Goal: Task Accomplishment & Management: Use online tool/utility

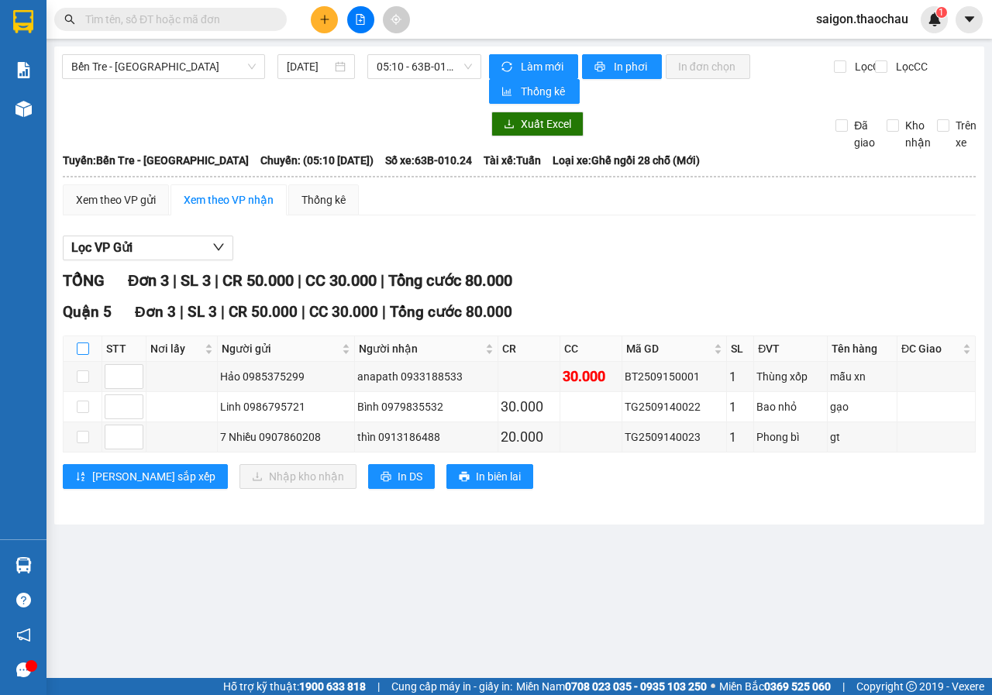
click at [82, 349] on input "checkbox" at bounding box center [83, 348] width 12 height 12
checkbox input "true"
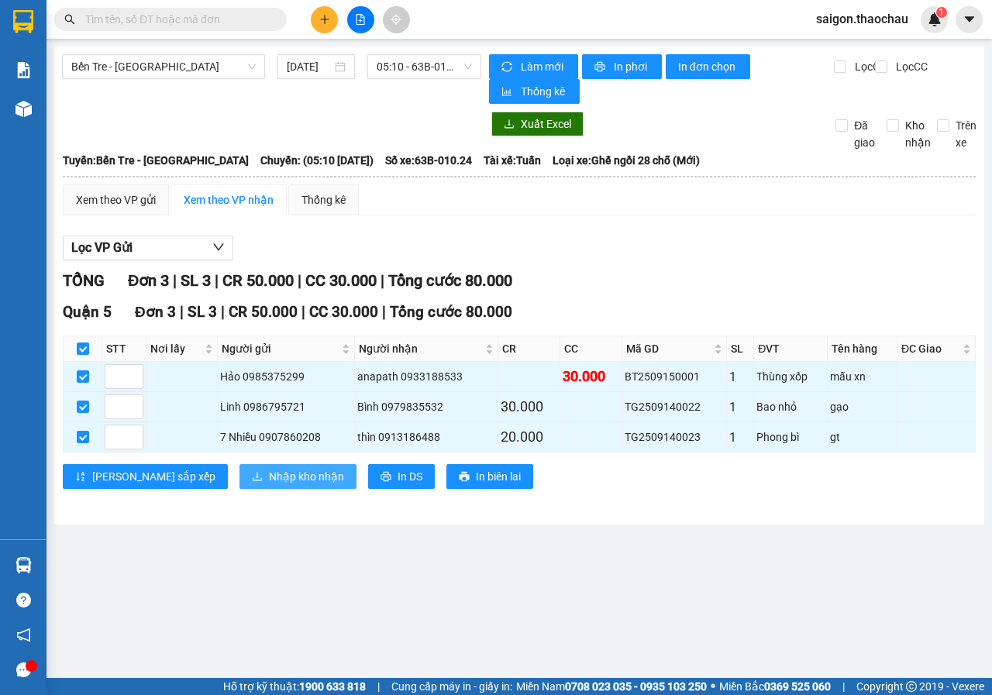
click at [269, 474] on span "Nhập kho nhận" at bounding box center [306, 476] width 75 height 17
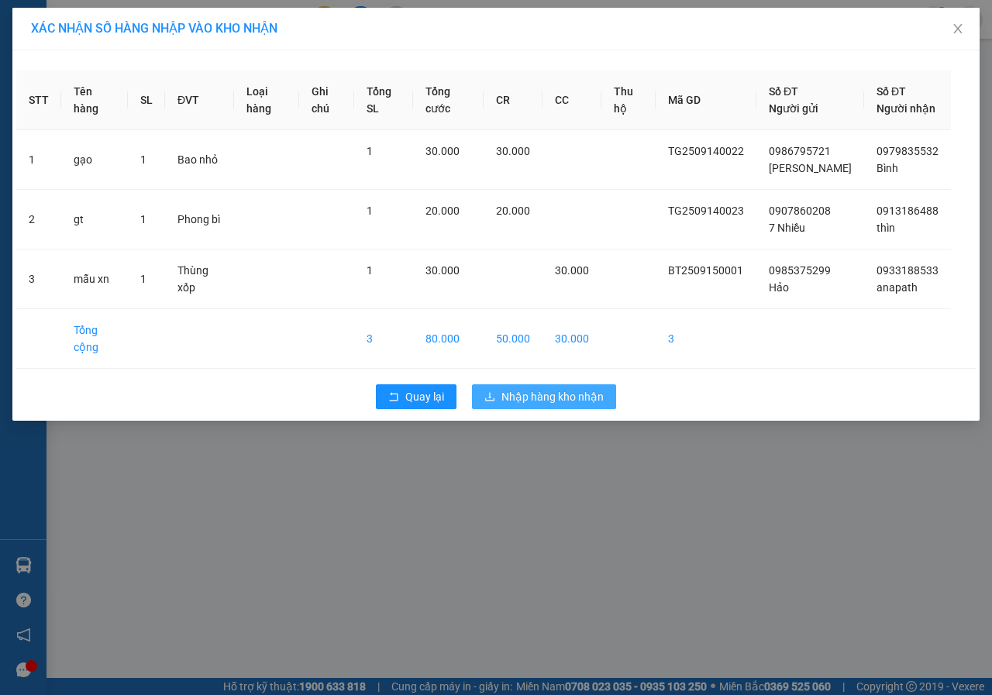
click at [542, 405] on span "Nhập hàng kho nhận" at bounding box center [552, 396] width 102 height 17
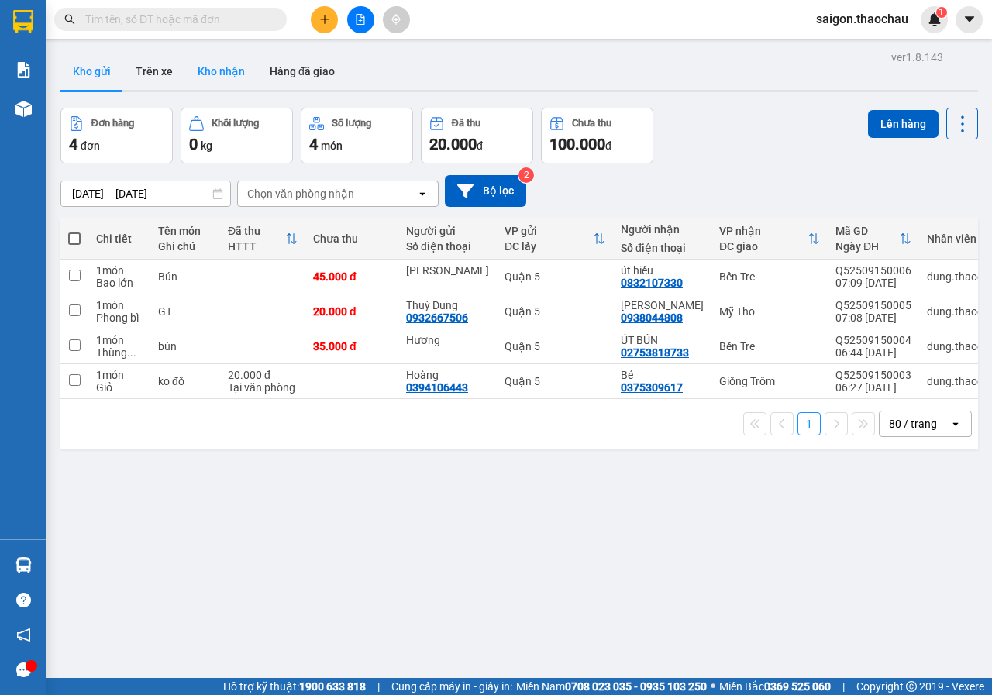
click at [208, 74] on button "Kho nhận" at bounding box center [221, 71] width 72 height 37
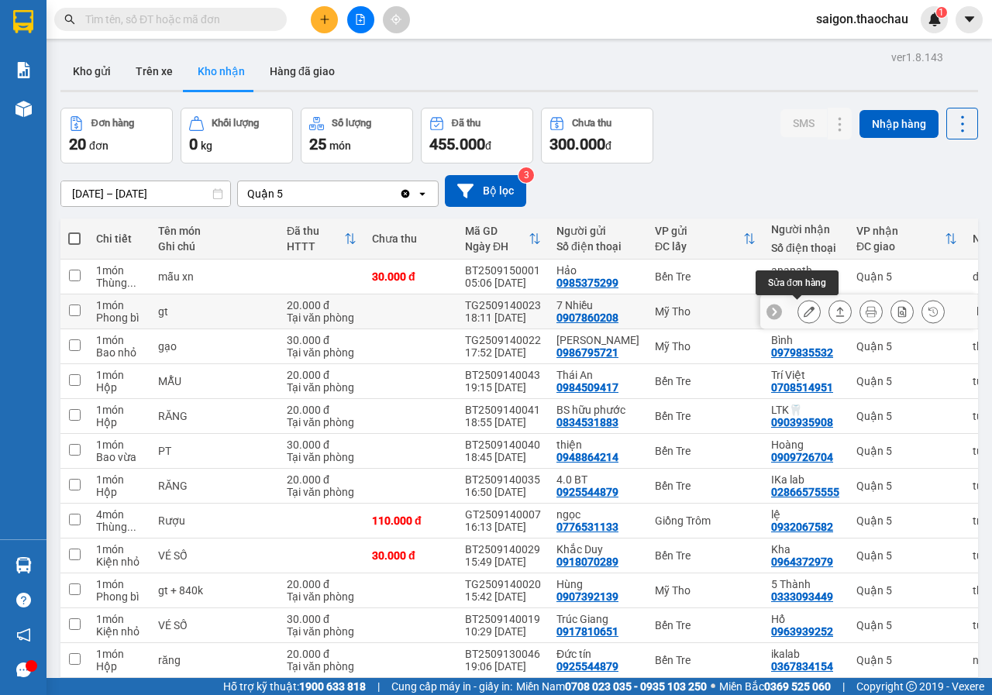
click at [803, 312] on button at bounding box center [809, 311] width 22 height 27
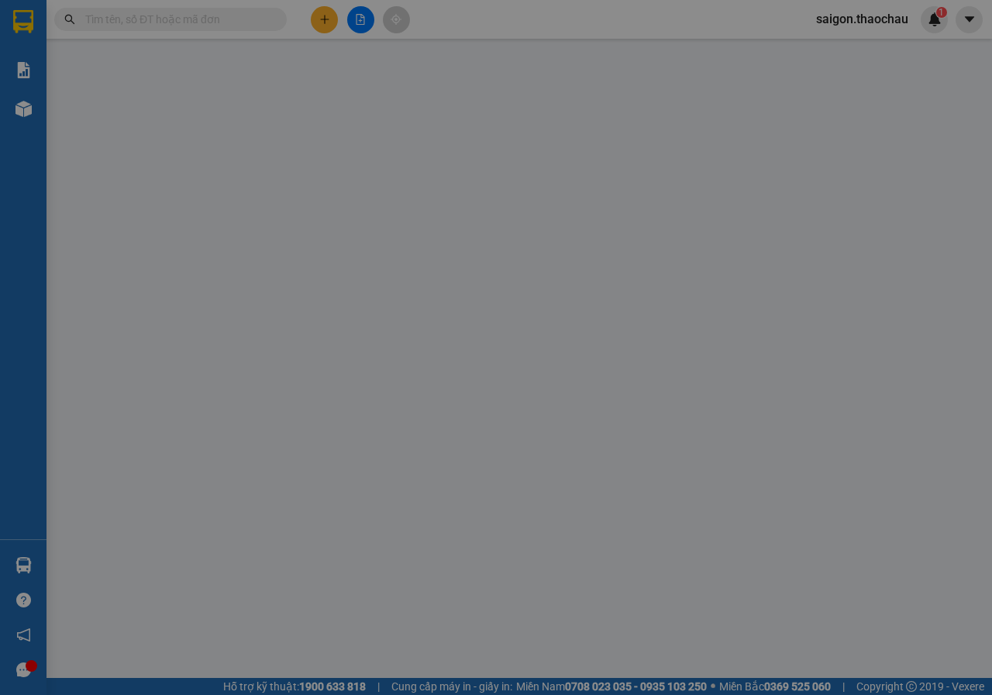
type input "0907860208"
type input "7 Nhiều"
type input "0913186488"
type input "thìn"
type input "20.000"
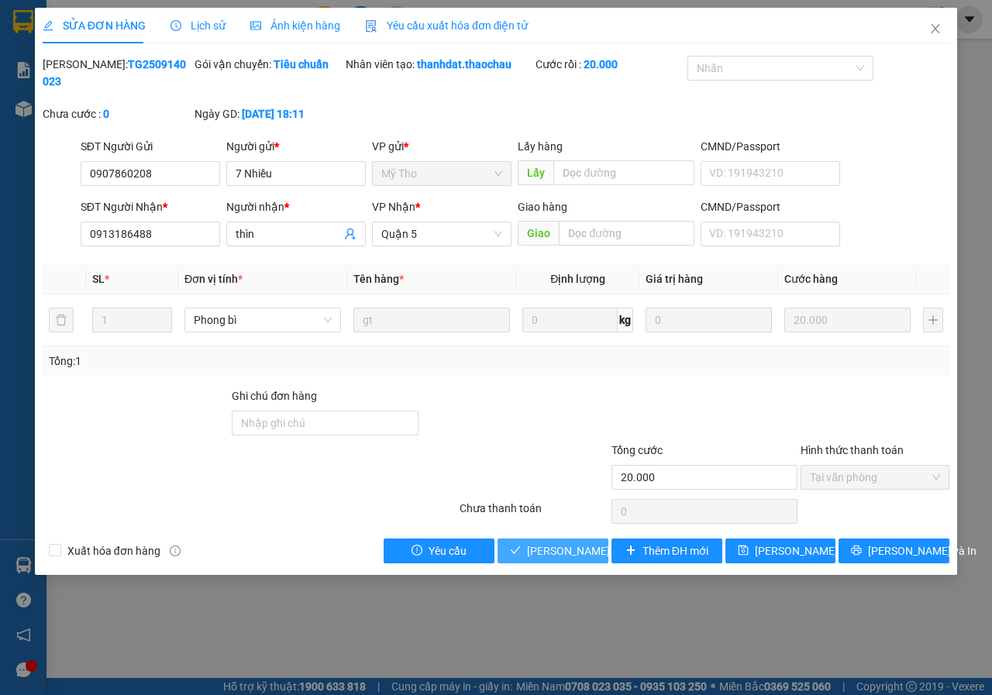
click at [576, 555] on span "Lưu và Giao hàng" at bounding box center [601, 550] width 149 height 17
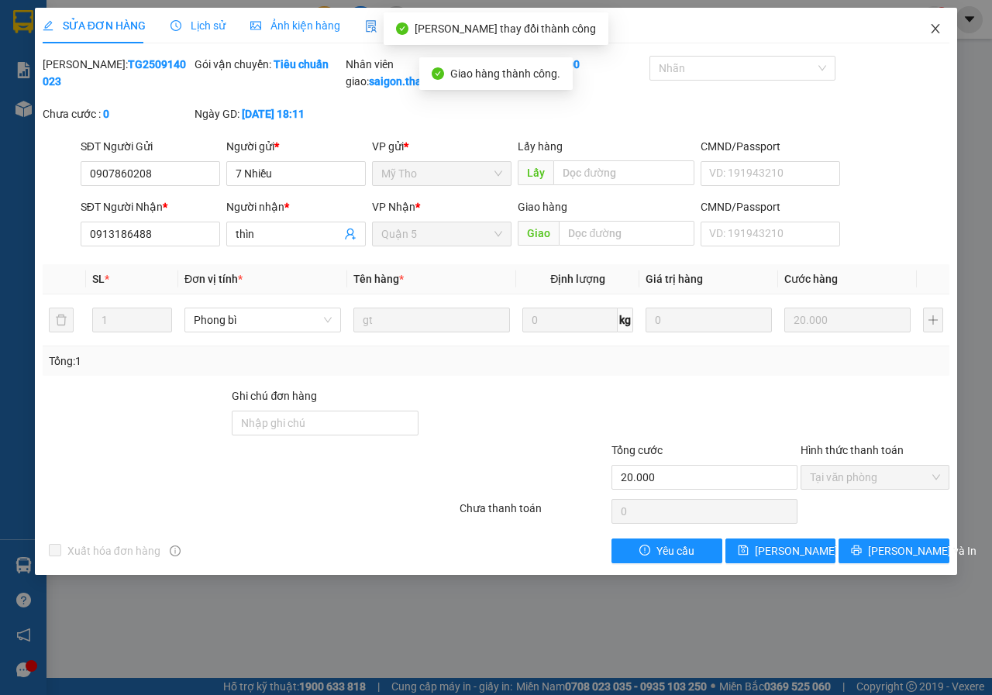
click at [937, 31] on icon "close" at bounding box center [935, 28] width 9 height 9
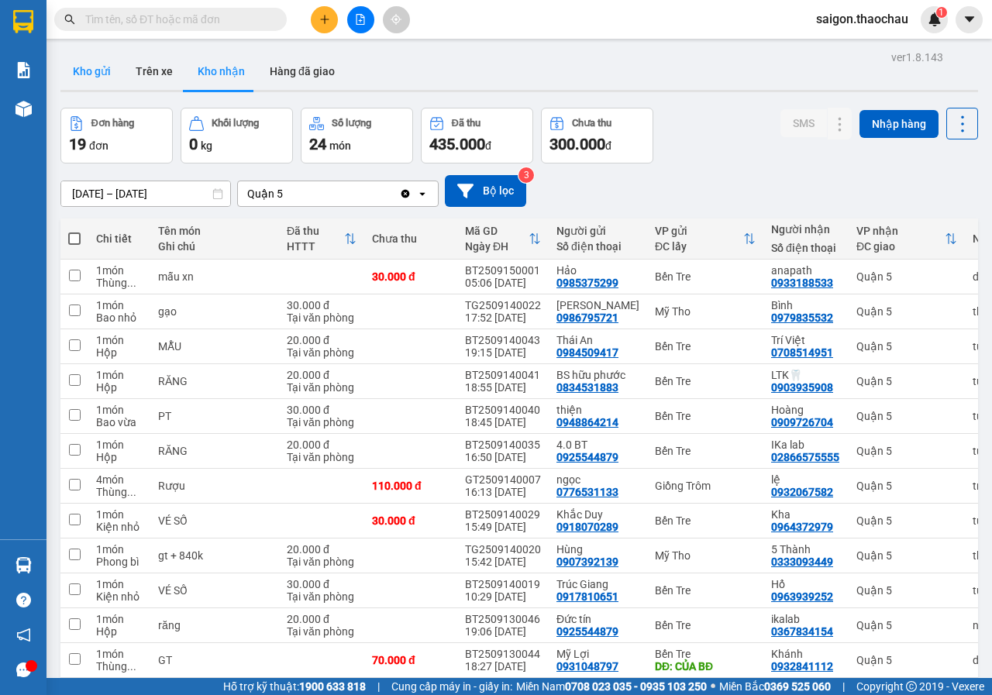
click at [91, 73] on button "Kho gửi" at bounding box center [91, 71] width 63 height 37
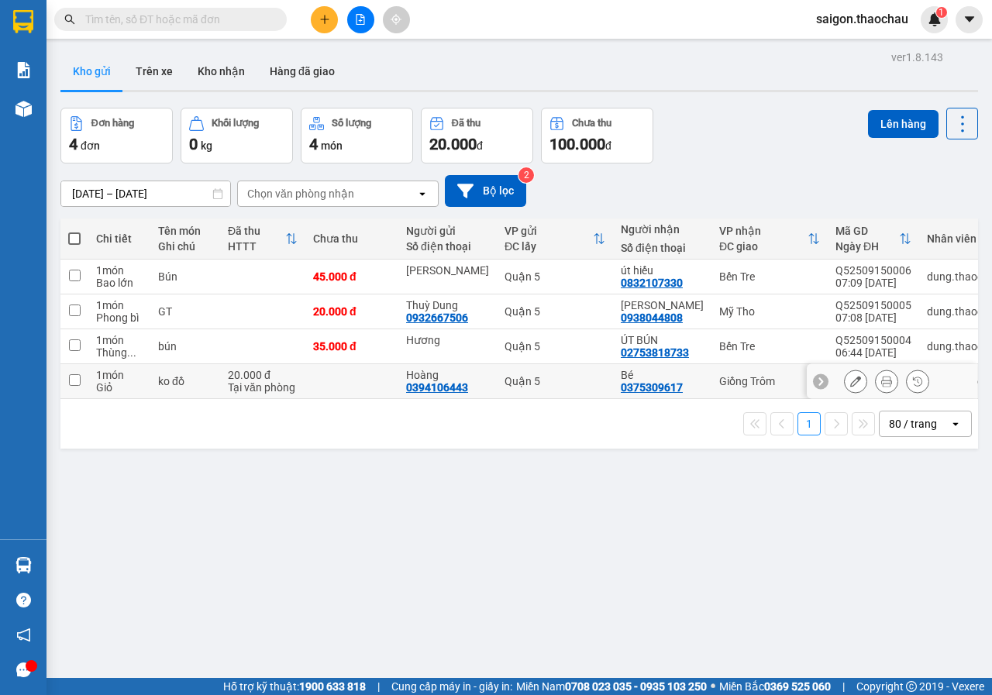
click at [74, 380] on input "checkbox" at bounding box center [75, 380] width 12 height 12
checkbox input "true"
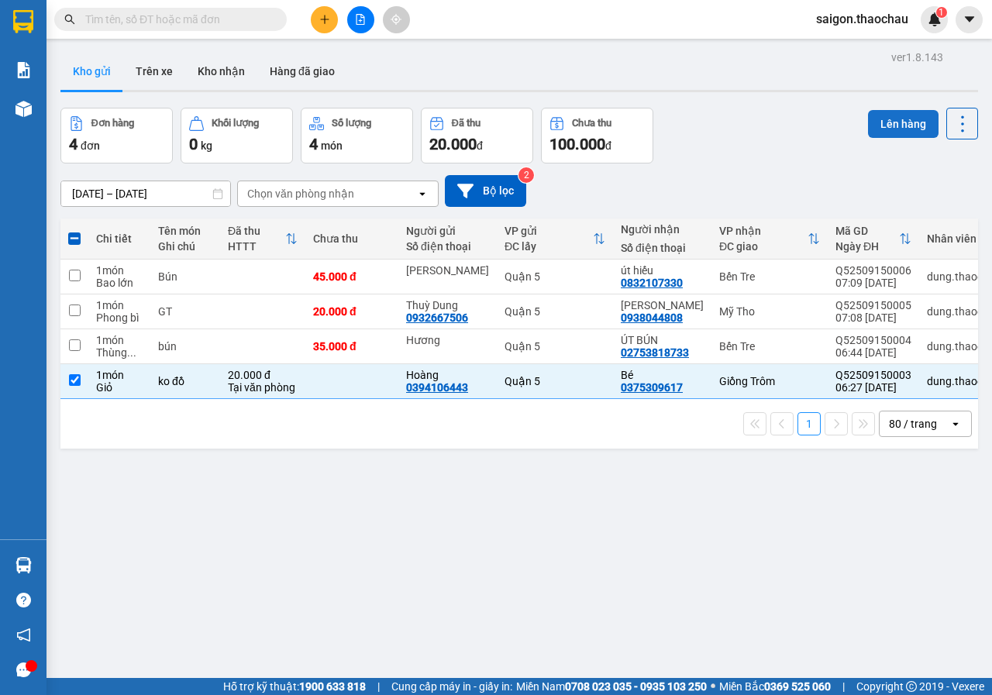
click at [890, 129] on button "Lên hàng" at bounding box center [903, 124] width 70 height 28
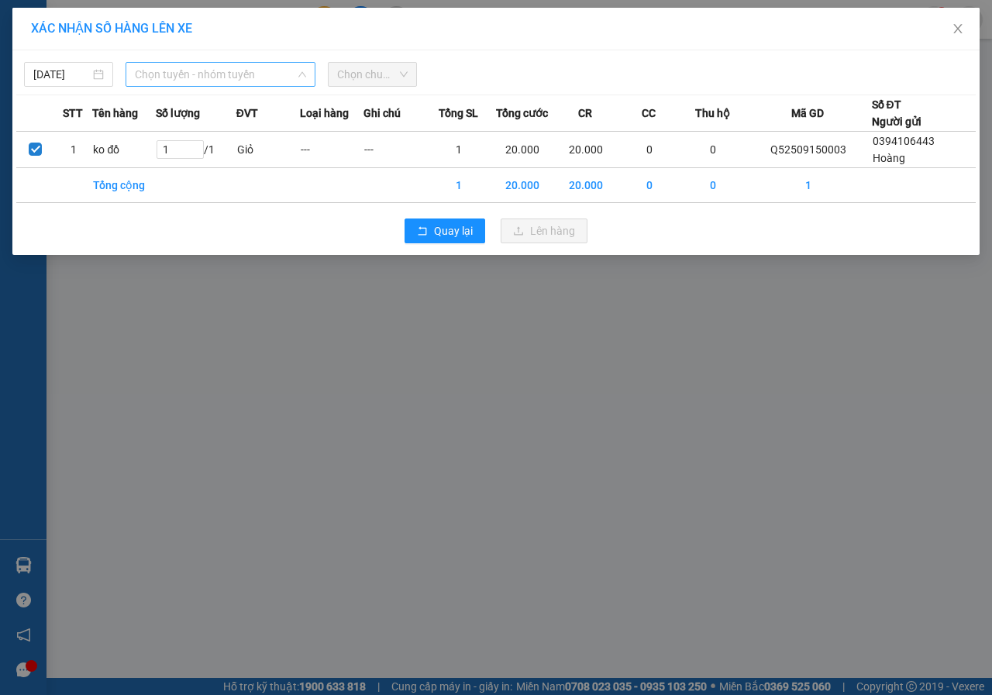
click at [169, 74] on span "Chọn tuyến - nhóm tuyến" at bounding box center [220, 74] width 171 height 23
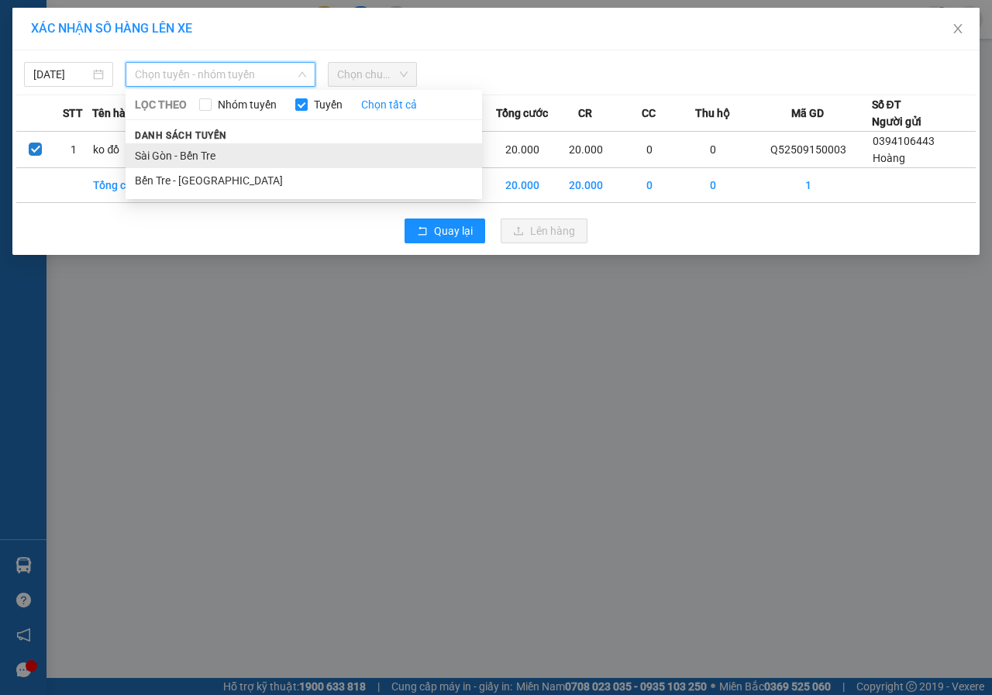
click at [178, 159] on li "Sài Gòn - Bến Tre" at bounding box center [304, 155] width 356 height 25
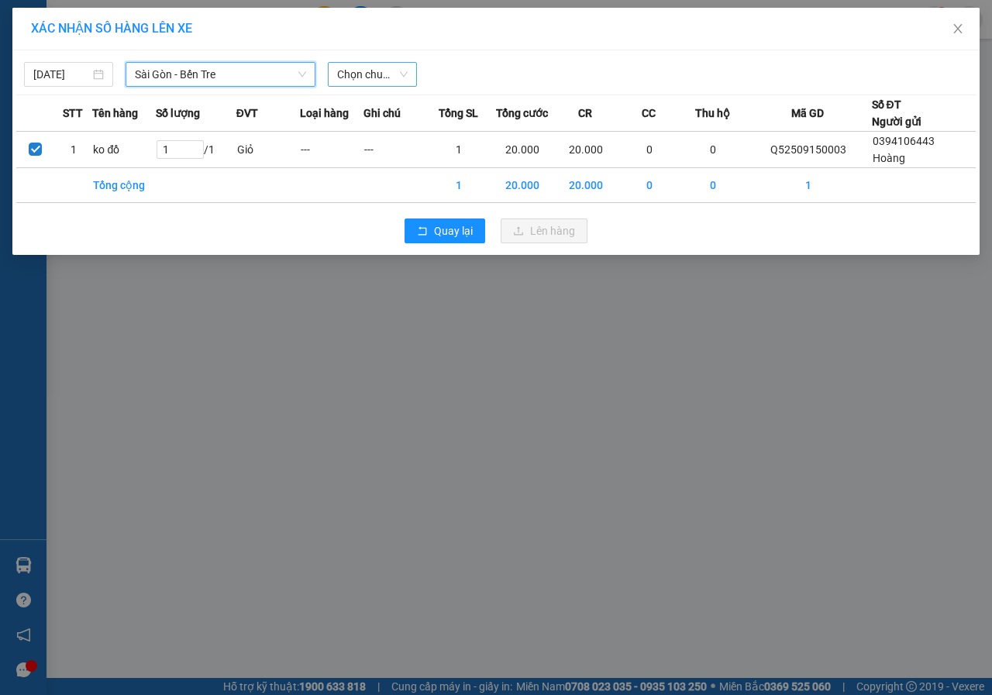
click at [366, 72] on span "Chọn chuyến" at bounding box center [372, 74] width 70 height 23
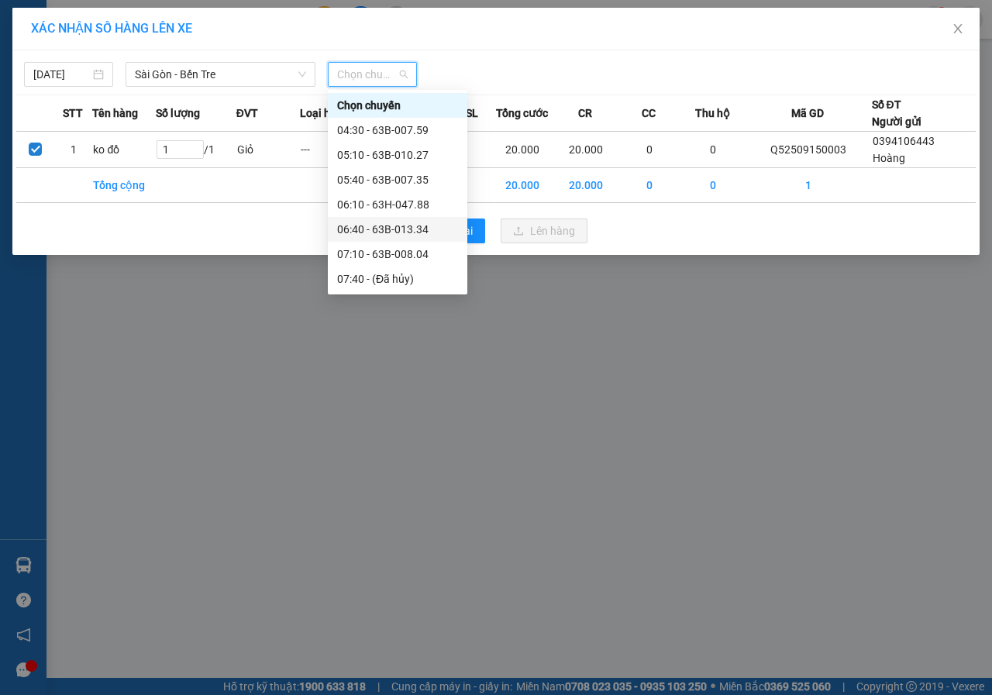
click at [366, 234] on div "06:40 - 63B-013.34" at bounding box center [397, 229] width 121 height 17
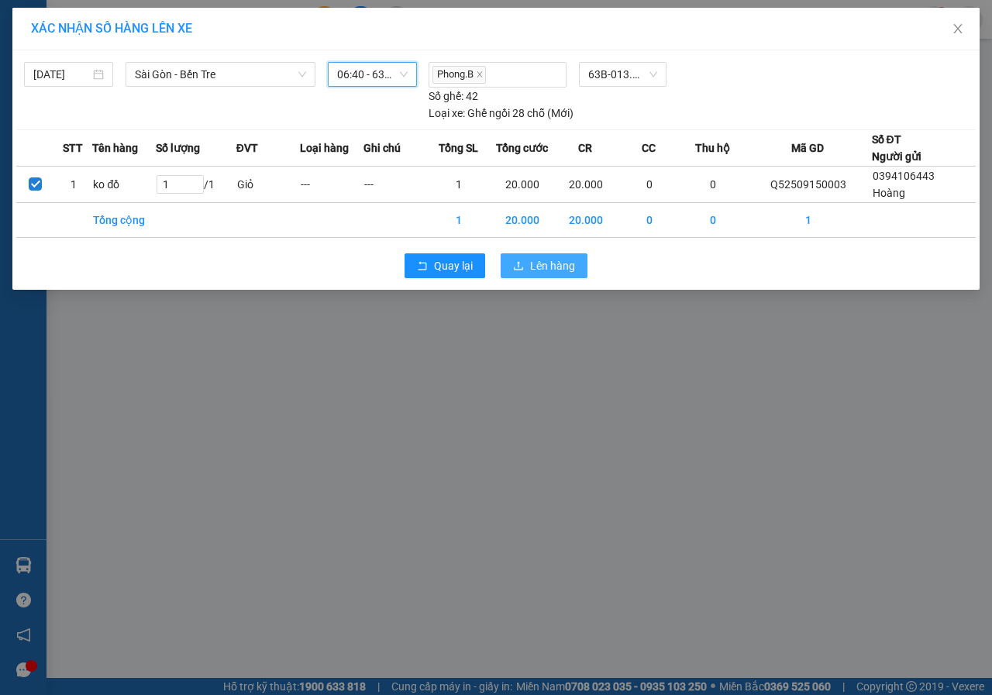
click at [555, 265] on span "Lên hàng" at bounding box center [552, 265] width 45 height 17
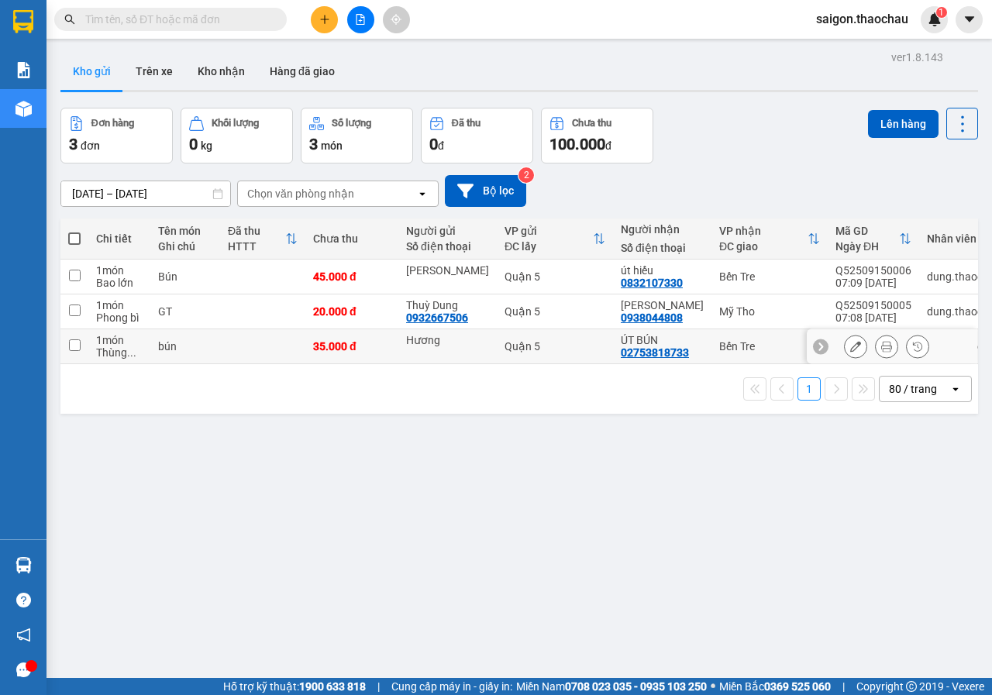
click at [78, 344] on input "checkbox" at bounding box center [75, 345] width 12 height 12
checkbox input "true"
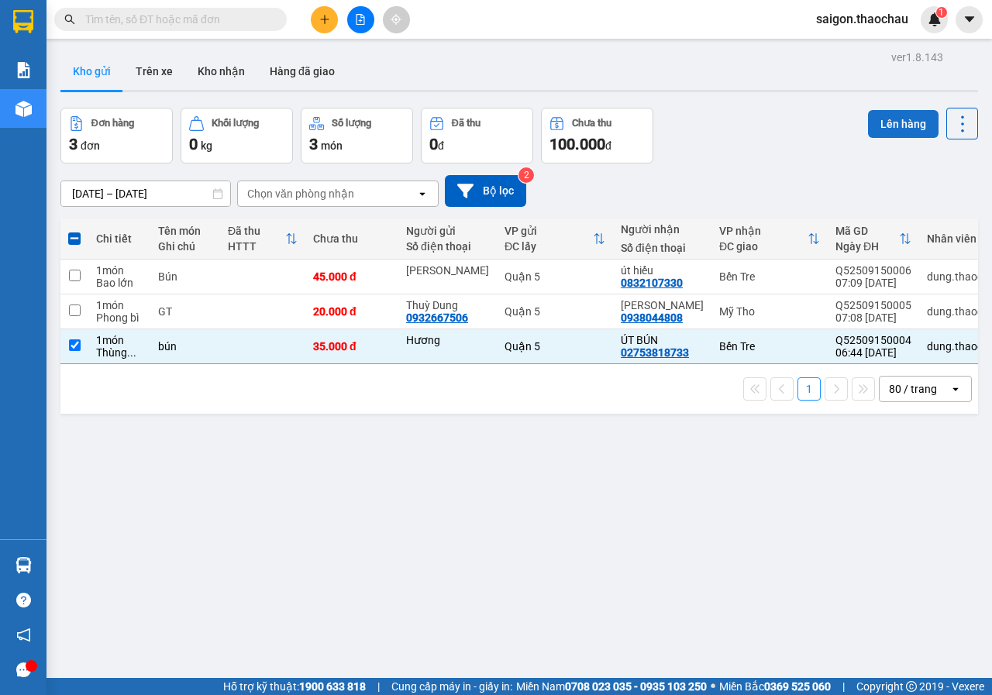
click at [878, 127] on button "Lên hàng" at bounding box center [903, 124] width 70 height 28
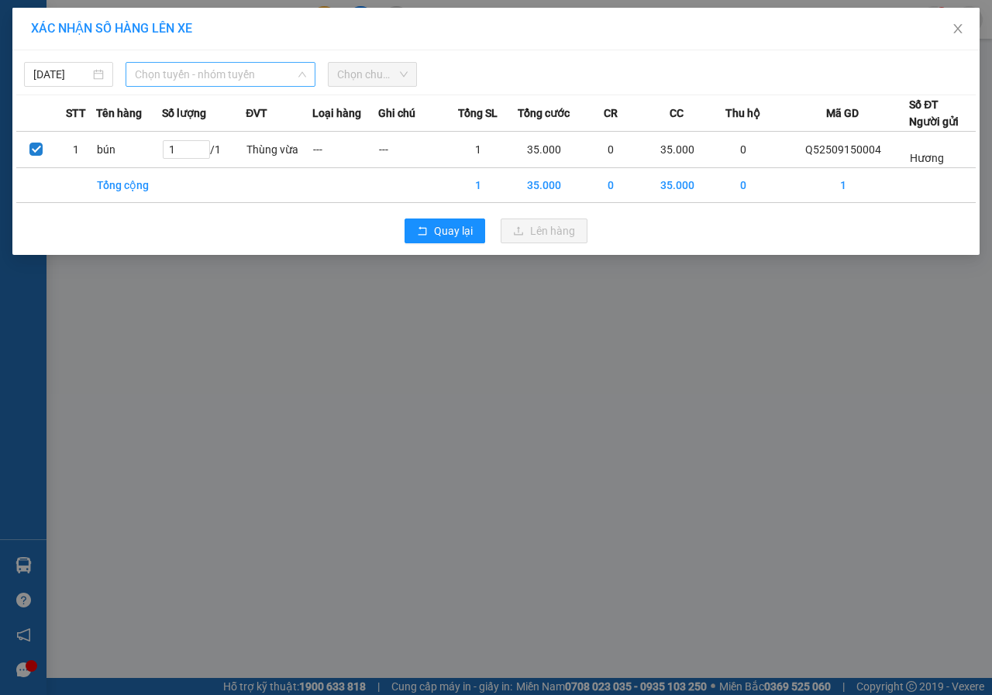
click at [174, 78] on span "Chọn tuyến - nhóm tuyến" at bounding box center [220, 74] width 171 height 23
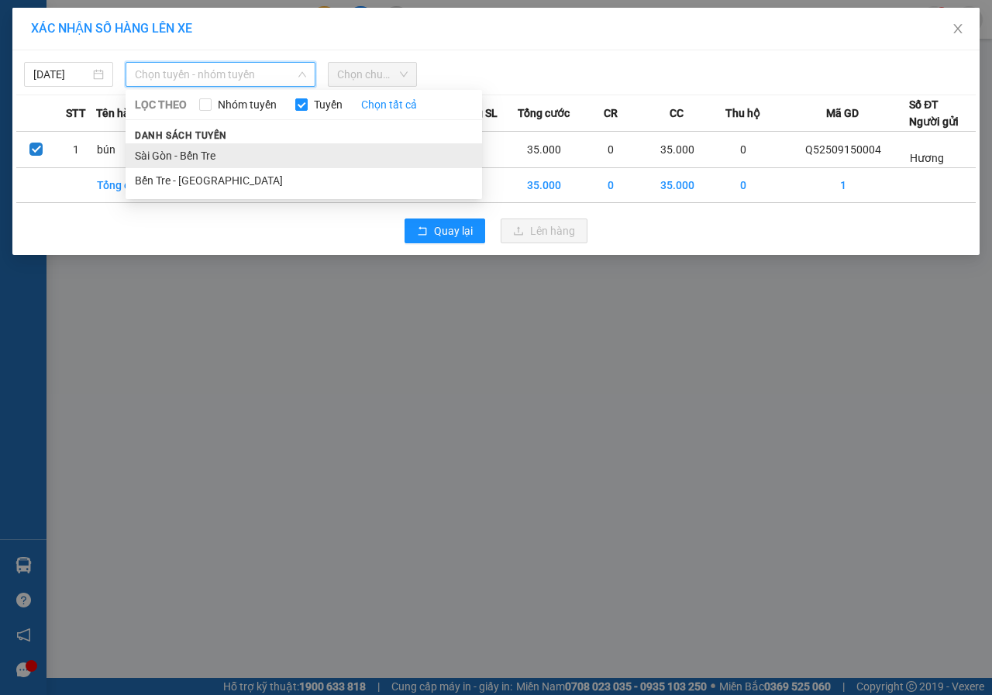
click at [181, 160] on li "Sài Gòn - Bến Tre" at bounding box center [304, 155] width 356 height 25
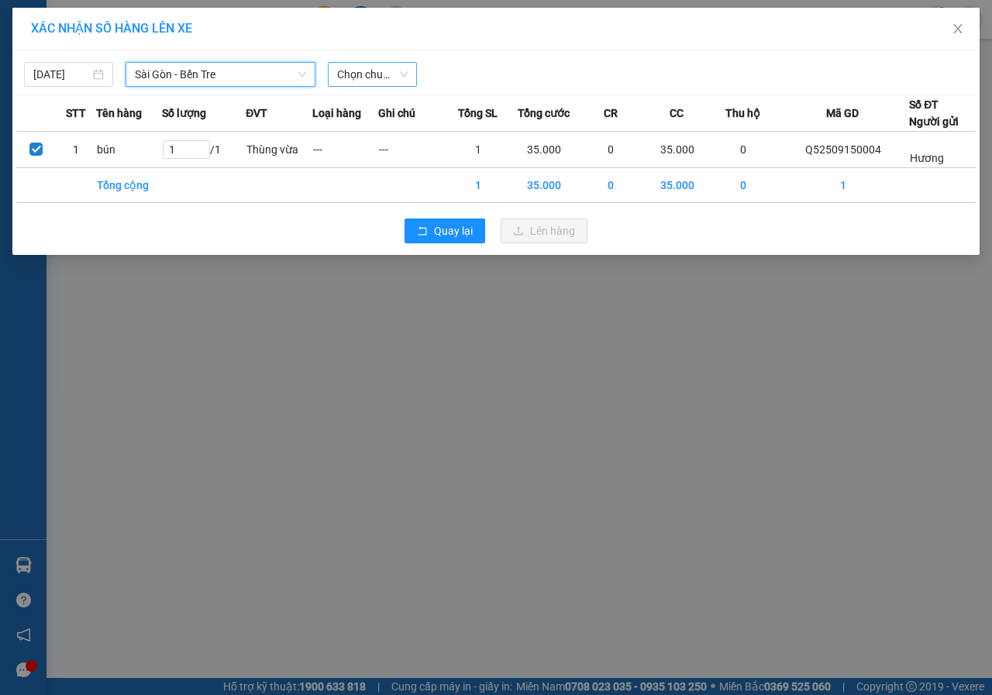
click at [359, 71] on span "Chọn chuyến" at bounding box center [372, 74] width 70 height 23
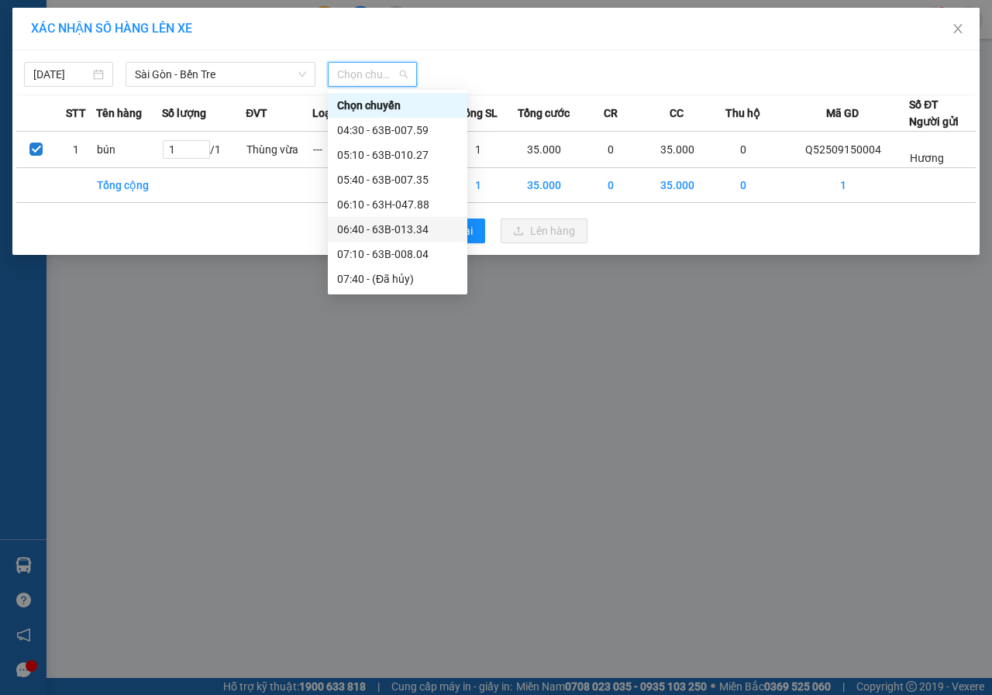
click at [360, 229] on div "06:40 - 63B-013.34" at bounding box center [397, 229] width 121 height 17
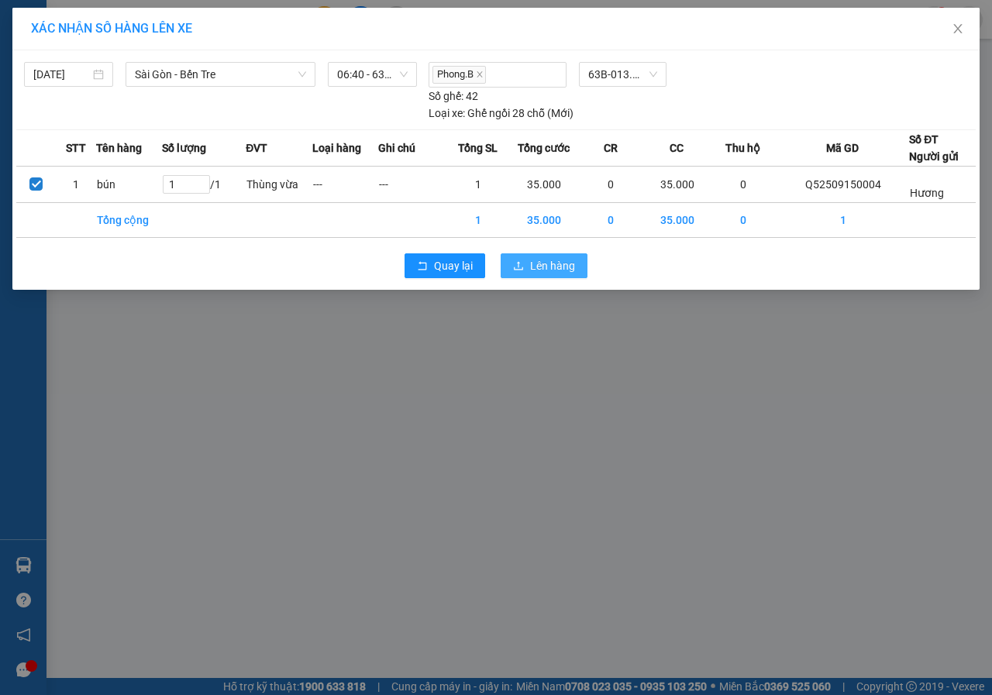
click at [536, 270] on span "Lên hàng" at bounding box center [552, 265] width 45 height 17
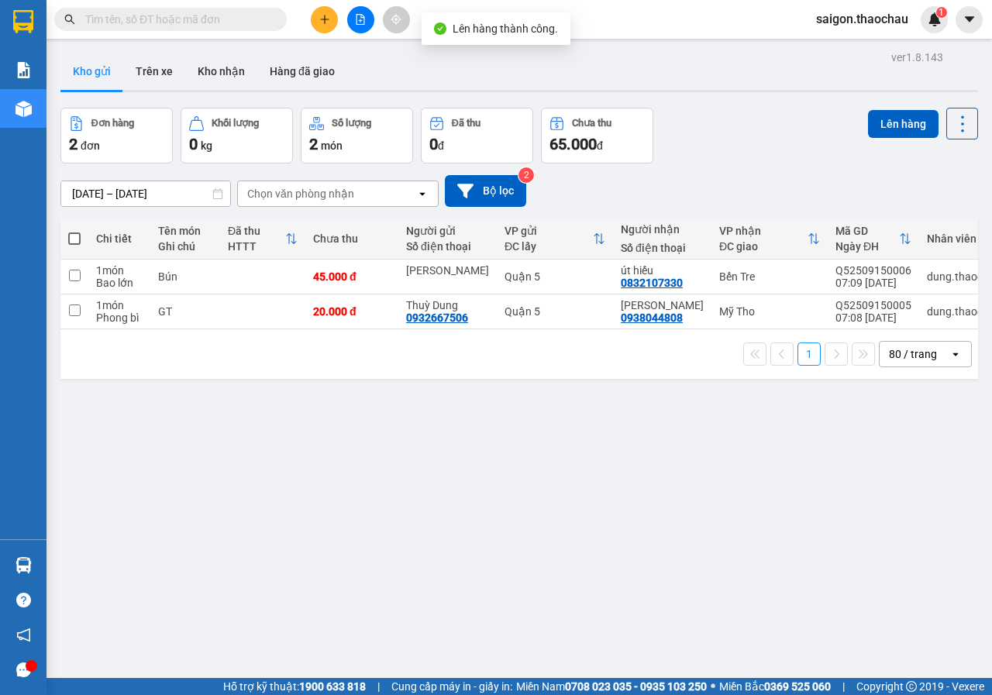
click at [74, 236] on span at bounding box center [74, 238] width 12 height 12
click at [74, 231] on input "checkbox" at bounding box center [74, 231] width 0 height 0
checkbox input "true"
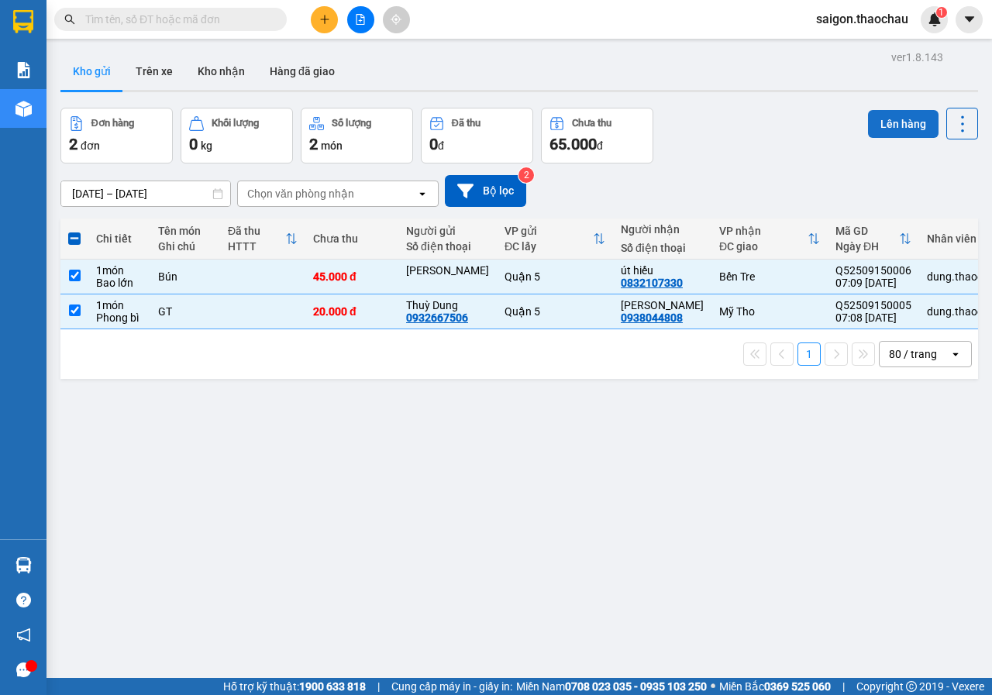
click at [891, 129] on button "Lên hàng" at bounding box center [903, 124] width 70 height 28
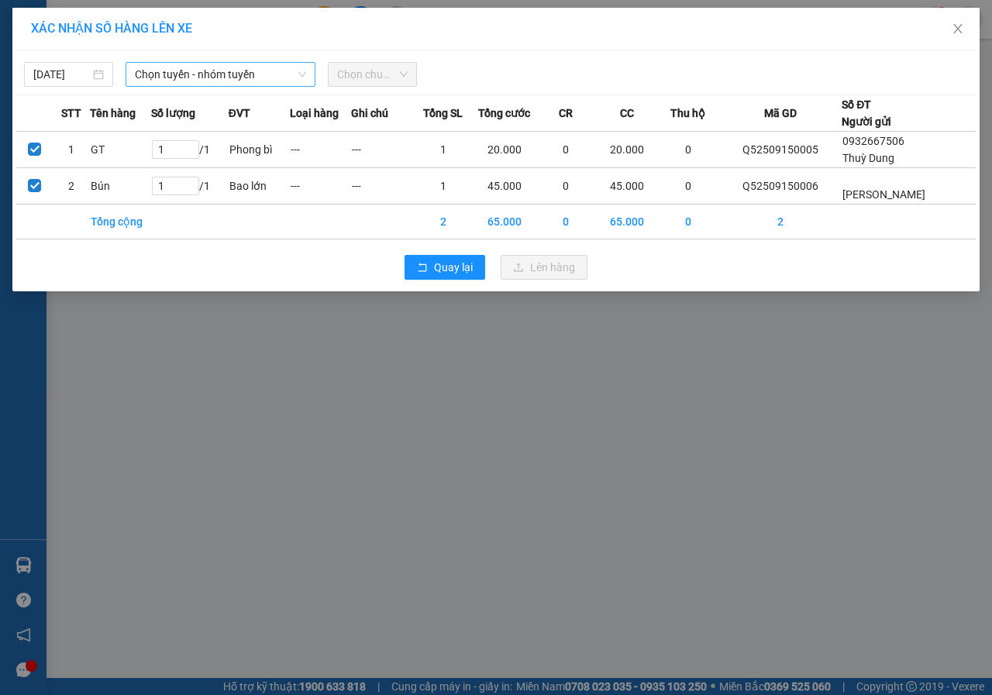
click at [191, 71] on span "Chọn tuyến - nhóm tuyến" at bounding box center [220, 74] width 171 height 23
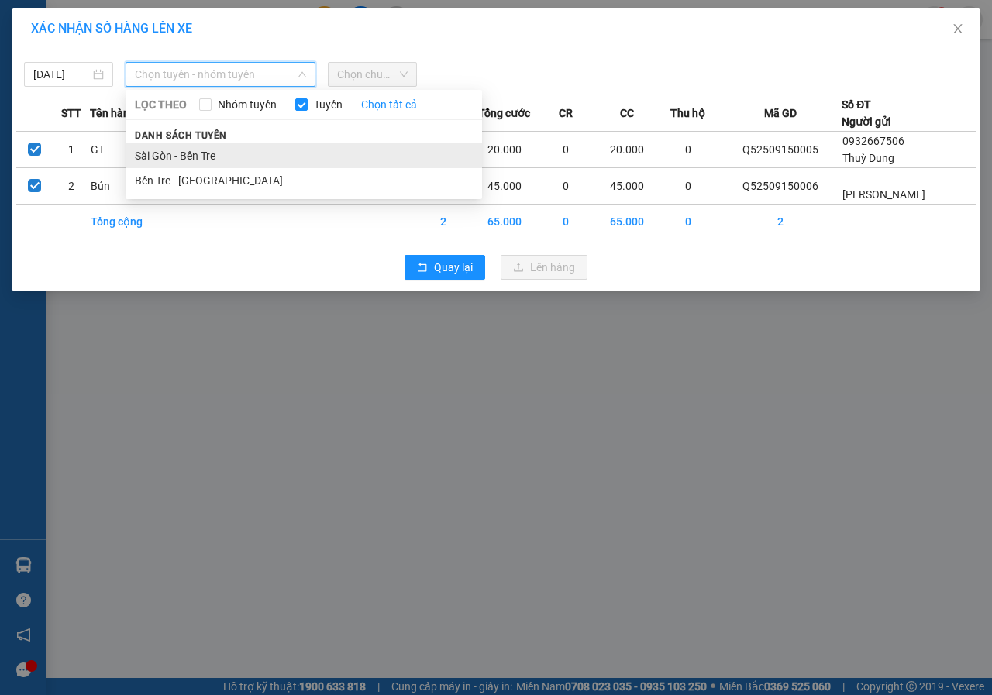
click at [185, 160] on li "Sài Gòn - Bến Tre" at bounding box center [304, 155] width 356 height 25
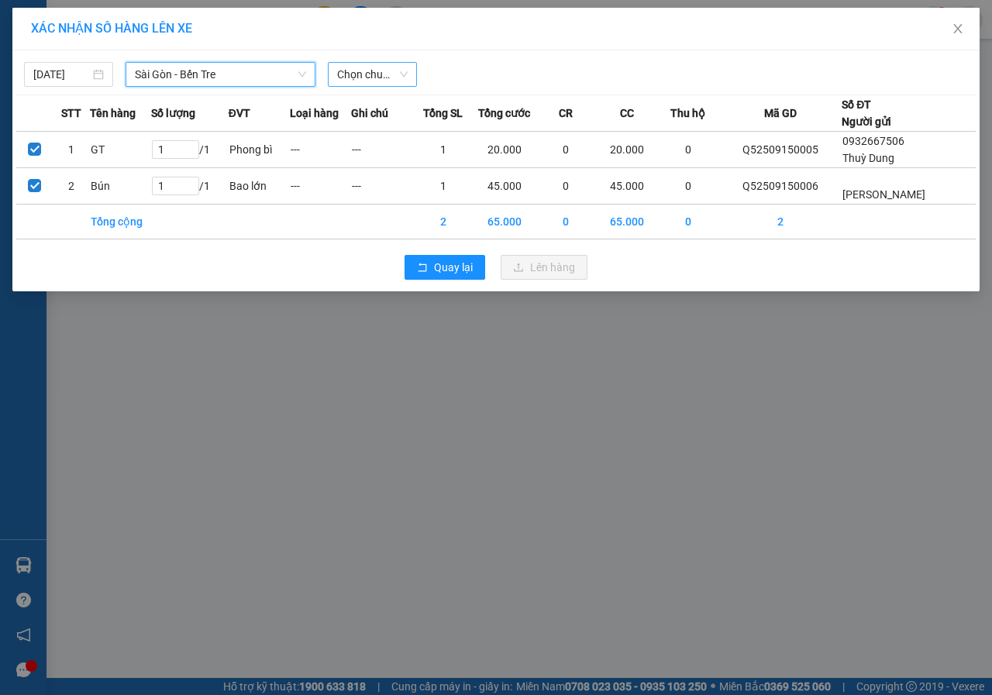
click at [356, 73] on span "Chọn chuyến" at bounding box center [372, 74] width 70 height 23
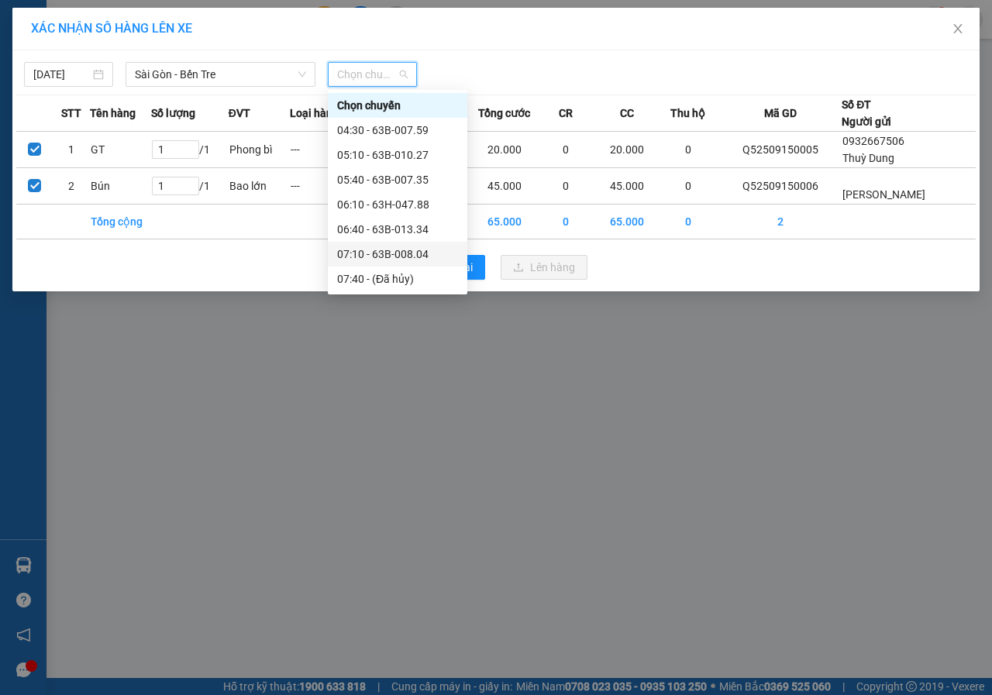
click at [365, 258] on div "07:10 - 63B-008.04" at bounding box center [397, 254] width 121 height 17
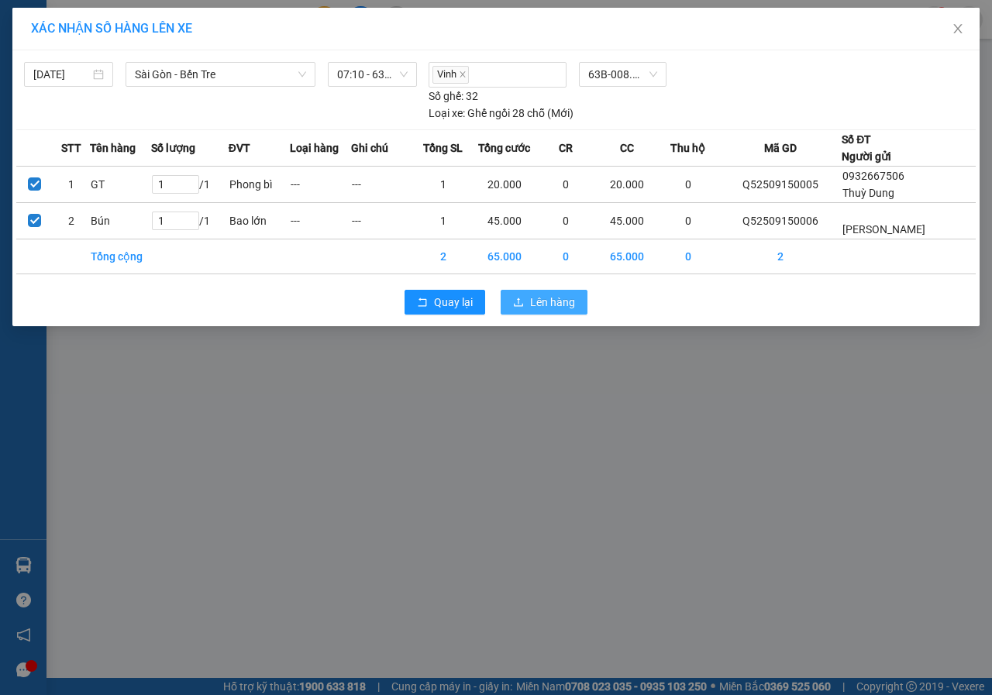
click at [550, 304] on span "Lên hàng" at bounding box center [552, 302] width 45 height 17
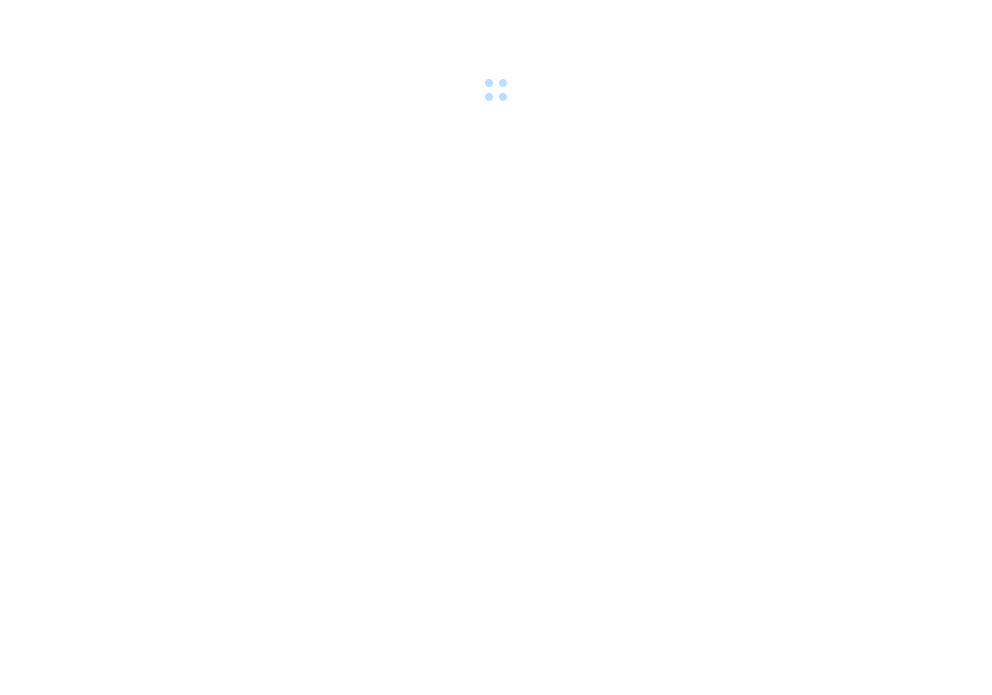
click at [182, 263] on body at bounding box center [496, 347] width 992 height 695
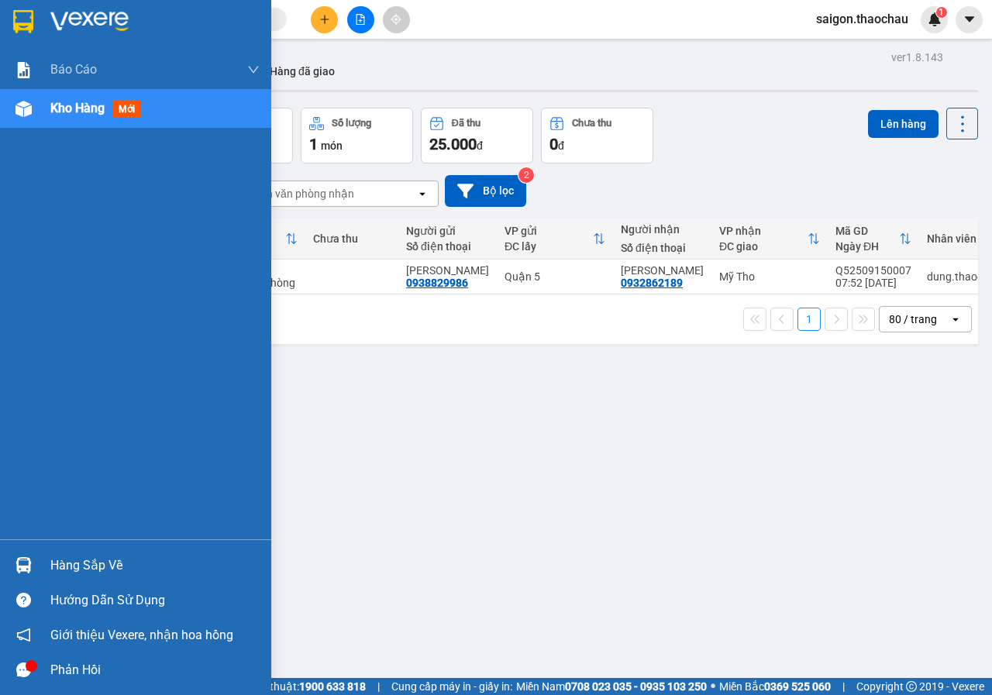
click at [75, 560] on div "Hàng sắp về" at bounding box center [154, 565] width 209 height 23
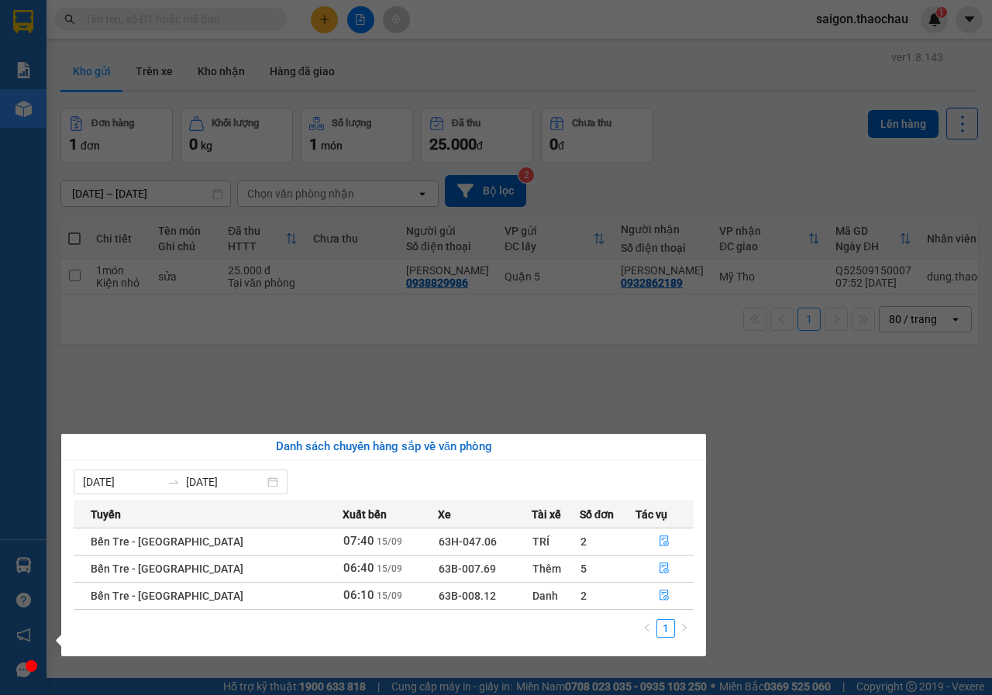
click at [844, 548] on section "Kết quả tìm kiếm ( 0 ) Bộ lọc No Data saigon.thaochau 1 Báo cáo Báo cáo dòng ti…" at bounding box center [496, 347] width 992 height 695
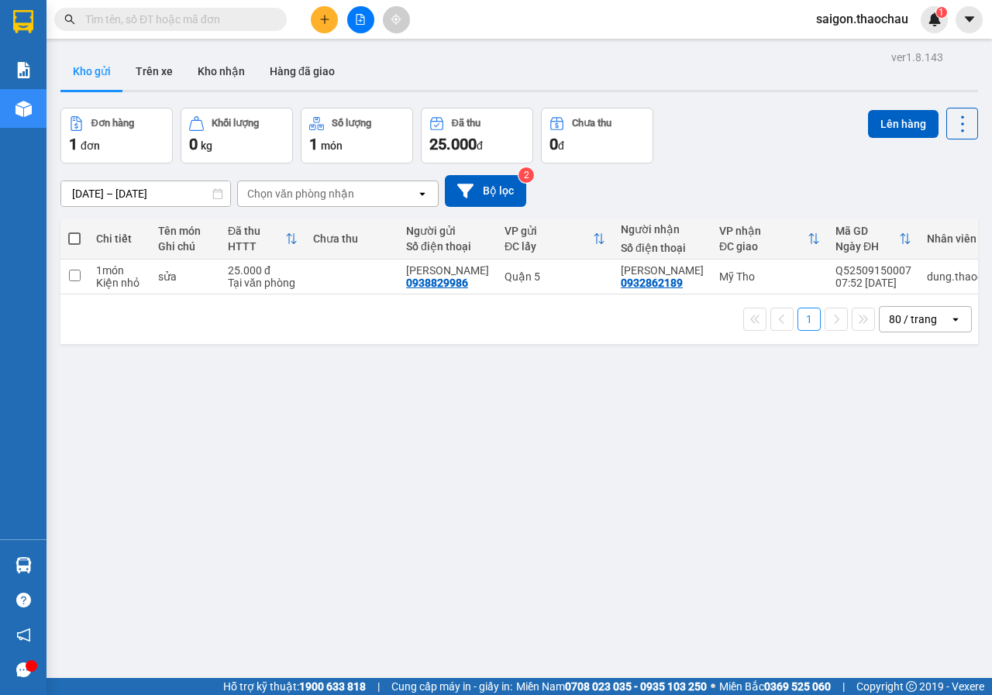
click at [76, 236] on span at bounding box center [74, 238] width 12 height 12
click at [74, 231] on input "checkbox" at bounding box center [74, 231] width 0 height 0
checkbox input "true"
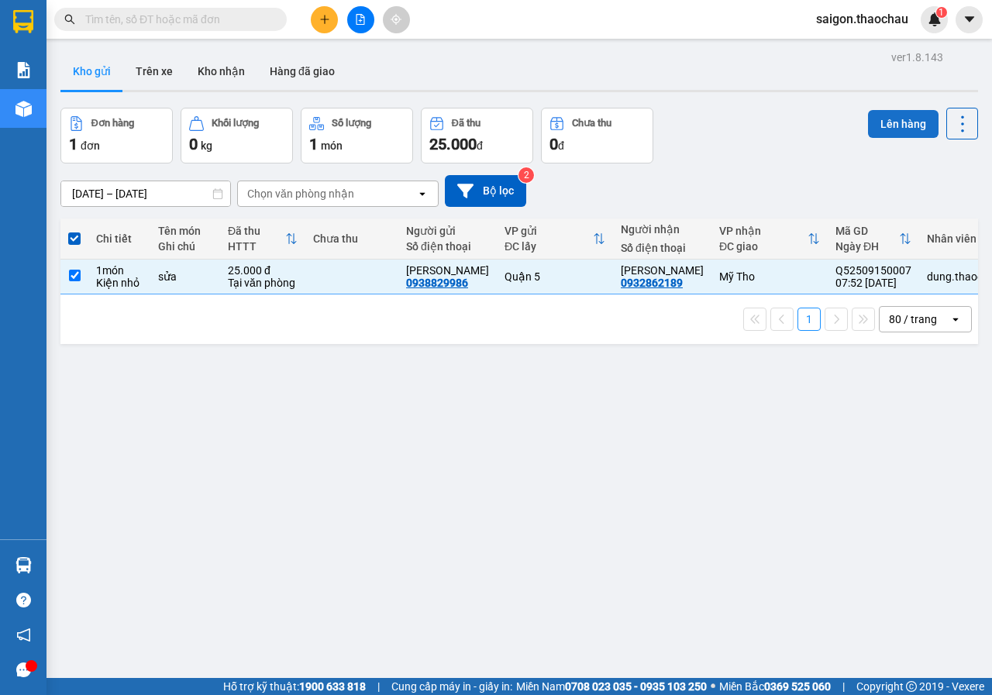
click at [877, 127] on button "Lên hàng" at bounding box center [903, 124] width 70 height 28
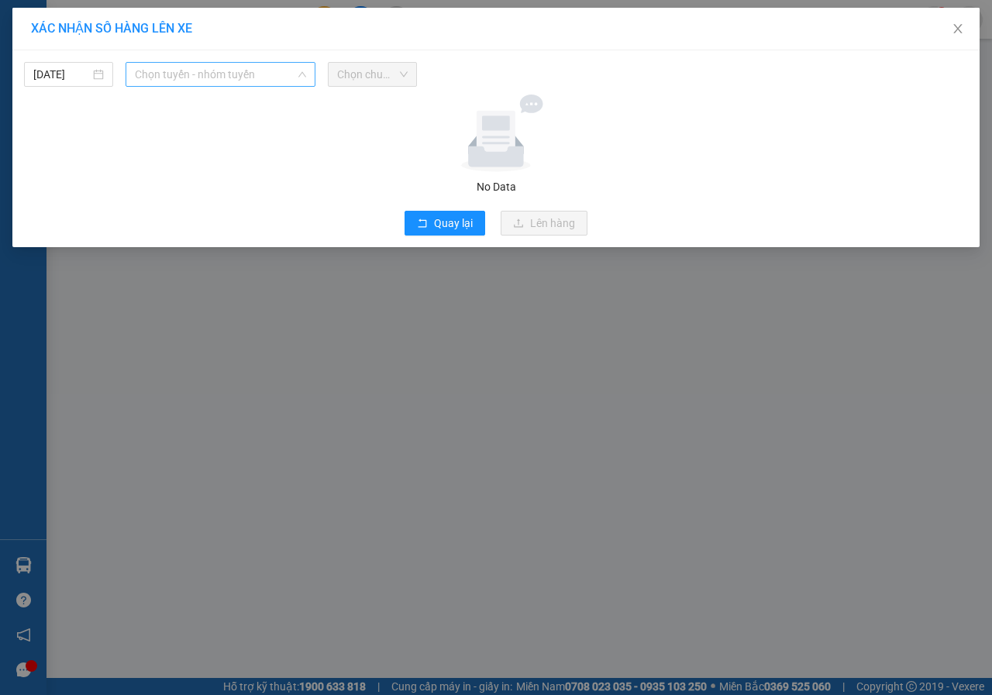
click at [225, 73] on span "Chọn tuyến - nhóm tuyến" at bounding box center [220, 74] width 171 height 23
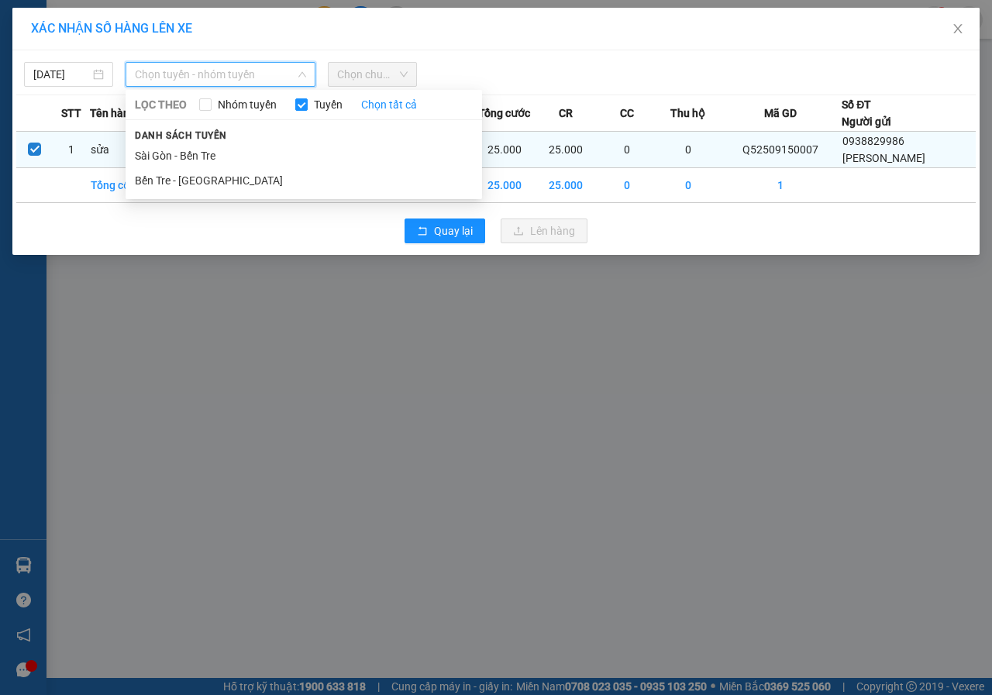
click at [198, 153] on li "Sài Gòn - Bến Tre" at bounding box center [304, 155] width 356 height 25
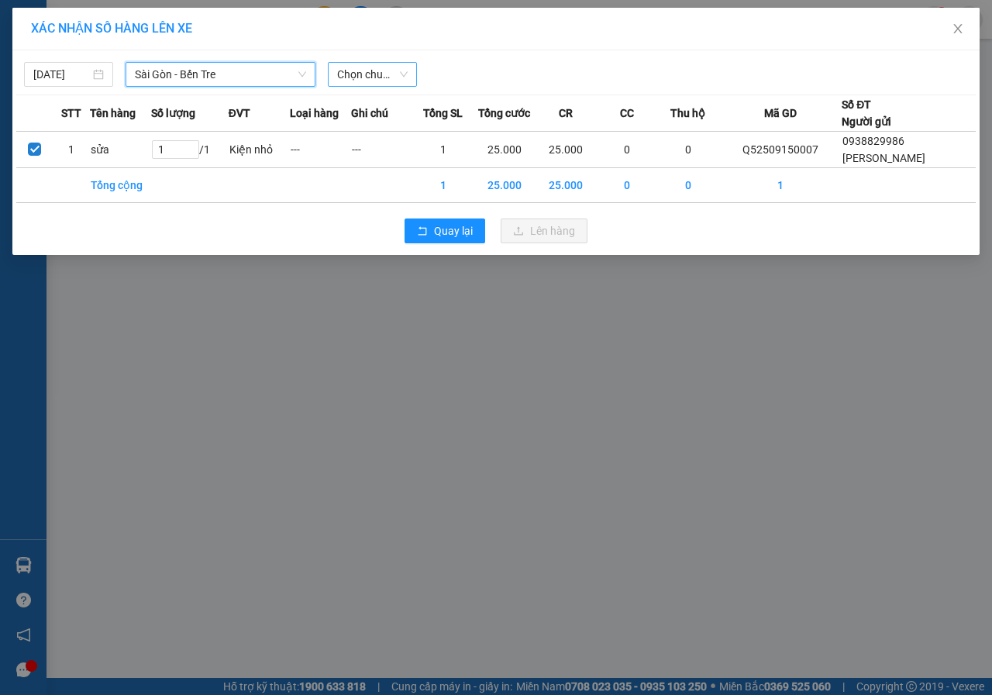
click at [347, 67] on span "Chọn chuyến" at bounding box center [372, 74] width 70 height 23
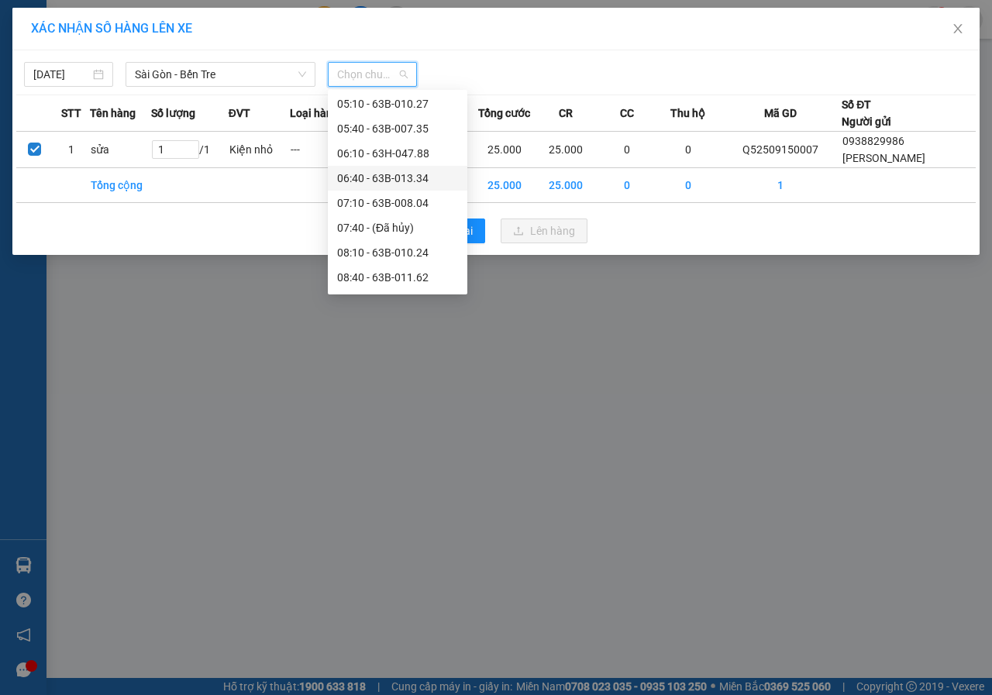
scroll to position [77, 0]
click at [418, 221] on div "08:10 - 63B-010.24" at bounding box center [397, 226] width 121 height 17
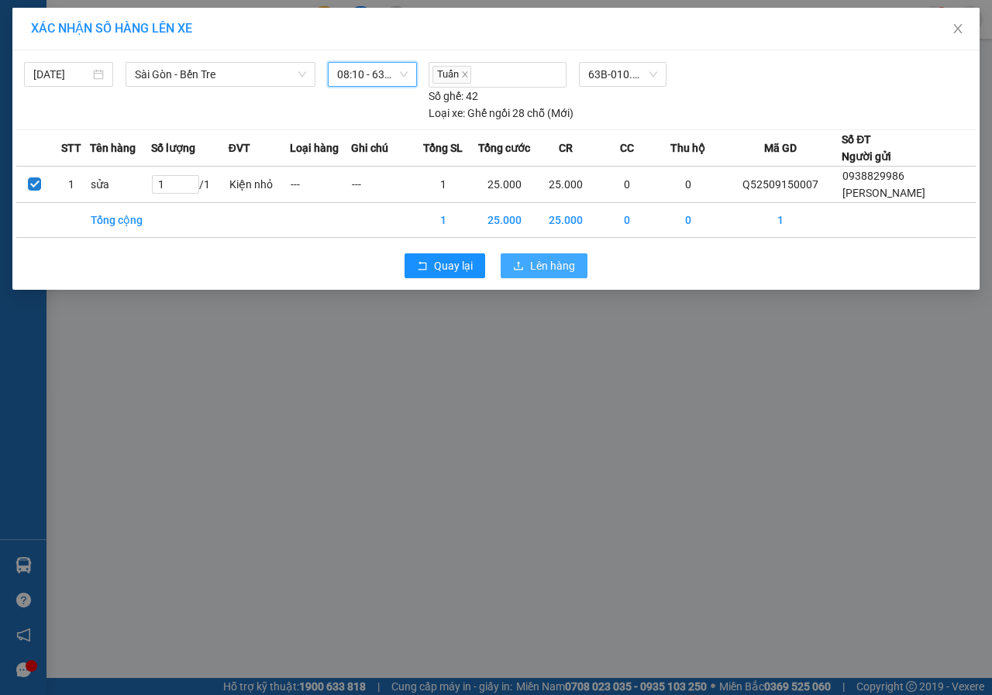
click at [576, 262] on button "Lên hàng" at bounding box center [543, 265] width 87 height 25
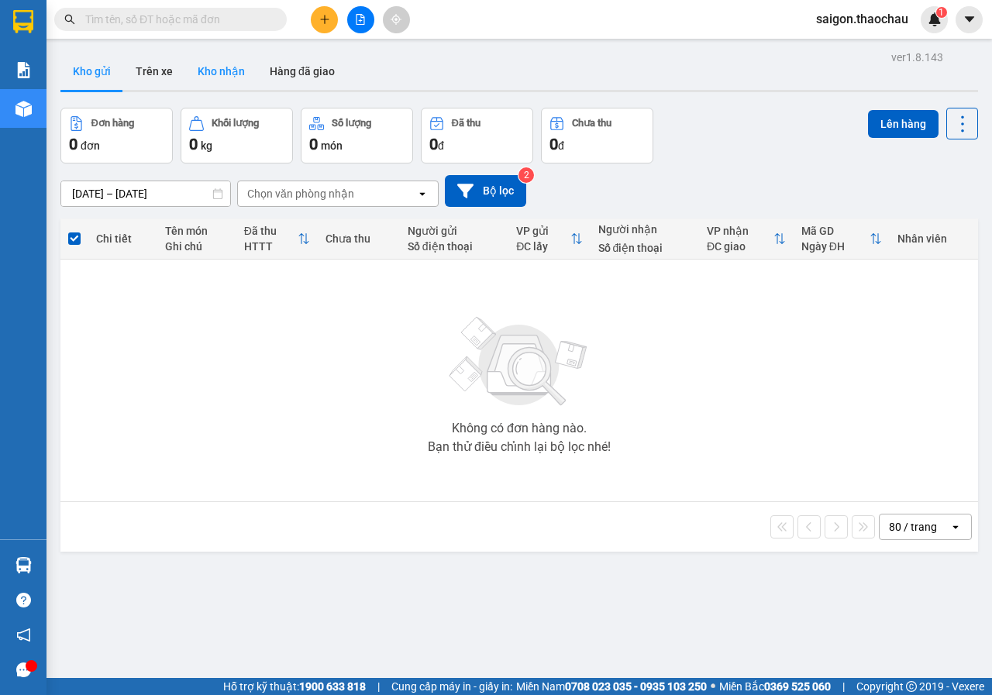
click at [233, 75] on button "Kho nhận" at bounding box center [221, 71] width 72 height 37
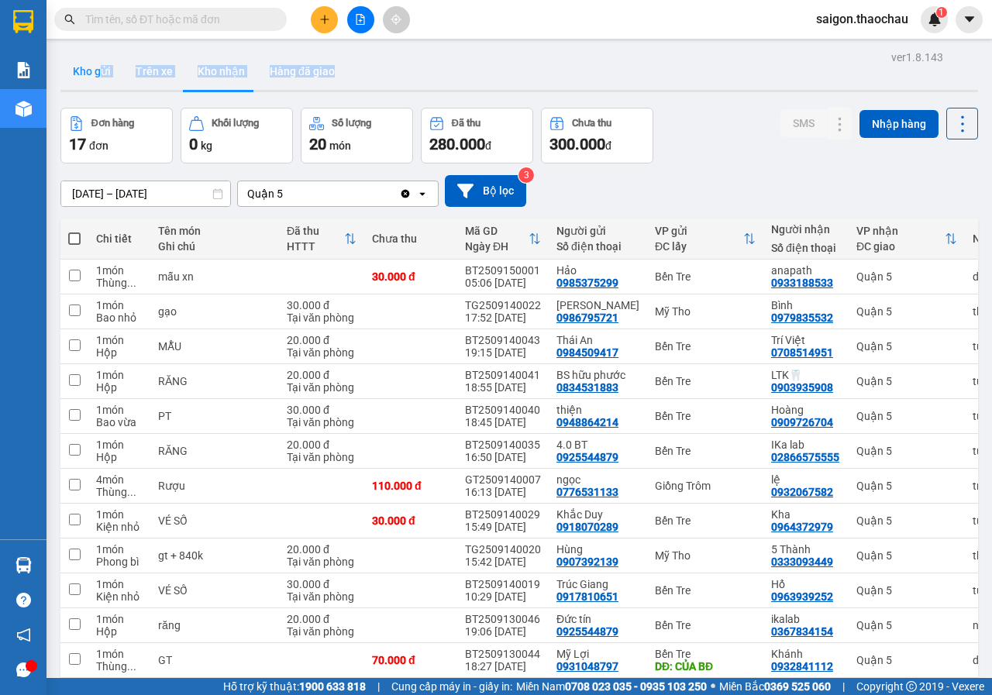
click at [104, 88] on div "Kho gửi Trên xe Kho nhận Hàng đã giao" at bounding box center [518, 73] width 917 height 40
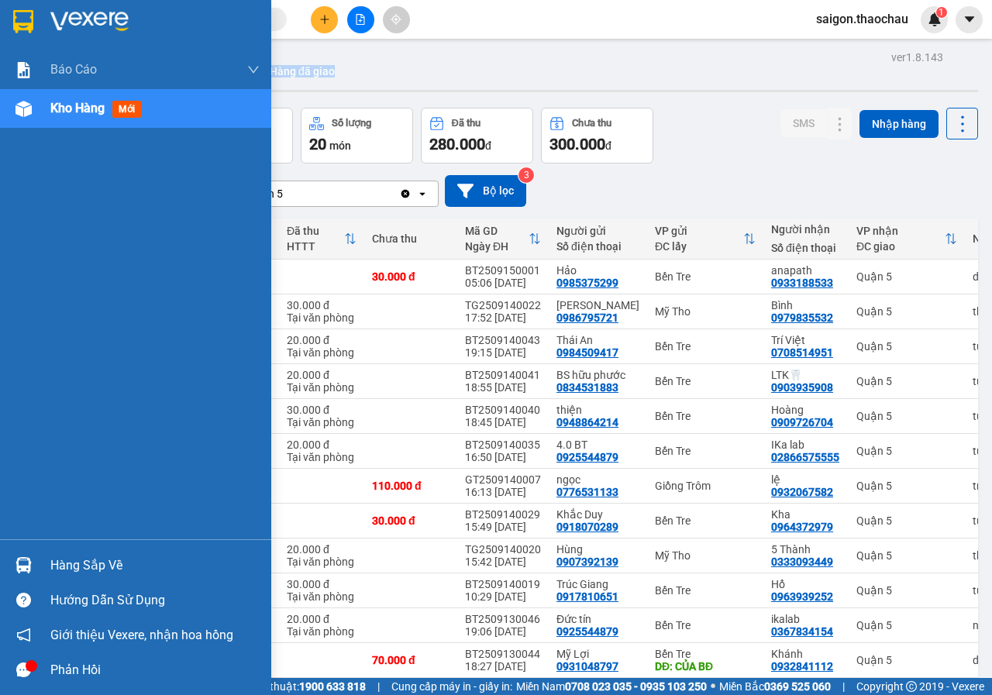
drag, startPoint x: 70, startPoint y: 555, endPoint x: 246, endPoint y: 535, distance: 177.0
click at [74, 555] on div "Hàng sắp về" at bounding box center [154, 565] width 209 height 23
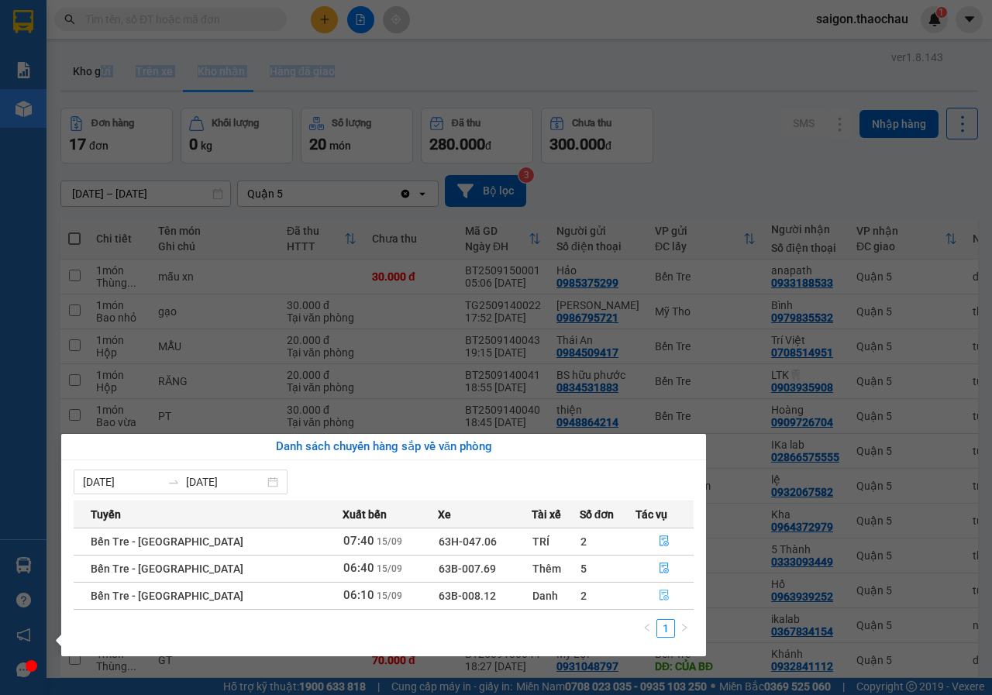
click at [660, 600] on icon "file-done" at bounding box center [664, 595] width 9 height 11
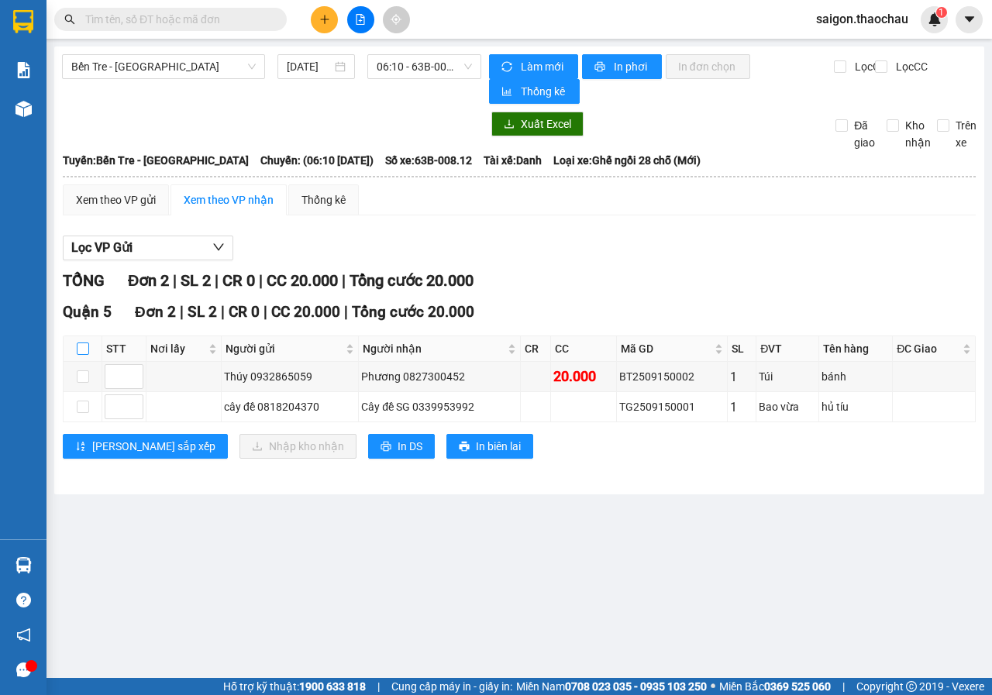
click at [86, 349] on input "checkbox" at bounding box center [83, 348] width 12 height 12
checkbox input "true"
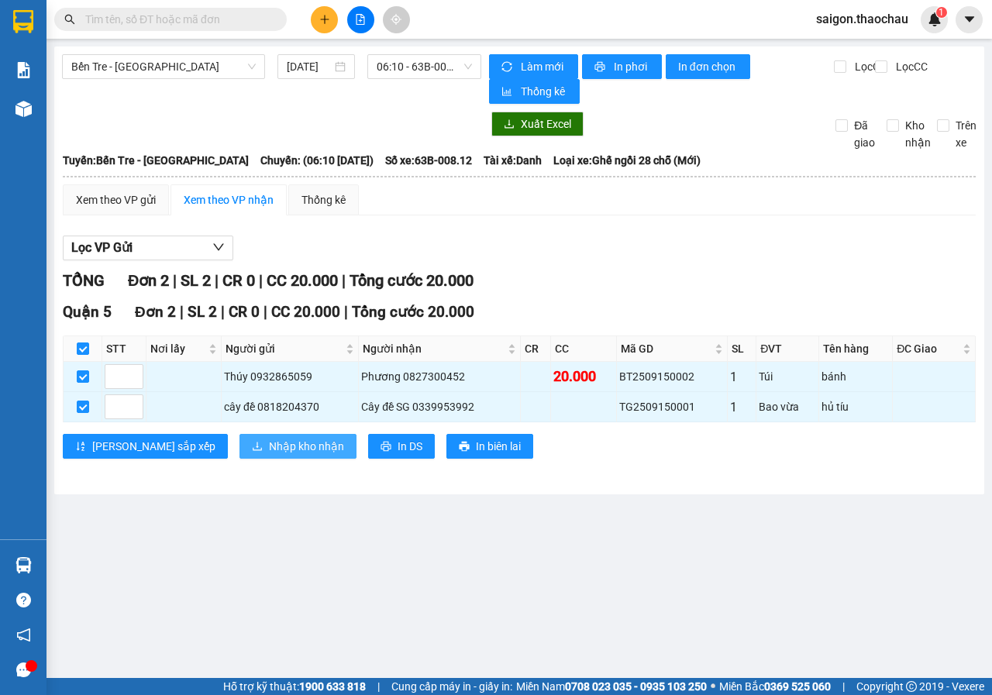
click at [269, 440] on span "Nhập kho nhận" at bounding box center [306, 446] width 75 height 17
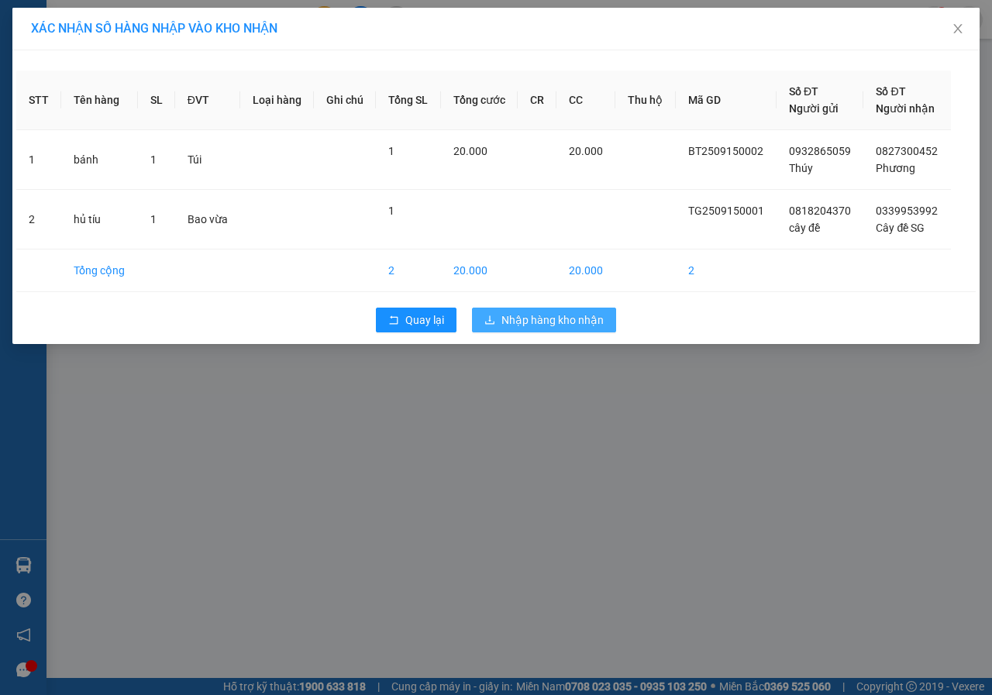
click at [542, 320] on span "Nhập hàng kho nhận" at bounding box center [552, 319] width 102 height 17
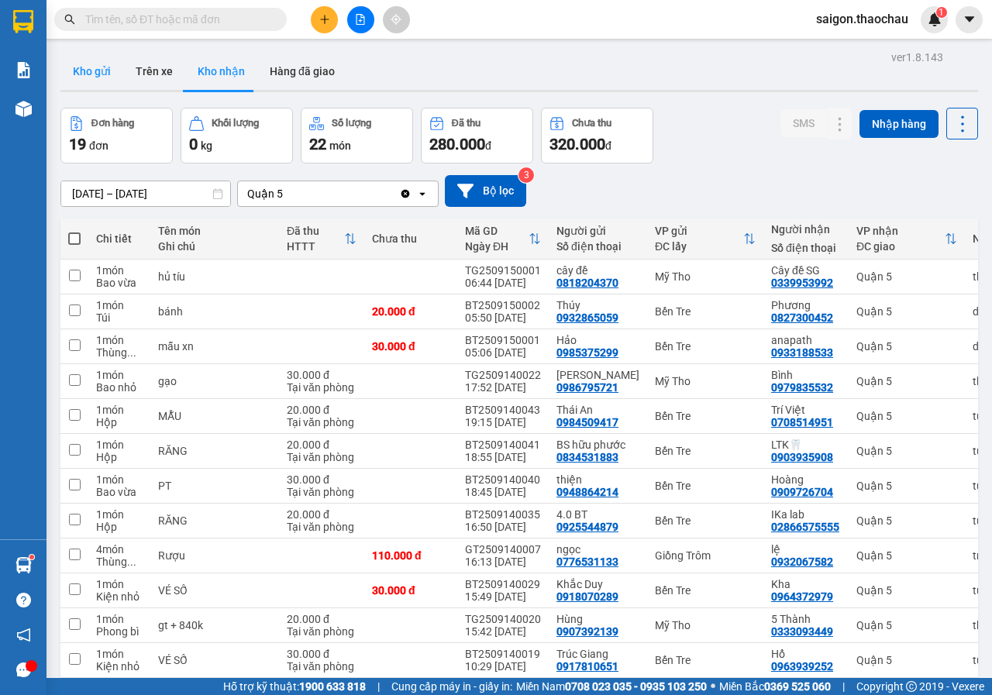
click at [89, 79] on button "Kho gửi" at bounding box center [91, 71] width 63 height 37
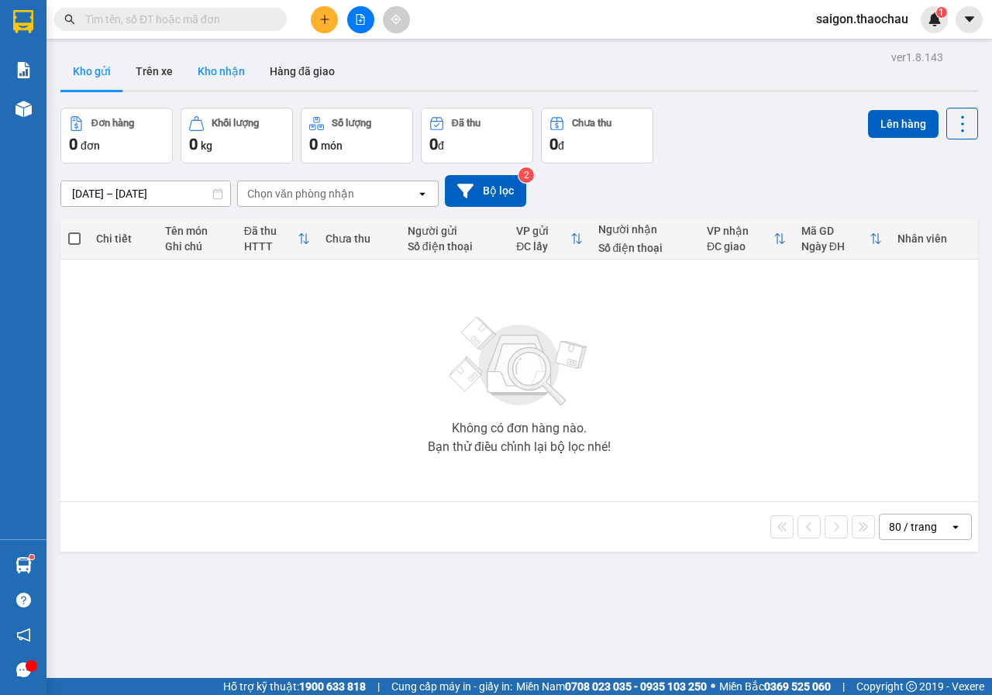
drag, startPoint x: 225, startPoint y: 65, endPoint x: 205, endPoint y: 72, distance: 21.3
click at [225, 64] on button "Kho nhận" at bounding box center [221, 71] width 72 height 37
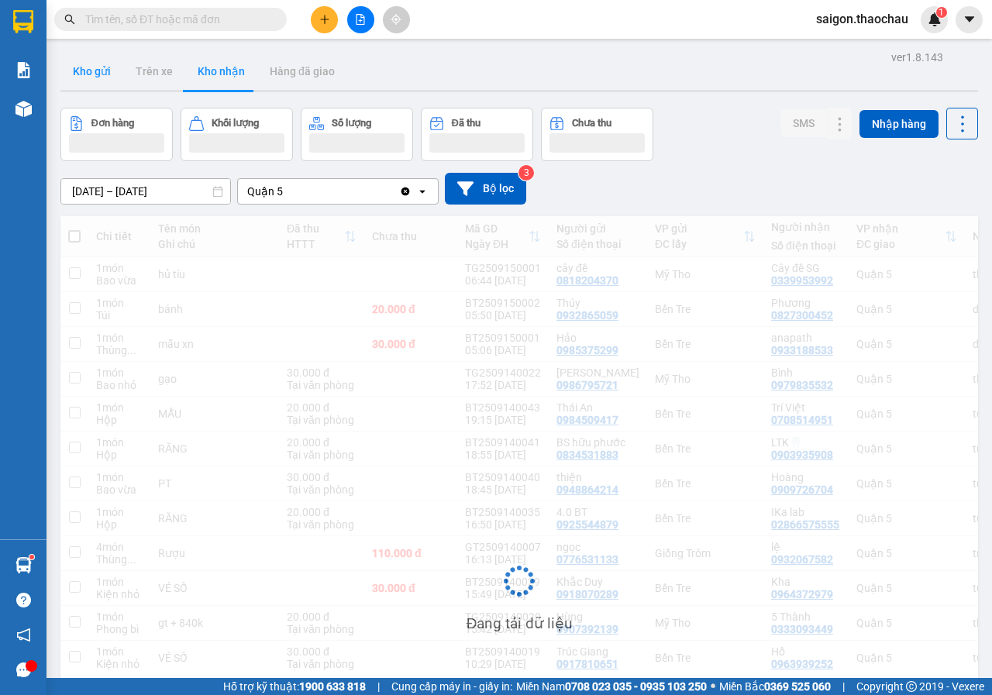
click at [92, 79] on button "Kho gửi" at bounding box center [91, 71] width 63 height 37
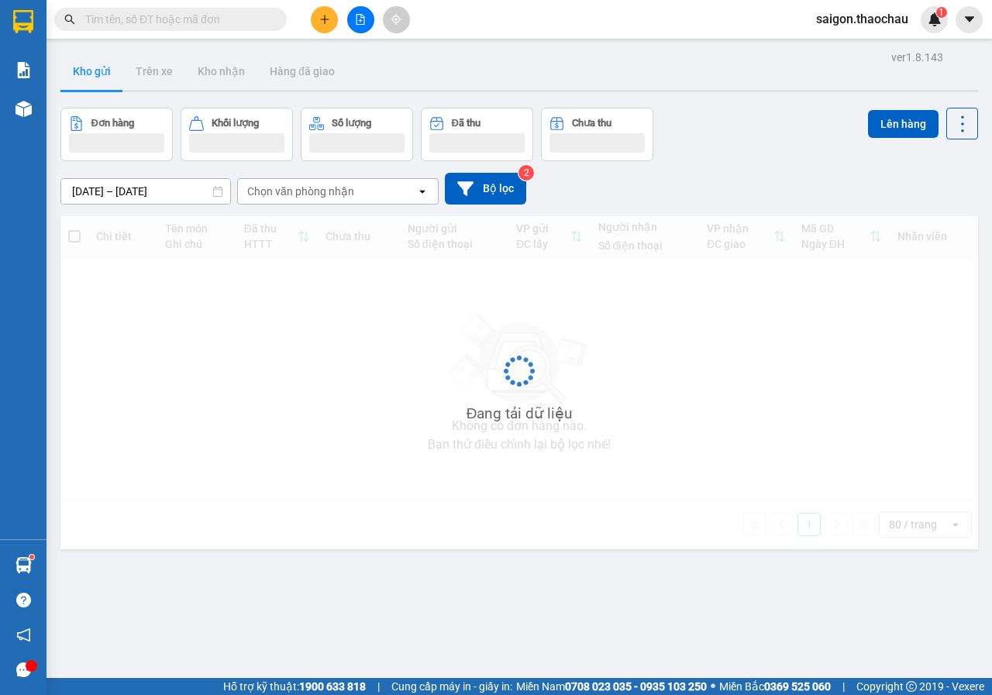
click at [92, 79] on button "Kho gửi" at bounding box center [91, 71] width 63 height 37
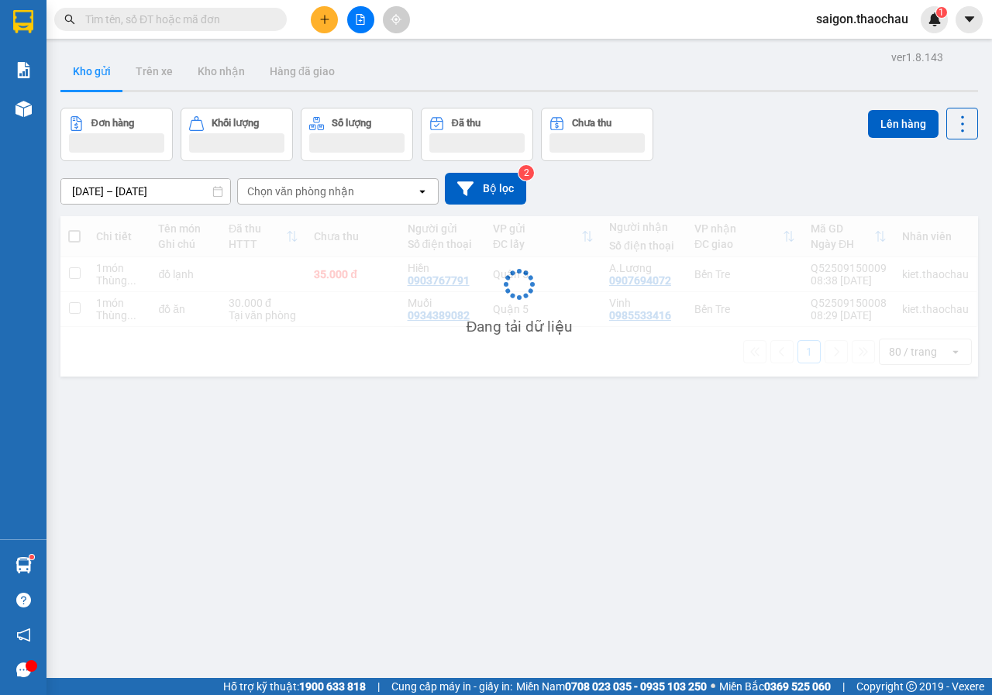
click at [92, 79] on button "Kho gửi" at bounding box center [91, 71] width 63 height 37
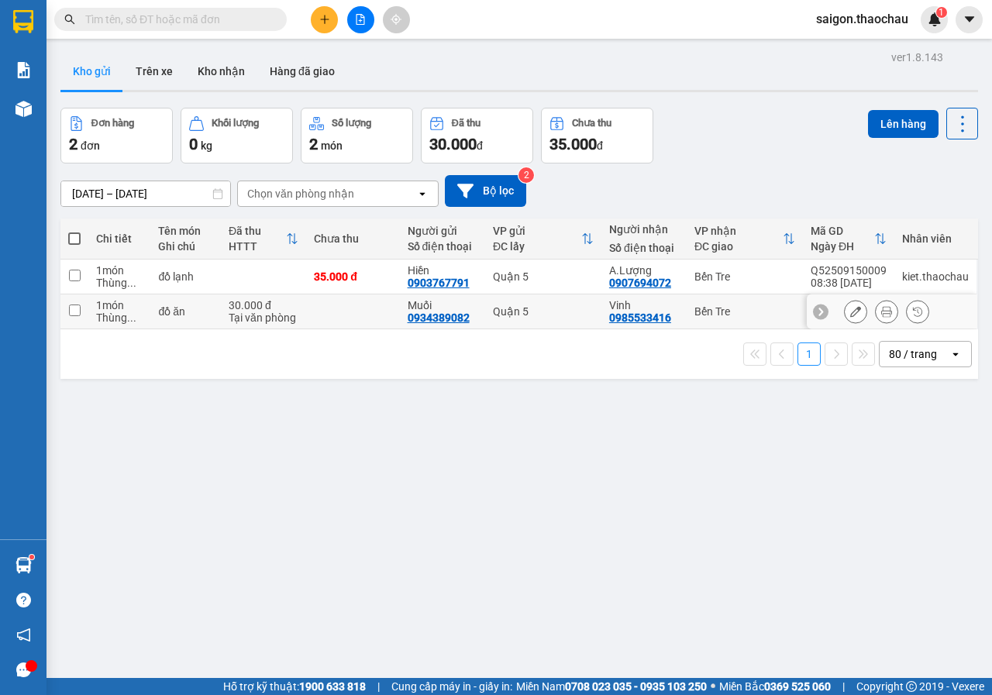
click at [77, 315] on input "checkbox" at bounding box center [75, 310] width 12 height 12
checkbox input "true"
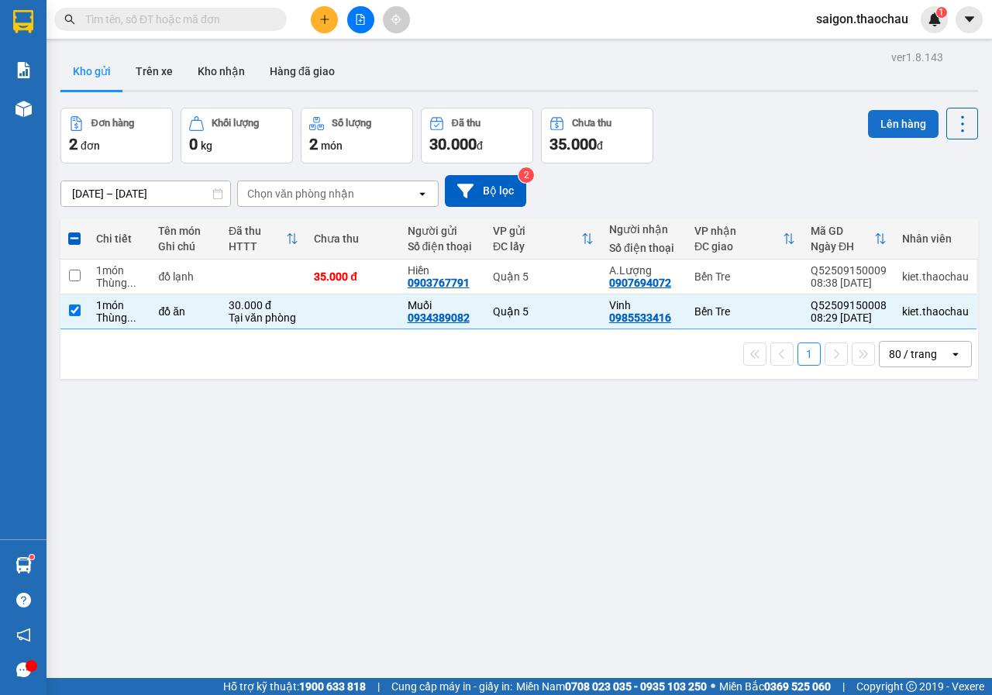
click at [872, 112] on button "Lên hàng" at bounding box center [903, 124] width 70 height 28
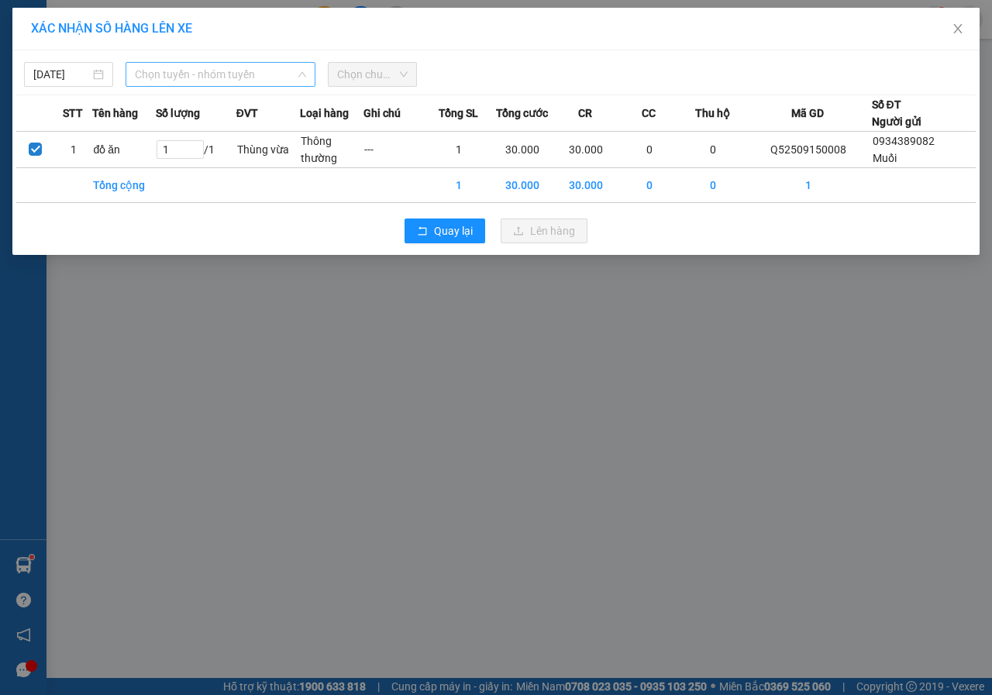
click at [221, 80] on span "Chọn tuyến - nhóm tuyến" at bounding box center [220, 74] width 171 height 23
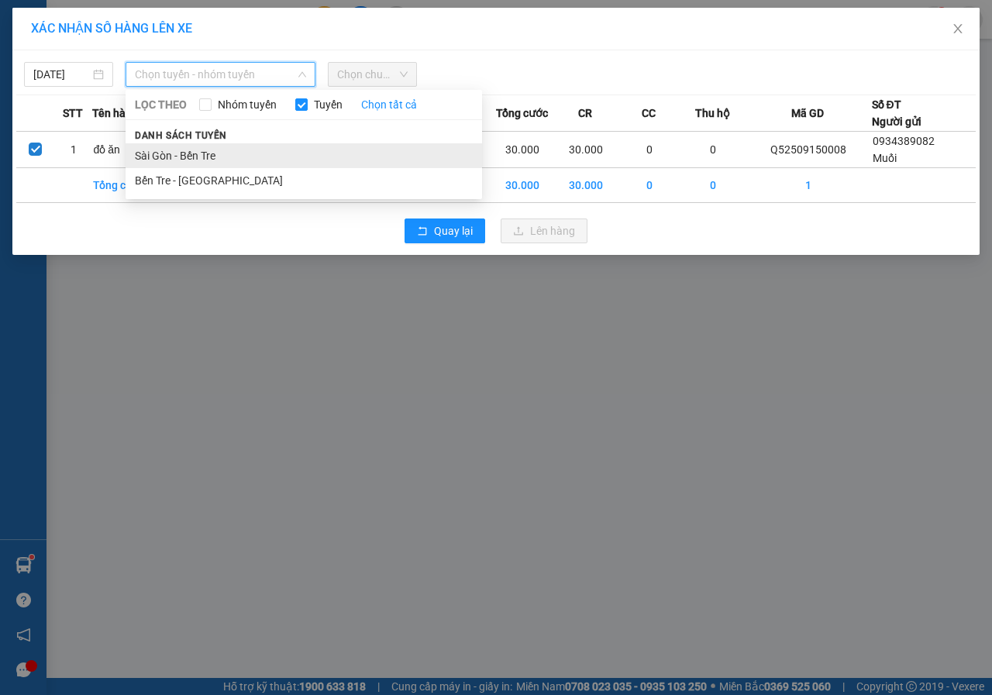
click at [223, 160] on li "Sài Gòn - Bến Tre" at bounding box center [304, 155] width 356 height 25
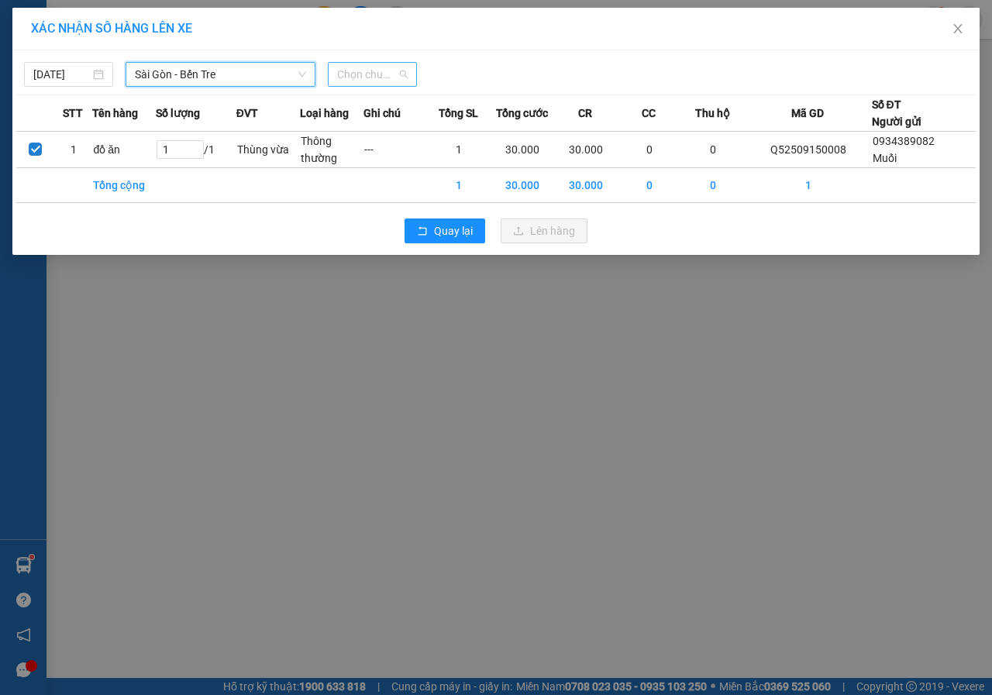
click at [405, 74] on span "Chọn chuyến" at bounding box center [372, 74] width 70 height 23
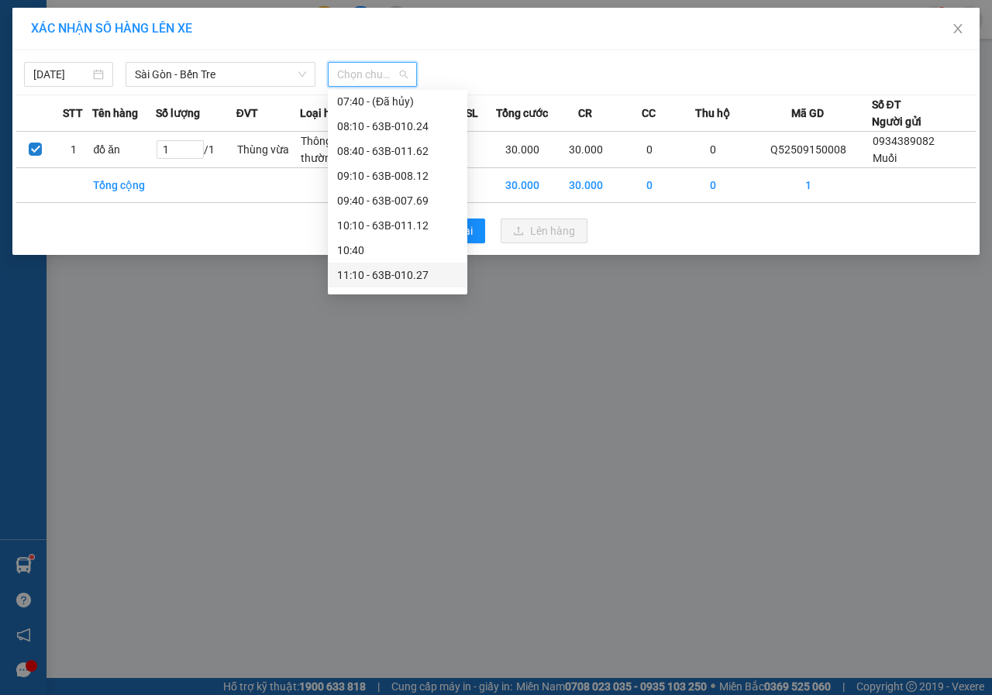
scroll to position [155, 0]
click at [423, 168] on div "08:40 - 63B-011.62" at bounding box center [397, 173] width 121 height 17
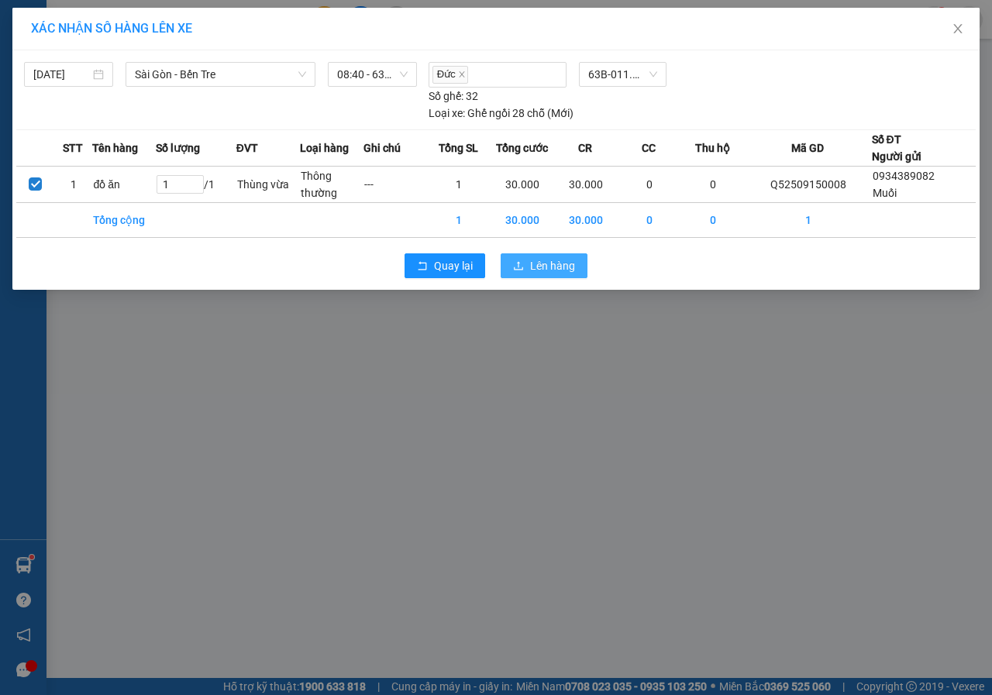
click at [561, 262] on span "Lên hàng" at bounding box center [552, 265] width 45 height 17
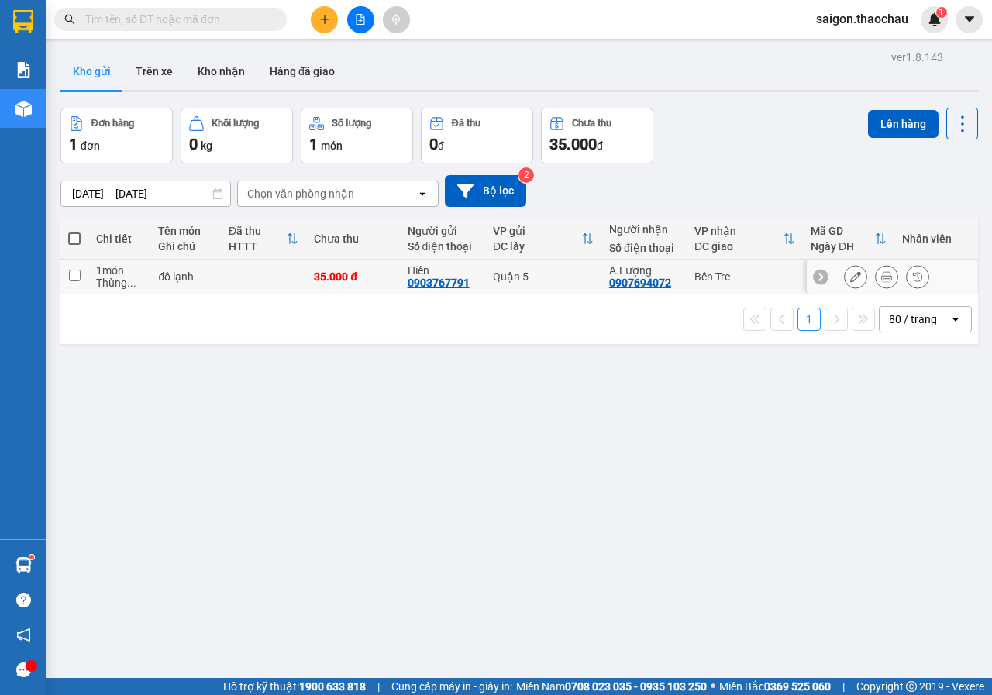
click at [881, 278] on icon at bounding box center [886, 276] width 11 height 11
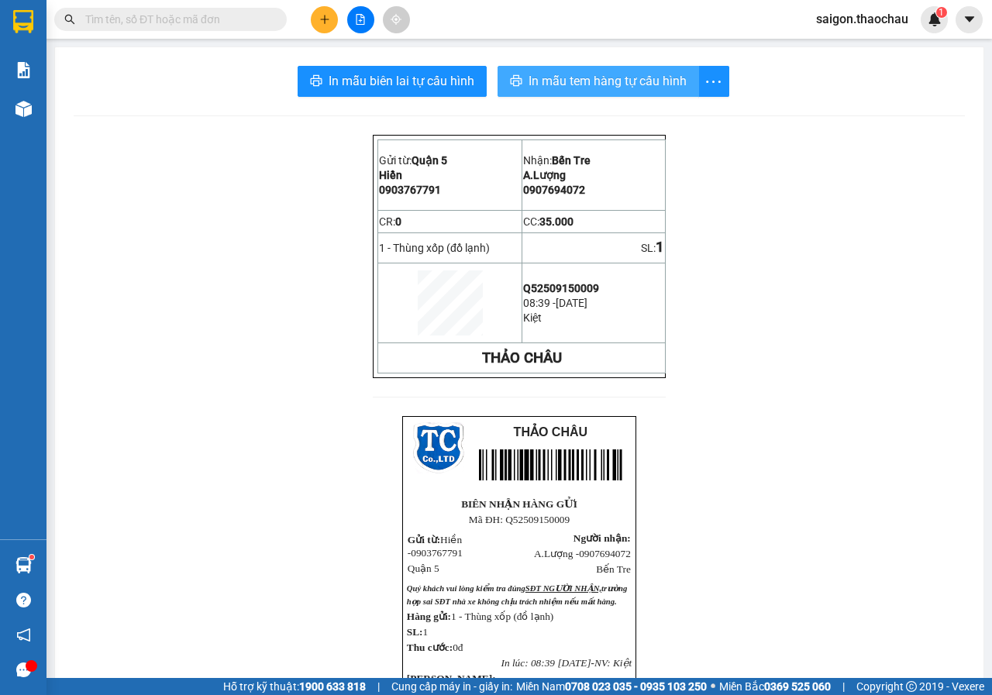
click at [669, 88] on span "In mẫu tem hàng tự cấu hình" at bounding box center [607, 80] width 158 height 19
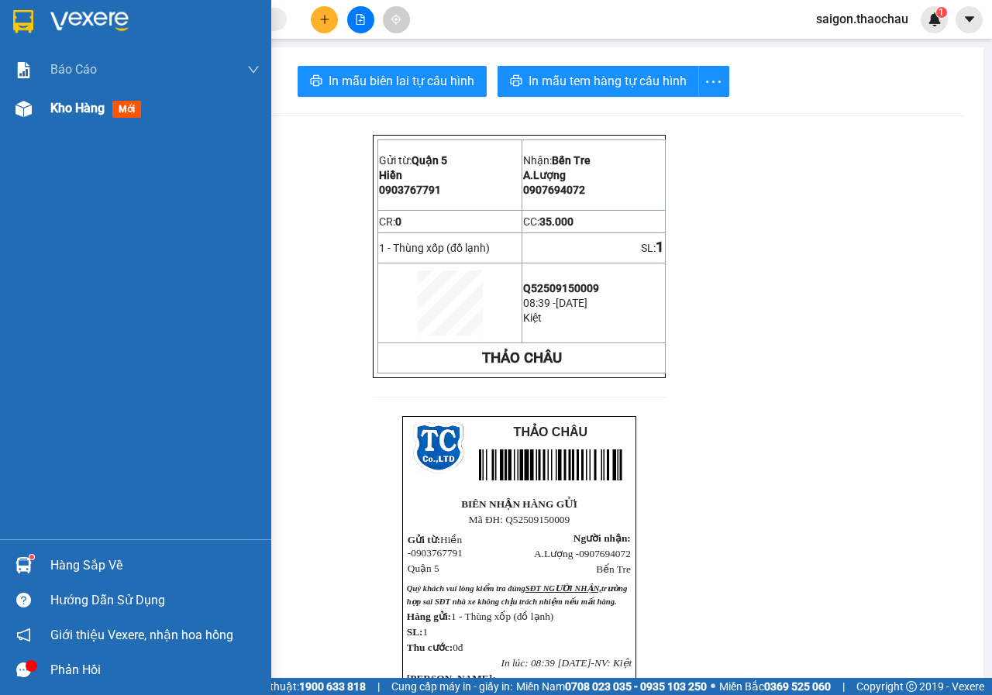
click at [74, 118] on div "Kho hàng mới" at bounding box center [98, 107] width 97 height 19
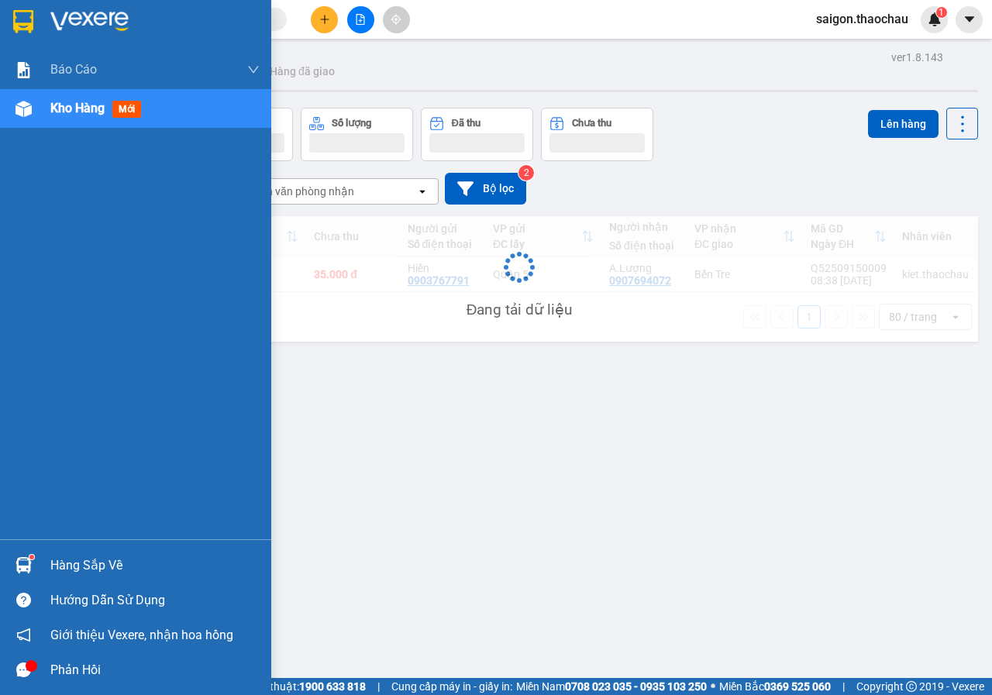
click at [74, 118] on div "Kho hàng mới" at bounding box center [98, 107] width 97 height 19
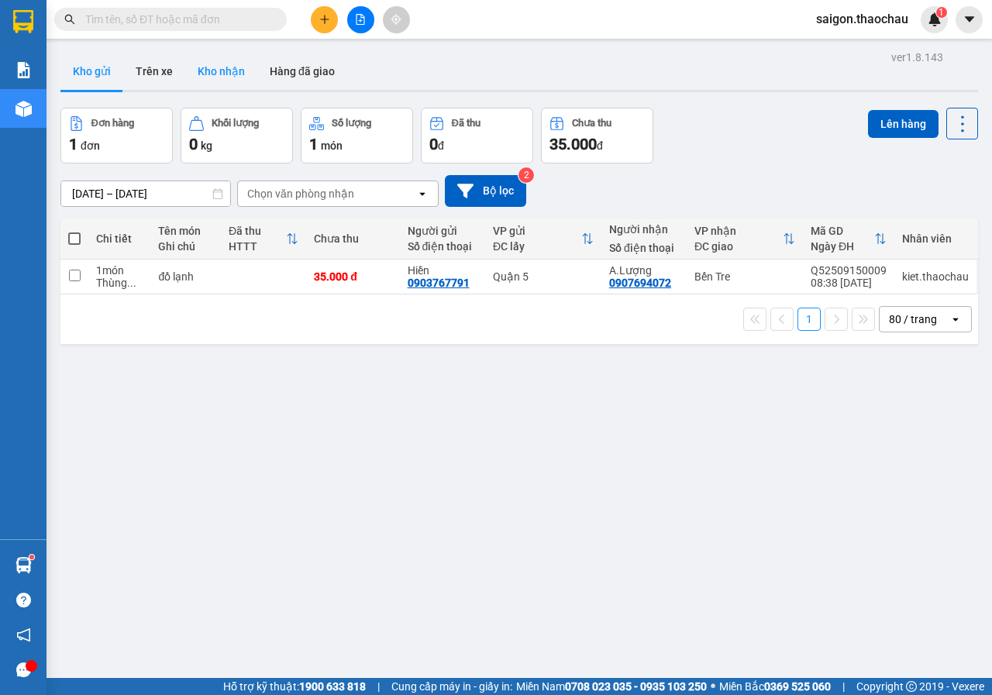
click at [239, 64] on button "Kho nhận" at bounding box center [221, 71] width 72 height 37
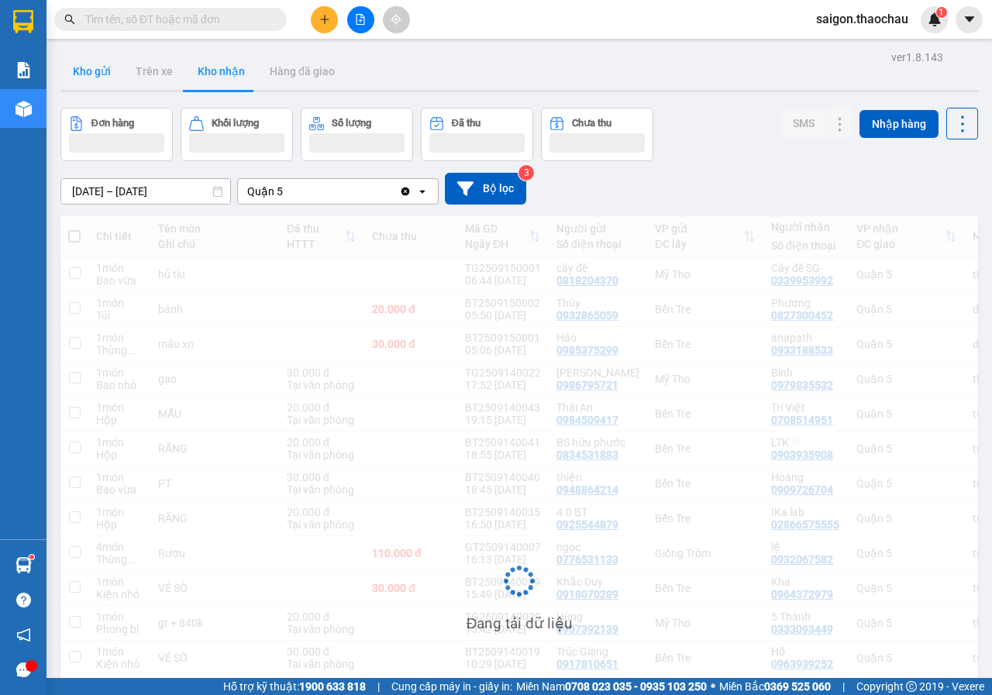
click at [91, 70] on button "Kho gửi" at bounding box center [91, 71] width 63 height 37
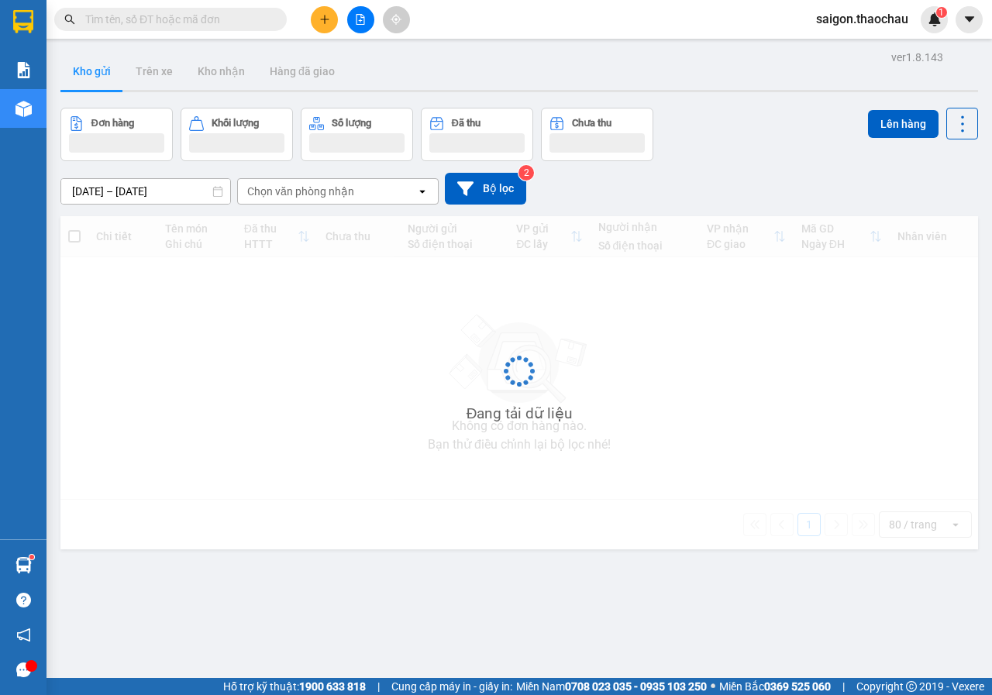
click at [91, 70] on button "Kho gửi" at bounding box center [91, 71] width 63 height 37
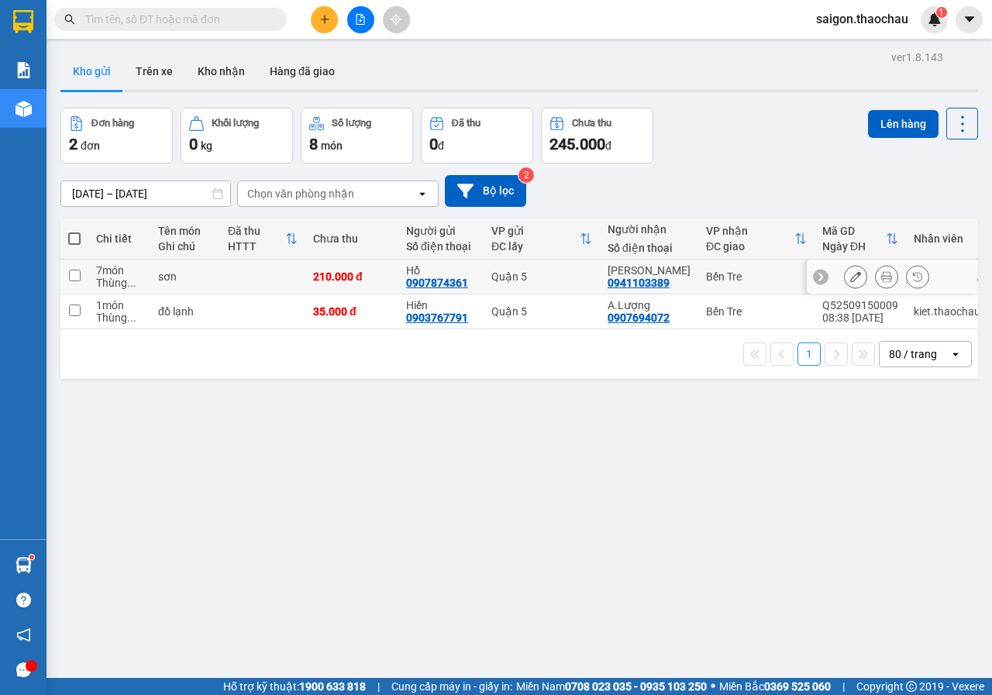
click at [875, 287] on button at bounding box center [886, 276] width 22 height 27
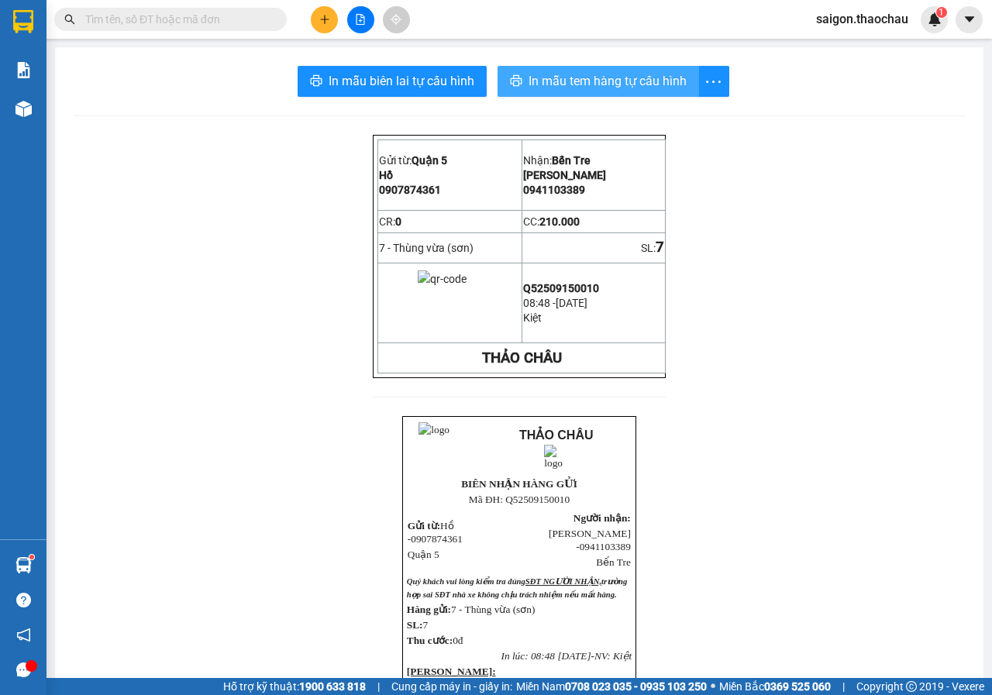
click at [626, 76] on span "In mẫu tem hàng tự cấu hình" at bounding box center [607, 80] width 158 height 19
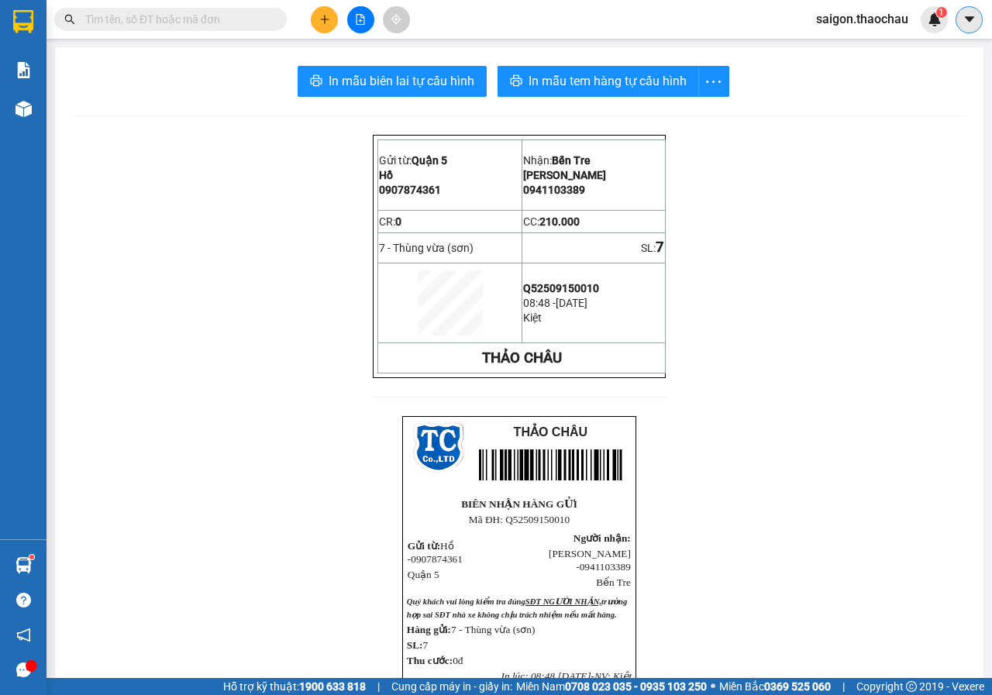
scroll to position [101, 0]
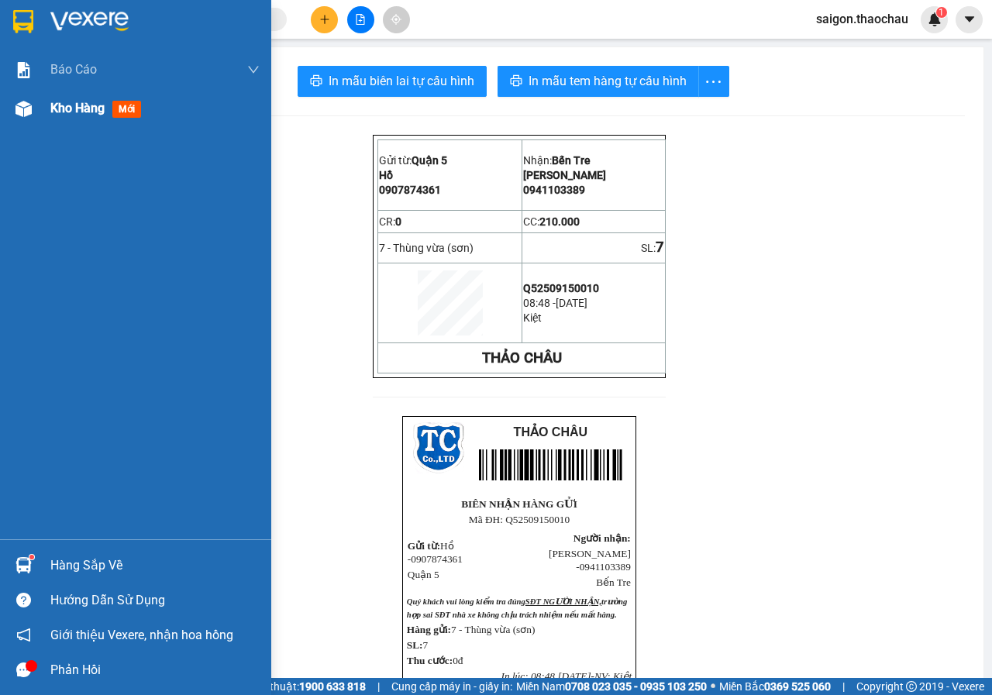
click at [87, 112] on span "Kho hàng" at bounding box center [77, 108] width 54 height 15
click at [88, 112] on span "Kho hàng" at bounding box center [77, 108] width 54 height 15
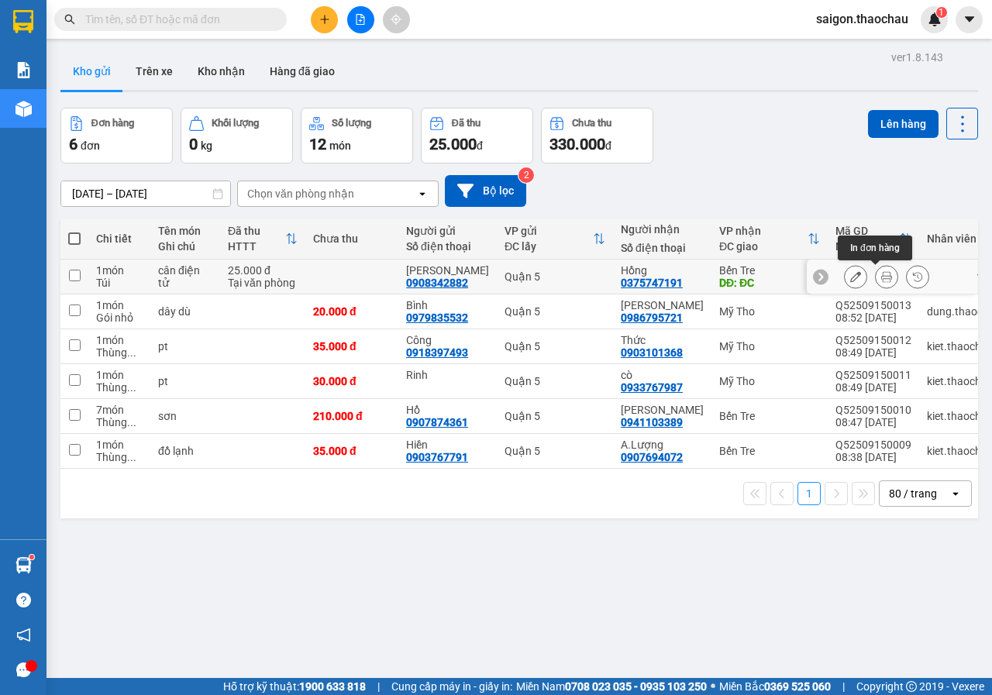
click at [881, 275] on icon at bounding box center [886, 276] width 11 height 11
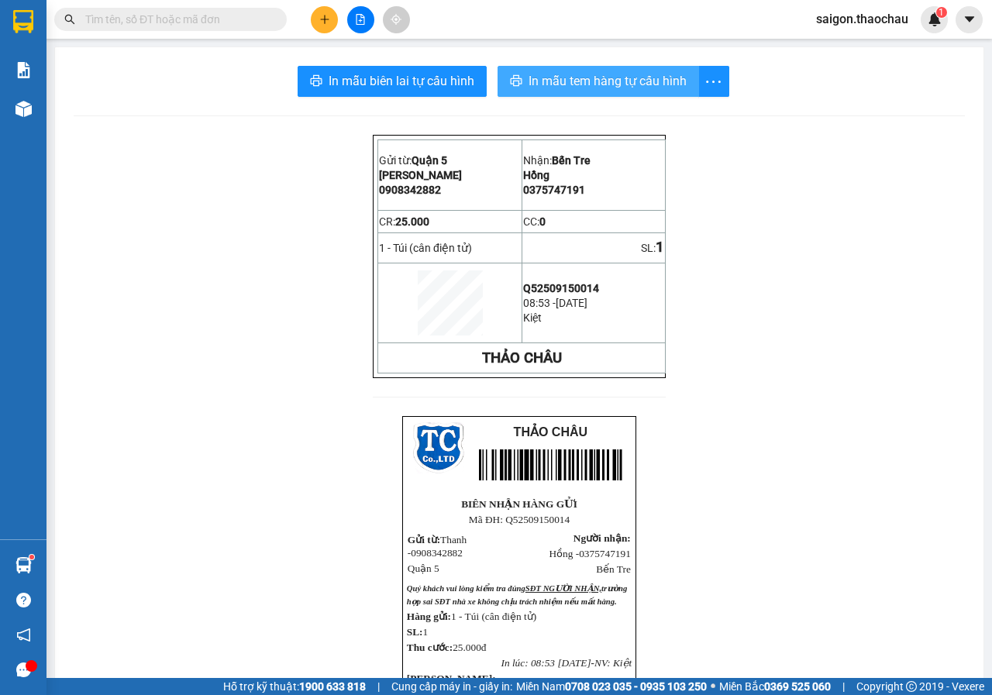
click at [639, 86] on span "In mẫu tem hàng tự cấu hình" at bounding box center [607, 80] width 158 height 19
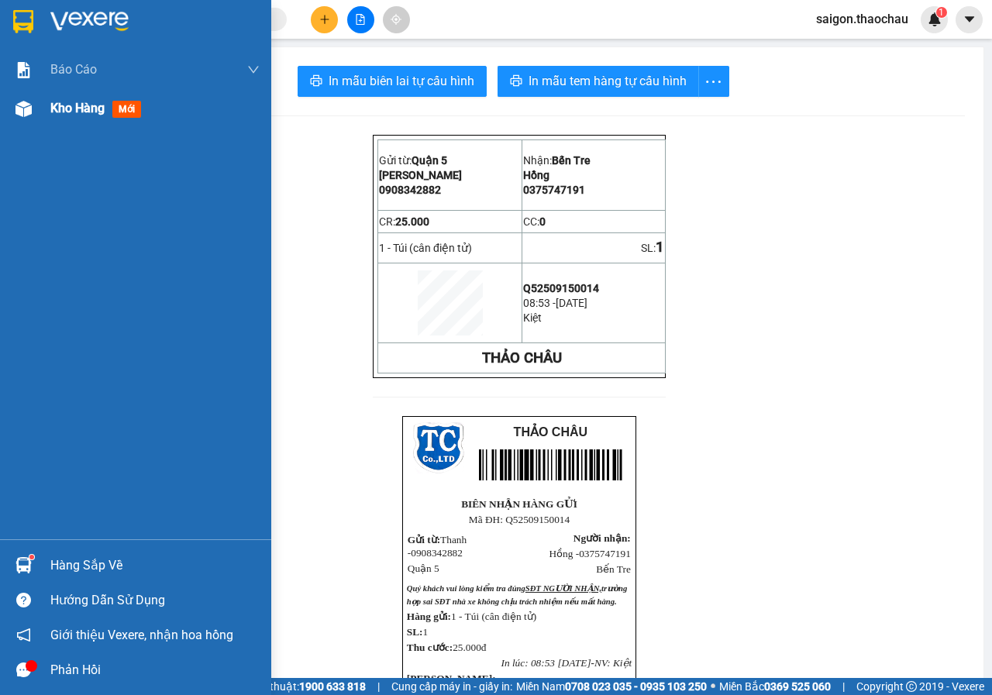
click at [88, 99] on div "Kho hàng mới" at bounding box center [98, 107] width 97 height 19
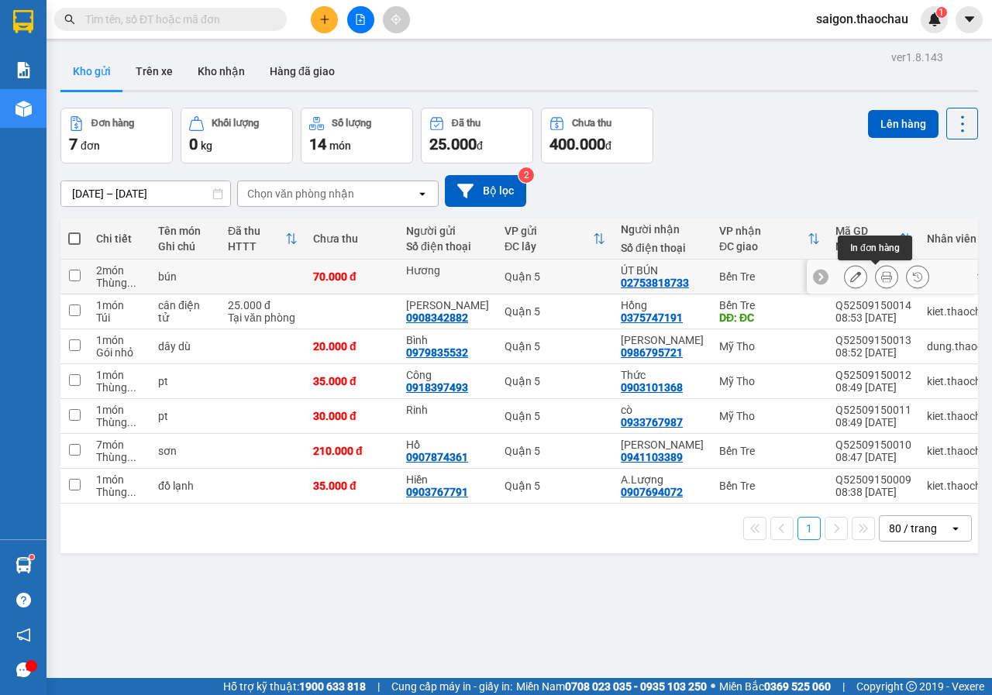
click at [883, 275] on button at bounding box center [886, 276] width 22 height 27
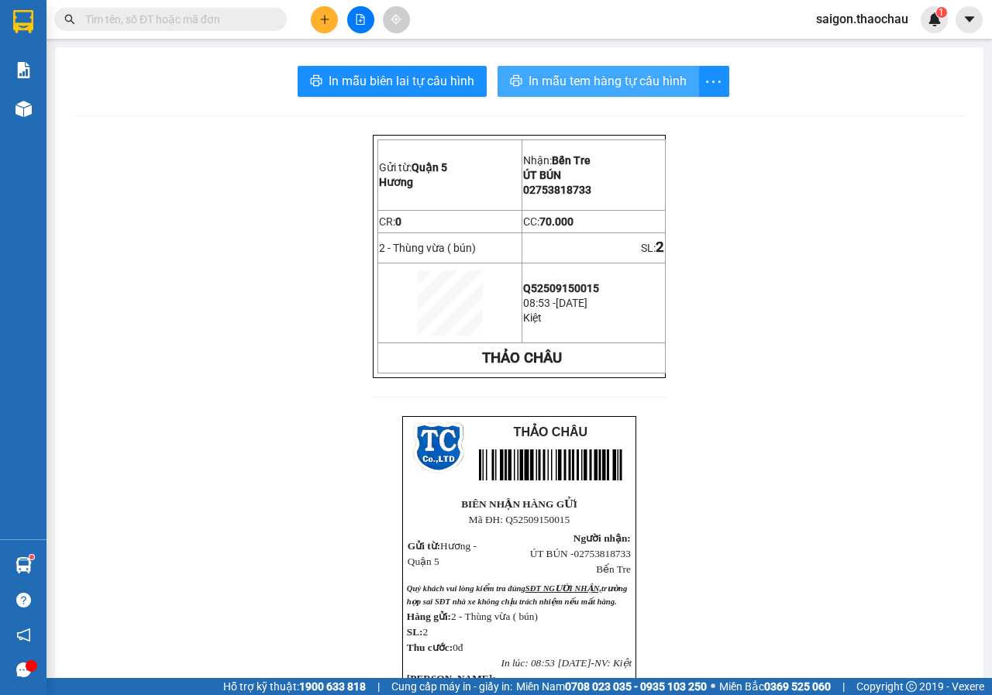
click at [631, 85] on span "In mẫu tem hàng tự cấu hình" at bounding box center [607, 80] width 158 height 19
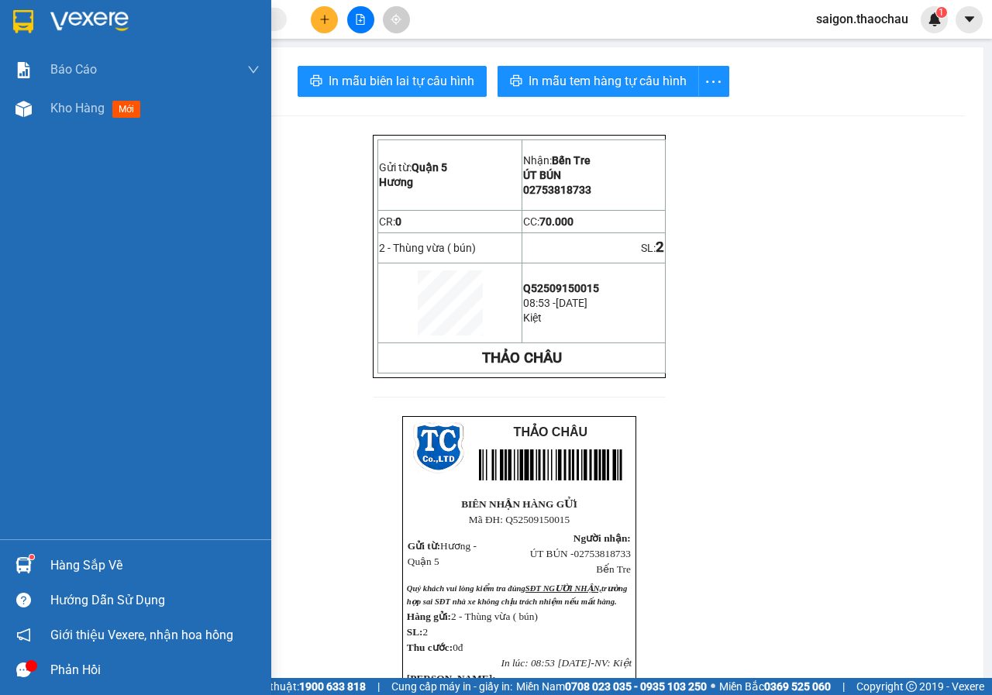
click at [91, 565] on div "Hàng sắp về" at bounding box center [154, 565] width 209 height 23
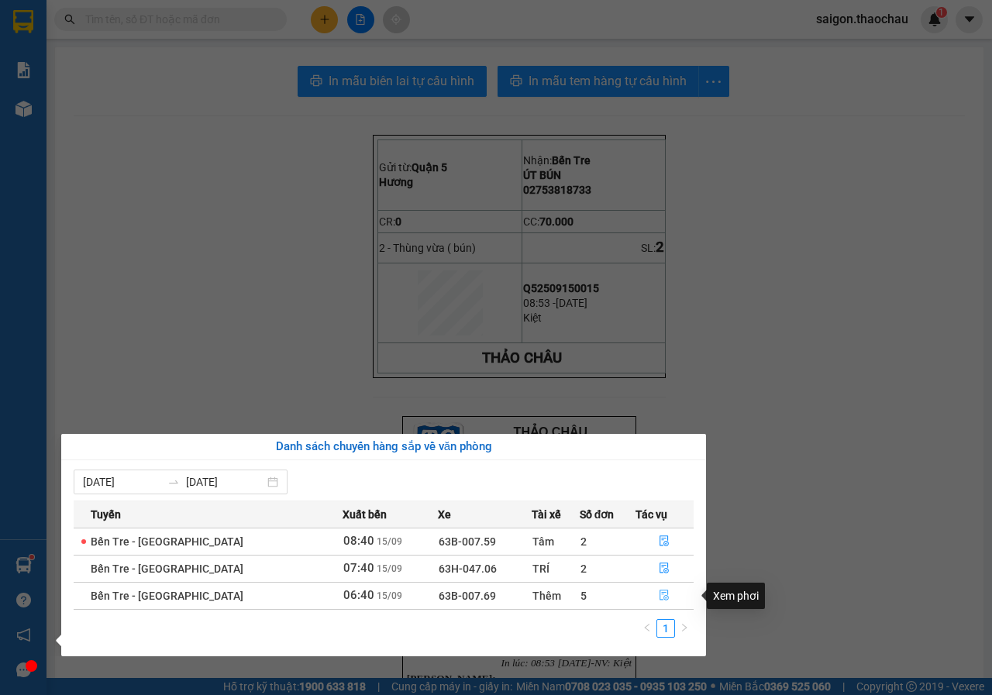
click at [641, 589] on button "button" at bounding box center [664, 595] width 57 height 25
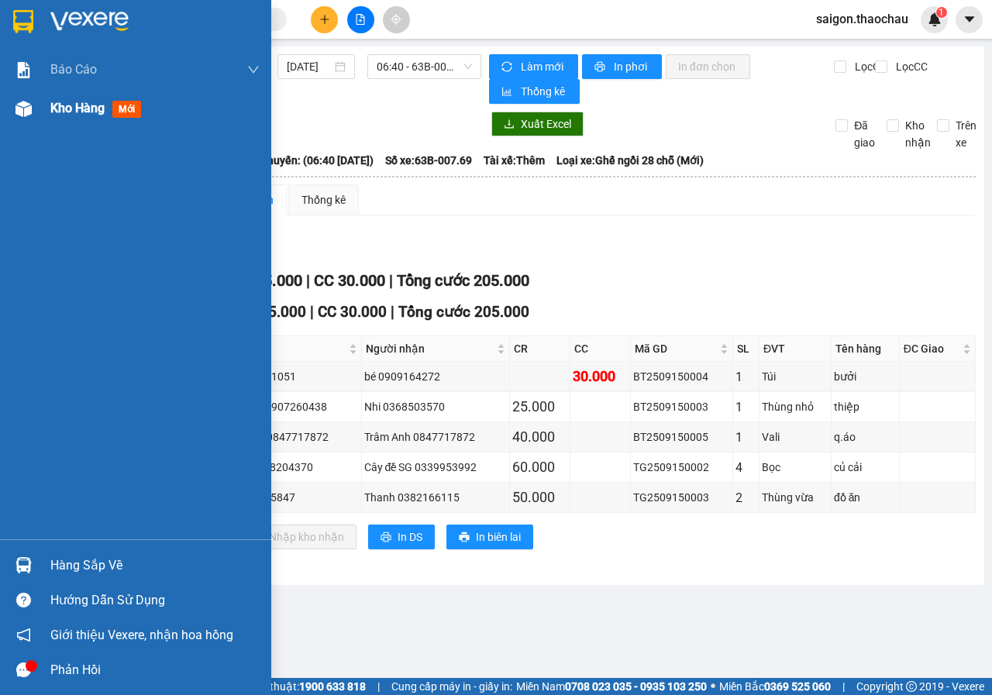
click at [105, 115] on span "Kho hàng" at bounding box center [77, 108] width 54 height 15
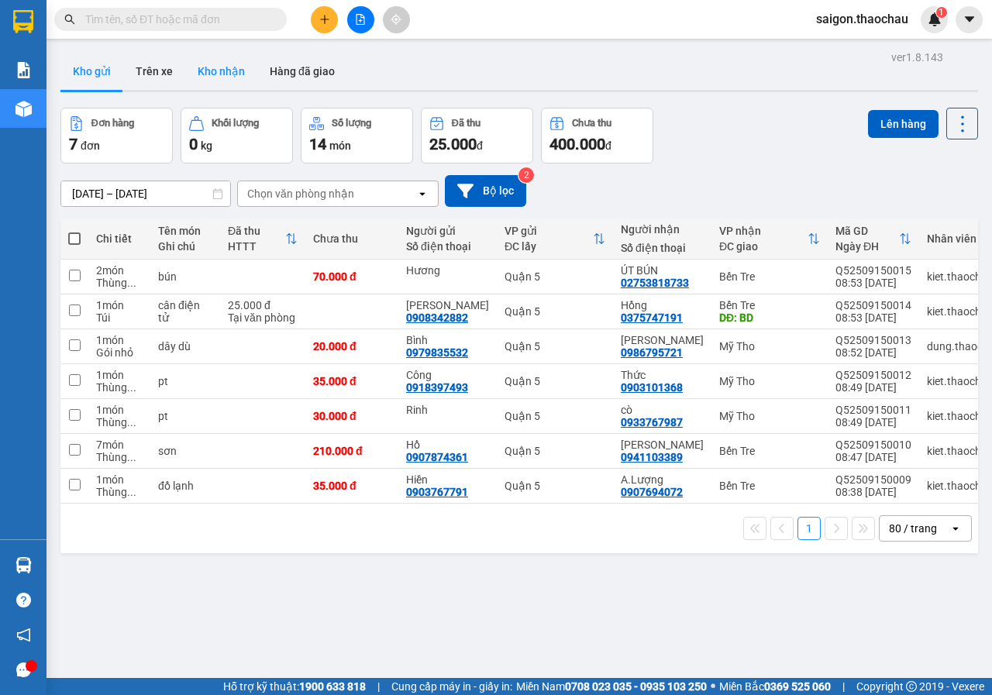
click at [210, 77] on button "Kho nhận" at bounding box center [221, 71] width 72 height 37
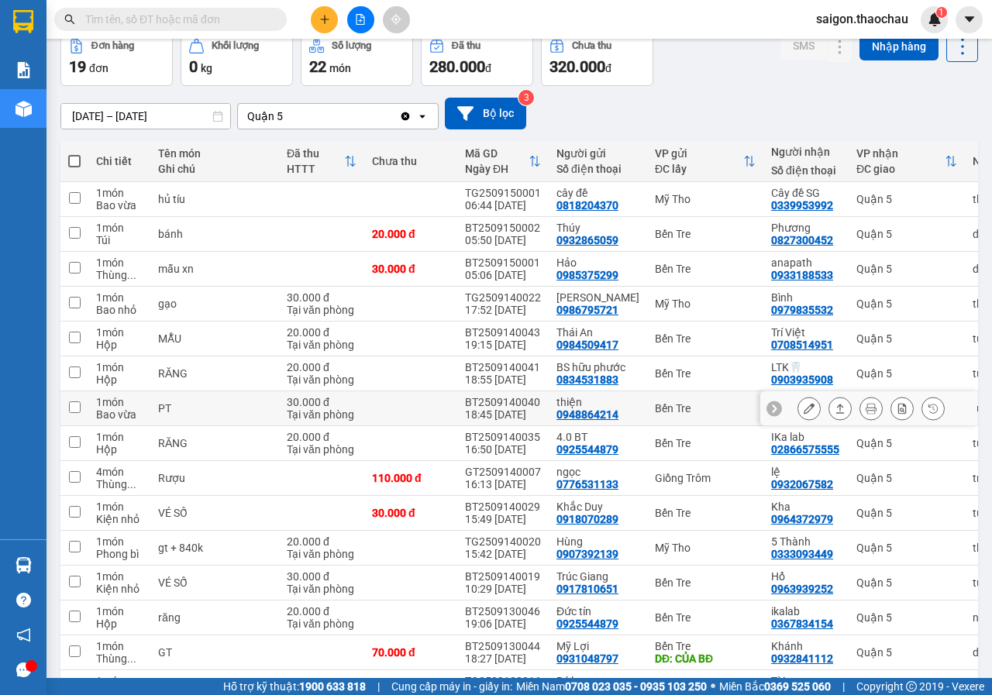
scroll to position [232, 0]
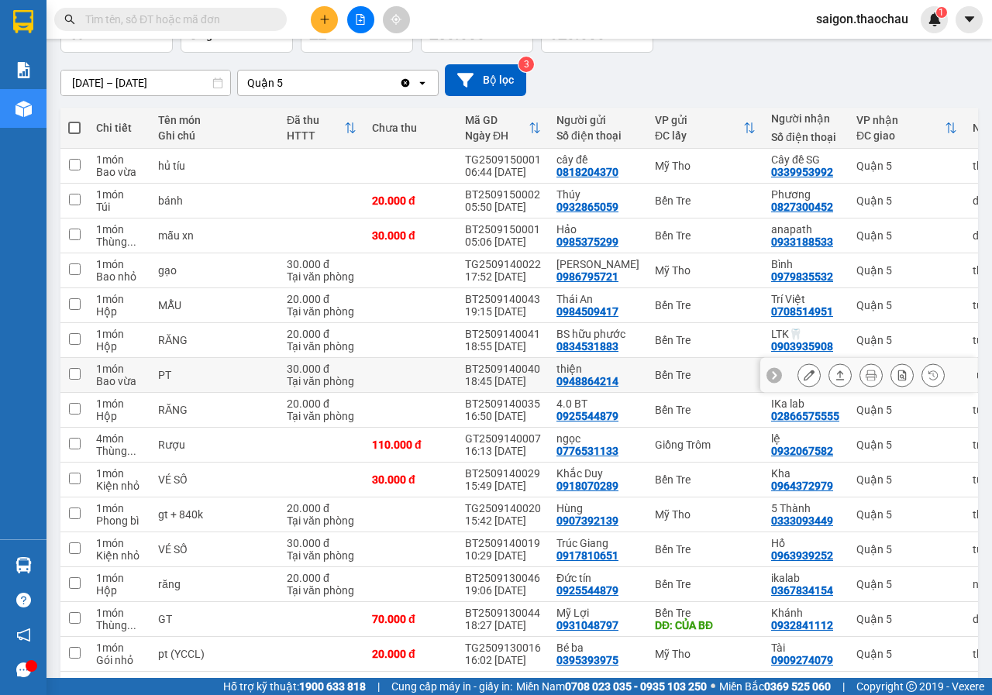
scroll to position [0, 0]
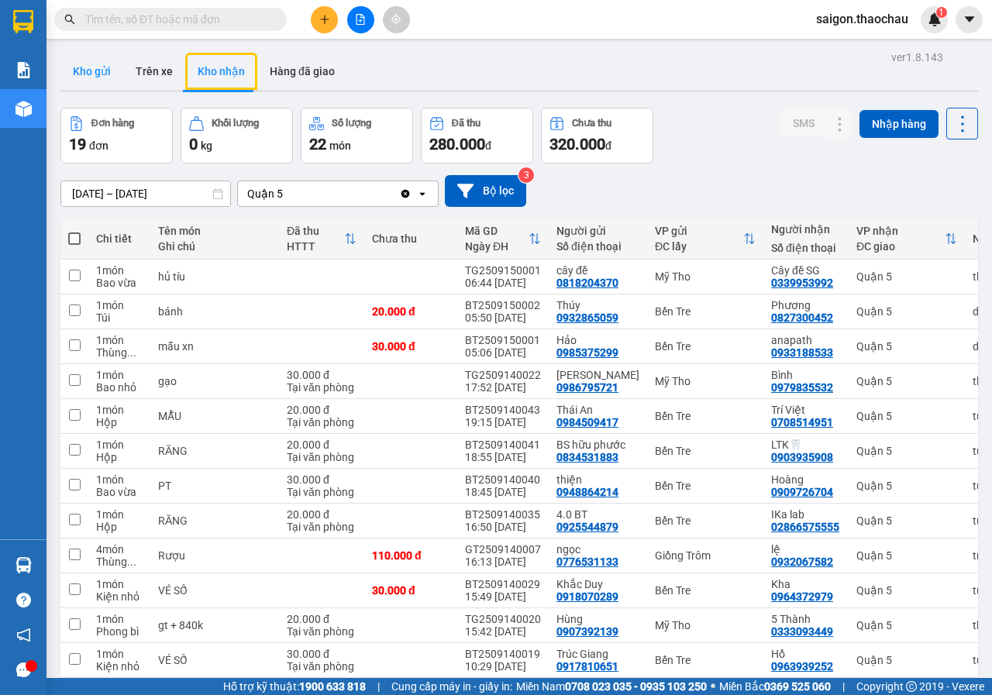
click at [83, 80] on button "Kho gửi" at bounding box center [91, 71] width 63 height 37
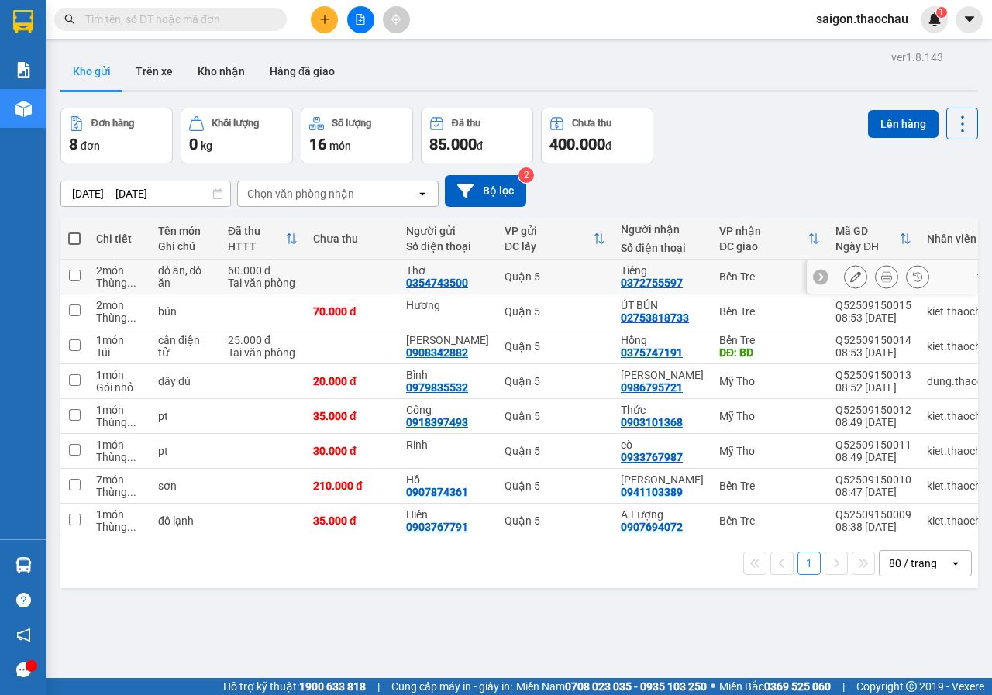
click at [881, 278] on icon at bounding box center [886, 276] width 11 height 11
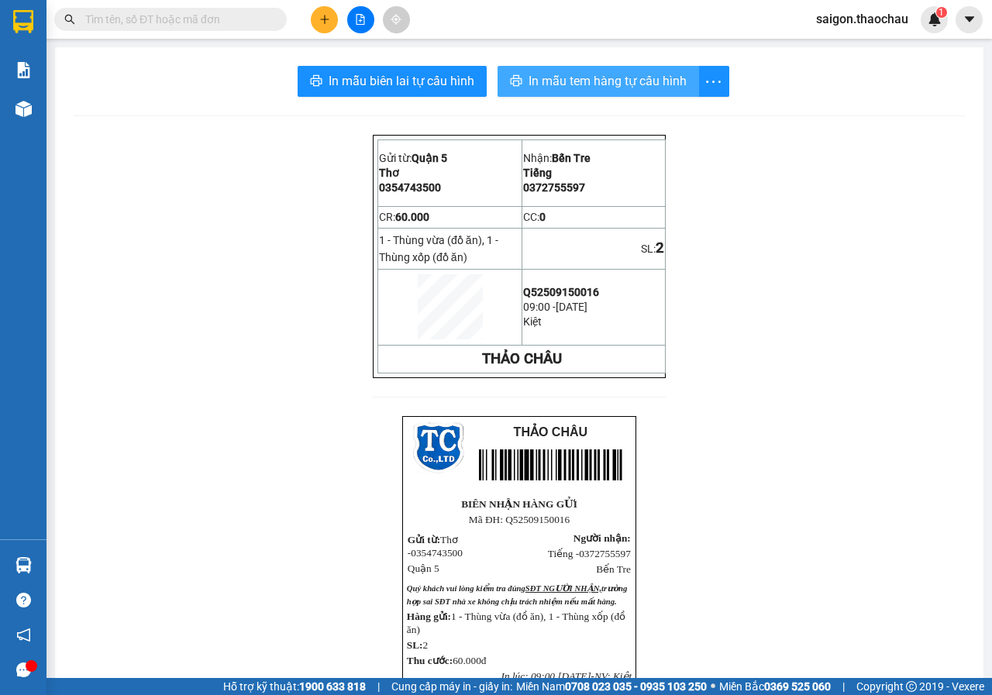
click at [632, 85] on span "In mẫu tem hàng tự cấu hình" at bounding box center [607, 80] width 158 height 19
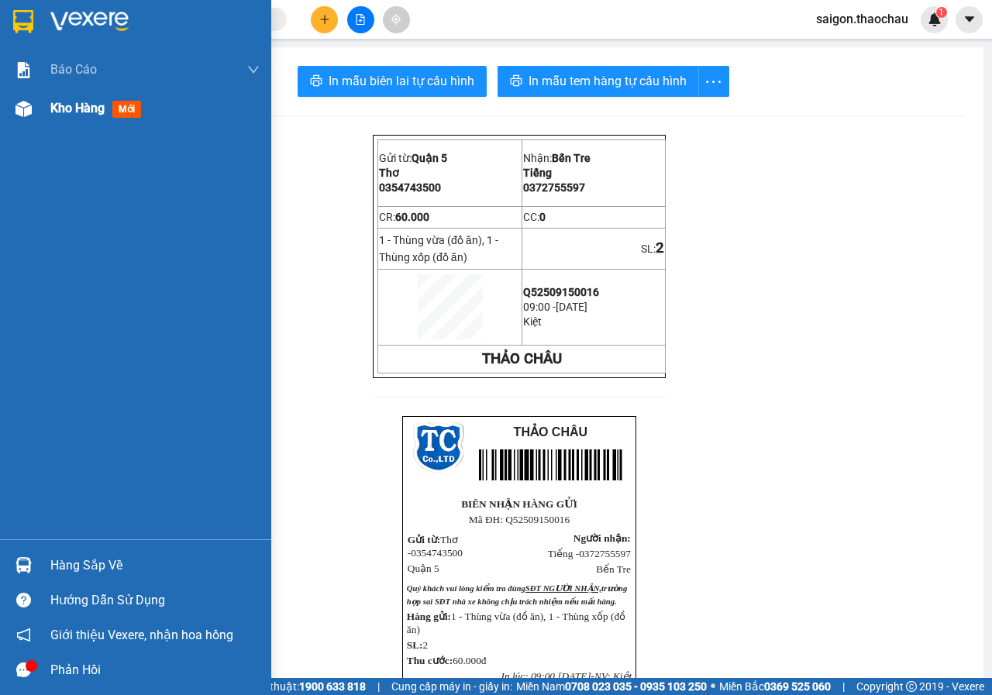
click at [43, 112] on div "Kho hàng mới" at bounding box center [135, 108] width 271 height 39
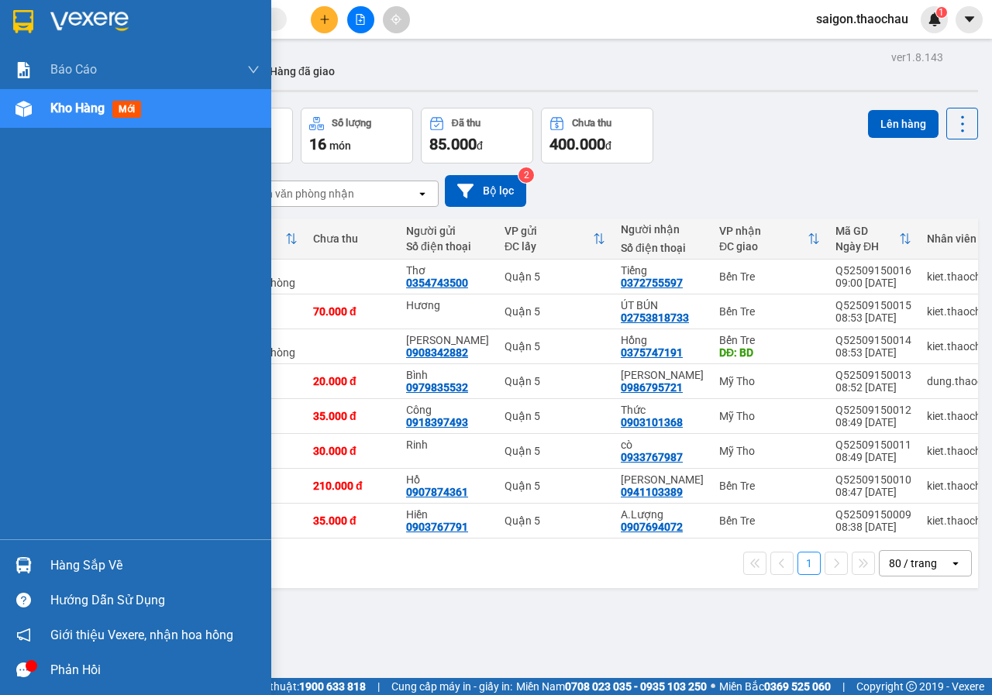
drag, startPoint x: 27, startPoint y: 552, endPoint x: 43, endPoint y: 554, distance: 16.3
click at [38, 552] on div "Hàng sắp về" at bounding box center [135, 565] width 271 height 35
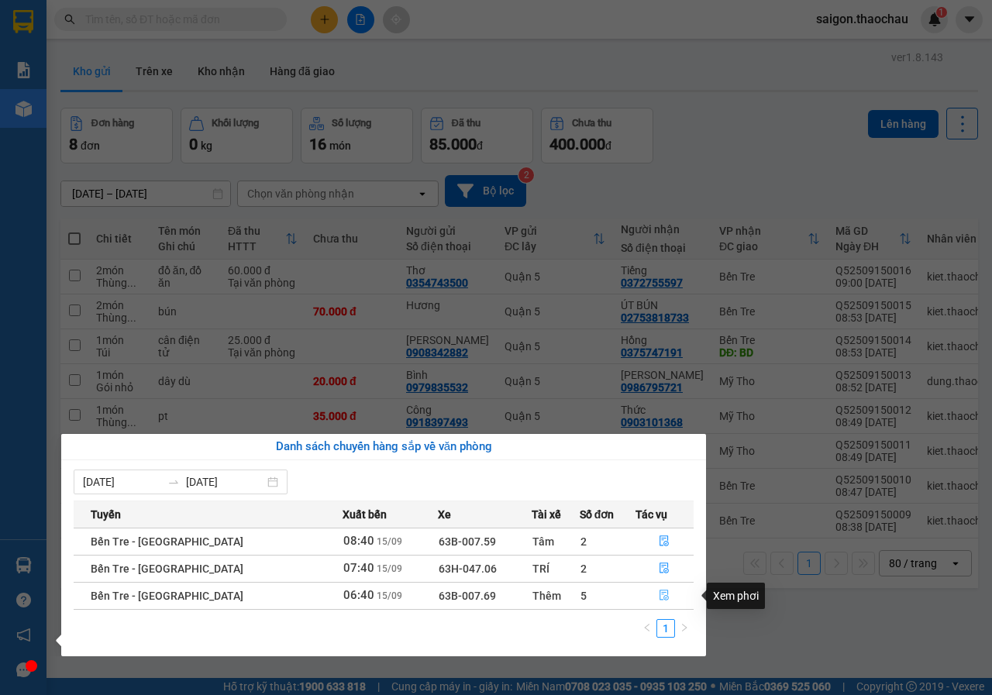
click at [669, 592] on button "button" at bounding box center [664, 595] width 57 height 25
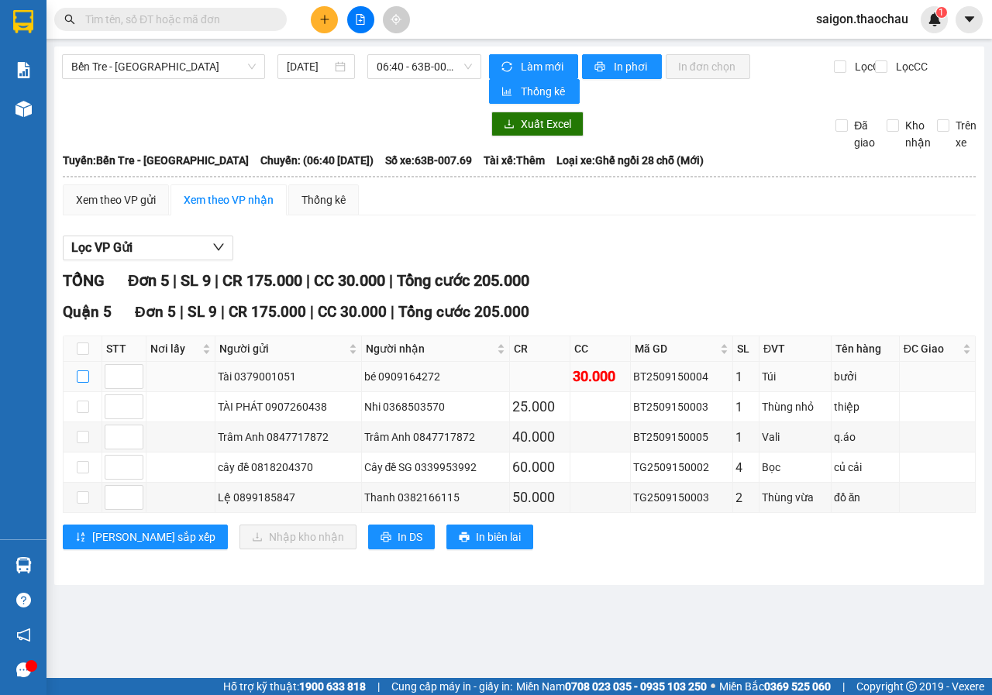
click at [84, 375] on input "checkbox" at bounding box center [83, 376] width 12 height 12
checkbox input "true"
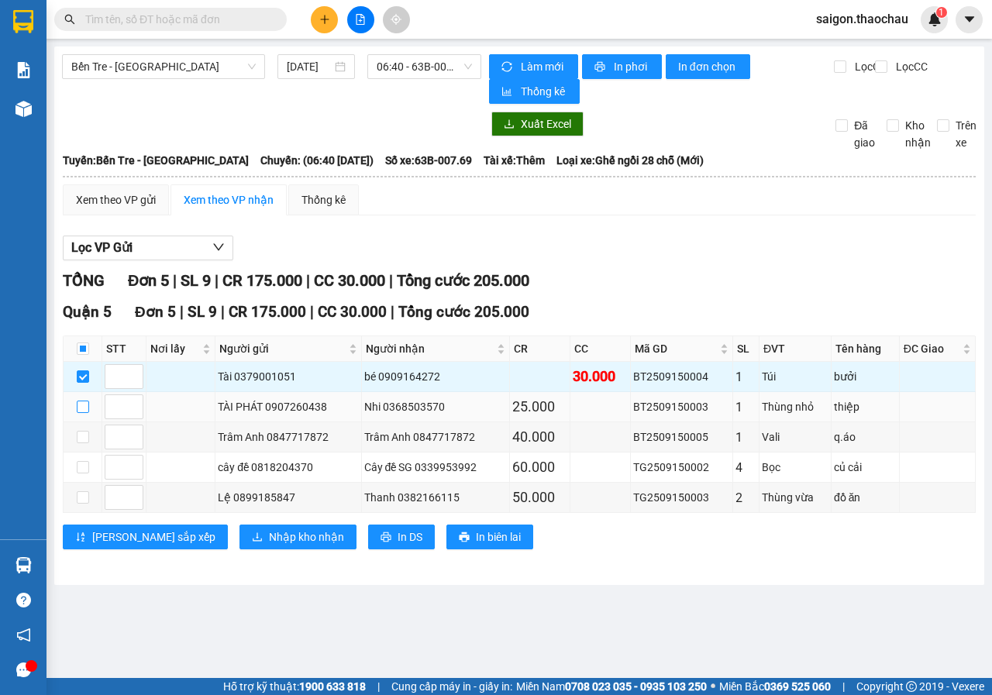
click at [88, 401] on input "checkbox" at bounding box center [83, 407] width 12 height 12
checkbox input "true"
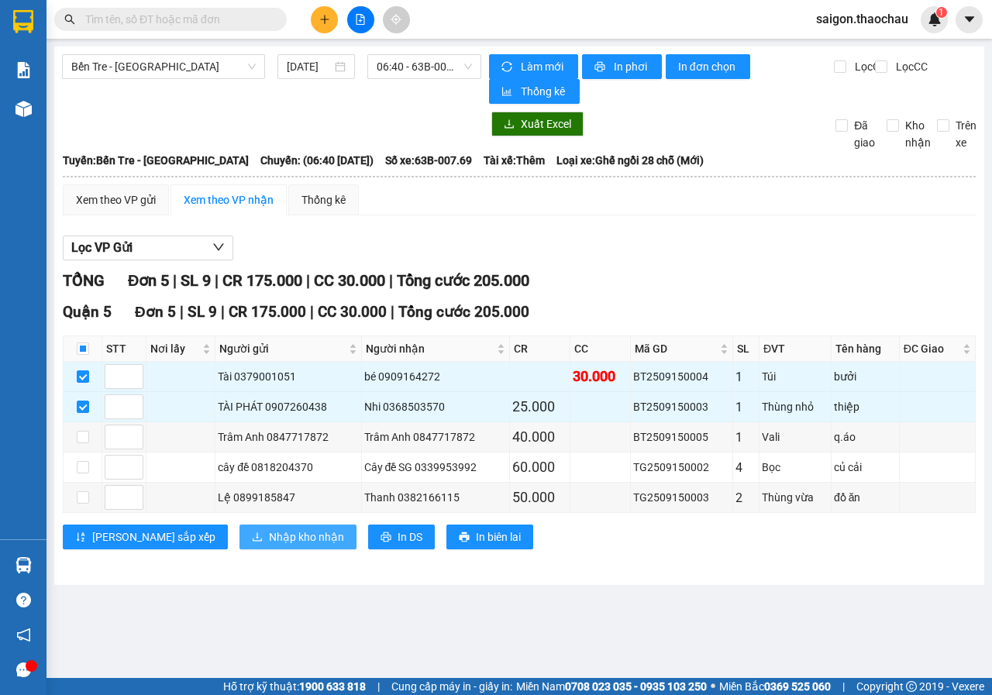
click at [277, 540] on span "Nhập kho nhận" at bounding box center [306, 536] width 75 height 17
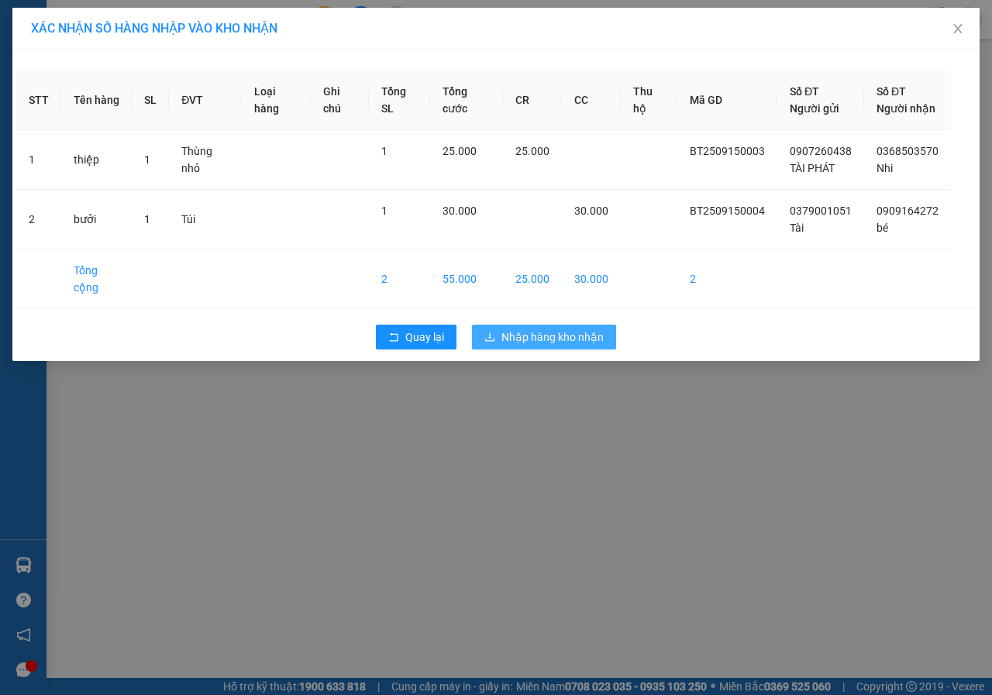
click at [542, 346] on span "Nhập hàng kho nhận" at bounding box center [552, 336] width 102 height 17
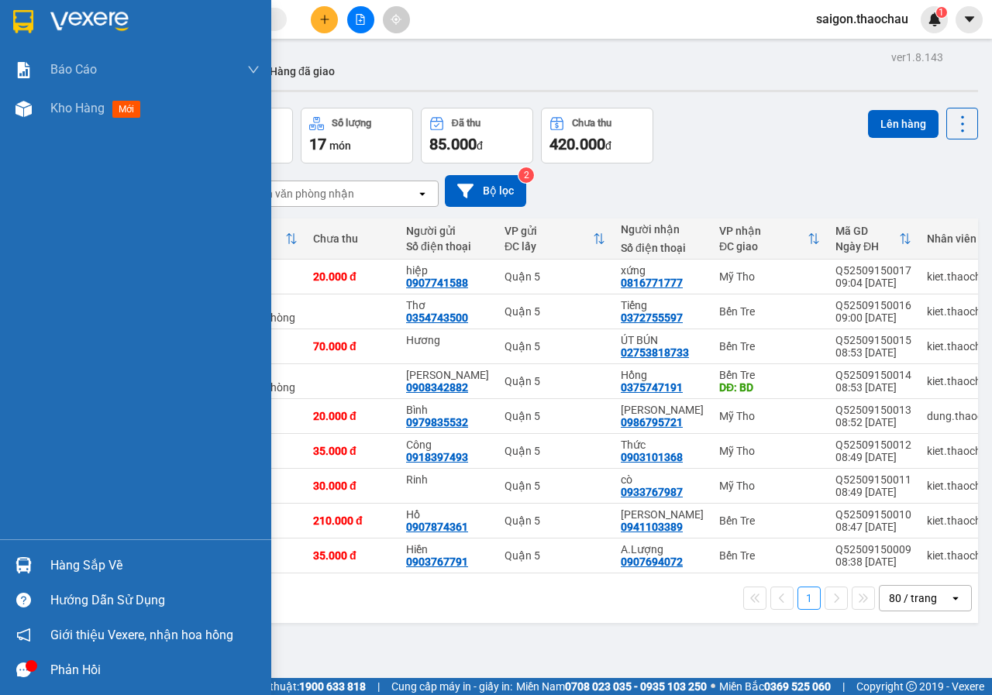
click at [67, 559] on div "Hàng sắp về" at bounding box center [154, 565] width 209 height 23
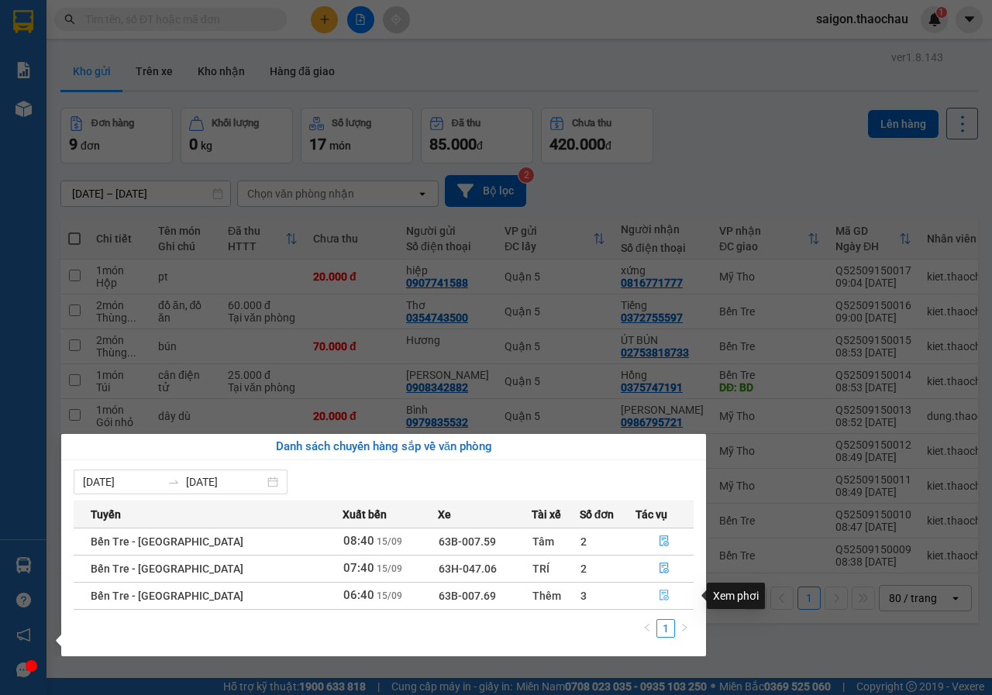
click at [675, 598] on button "button" at bounding box center [664, 595] width 57 height 25
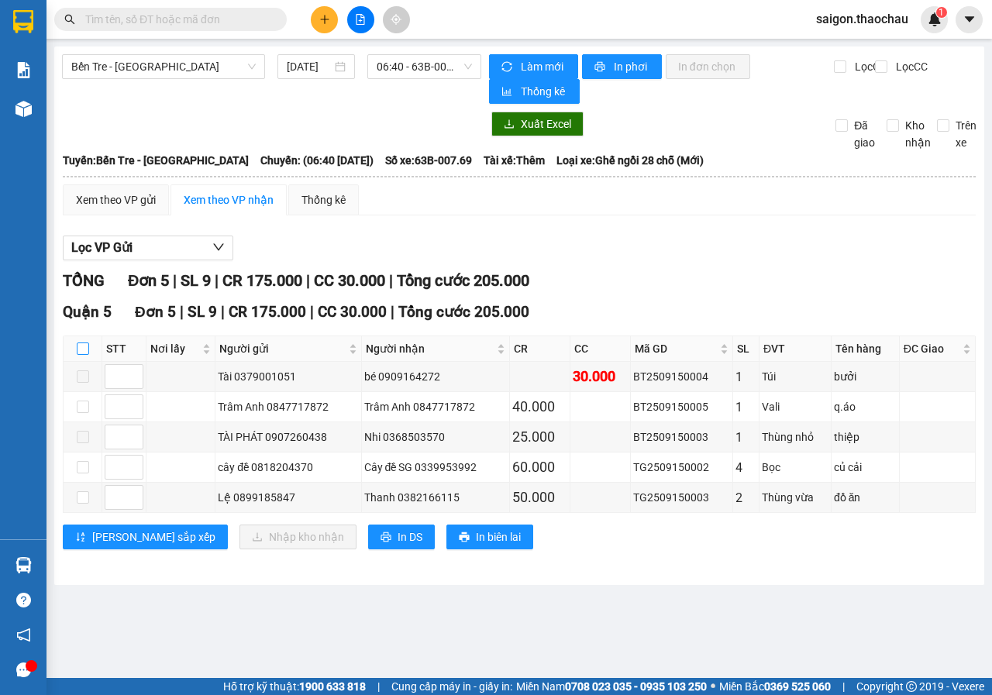
click at [84, 352] on input "checkbox" at bounding box center [83, 348] width 12 height 12
checkbox input "true"
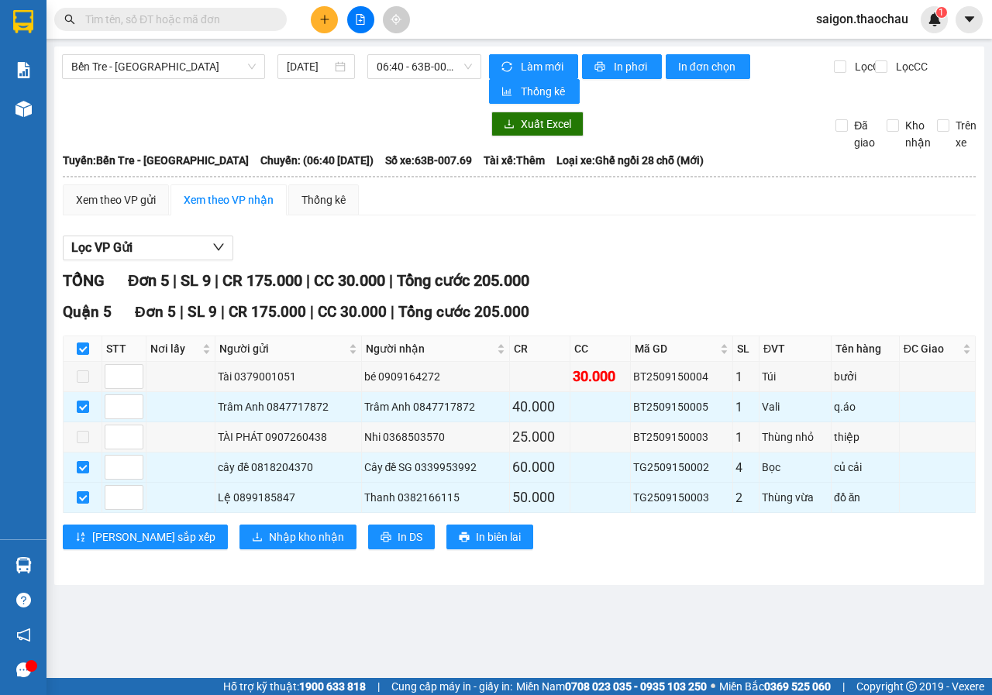
click at [256, 523] on div "Quận 5 Đơn 5 | SL 9 | CR 175.000 | CC 30.000 | Tổng cước 205.000 STT Nơi lấy Ng…" at bounding box center [519, 431] width 913 height 260
click at [239, 547] on button "Nhập kho nhận" at bounding box center [297, 536] width 117 height 25
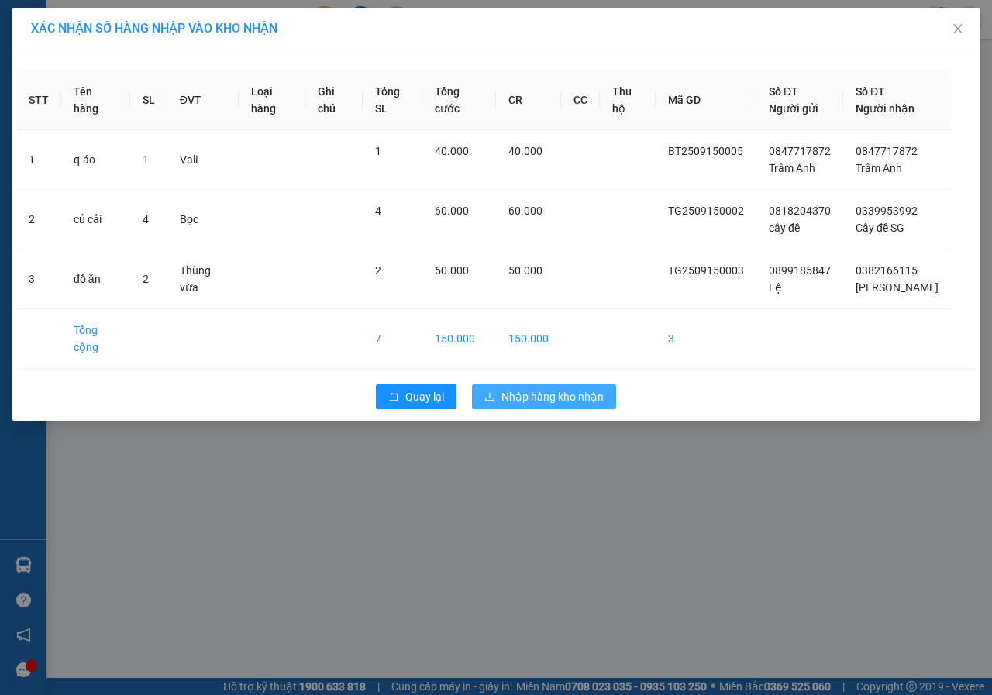
click at [584, 388] on span "Nhập hàng kho nhận" at bounding box center [552, 396] width 102 height 17
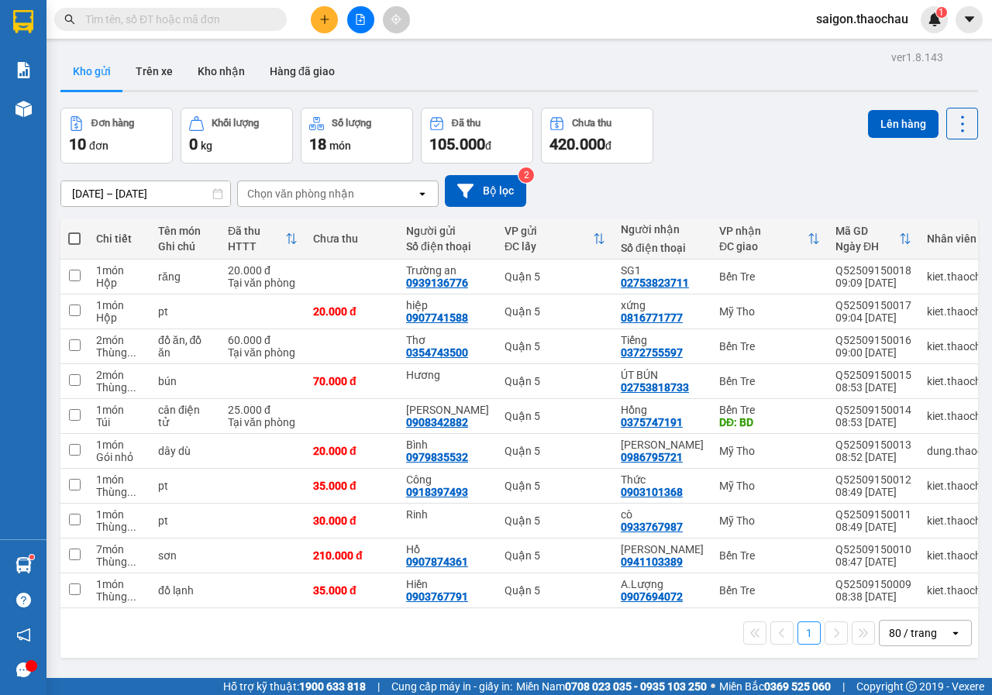
click at [78, 239] on span at bounding box center [74, 238] width 12 height 12
click at [74, 231] on input "checkbox" at bounding box center [74, 231] width 0 height 0
checkbox input "true"
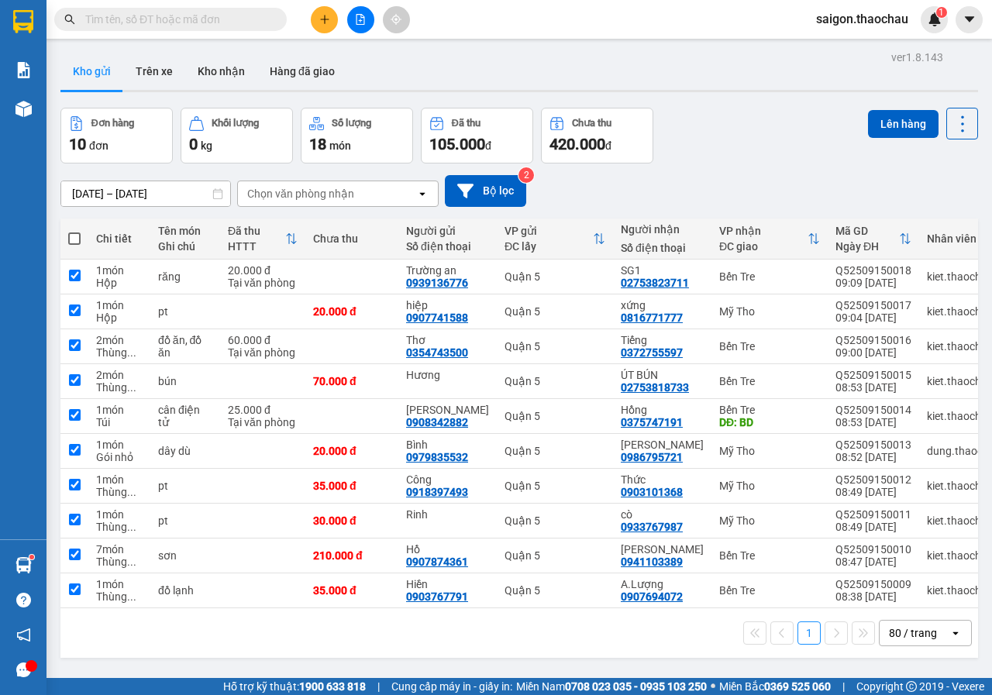
checkbox input "true"
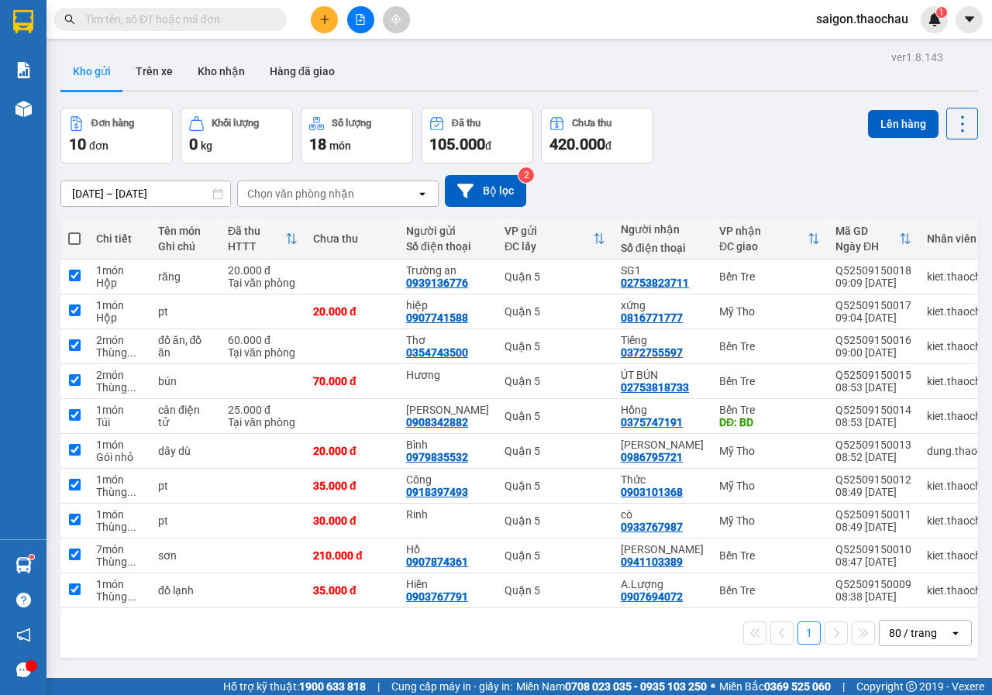
checkbox input "true"
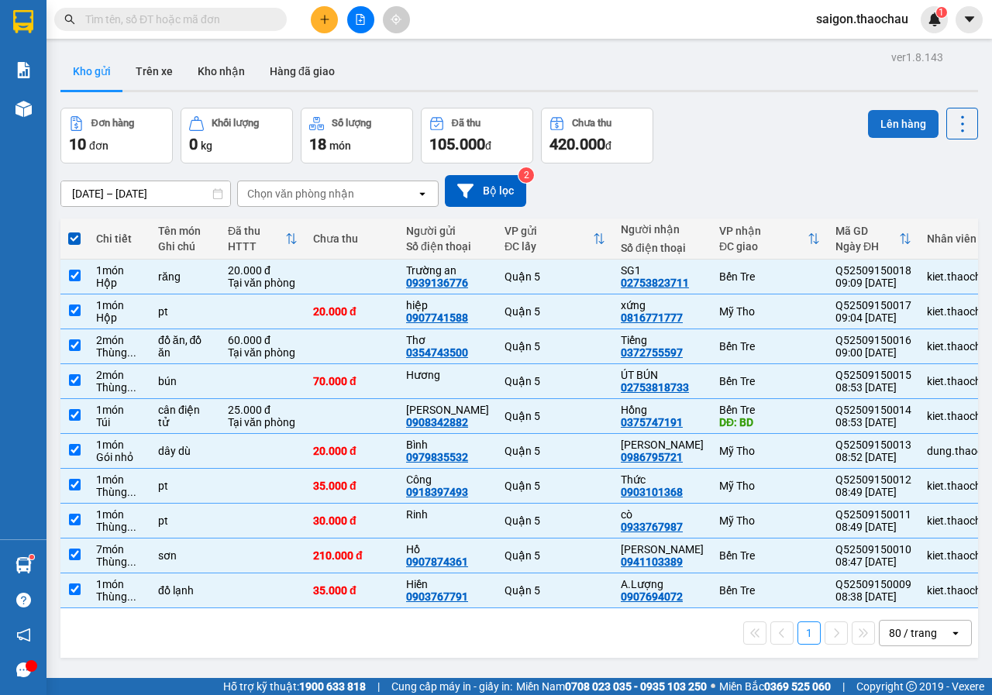
click at [870, 112] on button "Lên hàng" at bounding box center [903, 124] width 70 height 28
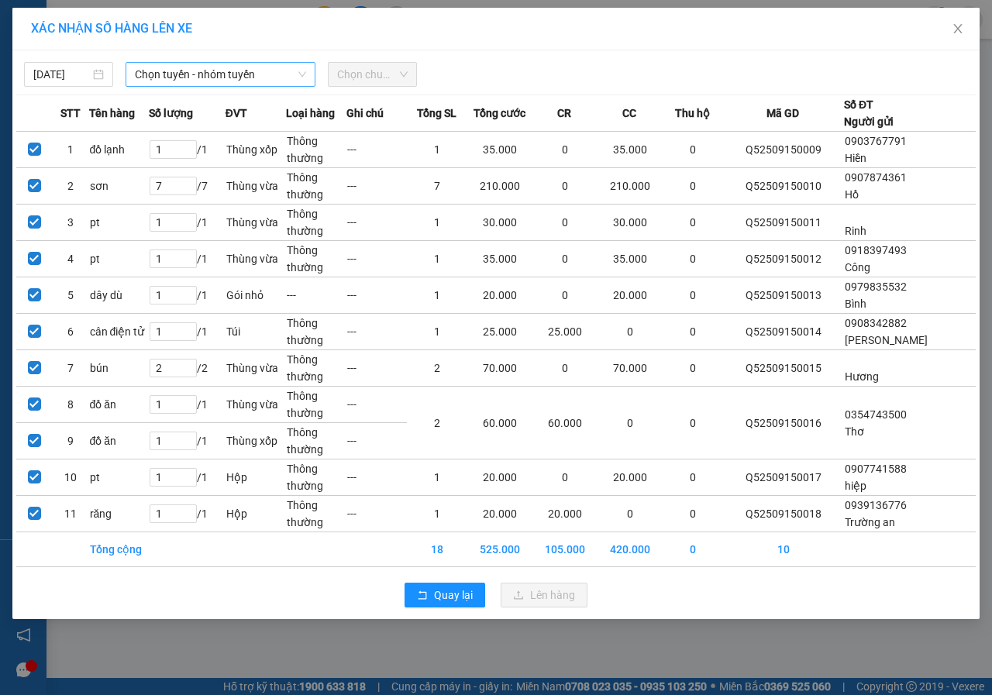
click at [270, 68] on span "Chọn tuyến - nhóm tuyến" at bounding box center [220, 74] width 171 height 23
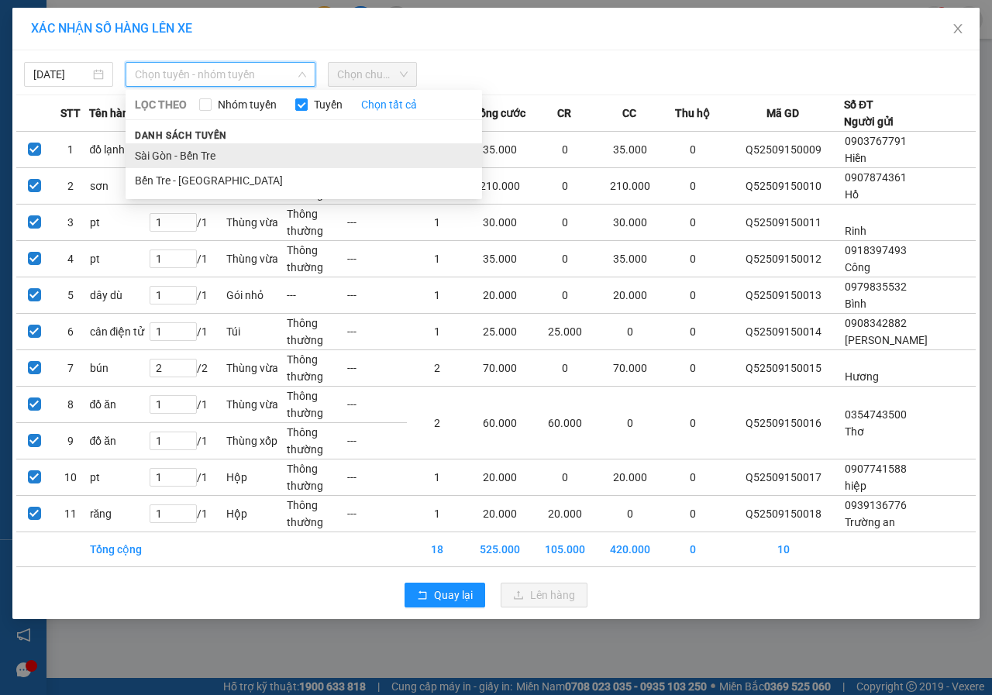
click at [219, 154] on li "Sài Gòn - Bến Tre" at bounding box center [304, 155] width 356 height 25
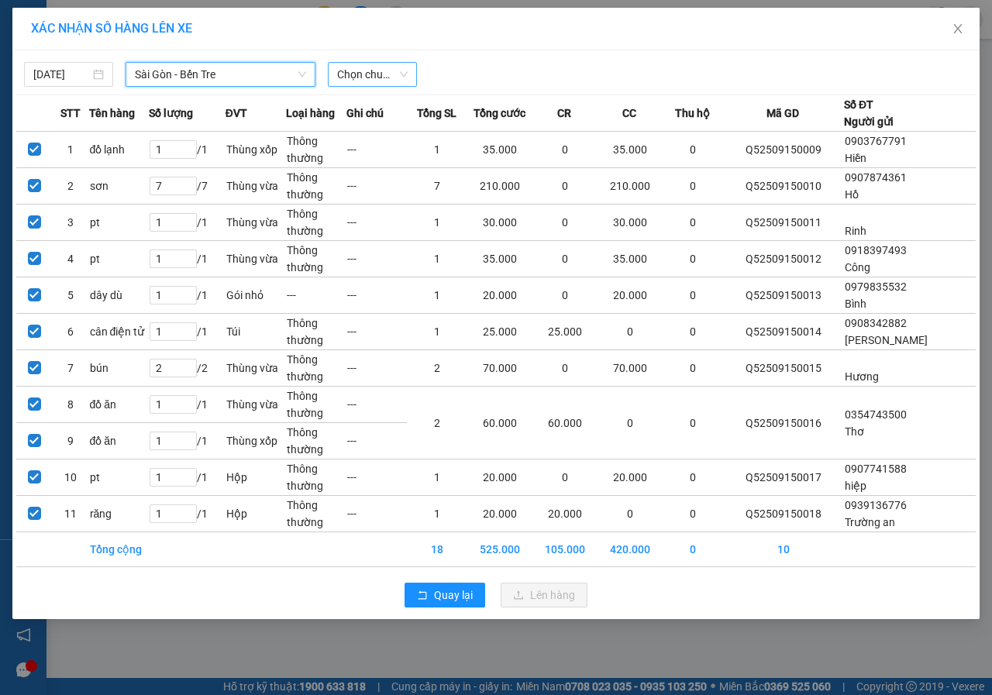
click at [395, 67] on span "Chọn chuyến" at bounding box center [372, 74] width 70 height 23
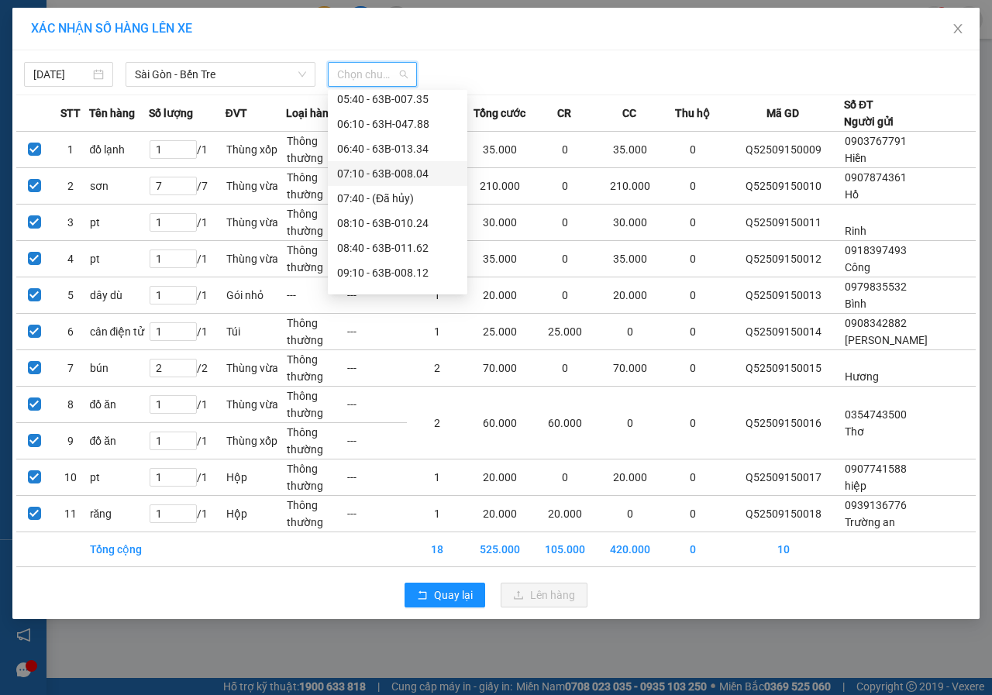
scroll to position [155, 0]
click at [410, 195] on div "09:10 - 63B-008.12" at bounding box center [397, 198] width 121 height 17
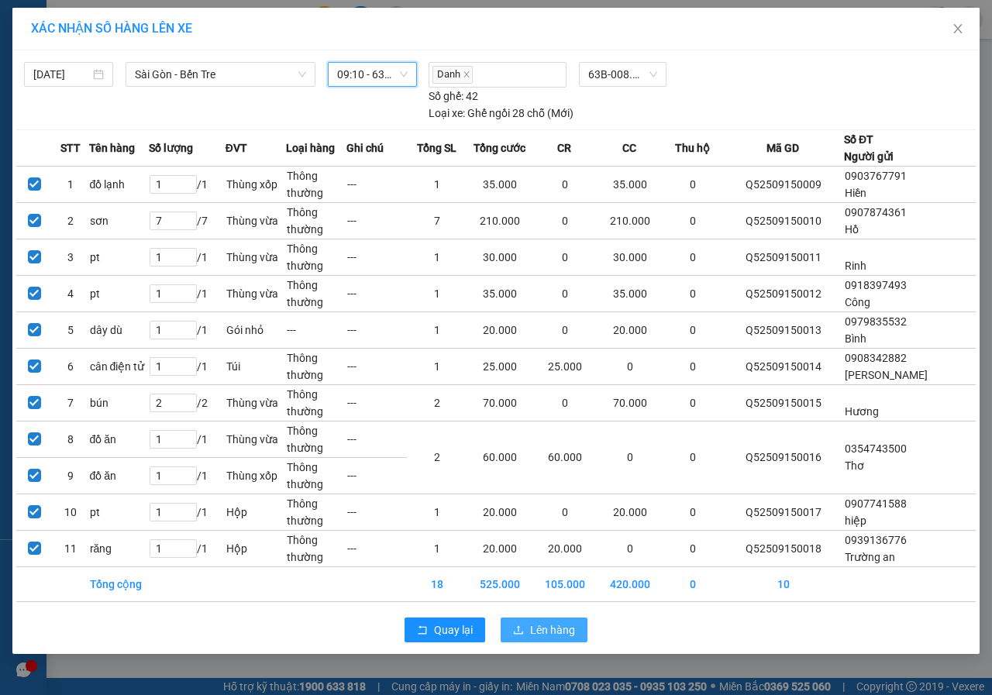
click at [560, 632] on span "Lên hàng" at bounding box center [552, 629] width 45 height 17
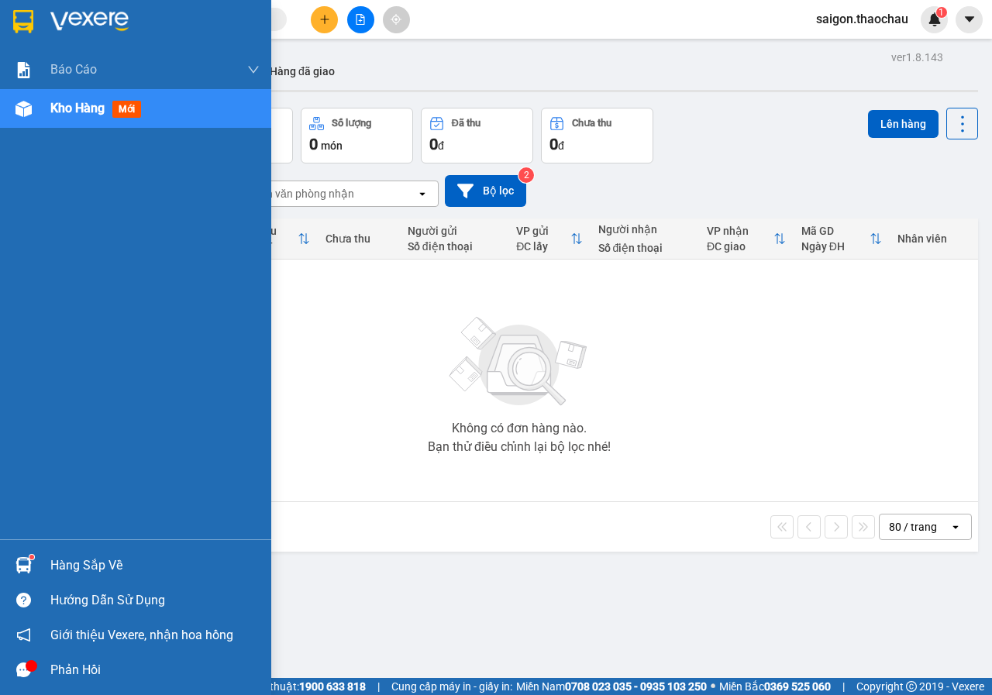
drag, startPoint x: 74, startPoint y: 566, endPoint x: 579, endPoint y: 608, distance: 506.1
click at [136, 576] on div "Hàng sắp về" at bounding box center [154, 565] width 209 height 23
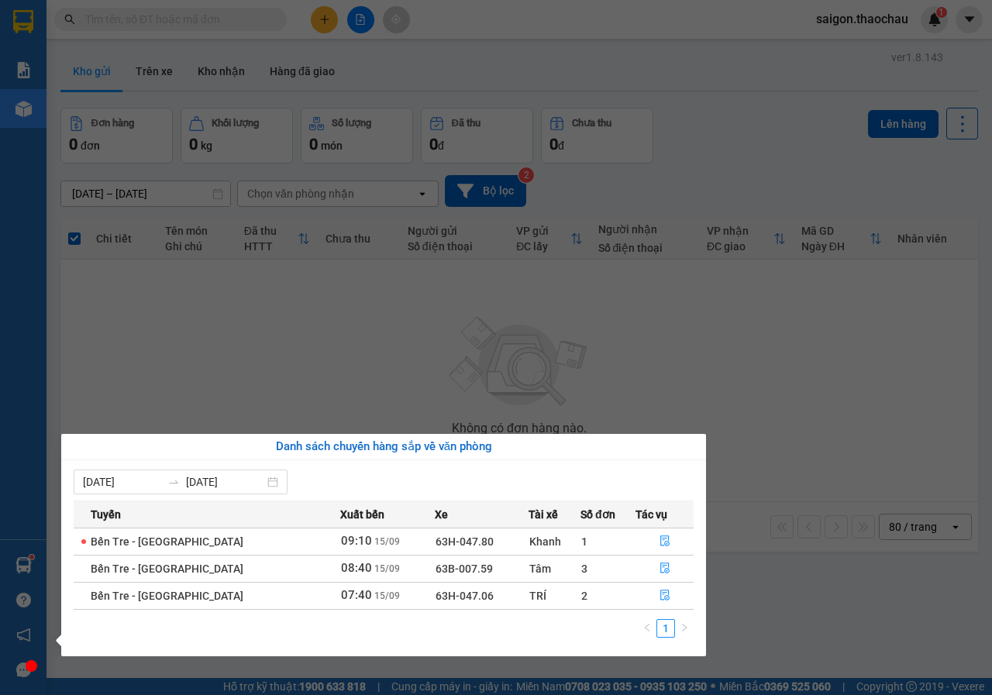
click at [820, 449] on section "Kết quả tìm kiếm ( 0 ) Bộ lọc No Data saigon.thaochau 1 Báo cáo Báo cáo dòng ti…" at bounding box center [496, 347] width 992 height 695
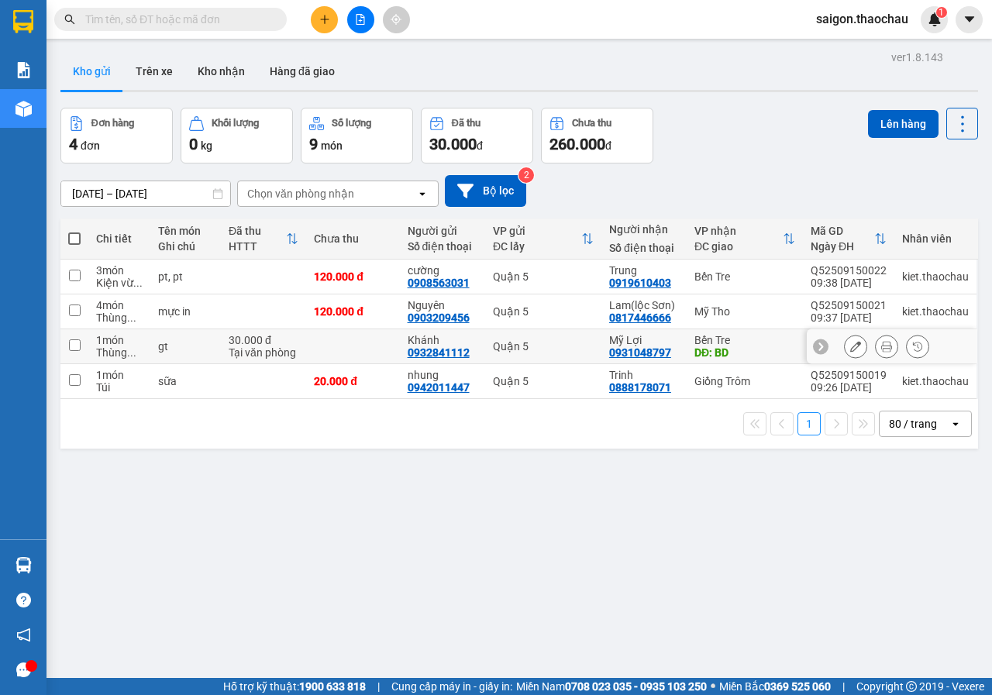
click at [76, 345] on input "checkbox" at bounding box center [75, 345] width 12 height 12
checkbox input "true"
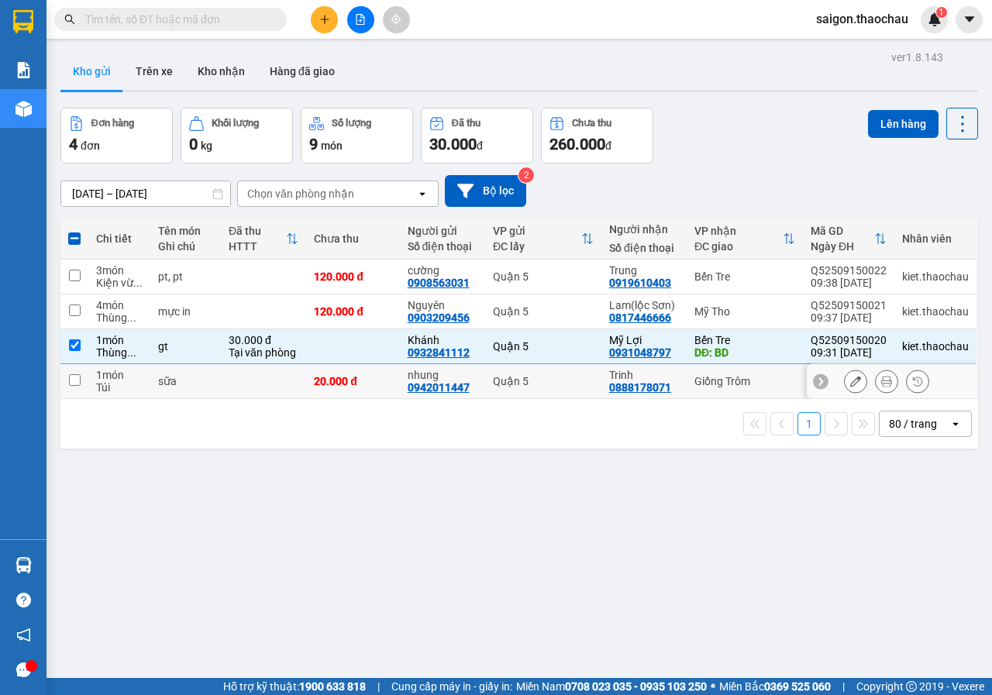
click at [77, 374] on input "checkbox" at bounding box center [75, 380] width 12 height 12
checkbox input "true"
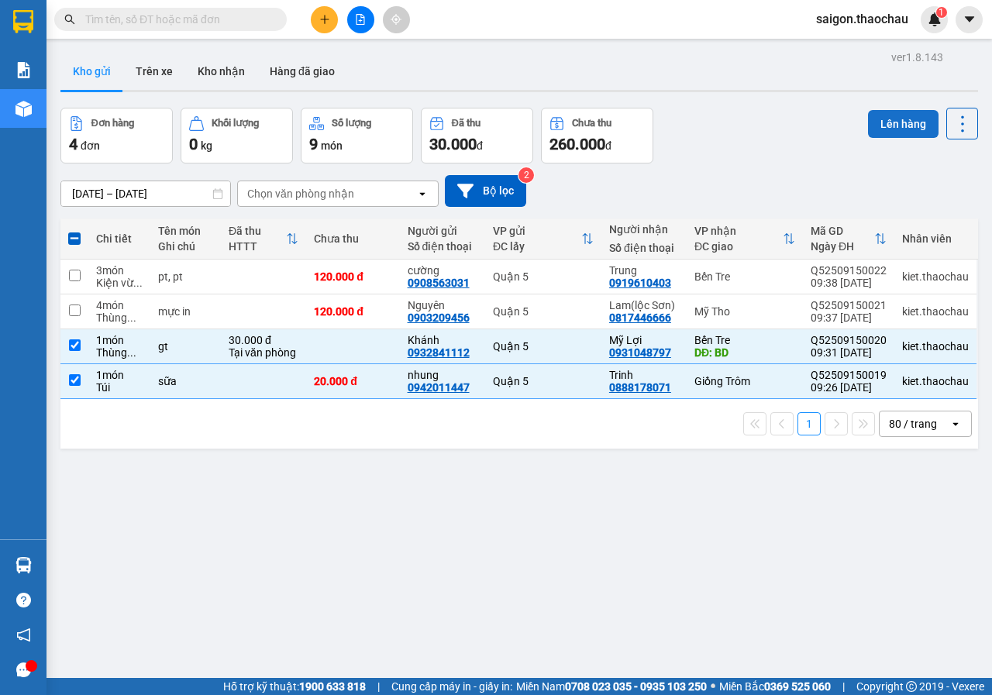
click at [882, 124] on button "Lên hàng" at bounding box center [903, 124] width 70 height 28
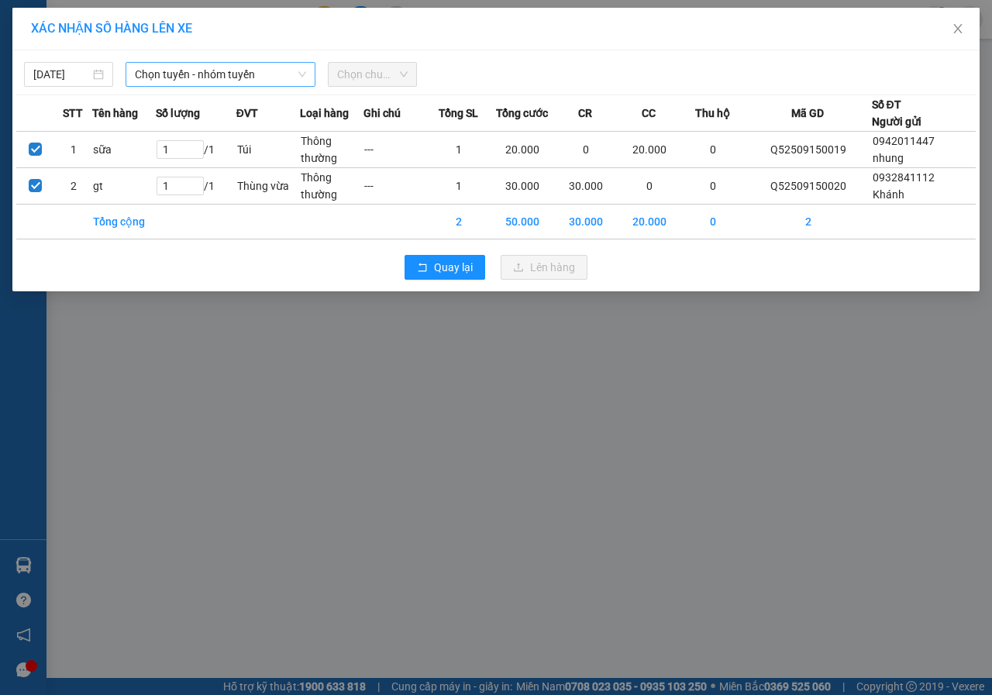
click at [263, 81] on span "Chọn tuyến - nhóm tuyến" at bounding box center [220, 74] width 171 height 23
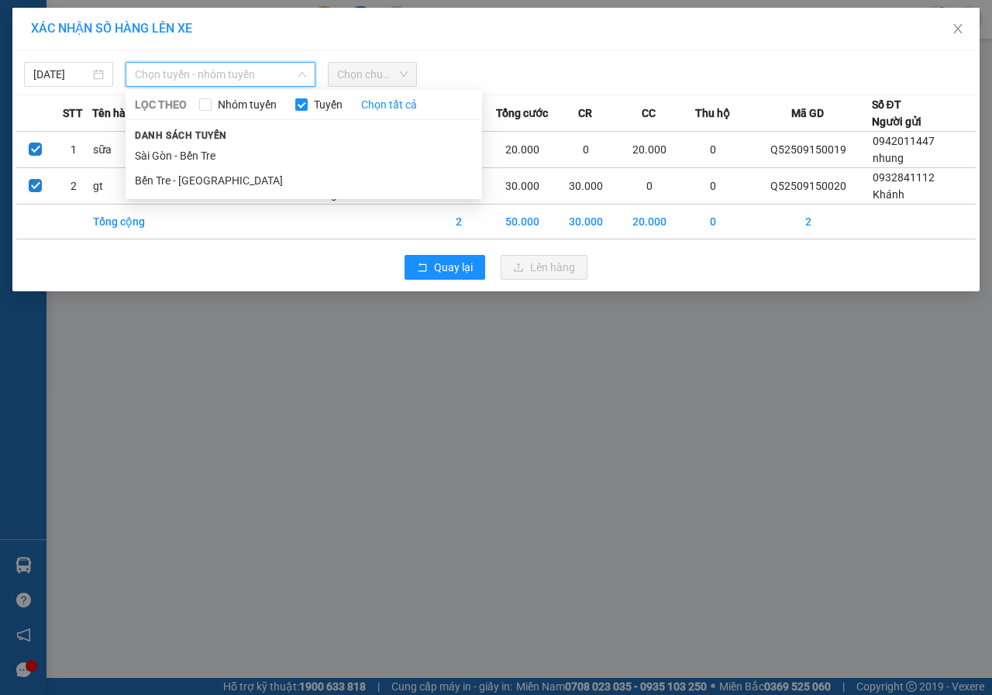
drag, startPoint x: 223, startPoint y: 154, endPoint x: 321, endPoint y: 115, distance: 105.7
click at [225, 154] on li "Sài Gòn - Bến Tre" at bounding box center [304, 155] width 356 height 25
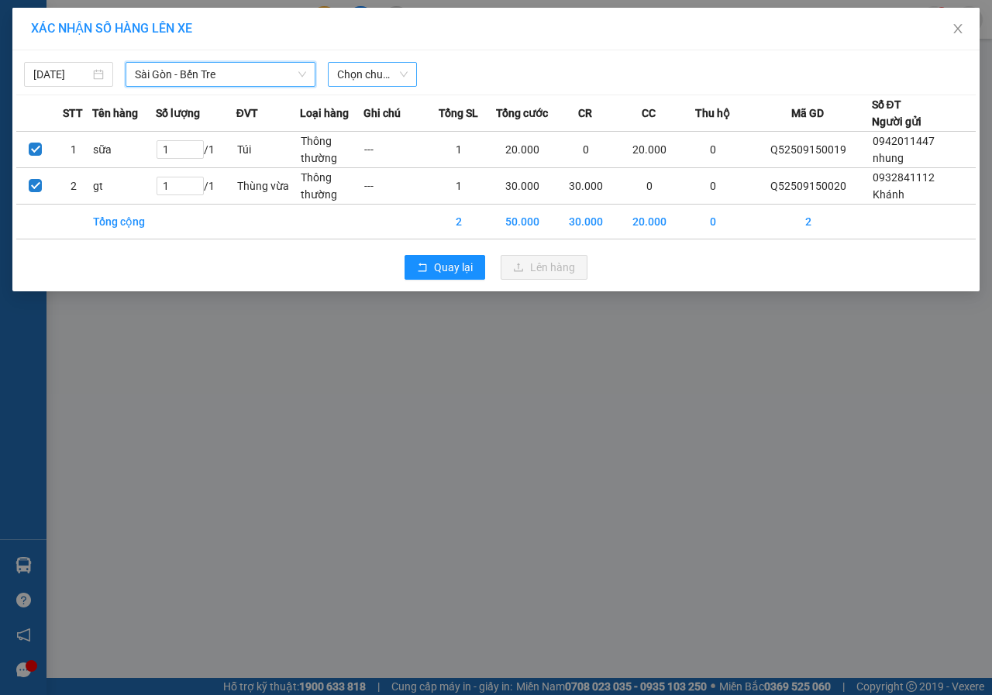
click at [366, 74] on span "Chọn chuyến" at bounding box center [372, 74] width 70 height 23
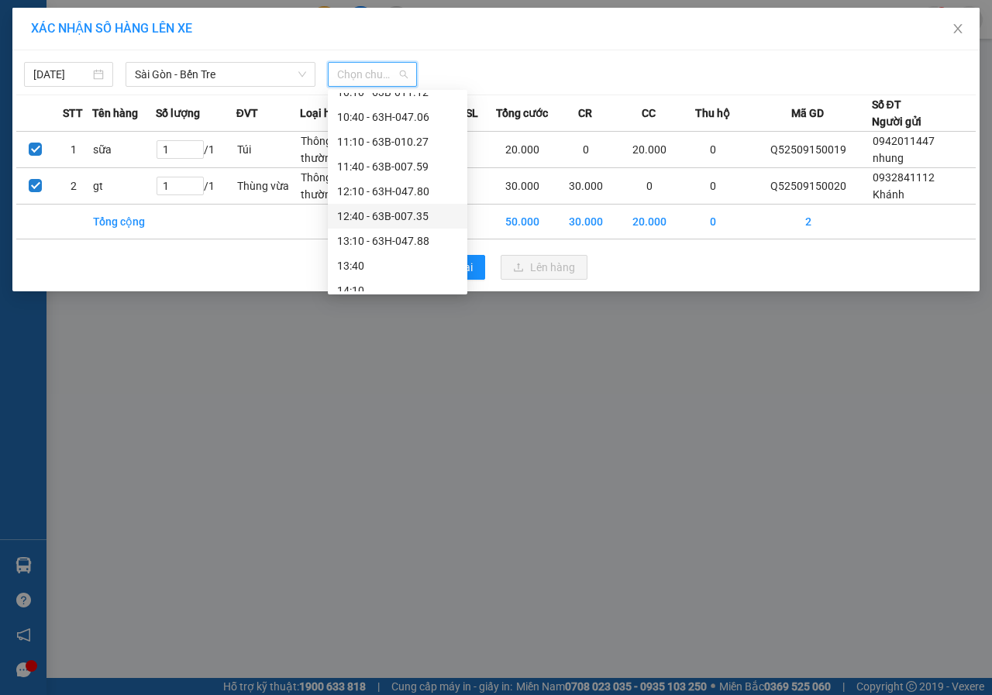
scroll to position [233, 0]
drag, startPoint x: 404, startPoint y: 148, endPoint x: 423, endPoint y: 149, distance: 18.6
click at [407, 149] on div "09:40 - 63B-007.69" at bounding box center [397, 144] width 121 height 17
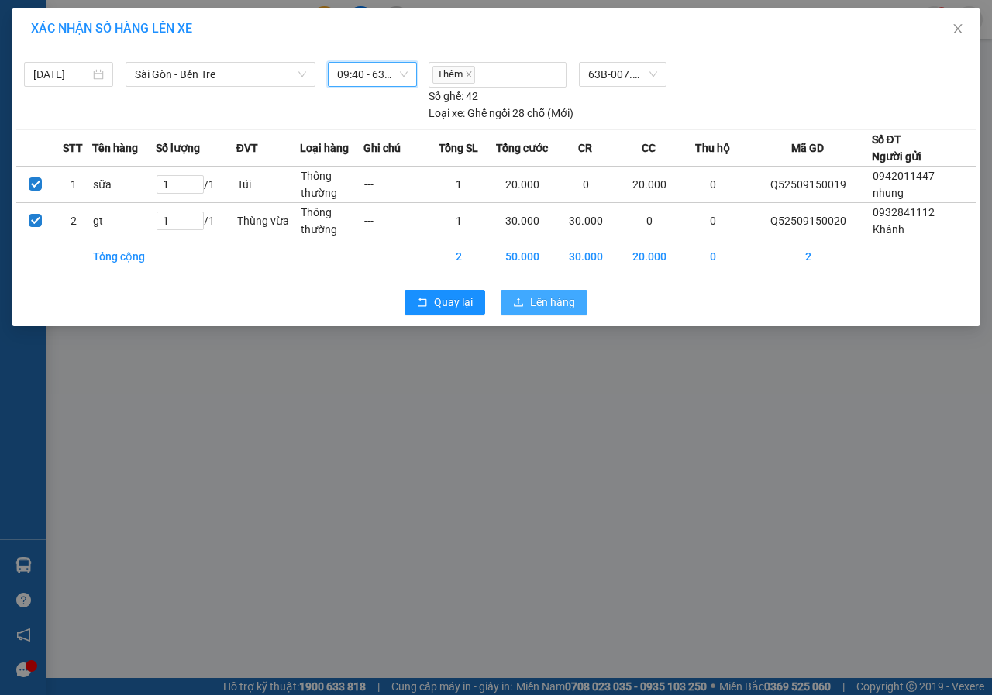
click at [540, 298] on span "Lên hàng" at bounding box center [552, 302] width 45 height 17
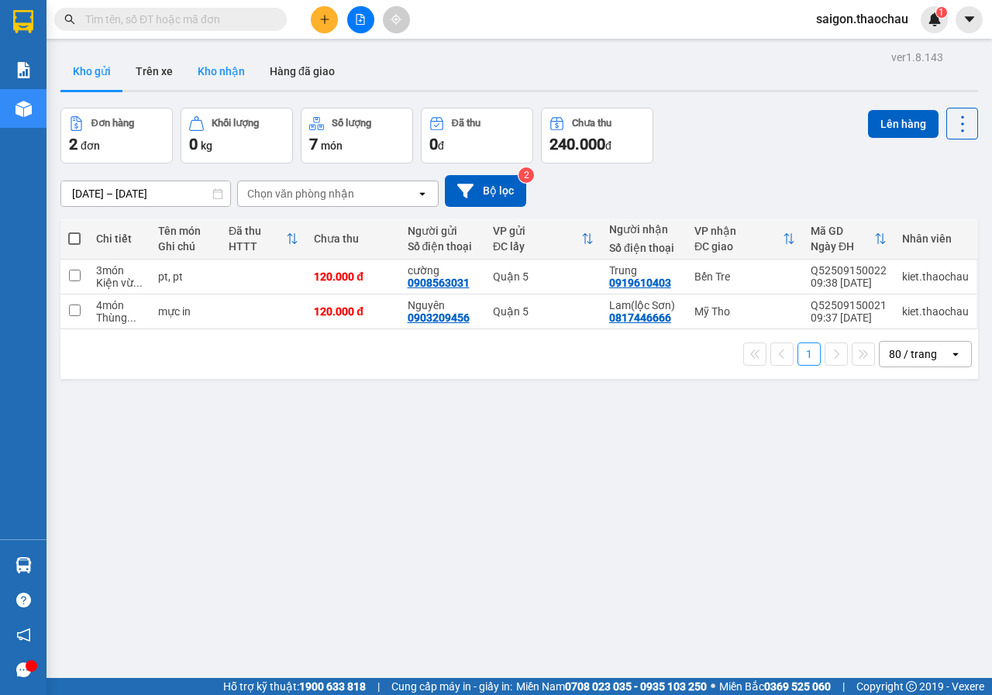
click at [236, 79] on button "Kho nhận" at bounding box center [221, 71] width 72 height 37
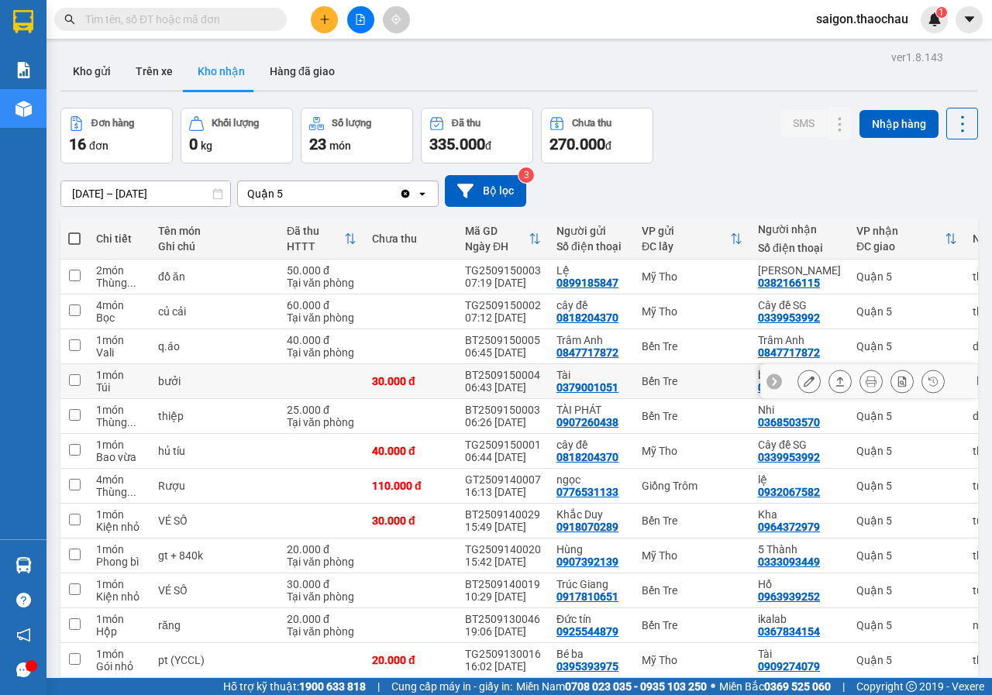
click at [78, 380] on input "checkbox" at bounding box center [75, 380] width 12 height 12
checkbox input "true"
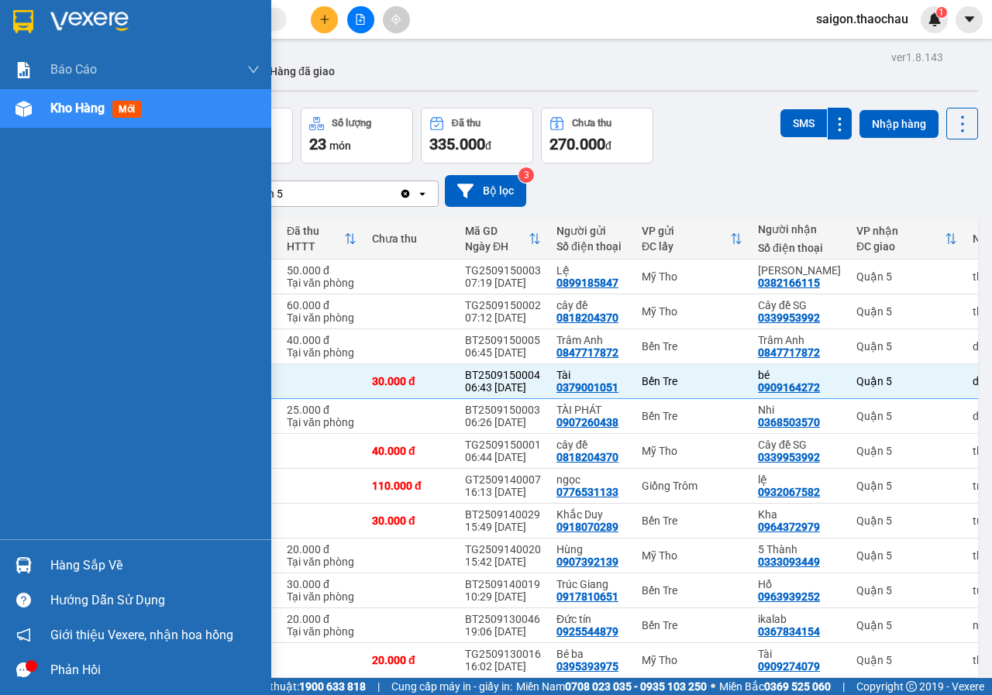
click at [79, 550] on div "Hàng sắp về" at bounding box center [135, 565] width 271 height 35
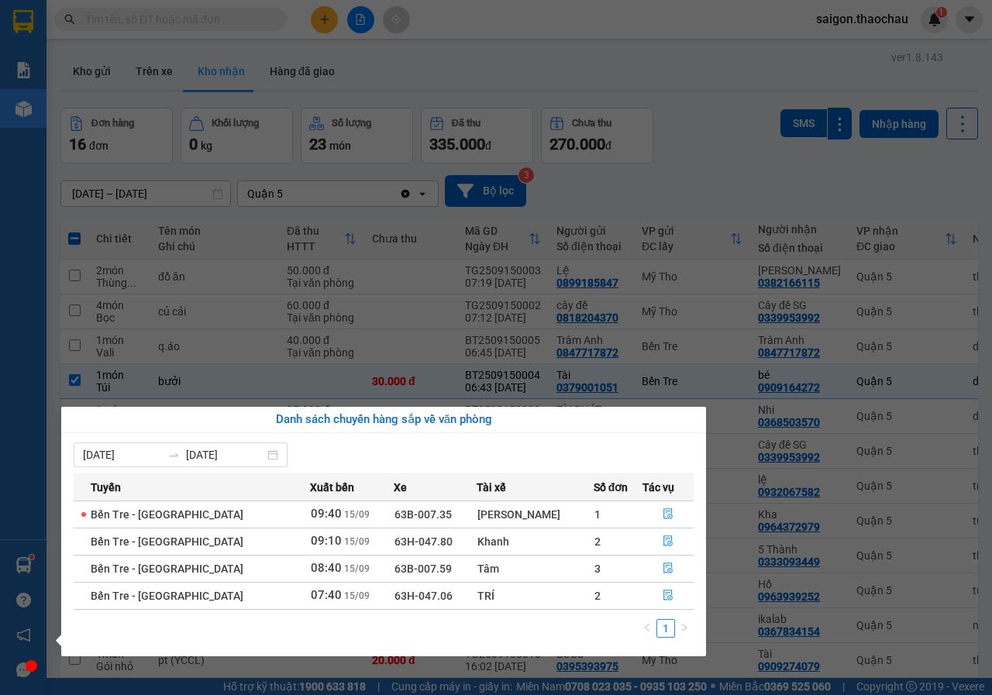
click at [522, 52] on section "Kết quả tìm kiếm ( 0 ) Bộ lọc No Data saigon.thaochau 1 Báo cáo Báo cáo dòng ti…" at bounding box center [496, 347] width 992 height 695
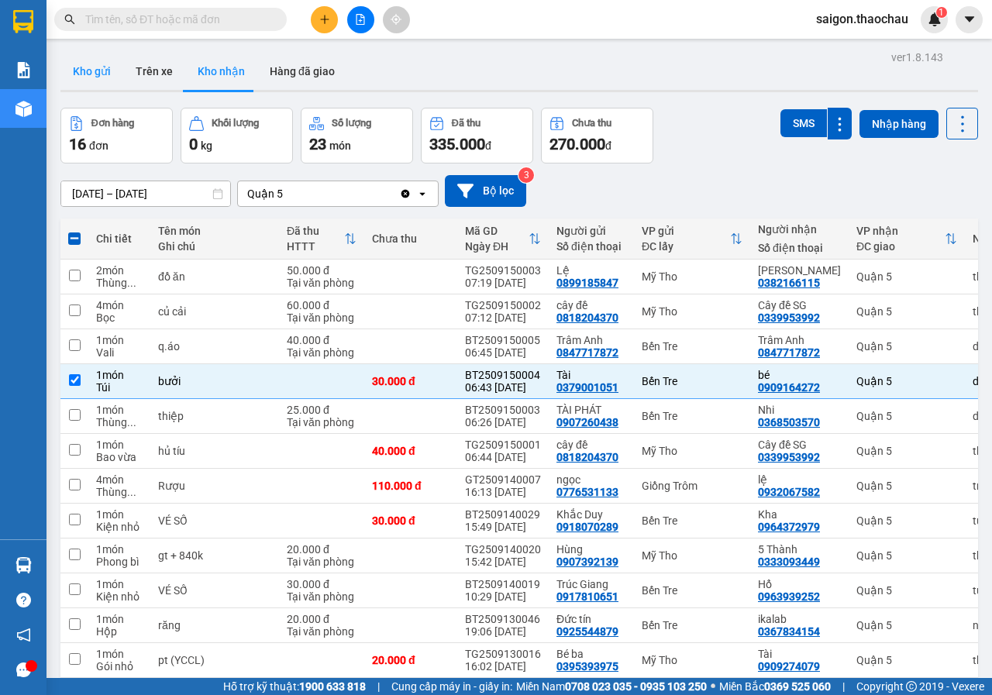
click at [85, 70] on button "Kho gửi" at bounding box center [91, 71] width 63 height 37
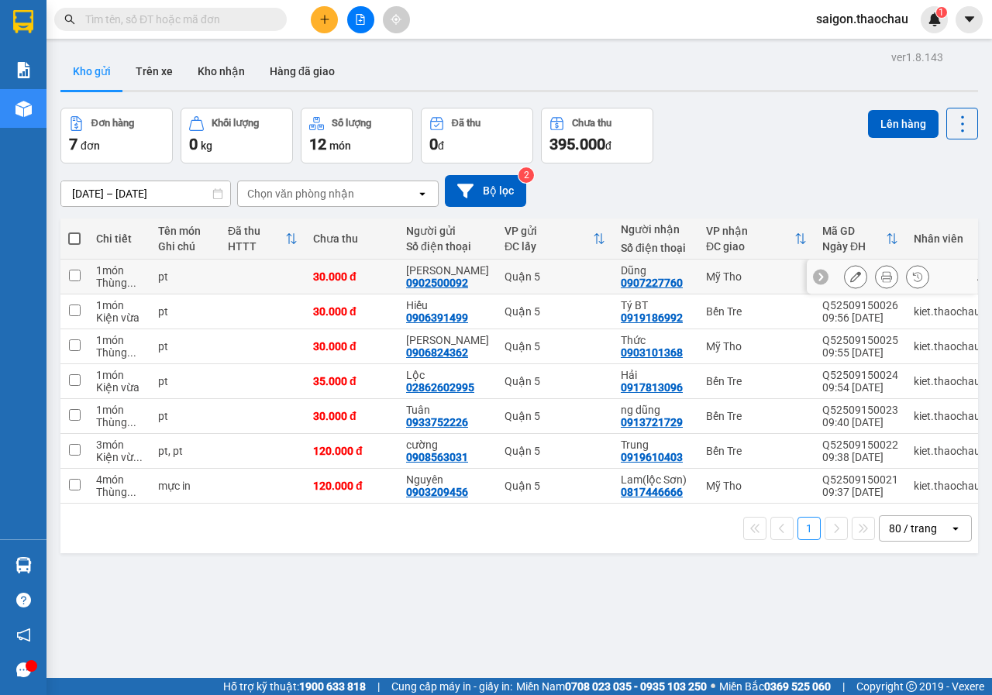
click at [881, 278] on icon at bounding box center [886, 276] width 11 height 11
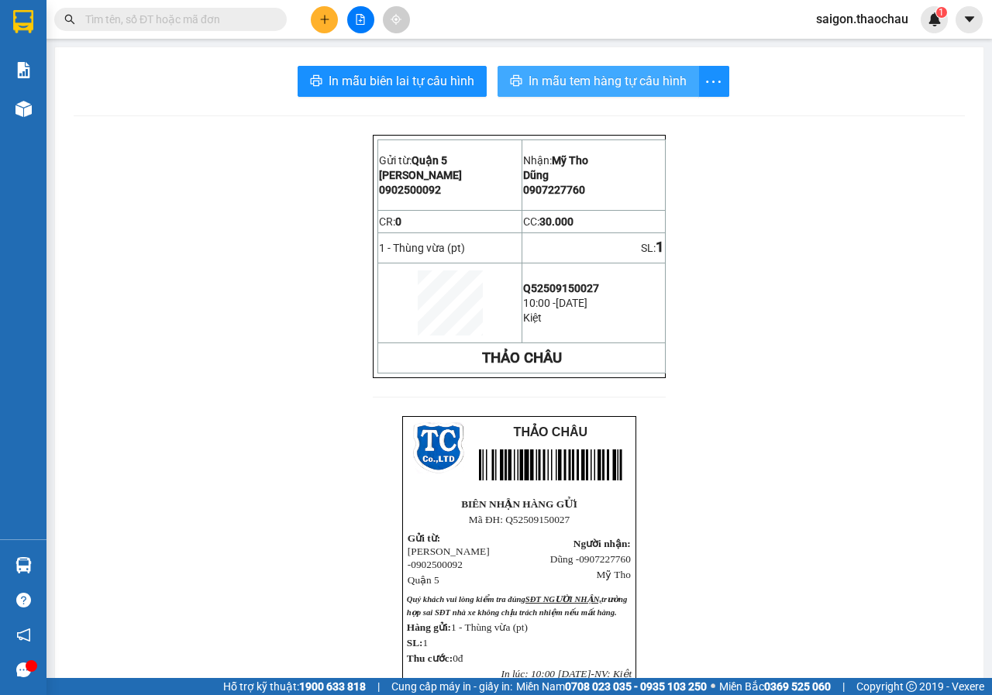
click at [609, 72] on span "In mẫu tem hàng tự cấu hình" at bounding box center [607, 80] width 158 height 19
click at [163, 19] on input "text" at bounding box center [176, 19] width 183 height 17
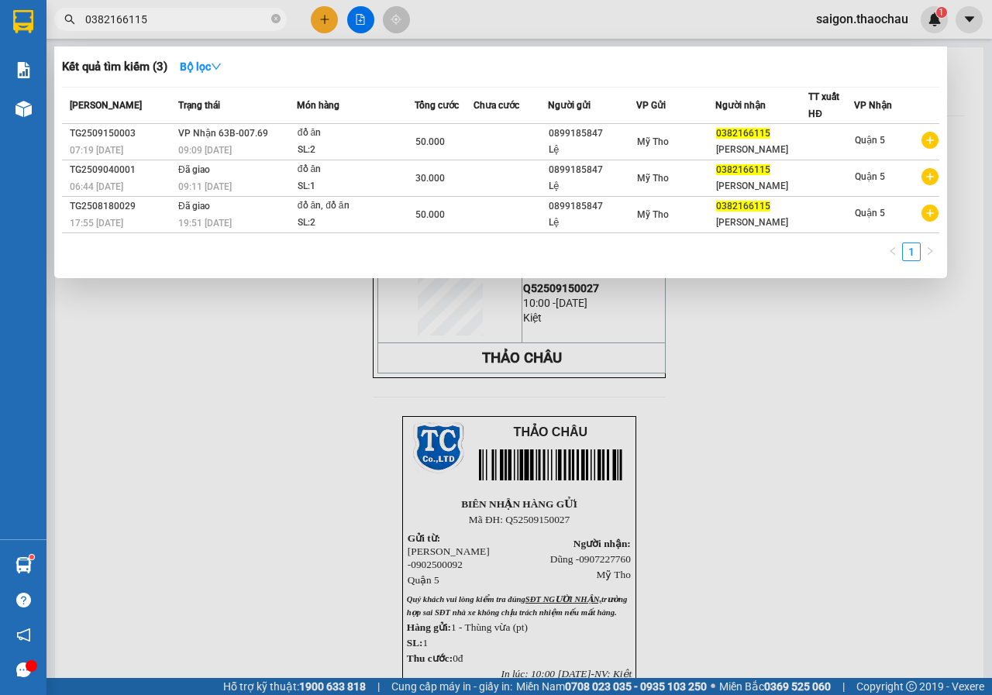
type input "0382166115"
drag, startPoint x: 679, startPoint y: 528, endPoint x: 660, endPoint y: 529, distance: 18.7
click at [665, 528] on div at bounding box center [496, 347] width 992 height 695
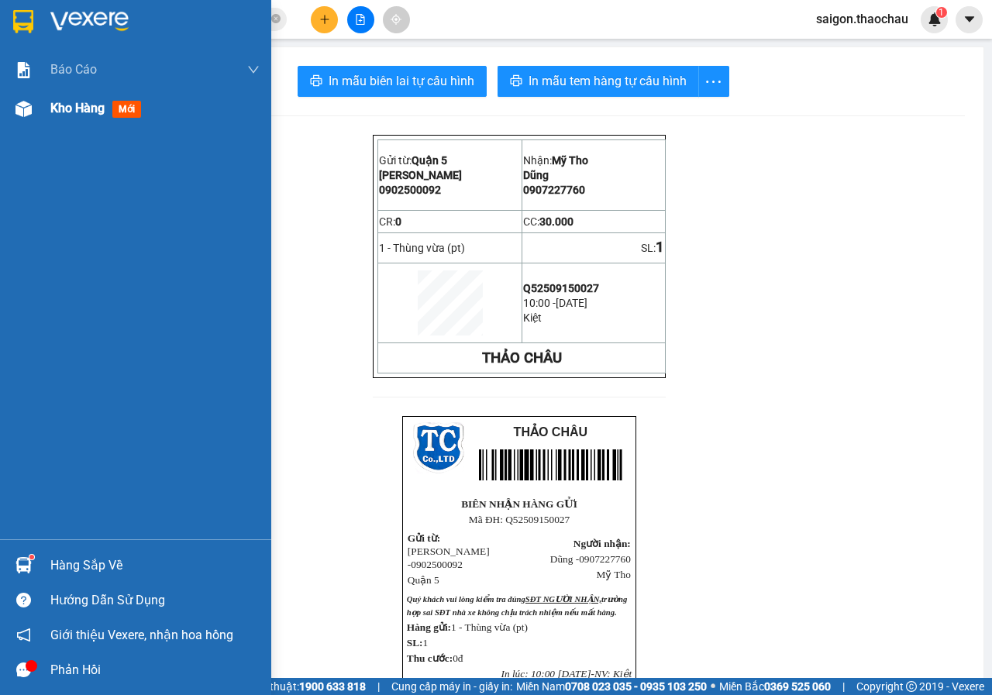
click at [76, 125] on div "Kho hàng mới" at bounding box center [154, 108] width 209 height 39
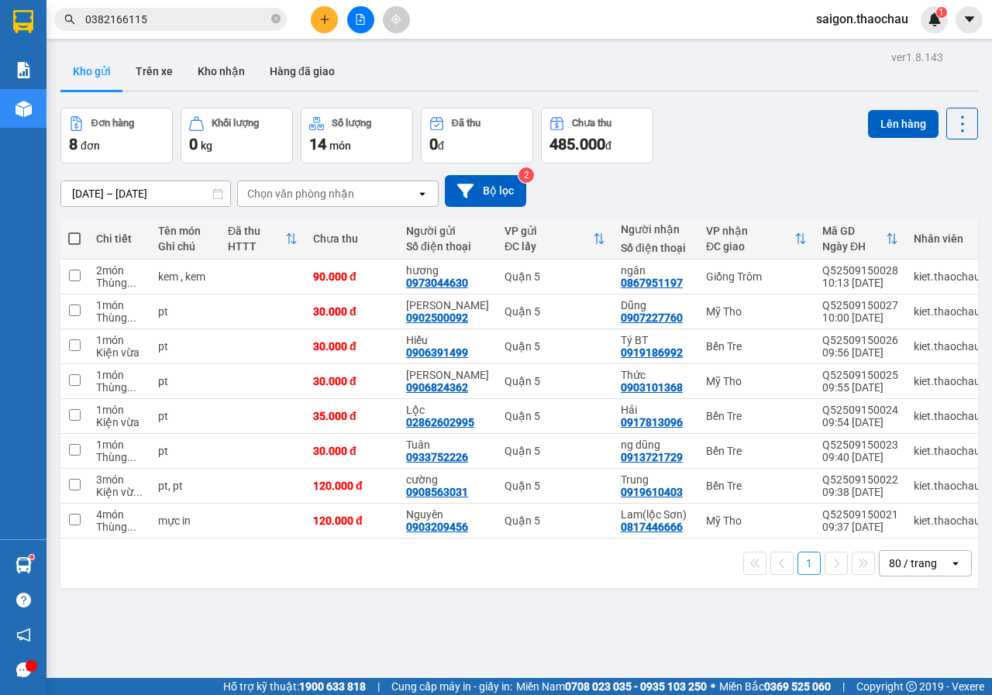
click at [79, 241] on span at bounding box center [74, 238] width 12 height 12
click at [74, 231] on input "checkbox" at bounding box center [74, 231] width 0 height 0
checkbox input "true"
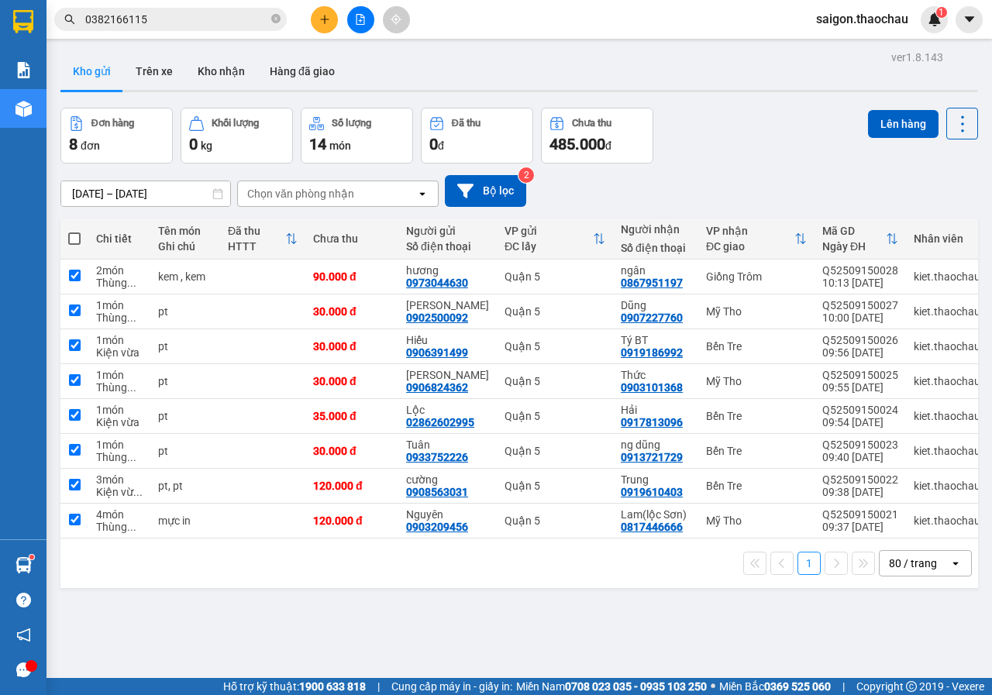
checkbox input "true"
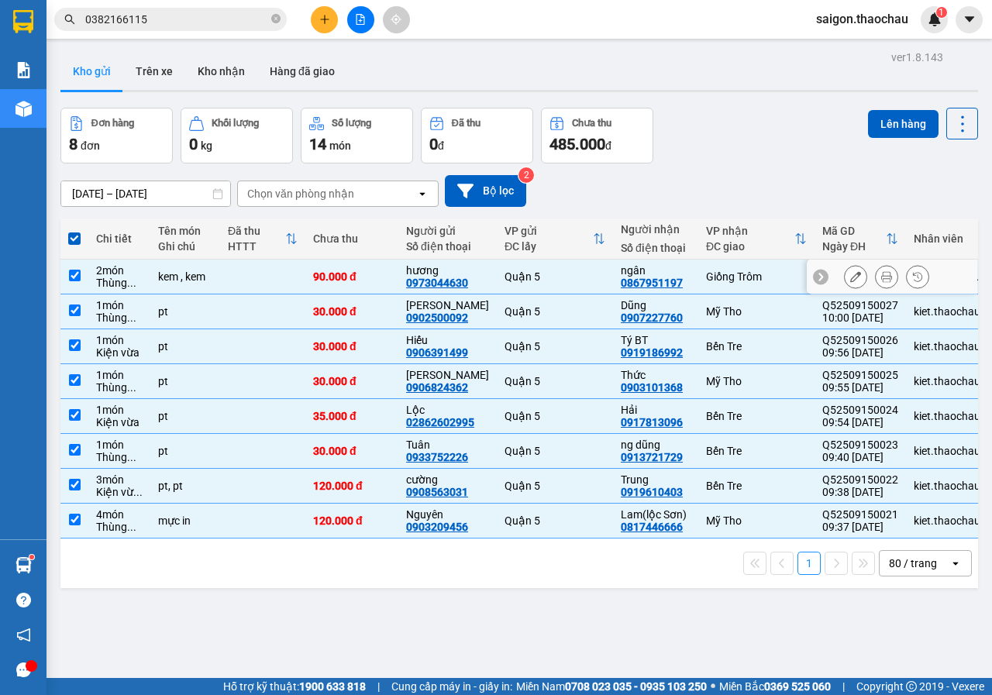
click at [76, 274] on input "checkbox" at bounding box center [75, 276] width 12 height 12
checkbox input "false"
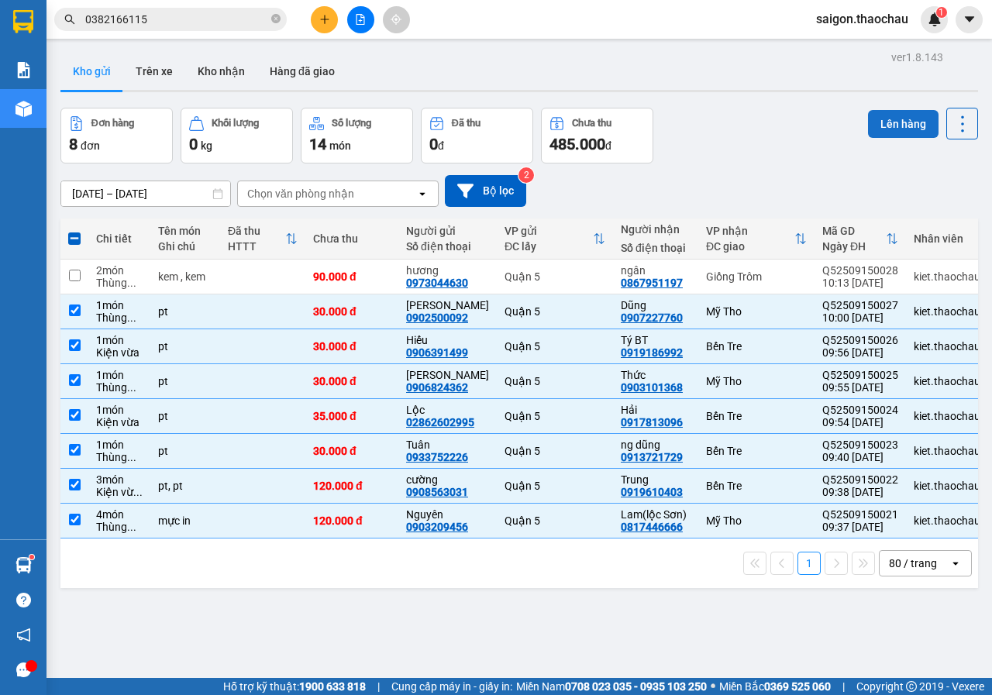
click at [882, 122] on button "Lên hàng" at bounding box center [903, 124] width 70 height 28
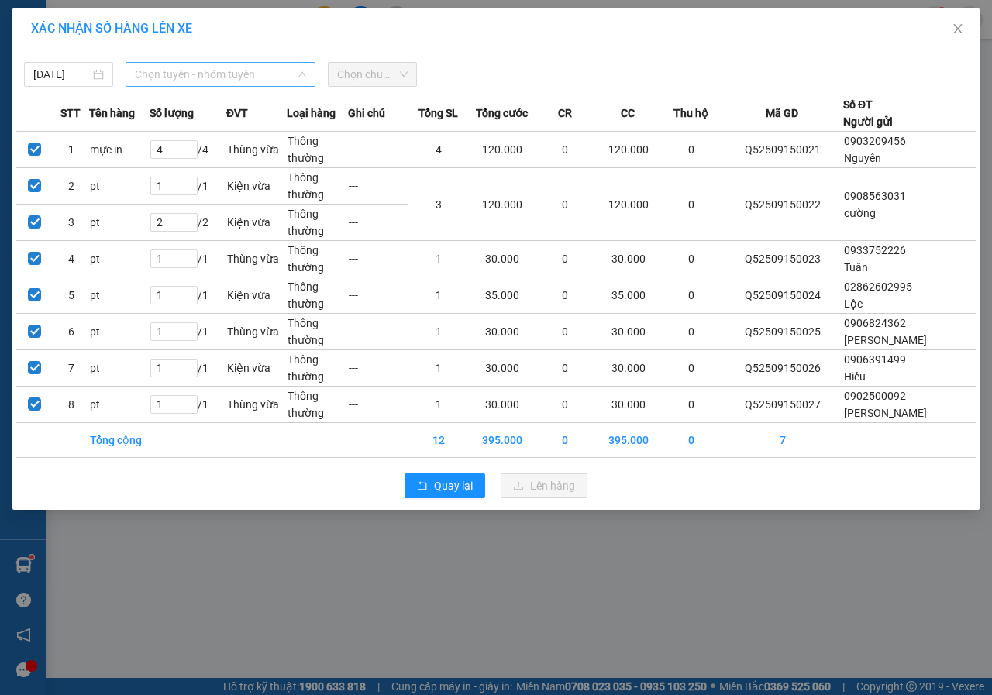
click at [184, 77] on span "Chọn tuyến - nhóm tuyến" at bounding box center [220, 74] width 171 height 23
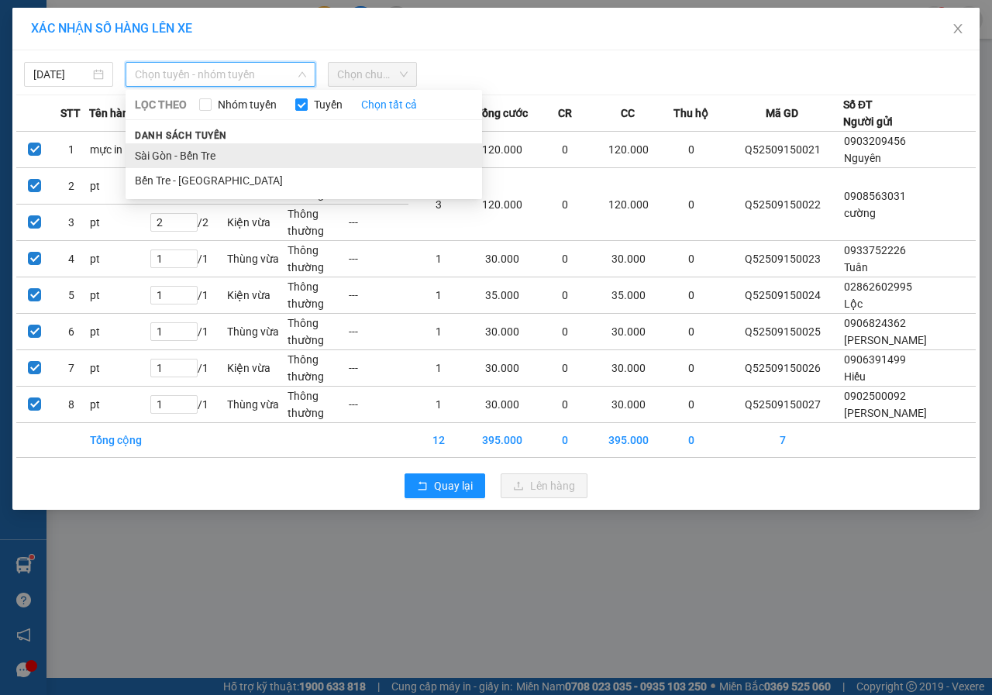
click at [183, 154] on li "Sài Gòn - Bến Tre" at bounding box center [304, 155] width 356 height 25
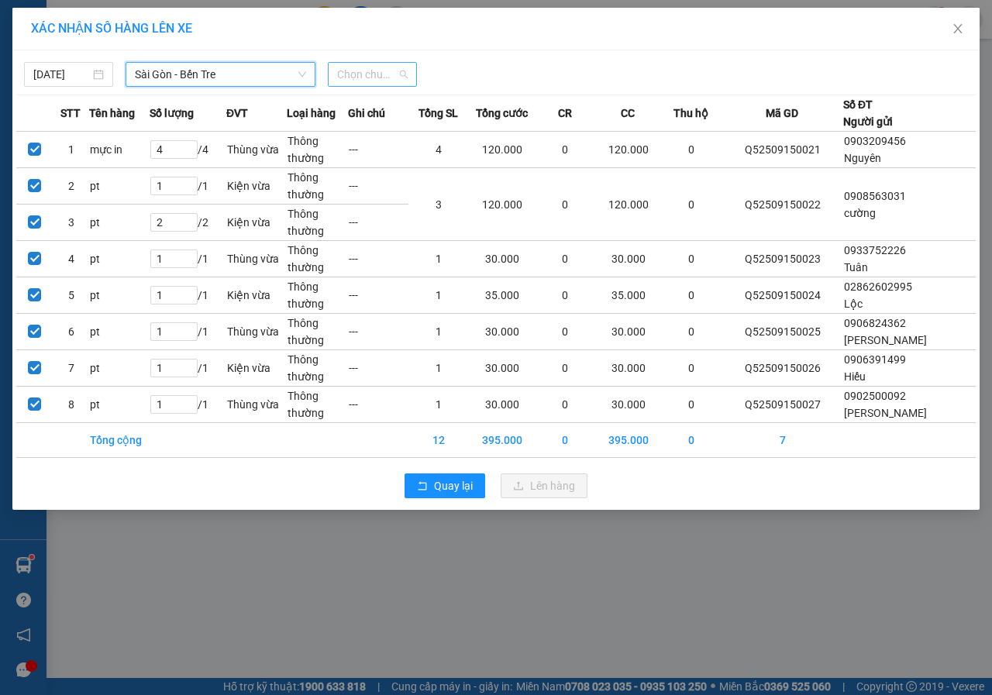
click at [358, 74] on span "Chọn chuyến" at bounding box center [372, 74] width 70 height 23
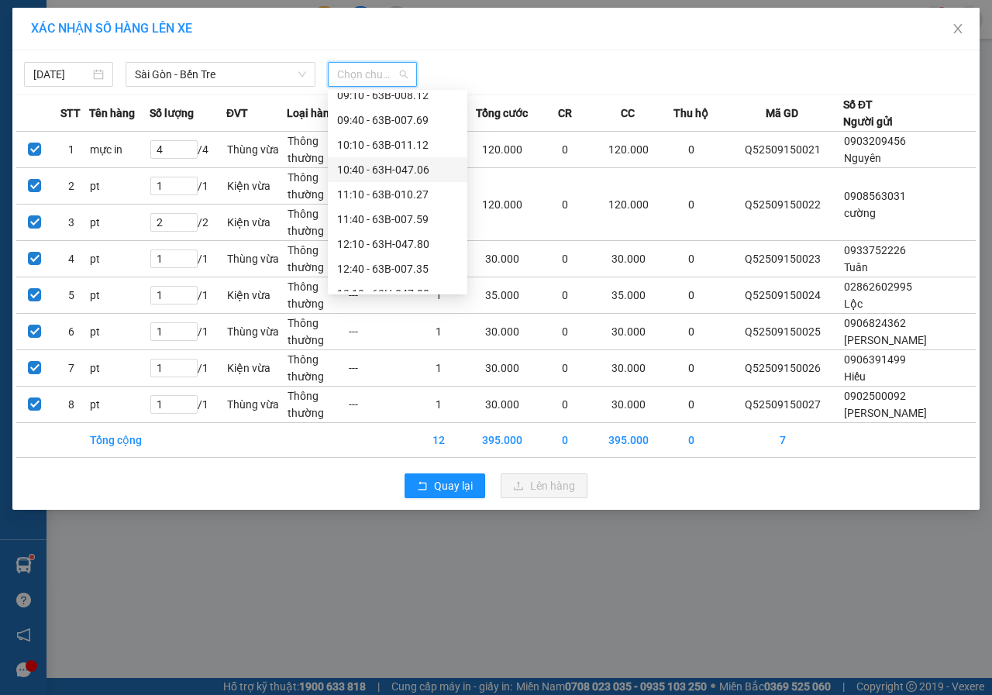
scroll to position [232, 0]
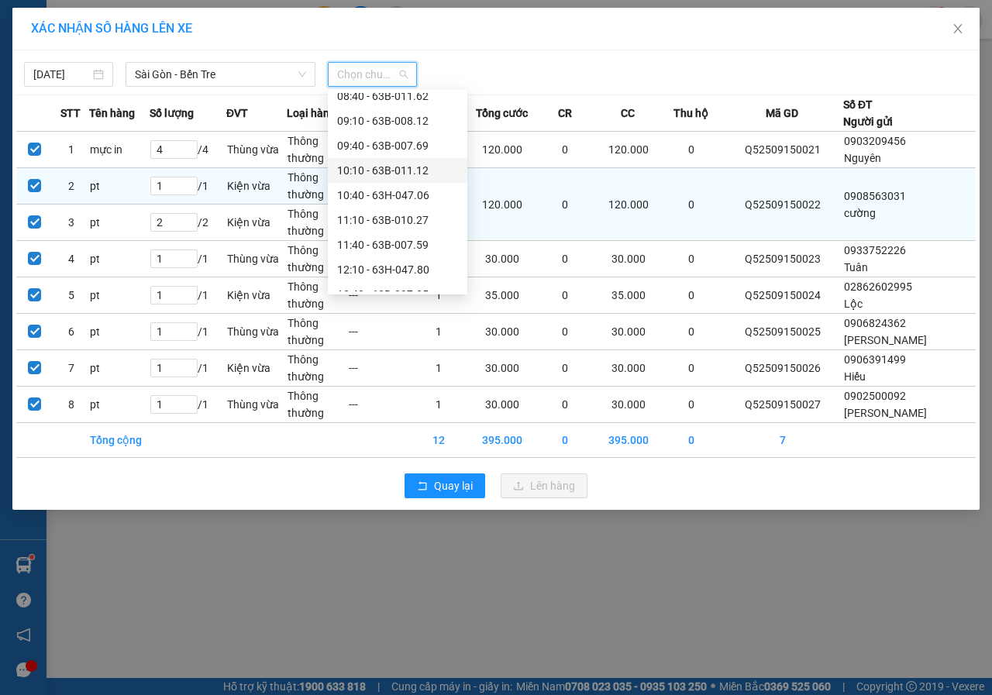
drag, startPoint x: 416, startPoint y: 168, endPoint x: 480, endPoint y: 236, distance: 93.2
click at [417, 169] on div "10:10 - 63B-011.12" at bounding box center [397, 170] width 121 height 17
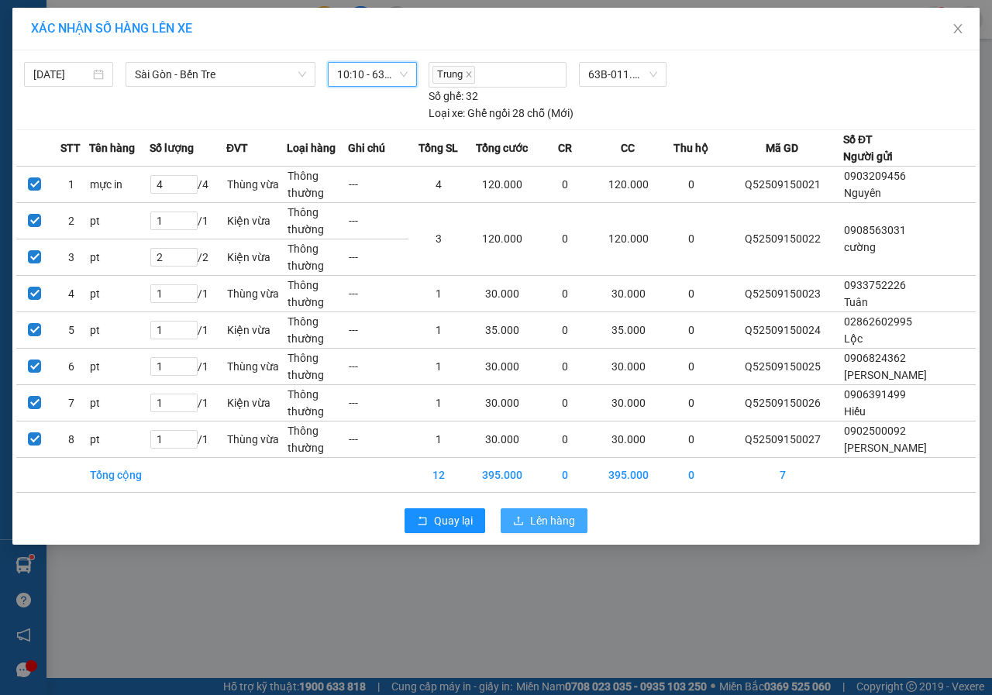
click at [558, 519] on span "Lên hàng" at bounding box center [552, 520] width 45 height 17
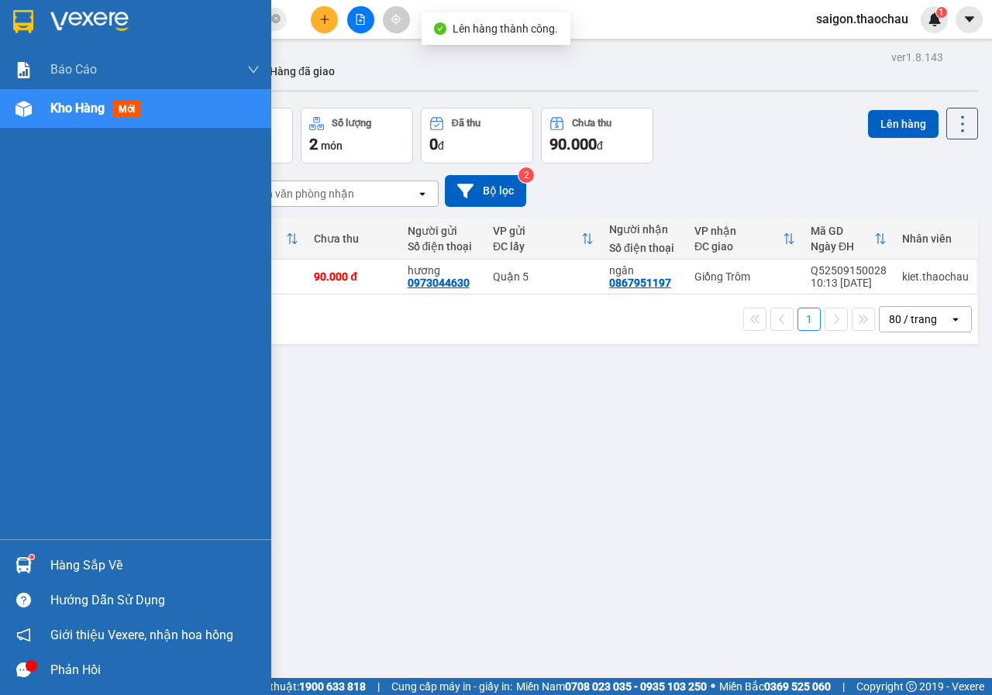
drag, startPoint x: 70, startPoint y: 562, endPoint x: 245, endPoint y: 561, distance: 174.3
click at [71, 561] on div "Hàng sắp về" at bounding box center [154, 565] width 209 height 23
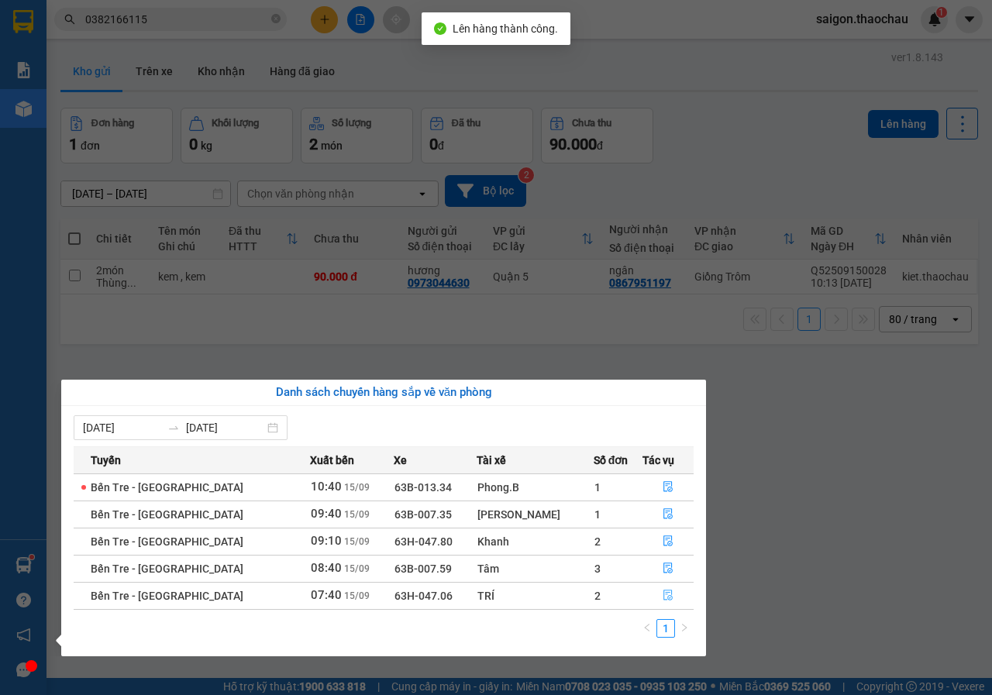
click at [686, 590] on button "button" at bounding box center [668, 595] width 50 height 25
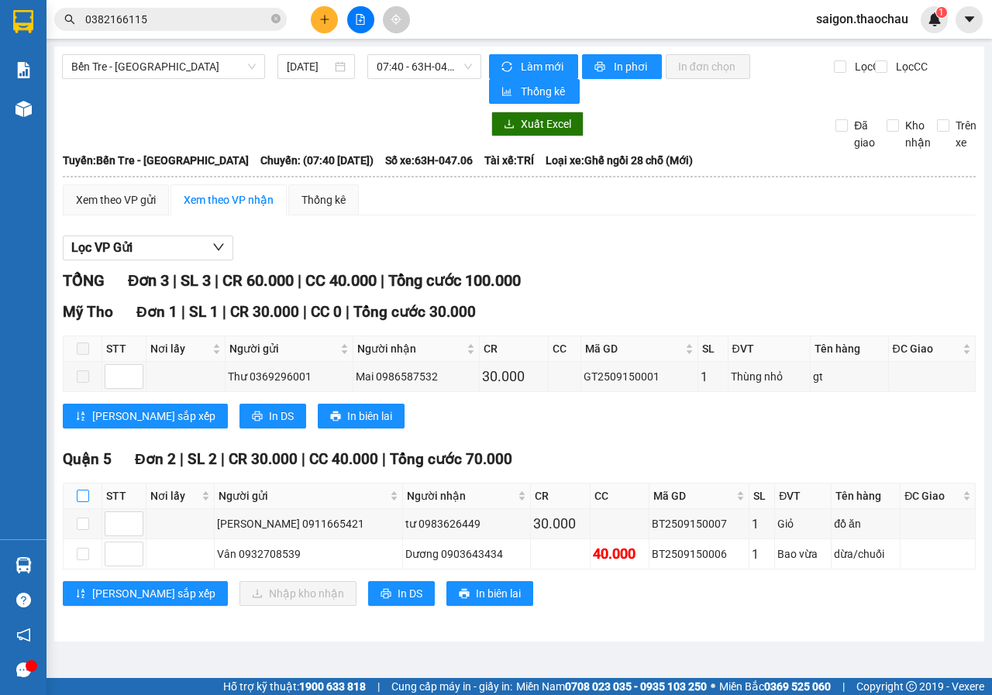
click at [86, 493] on input "checkbox" at bounding box center [83, 496] width 12 height 12
checkbox input "true"
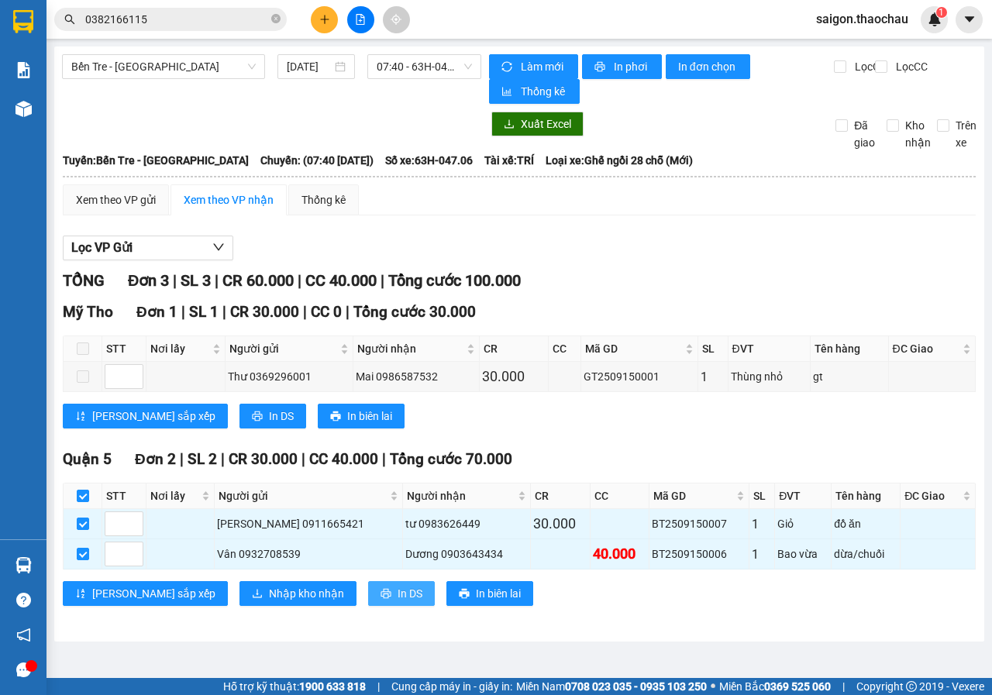
click at [368, 583] on button "In DS" at bounding box center [401, 593] width 67 height 25
click at [269, 596] on span "Nhập kho nhận" at bounding box center [306, 593] width 75 height 17
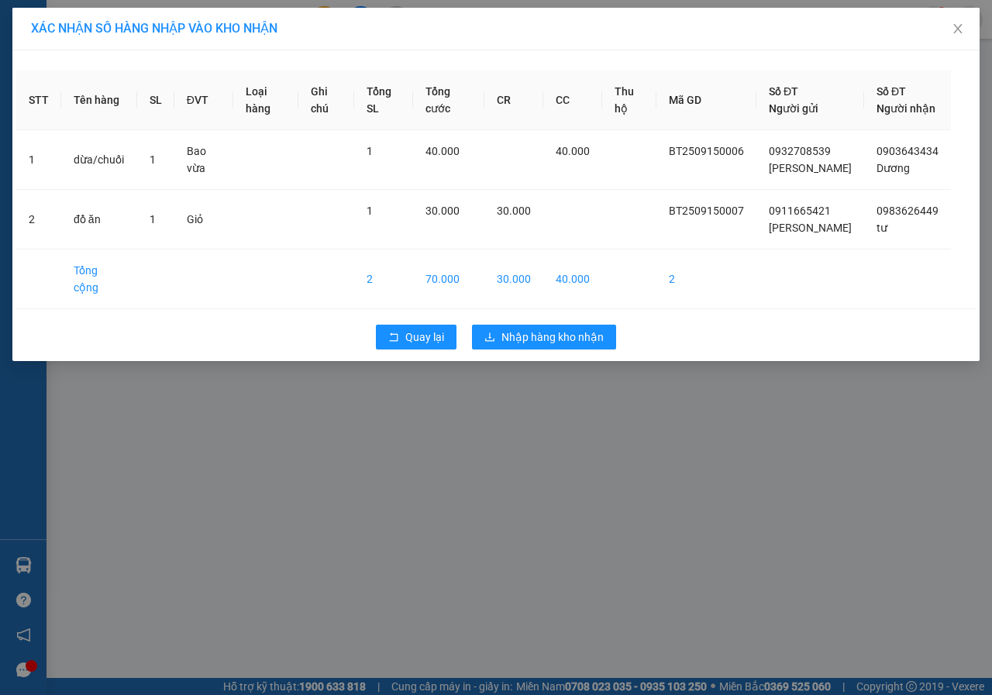
click at [590, 317] on div "Quay lại Nhập hàng kho nhận" at bounding box center [495, 337] width 959 height 40
click at [589, 328] on span "Nhập hàng kho nhận" at bounding box center [552, 336] width 102 height 17
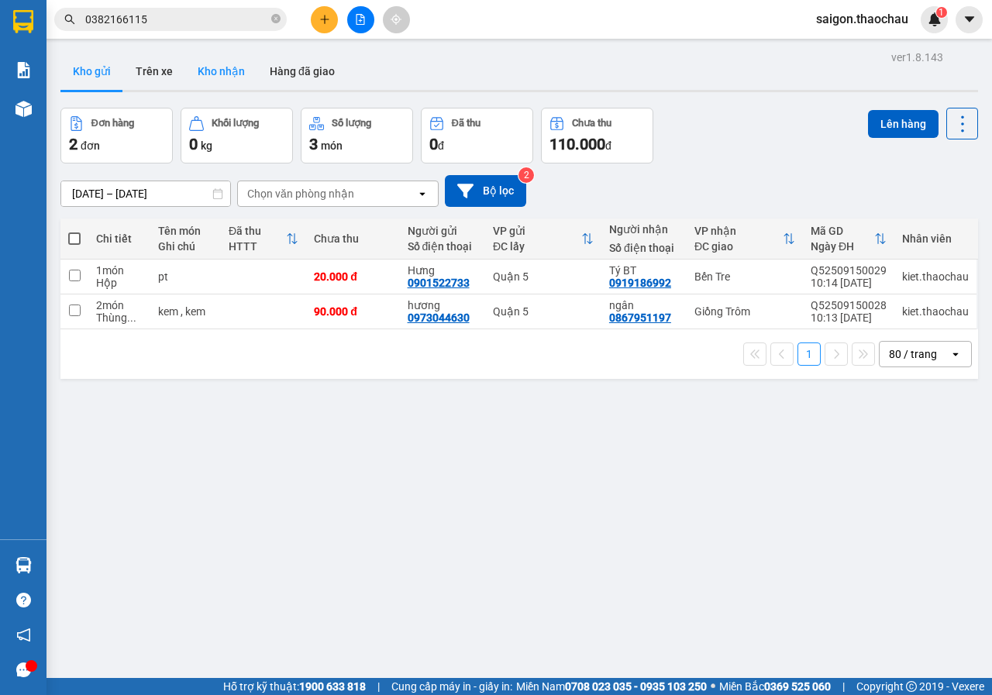
click at [219, 64] on button "Kho nhận" at bounding box center [221, 71] width 72 height 37
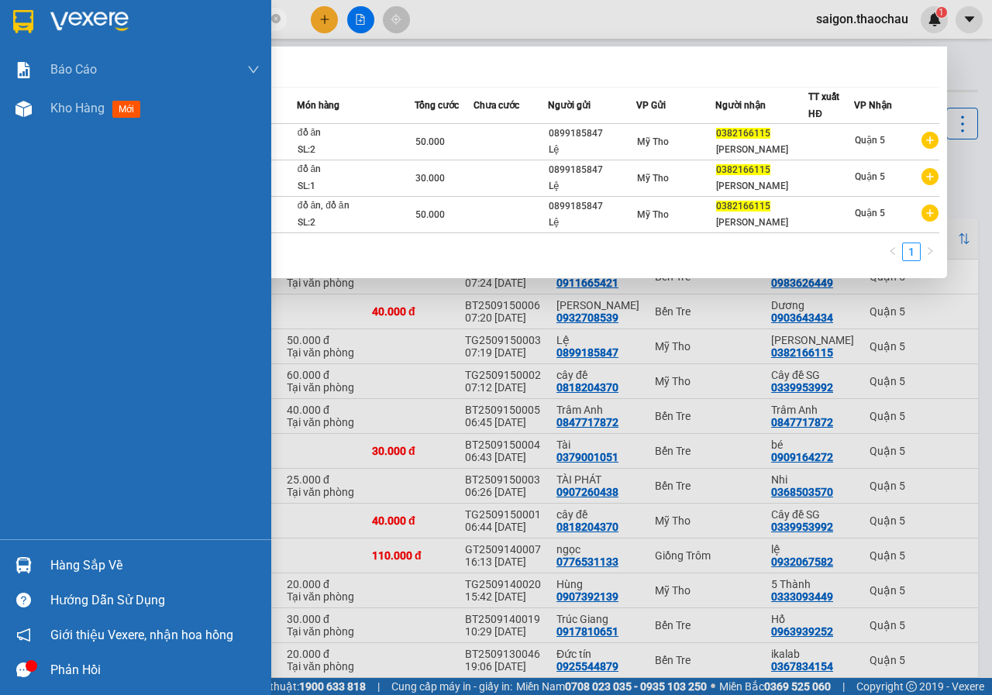
drag, startPoint x: 170, startPoint y: 21, endPoint x: 0, endPoint y: 19, distance: 169.7
click at [0, 19] on section "Kết quả tìm kiếm ( 3 ) Bộ lọc Mã ĐH Trạng thái Món hàng Tổng cước Chưa cước Ngư…" at bounding box center [496, 347] width 992 height 695
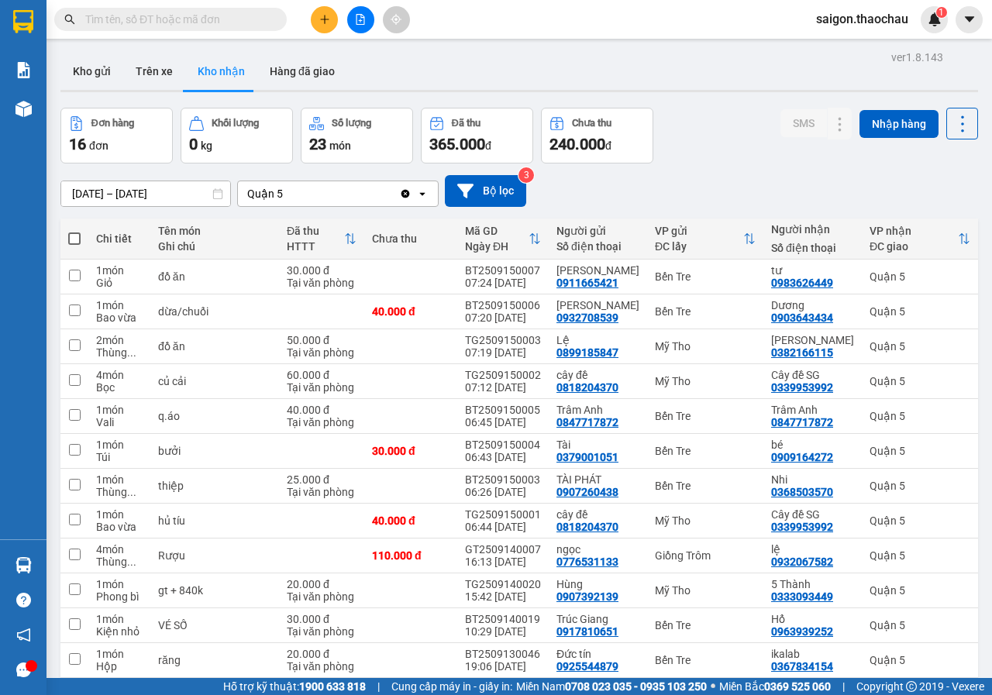
click at [111, 63] on button "Kho gửi" at bounding box center [91, 71] width 63 height 37
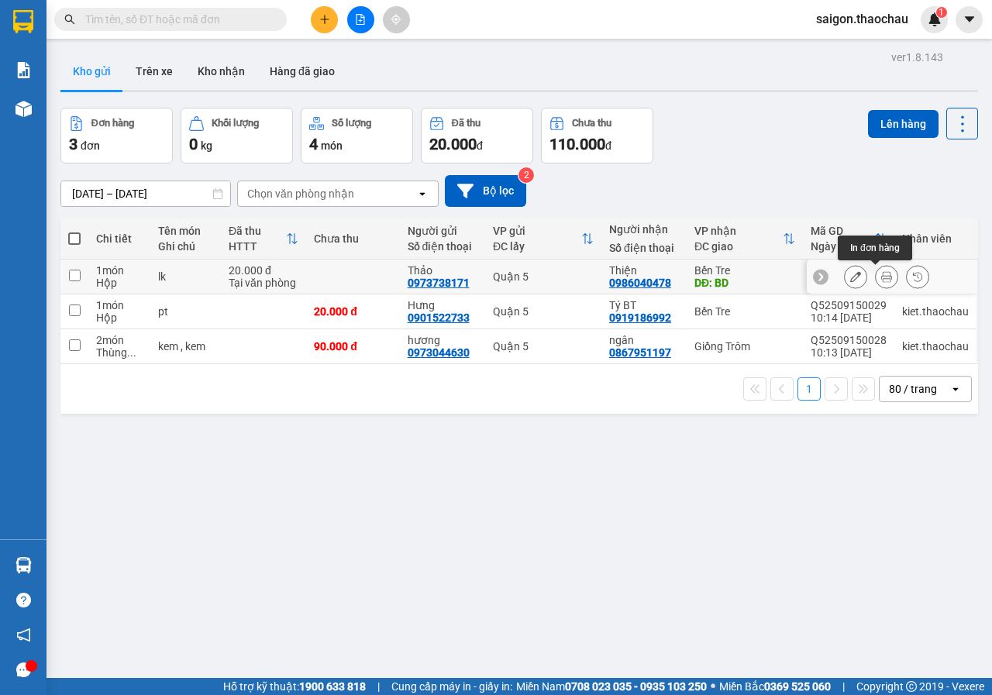
click at [882, 271] on button at bounding box center [886, 276] width 22 height 27
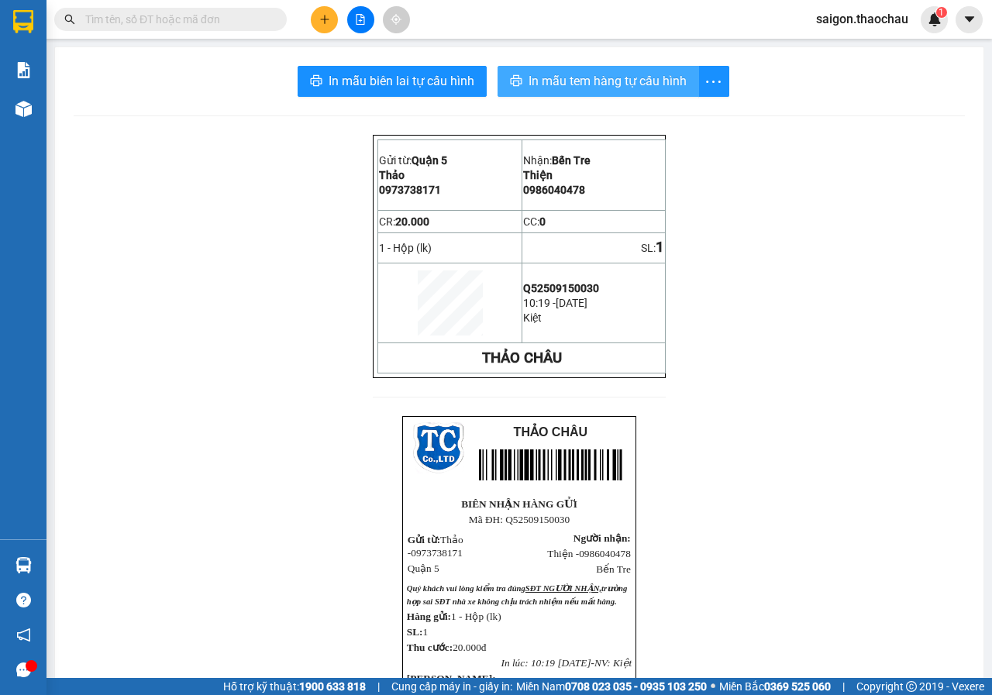
click at [648, 85] on span "In mẫu tem hàng tự cấu hình" at bounding box center [607, 80] width 158 height 19
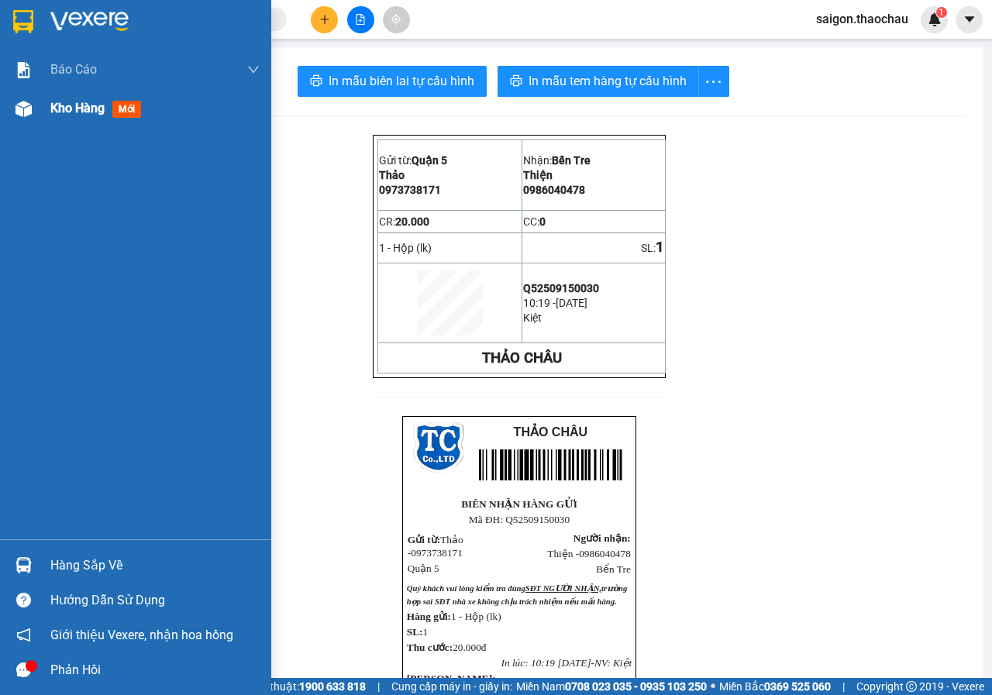
drag, startPoint x: 114, startPoint y: 108, endPoint x: 133, endPoint y: 105, distance: 19.8
click at [115, 108] on span "mới" at bounding box center [126, 109] width 29 height 17
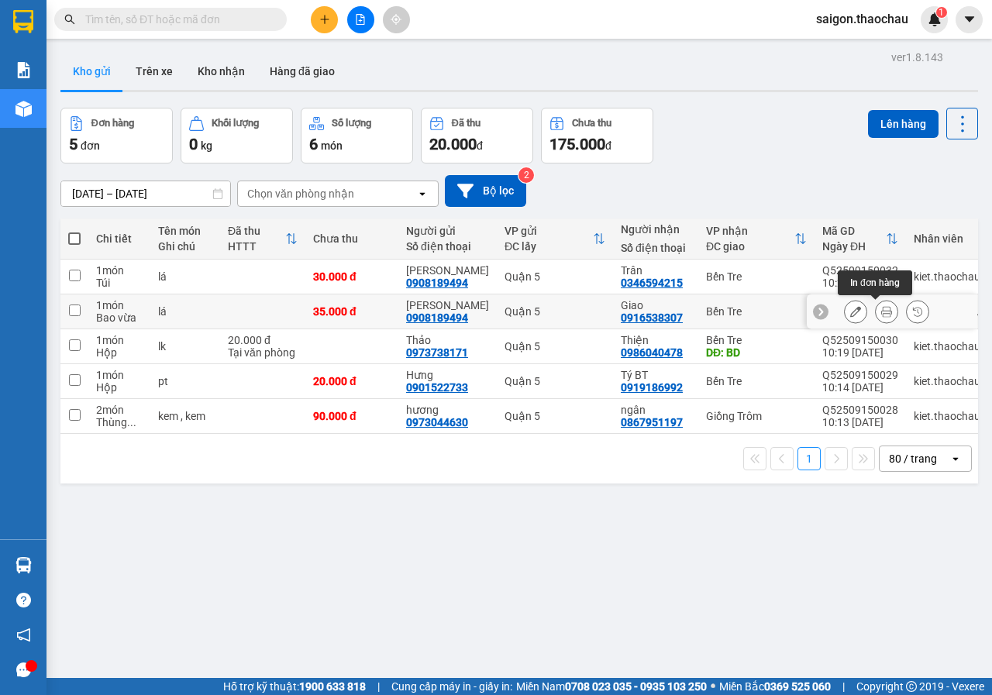
click at [881, 308] on icon at bounding box center [886, 311] width 11 height 11
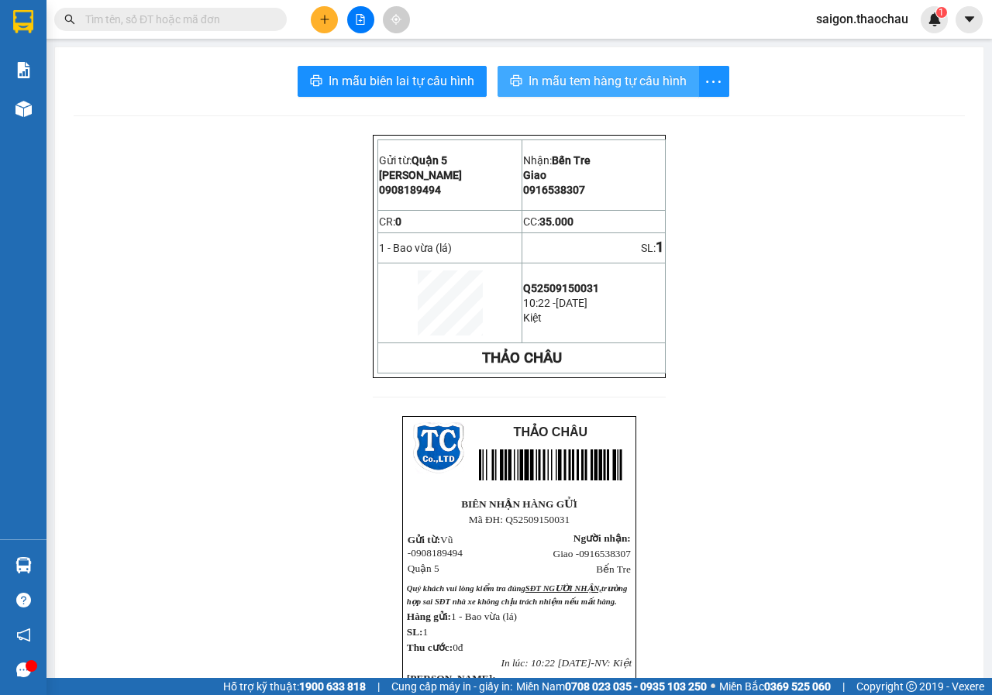
click at [616, 75] on span "In mẫu tem hàng tự cấu hình" at bounding box center [607, 80] width 158 height 19
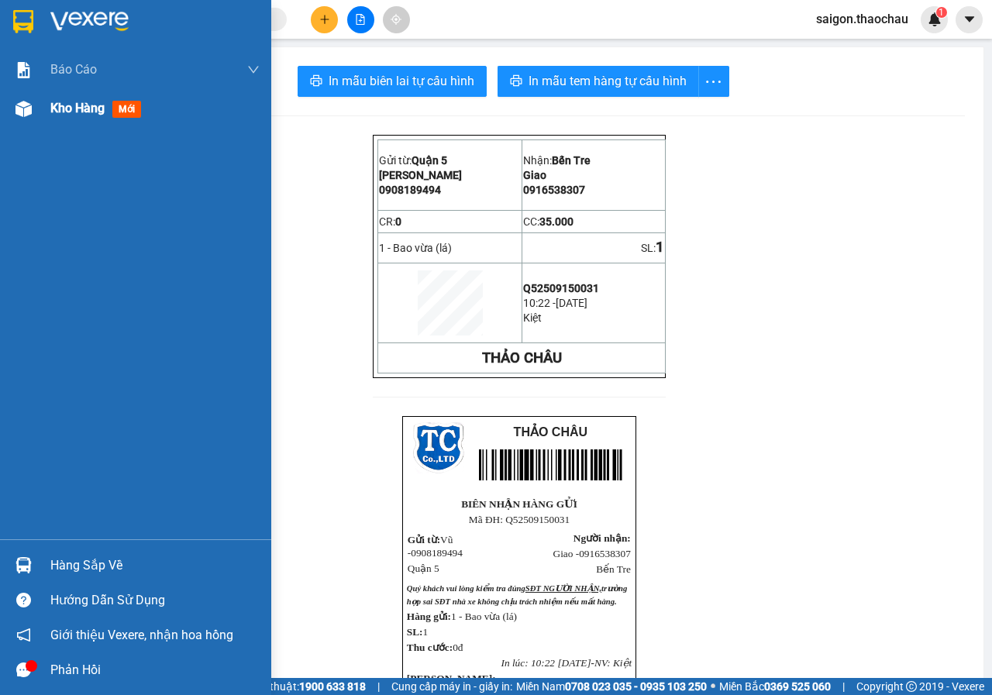
click at [88, 111] on span "Kho hàng" at bounding box center [77, 108] width 54 height 15
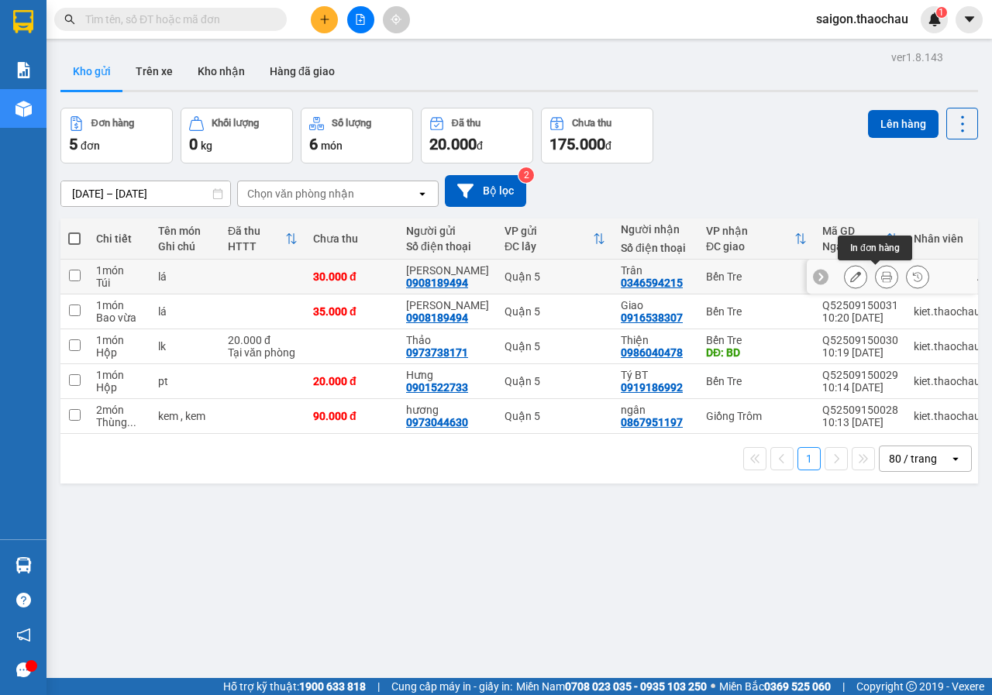
click at [881, 272] on icon at bounding box center [886, 276] width 11 height 11
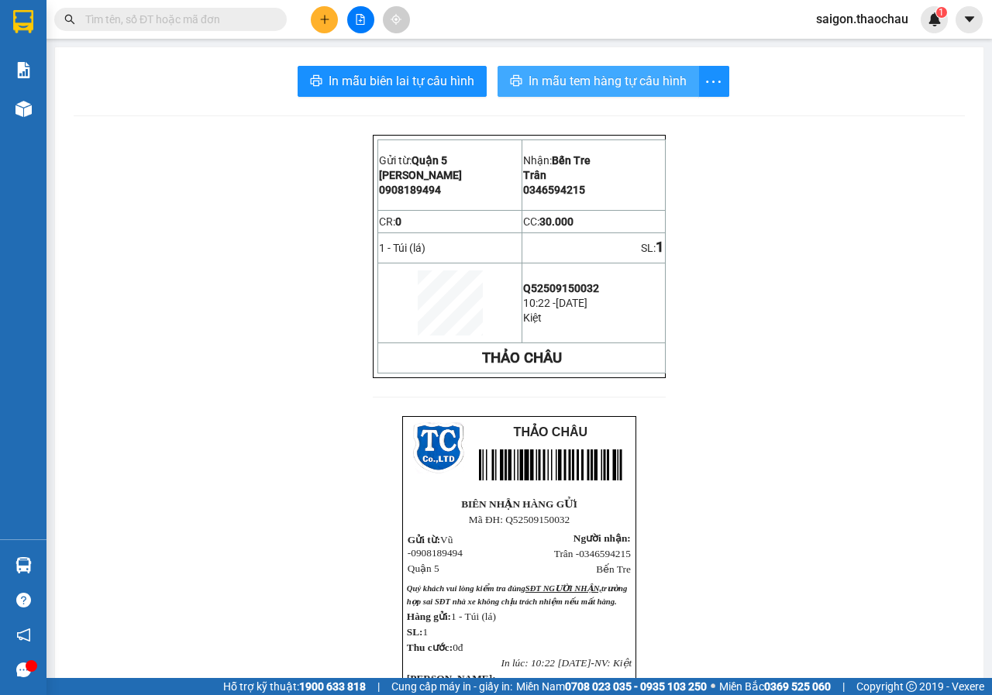
click at [576, 88] on span "In mẫu tem hàng tự cấu hình" at bounding box center [607, 80] width 158 height 19
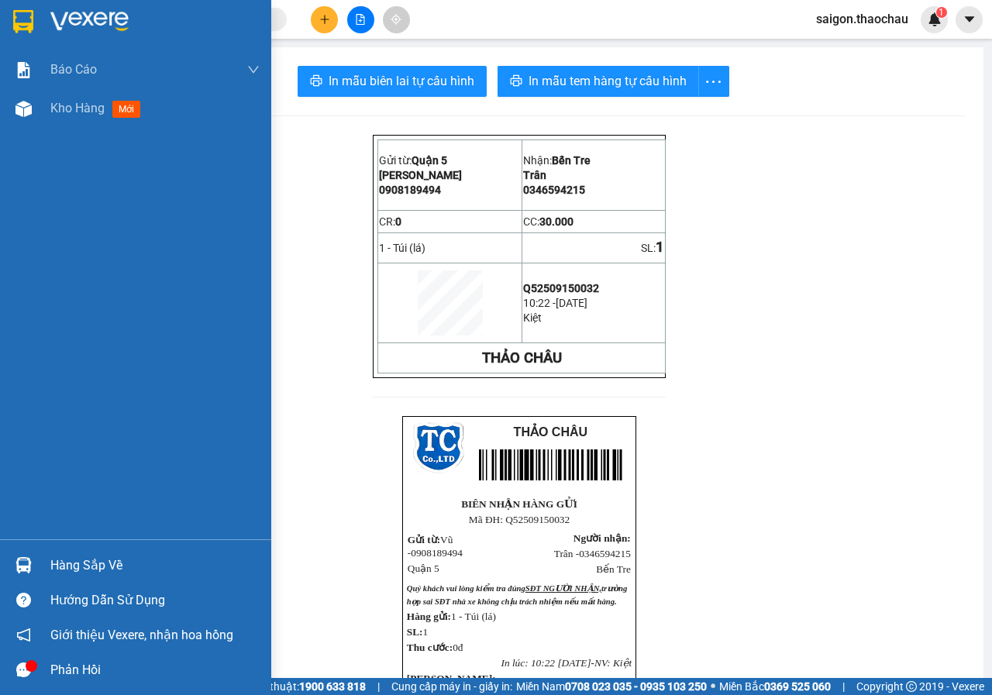
click at [96, 120] on div "Kho hàng mới" at bounding box center [154, 108] width 209 height 39
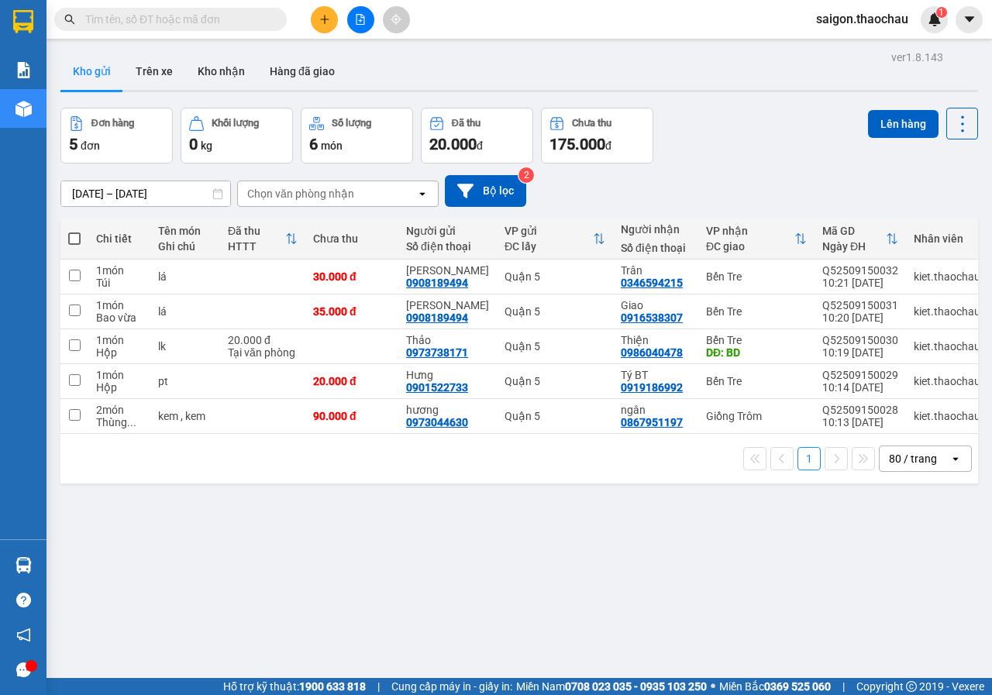
drag, startPoint x: 810, startPoint y: 576, endPoint x: 624, endPoint y: 521, distance: 193.1
click at [809, 576] on div "ver 1.8.143 Kho gửi Trên xe Kho nhận Hàng đã giao Đơn hàng 5 đơn Khối lượng 0 k…" at bounding box center [519, 393] width 930 height 695
click at [205, 74] on button "Kho nhận" at bounding box center [221, 71] width 72 height 37
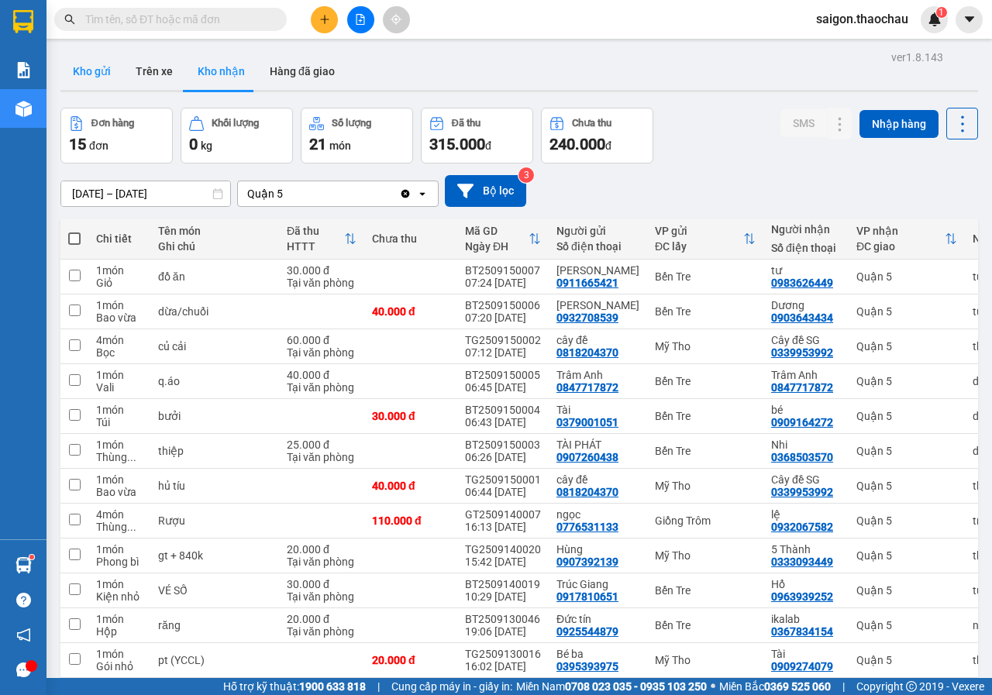
click at [87, 73] on button "Kho gửi" at bounding box center [91, 71] width 63 height 37
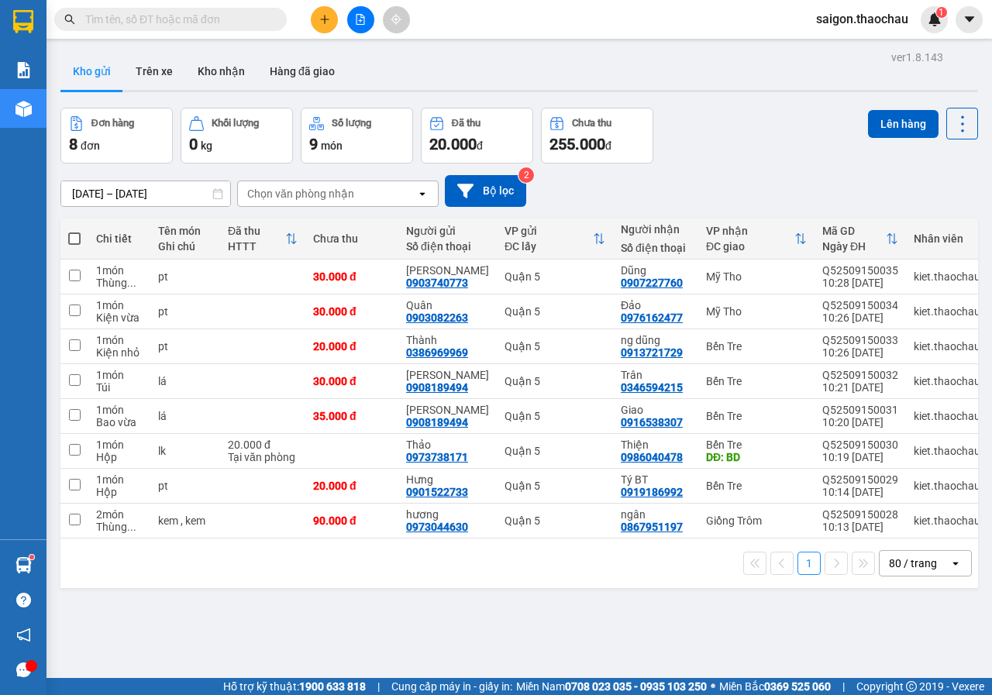
click at [67, 240] on th at bounding box center [74, 238] width 28 height 41
click at [81, 239] on th at bounding box center [74, 238] width 28 height 41
click at [77, 239] on span at bounding box center [74, 238] width 12 height 12
click at [74, 231] on input "checkbox" at bounding box center [74, 231] width 0 height 0
checkbox input "true"
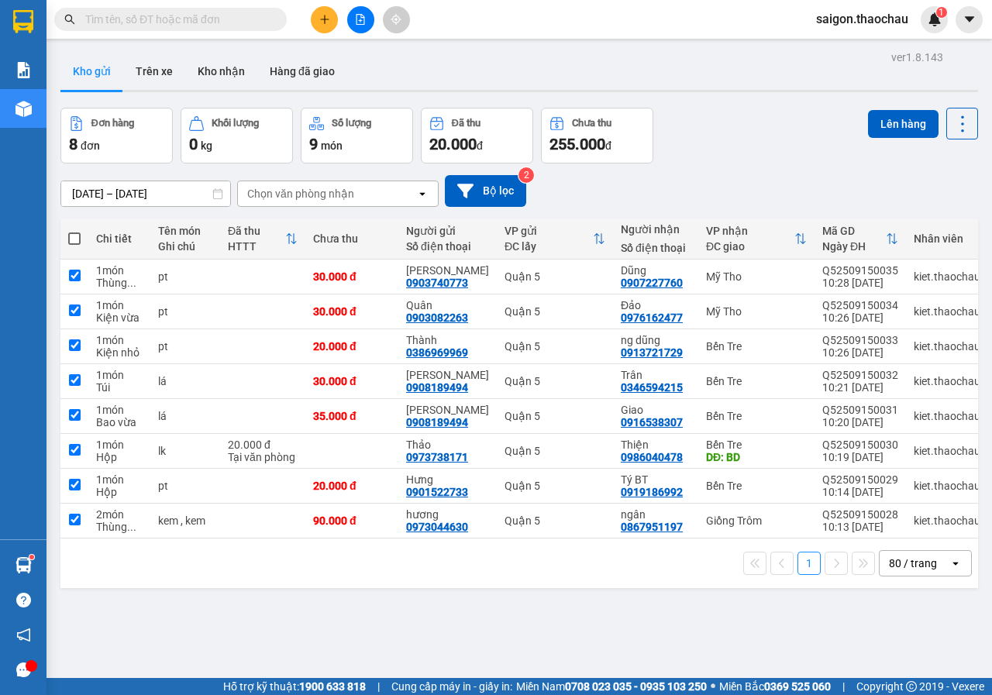
checkbox input "true"
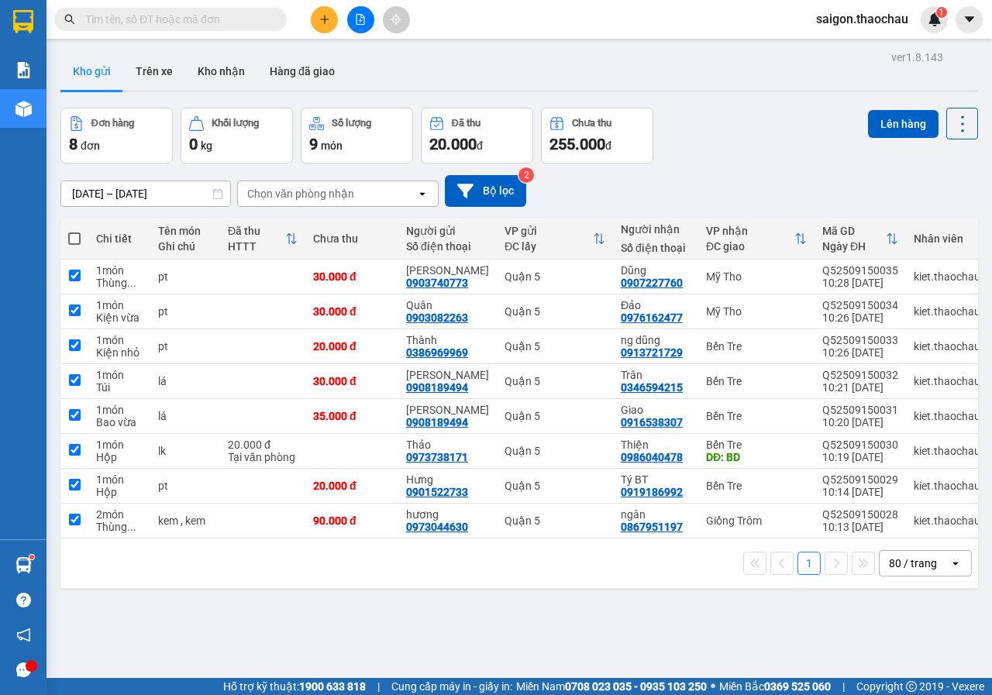
checkbox input "true"
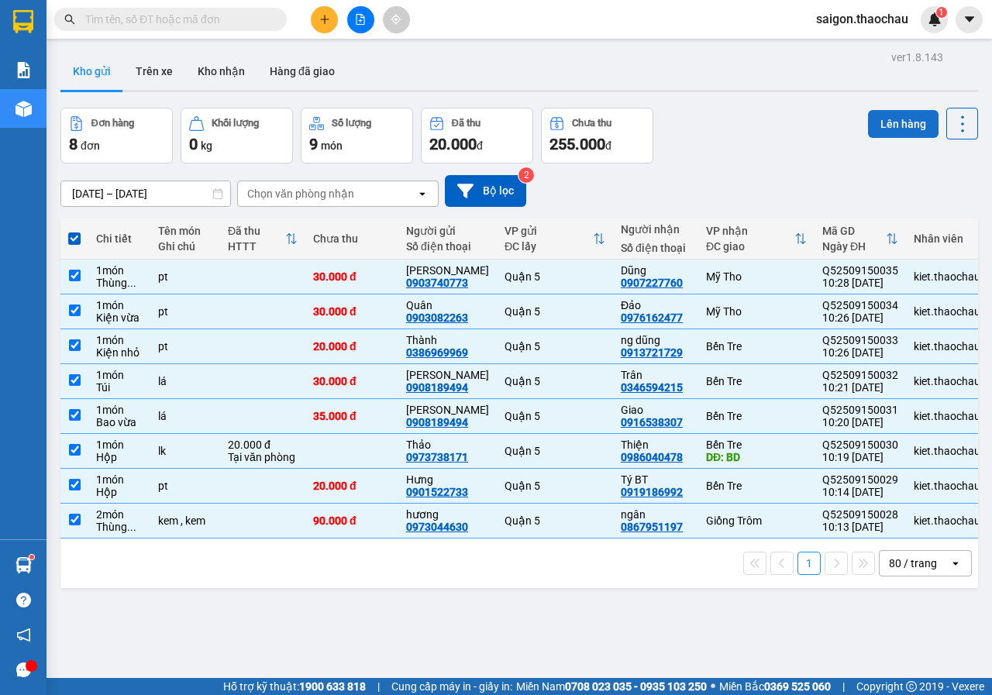
click at [885, 128] on button "Lên hàng" at bounding box center [903, 124] width 70 height 28
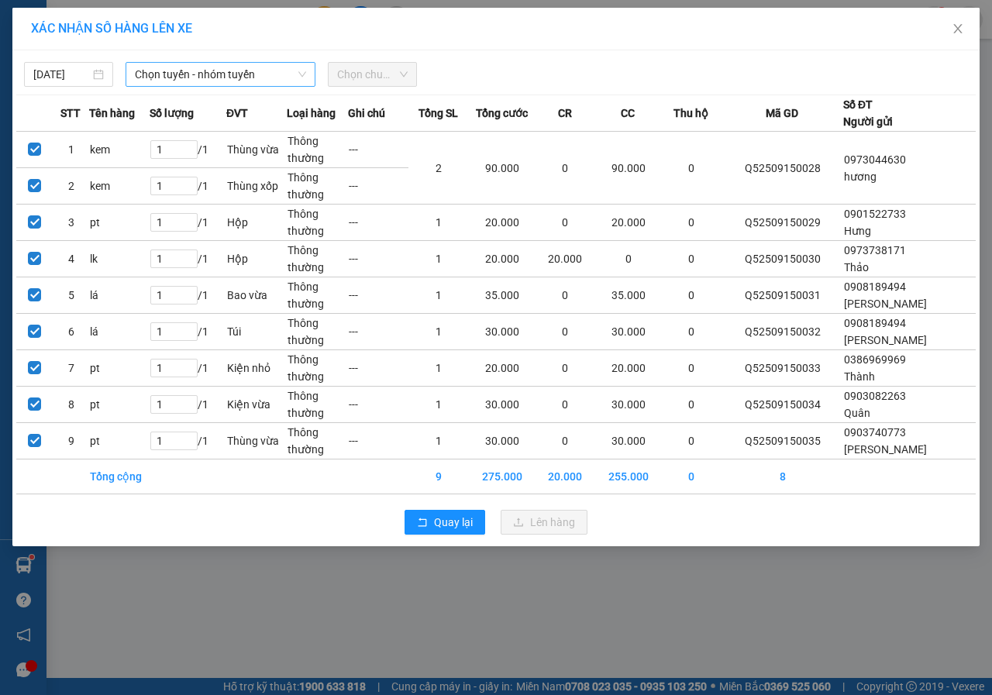
click at [260, 72] on span "Chọn tuyến - nhóm tuyến" at bounding box center [220, 74] width 171 height 23
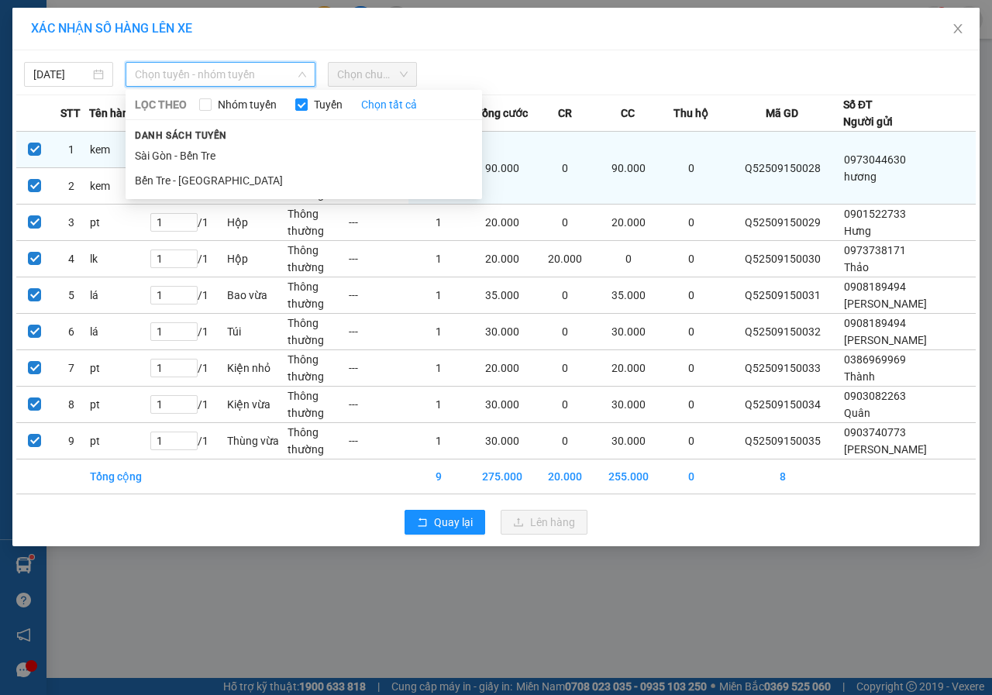
drag, startPoint x: 201, startPoint y: 150, endPoint x: 242, endPoint y: 139, distance: 42.3
click at [200, 150] on li "Sài Gòn - Bến Tre" at bounding box center [304, 155] width 356 height 25
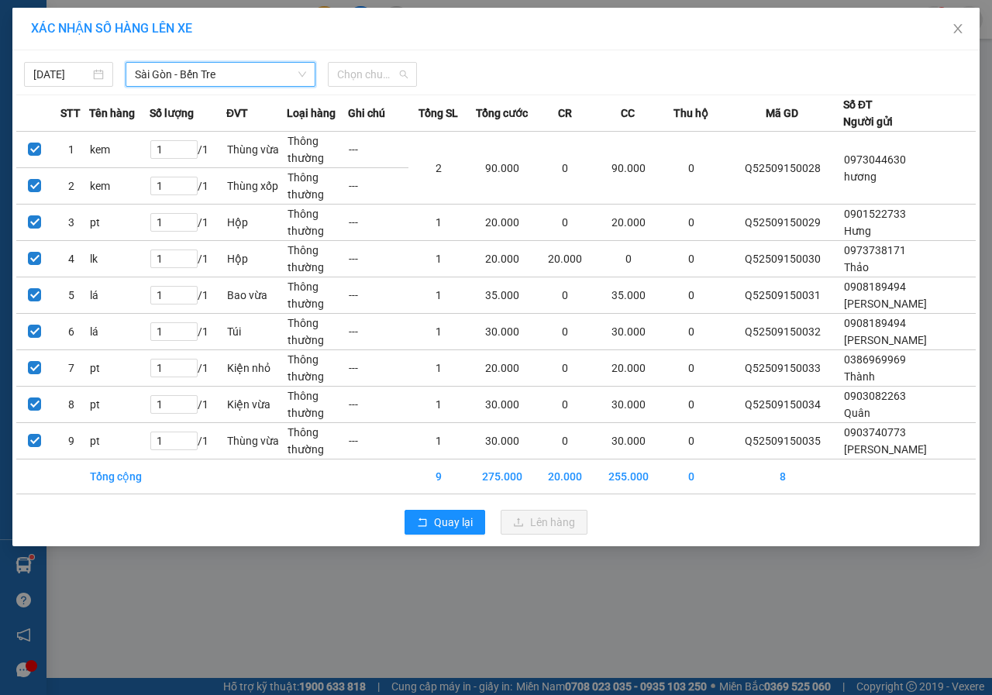
click at [373, 61] on div "15/09/2025 Sài Gòn - Bến Tre Sài Gòn - Bến Tre LỌC THEO Nhóm tuyến Tuyến Chọn t…" at bounding box center [495, 70] width 959 height 33
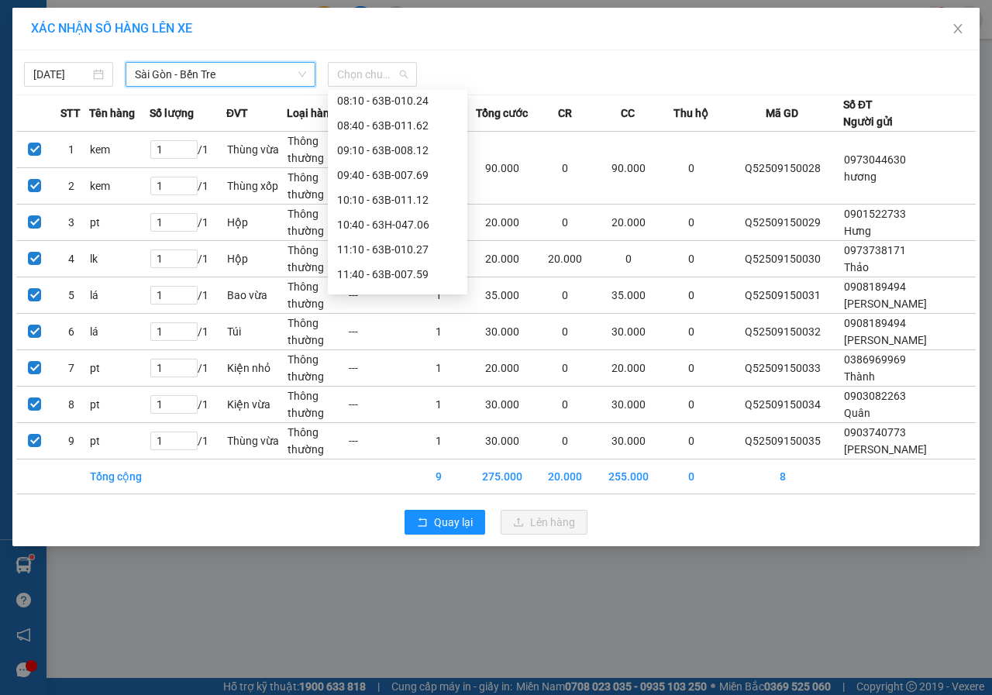
scroll to position [310, 0]
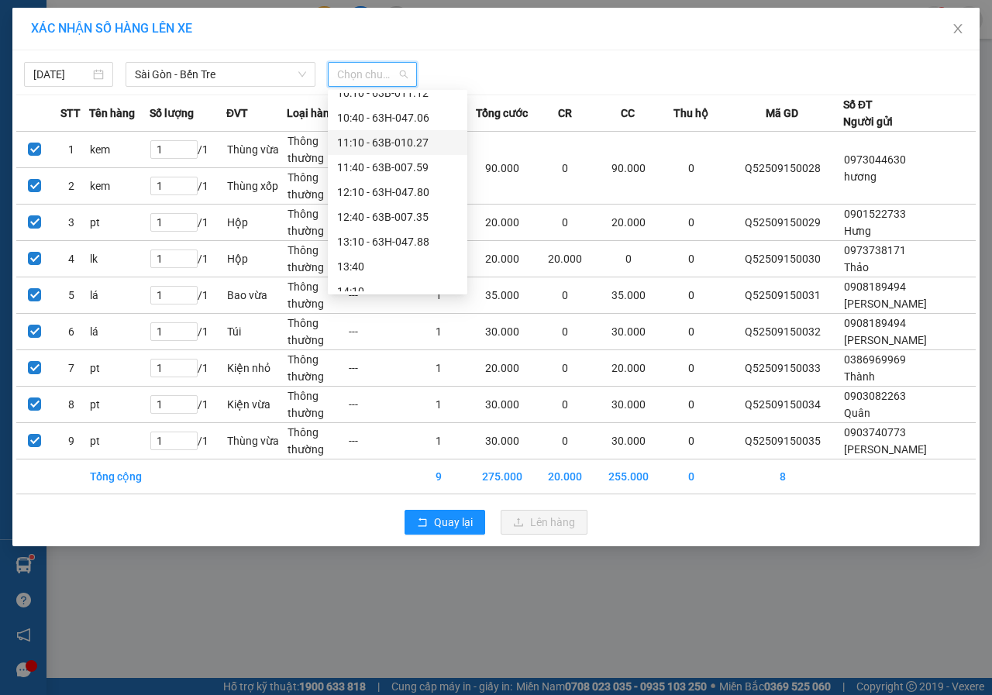
click at [410, 137] on div "11:10 - 63B-010.27" at bounding box center [397, 142] width 121 height 17
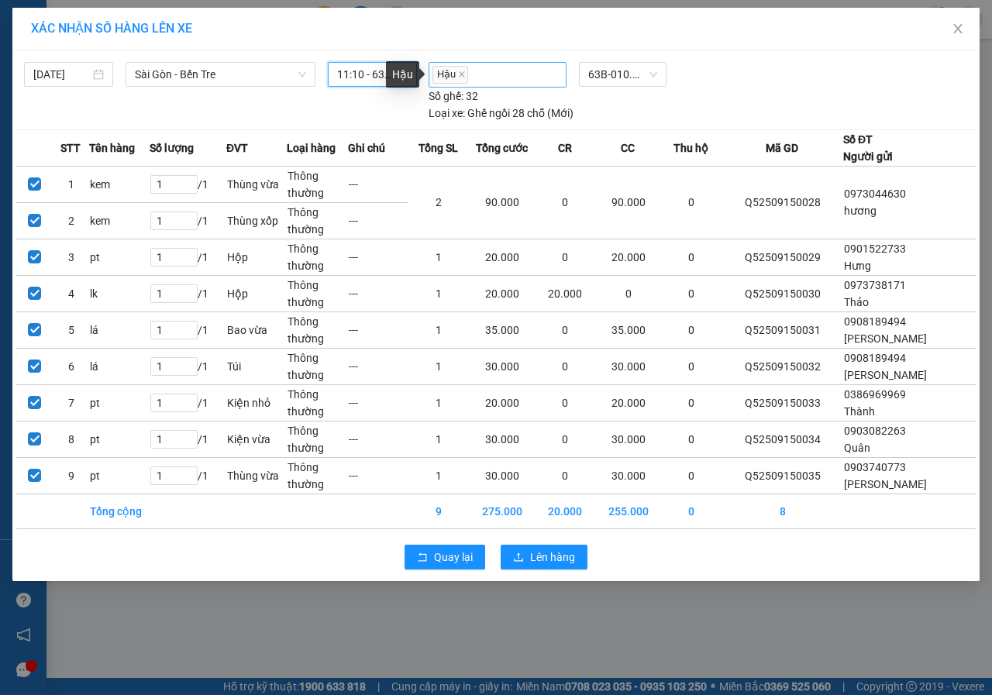
click at [464, 80] on span "Hậu" at bounding box center [450, 75] width 36 height 18
click at [387, 78] on span "11:10 - 63B-010.27" at bounding box center [372, 74] width 70 height 23
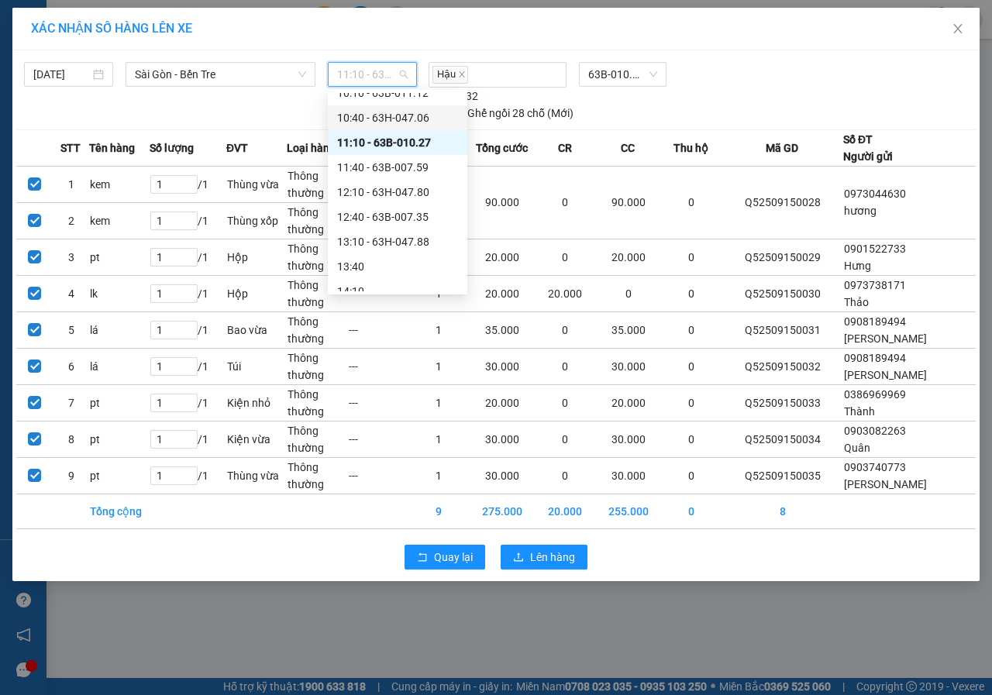
click at [387, 119] on div "10:40 - 63H-047.06" at bounding box center [397, 117] width 121 height 17
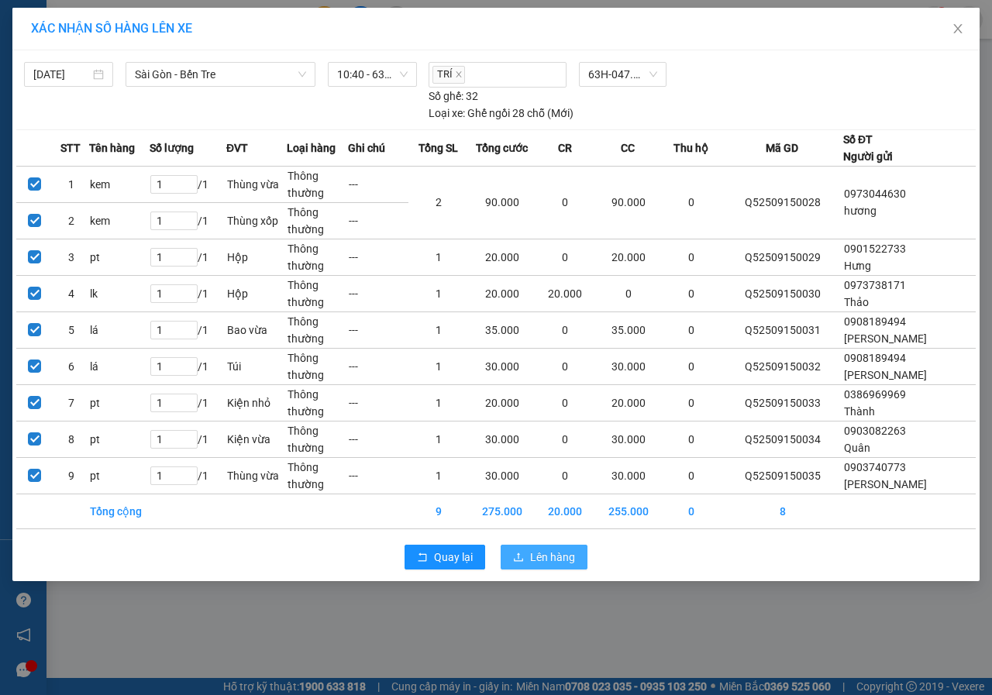
click at [559, 556] on span "Lên hàng" at bounding box center [552, 556] width 45 height 17
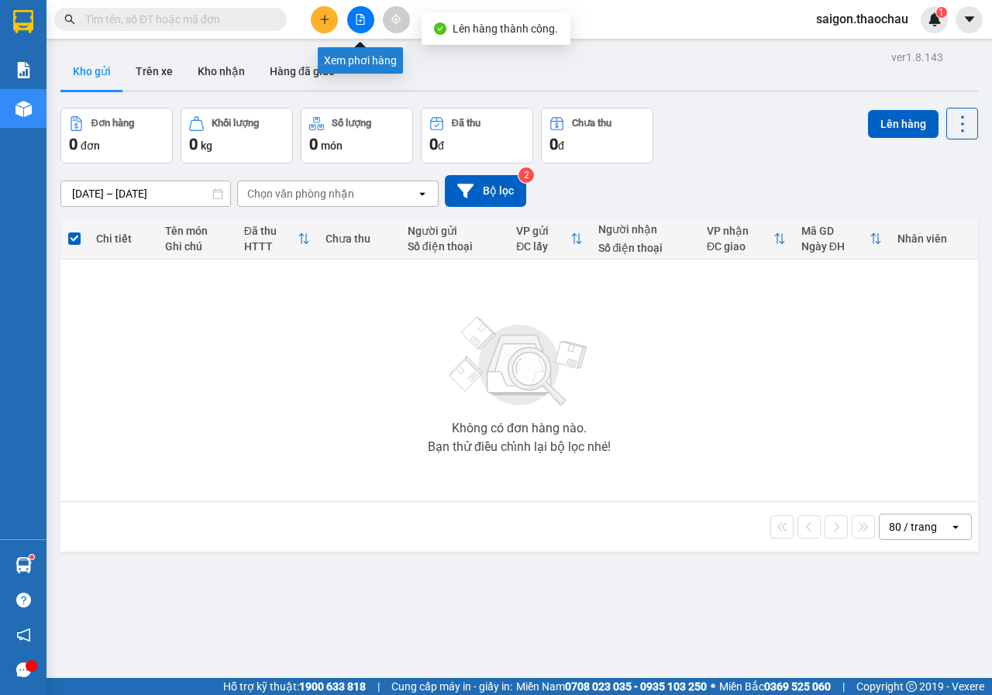
click at [368, 14] on button at bounding box center [360, 19] width 27 height 27
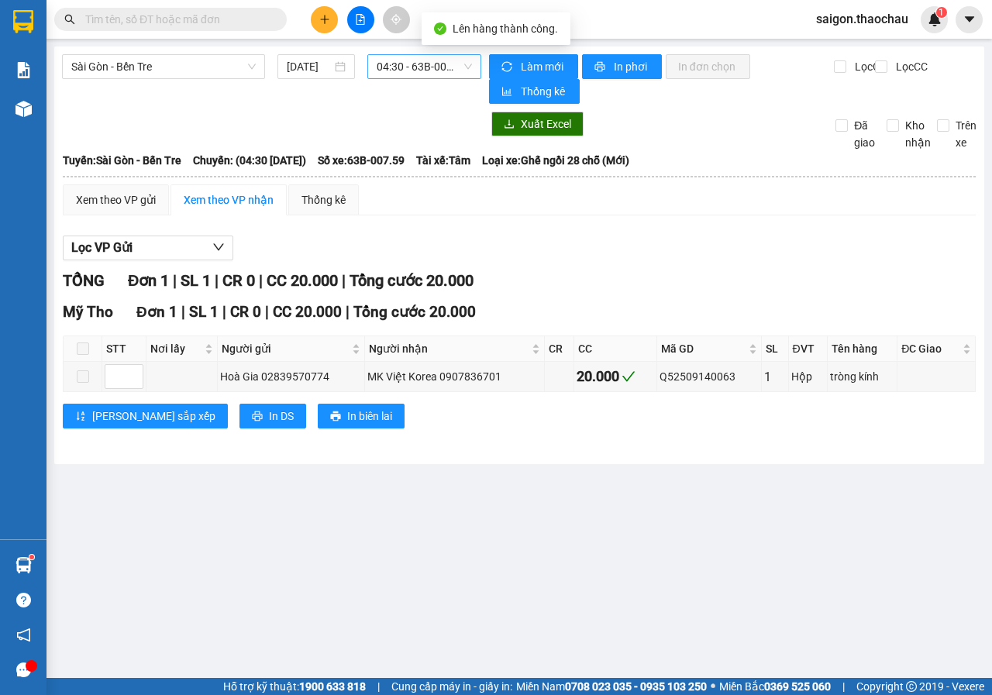
click at [413, 60] on span "04:30 - 63B-007.59" at bounding box center [424, 66] width 95 height 23
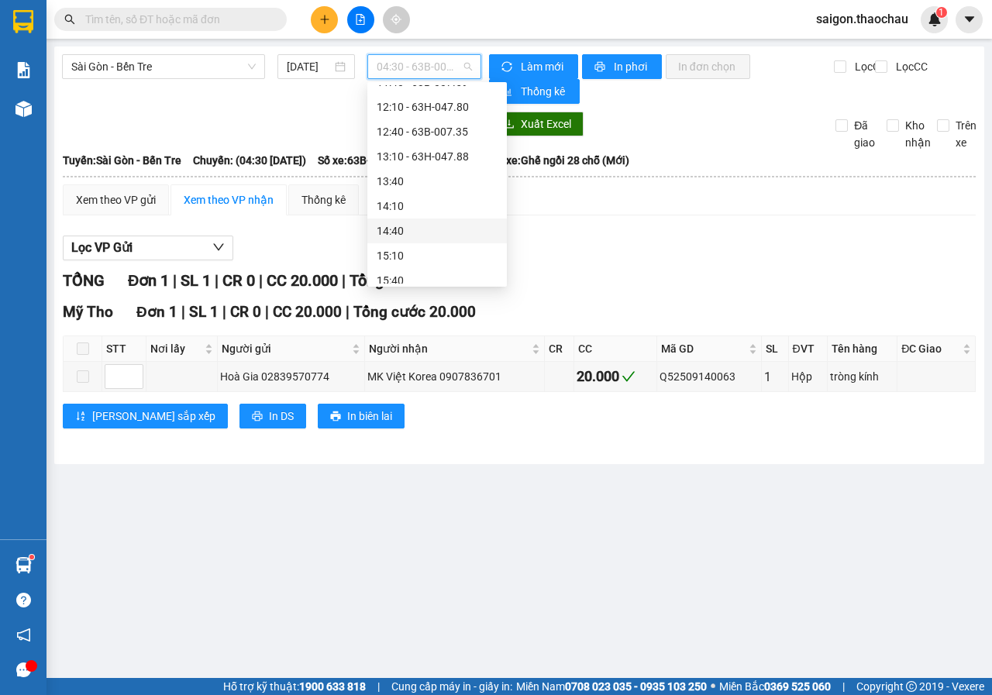
scroll to position [232, 0]
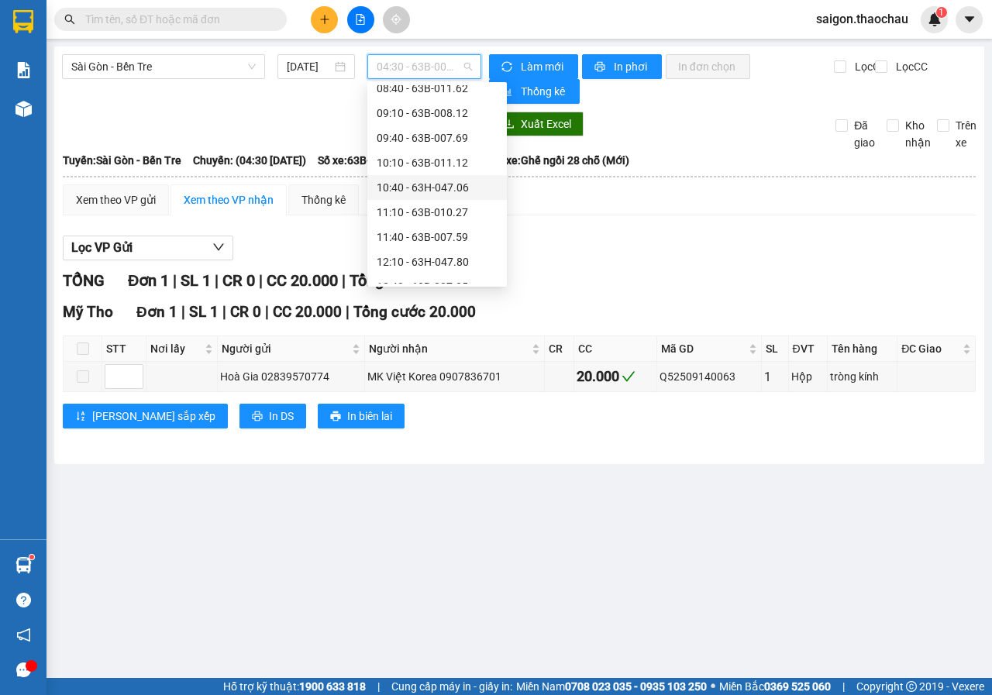
click at [435, 182] on div "10:40 - 63H-047.06" at bounding box center [437, 187] width 121 height 17
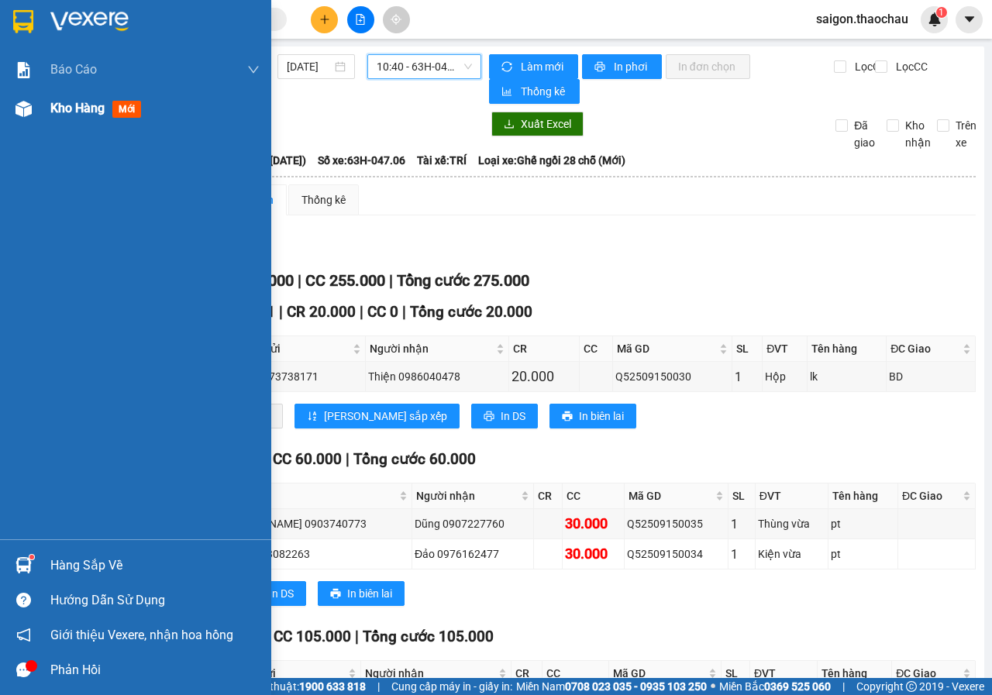
click at [57, 116] on div "Kho hàng mới" at bounding box center [98, 107] width 97 height 19
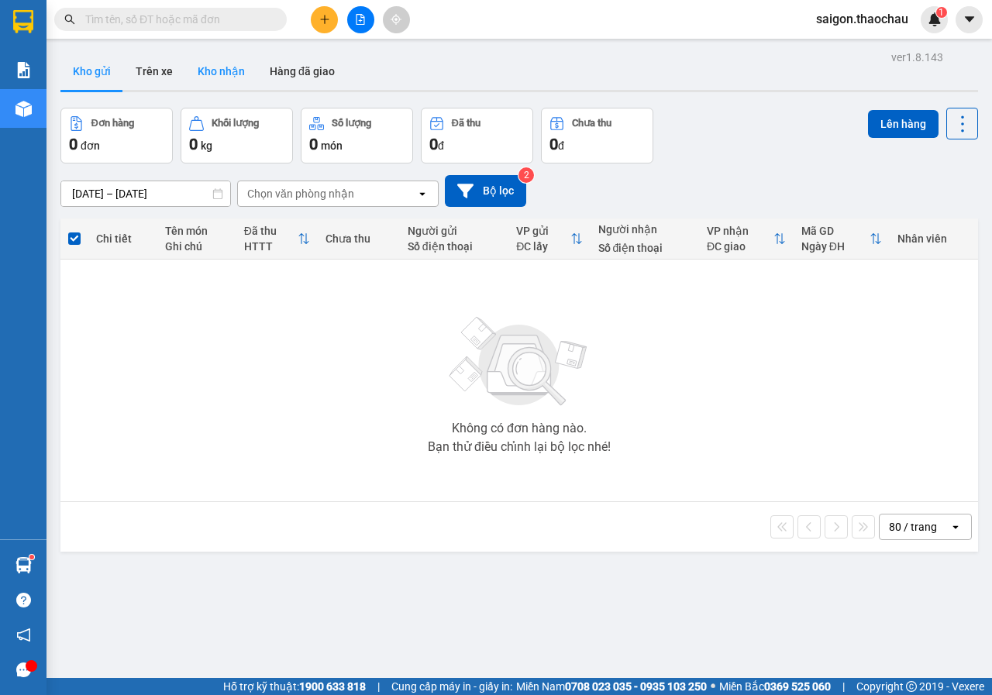
click at [237, 74] on button "Kho nhận" at bounding box center [221, 71] width 72 height 37
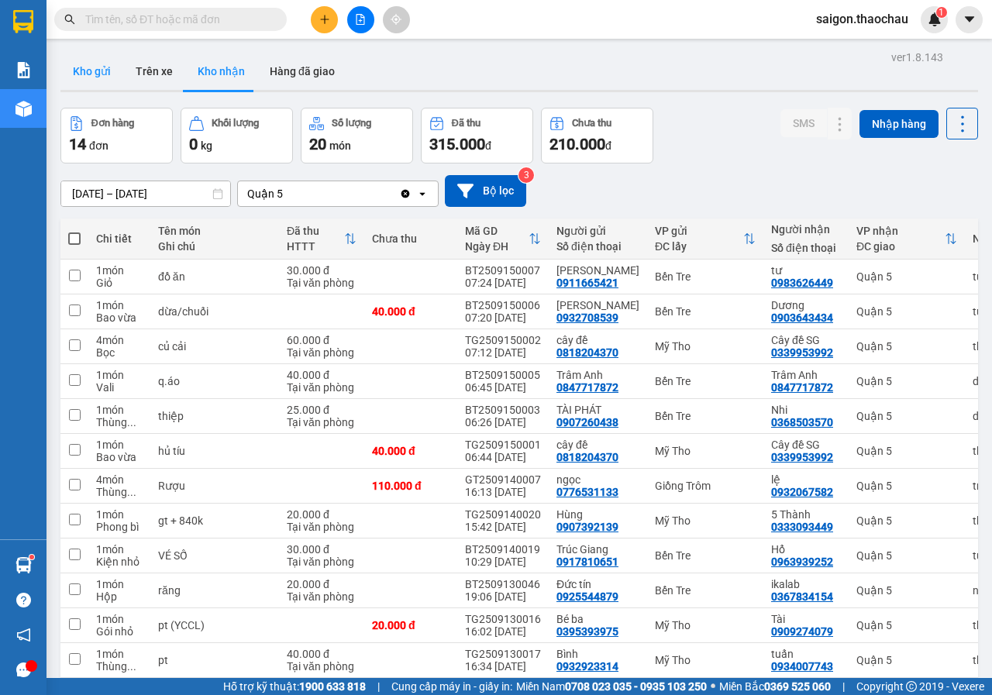
click at [82, 66] on button "Kho gửi" at bounding box center [91, 71] width 63 height 37
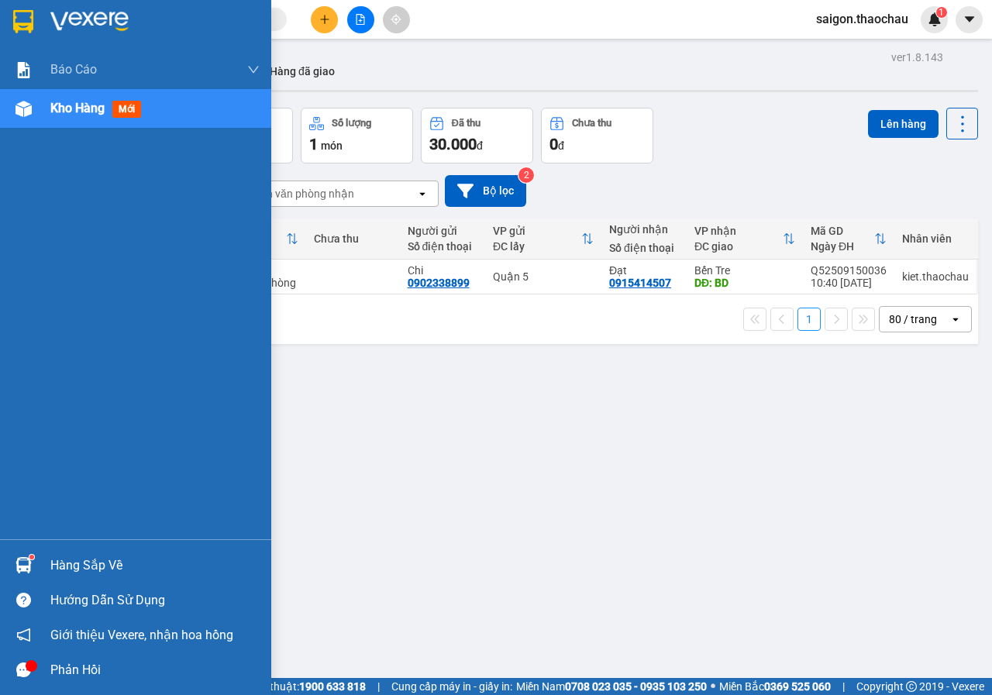
drag, startPoint x: 91, startPoint y: 559, endPoint x: 177, endPoint y: 542, distance: 86.9
click at [92, 559] on div "Hàng sắp về" at bounding box center [154, 565] width 209 height 23
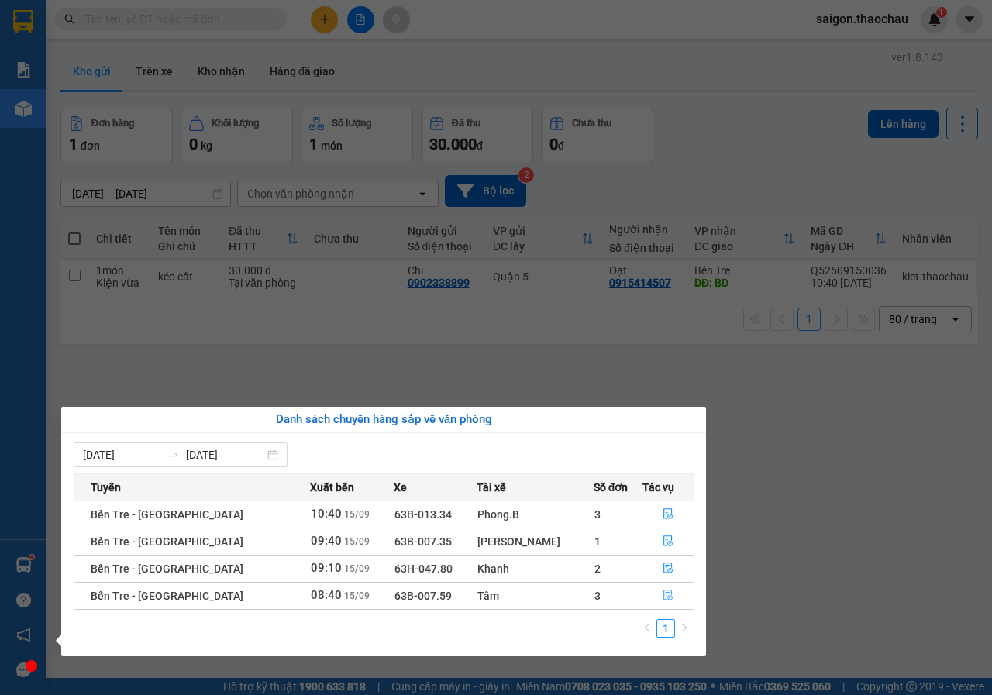
click at [665, 595] on button "button" at bounding box center [668, 595] width 50 height 25
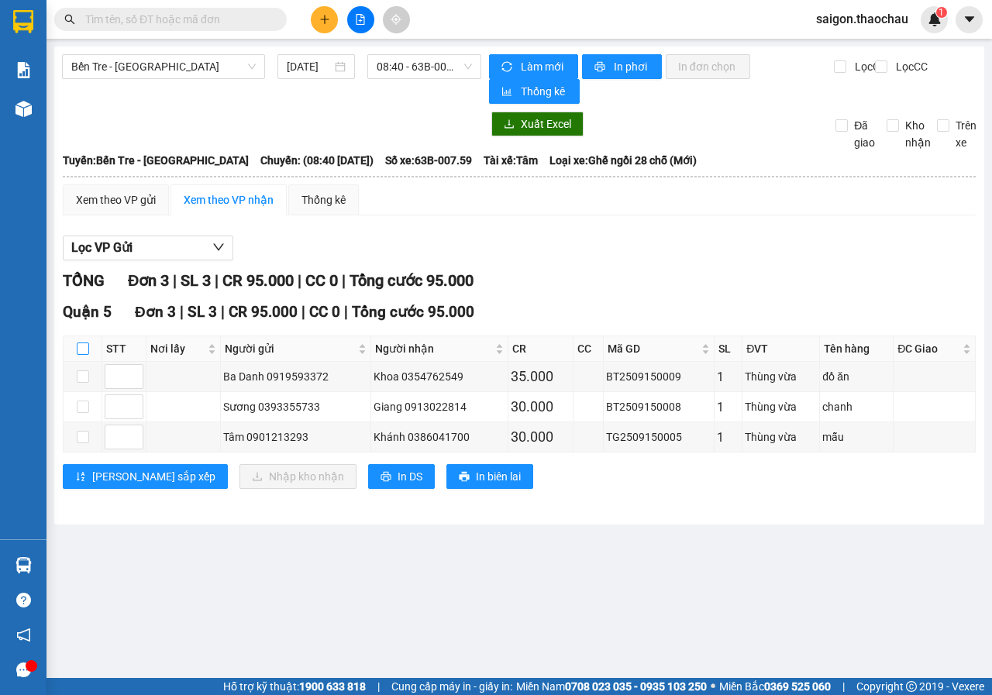
click at [87, 349] on input "checkbox" at bounding box center [83, 348] width 12 height 12
checkbox input "true"
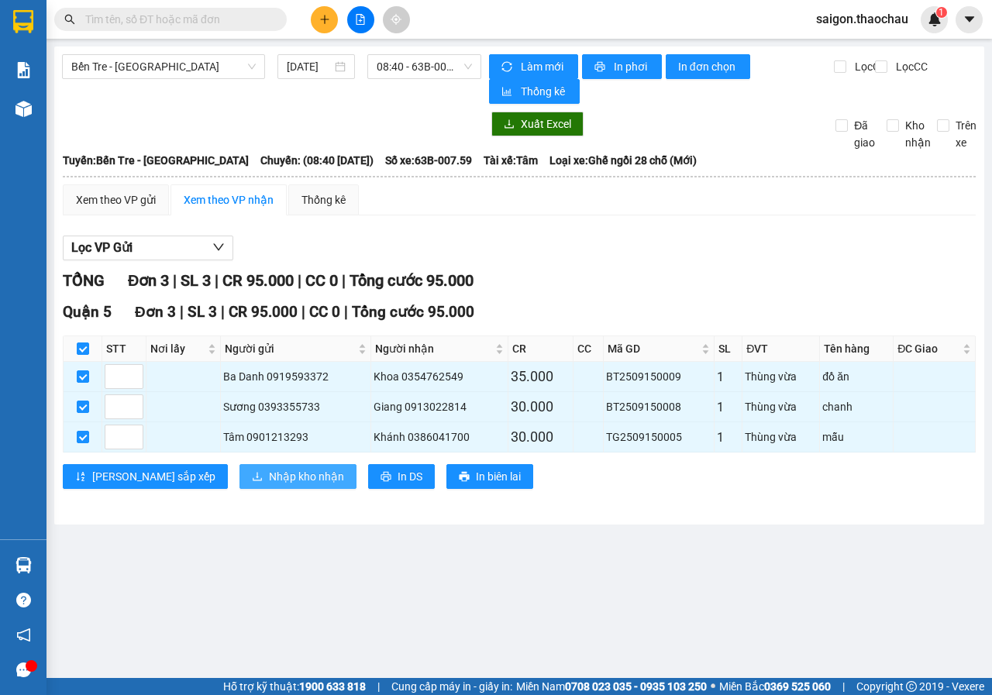
click at [269, 484] on span "Nhập kho nhận" at bounding box center [306, 476] width 75 height 17
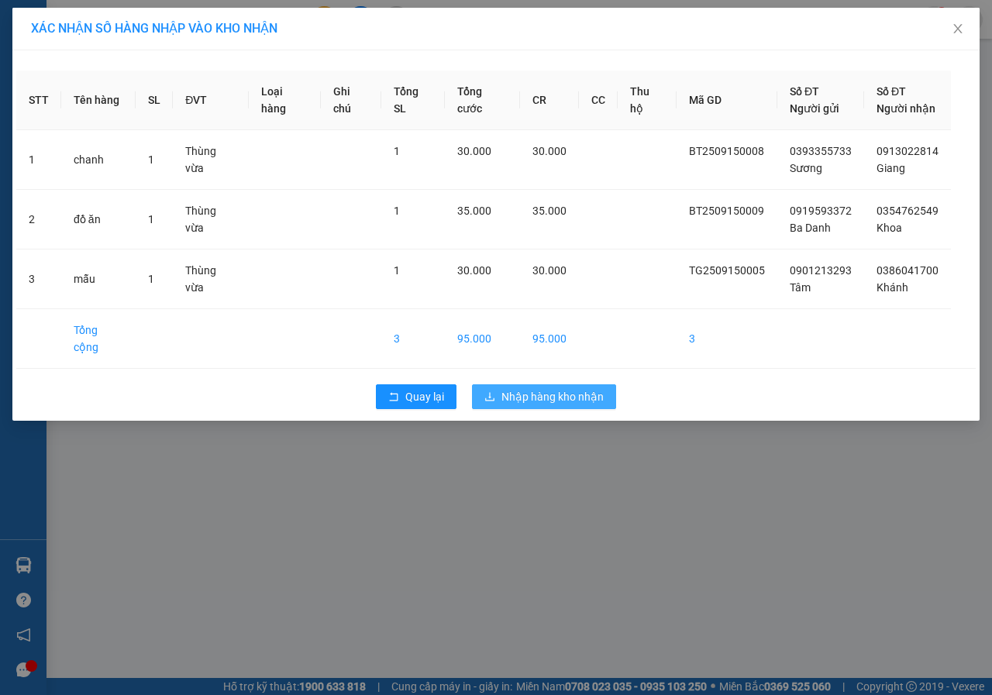
click at [493, 391] on icon "download" at bounding box center [489, 396] width 11 height 11
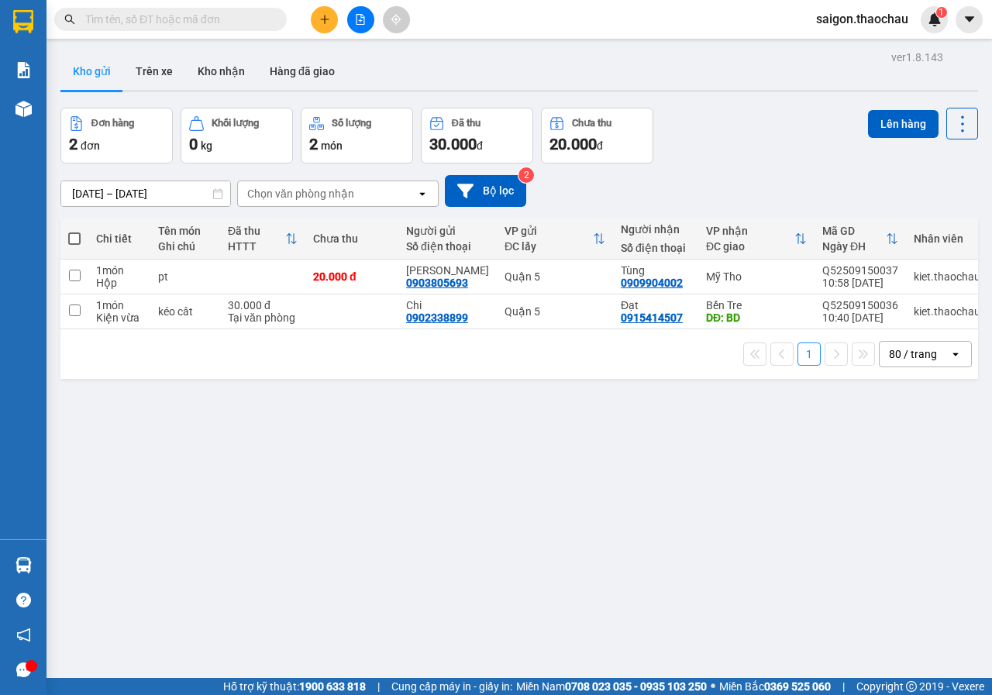
click at [77, 233] on span at bounding box center [74, 238] width 12 height 12
click at [74, 231] on input "checkbox" at bounding box center [74, 231] width 0 height 0
checkbox input "true"
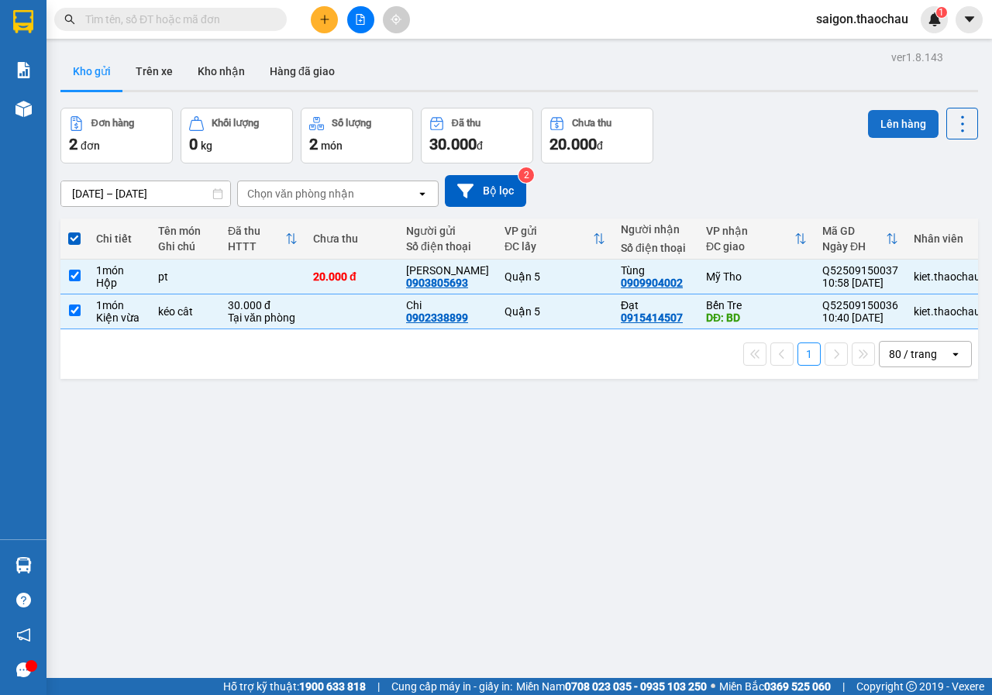
click at [915, 114] on button "Lên hàng" at bounding box center [903, 124] width 70 height 28
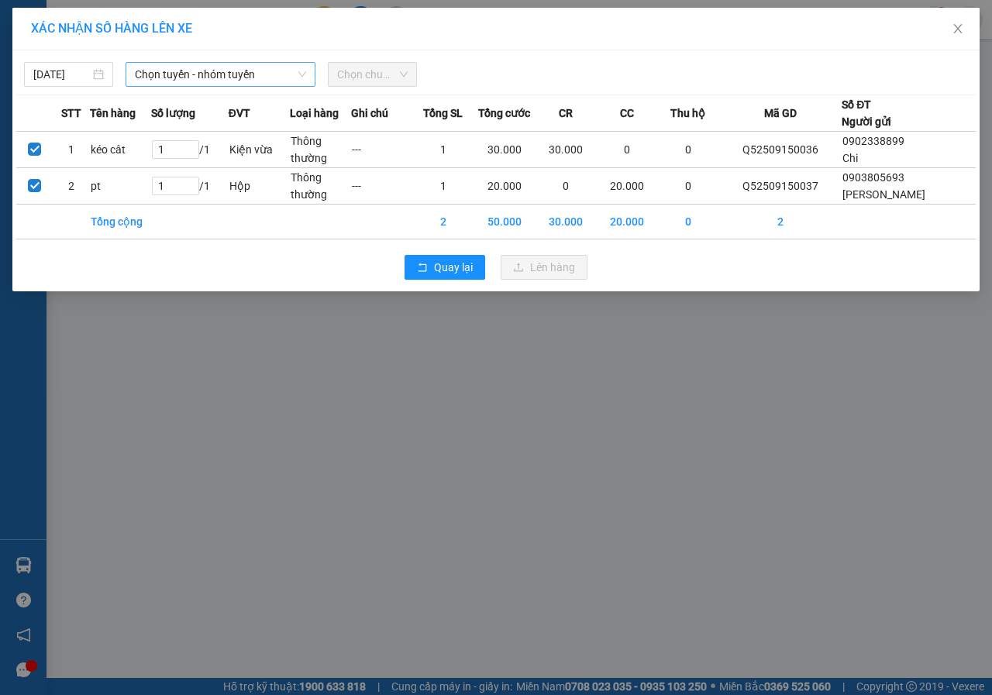
click at [263, 78] on span "Chọn tuyến - nhóm tuyến" at bounding box center [220, 74] width 171 height 23
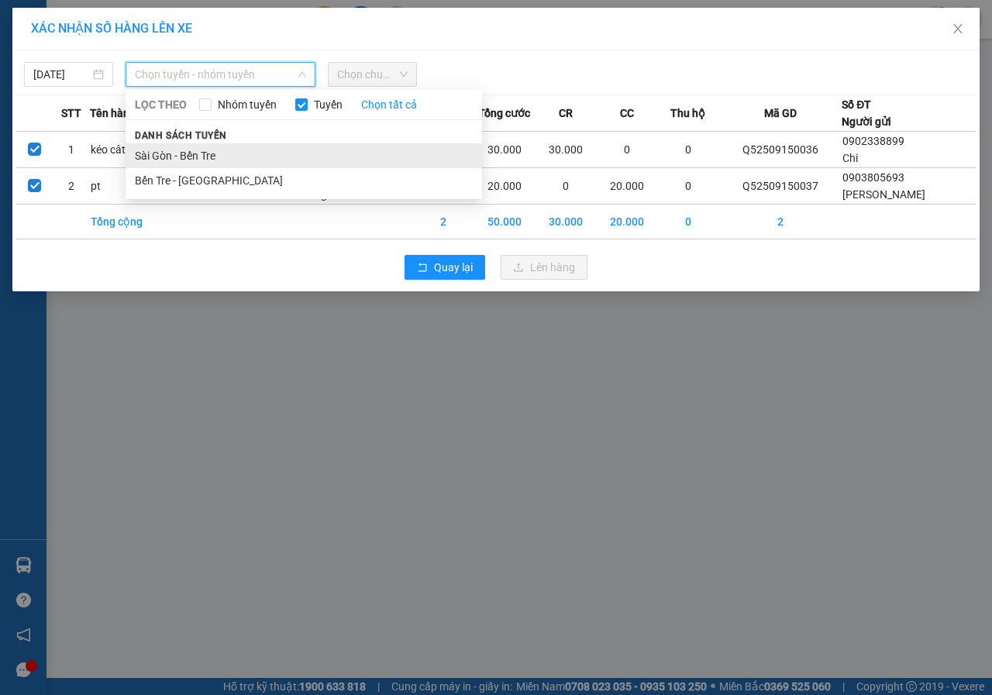
click at [190, 154] on li "Sài Gòn - Bến Tre" at bounding box center [304, 155] width 356 height 25
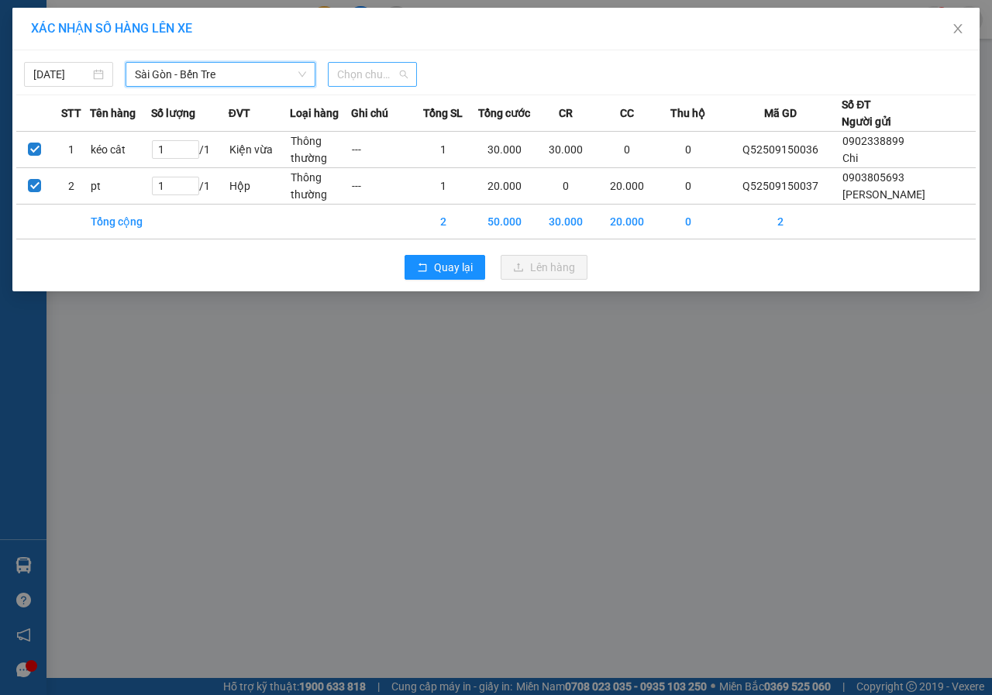
click at [384, 67] on span "Chọn chuyến" at bounding box center [372, 74] width 70 height 23
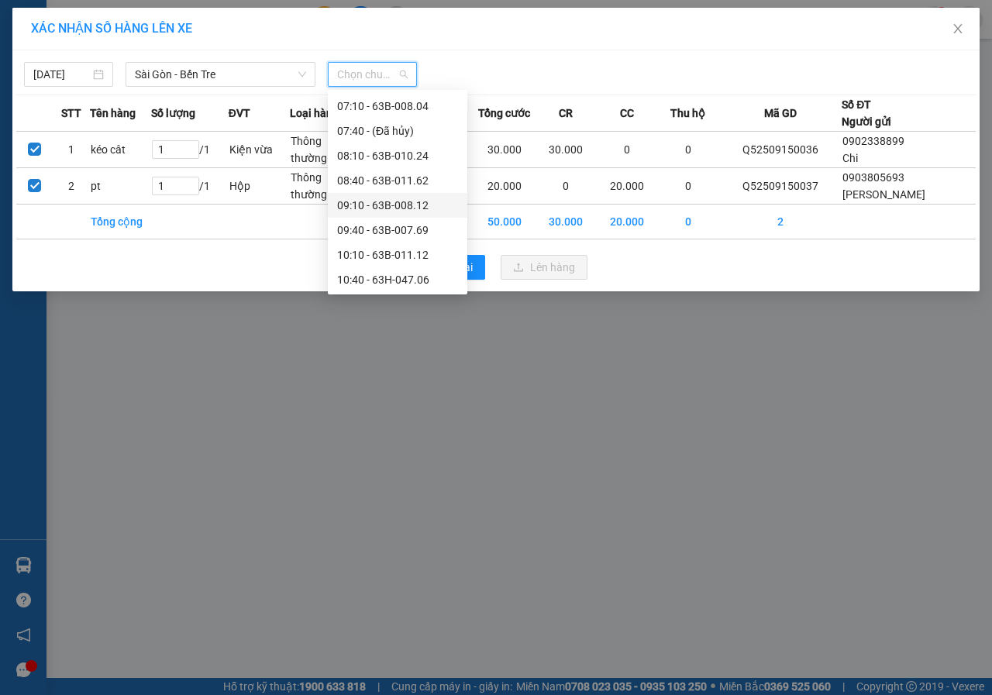
scroll to position [232, 0]
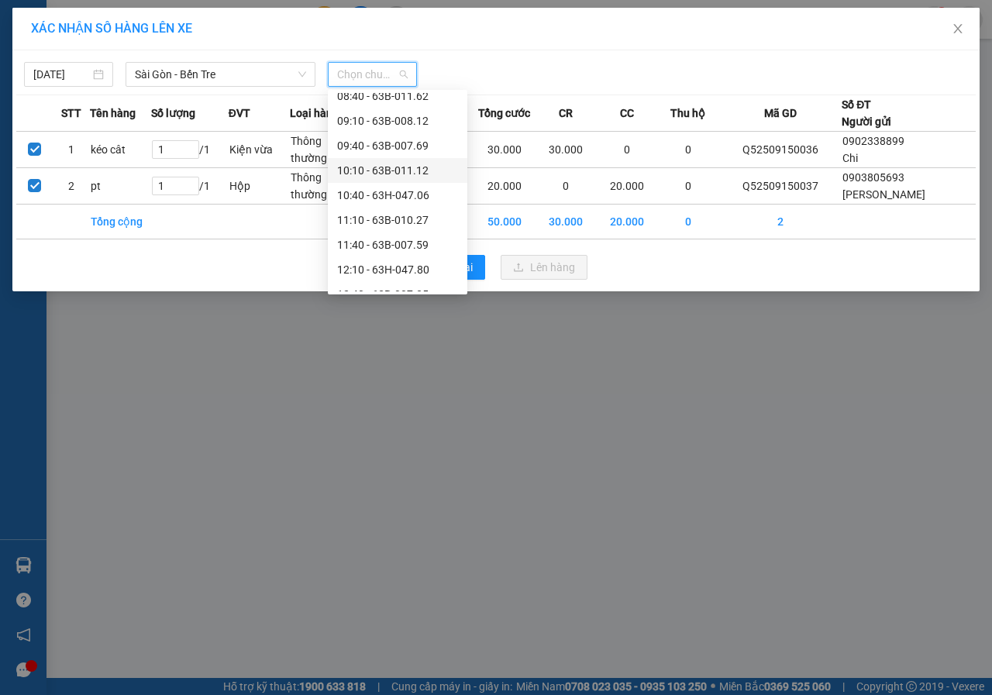
click at [420, 172] on div "10:10 - 63B-011.12" at bounding box center [397, 170] width 121 height 17
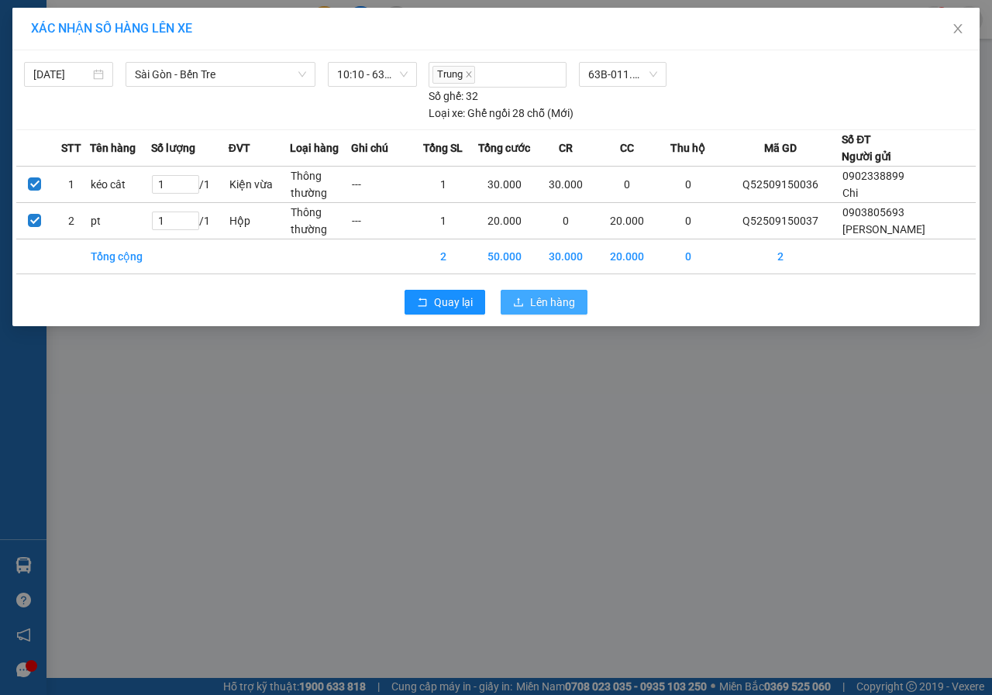
click at [552, 304] on span "Lên hàng" at bounding box center [552, 302] width 45 height 17
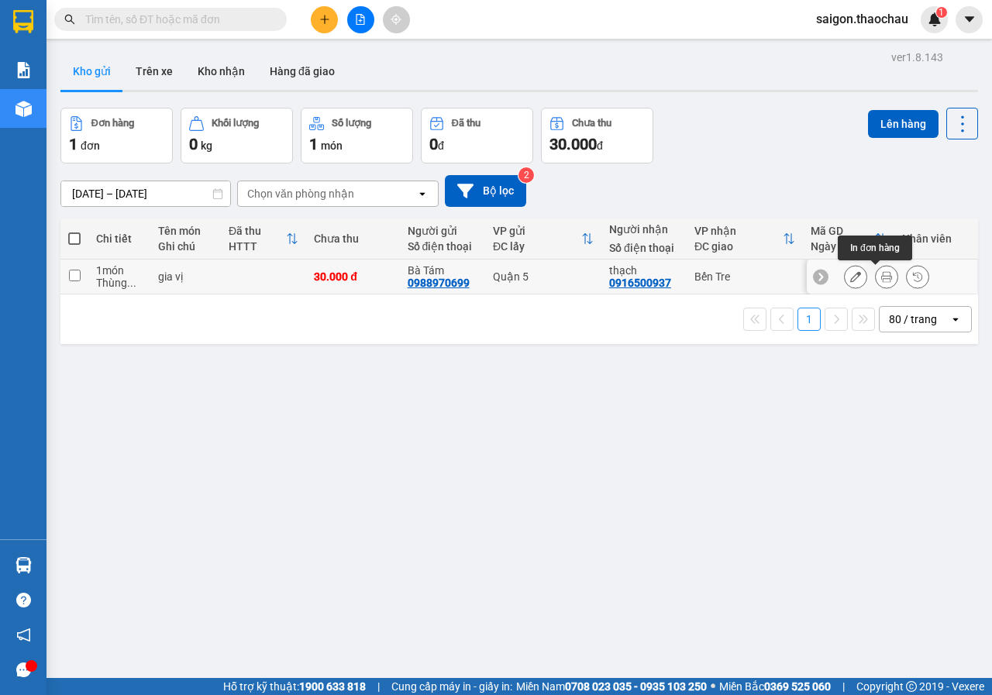
click at [881, 273] on icon at bounding box center [886, 276] width 11 height 11
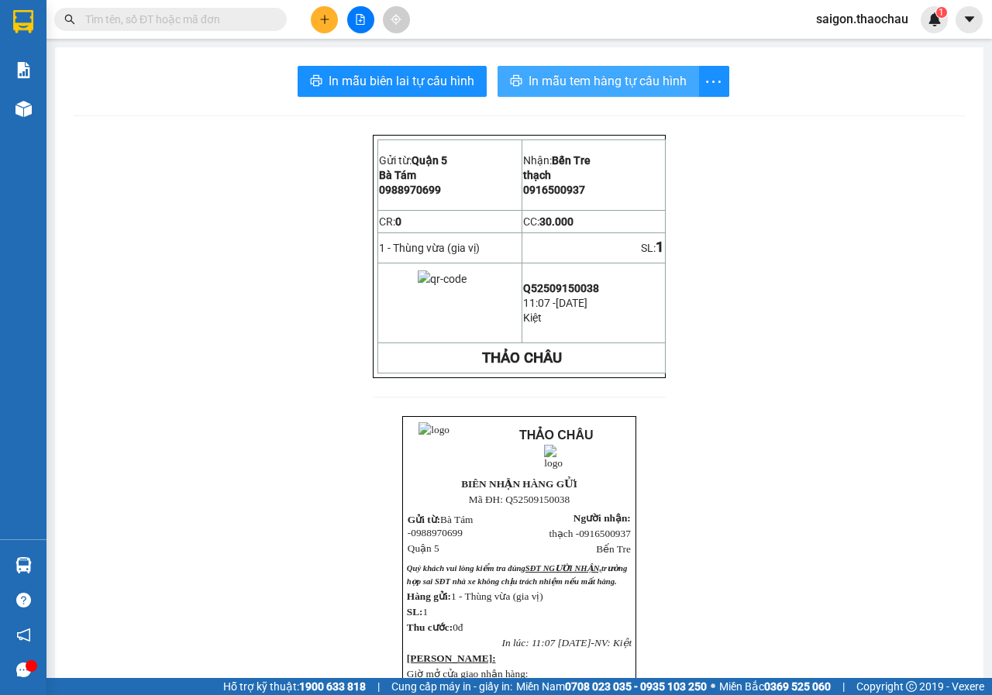
click at [683, 72] on button "In mẫu tem hàng tự cấu hình" at bounding box center [597, 81] width 201 height 31
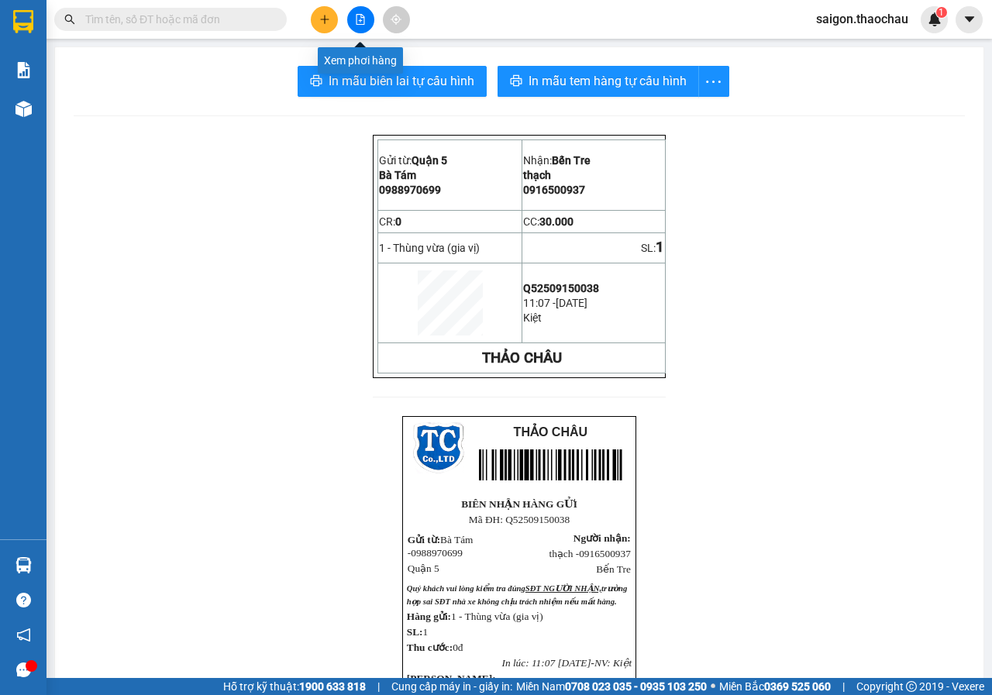
click at [370, 25] on button at bounding box center [360, 19] width 27 height 27
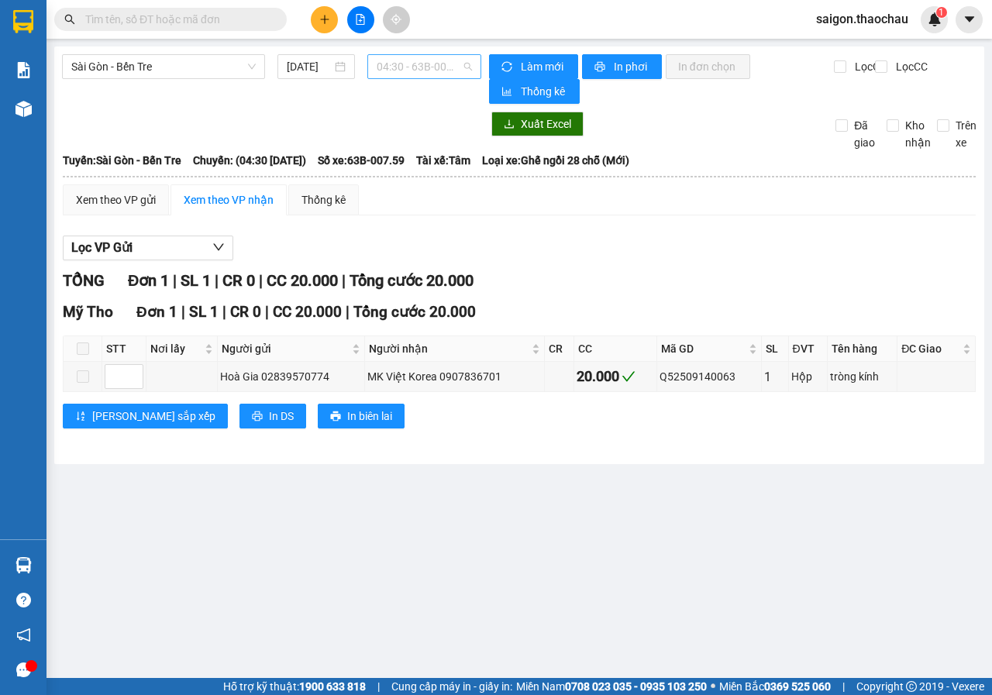
click at [435, 67] on span "04:30 - 63B-007.59" at bounding box center [424, 66] width 95 height 23
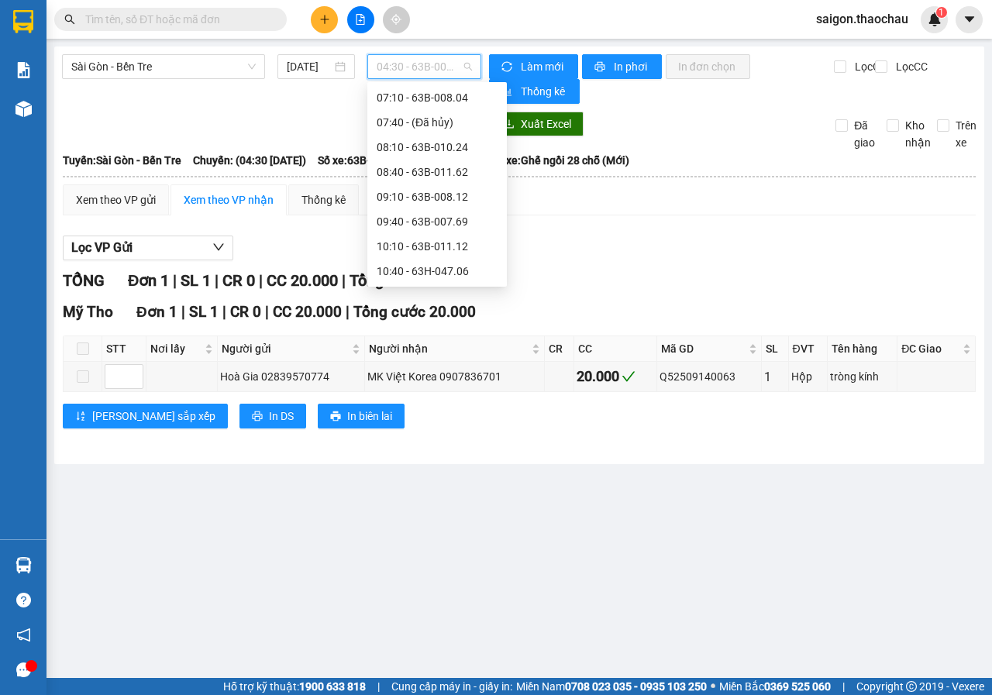
scroll to position [155, 0]
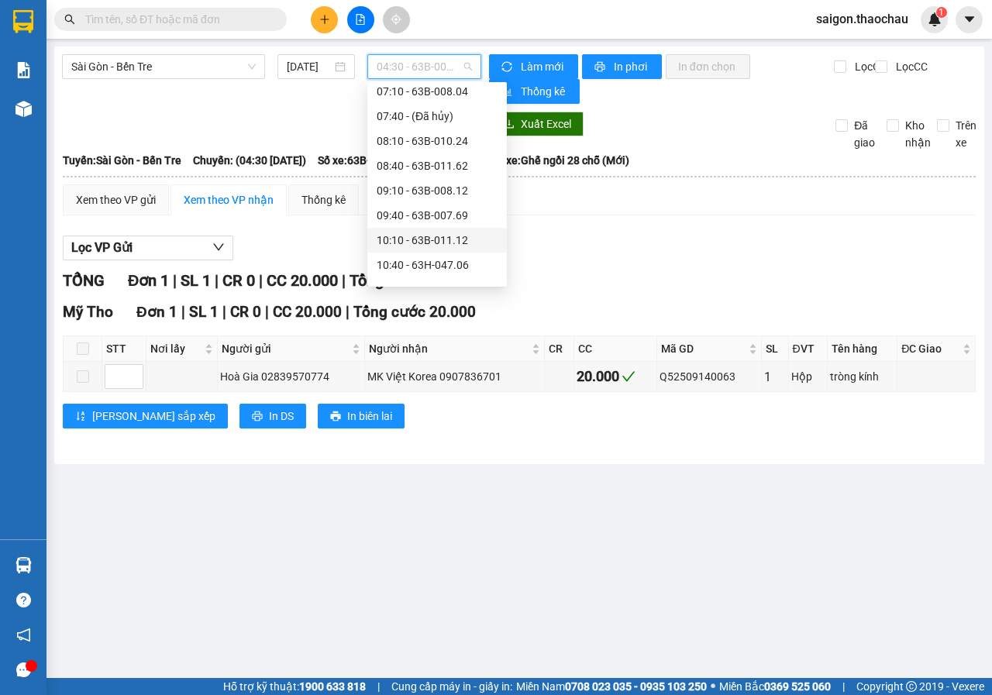
click at [465, 244] on div "10:10 - 63B-011.12" at bounding box center [437, 240] width 121 height 17
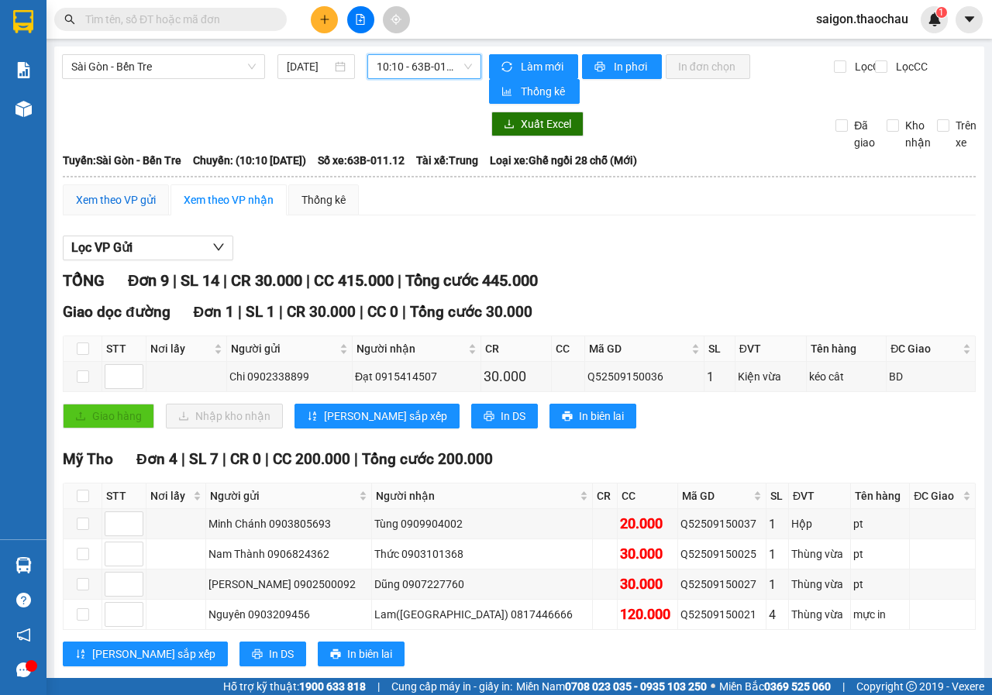
click at [126, 201] on div "Xem theo VP gửi" at bounding box center [116, 199] width 80 height 17
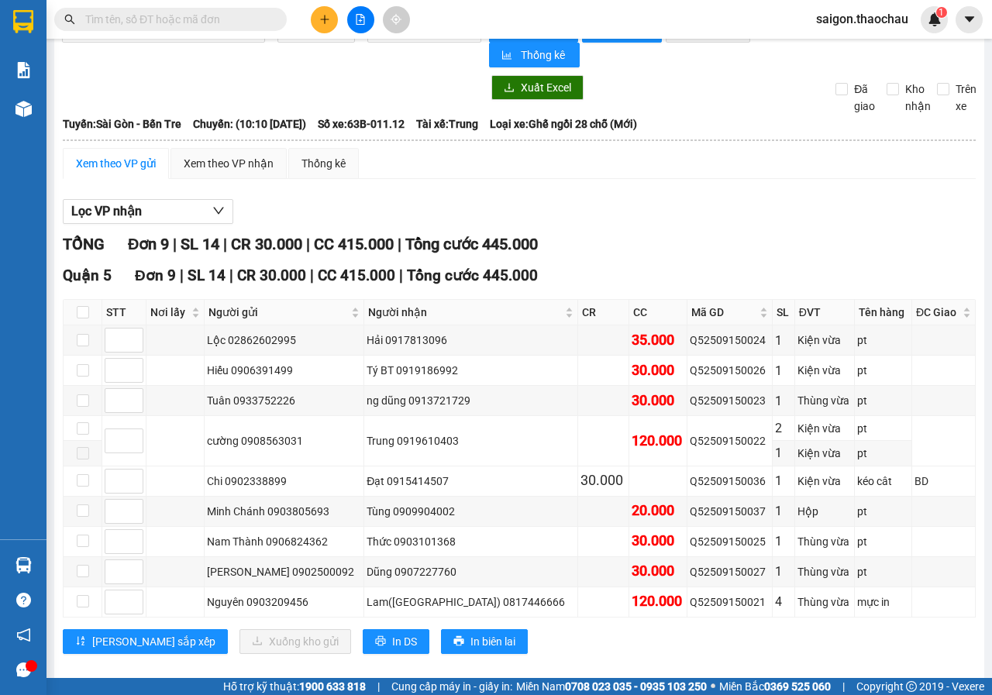
scroll to position [56, 0]
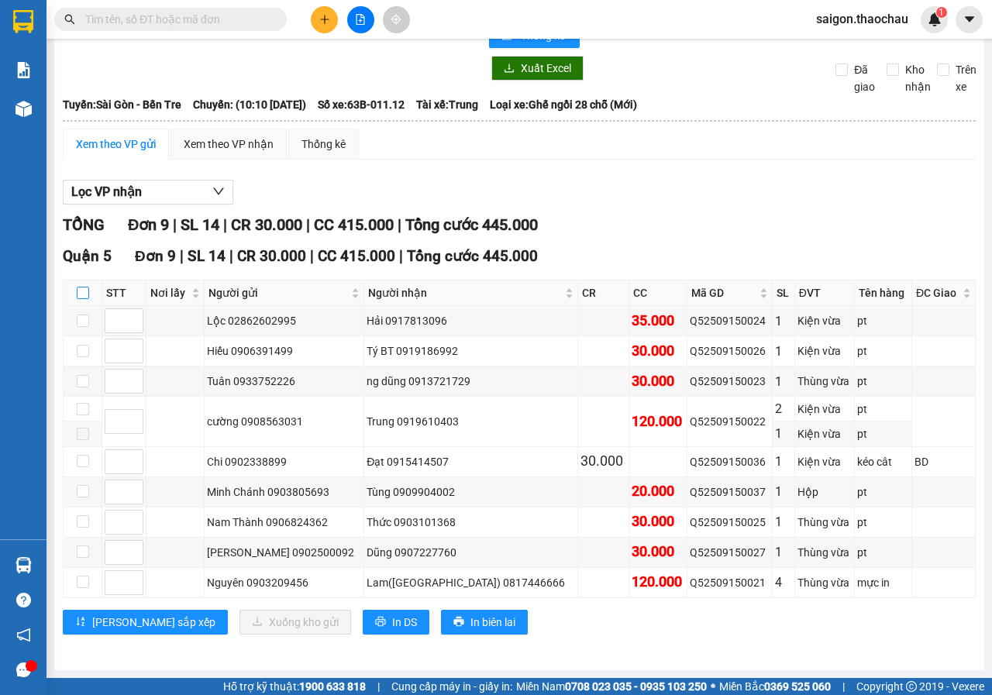
click at [85, 285] on label at bounding box center [83, 292] width 12 height 17
click at [85, 287] on input "checkbox" at bounding box center [83, 293] width 12 height 12
checkbox input "true"
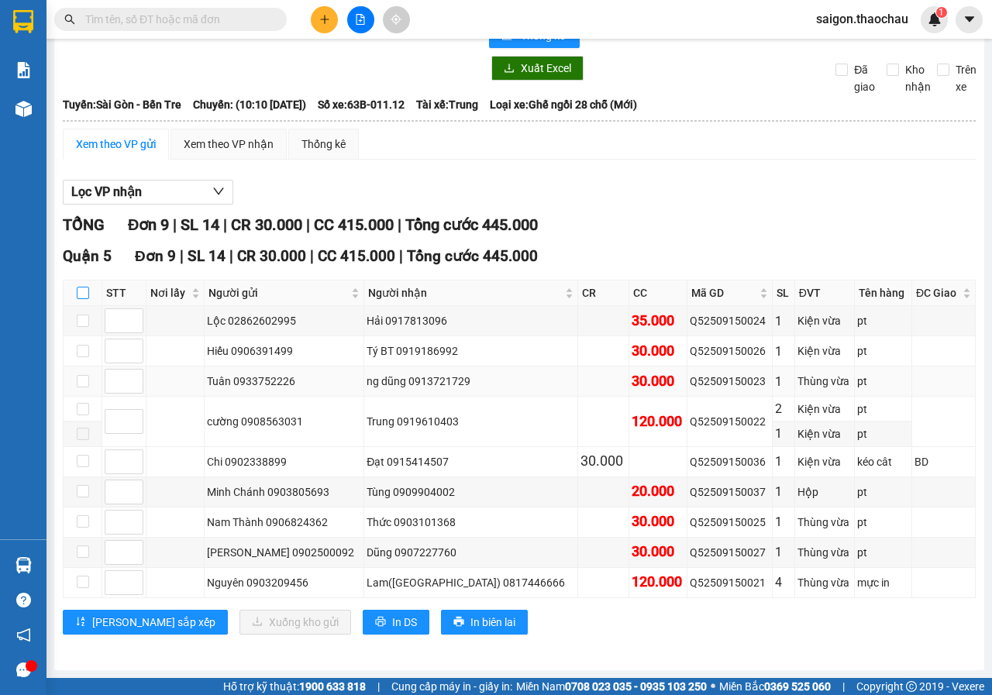
checkbox input "true"
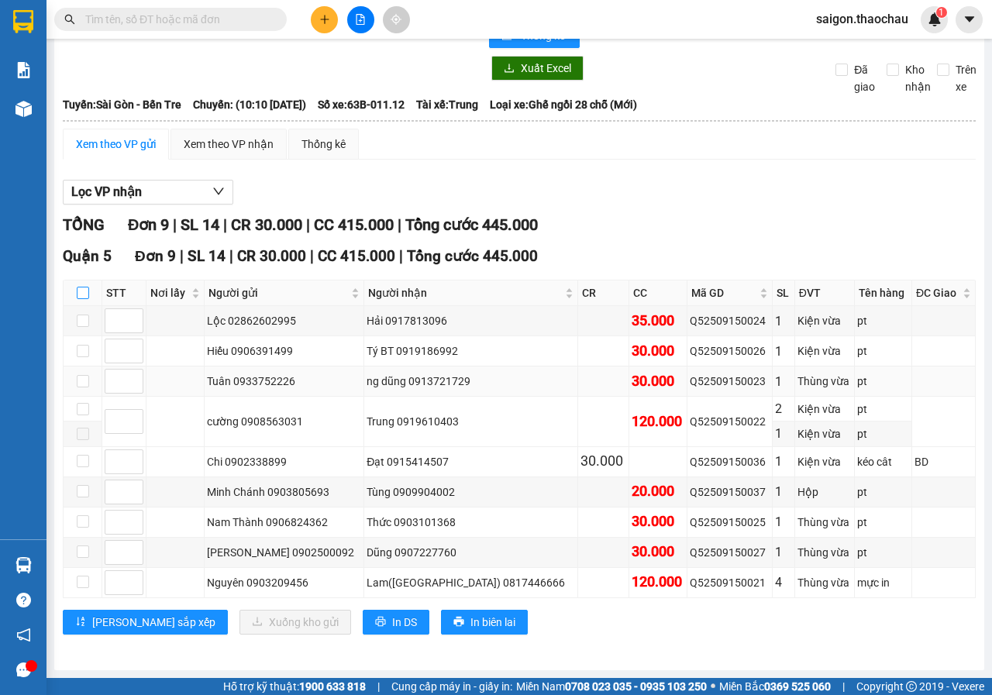
checkbox input "true"
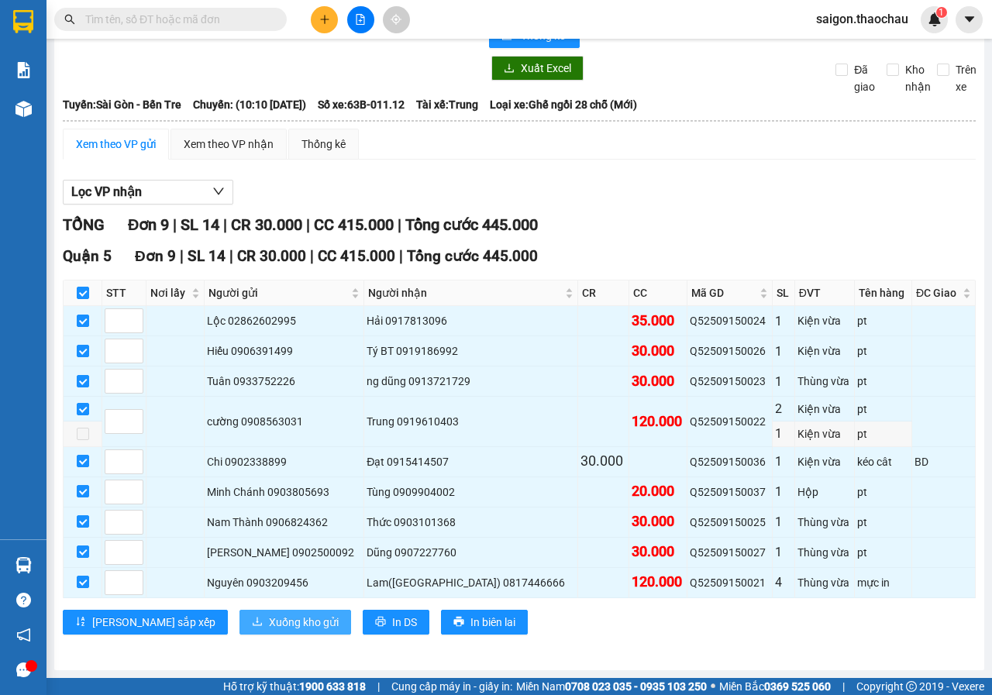
click at [269, 615] on span "Xuống kho gửi" at bounding box center [304, 622] width 70 height 17
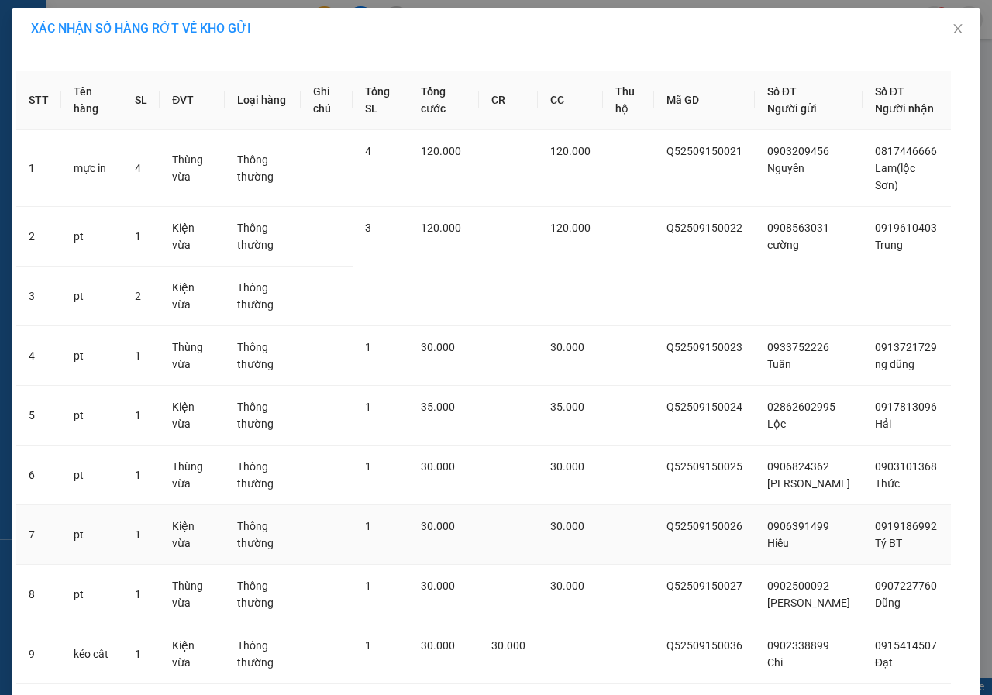
scroll to position [179, 0]
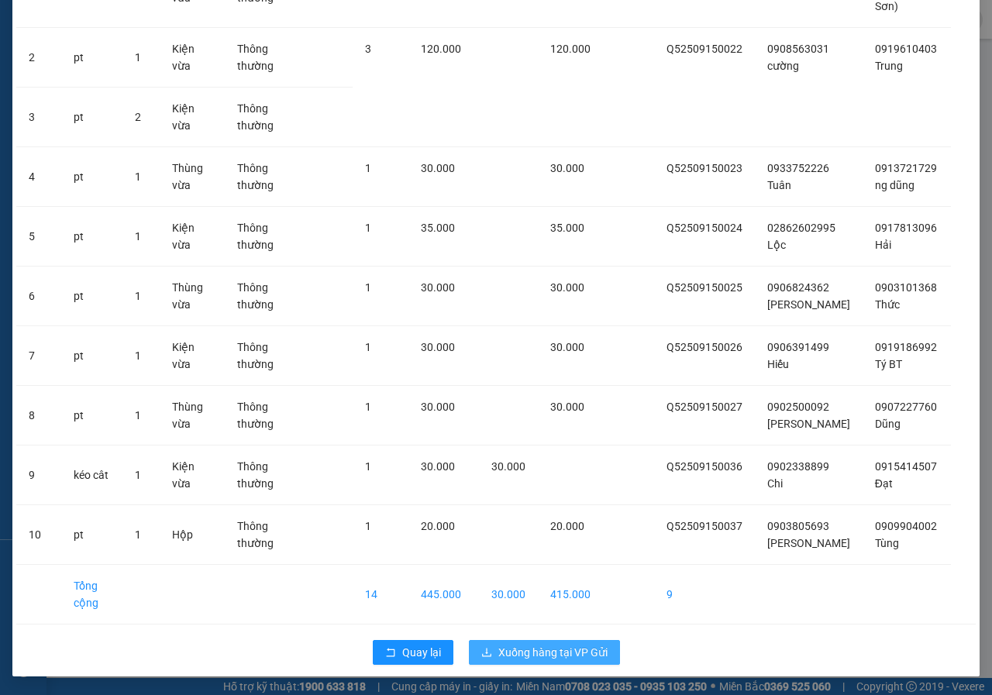
click at [528, 647] on span "Xuống hàng tại VP Gửi" at bounding box center [552, 652] width 109 height 17
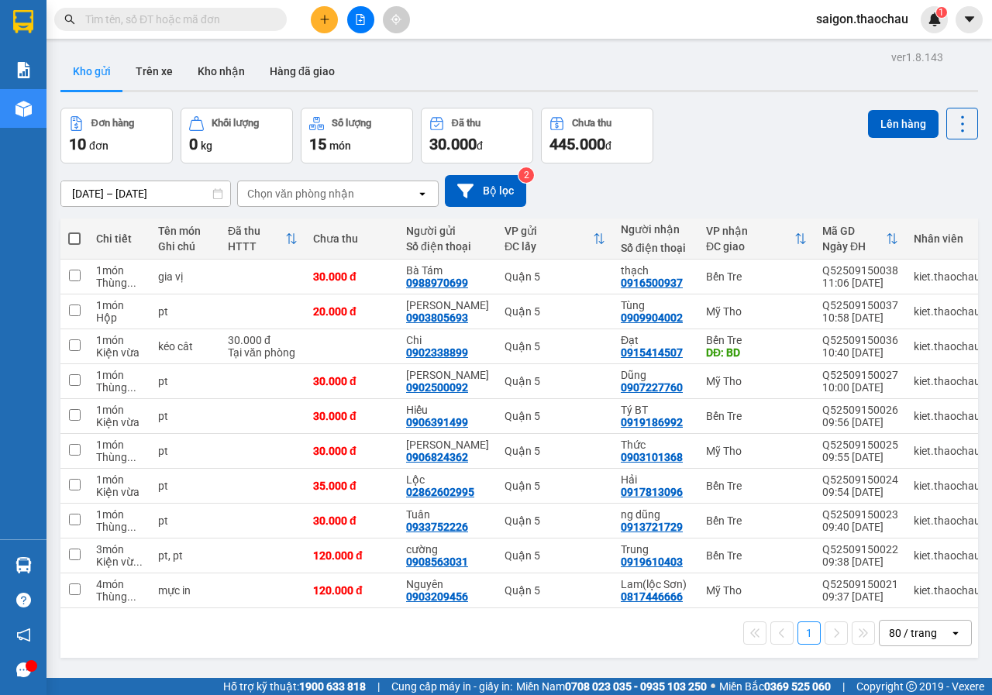
click at [75, 235] on span at bounding box center [74, 238] width 12 height 12
click at [74, 231] on input "checkbox" at bounding box center [74, 231] width 0 height 0
checkbox input "true"
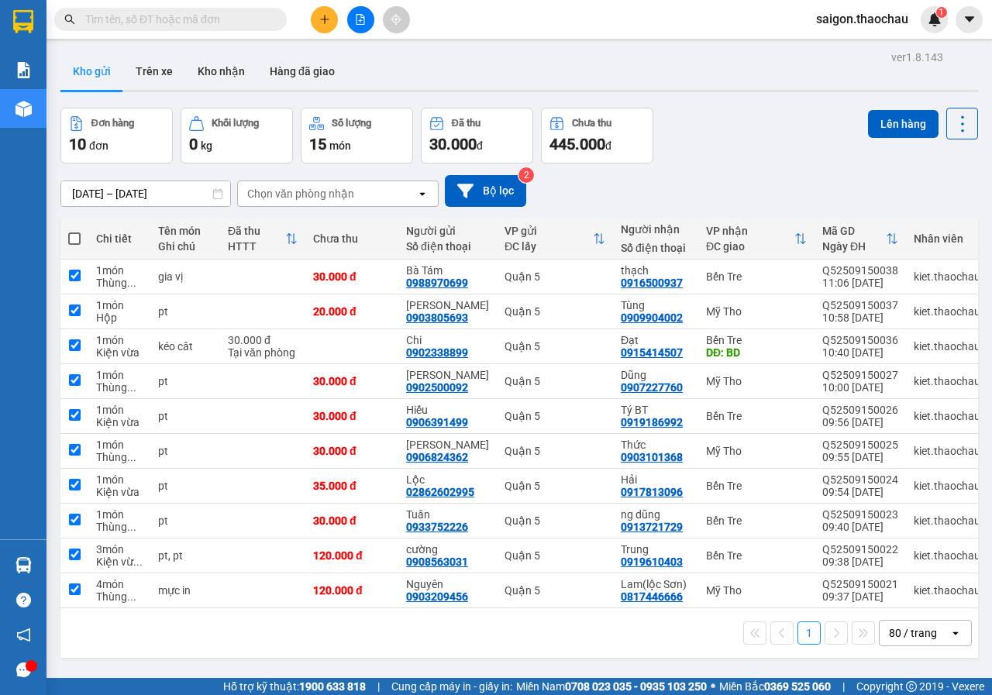
checkbox input "true"
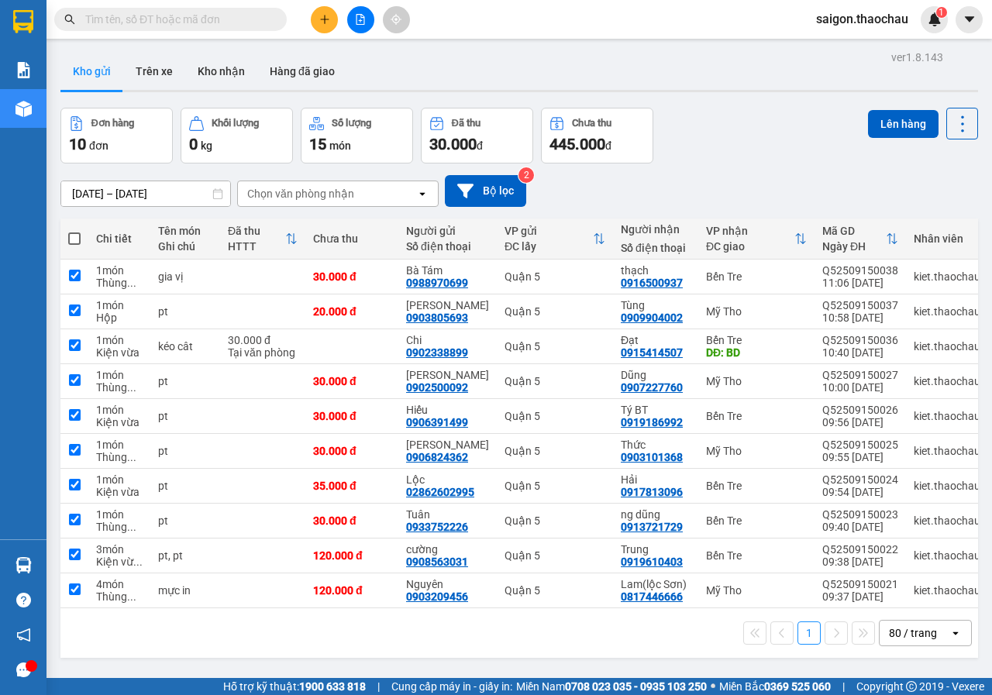
checkbox input "true"
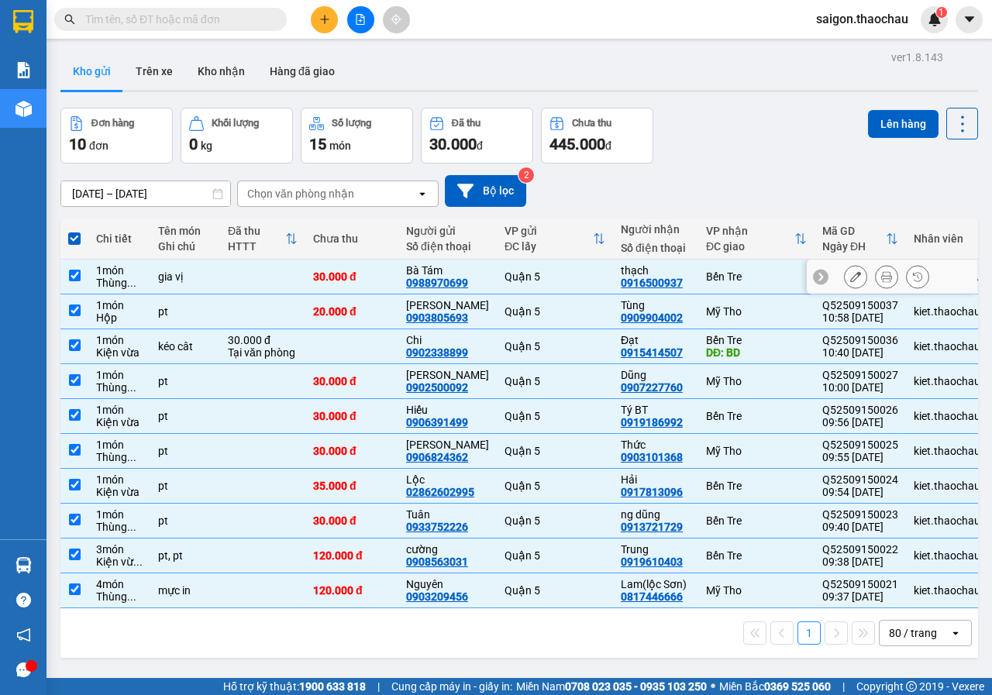
click at [77, 268] on td at bounding box center [74, 277] width 28 height 35
checkbox input "false"
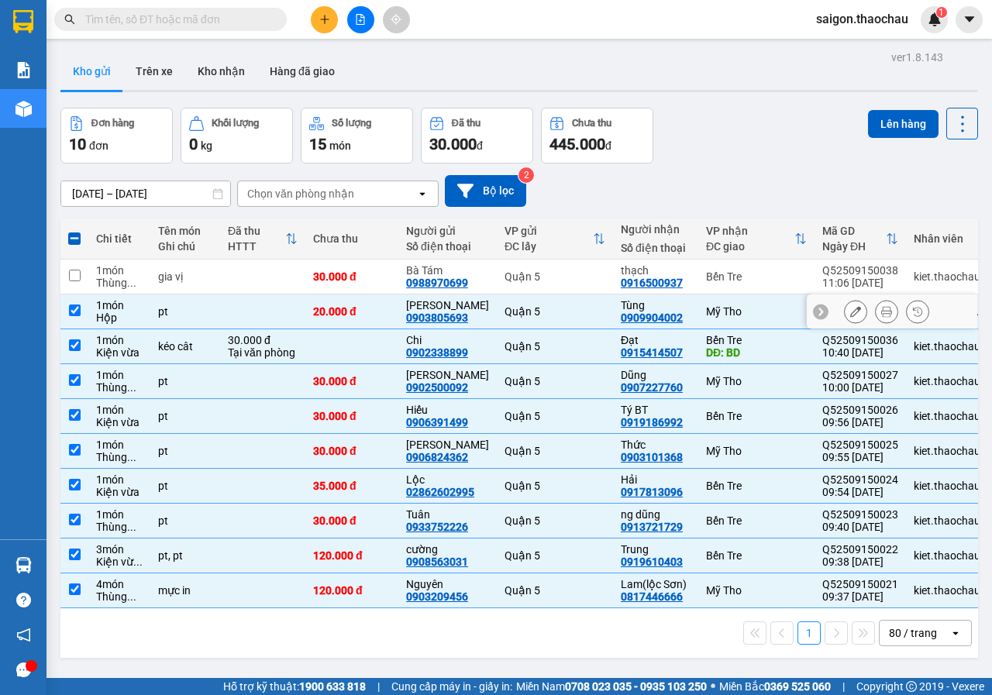
click at [71, 309] on input "checkbox" at bounding box center [75, 310] width 12 height 12
checkbox input "false"
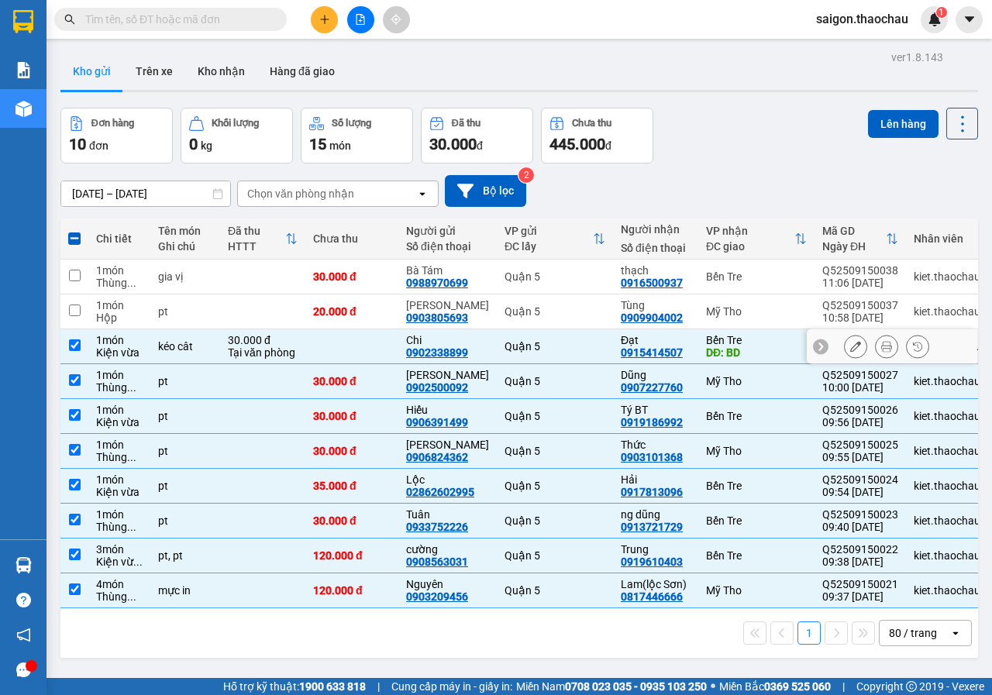
click at [70, 342] on input "checkbox" at bounding box center [75, 345] width 12 height 12
checkbox input "false"
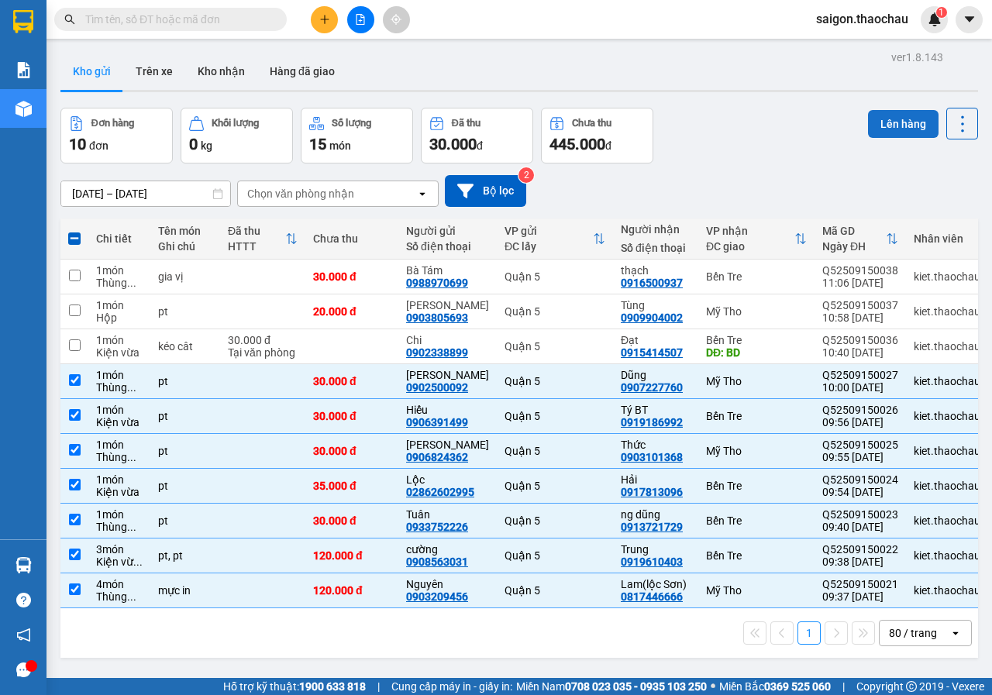
click at [872, 124] on button "Lên hàng" at bounding box center [903, 124] width 70 height 28
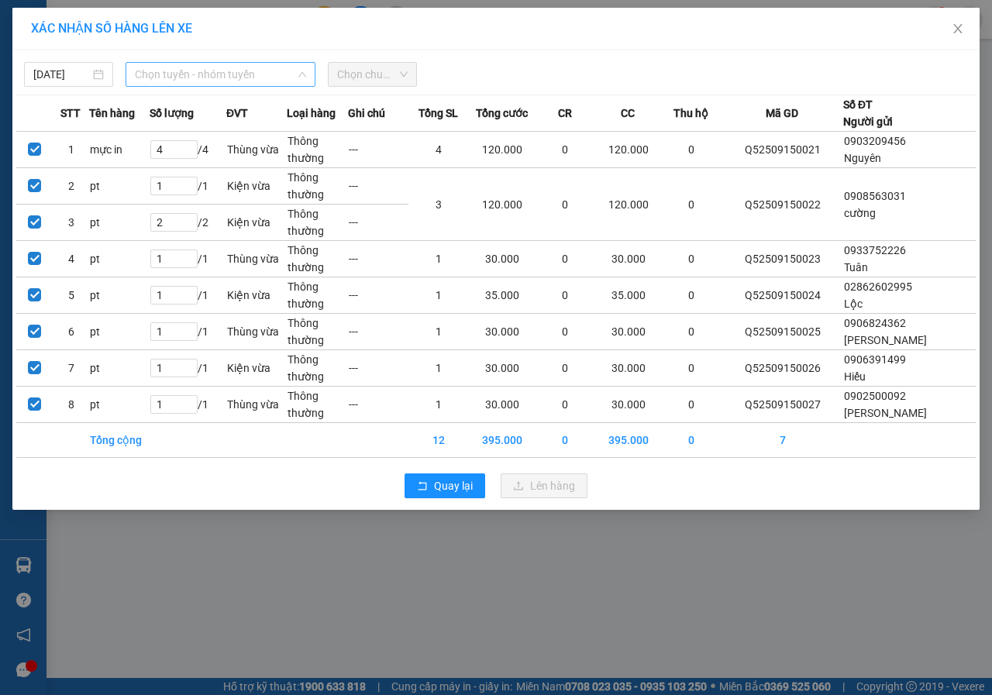
drag, startPoint x: 248, startPoint y: 81, endPoint x: 231, endPoint y: 129, distance: 51.0
click at [246, 81] on span "Chọn tuyến - nhóm tuyến" at bounding box center [220, 74] width 171 height 23
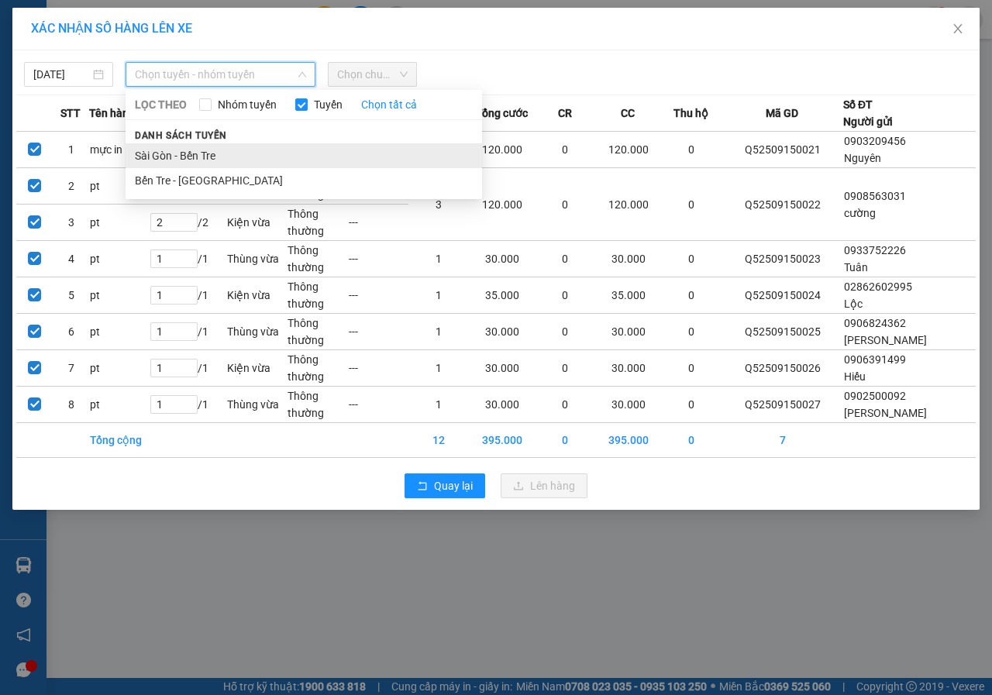
click at [219, 156] on li "Sài Gòn - Bến Tre" at bounding box center [304, 155] width 356 height 25
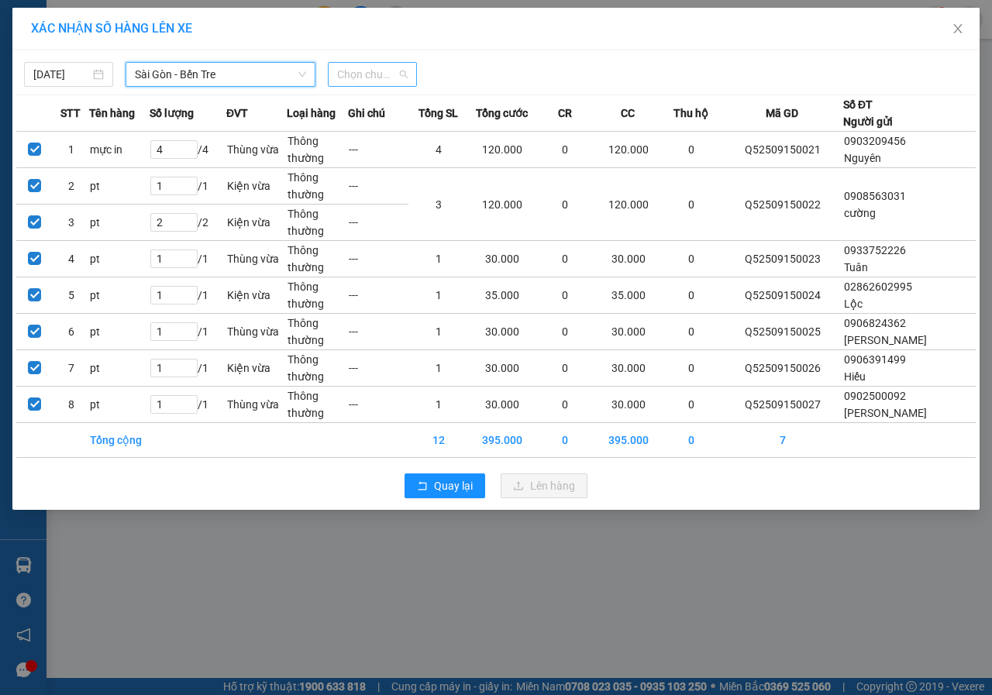
click at [372, 74] on span "Chọn chuyến" at bounding box center [372, 74] width 70 height 23
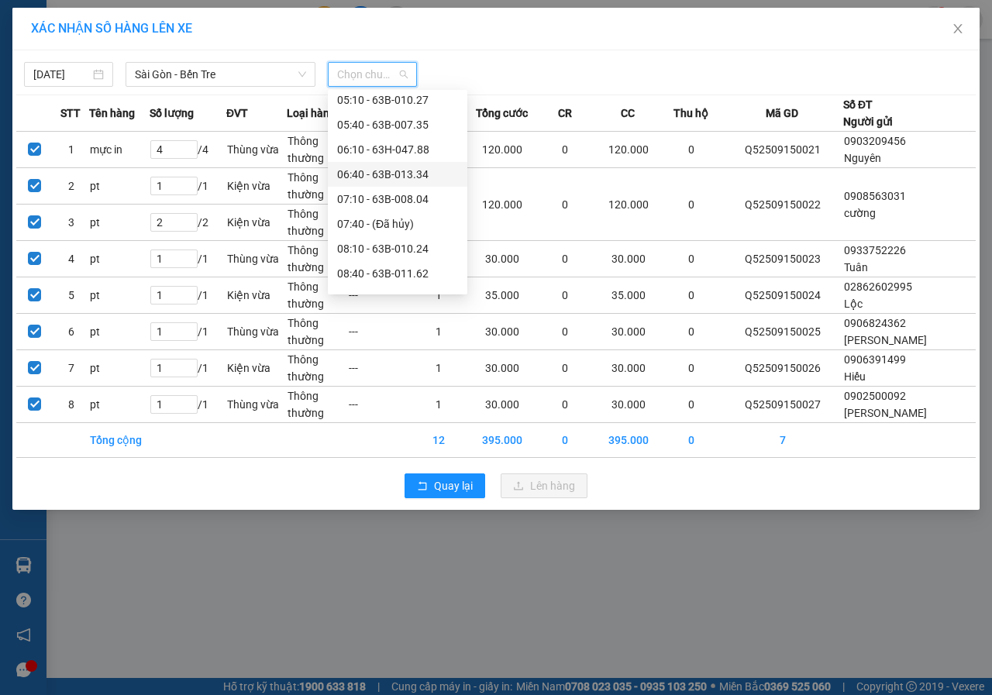
scroll to position [238, 0]
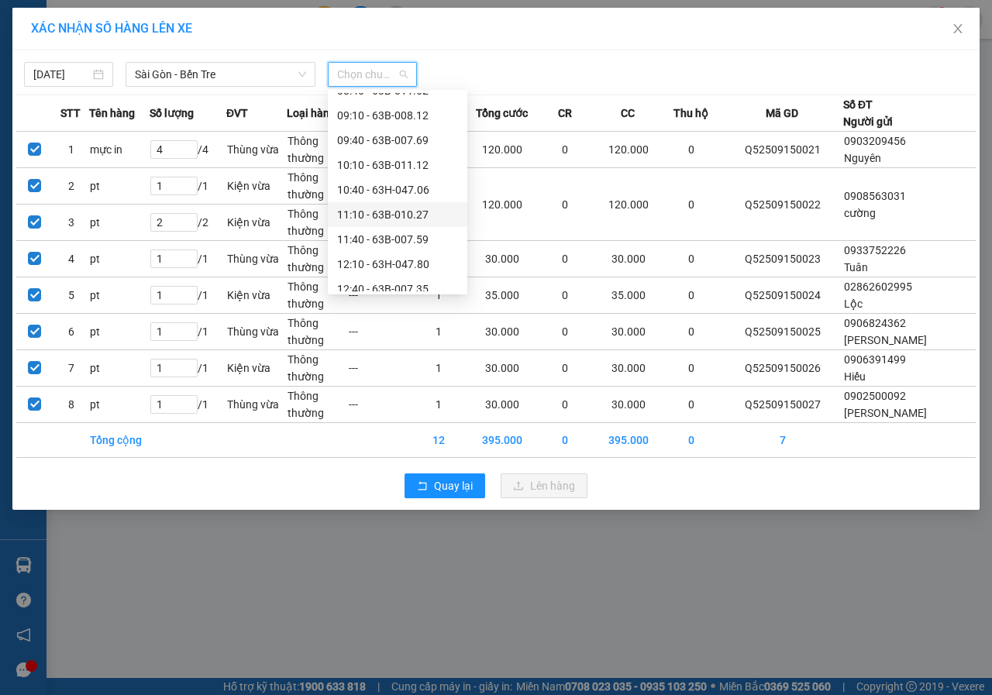
click at [404, 210] on div "11:10 - 63B-010.27" at bounding box center [397, 214] width 121 height 17
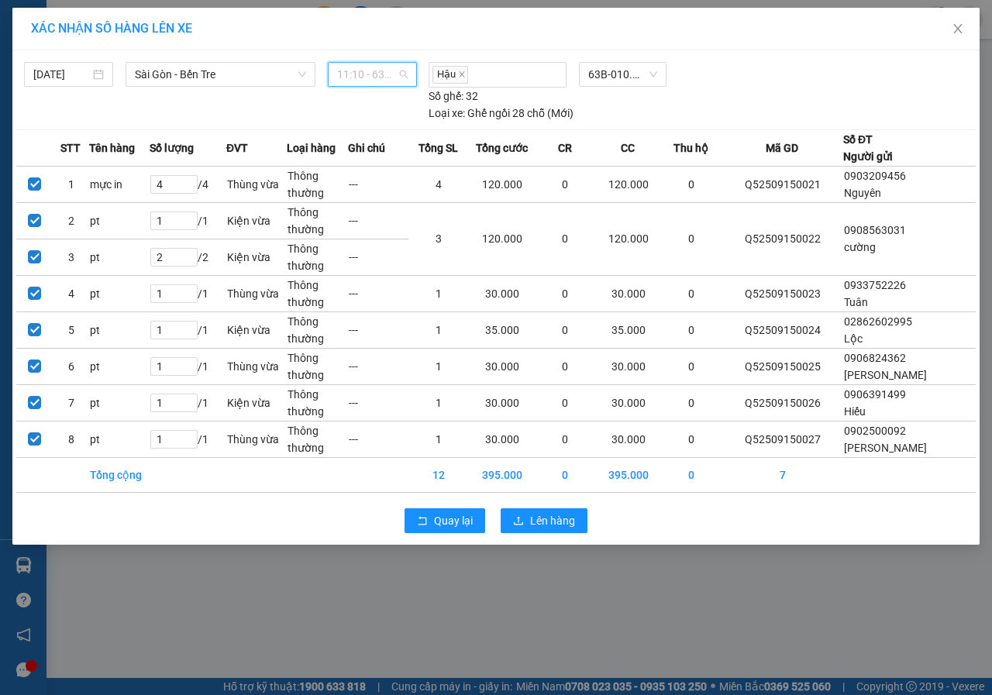
click at [370, 73] on span "11:10 - 63B-010.27" at bounding box center [372, 74] width 70 height 23
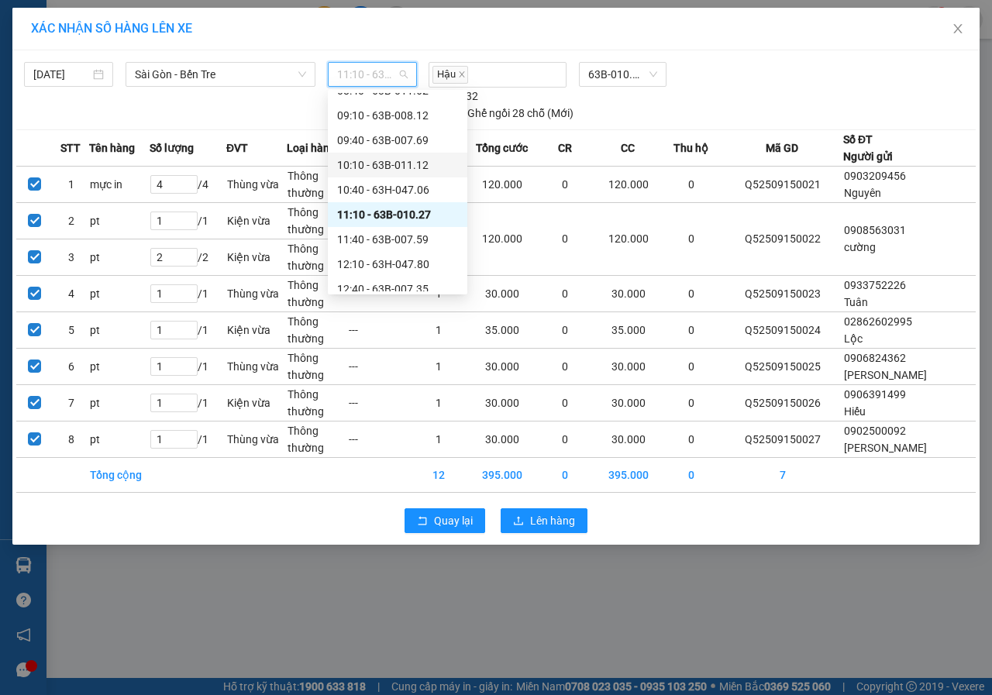
click at [418, 158] on div "10:10 - 63B-011.12" at bounding box center [397, 164] width 121 height 17
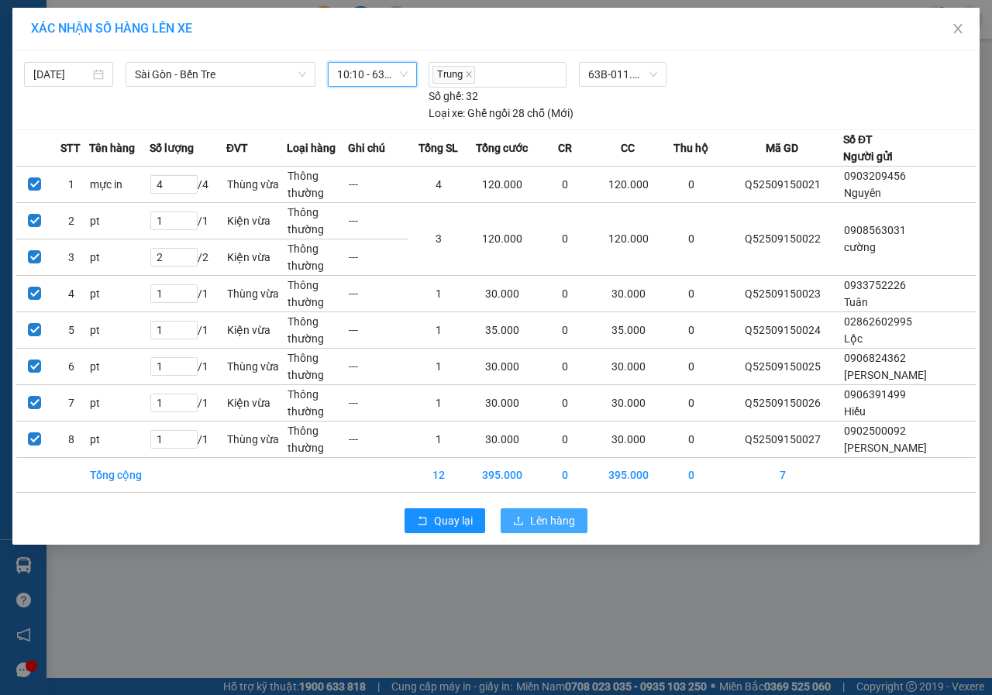
click at [561, 517] on span "Lên hàng" at bounding box center [552, 520] width 45 height 17
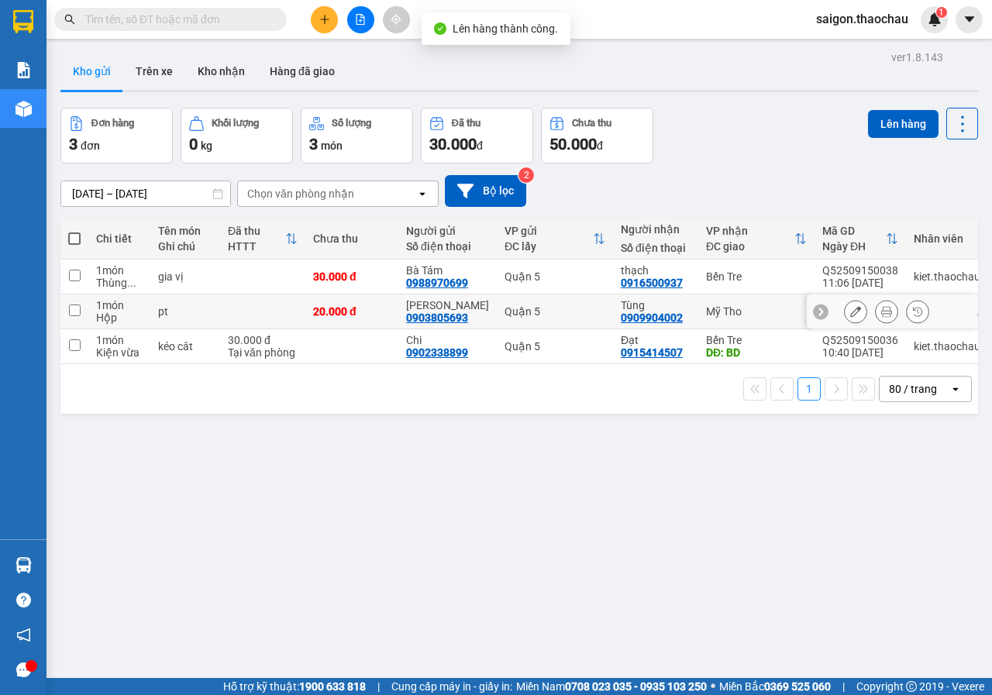
click at [73, 308] on input "checkbox" at bounding box center [75, 310] width 12 height 12
checkbox input "true"
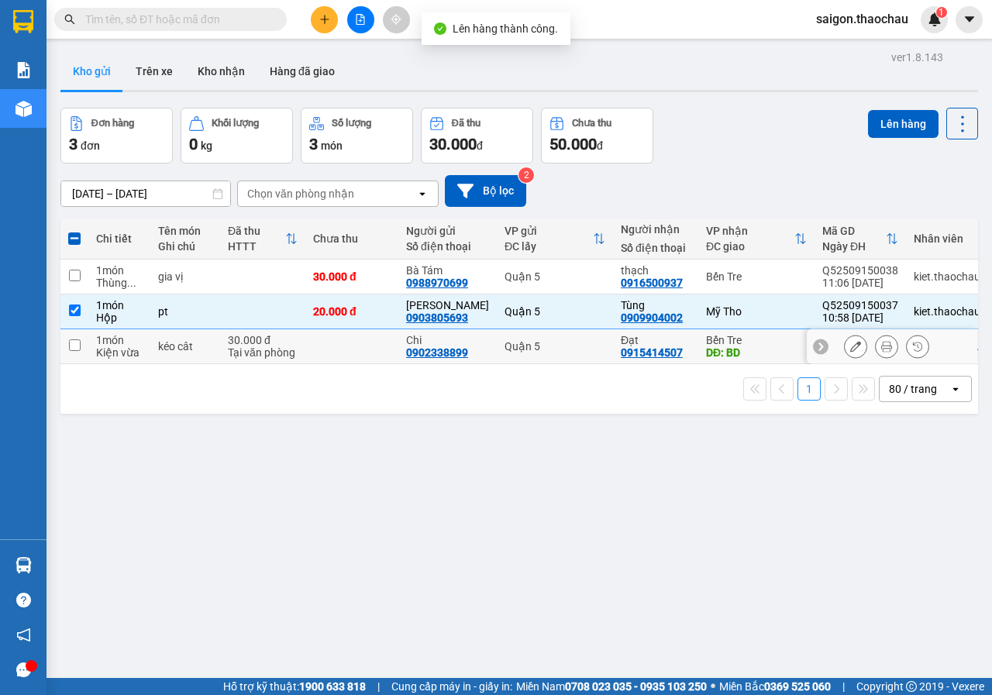
click at [64, 355] on td at bounding box center [74, 346] width 28 height 35
checkbox input "true"
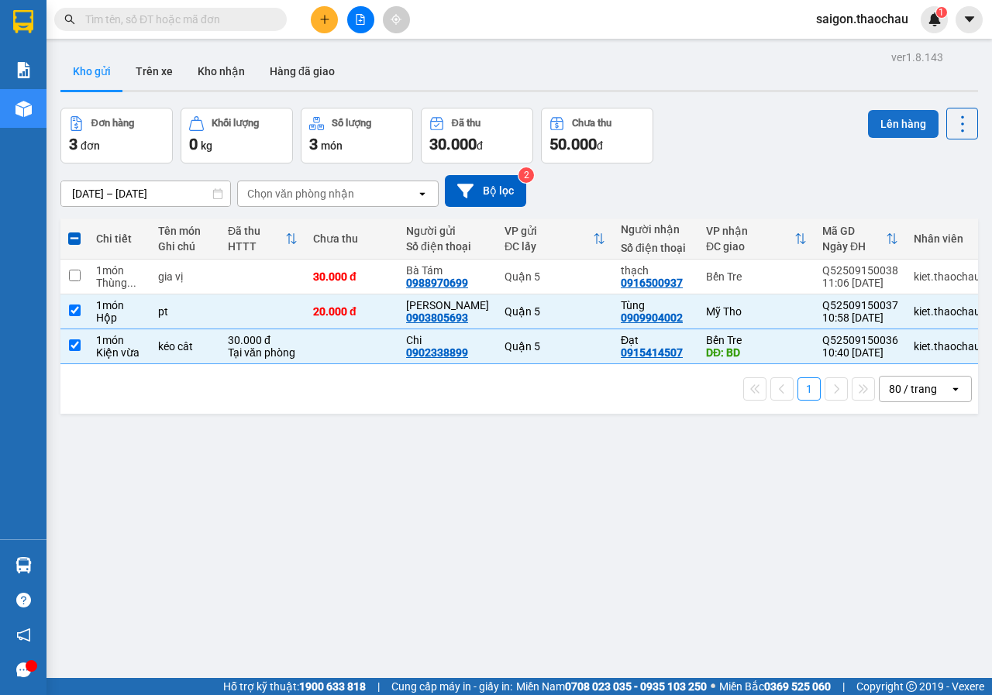
click at [872, 124] on button "Lên hàng" at bounding box center [903, 124] width 70 height 28
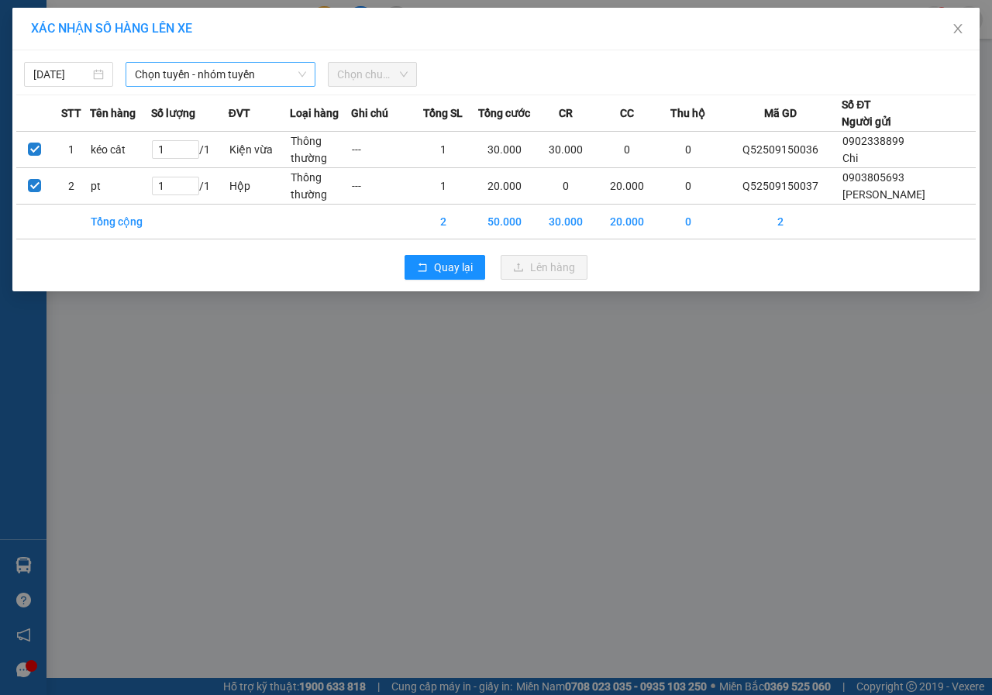
click at [244, 81] on span "Chọn tuyến - nhóm tuyến" at bounding box center [220, 74] width 171 height 23
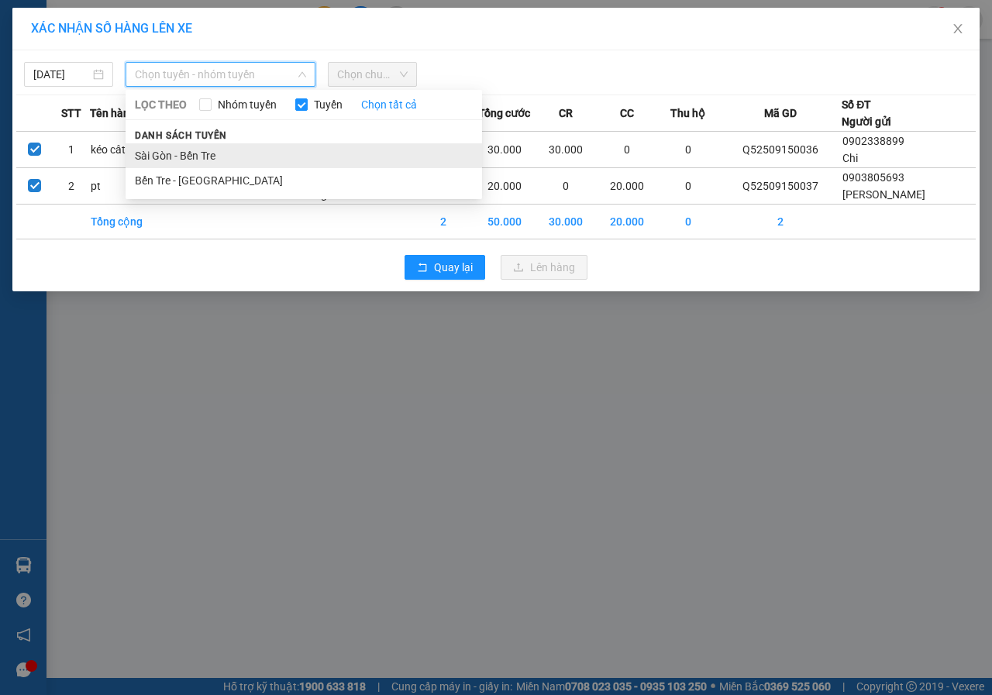
click at [236, 144] on li "Sài Gòn - Bến Tre" at bounding box center [304, 155] width 356 height 25
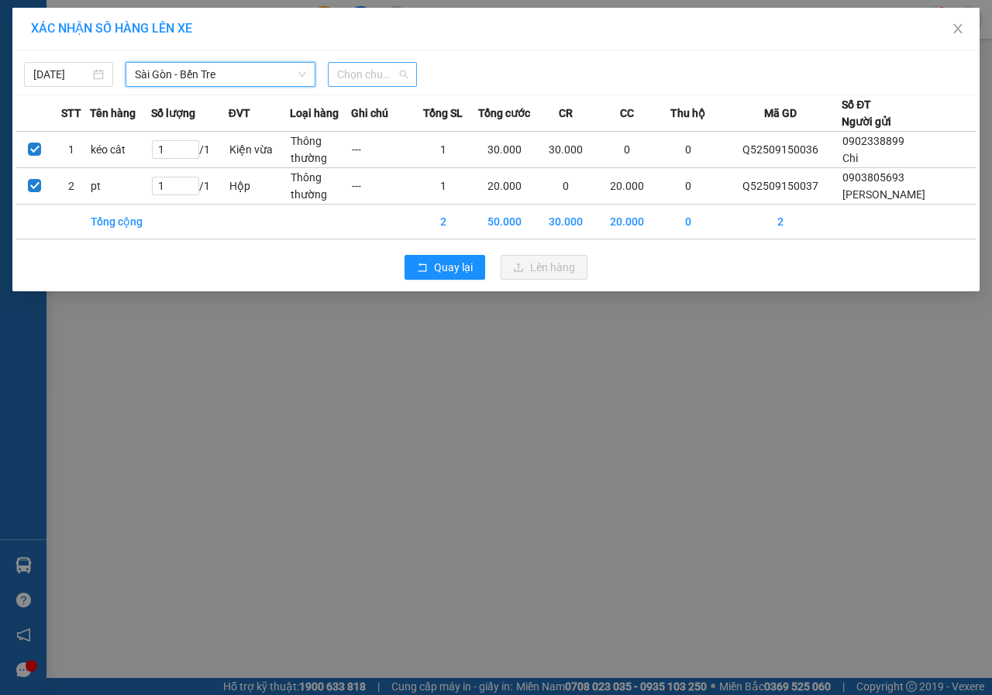
click at [361, 76] on span "Chọn chuyến" at bounding box center [372, 74] width 70 height 23
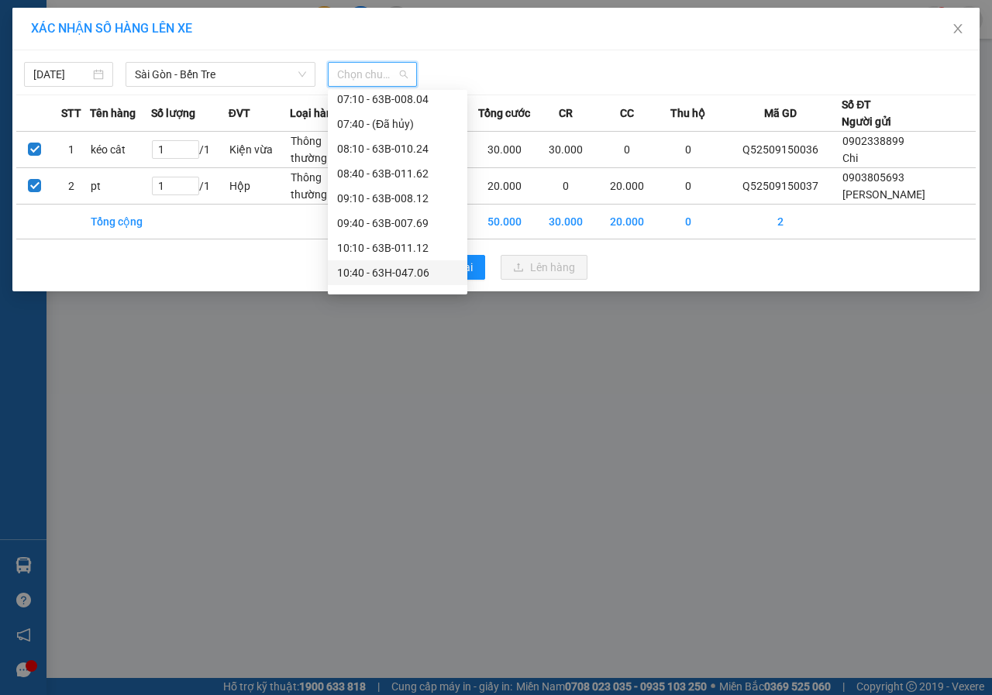
scroll to position [310, 0]
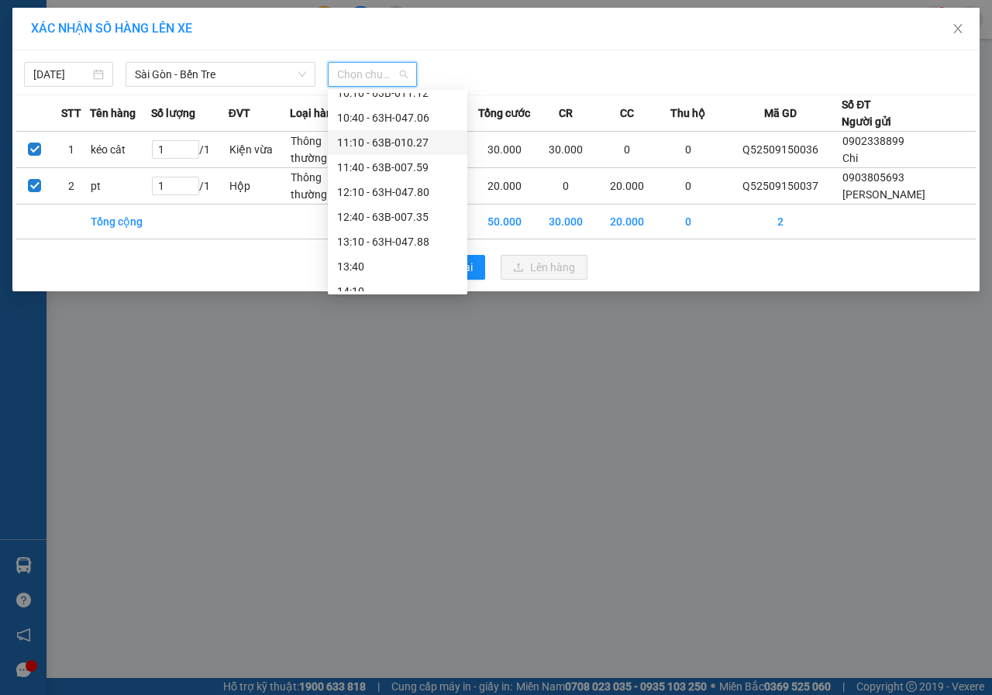
click at [420, 143] on div "11:10 - 63B-010.27" at bounding box center [397, 142] width 121 height 17
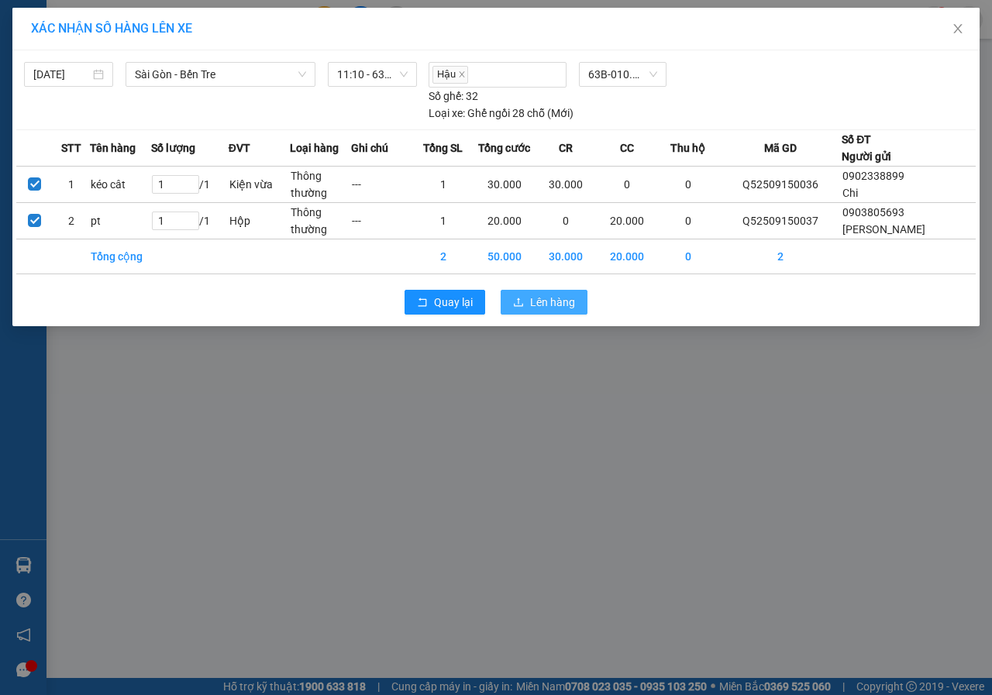
click at [551, 313] on button "Lên hàng" at bounding box center [543, 302] width 87 height 25
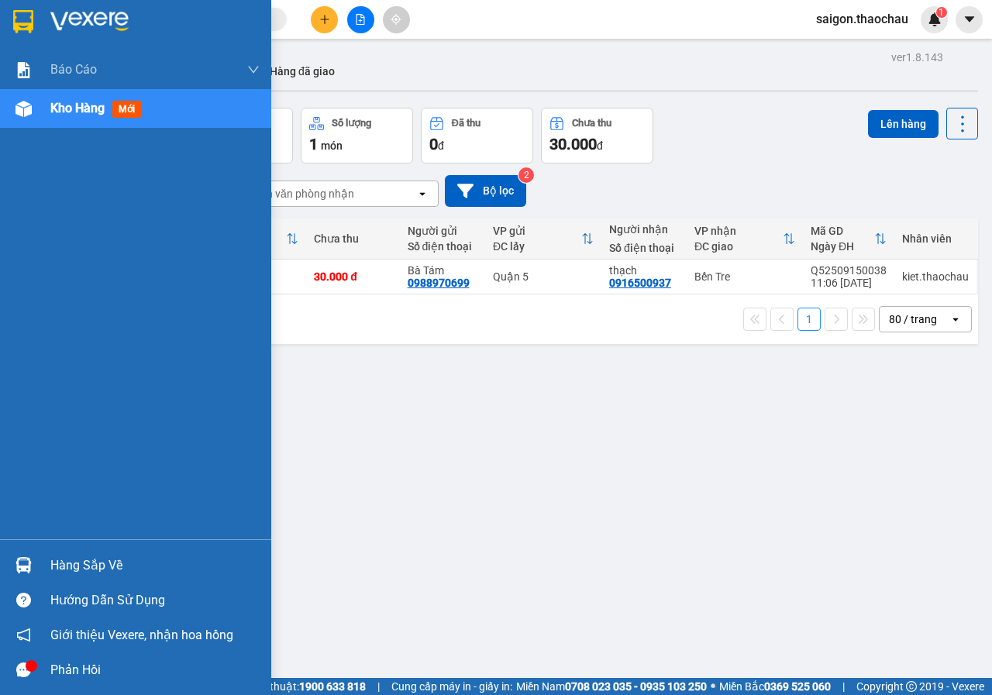
click at [83, 562] on div "Hàng sắp về" at bounding box center [154, 565] width 209 height 23
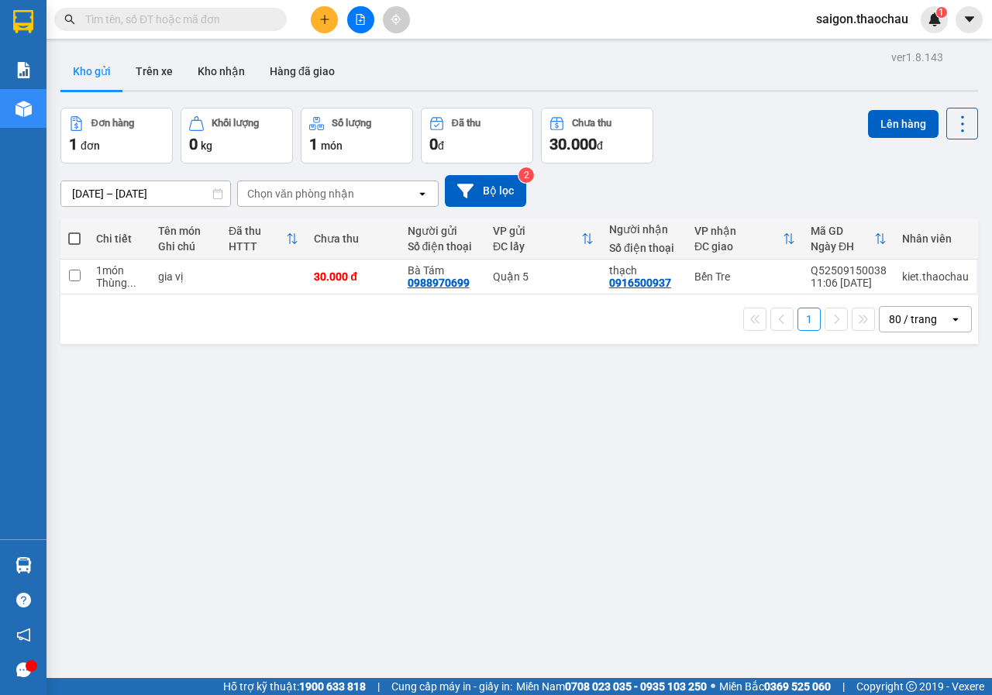
click at [796, 569] on section "Kết quả tìm kiếm ( 3 ) Bộ lọc Mã ĐH Trạng thái Món hàng Tổng cước Chưa cước Ngư…" at bounding box center [496, 347] width 992 height 695
click at [225, 84] on button "Kho nhận" at bounding box center [221, 71] width 72 height 37
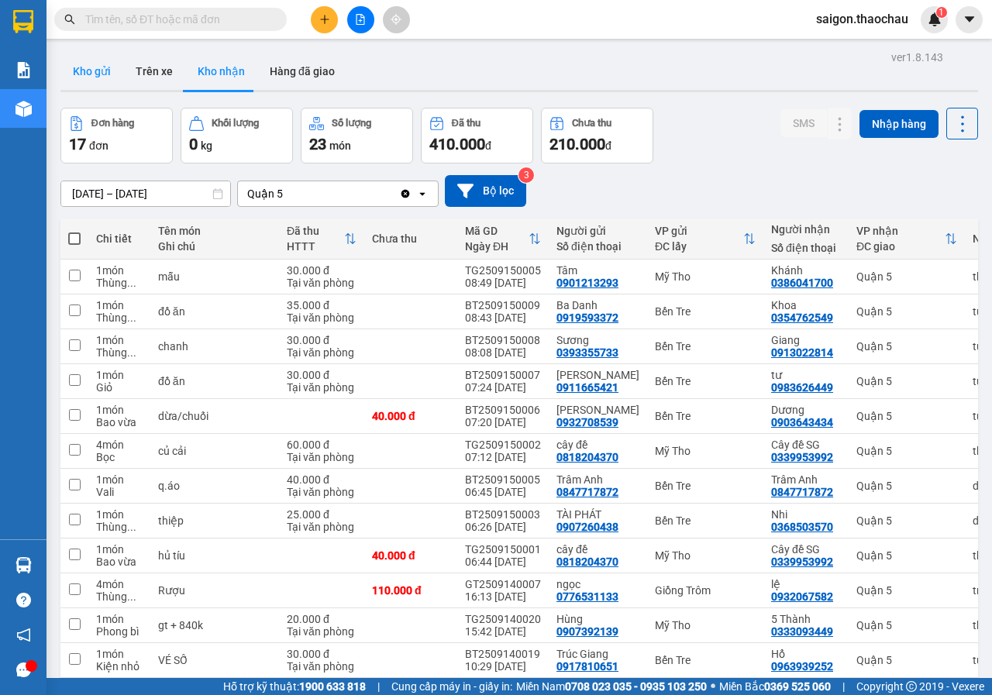
click at [100, 82] on button "Kho gửi" at bounding box center [91, 71] width 63 height 37
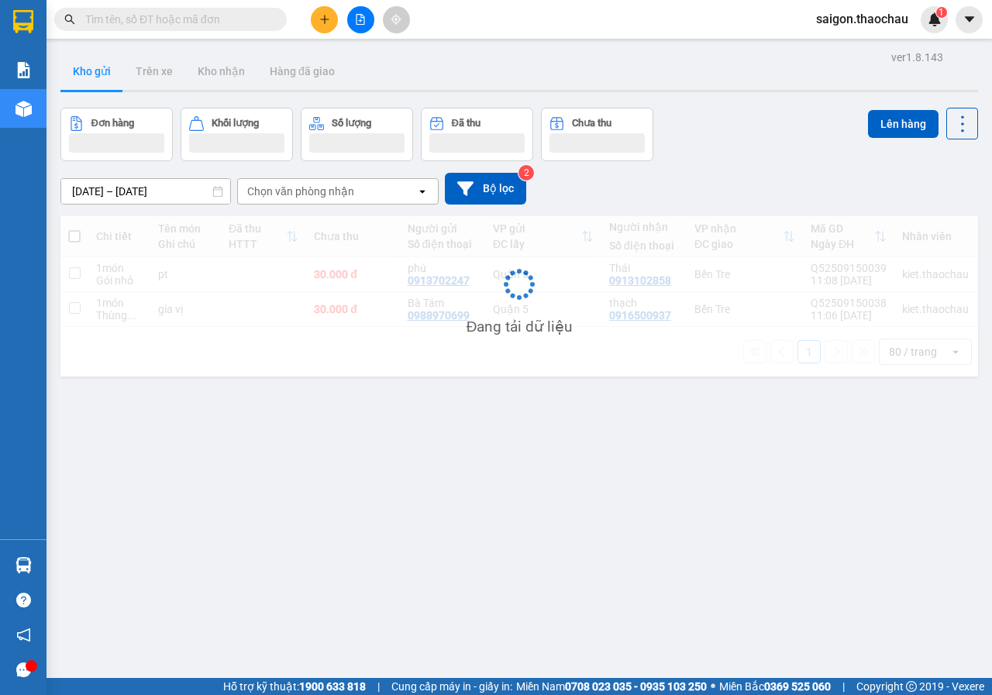
click at [100, 82] on button "Kho gửi" at bounding box center [91, 71] width 63 height 37
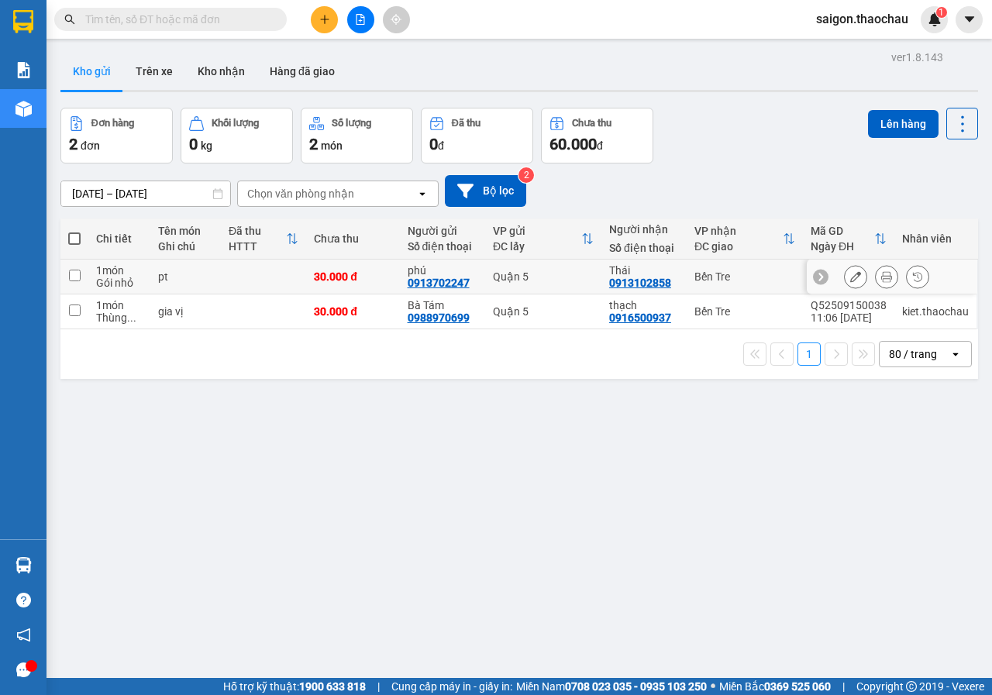
click at [879, 283] on button at bounding box center [886, 276] width 22 height 27
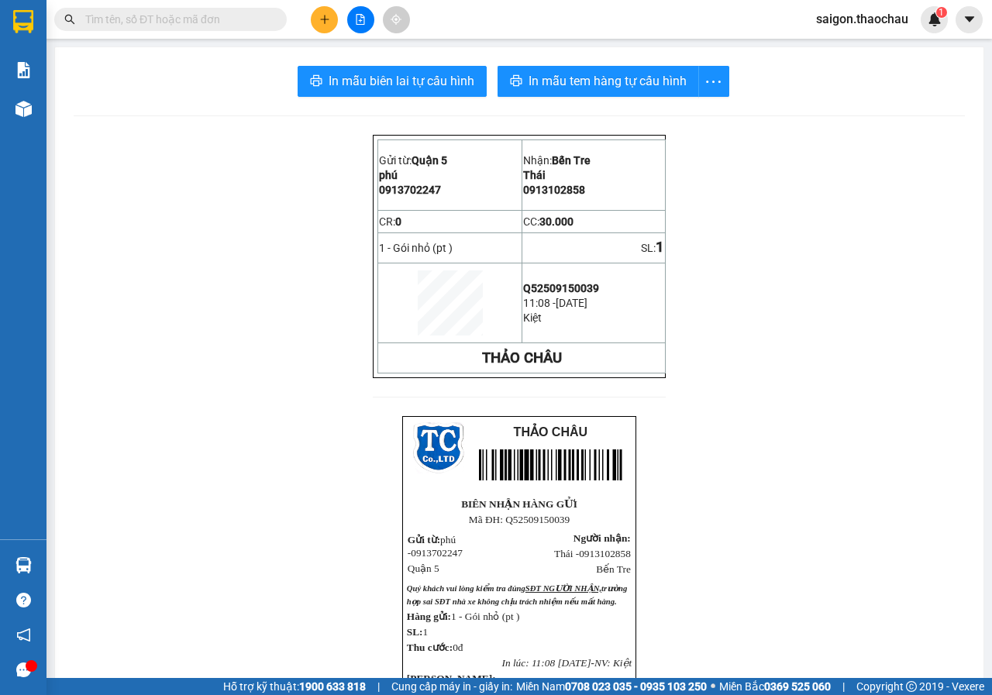
click at [666, 98] on div "In mẫu biên lai tự cấu hình In mẫu tem hàng tự cấu hình Gửi từ: Quận 5 phú 09…" at bounding box center [519, 526] width 928 height 959
click at [666, 82] on span "In mẫu tem hàng tự cấu hình" at bounding box center [607, 80] width 158 height 19
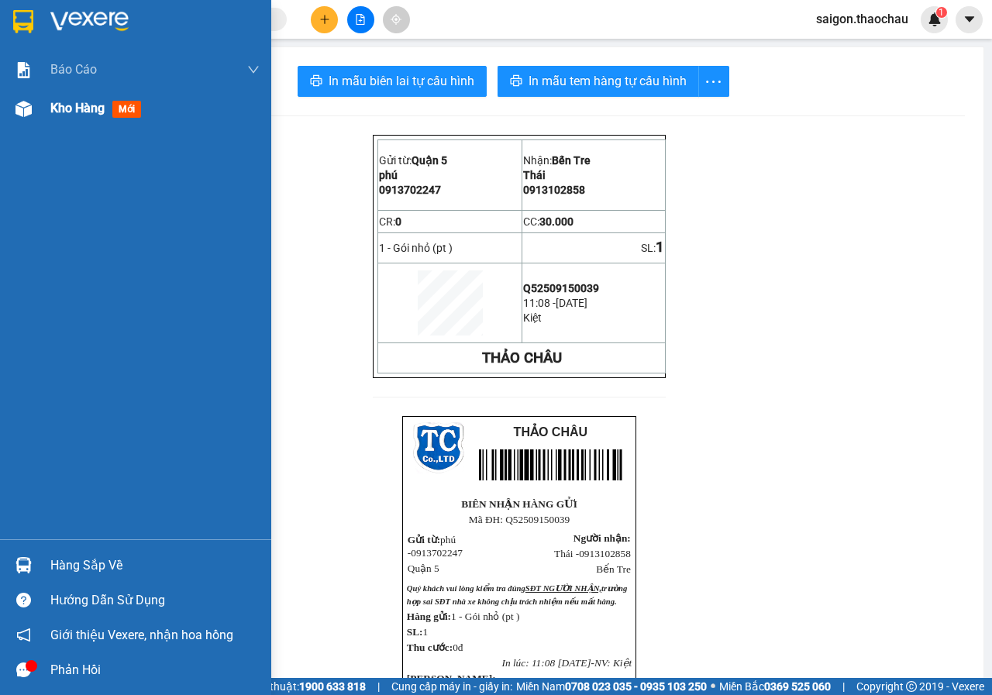
click at [54, 107] on span "Kho hàng" at bounding box center [77, 108] width 54 height 15
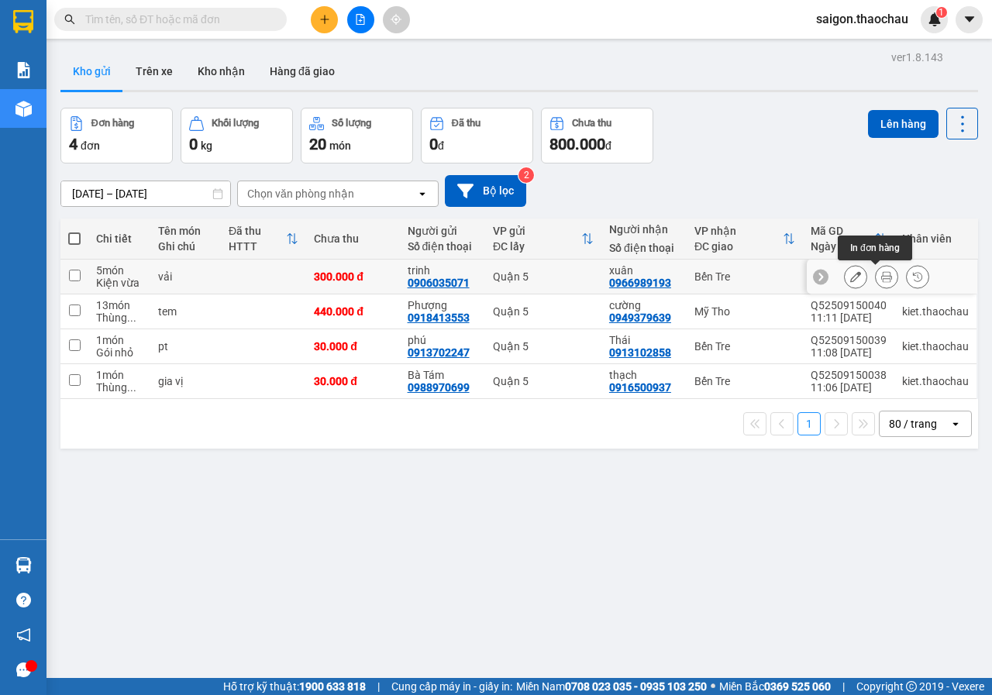
click at [875, 268] on button at bounding box center [886, 276] width 22 height 27
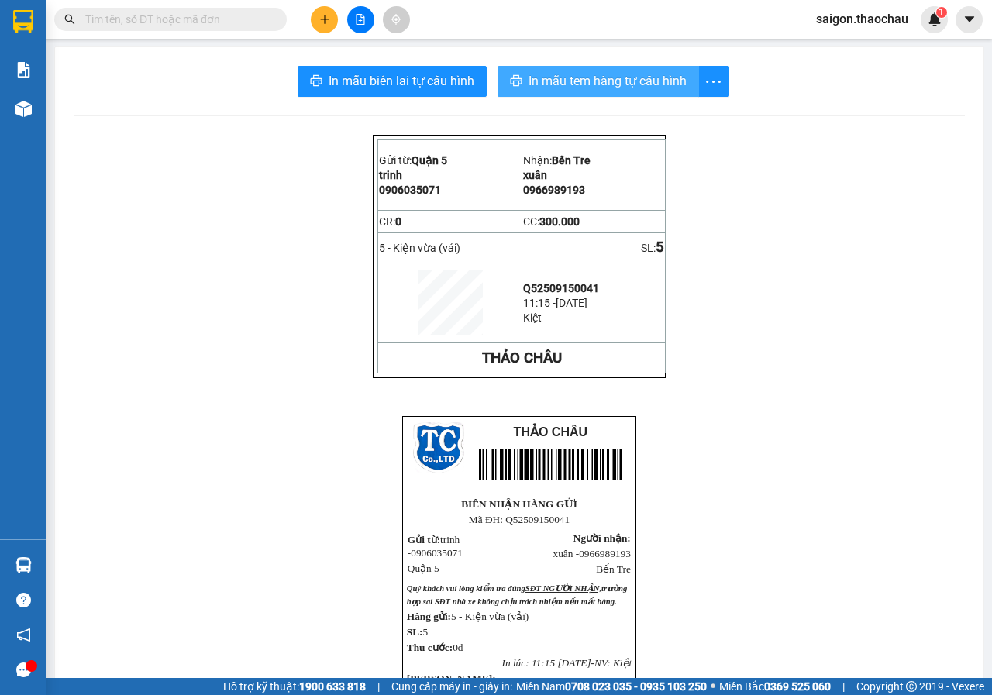
click at [600, 87] on span "In mẫu tem hàng tự cấu hình" at bounding box center [607, 80] width 158 height 19
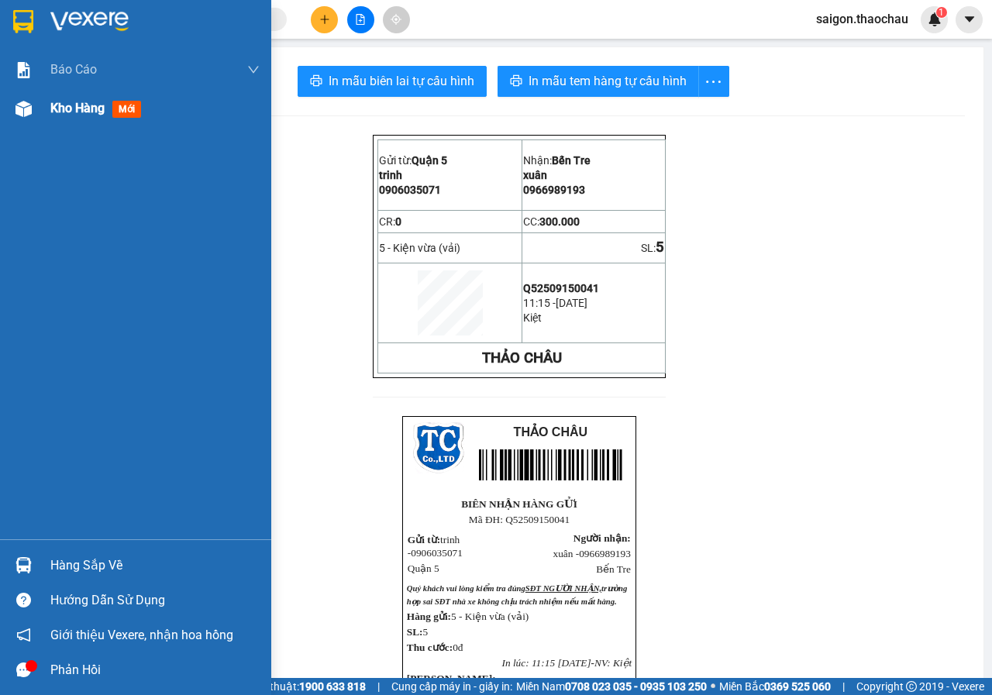
click at [122, 101] on span "mới" at bounding box center [126, 109] width 29 height 17
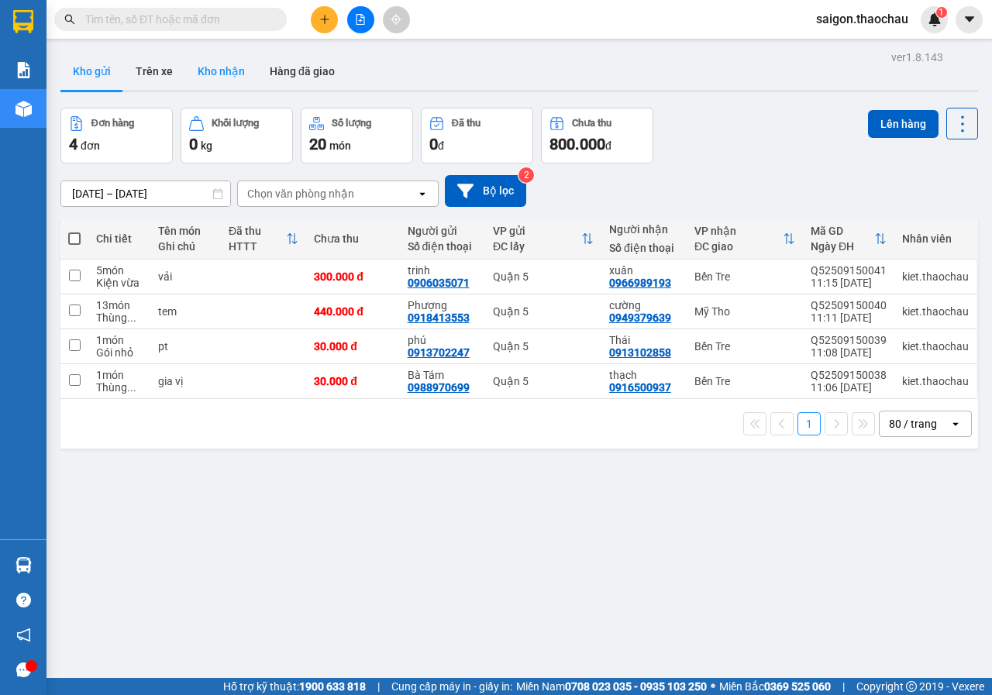
click at [236, 83] on button "Kho nhận" at bounding box center [221, 71] width 72 height 37
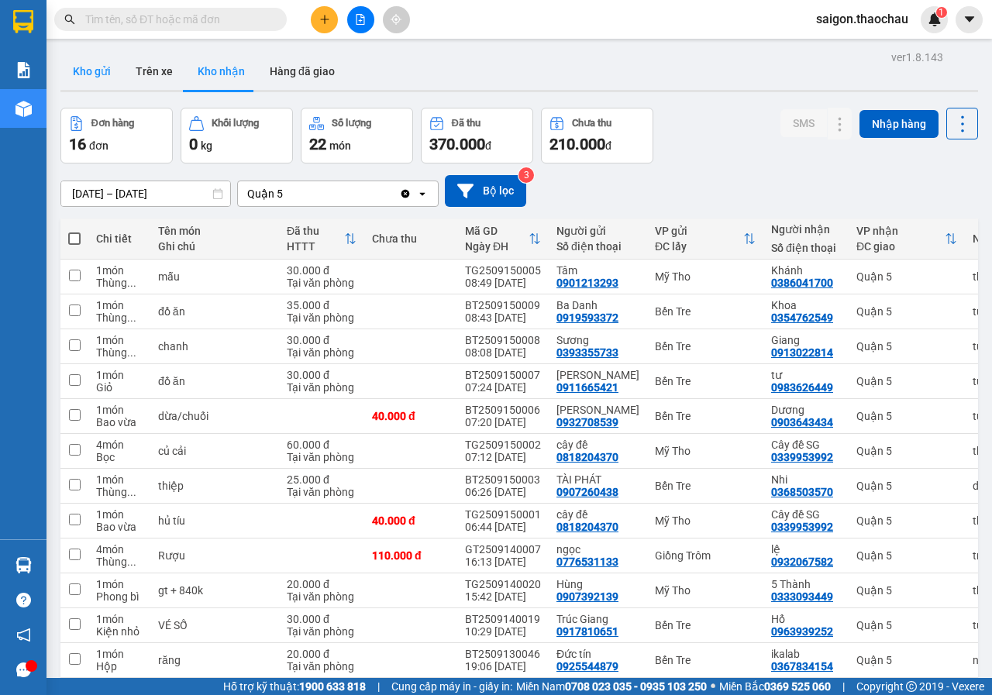
click at [93, 56] on button "Kho gửi" at bounding box center [91, 71] width 63 height 37
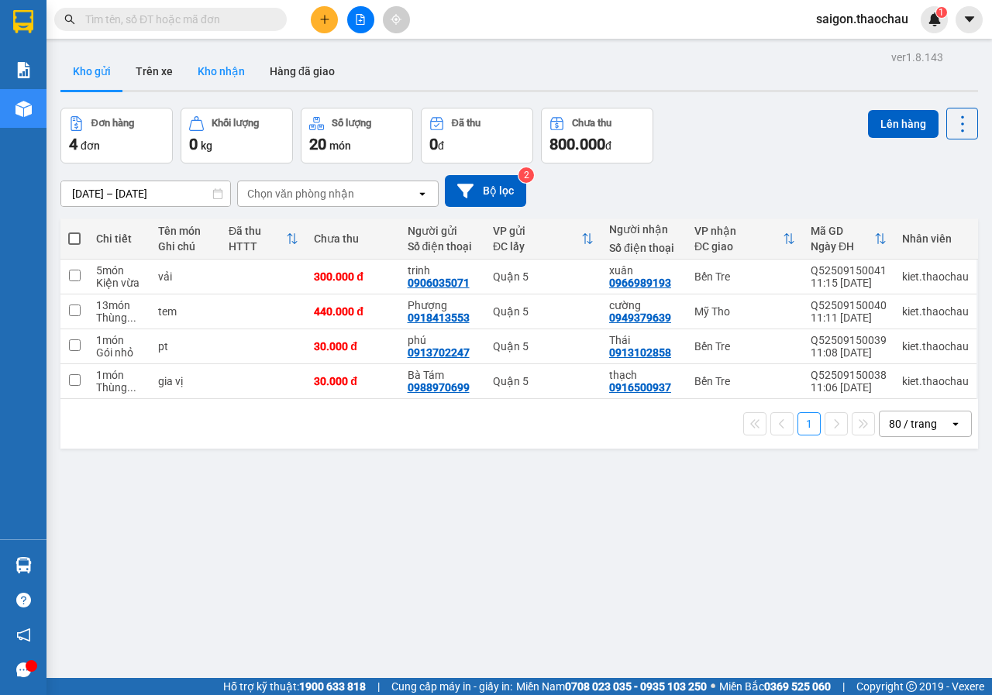
click at [198, 69] on button "Kho nhận" at bounding box center [221, 71] width 72 height 37
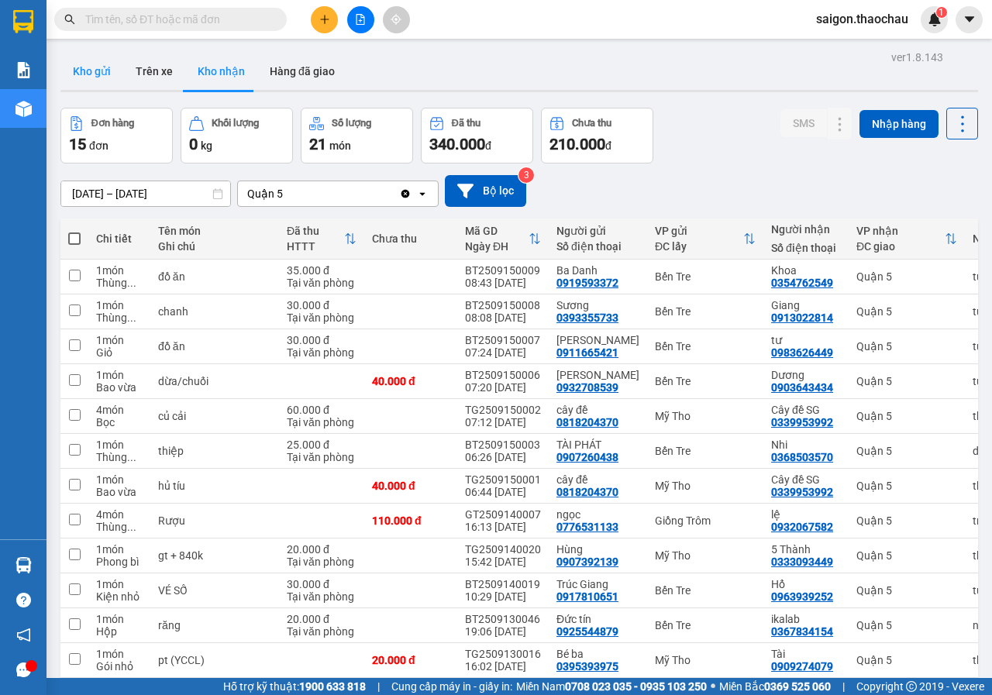
click at [85, 81] on button "Kho gửi" at bounding box center [91, 71] width 63 height 37
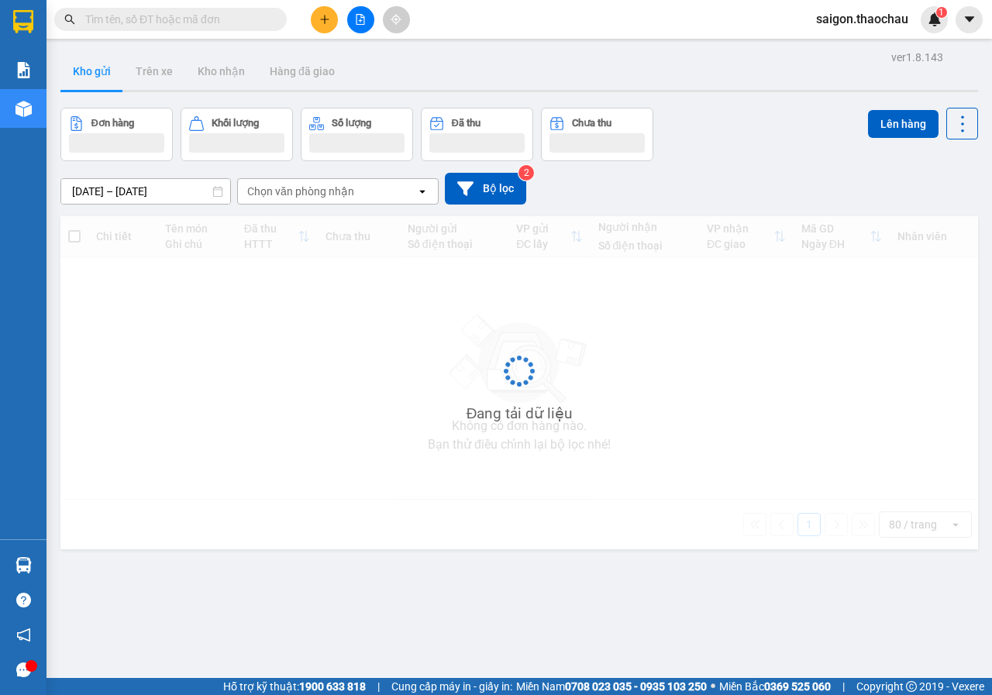
click at [85, 81] on button "Kho gửi" at bounding box center [91, 71] width 63 height 37
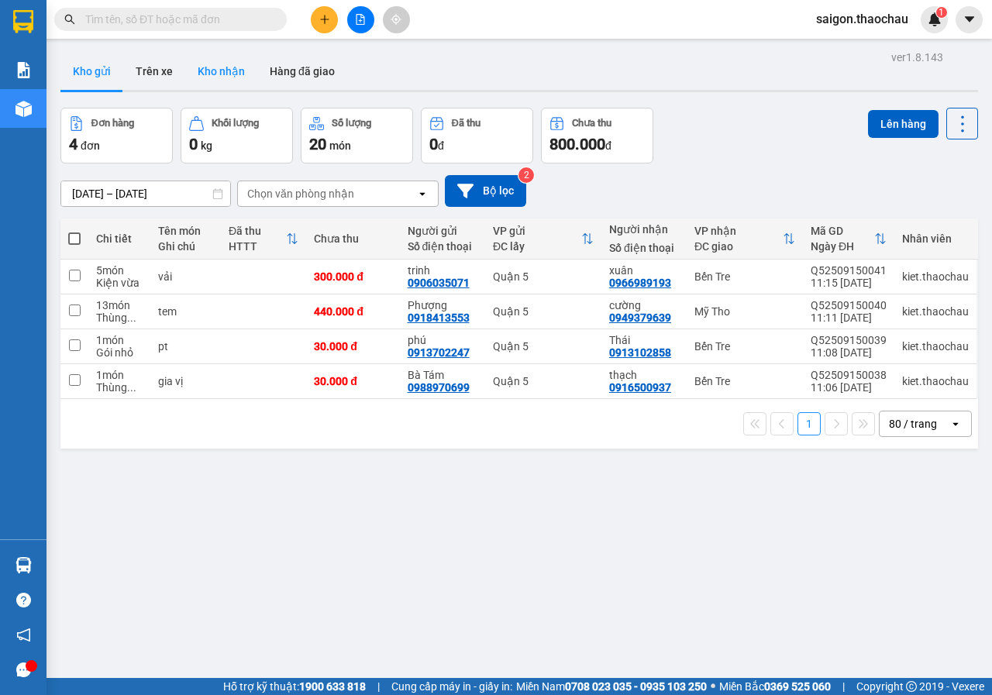
click at [222, 74] on button "Kho nhận" at bounding box center [221, 71] width 72 height 37
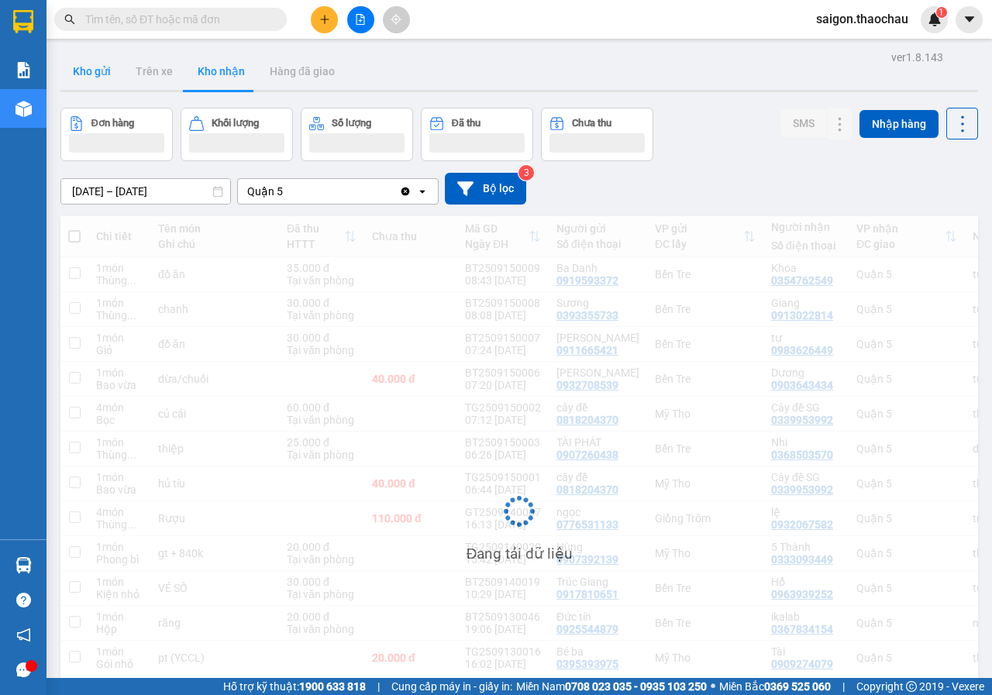
click at [86, 70] on button "Kho gửi" at bounding box center [91, 71] width 63 height 37
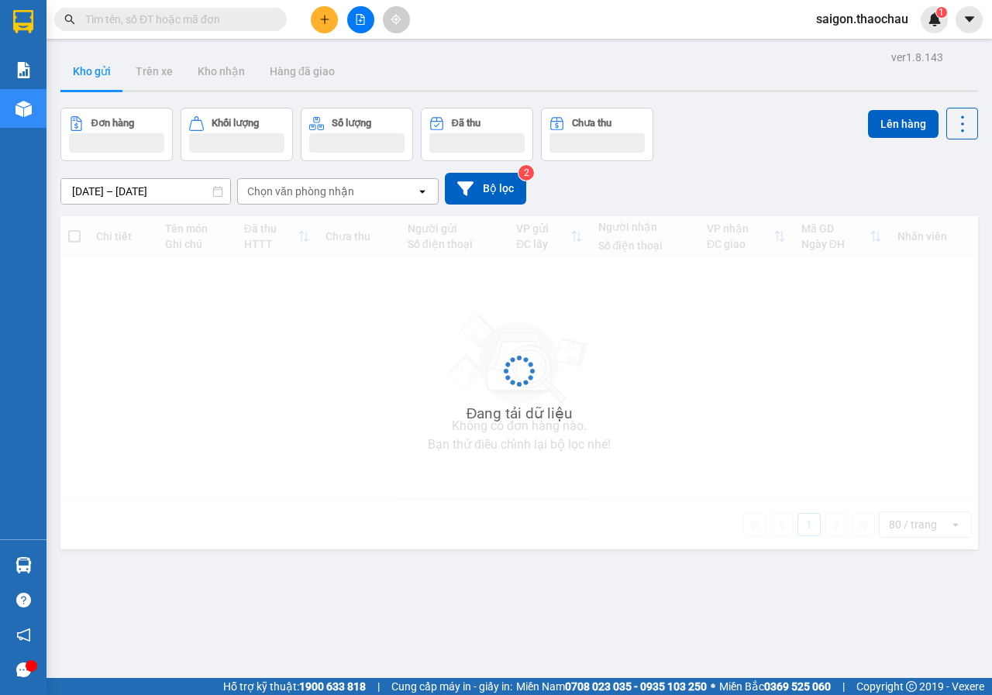
click at [87, 70] on button "Kho gửi" at bounding box center [91, 71] width 63 height 37
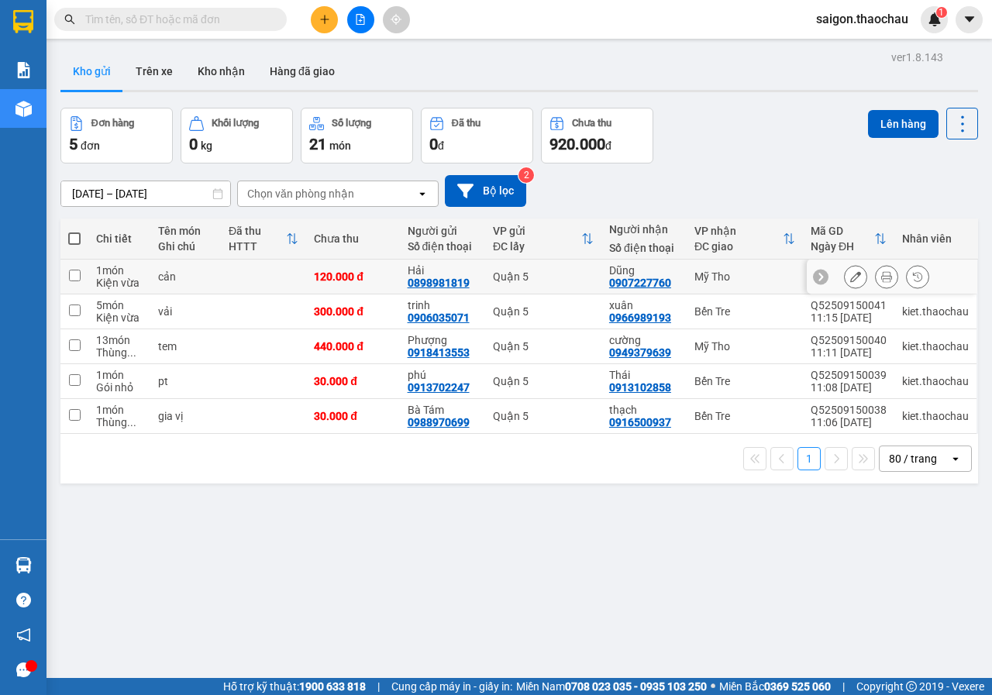
click at [881, 272] on icon at bounding box center [886, 276] width 11 height 11
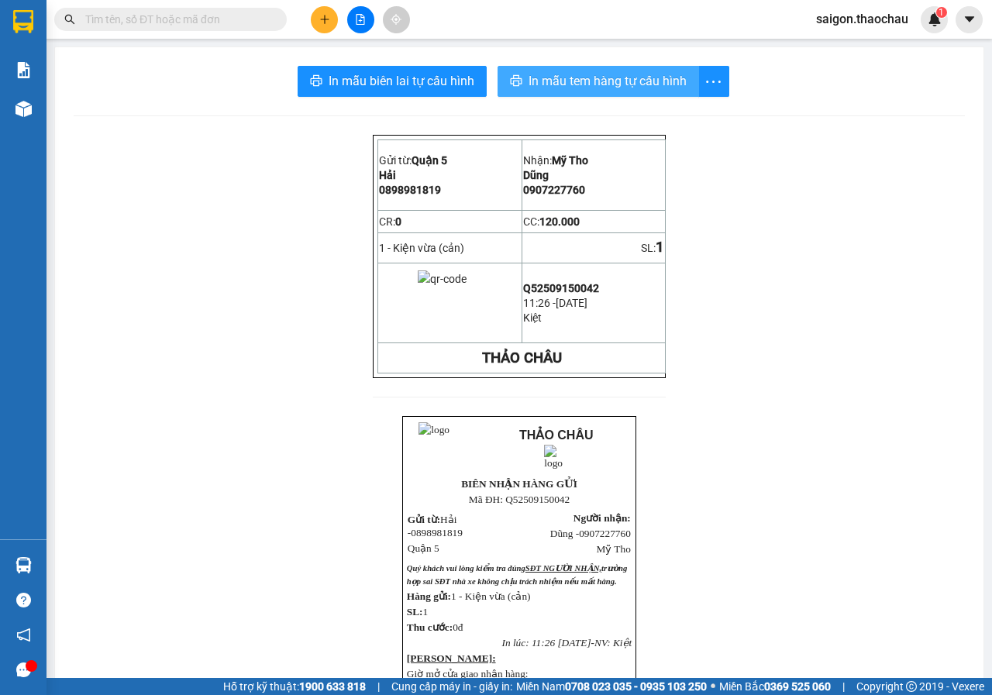
click at [650, 81] on span "In mẫu tem hàng tự cấu hình" at bounding box center [607, 80] width 158 height 19
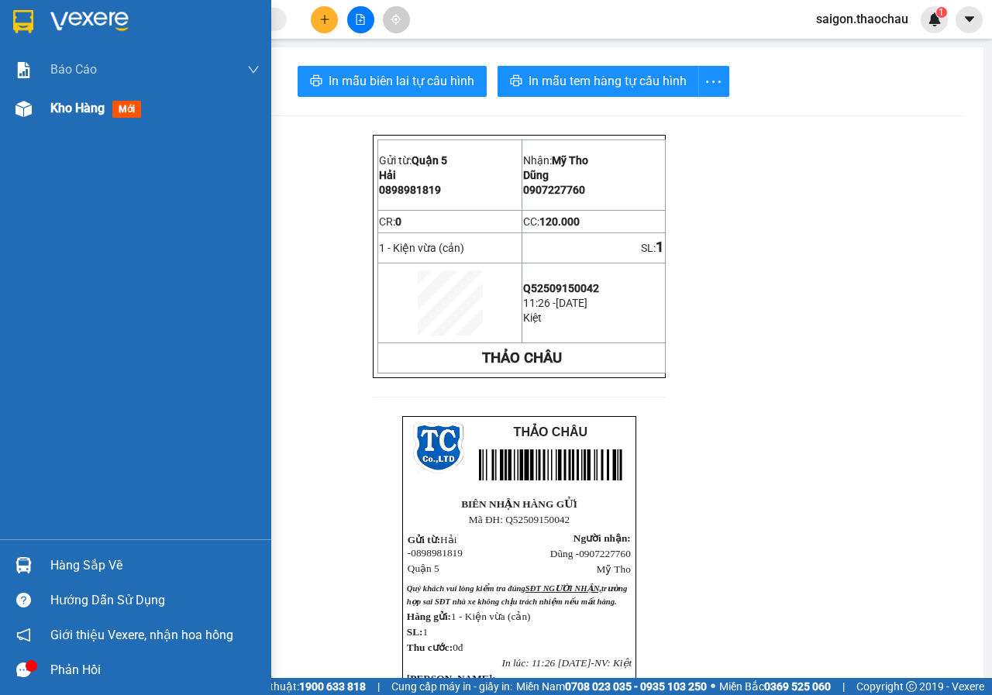
click at [89, 116] on div "Kho hàng mới" at bounding box center [98, 107] width 97 height 19
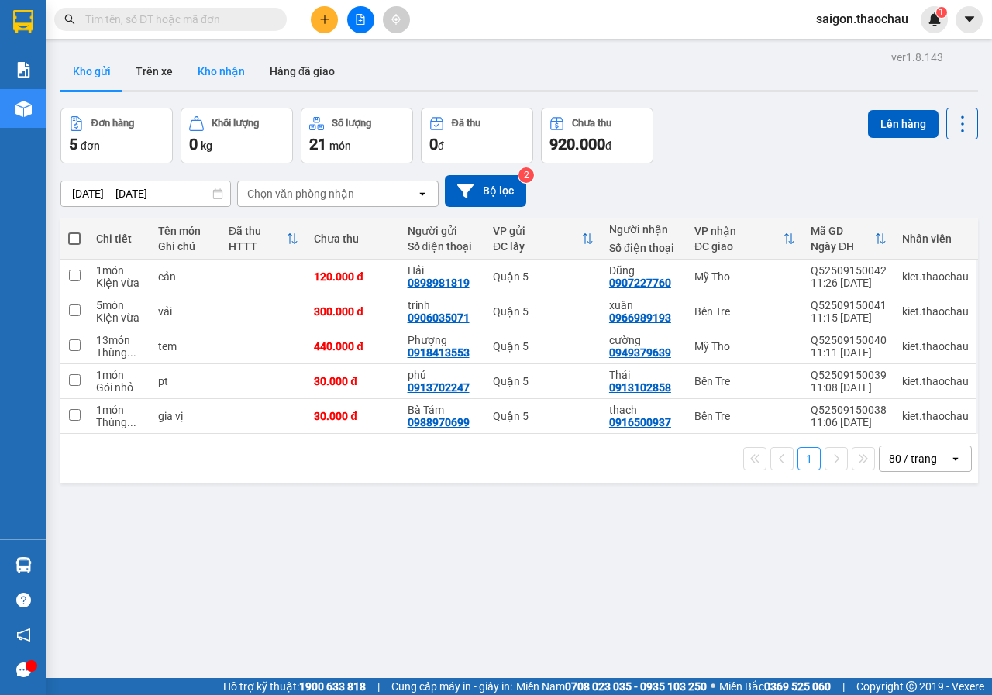
click at [224, 74] on button "Kho nhận" at bounding box center [221, 71] width 72 height 37
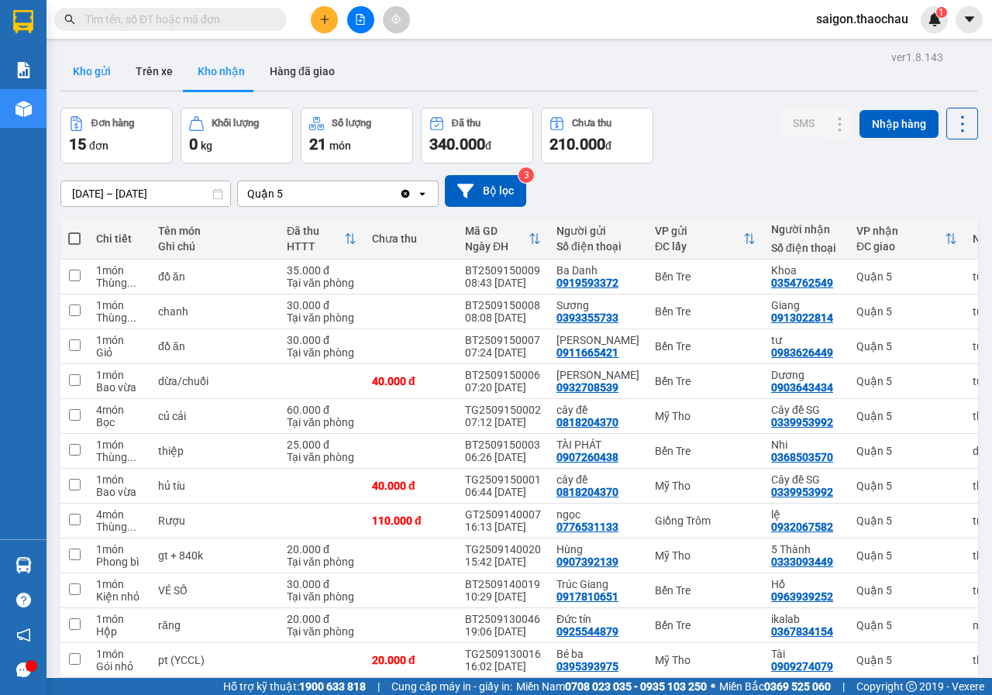
click at [101, 72] on button "Kho gửi" at bounding box center [91, 71] width 63 height 37
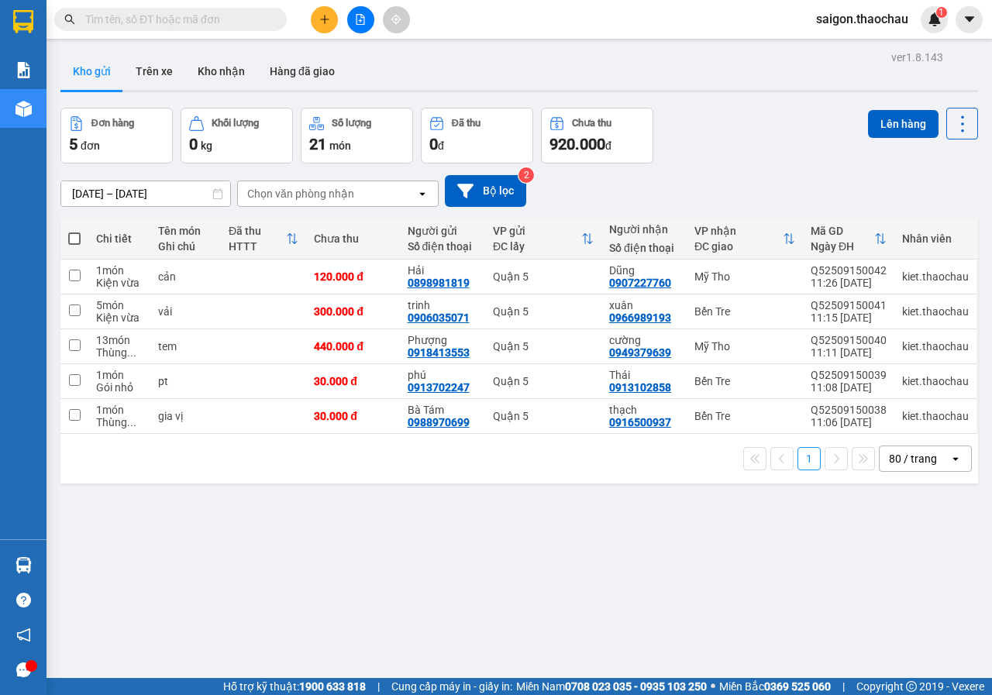
click at [693, 535] on div "ver 1.8.143 Kho gửi Trên xe Kho nhận Hàng đã giao Đơn hàng 5 đơn Khối lượng 0 k…" at bounding box center [519, 393] width 930 height 695
click at [689, 567] on div "ver 1.8.143 Kho gửi Trên xe Kho nhận Hàng đã giao Đơn hàng 5 đơn Khối lượng 0 k…" at bounding box center [519, 393] width 930 height 695
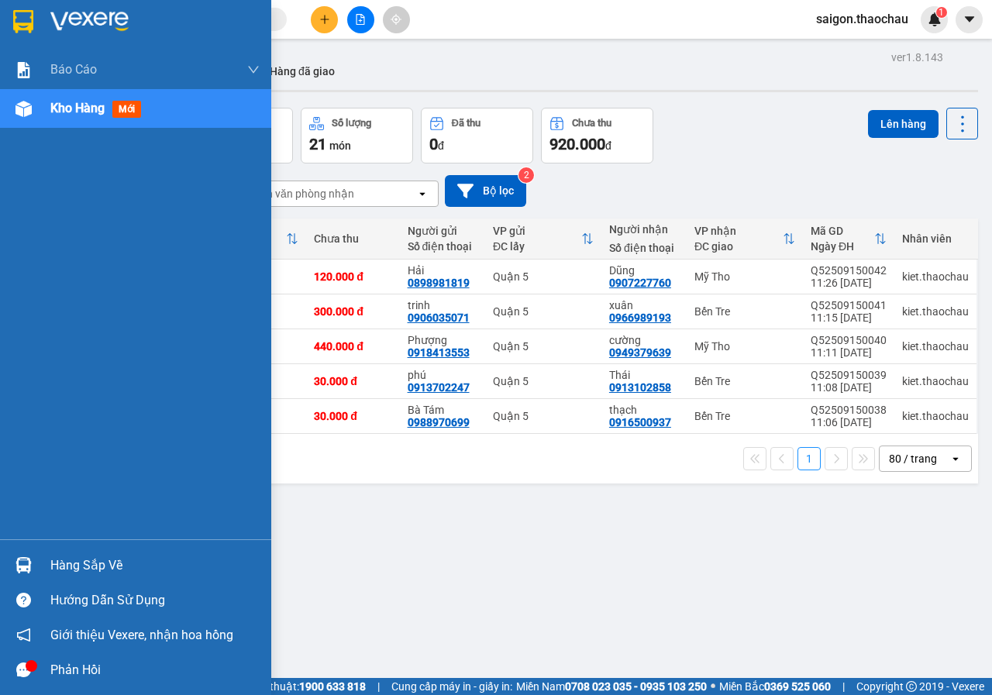
click at [88, 561] on div "Hàng sắp về" at bounding box center [154, 565] width 209 height 23
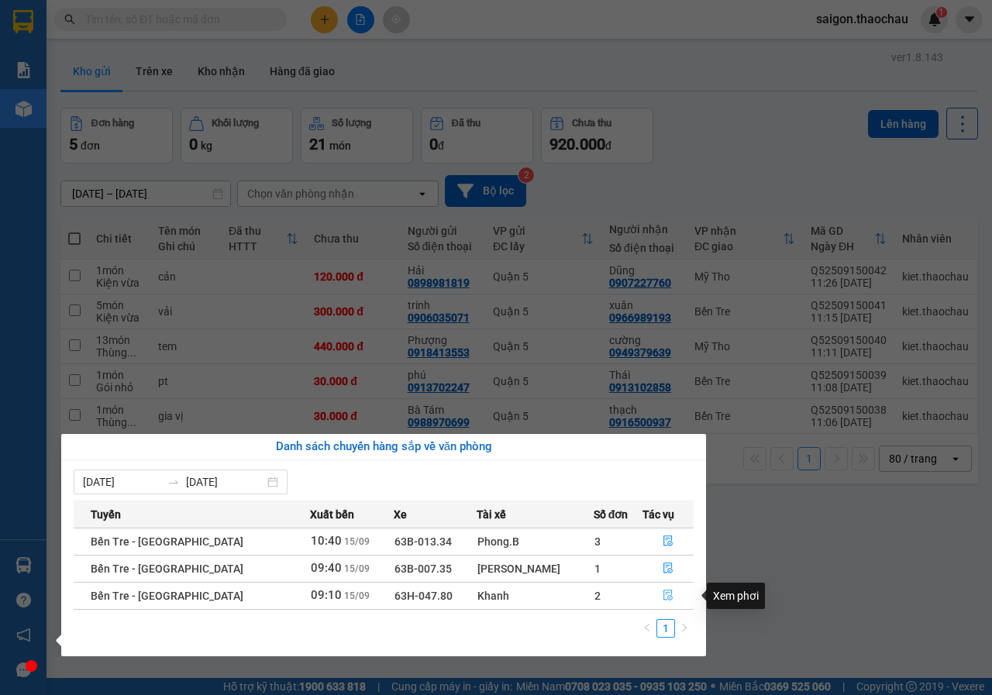
click at [648, 595] on button "button" at bounding box center [668, 595] width 50 height 25
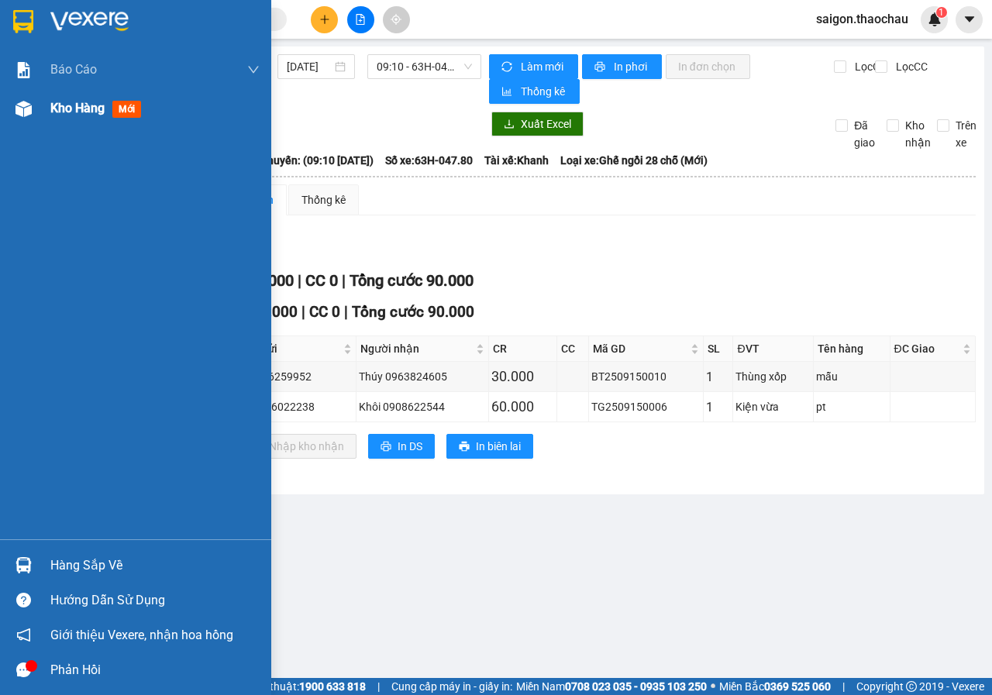
click at [23, 108] on img at bounding box center [23, 109] width 16 height 16
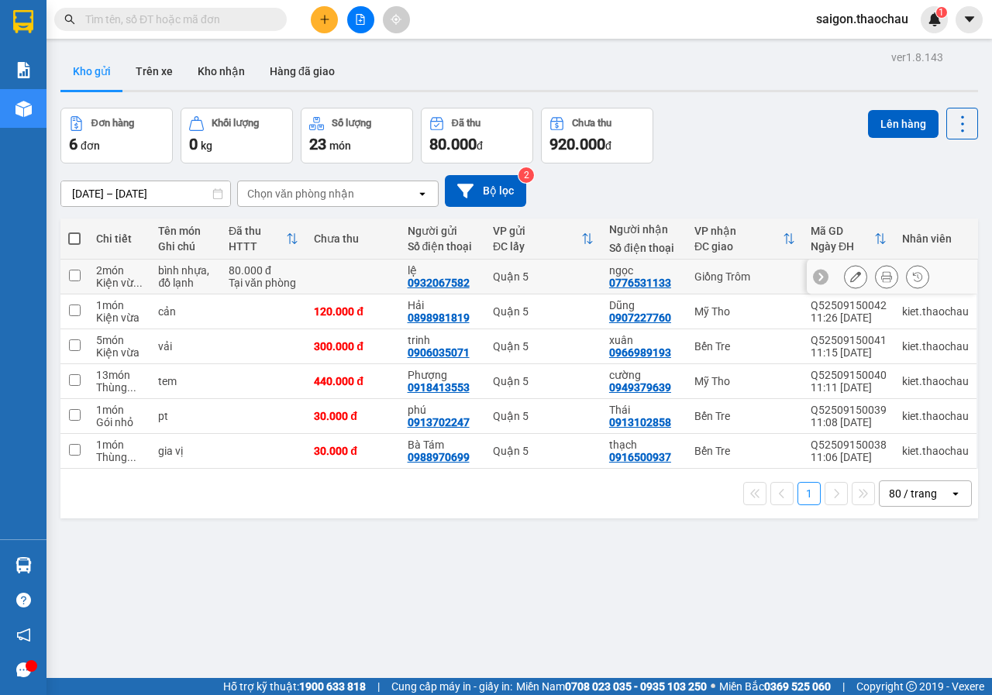
click at [881, 272] on icon at bounding box center [886, 276] width 11 height 11
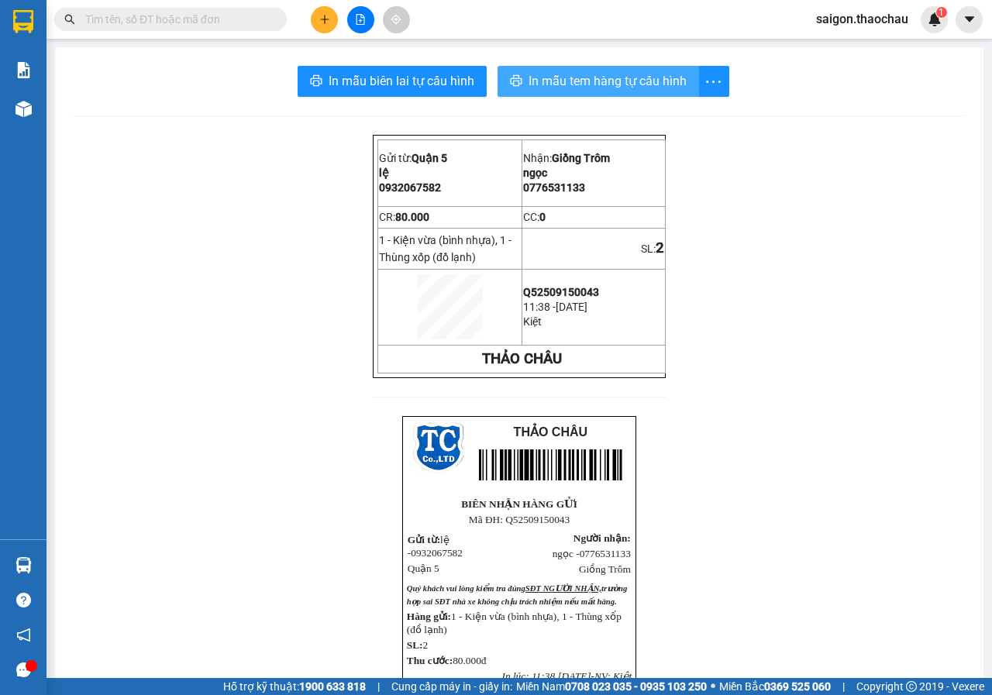
click at [639, 88] on span "In mẫu tem hàng tự cấu hình" at bounding box center [607, 80] width 158 height 19
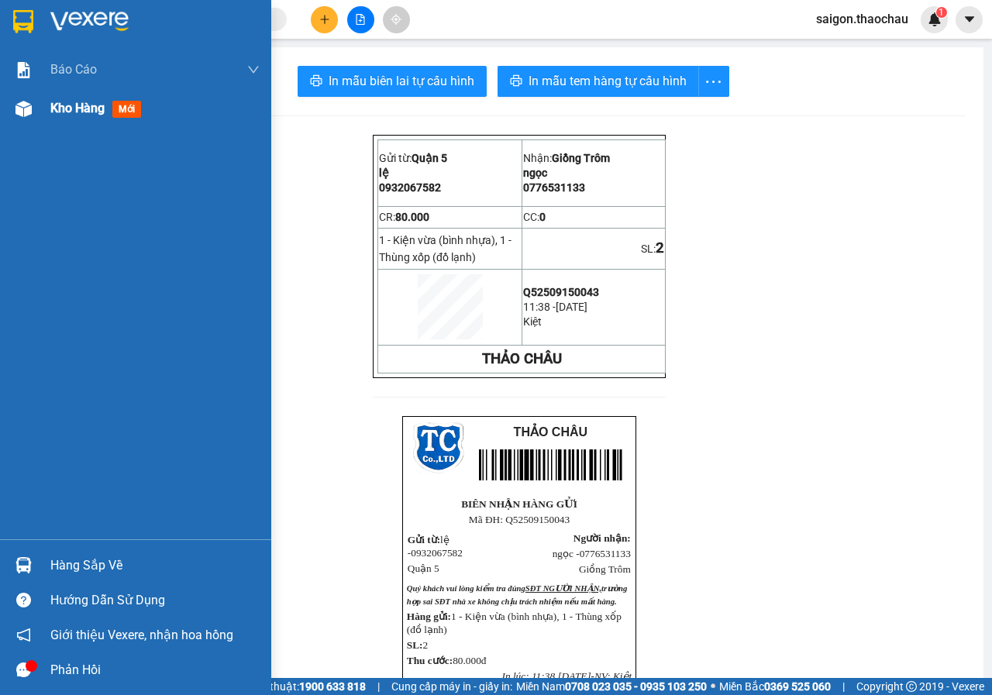
click at [91, 112] on span "Kho hàng" at bounding box center [77, 108] width 54 height 15
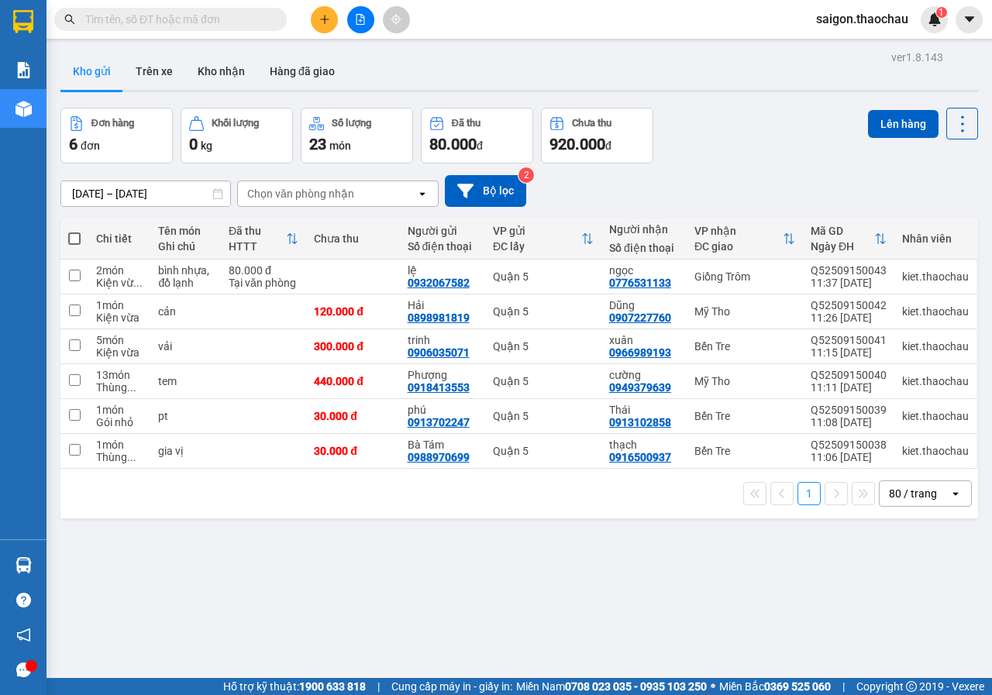
click at [67, 239] on th at bounding box center [74, 238] width 28 height 41
click at [74, 244] on span at bounding box center [74, 238] width 12 height 12
click at [74, 231] on input "checkbox" at bounding box center [74, 231] width 0 height 0
checkbox input "true"
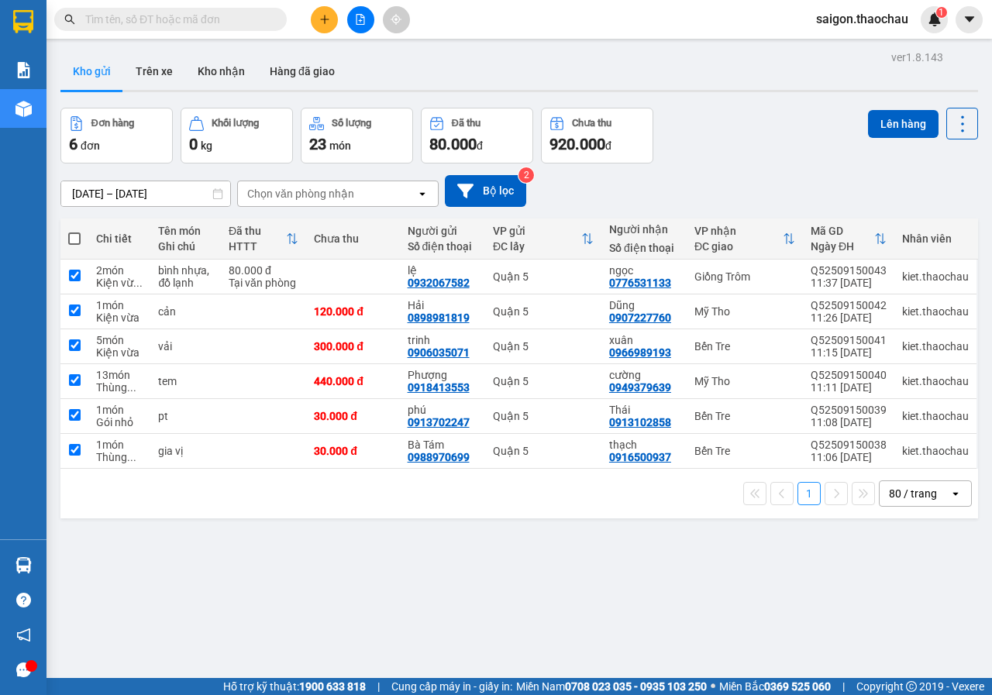
checkbox input "true"
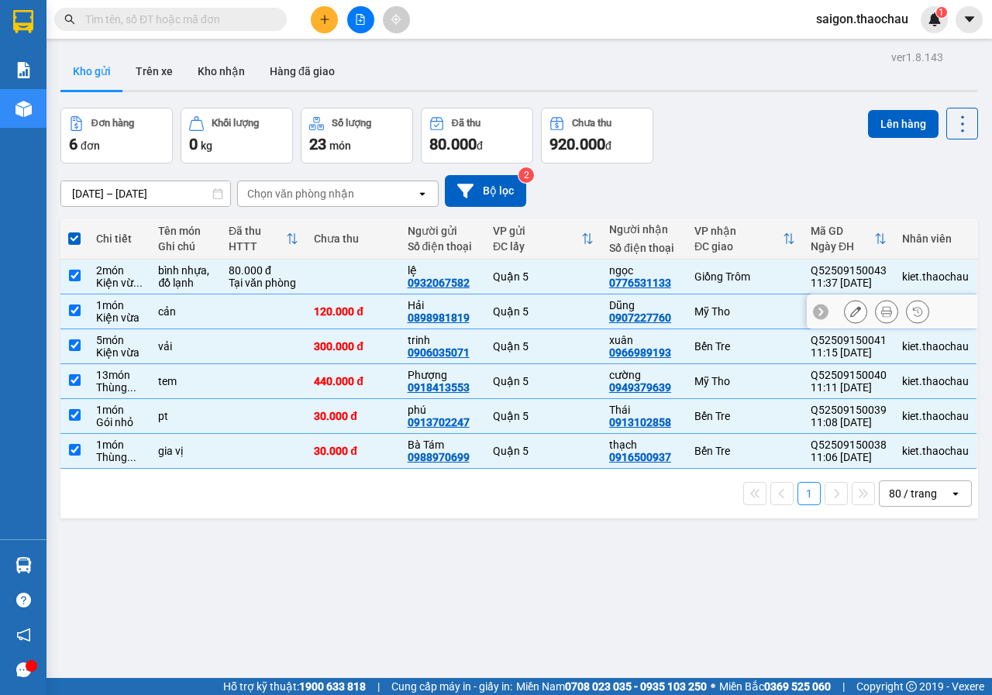
click at [77, 314] on input "checkbox" at bounding box center [75, 310] width 12 height 12
checkbox input "false"
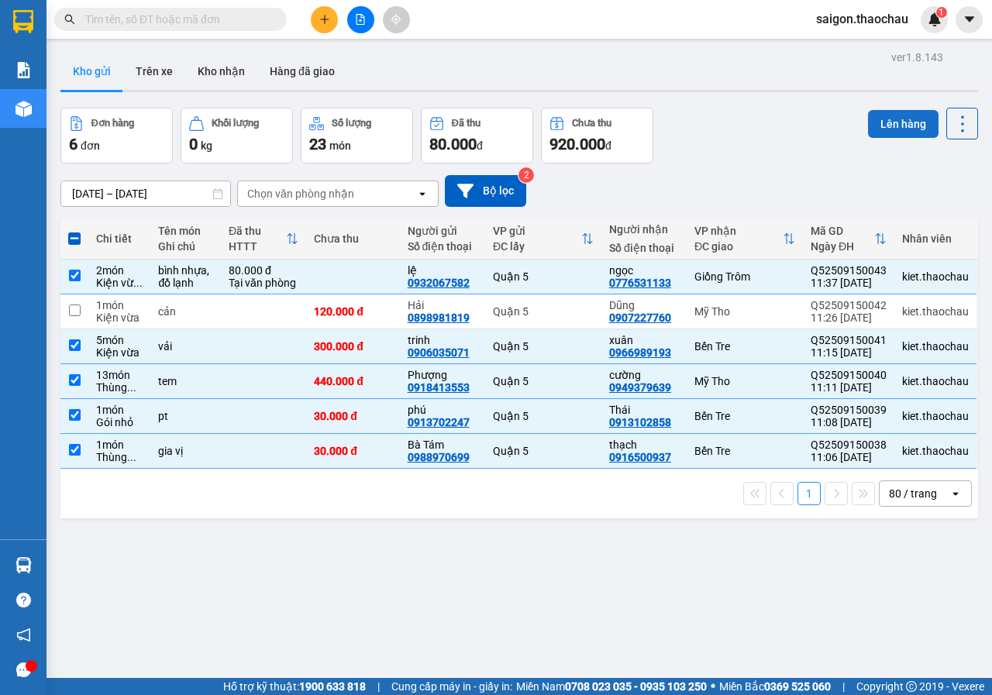
click at [903, 131] on button "Lên hàng" at bounding box center [903, 124] width 70 height 28
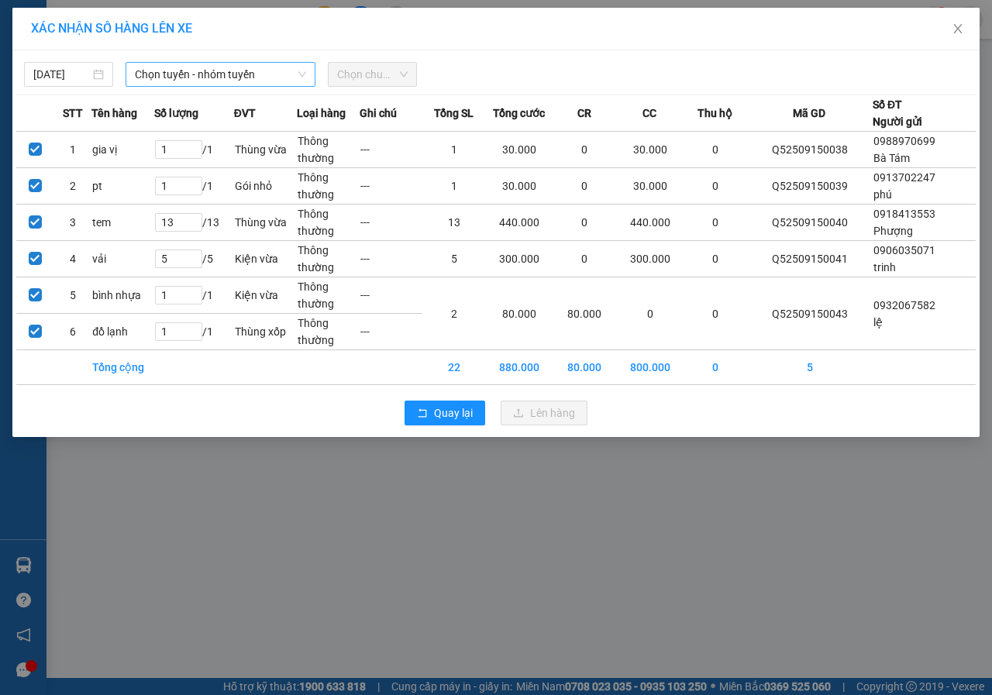
click at [202, 77] on span "Chọn tuyến - nhóm tuyến" at bounding box center [220, 74] width 171 height 23
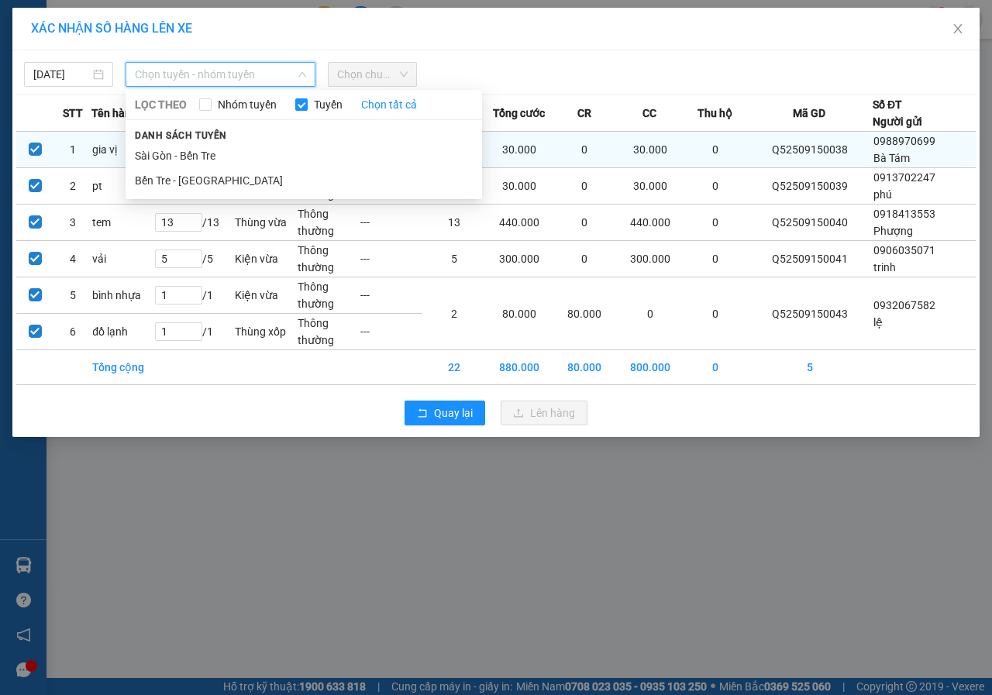
click at [188, 153] on li "Sài Gòn - Bến Tre" at bounding box center [304, 155] width 356 height 25
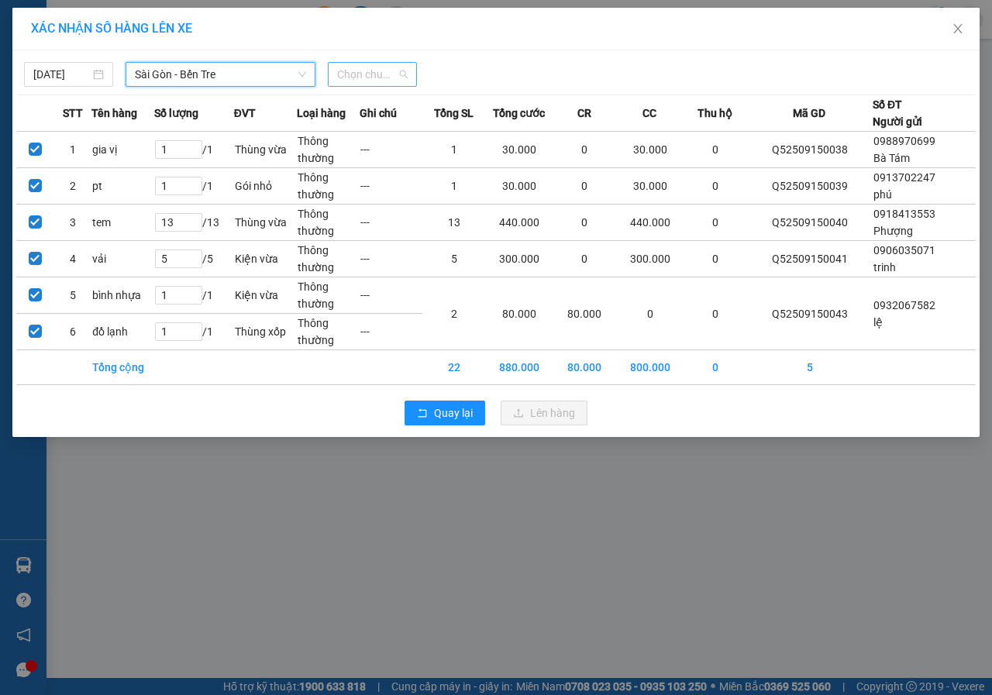
click at [374, 84] on span "Chọn chuyến" at bounding box center [372, 74] width 70 height 23
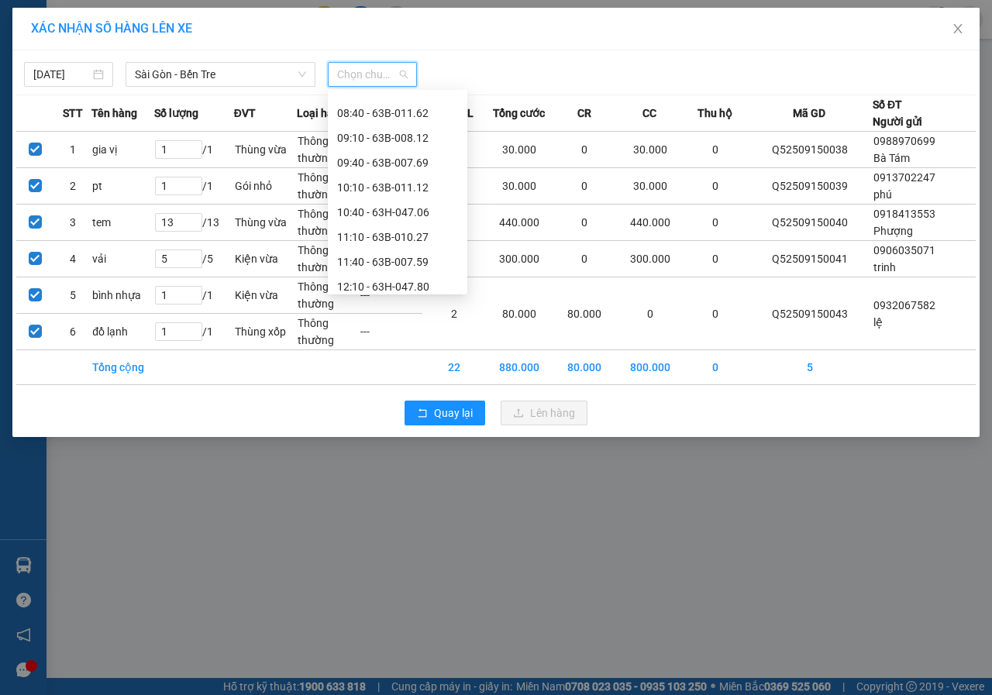
scroll to position [232, 0]
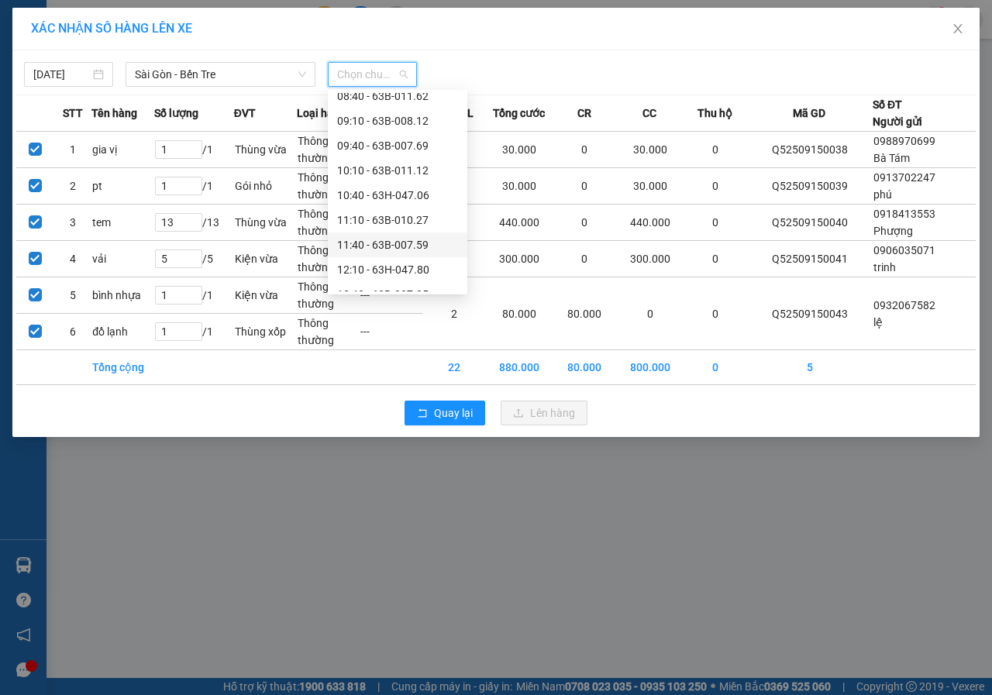
click at [407, 242] on div "11:40 - 63B-007.59" at bounding box center [397, 244] width 121 height 17
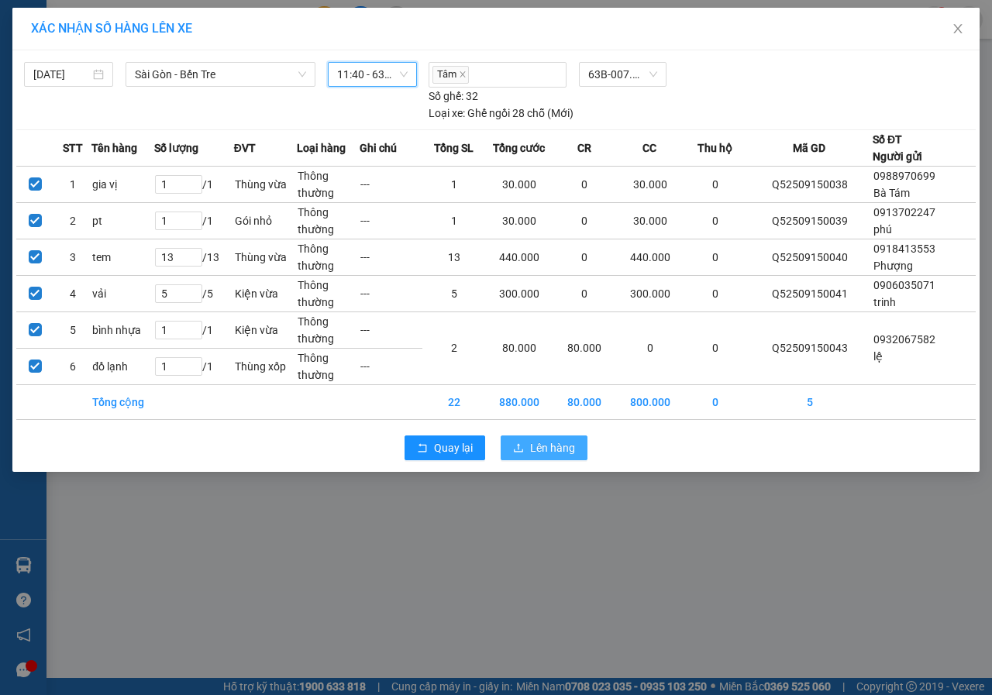
click at [568, 454] on span "Lên hàng" at bounding box center [552, 447] width 45 height 17
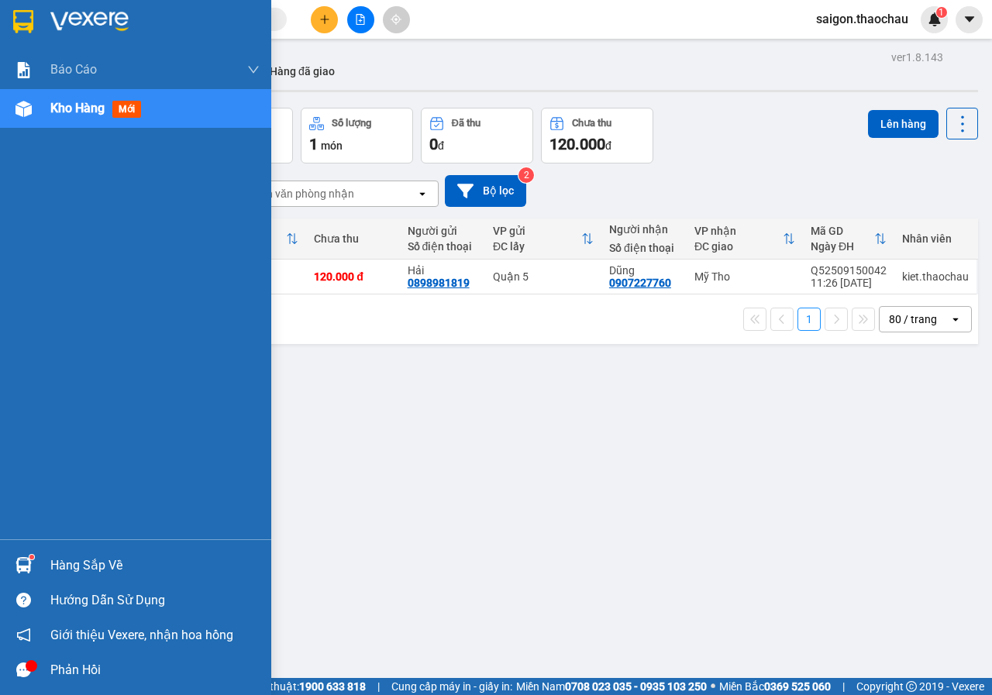
drag, startPoint x: 108, startPoint y: 560, endPoint x: 438, endPoint y: 599, distance: 333.1
click at [108, 559] on div "Hàng sắp về" at bounding box center [154, 565] width 209 height 23
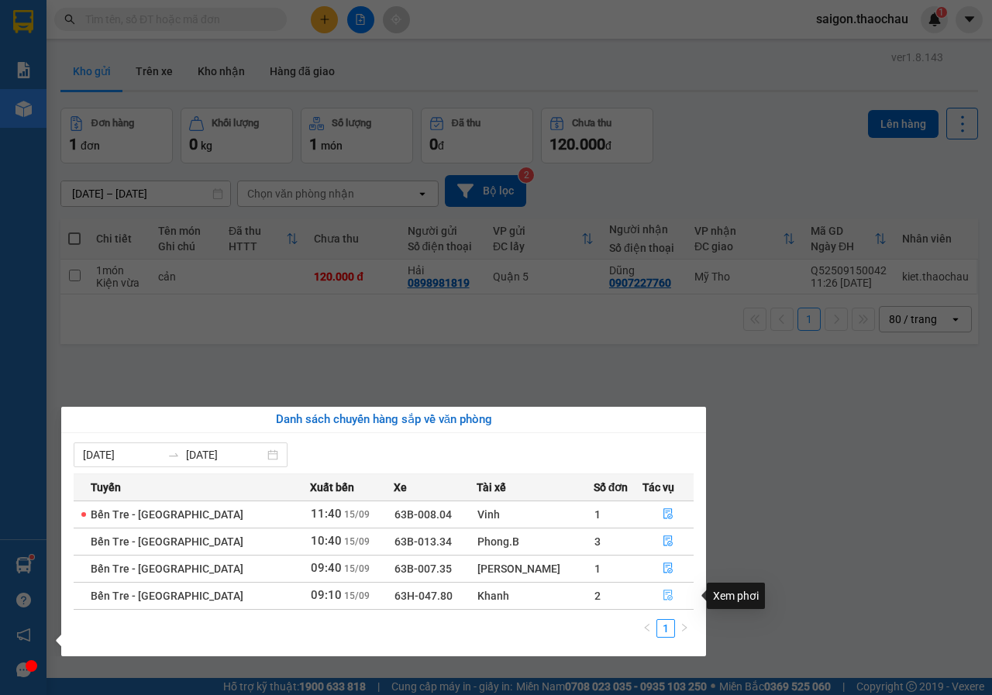
click at [670, 587] on button "button" at bounding box center [668, 595] width 50 height 25
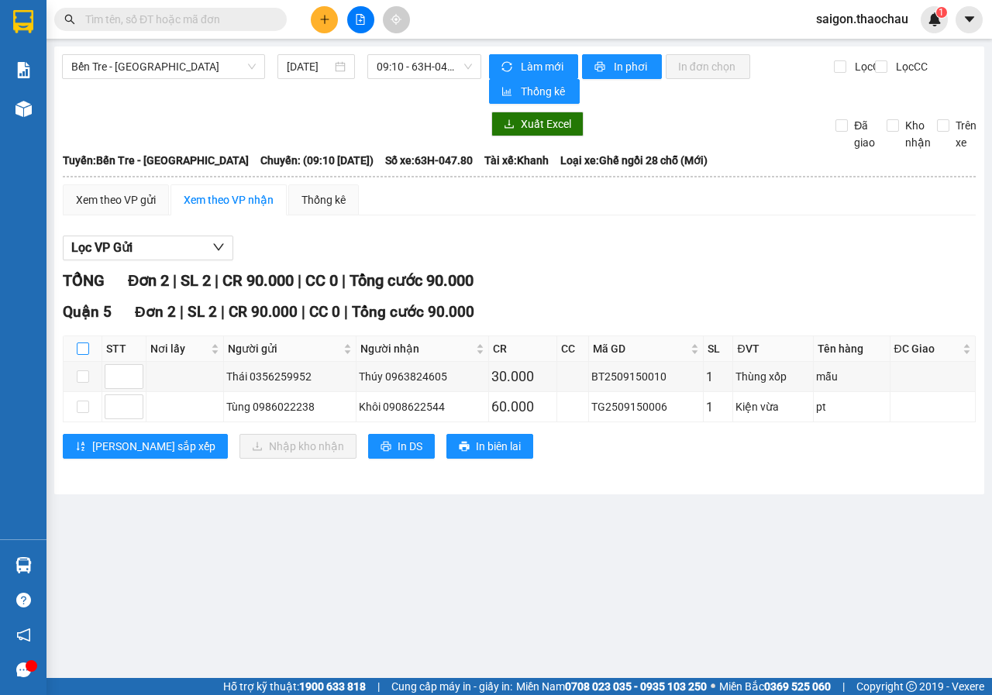
click at [88, 346] on input "checkbox" at bounding box center [83, 348] width 12 height 12
checkbox input "true"
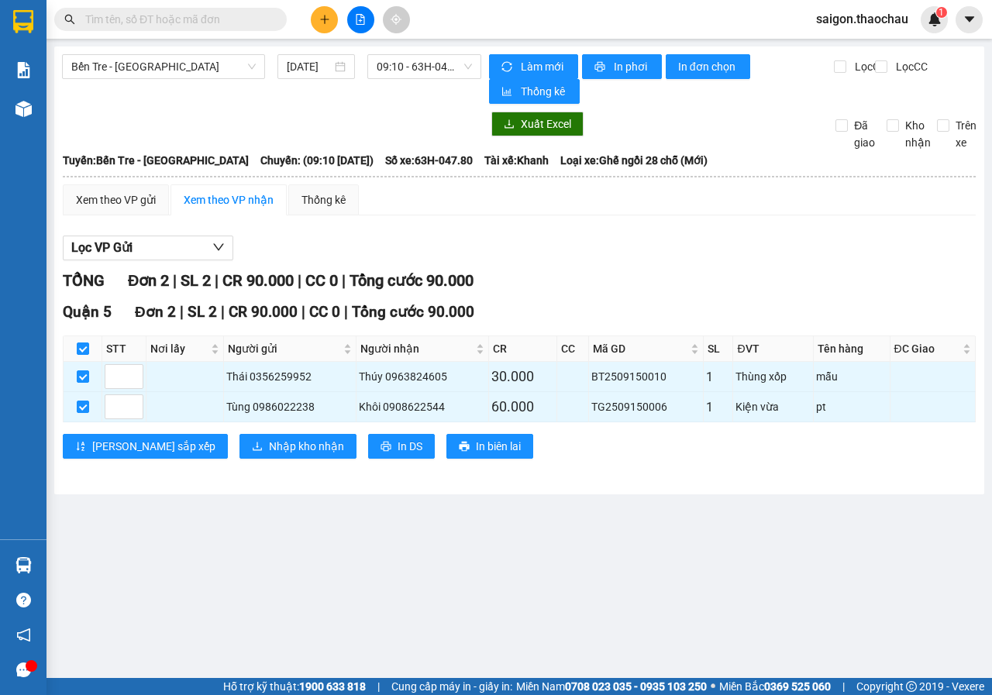
click at [236, 460] on div "Quận 5 Đơn 2 | SL 2 | CR 90.000 | CC 0 | Tổng cước 90.000 STT Nơi lấy Người gửi…" at bounding box center [519, 386] width 913 height 170
click at [269, 443] on span "Nhập kho nhận" at bounding box center [306, 446] width 75 height 17
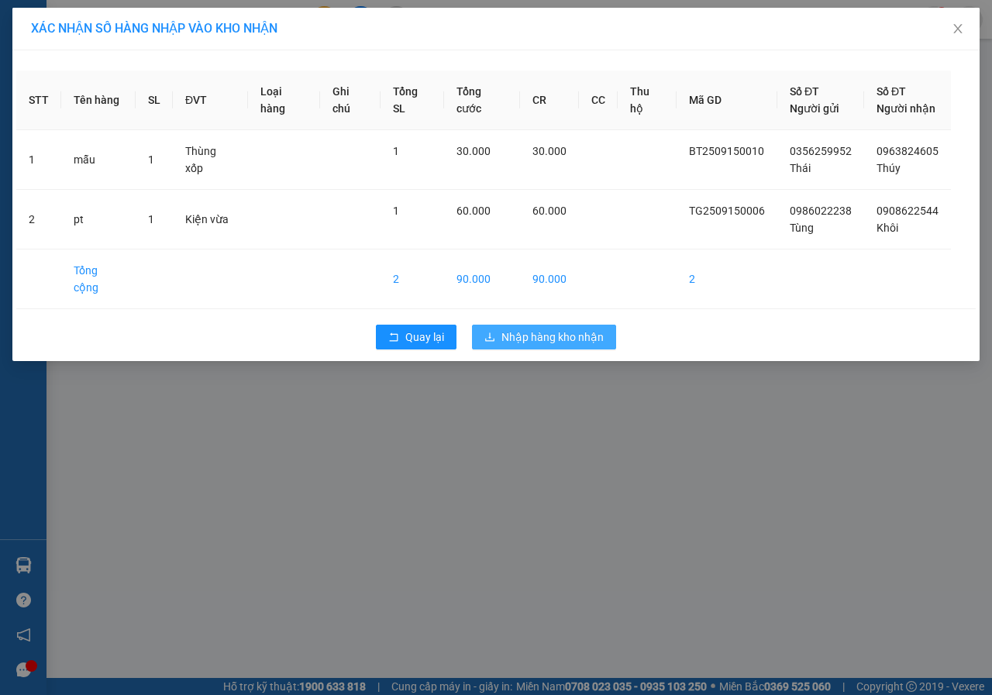
click at [575, 328] on span "Nhập hàng kho nhận" at bounding box center [552, 336] width 102 height 17
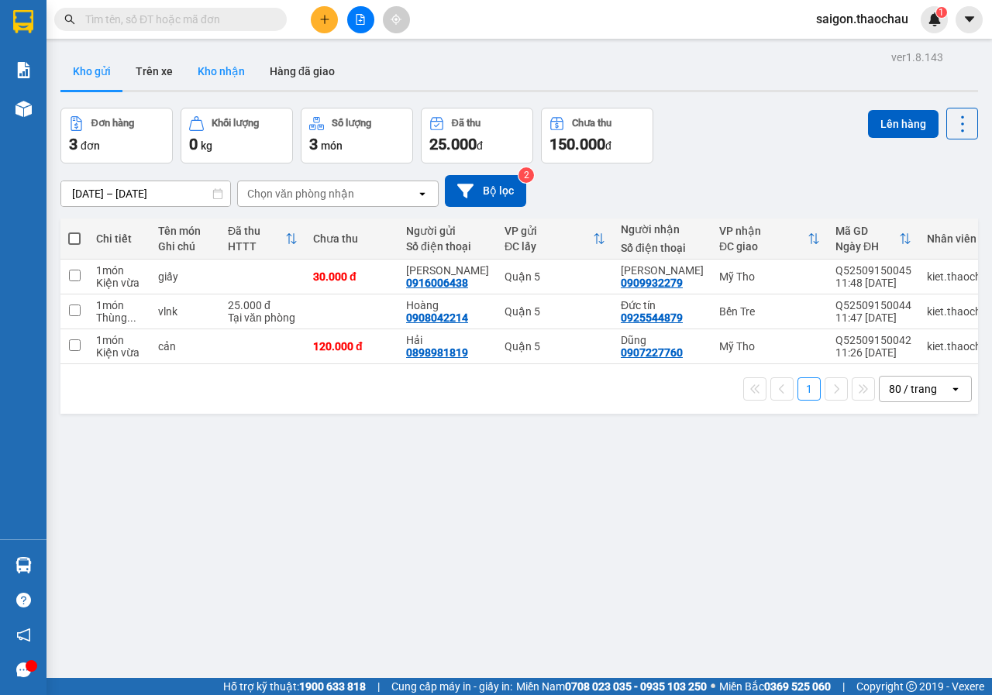
click at [205, 63] on button "Kho nhận" at bounding box center [221, 71] width 72 height 37
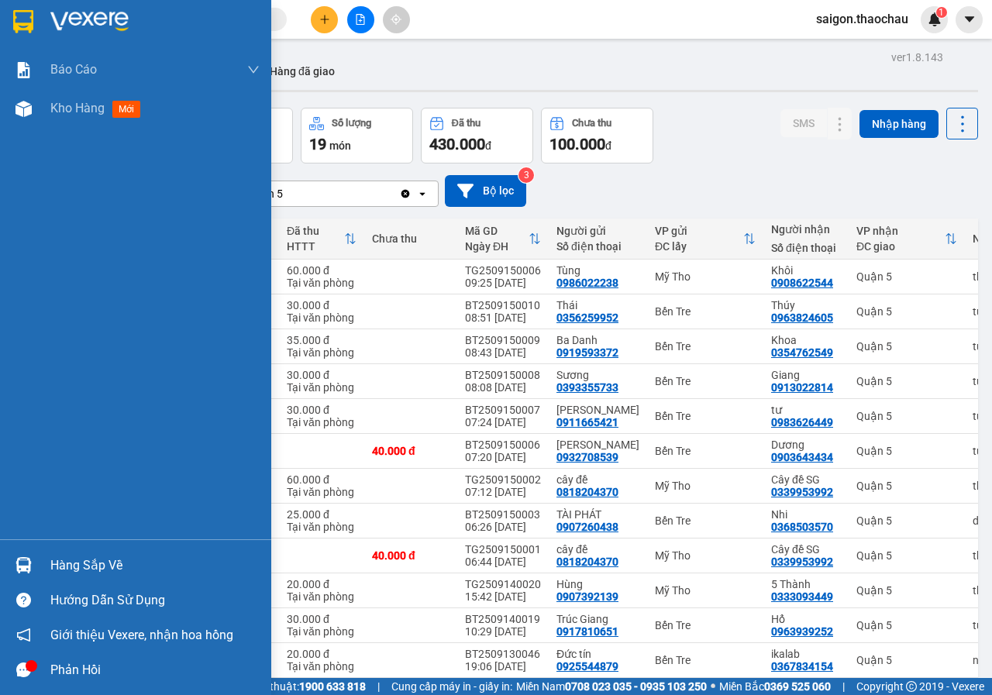
click at [85, 554] on div "Hàng sắp về" at bounding box center [154, 565] width 209 height 23
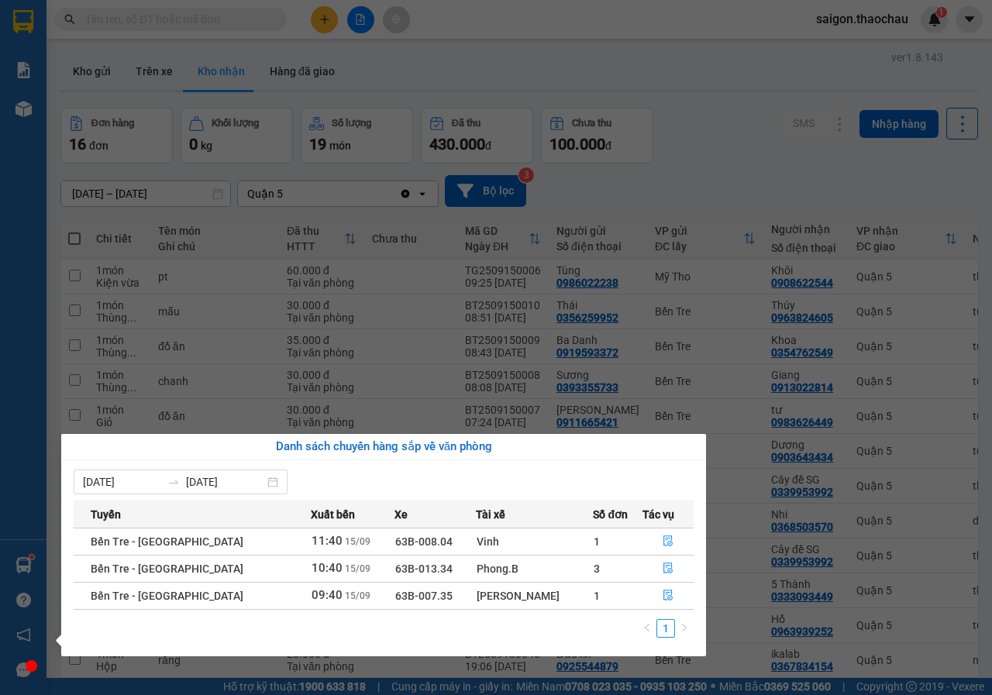
click at [739, 152] on section "Kết quả tìm kiếm ( 3 ) Bộ lọc Mã ĐH Trạng thái Món hàng Tổng cước Chưa cước Ngư…" at bounding box center [496, 347] width 992 height 695
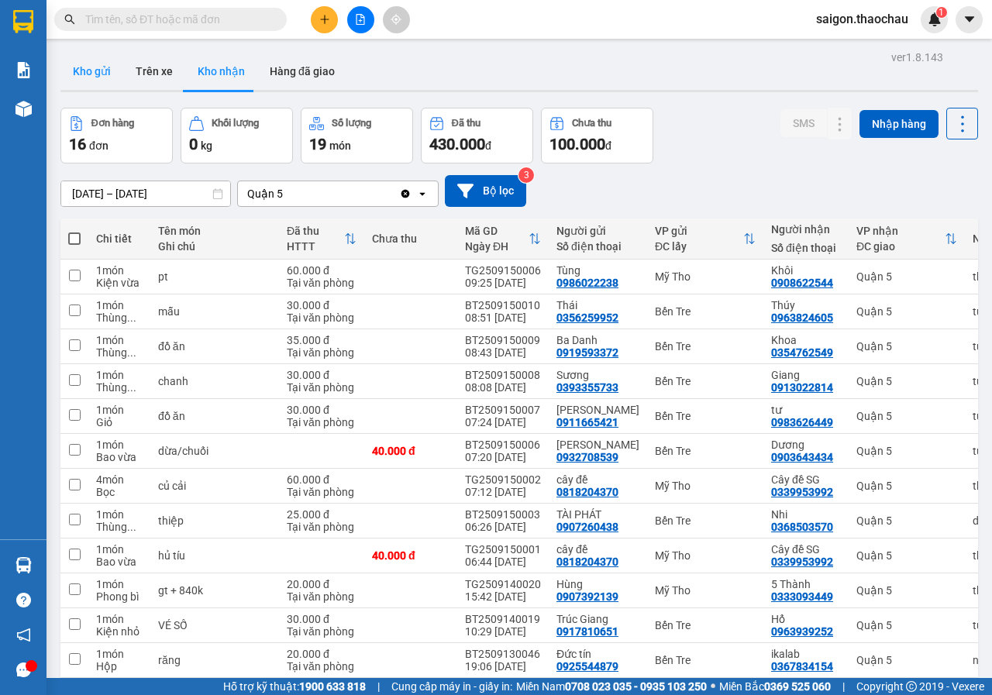
click at [73, 70] on button "Kho gửi" at bounding box center [91, 71] width 63 height 37
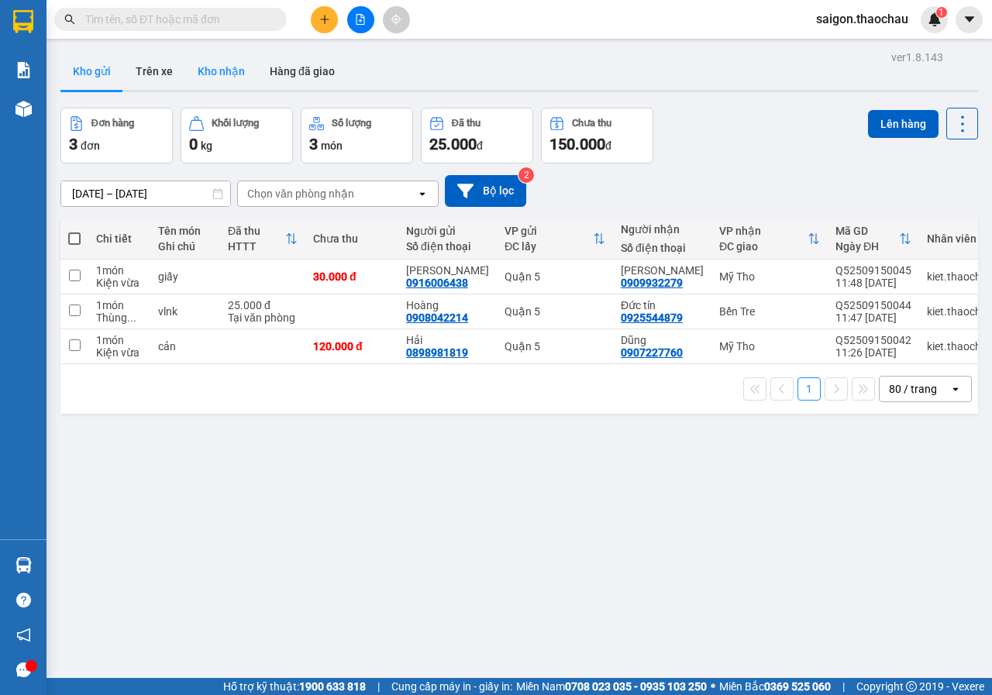
click at [198, 69] on button "Kho nhận" at bounding box center [221, 71] width 72 height 37
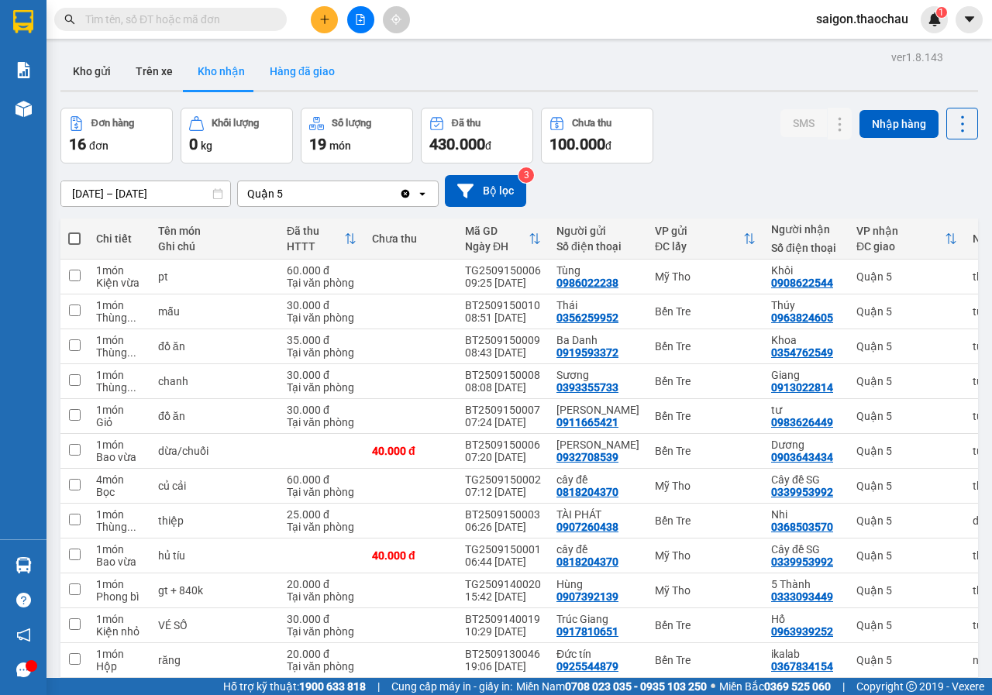
drag, startPoint x: 103, startPoint y: 78, endPoint x: 287, endPoint y: 81, distance: 184.4
click at [103, 77] on button "Kho gửi" at bounding box center [91, 71] width 63 height 37
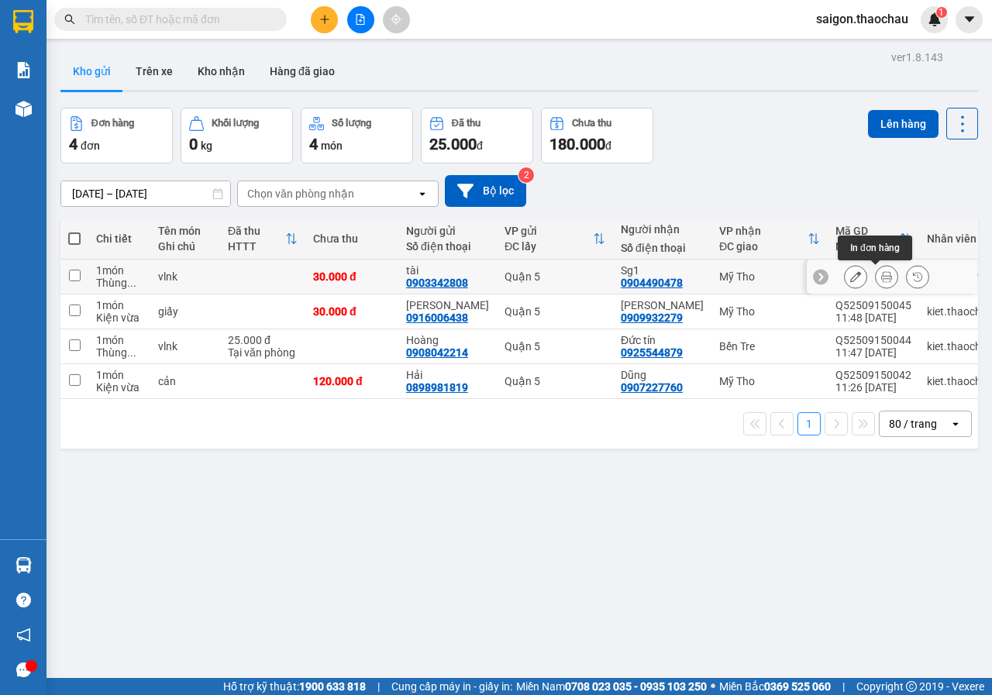
click at [875, 269] on button at bounding box center [886, 276] width 22 height 27
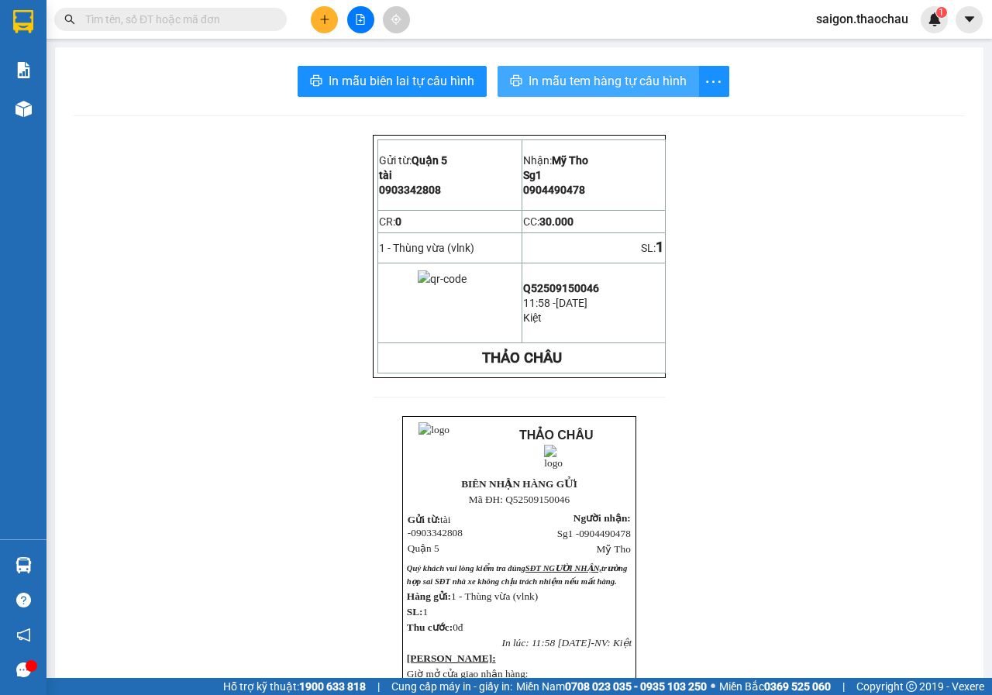
click at [676, 87] on span "In mẫu tem hàng tự cấu hình" at bounding box center [607, 80] width 158 height 19
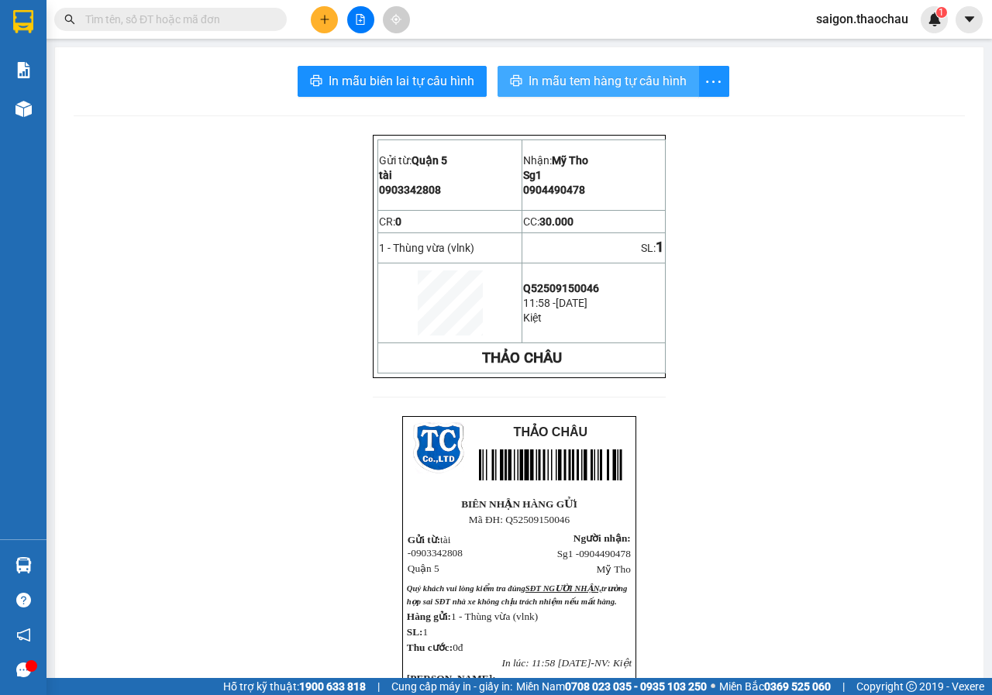
click at [633, 75] on span "In mẫu tem hàng tự cấu hình" at bounding box center [607, 80] width 158 height 19
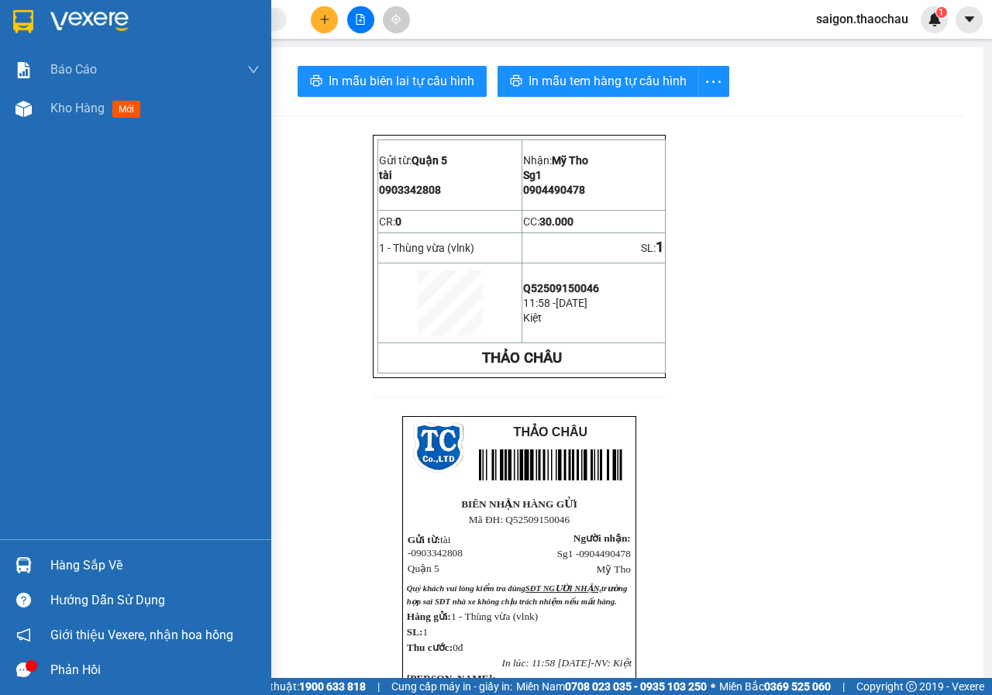
click at [127, 551] on div "Hàng sắp về" at bounding box center [135, 565] width 271 height 35
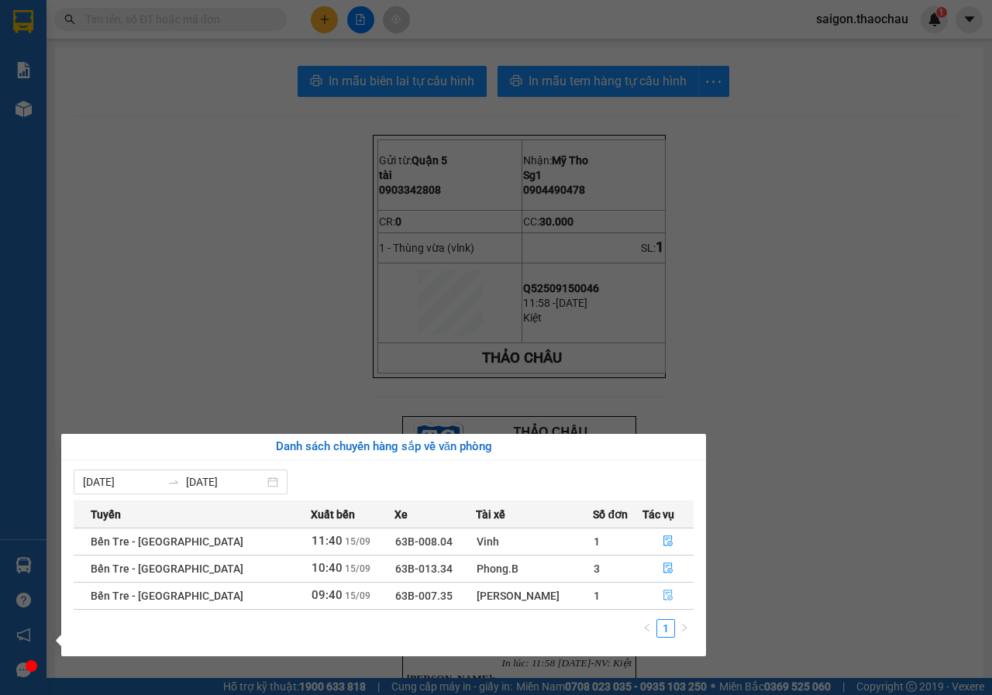
click at [687, 597] on button "button" at bounding box center [668, 595] width 50 height 25
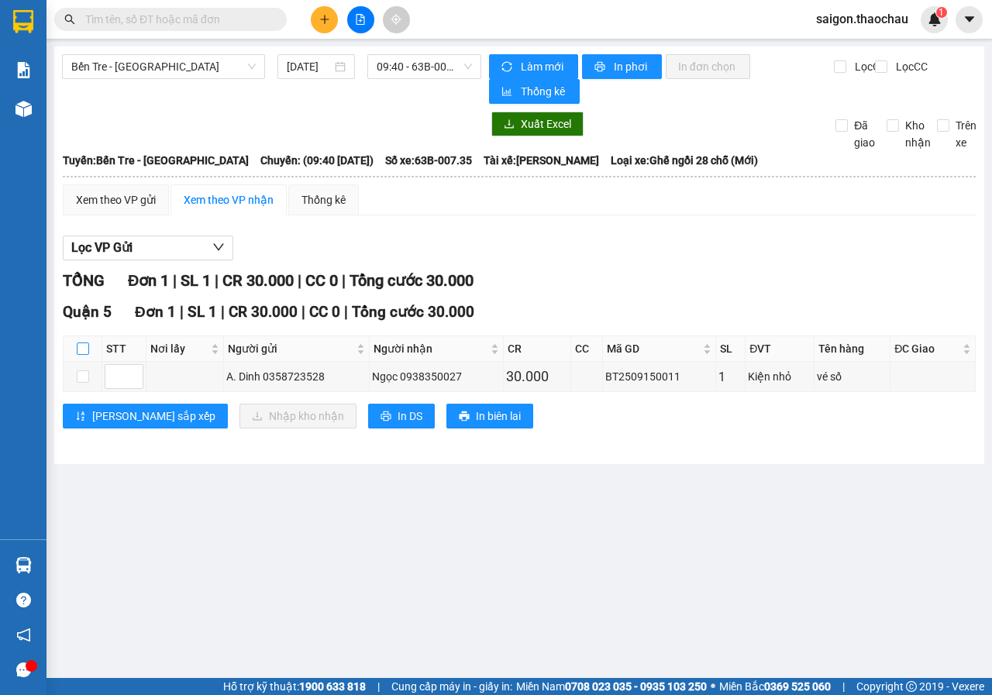
click at [83, 351] on input "checkbox" at bounding box center [83, 348] width 12 height 12
checkbox input "true"
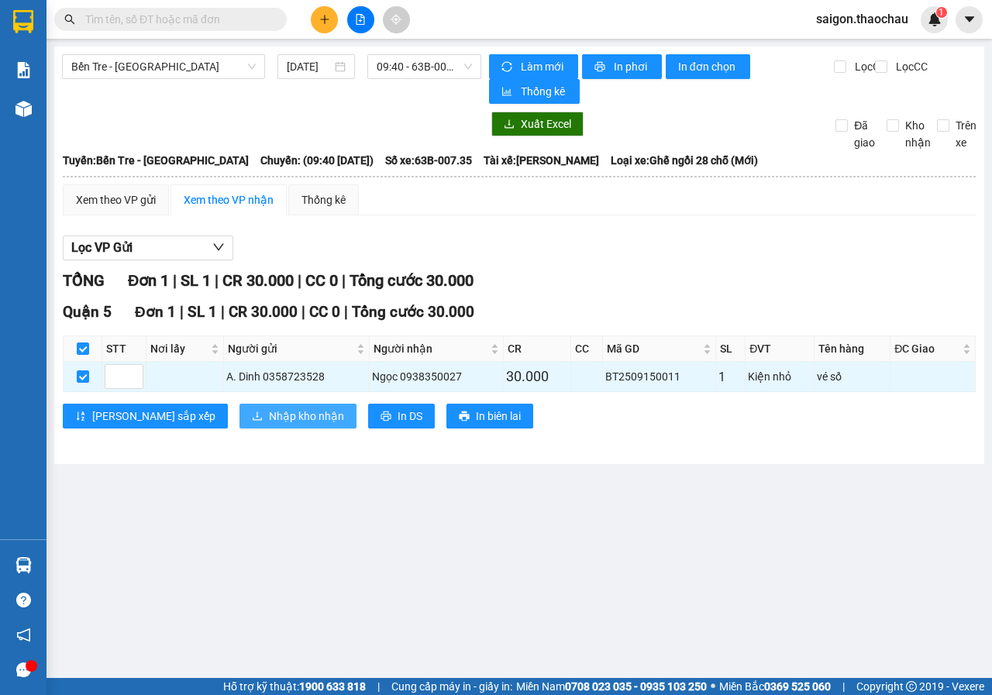
click at [269, 409] on span "Nhập kho nhận" at bounding box center [306, 415] width 75 height 17
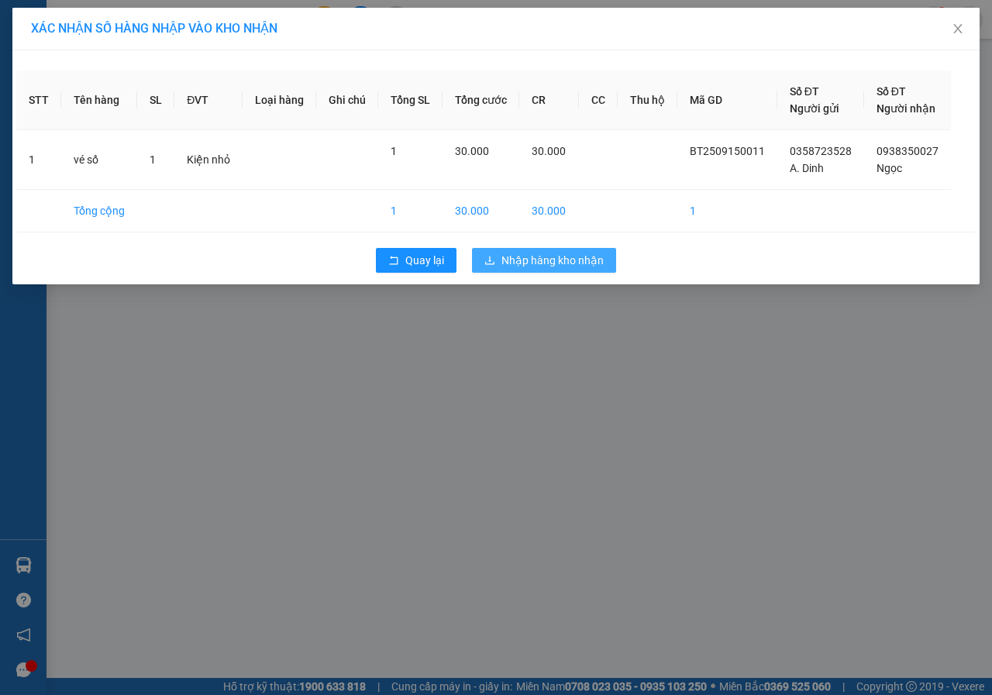
click at [538, 267] on span "Nhập hàng kho nhận" at bounding box center [552, 260] width 102 height 17
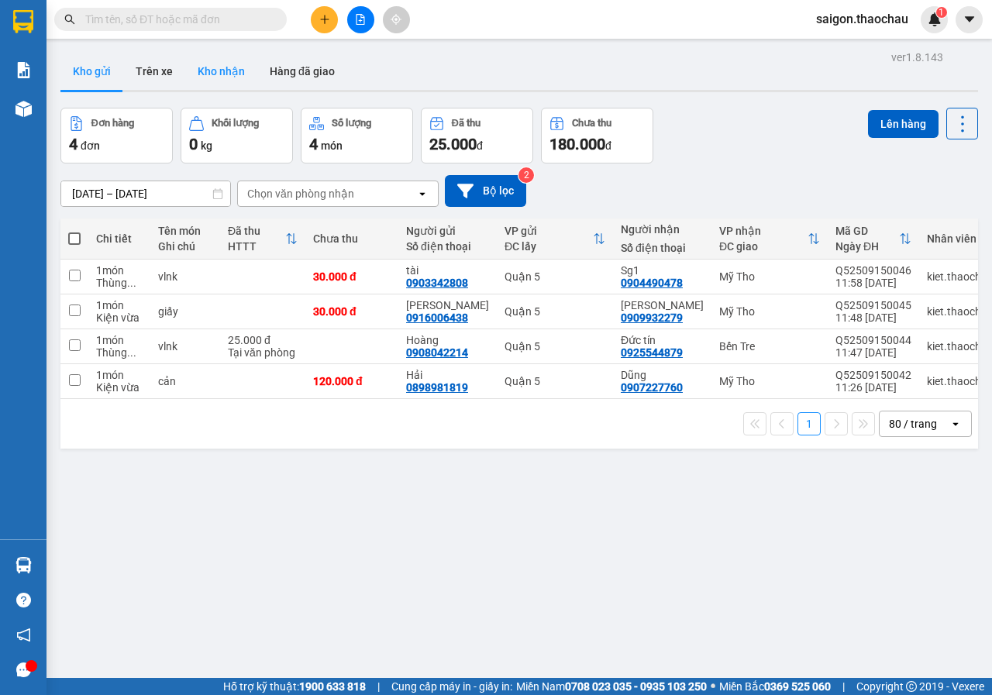
click at [215, 80] on button "Kho nhận" at bounding box center [221, 71] width 72 height 37
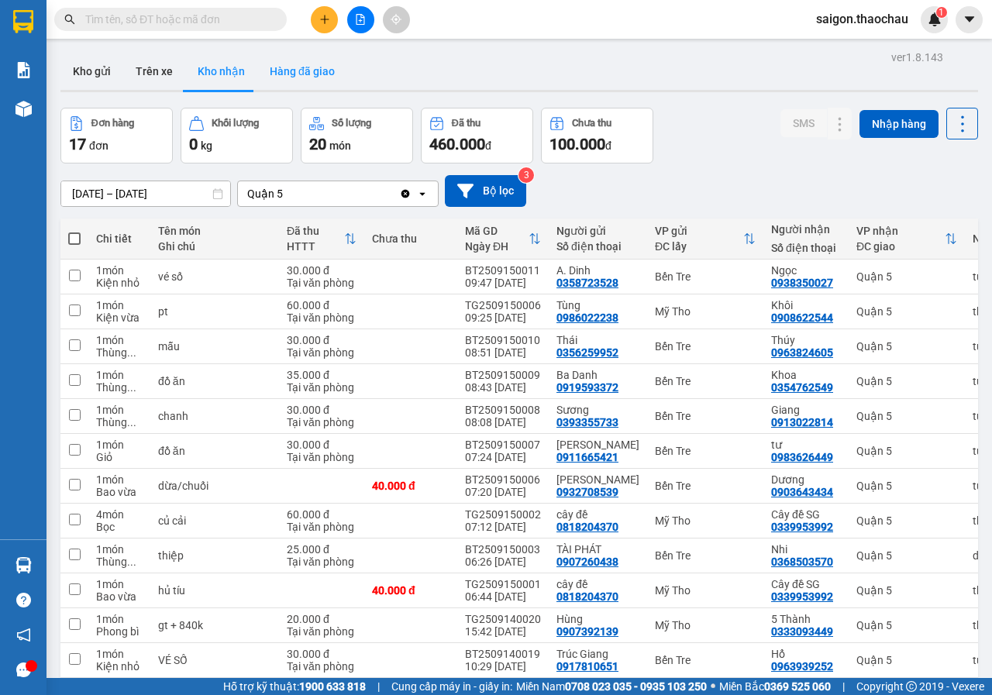
click at [318, 75] on button "Hàng đã giao" at bounding box center [302, 71] width 90 height 37
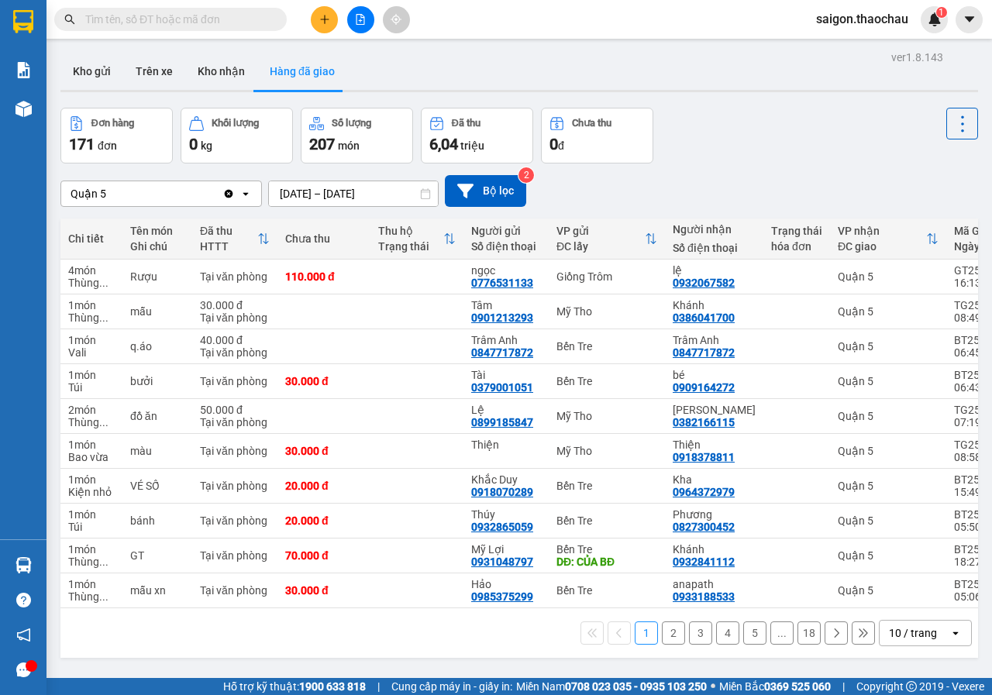
click at [915, 640] on div "10 / trang" at bounding box center [913, 632] width 48 height 15
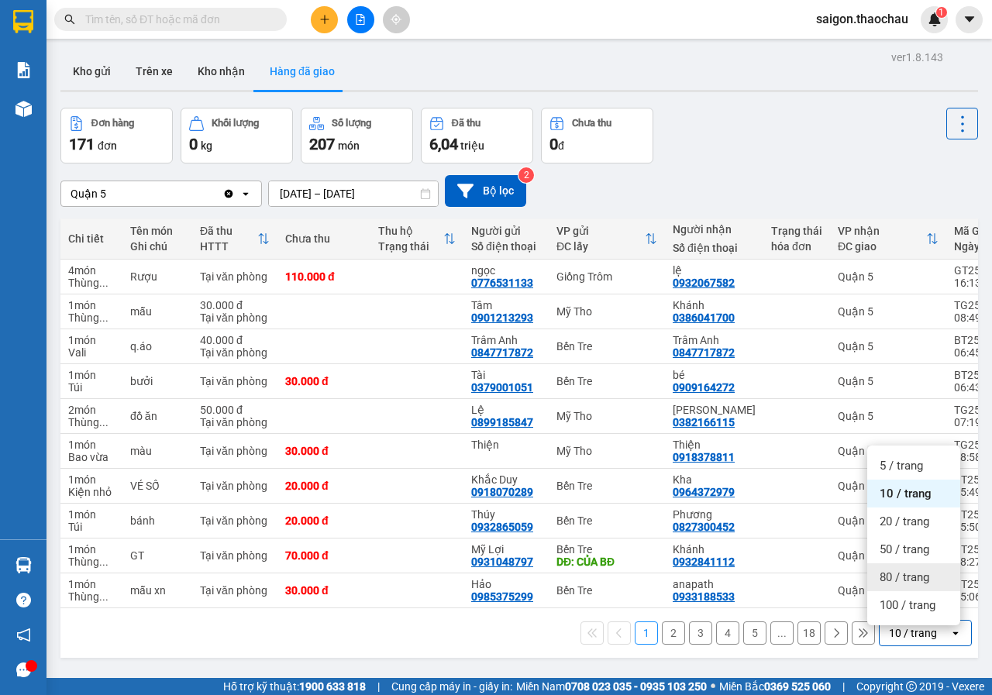
click at [906, 578] on span "80 / trang" at bounding box center [904, 576] width 50 height 15
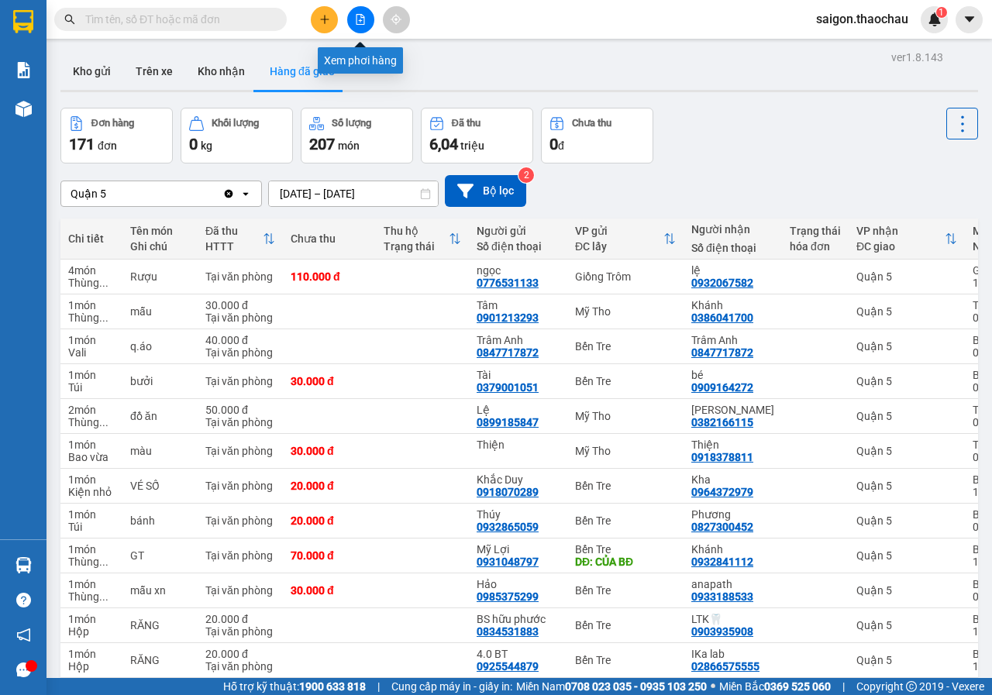
click at [367, 24] on button at bounding box center [360, 19] width 27 height 27
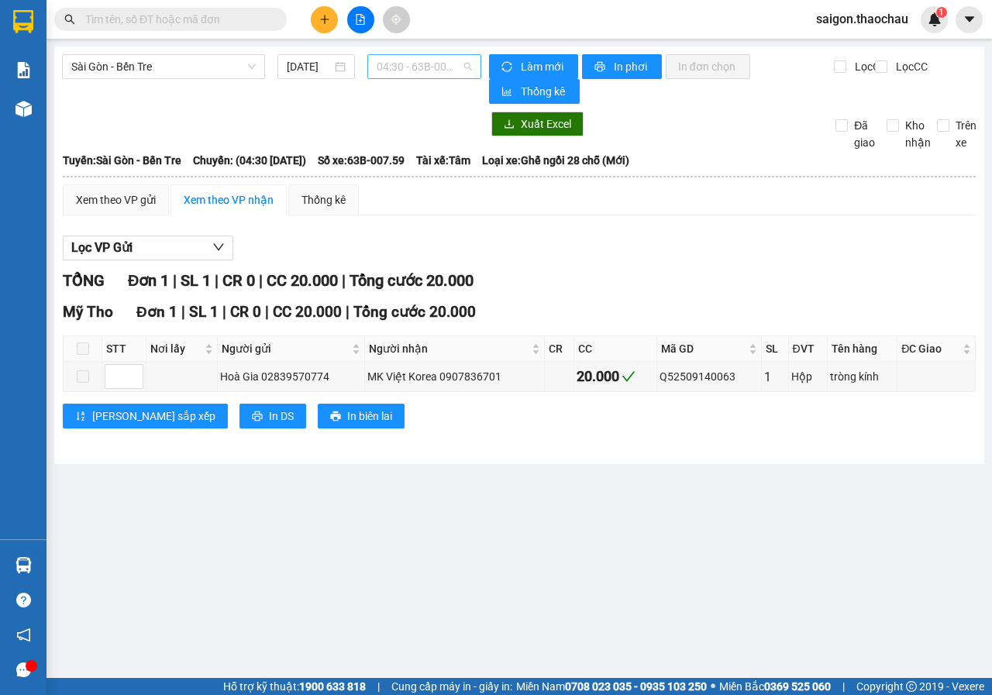
click at [449, 70] on span "04:30 - 63B-007.59" at bounding box center [424, 66] width 95 height 23
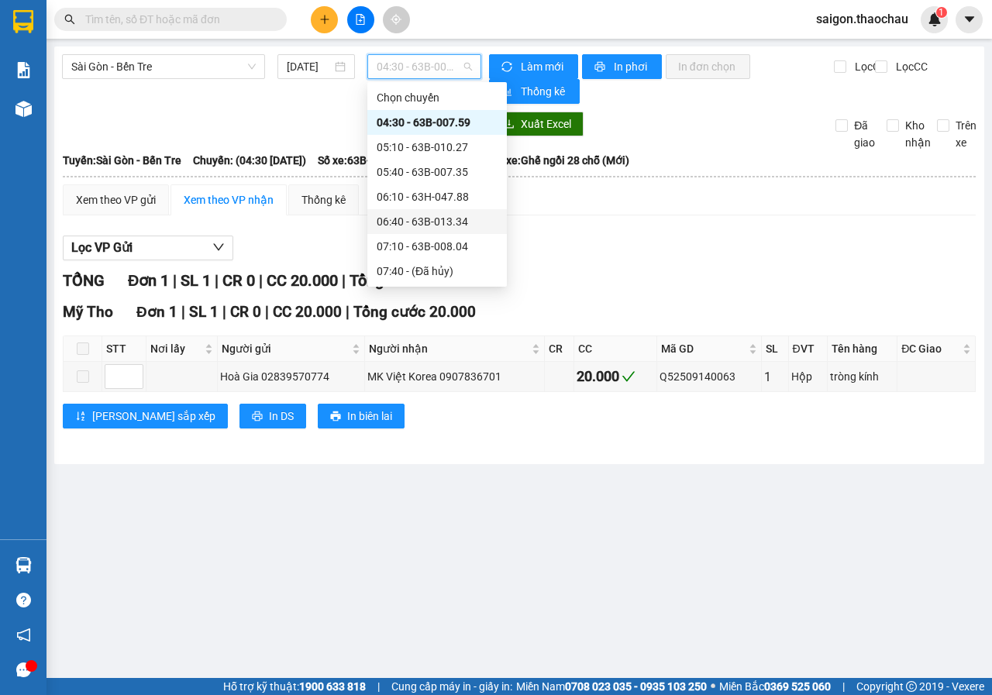
scroll to position [155, 0]
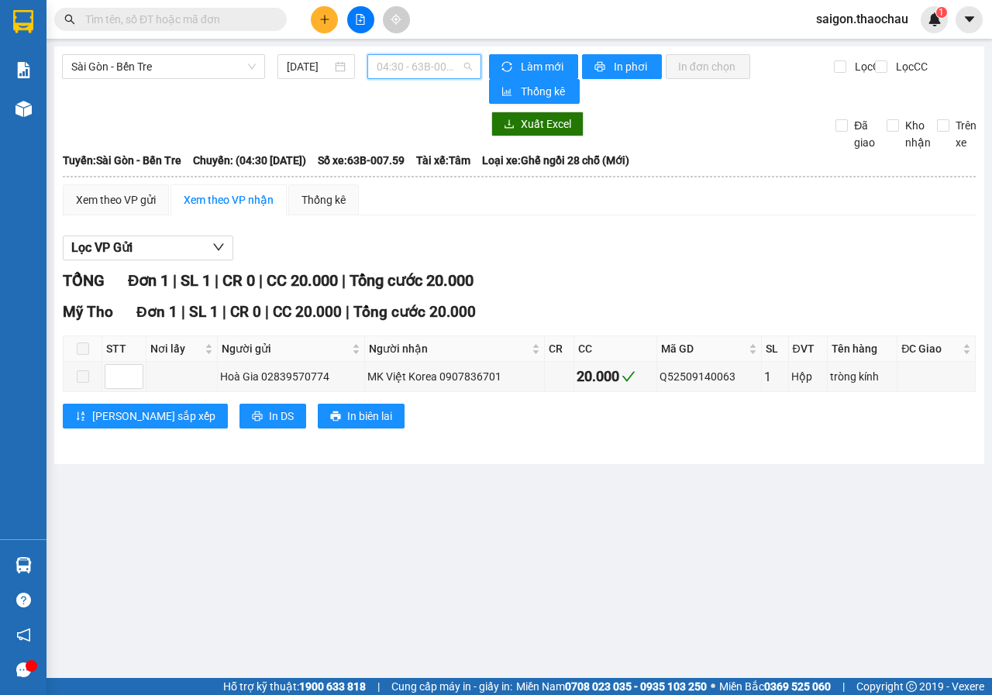
click at [413, 56] on span "04:30 - 63B-007.59" at bounding box center [424, 66] width 95 height 23
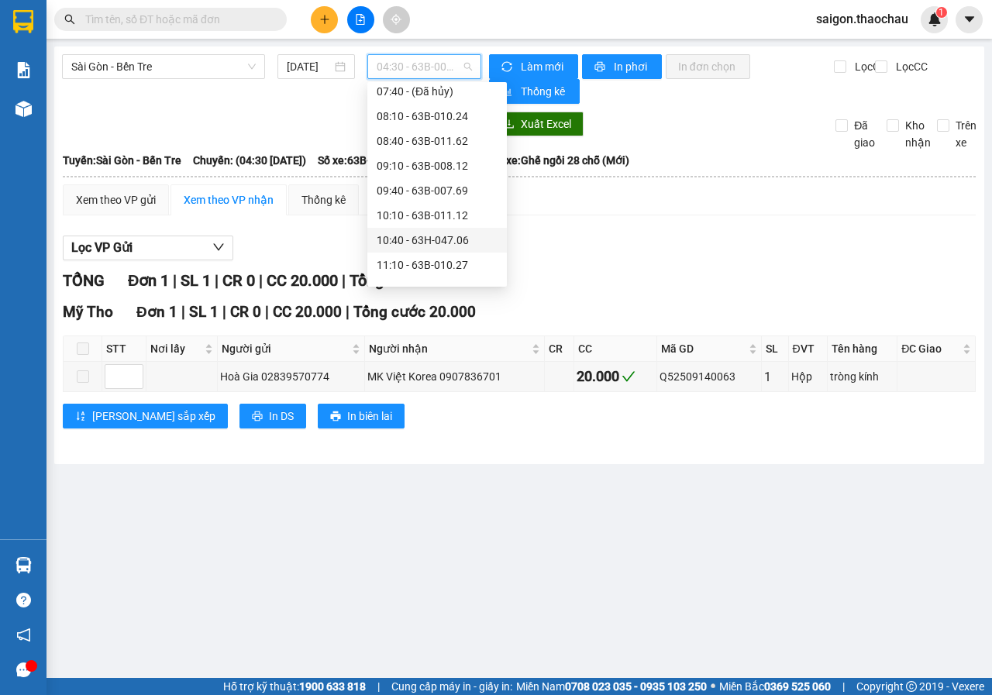
scroll to position [335, 0]
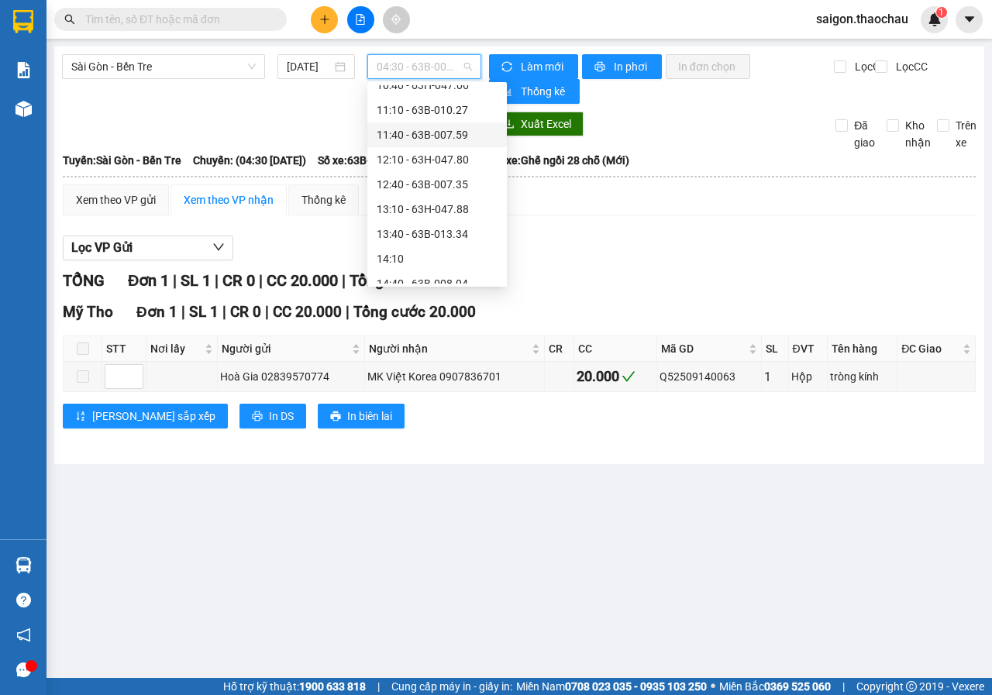
click at [449, 124] on div "11:40 - 63B-007.59" at bounding box center [436, 134] width 139 height 25
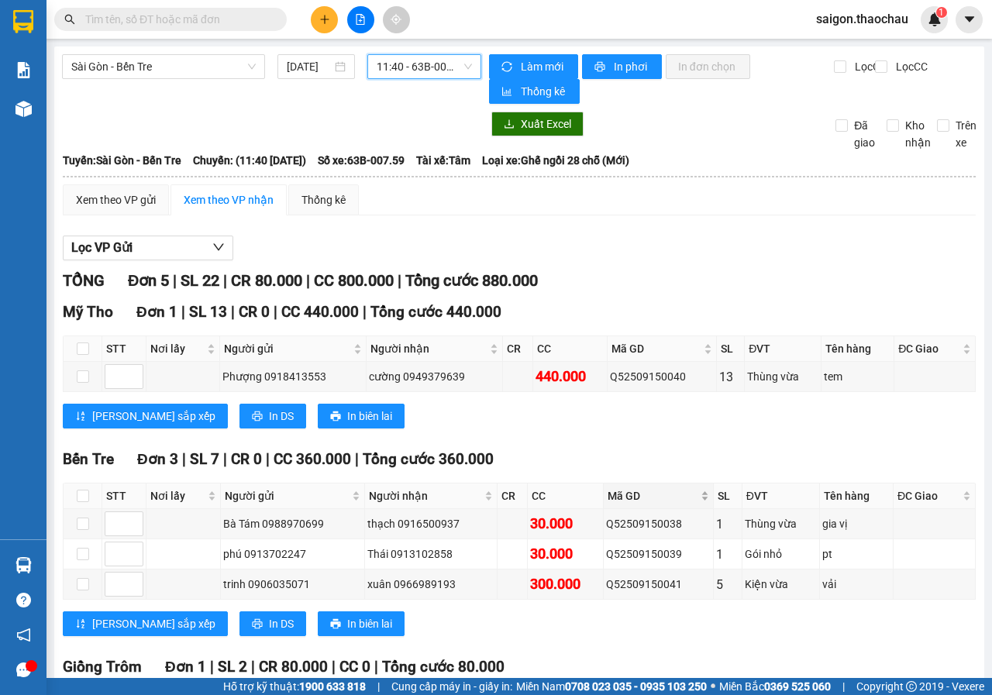
scroll to position [168, 0]
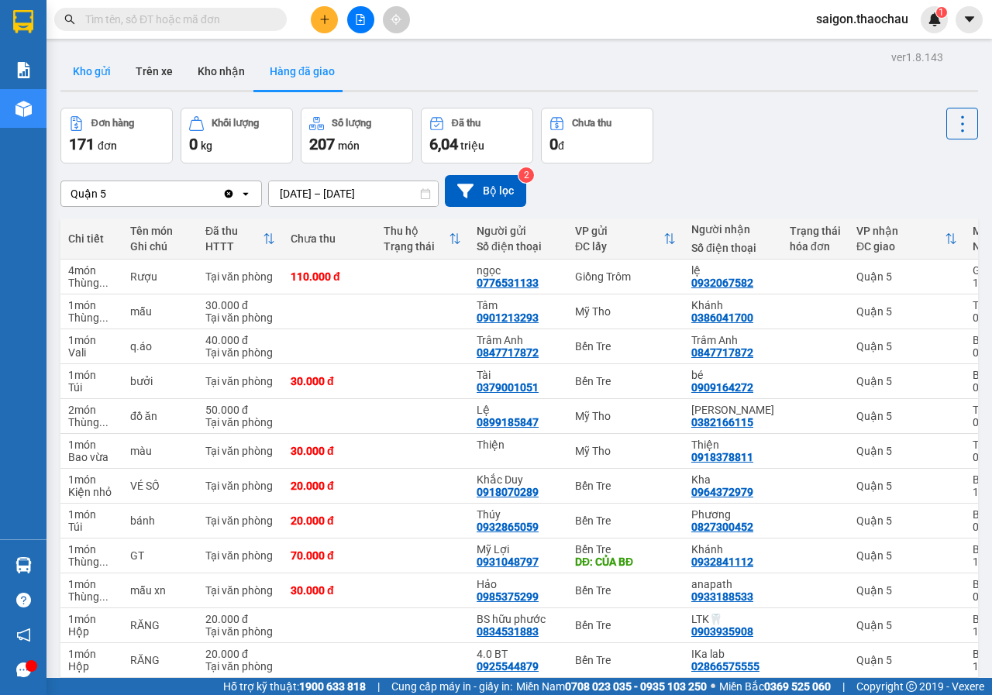
click at [95, 64] on button "Kho gửi" at bounding box center [91, 71] width 63 height 37
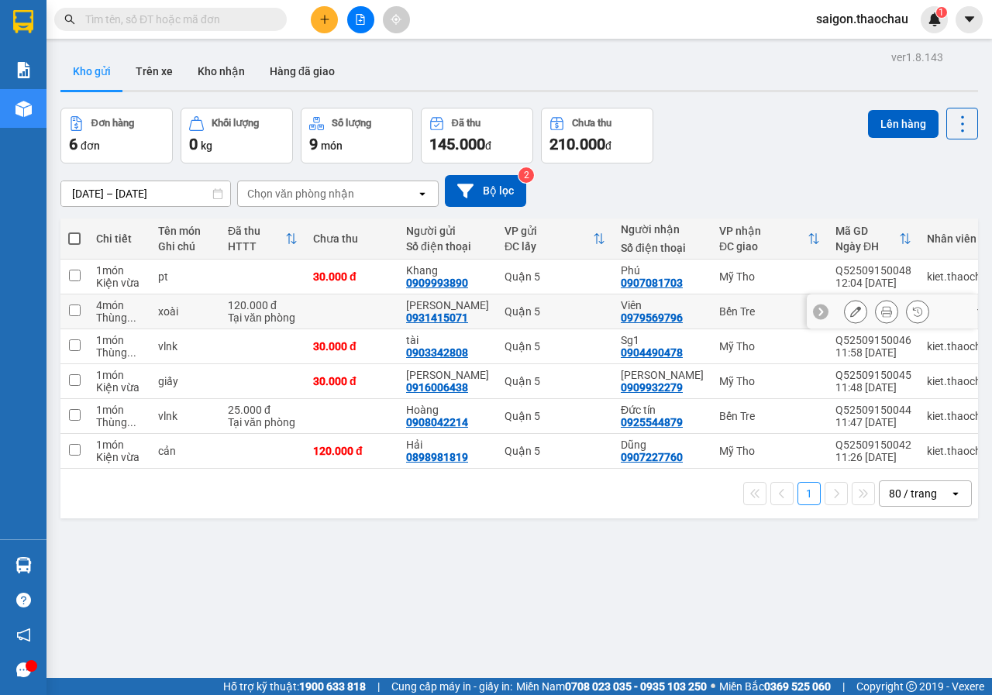
click at [881, 315] on icon at bounding box center [886, 311] width 11 height 11
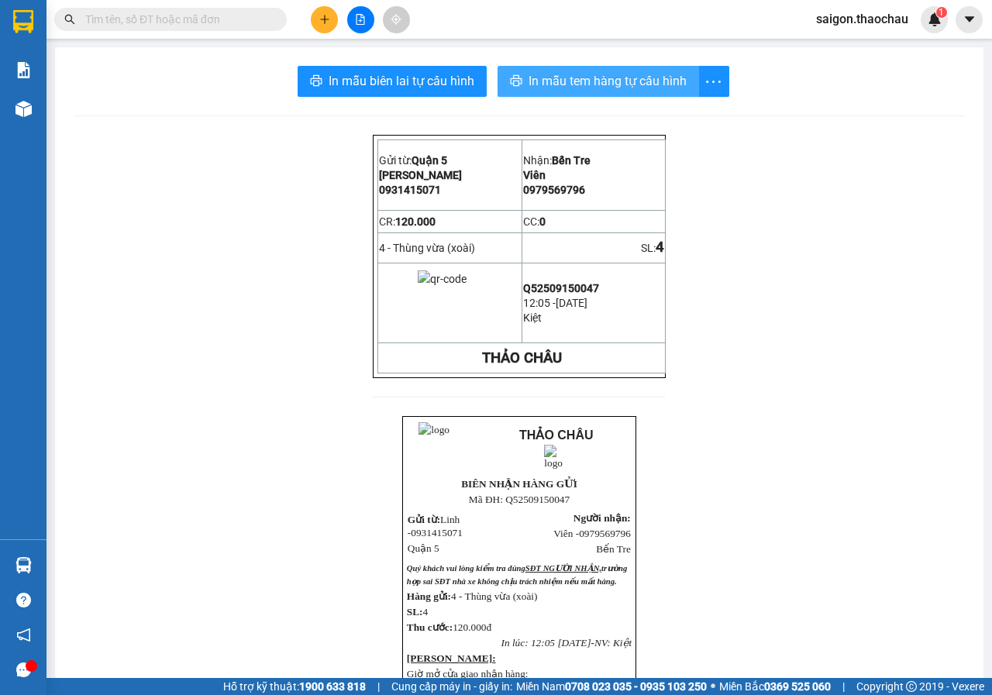
click at [642, 88] on span "In mẫu tem hàng tự cấu hình" at bounding box center [607, 80] width 158 height 19
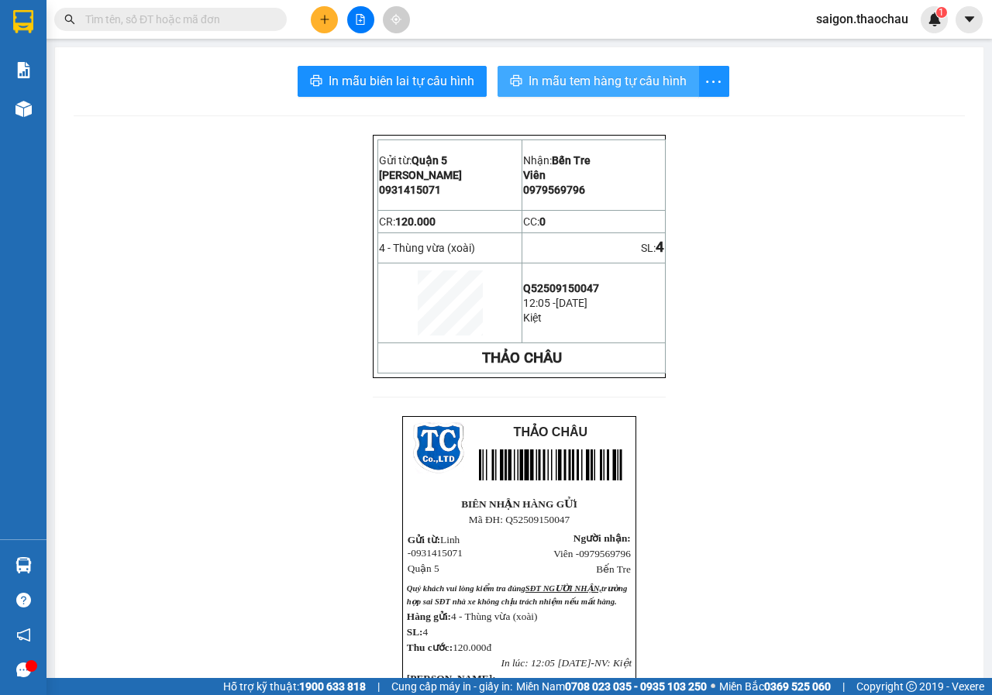
click at [586, 84] on span "In mẫu tem hàng tự cấu hình" at bounding box center [607, 80] width 158 height 19
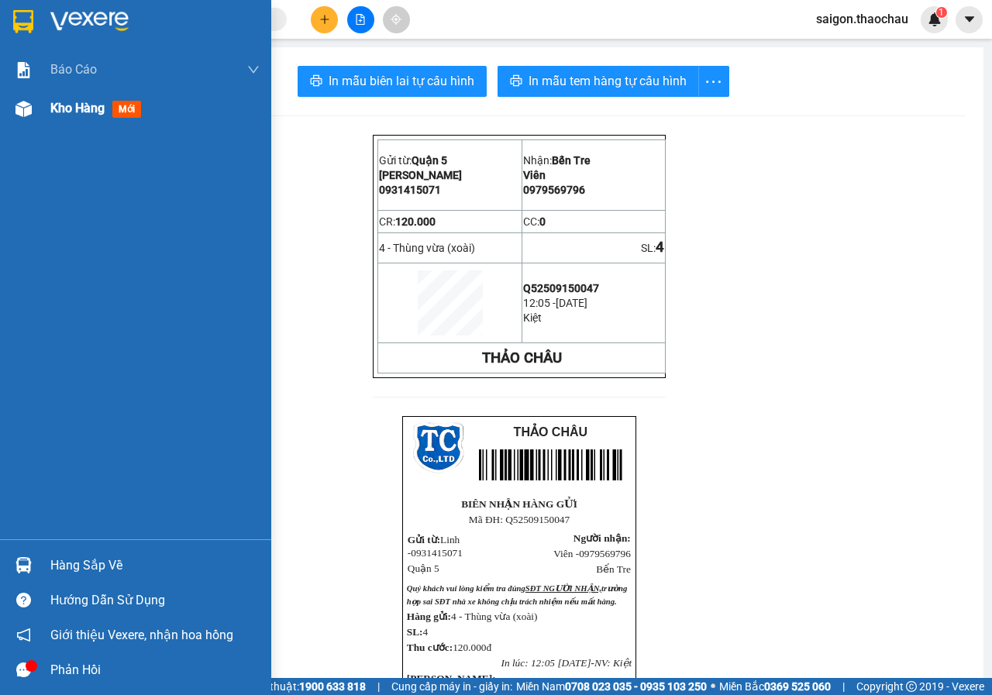
click at [91, 110] on span "Kho hàng" at bounding box center [77, 108] width 54 height 15
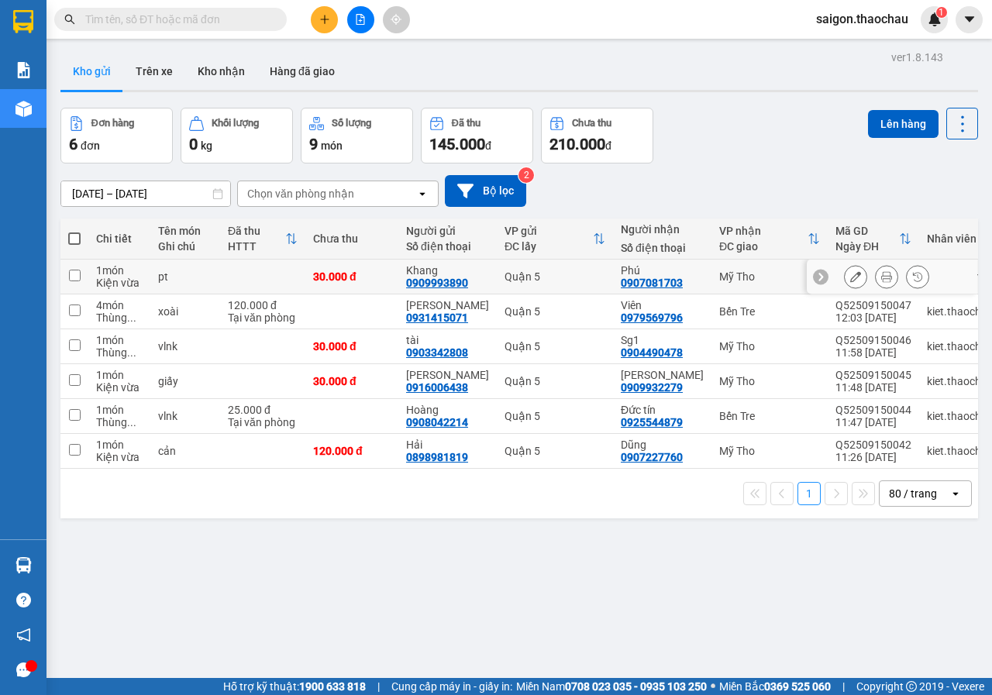
click at [881, 275] on icon at bounding box center [886, 276] width 11 height 11
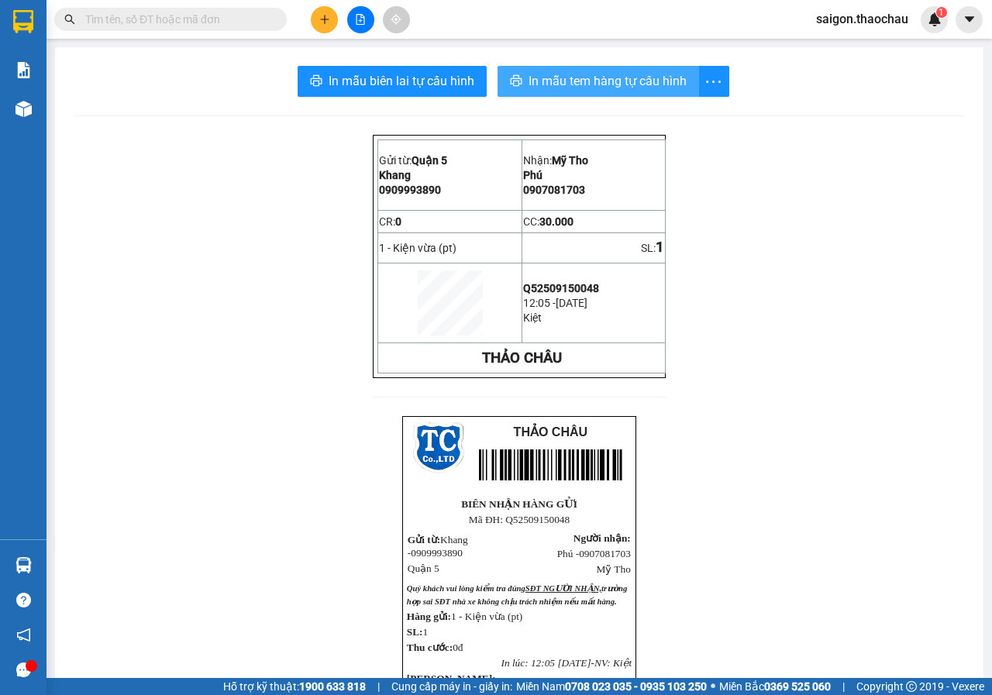
click at [672, 92] on button "In mẫu tem hàng tự cấu hình" at bounding box center [597, 81] width 201 height 31
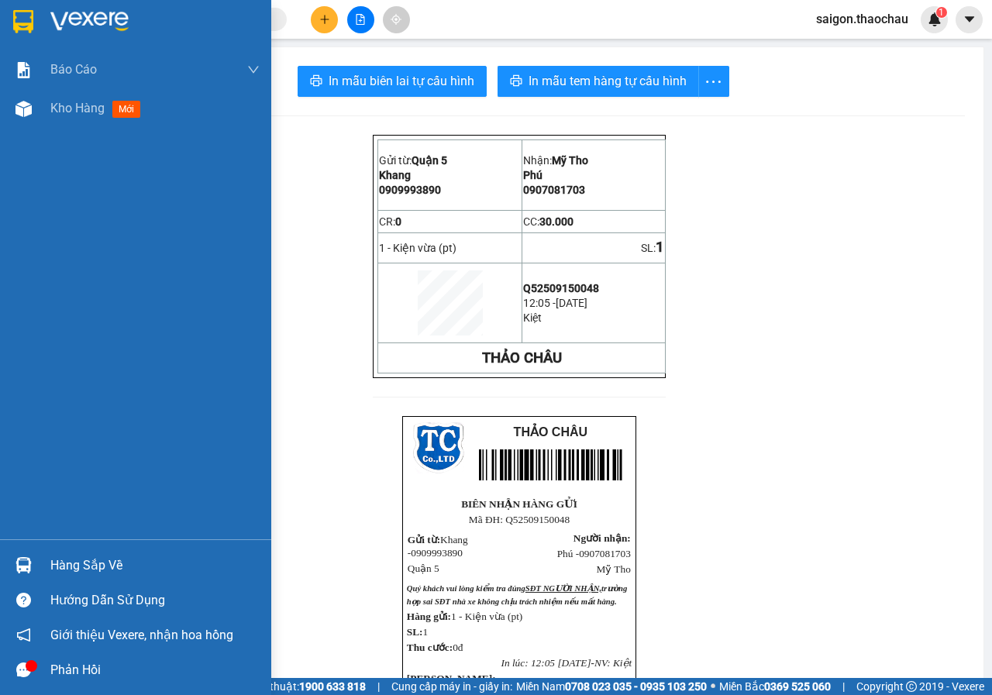
drag, startPoint x: 64, startPoint y: 572, endPoint x: 109, endPoint y: 564, distance: 45.6
click at [64, 571] on div "Hàng sắp về" at bounding box center [154, 565] width 209 height 23
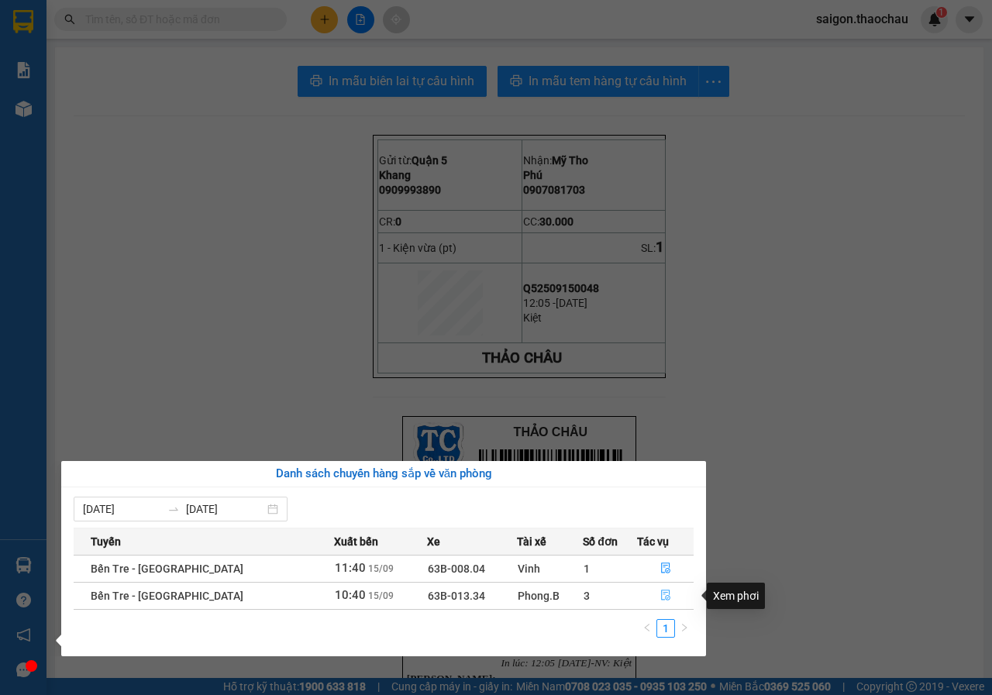
click at [660, 598] on icon "file-done" at bounding box center [665, 595] width 11 height 11
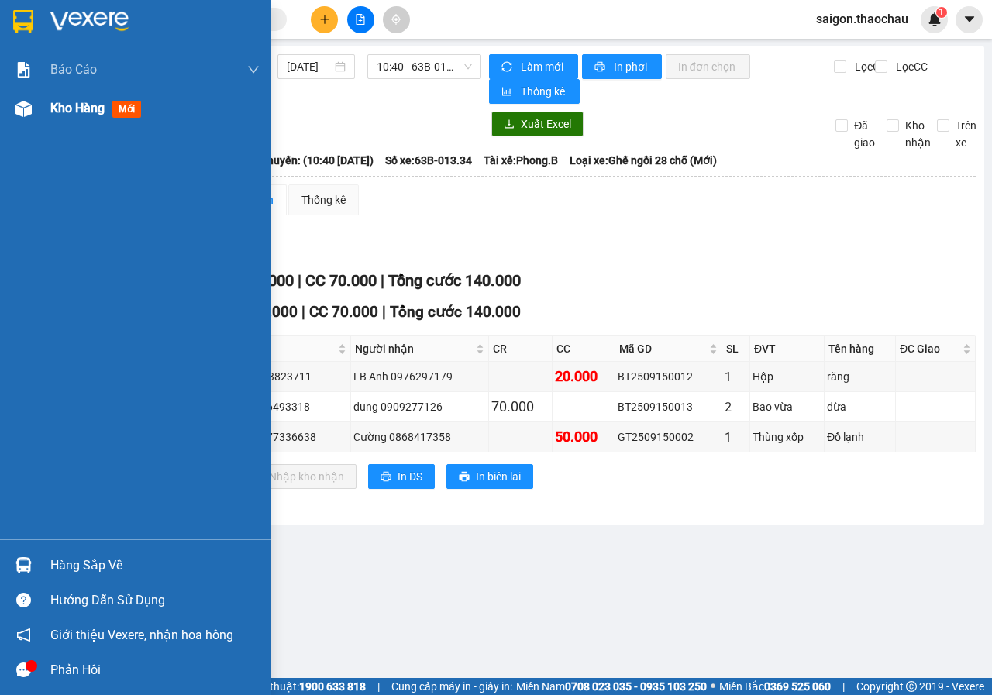
click at [57, 109] on span "Kho hàng" at bounding box center [77, 108] width 54 height 15
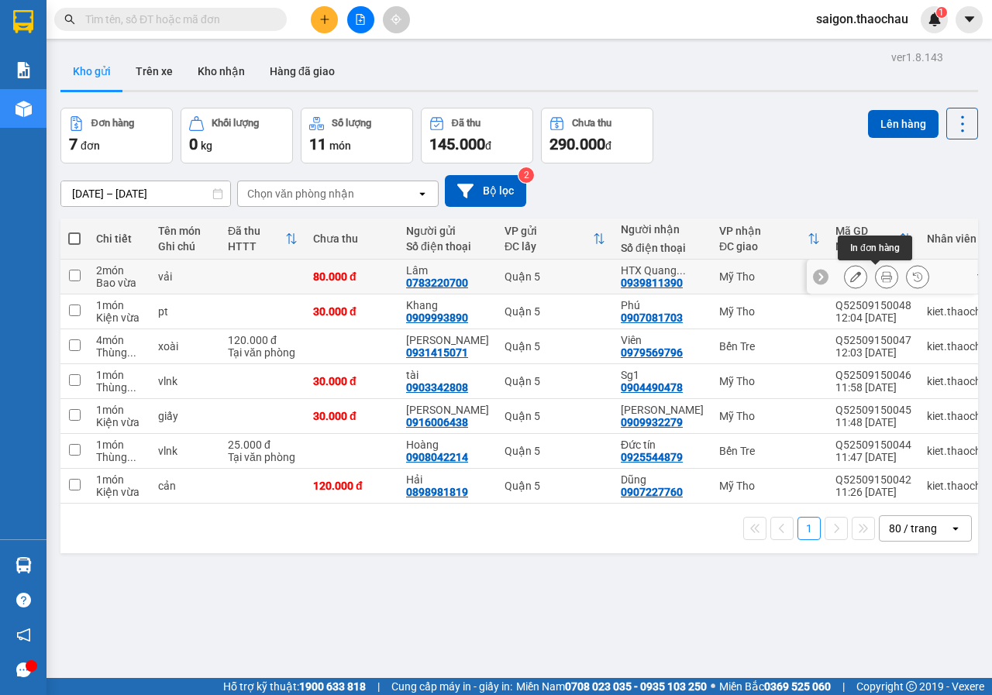
click at [875, 274] on button at bounding box center [886, 276] width 22 height 27
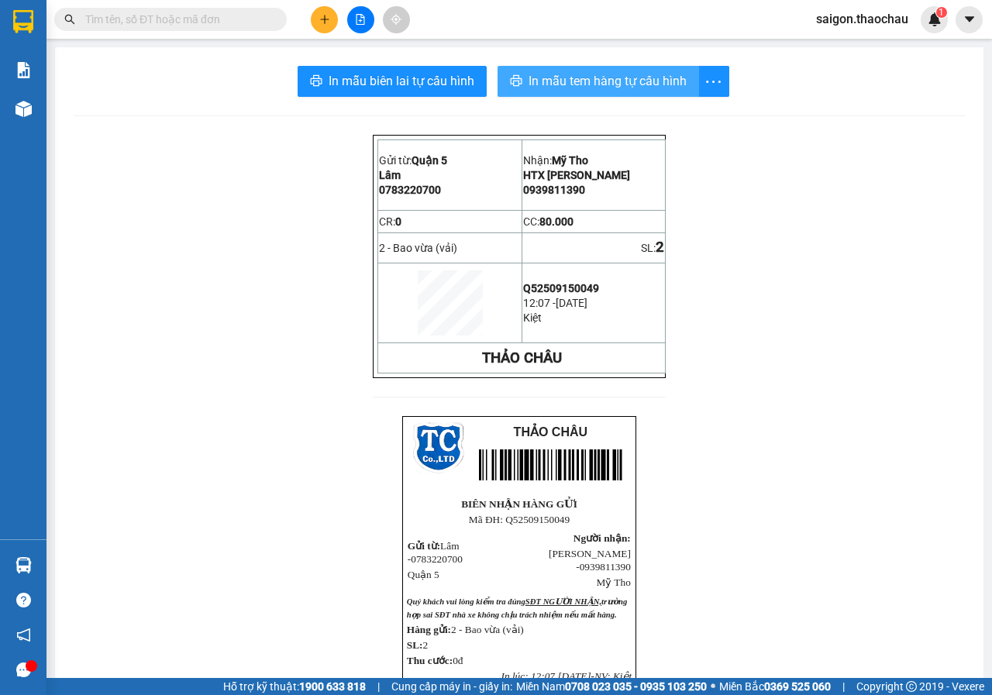
click at [622, 74] on span "In mẫu tem hàng tự cấu hình" at bounding box center [607, 80] width 158 height 19
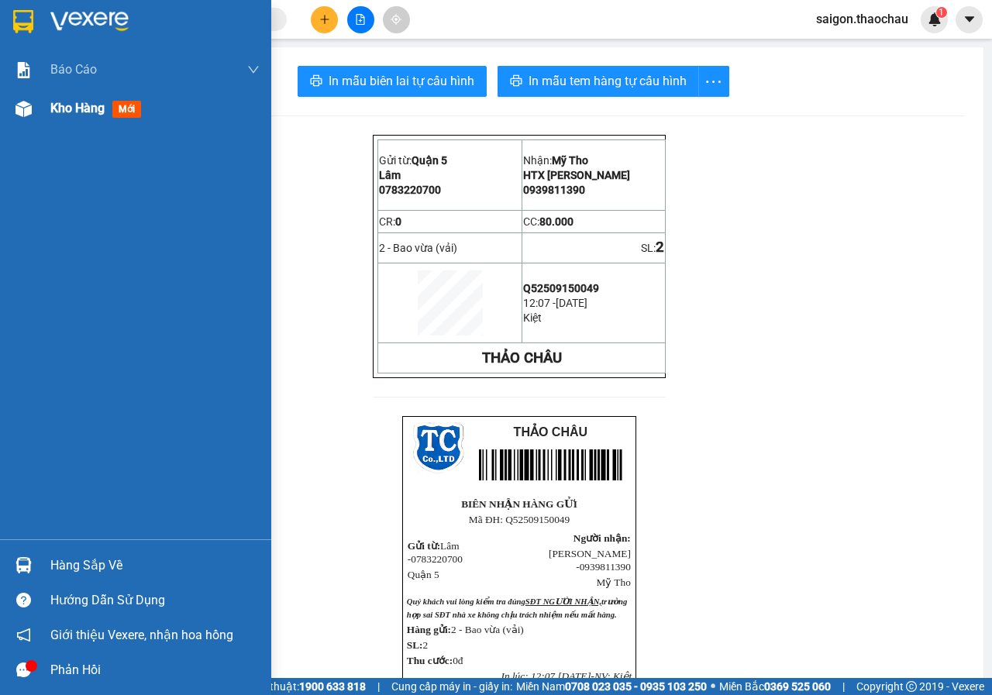
click at [79, 116] on div "Kho hàng mới" at bounding box center [98, 107] width 97 height 19
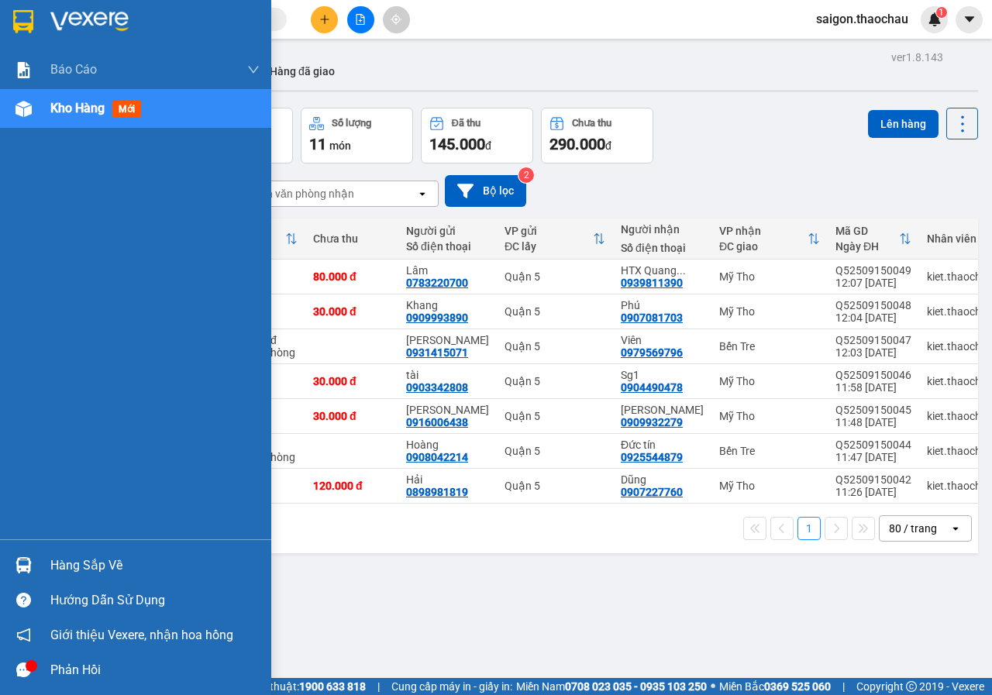
click at [112, 554] on div "Hàng sắp về" at bounding box center [154, 565] width 209 height 23
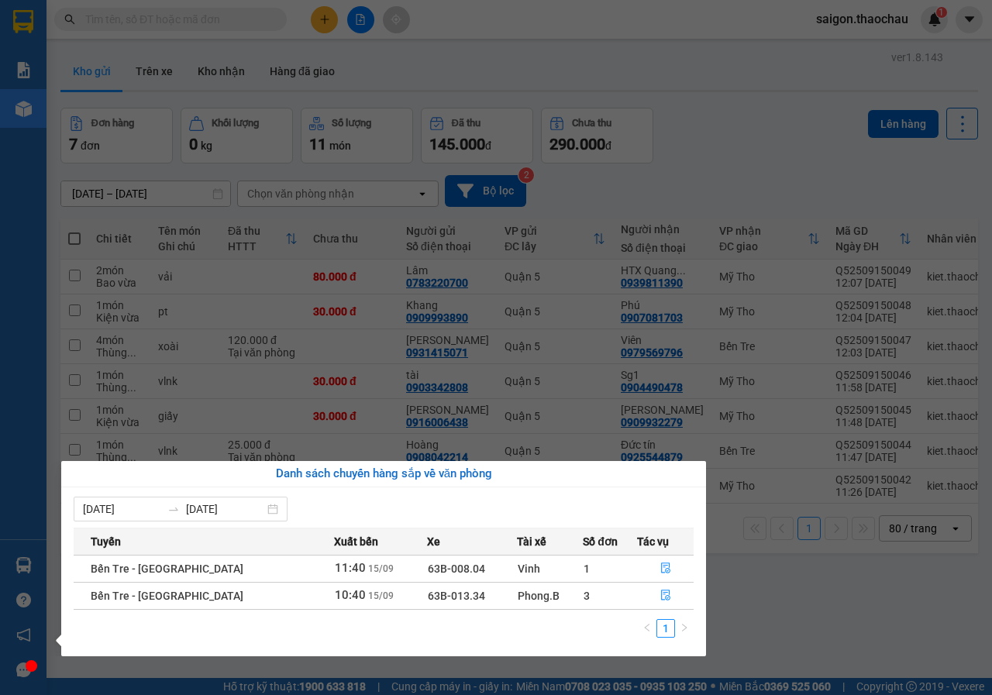
click at [801, 606] on section "Kết quả tìm kiếm ( 0 ) Bộ lọc No Data saigon.thaochau 1 Báo cáo Báo cáo dòng ti…" at bounding box center [496, 347] width 992 height 695
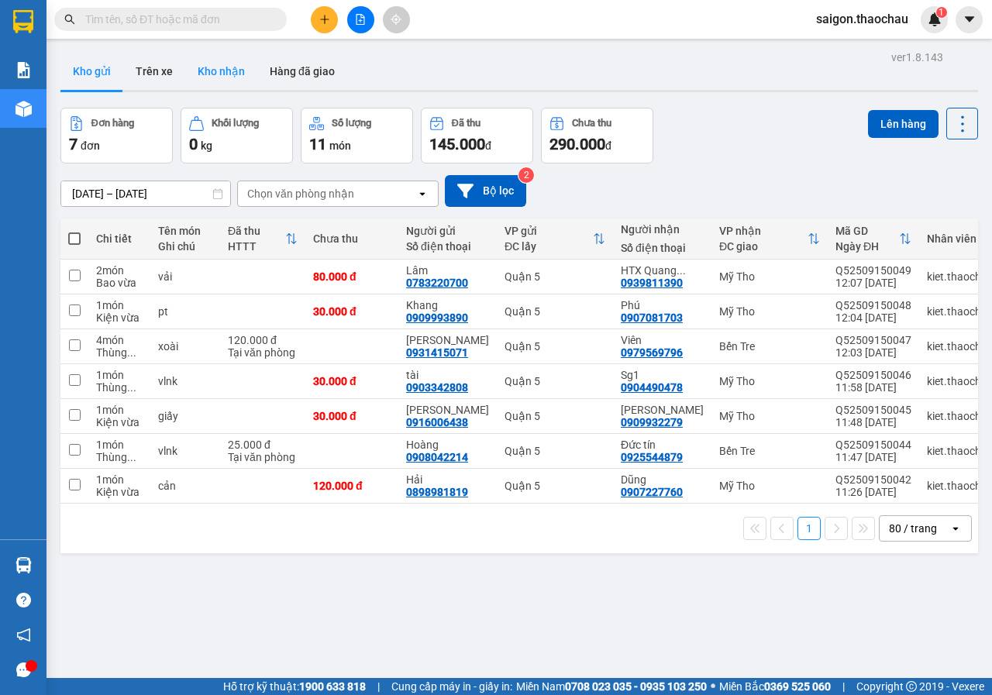
drag, startPoint x: 213, startPoint y: 84, endPoint x: 198, endPoint y: 84, distance: 15.5
click at [214, 84] on button "Kho nhận" at bounding box center [221, 71] width 72 height 37
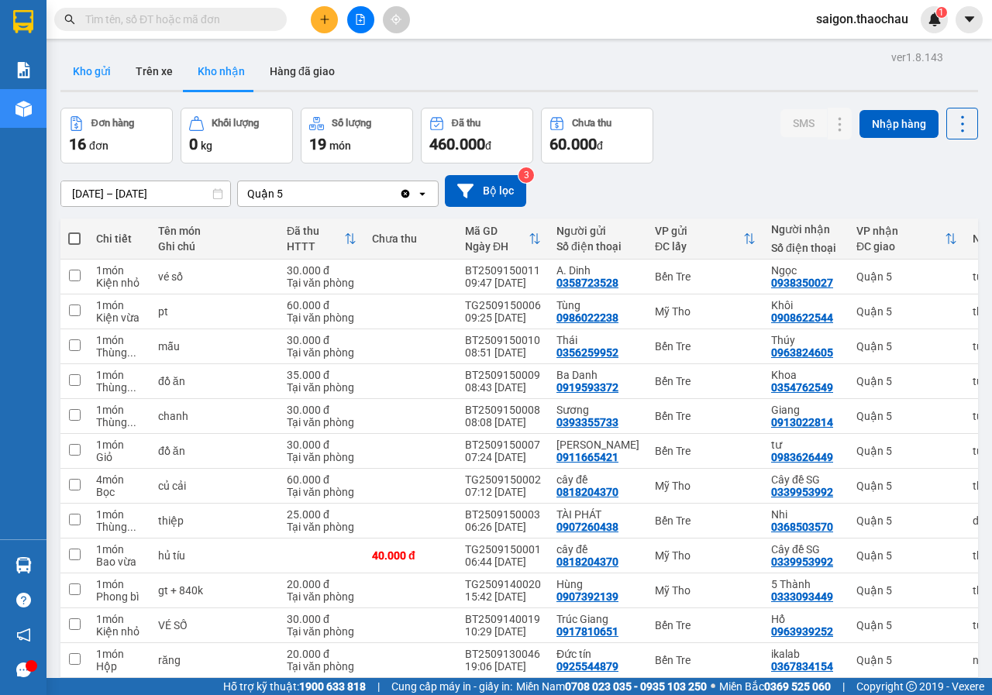
click at [96, 74] on button "Kho gửi" at bounding box center [91, 71] width 63 height 37
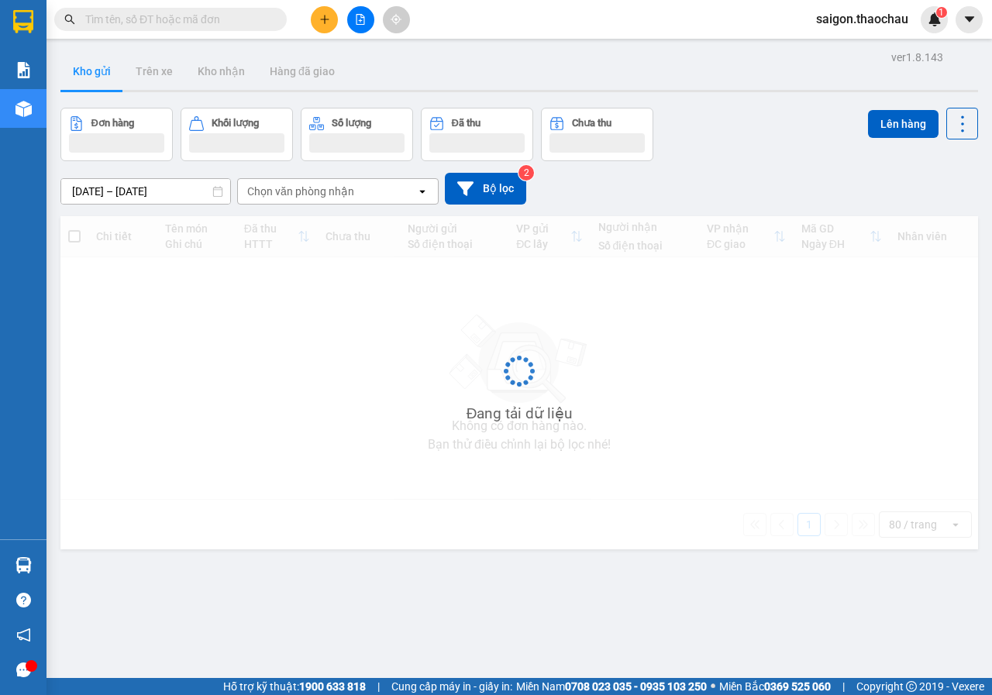
click at [96, 74] on button "Kho gửi" at bounding box center [91, 71] width 63 height 37
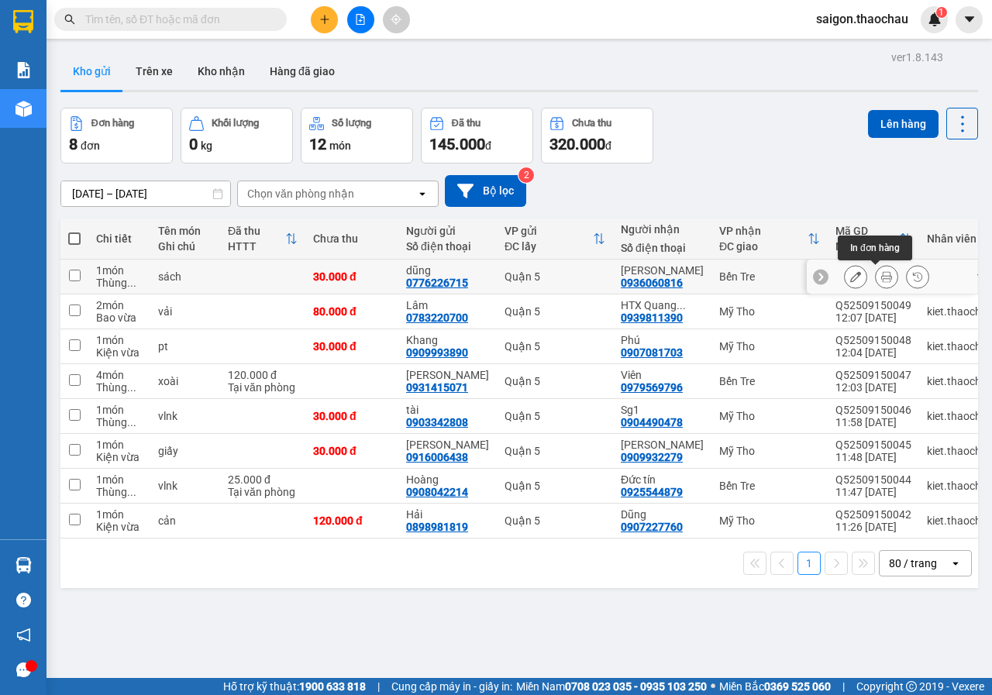
click at [875, 270] on button at bounding box center [886, 276] width 22 height 27
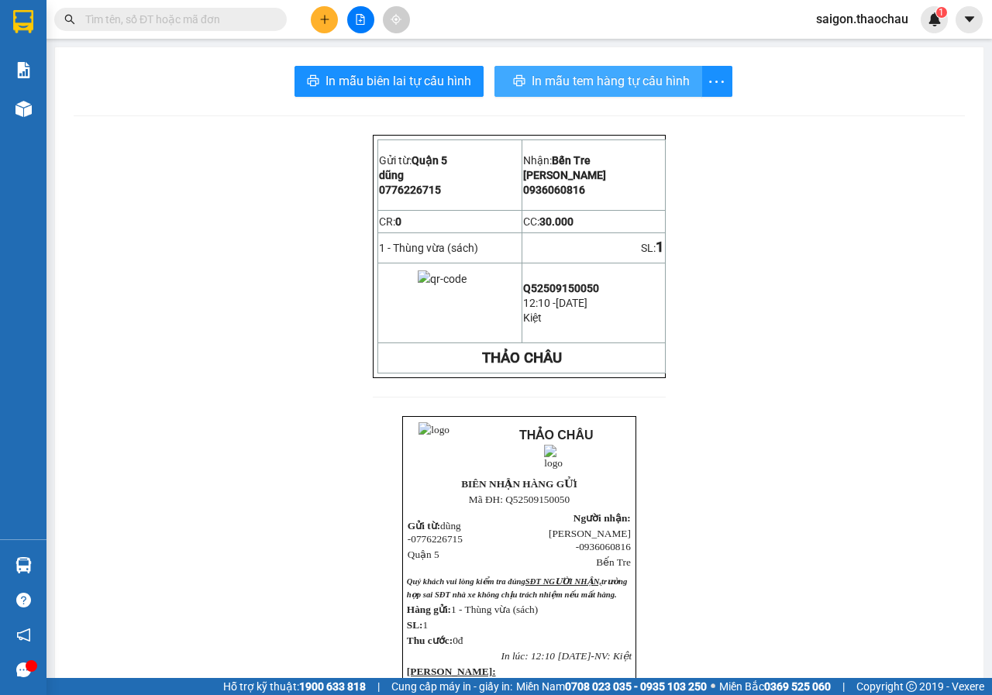
click at [676, 80] on span "In mẫu tem hàng tự cấu hình" at bounding box center [610, 80] width 158 height 19
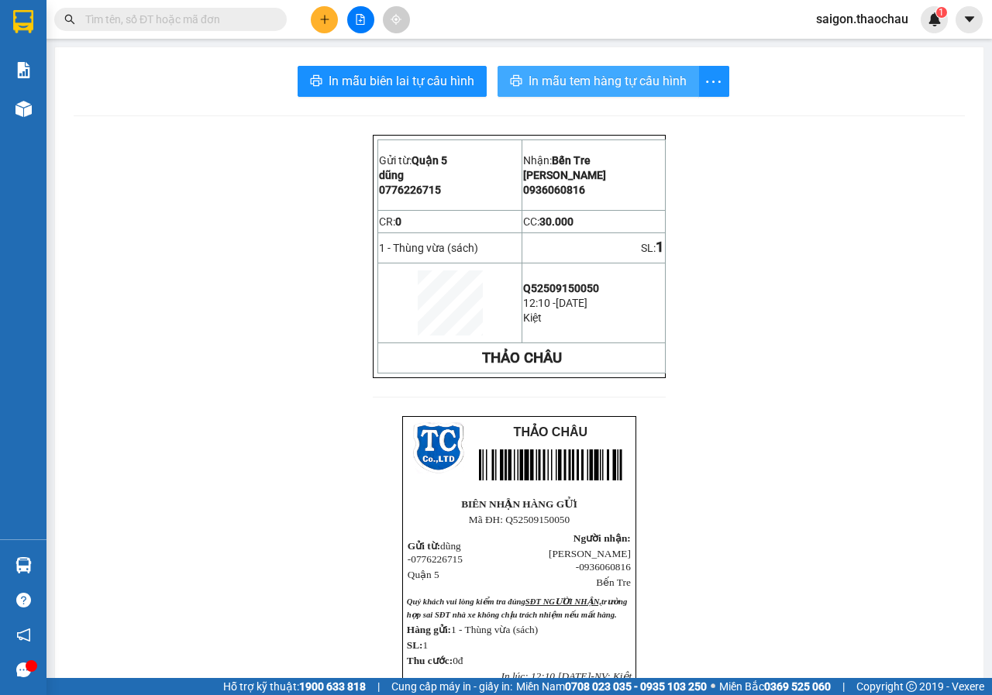
click at [649, 81] on span "In mẫu tem hàng tự cấu hình" at bounding box center [607, 80] width 158 height 19
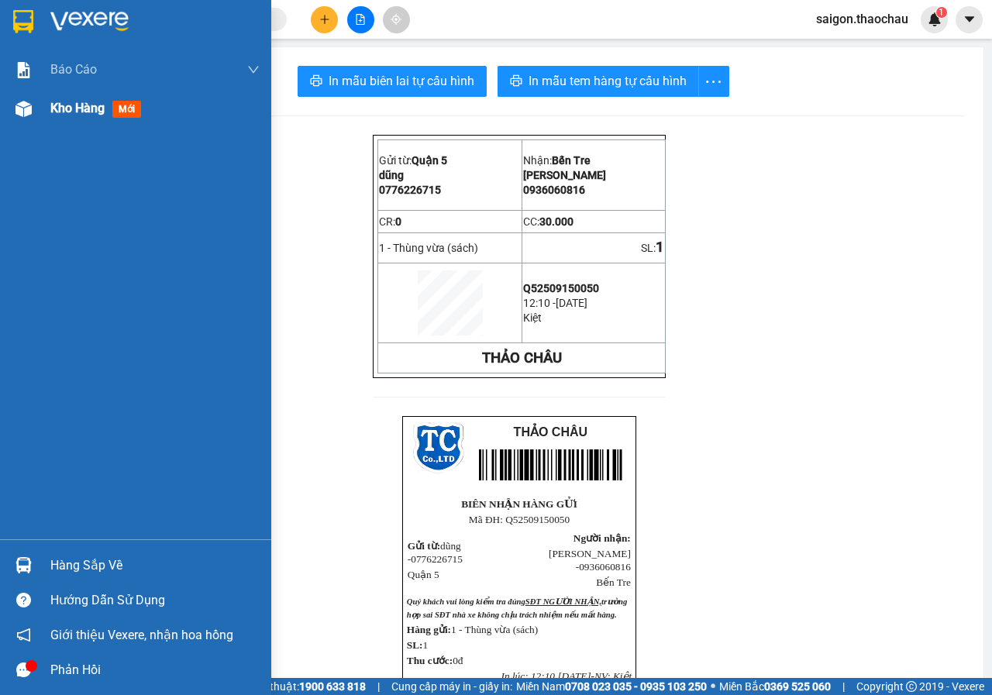
click at [87, 119] on div "Kho hàng mới" at bounding box center [154, 108] width 209 height 39
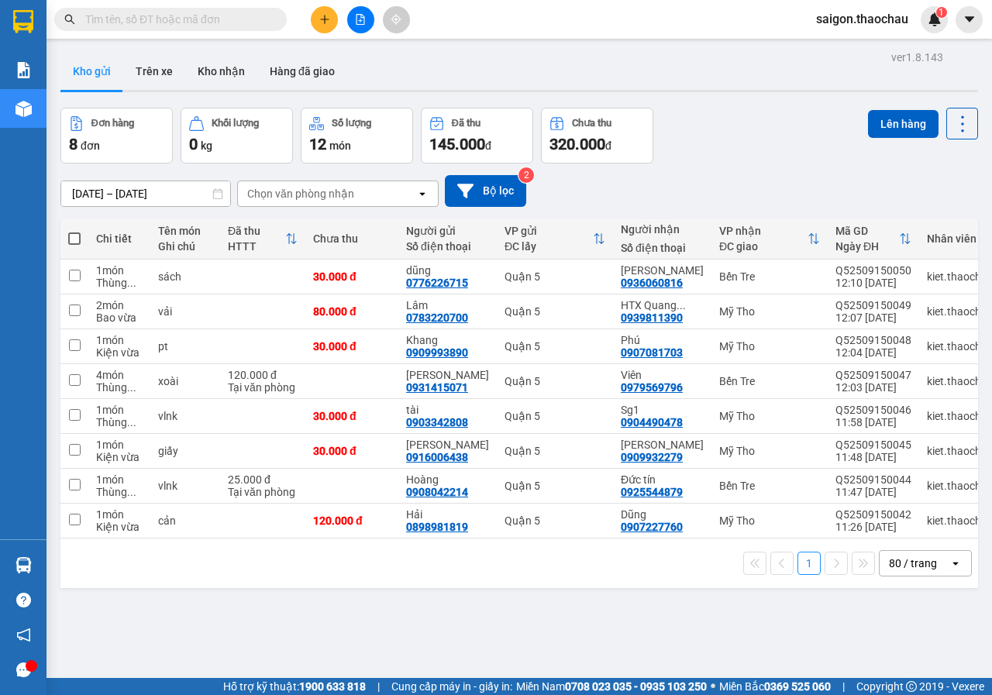
click at [77, 236] on span at bounding box center [74, 238] width 12 height 12
click at [74, 231] on input "checkbox" at bounding box center [74, 231] width 0 height 0
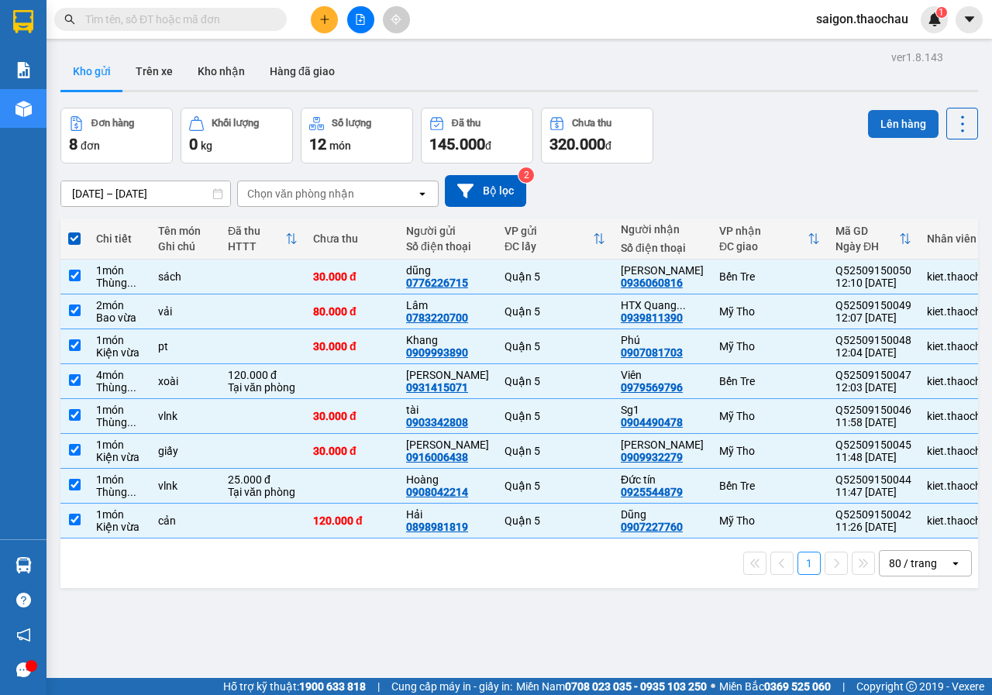
click at [900, 124] on button "Lên hàng" at bounding box center [903, 124] width 70 height 28
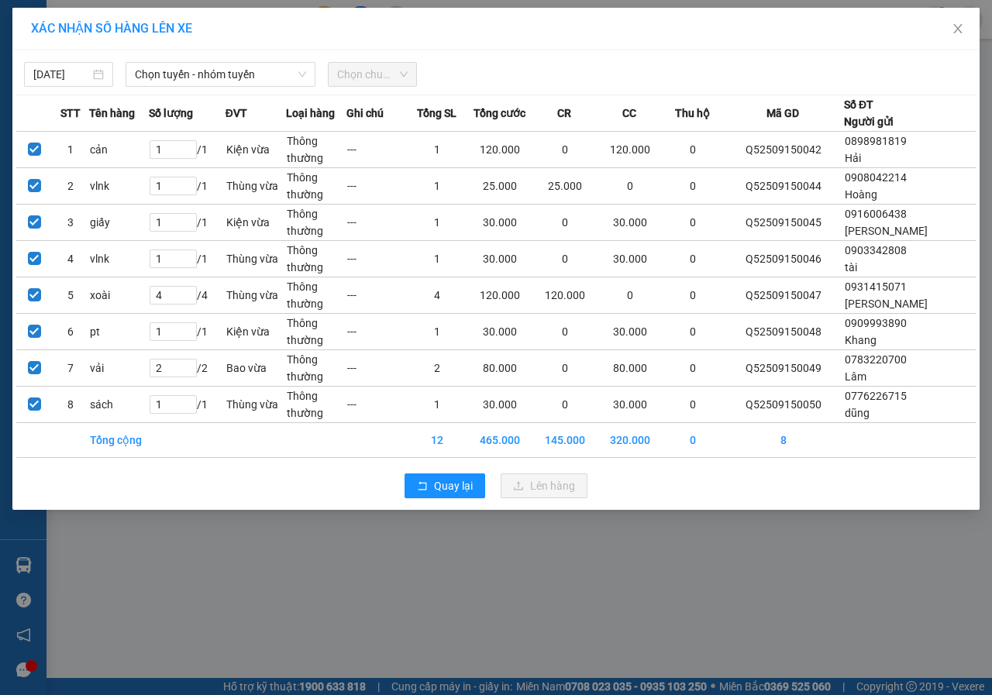
click at [232, 61] on div "15/09/2025 Chọn tuyến - nhóm tuyến Chọn chuyến" at bounding box center [495, 70] width 959 height 33
click at [229, 80] on span "Chọn tuyến - nhóm tuyến" at bounding box center [220, 74] width 171 height 23
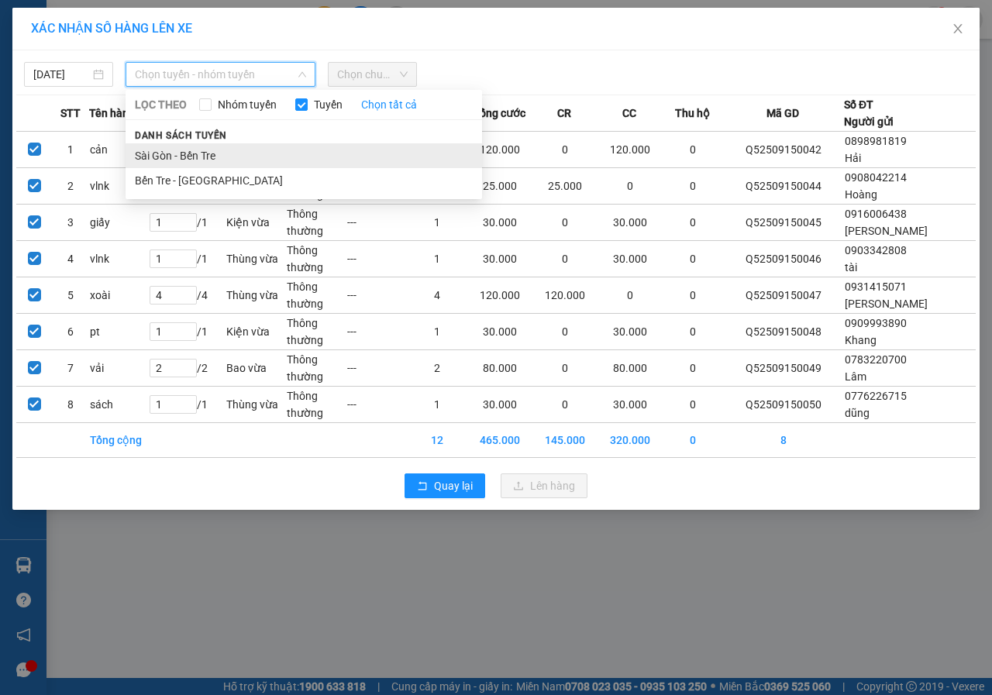
click at [190, 153] on li "Sài Gòn - Bến Tre" at bounding box center [304, 155] width 356 height 25
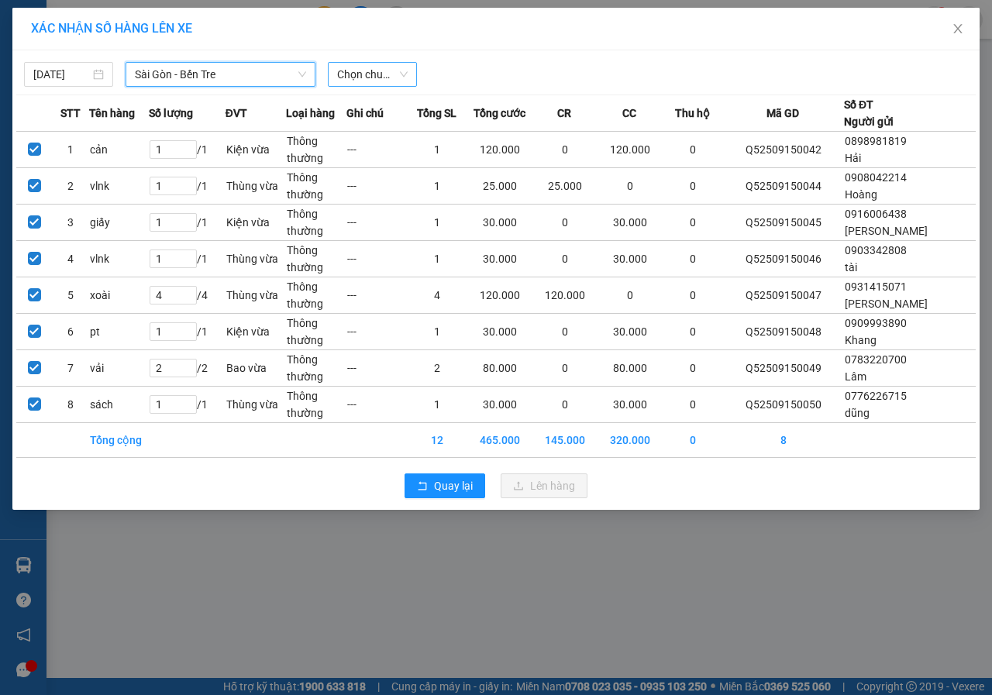
click at [383, 68] on span "Chọn chuyến" at bounding box center [372, 74] width 70 height 23
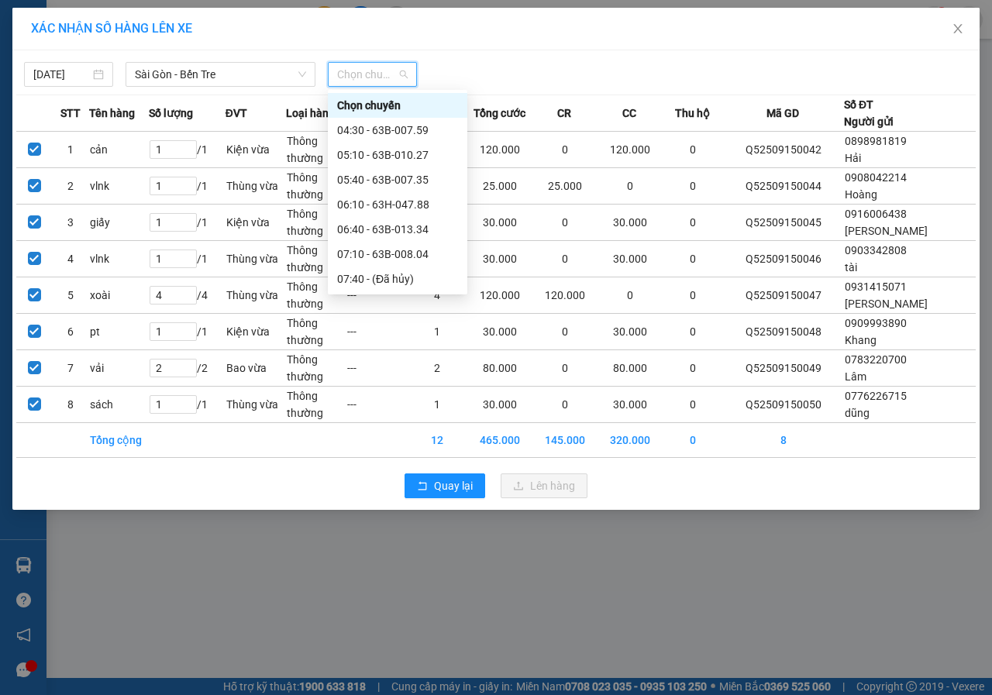
drag, startPoint x: 404, startPoint y: 119, endPoint x: 418, endPoint y: 133, distance: 20.8
click at [406, 493] on div "12:10 - 63H-047.80" at bounding box center [397, 501] width 121 height 17
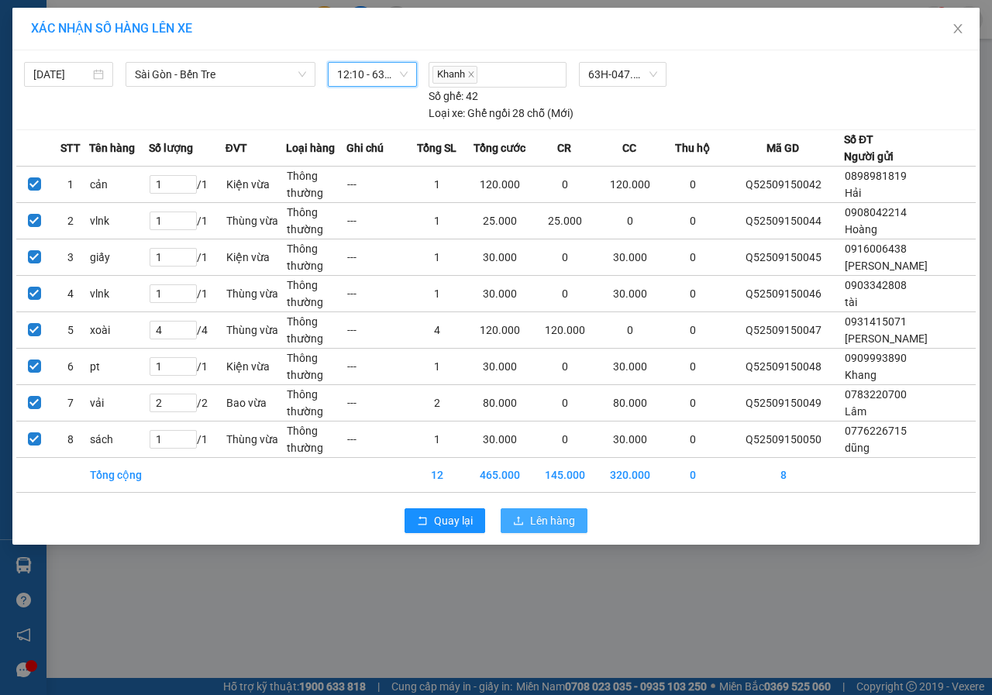
click at [535, 514] on span "Lên hàng" at bounding box center [552, 520] width 45 height 17
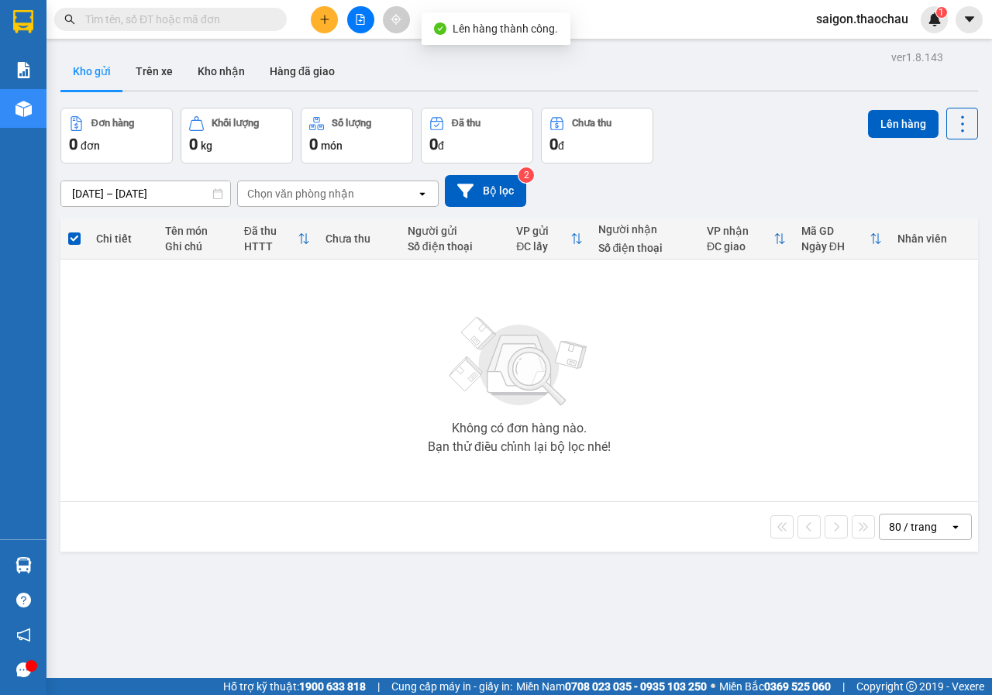
click at [738, 417] on div "Không có đơn hàng nào. Bạn thử điều chỉnh lại bộ lọc nhé!" at bounding box center [519, 380] width 902 height 232
click at [215, 65] on button "Kho nhận" at bounding box center [221, 71] width 72 height 37
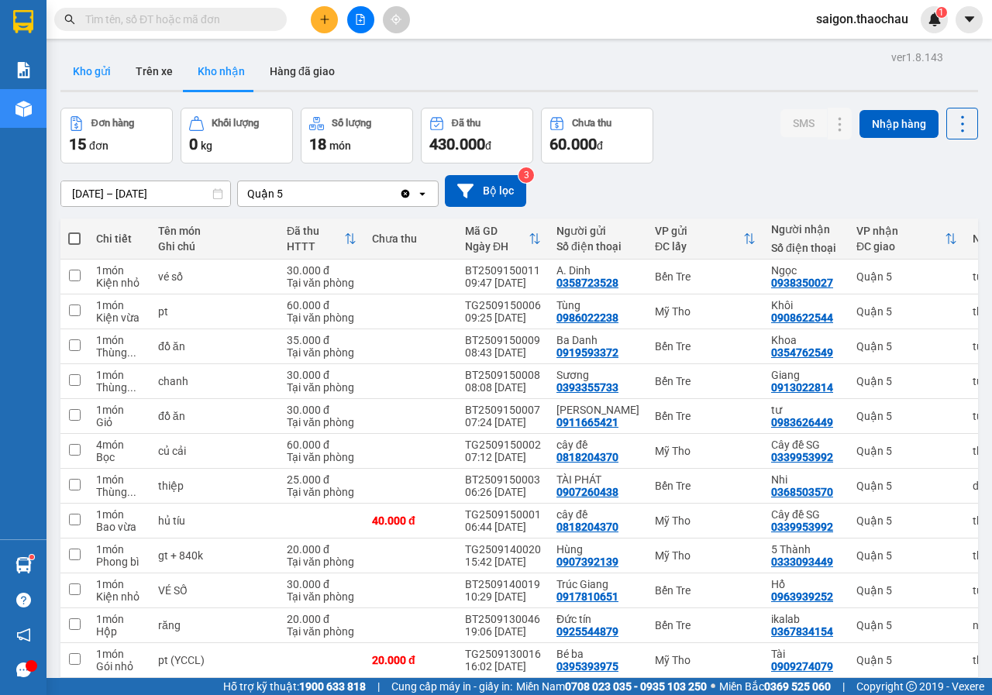
click at [105, 68] on button "Kho gửi" at bounding box center [91, 71] width 63 height 37
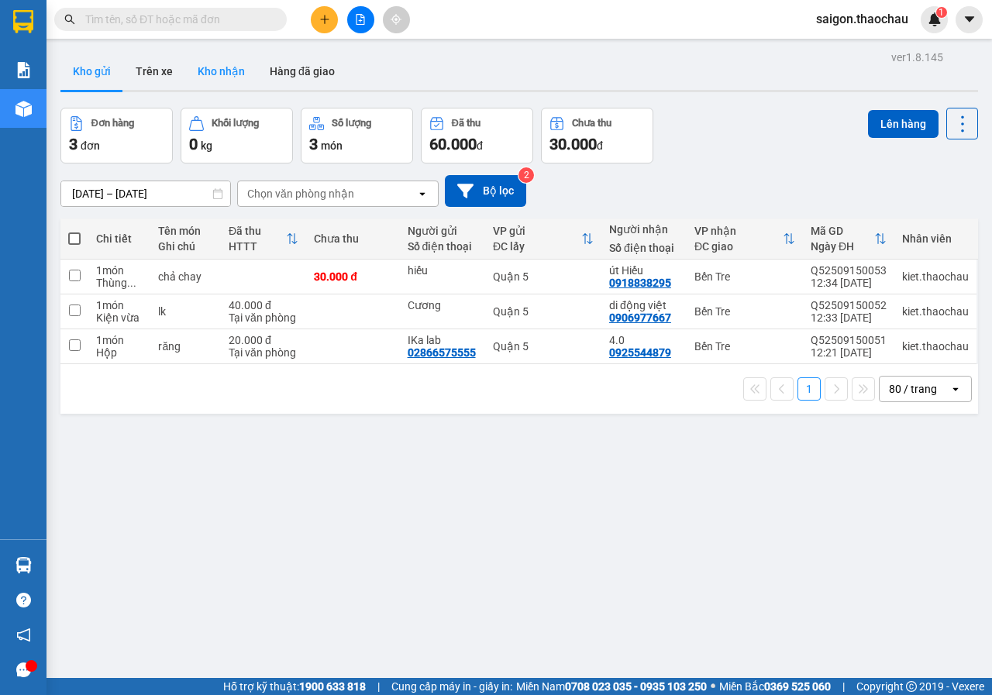
click at [233, 81] on button "Kho nhận" at bounding box center [221, 71] width 72 height 37
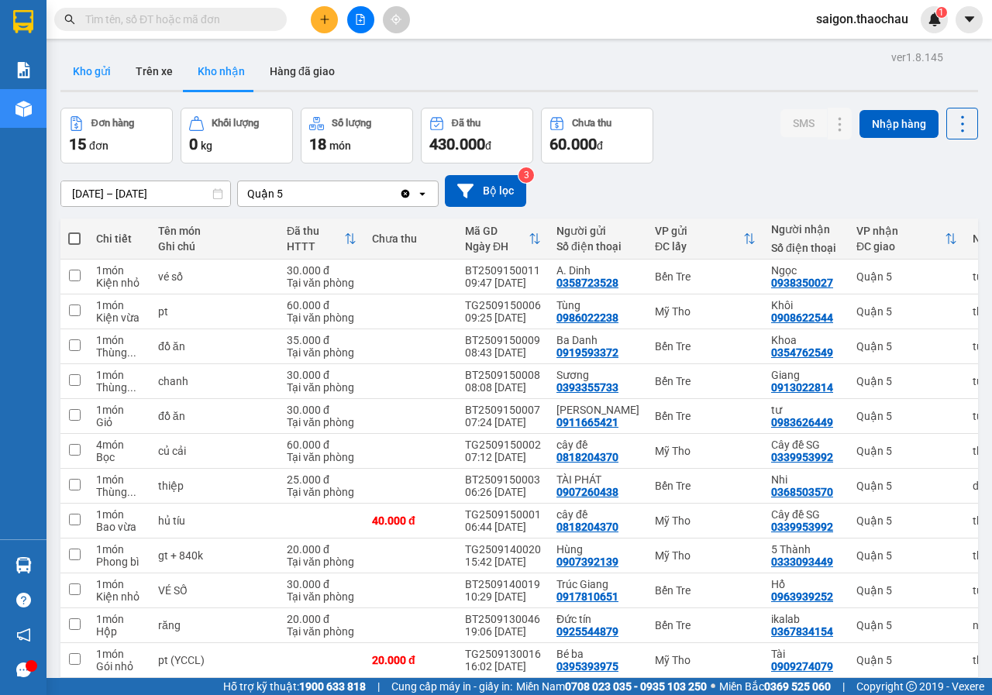
click at [100, 70] on button "Kho gửi" at bounding box center [91, 71] width 63 height 37
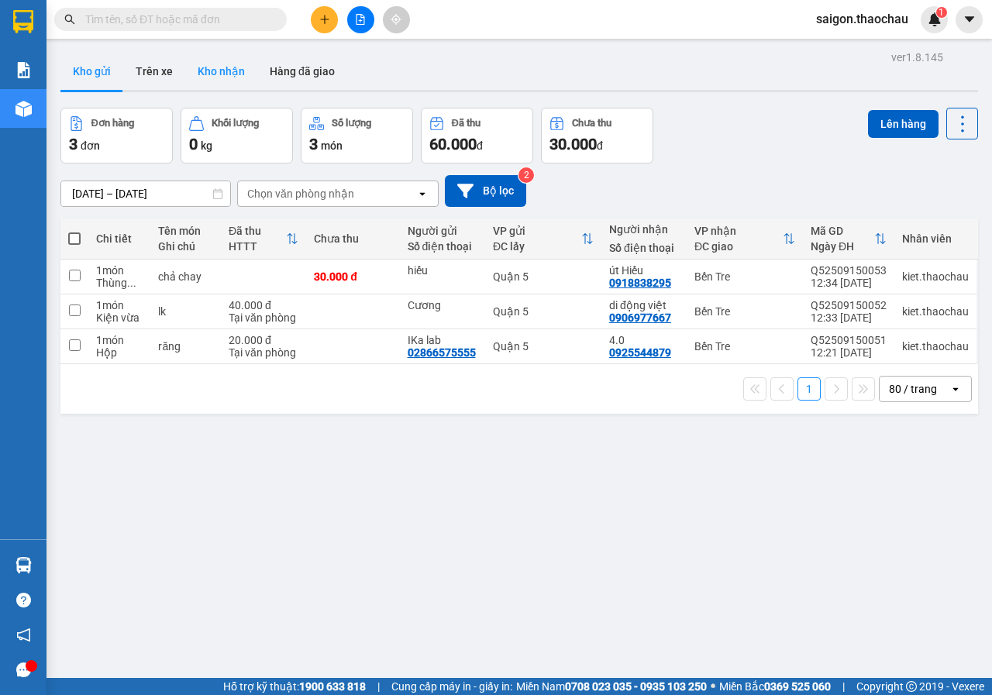
click at [238, 71] on button "Kho nhận" at bounding box center [221, 71] width 72 height 37
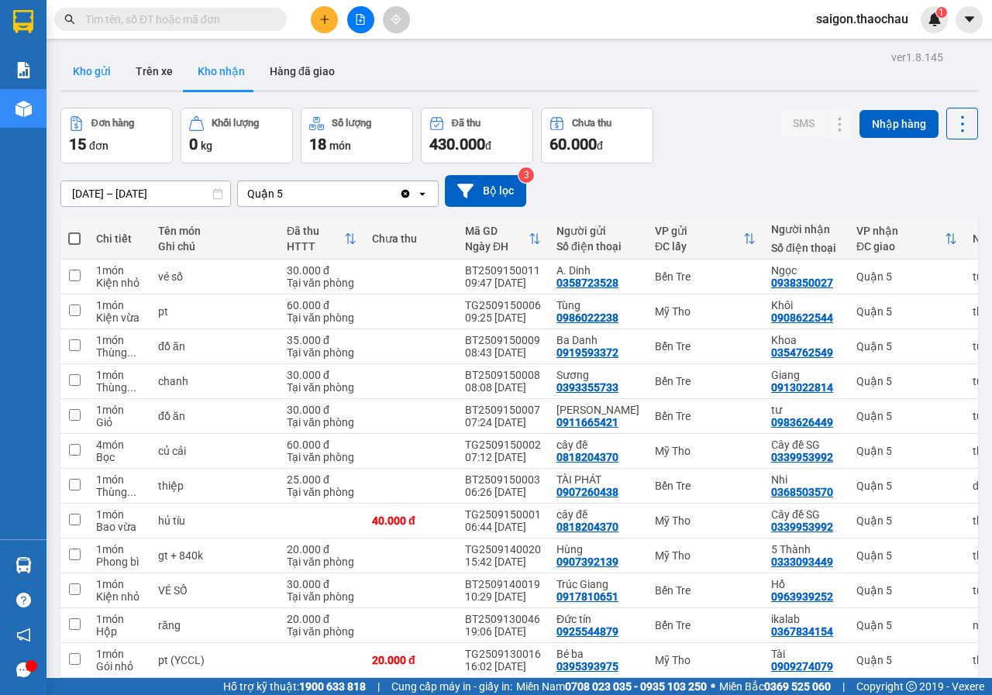
click at [104, 80] on button "Kho gửi" at bounding box center [91, 71] width 63 height 37
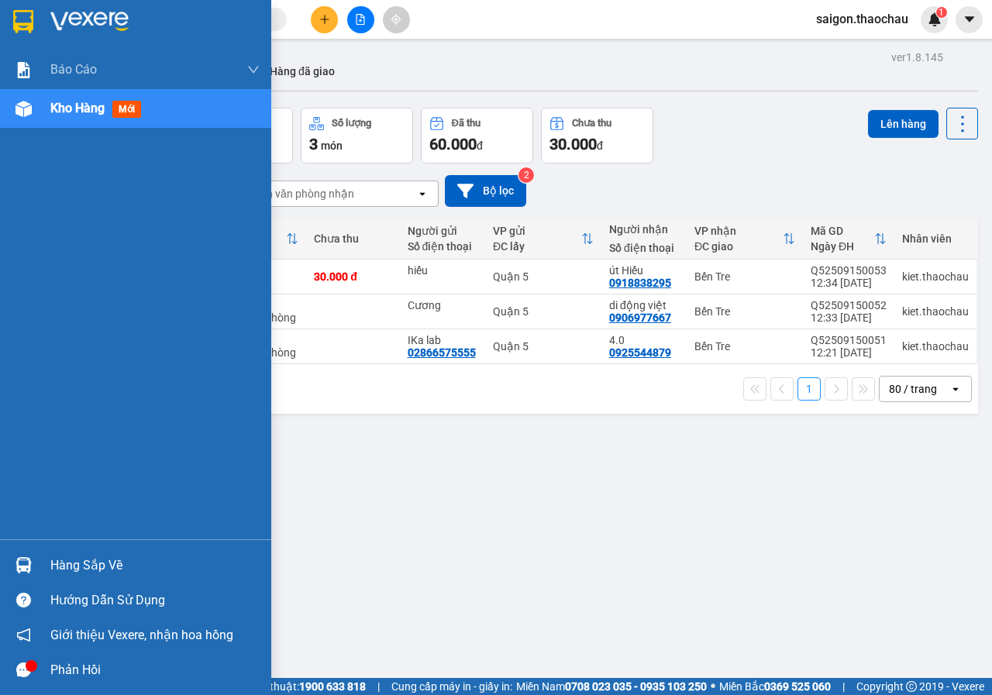
click at [109, 559] on div "Hàng sắp về" at bounding box center [154, 565] width 209 height 23
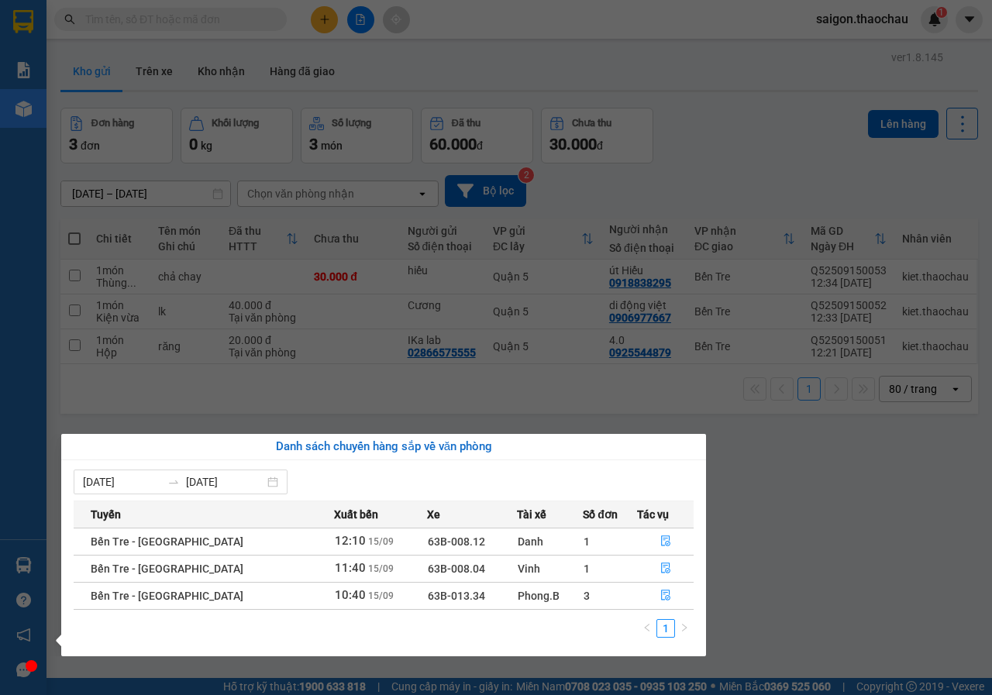
click at [738, 558] on section "Kết quả tìm kiếm ( 0 ) Bộ lọc No Data saigon.thaochau 1 Báo cáo Báo cáo dòng ti…" at bounding box center [496, 347] width 992 height 695
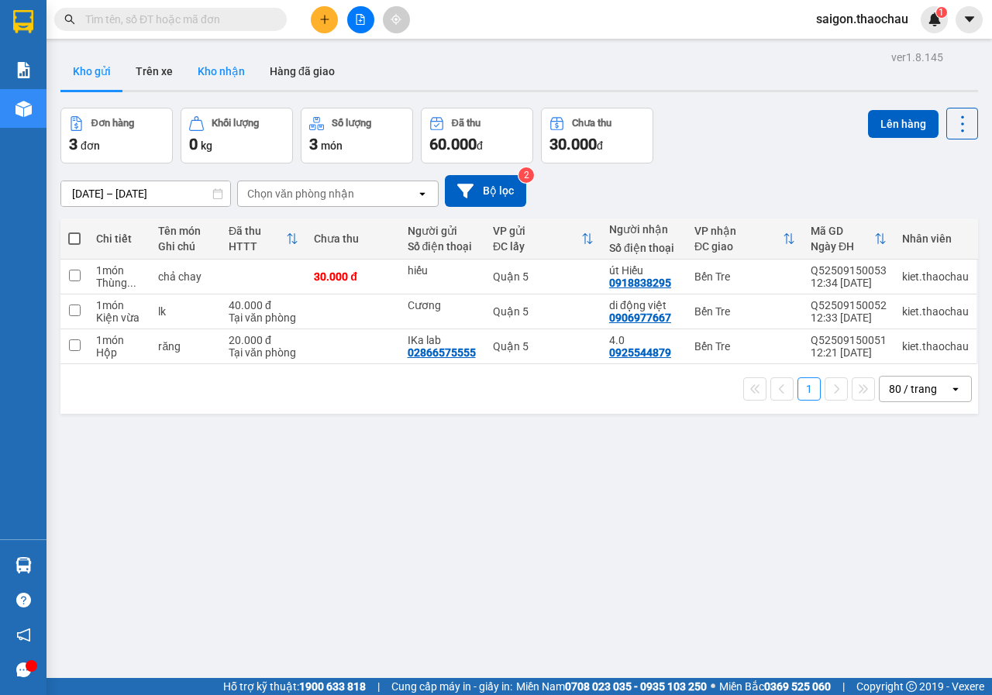
click at [237, 70] on button "Kho nhận" at bounding box center [221, 71] width 72 height 37
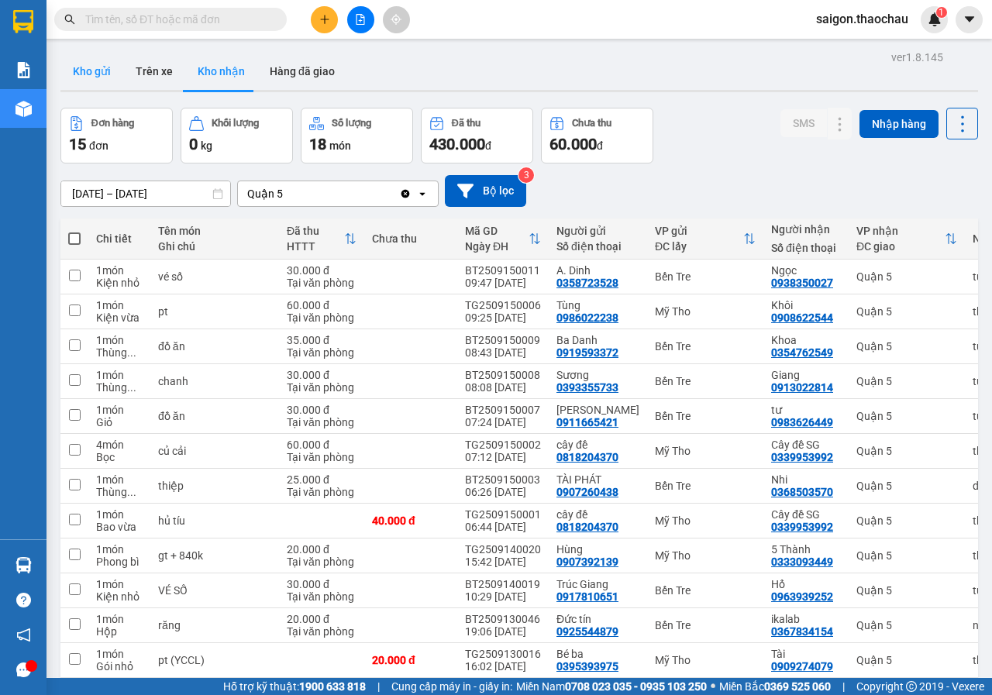
click at [92, 81] on button "Kho gửi" at bounding box center [91, 71] width 63 height 37
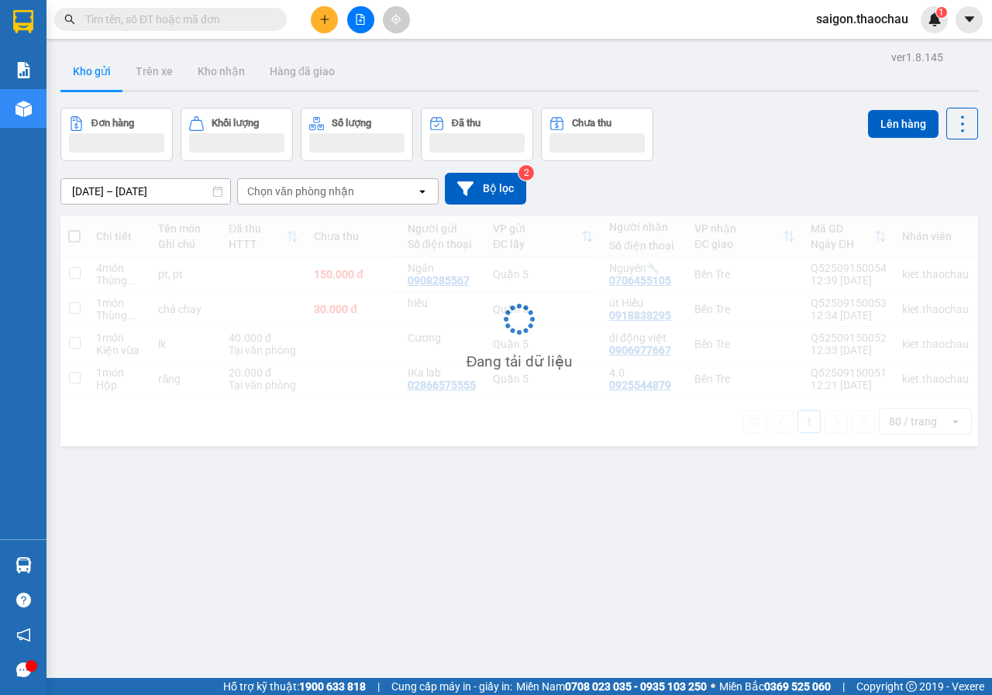
click at [92, 81] on button "Kho gửi" at bounding box center [91, 71] width 63 height 37
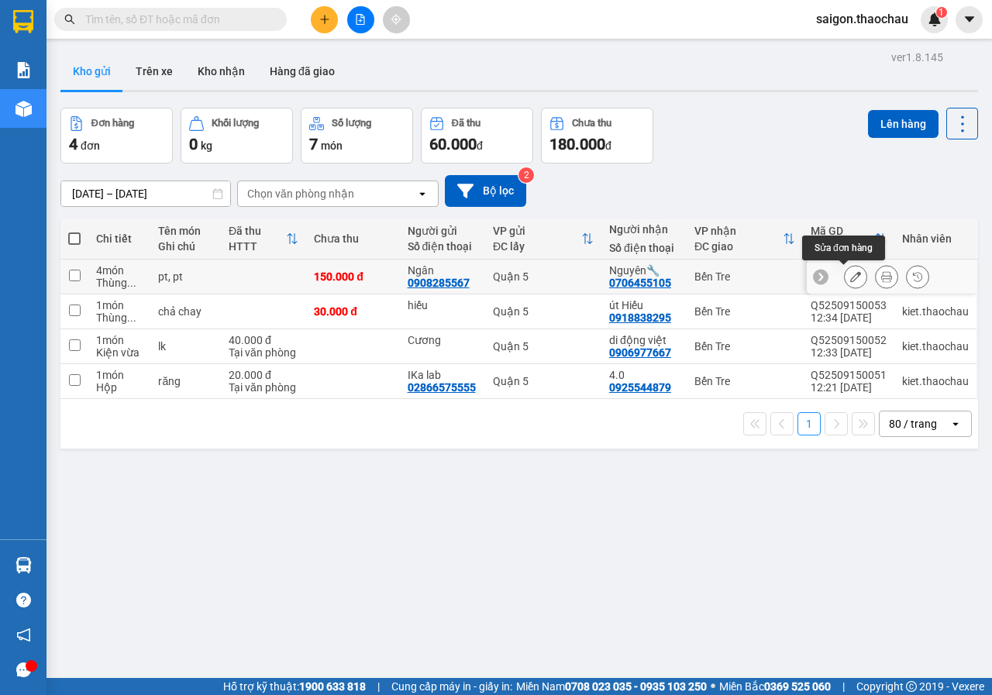
click at [881, 280] on icon at bounding box center [886, 276] width 11 height 11
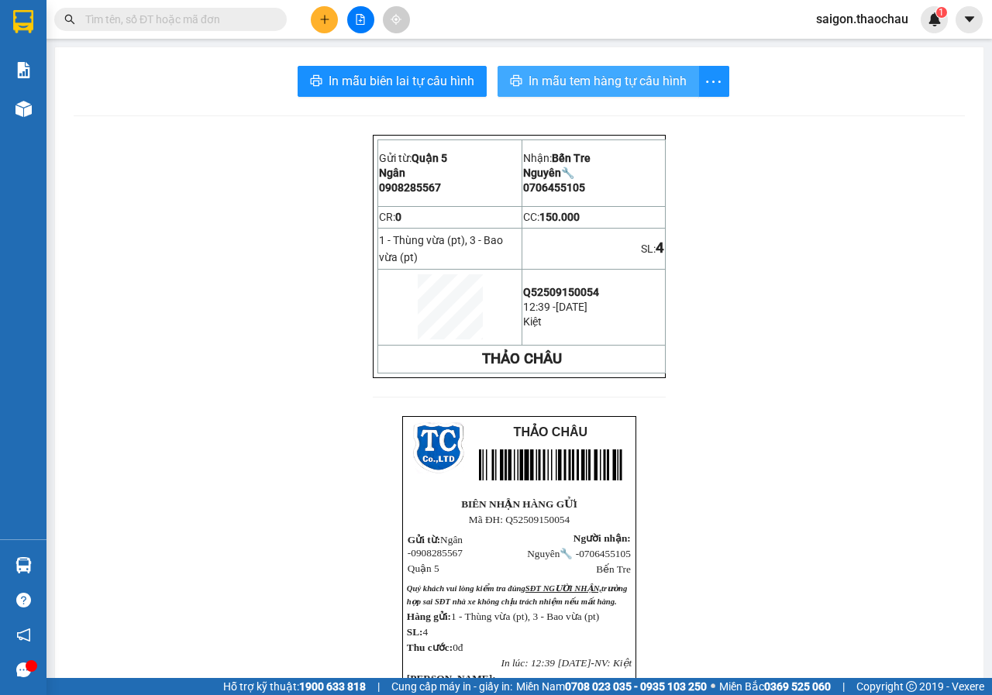
click at [675, 90] on span "In mẫu tem hàng tự cấu hình" at bounding box center [607, 80] width 158 height 19
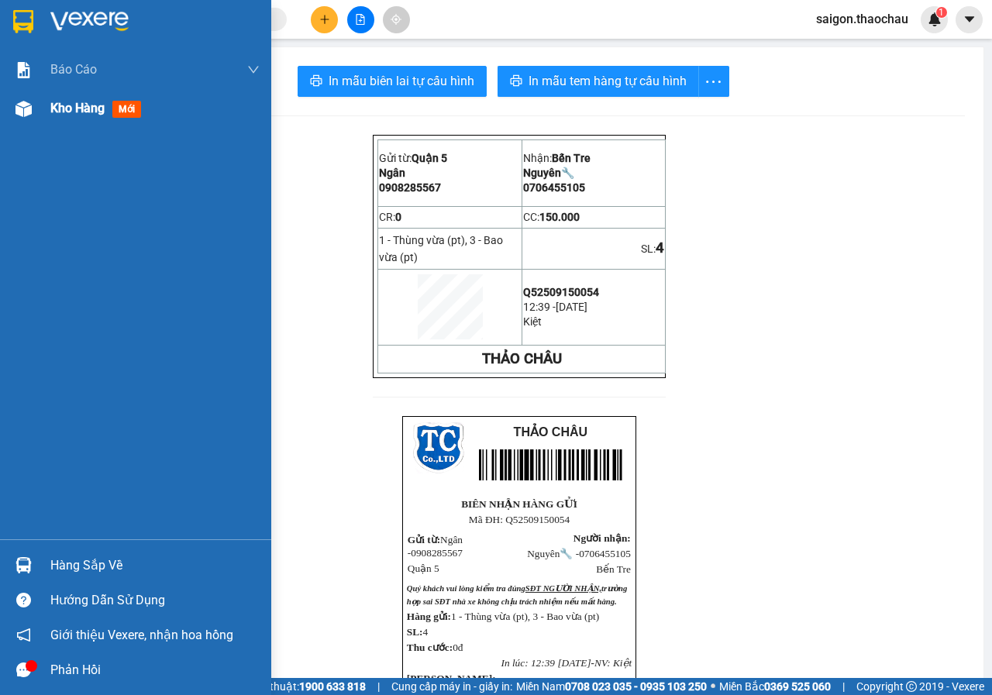
click at [87, 109] on span "Kho hàng" at bounding box center [77, 108] width 54 height 15
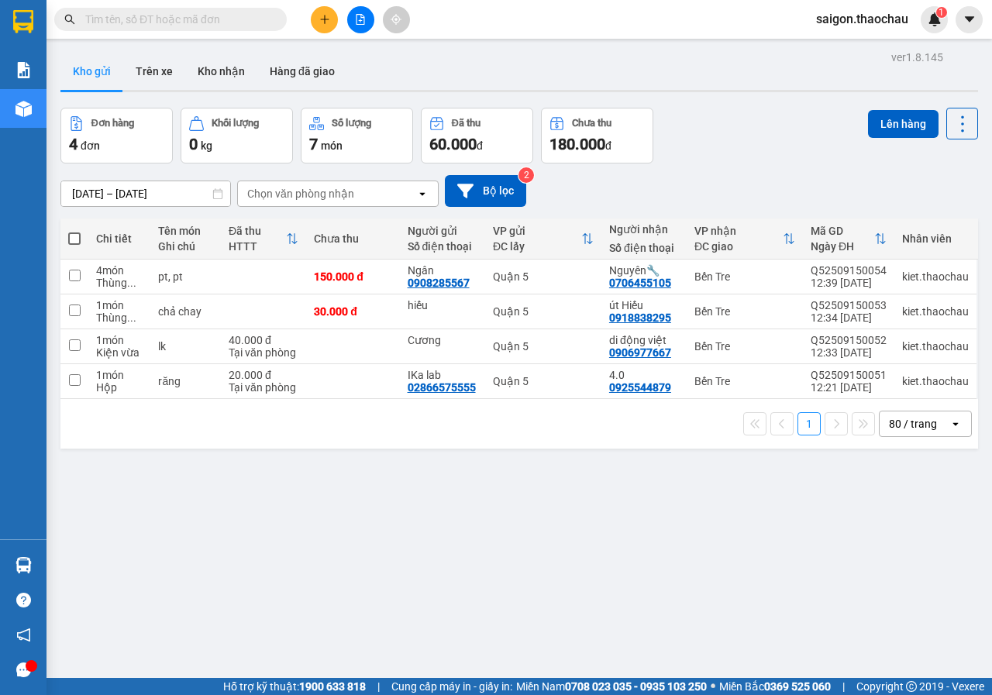
drag, startPoint x: 73, startPoint y: 236, endPoint x: 85, endPoint y: 232, distance: 13.2
click at [73, 236] on span at bounding box center [74, 238] width 12 height 12
click at [74, 231] on input "checkbox" at bounding box center [74, 231] width 0 height 0
checkbox input "true"
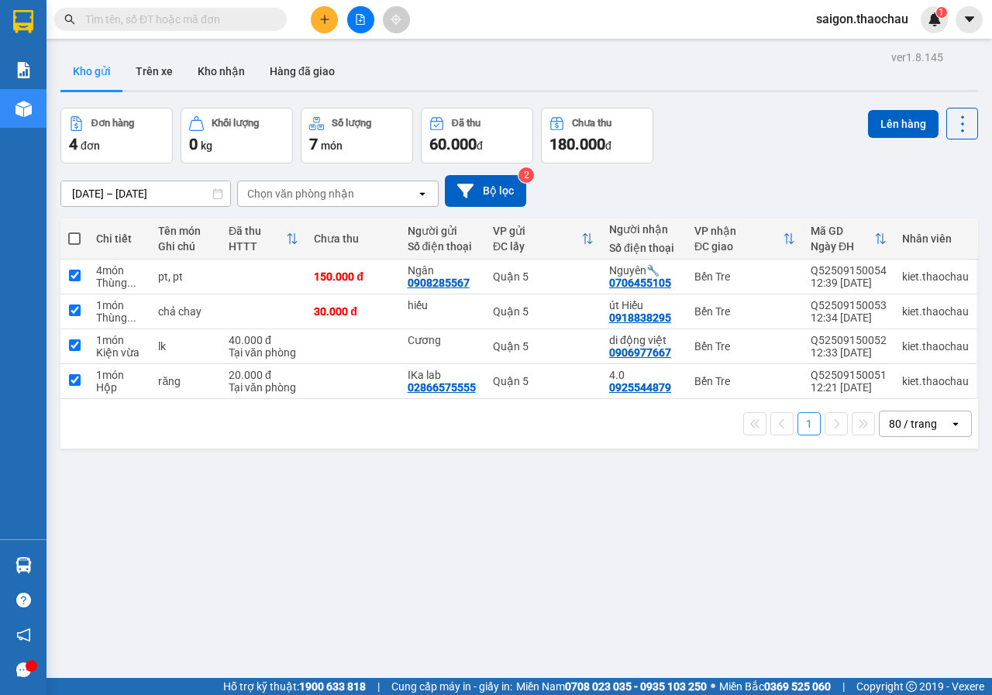
checkbox input "true"
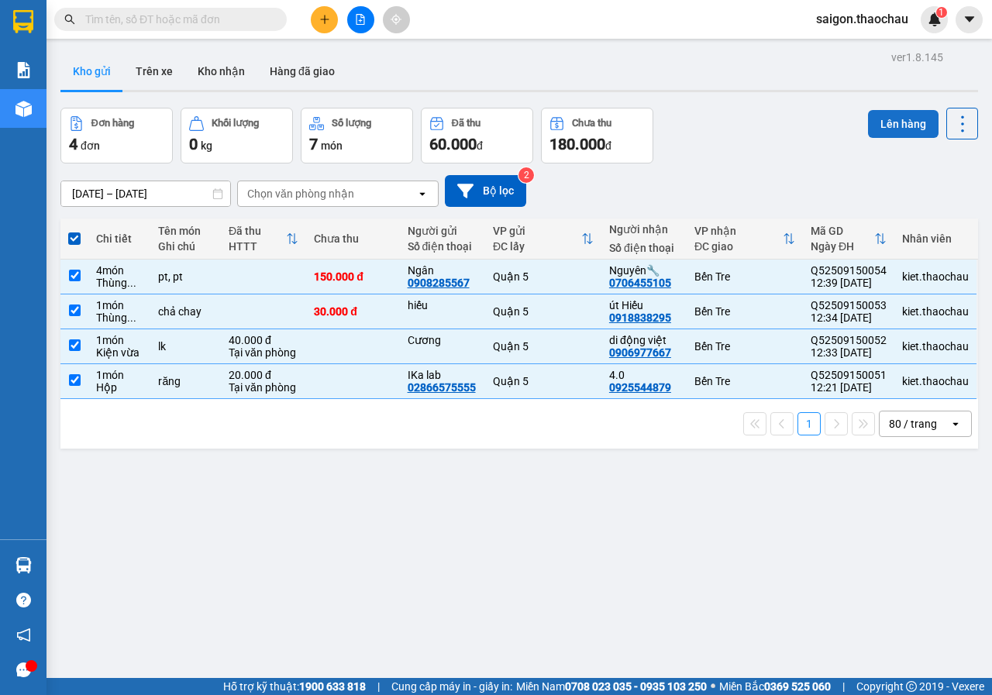
click at [886, 122] on button "Lên hàng" at bounding box center [903, 124] width 70 height 28
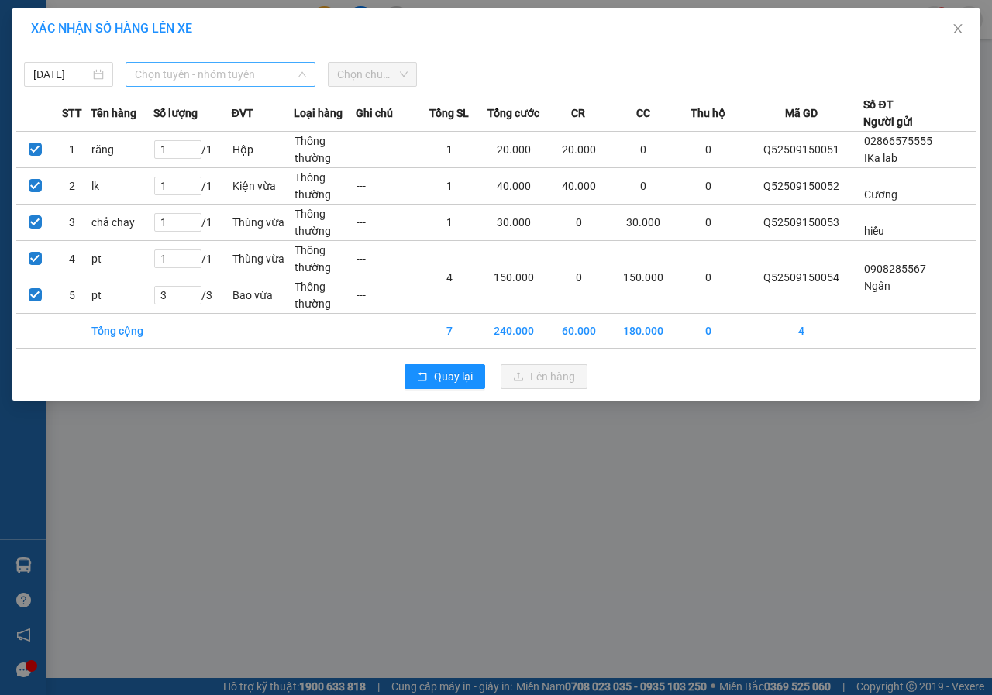
click at [228, 83] on span "Chọn tuyến - nhóm tuyến" at bounding box center [220, 74] width 171 height 23
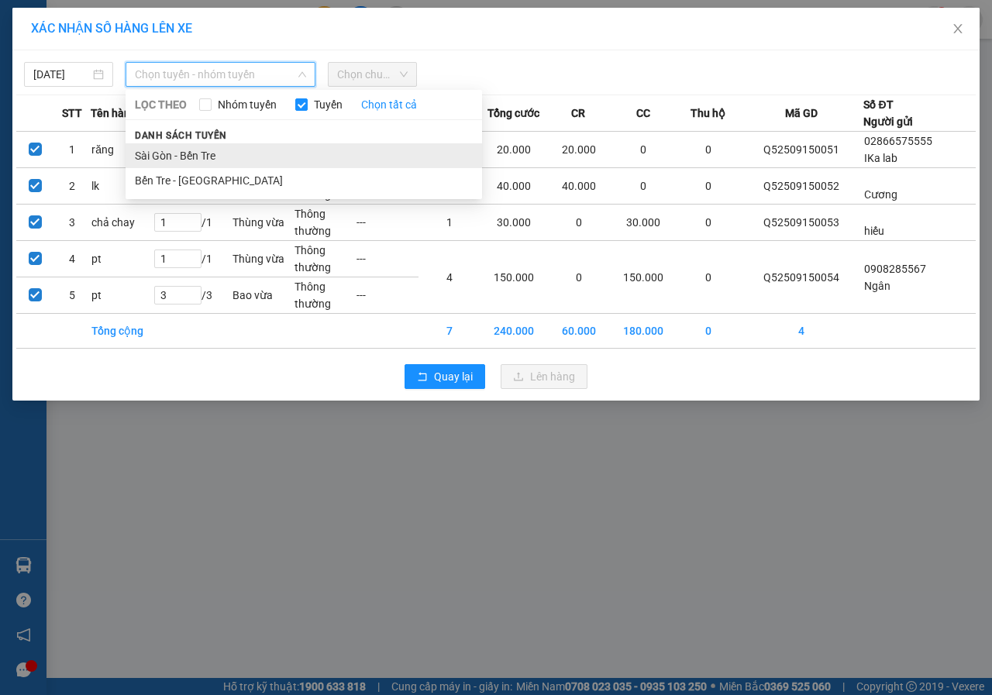
click at [199, 143] on li "Sài Gòn - Bến Tre" at bounding box center [304, 155] width 356 height 25
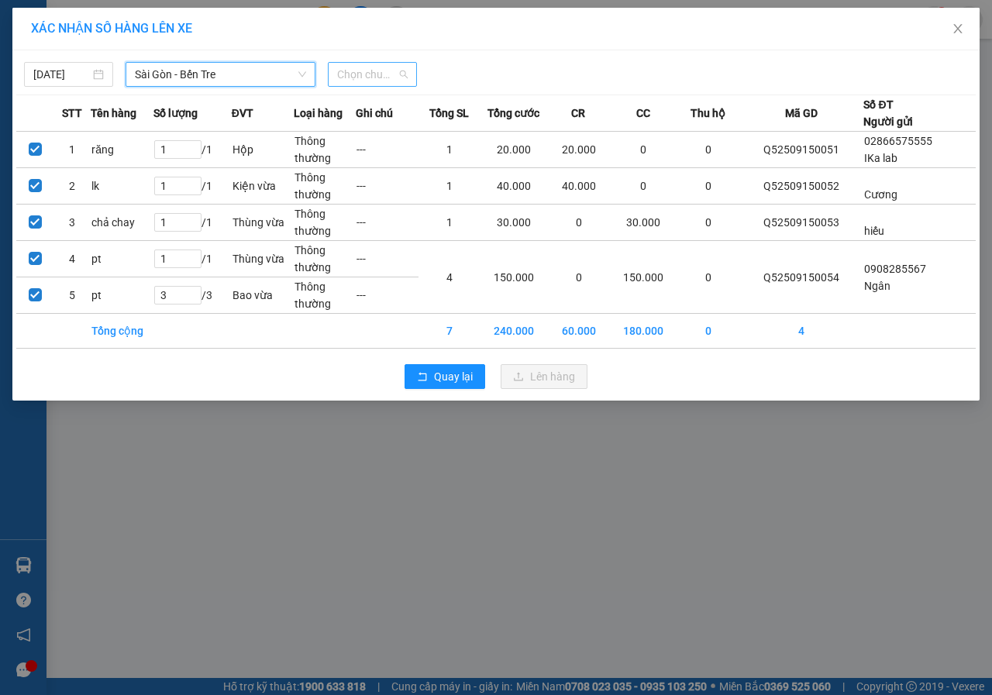
click at [388, 65] on span "Chọn chuyến" at bounding box center [372, 74] width 70 height 23
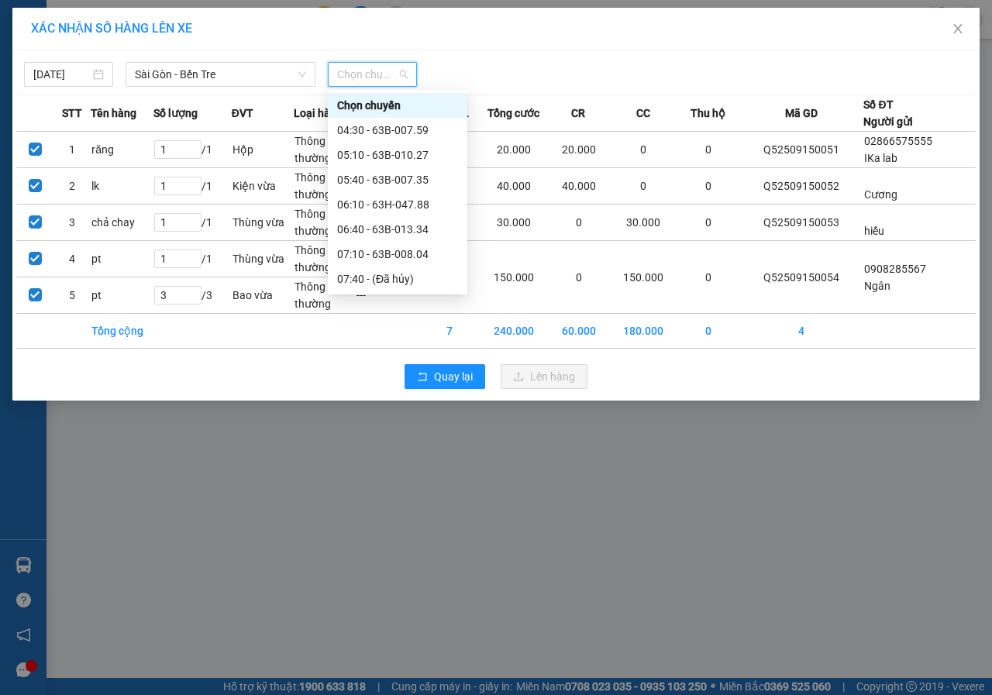
click at [413, 518] on div "12:40 - 63B-007.35" at bounding box center [397, 526] width 121 height 17
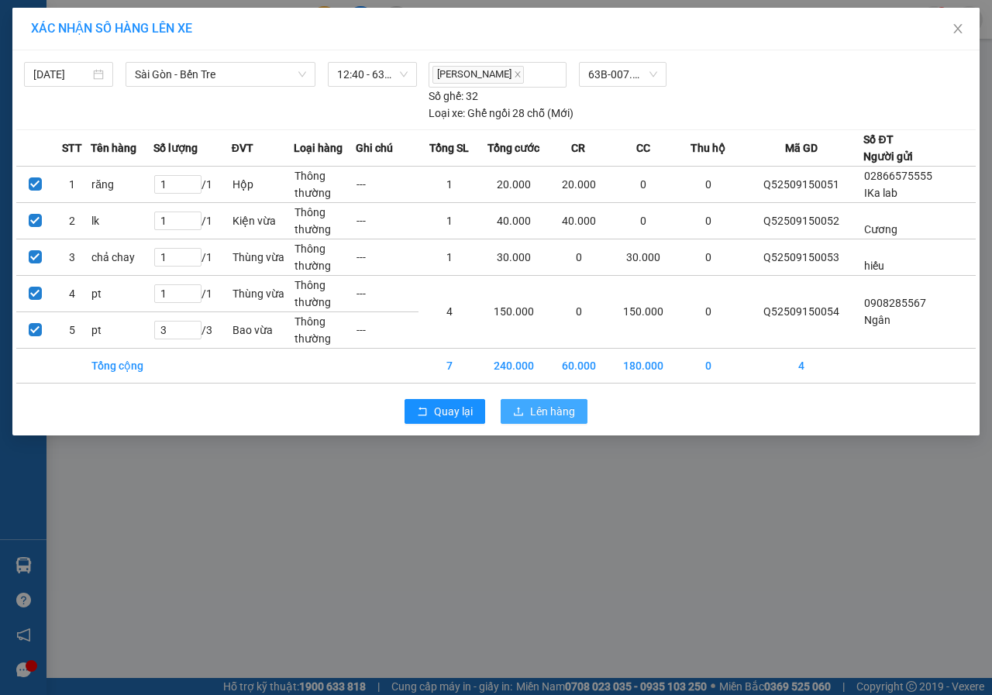
click at [554, 407] on span "Lên hàng" at bounding box center [552, 411] width 45 height 17
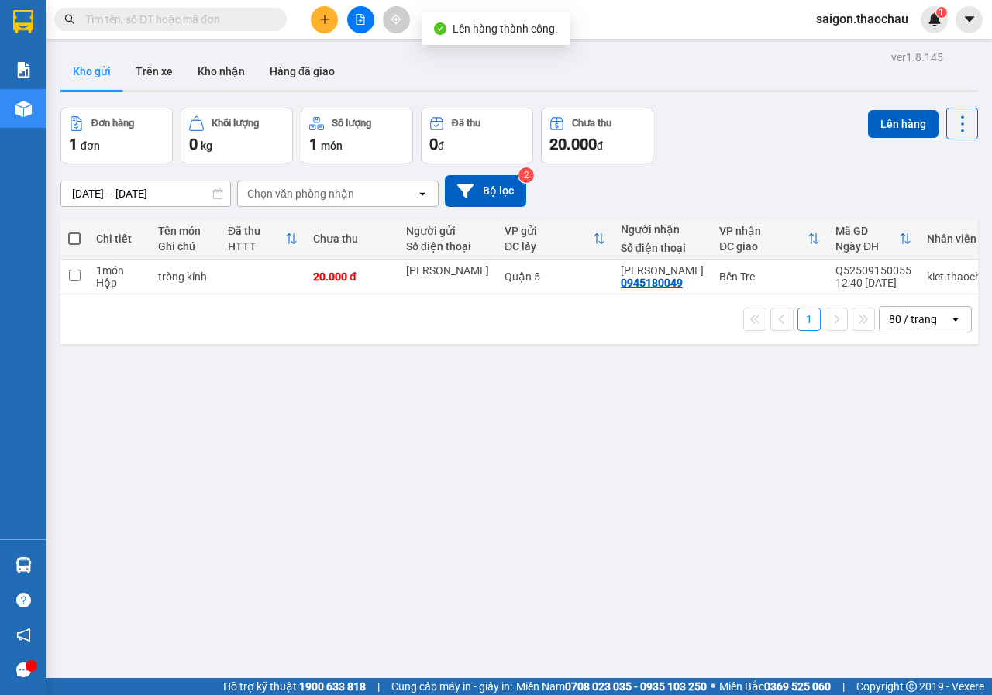
click at [70, 242] on span at bounding box center [74, 238] width 12 height 12
click at [74, 231] on input "checkbox" at bounding box center [74, 231] width 0 height 0
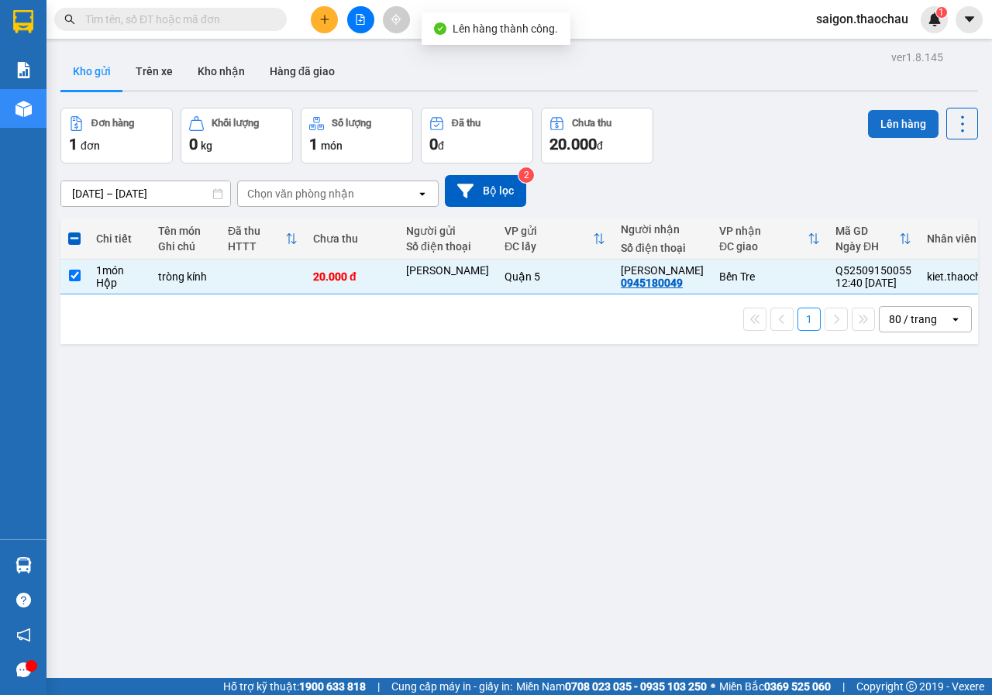
click at [882, 128] on button "Lên hàng" at bounding box center [903, 124] width 70 height 28
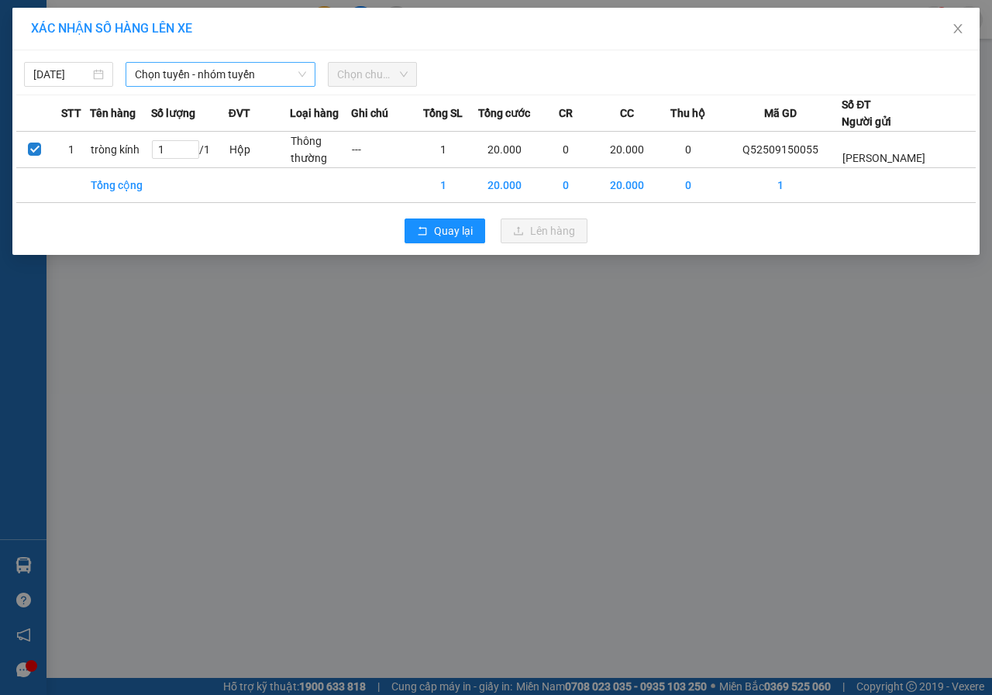
click at [189, 67] on span "Chọn tuyến - nhóm tuyến" at bounding box center [220, 74] width 171 height 23
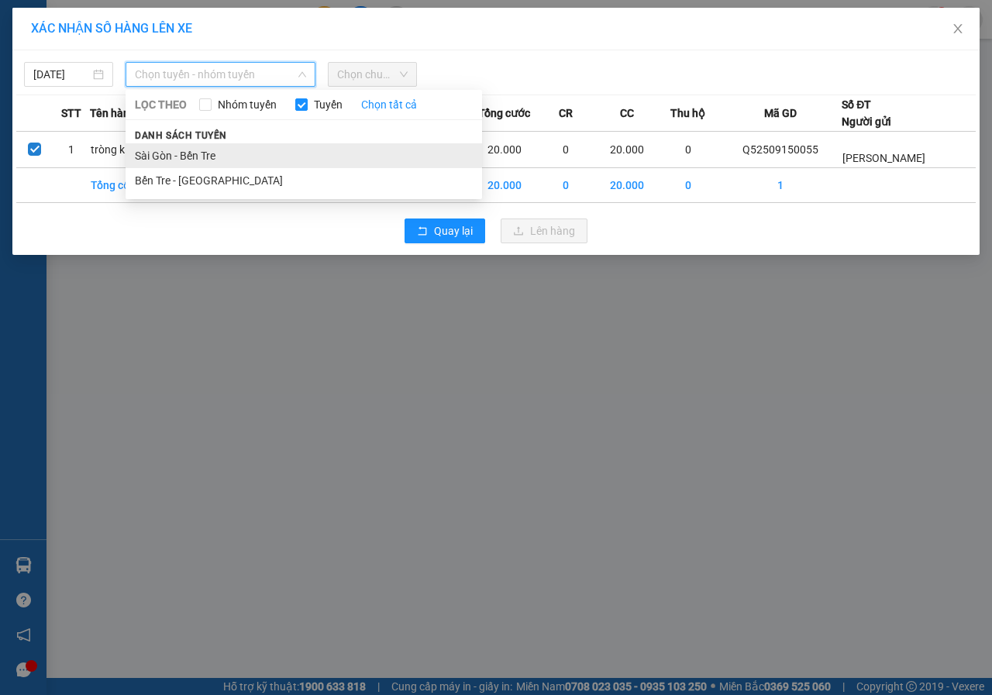
click at [201, 156] on li "Sài Gòn - Bến Tre" at bounding box center [304, 155] width 356 height 25
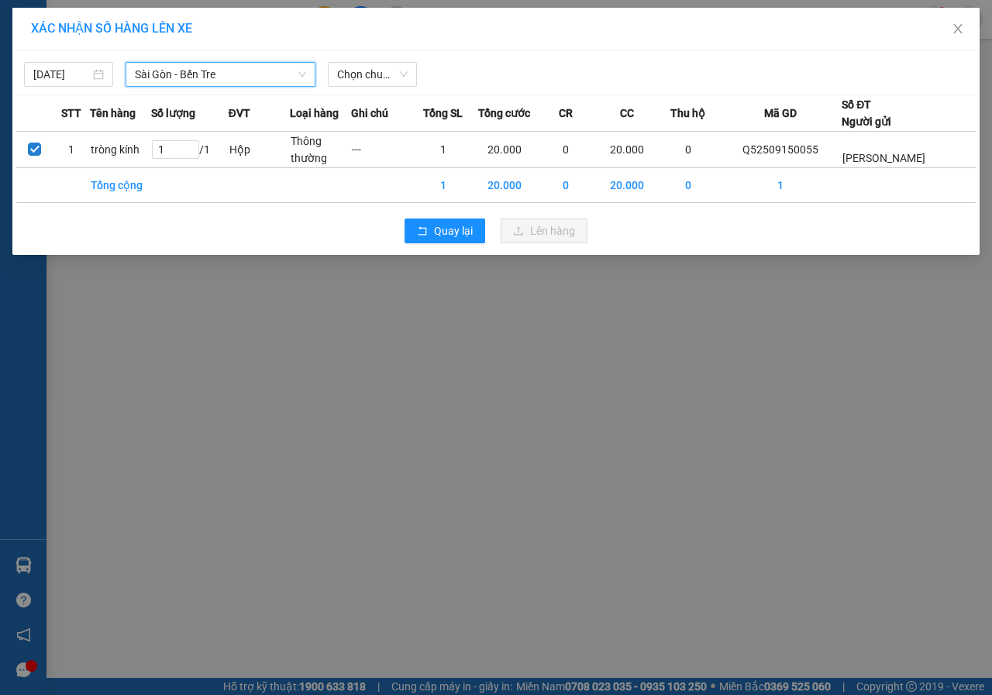
drag, startPoint x: 381, startPoint y: 70, endPoint x: 408, endPoint y: 88, distance: 32.4
click at [382, 70] on span "Chọn chuyến" at bounding box center [372, 74] width 70 height 23
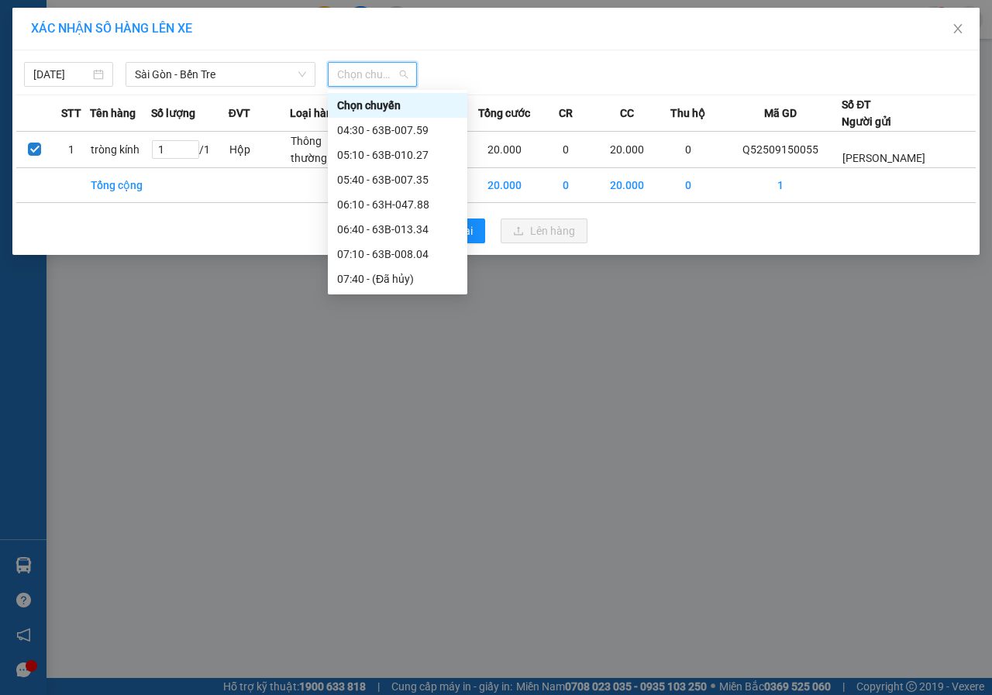
drag, startPoint x: 421, startPoint y: 194, endPoint x: 517, endPoint y: 222, distance: 100.8
click at [421, 518] on div "12:40 - 63B-007.35" at bounding box center [397, 526] width 121 height 17
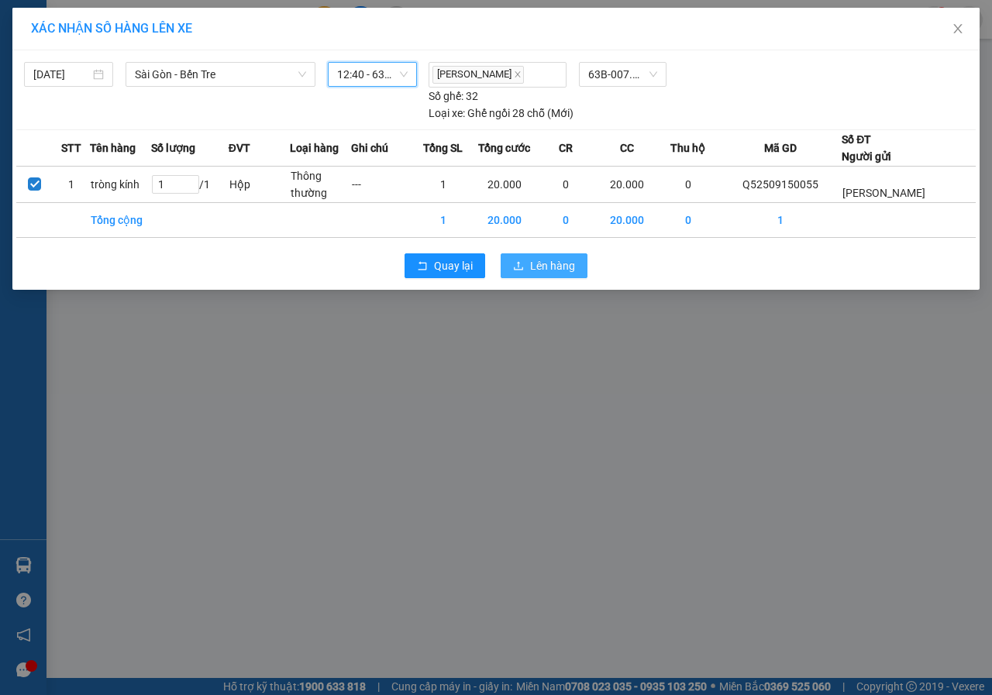
click at [557, 268] on span "Lên hàng" at bounding box center [552, 265] width 45 height 17
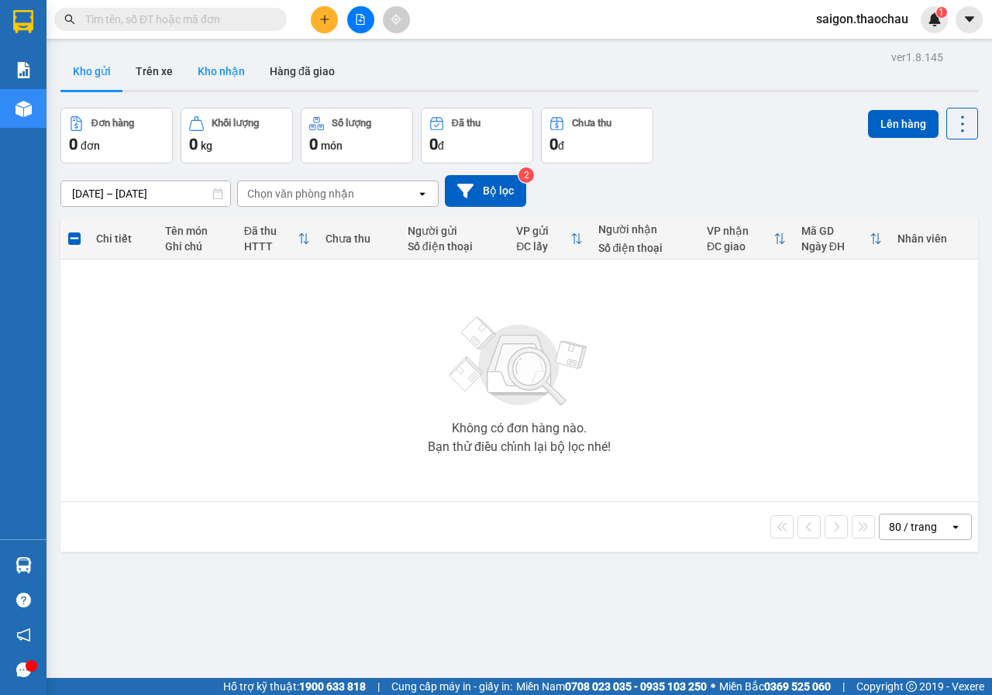
click at [212, 66] on button "Kho nhận" at bounding box center [221, 71] width 72 height 37
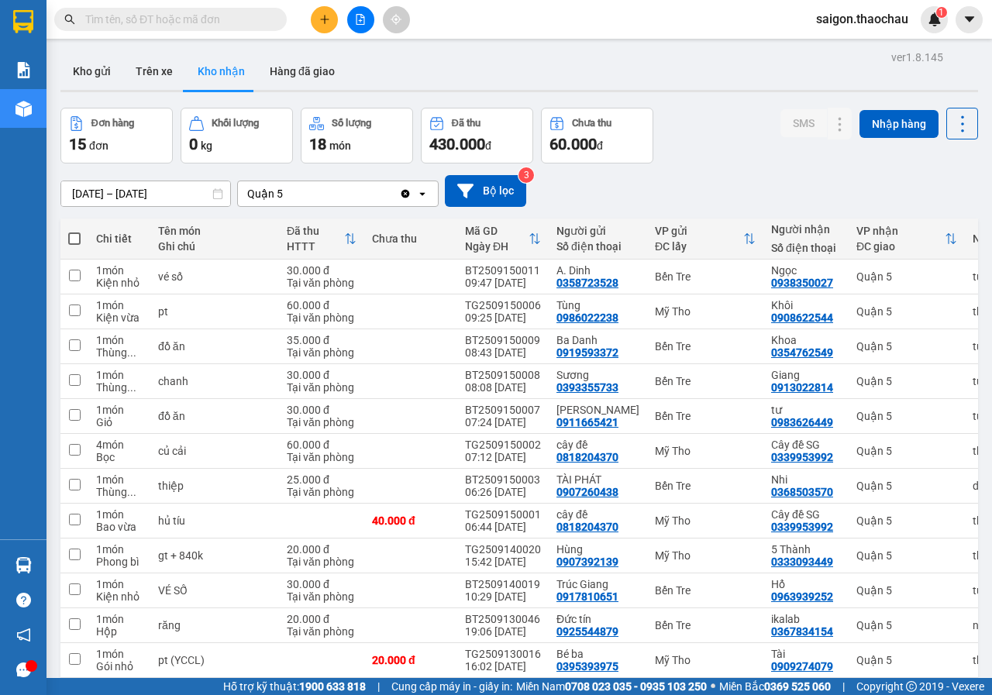
click at [91, 61] on button "Kho gửi" at bounding box center [91, 71] width 63 height 37
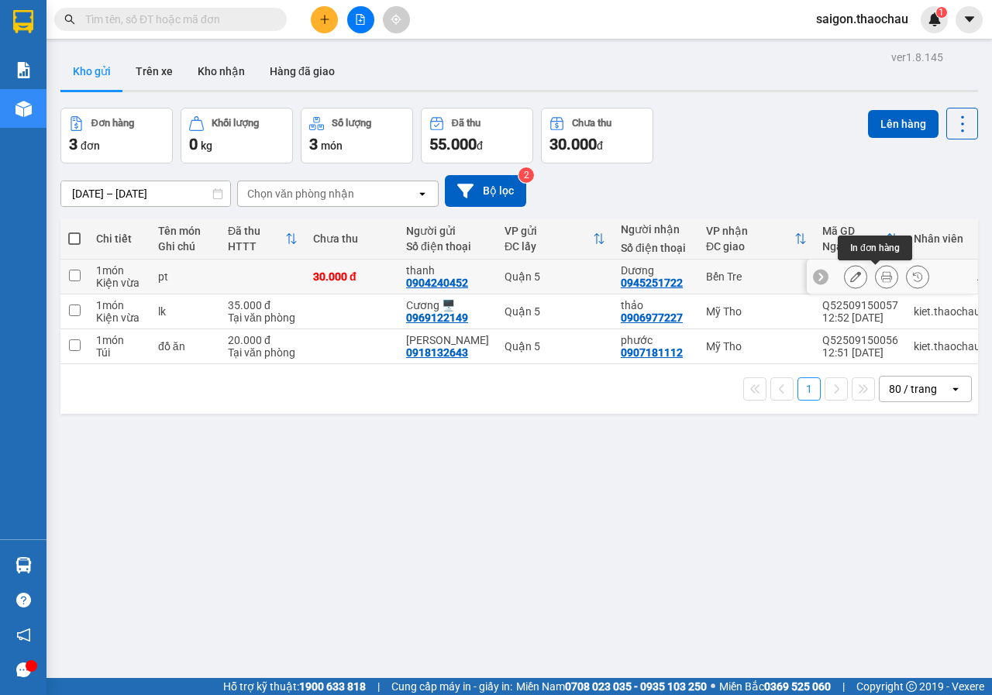
click at [881, 277] on icon at bounding box center [886, 276] width 11 height 11
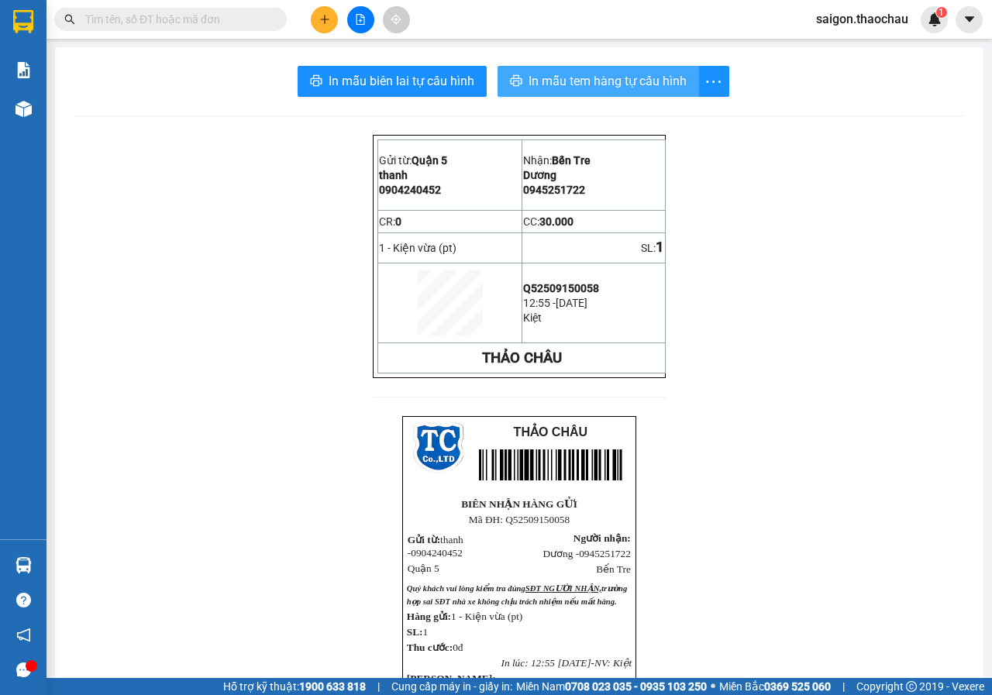
click at [580, 74] on span "In mẫu tem hàng tự cấu hình" at bounding box center [607, 80] width 158 height 19
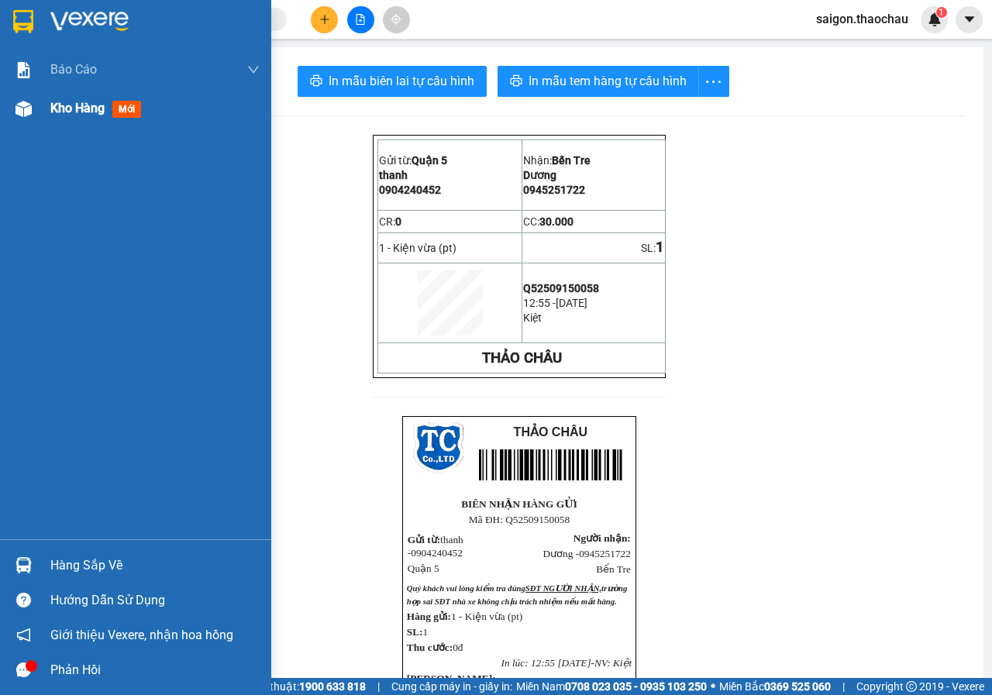
drag, startPoint x: 67, startPoint y: 96, endPoint x: 137, endPoint y: 95, distance: 69.7
click at [68, 95] on div "Kho hàng mới" at bounding box center [154, 108] width 209 height 39
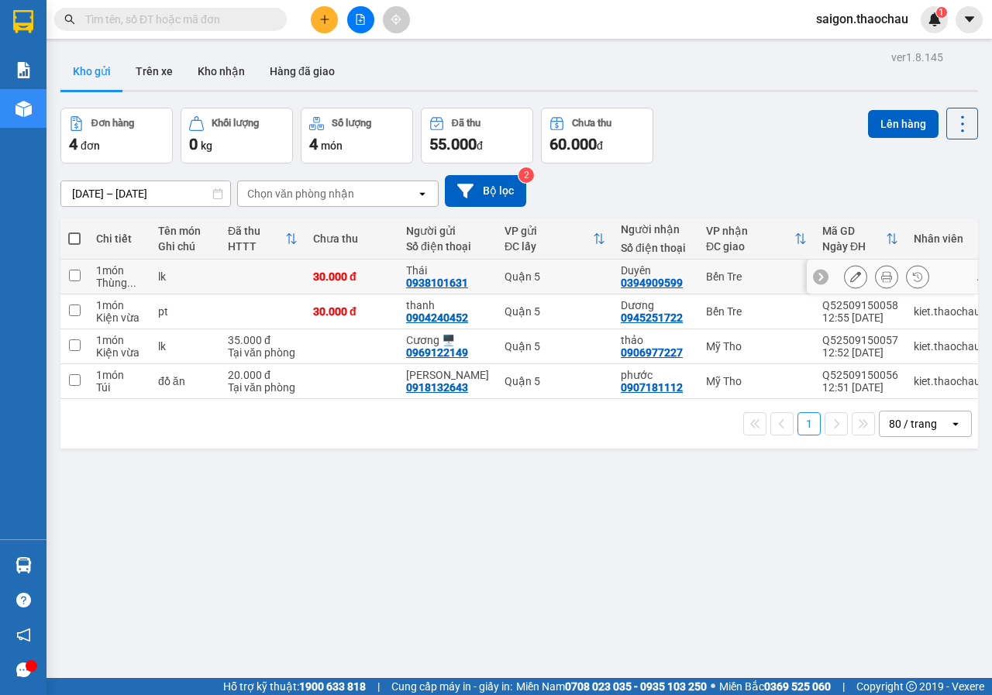
click at [889, 279] on div at bounding box center [886, 276] width 85 height 23
click at [881, 279] on button at bounding box center [886, 276] width 22 height 27
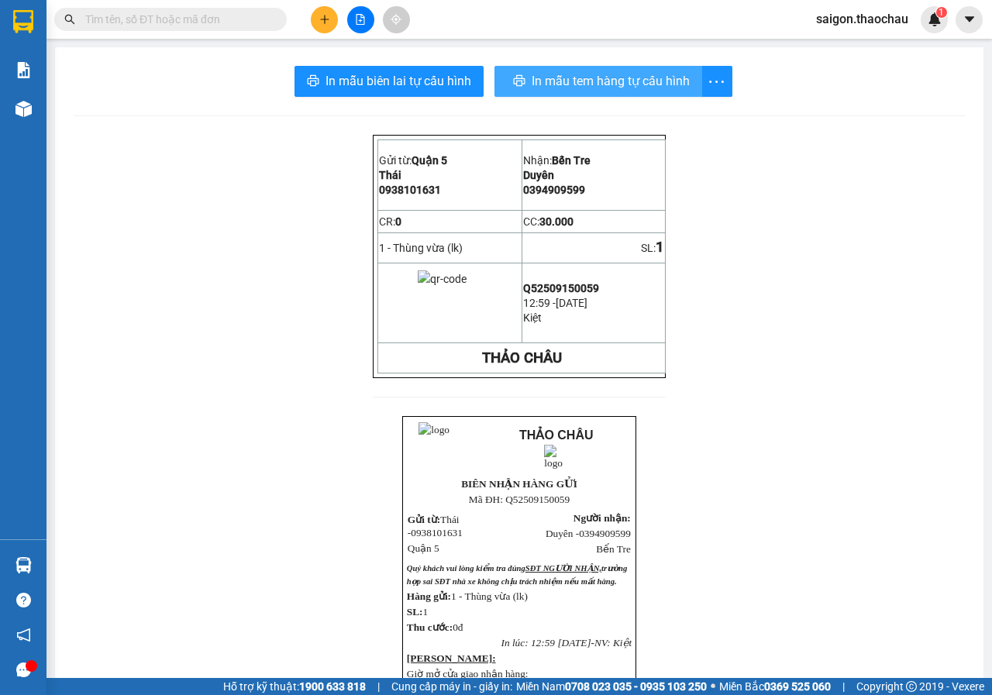
click at [645, 89] on span "In mẫu tem hàng tự cấu hình" at bounding box center [610, 80] width 158 height 19
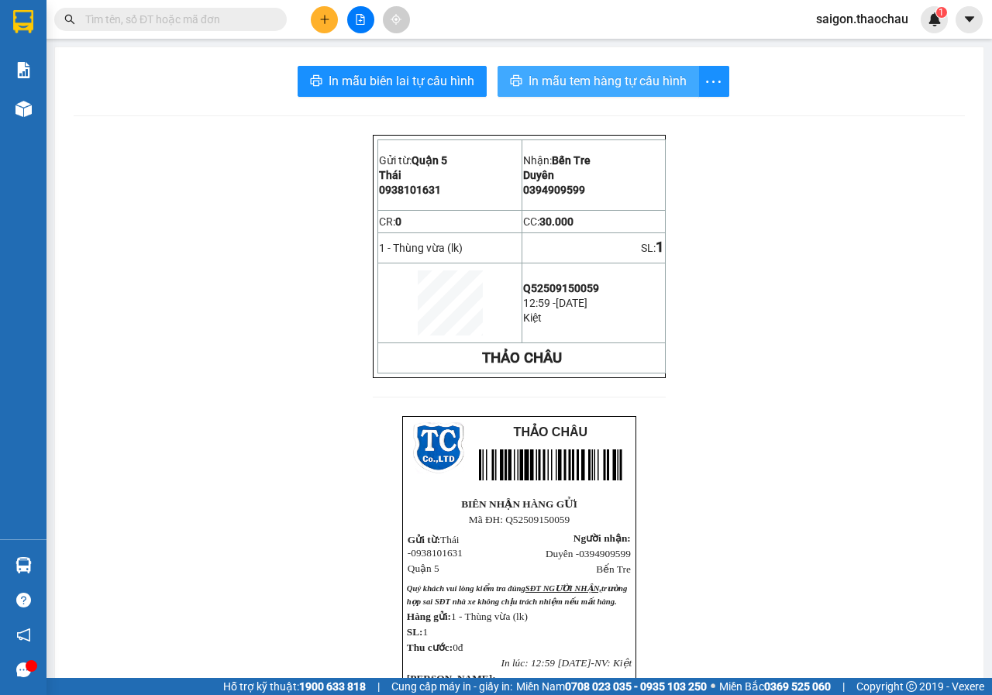
click at [645, 89] on span "In mẫu tem hàng tự cấu hình" at bounding box center [607, 80] width 158 height 19
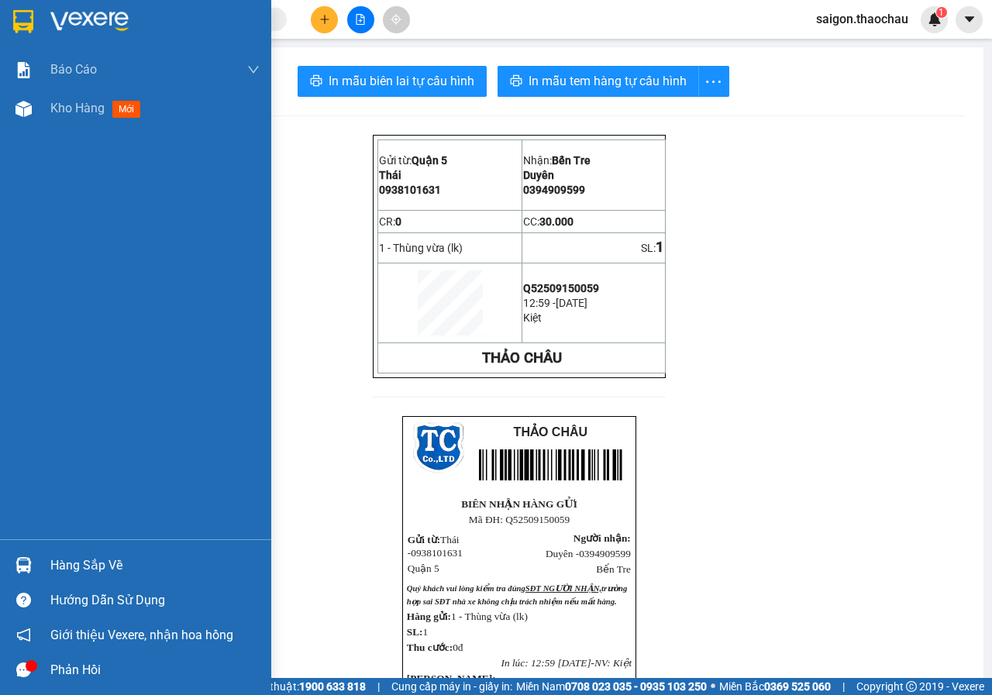
click at [122, 573] on div "Hàng sắp về" at bounding box center [154, 565] width 209 height 23
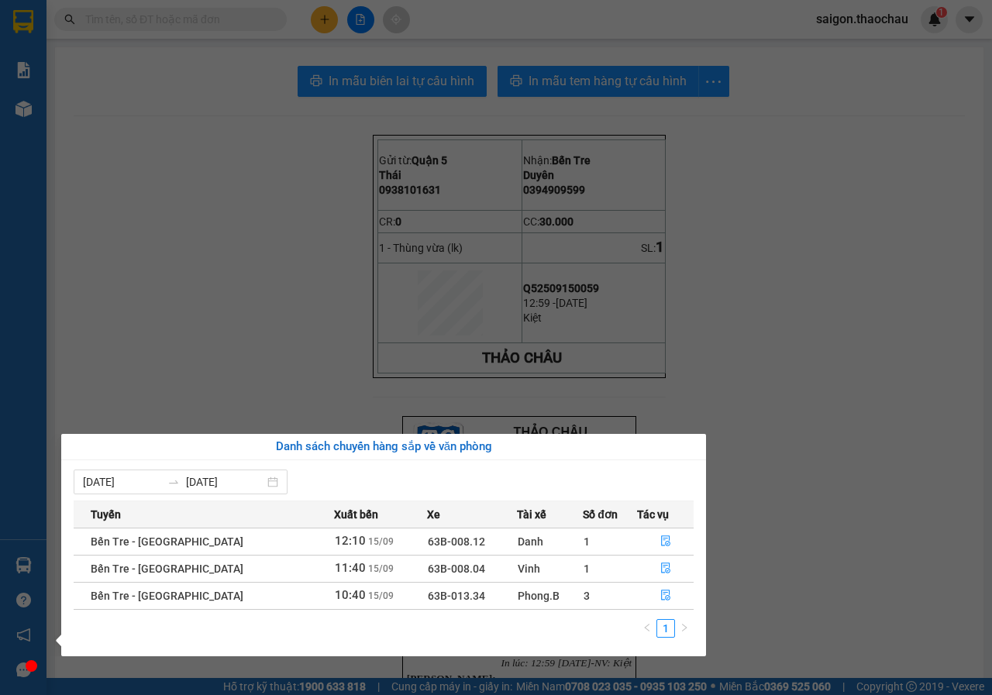
click at [806, 500] on section "Kết quả tìm kiếm ( 0 ) Bộ lọc No Data saigon.thaochau 1 Báo cáo Báo cáo dòng ti…" at bounding box center [496, 347] width 992 height 695
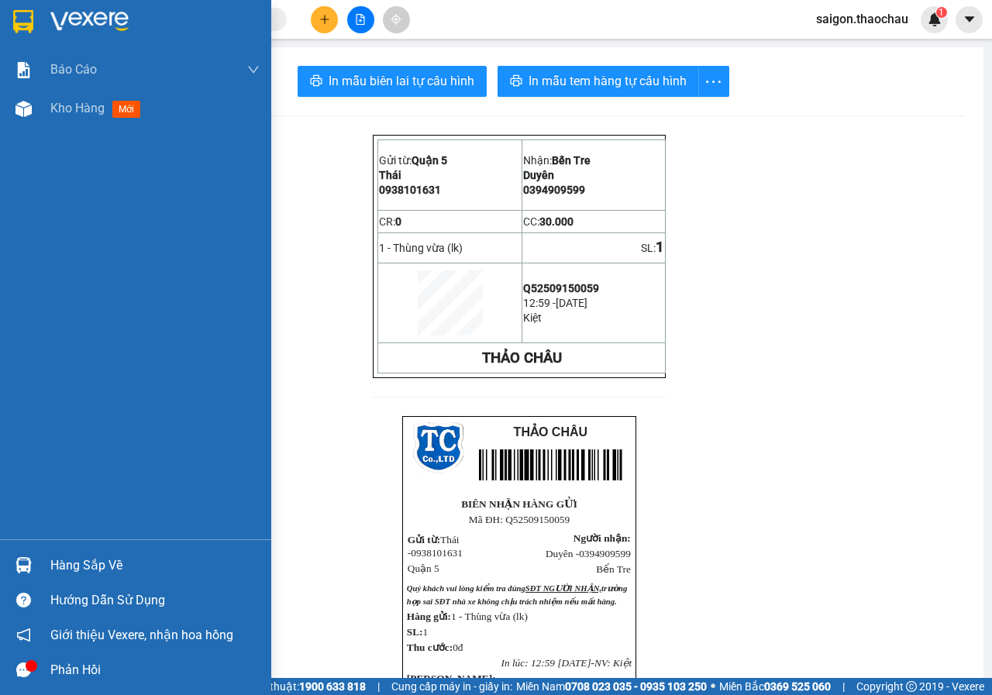
click at [70, 563] on div "Hàng sắp về" at bounding box center [154, 565] width 209 height 23
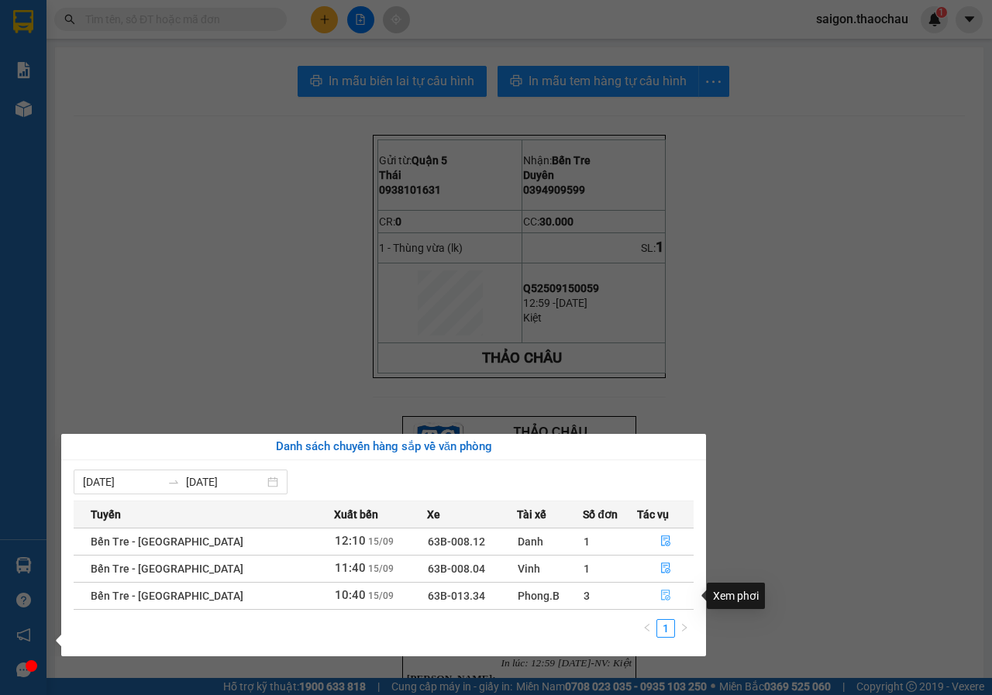
click at [676, 594] on button "button" at bounding box center [665, 595] width 55 height 25
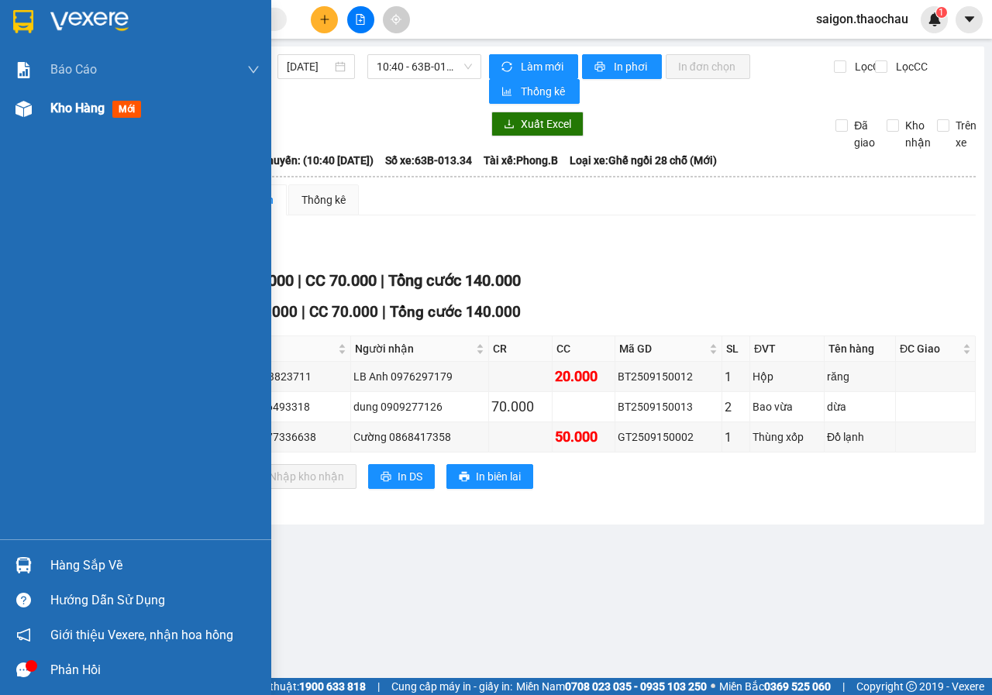
click at [105, 111] on span "Kho hàng" at bounding box center [77, 108] width 54 height 15
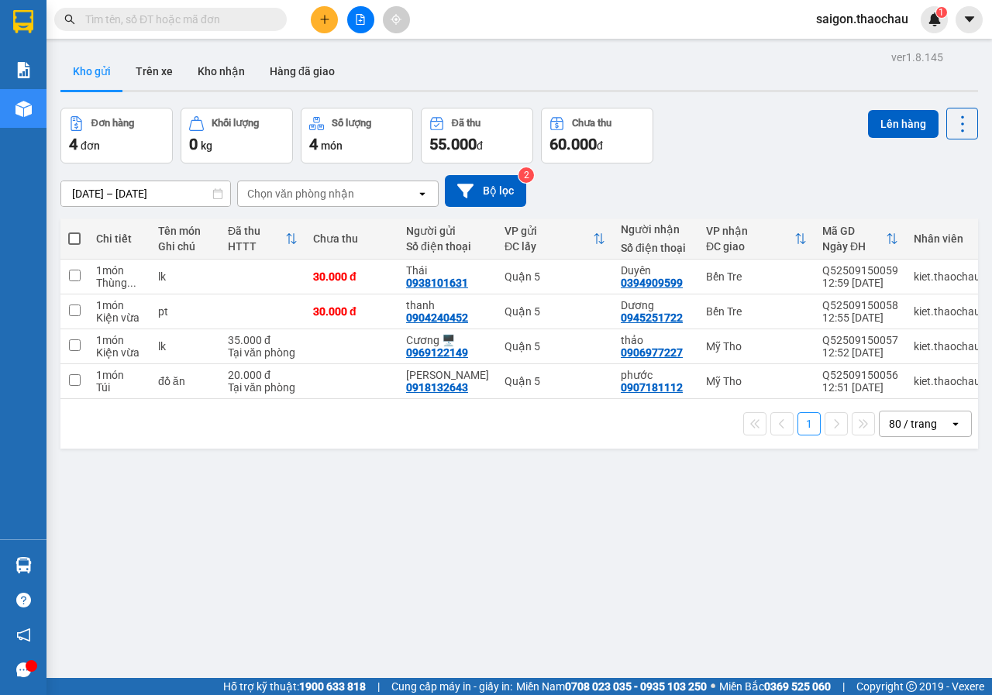
click at [71, 238] on span at bounding box center [74, 238] width 12 height 12
click at [74, 231] on input "checkbox" at bounding box center [74, 231] width 0 height 0
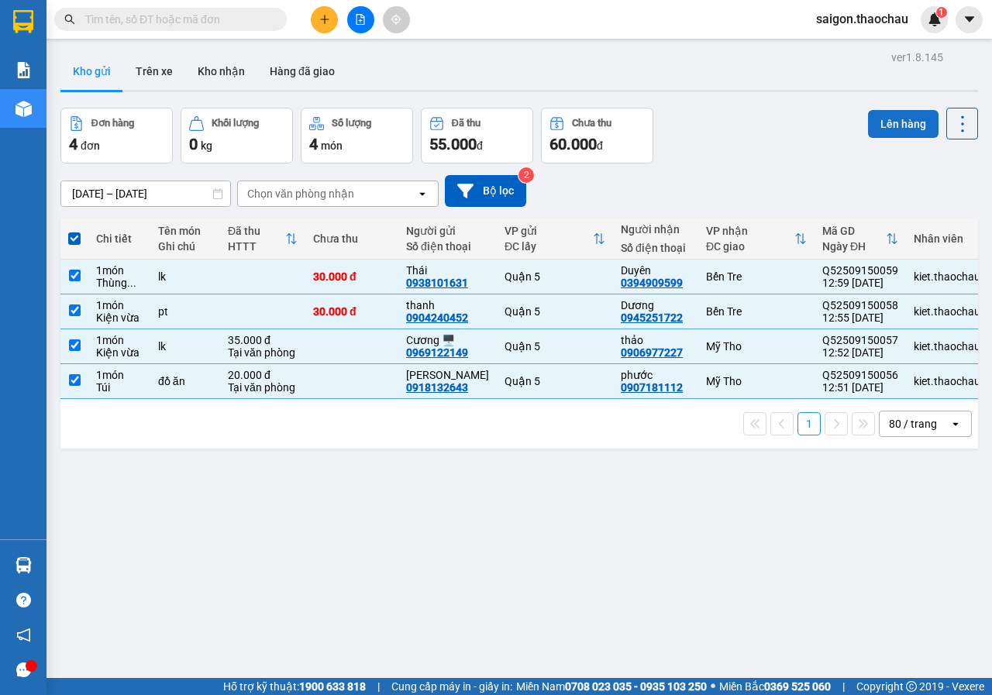
click at [892, 115] on button "Lên hàng" at bounding box center [903, 124] width 70 height 28
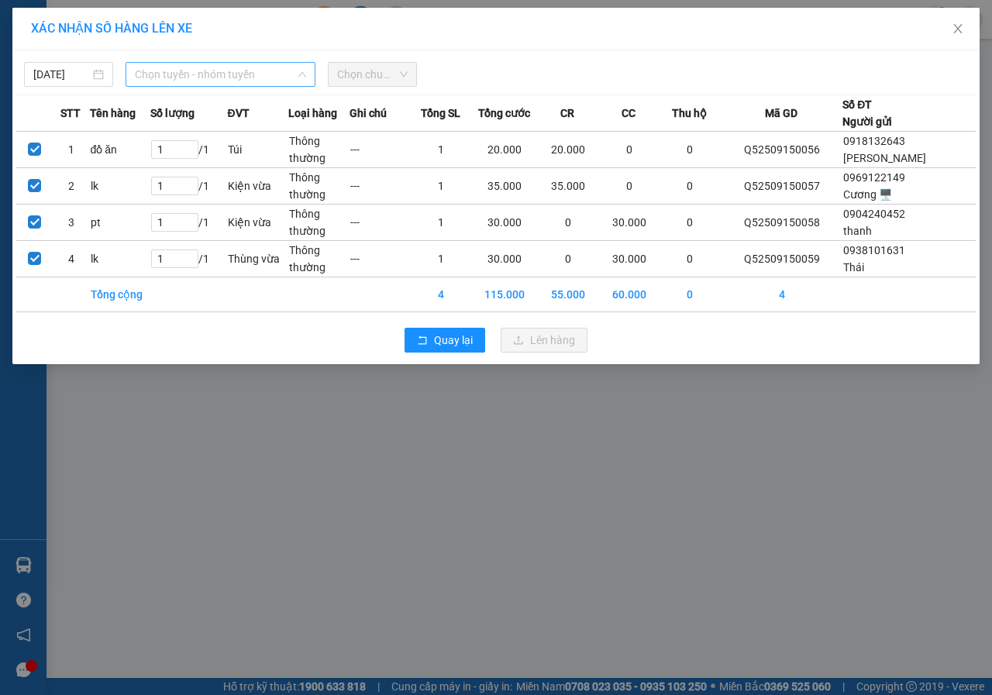
click at [240, 84] on span "Chọn tuyến - nhóm tuyến" at bounding box center [220, 74] width 171 height 23
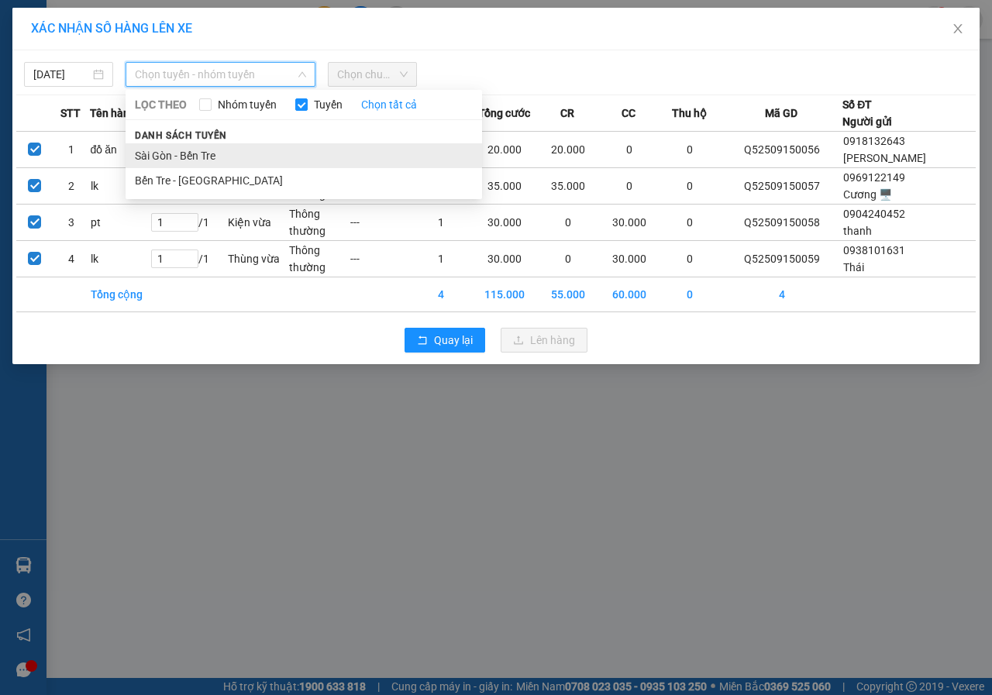
click at [201, 149] on li "Sài Gòn - Bến Tre" at bounding box center [304, 155] width 356 height 25
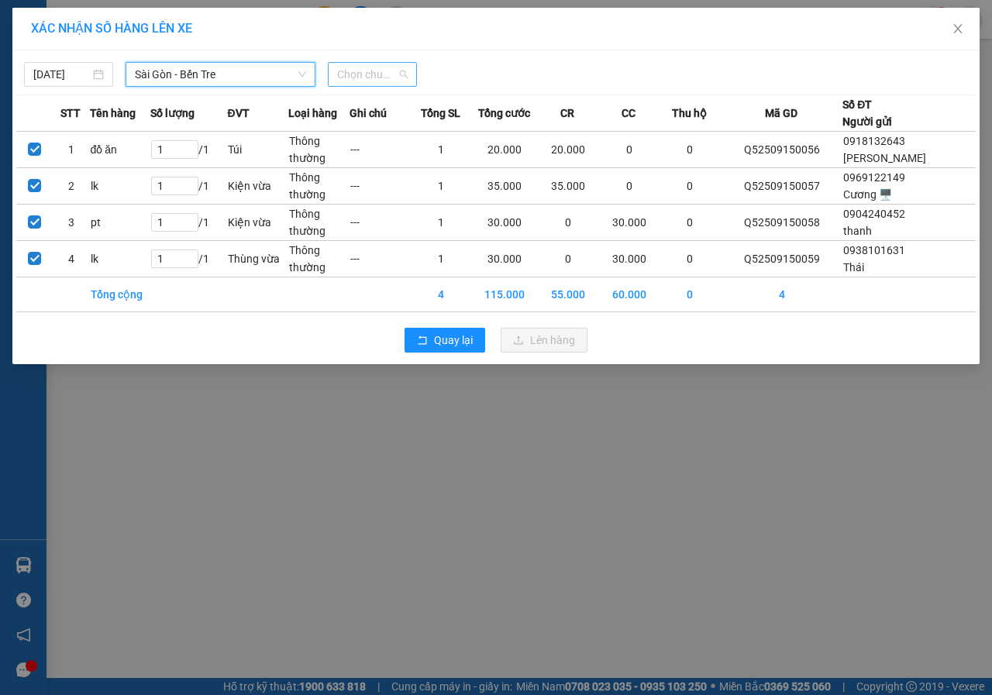
click at [370, 72] on span "Chọn chuyến" at bounding box center [372, 74] width 70 height 23
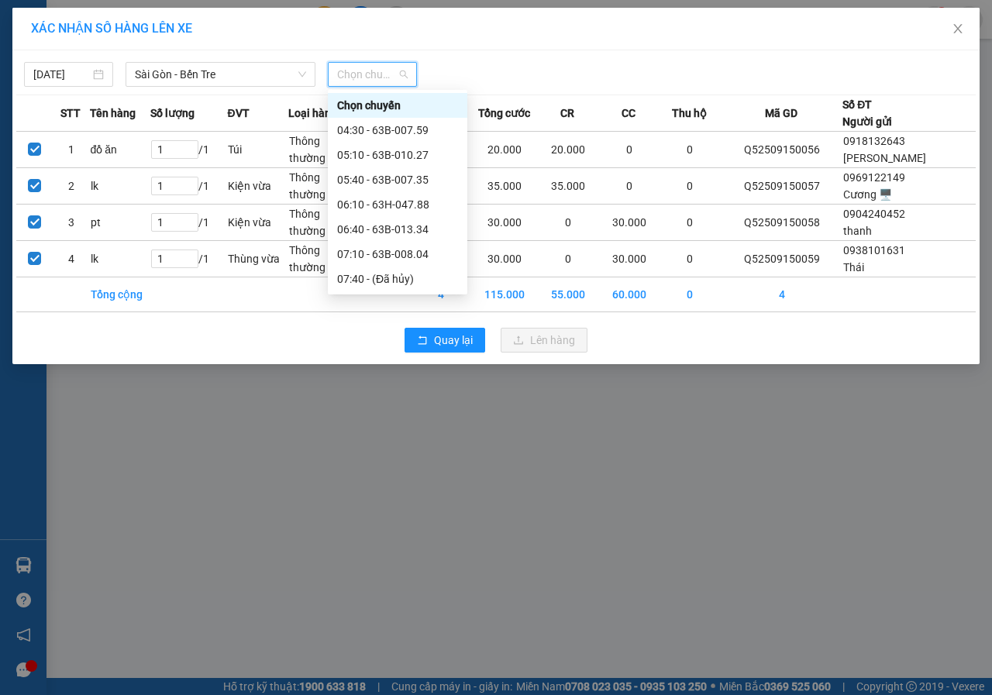
drag, startPoint x: 415, startPoint y: 240, endPoint x: 528, endPoint y: 287, distance: 122.3
click at [417, 543] on div "13:10 - 63H-047.88" at bounding box center [397, 551] width 121 height 17
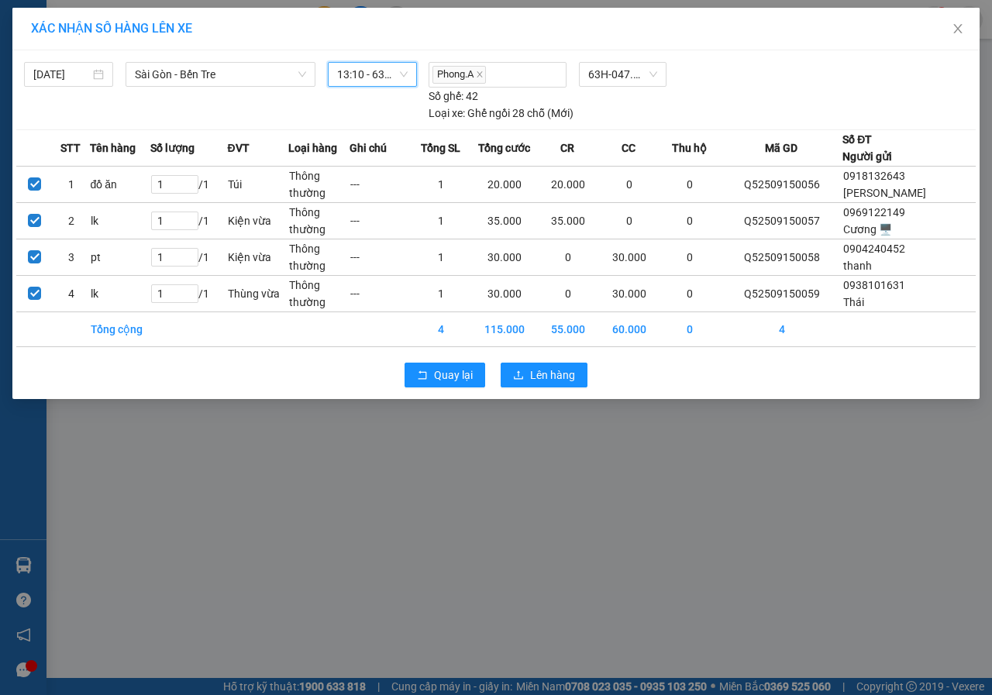
drag, startPoint x: 538, startPoint y: 356, endPoint x: 538, endPoint y: 368, distance: 12.4
click at [538, 356] on div "Quay lại Lên hàng" at bounding box center [495, 375] width 959 height 40
click at [538, 368] on span "Lên hàng" at bounding box center [552, 374] width 45 height 17
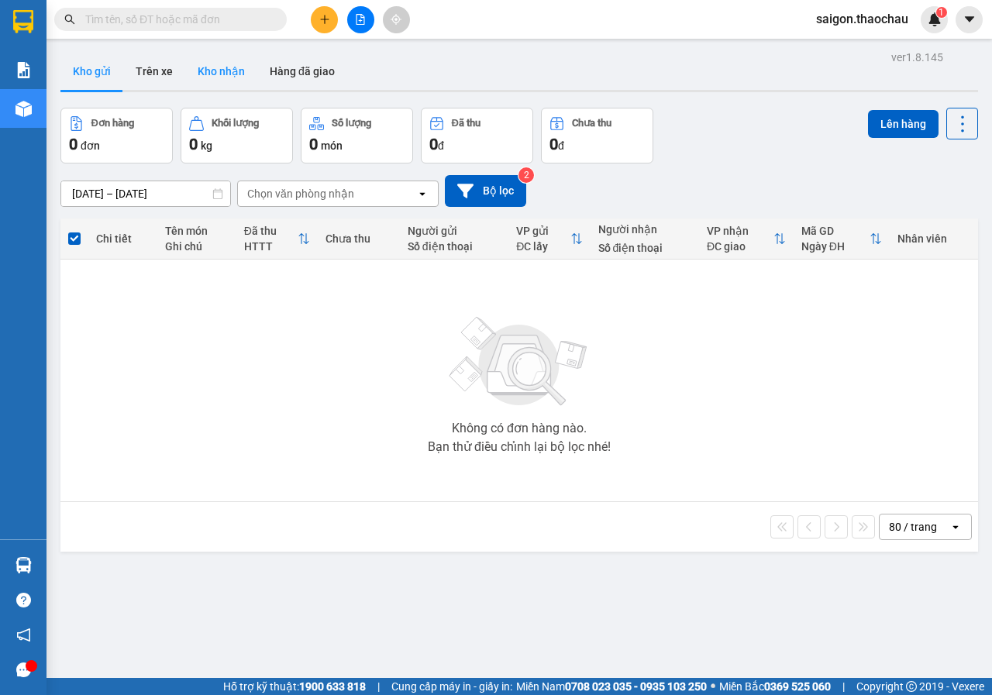
click at [215, 72] on button "Kho nhận" at bounding box center [221, 71] width 72 height 37
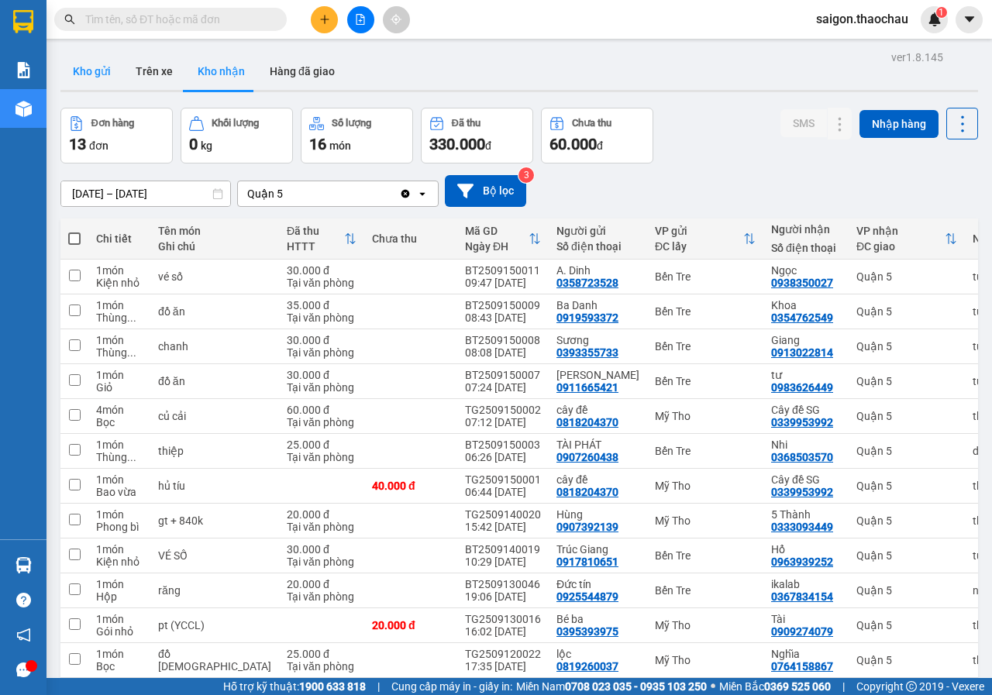
click at [81, 77] on button "Kho gửi" at bounding box center [91, 71] width 63 height 37
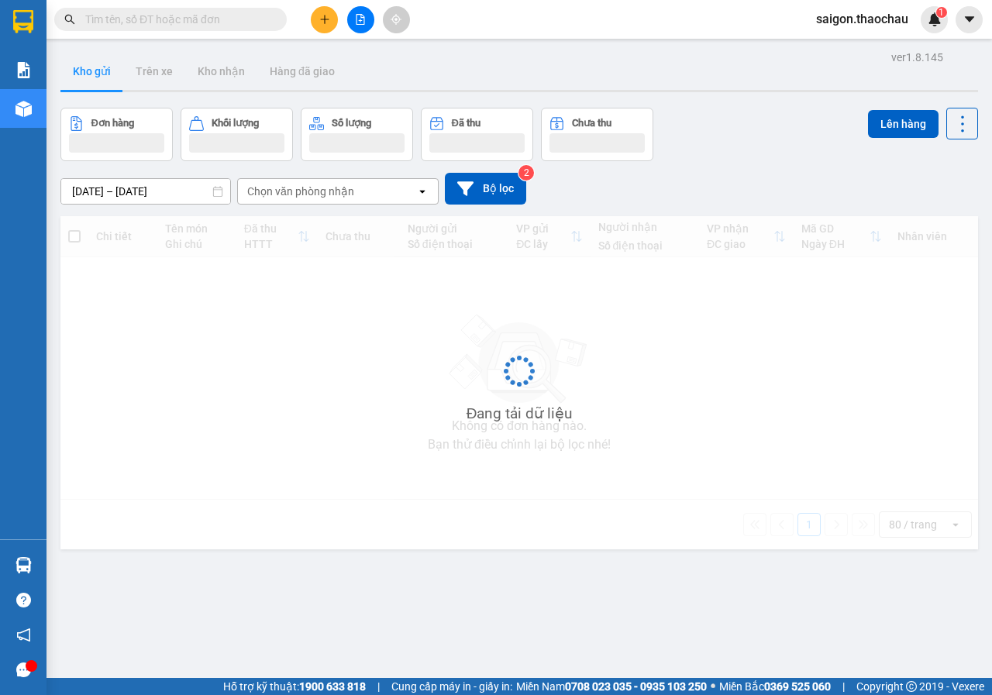
click at [81, 77] on button "Kho gửi" at bounding box center [91, 71] width 63 height 37
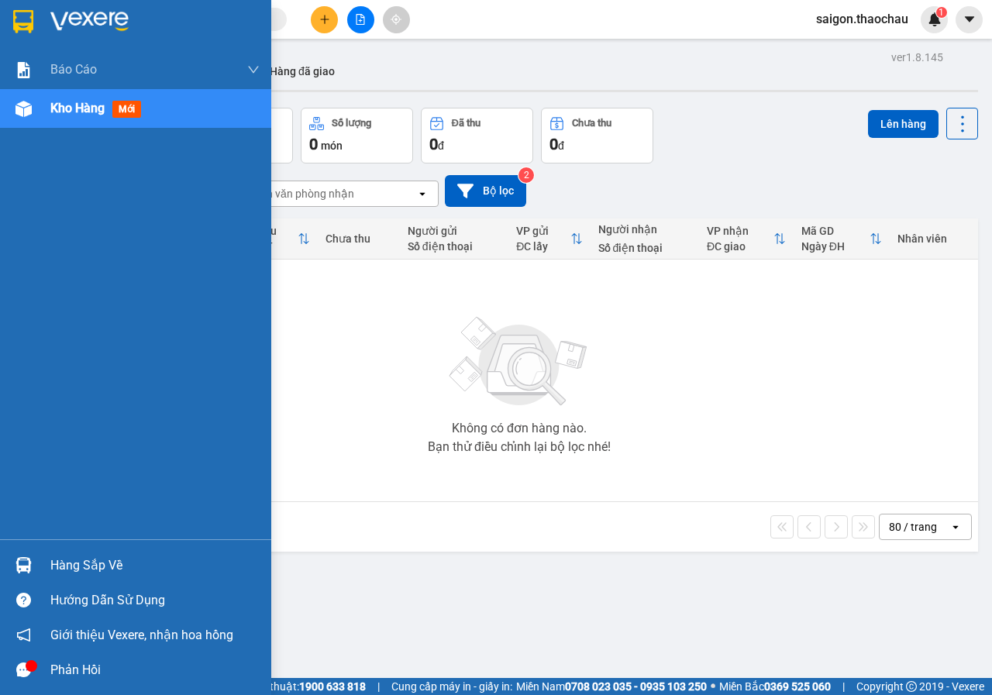
click at [72, 556] on div "Hàng sắp về" at bounding box center [154, 565] width 209 height 23
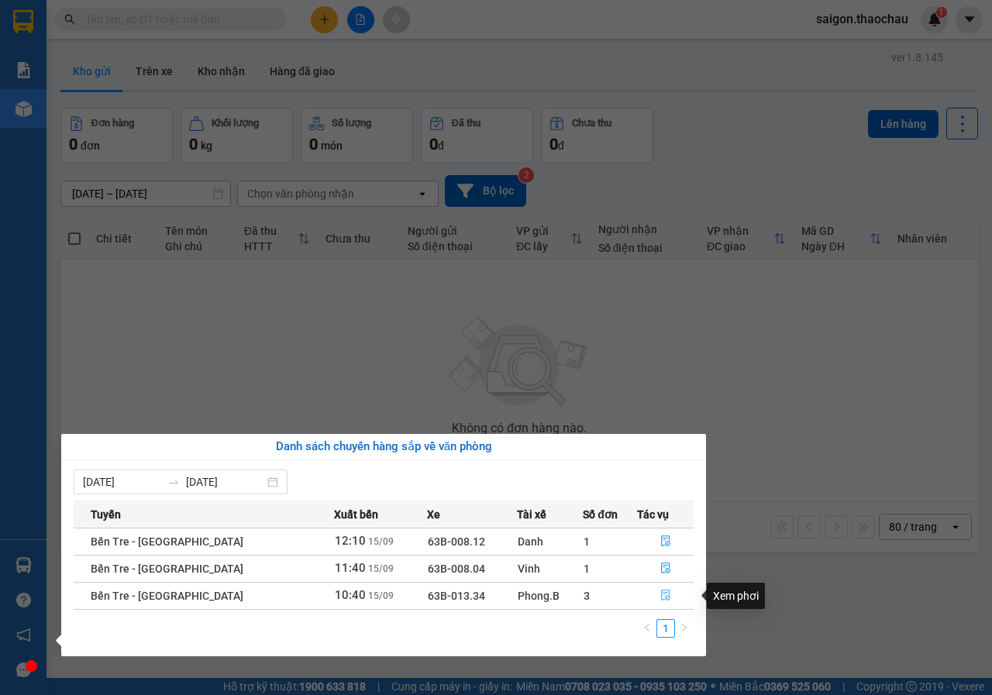
click at [671, 598] on button "button" at bounding box center [665, 595] width 55 height 25
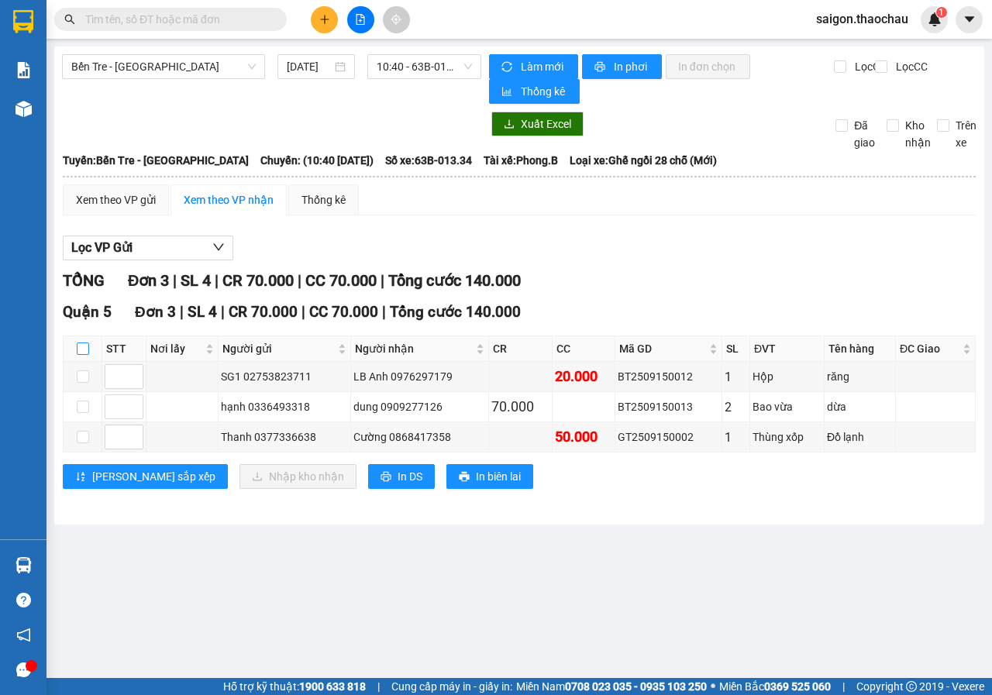
click at [77, 345] on input "checkbox" at bounding box center [83, 348] width 12 height 12
checkbox input "true"
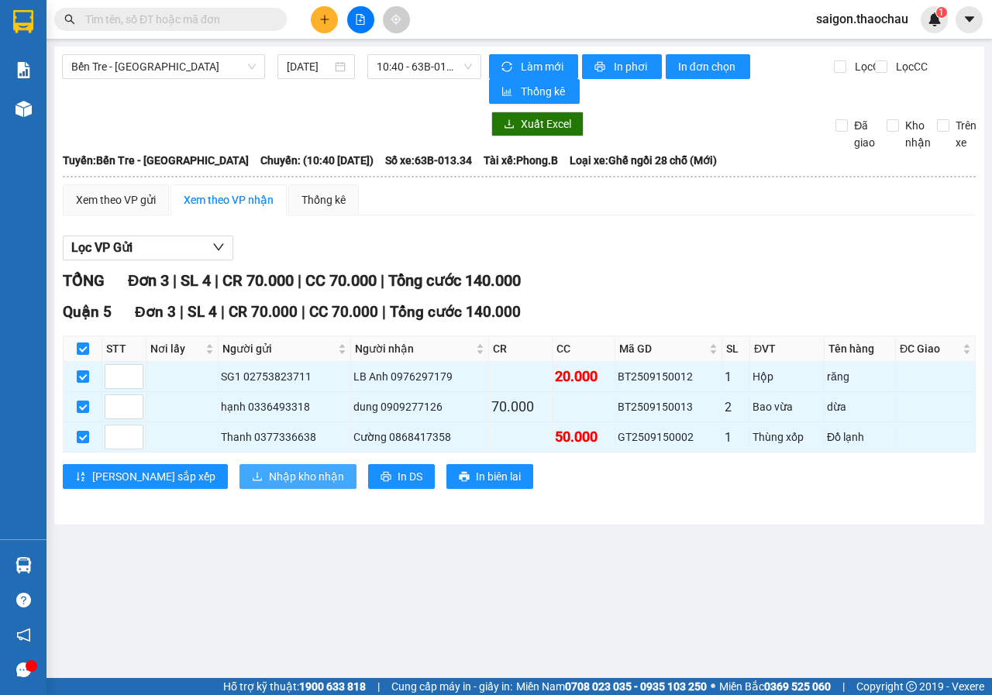
click at [269, 481] on span "Nhập kho nhận" at bounding box center [306, 476] width 75 height 17
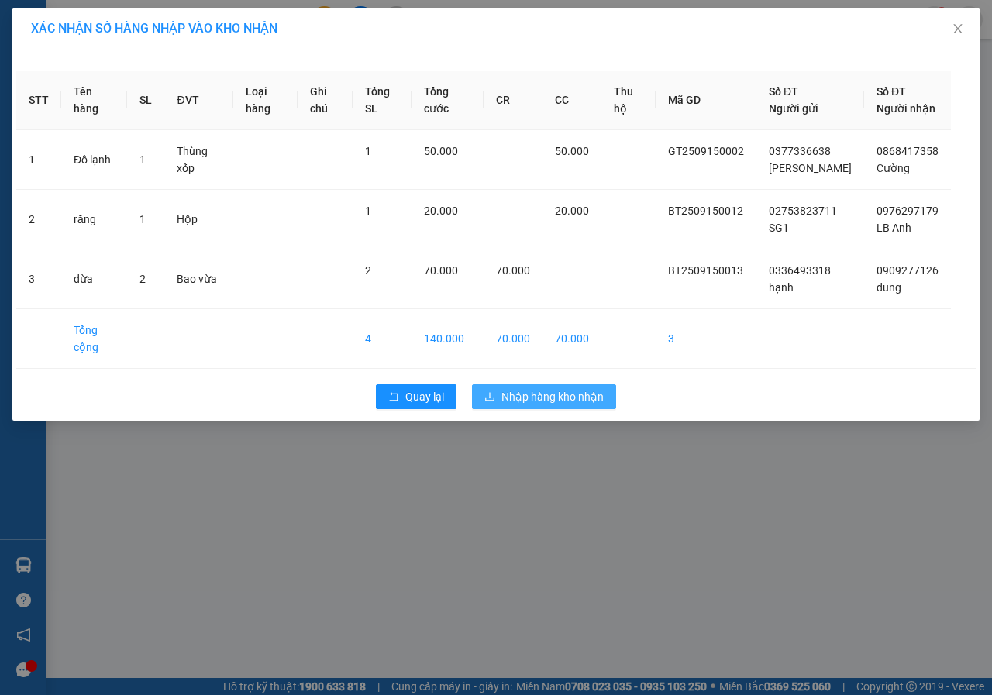
click at [532, 405] on span "Nhập hàng kho nhận" at bounding box center [552, 396] width 102 height 17
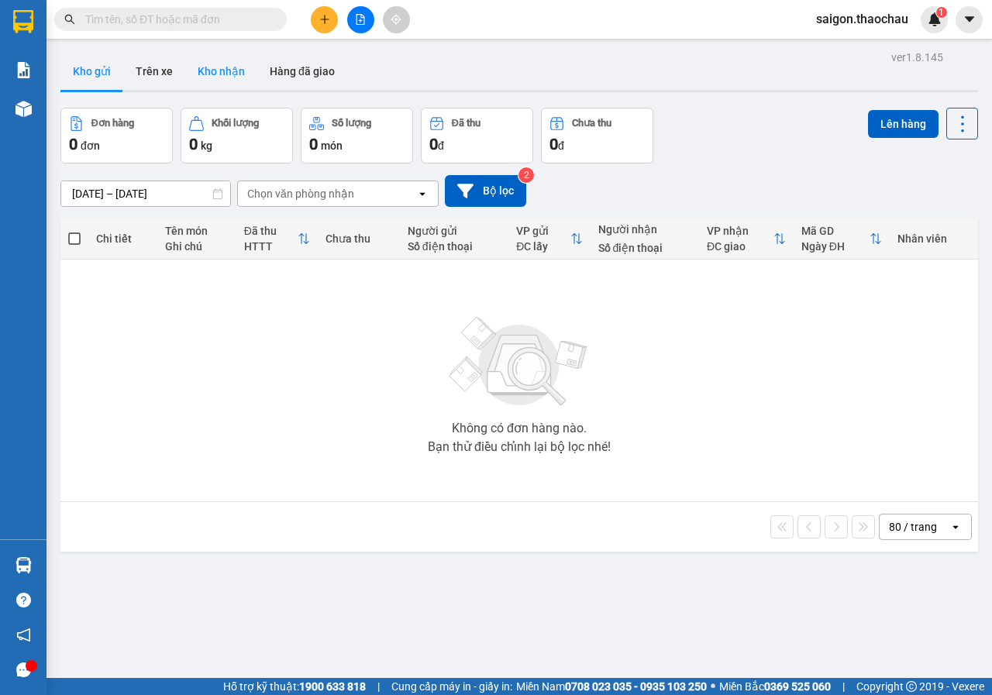
click at [232, 77] on button "Kho nhận" at bounding box center [221, 71] width 72 height 37
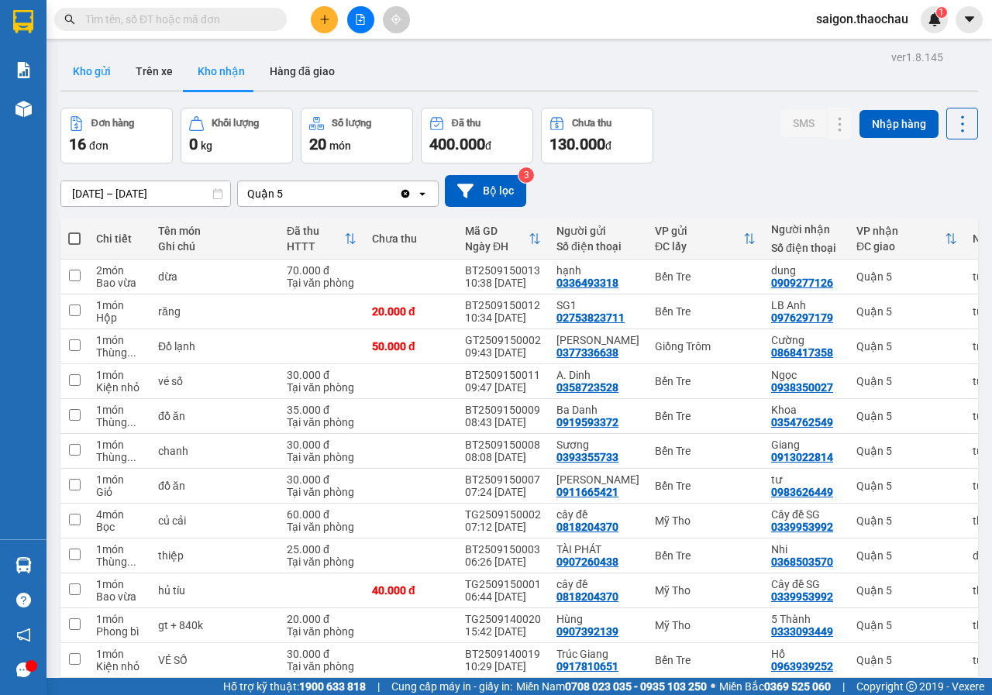
click at [89, 68] on button "Kho gửi" at bounding box center [91, 71] width 63 height 37
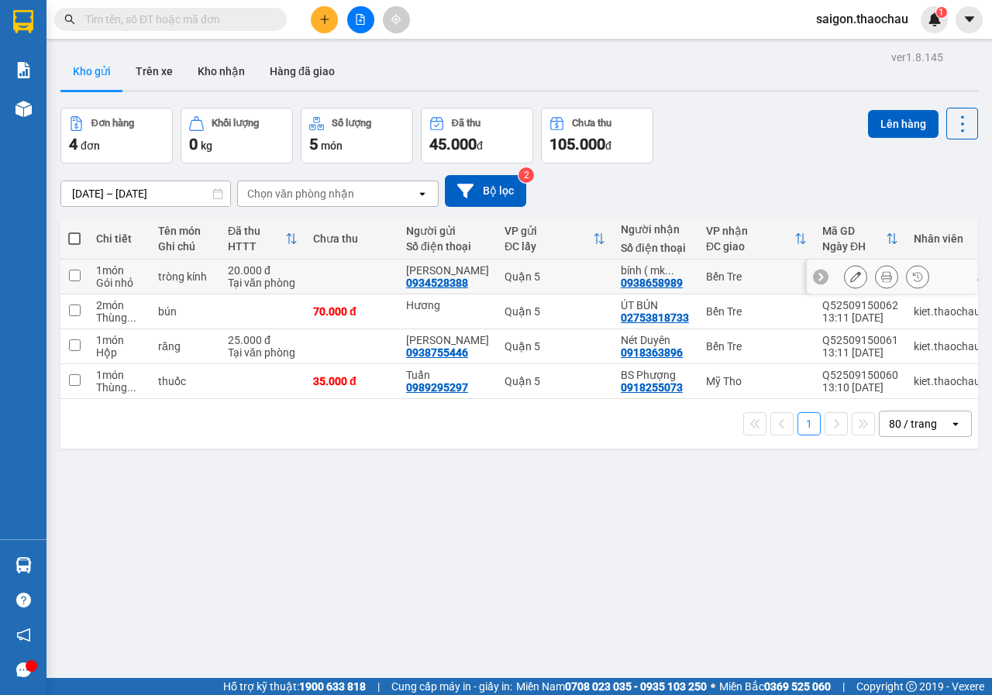
click at [881, 277] on icon at bounding box center [886, 276] width 11 height 11
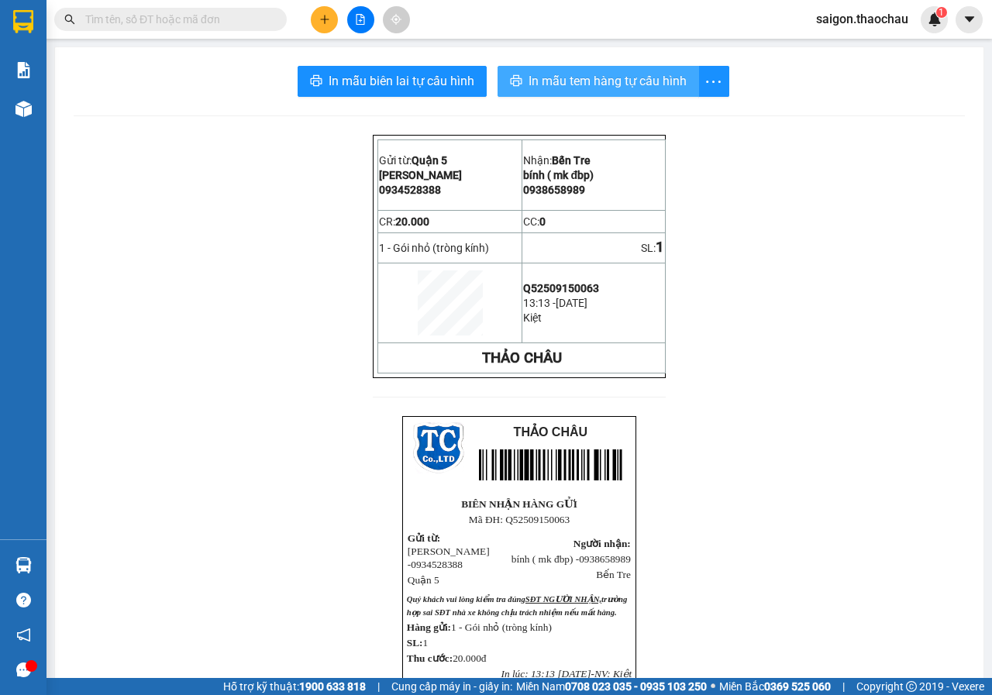
click at [645, 96] on button "In mẫu tem hàng tự cấu hình" at bounding box center [597, 81] width 201 height 31
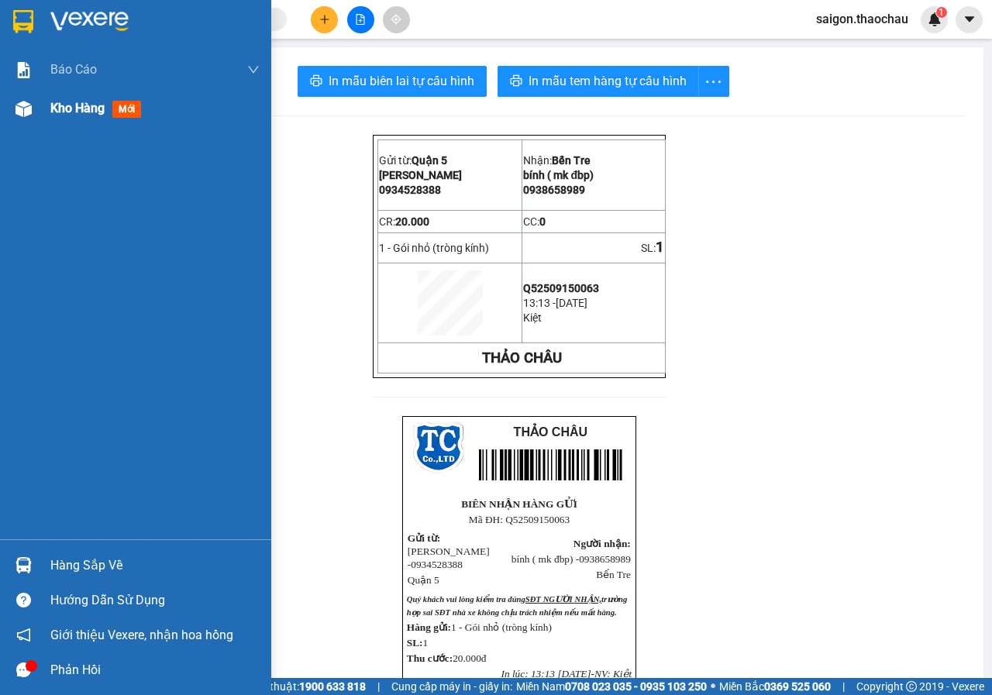
click at [64, 111] on span "Kho hàng" at bounding box center [77, 108] width 54 height 15
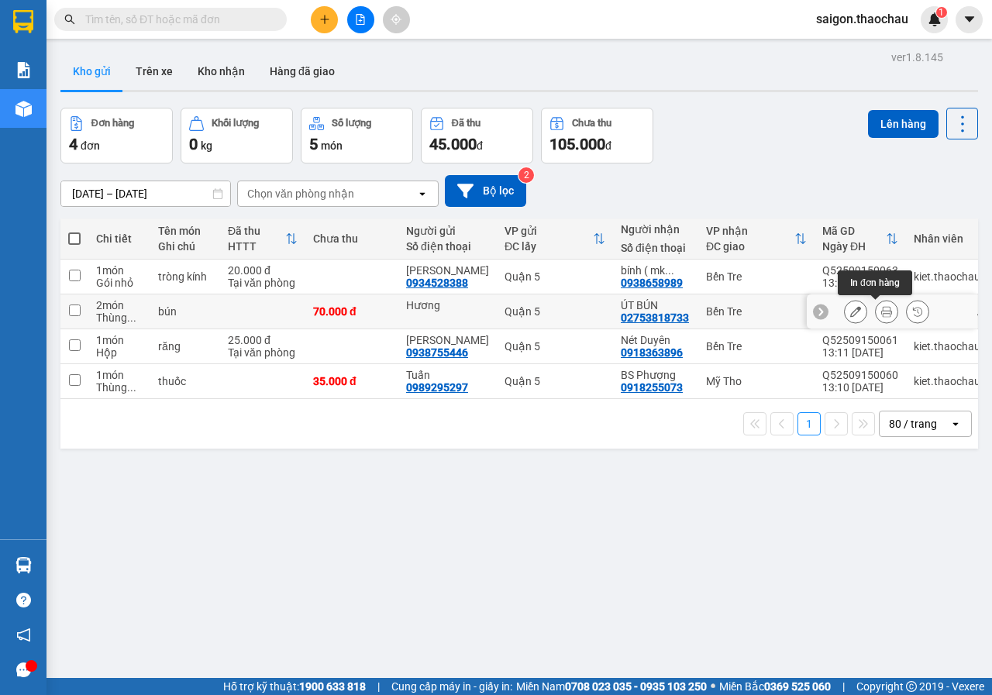
click at [879, 302] on button at bounding box center [886, 311] width 22 height 27
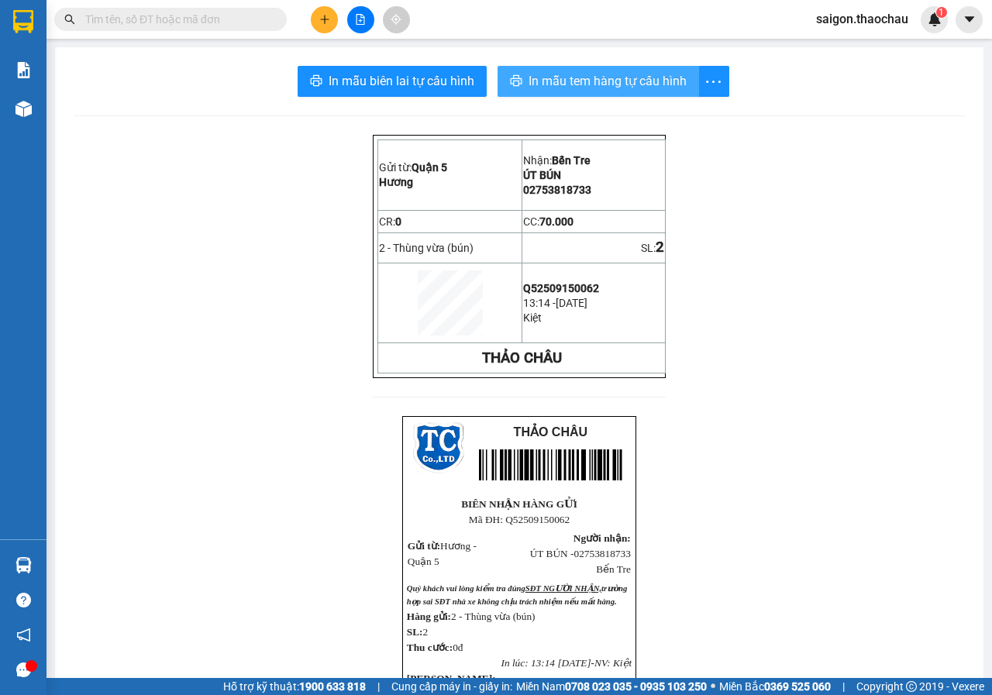
click at [642, 96] on button "In mẫu tem hàng tự cấu hình" at bounding box center [597, 81] width 201 height 31
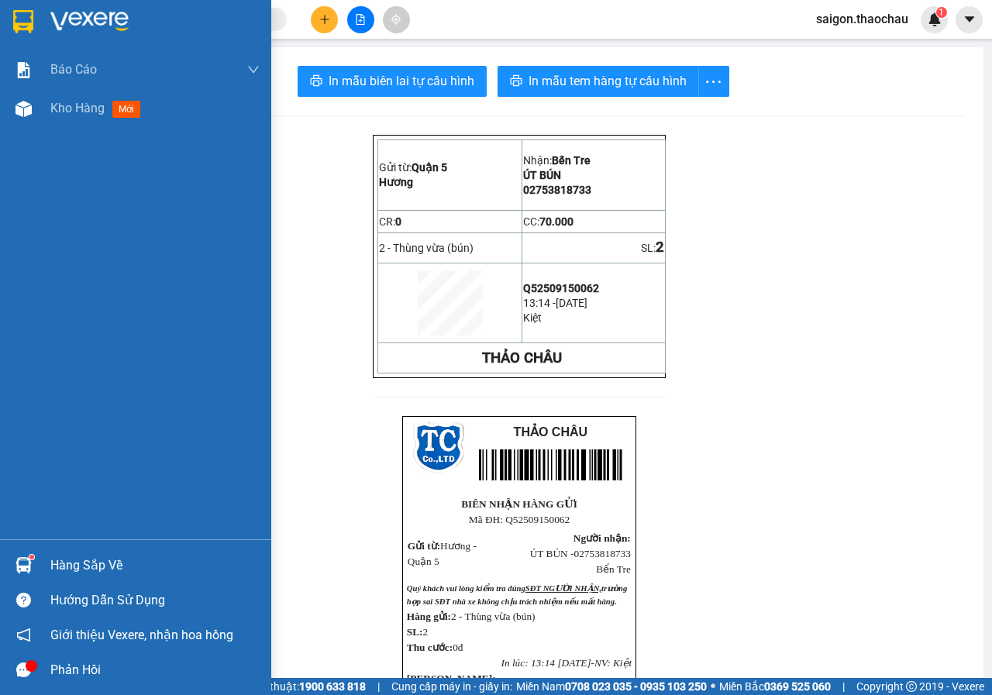
click at [73, 562] on div "Hàng sắp về" at bounding box center [154, 565] width 209 height 23
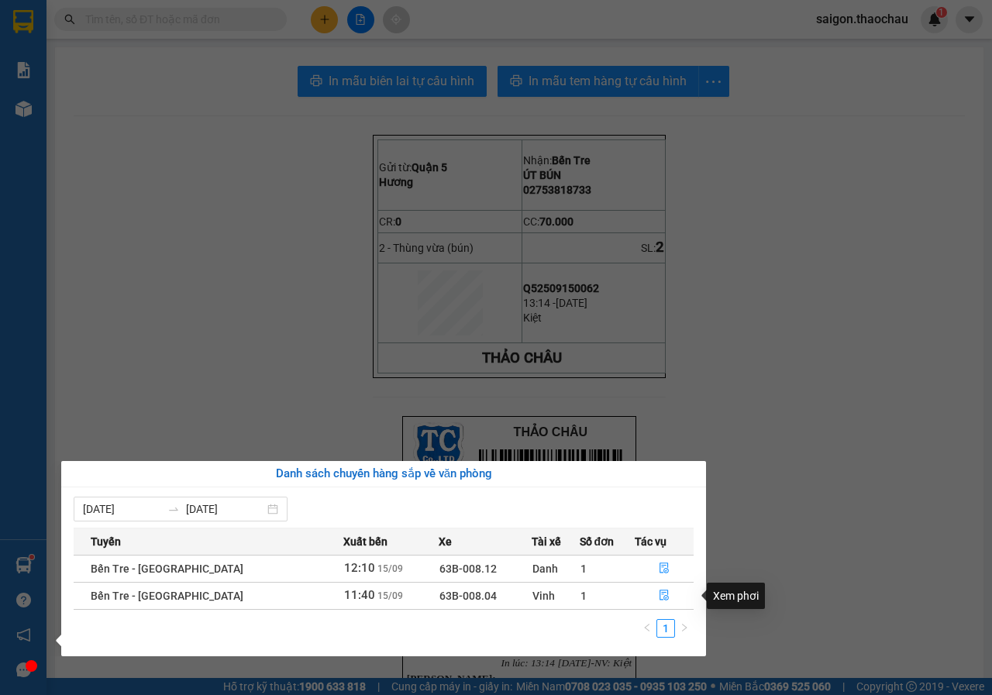
drag, startPoint x: 801, startPoint y: 484, endPoint x: 798, endPoint y: 476, distance: 9.1
click at [801, 483] on section "Kết quả tìm kiếm ( 0 ) Bộ lọc No Data saigon.thaochau 1 Báo cáo Báo cáo dòng ti…" at bounding box center [496, 347] width 992 height 695
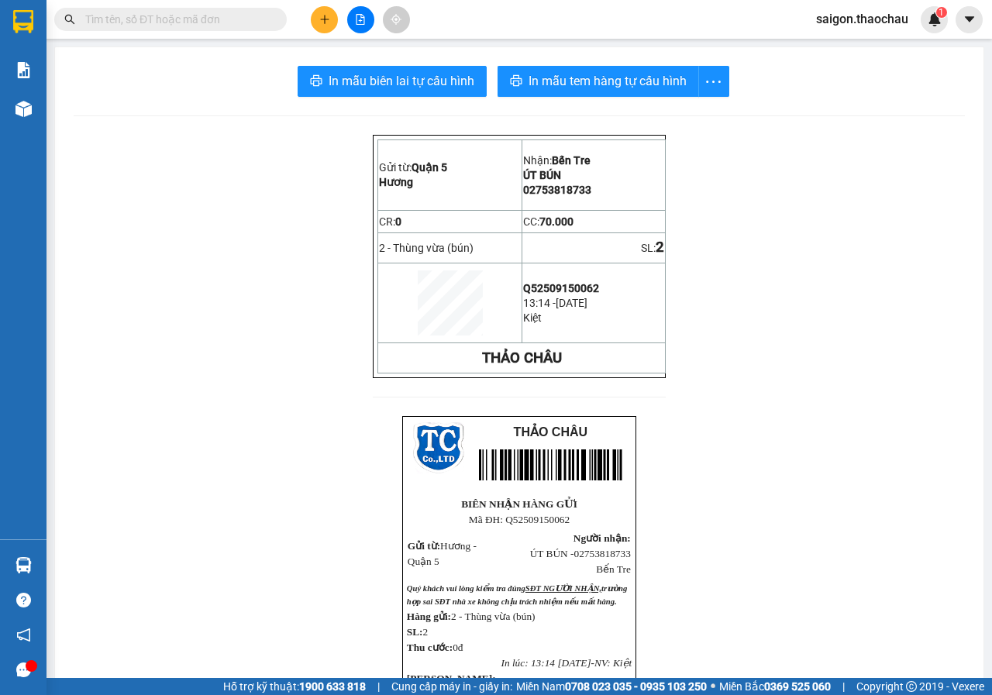
click at [355, 21] on icon "file-add" at bounding box center [360, 19] width 11 height 11
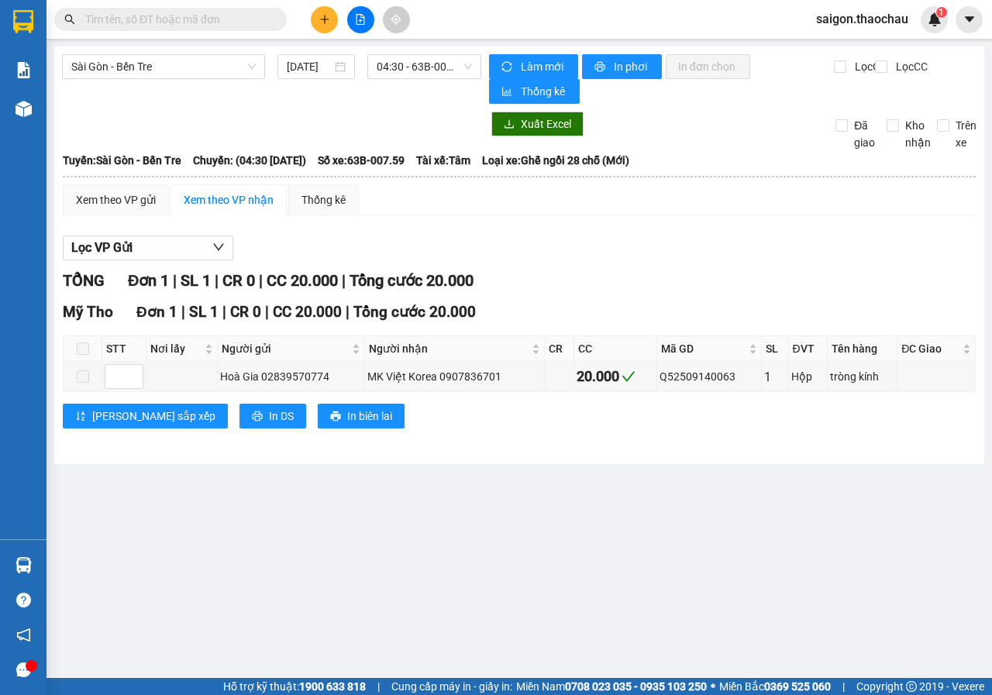
click at [197, 25] on input "text" at bounding box center [176, 19] width 183 height 17
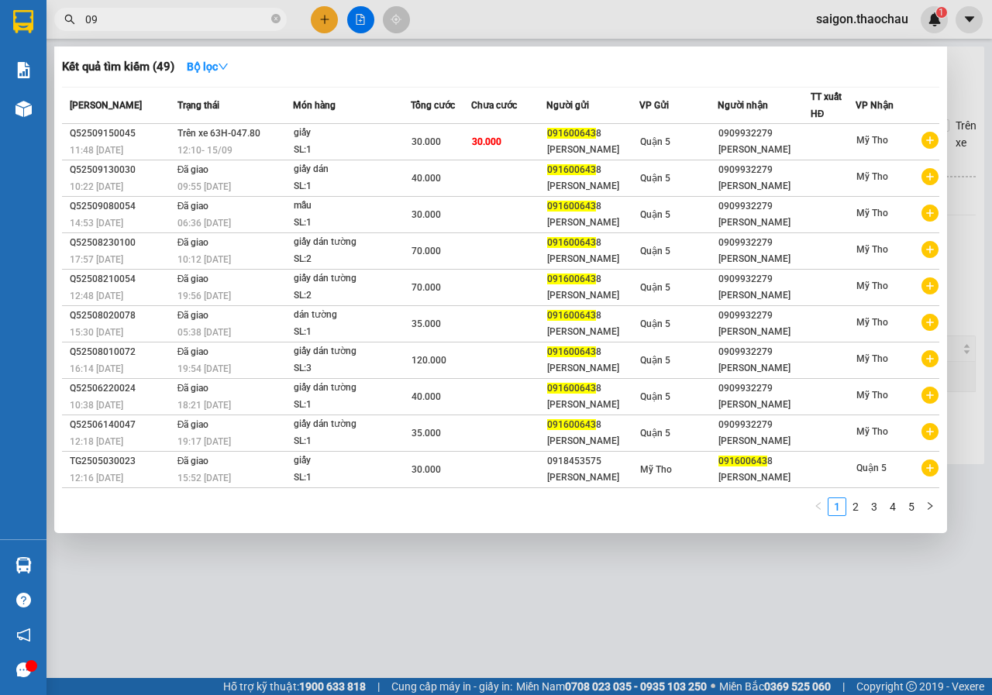
type input "0"
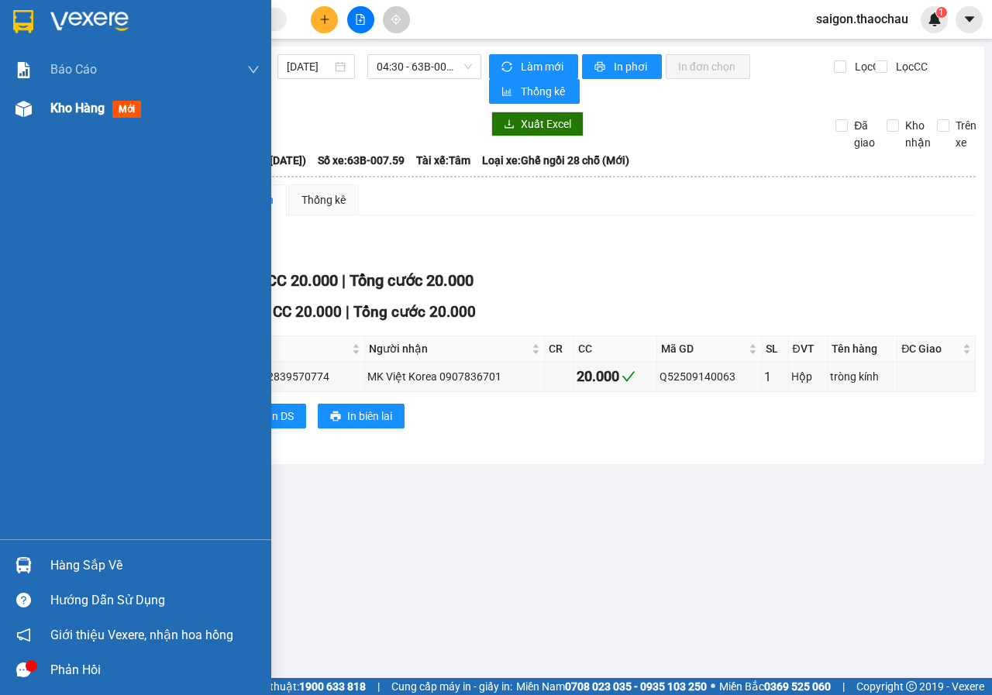
click at [91, 113] on span "Kho hàng" at bounding box center [77, 108] width 54 height 15
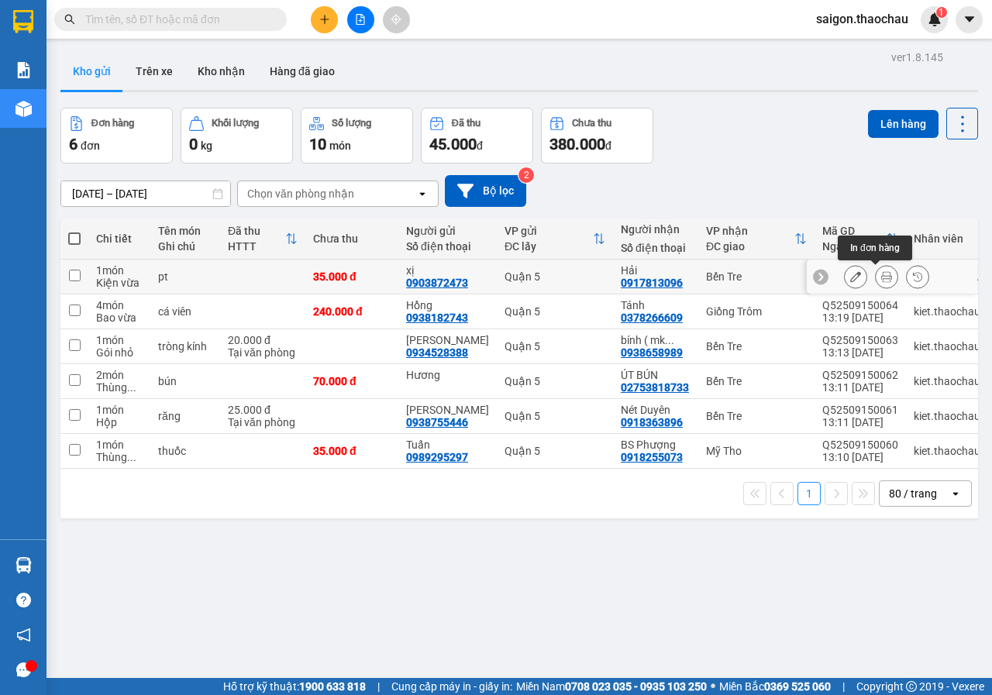
click at [881, 280] on icon at bounding box center [886, 276] width 11 height 11
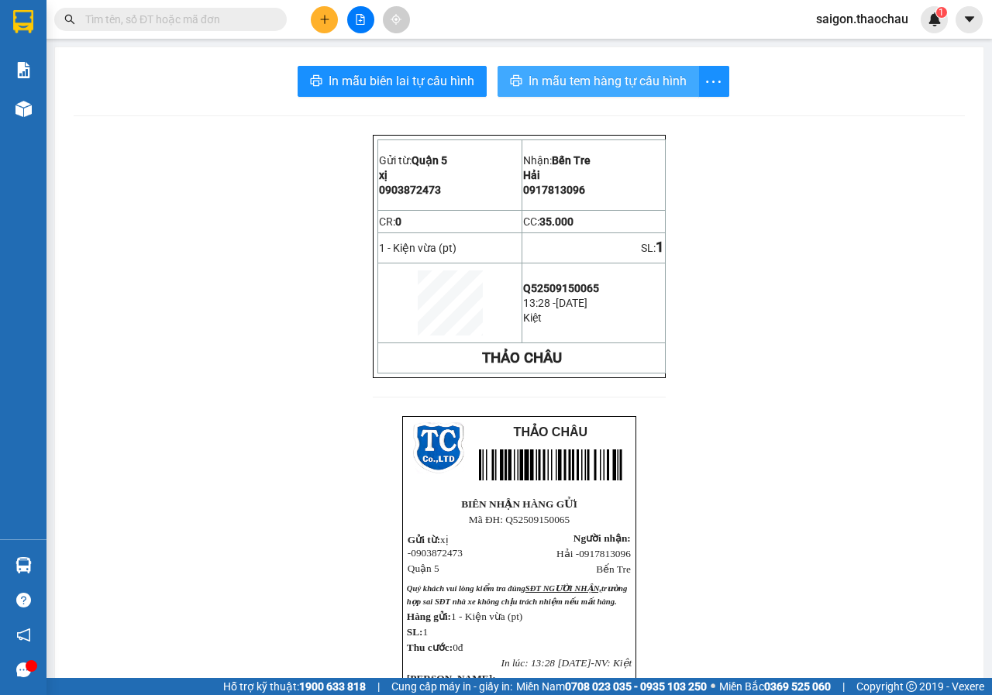
click at [565, 74] on span "In mẫu tem hàng tự cấu hình" at bounding box center [607, 80] width 158 height 19
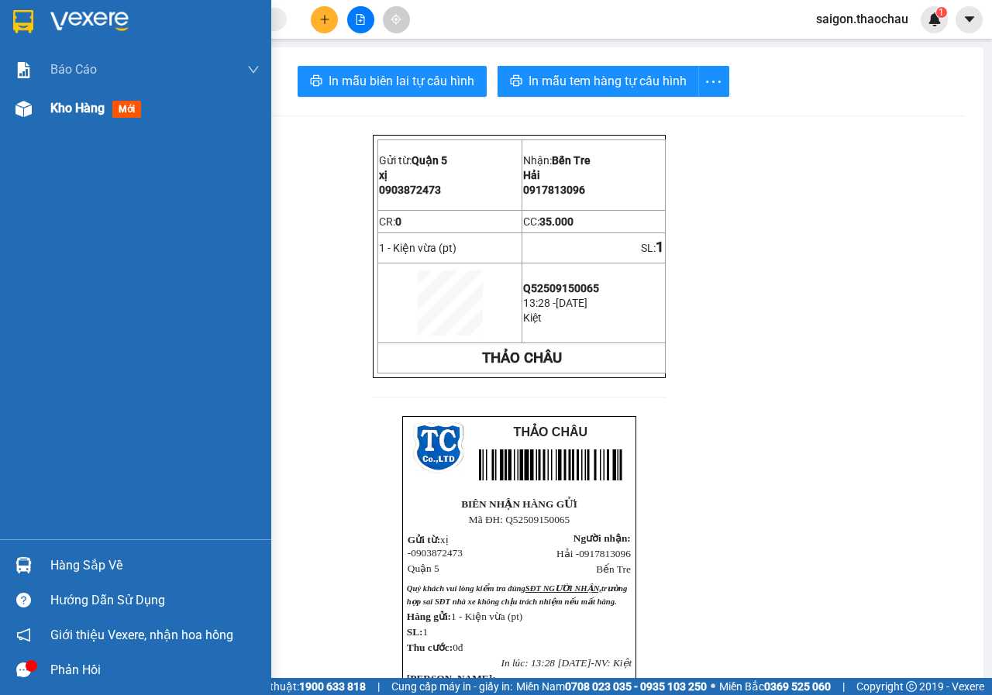
click at [84, 118] on div "Kho hàng mới" at bounding box center [98, 107] width 97 height 19
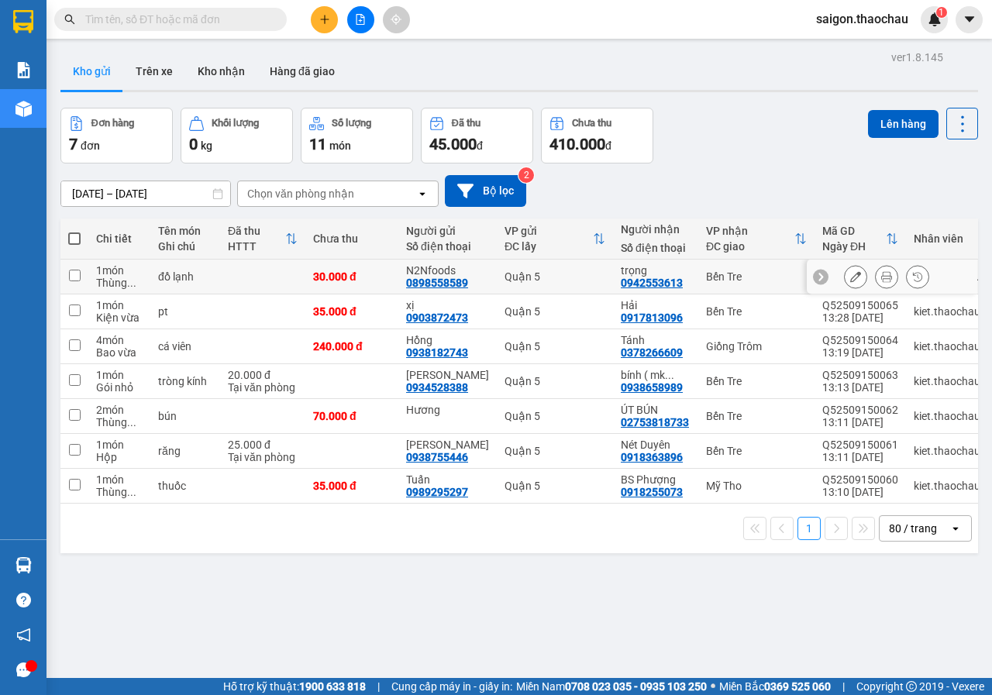
click at [881, 281] on icon at bounding box center [886, 276] width 11 height 11
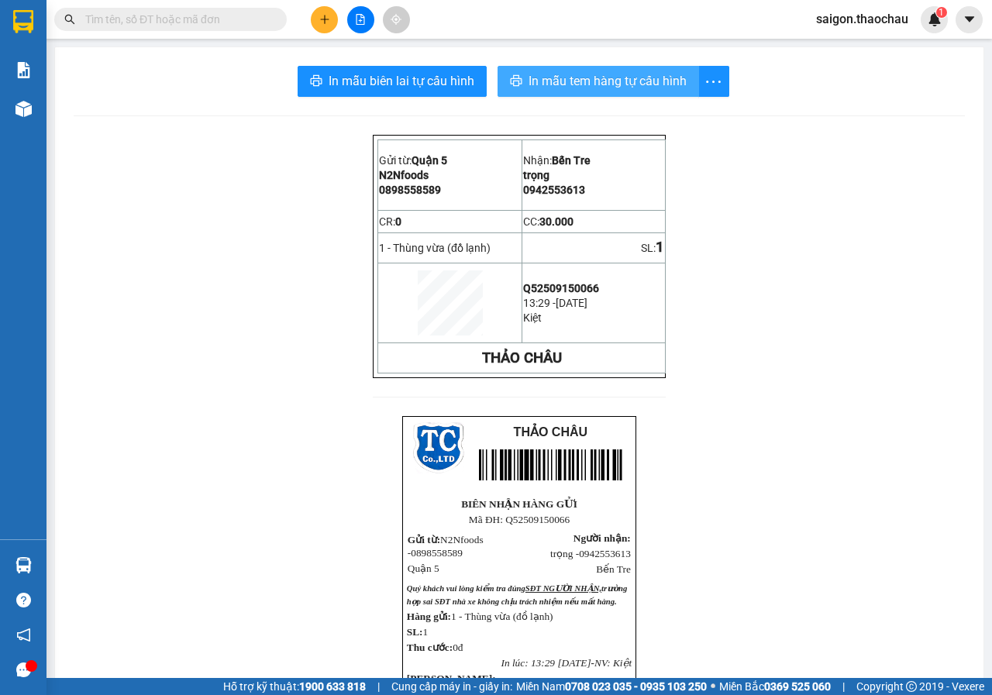
click at [660, 77] on span "In mẫu tem hàng tự cấu hình" at bounding box center [607, 80] width 158 height 19
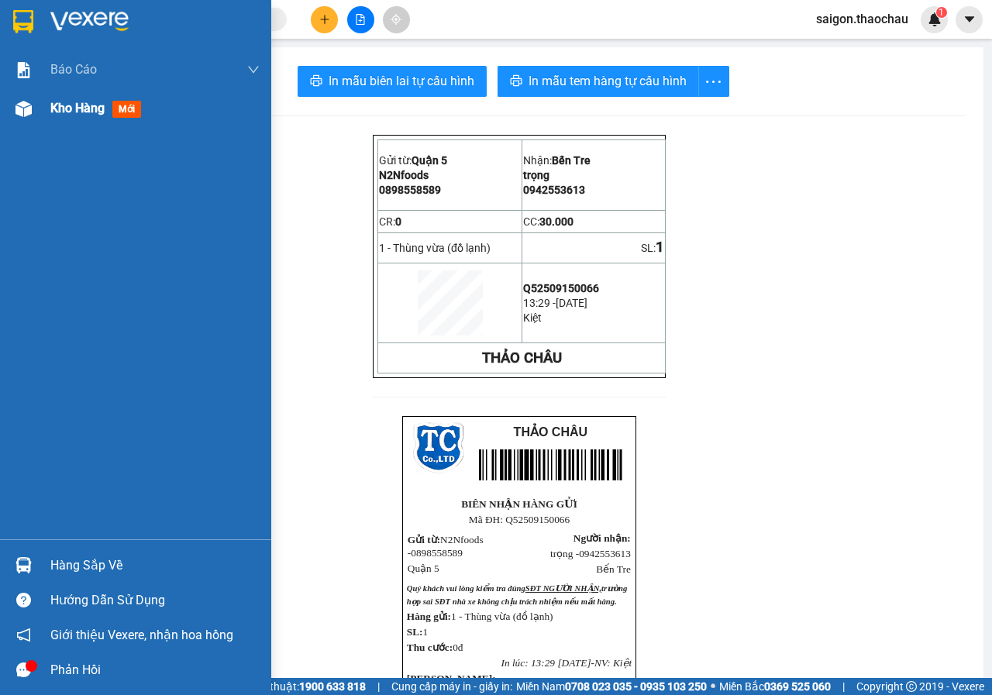
click at [88, 115] on span "Kho hàng" at bounding box center [77, 108] width 54 height 15
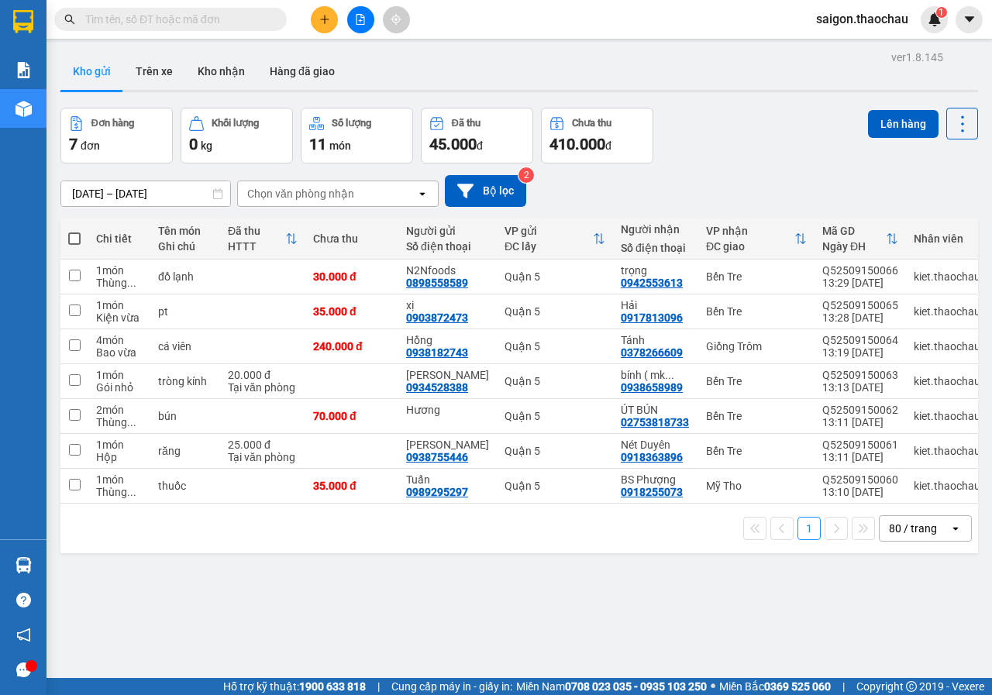
click at [76, 236] on span at bounding box center [74, 238] width 12 height 12
click at [74, 231] on input "checkbox" at bounding box center [74, 231] width 0 height 0
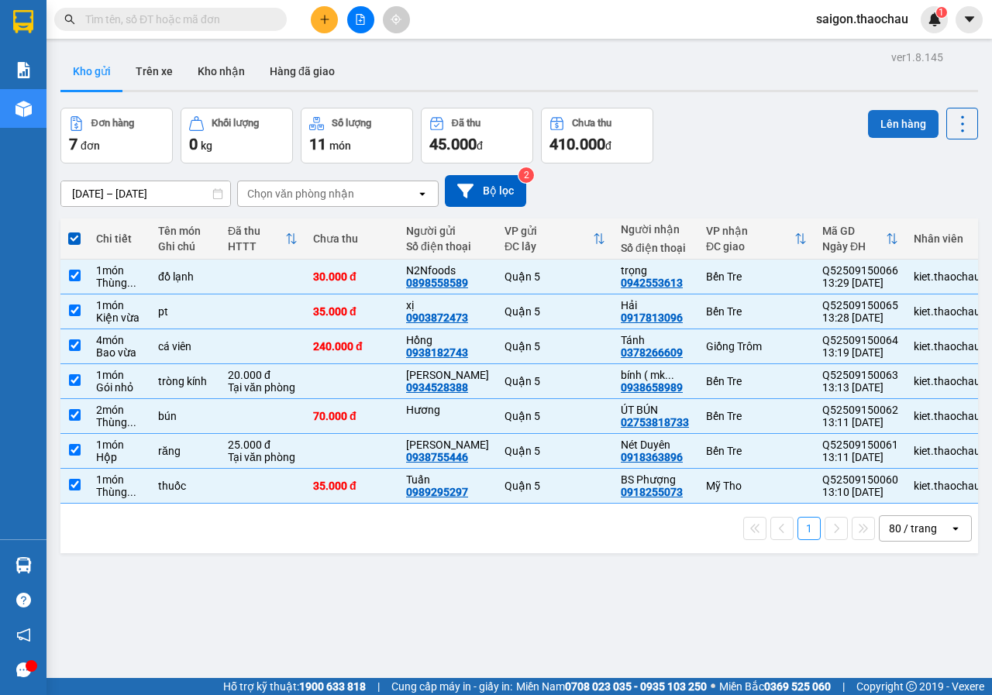
click at [884, 128] on button "Lên hàng" at bounding box center [903, 124] width 70 height 28
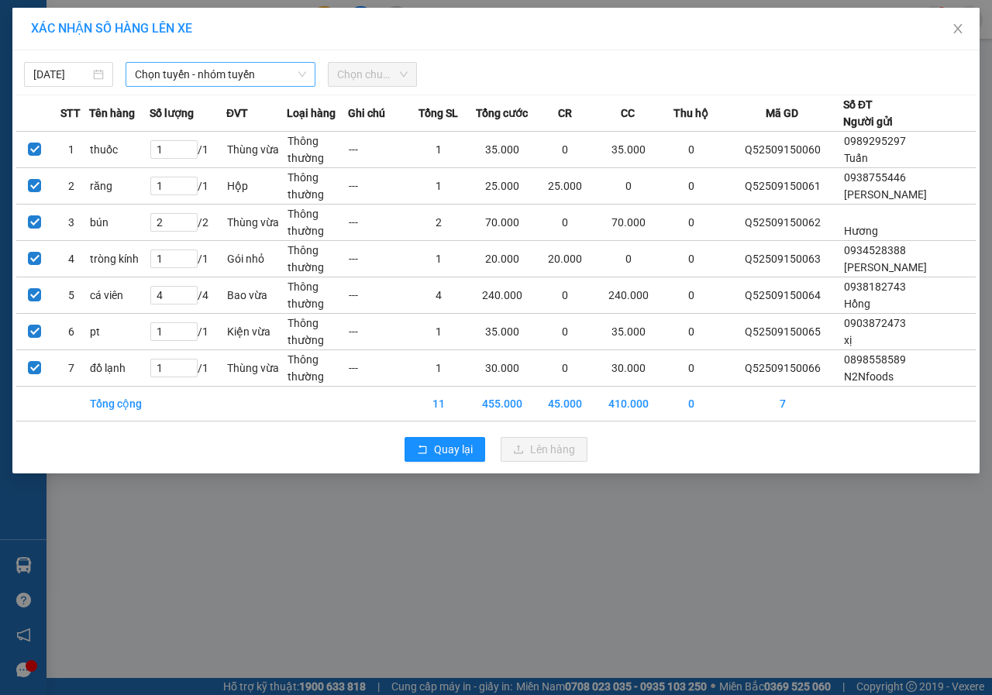
click at [239, 78] on span "Chọn tuyến - nhóm tuyến" at bounding box center [220, 74] width 171 height 23
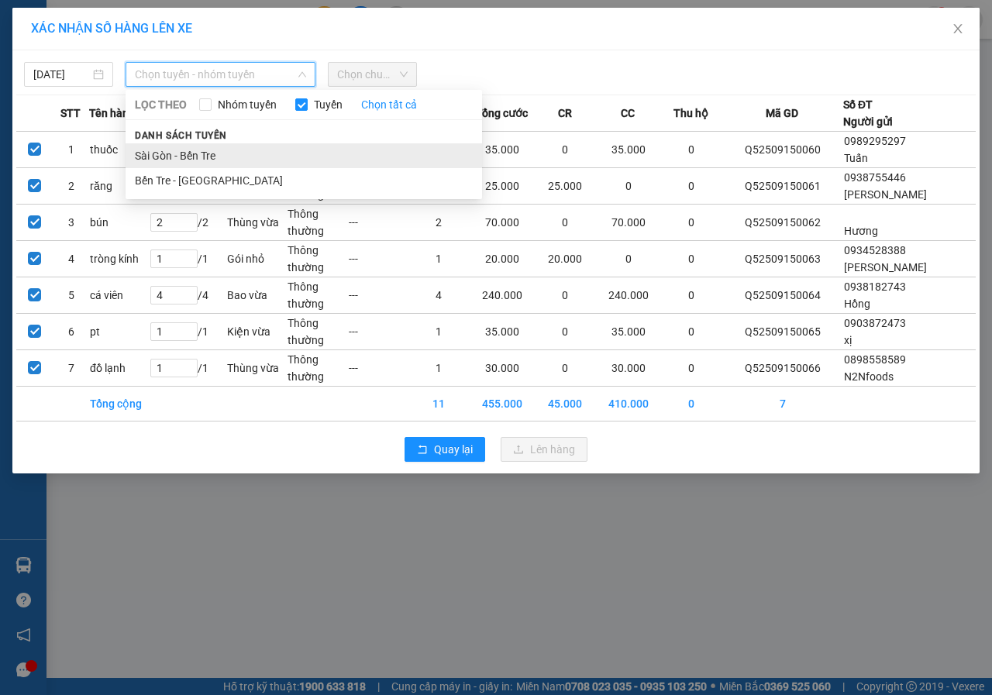
click at [220, 149] on li "Sài Gòn - Bến Tre" at bounding box center [304, 155] width 356 height 25
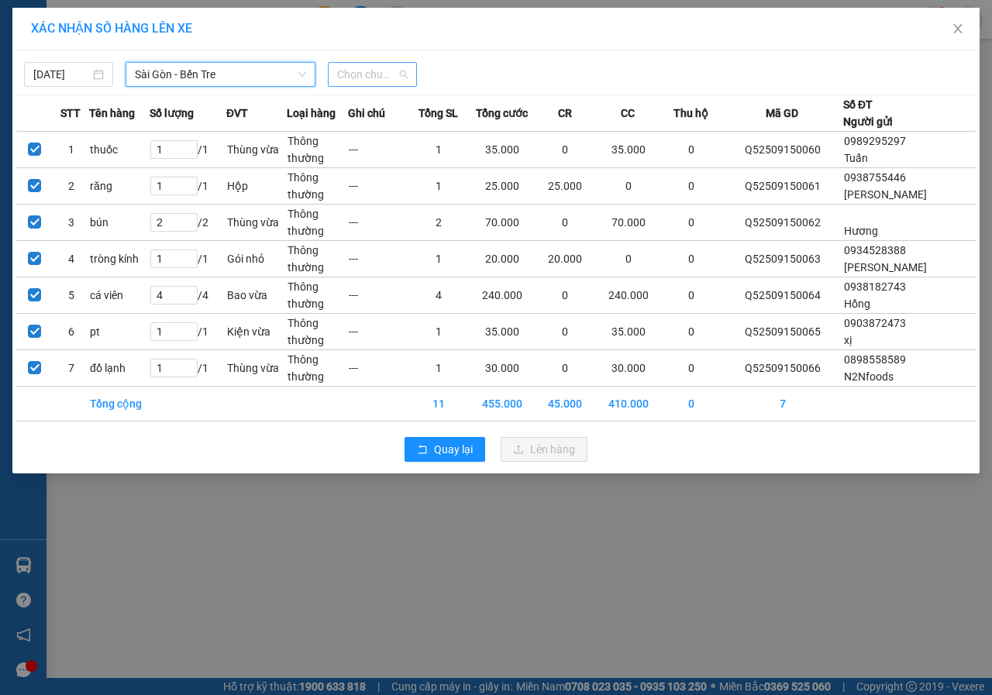
click at [401, 74] on span "Chọn chuyến" at bounding box center [372, 74] width 70 height 23
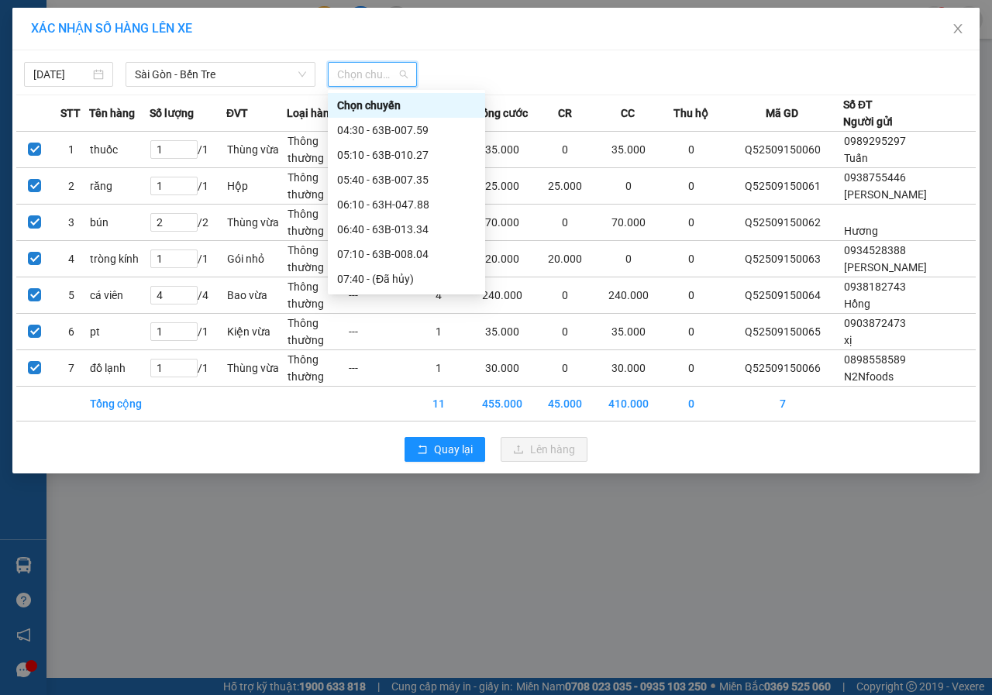
click at [411, 593] on div "14:10 - 63B-010.24" at bounding box center [406, 601] width 139 height 17
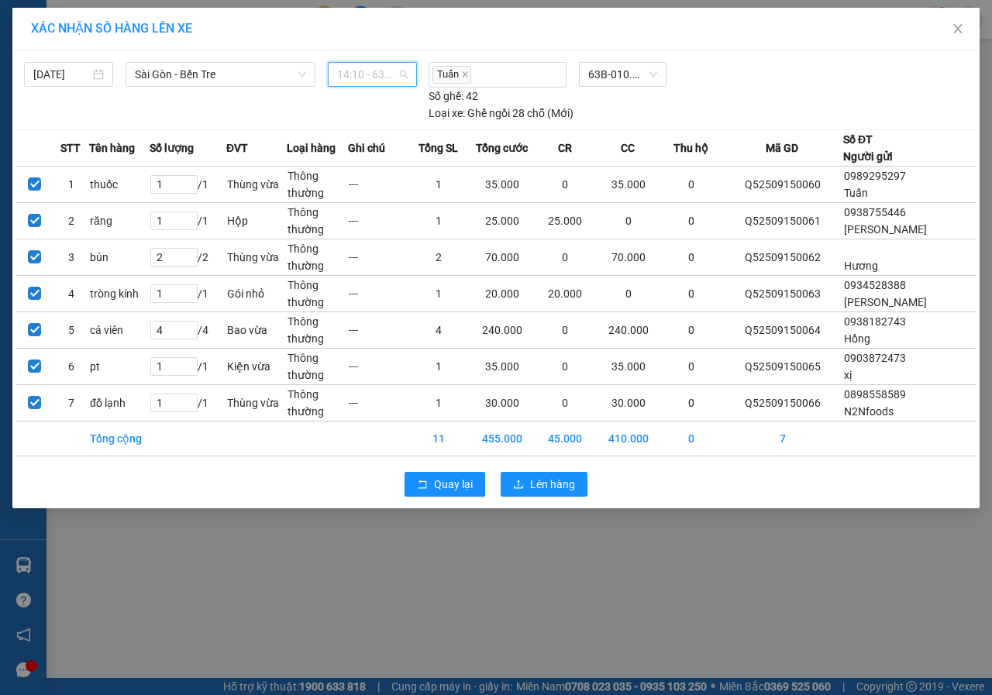
click at [397, 75] on span "14:10 - 63B-010.24" at bounding box center [372, 74] width 70 height 23
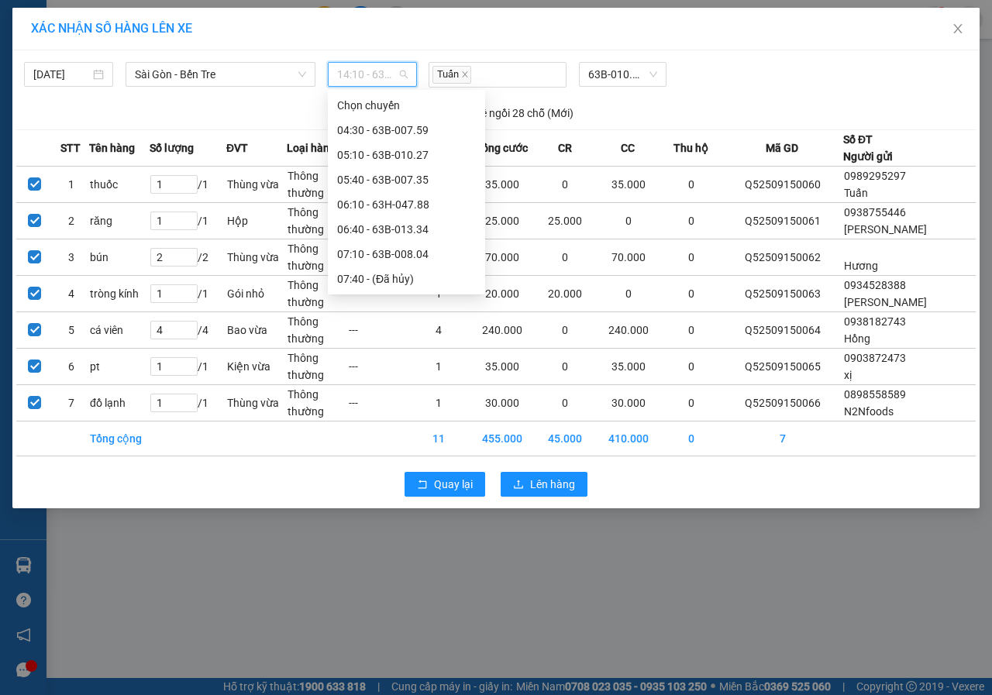
click at [400, 568] on div "13:40 - 63B-013.34" at bounding box center [406, 576] width 139 height 17
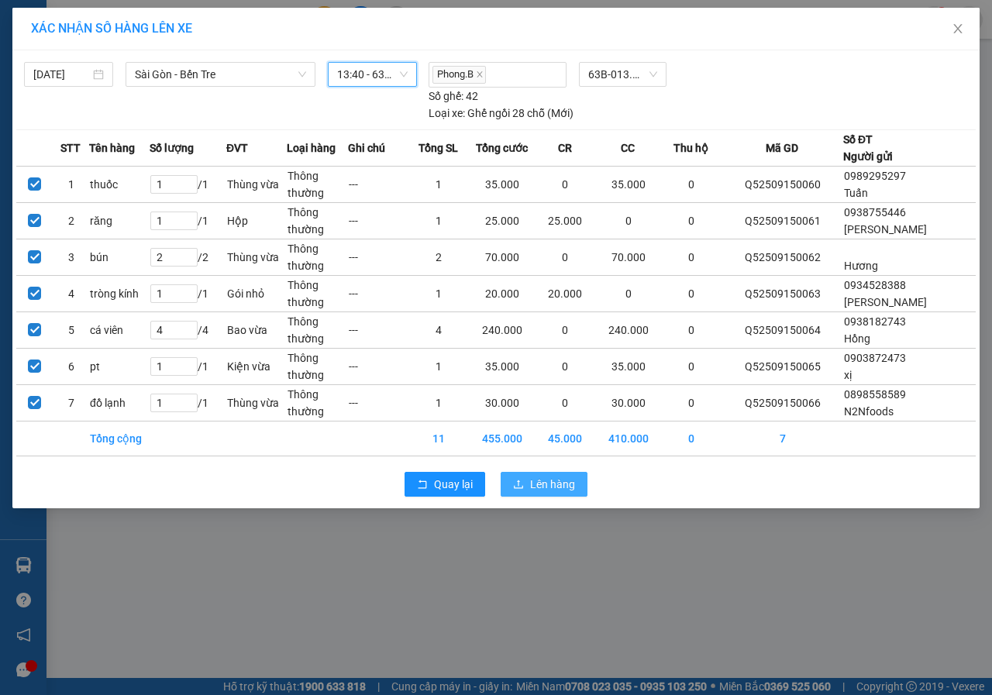
click at [576, 482] on button "Lên hàng" at bounding box center [543, 484] width 87 height 25
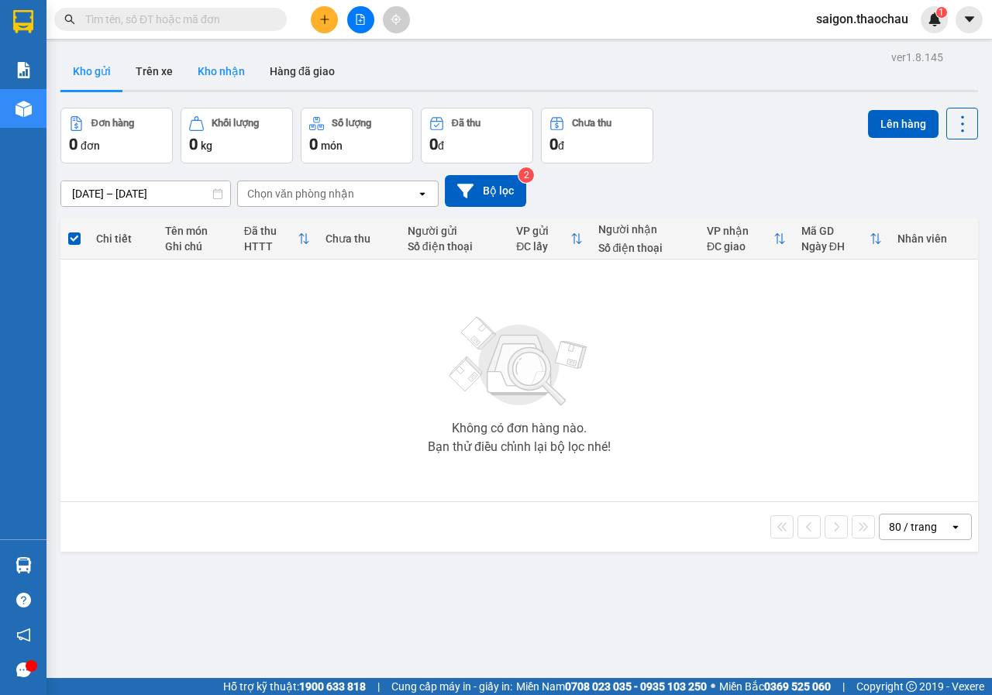
click at [229, 57] on button "Kho nhận" at bounding box center [221, 71] width 72 height 37
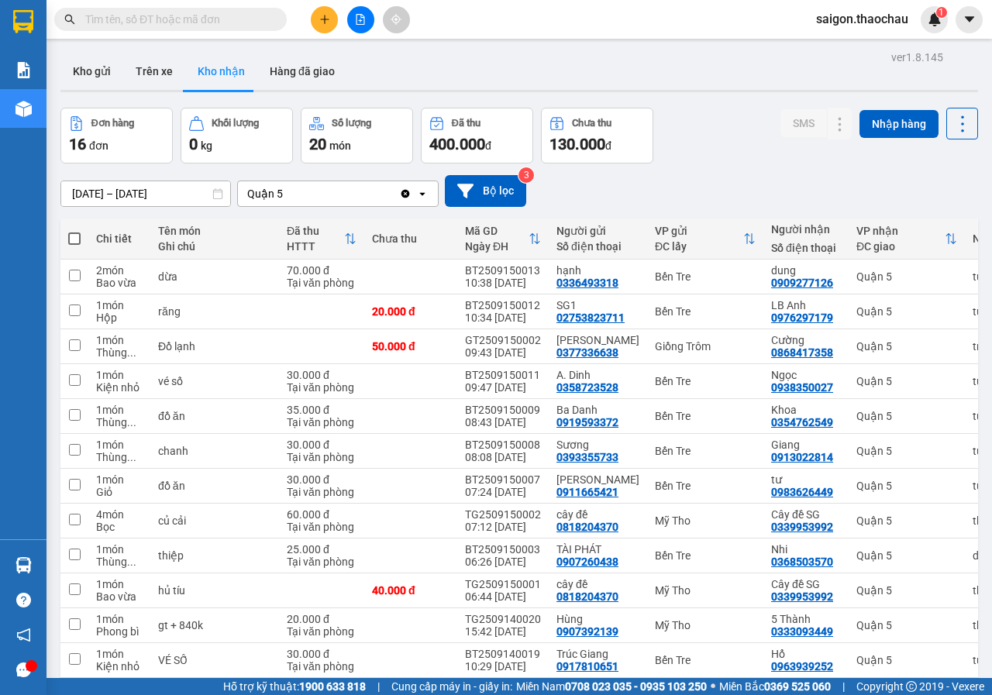
checkbox input "true"
click at [89, 75] on button "Kho gửi" at bounding box center [91, 71] width 63 height 37
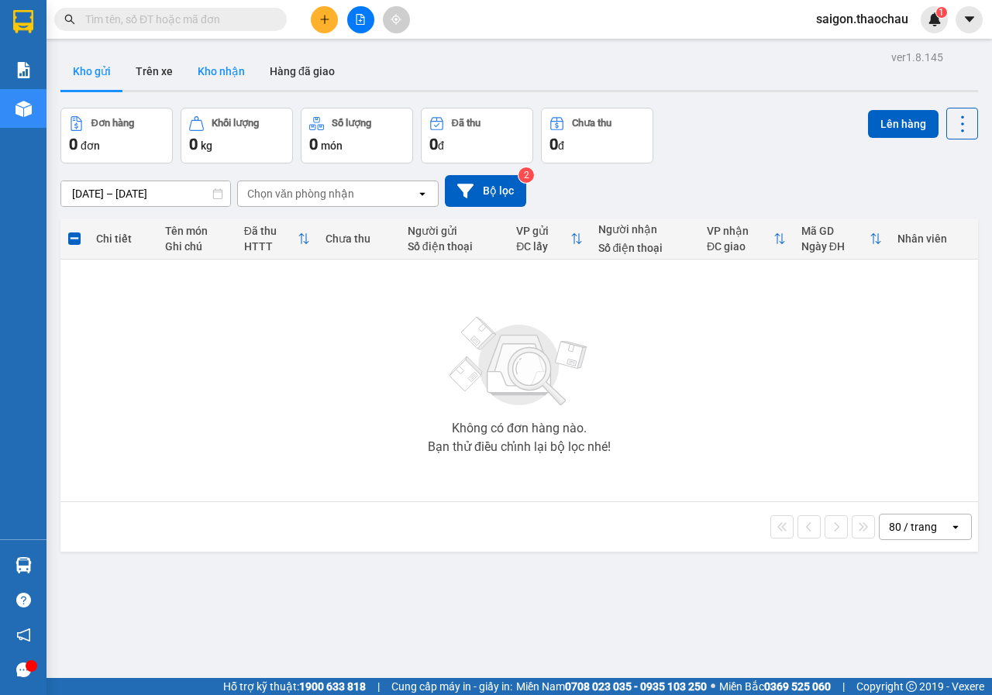
click at [218, 77] on button "Kho nhận" at bounding box center [221, 71] width 72 height 37
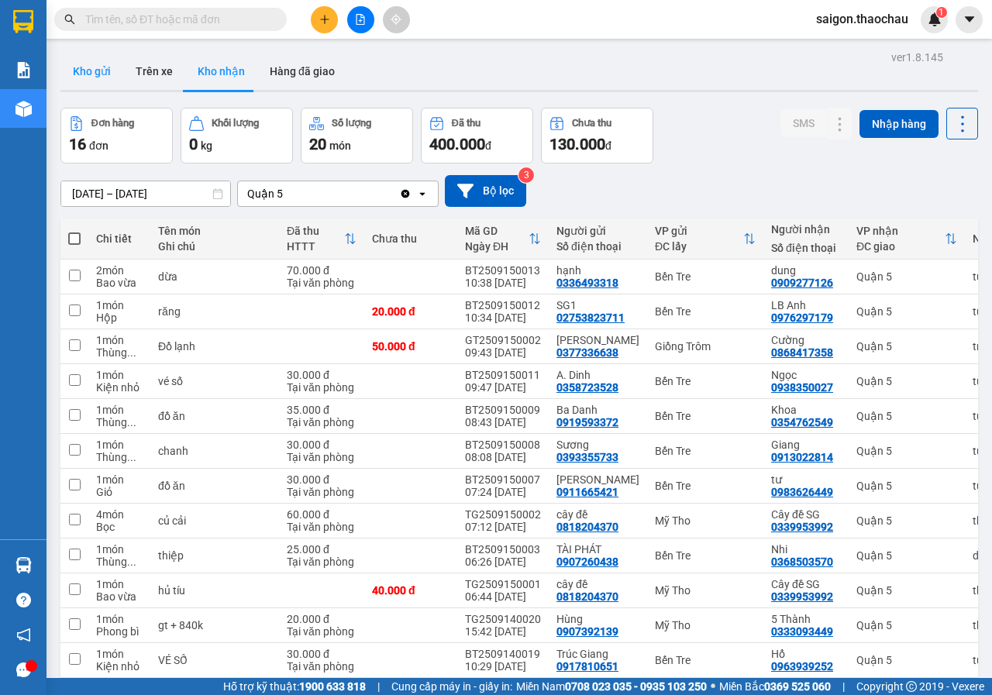
click at [73, 81] on button "Kho gửi" at bounding box center [91, 71] width 63 height 37
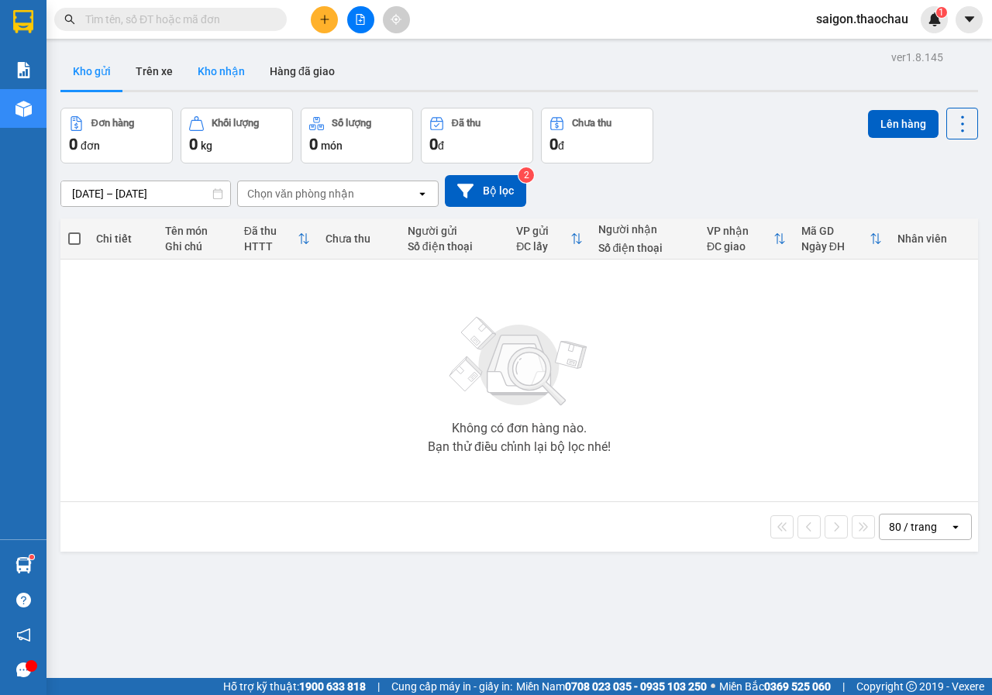
click at [237, 70] on button "Kho nhận" at bounding box center [221, 71] width 72 height 37
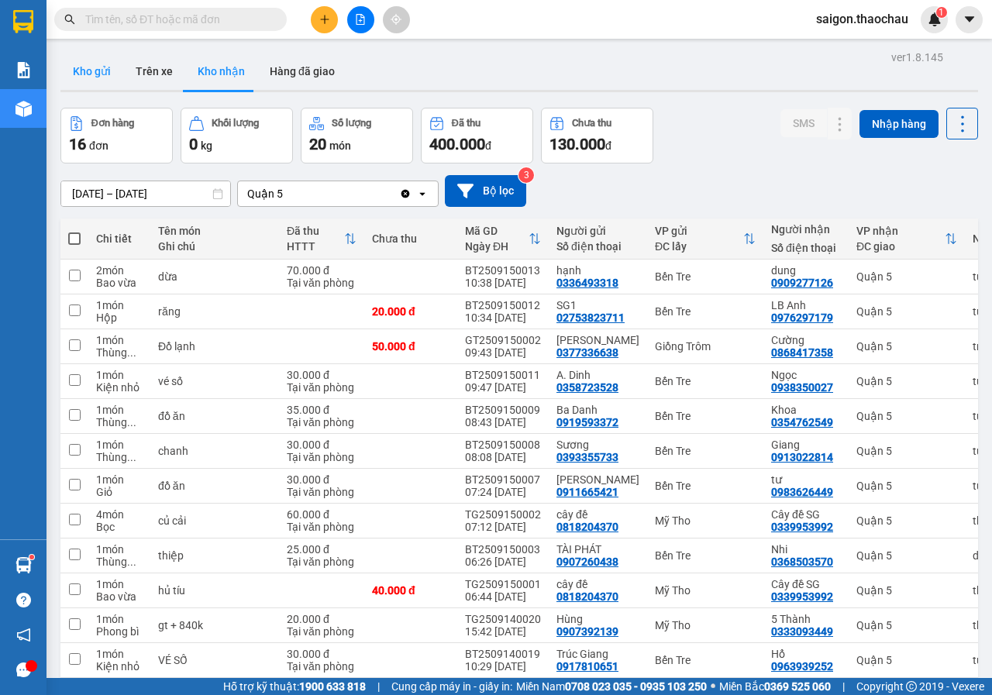
click at [101, 75] on button "Kho gửi" at bounding box center [91, 71] width 63 height 37
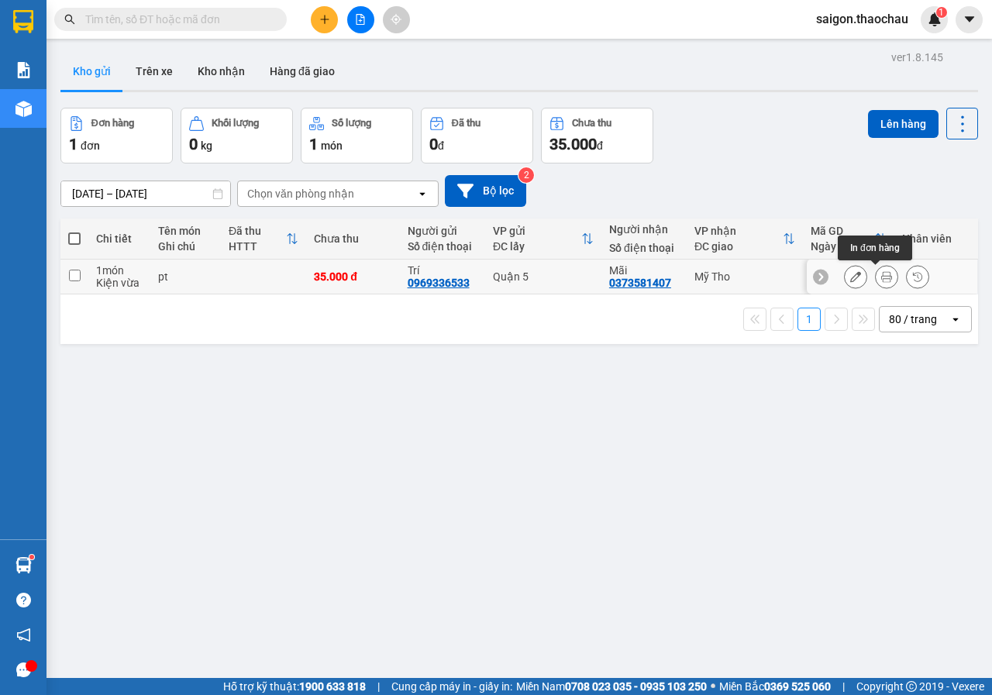
click at [883, 277] on button at bounding box center [886, 276] width 22 height 27
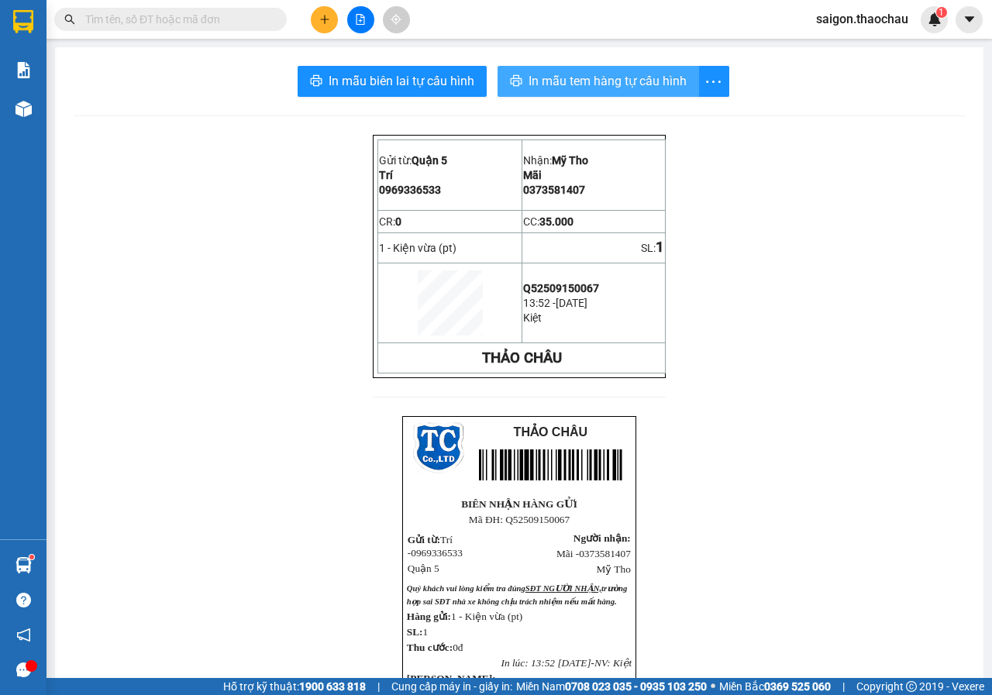
click at [657, 83] on span "In mẫu tem hàng tự cấu hình" at bounding box center [607, 80] width 158 height 19
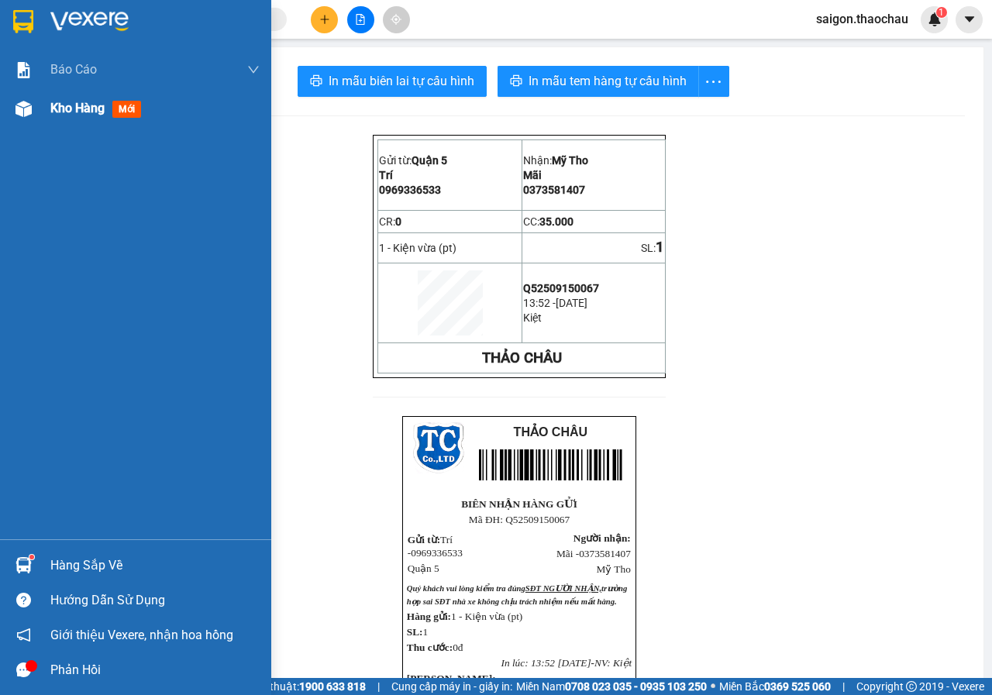
click at [63, 101] on span "Kho hàng" at bounding box center [77, 108] width 54 height 15
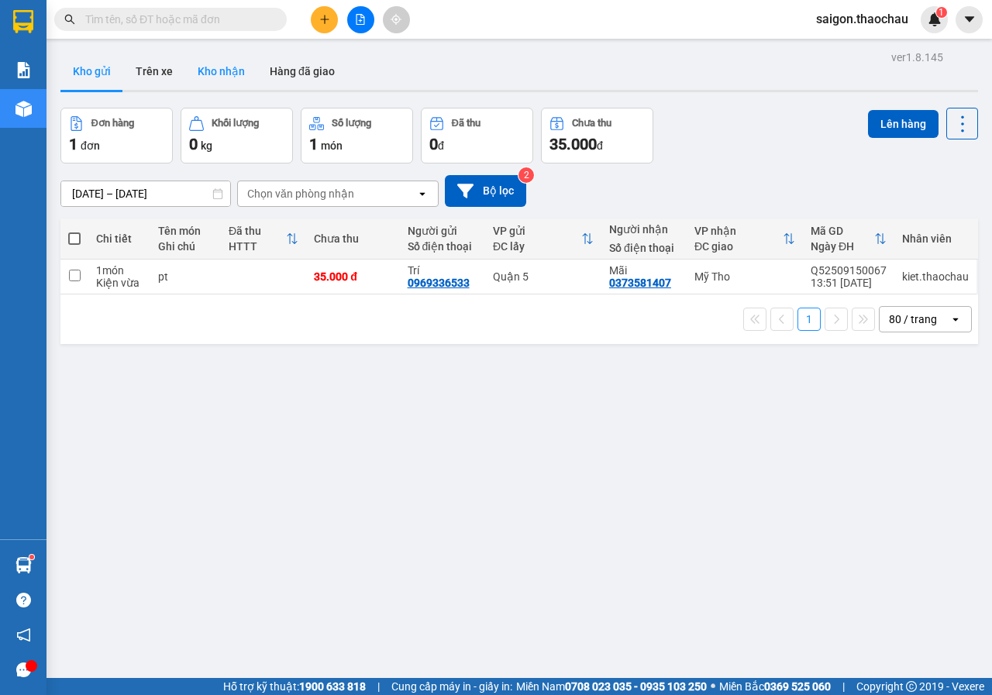
click at [242, 72] on button "Kho nhận" at bounding box center [221, 71] width 72 height 37
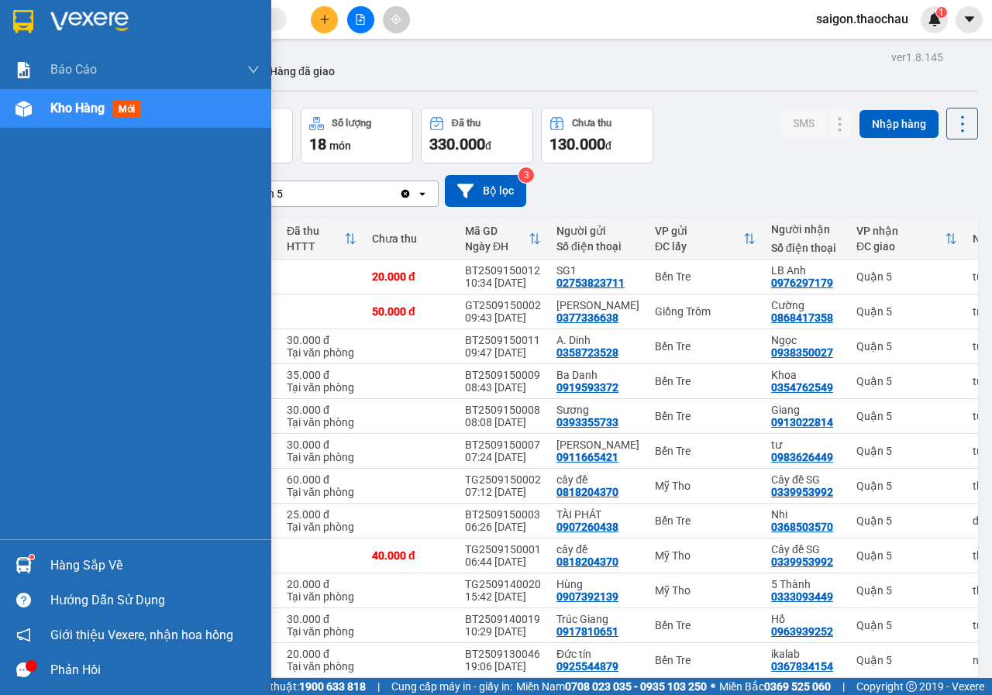
click at [86, 561] on div "Hàng sắp về" at bounding box center [154, 565] width 209 height 23
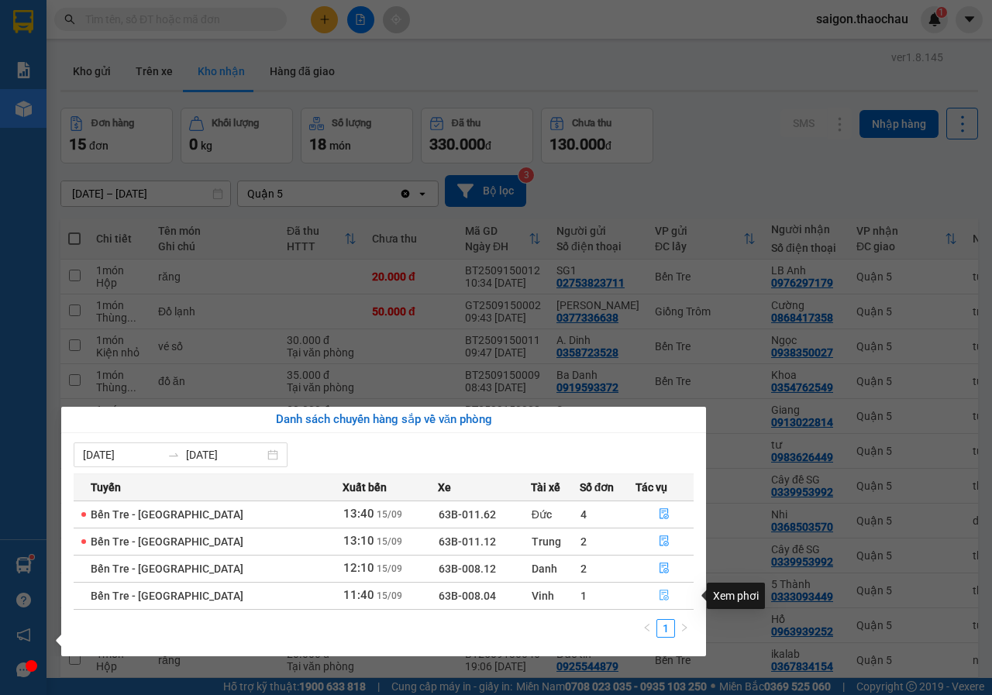
click at [648, 596] on button "button" at bounding box center [664, 595] width 57 height 25
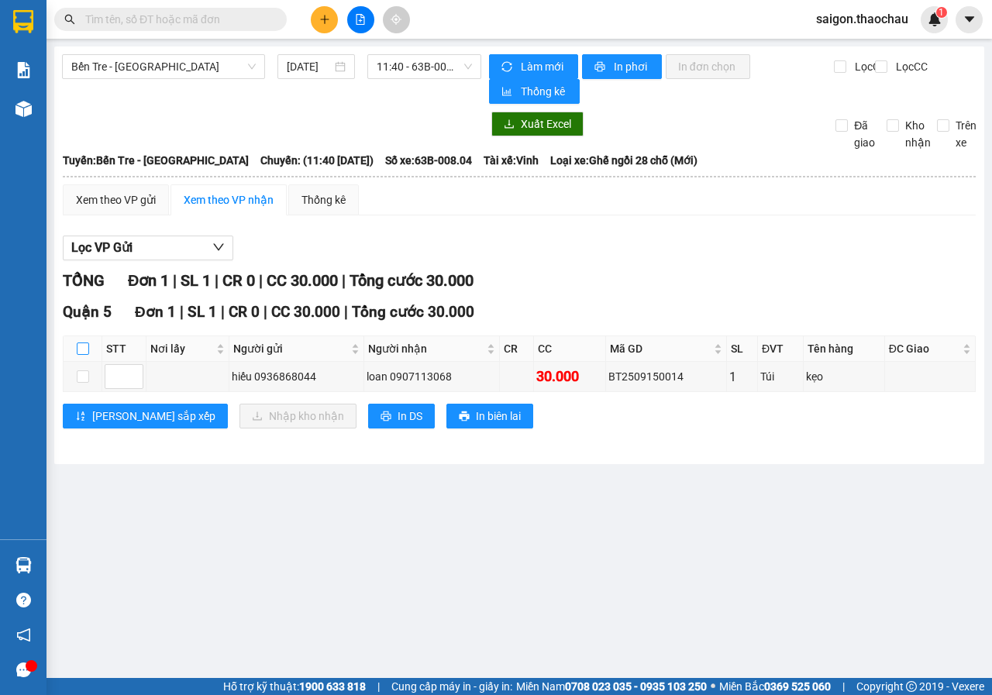
click at [77, 352] on input "checkbox" at bounding box center [83, 348] width 12 height 12
checkbox input "true"
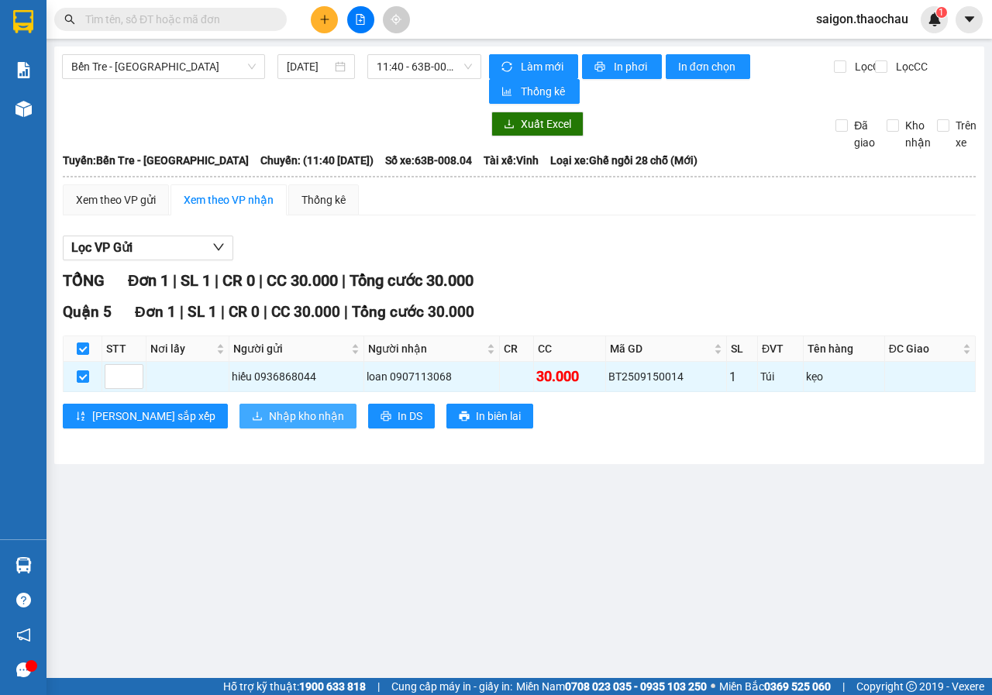
click at [269, 413] on span "Nhập kho nhận" at bounding box center [306, 415] width 75 height 17
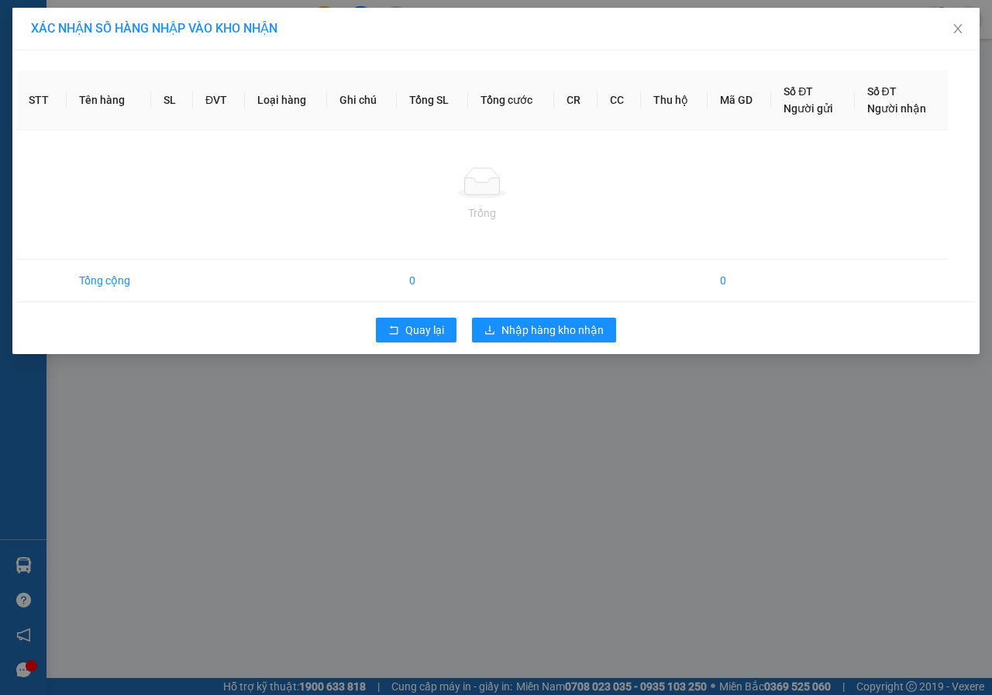
click at [555, 328] on div "XÁC NHẬN SỐ HÀNG NHẬP VÀO KHO NHẬN STT Tên hàng SL ĐVT Loại hàng Ghi chú Tổng S…" at bounding box center [496, 347] width 992 height 695
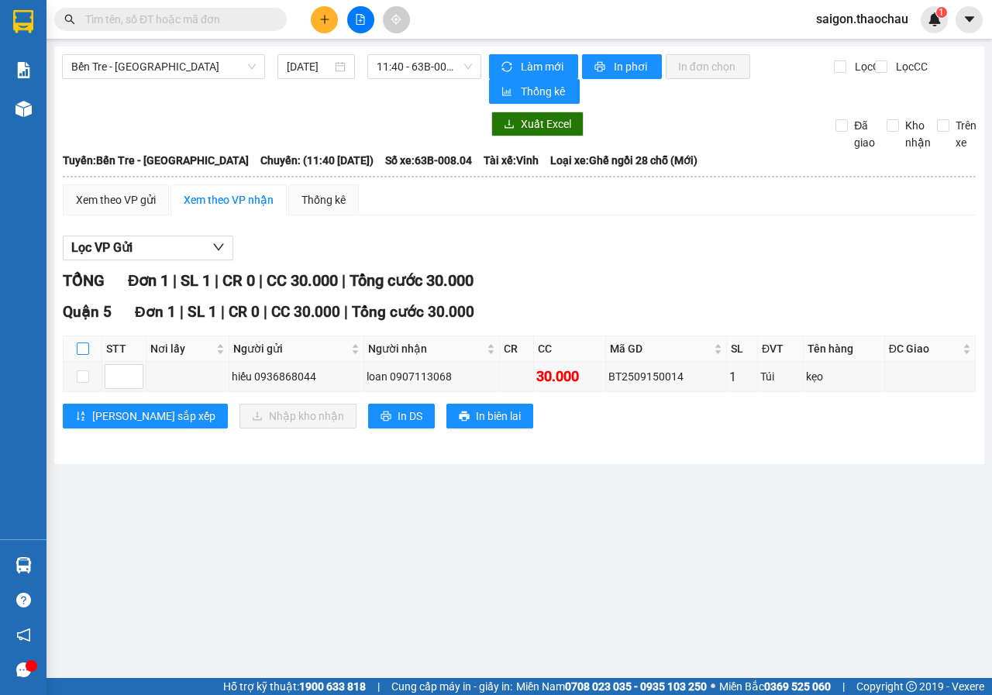
click at [86, 347] on input "checkbox" at bounding box center [83, 348] width 12 height 12
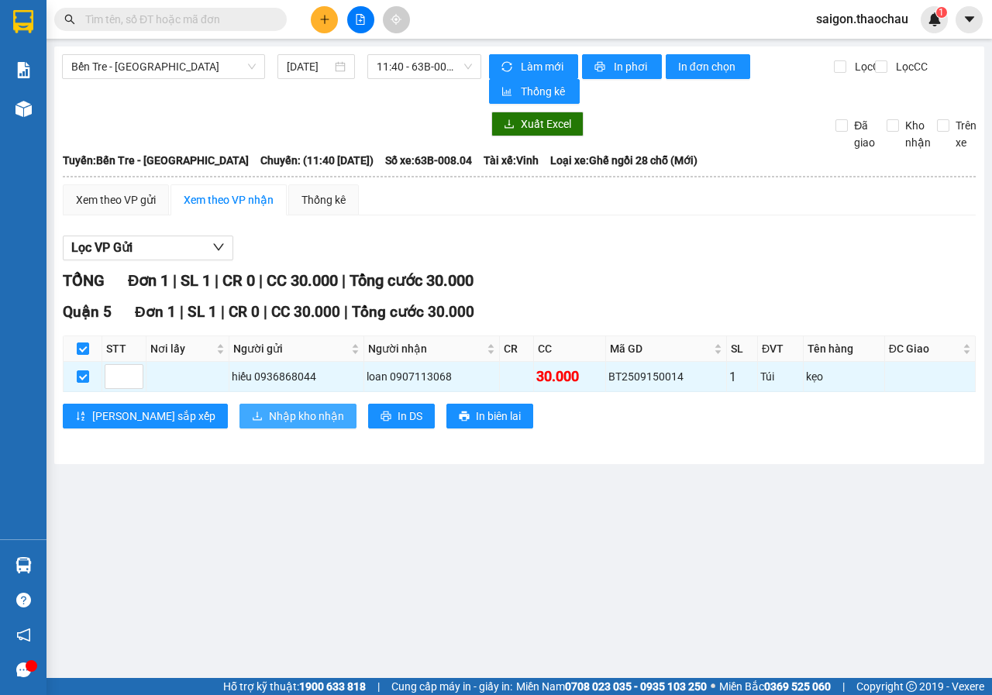
click at [269, 418] on span "Nhập kho nhận" at bounding box center [306, 415] width 75 height 17
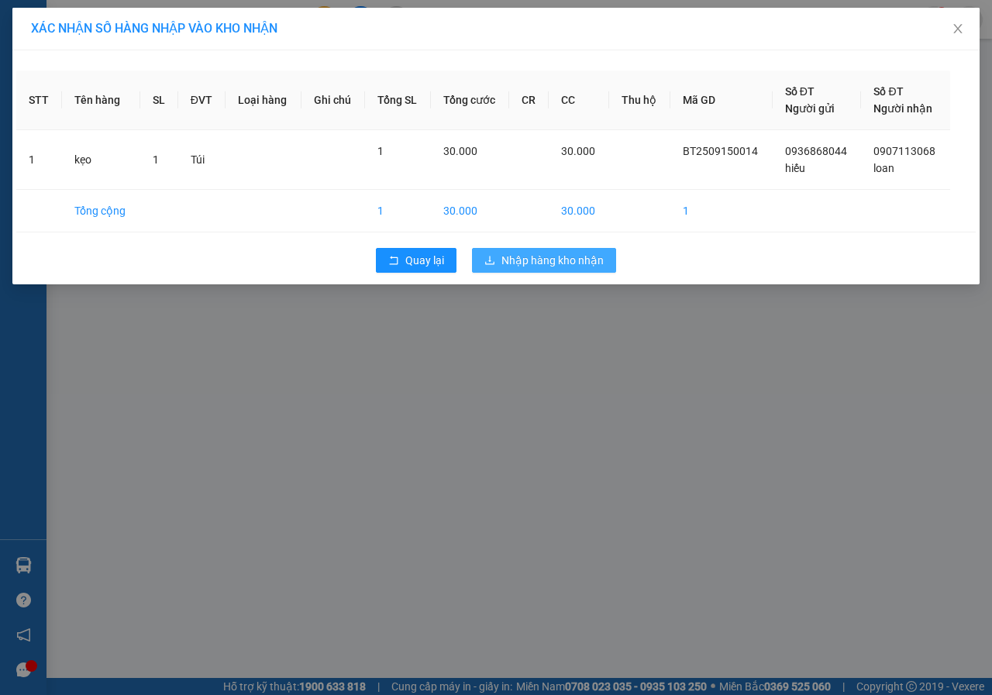
click at [559, 268] on span "Nhập hàng kho nhận" at bounding box center [552, 260] width 102 height 17
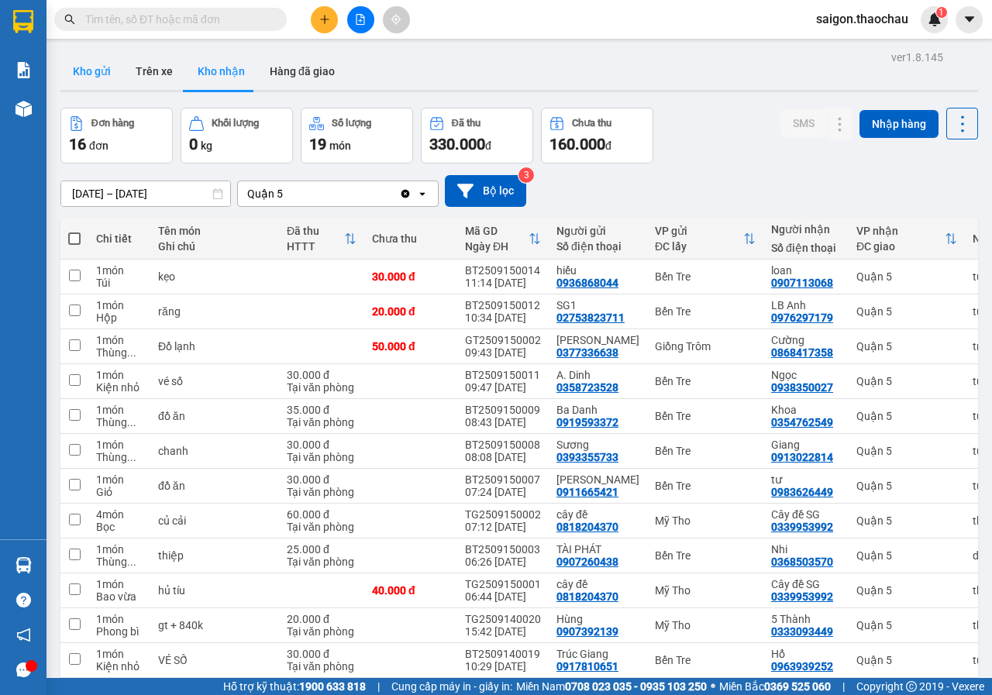
click at [98, 78] on button "Kho gửi" at bounding box center [91, 71] width 63 height 37
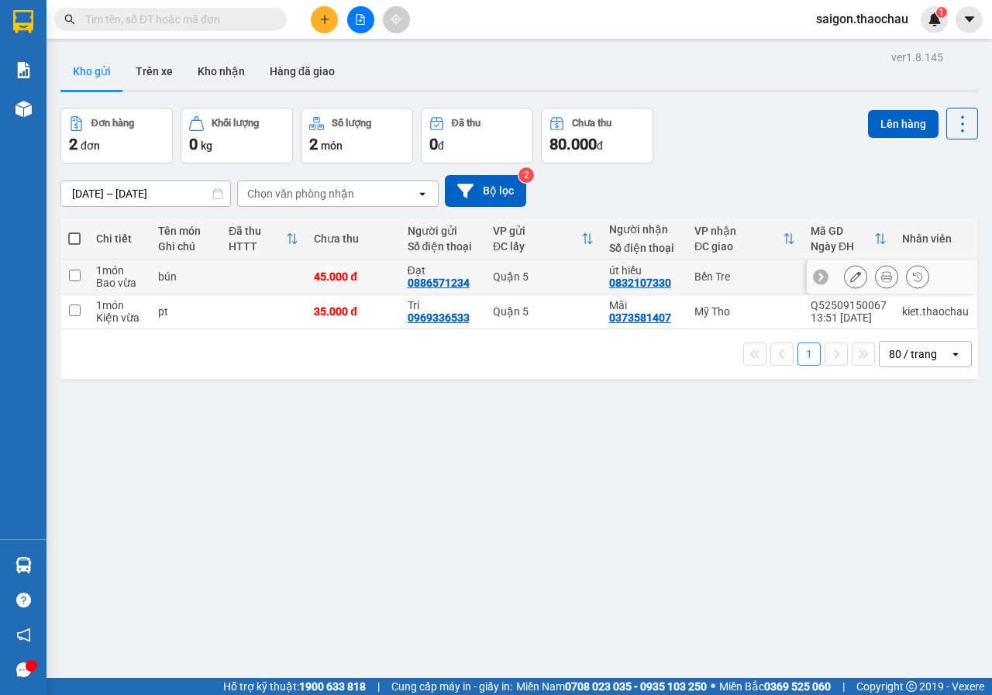
click at [881, 273] on icon at bounding box center [886, 276] width 11 height 11
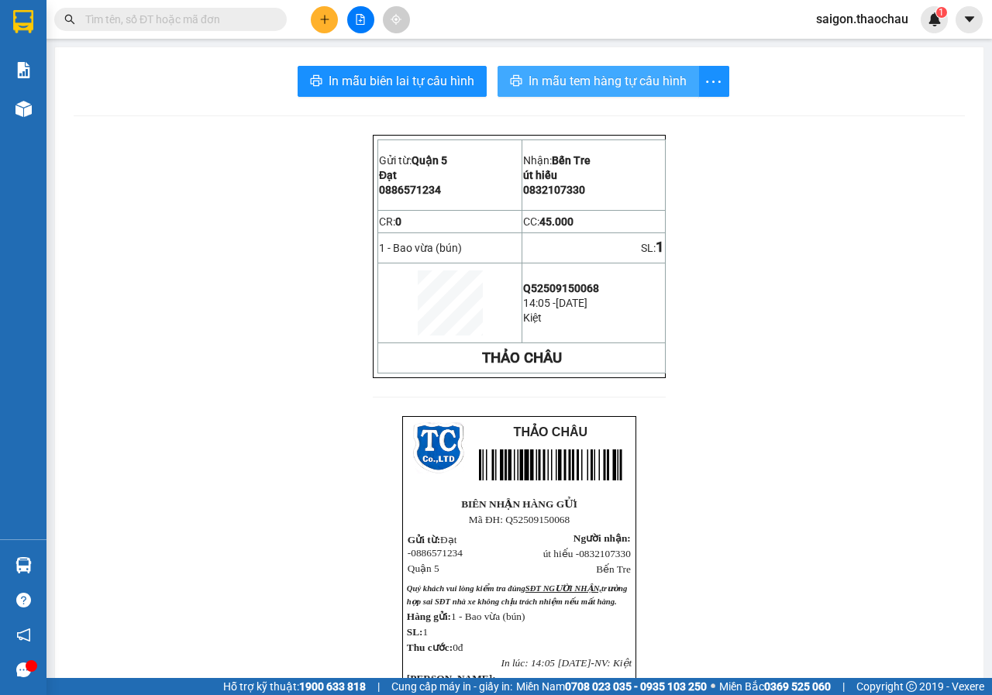
click at [594, 85] on span "In mẫu tem hàng tự cấu hình" at bounding box center [607, 80] width 158 height 19
click at [604, 70] on button "In mẫu tem hàng tự cấu hình" at bounding box center [597, 81] width 201 height 31
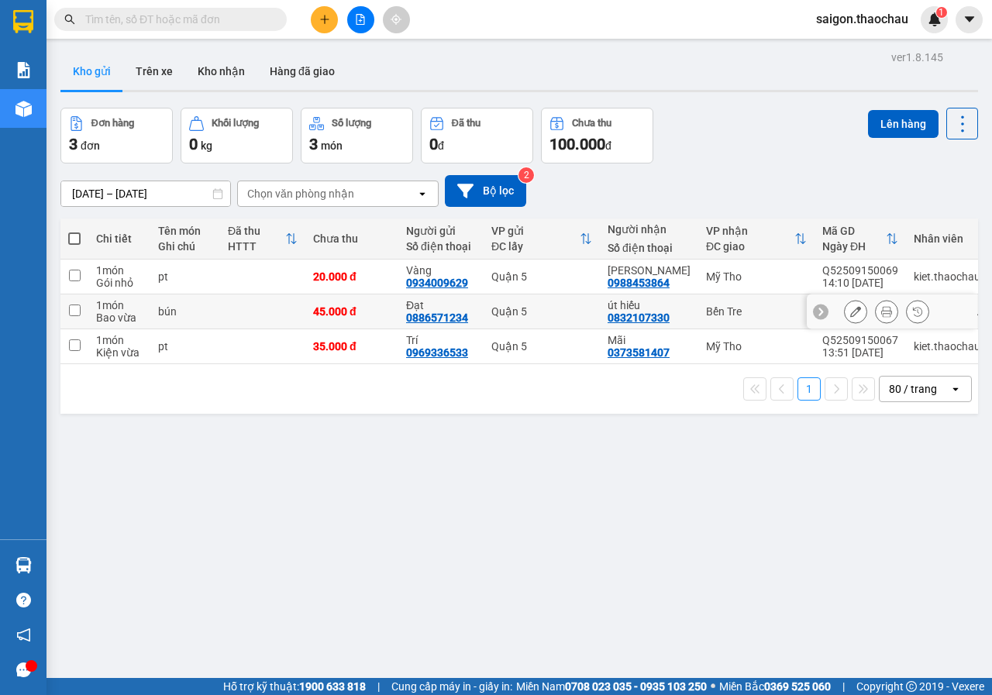
click at [76, 307] on input "checkbox" at bounding box center [75, 310] width 12 height 12
checkbox input "true"
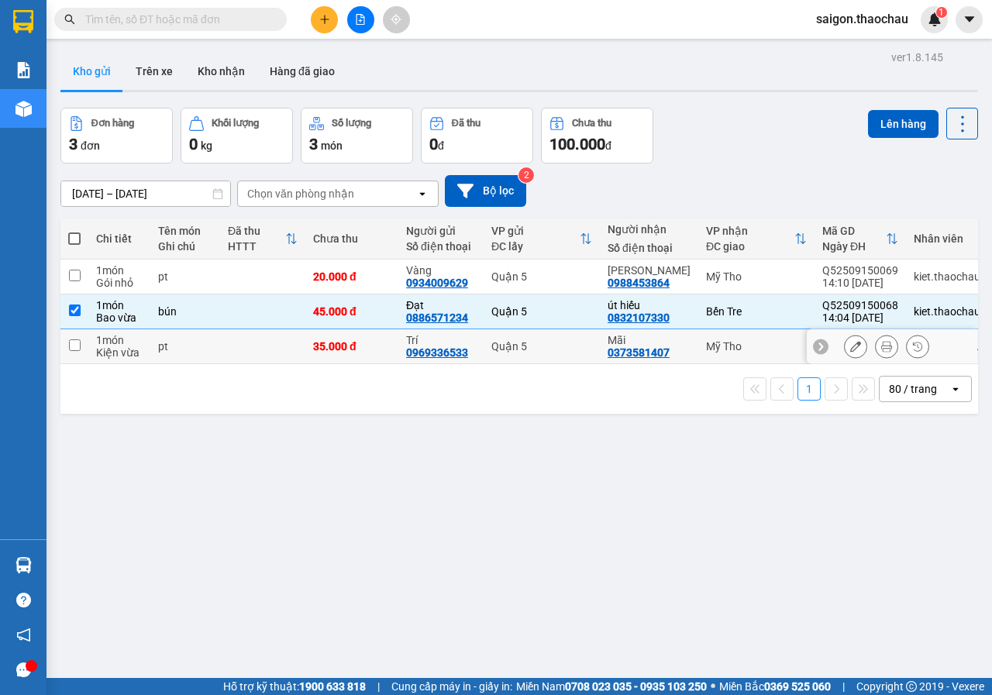
click at [72, 335] on td at bounding box center [74, 346] width 28 height 35
checkbox input "true"
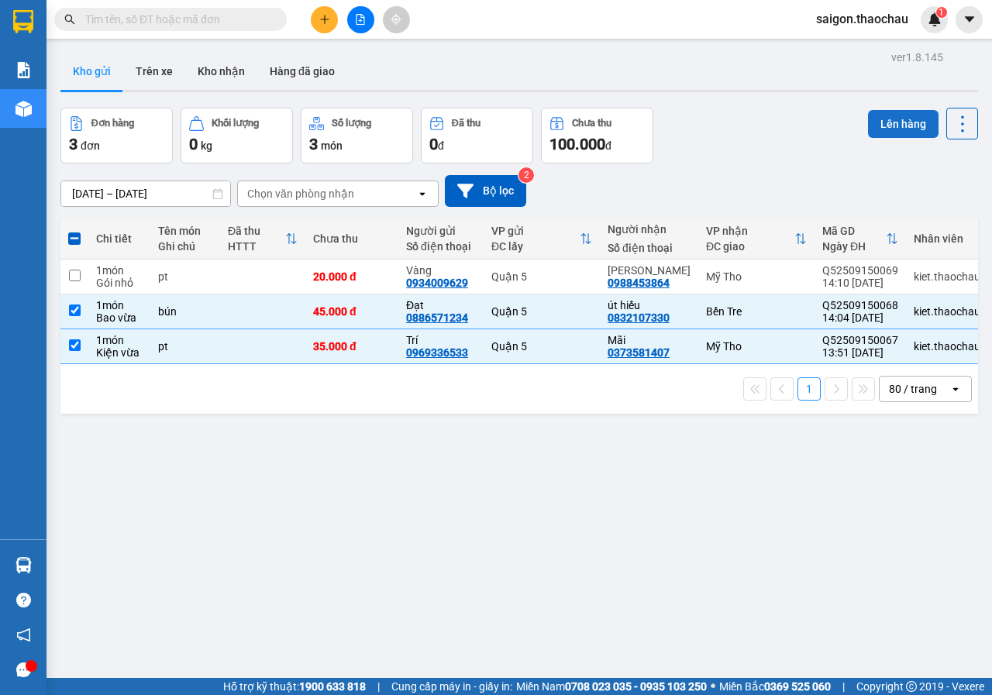
click at [909, 120] on button "Lên hàng" at bounding box center [903, 124] width 70 height 28
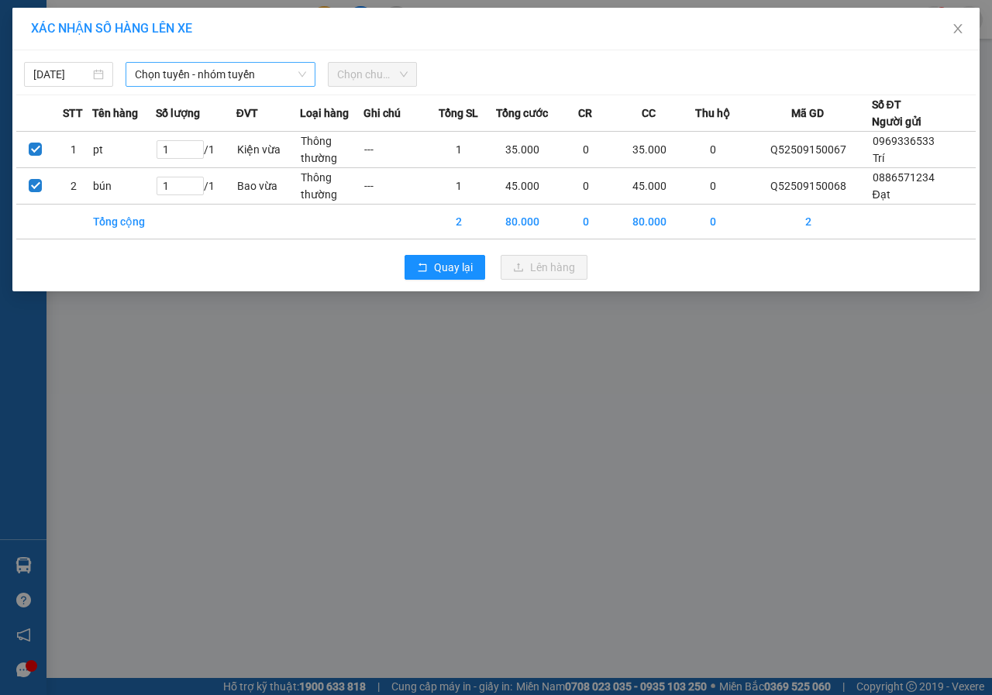
click at [242, 71] on span "Chọn tuyến - nhóm tuyến" at bounding box center [220, 74] width 171 height 23
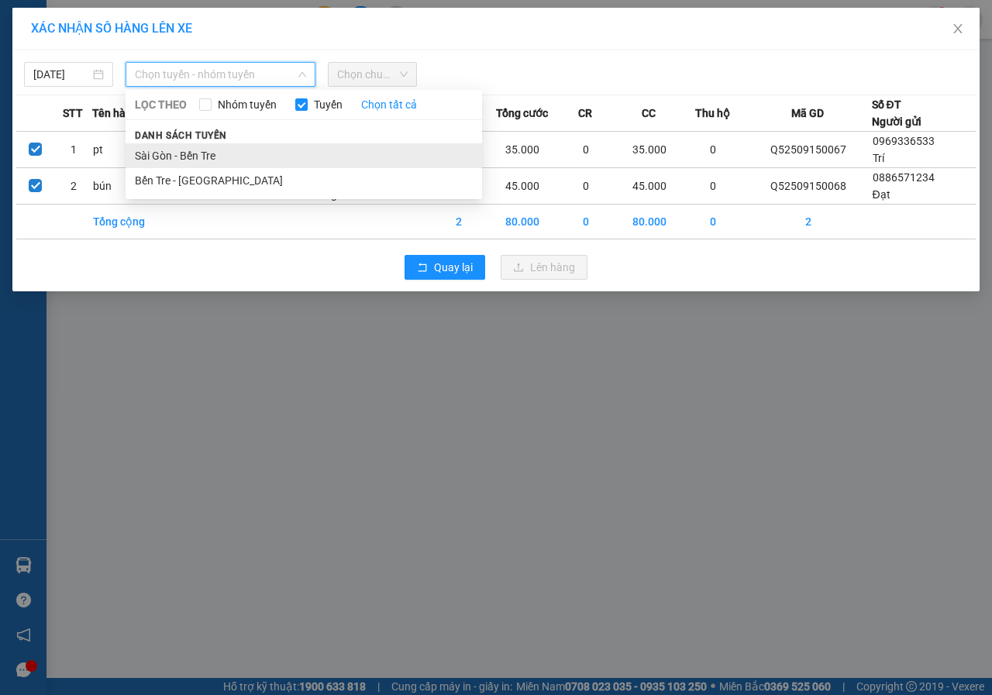
click at [217, 157] on li "Sài Gòn - Bến Tre" at bounding box center [304, 155] width 356 height 25
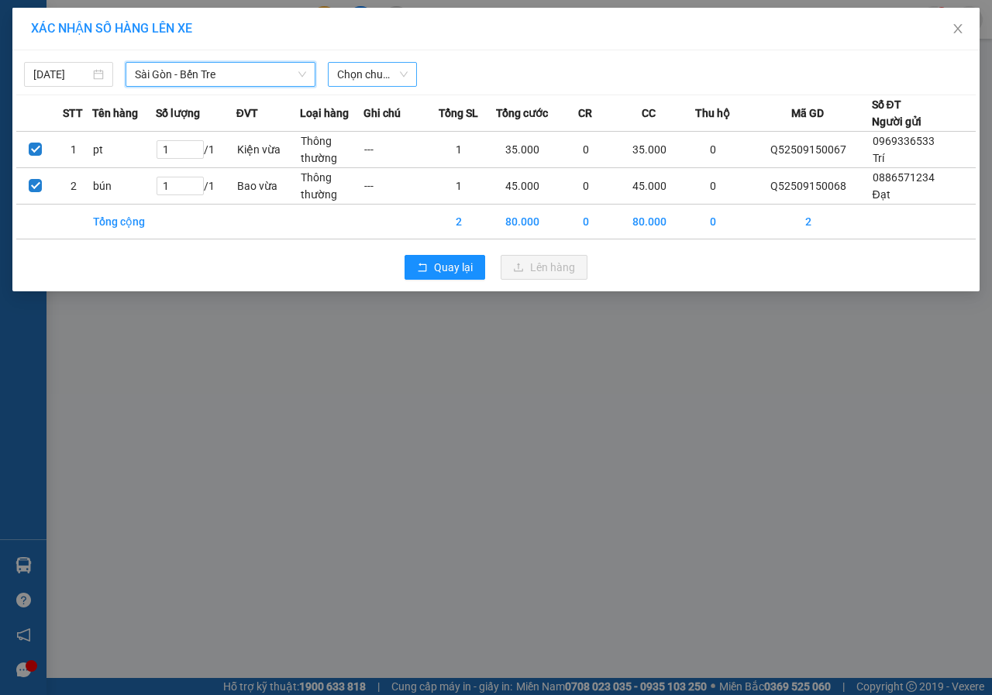
click at [407, 71] on div "Chọn chuyến" at bounding box center [372, 74] width 89 height 25
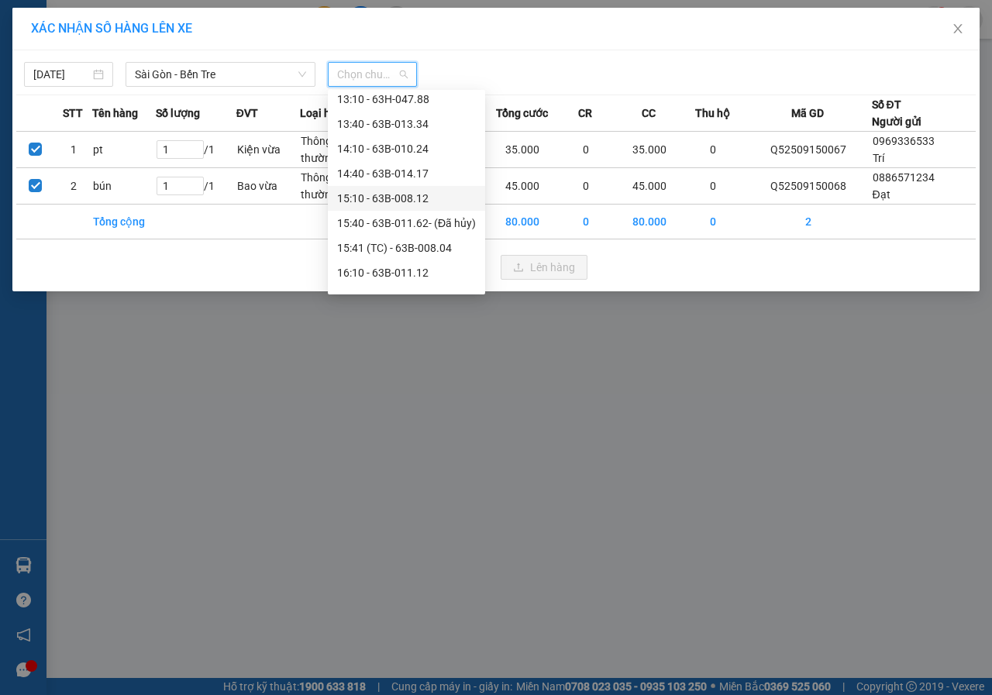
scroll to position [465, 0]
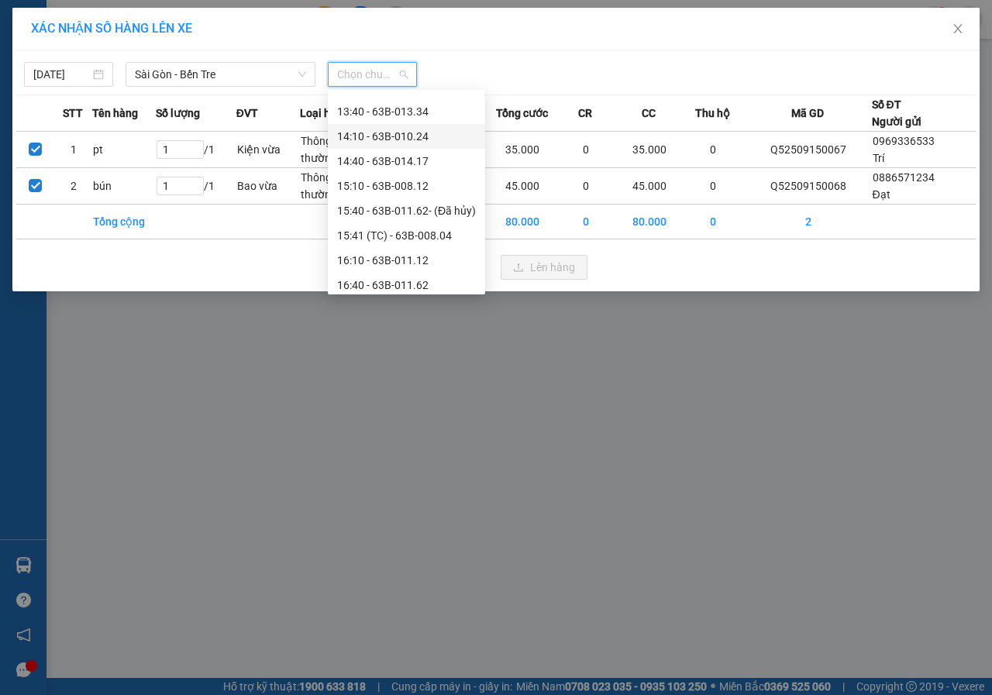
click at [417, 137] on div "14:10 - 63B-010.24" at bounding box center [406, 136] width 139 height 17
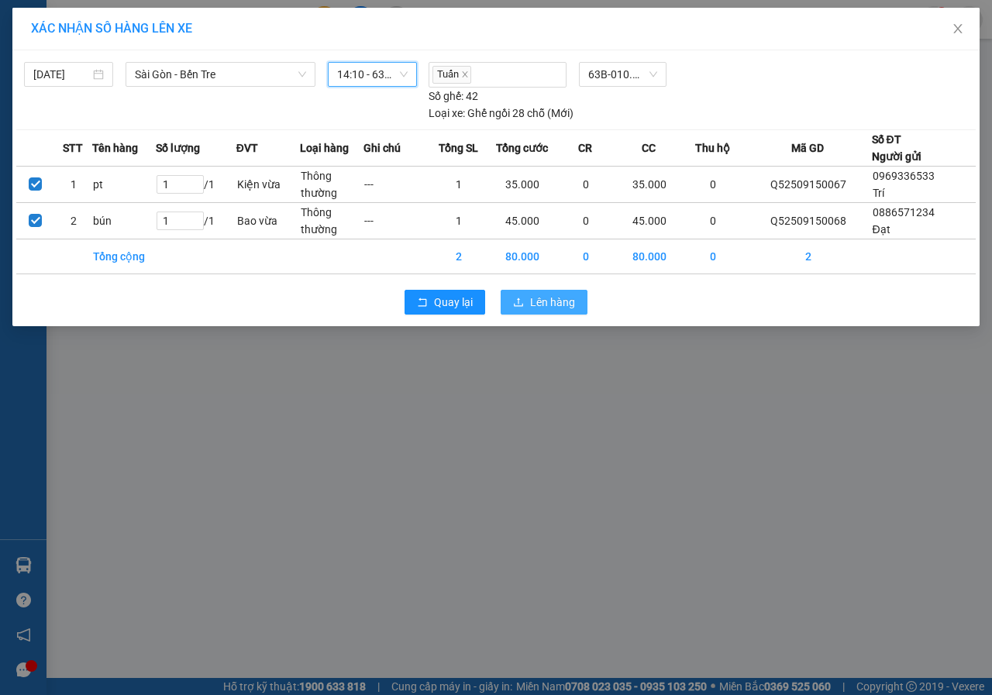
click at [556, 300] on span "Lên hàng" at bounding box center [552, 302] width 45 height 17
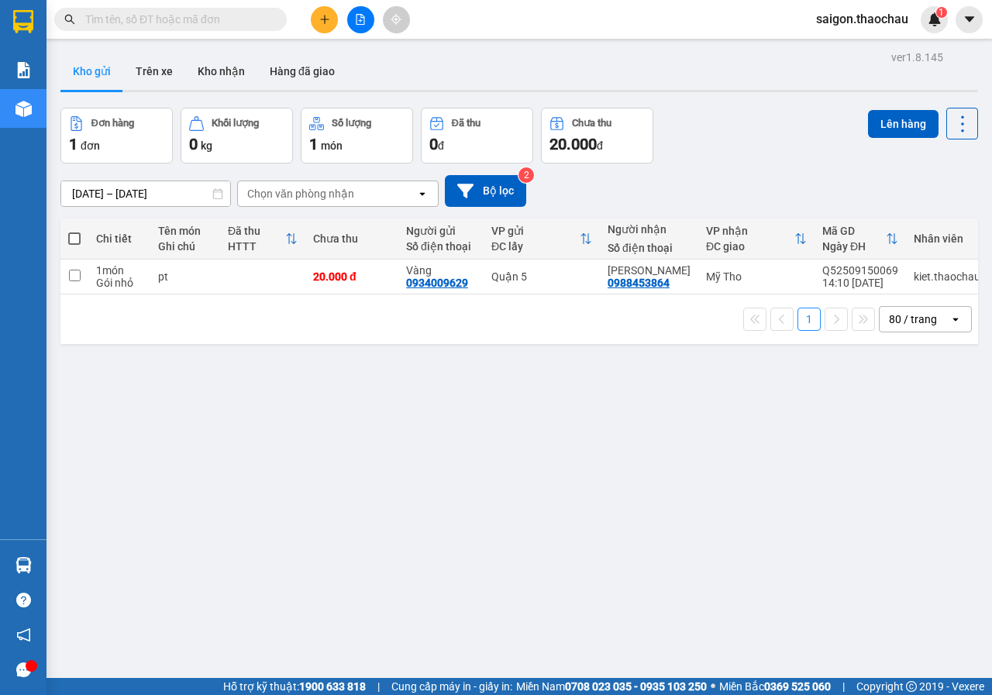
click at [79, 236] on span at bounding box center [74, 238] width 12 height 12
click at [74, 231] on input "checkbox" at bounding box center [74, 231] width 0 height 0
checkbox input "true"
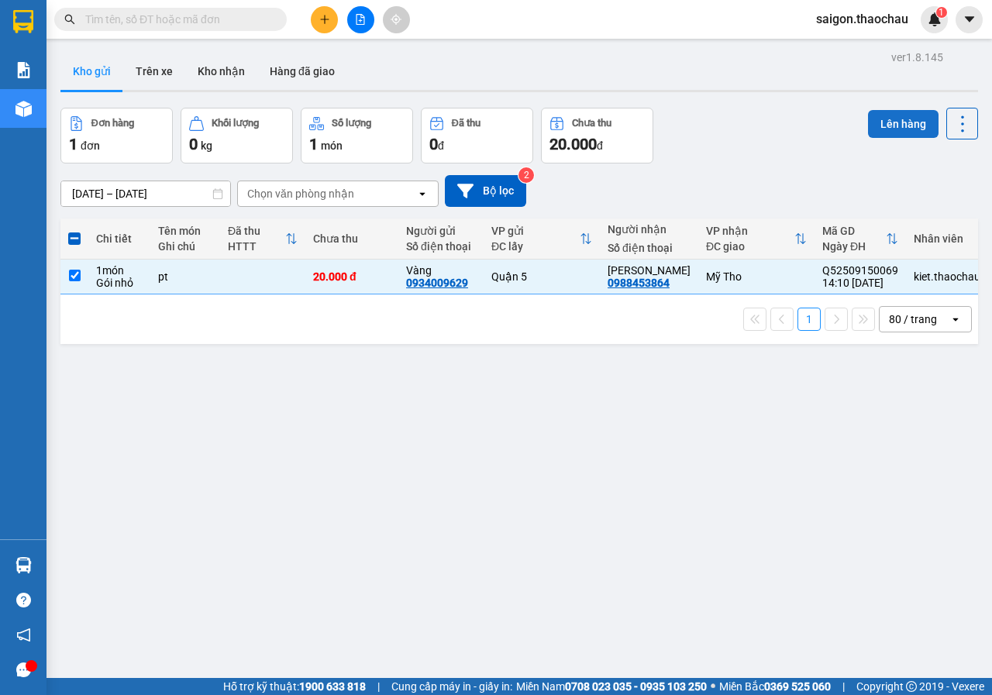
click at [912, 130] on button "Lên hàng" at bounding box center [903, 124] width 70 height 28
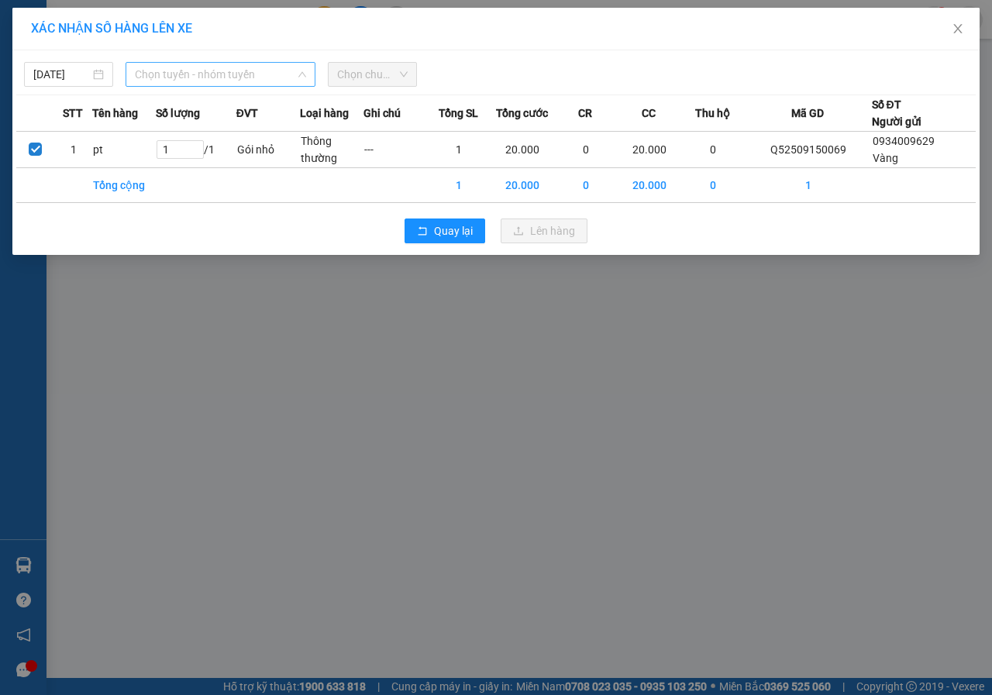
click at [234, 81] on span "Chọn tuyến - nhóm tuyến" at bounding box center [220, 74] width 171 height 23
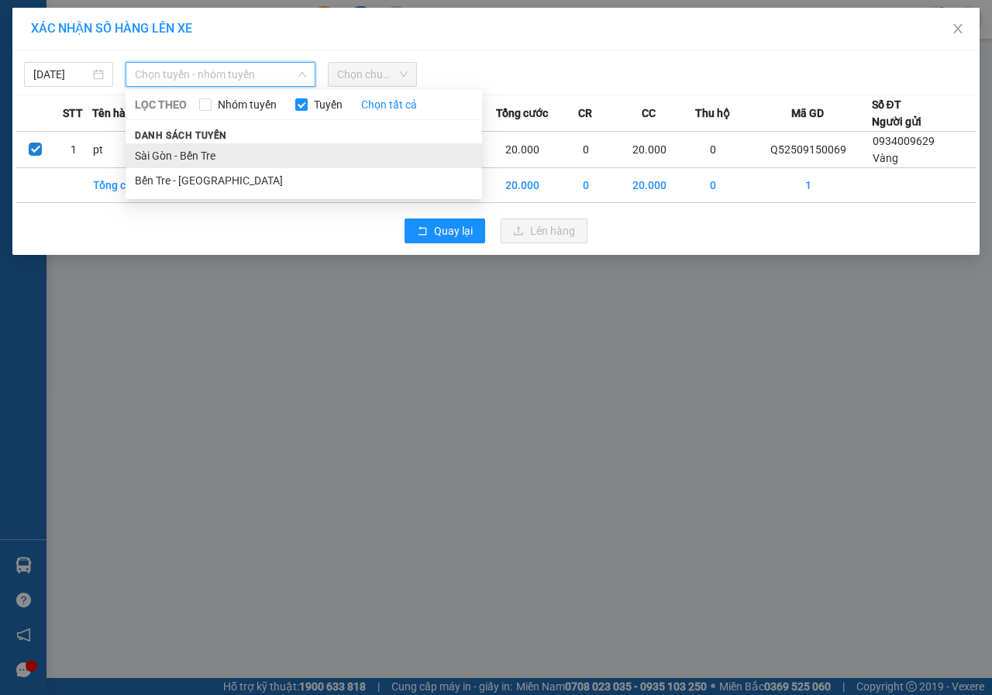
click at [192, 156] on li "Sài Gòn - Bến Tre" at bounding box center [304, 155] width 356 height 25
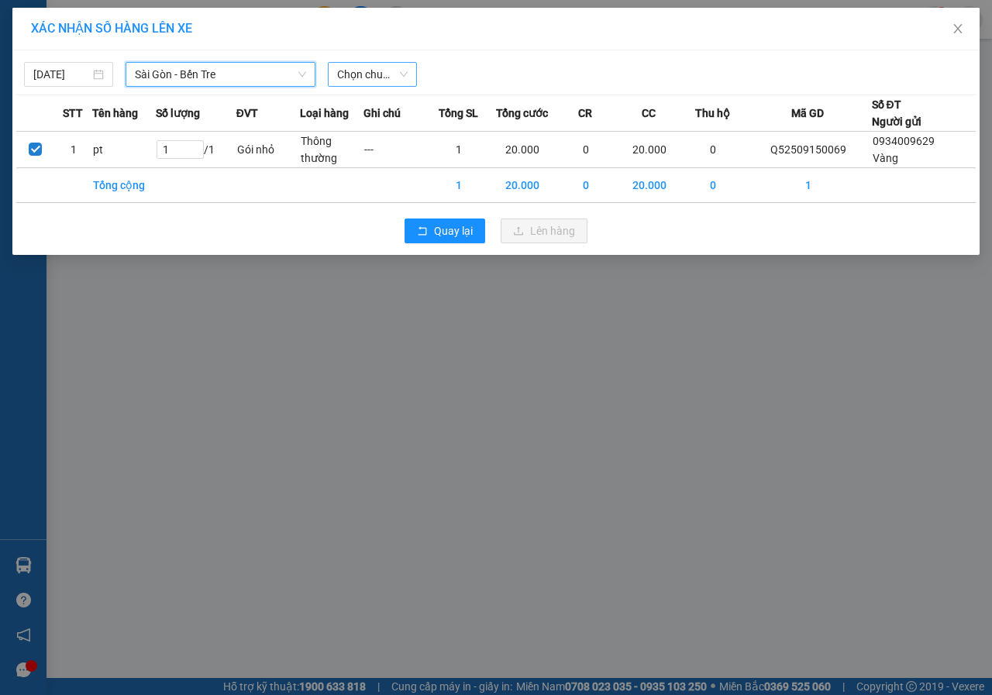
click at [383, 63] on span "Chọn chuyến" at bounding box center [372, 74] width 70 height 23
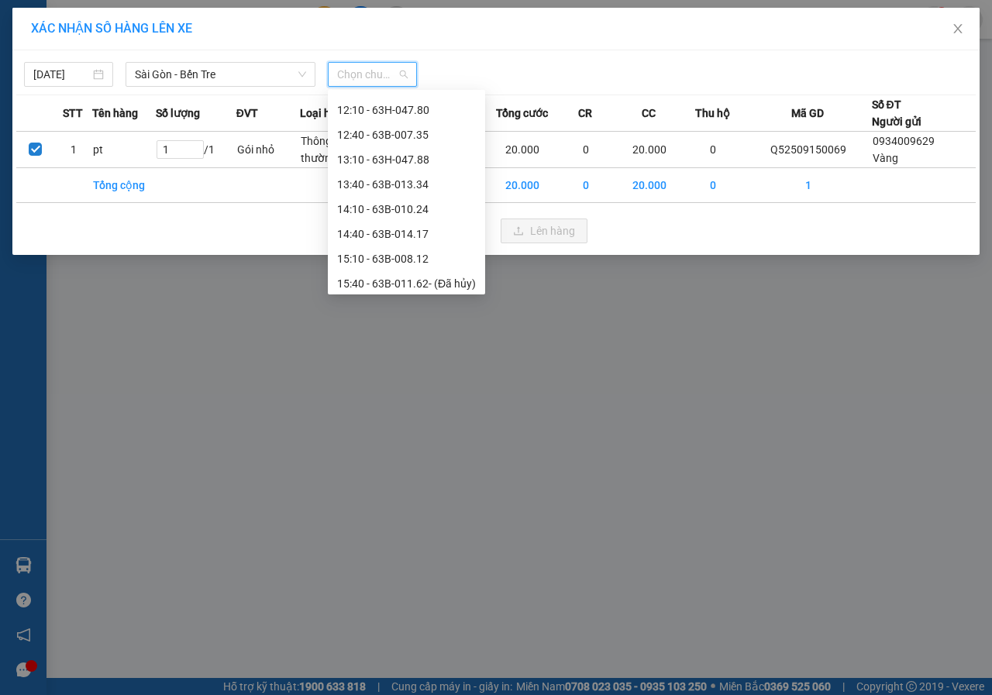
scroll to position [387, 0]
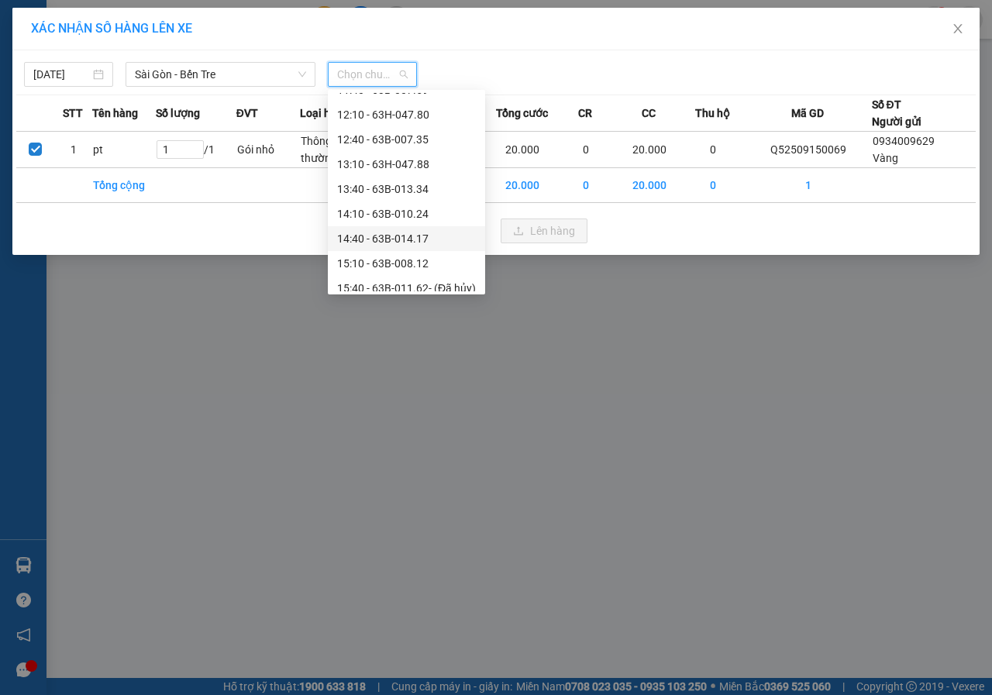
click at [414, 236] on div "14:40 - 63B-014.17" at bounding box center [406, 238] width 139 height 17
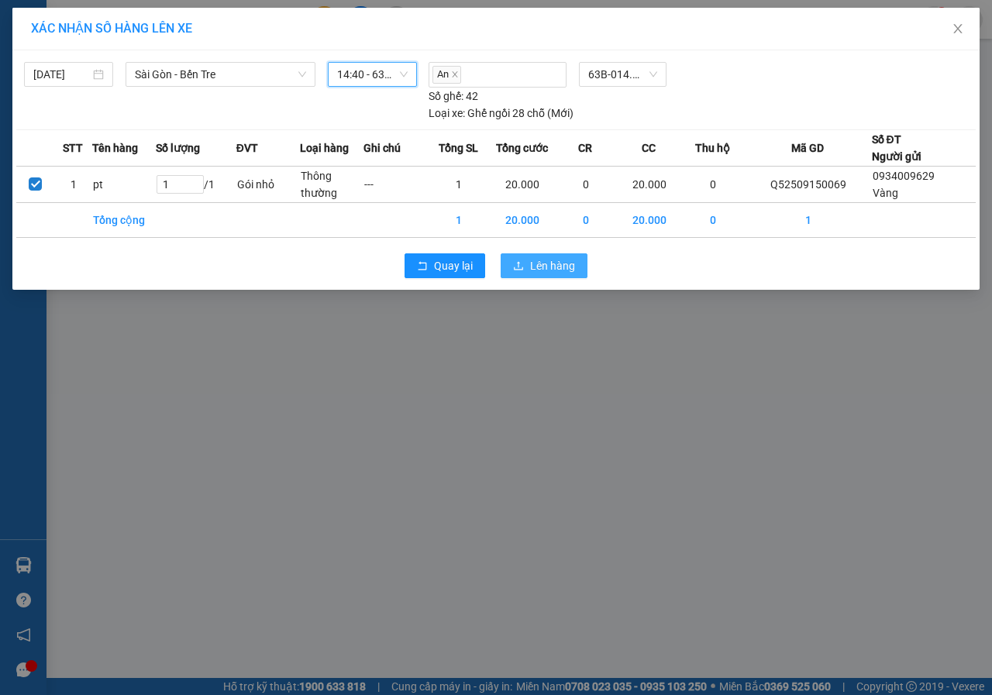
click at [561, 273] on span "Lên hàng" at bounding box center [552, 265] width 45 height 17
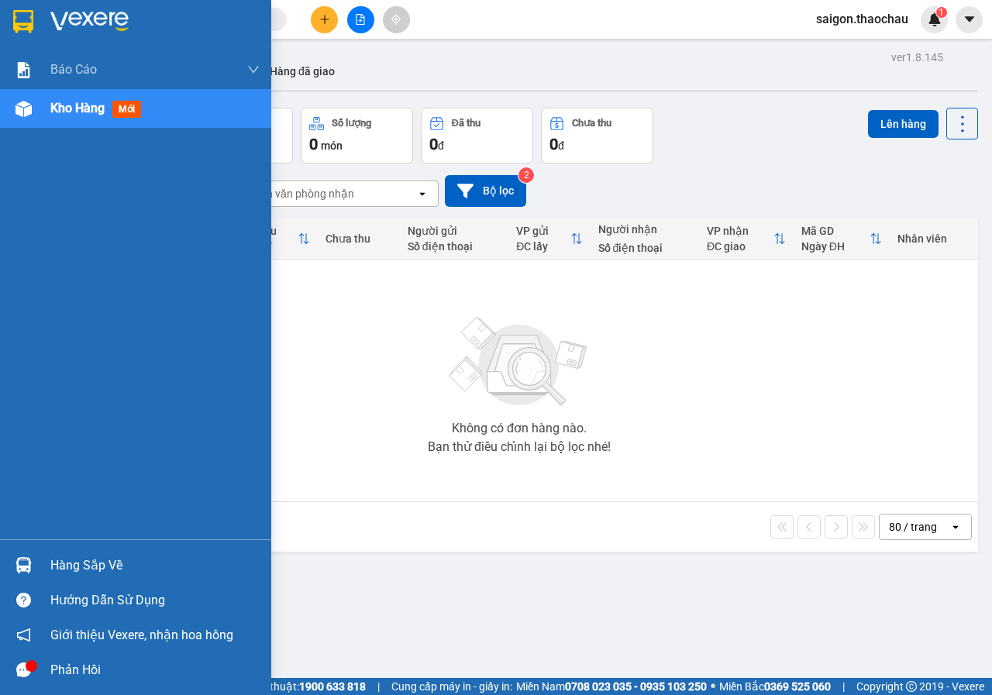
click at [90, 565] on div "Hàng sắp về" at bounding box center [154, 565] width 209 height 23
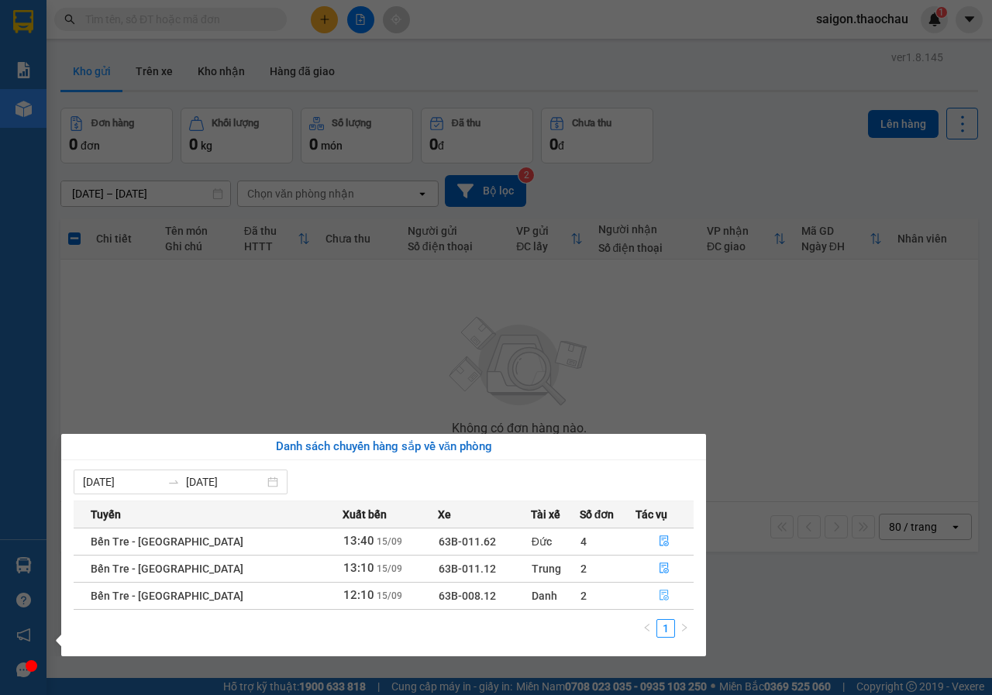
click at [676, 596] on button "button" at bounding box center [664, 595] width 57 height 25
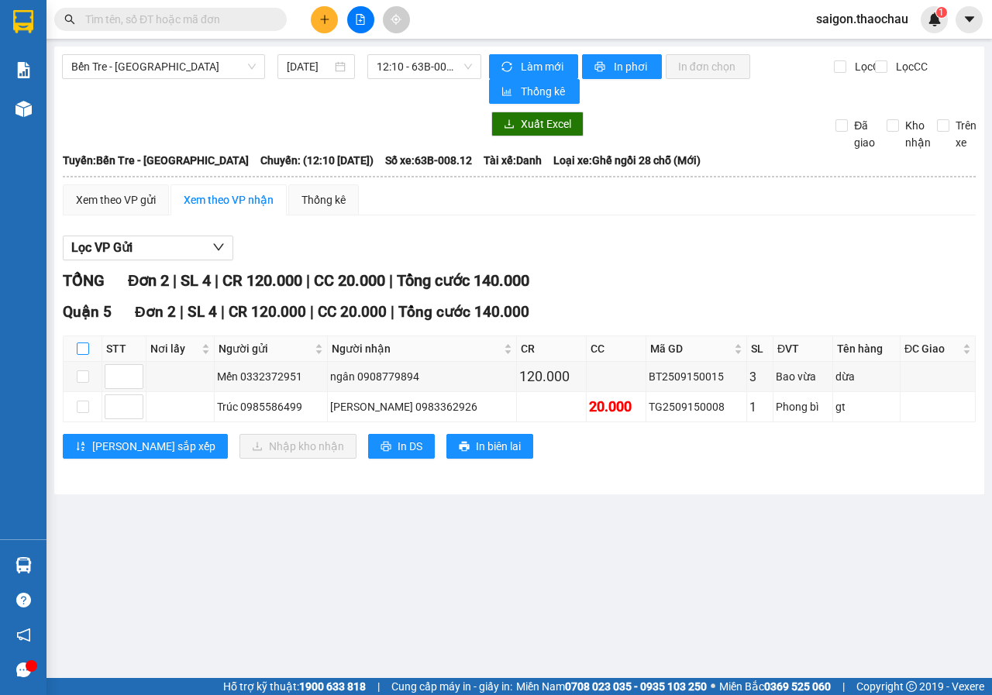
click at [88, 343] on input "checkbox" at bounding box center [83, 348] width 12 height 12
checkbox input "true"
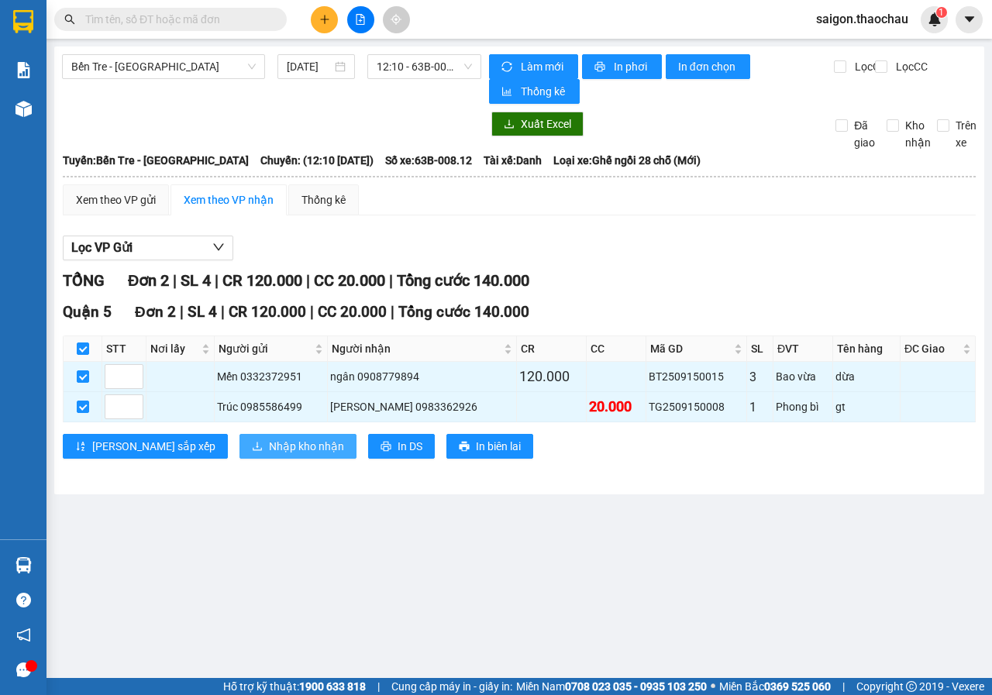
click at [269, 446] on span "Nhập kho nhận" at bounding box center [306, 446] width 75 height 17
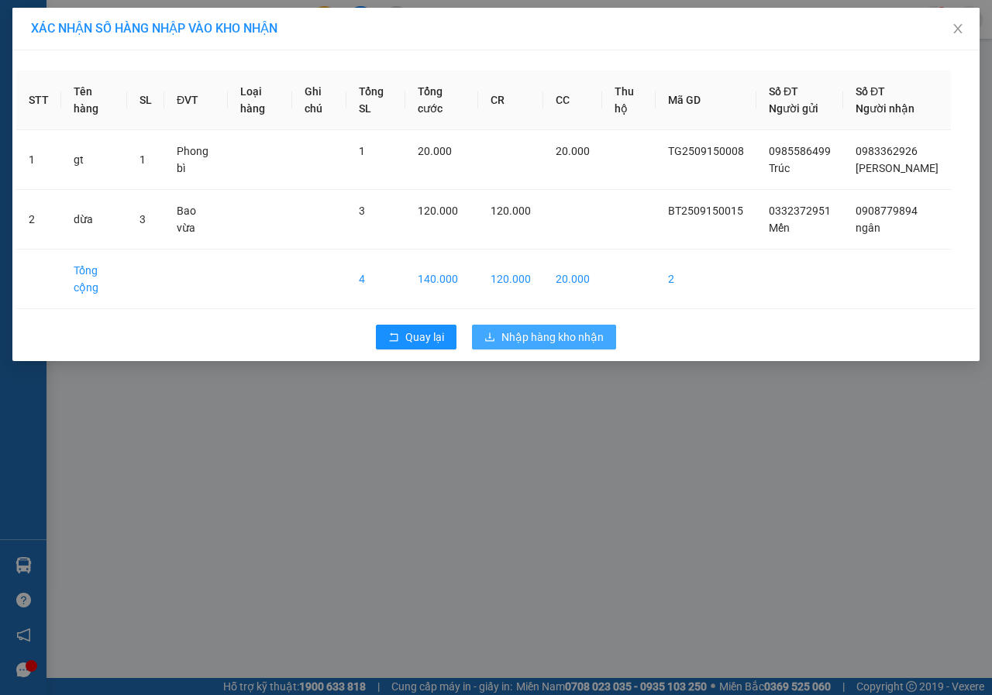
click at [565, 342] on span "Nhập hàng kho nhận" at bounding box center [552, 336] width 102 height 17
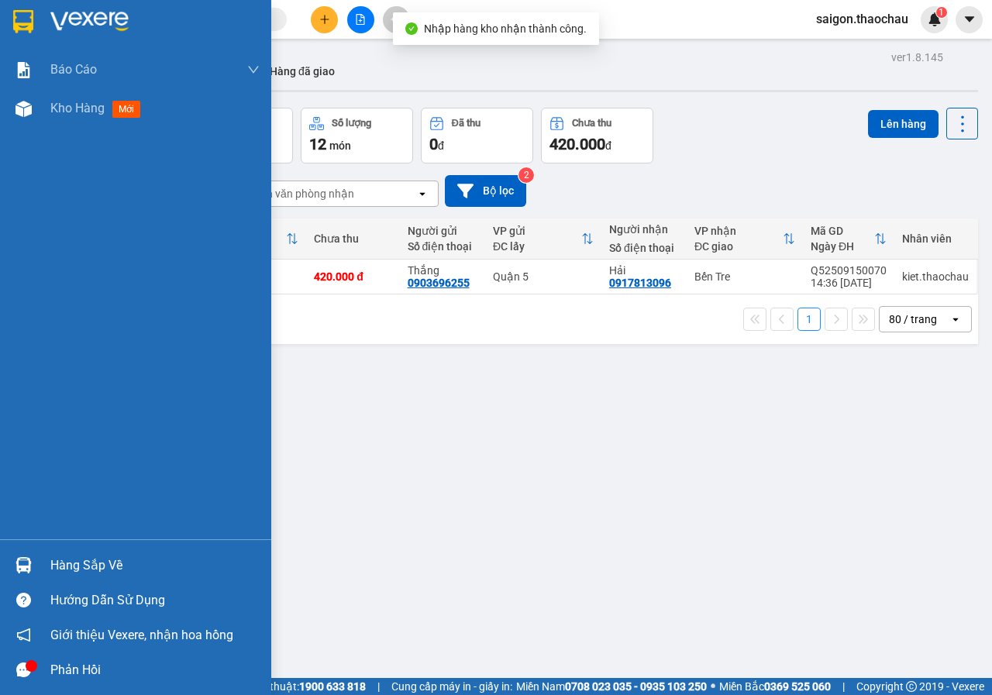
click at [86, 567] on div "Hàng sắp về" at bounding box center [154, 565] width 209 height 23
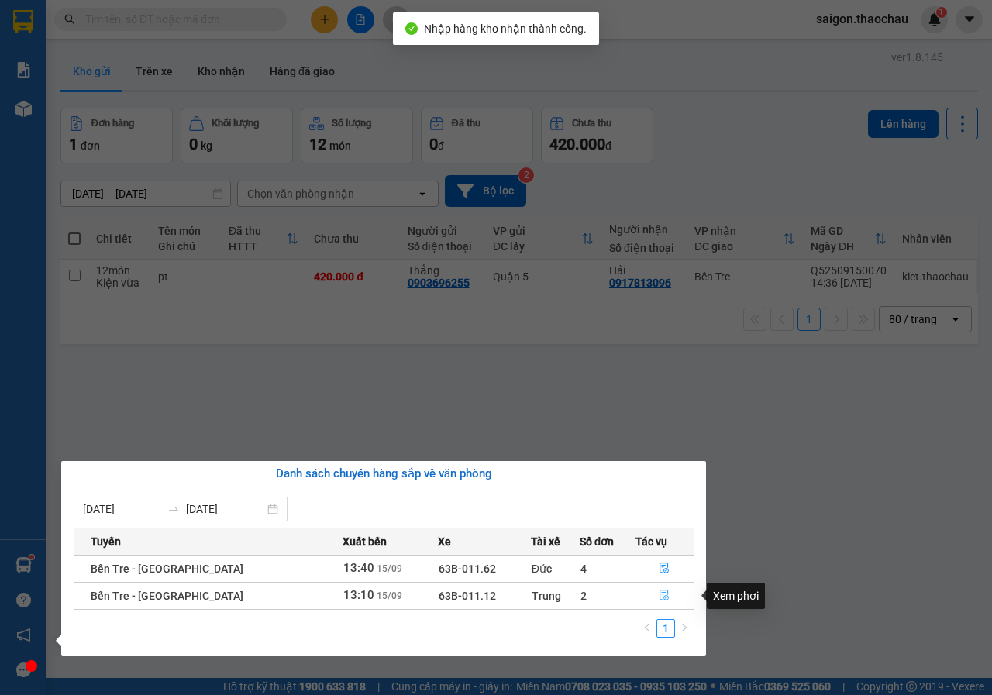
click at [660, 598] on icon "file-done" at bounding box center [664, 595] width 9 height 11
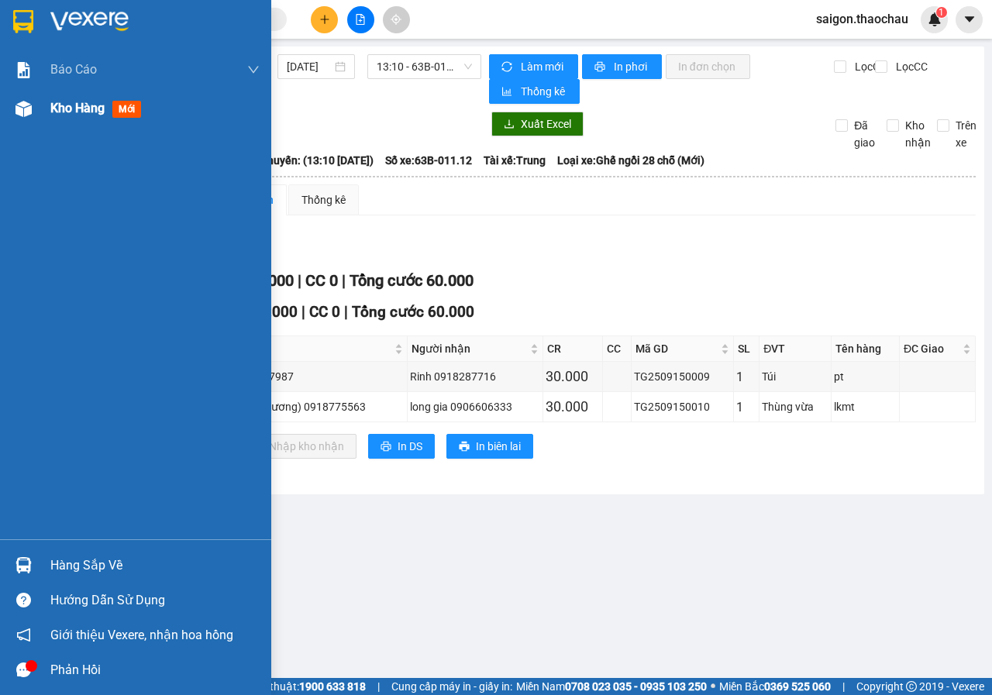
click at [80, 106] on span "Kho hàng" at bounding box center [77, 108] width 54 height 15
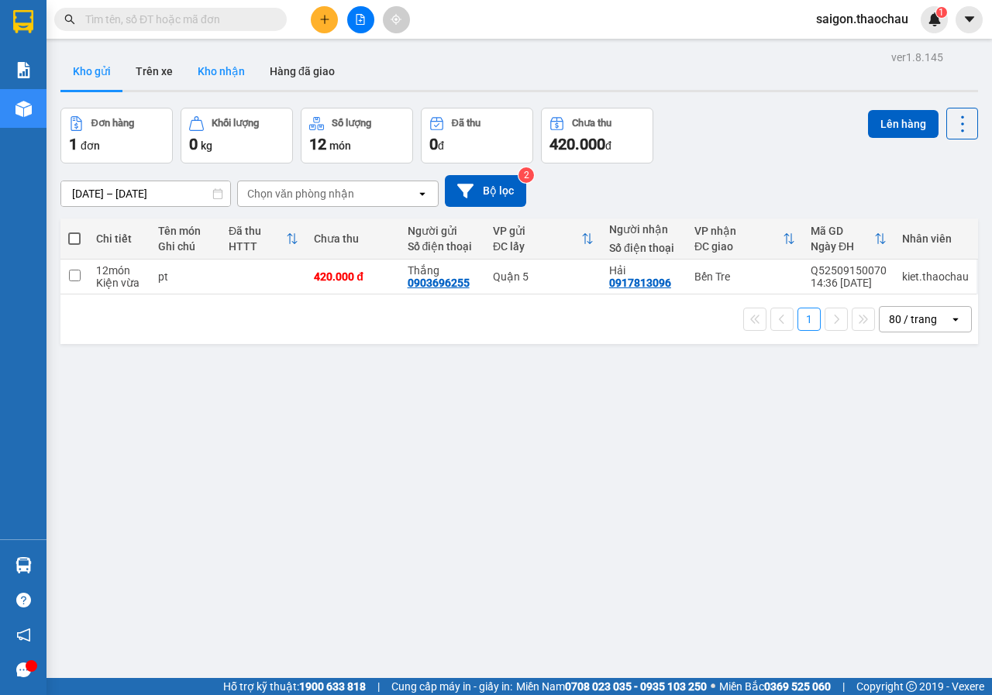
click at [213, 81] on button "Kho nhận" at bounding box center [221, 71] width 72 height 37
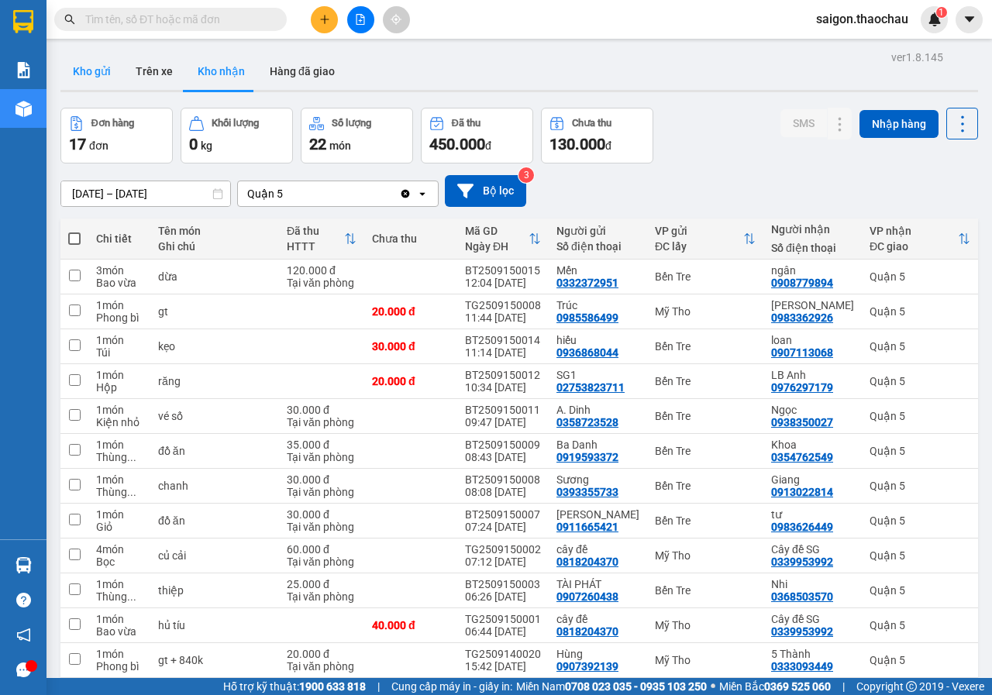
click at [98, 74] on button "Kho gửi" at bounding box center [91, 71] width 63 height 37
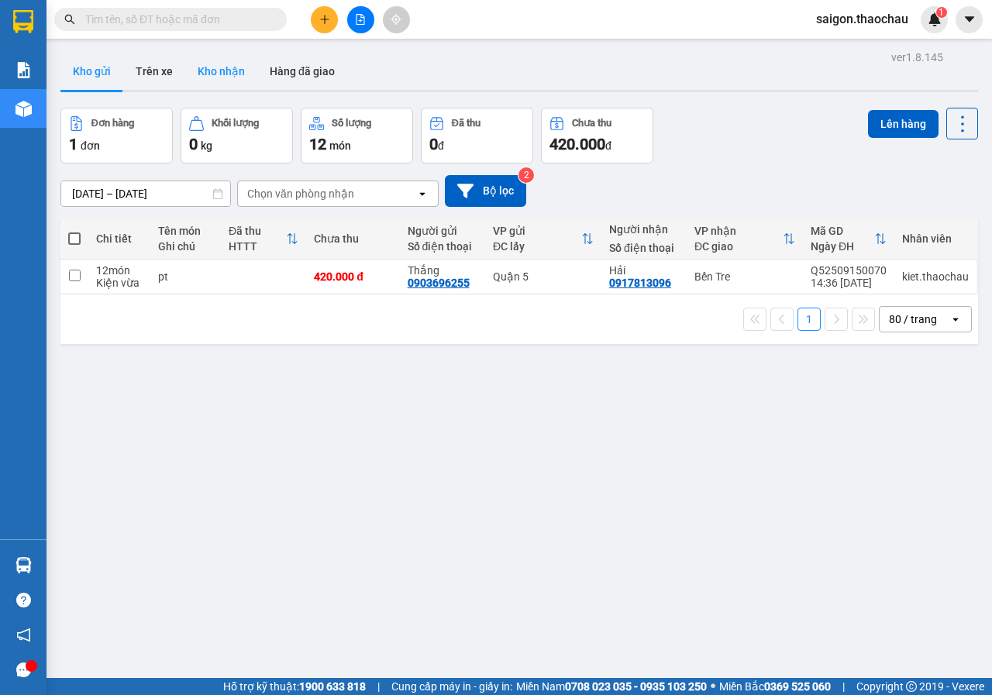
click at [235, 72] on button "Kho nhận" at bounding box center [221, 71] width 72 height 37
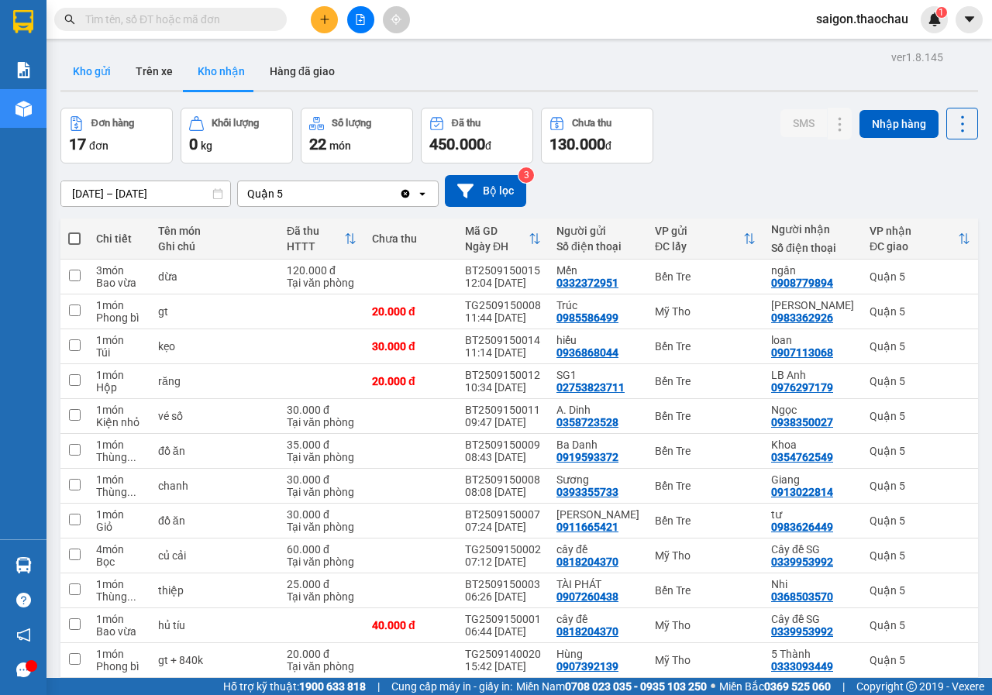
click at [104, 69] on button "Kho gửi" at bounding box center [91, 71] width 63 height 37
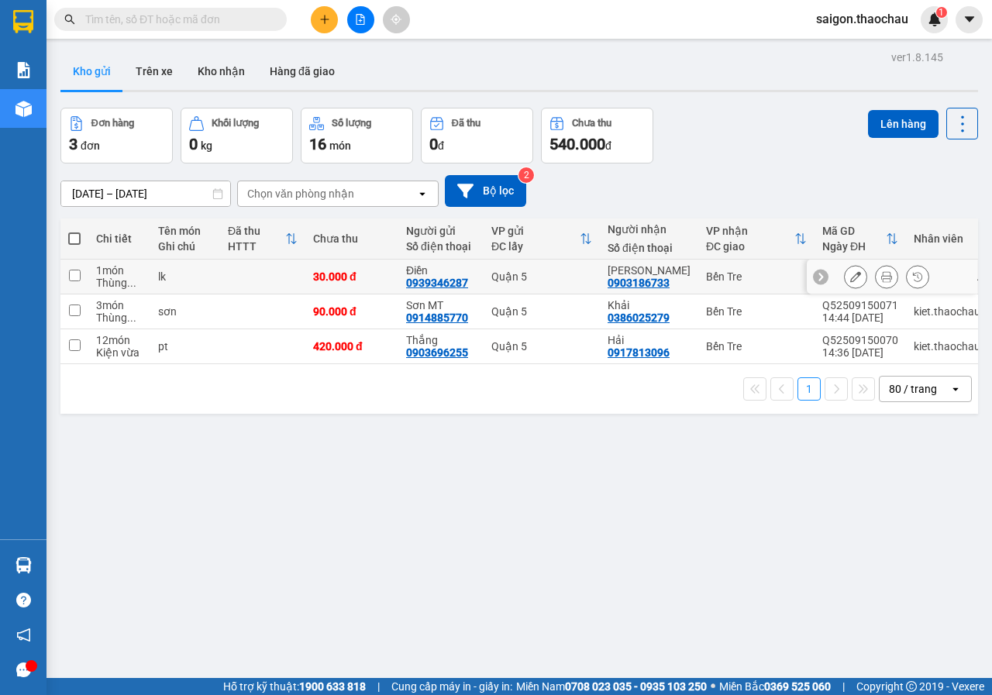
click at [875, 270] on button at bounding box center [886, 276] width 22 height 27
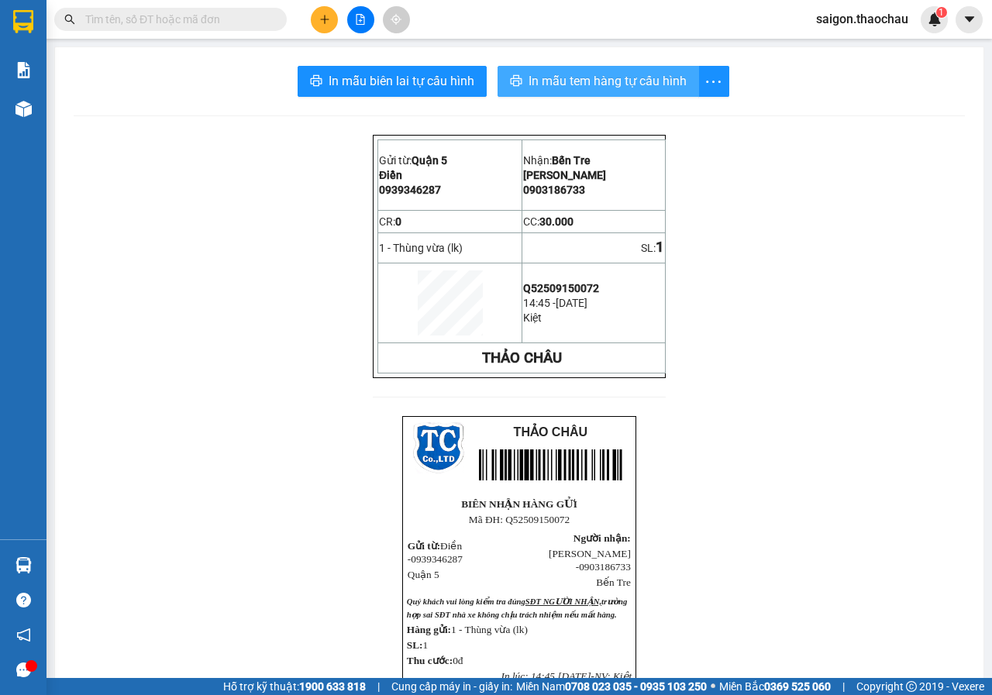
click at [651, 84] on span "In mẫu tem hàng tự cấu hình" at bounding box center [607, 80] width 158 height 19
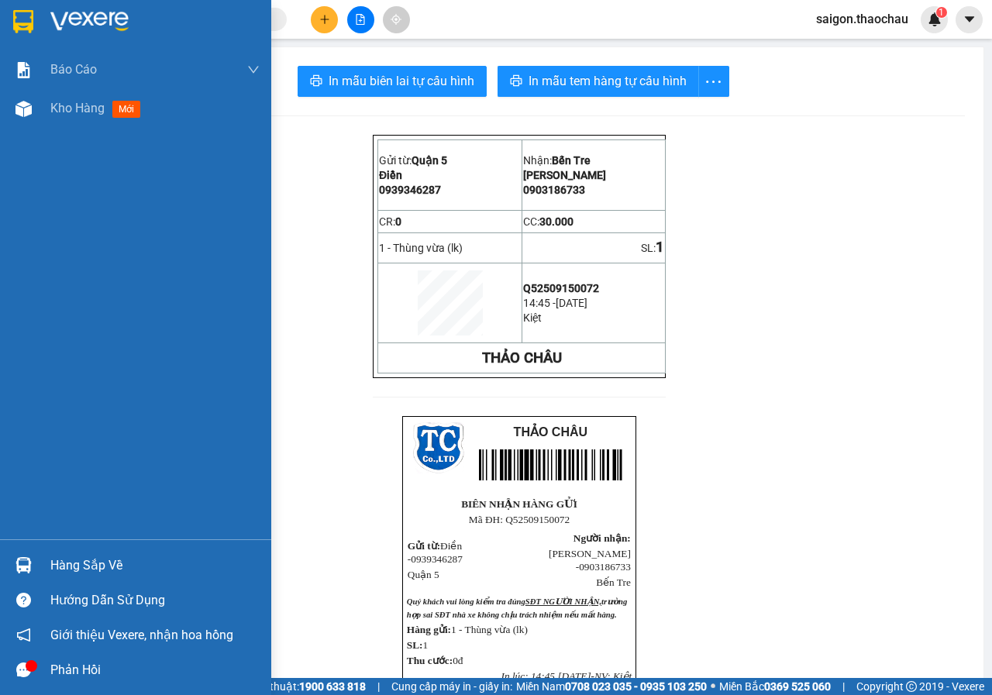
click at [93, 562] on div "Hàng sắp về" at bounding box center [154, 565] width 209 height 23
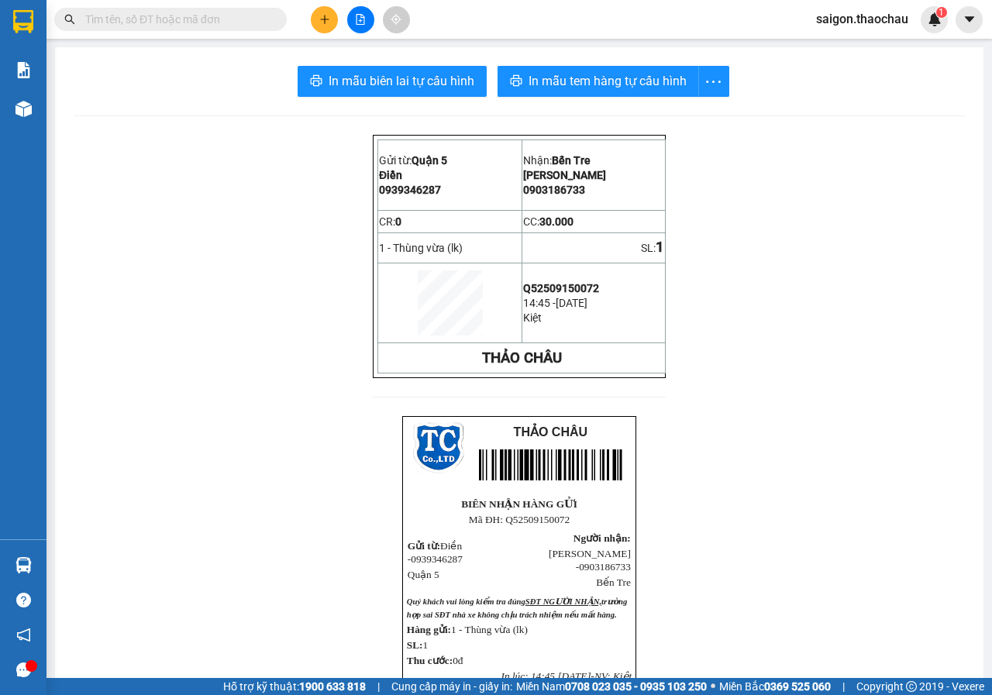
click at [737, 512] on section "Kết quả tìm kiếm ( 0 ) Bộ lọc No Data saigon.thaochau 1 Báo cáo Báo cáo dòng ti…" at bounding box center [496, 347] width 992 height 695
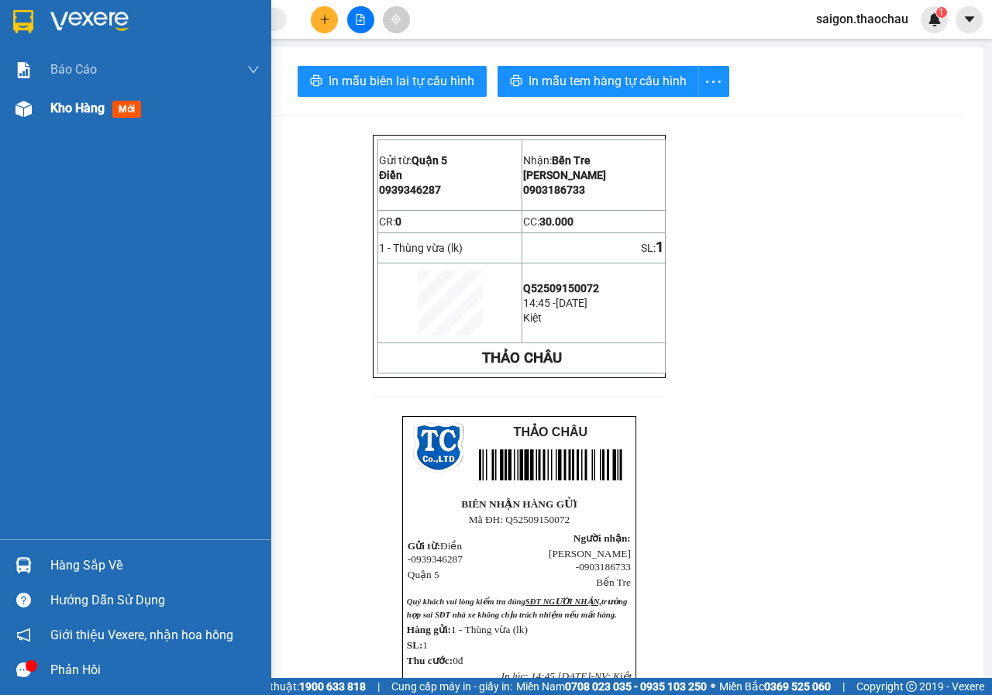
click at [84, 109] on span "Kho hàng" at bounding box center [77, 108] width 54 height 15
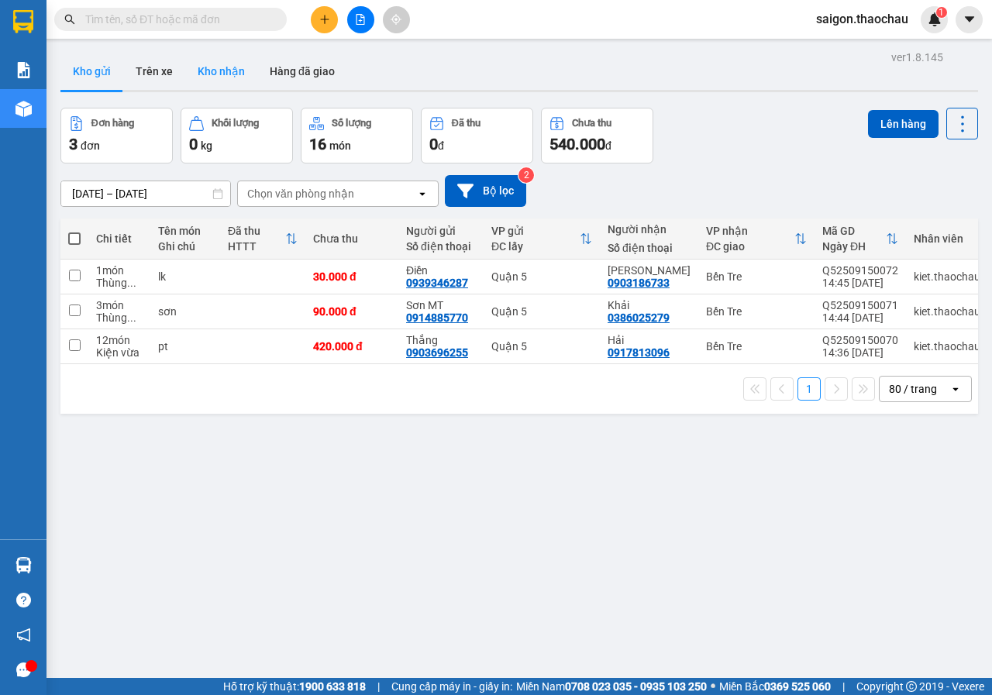
click at [200, 75] on button "Kho nhận" at bounding box center [221, 71] width 72 height 37
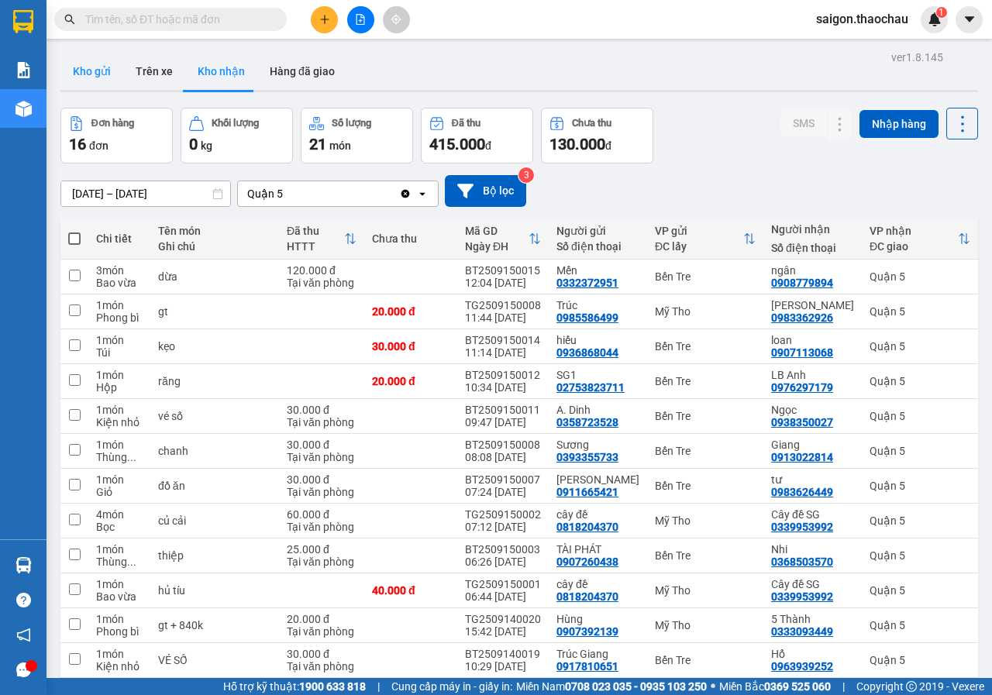
click at [94, 74] on button "Kho gửi" at bounding box center [91, 71] width 63 height 37
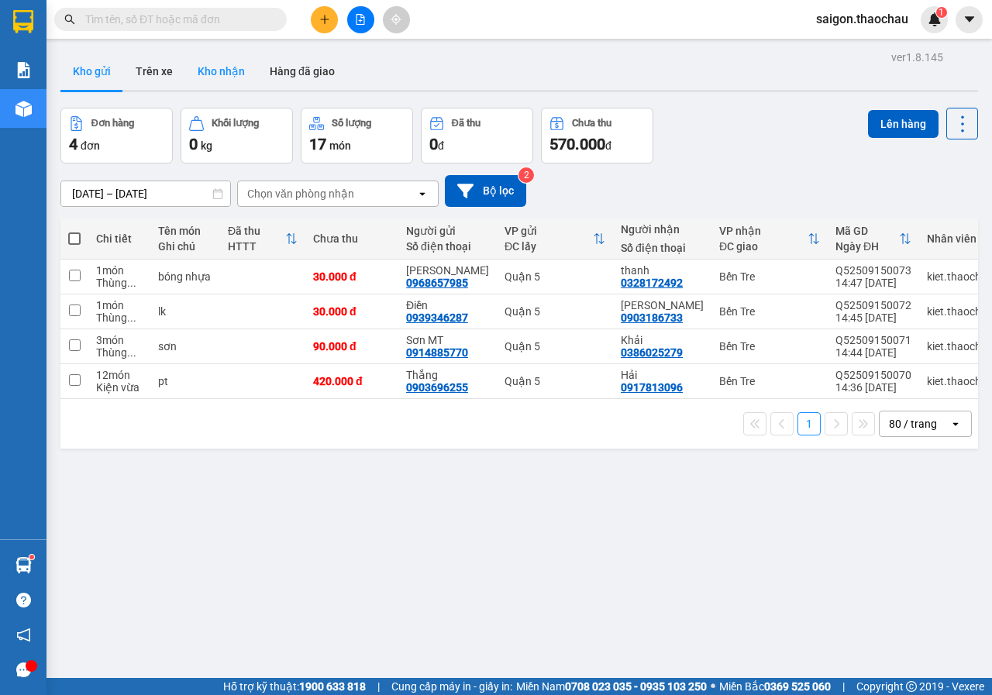
click at [244, 79] on button "Kho nhận" at bounding box center [221, 71] width 72 height 37
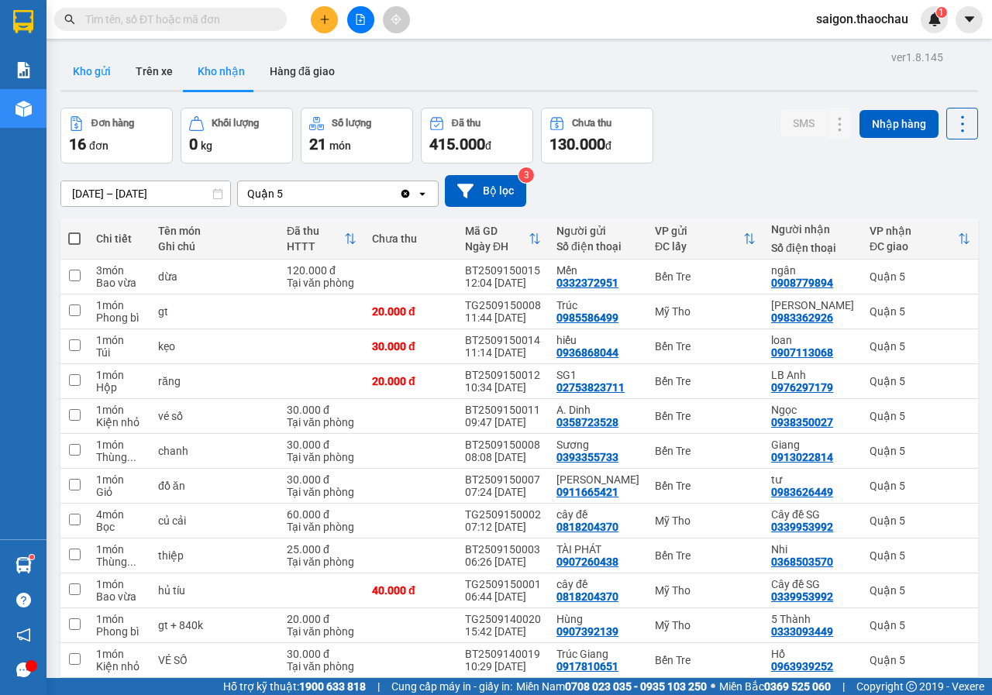
click at [103, 72] on button "Kho gửi" at bounding box center [91, 71] width 63 height 37
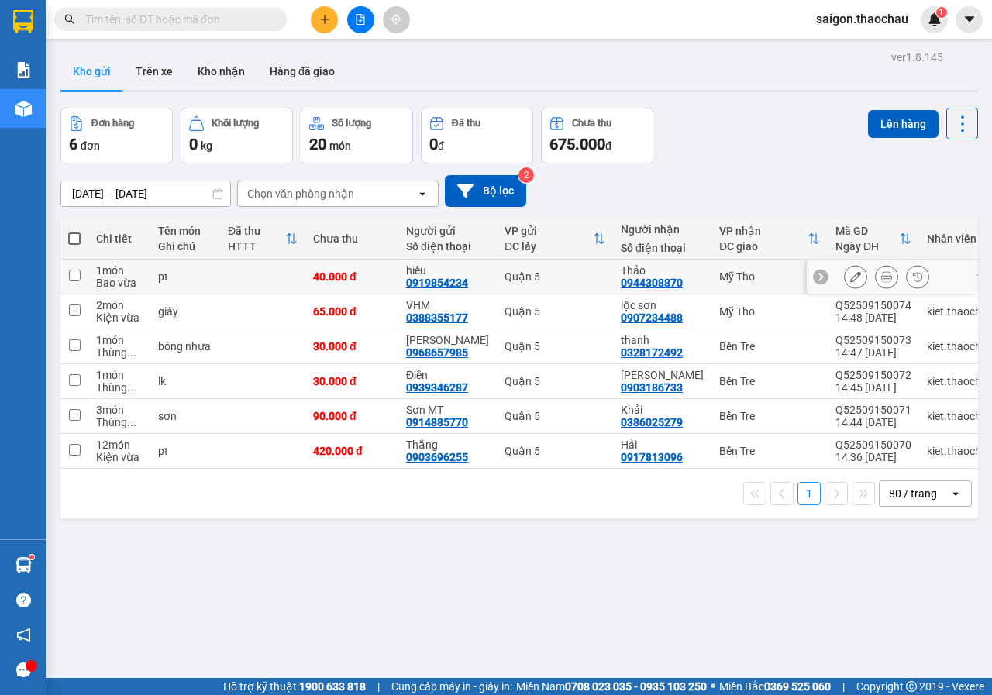
click at [881, 274] on icon at bounding box center [886, 276] width 11 height 11
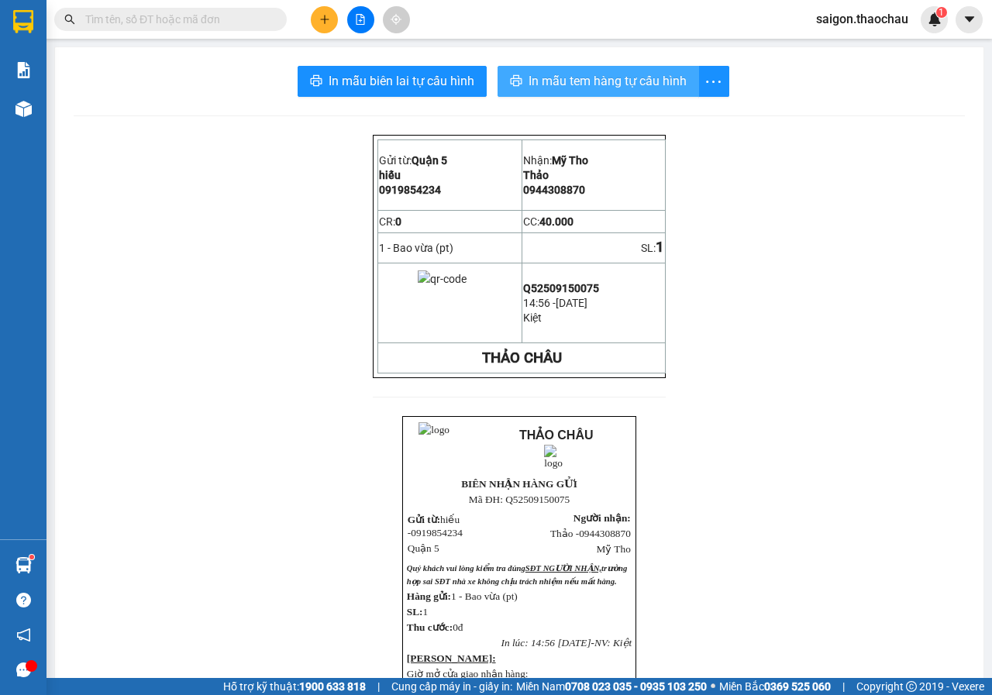
click at [608, 91] on button "In mẫu tem hàng tự cấu hình" at bounding box center [597, 81] width 201 height 31
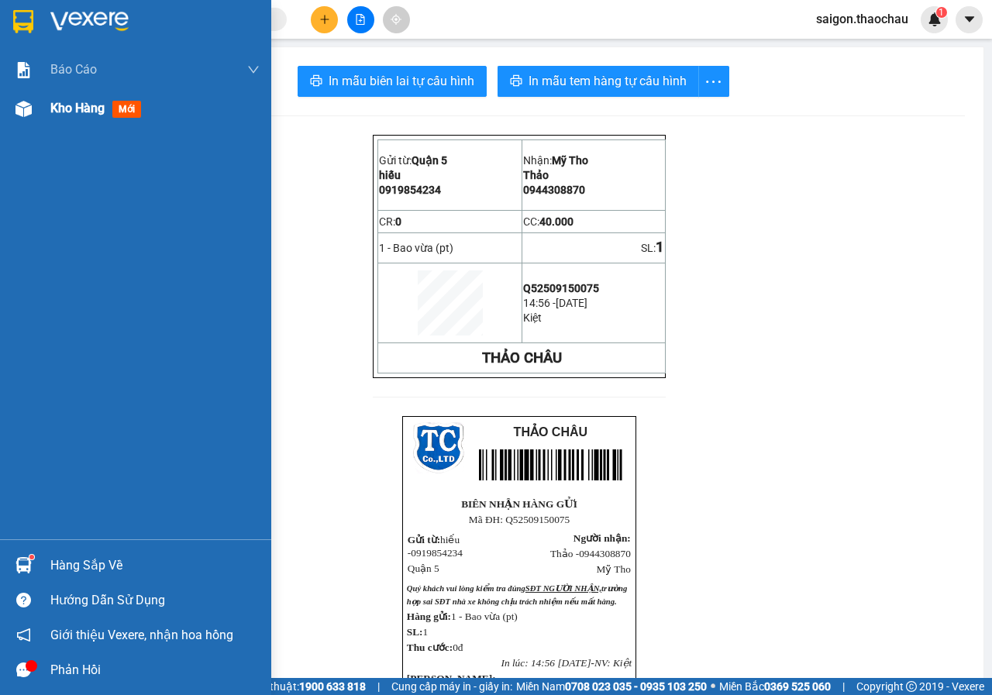
click at [71, 108] on span "Kho hàng" at bounding box center [77, 108] width 54 height 15
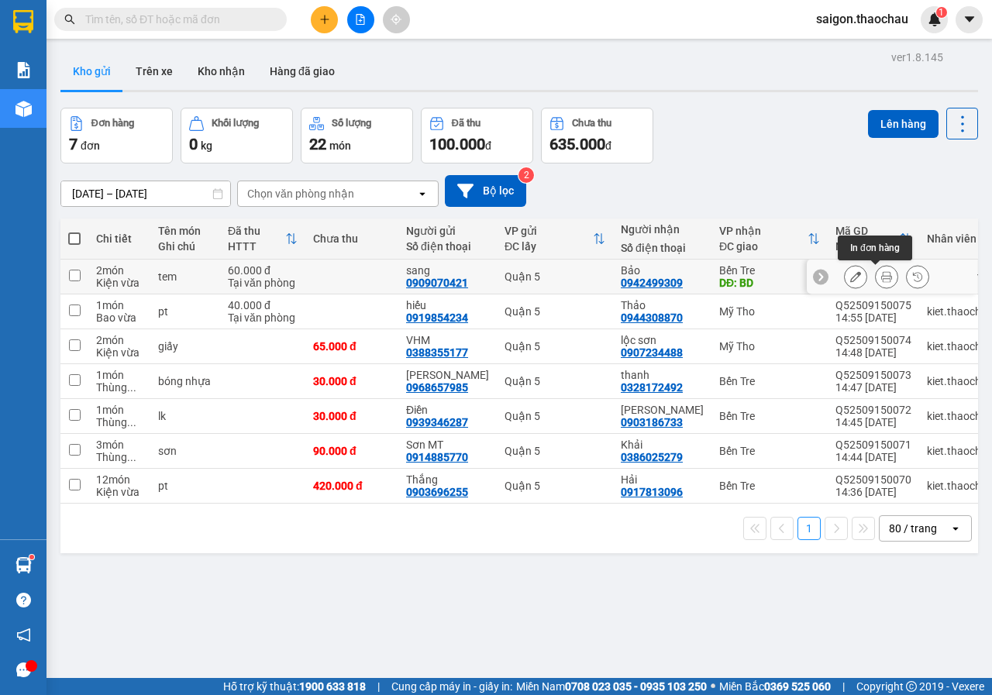
click at [881, 277] on icon at bounding box center [886, 276] width 11 height 11
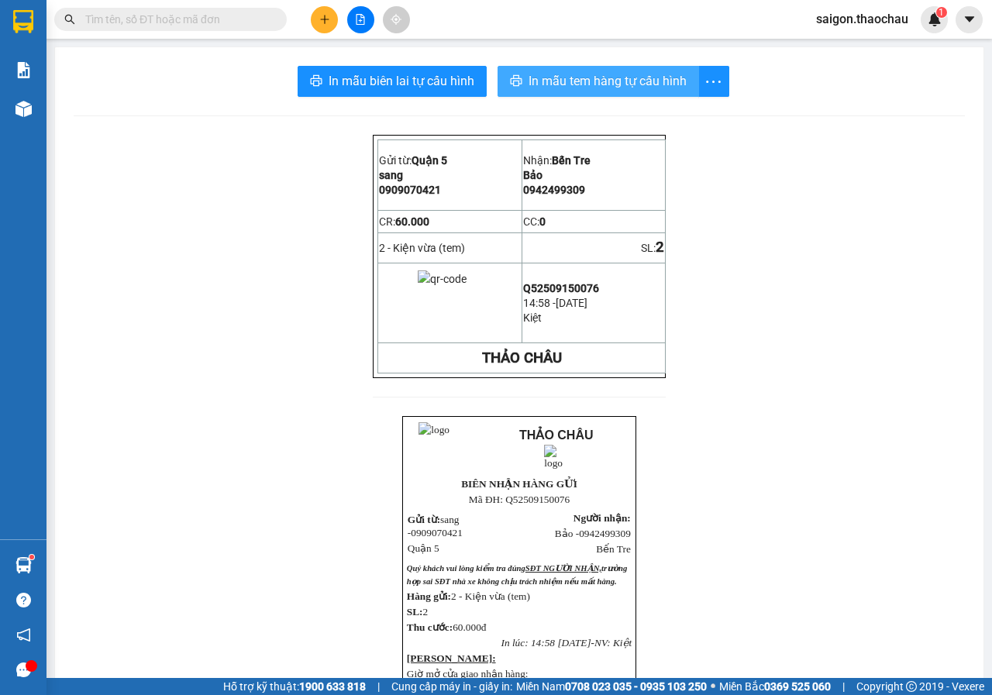
click at [655, 69] on button "In mẫu tem hàng tự cấu hình" at bounding box center [597, 81] width 201 height 31
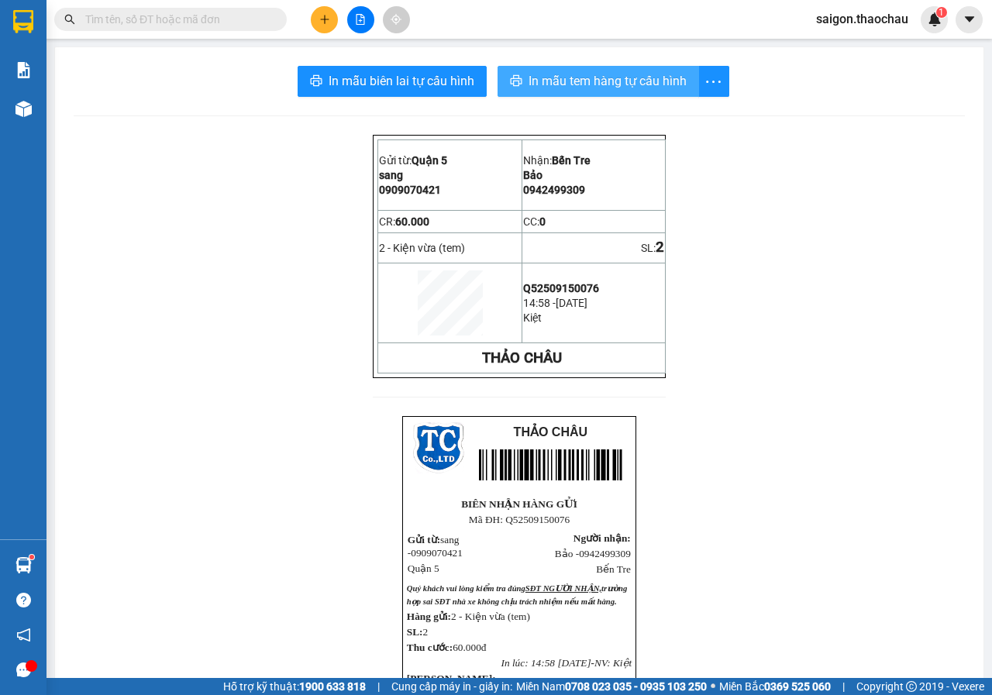
click at [593, 74] on span "In mẫu tem hàng tự cấu hình" at bounding box center [607, 80] width 158 height 19
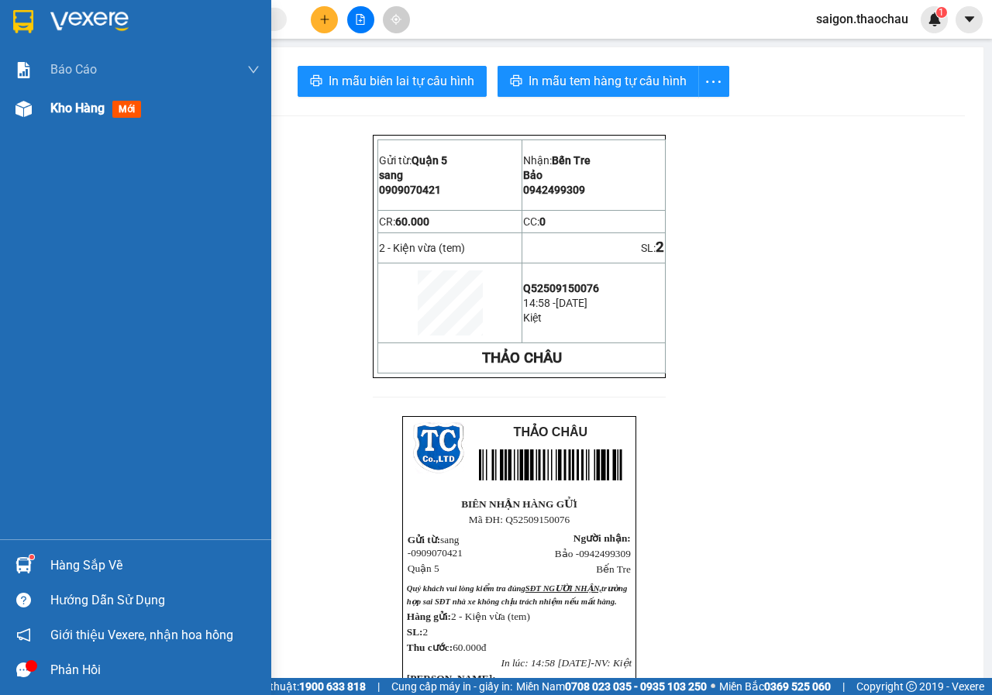
click at [85, 114] on span "Kho hàng" at bounding box center [77, 108] width 54 height 15
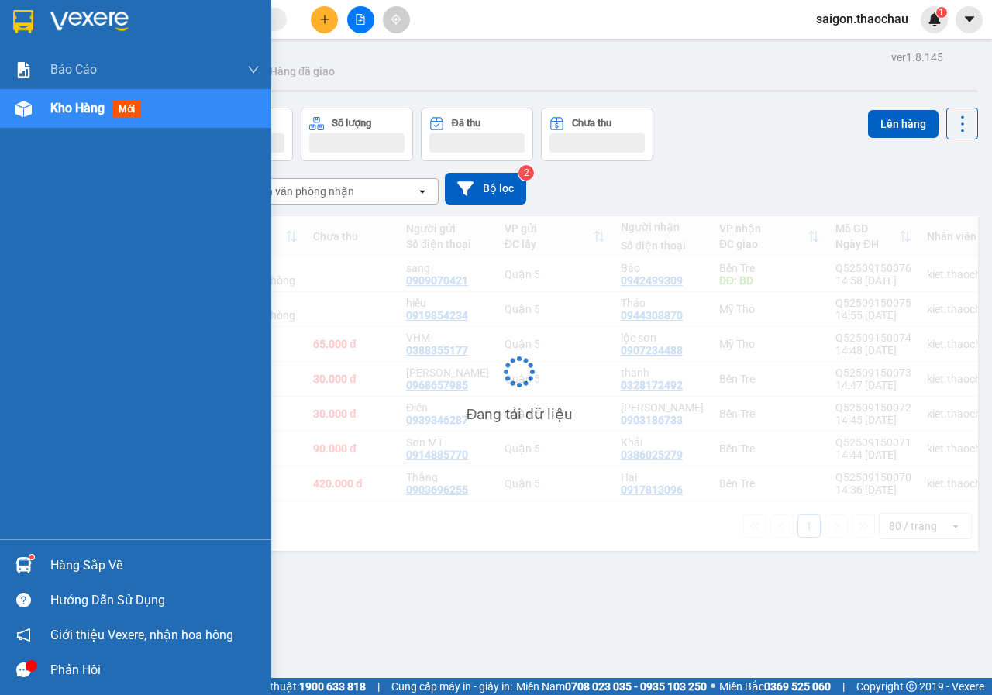
click at [85, 114] on span "Kho hàng" at bounding box center [77, 108] width 54 height 15
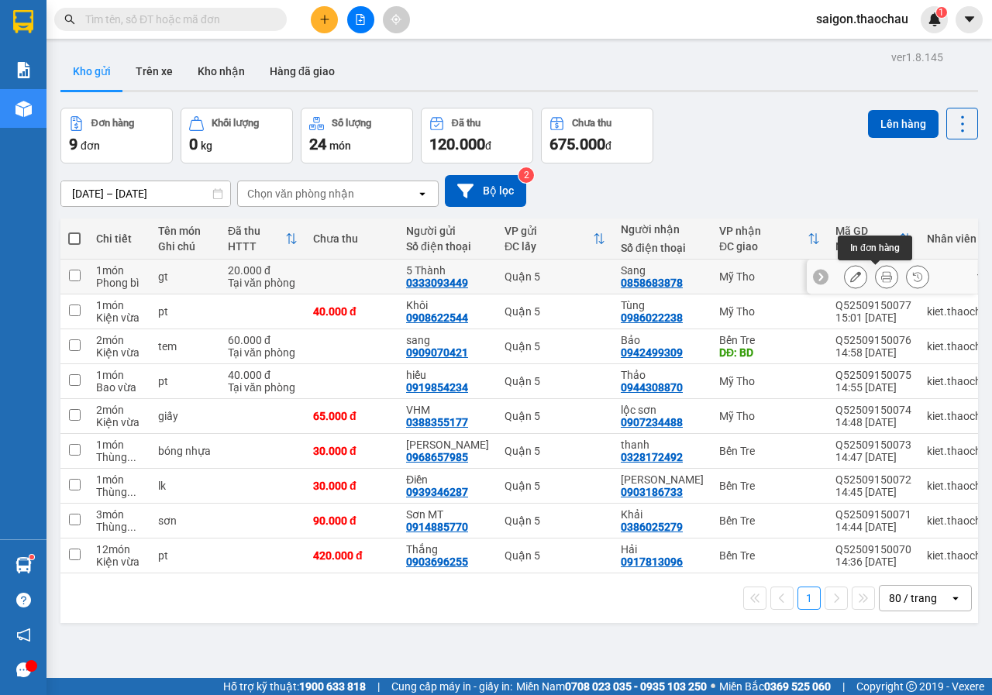
click at [875, 277] on button at bounding box center [886, 276] width 22 height 27
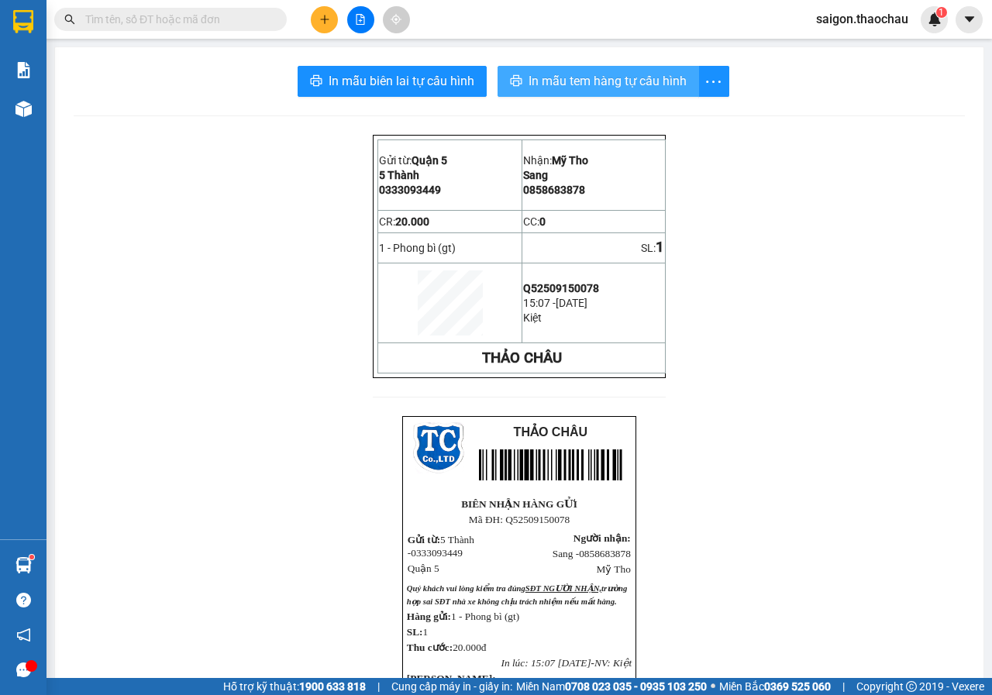
click at [661, 90] on span "In mẫu tem hàng tự cấu hình" at bounding box center [607, 80] width 158 height 19
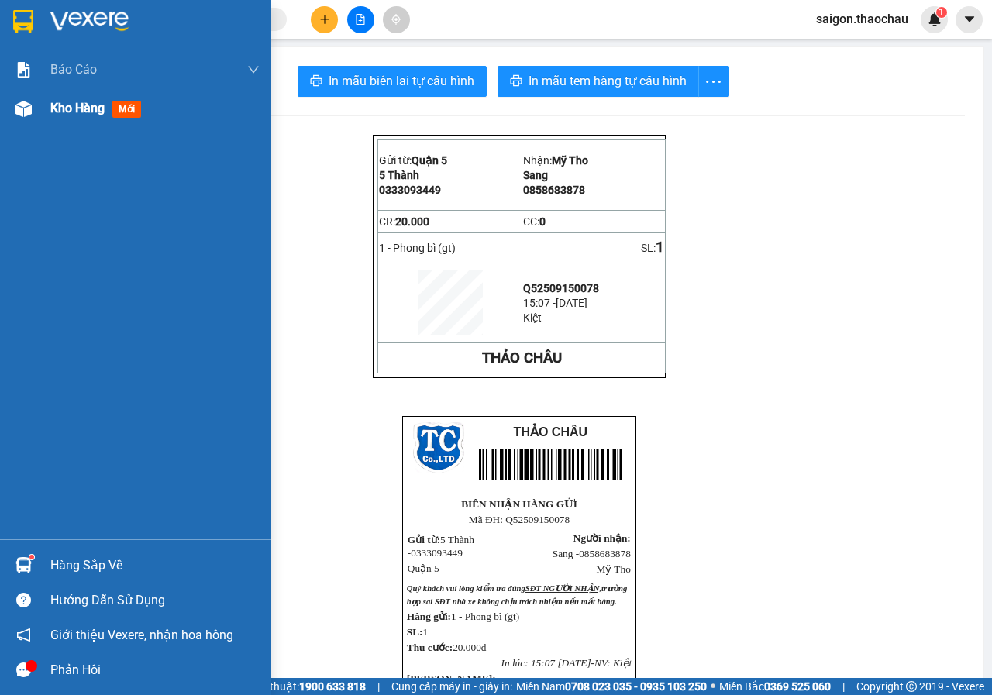
click at [64, 105] on span "Kho hàng" at bounding box center [77, 108] width 54 height 15
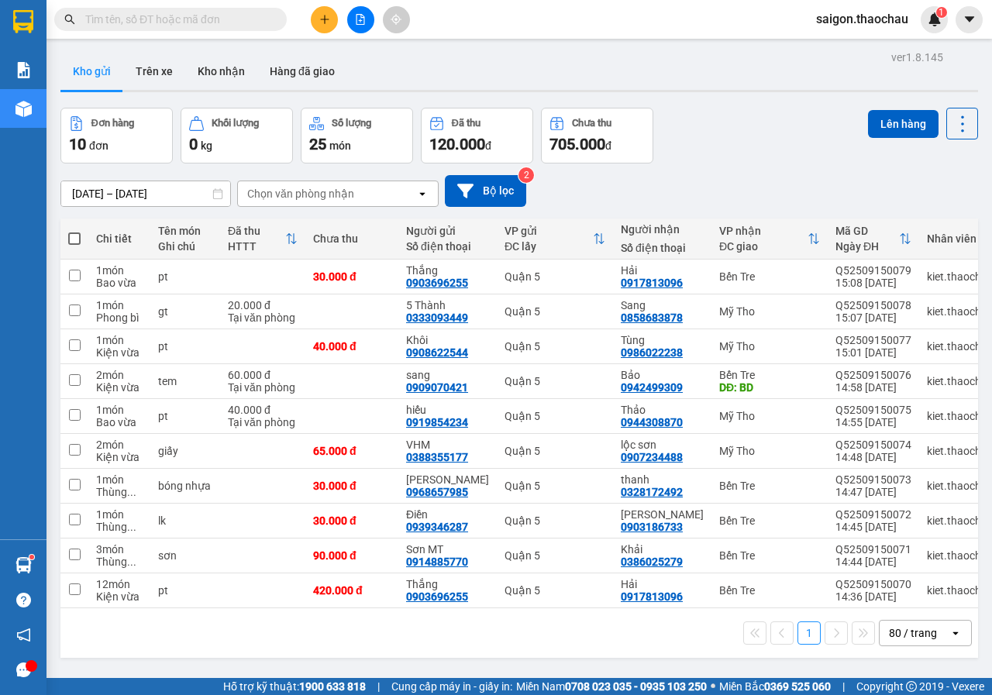
click at [74, 239] on span at bounding box center [74, 238] width 12 height 12
click at [74, 231] on input "checkbox" at bounding box center [74, 231] width 0 height 0
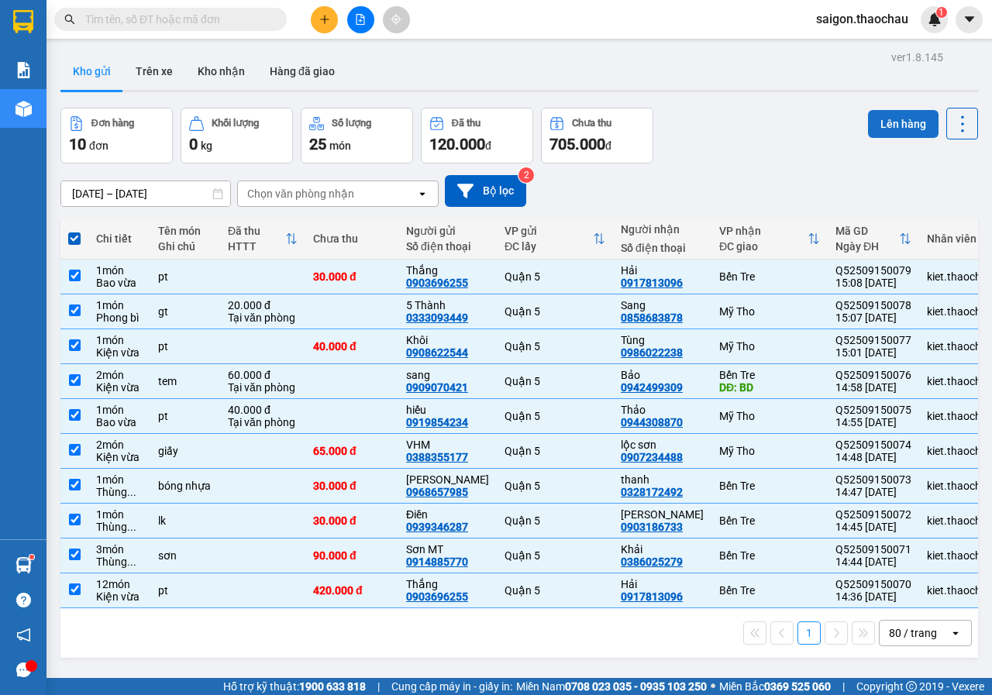
click at [879, 130] on button "Lên hàng" at bounding box center [903, 124] width 70 height 28
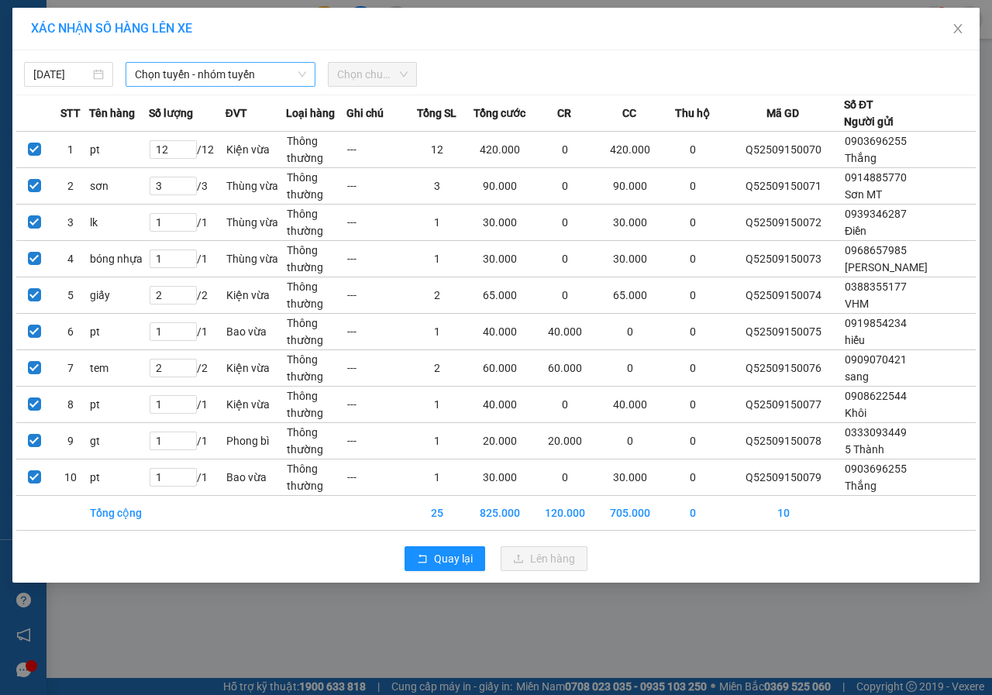
click at [181, 70] on span "Chọn tuyến - nhóm tuyến" at bounding box center [220, 74] width 171 height 23
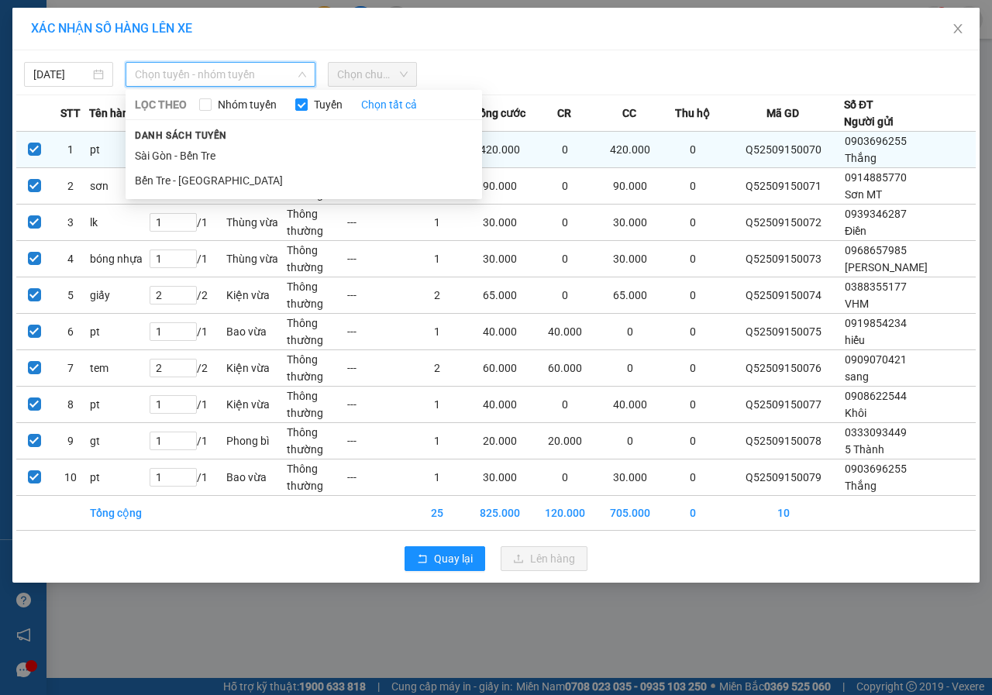
click at [187, 152] on li "Sài Gòn - Bến Tre" at bounding box center [304, 155] width 356 height 25
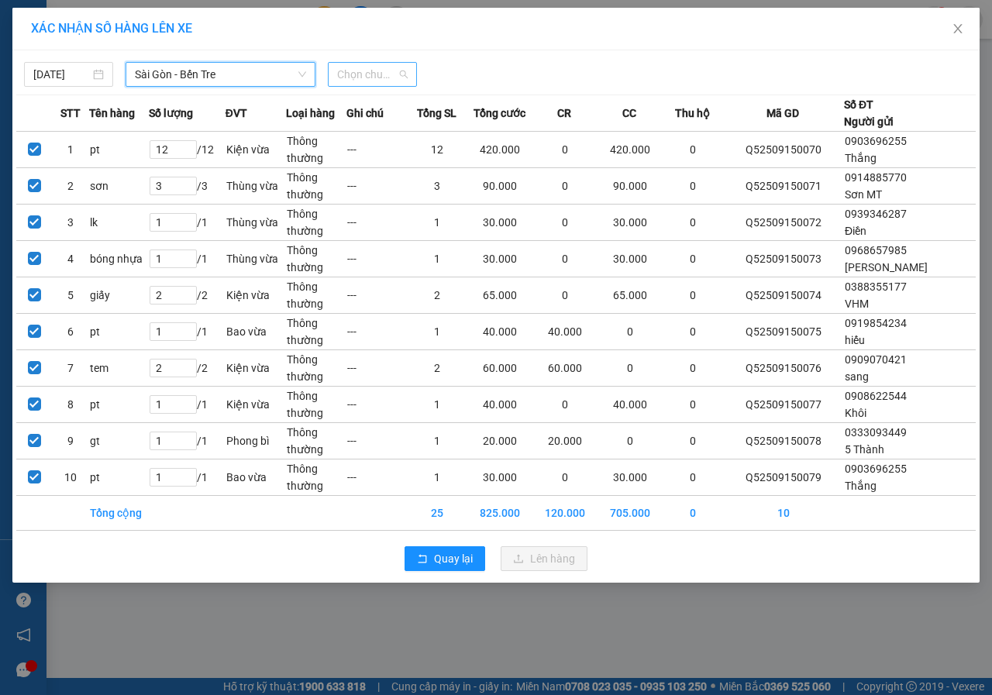
click at [393, 70] on span "Chọn chuyến" at bounding box center [372, 74] width 70 height 23
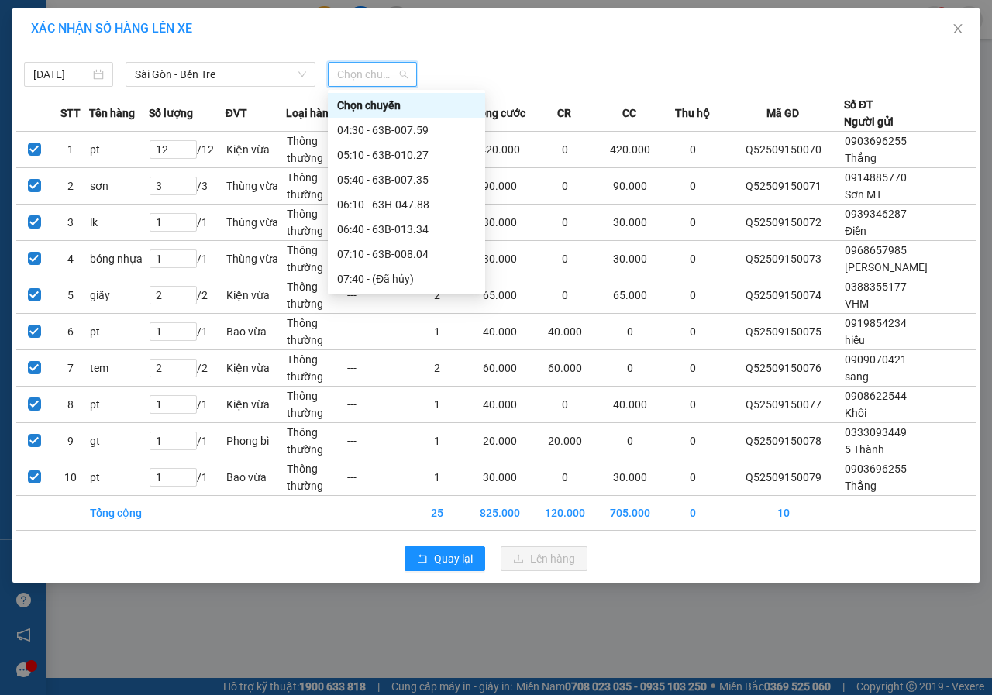
click at [418, 642] on div "15:10 - 63B-008.12" at bounding box center [406, 650] width 139 height 17
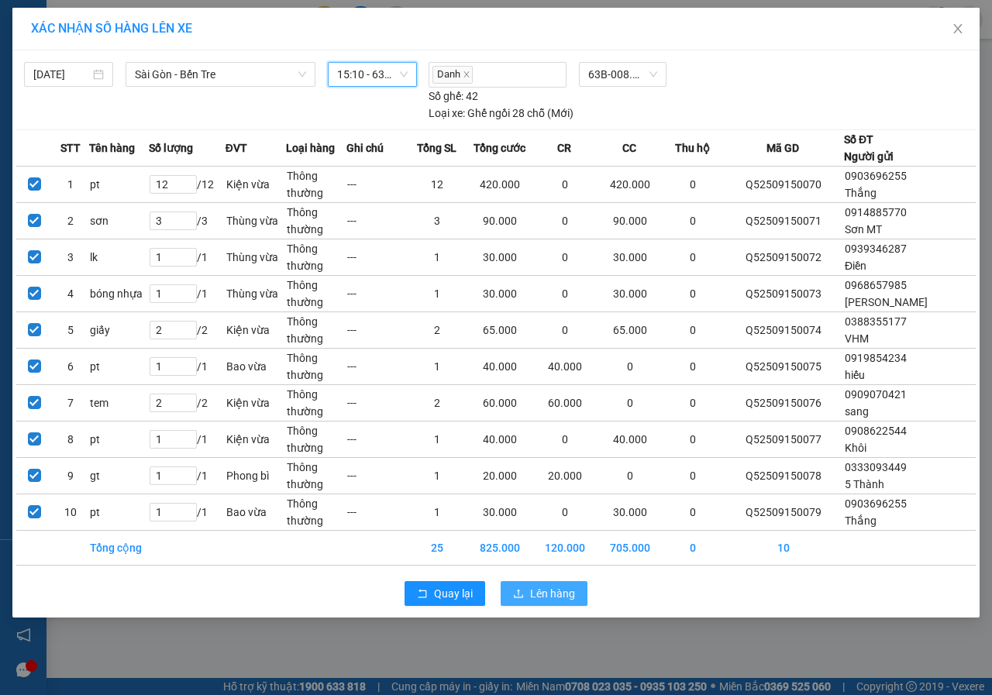
click at [557, 596] on span "Lên hàng" at bounding box center [552, 593] width 45 height 17
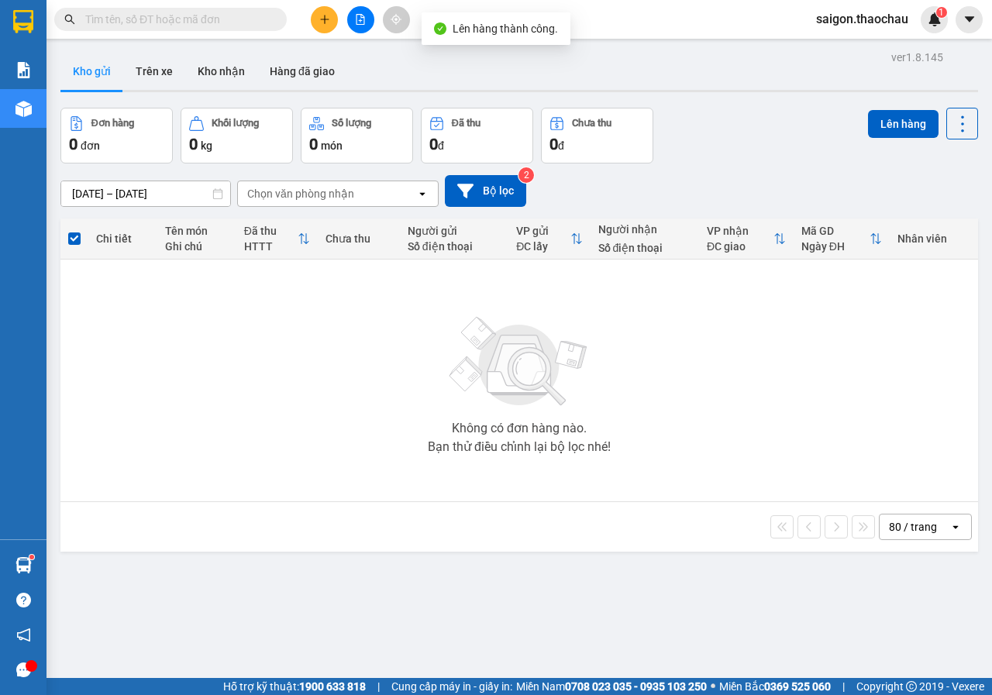
click at [365, 19] on icon "file-add" at bounding box center [360, 19] width 11 height 11
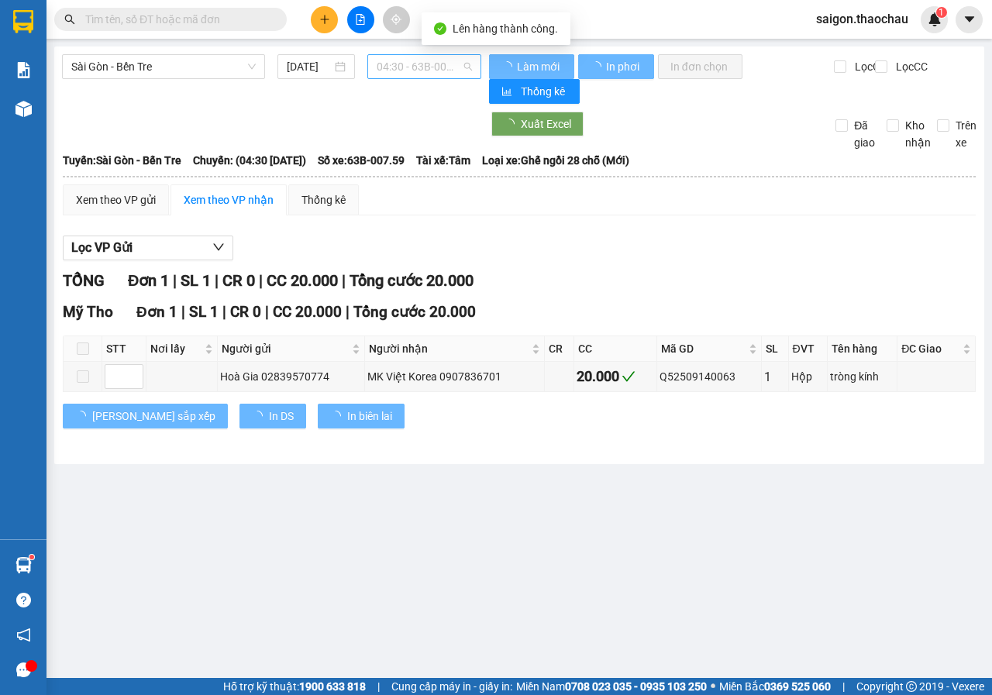
click at [435, 63] on span "04:30 - 63B-007.59" at bounding box center [424, 66] width 95 height 23
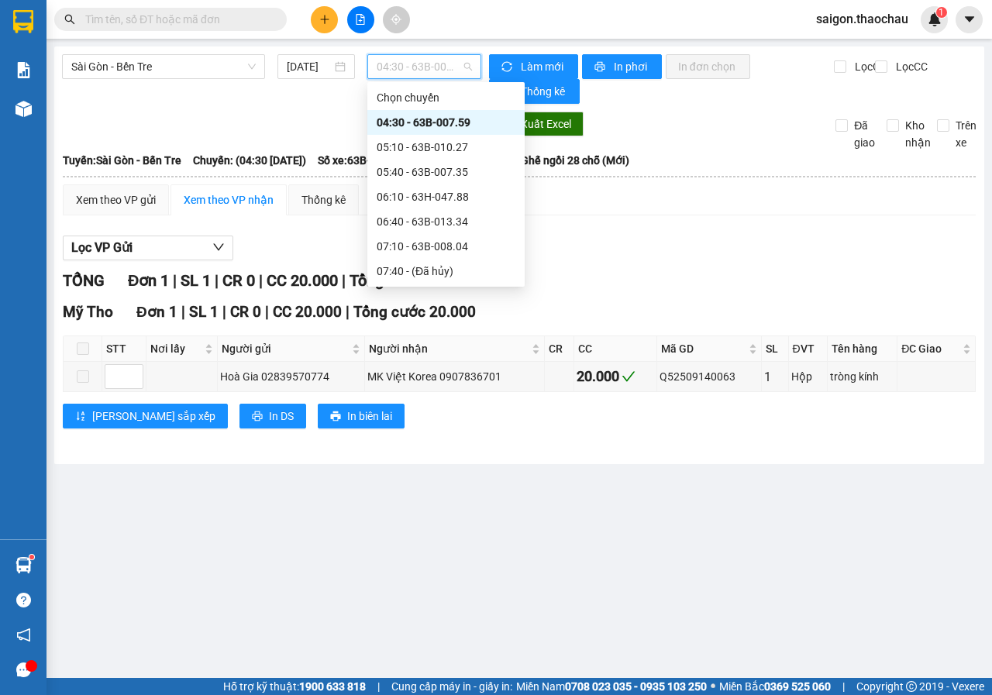
click at [458, 634] on div "15:10 - 63B-008.12" at bounding box center [446, 642] width 139 height 17
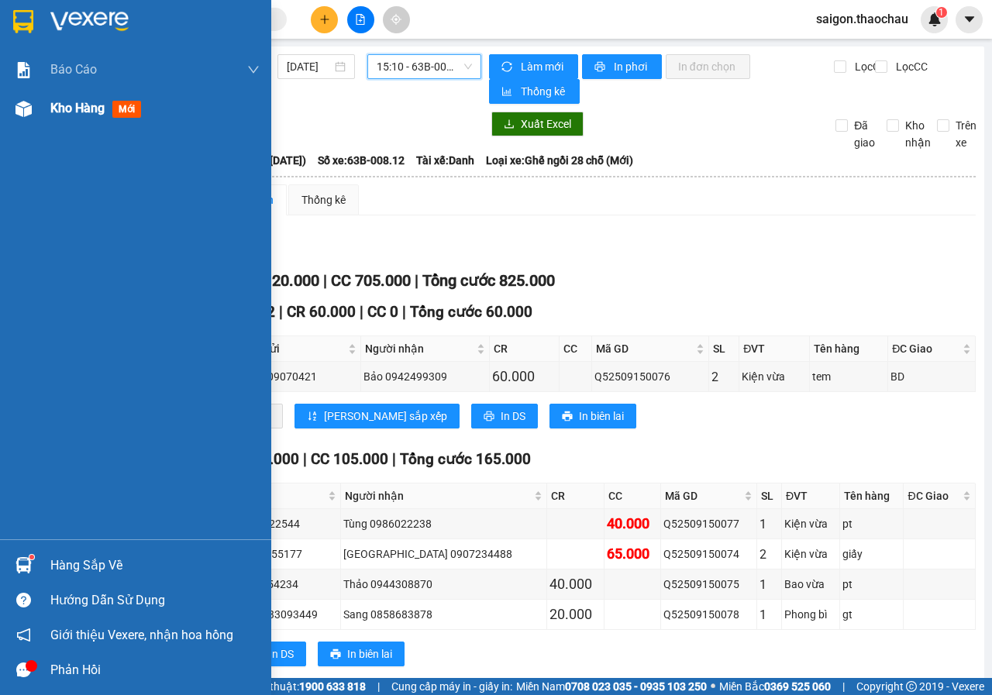
click at [64, 114] on span "Kho hàng" at bounding box center [77, 108] width 54 height 15
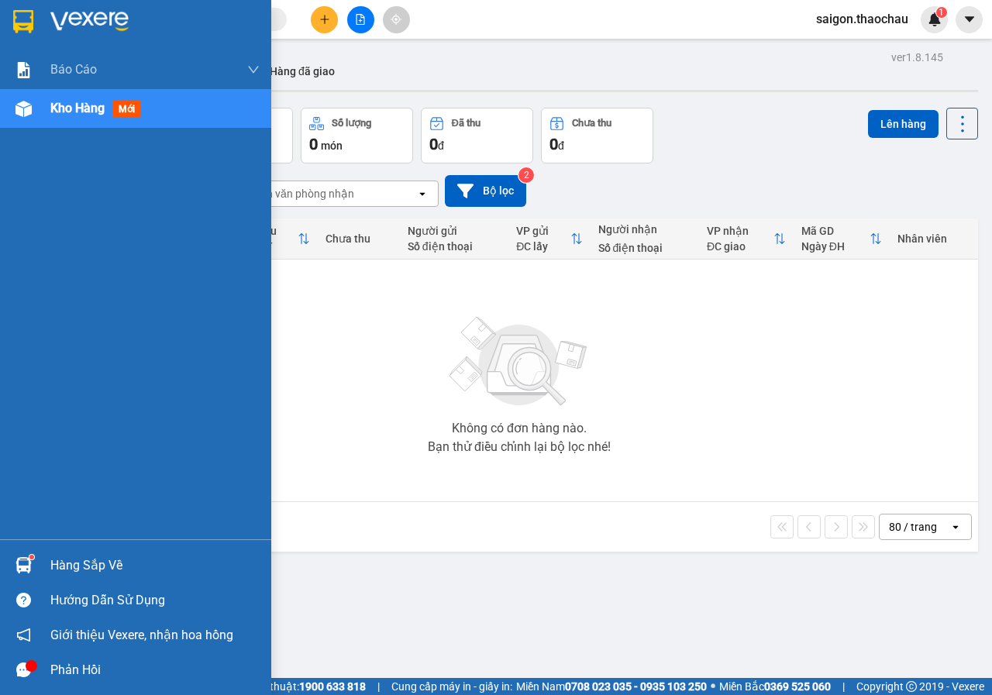
drag, startPoint x: 63, startPoint y: 565, endPoint x: 99, endPoint y: 563, distance: 36.4
click at [68, 563] on div "Hàng sắp về" at bounding box center [154, 565] width 209 height 23
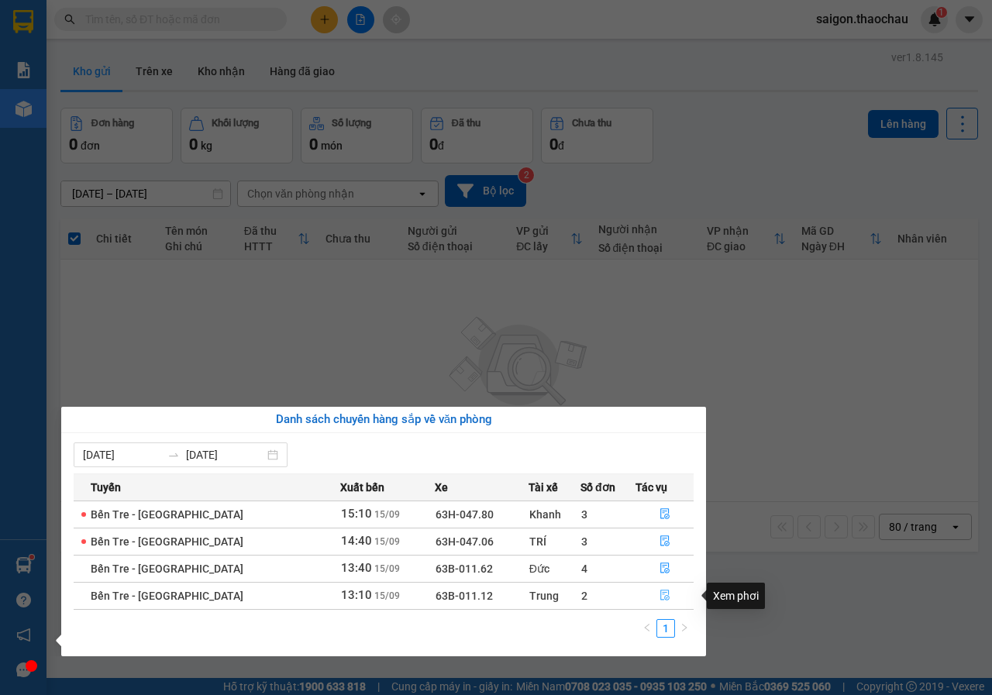
click at [661, 590] on icon "file-done" at bounding box center [664, 595] width 11 height 11
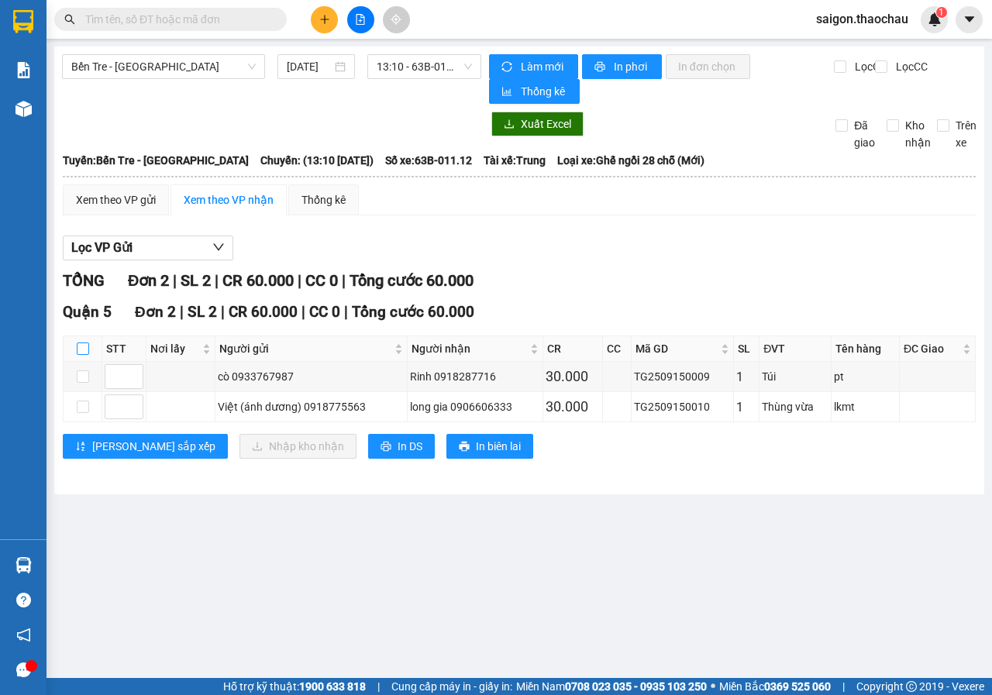
click at [80, 346] on input "checkbox" at bounding box center [83, 348] width 12 height 12
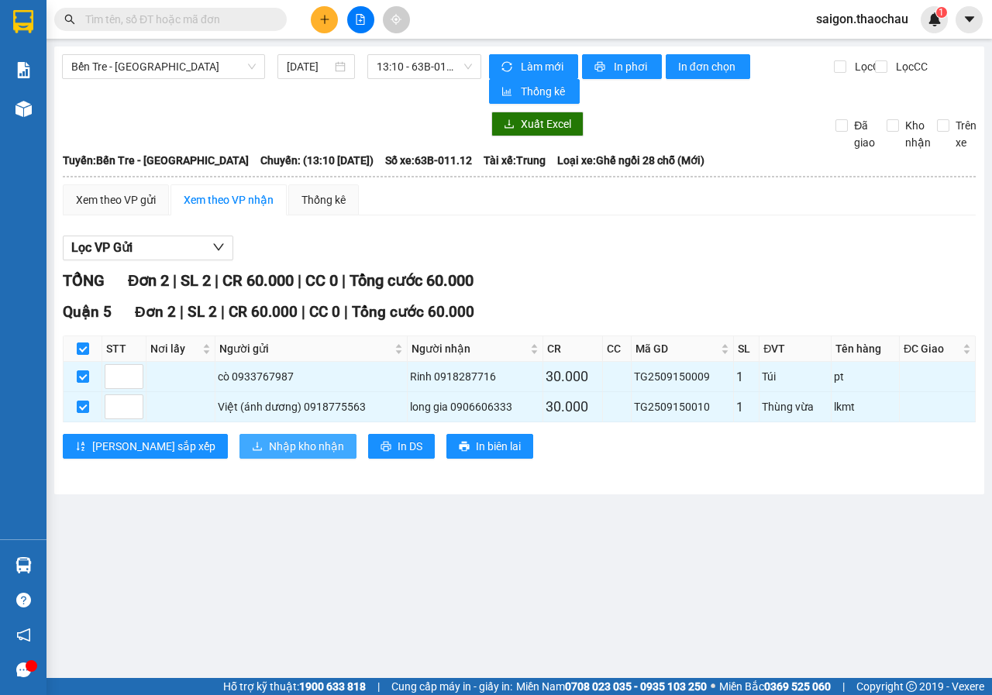
click at [239, 450] on button "Nhập kho nhận" at bounding box center [297, 446] width 117 height 25
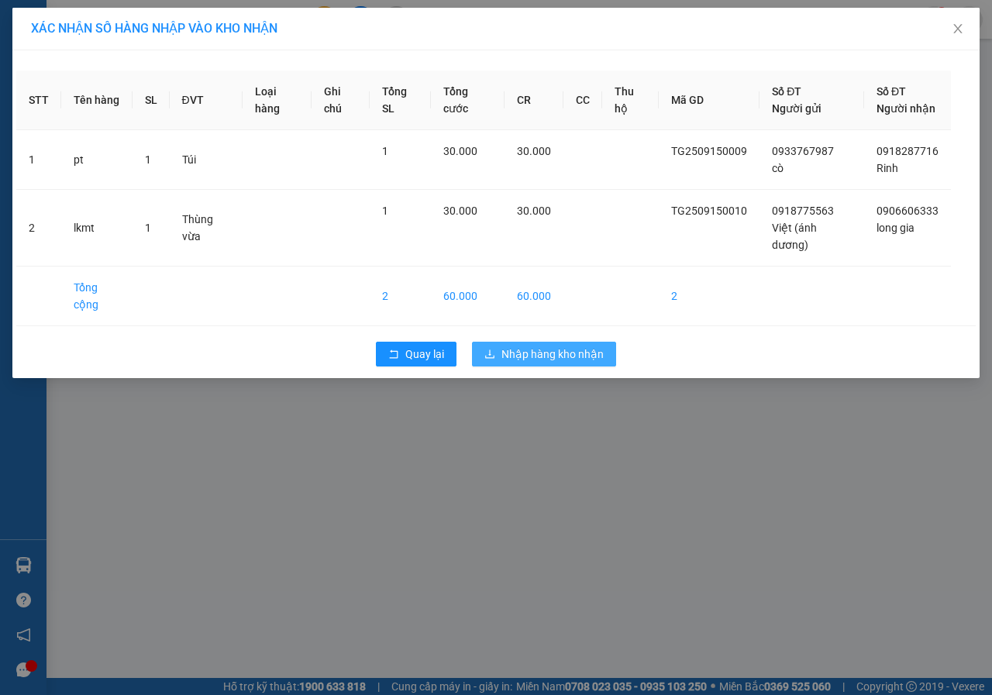
click at [565, 363] on span "Nhập hàng kho nhận" at bounding box center [552, 354] width 102 height 17
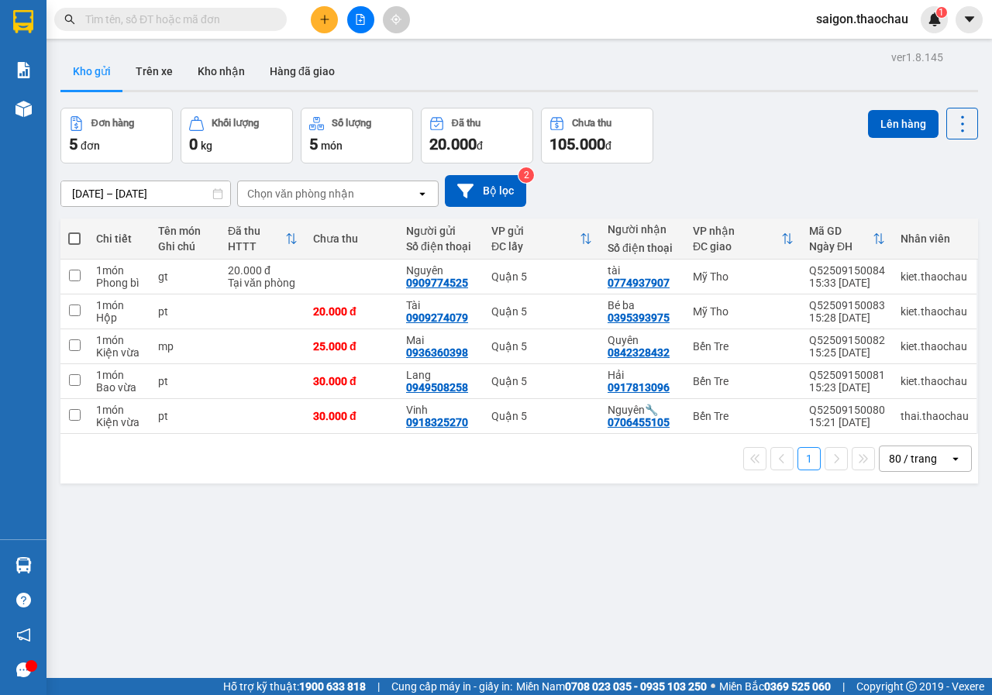
click at [72, 234] on span at bounding box center [74, 238] width 12 height 12
click at [74, 231] on input "checkbox" at bounding box center [74, 231] width 0 height 0
checkbox input "true"
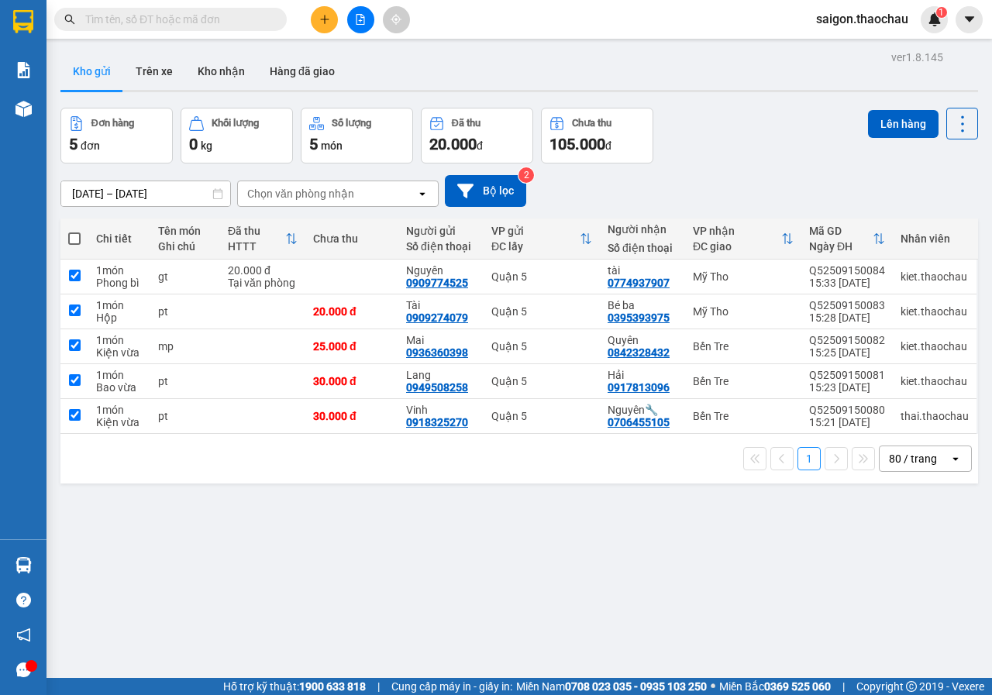
checkbox input "true"
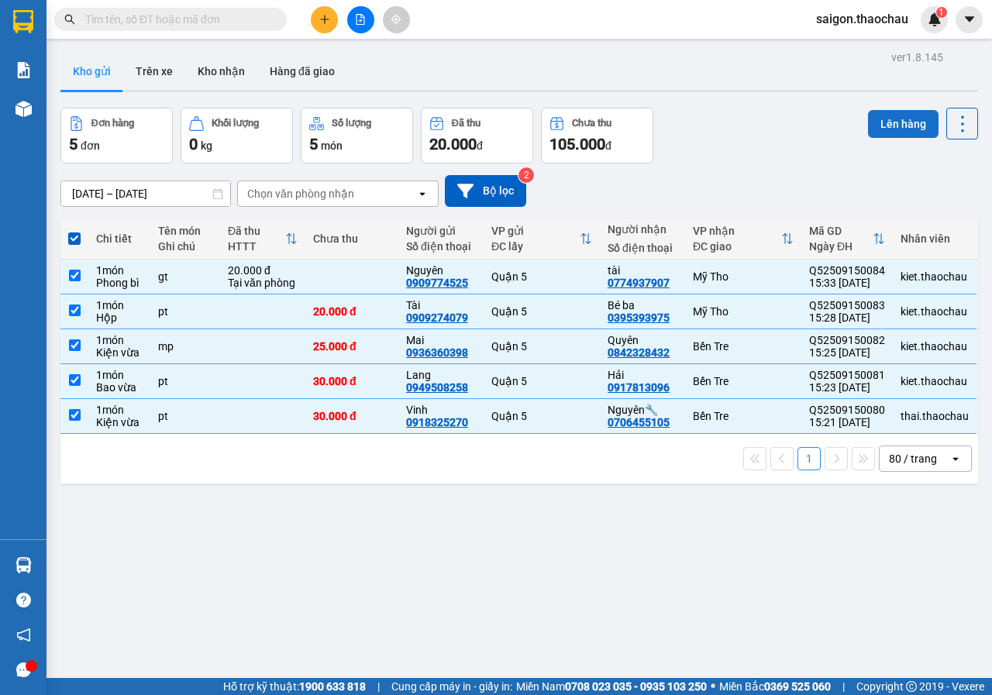
click at [879, 123] on button "Lên hàng" at bounding box center [903, 124] width 70 height 28
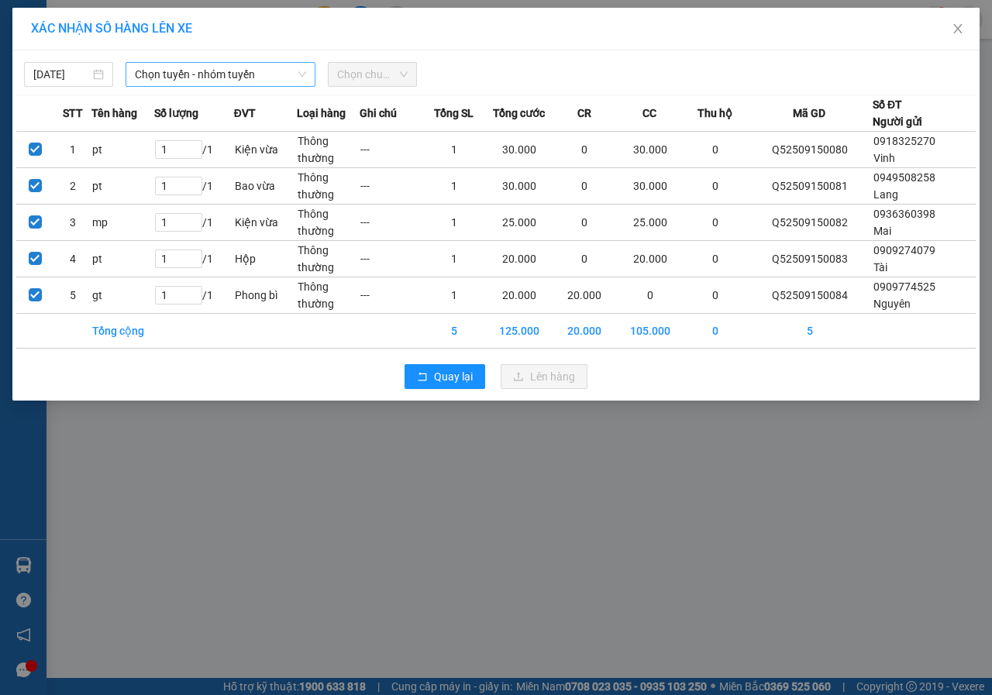
click at [248, 71] on span "Chọn tuyến - nhóm tuyến" at bounding box center [220, 74] width 171 height 23
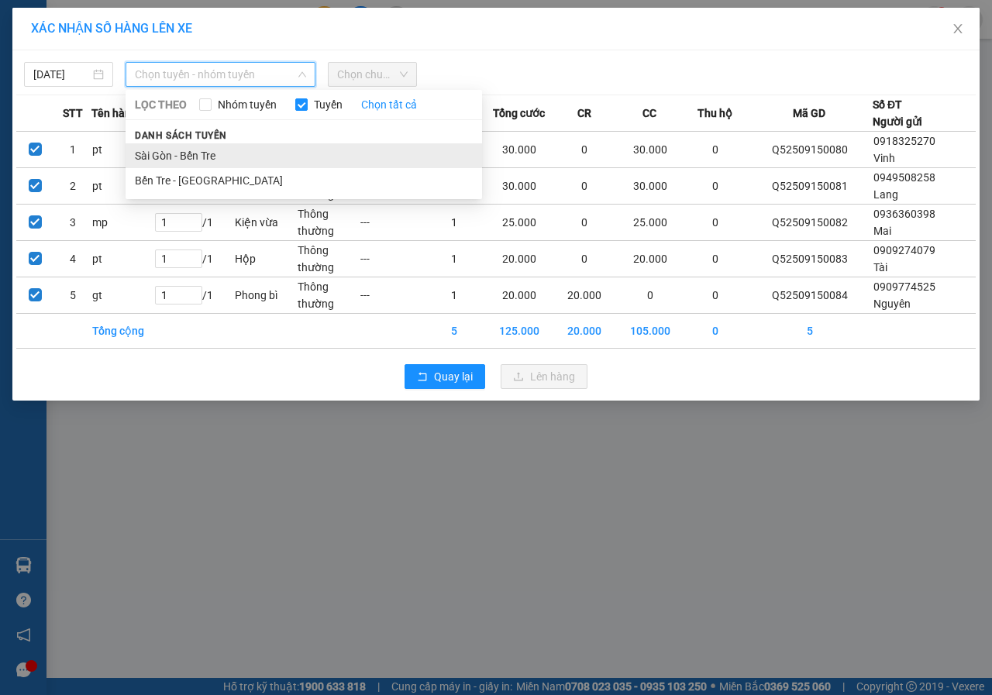
click at [223, 146] on li "Sài Gòn - Bến Tre" at bounding box center [304, 155] width 356 height 25
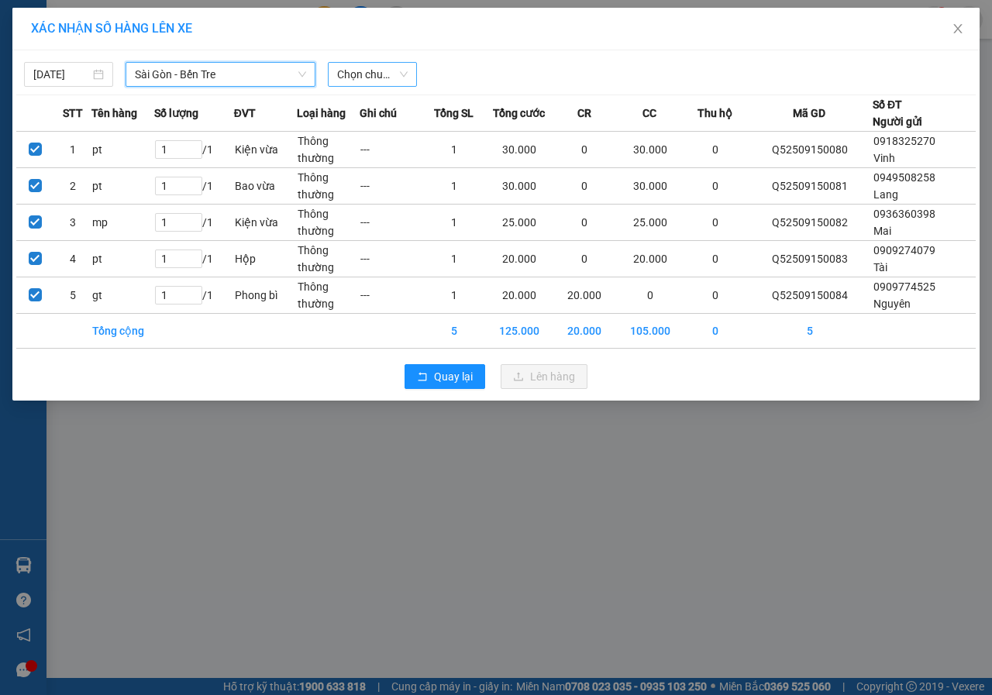
click at [372, 72] on span "Chọn chuyến" at bounding box center [372, 74] width 70 height 23
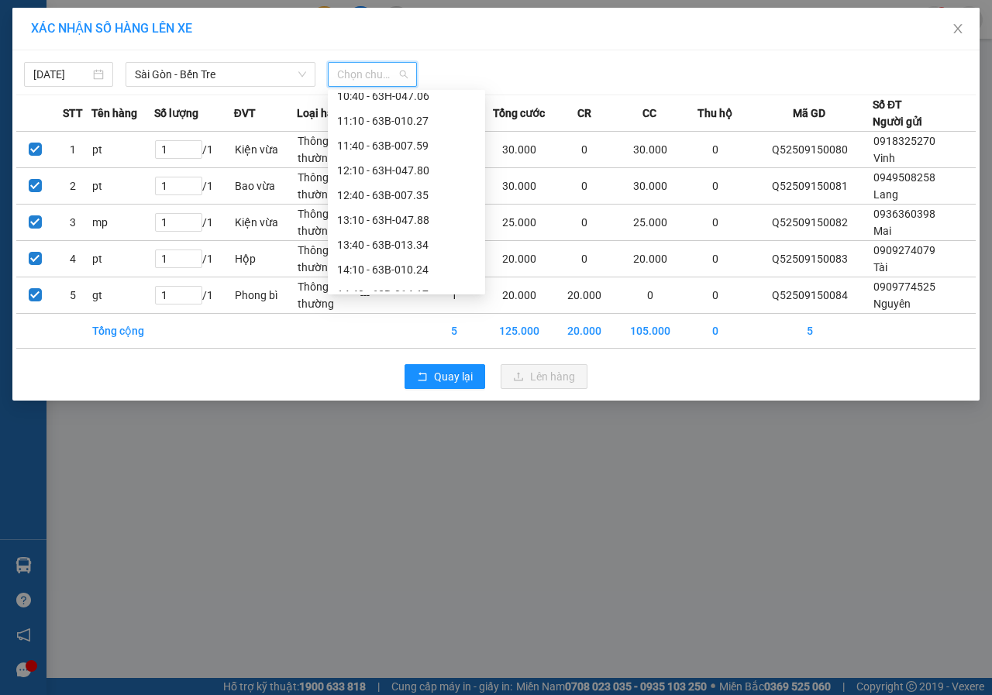
scroll to position [465, 0]
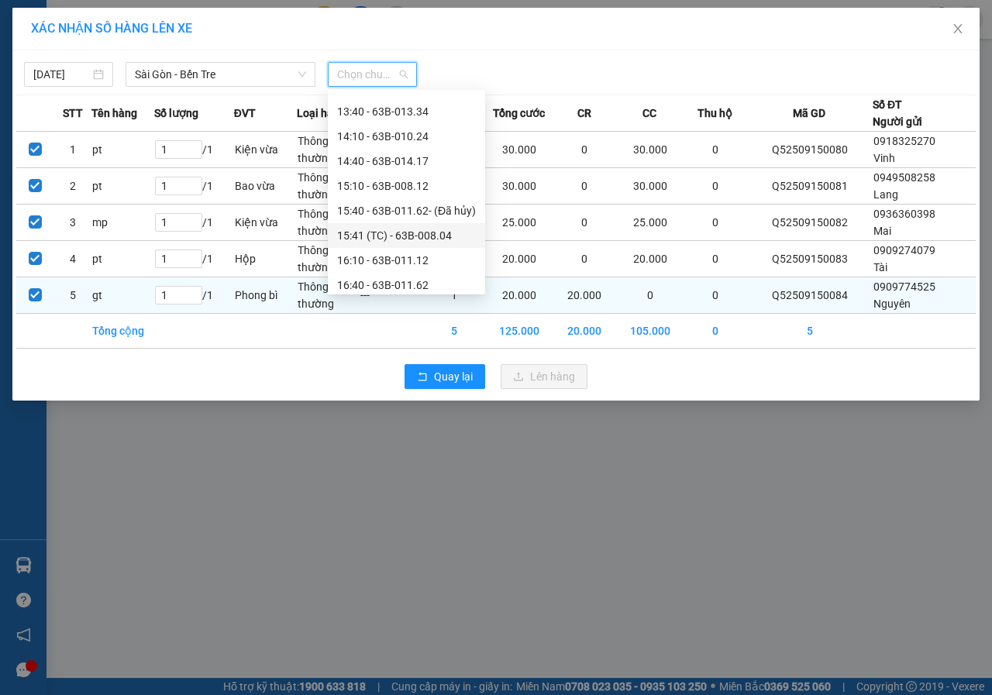
drag, startPoint x: 423, startPoint y: 238, endPoint x: 579, endPoint y: 319, distance: 175.7
click at [424, 241] on div "15:41 (TC) - 63B-008.04" at bounding box center [406, 235] width 139 height 17
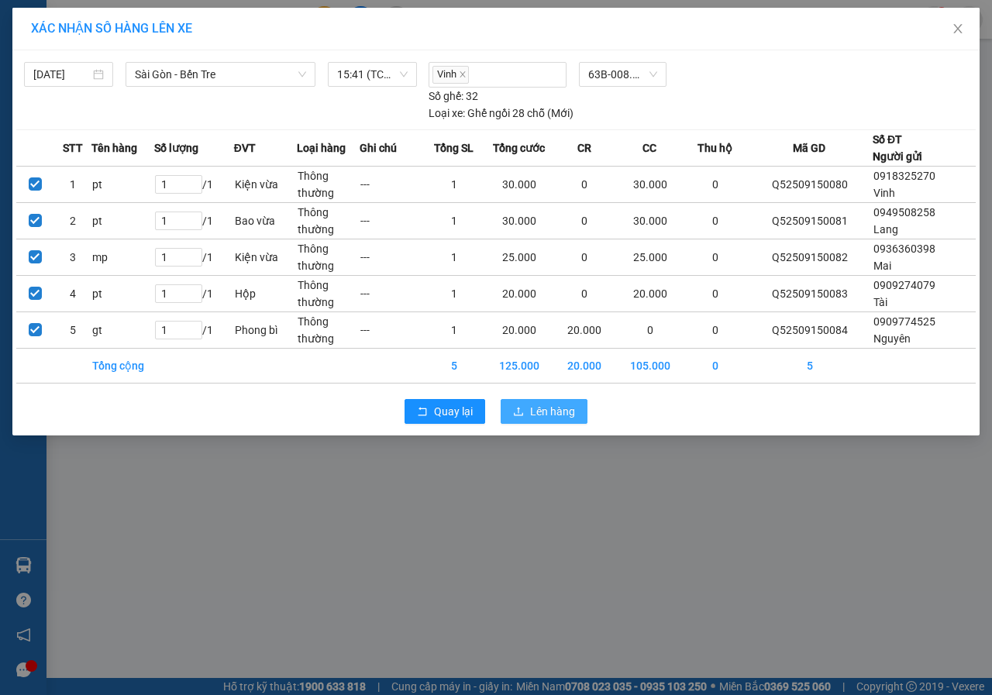
click at [543, 423] on div "Quay lại Lên hàng" at bounding box center [495, 411] width 959 height 40
click at [554, 418] on span "Lên hàng" at bounding box center [552, 411] width 45 height 17
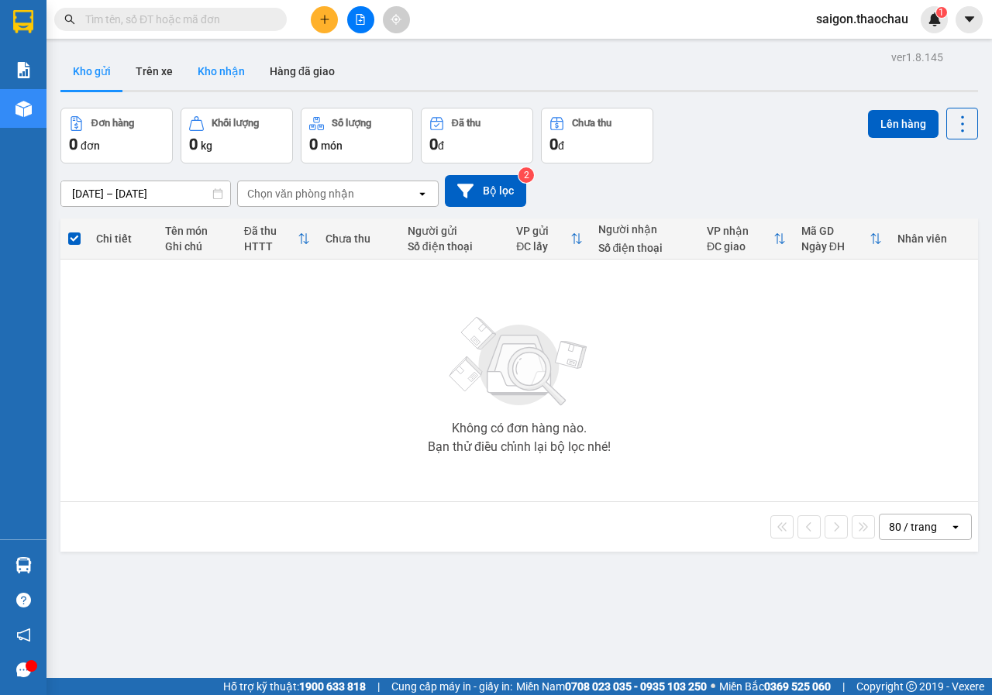
click at [239, 61] on button "Kho nhận" at bounding box center [221, 71] width 72 height 37
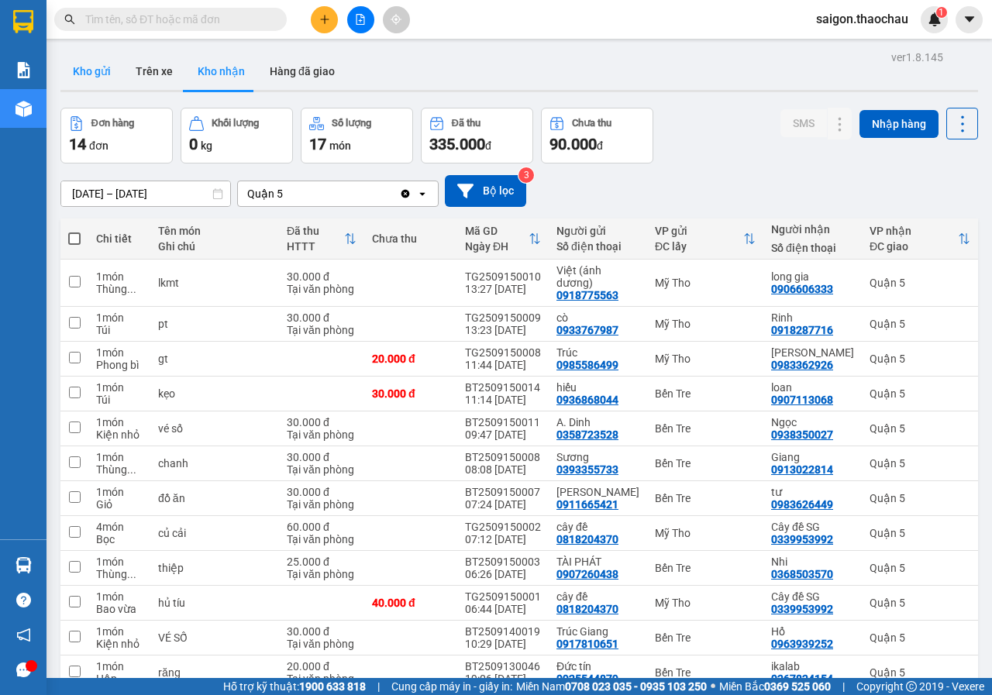
click at [100, 62] on button "Kho gửi" at bounding box center [91, 71] width 63 height 37
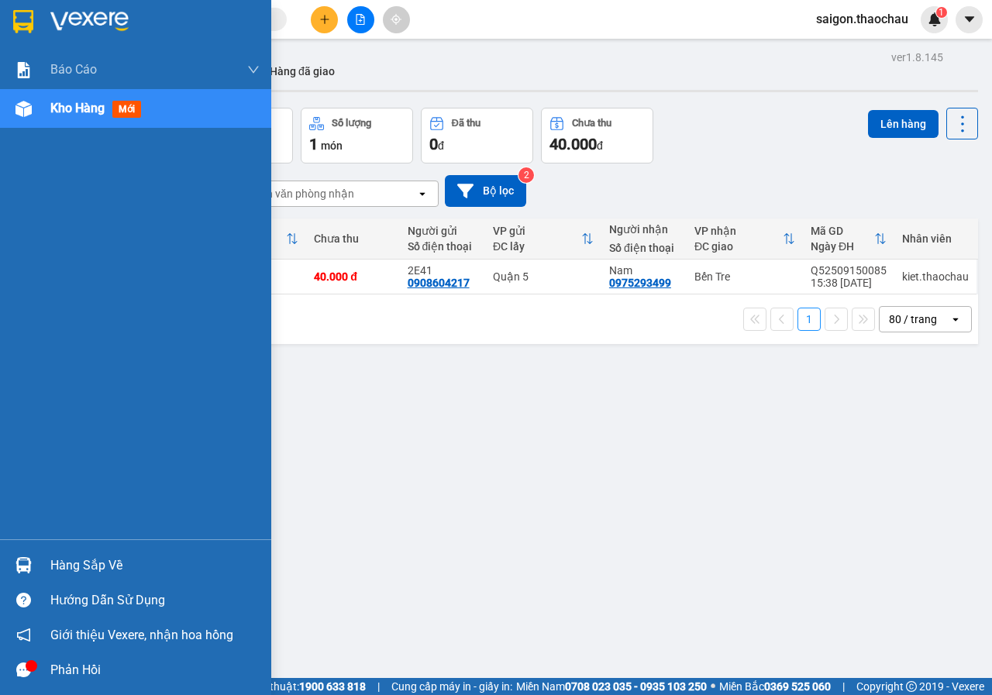
click at [52, 561] on div "Hàng sắp về" at bounding box center [154, 565] width 209 height 23
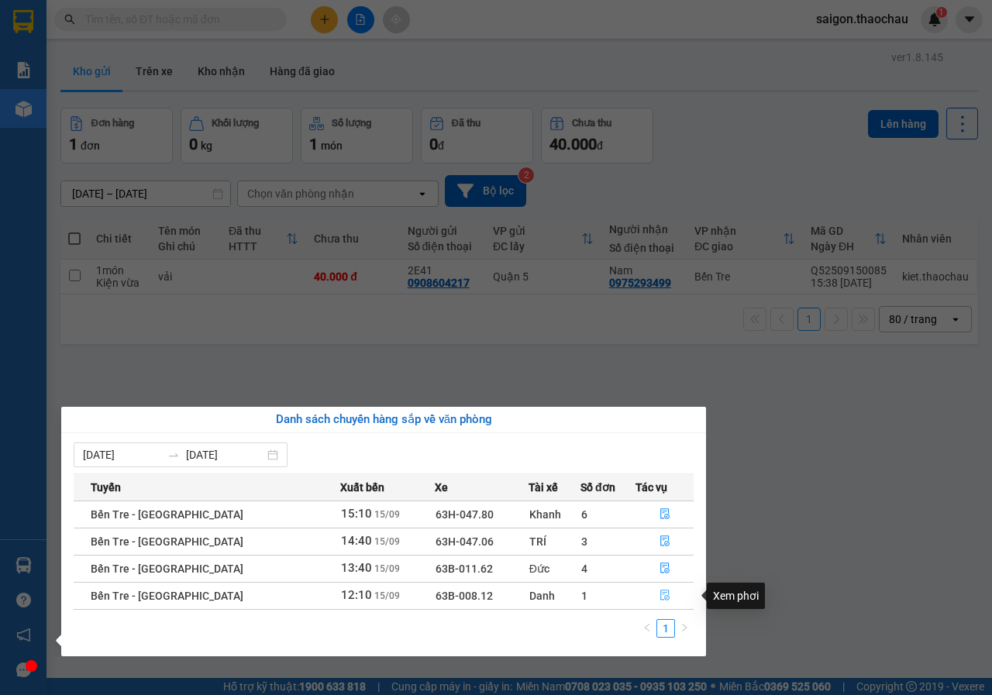
click at [645, 599] on button "button" at bounding box center [664, 595] width 57 height 25
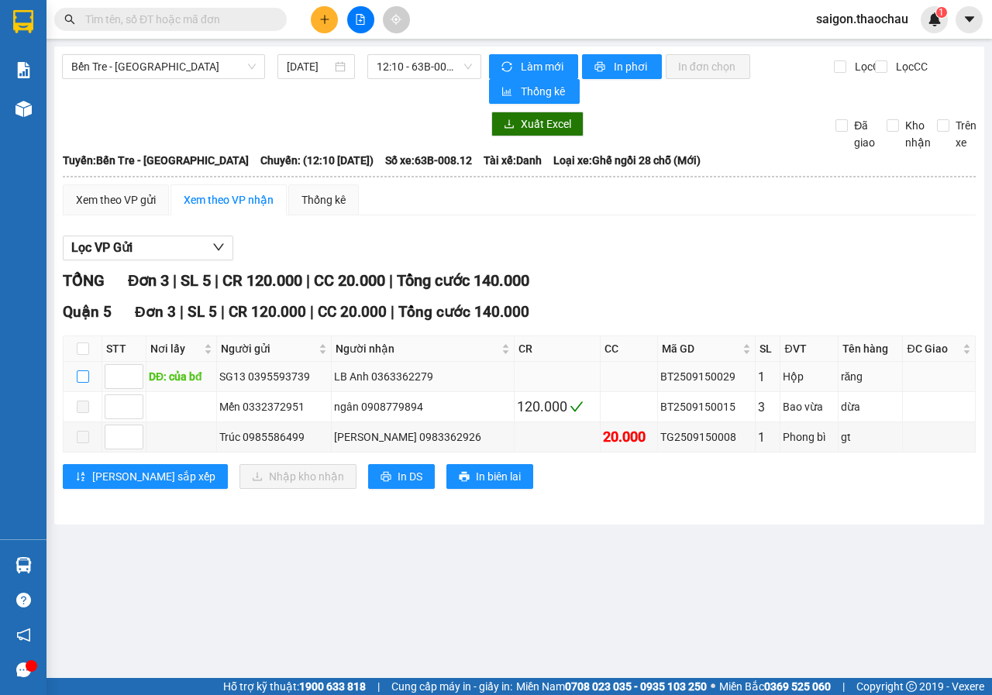
click at [84, 373] on input "checkbox" at bounding box center [83, 376] width 12 height 12
checkbox input "true"
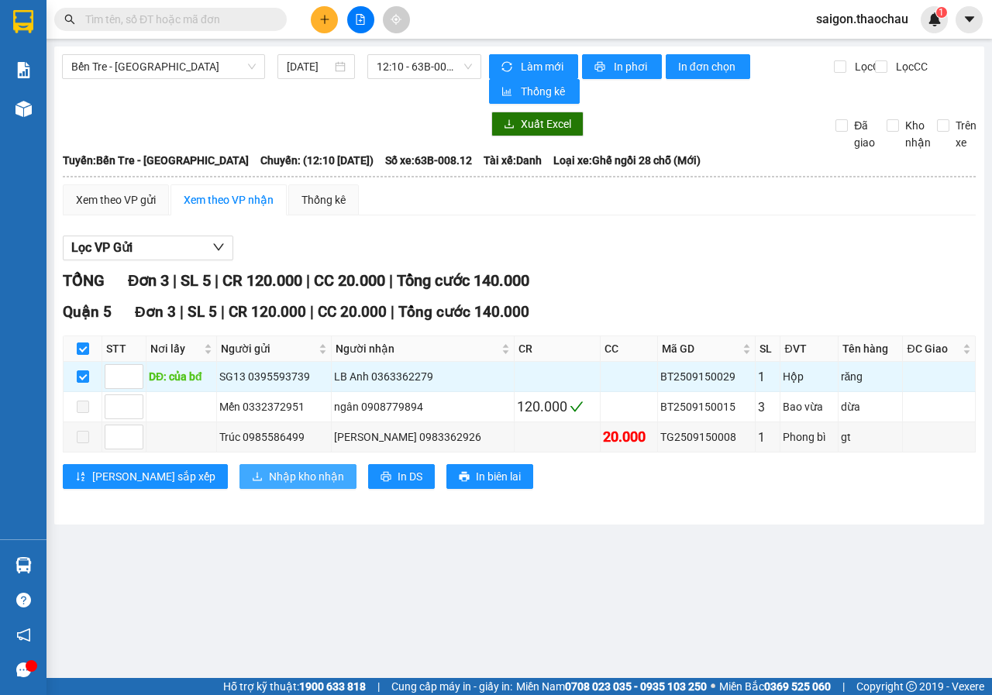
click at [269, 475] on span "Nhập kho nhận" at bounding box center [306, 476] width 75 height 17
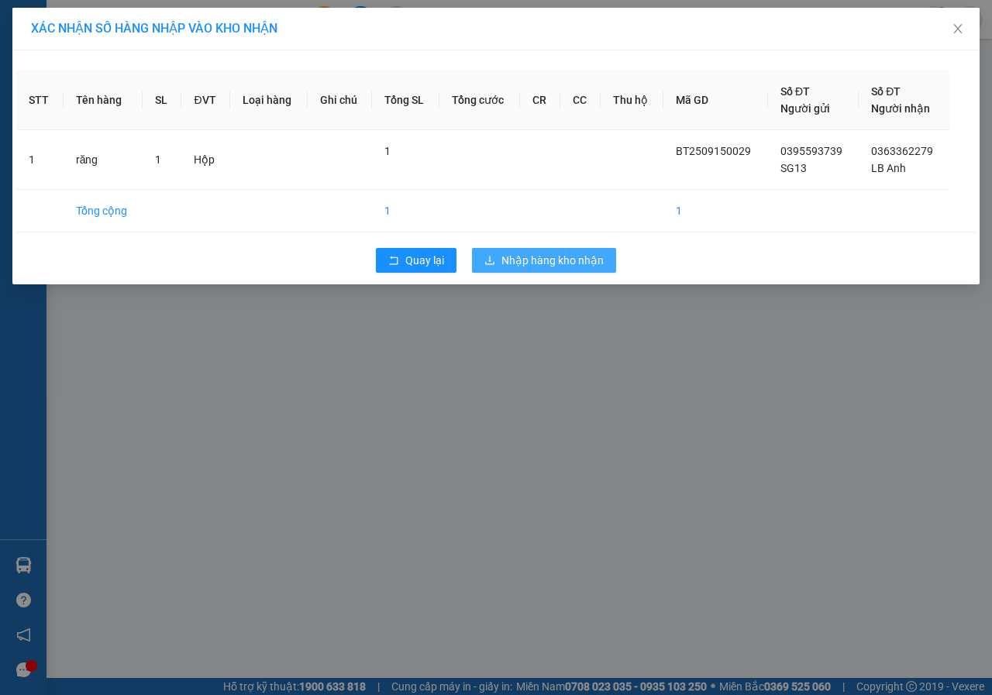
click at [578, 262] on span "Nhập hàng kho nhận" at bounding box center [552, 260] width 102 height 17
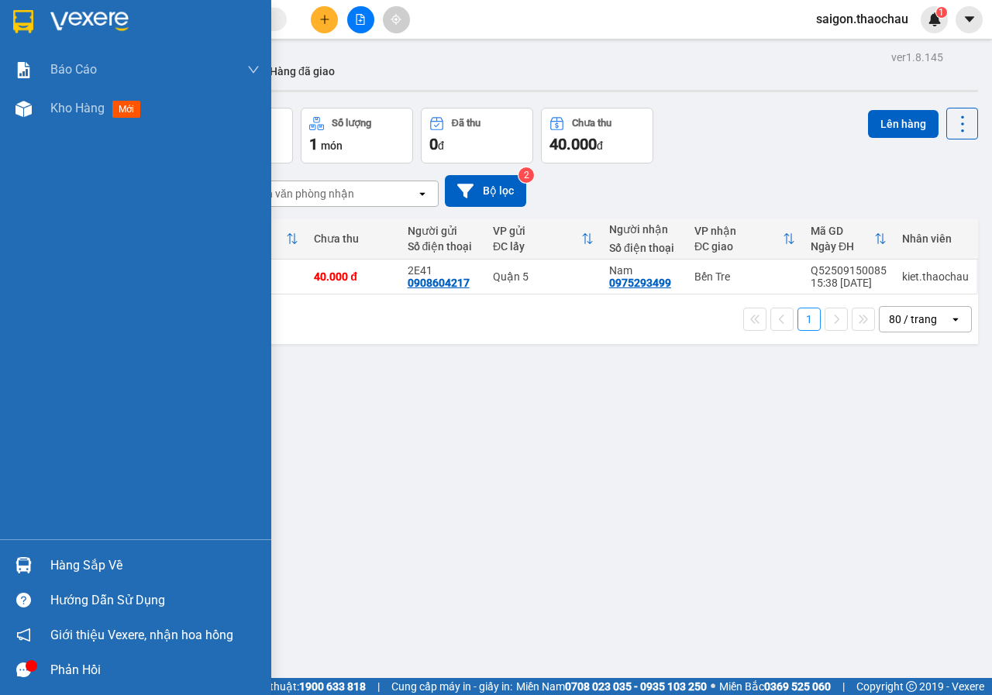
drag, startPoint x: 85, startPoint y: 568, endPoint x: 195, endPoint y: 562, distance: 110.1
click at [86, 568] on div "Hàng sắp về" at bounding box center [154, 565] width 209 height 23
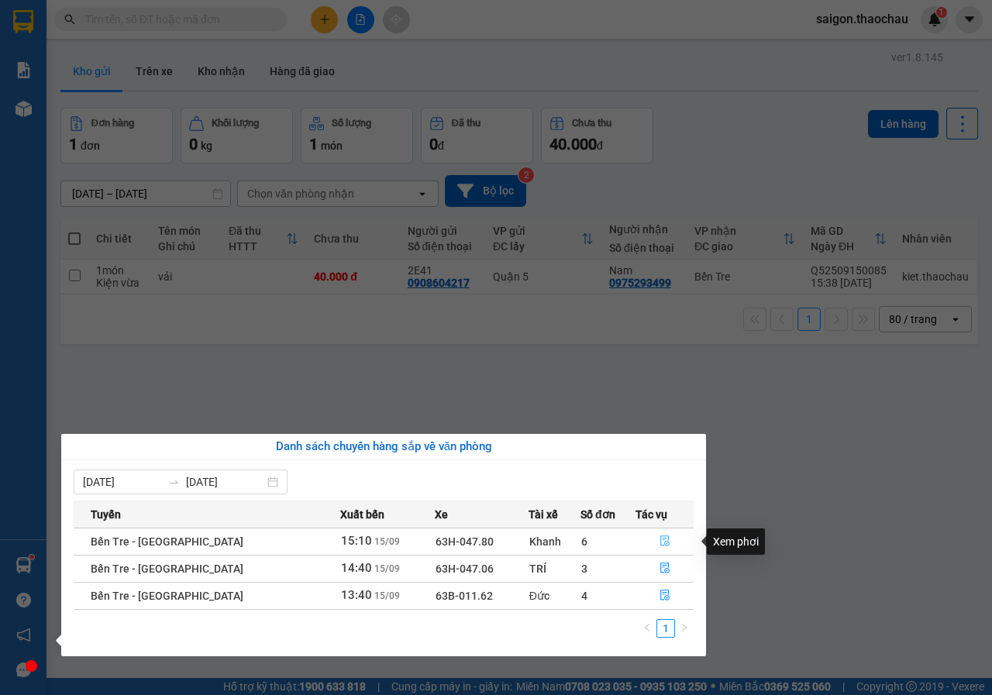
click at [652, 541] on button "button" at bounding box center [664, 541] width 57 height 25
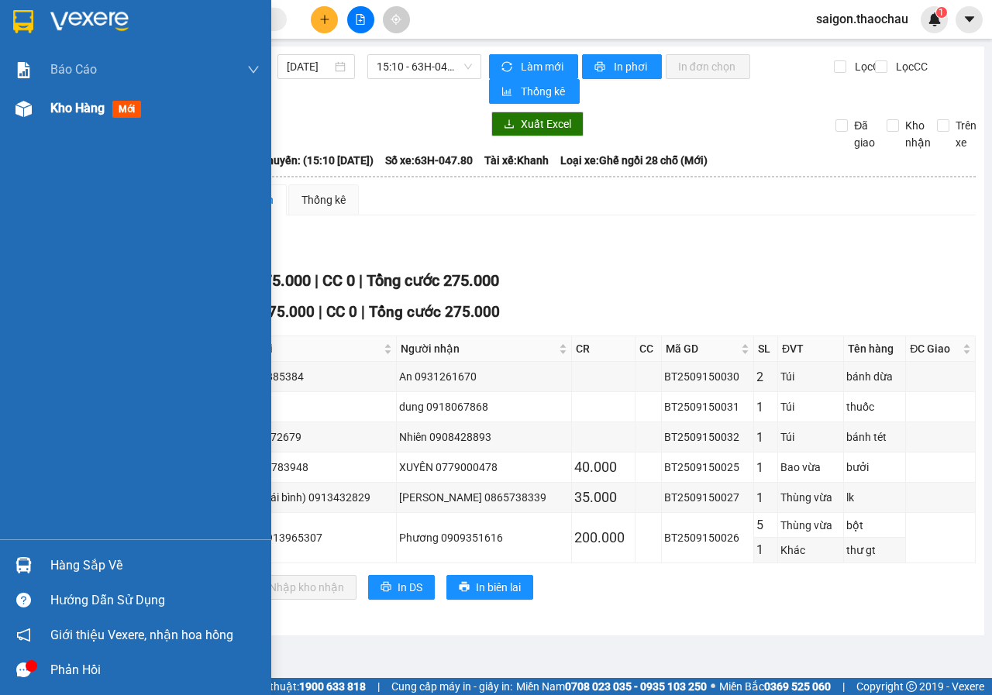
click at [67, 114] on span "Kho hàng" at bounding box center [77, 108] width 54 height 15
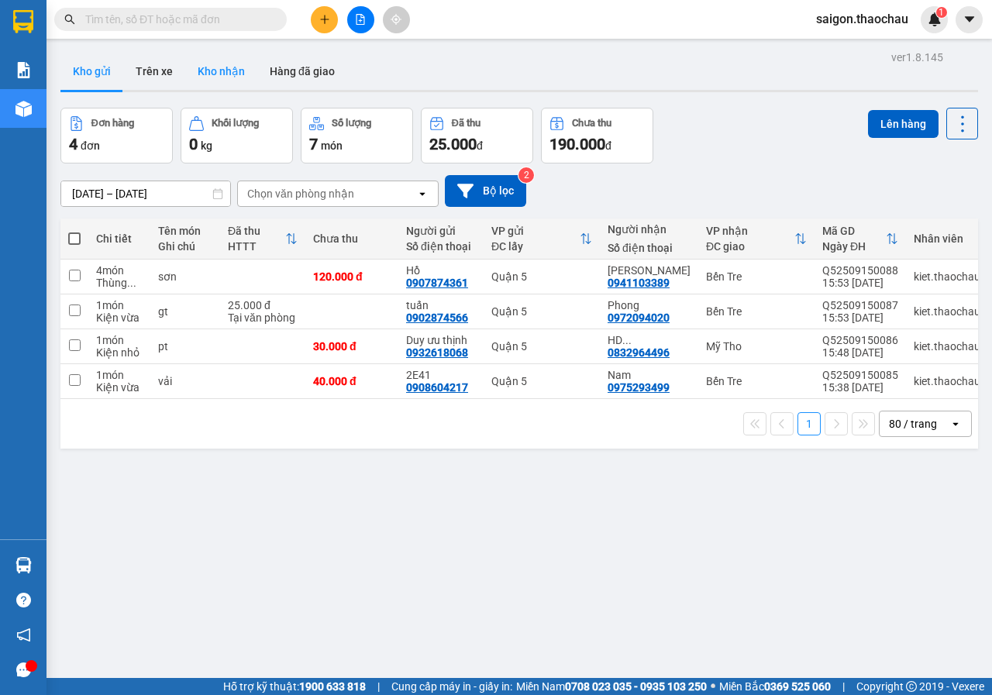
click at [218, 70] on button "Kho nhận" at bounding box center [221, 71] width 72 height 37
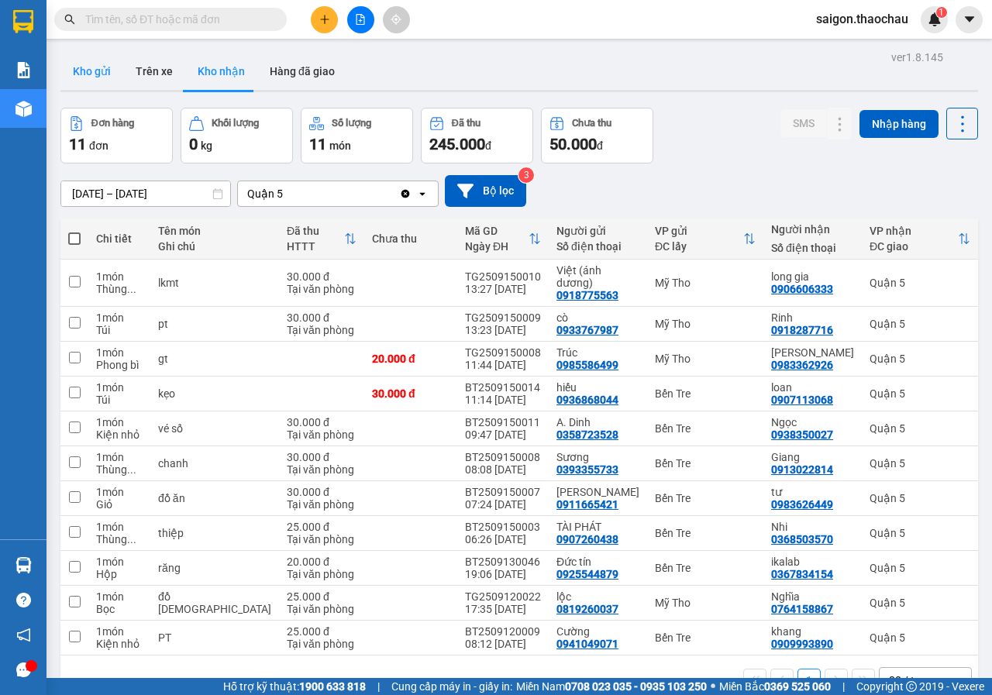
click at [97, 77] on button "Kho gửi" at bounding box center [91, 71] width 63 height 37
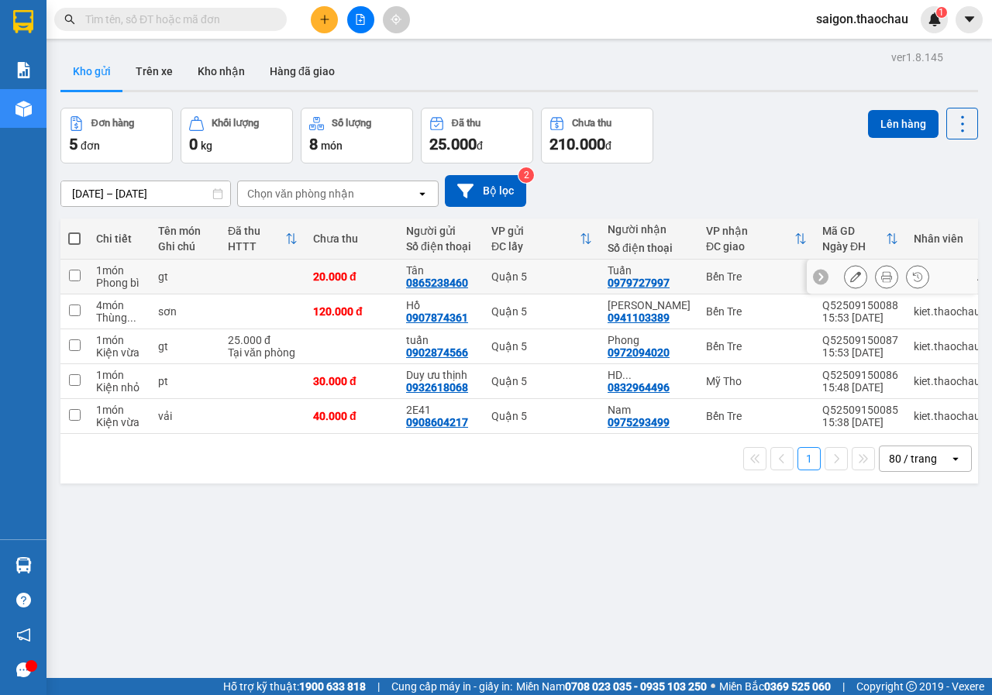
click at [881, 277] on icon at bounding box center [886, 276] width 11 height 11
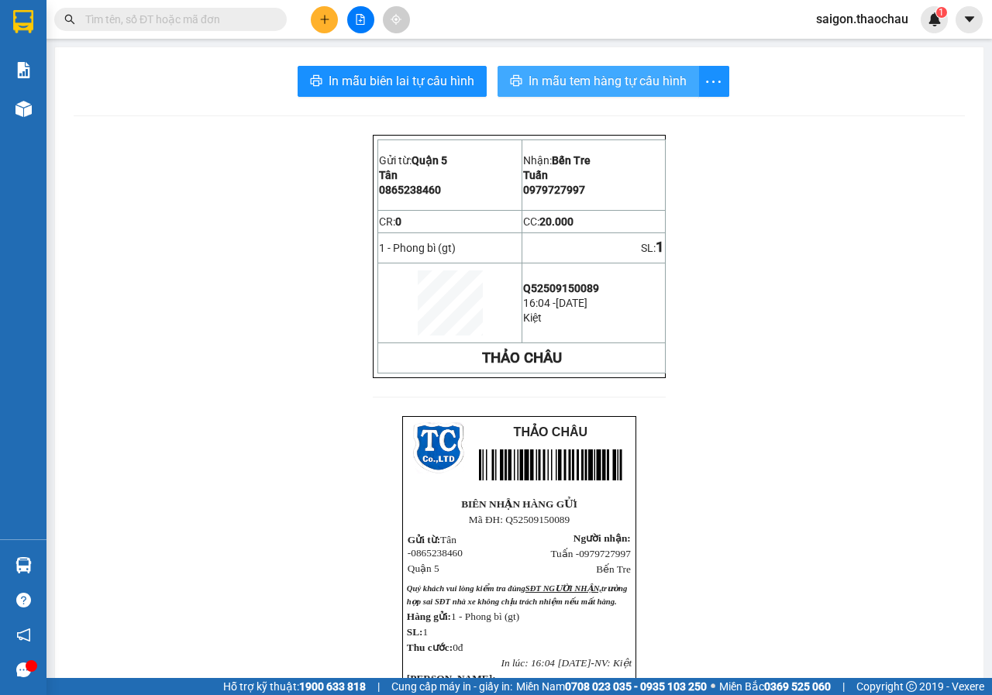
click at [665, 80] on span "In mẫu tem hàng tự cấu hình" at bounding box center [607, 80] width 158 height 19
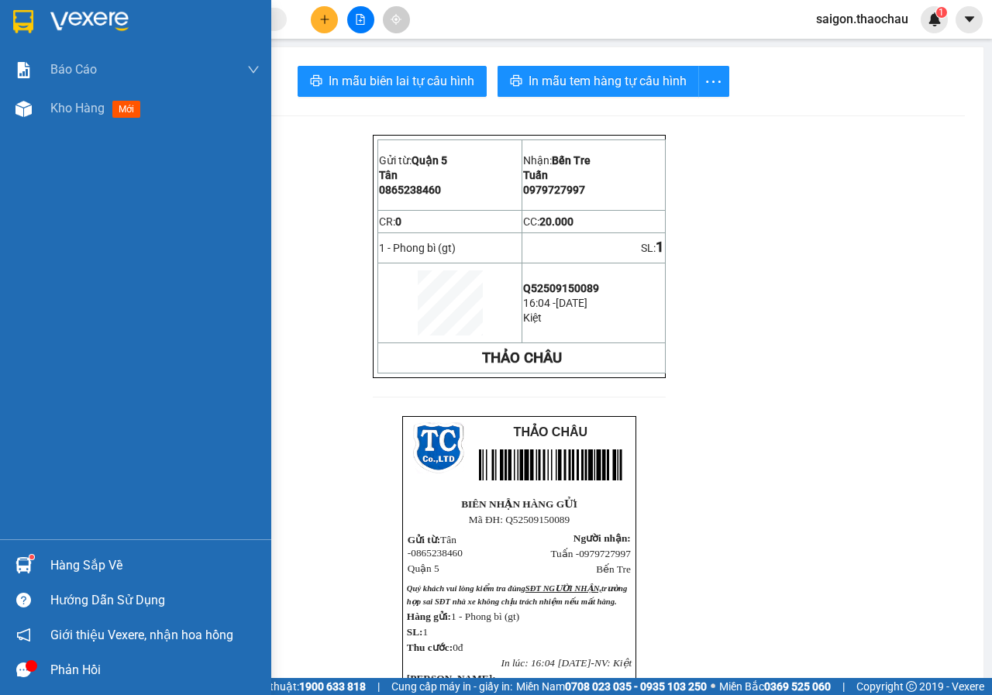
drag, startPoint x: 58, startPoint y: 574, endPoint x: 261, endPoint y: 569, distance: 203.0
click at [71, 574] on div "Hàng sắp về" at bounding box center [154, 565] width 209 height 23
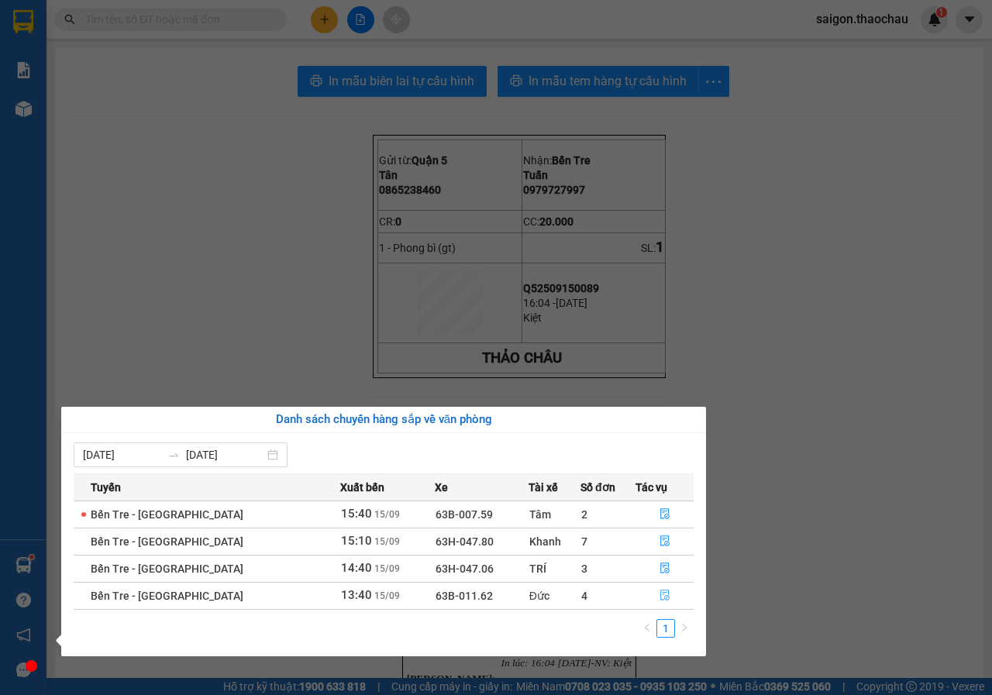
click at [660, 593] on icon "file-done" at bounding box center [664, 595] width 9 height 11
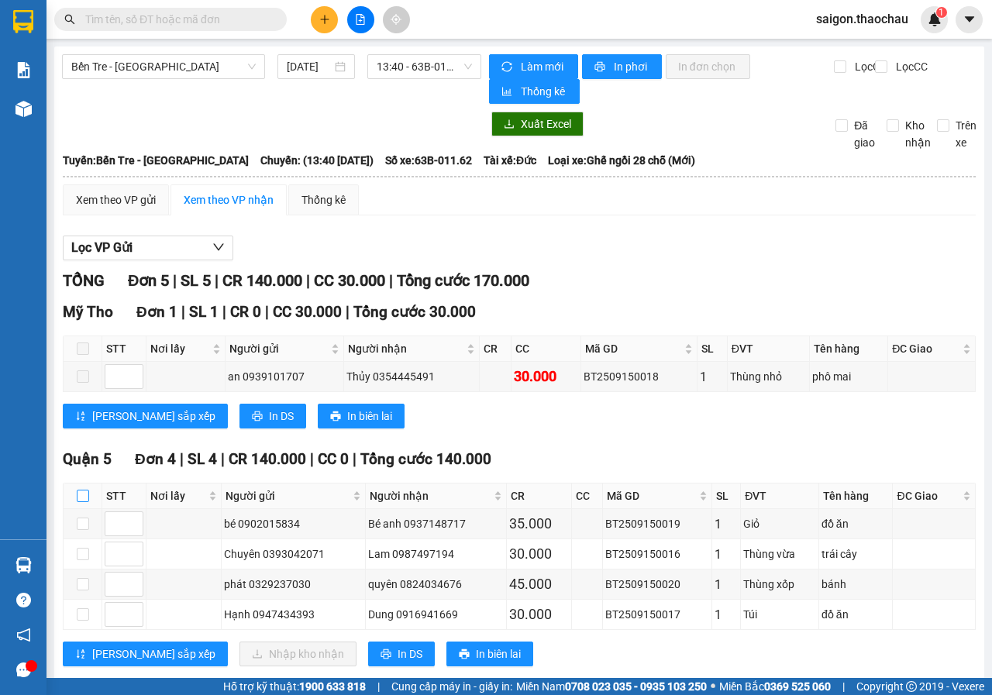
click at [84, 487] on label at bounding box center [83, 495] width 12 height 17
click at [84, 490] on input "checkbox" at bounding box center [83, 496] width 12 height 12
checkbox input "true"
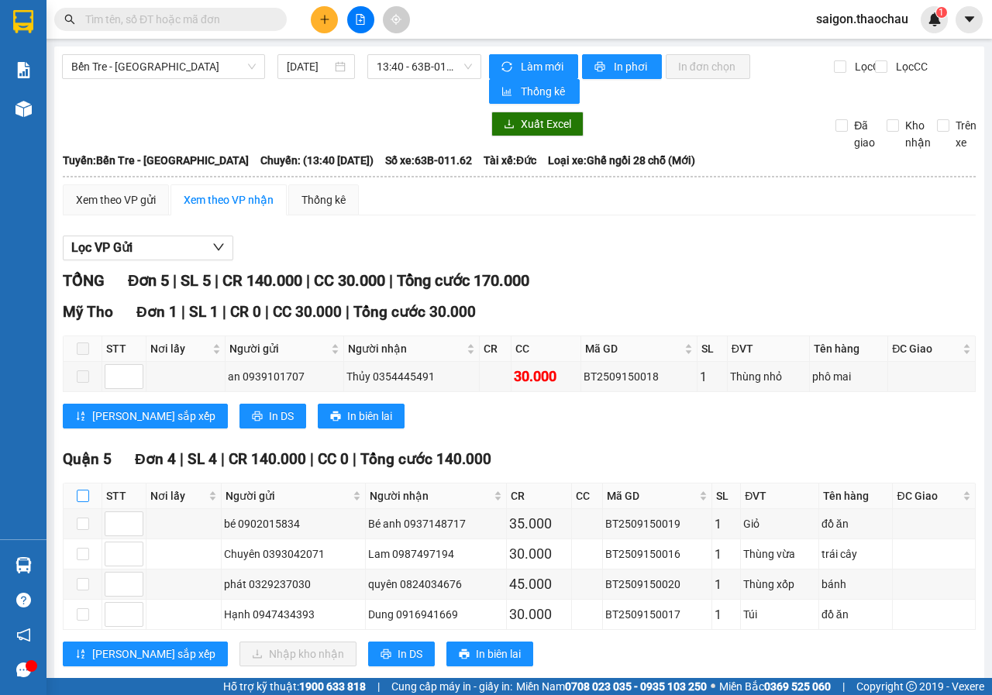
checkbox input "true"
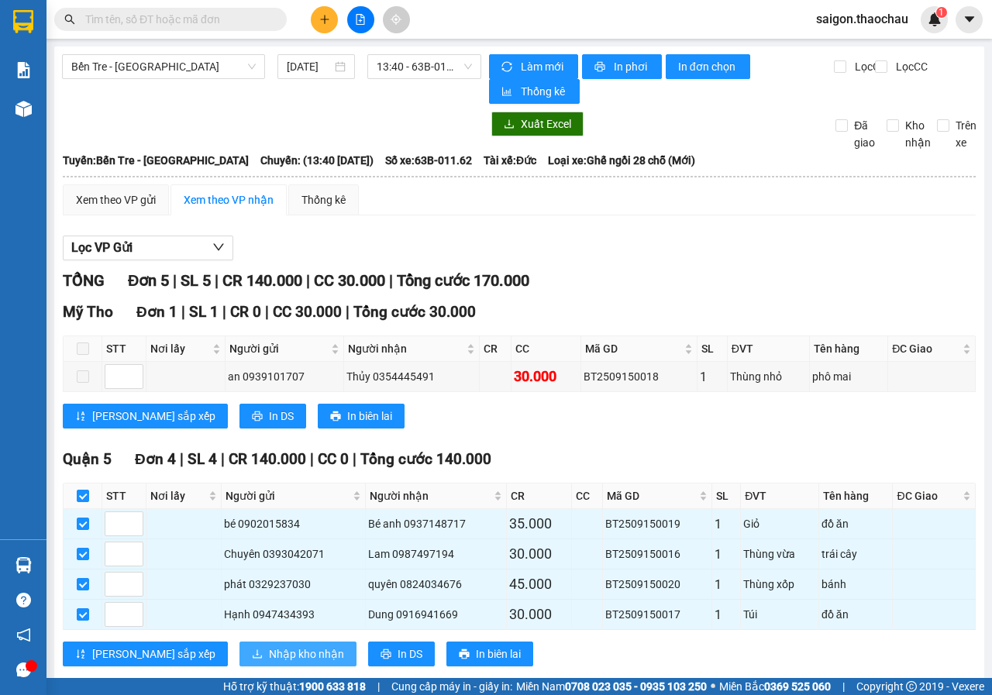
drag, startPoint x: 247, startPoint y: 658, endPoint x: 259, endPoint y: 653, distance: 12.8
click at [269, 658] on span "Nhập kho nhận" at bounding box center [306, 653] width 75 height 17
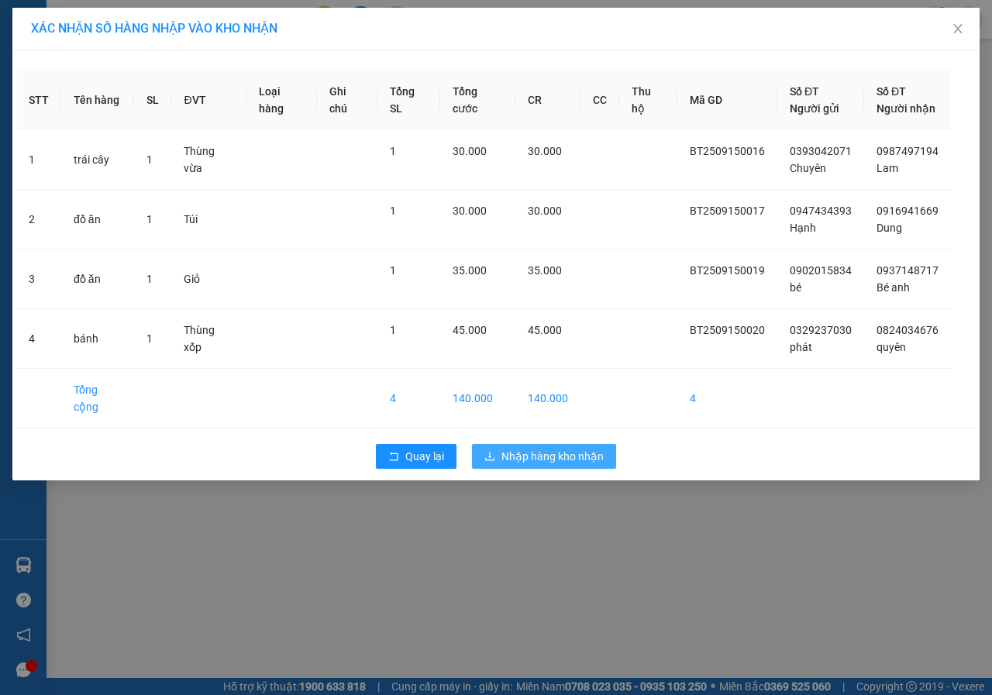
click at [583, 448] on span "Nhập hàng kho nhận" at bounding box center [552, 456] width 102 height 17
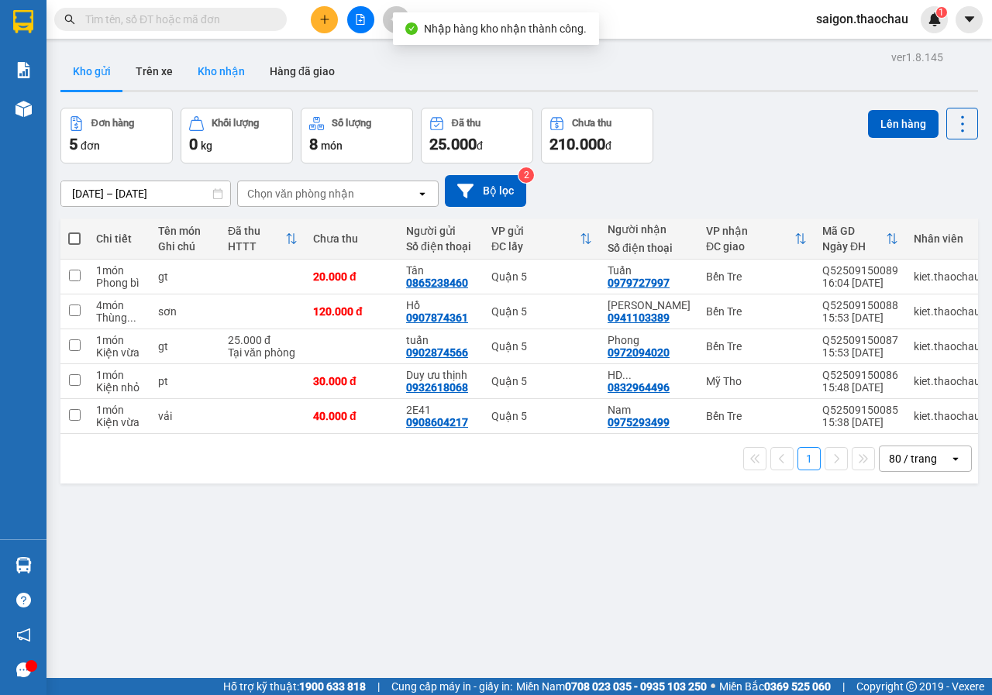
click at [211, 64] on button "Kho nhận" at bounding box center [221, 71] width 72 height 37
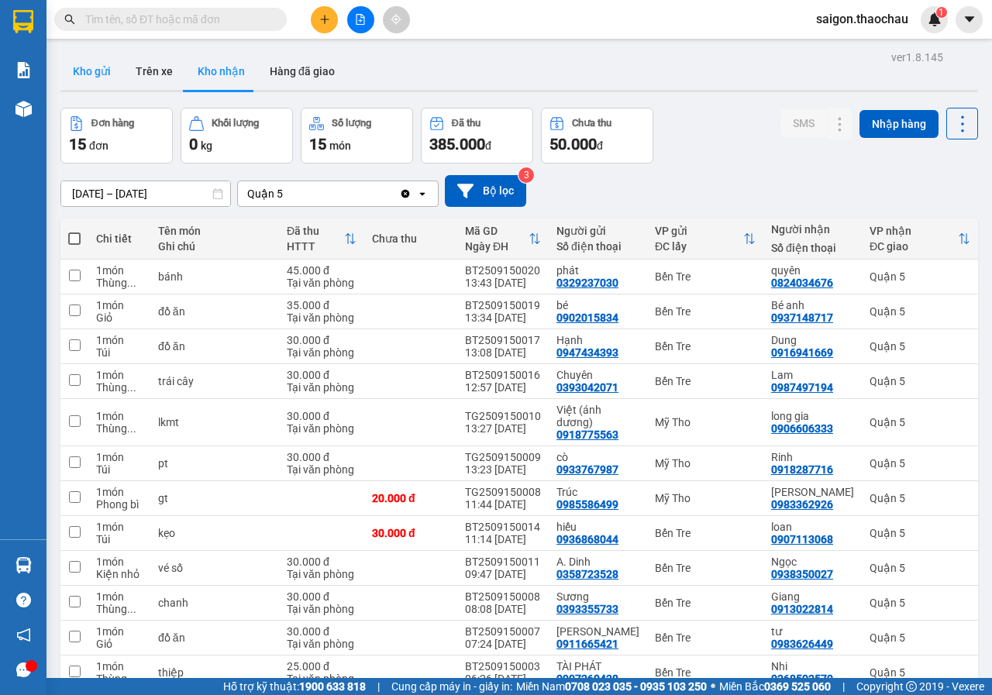
click at [66, 84] on button "Kho gửi" at bounding box center [91, 71] width 63 height 37
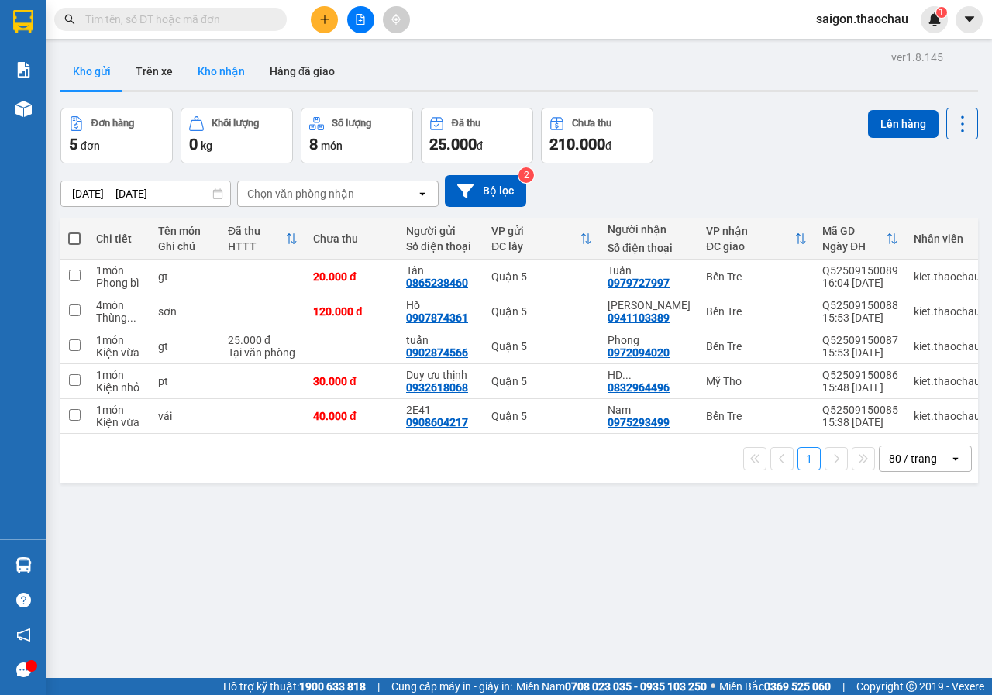
click at [221, 83] on button "Kho nhận" at bounding box center [221, 71] width 72 height 37
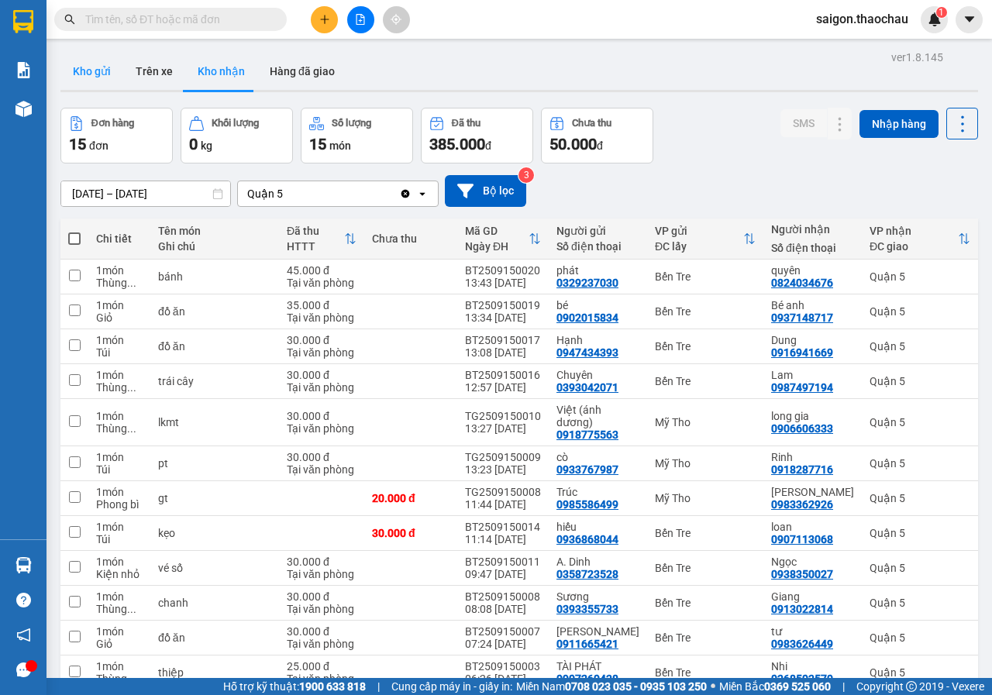
click at [110, 75] on button "Kho gửi" at bounding box center [91, 71] width 63 height 37
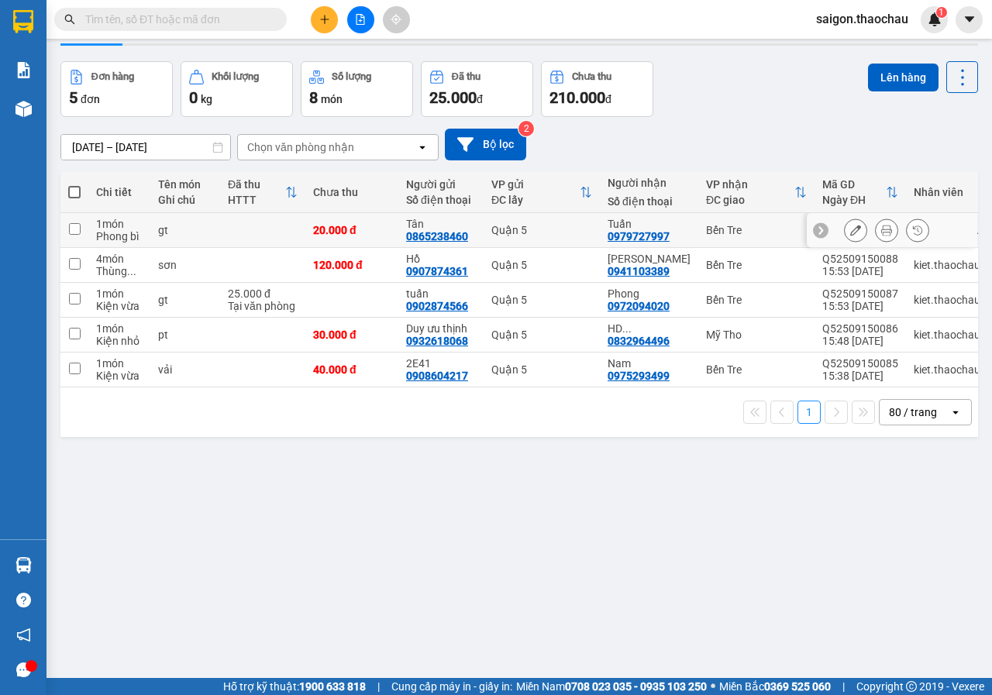
scroll to position [71, 0]
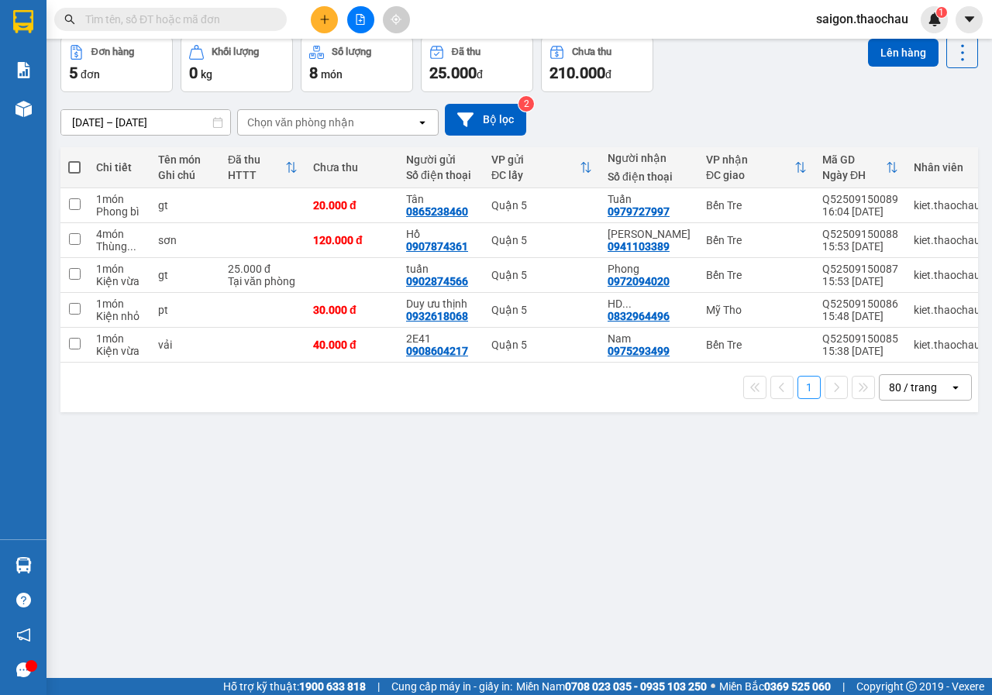
click at [223, 693] on span "Hỗ trợ kỹ thuật: 1900 633 818" at bounding box center [294, 686] width 143 height 17
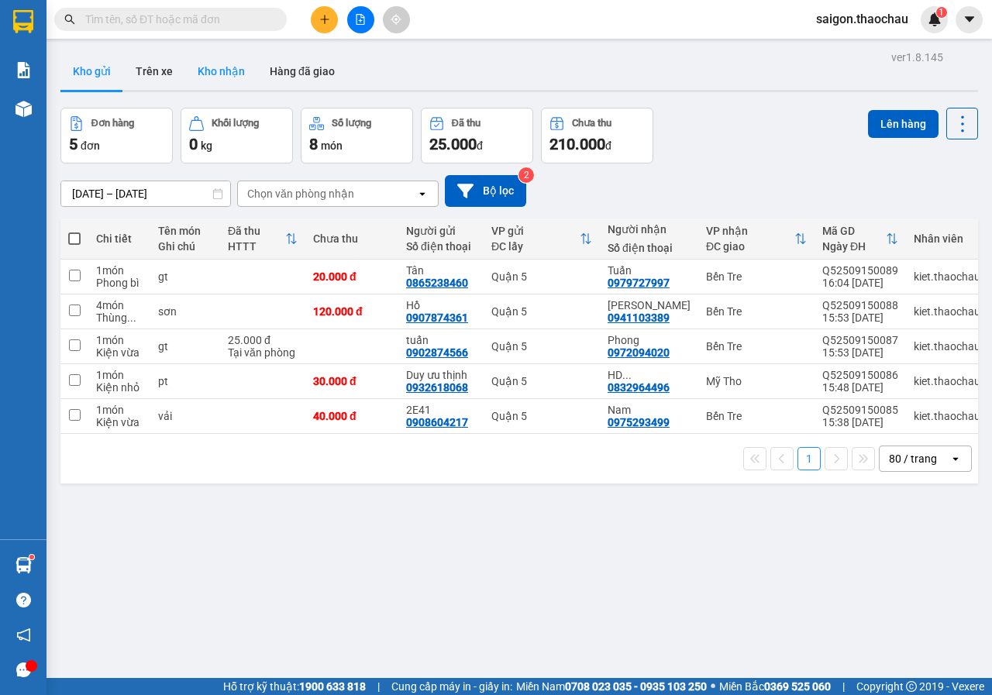
click at [235, 64] on button "Kho nhận" at bounding box center [221, 71] width 72 height 37
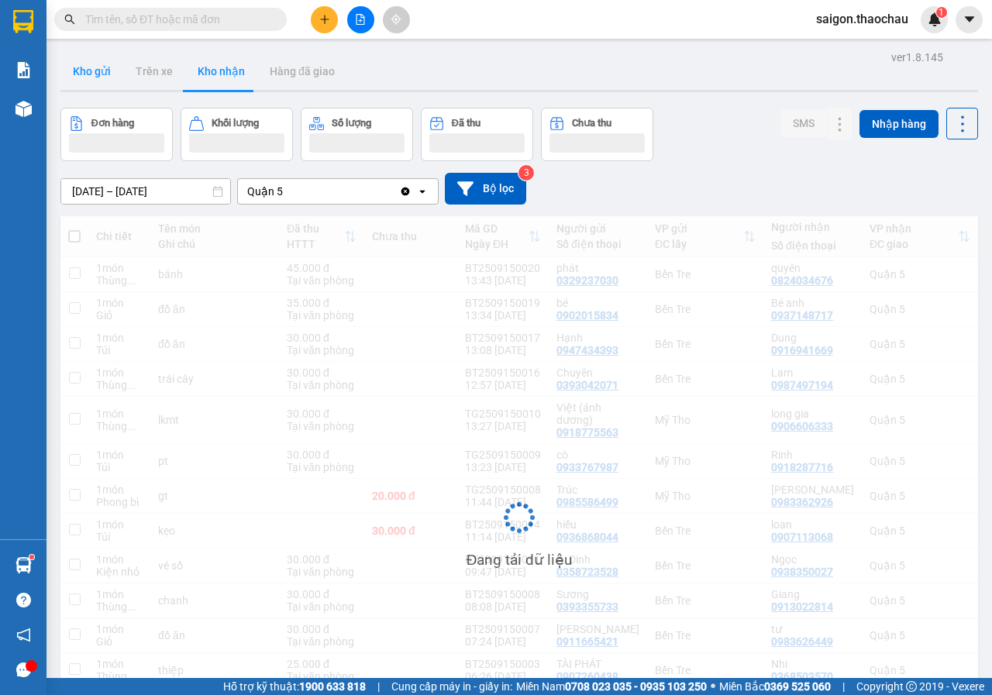
click at [101, 77] on button "Kho gửi" at bounding box center [91, 71] width 63 height 37
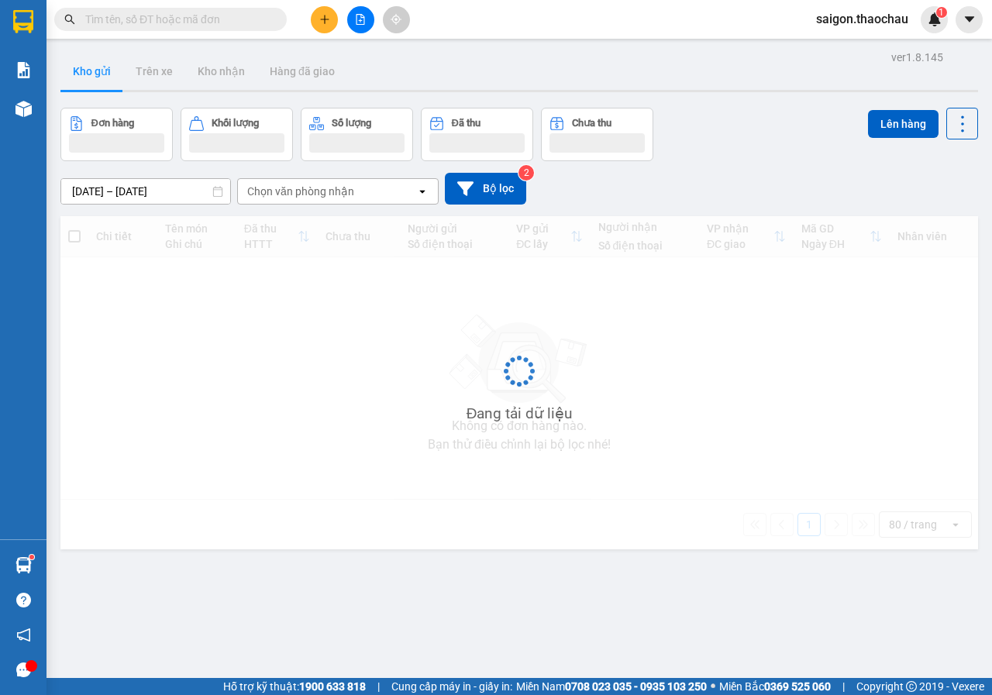
click at [101, 77] on button "Kho gửi" at bounding box center [91, 71] width 63 height 37
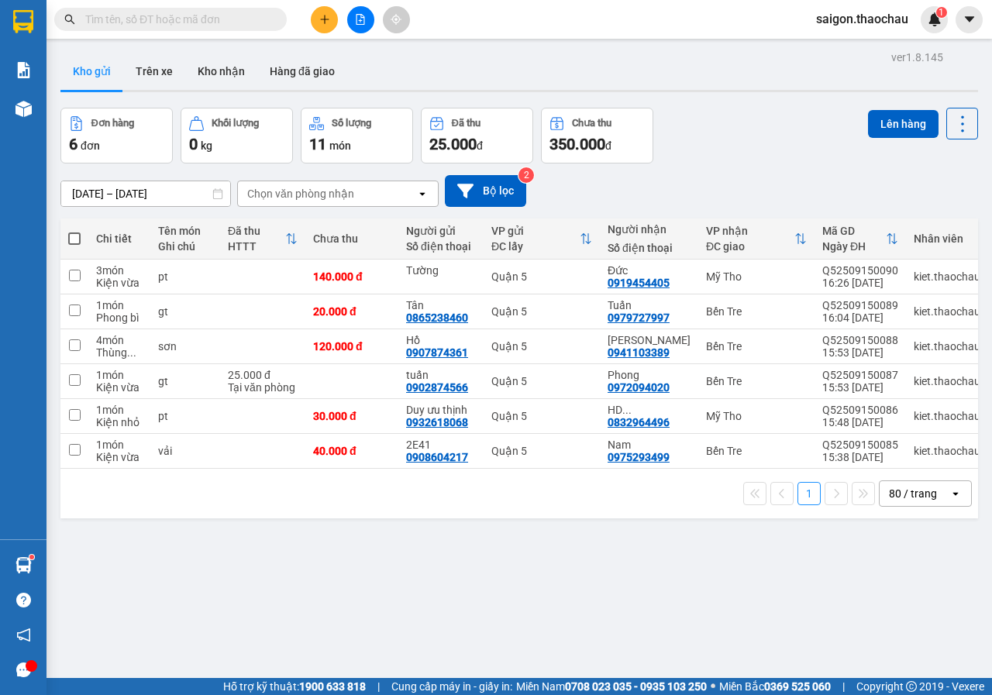
click at [80, 240] on span at bounding box center [74, 238] width 12 height 12
click at [74, 231] on input "checkbox" at bounding box center [74, 231] width 0 height 0
checkbox input "true"
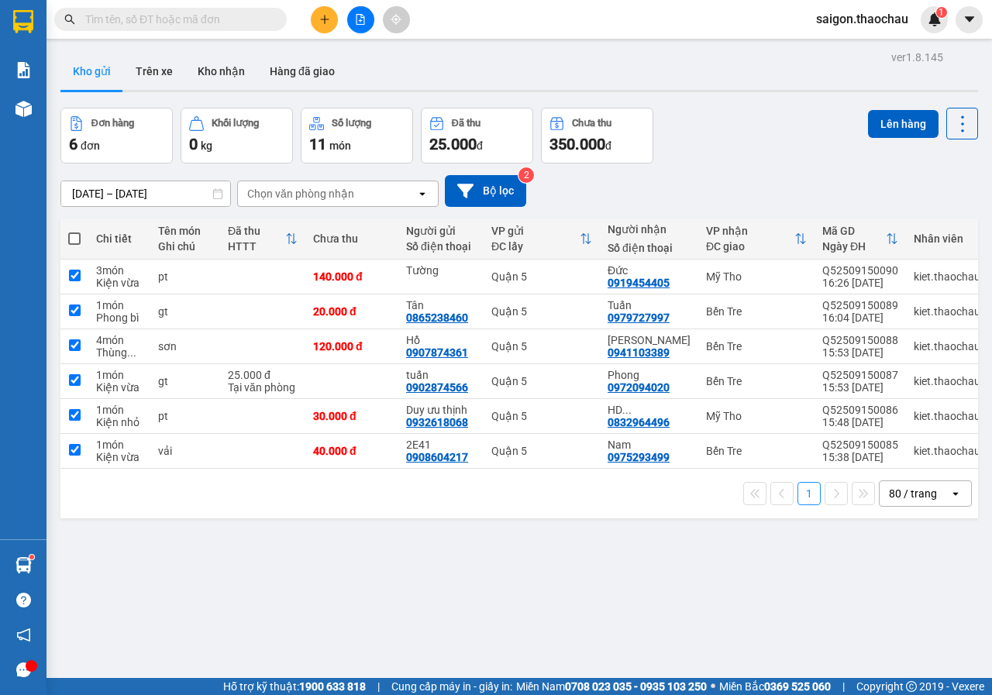
checkbox input "true"
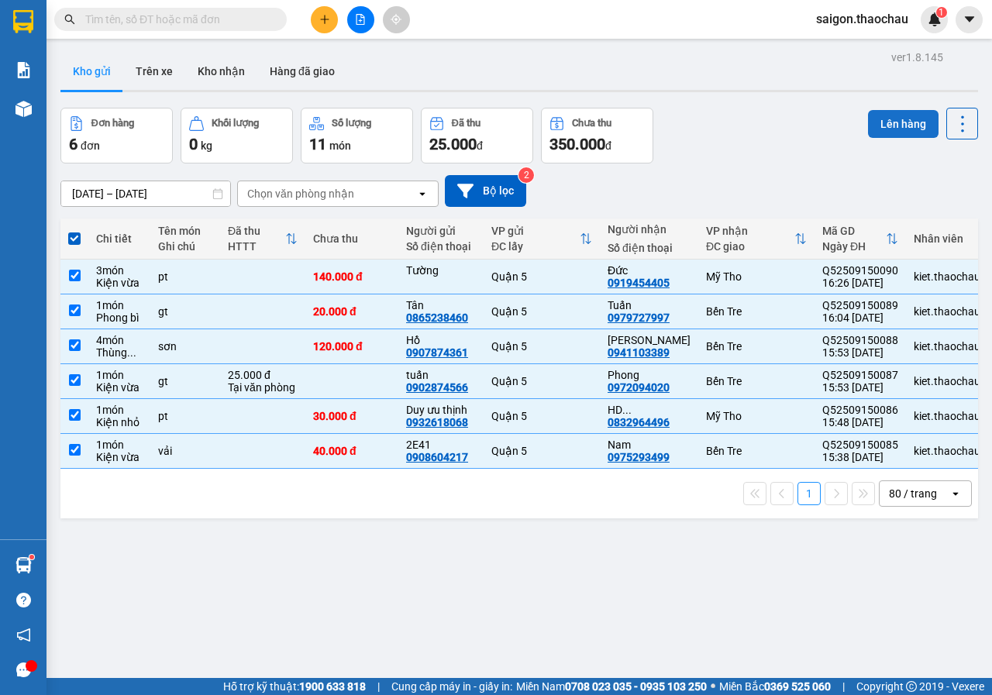
click at [875, 110] on button "Lên hàng" at bounding box center [903, 124] width 70 height 28
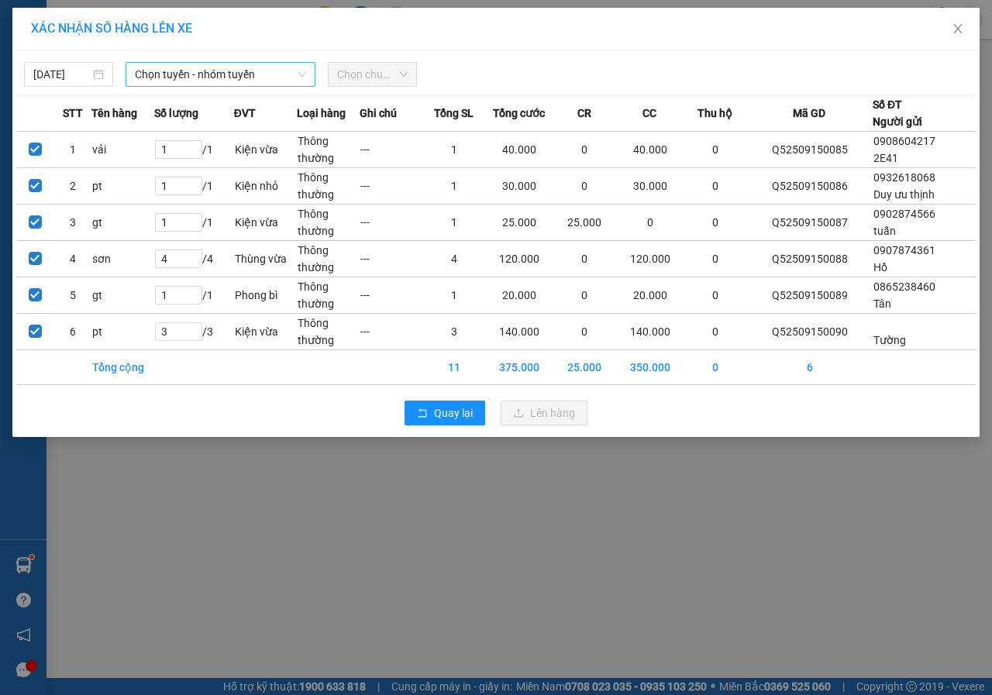
click at [266, 75] on span "Chọn tuyến - nhóm tuyến" at bounding box center [220, 74] width 171 height 23
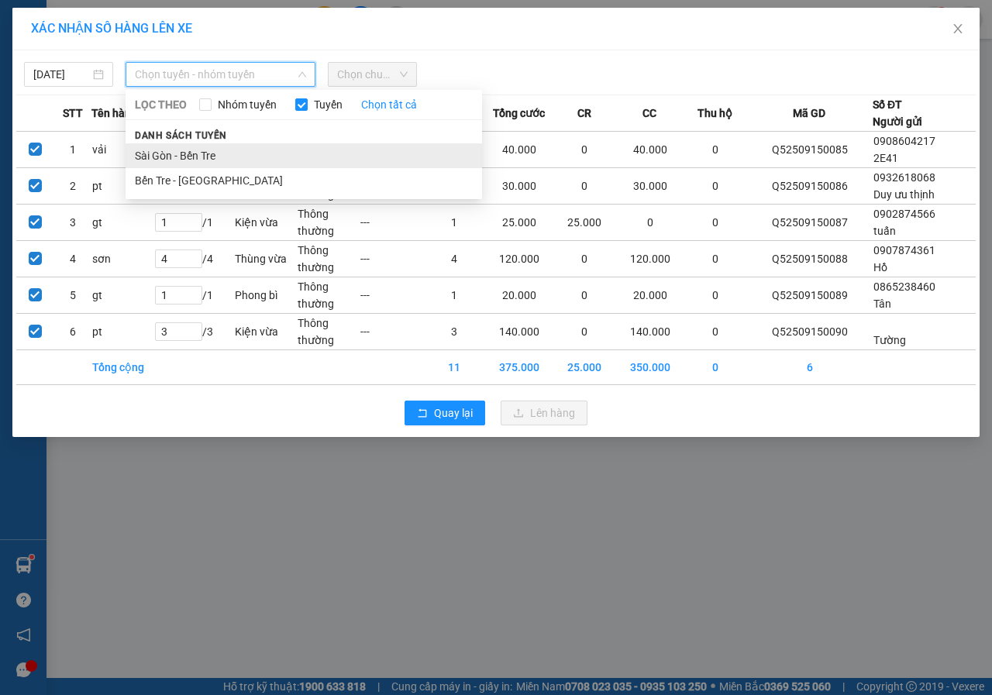
click at [223, 154] on li "Sài Gòn - Bến Tre" at bounding box center [304, 155] width 356 height 25
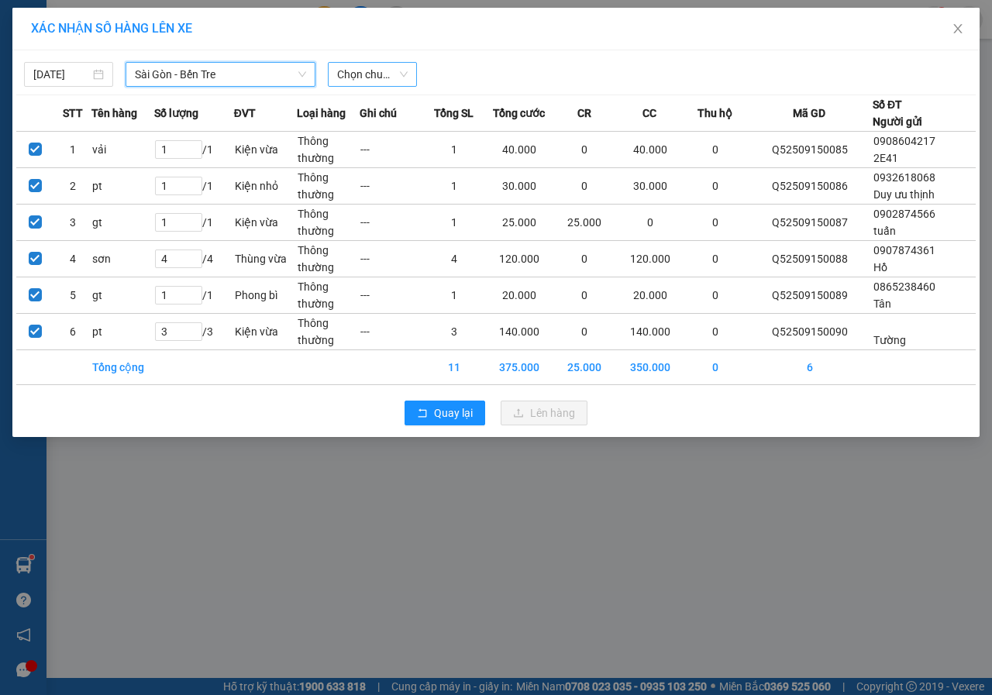
click at [397, 71] on span "Chọn chuyến" at bounding box center [372, 74] width 70 height 23
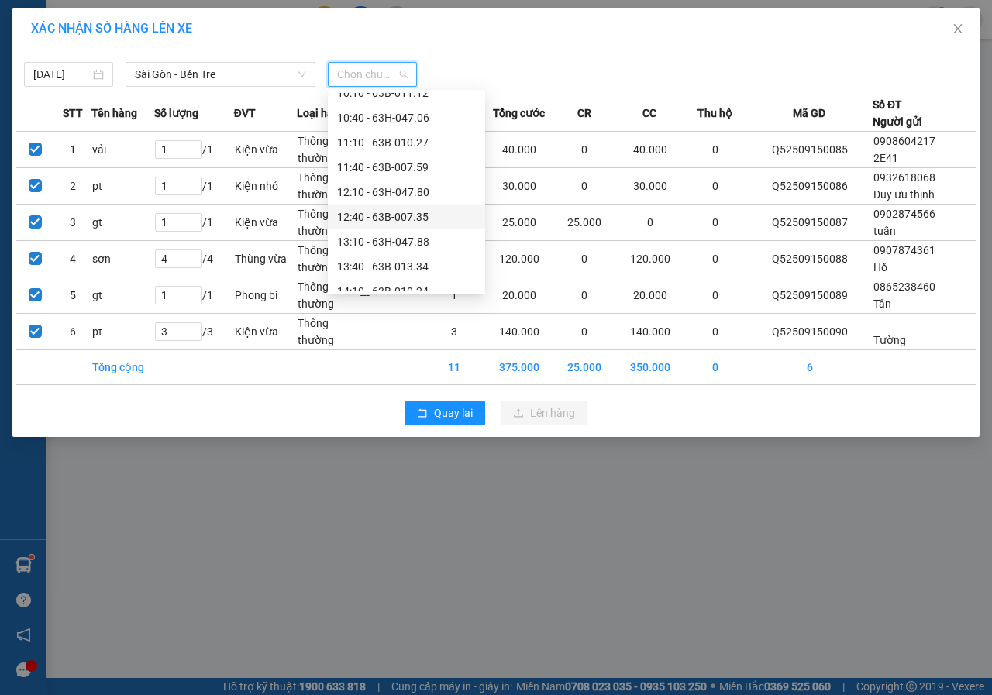
scroll to position [465, 0]
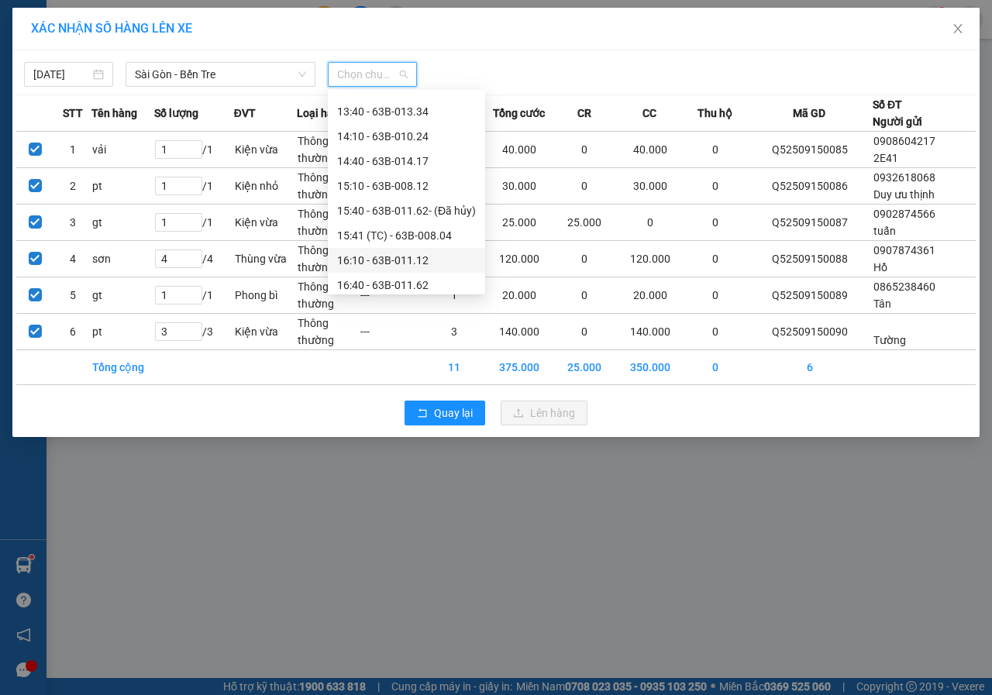
click at [423, 258] on div "16:10 - 63B-011.12" at bounding box center [406, 260] width 139 height 17
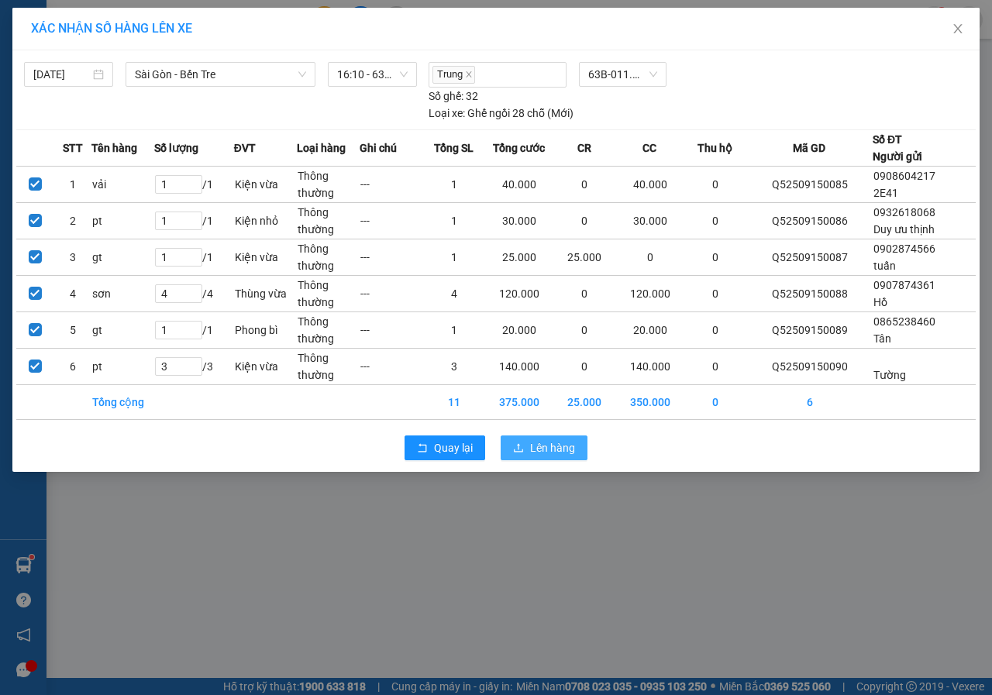
click at [536, 437] on button "Lên hàng" at bounding box center [543, 447] width 87 height 25
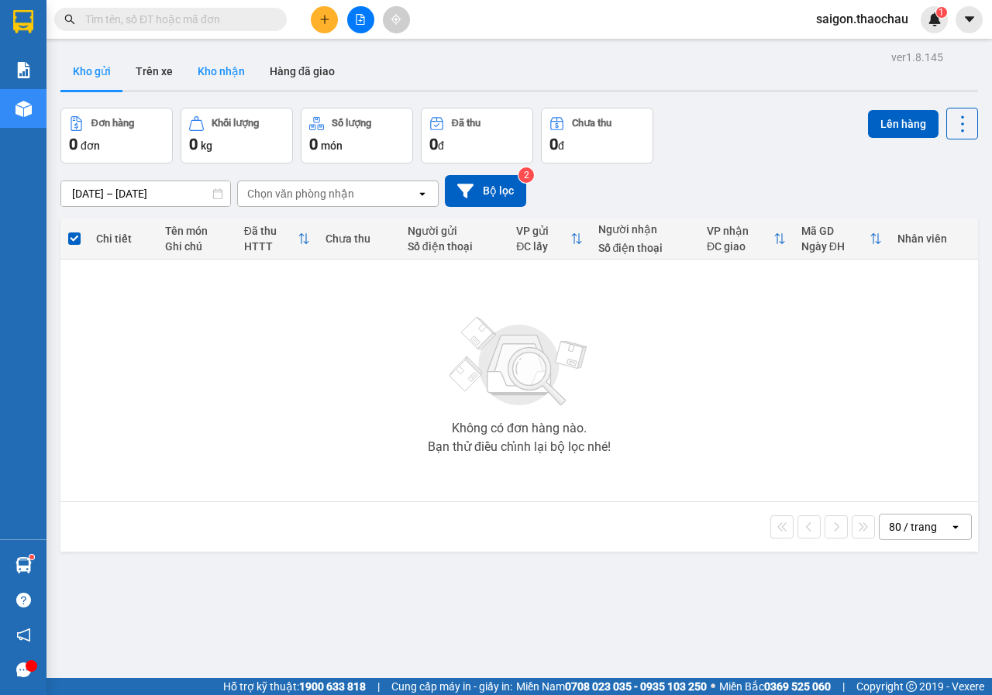
click at [239, 83] on button "Kho nhận" at bounding box center [221, 71] width 72 height 37
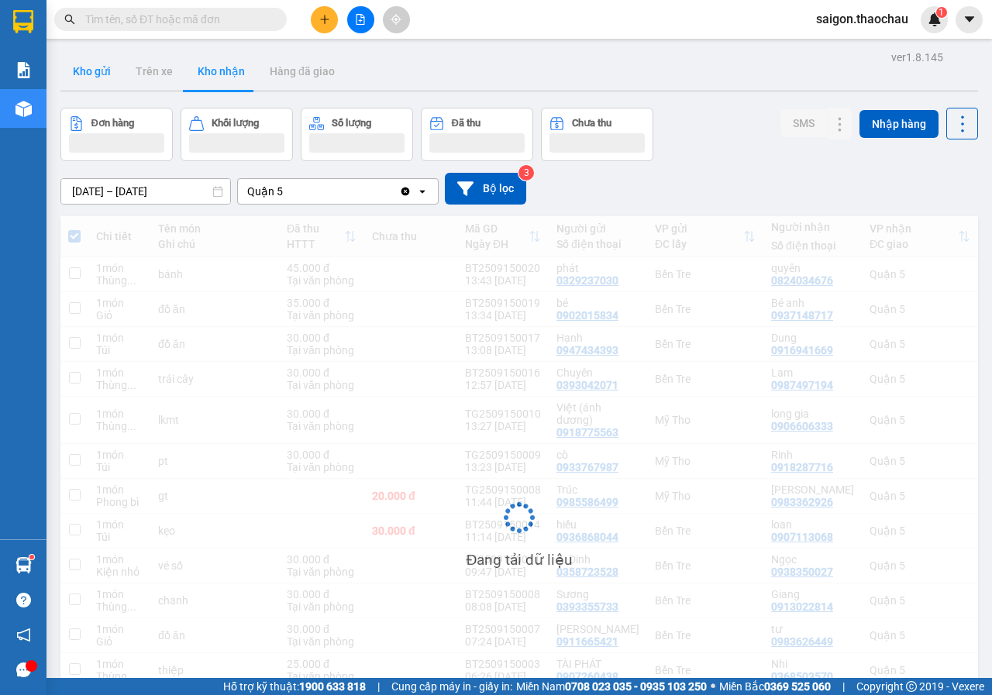
click at [86, 77] on button "Kho gửi" at bounding box center [91, 71] width 63 height 37
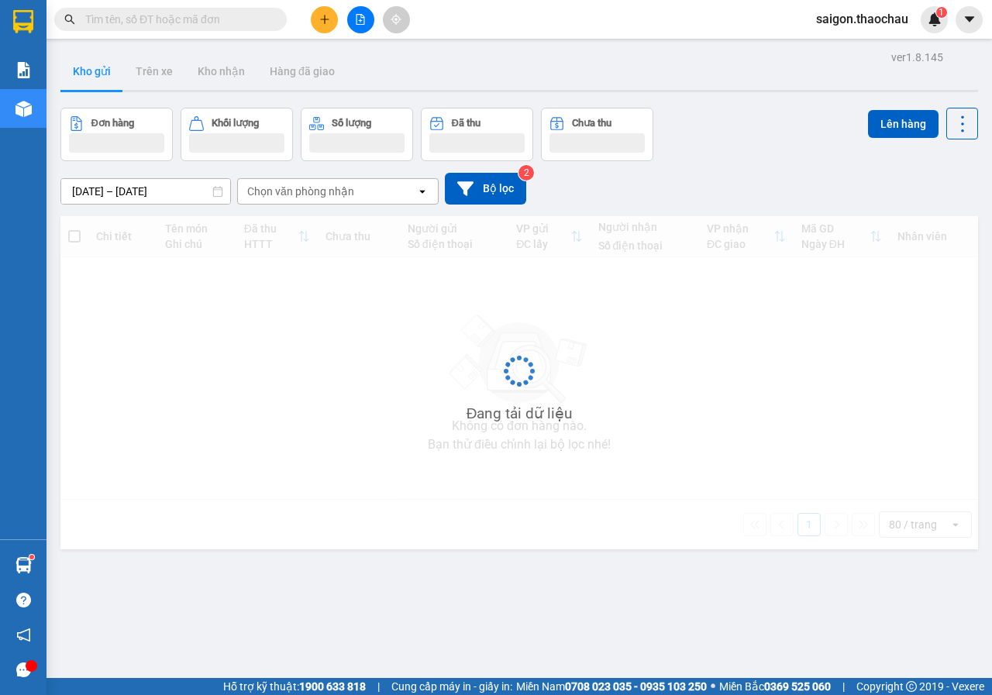
click at [87, 77] on button "Kho gửi" at bounding box center [91, 71] width 63 height 37
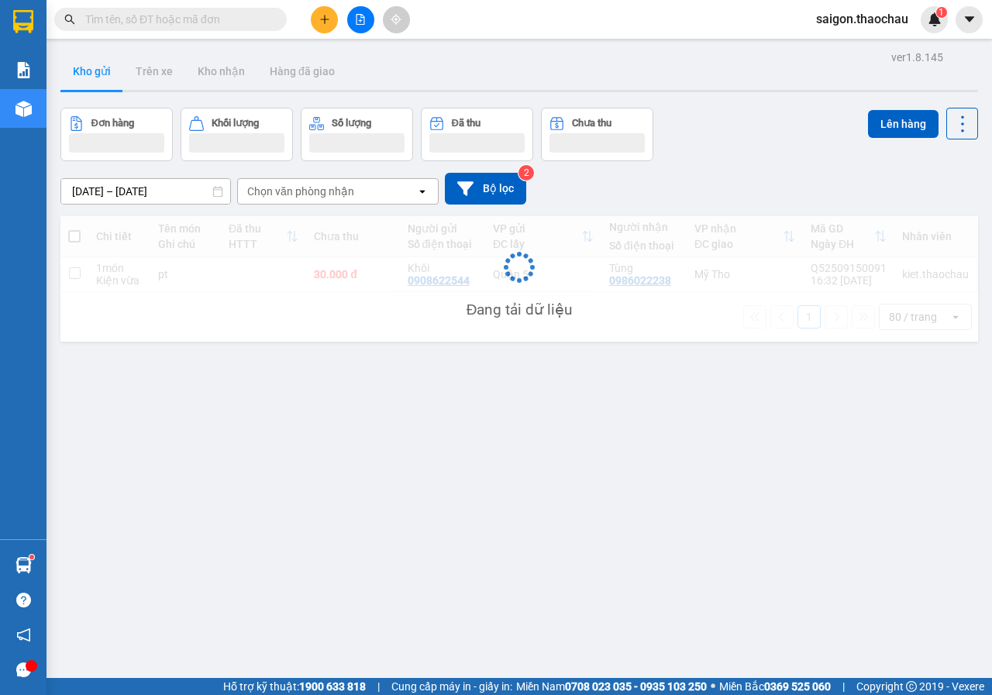
click at [87, 77] on button "Kho gửi" at bounding box center [91, 71] width 63 height 37
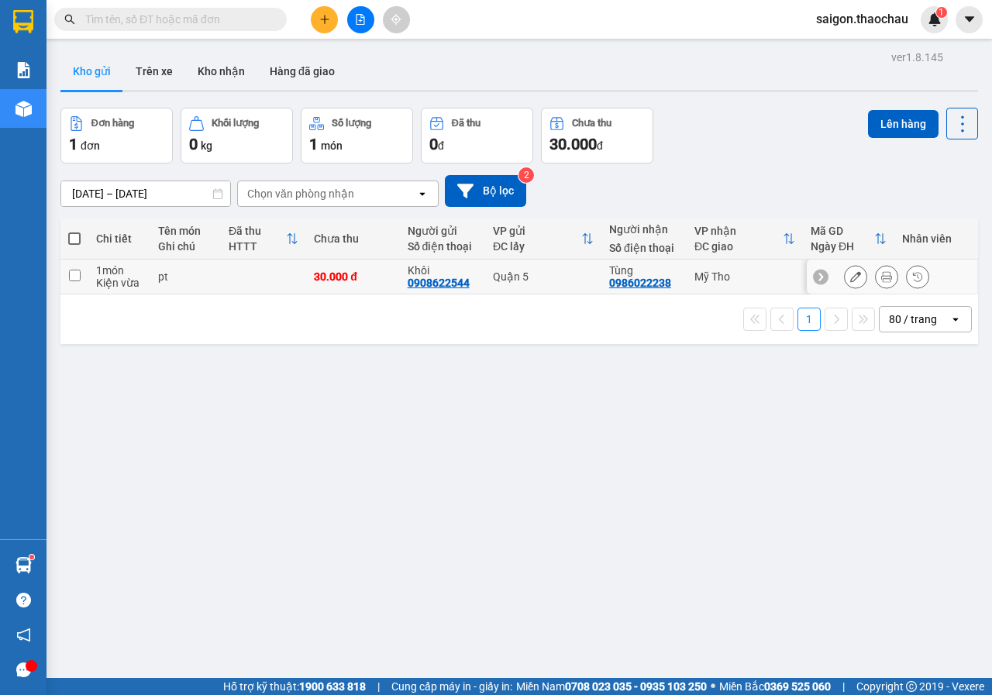
click at [881, 273] on icon at bounding box center [886, 276] width 11 height 11
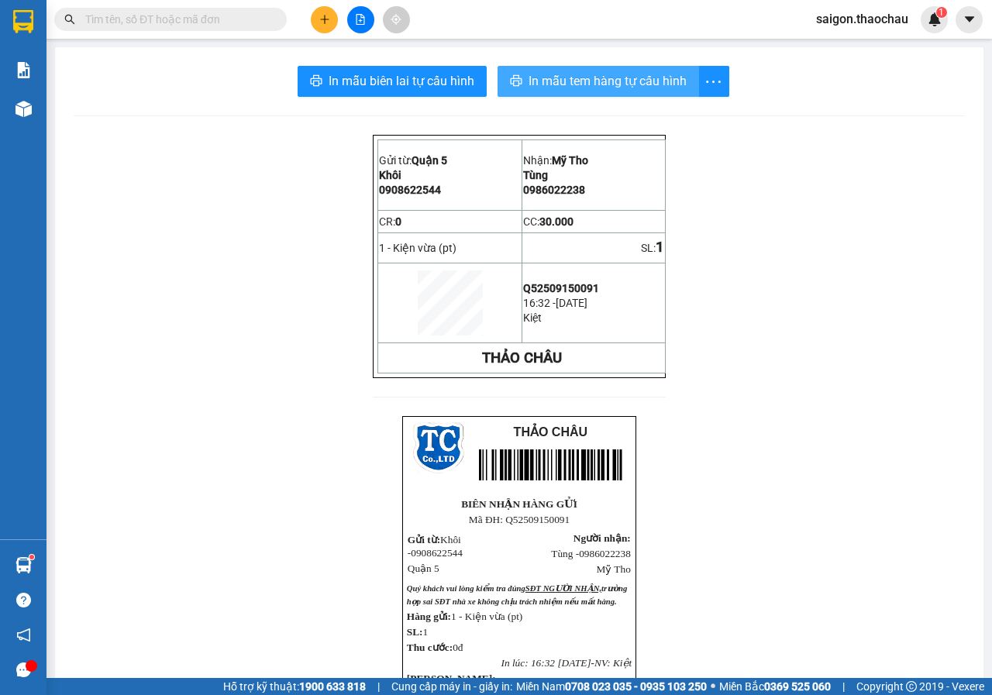
click at [605, 91] on span "In mẫu tem hàng tự cấu hình" at bounding box center [607, 80] width 158 height 19
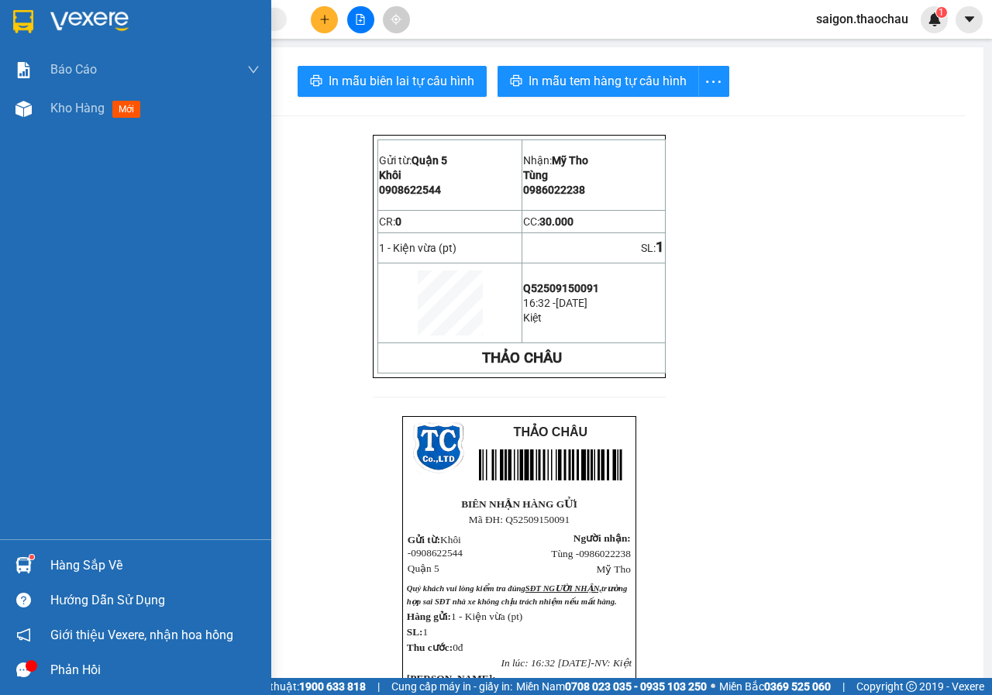
drag, startPoint x: 98, startPoint y: 550, endPoint x: 328, endPoint y: 547, distance: 229.3
click at [108, 550] on div "Hàng sắp về" at bounding box center [135, 565] width 271 height 35
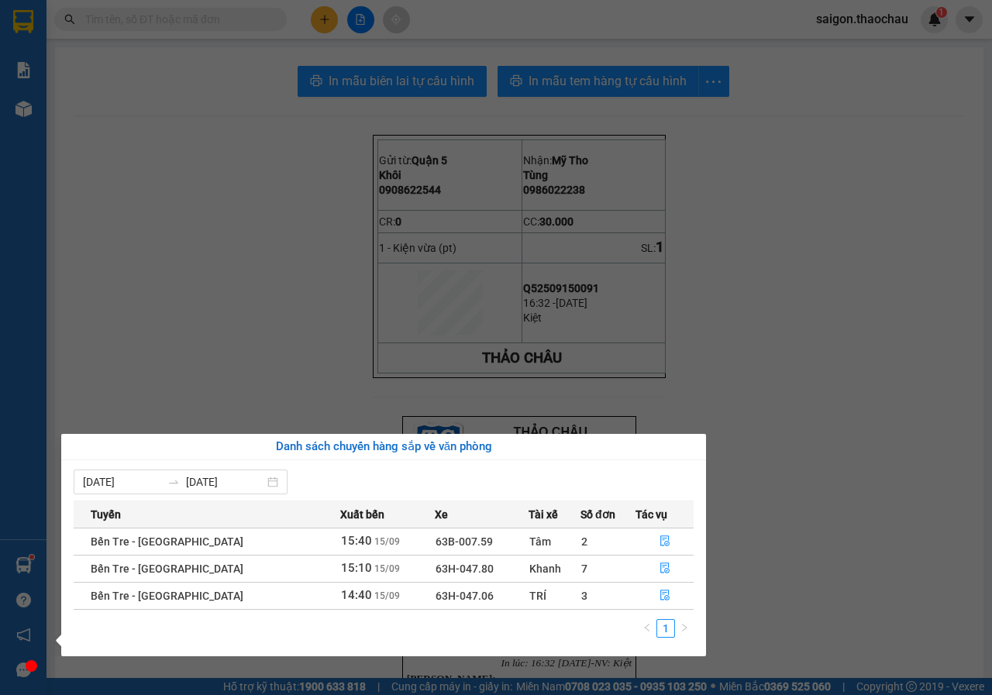
click at [733, 514] on section "Kết quả tìm kiếm ( 0 ) Bộ lọc No Data saigon.thaochau 1 Báo cáo Báo cáo dòng ti…" at bounding box center [496, 347] width 992 height 695
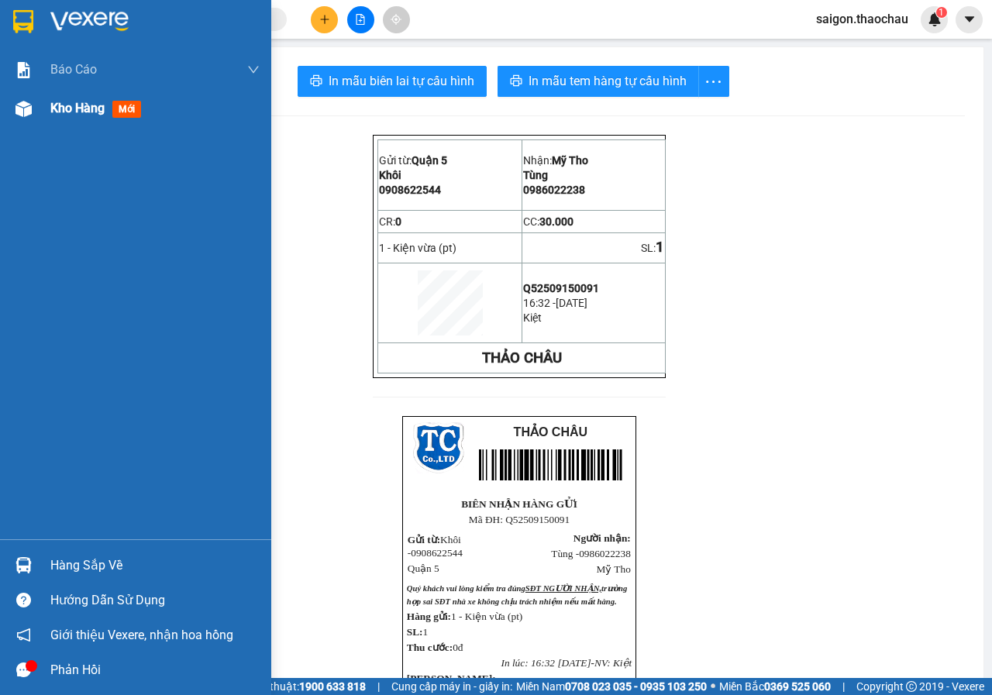
click at [79, 115] on div "Kho hàng mới" at bounding box center [98, 107] width 97 height 19
click at [79, 115] on span "Kho hàng" at bounding box center [77, 108] width 54 height 15
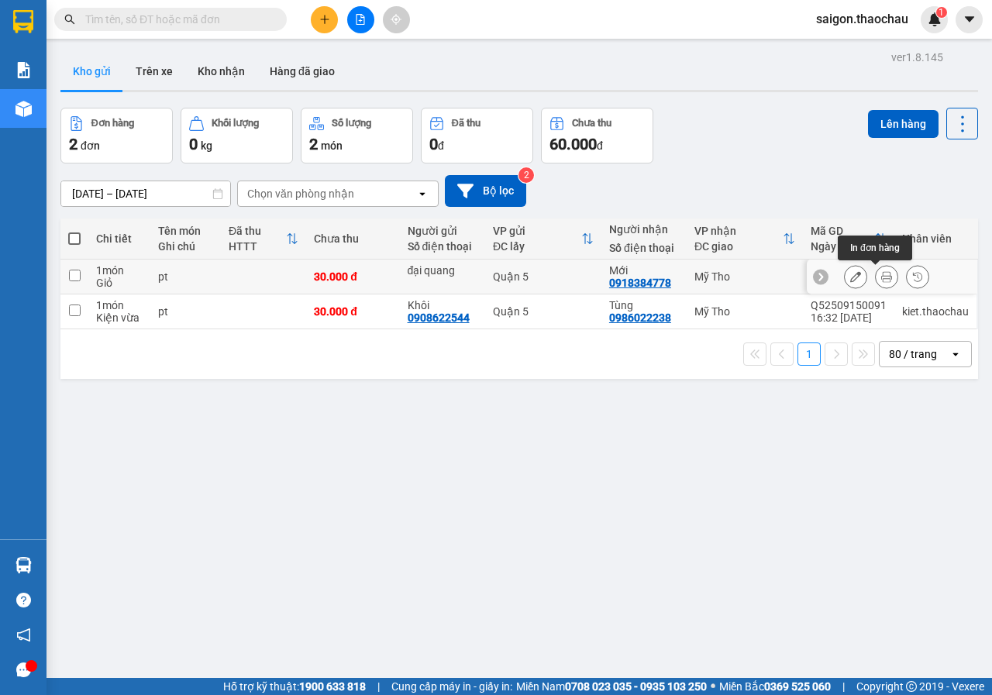
click at [875, 283] on button at bounding box center [886, 276] width 22 height 27
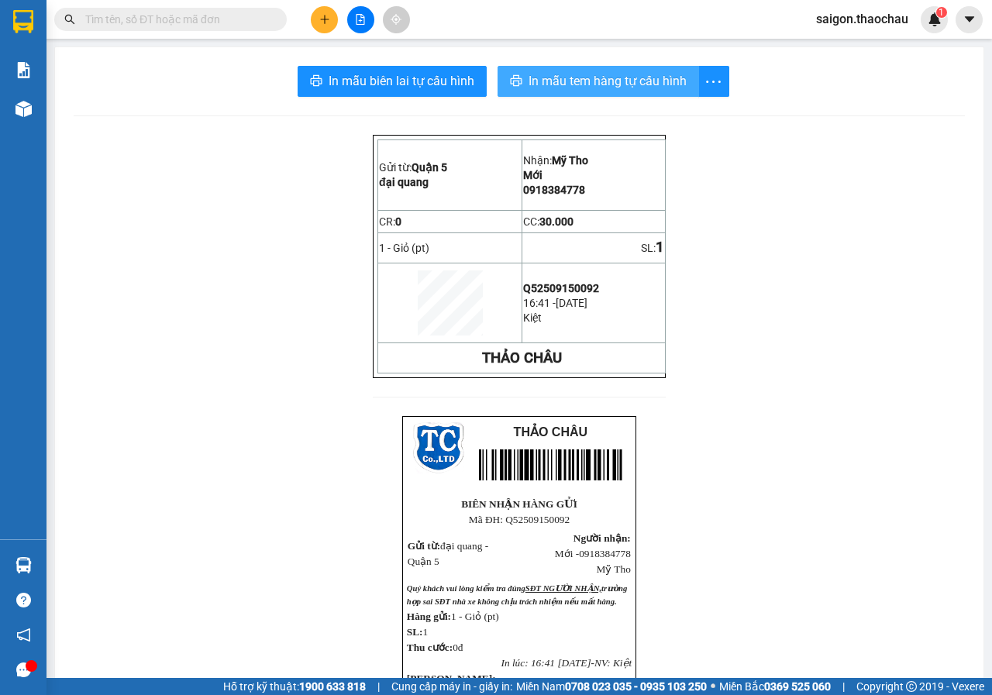
click at [667, 88] on span "In mẫu tem hàng tự cấu hình" at bounding box center [607, 80] width 158 height 19
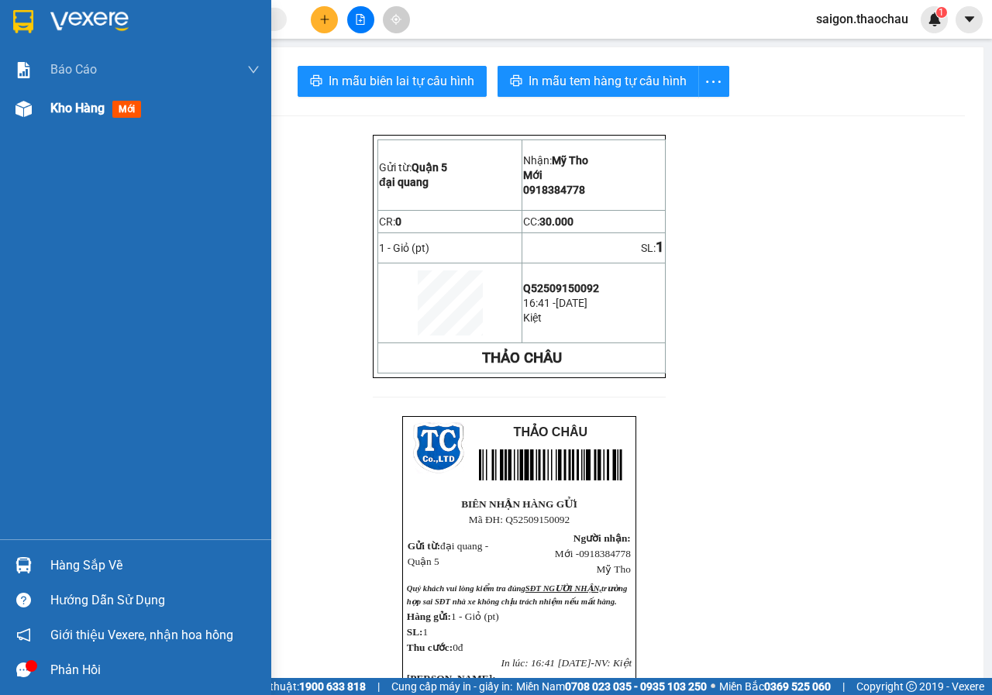
click at [80, 118] on div "Kho hàng mới" at bounding box center [98, 107] width 97 height 19
click at [81, 117] on div "Kho hàng mới" at bounding box center [98, 107] width 97 height 19
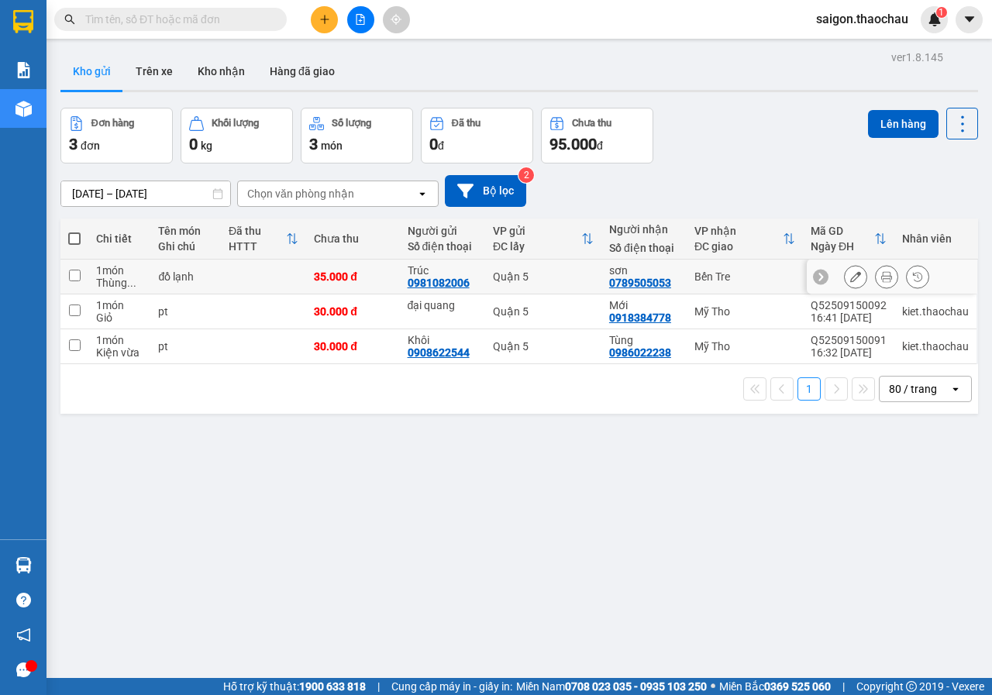
click at [875, 280] on button at bounding box center [886, 276] width 22 height 27
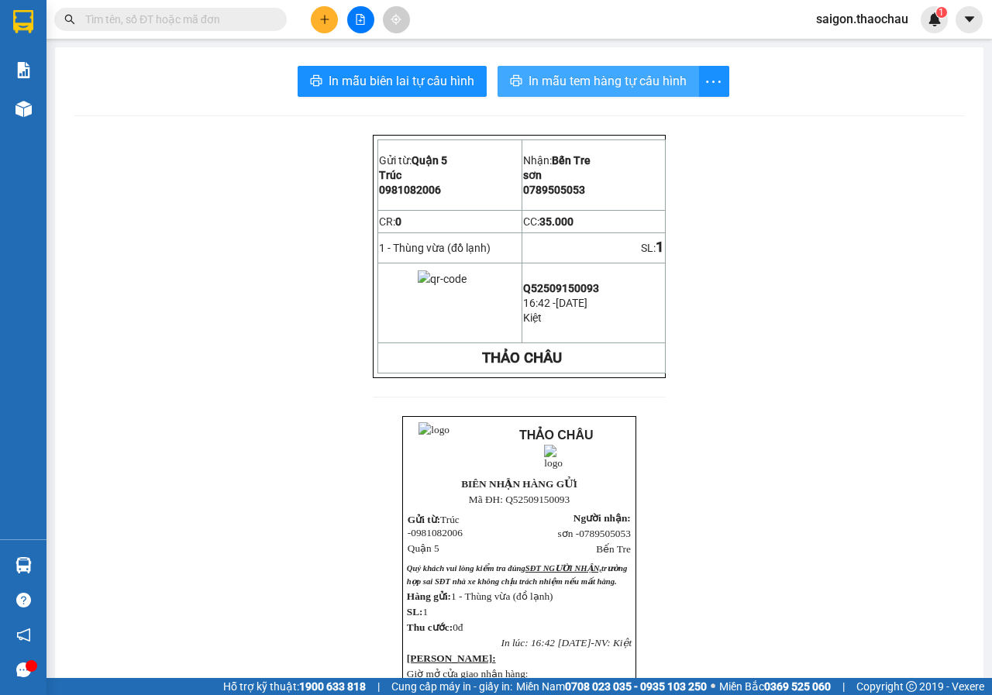
click at [638, 90] on span "In mẫu tem hàng tự cấu hình" at bounding box center [607, 80] width 158 height 19
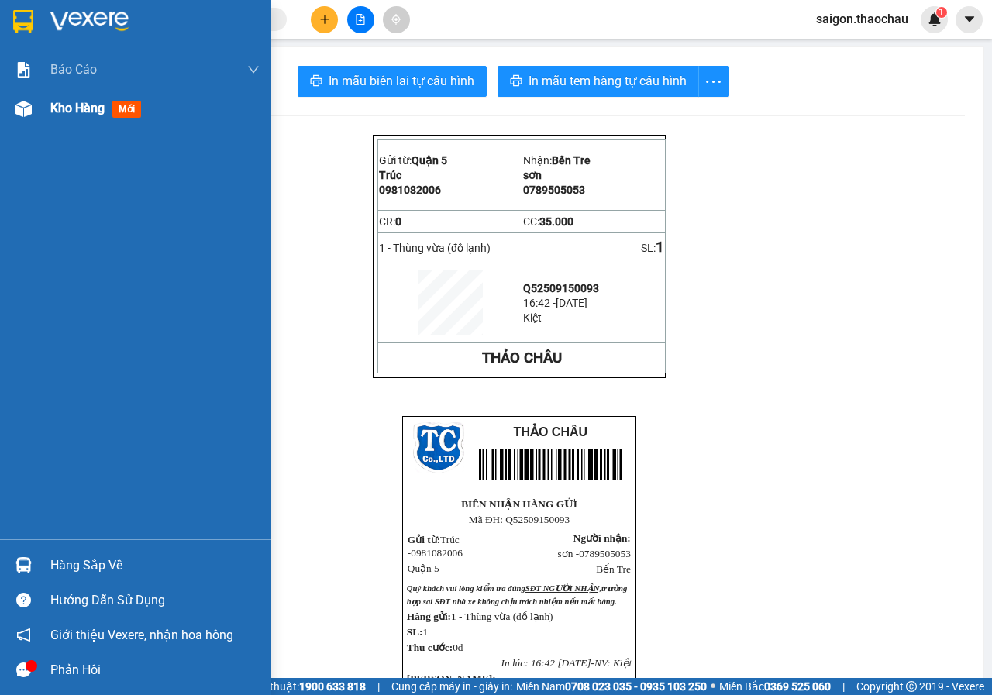
click at [78, 122] on div "Kho hàng mới" at bounding box center [154, 108] width 209 height 39
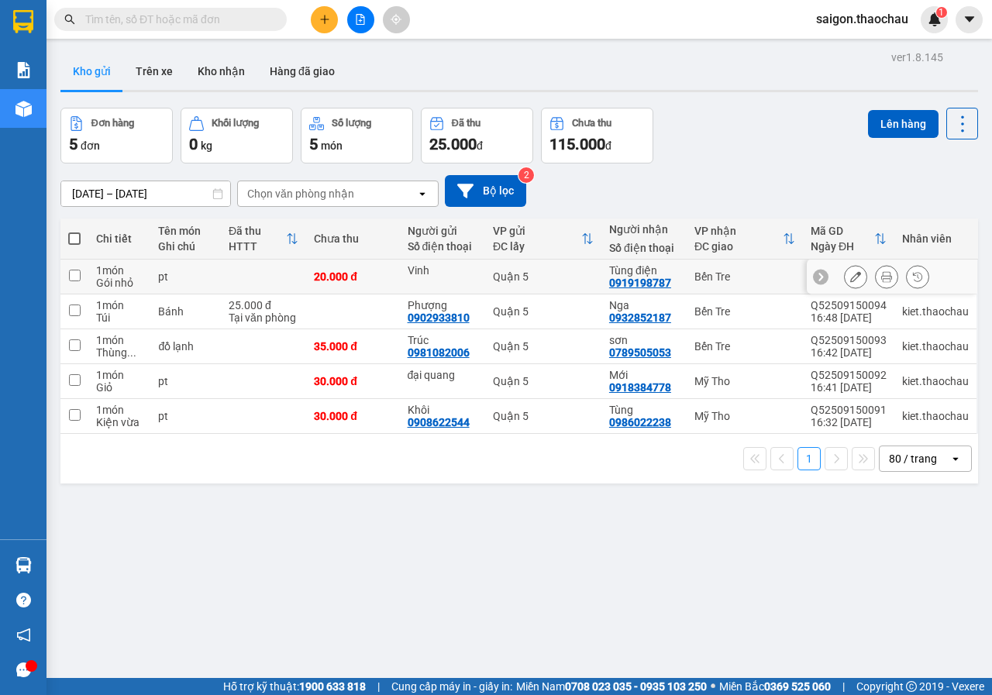
click at [861, 282] on div at bounding box center [886, 276] width 85 height 23
click at [881, 279] on button at bounding box center [886, 276] width 22 height 27
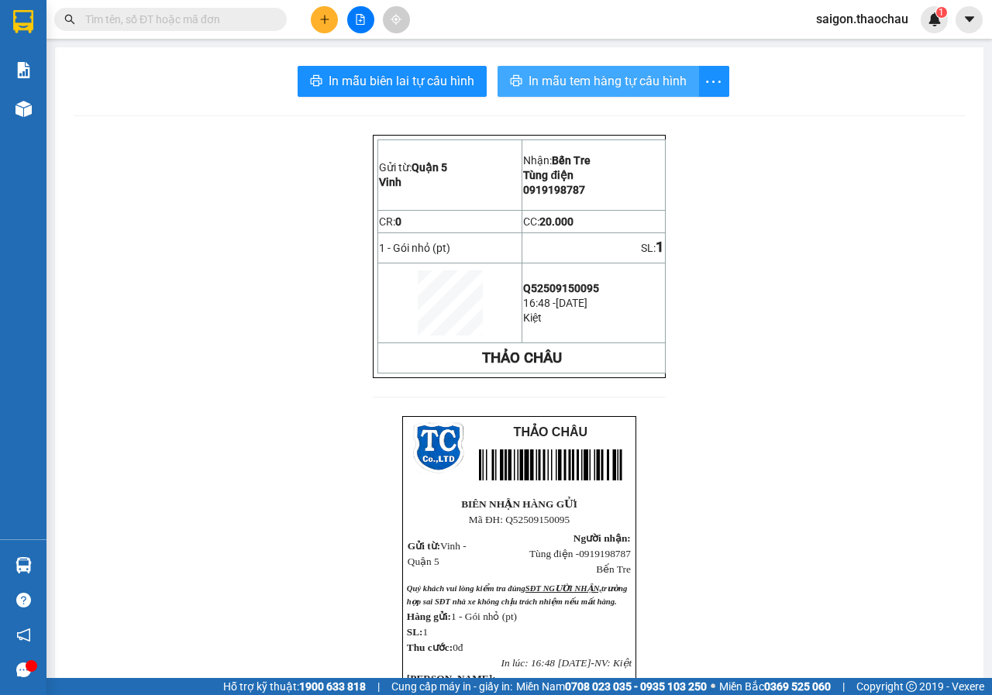
click at [626, 89] on span "In mẫu tem hàng tự cấu hình" at bounding box center [607, 80] width 158 height 19
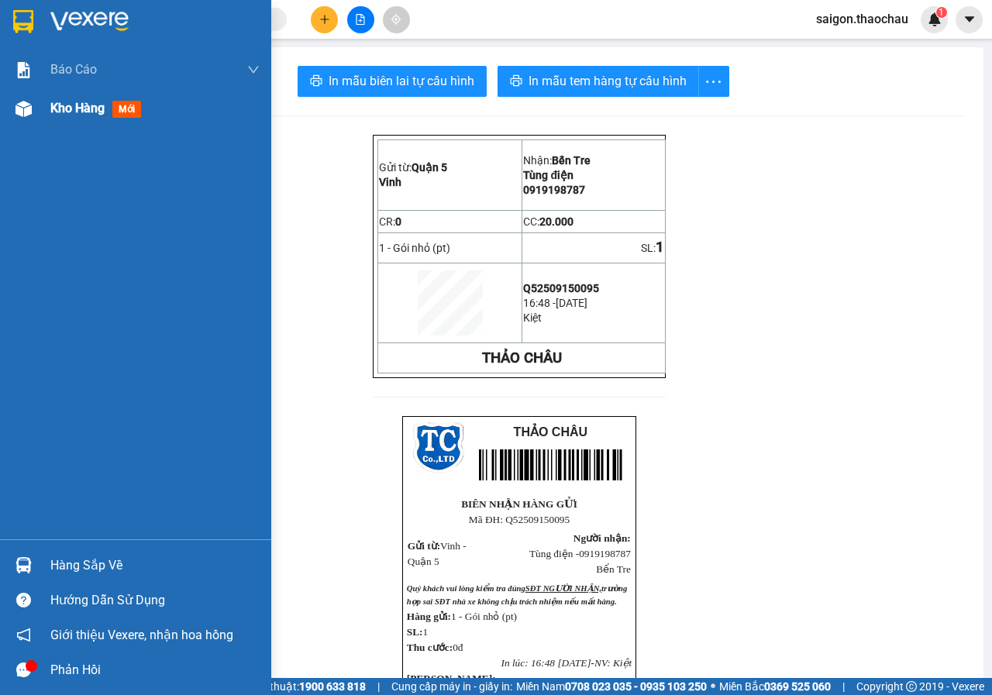
click at [109, 109] on div "Kho hàng mới" at bounding box center [98, 107] width 97 height 19
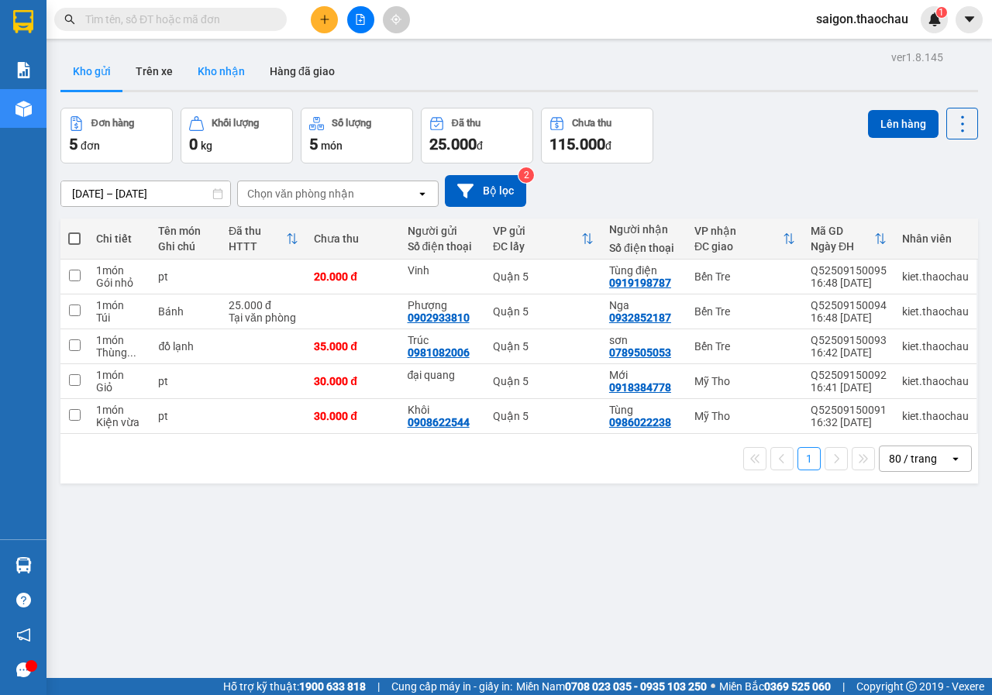
click at [220, 77] on button "Kho nhận" at bounding box center [221, 71] width 72 height 37
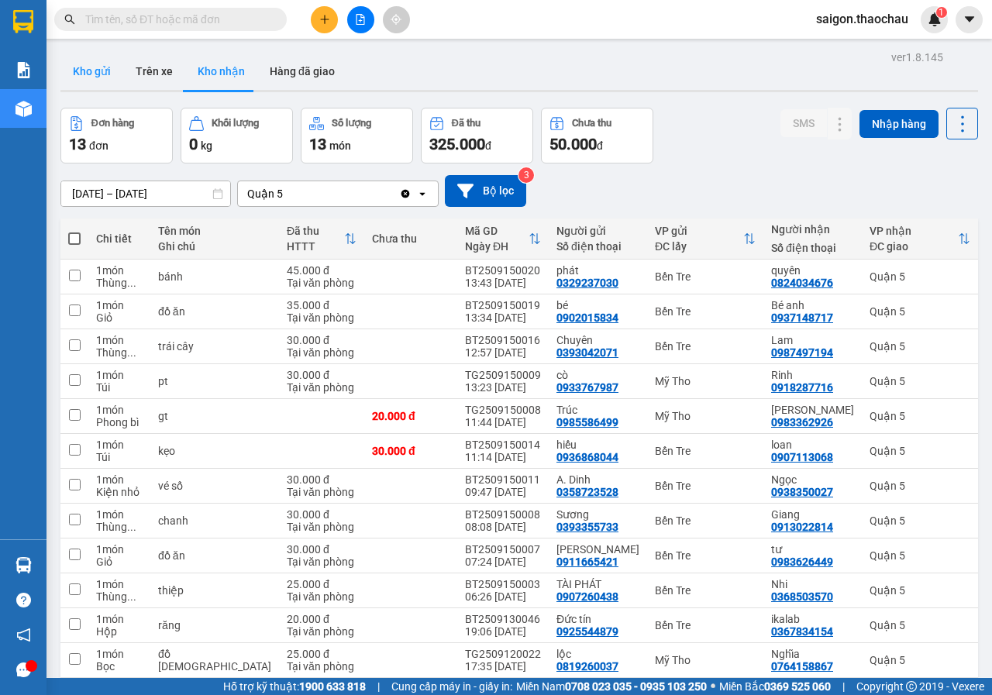
click at [113, 76] on button "Kho gửi" at bounding box center [91, 71] width 63 height 37
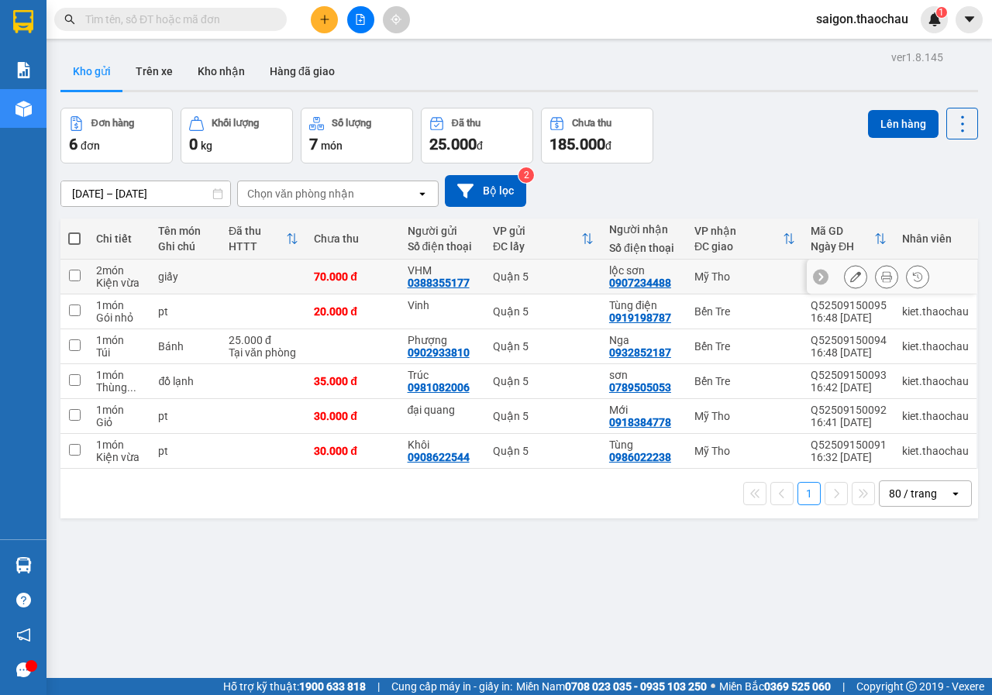
click at [875, 270] on button at bounding box center [886, 276] width 22 height 27
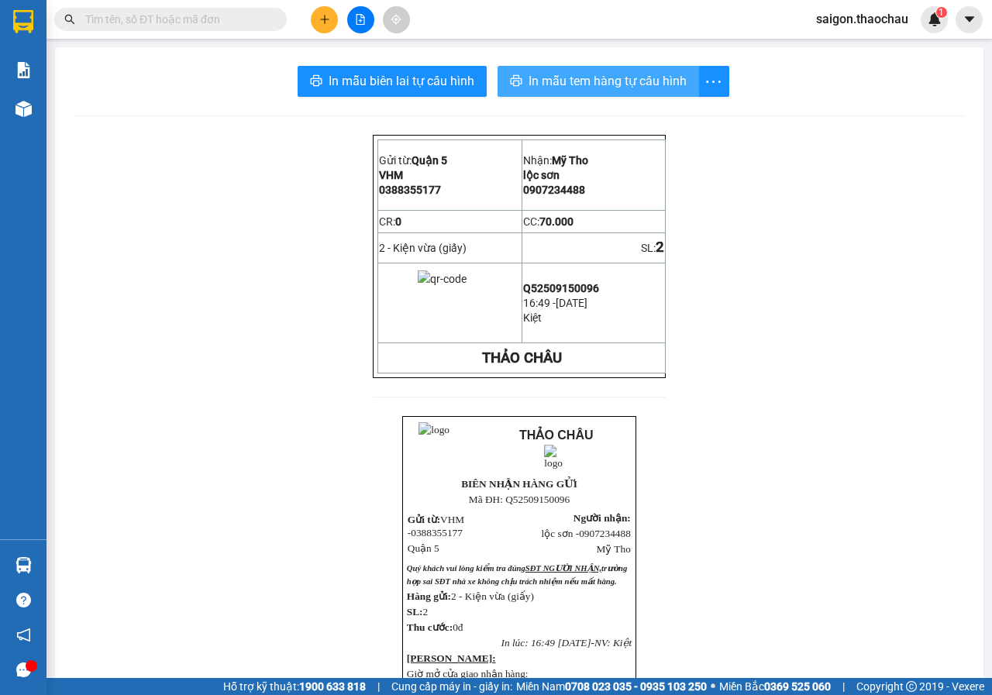
click at [586, 88] on span "In mẫu tem hàng tự cấu hình" at bounding box center [607, 80] width 158 height 19
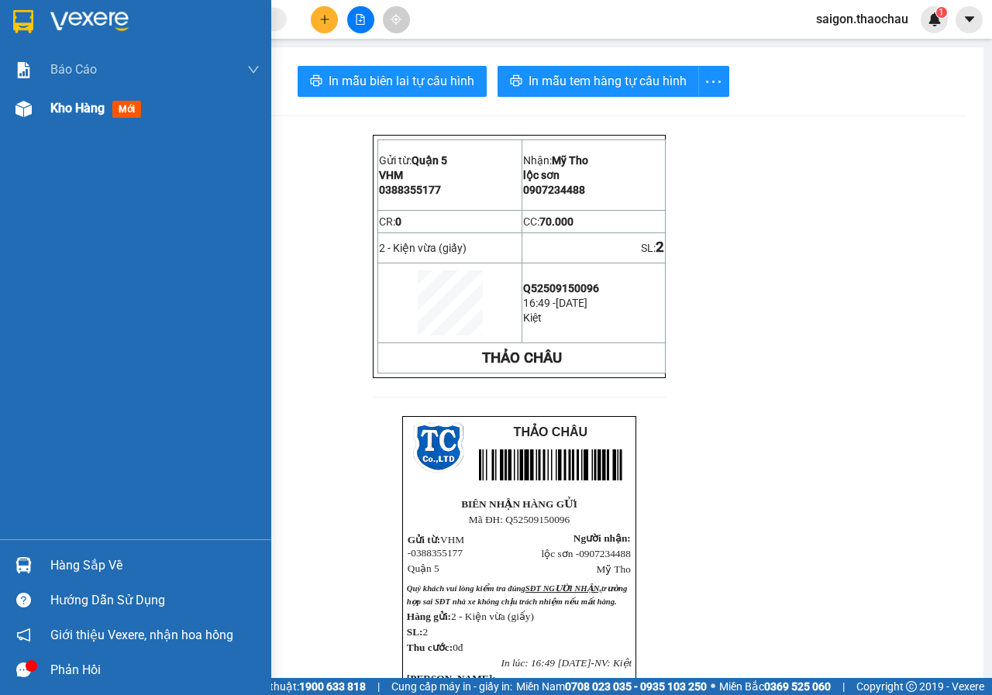
click at [77, 109] on span "Kho hàng" at bounding box center [77, 108] width 54 height 15
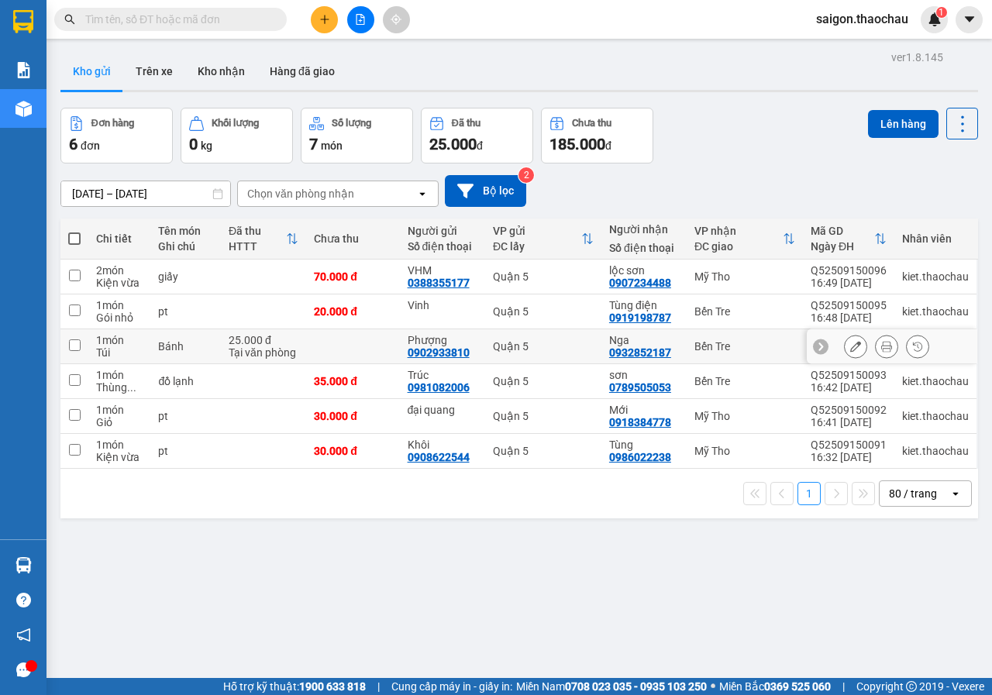
click at [875, 346] on button at bounding box center [886, 346] width 22 height 27
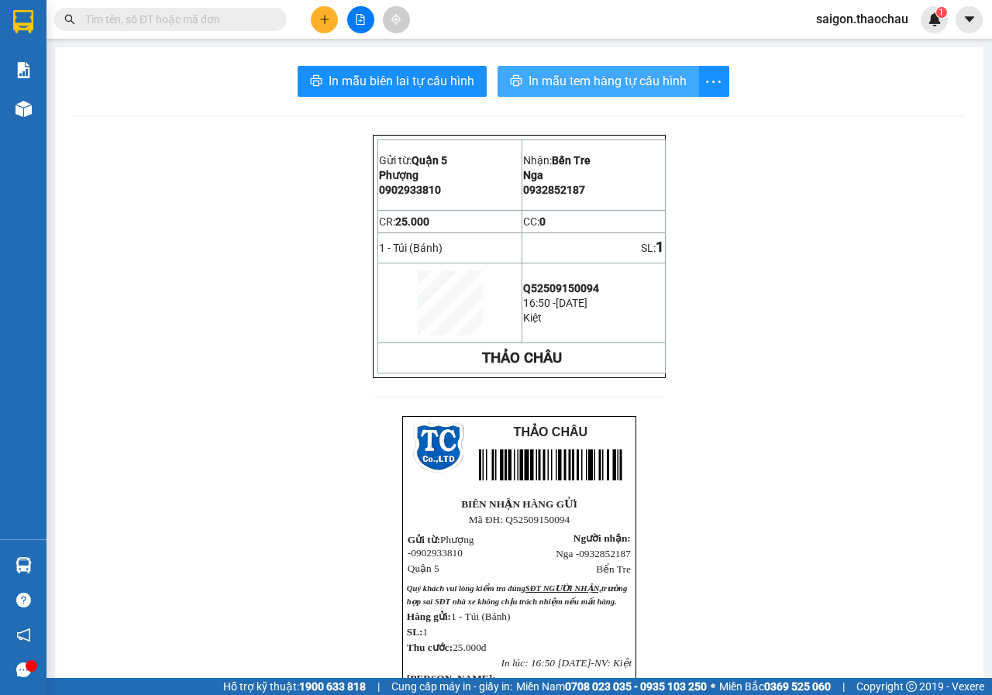
click at [658, 75] on span "In mẫu tem hàng tự cấu hình" at bounding box center [607, 80] width 158 height 19
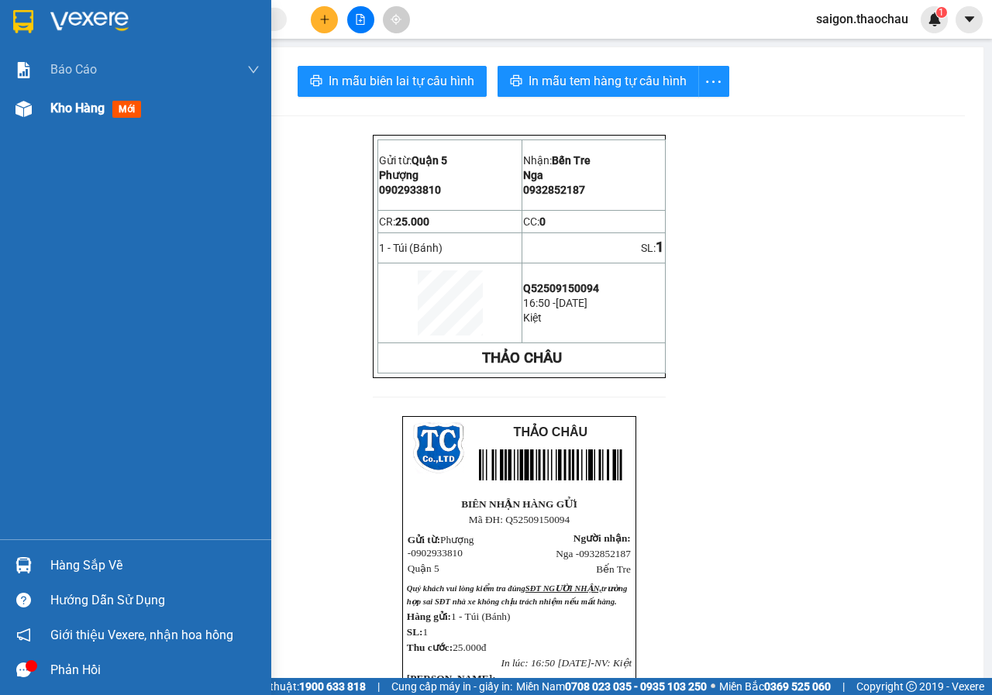
click at [65, 116] on div "Kho hàng mới" at bounding box center [98, 107] width 97 height 19
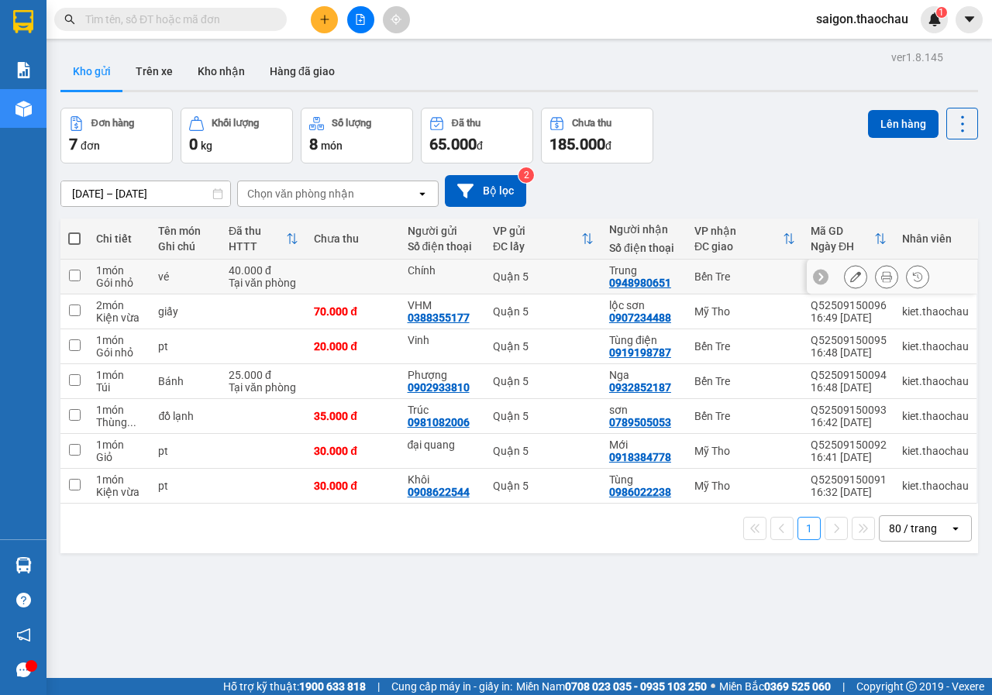
click at [875, 271] on button at bounding box center [886, 276] width 22 height 27
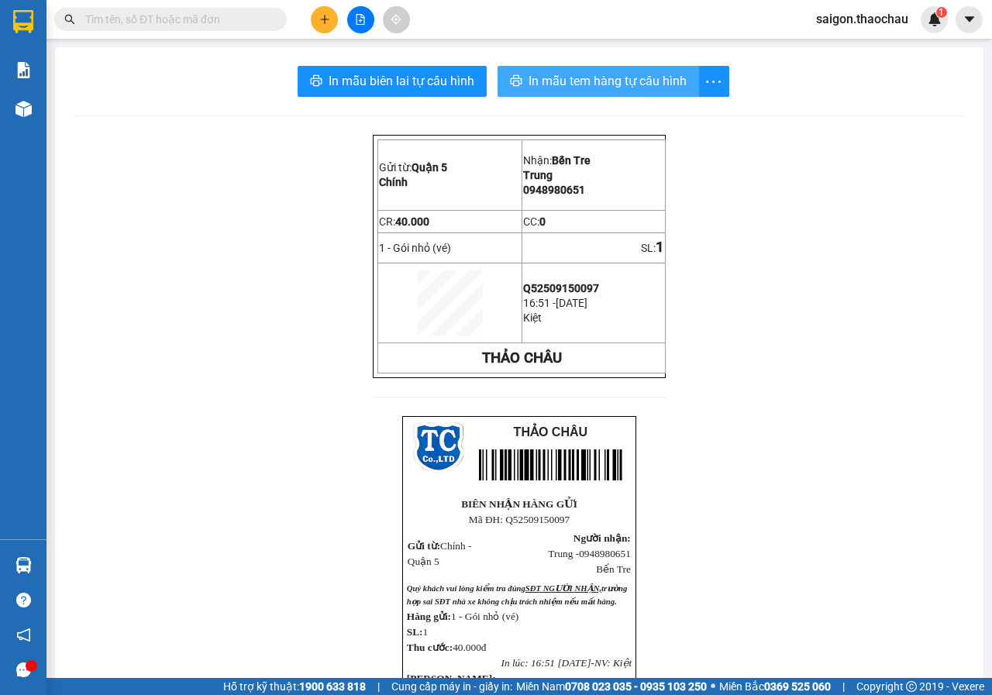
click at [637, 71] on span "In mẫu tem hàng tự cấu hình" at bounding box center [607, 80] width 158 height 19
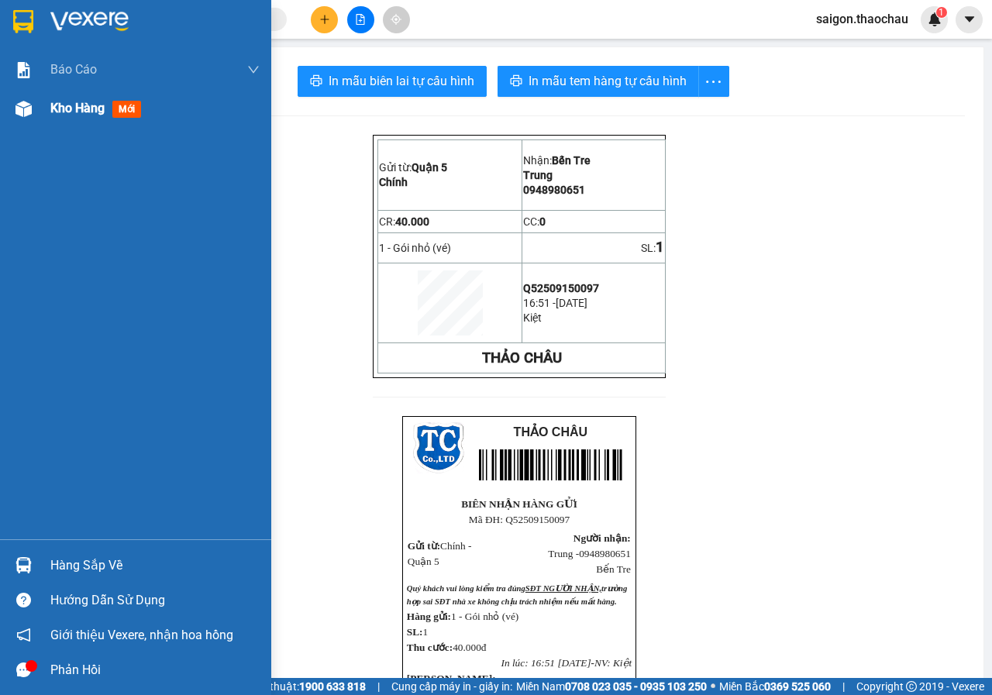
click at [72, 111] on span "Kho hàng" at bounding box center [77, 108] width 54 height 15
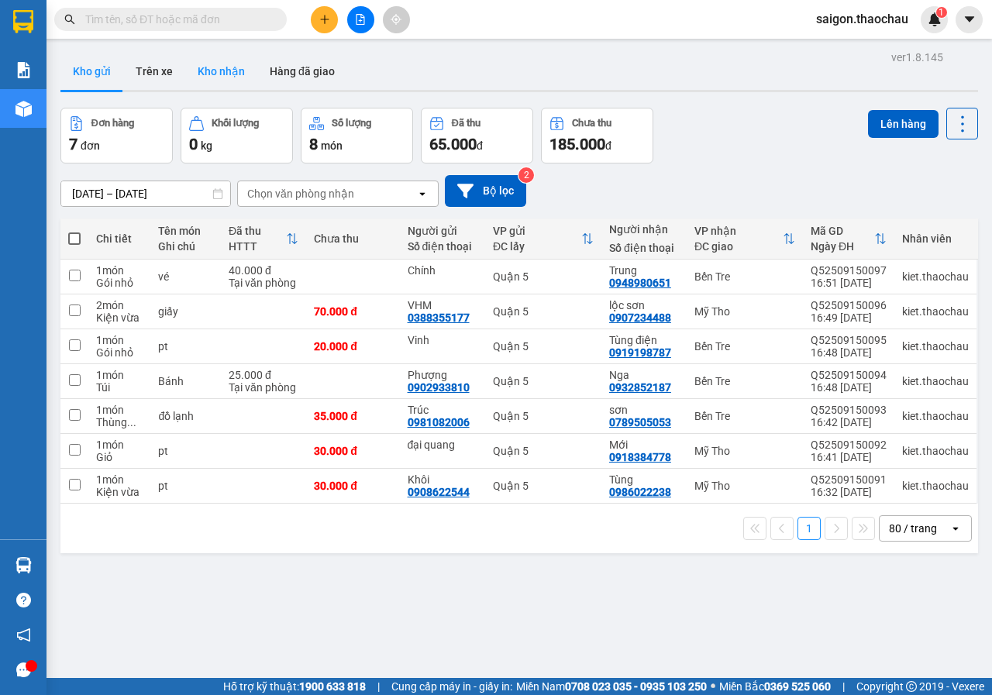
click at [242, 80] on button "Kho nhận" at bounding box center [221, 71] width 72 height 37
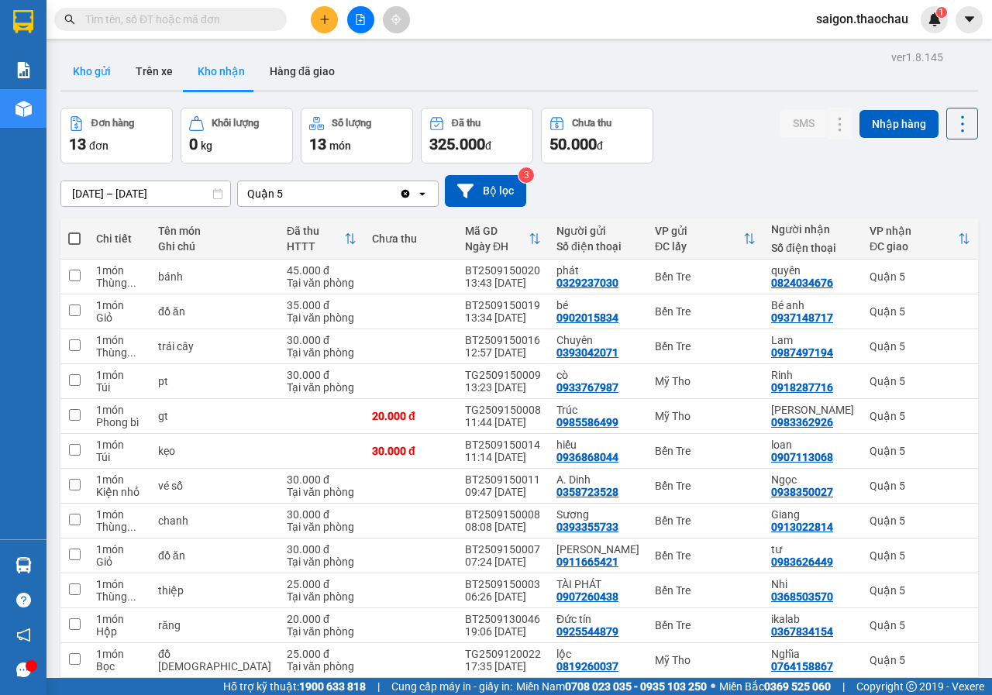
click at [105, 69] on button "Kho gửi" at bounding box center [91, 71] width 63 height 37
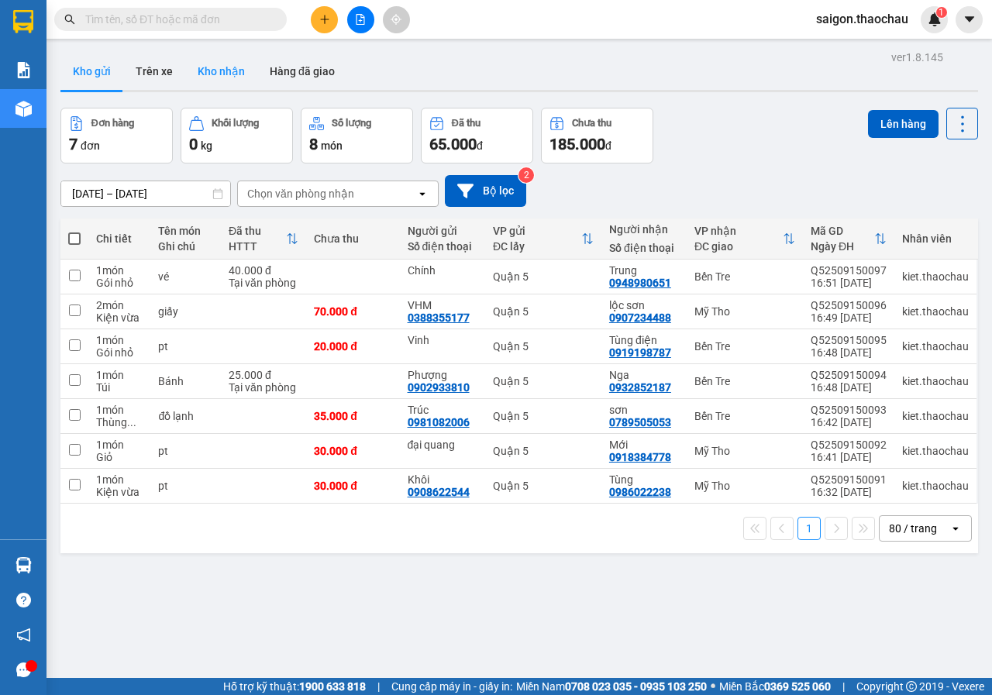
click at [213, 72] on button "Kho nhận" at bounding box center [221, 71] width 72 height 37
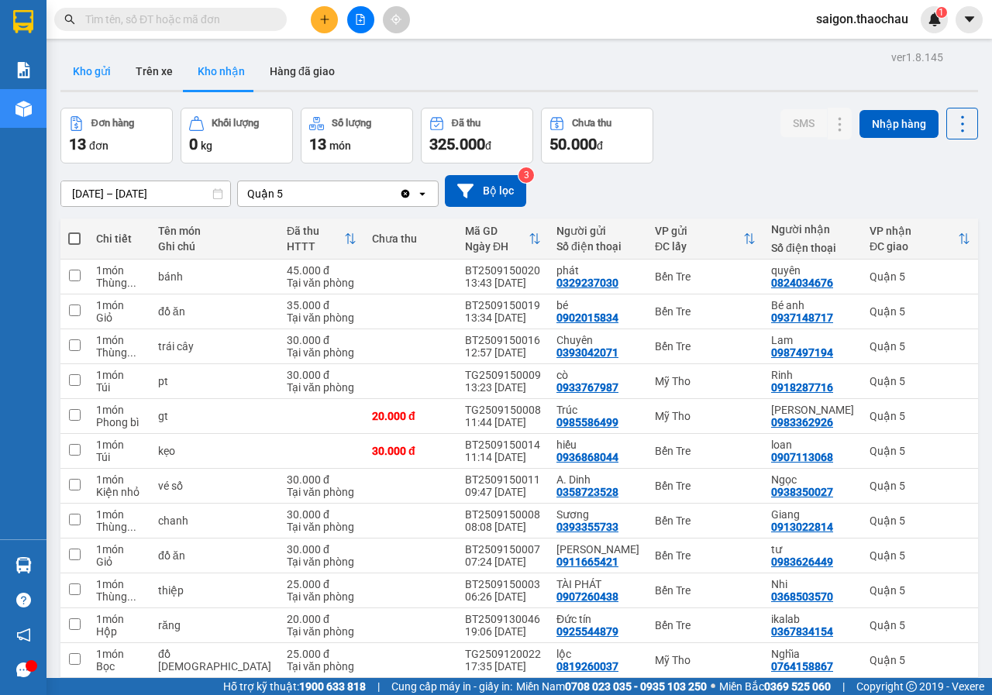
click at [95, 67] on button "Kho gửi" at bounding box center [91, 71] width 63 height 37
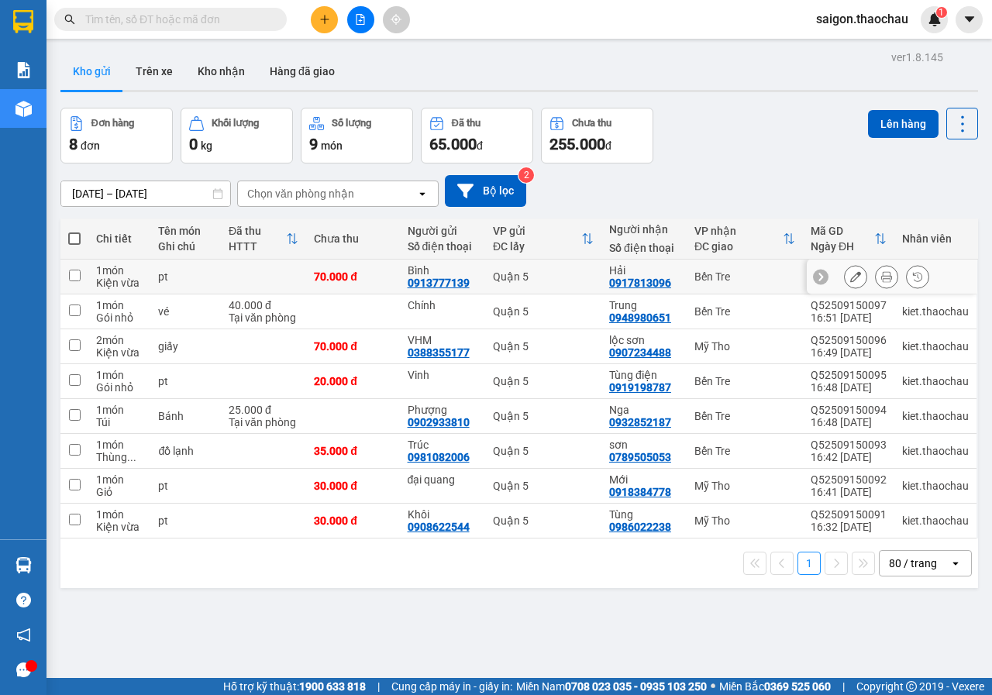
click at [875, 268] on button at bounding box center [886, 276] width 22 height 27
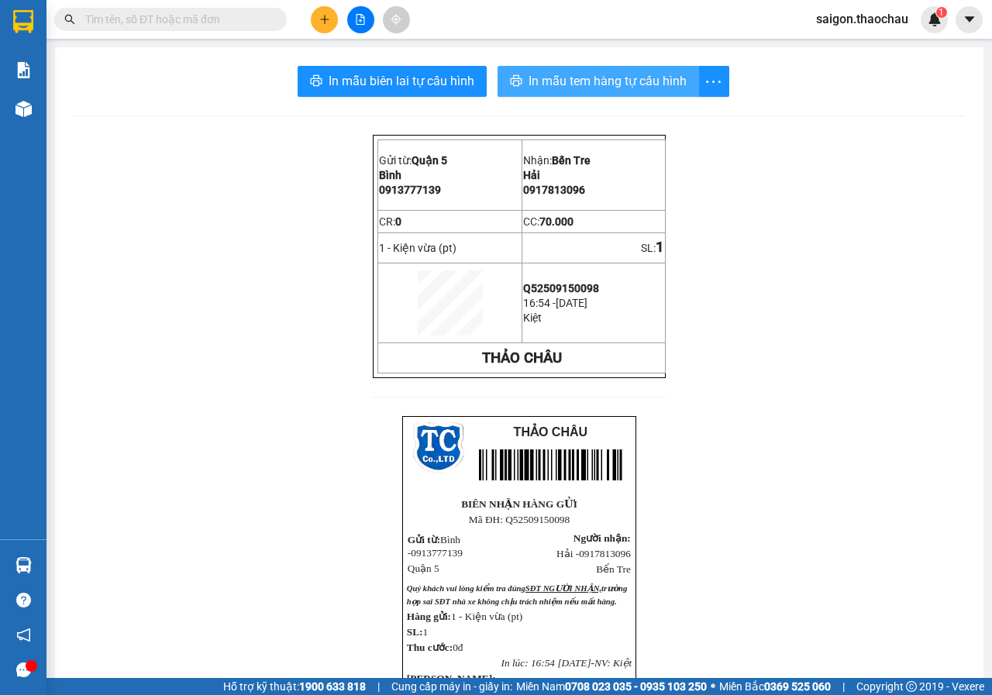
click at [643, 92] on button "In mẫu tem hàng tự cấu hình" at bounding box center [597, 81] width 201 height 31
click at [578, 77] on span "In mẫu tem hàng tự cấu hình" at bounding box center [607, 80] width 158 height 19
click at [630, 73] on span "In mẫu tem hàng tự cấu hình" at bounding box center [607, 80] width 158 height 19
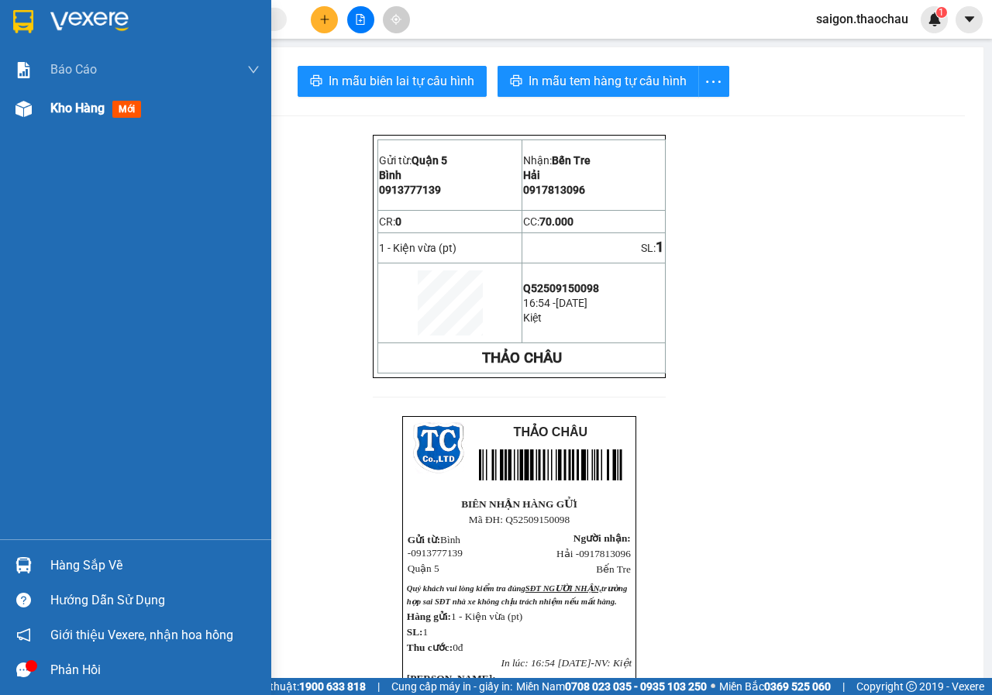
click at [93, 115] on span "Kho hàng" at bounding box center [77, 108] width 54 height 15
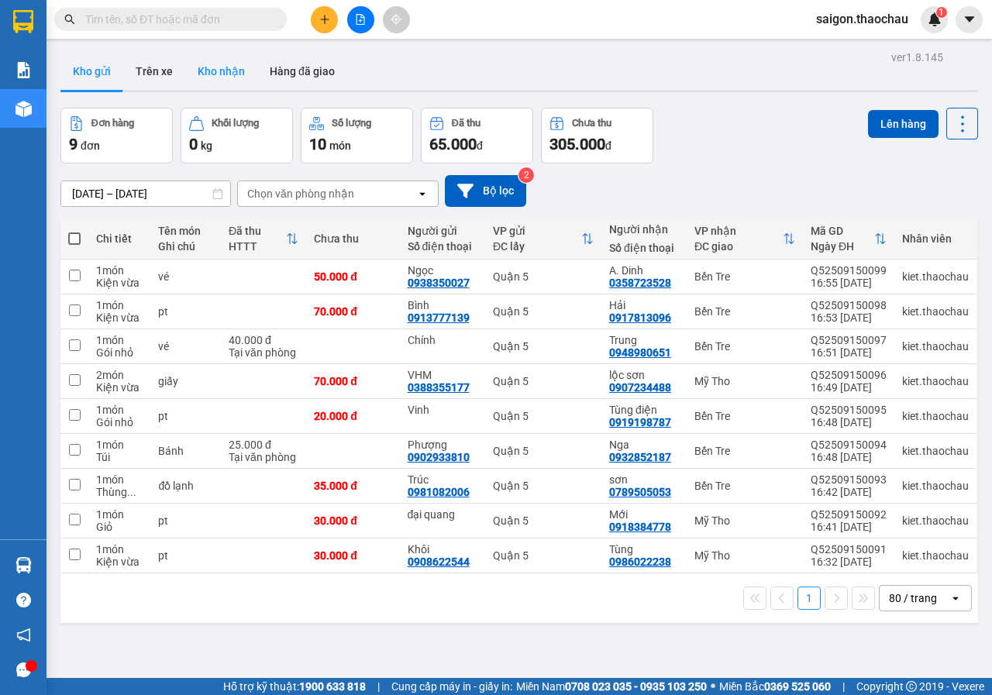
click at [232, 75] on button "Kho nhận" at bounding box center [221, 71] width 72 height 37
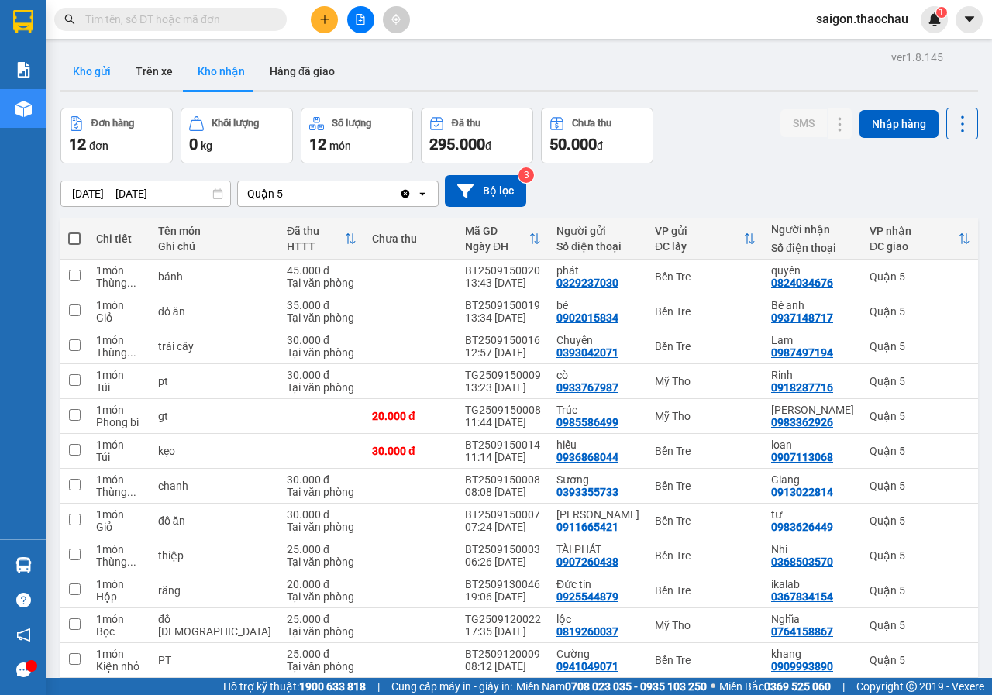
click at [102, 79] on button "Kho gửi" at bounding box center [91, 71] width 63 height 37
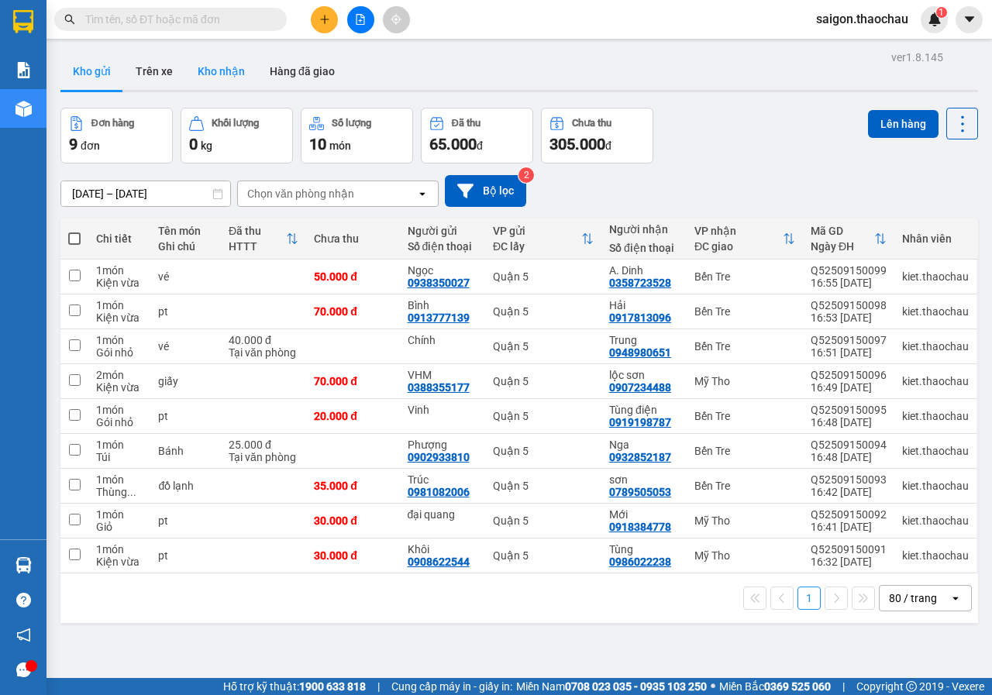
click at [211, 61] on button "Kho nhận" at bounding box center [221, 71] width 72 height 37
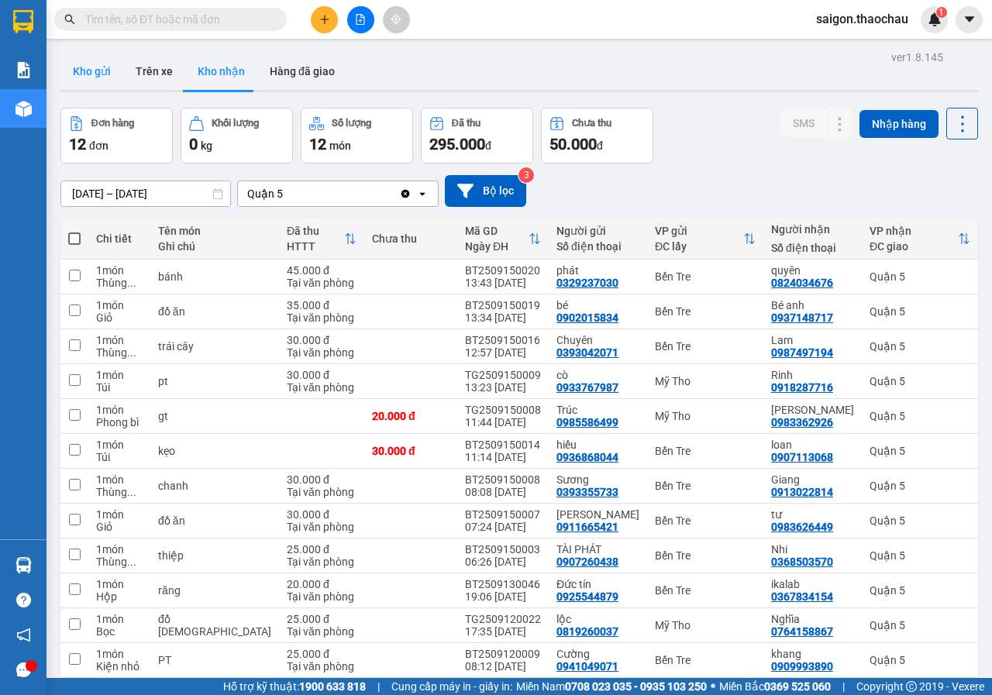
click at [97, 70] on button "Kho gửi" at bounding box center [91, 71] width 63 height 37
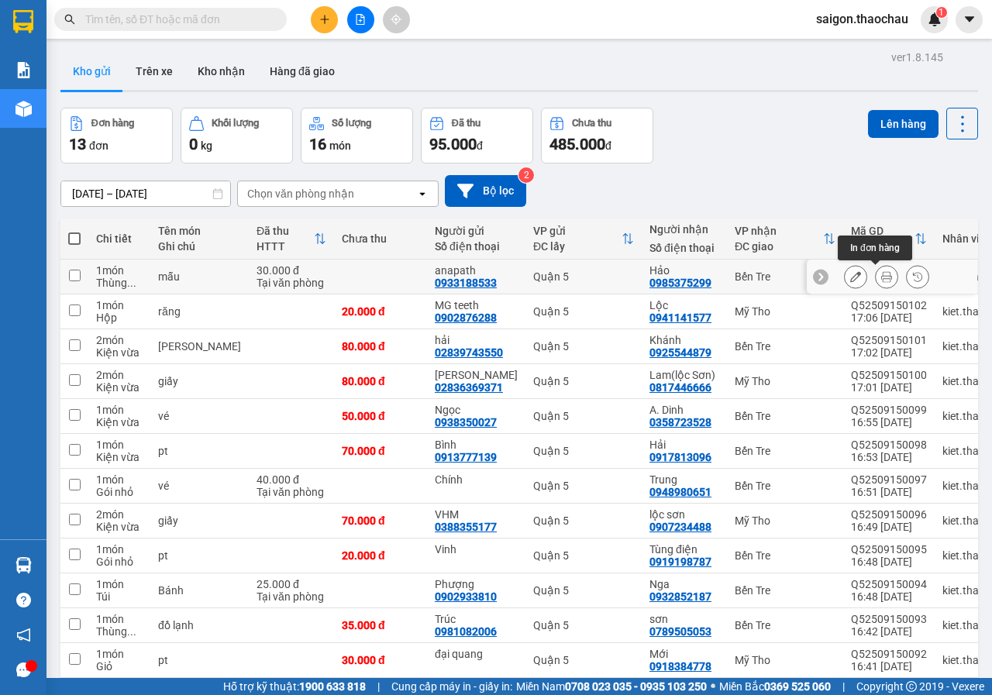
click at [881, 275] on icon at bounding box center [886, 276] width 11 height 11
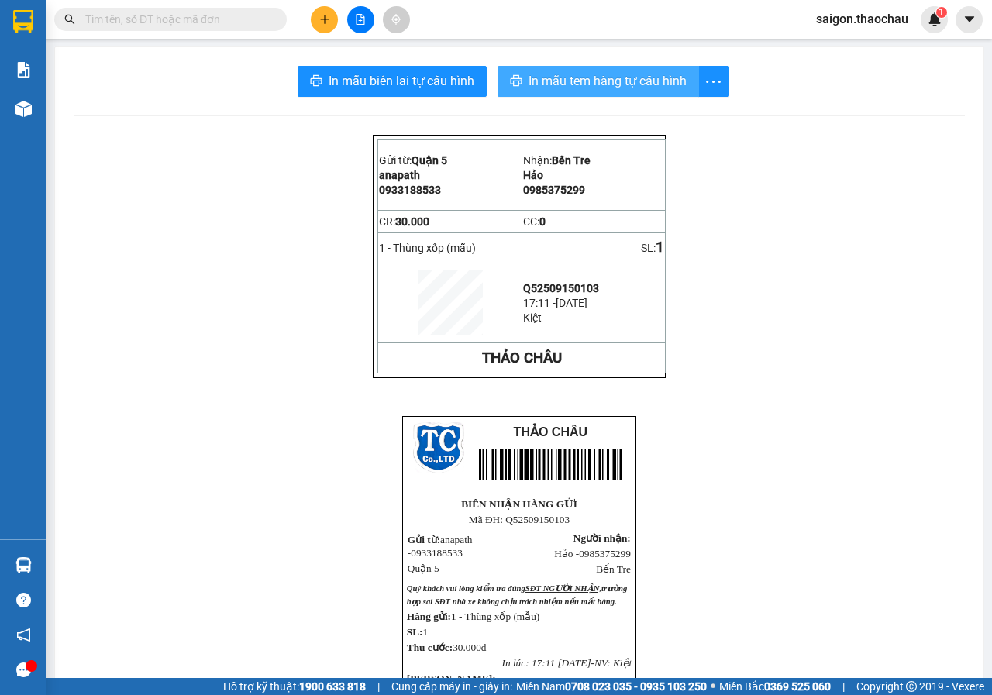
click at [650, 88] on span "In mẫu tem hàng tự cấu hình" at bounding box center [607, 80] width 158 height 19
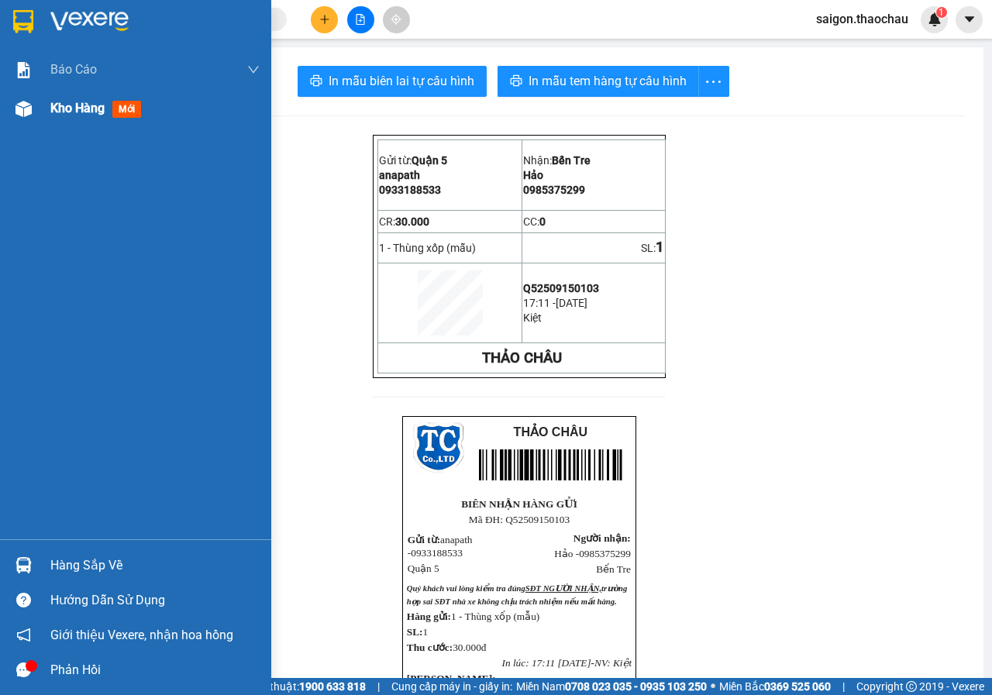
click at [85, 117] on div "Kho hàng mới" at bounding box center [98, 107] width 97 height 19
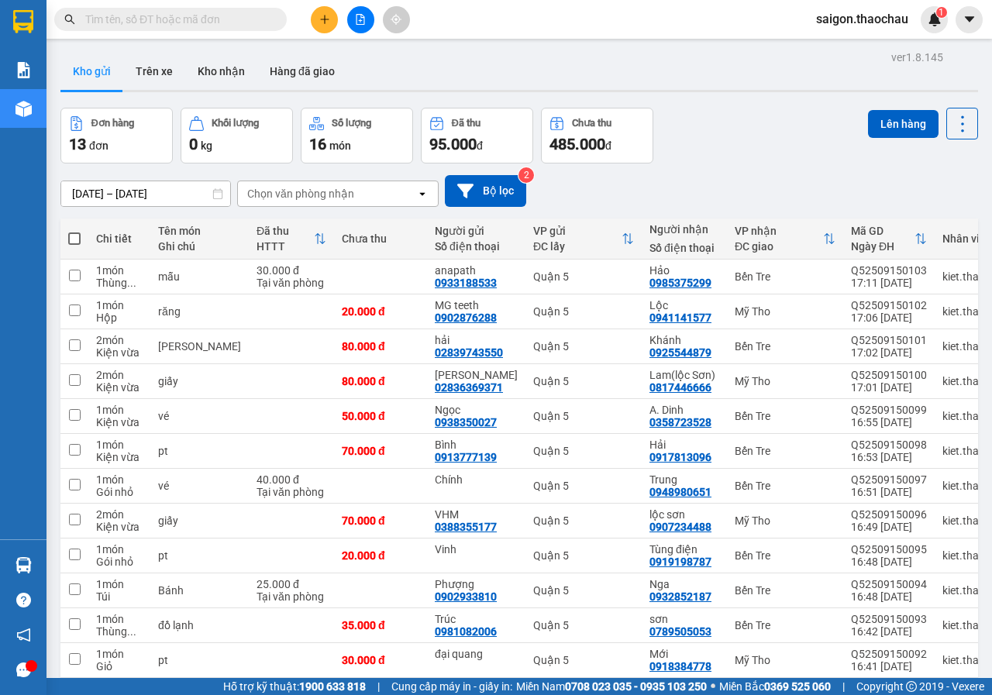
click at [77, 238] on span at bounding box center [74, 238] width 12 height 12
click at [74, 231] on input "checkbox" at bounding box center [74, 231] width 0 height 0
checkbox input "true"
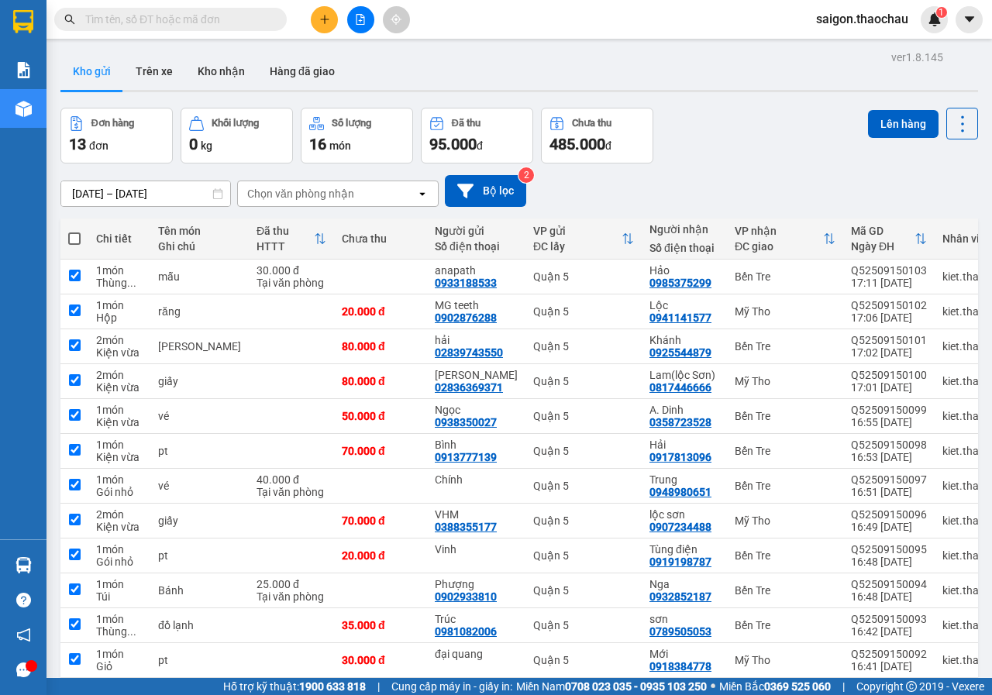
checkbox input "true"
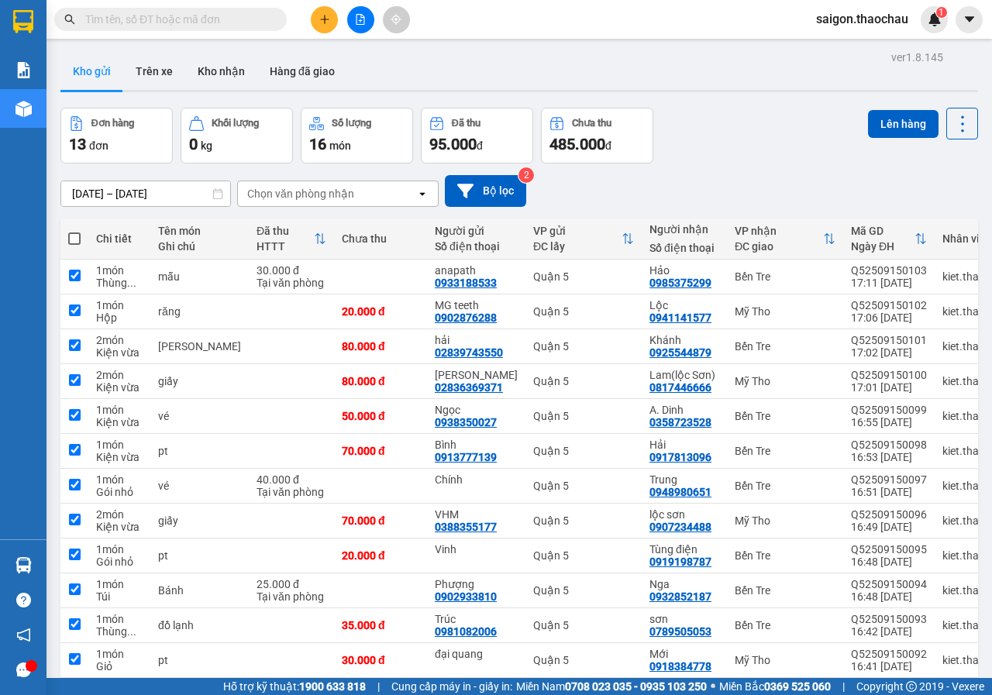
checkbox input "true"
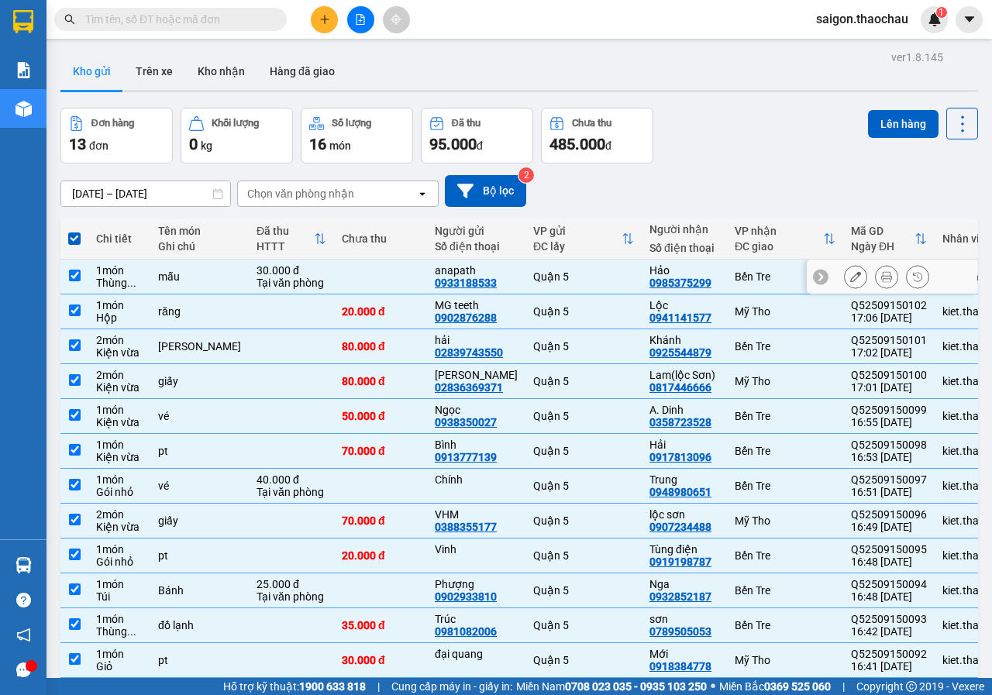
click at [84, 275] on td at bounding box center [74, 277] width 28 height 35
checkbox input "false"
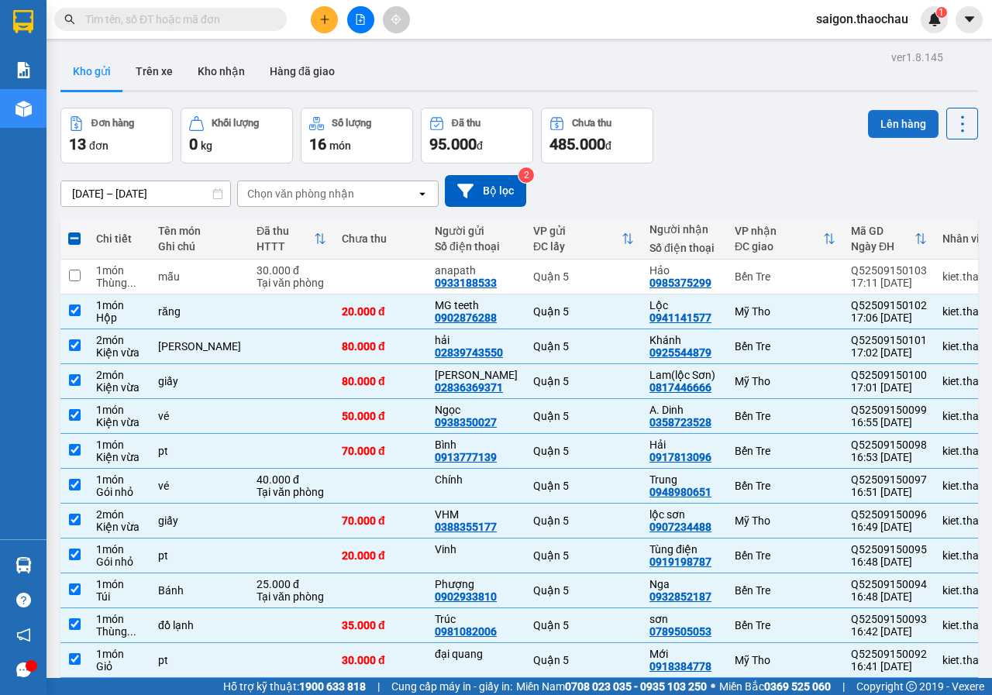
click at [889, 121] on button "Lên hàng" at bounding box center [903, 124] width 70 height 28
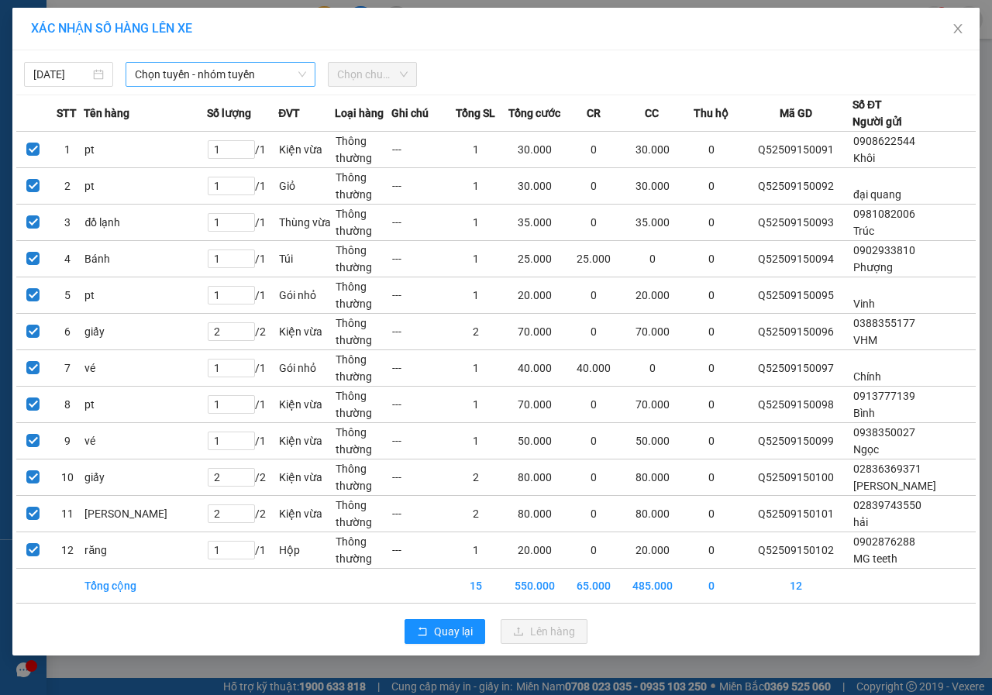
click at [240, 77] on span "Chọn tuyến - nhóm tuyến" at bounding box center [220, 74] width 171 height 23
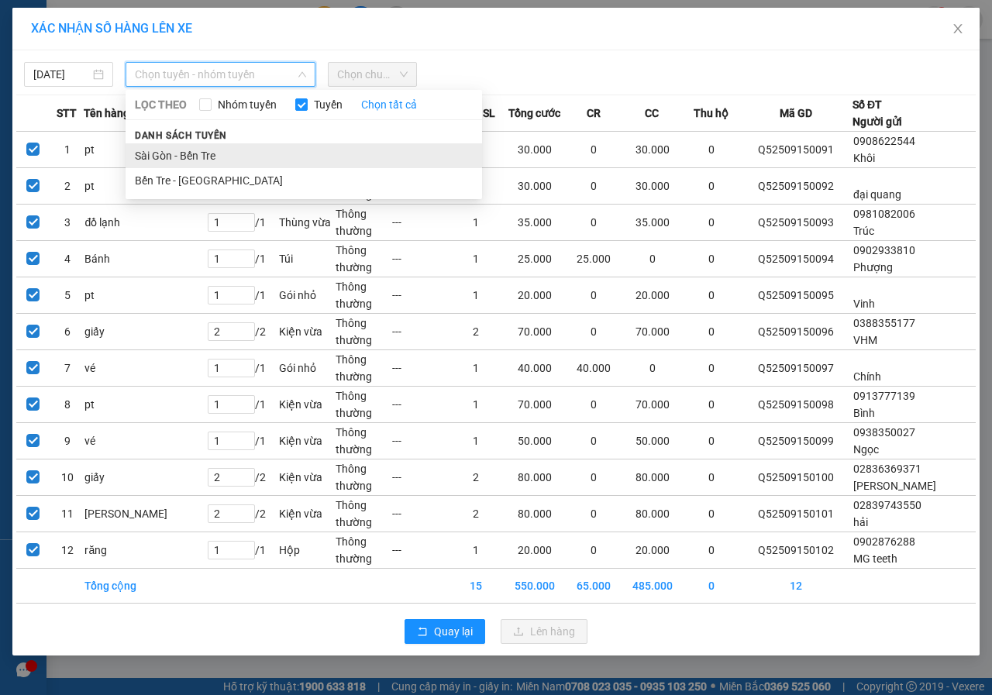
click at [211, 149] on li "Sài Gòn - Bến Tre" at bounding box center [304, 155] width 356 height 25
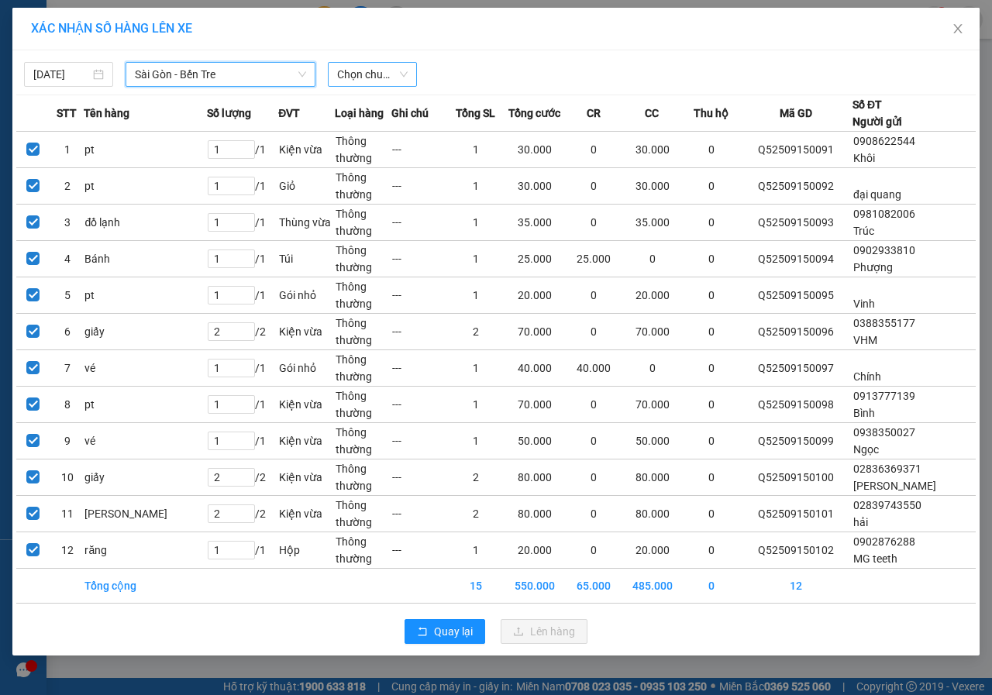
click at [371, 77] on span "Chọn chuyến" at bounding box center [372, 74] width 70 height 23
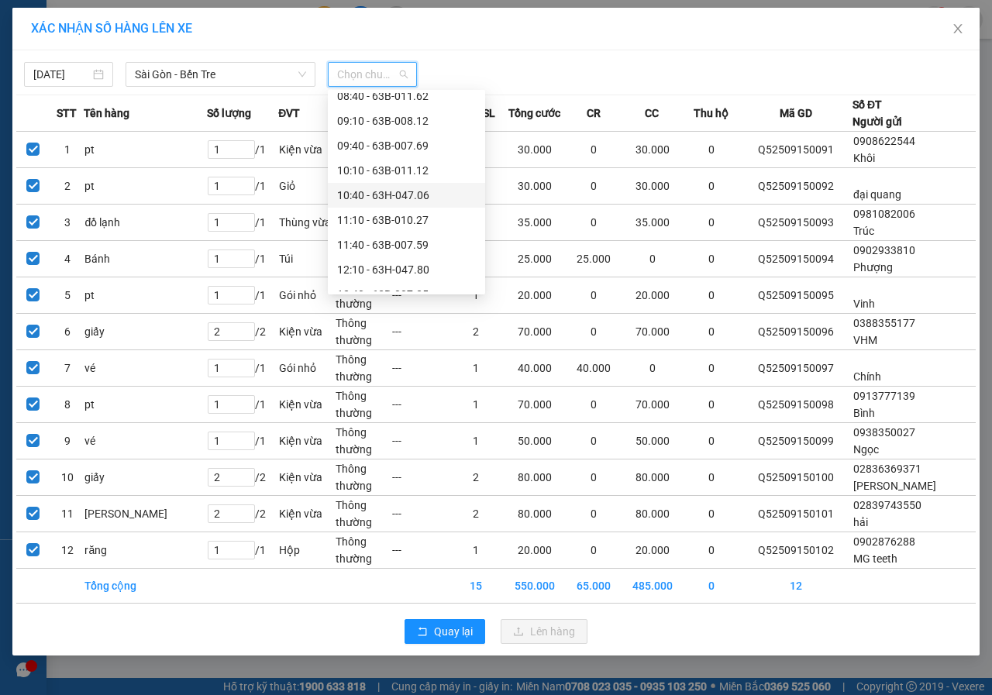
scroll to position [542, 0]
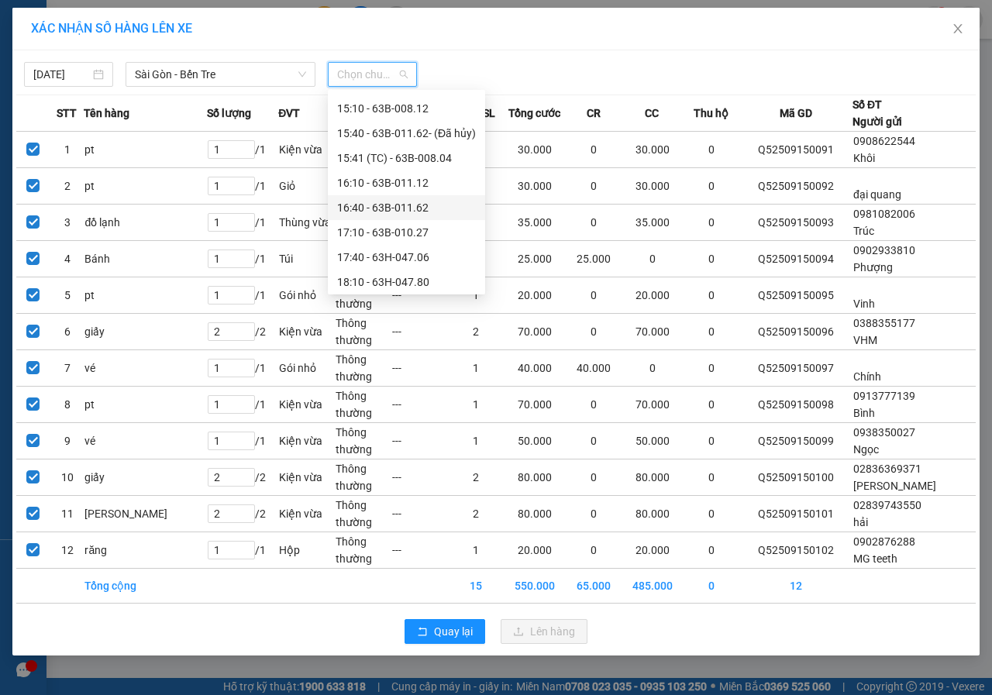
click at [412, 208] on div "16:40 - 63B-011.62" at bounding box center [406, 207] width 139 height 17
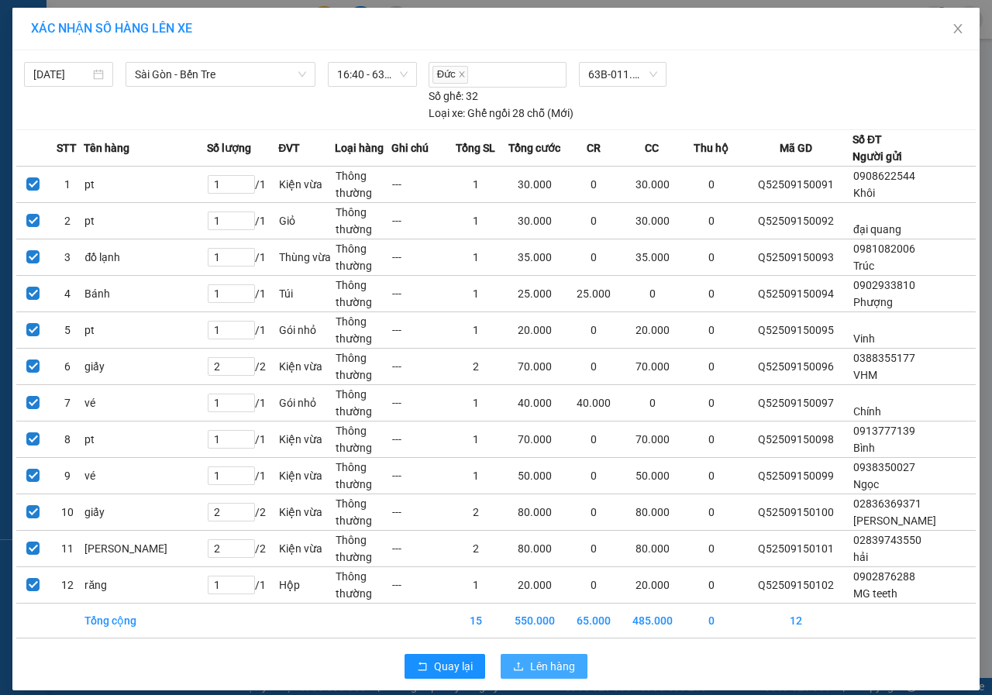
click at [544, 664] on span "Lên hàng" at bounding box center [552, 666] width 45 height 17
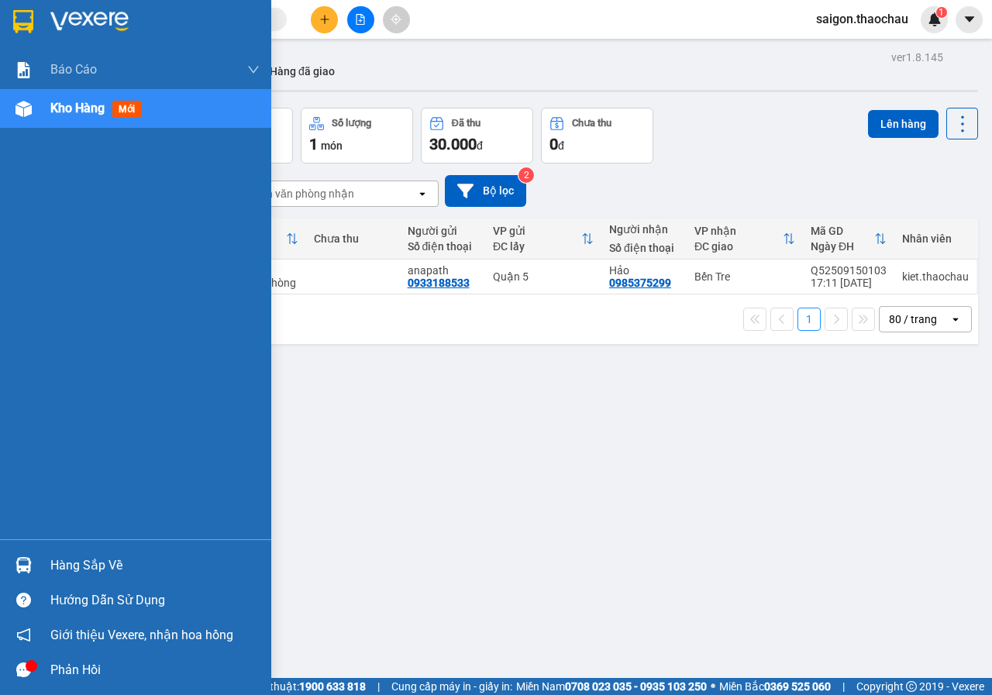
click at [77, 564] on div "Hàng sắp về" at bounding box center [154, 565] width 209 height 23
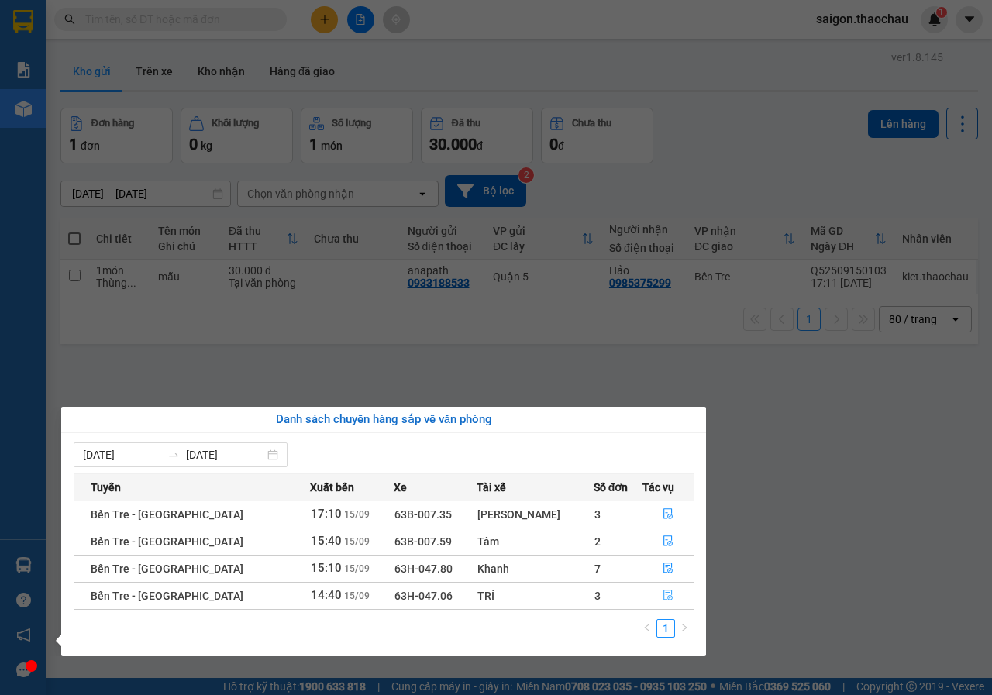
click at [645, 593] on button "button" at bounding box center [668, 595] width 50 height 25
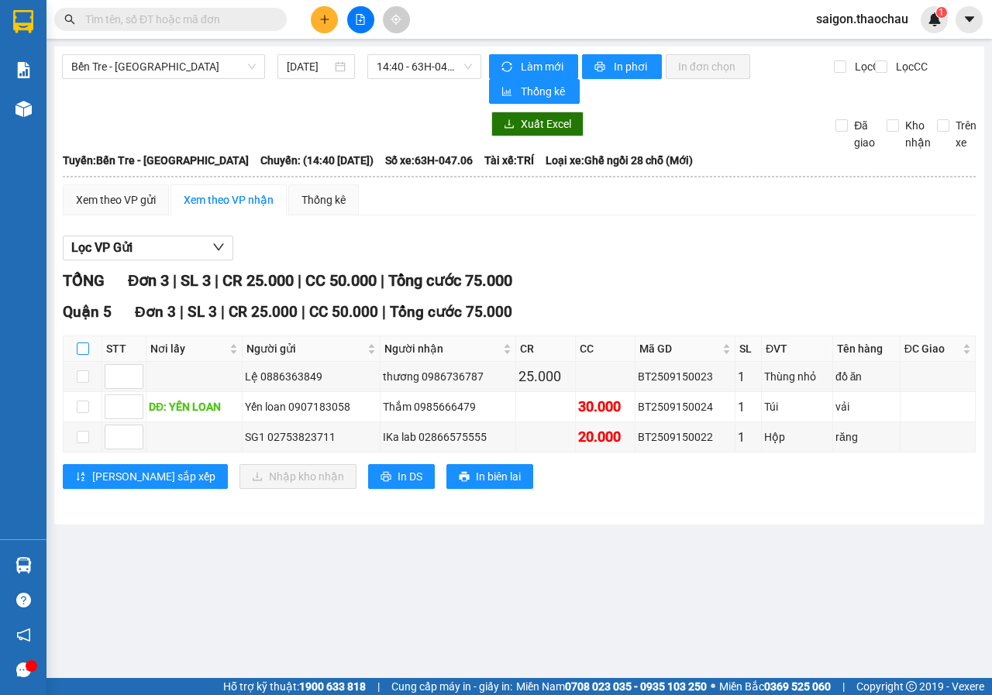
click at [86, 349] on input "checkbox" at bounding box center [83, 348] width 12 height 12
checkbox input "true"
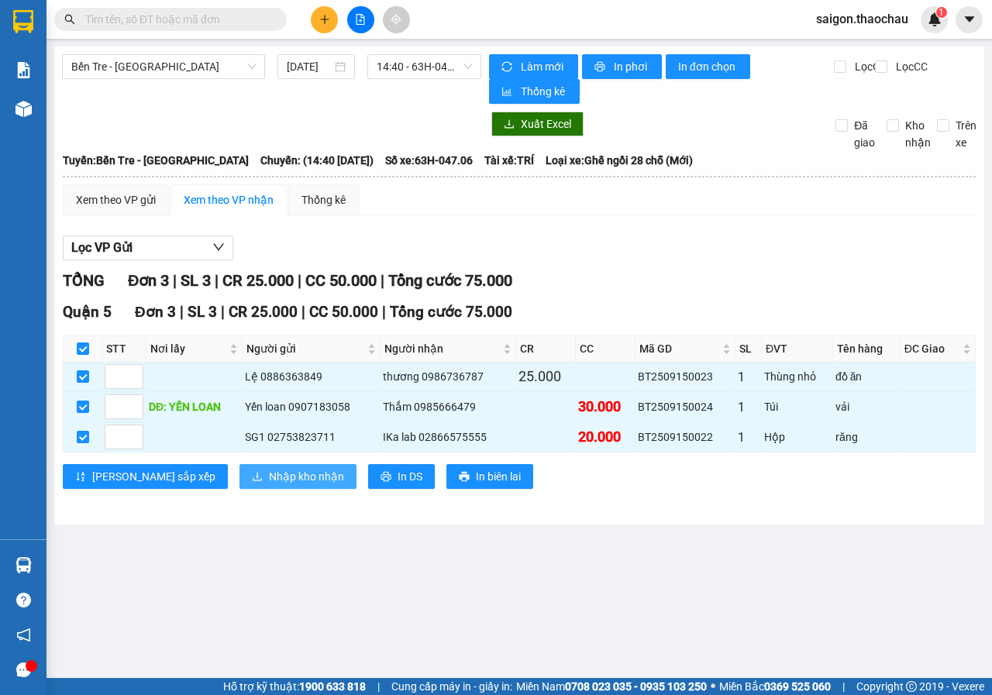
click at [239, 468] on button "Nhập kho nhận" at bounding box center [297, 476] width 117 height 25
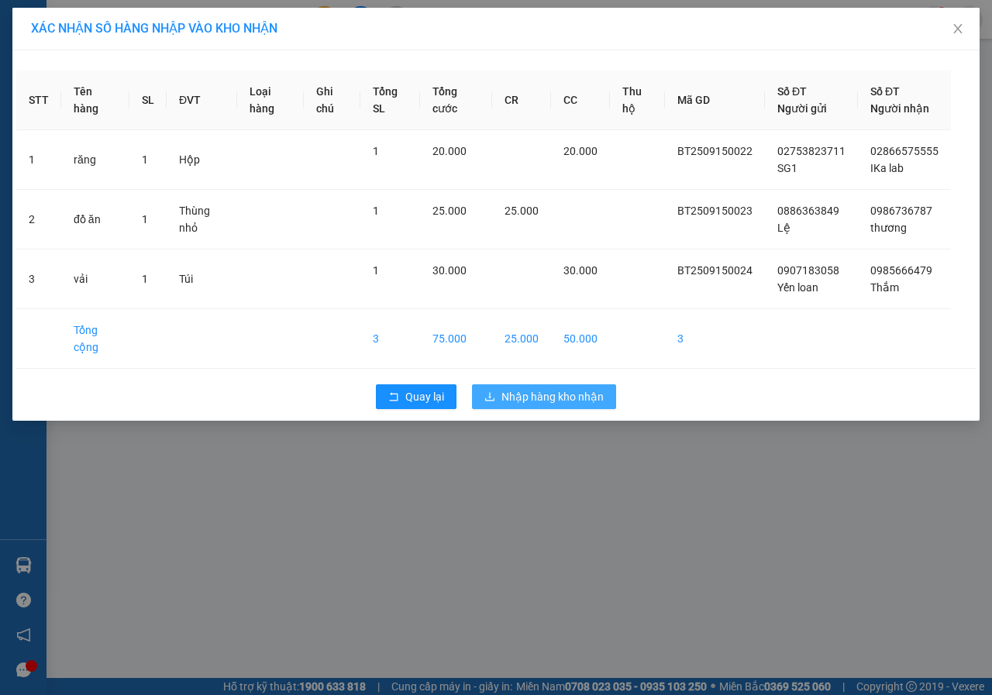
click at [600, 397] on span "Nhập hàng kho nhận" at bounding box center [552, 396] width 102 height 17
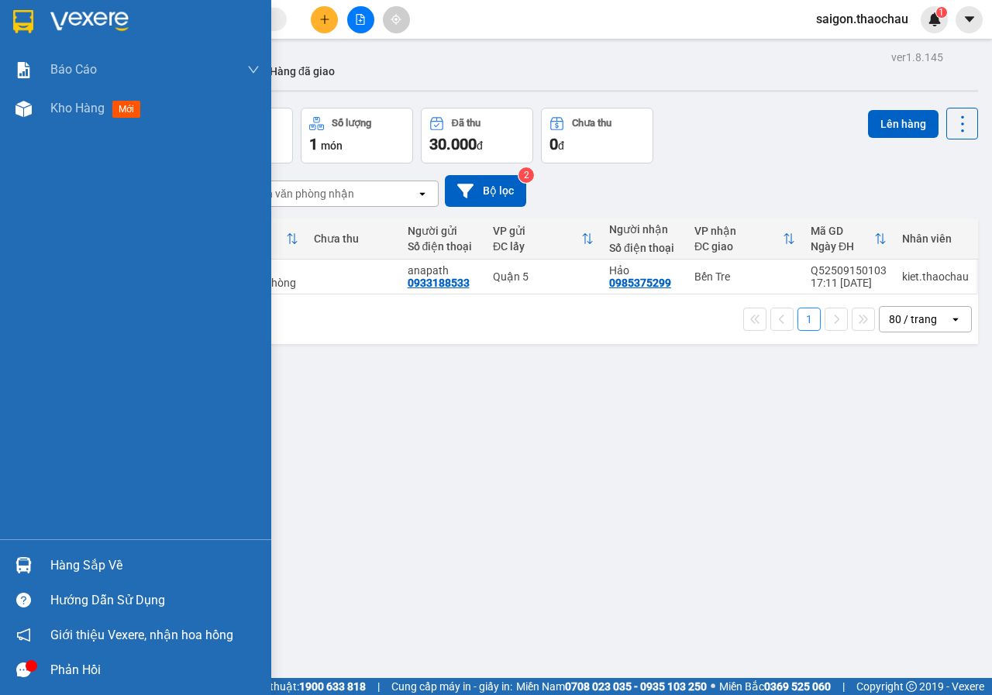
click at [79, 559] on div "Hàng sắp về" at bounding box center [154, 565] width 209 height 23
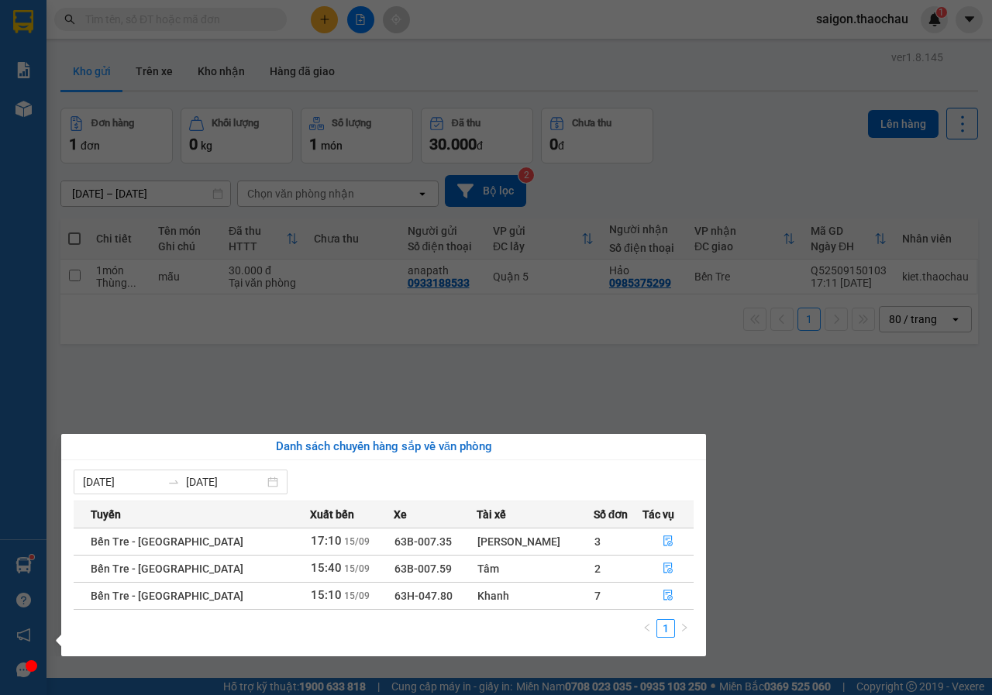
click at [820, 452] on section "Kết quả tìm kiếm ( 0 ) Bộ lọc No Data saigon.thaochau 1 Báo cáo Báo cáo dòng ti…" at bounding box center [496, 347] width 992 height 695
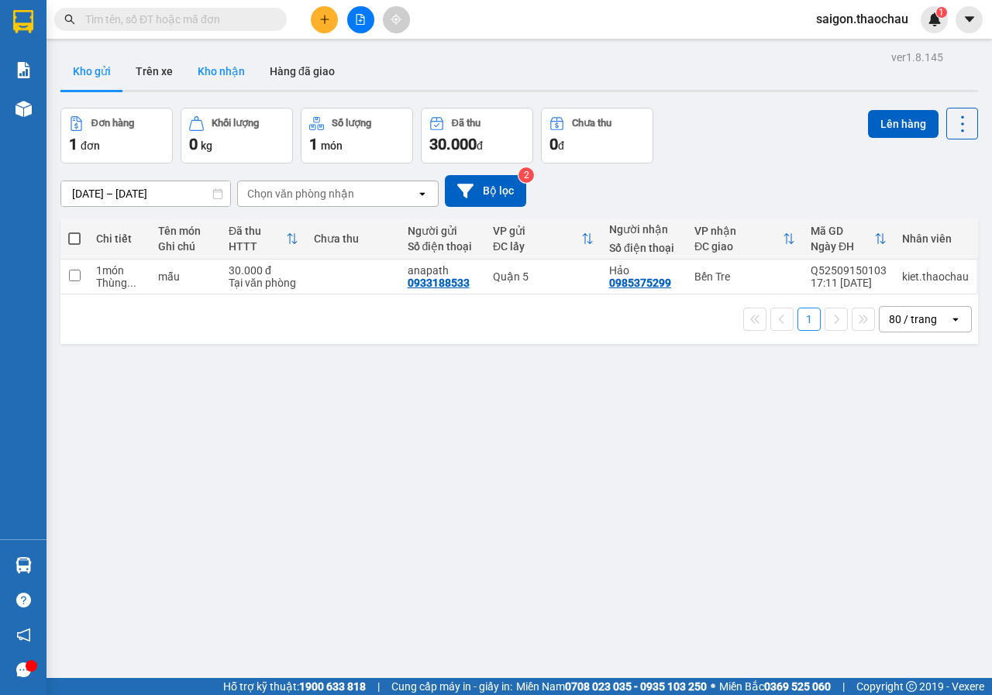
click at [210, 83] on button "Kho nhận" at bounding box center [221, 71] width 72 height 37
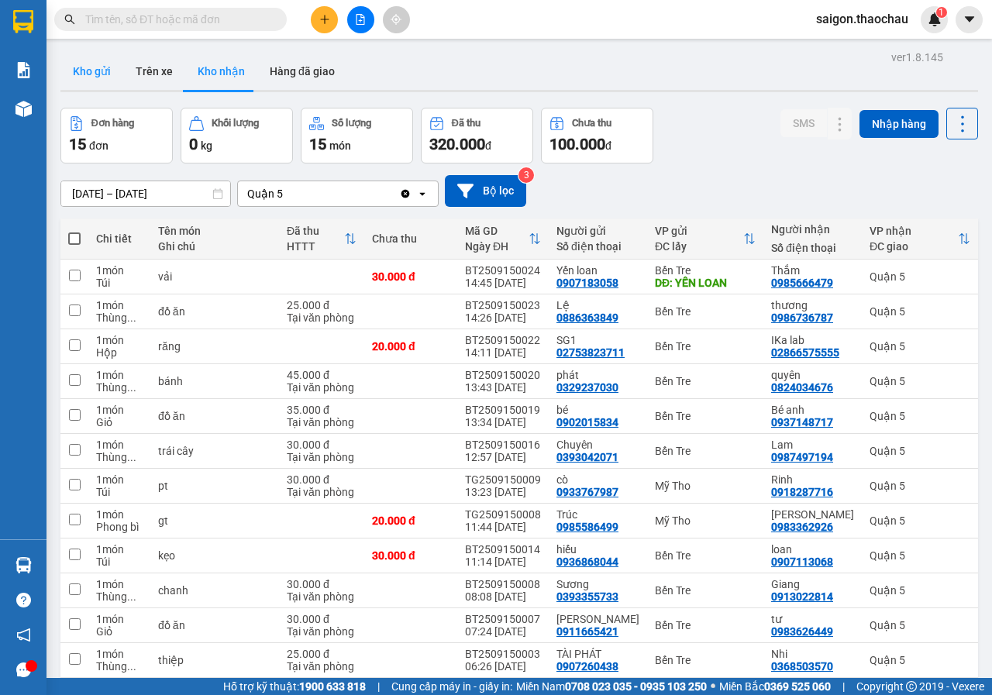
click at [100, 66] on button "Kho gửi" at bounding box center [91, 71] width 63 height 37
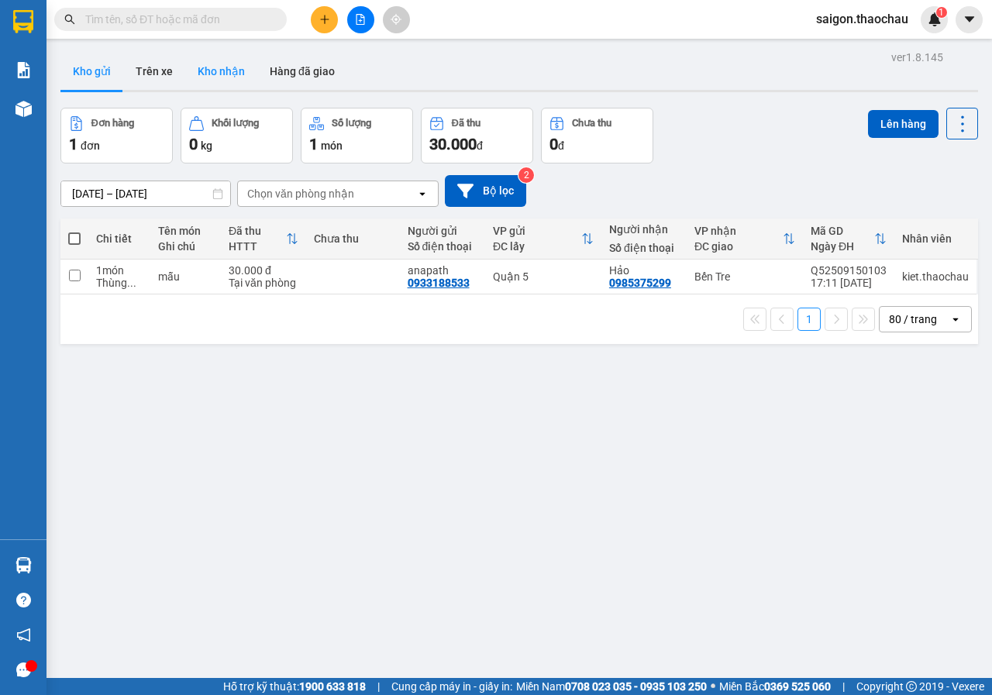
click at [234, 67] on button "Kho nhận" at bounding box center [221, 71] width 72 height 37
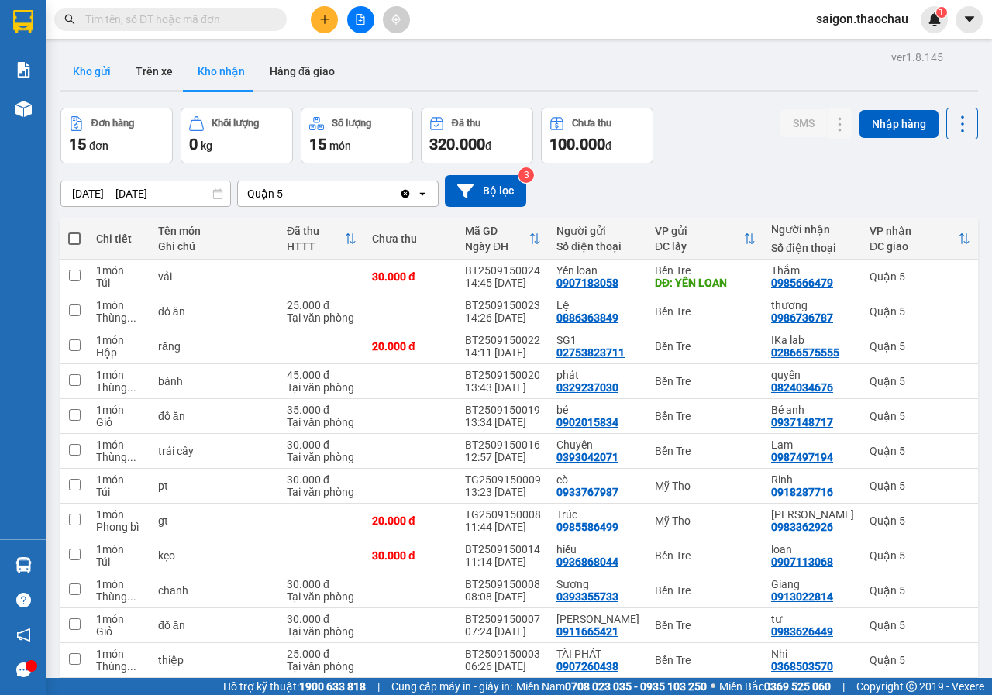
click at [113, 61] on button "Kho gửi" at bounding box center [91, 71] width 63 height 37
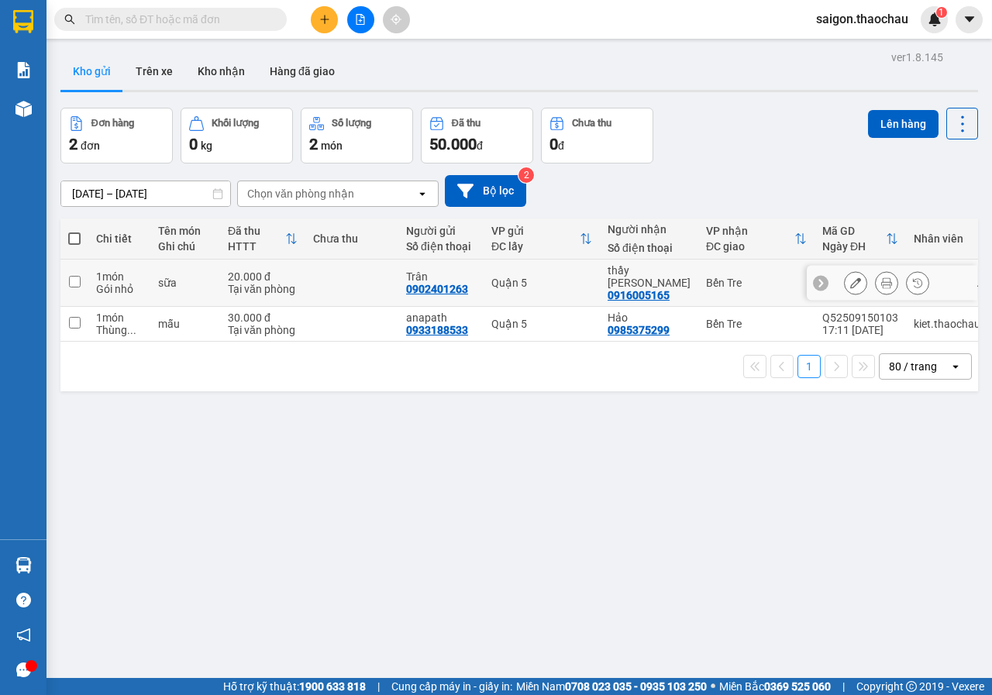
click at [884, 275] on button at bounding box center [886, 283] width 22 height 27
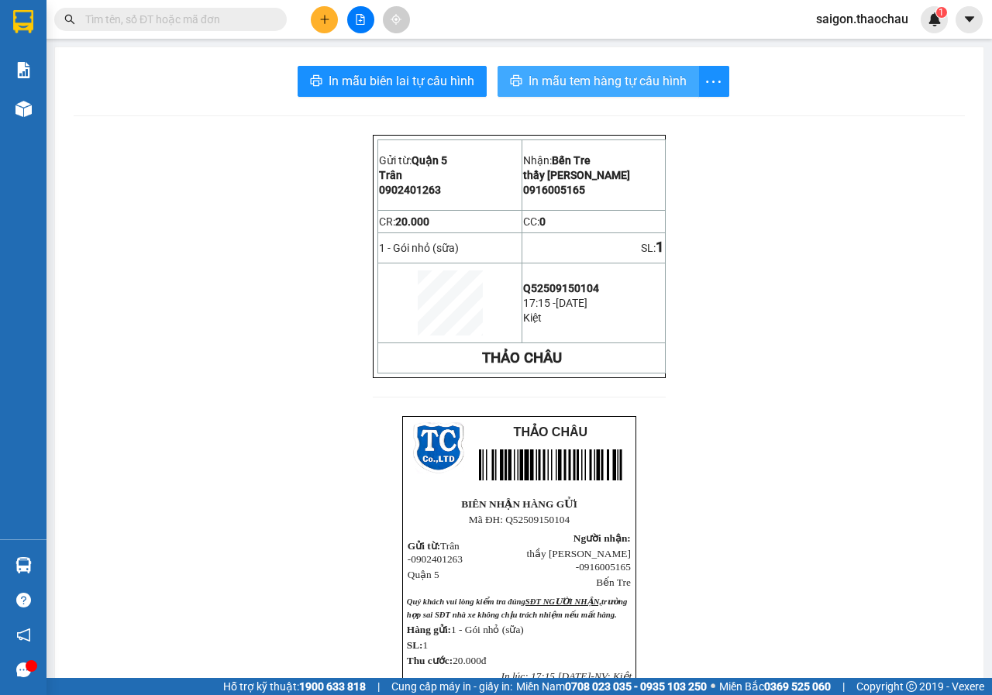
click at [612, 85] on span "In mẫu tem hàng tự cấu hình" at bounding box center [607, 80] width 158 height 19
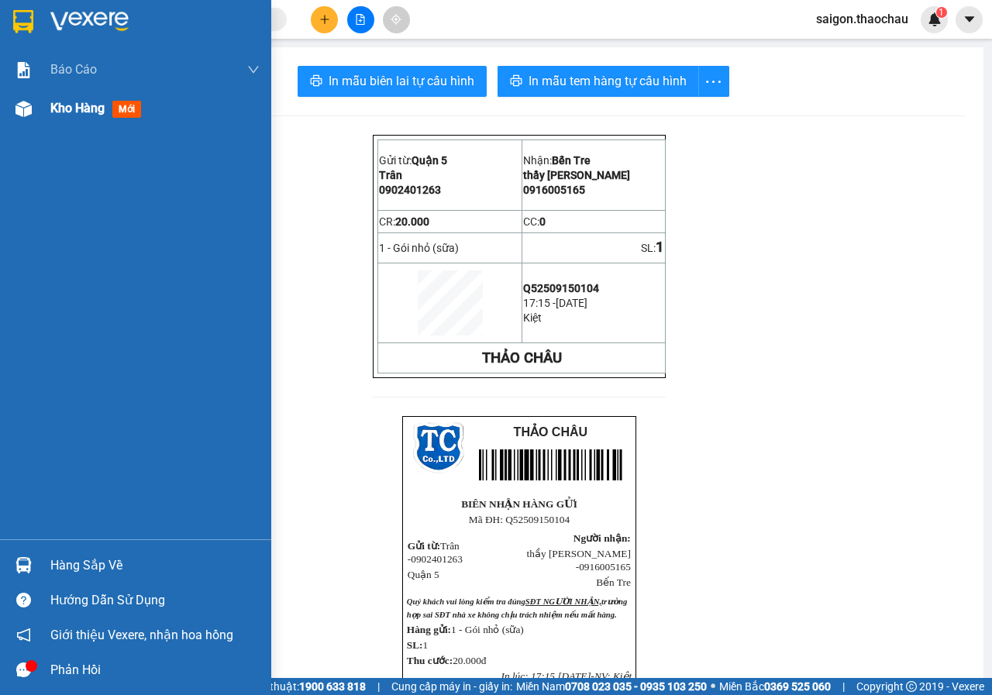
drag, startPoint x: 77, startPoint y: 111, endPoint x: 90, endPoint y: 111, distance: 13.2
click at [90, 111] on span "Kho hàng" at bounding box center [77, 108] width 54 height 15
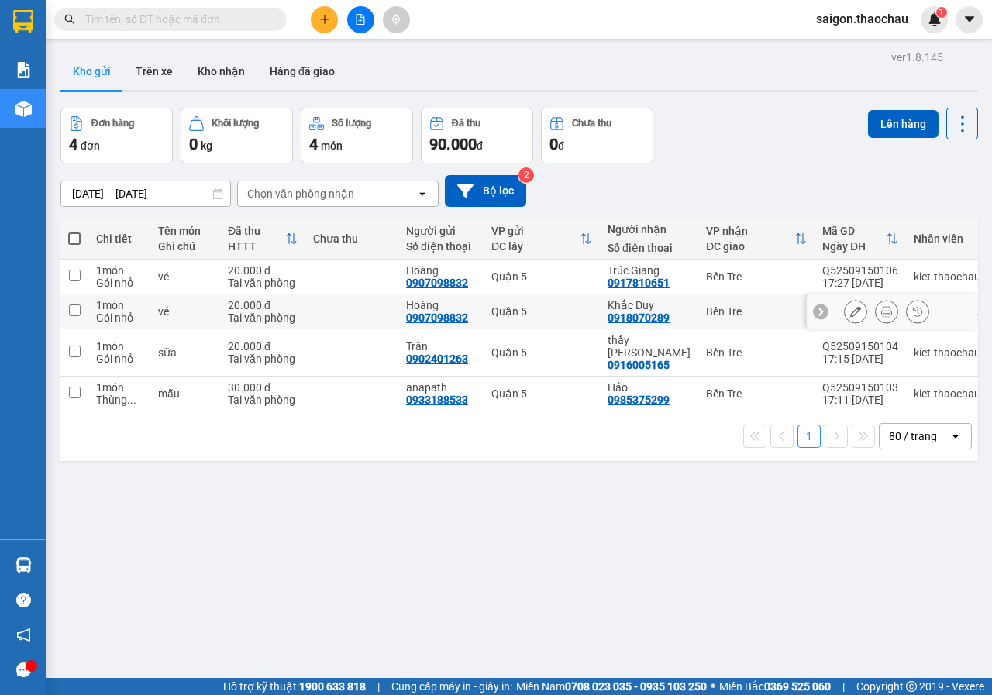
click at [881, 309] on icon at bounding box center [886, 311] width 11 height 11
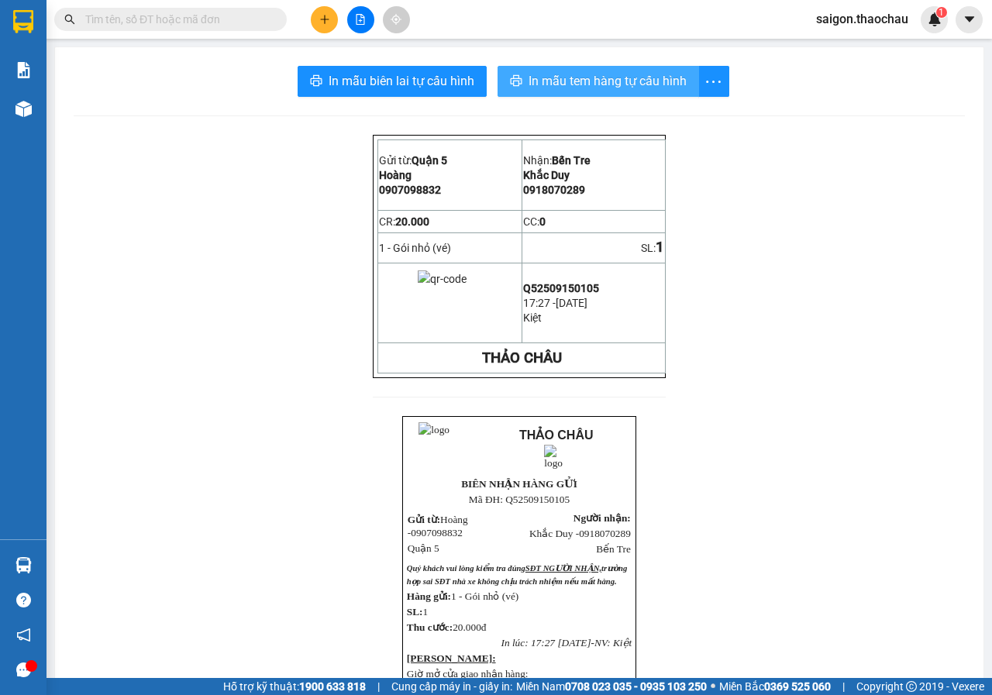
click at [672, 96] on button "In mẫu tem hàng tự cấu hình" at bounding box center [597, 81] width 201 height 31
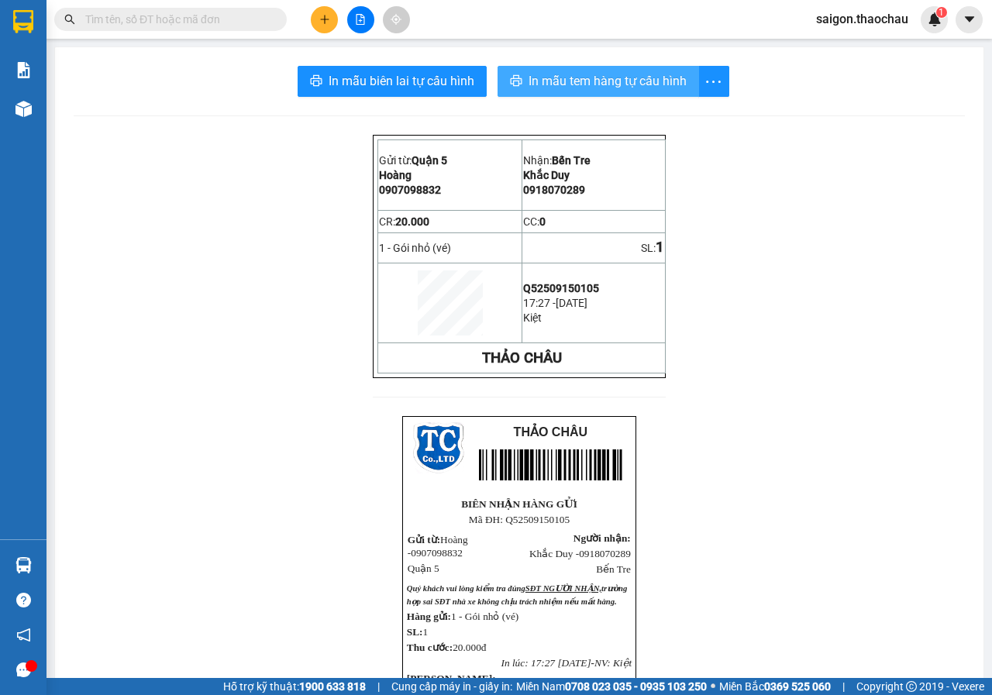
click at [551, 91] on span "In mẫu tem hàng tự cấu hình" at bounding box center [607, 80] width 158 height 19
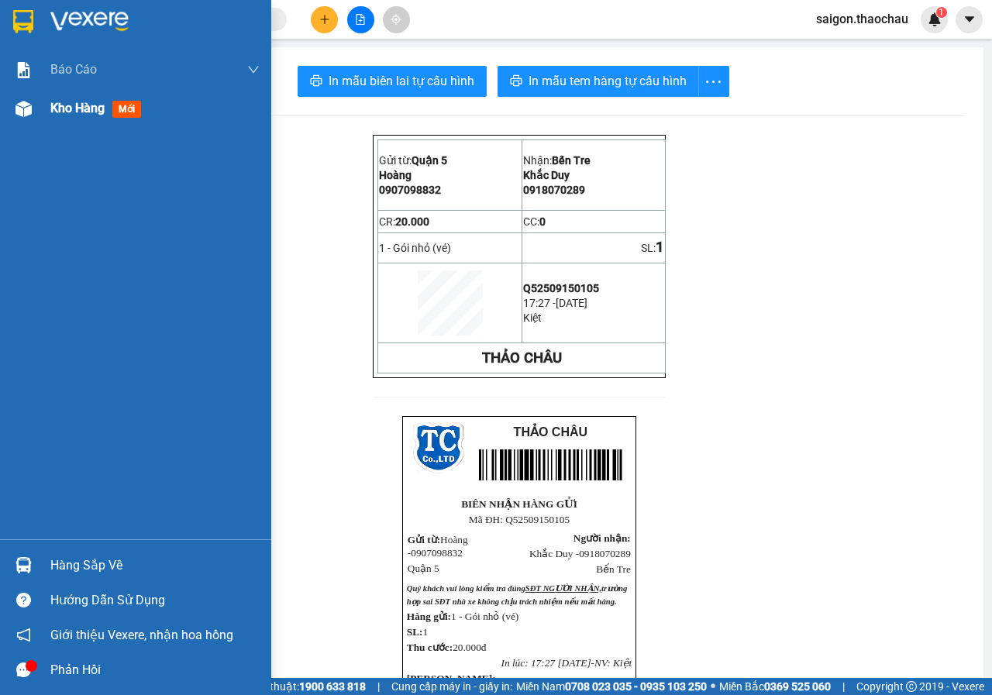
click at [64, 120] on div "Kho hàng mới" at bounding box center [154, 108] width 209 height 39
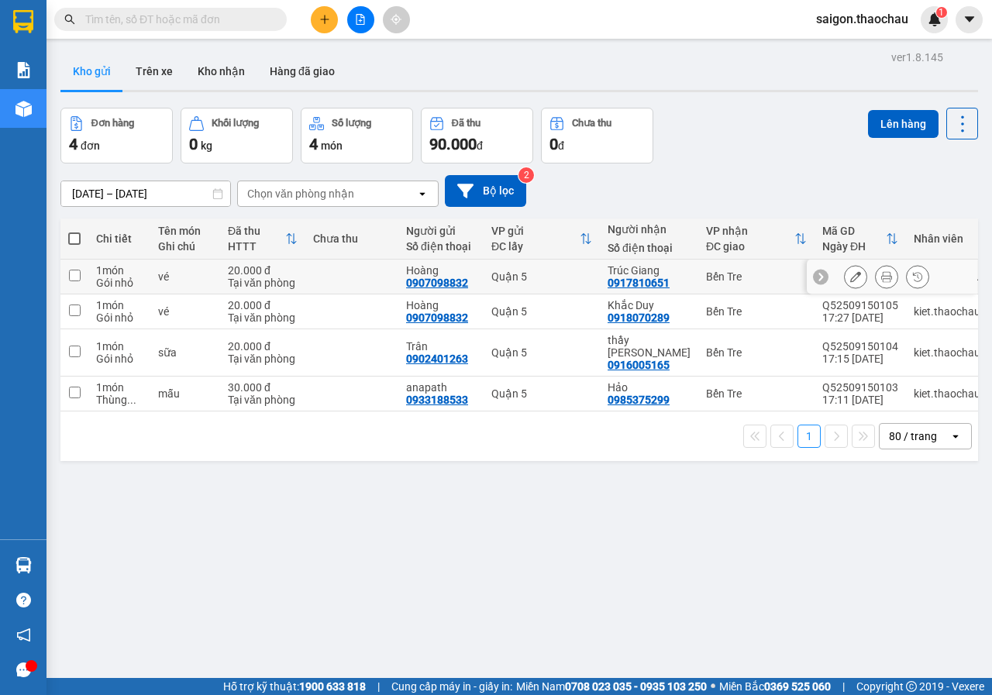
click at [883, 277] on button at bounding box center [886, 276] width 22 height 27
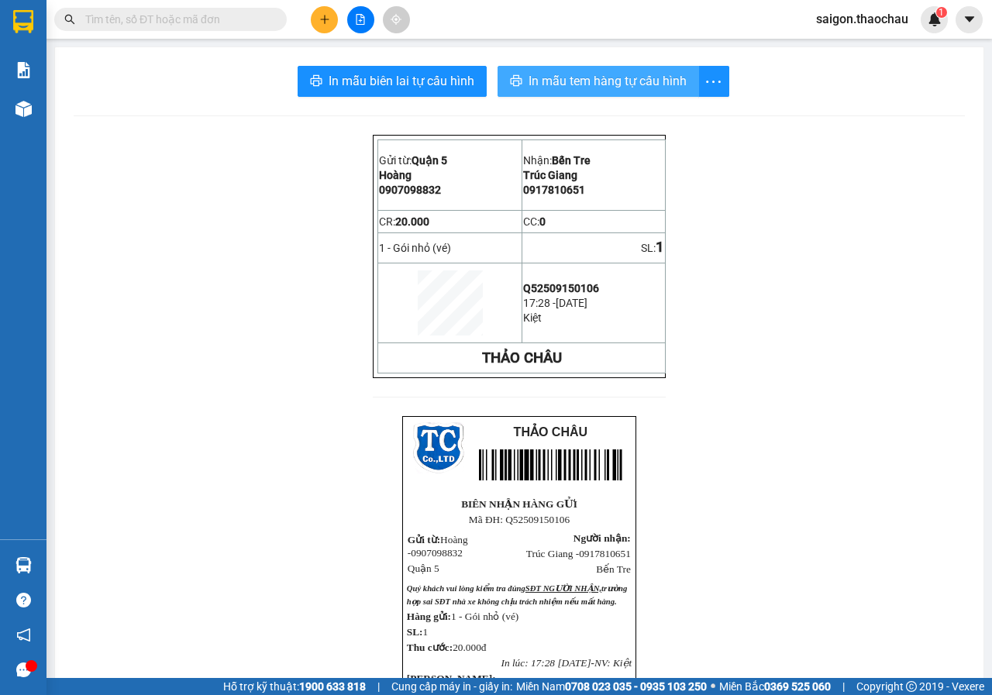
click at [612, 83] on span "In mẫu tem hàng tự cấu hình" at bounding box center [607, 80] width 158 height 19
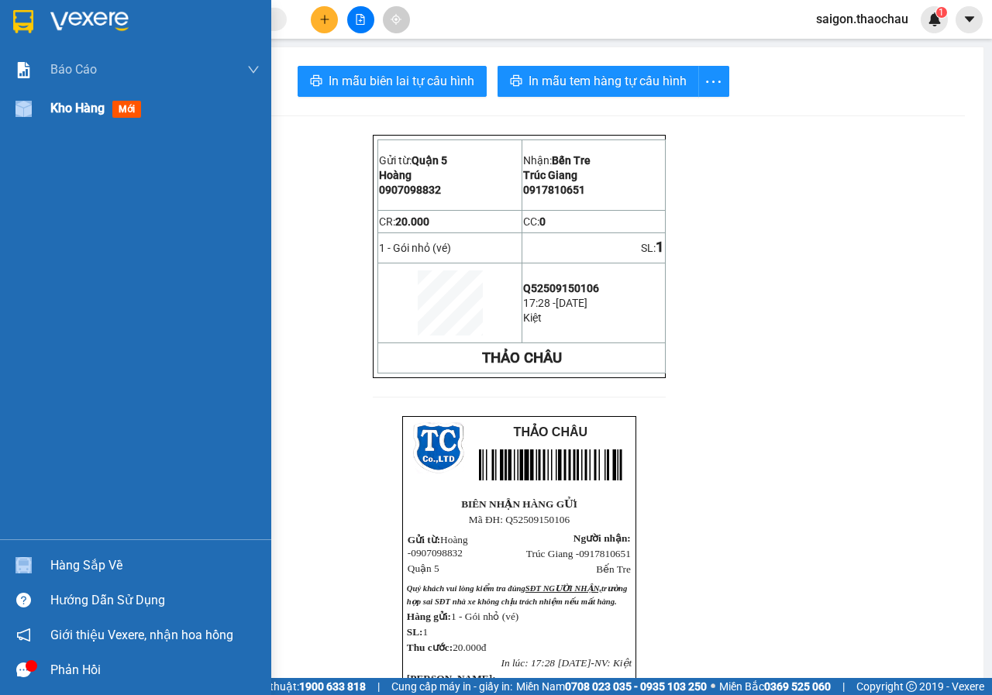
click at [52, 101] on div "Kho hàng mới" at bounding box center [135, 108] width 271 height 39
click at [52, 101] on span "Kho hàng" at bounding box center [77, 108] width 54 height 15
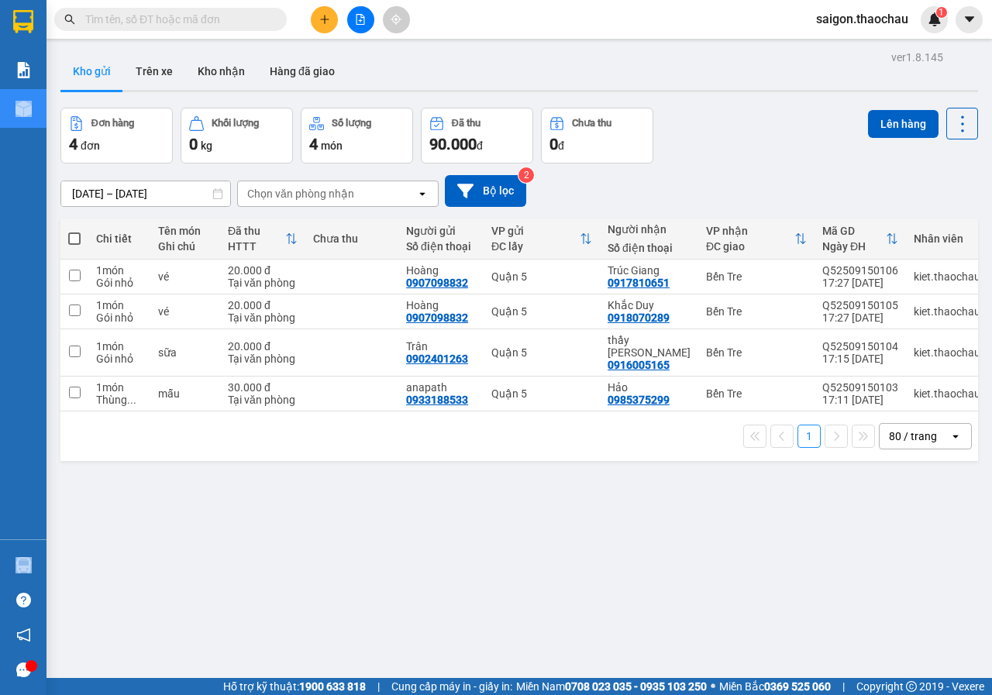
click at [77, 235] on span at bounding box center [74, 238] width 12 height 12
click at [74, 231] on input "checkbox" at bounding box center [74, 231] width 0 height 0
checkbox input "true"
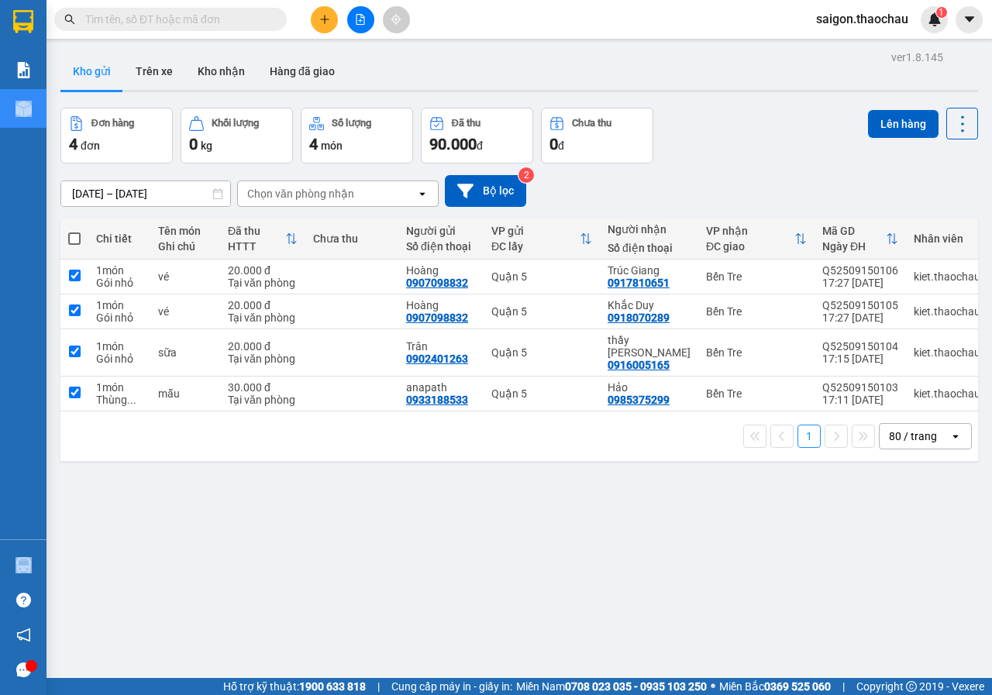
checkbox input "true"
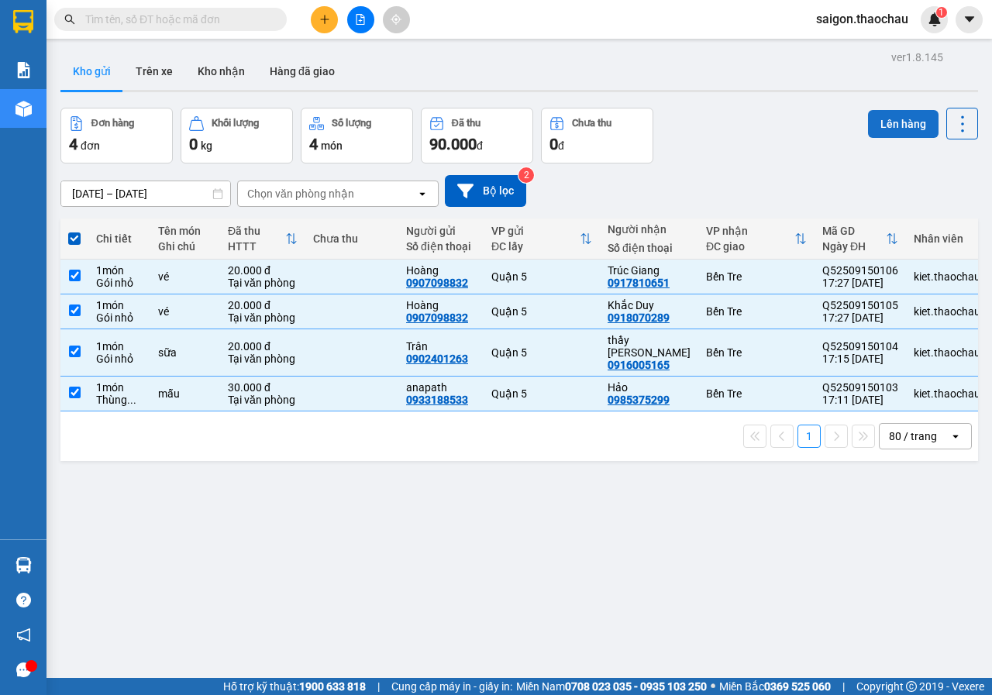
click at [868, 132] on button "Lên hàng" at bounding box center [903, 124] width 70 height 28
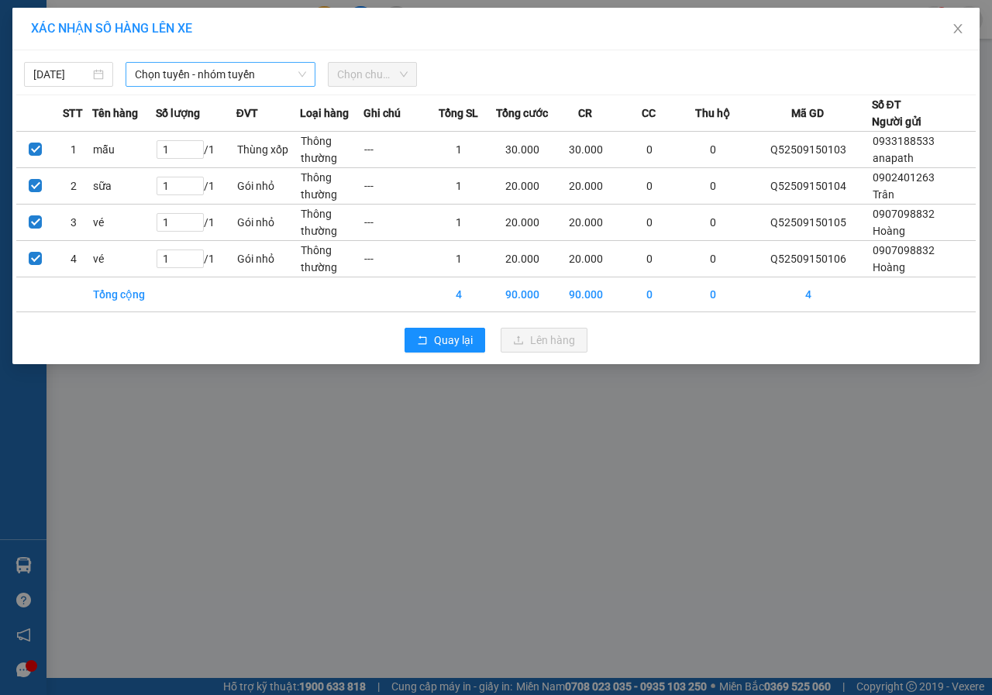
click at [218, 71] on span "Chọn tuyến - nhóm tuyến" at bounding box center [220, 74] width 171 height 23
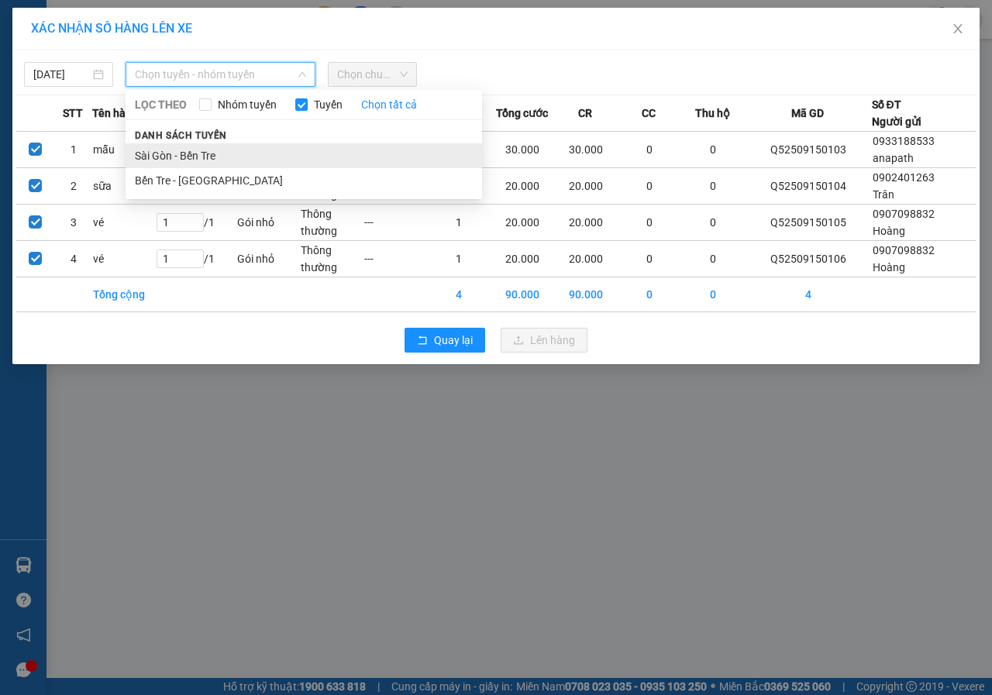
click at [221, 153] on li "Sài Gòn - Bến Tre" at bounding box center [304, 155] width 356 height 25
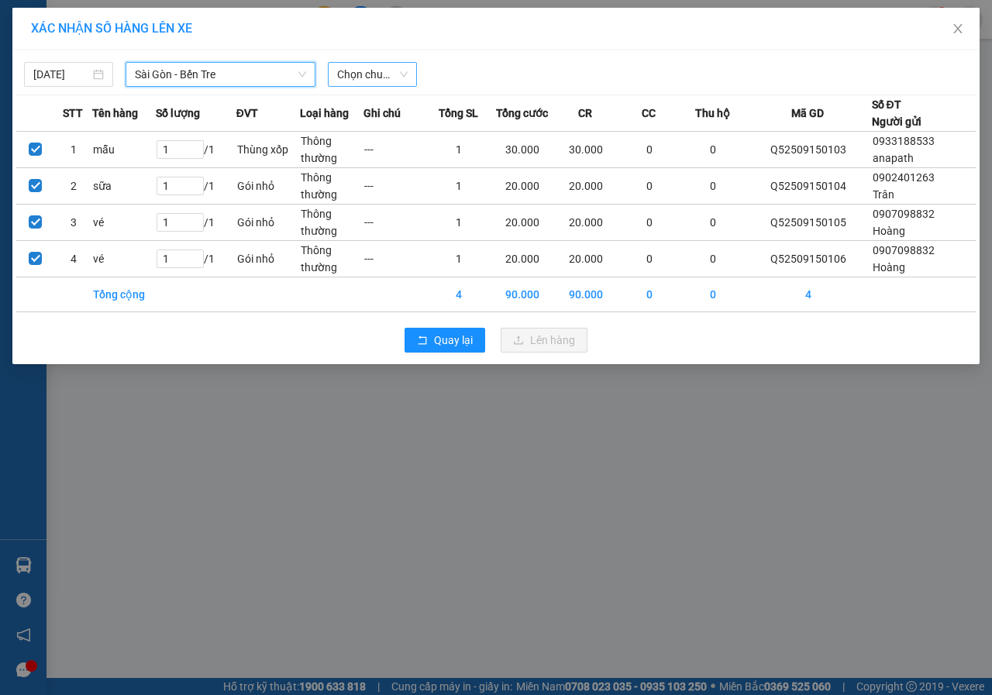
click at [397, 82] on span "Chọn chuyến" at bounding box center [372, 74] width 70 height 23
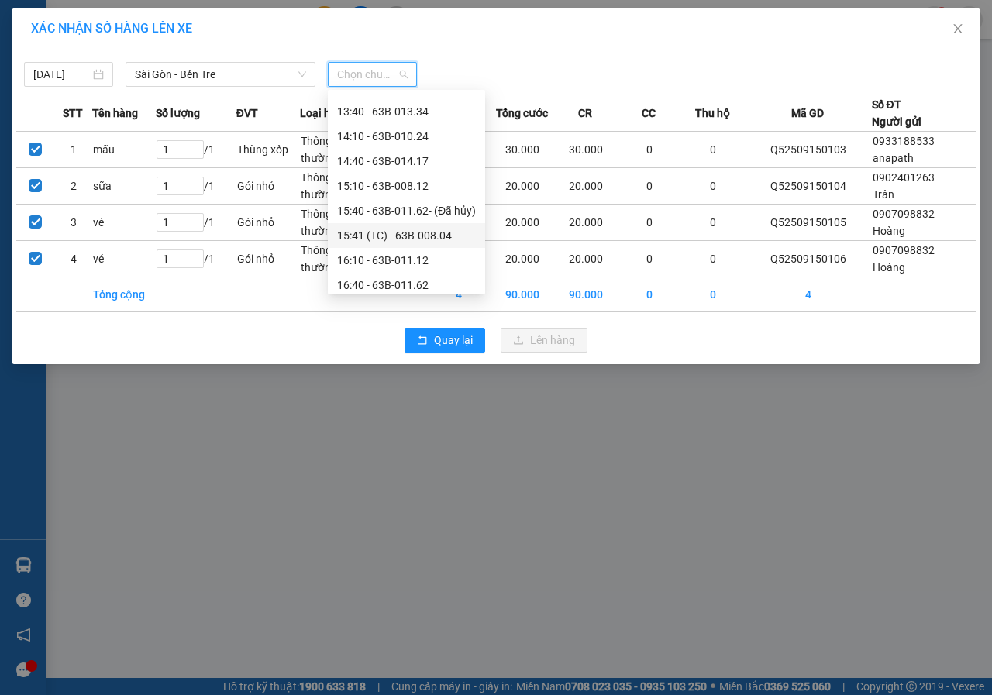
scroll to position [595, 0]
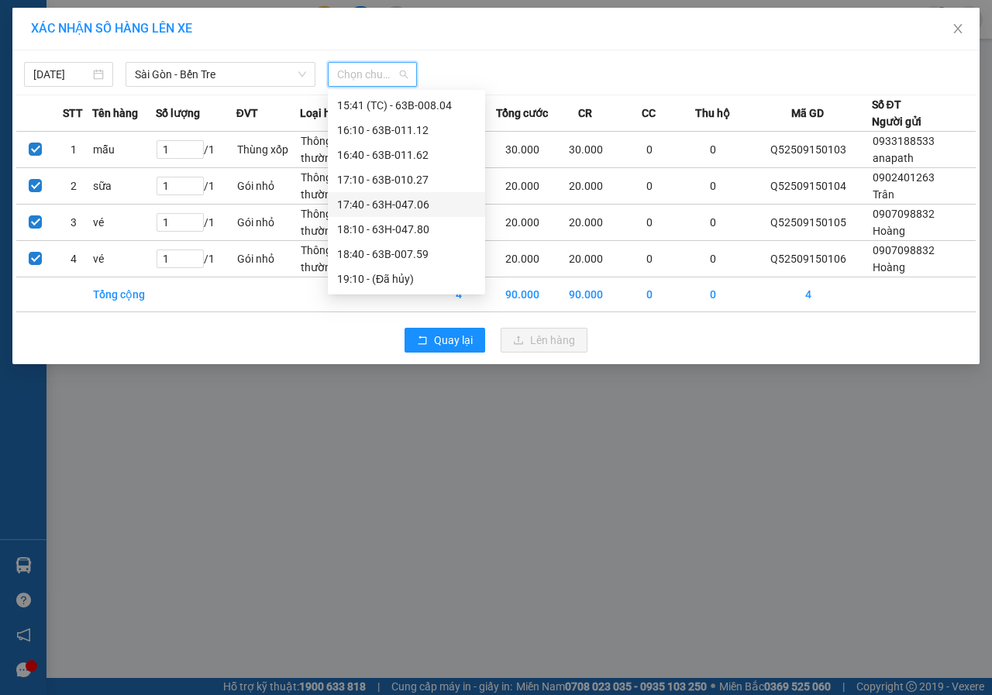
click at [394, 201] on div "17:40 - 63H-047.06" at bounding box center [406, 204] width 139 height 17
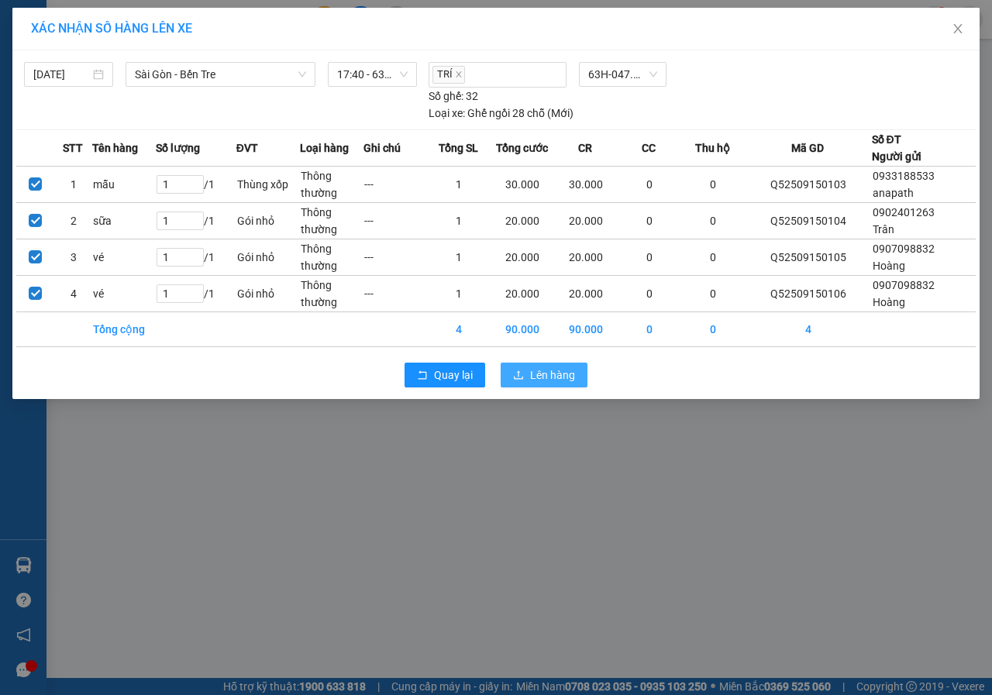
click at [563, 379] on span "Lên hàng" at bounding box center [552, 374] width 45 height 17
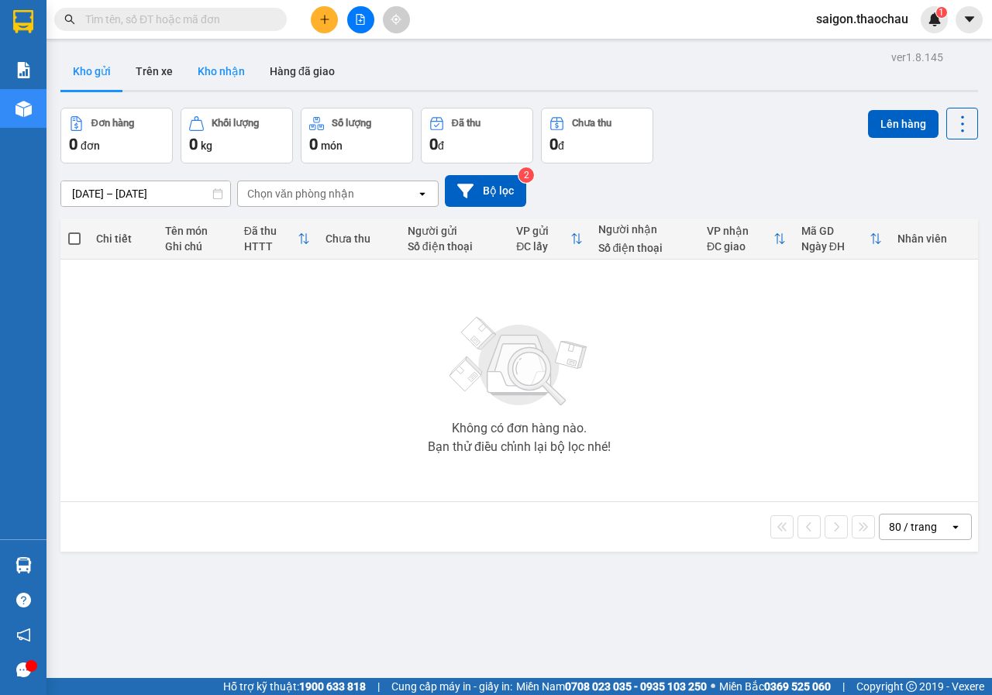
click at [204, 69] on button "Kho nhận" at bounding box center [221, 71] width 72 height 37
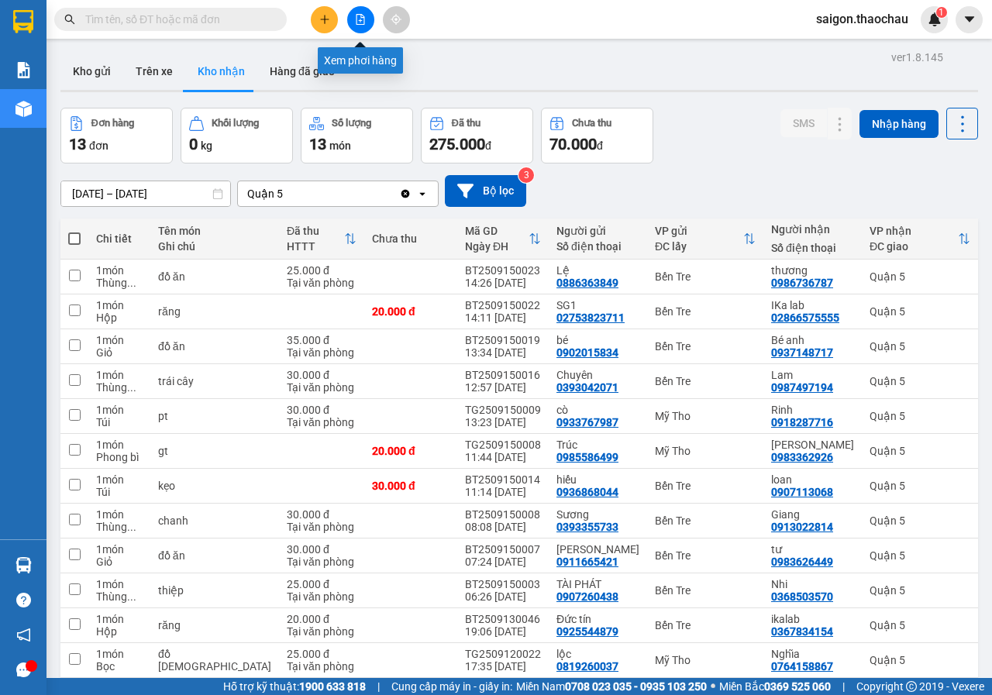
click at [366, 22] on button at bounding box center [360, 19] width 27 height 27
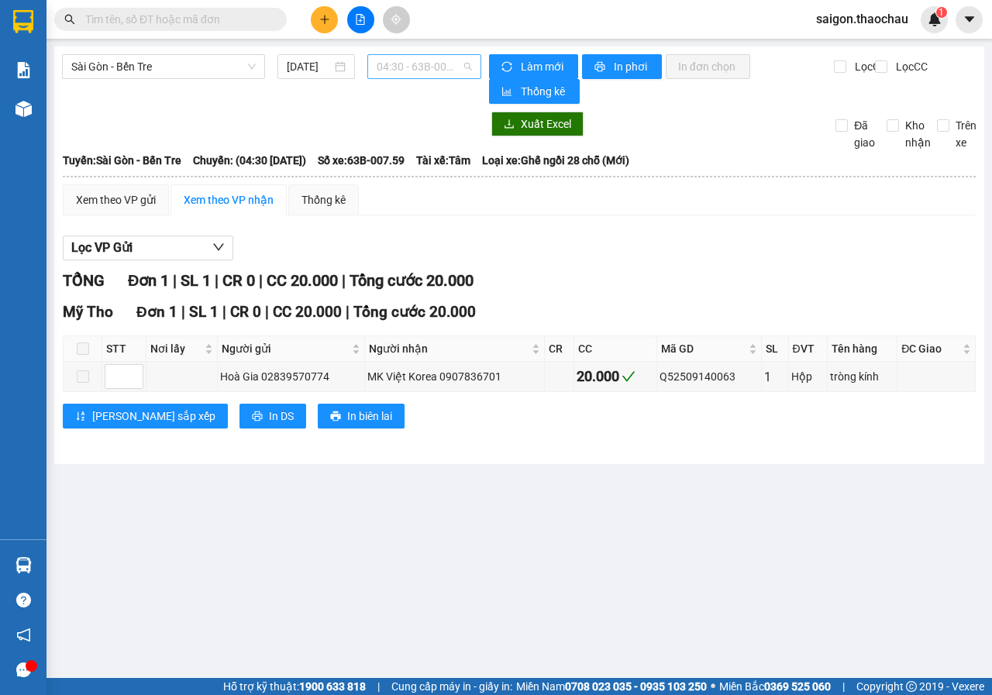
click at [396, 61] on span "04:30 - 63B-007.59" at bounding box center [424, 66] width 95 height 23
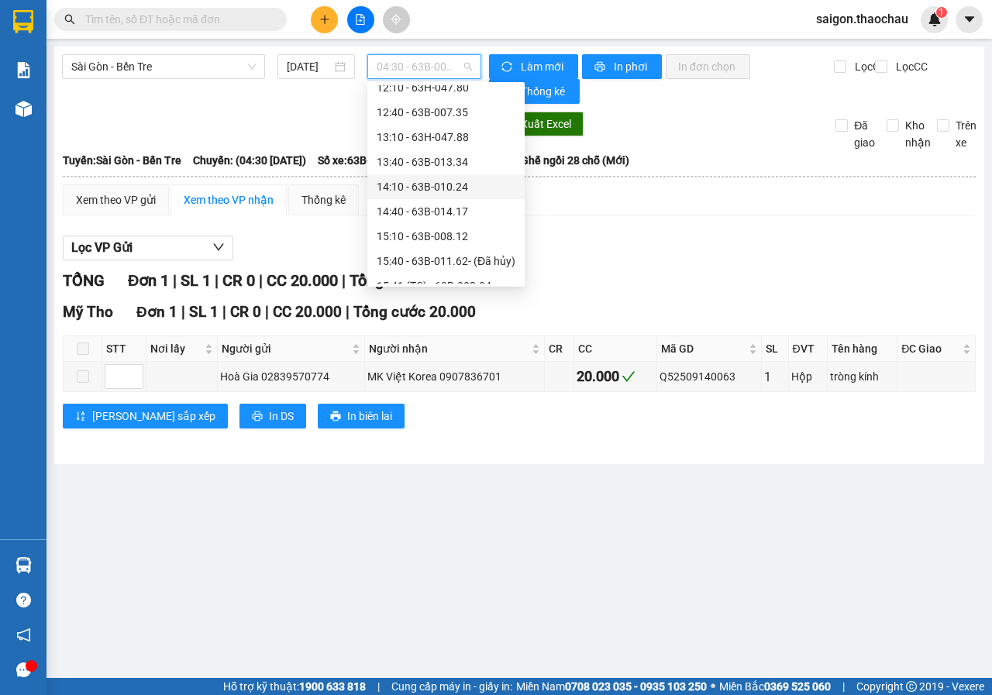
scroll to position [595, 0]
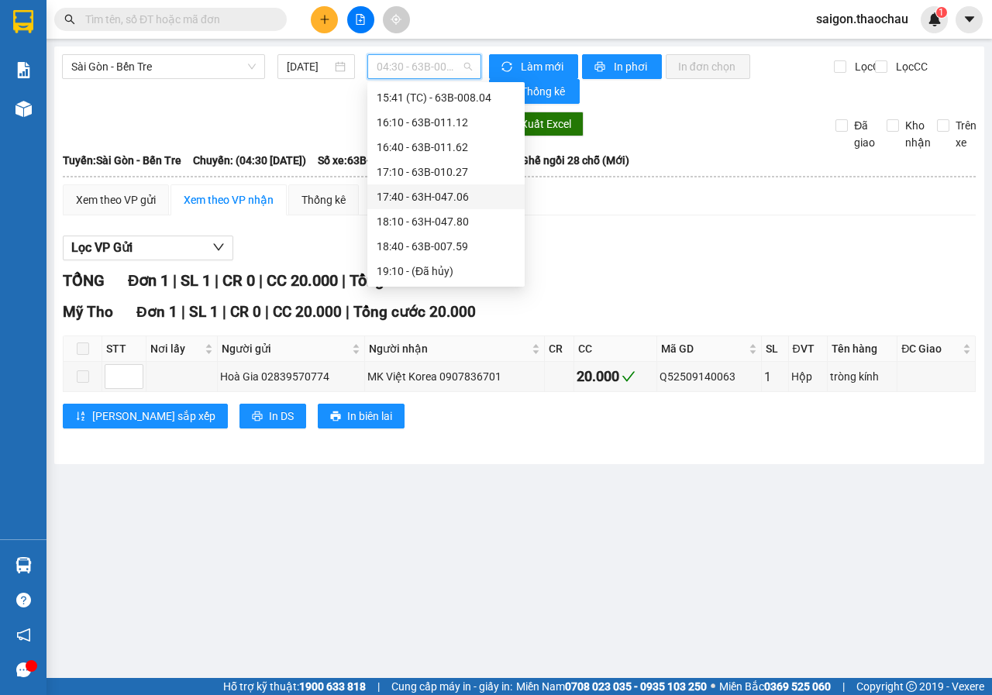
click at [422, 187] on div "17:40 - 63H-047.06" at bounding box center [445, 196] width 157 height 25
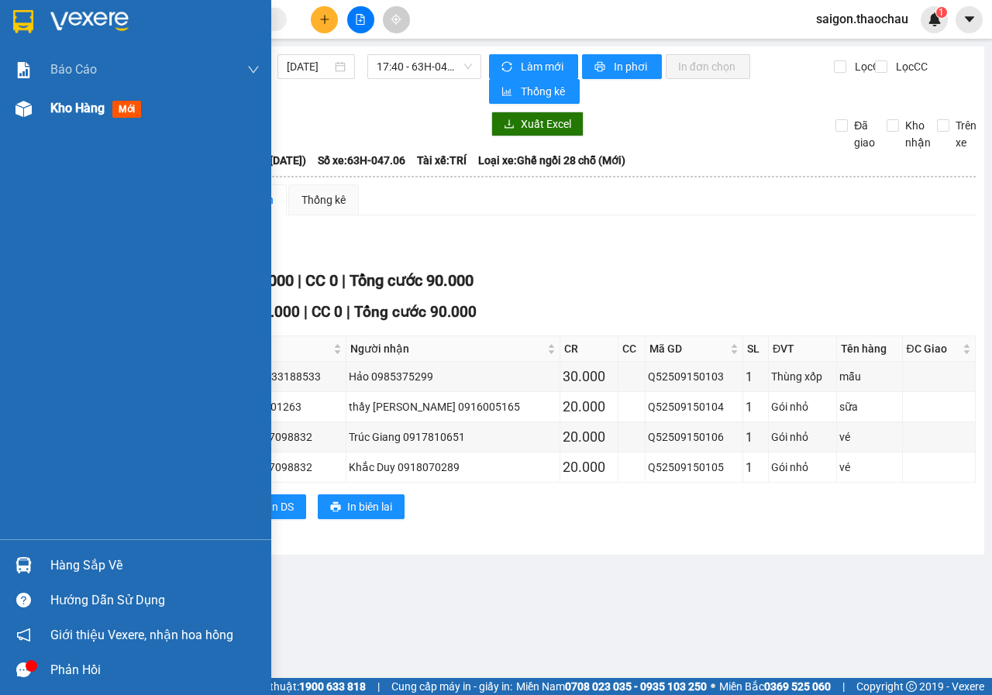
click at [0, 108] on div "Kho hàng mới" at bounding box center [135, 108] width 271 height 39
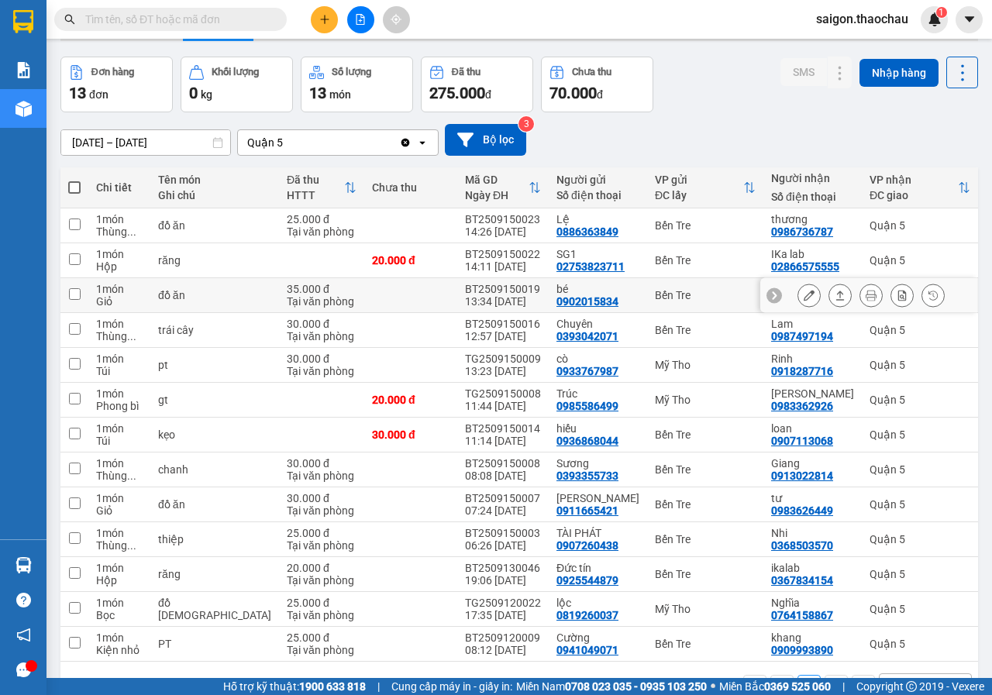
scroll to position [105, 0]
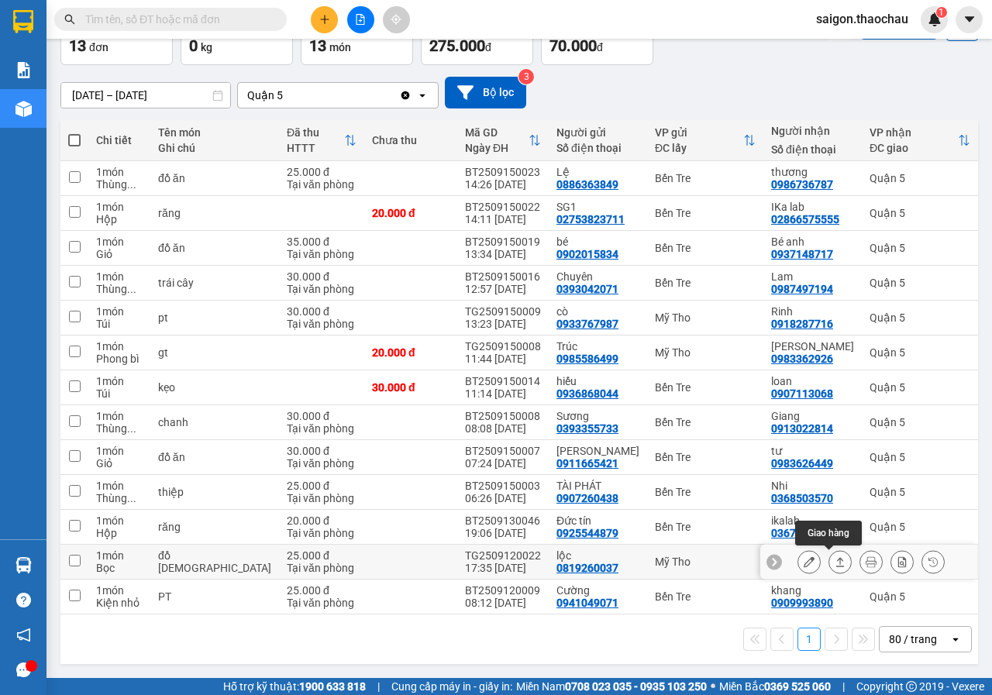
click at [834, 556] on icon at bounding box center [839, 561] width 11 height 11
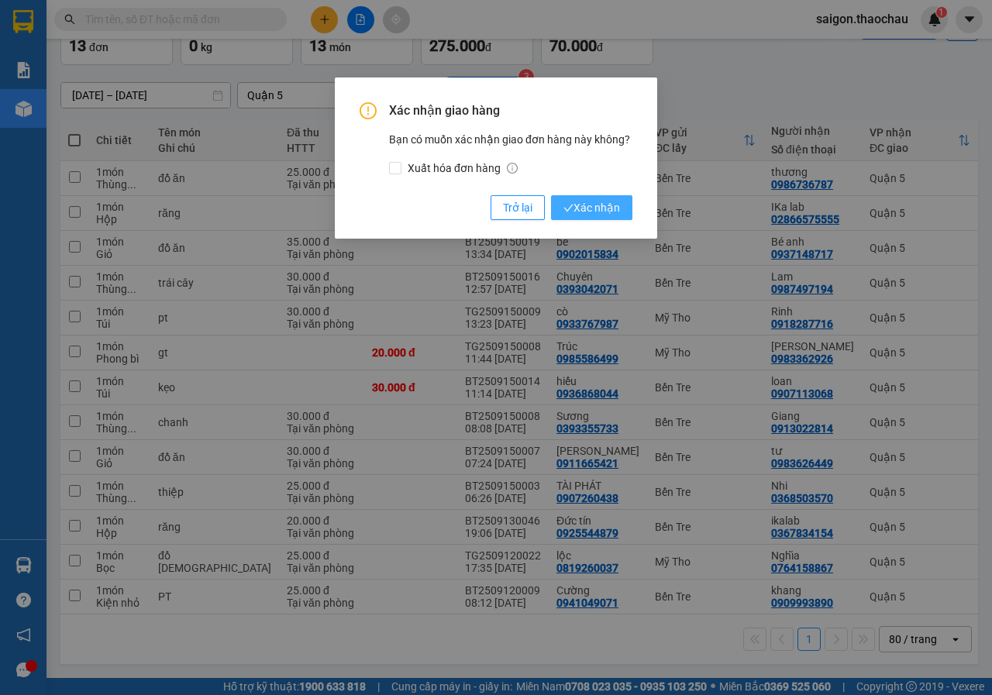
click at [612, 207] on span "Xác nhận" at bounding box center [591, 207] width 57 height 17
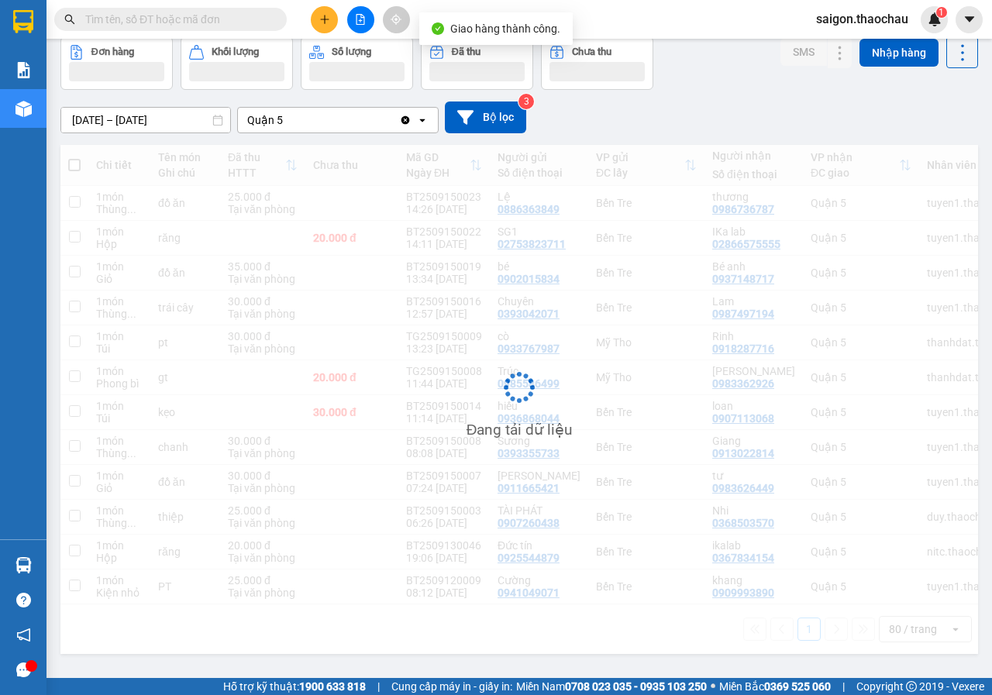
scroll to position [71, 0]
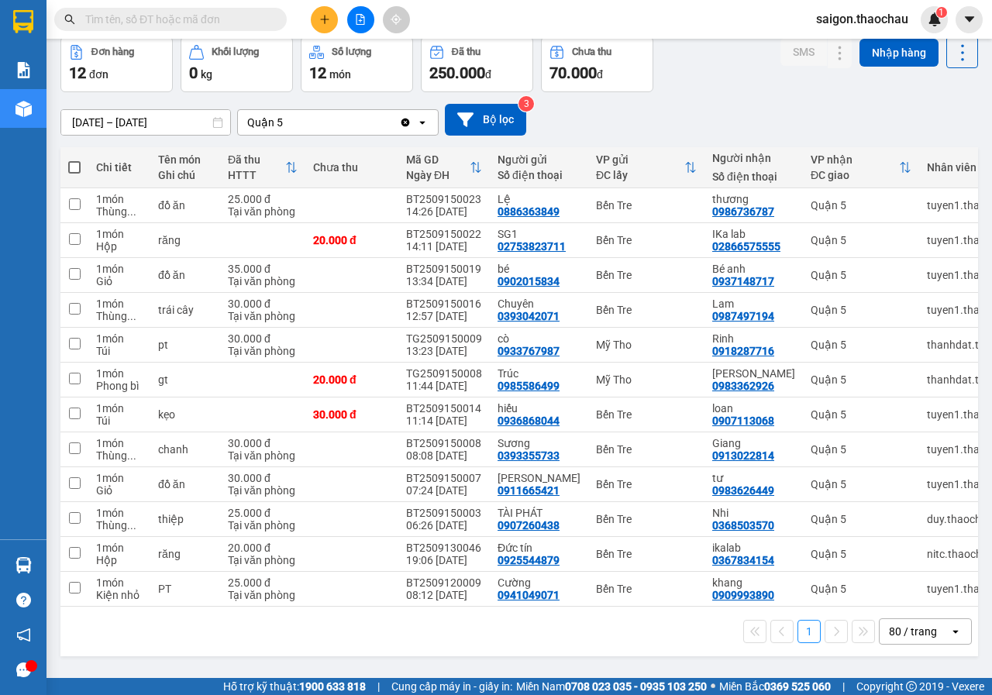
click at [916, 635] on div "80 / trang" at bounding box center [913, 631] width 48 height 15
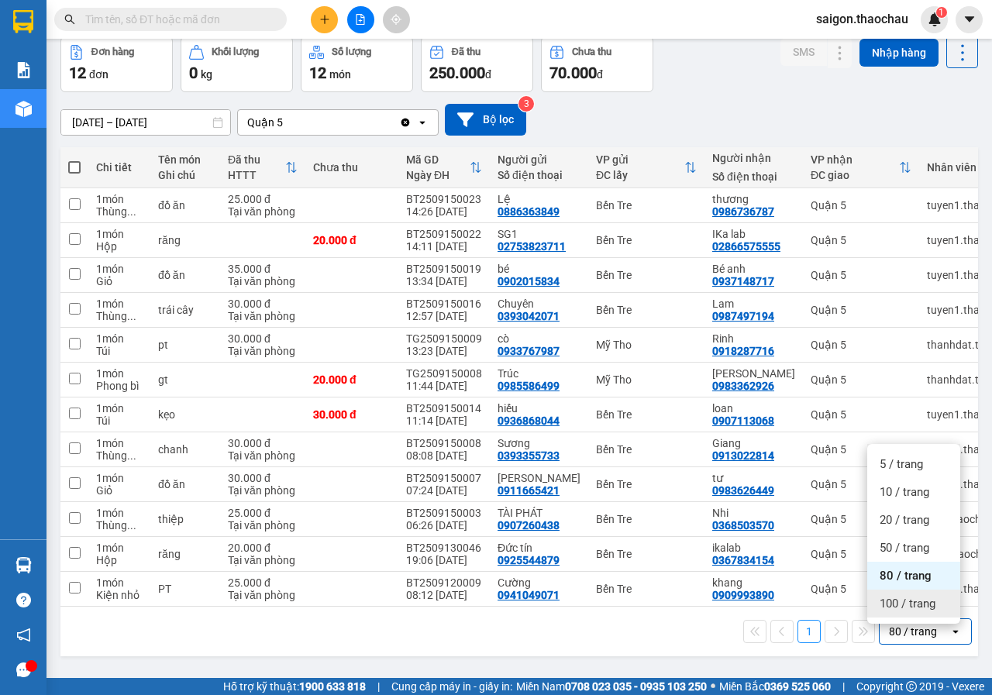
click at [916, 599] on span "100 / trang" at bounding box center [907, 603] width 56 height 15
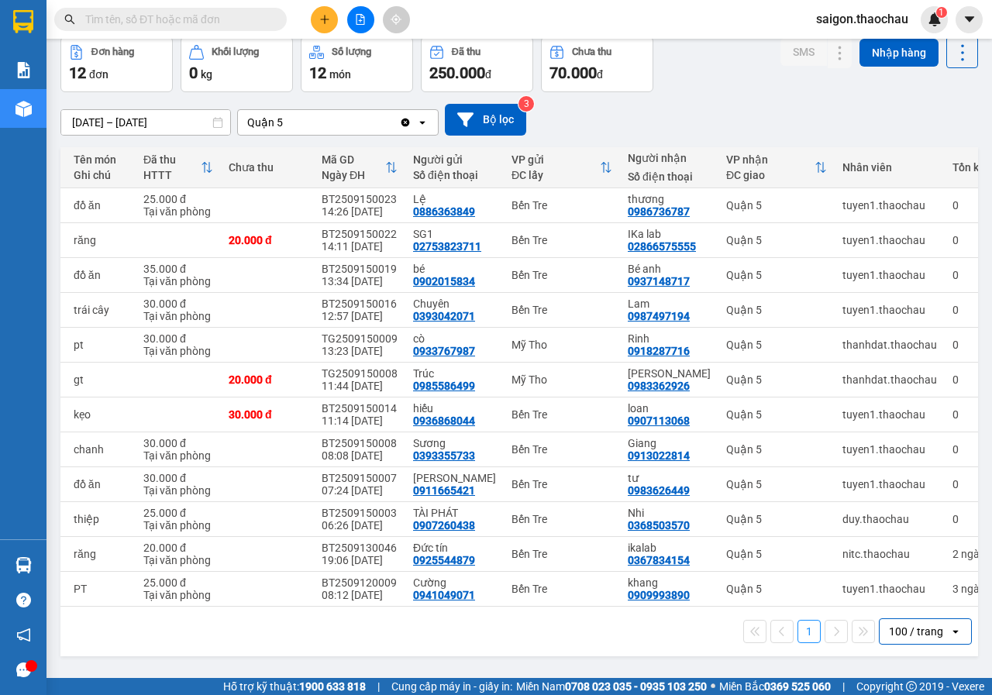
scroll to position [0, 0]
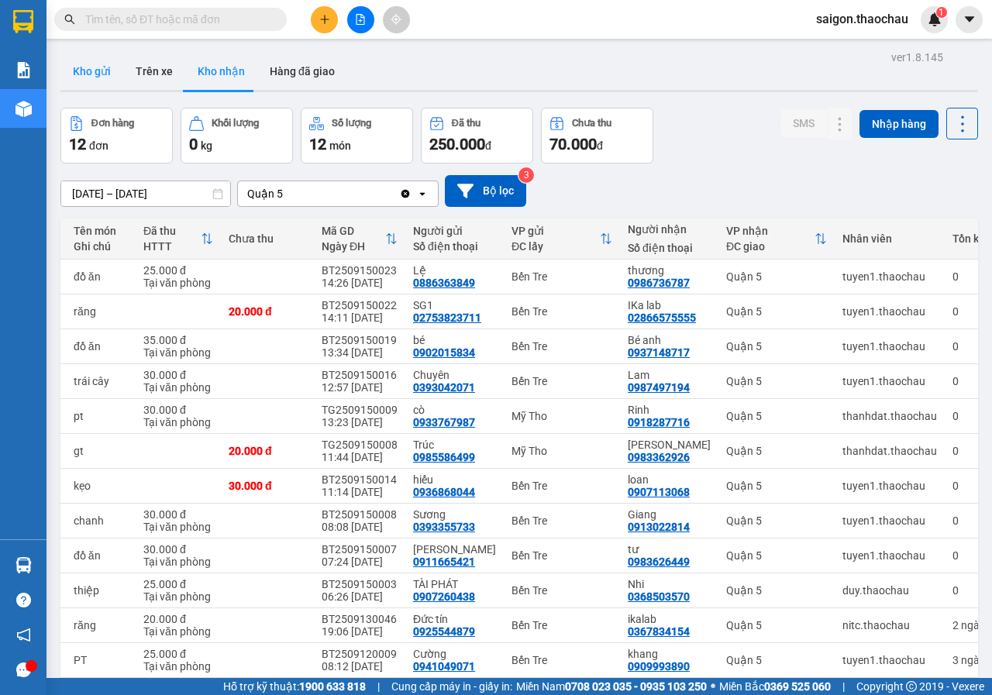
click at [79, 70] on button "Kho gửi" at bounding box center [91, 71] width 63 height 37
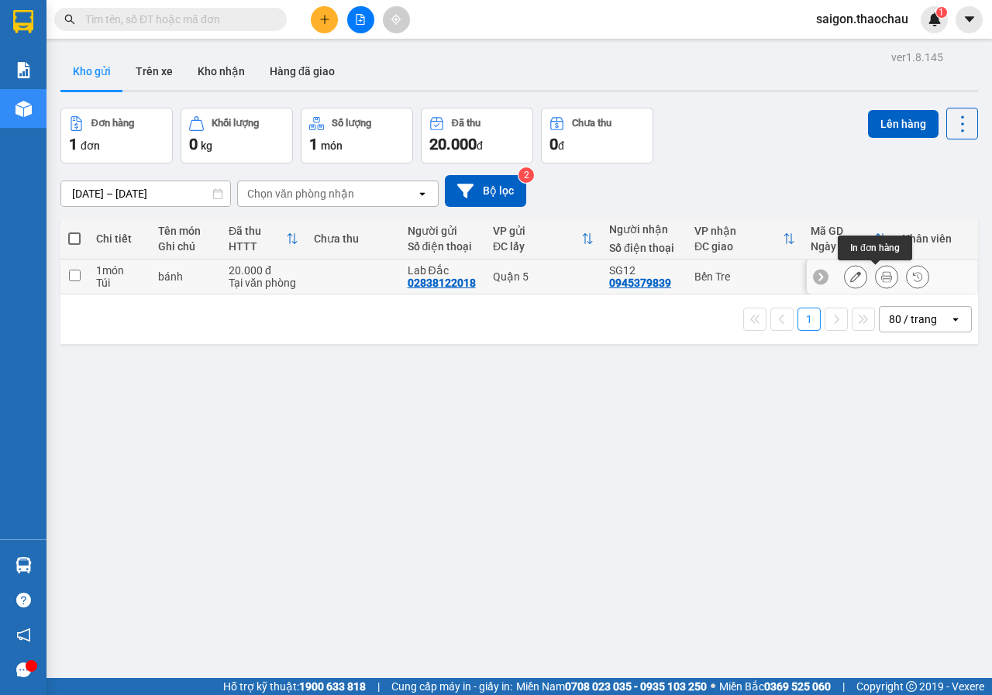
click at [881, 277] on icon at bounding box center [886, 276] width 11 height 11
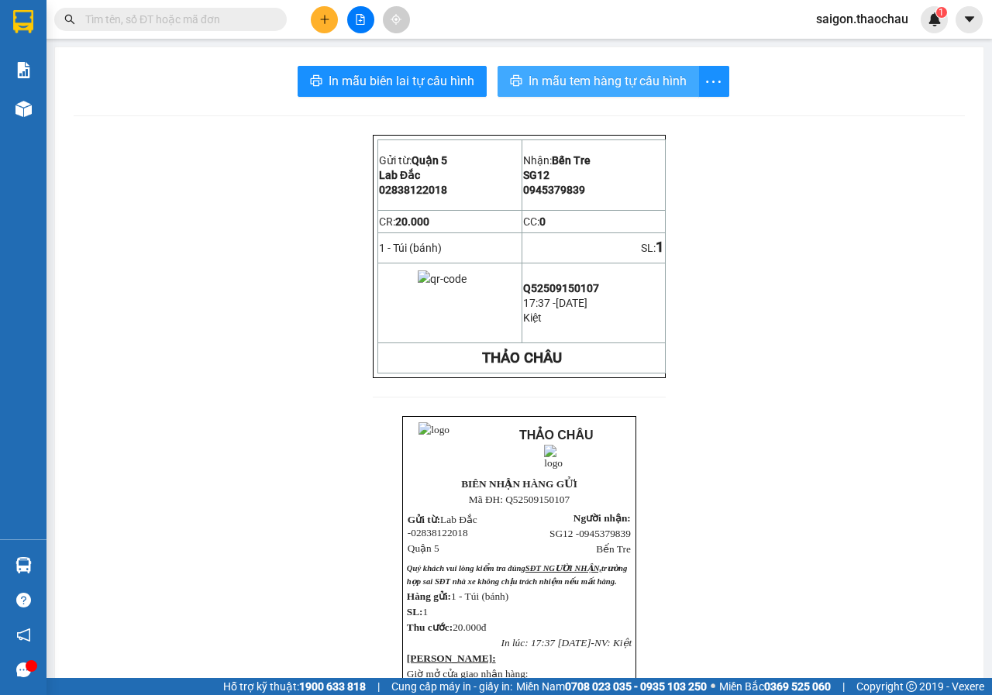
click at [575, 86] on span "In mẫu tem hàng tự cấu hình" at bounding box center [607, 80] width 158 height 19
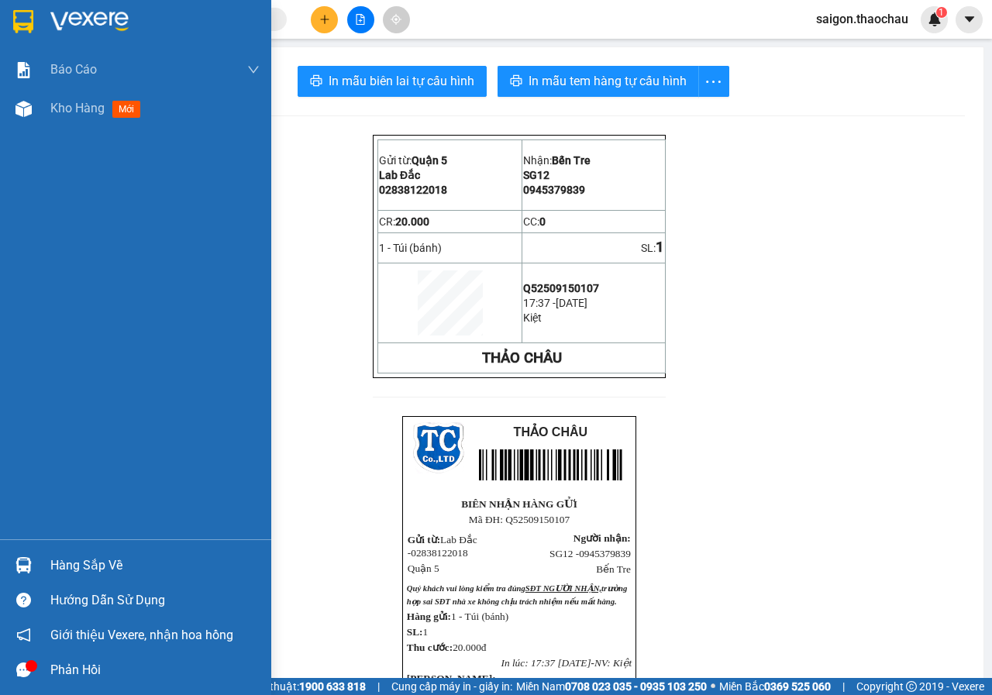
click at [62, 565] on div "Hàng sắp về" at bounding box center [154, 565] width 209 height 23
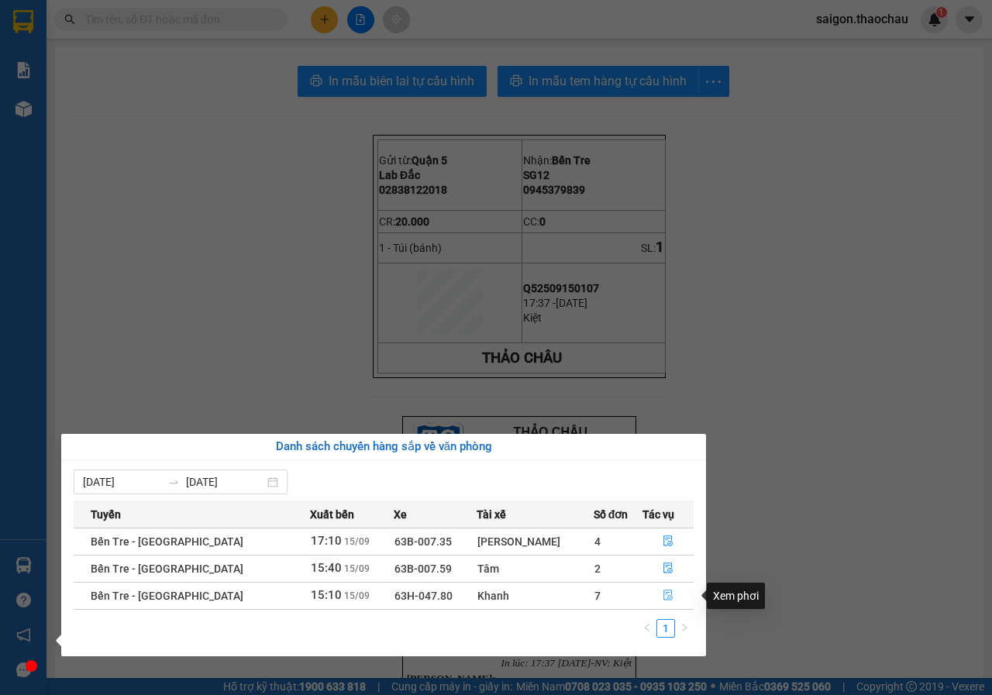
click at [656, 585] on button "button" at bounding box center [668, 595] width 50 height 25
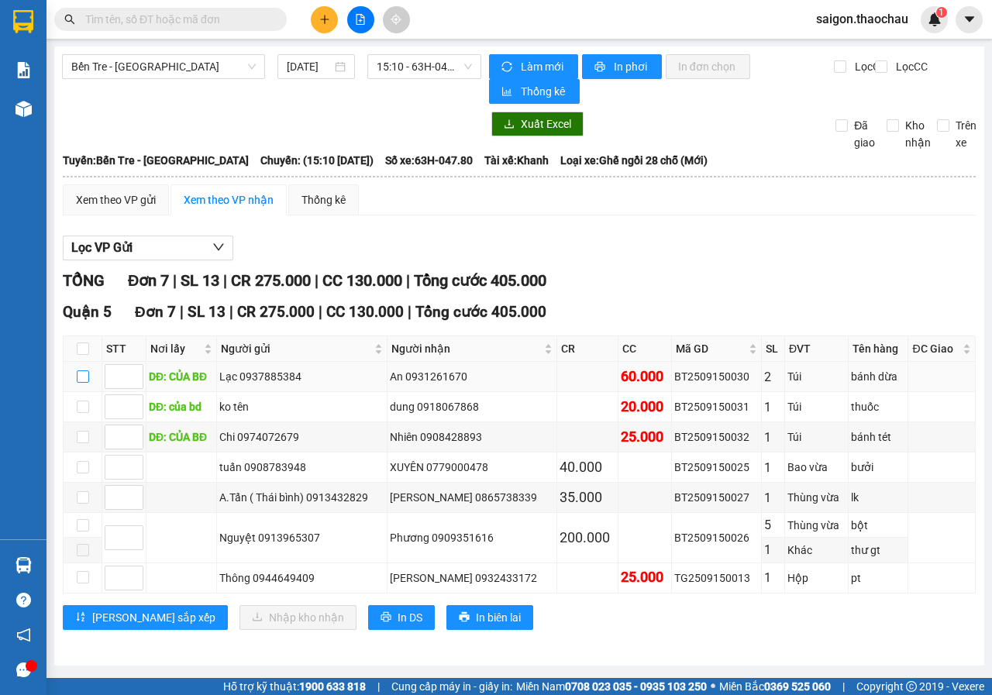
click at [77, 376] on input "checkbox" at bounding box center [83, 376] width 12 height 12
checkbox input "true"
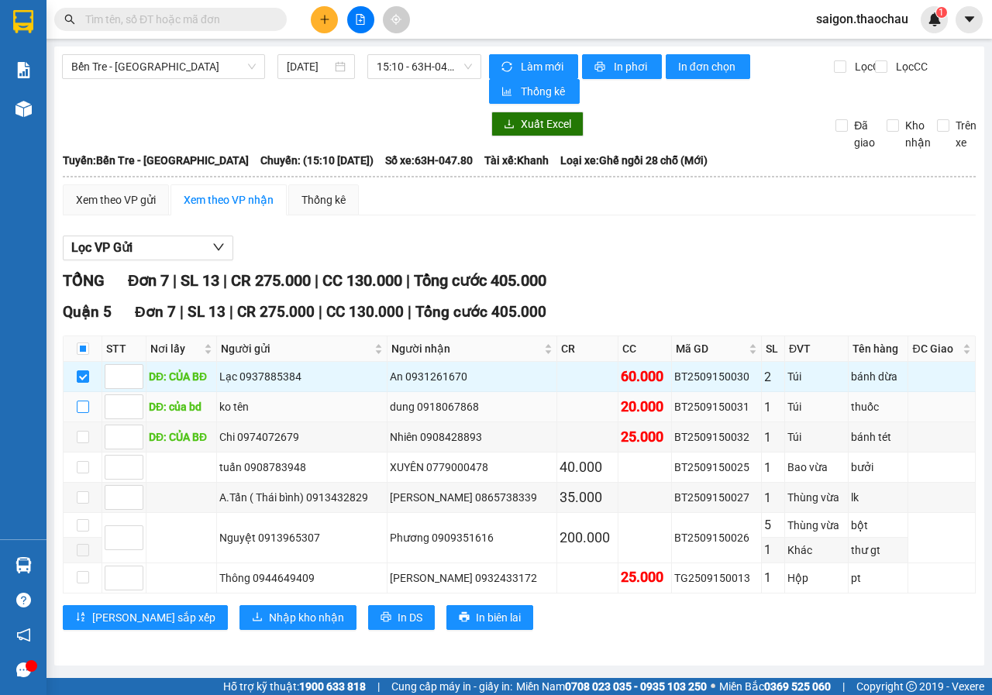
click at [81, 415] on label at bounding box center [83, 406] width 12 height 17
click at [81, 413] on input "checkbox" at bounding box center [83, 407] width 12 height 12
checkbox input "true"
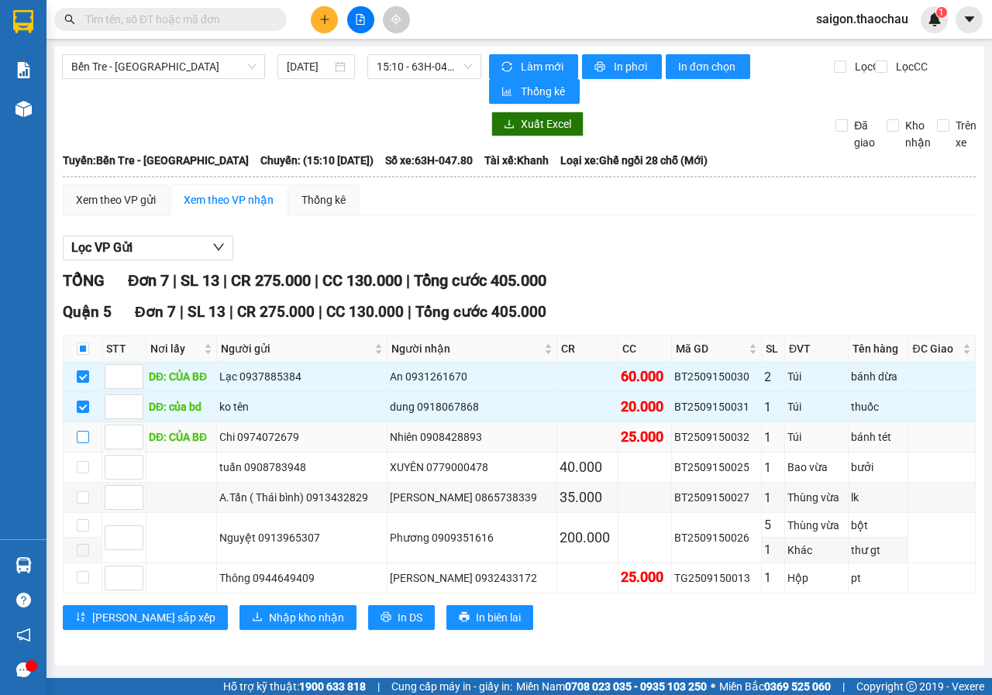
click at [83, 437] on input "checkbox" at bounding box center [83, 437] width 12 height 12
checkbox input "true"
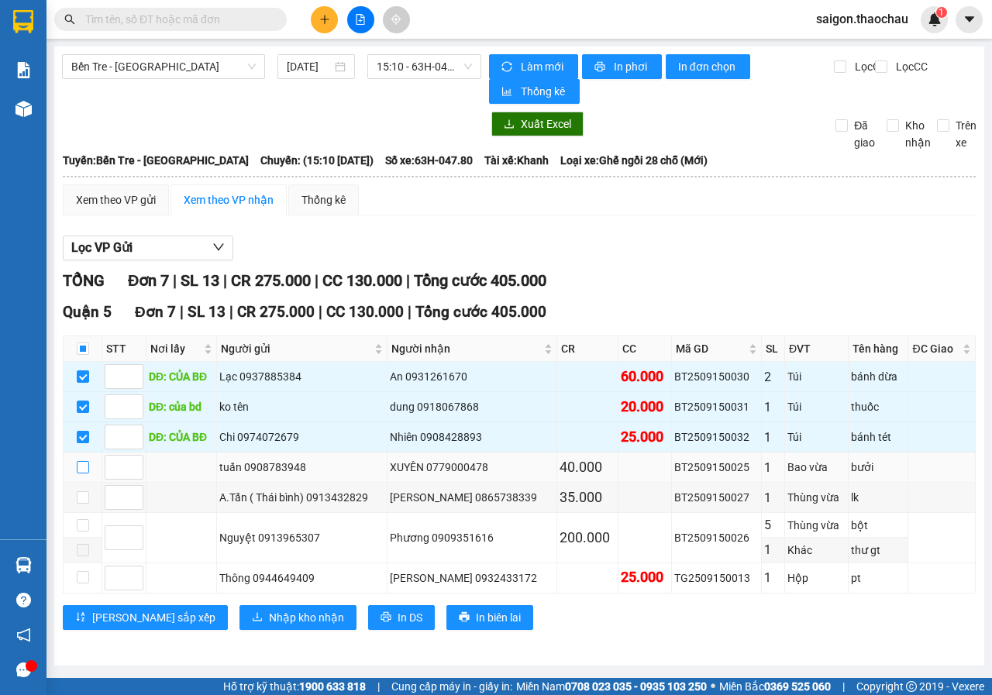
click at [87, 466] on input "checkbox" at bounding box center [83, 467] width 12 height 12
checkbox input "true"
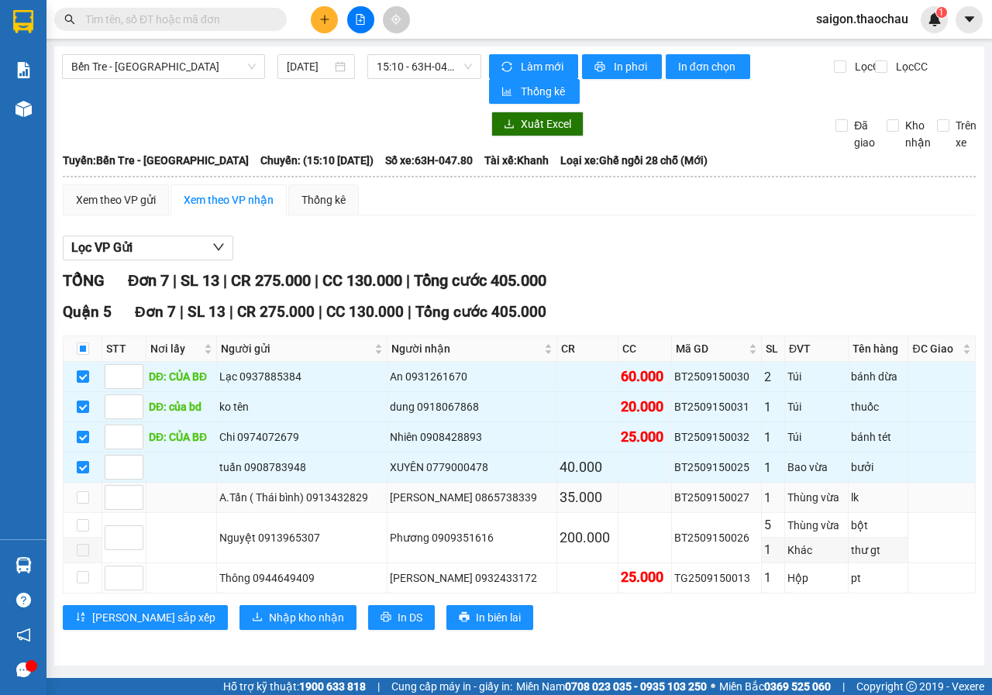
click at [75, 493] on td at bounding box center [83, 498] width 39 height 30
click at [81, 520] on input "checkbox" at bounding box center [83, 525] width 12 height 12
checkbox input "true"
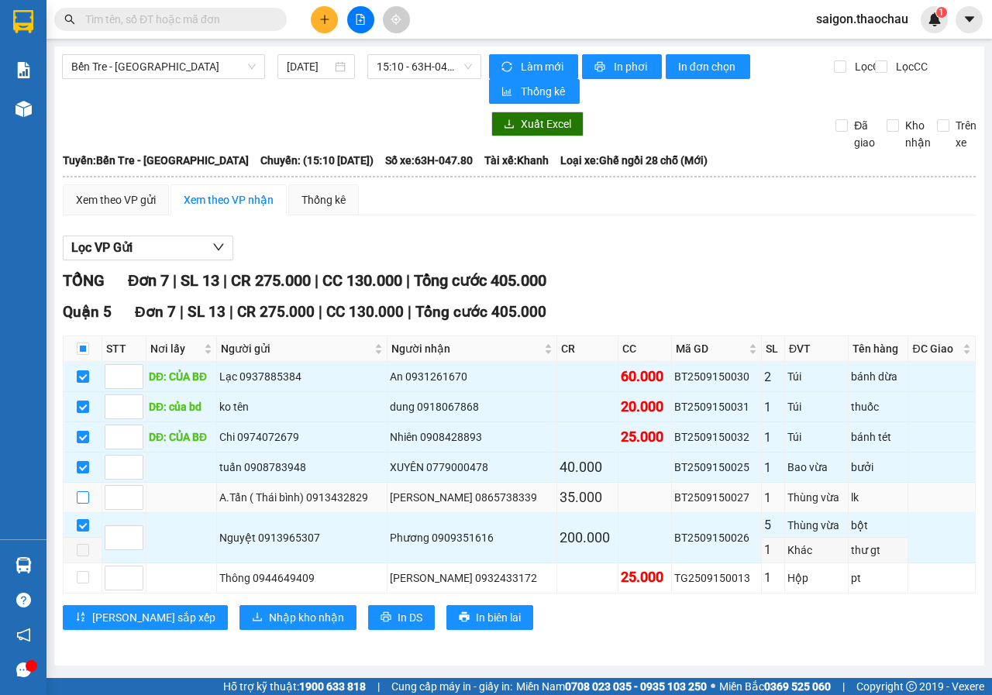
click at [81, 491] on input "checkbox" at bounding box center [83, 497] width 12 height 12
checkbox input "true"
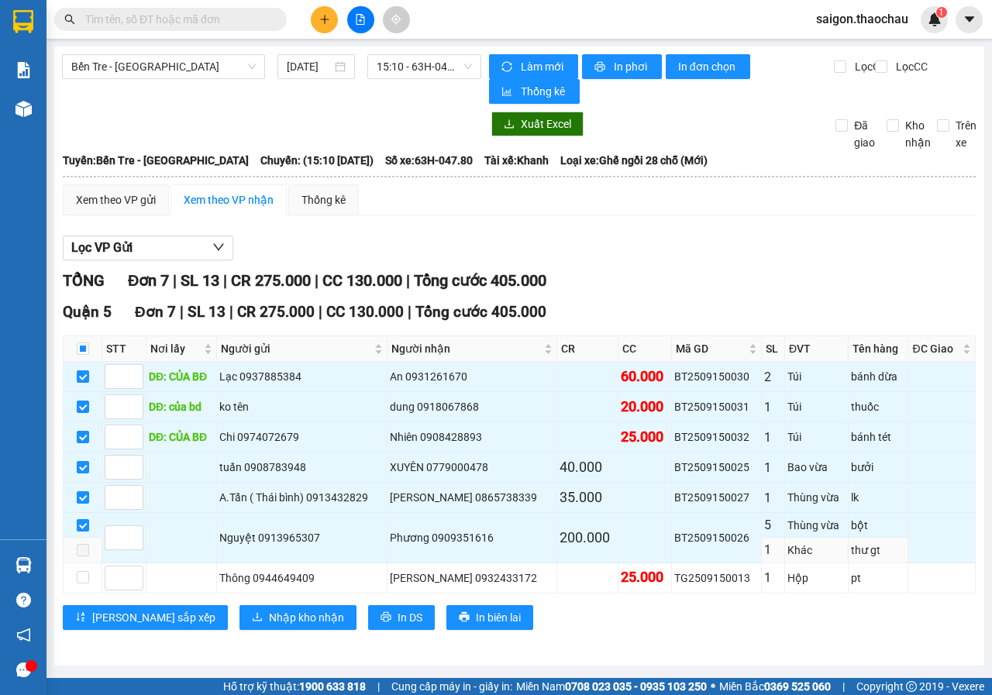
click at [81, 548] on span at bounding box center [83, 550] width 12 height 12
click at [75, 579] on td at bounding box center [83, 578] width 39 height 30
click at [74, 582] on td at bounding box center [83, 578] width 39 height 30
click at [77, 578] on input "checkbox" at bounding box center [83, 577] width 12 height 12
checkbox input "true"
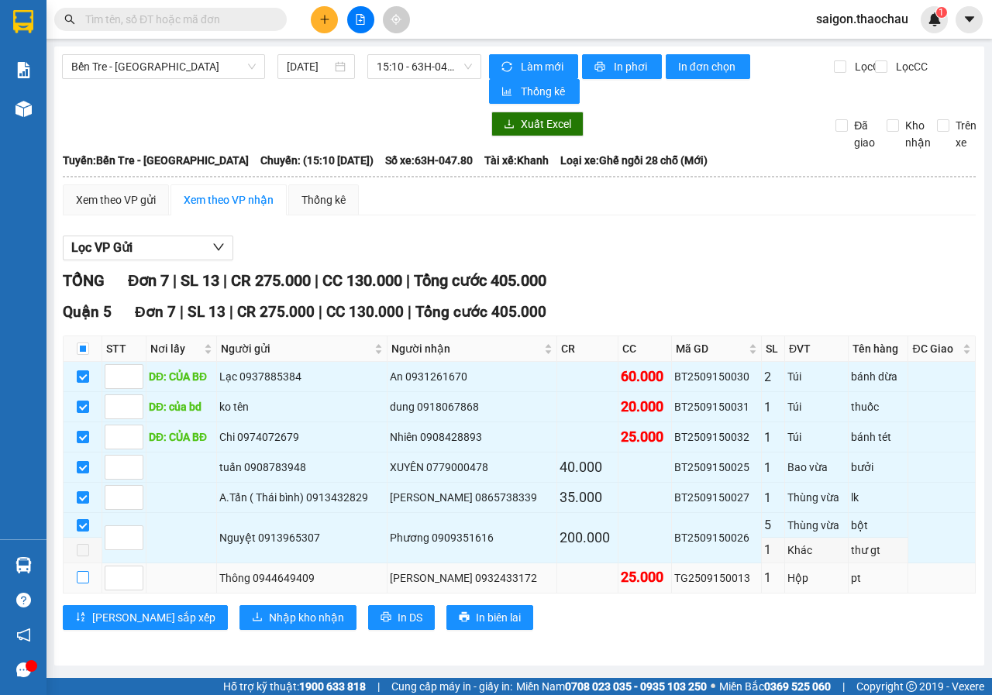
checkbox input "true"
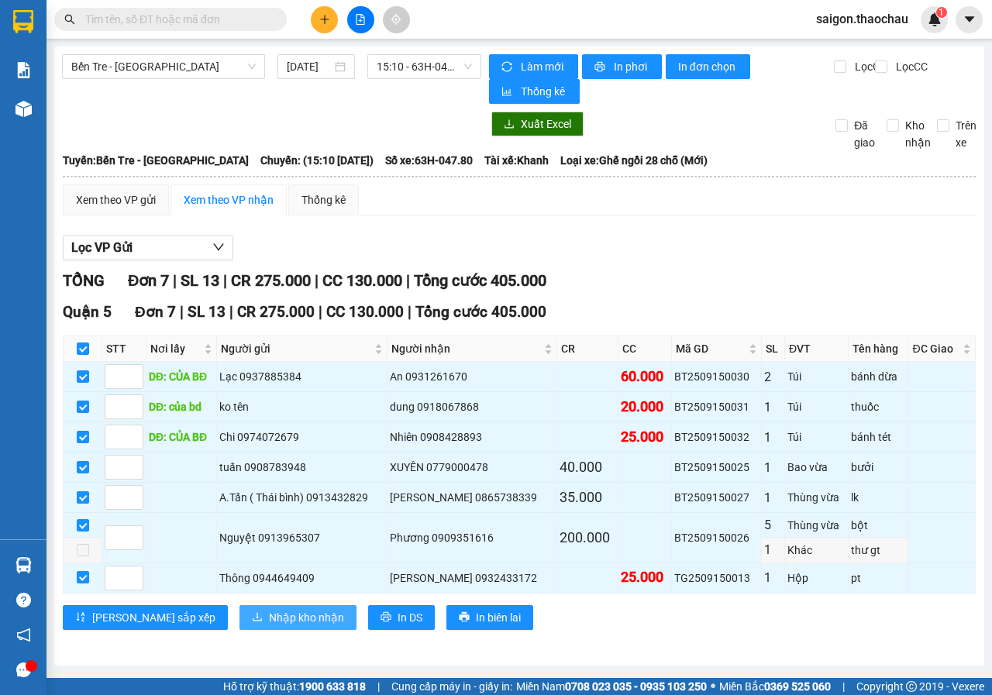
click at [269, 612] on span "Nhập kho nhận" at bounding box center [306, 617] width 75 height 17
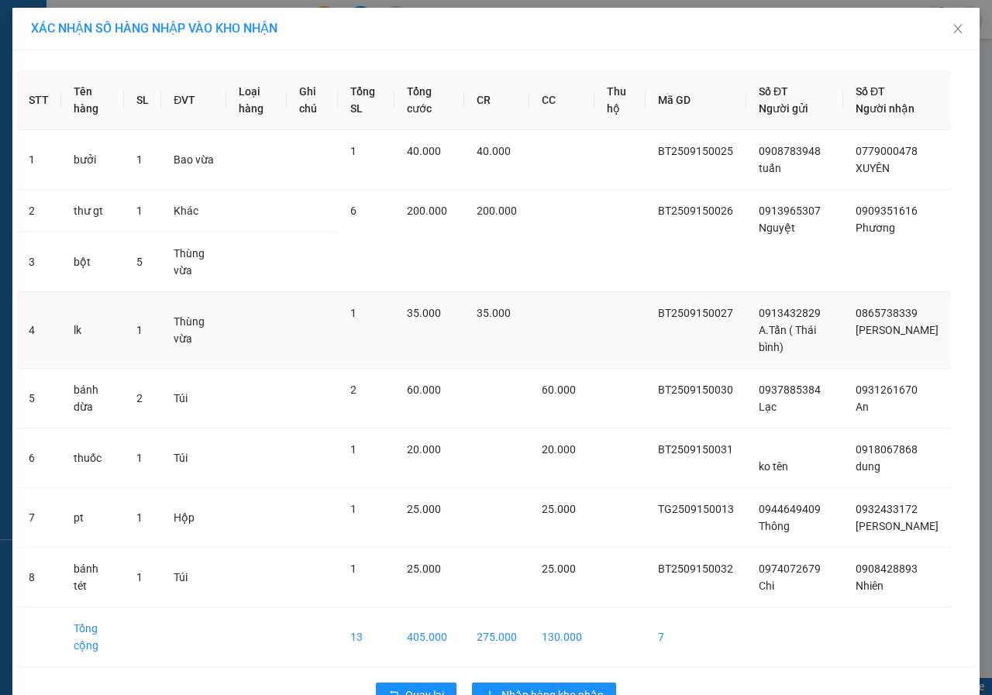
click at [563, 343] on td at bounding box center [561, 330] width 65 height 77
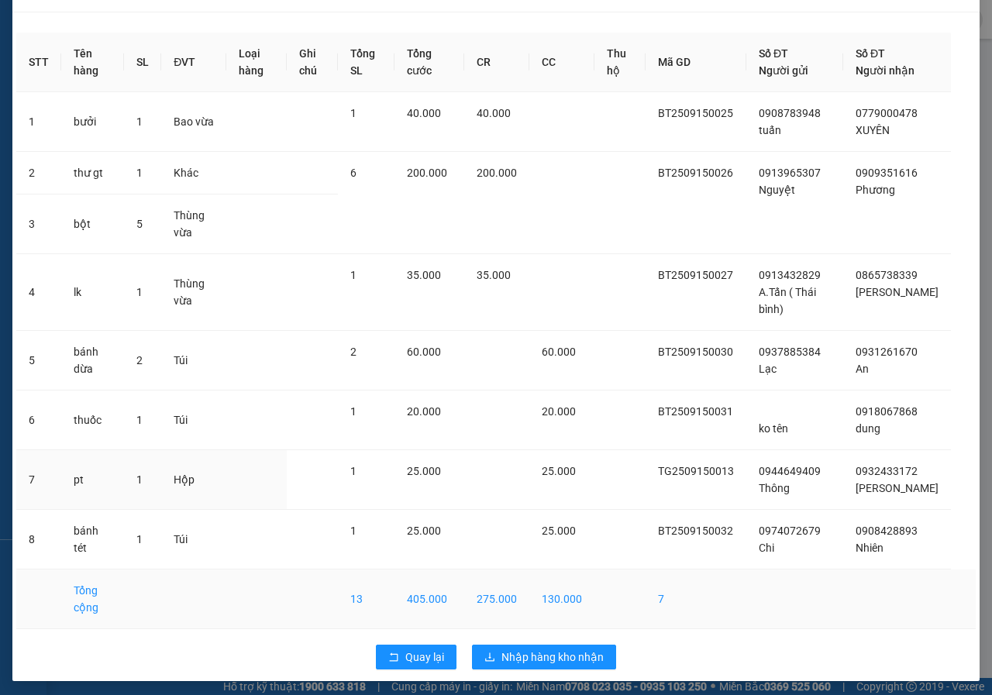
scroll to position [60, 0]
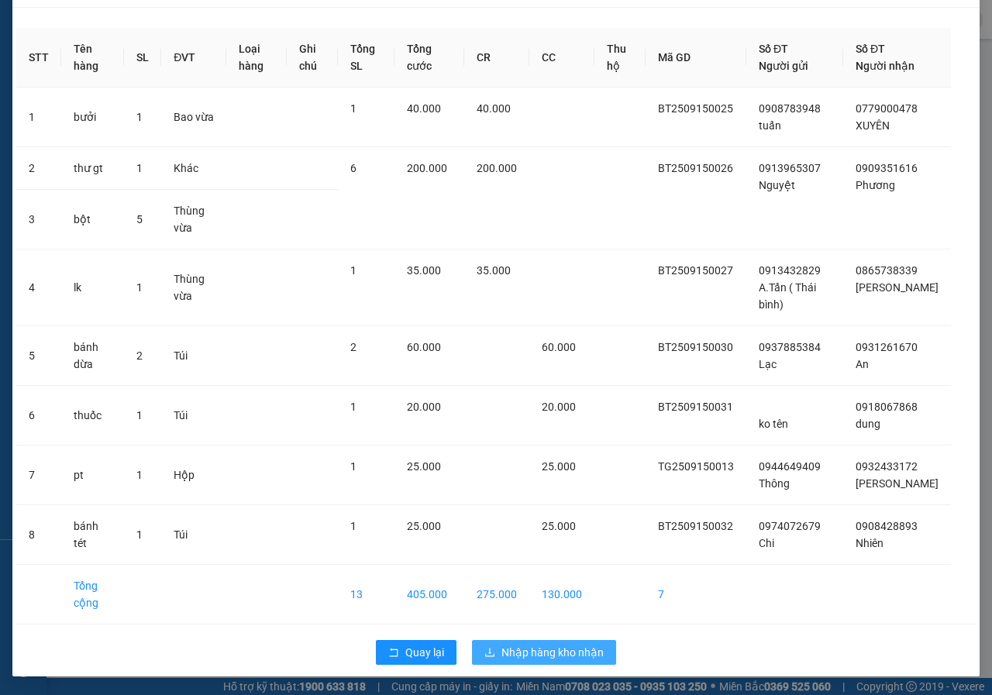
click at [532, 647] on span "Nhập hàng kho nhận" at bounding box center [552, 652] width 102 height 17
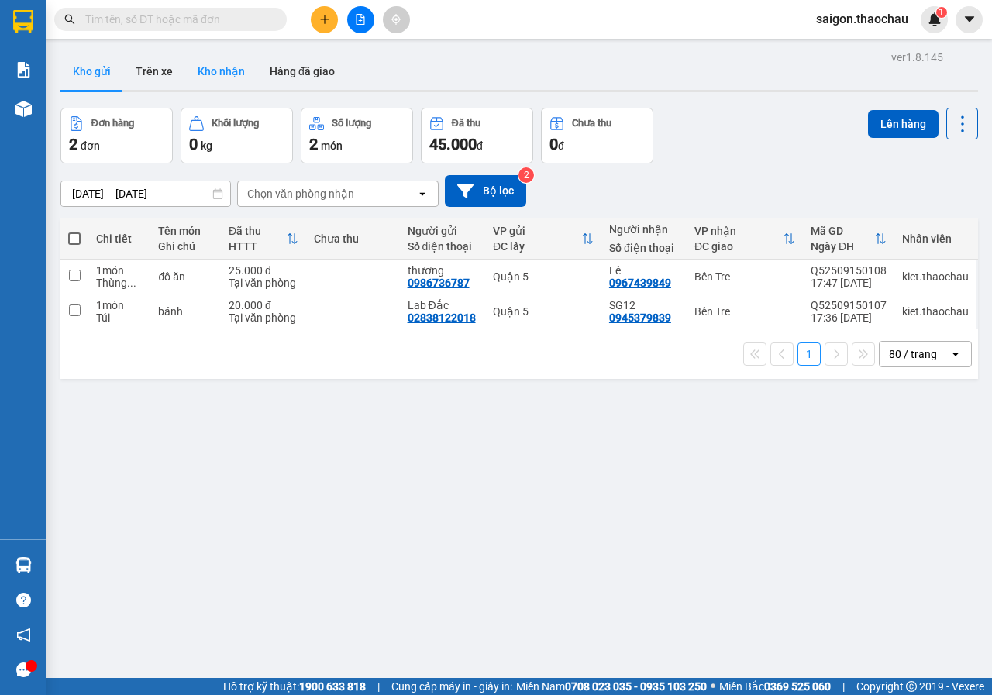
click at [205, 72] on button "Kho nhận" at bounding box center [221, 71] width 72 height 37
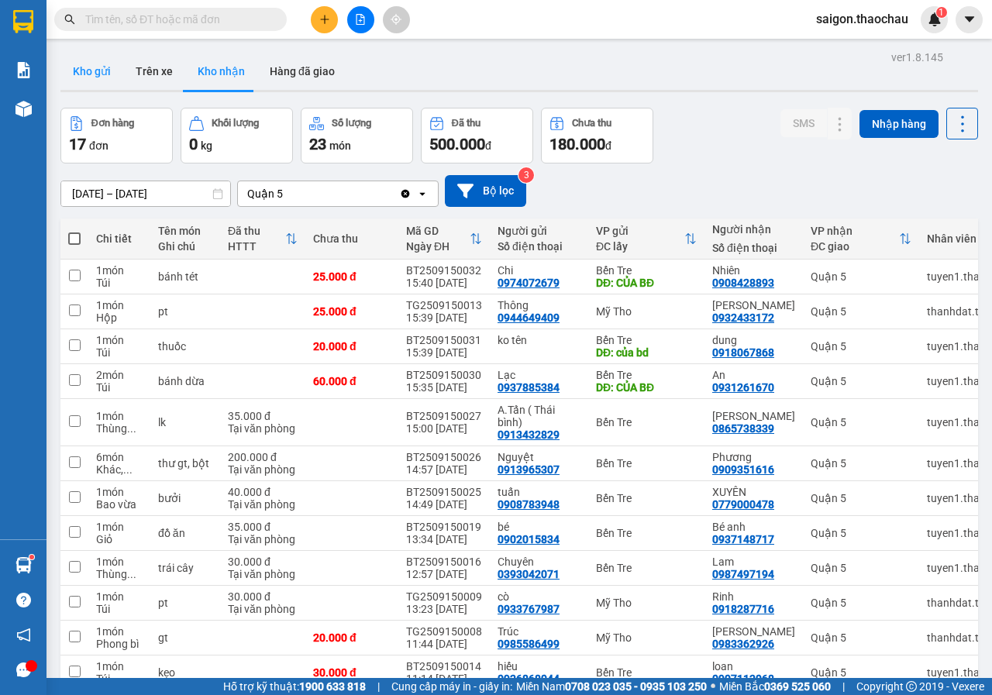
click at [106, 69] on button "Kho gửi" at bounding box center [91, 71] width 63 height 37
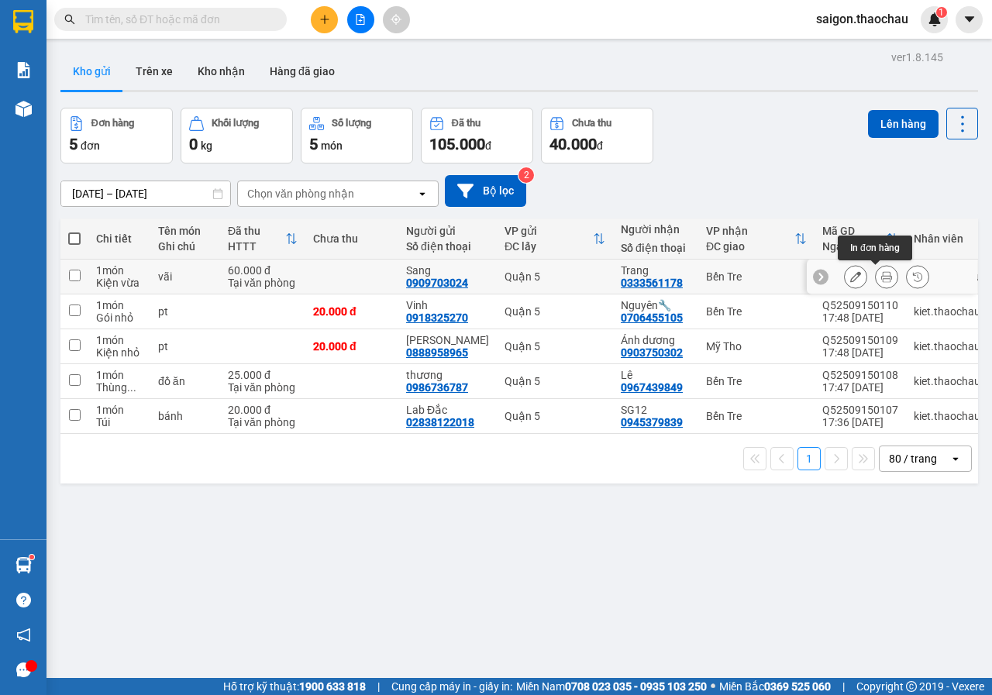
click at [881, 279] on button at bounding box center [886, 276] width 22 height 27
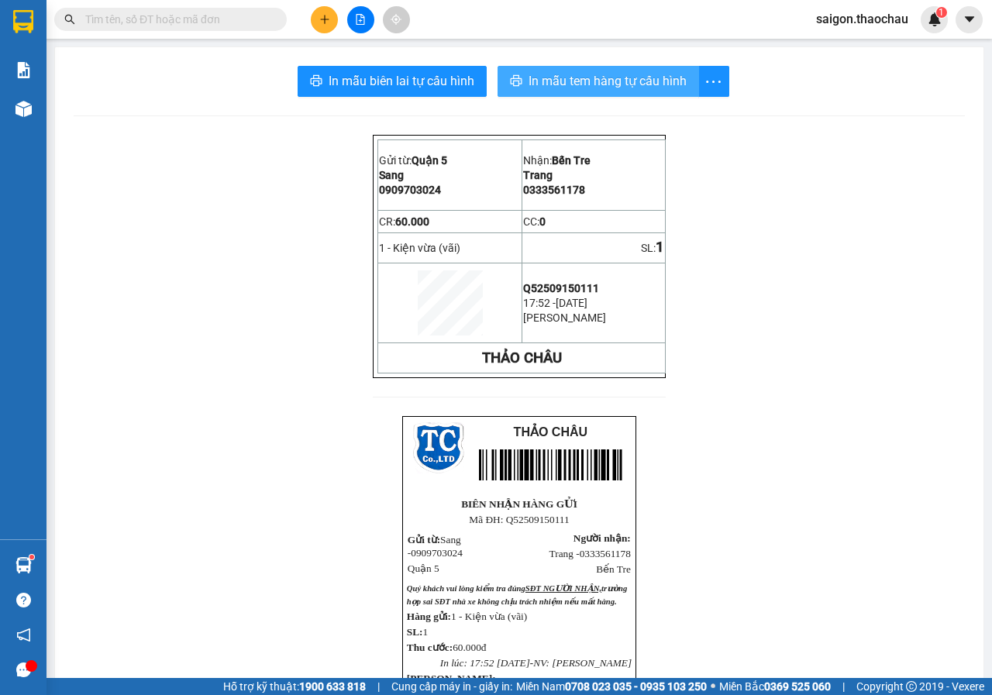
click at [584, 88] on span "In mẫu tem hàng tự cấu hình" at bounding box center [607, 80] width 158 height 19
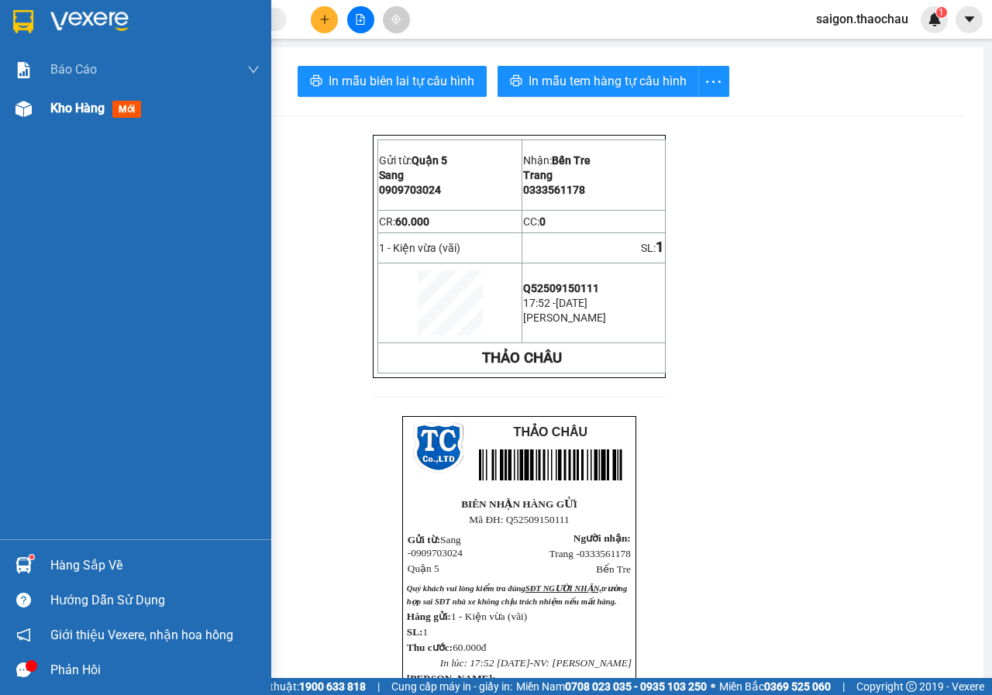
click at [35, 108] on div at bounding box center [23, 108] width 27 height 27
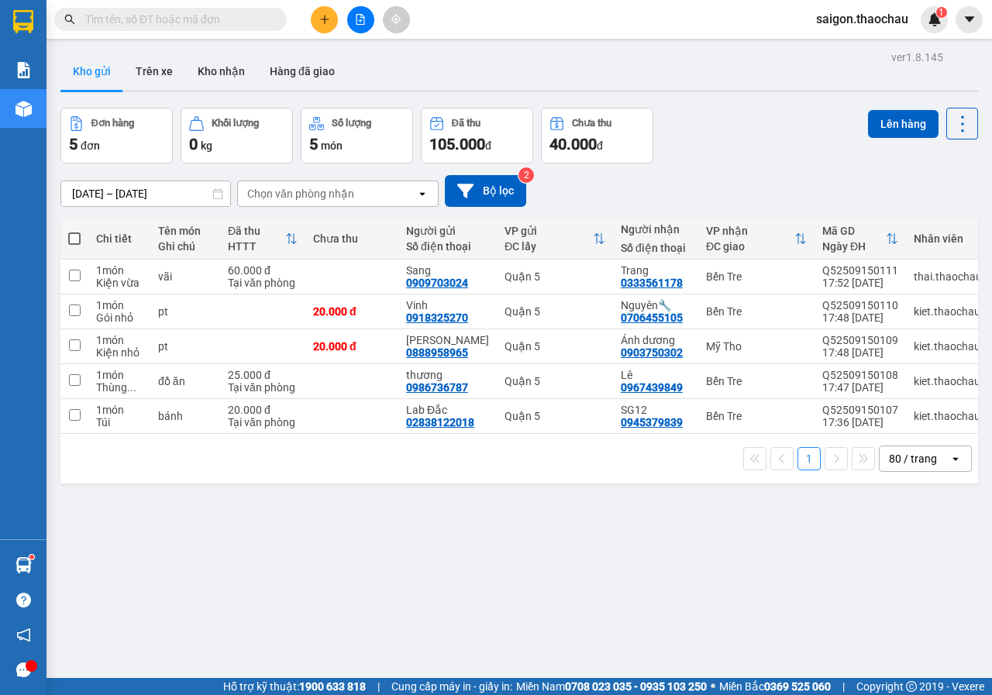
click at [69, 236] on span at bounding box center [74, 238] width 12 height 12
click at [74, 231] on input "checkbox" at bounding box center [74, 231] width 0 height 0
checkbox input "true"
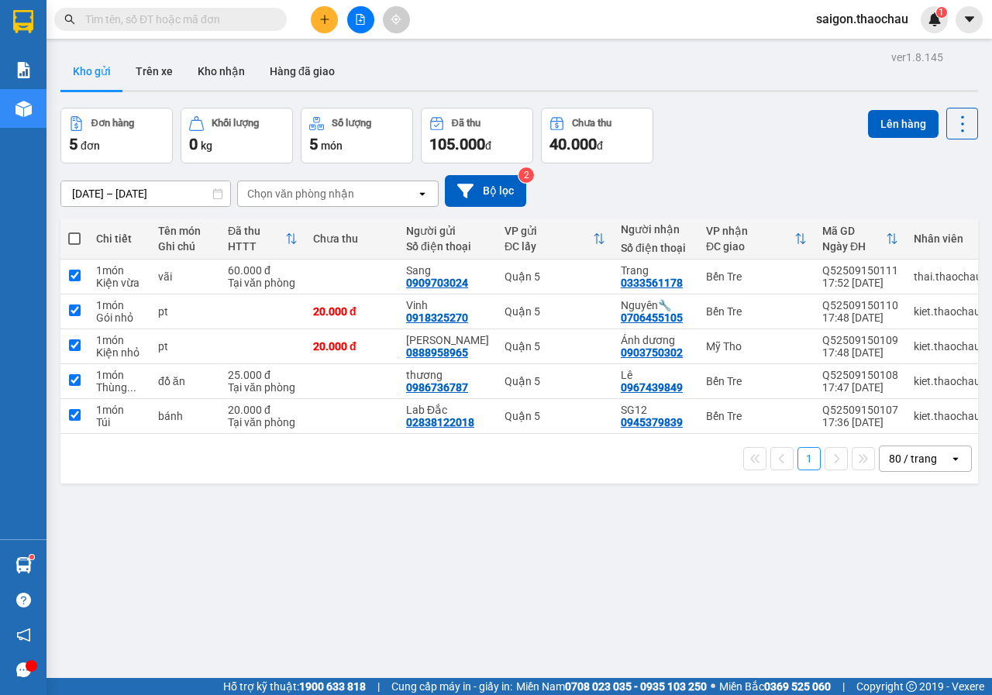
checkbox input "true"
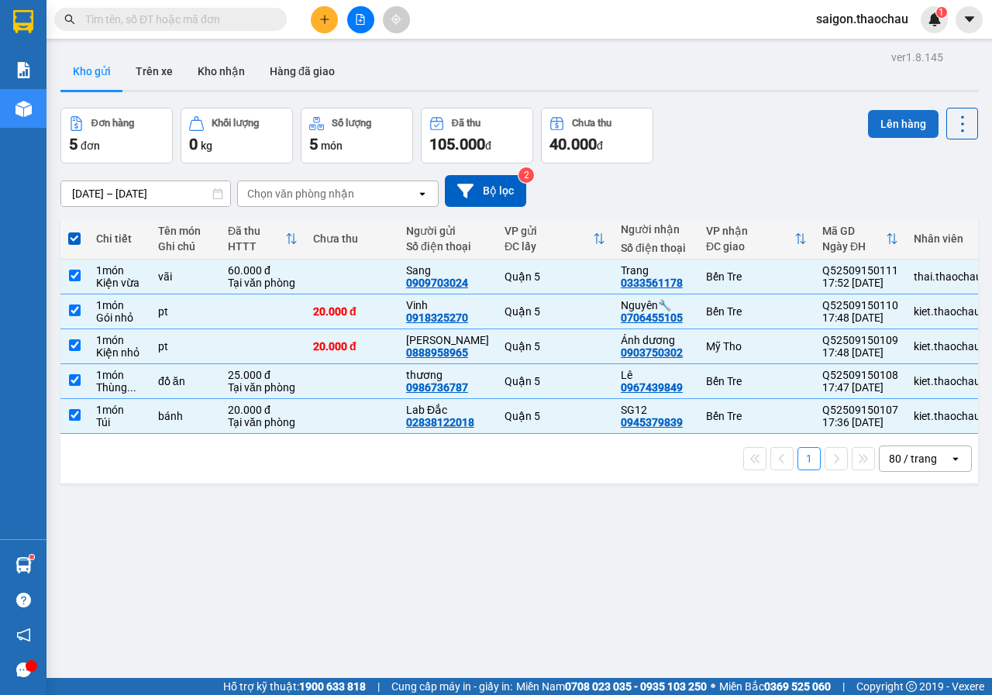
click at [868, 130] on button "Lên hàng" at bounding box center [903, 124] width 70 height 28
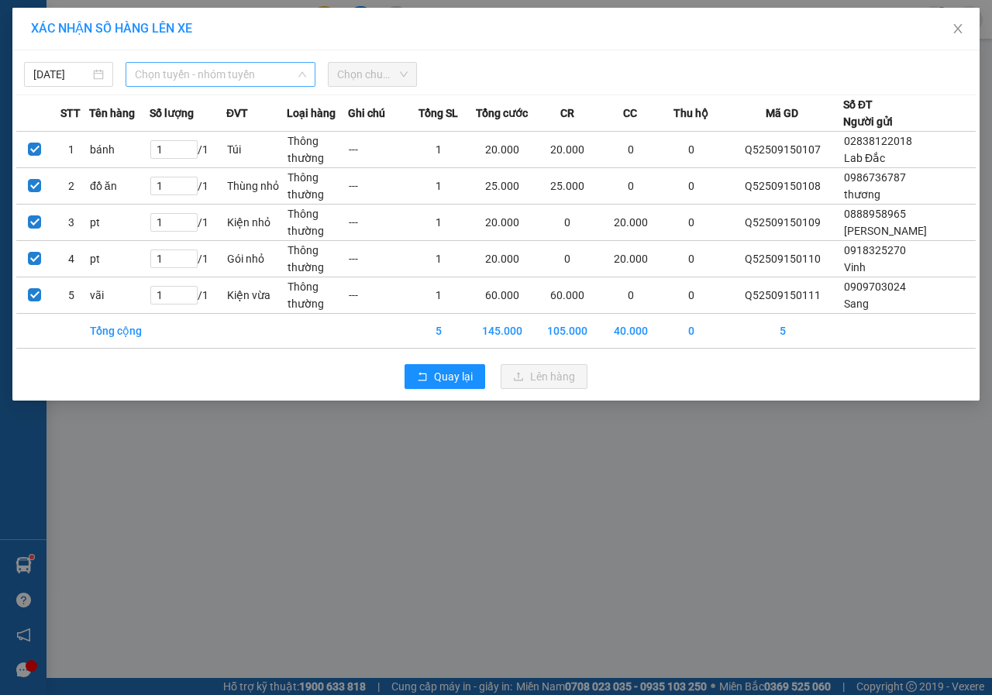
click at [152, 77] on span "Chọn tuyến - nhóm tuyến" at bounding box center [220, 74] width 171 height 23
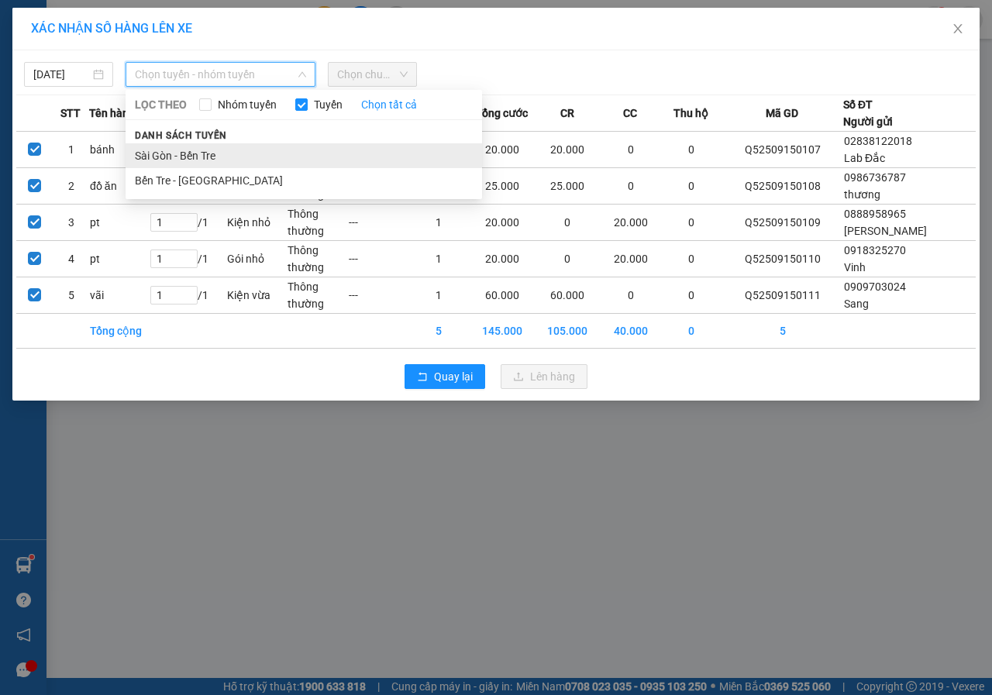
click at [159, 148] on li "Sài Gòn - Bến Tre" at bounding box center [304, 155] width 356 height 25
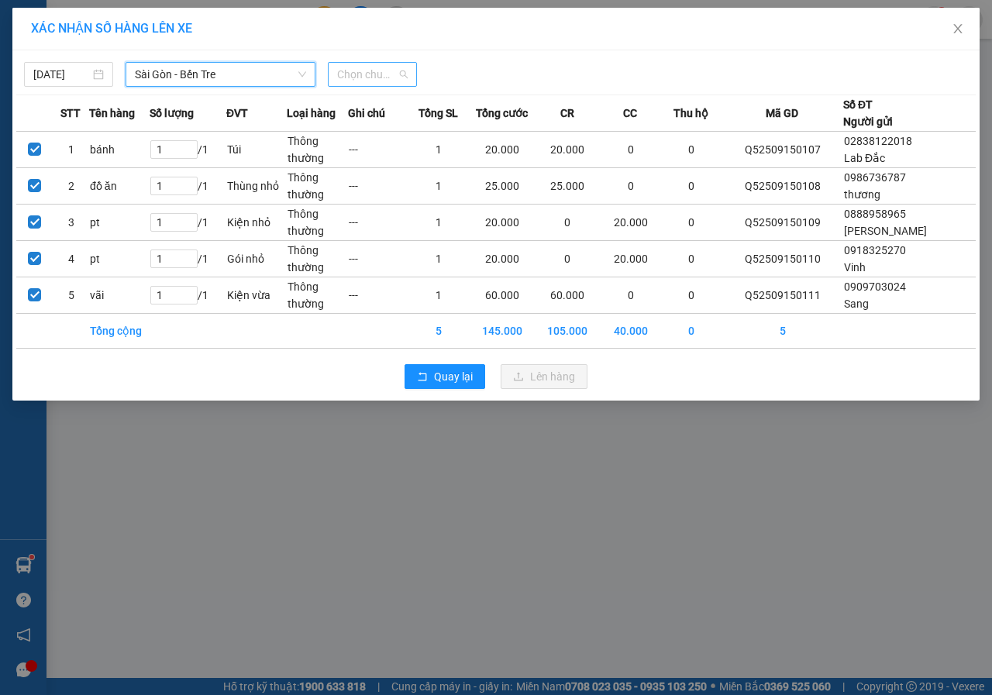
click at [363, 78] on span "Chọn chuyến" at bounding box center [372, 74] width 70 height 23
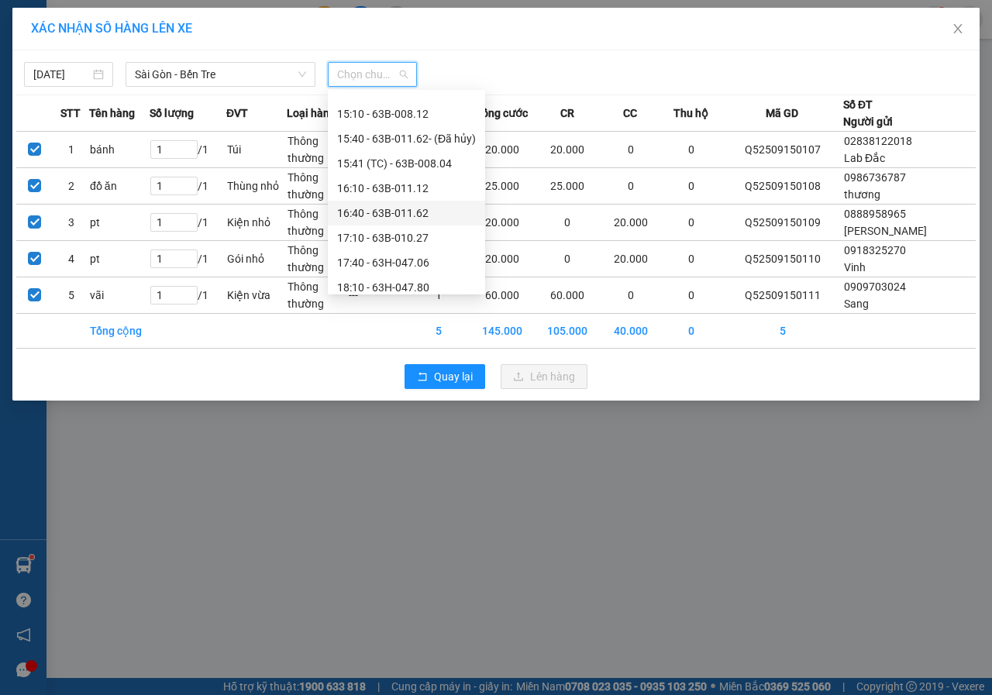
scroll to position [542, 0]
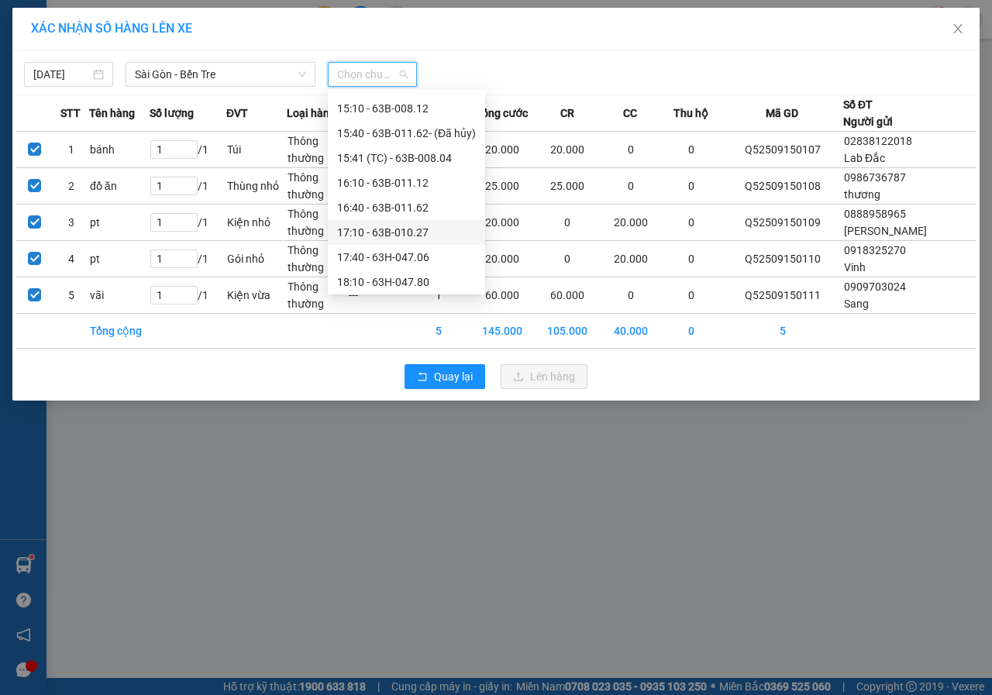
click at [375, 235] on div "17:10 - 63B-010.27" at bounding box center [406, 232] width 139 height 17
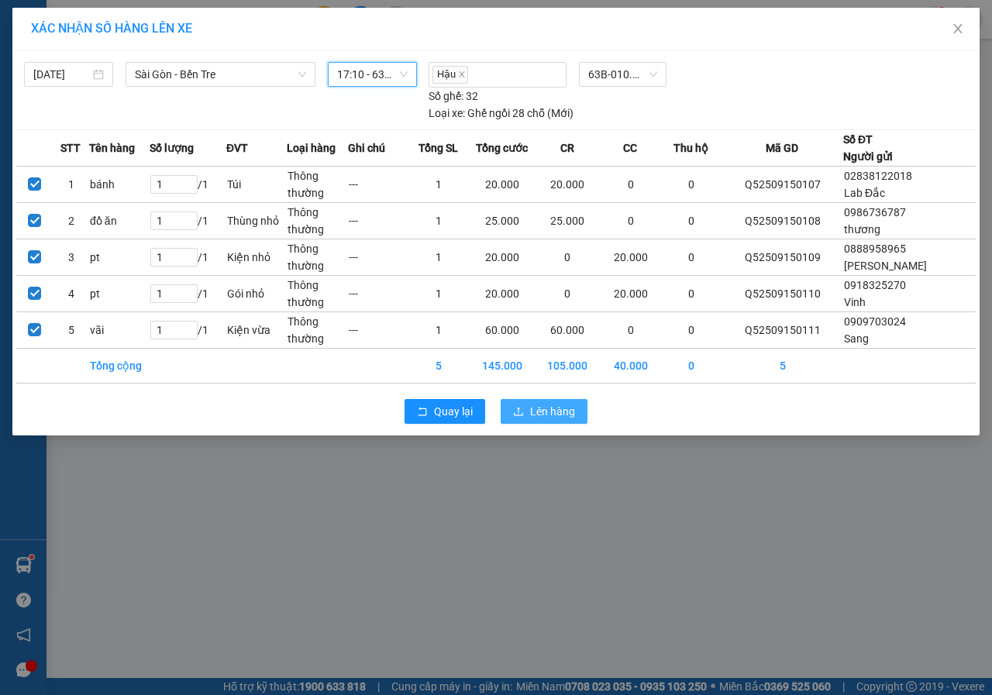
click at [564, 404] on span "Lên hàng" at bounding box center [552, 411] width 45 height 17
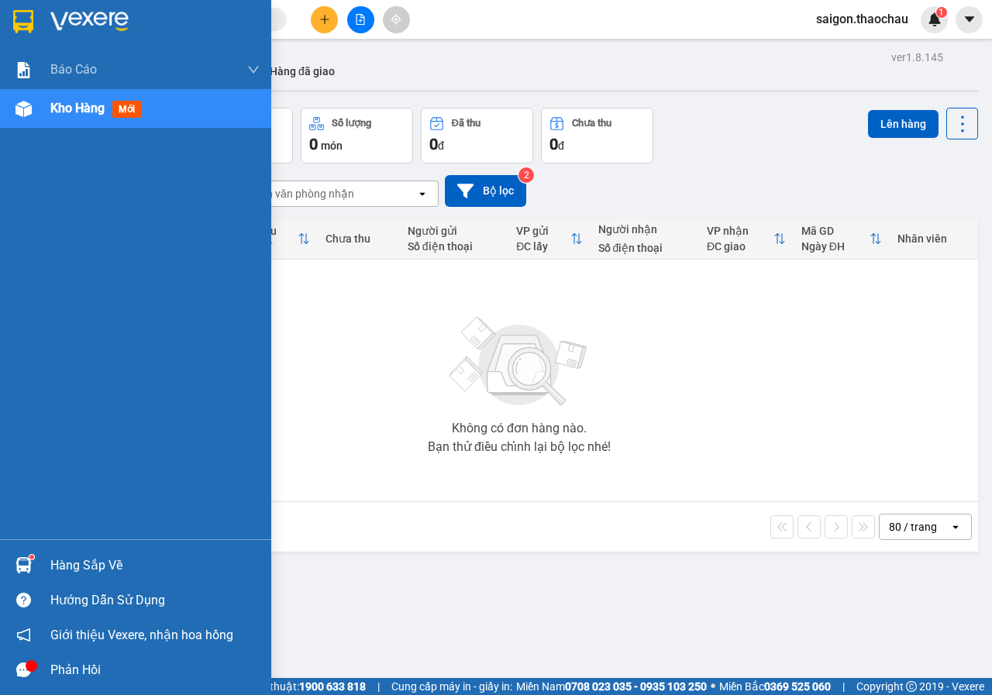
click at [69, 571] on div "Hàng sắp về" at bounding box center [154, 565] width 209 height 23
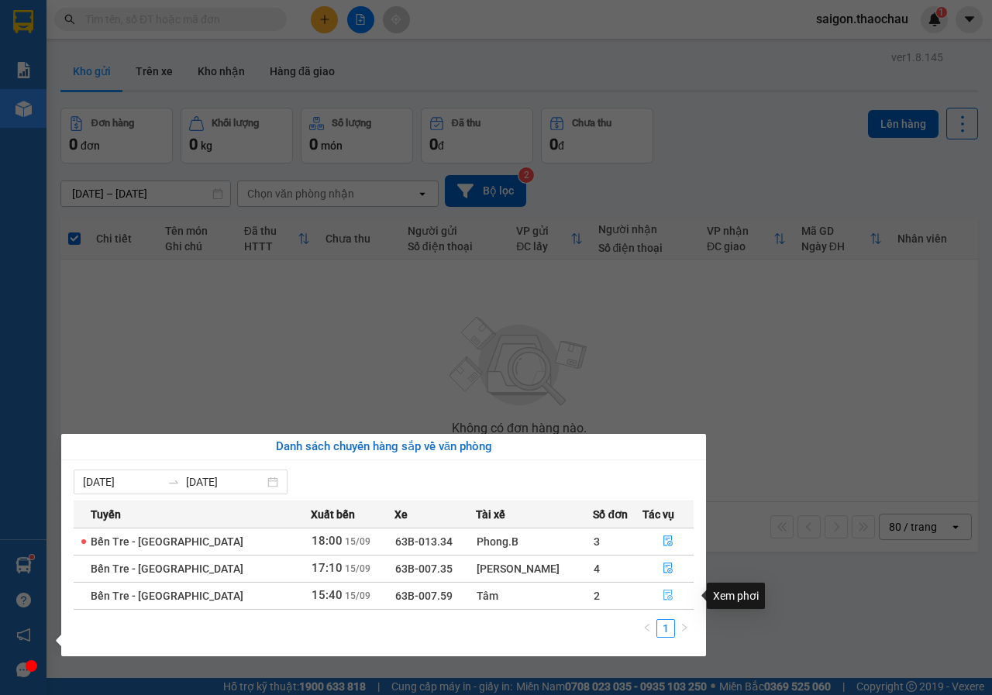
click at [648, 590] on button "button" at bounding box center [668, 595] width 50 height 25
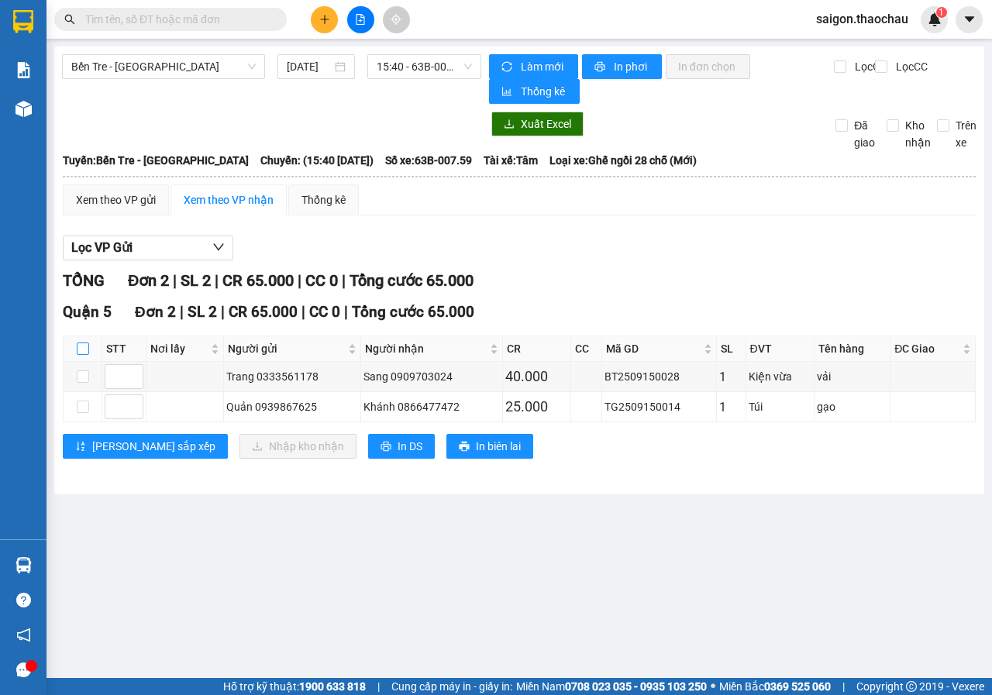
click at [84, 345] on input "checkbox" at bounding box center [83, 348] width 12 height 12
checkbox input "true"
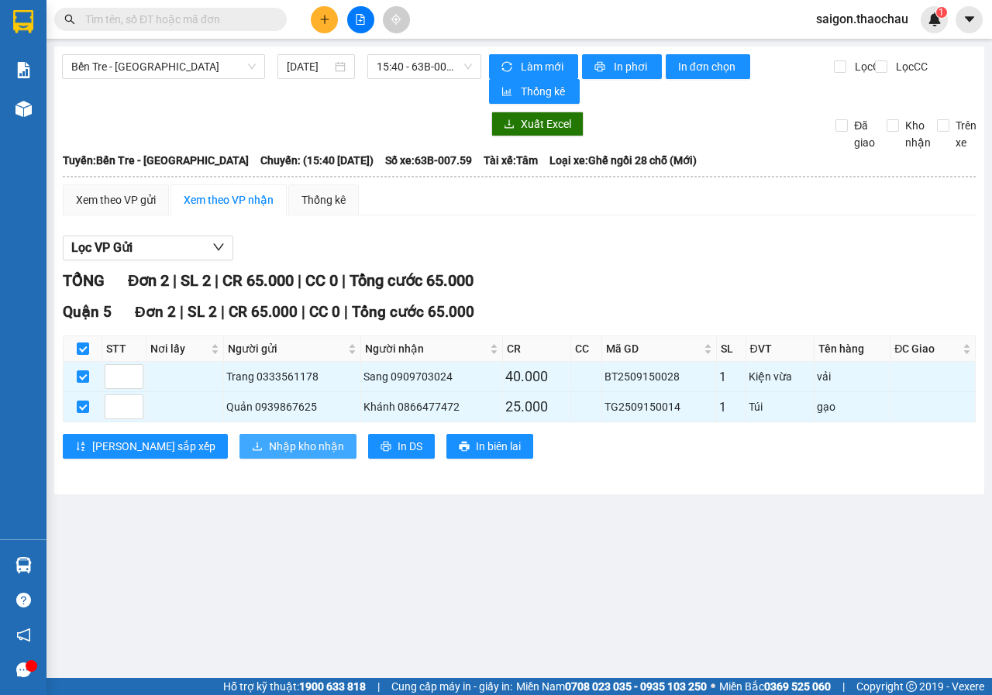
click at [239, 438] on button "Nhập kho nhận" at bounding box center [297, 446] width 117 height 25
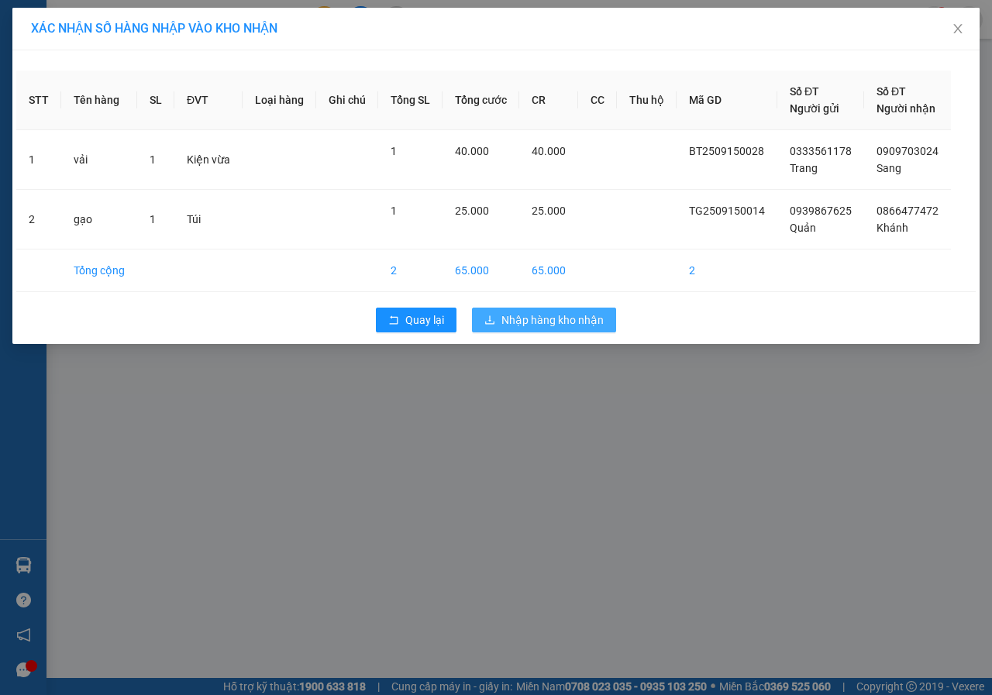
click at [533, 328] on button "Nhập hàng kho nhận" at bounding box center [544, 320] width 144 height 25
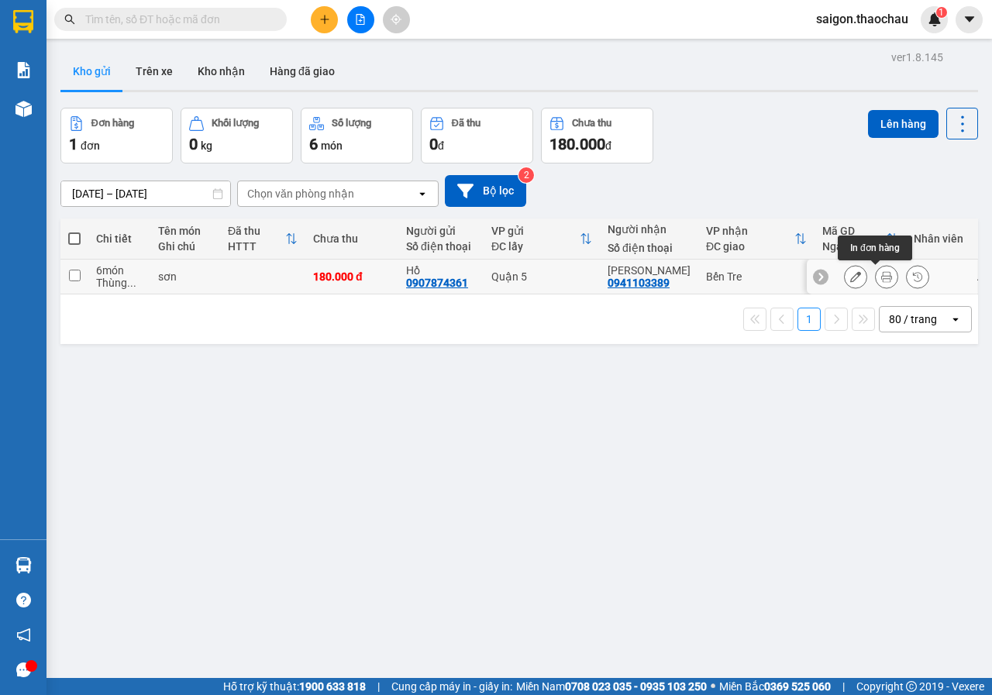
click at [881, 278] on icon at bounding box center [886, 276] width 11 height 11
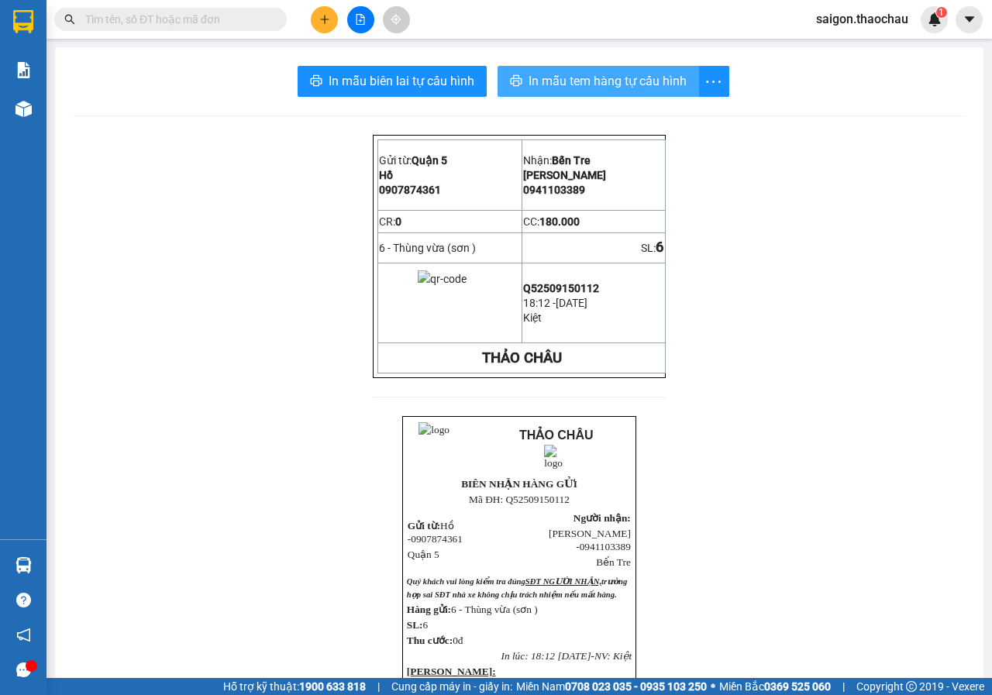
click at [537, 88] on span "In mẫu tem hàng tự cấu hình" at bounding box center [607, 80] width 158 height 19
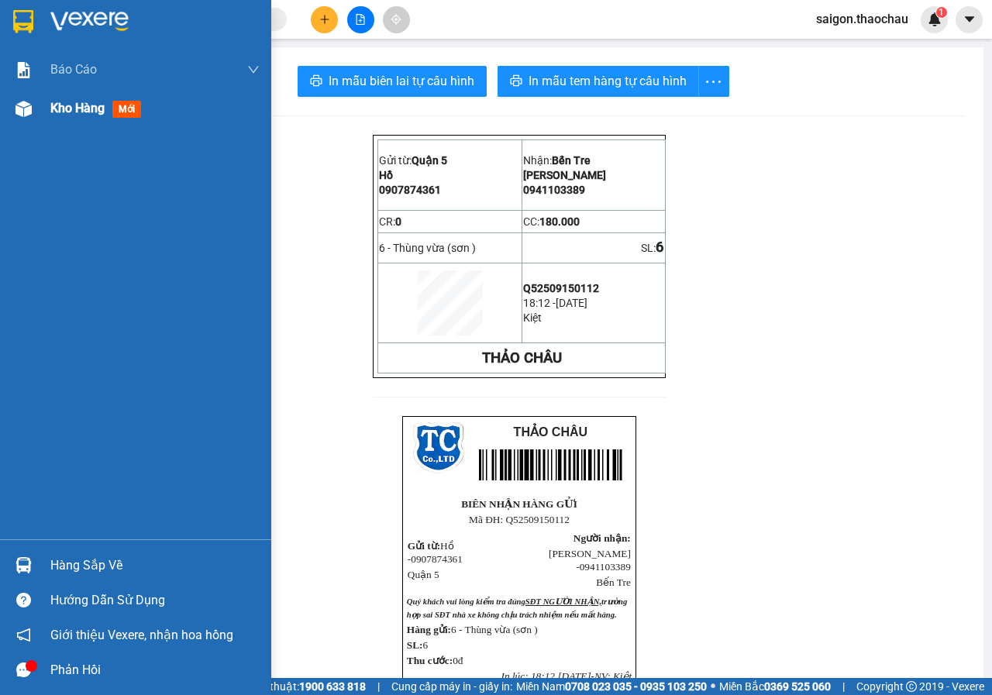
click at [50, 113] on div "Kho hàng mới" at bounding box center [135, 108] width 271 height 39
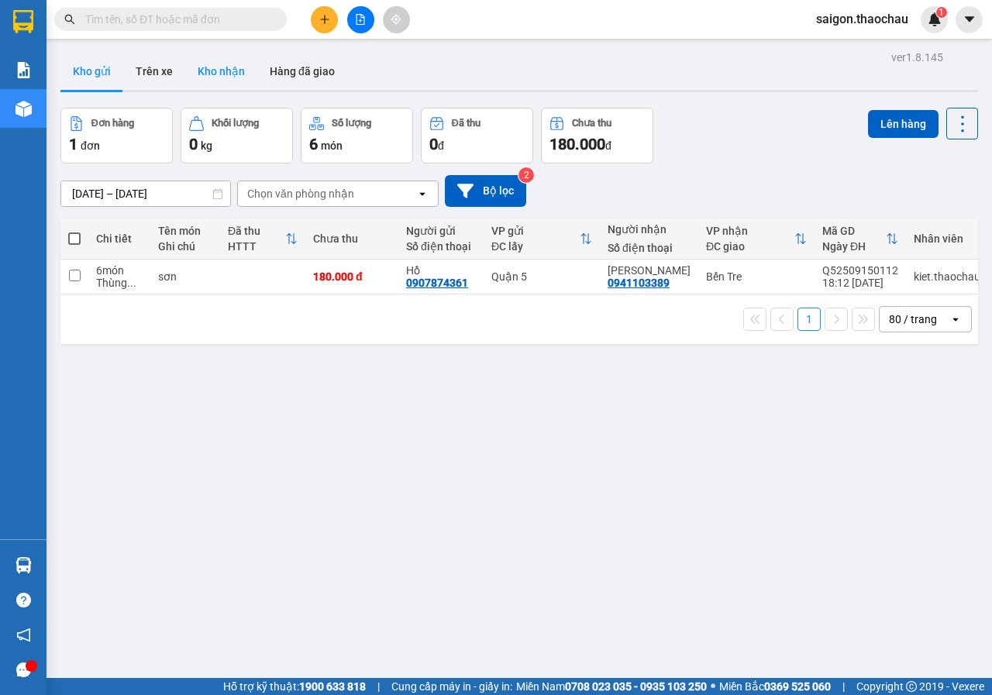
click at [221, 74] on button "Kho nhận" at bounding box center [221, 71] width 72 height 37
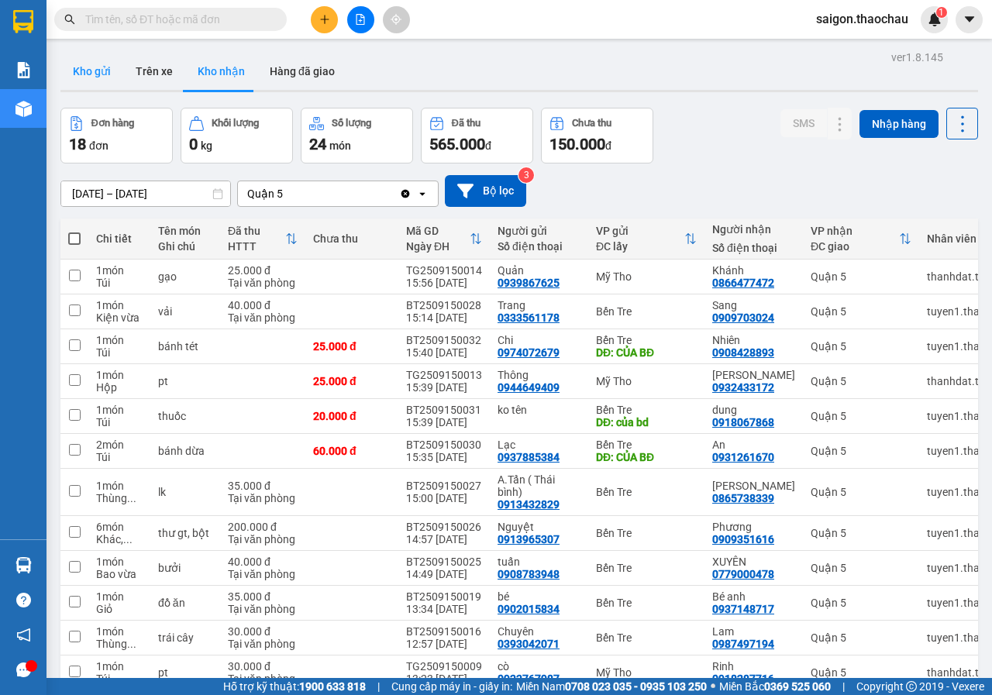
click at [96, 69] on button "Kho gửi" at bounding box center [91, 71] width 63 height 37
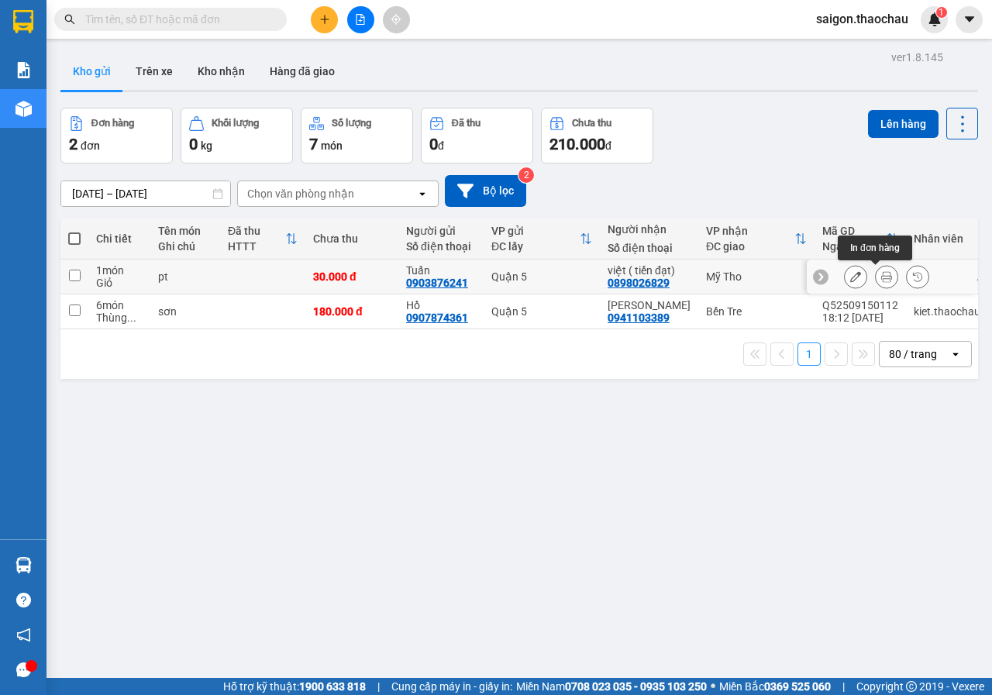
click at [875, 270] on button at bounding box center [886, 276] width 22 height 27
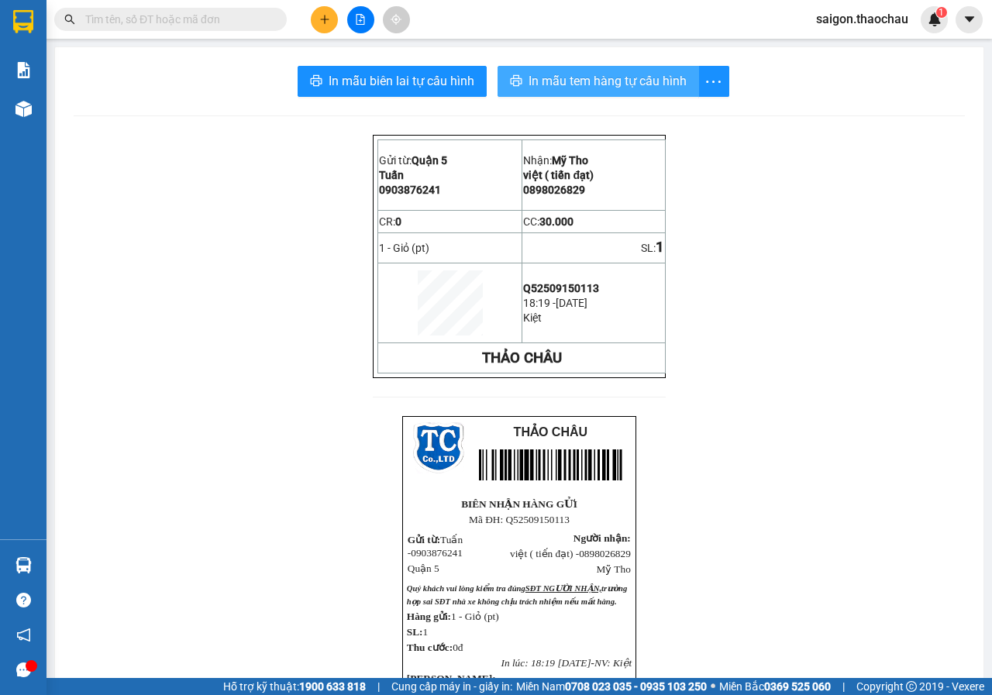
click at [672, 90] on span "In mẫu tem hàng tự cấu hình" at bounding box center [607, 80] width 158 height 19
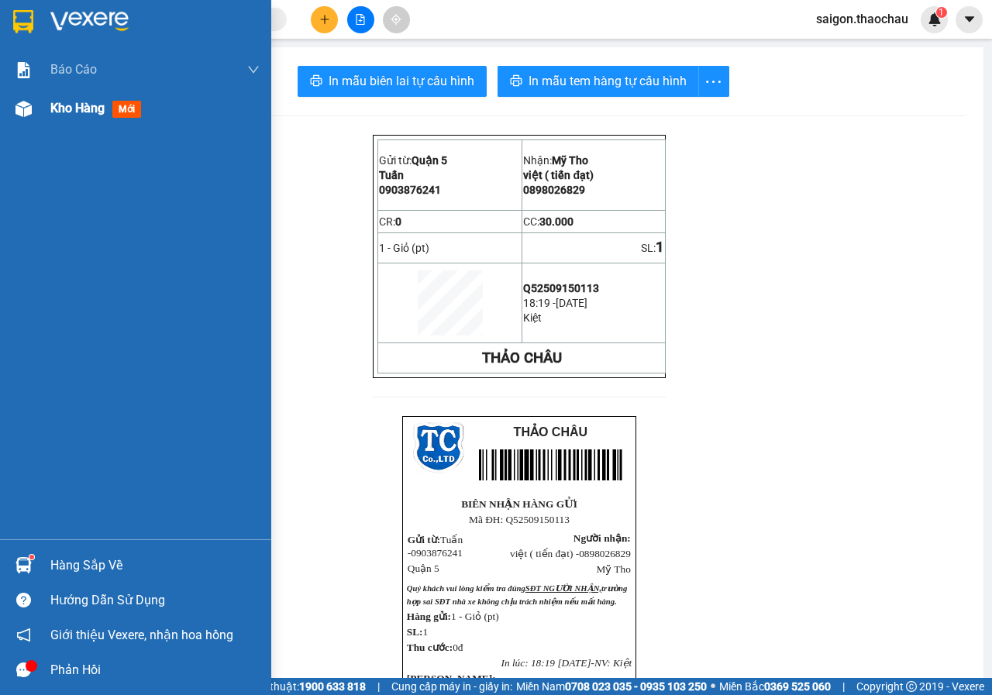
click at [30, 105] on img at bounding box center [23, 109] width 16 height 16
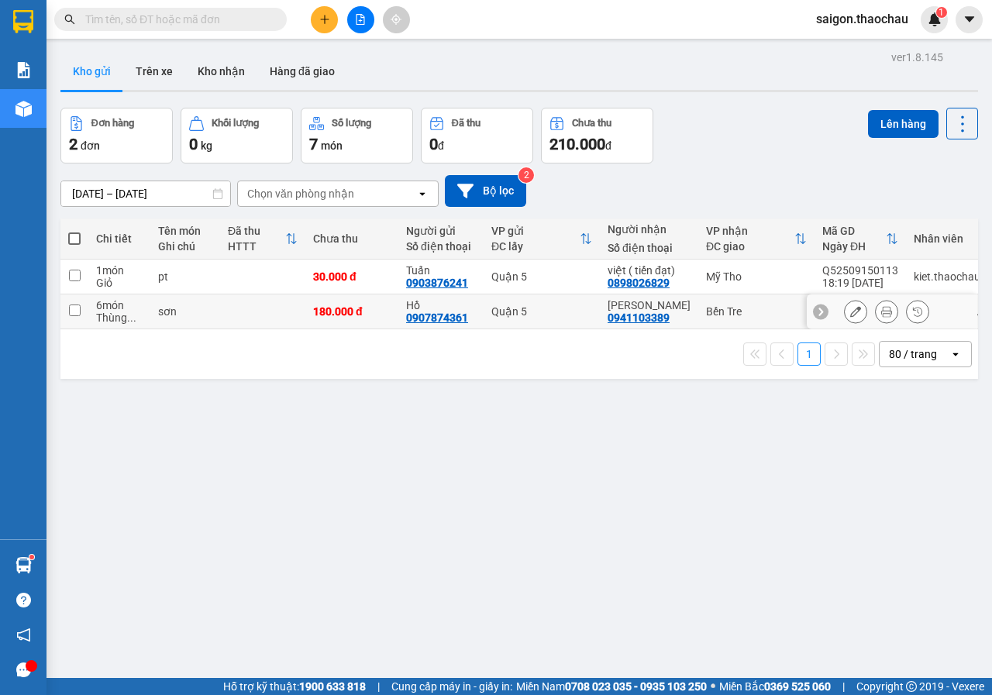
click at [587, 310] on div "Quận 5" at bounding box center [541, 311] width 101 height 12
checkbox input "true"
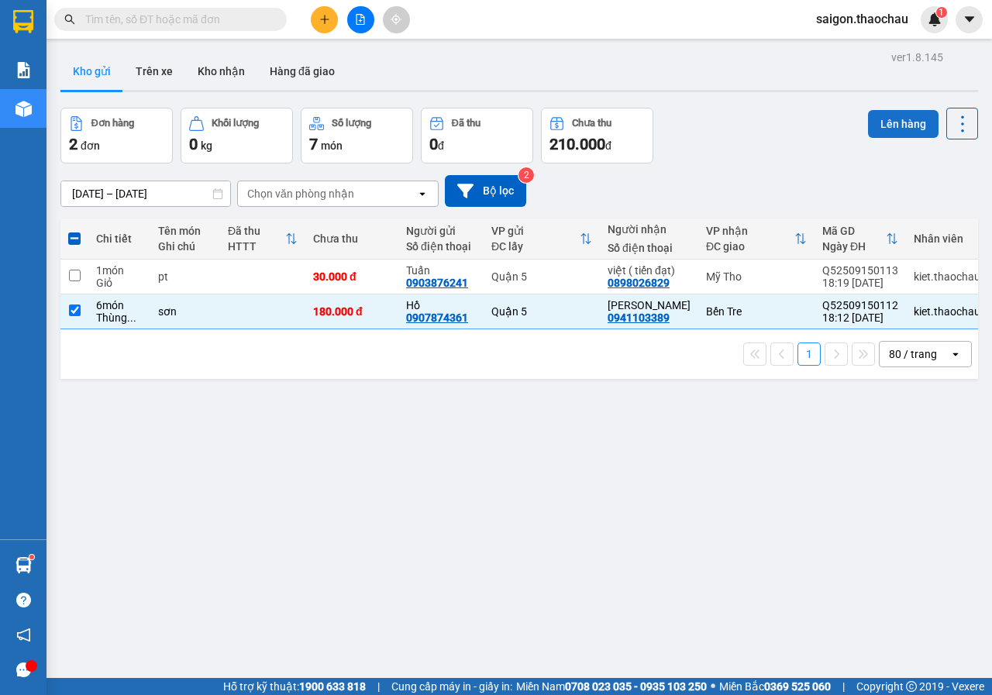
click at [887, 127] on button "Lên hàng" at bounding box center [903, 124] width 70 height 28
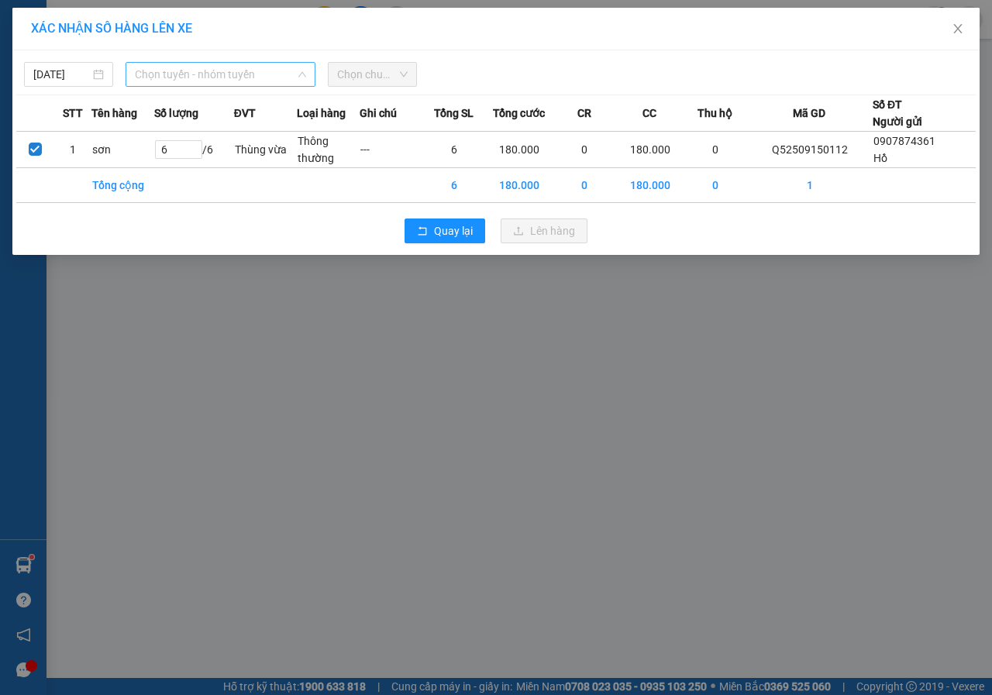
click at [167, 77] on span "Chọn tuyến - nhóm tuyến" at bounding box center [220, 74] width 171 height 23
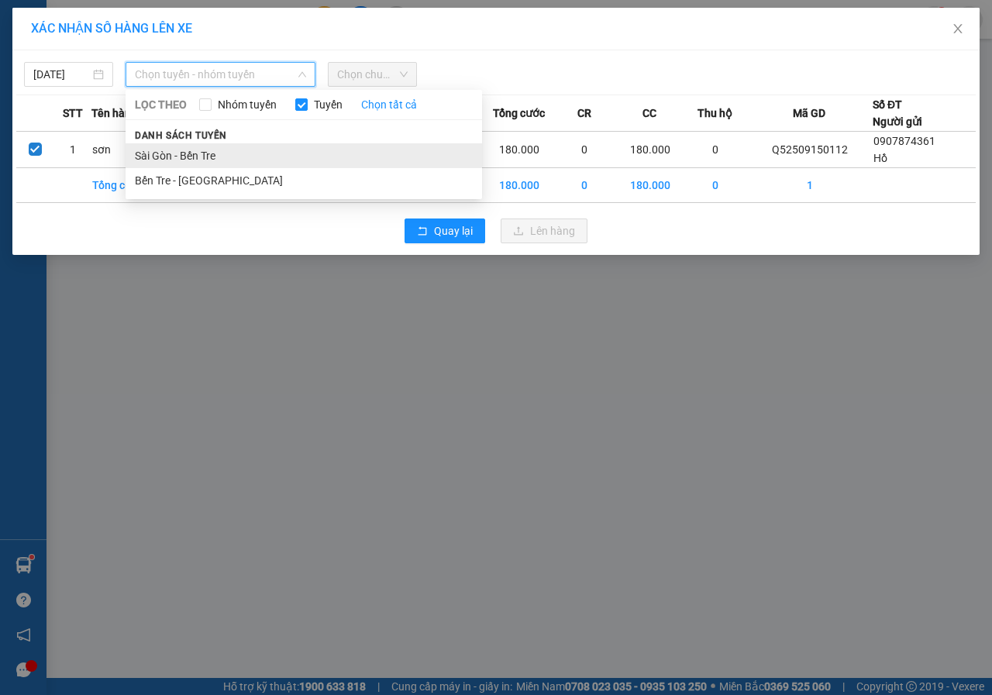
click at [171, 152] on li "Sài Gòn - Bến Tre" at bounding box center [304, 155] width 356 height 25
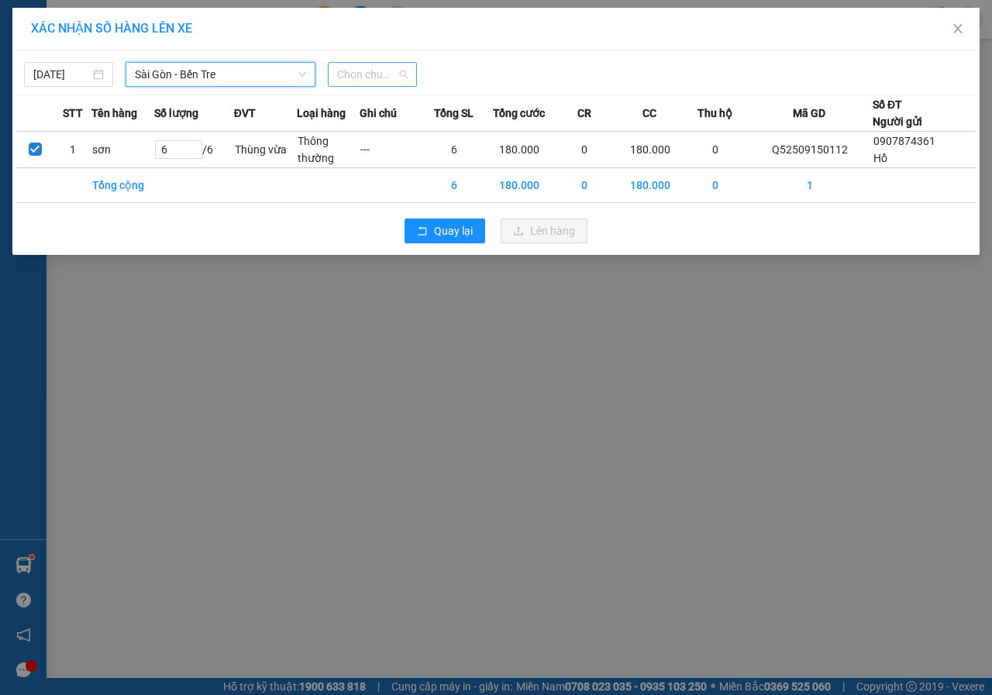
click at [353, 78] on span "Chọn chuyến" at bounding box center [372, 74] width 70 height 23
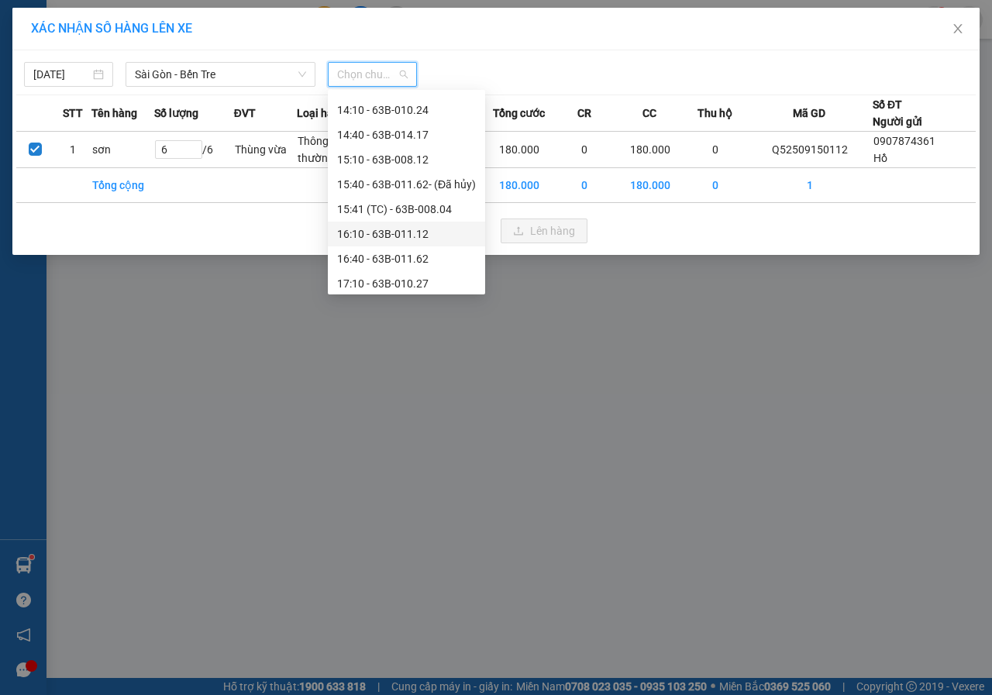
scroll to position [595, 0]
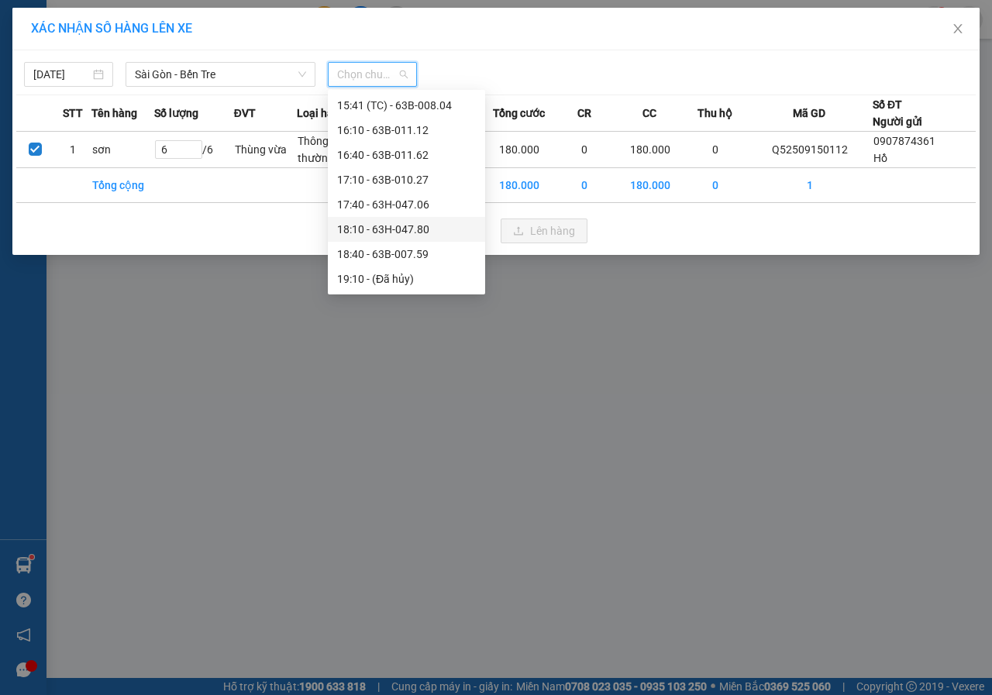
click at [392, 229] on div "18:10 - 63H-047.80" at bounding box center [406, 229] width 139 height 17
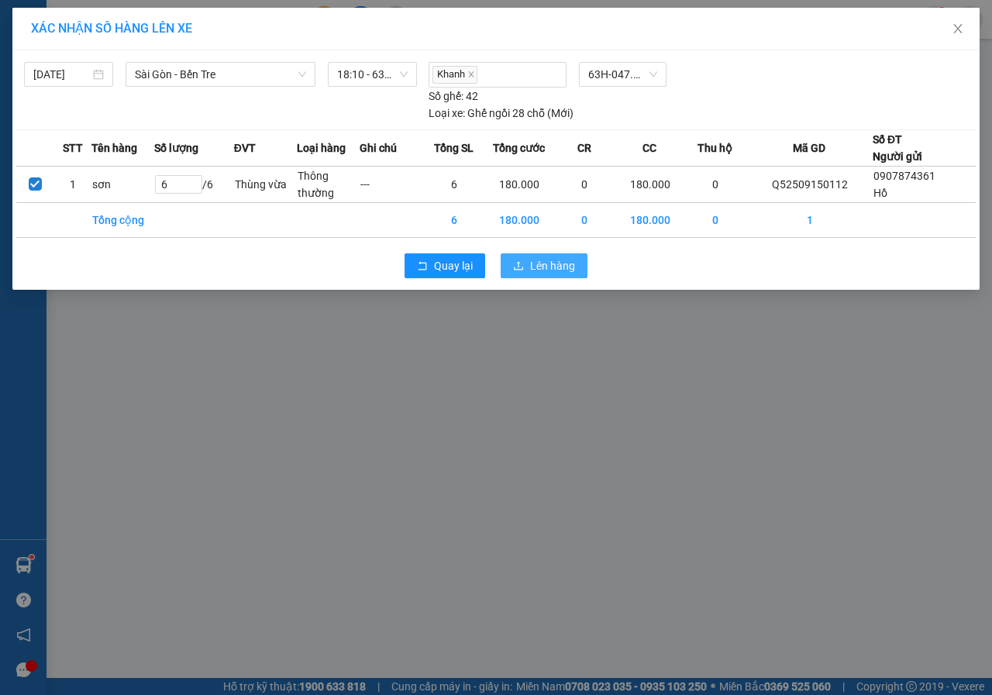
click at [559, 268] on span "Lên hàng" at bounding box center [552, 265] width 45 height 17
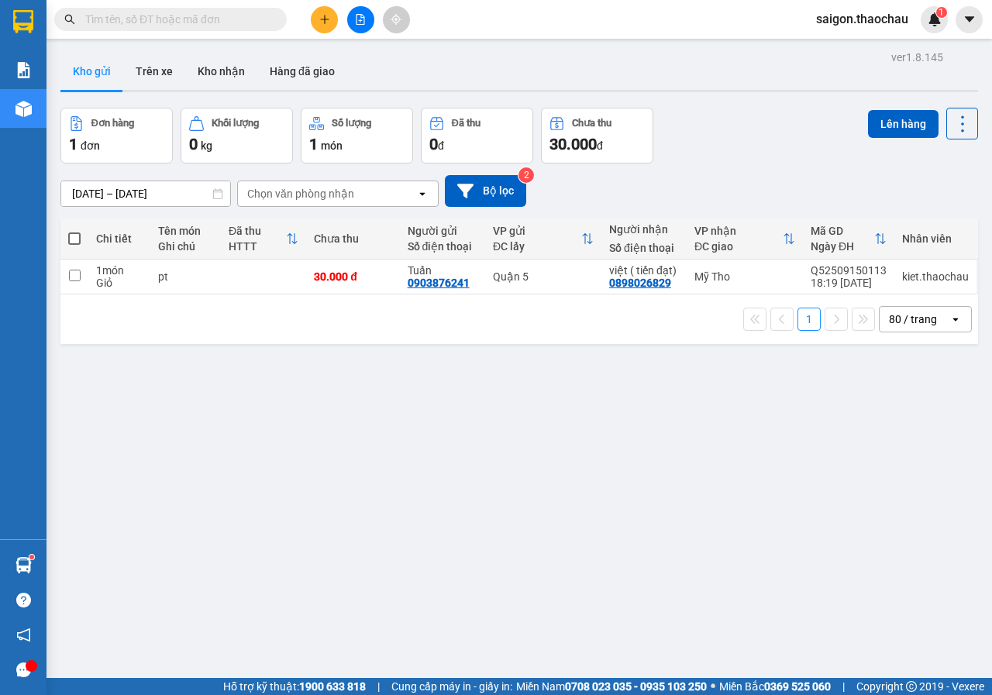
click at [846, 12] on span "saigon.thaochau" at bounding box center [861, 18] width 117 height 19
click at [836, 43] on span "Đăng xuất" at bounding box center [869, 48] width 83 height 17
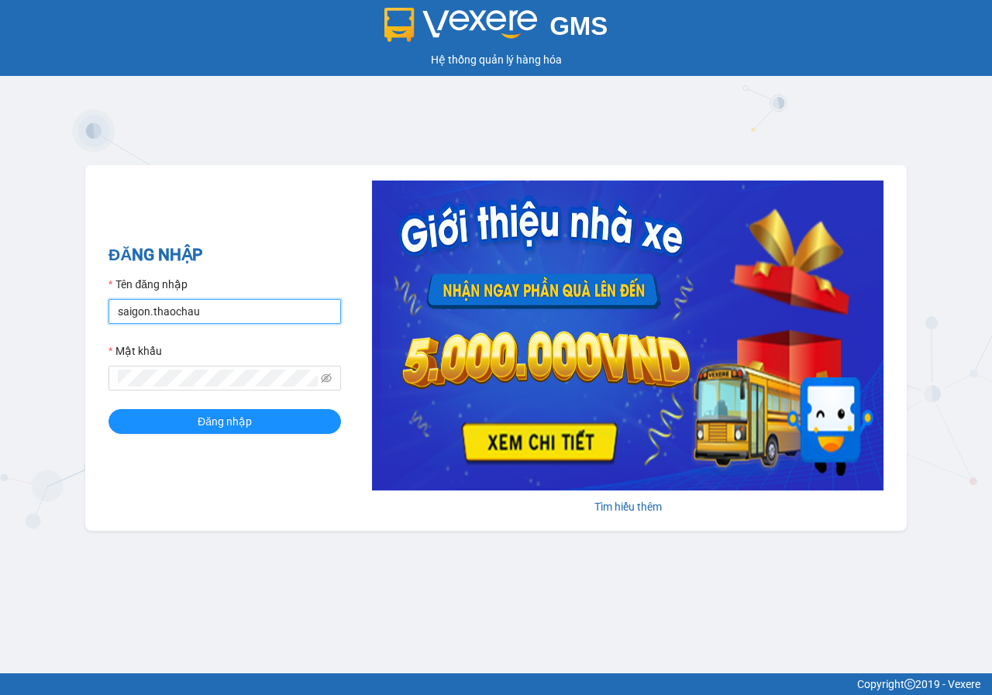
drag, startPoint x: 208, startPoint y: 316, endPoint x: 0, endPoint y: 316, distance: 208.4
click at [0, 316] on div "GMS Hệ thống quản lý hàng hóa ĐĂNG NHẬP Tên đăng nhập saigon.thaochau Mật khẩu …" at bounding box center [496, 336] width 992 height 673
click at [207, 303] on input "thai.thaochau" at bounding box center [224, 311] width 232 height 25
type input "thai.thaochau"
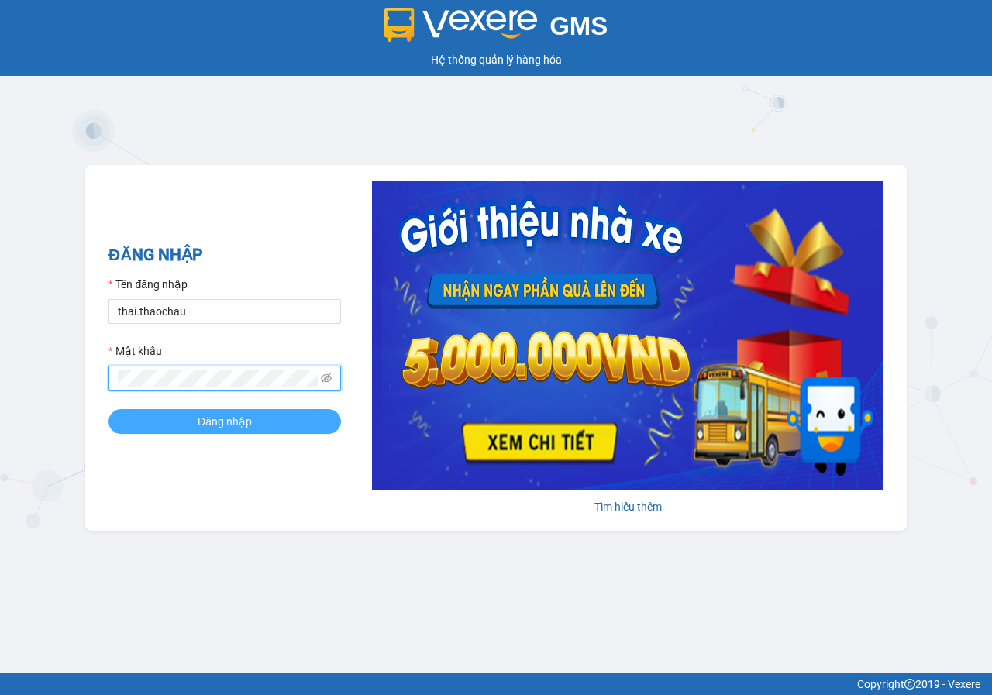
click at [169, 422] on button "Đăng nhập" at bounding box center [224, 421] width 232 height 25
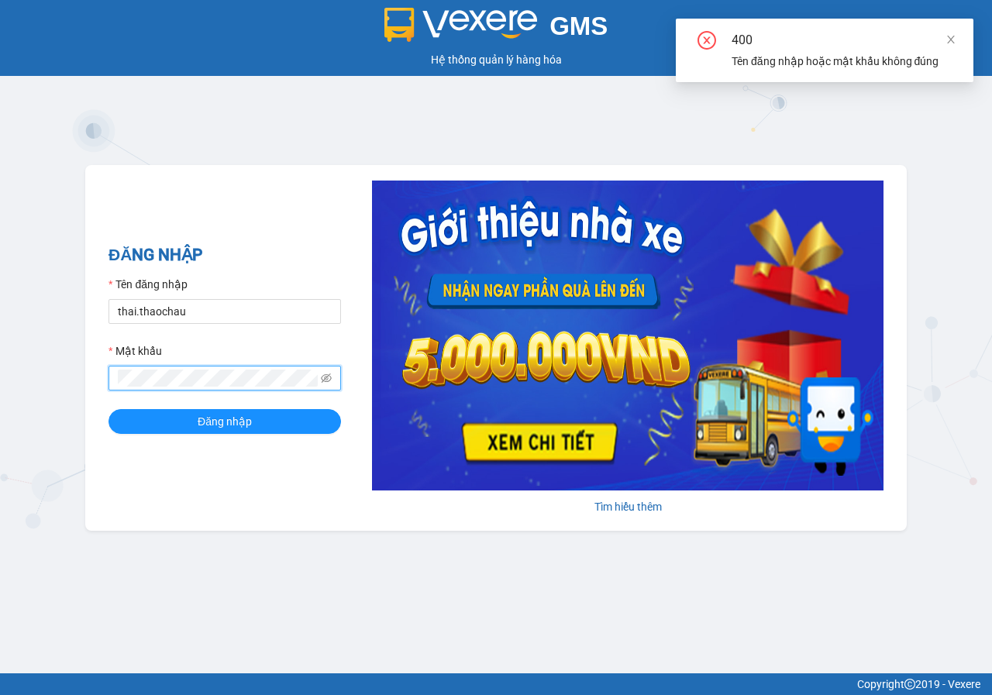
click at [98, 397] on div "ĐĂNG NHẬP Tên đăng nhập thai.thaochau Mật khẩu Đăng nhập Tìm hiểu thêm" at bounding box center [495, 348] width 821 height 366
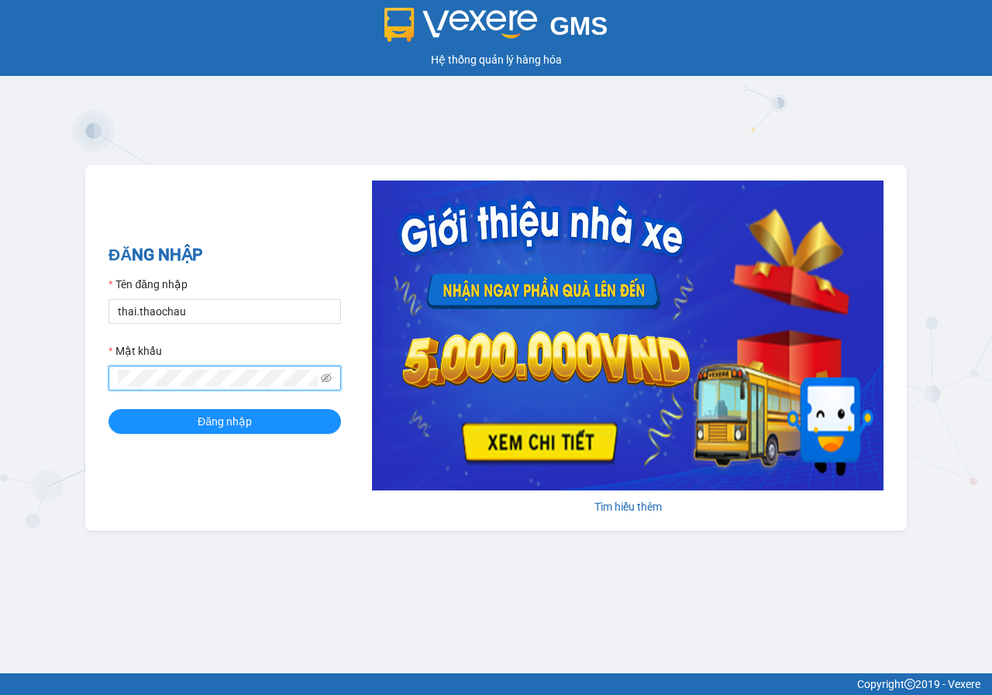
click at [108, 409] on button "Đăng nhập" at bounding box center [224, 421] width 232 height 25
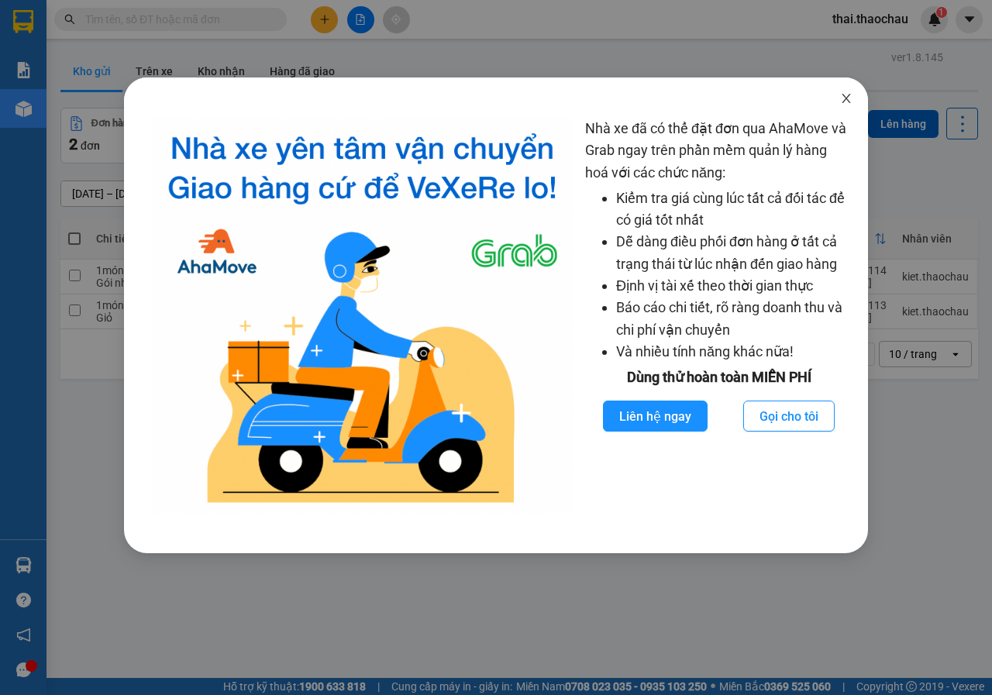
click at [848, 98] on icon "close" at bounding box center [846, 98] width 12 height 12
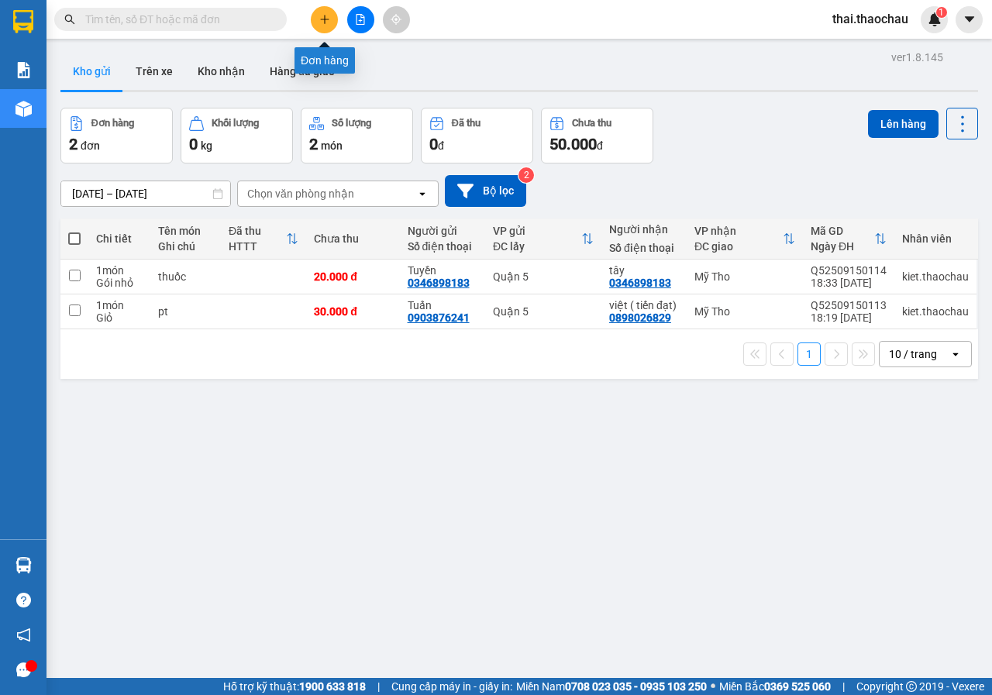
click at [330, 19] on button at bounding box center [324, 19] width 27 height 27
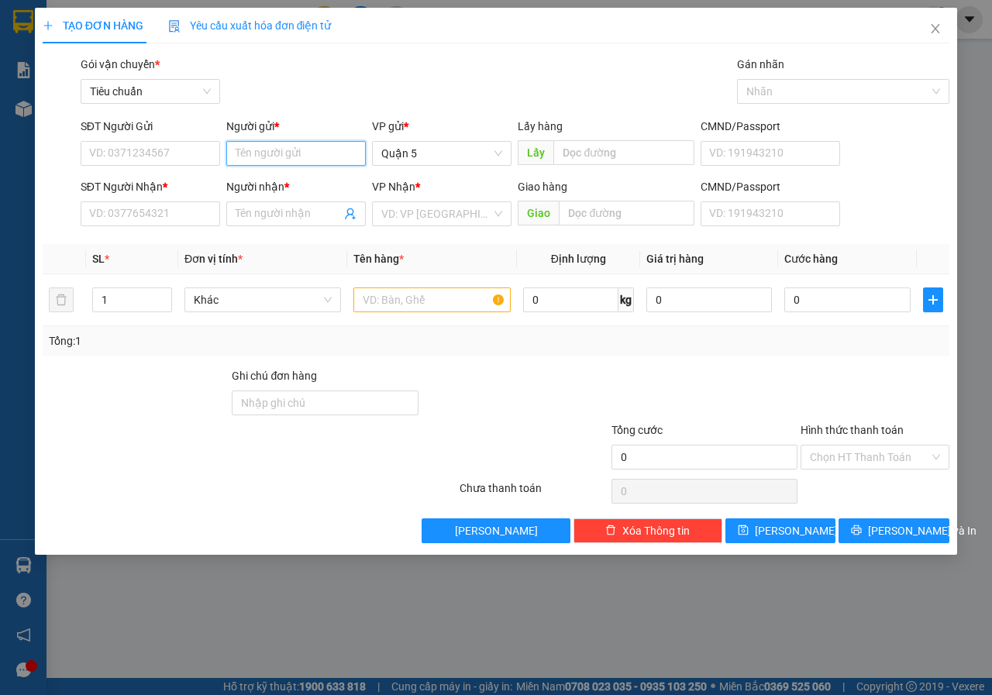
click at [289, 150] on input "Người gửi *" at bounding box center [295, 153] width 139 height 25
click at [929, 29] on span "Close" at bounding box center [934, 29] width 43 height 43
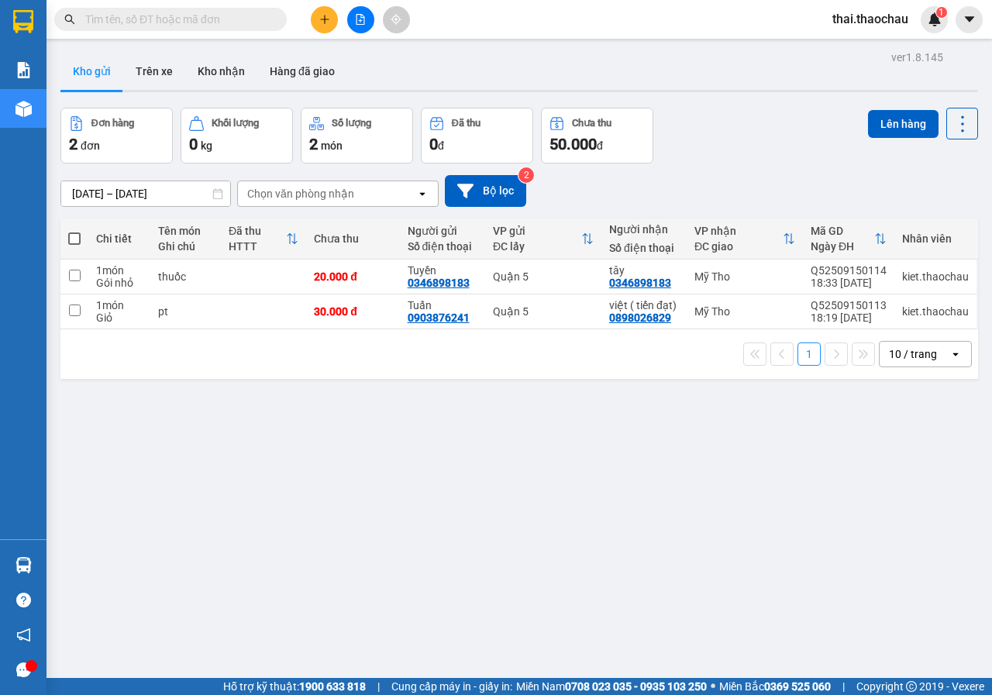
click at [232, 20] on input "text" at bounding box center [176, 19] width 183 height 17
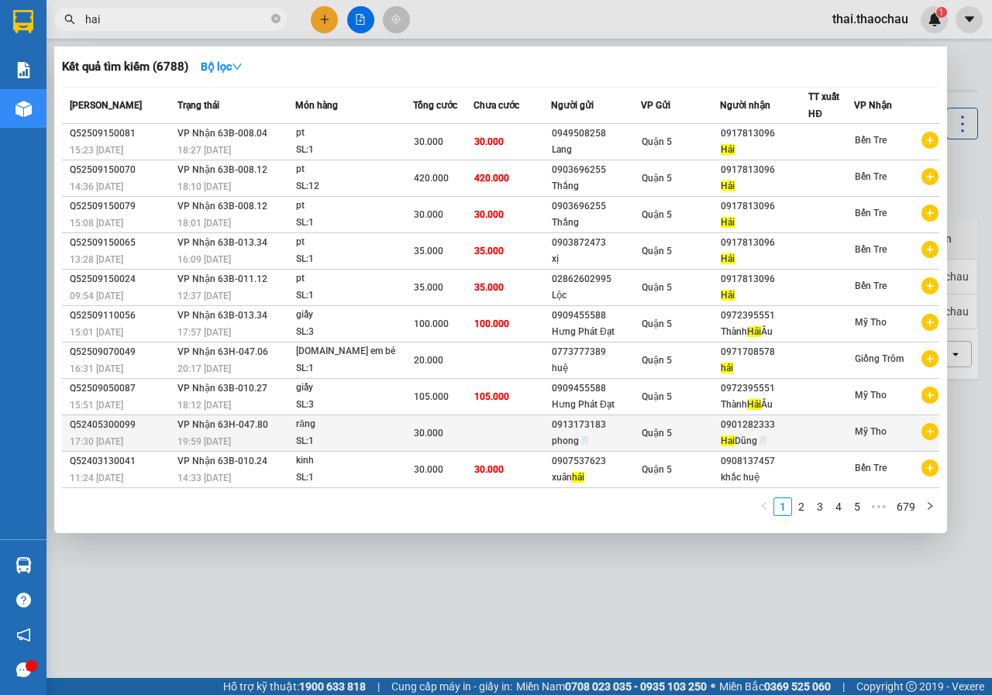
type input "hai"
click at [585, 435] on div "phong🦷" at bounding box center [596, 441] width 88 height 16
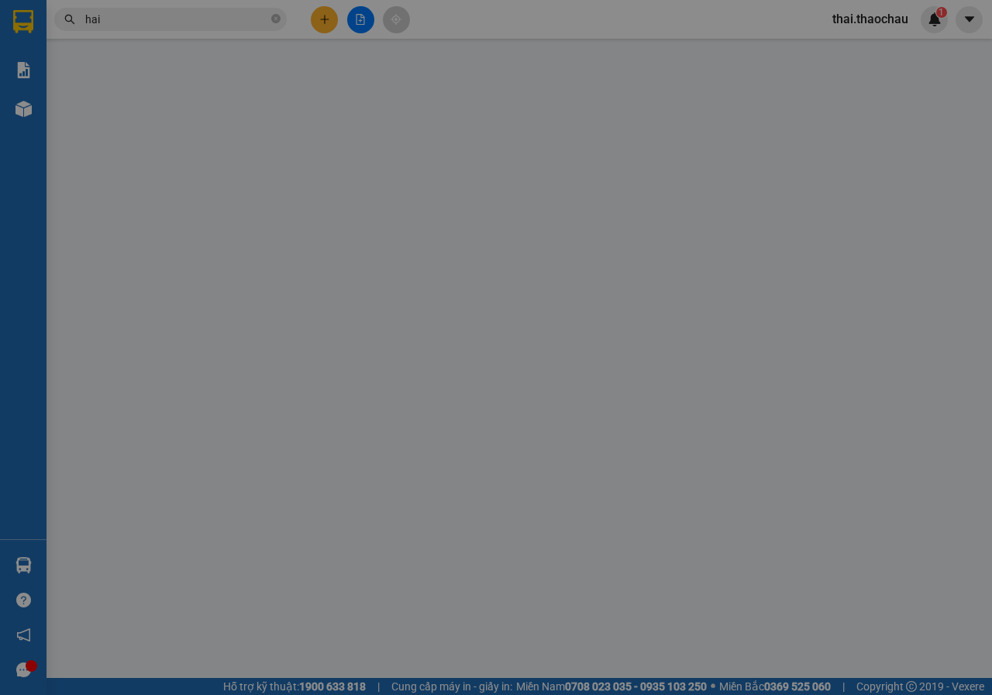
type input "0913173183"
type input "phong🦷"
type input "0901282333"
type input "[PERSON_NAME]🦷"
type input "30.000"
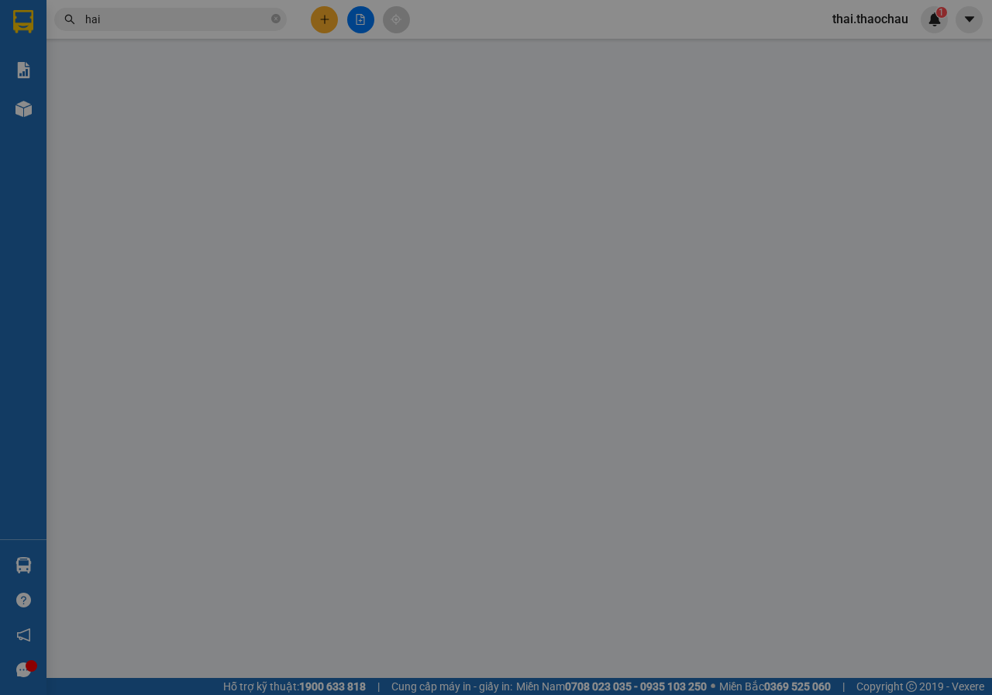
type input "0"
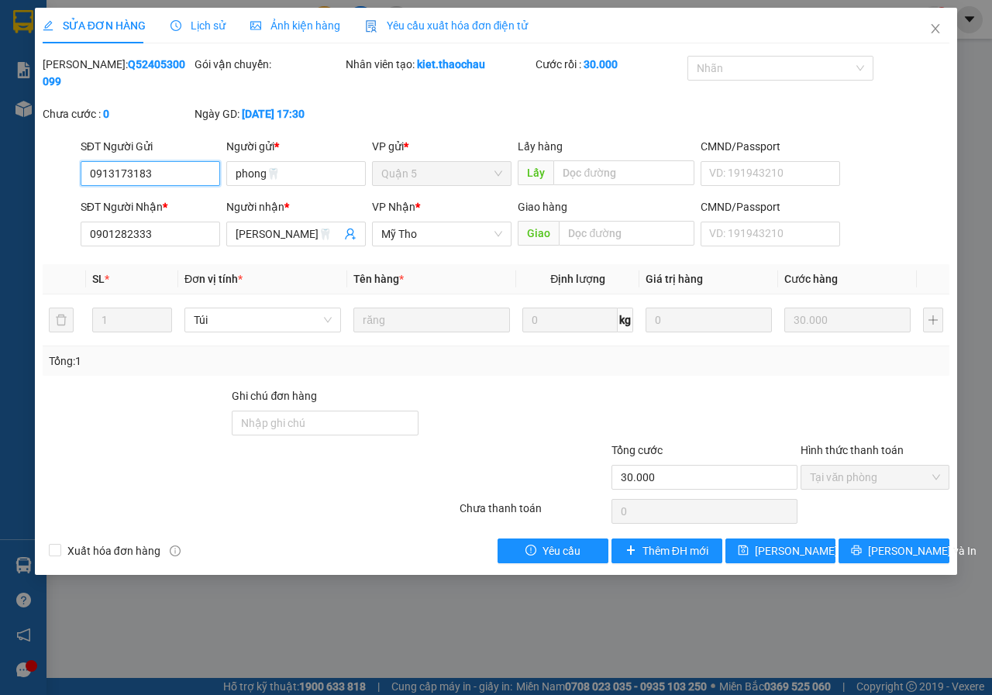
drag, startPoint x: 157, startPoint y: 170, endPoint x: 51, endPoint y: 170, distance: 106.1
click at [51, 170] on div "SĐT Người Gửi 0913173183 0913173183 Người gửi * phong🦷 VP gửi * Quận 5 Lấy hàng…" at bounding box center [495, 165] width 909 height 54
drag, startPoint x: 931, startPoint y: 29, endPoint x: 861, endPoint y: 38, distance: 71.1
click at [932, 29] on icon "close" at bounding box center [935, 28] width 12 height 12
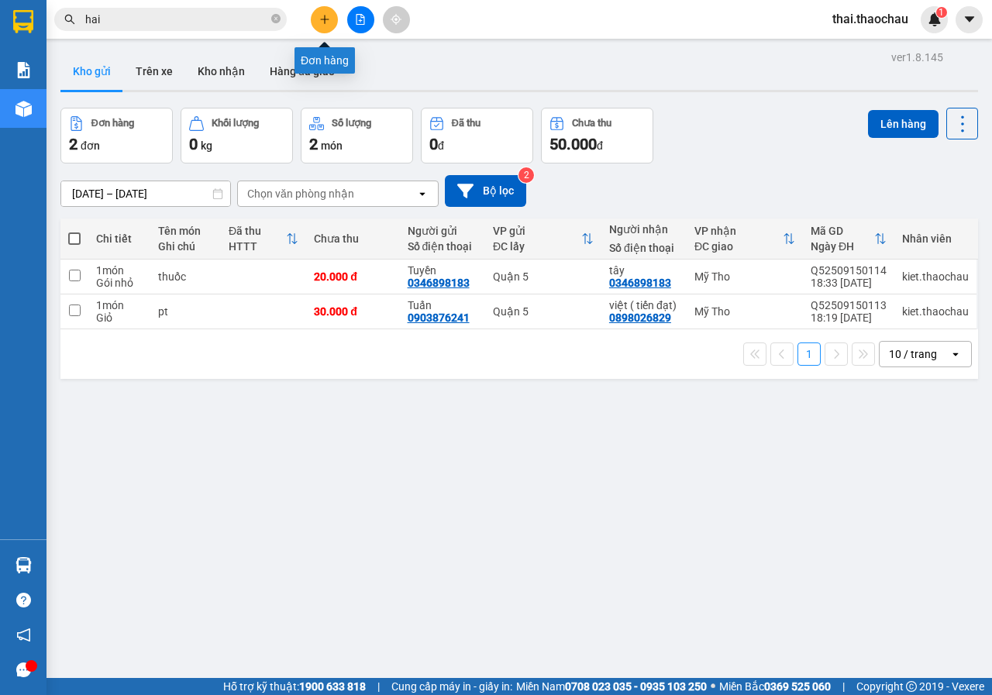
click at [335, 26] on button at bounding box center [324, 19] width 27 height 27
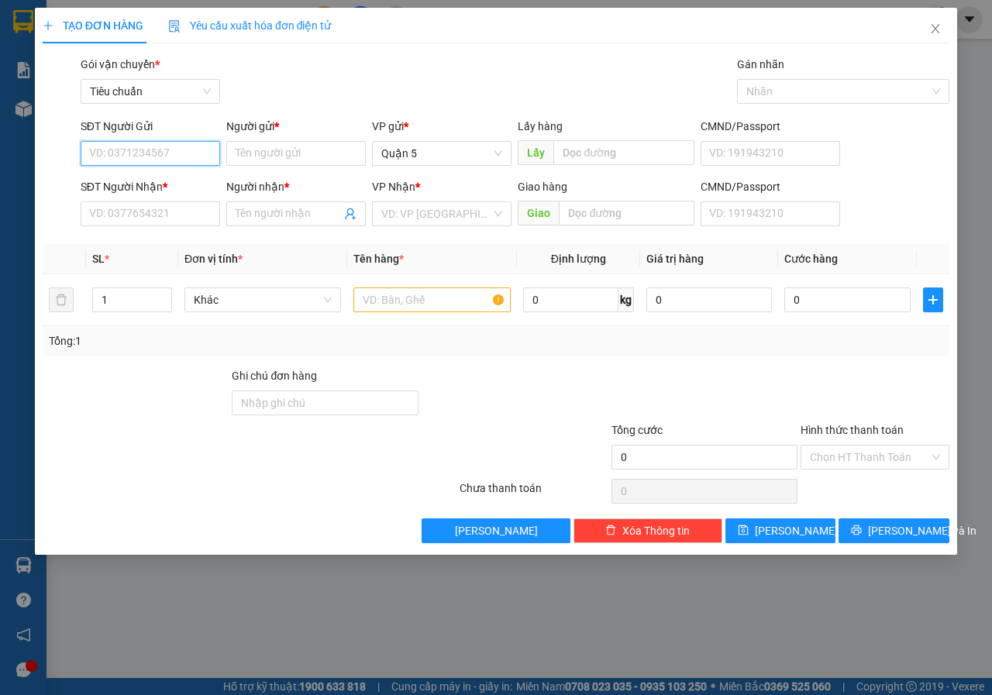
paste input "0913173183"
type input "0913173183"
click at [199, 188] on div "0913173183 - Phong🦷" at bounding box center [150, 184] width 121 height 17
type input "Phong🦷"
type input "0913173183"
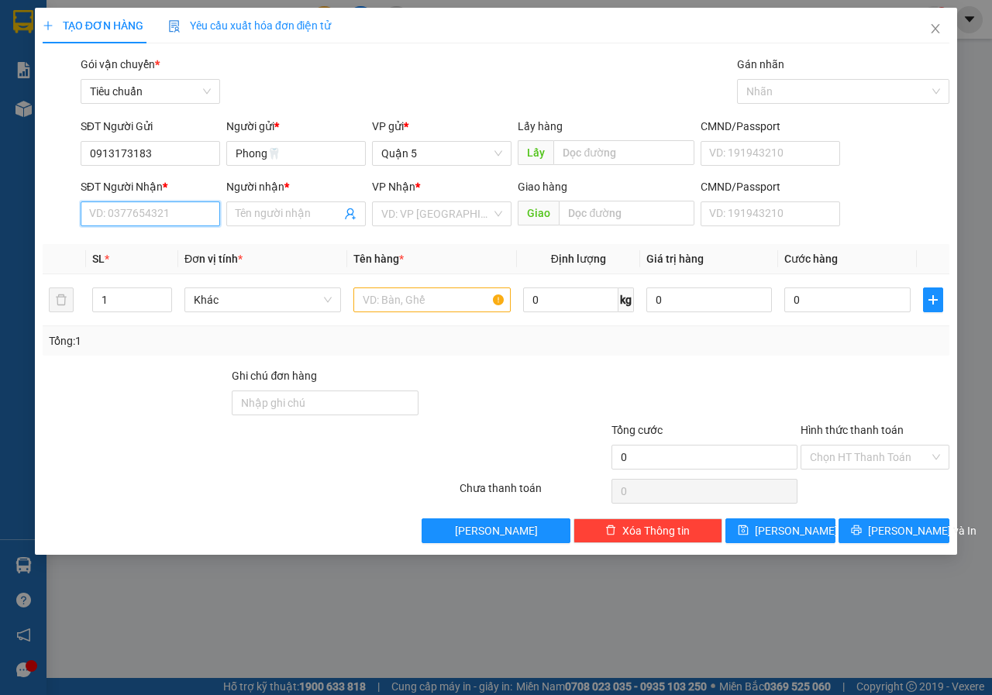
click at [187, 215] on input "SĐT Người Nhận *" at bounding box center [150, 213] width 139 height 25
click at [176, 252] on div "0901282333 - Hai Dũng🦷" at bounding box center [153, 244] width 127 height 17
type input "0901282333"
type input "[PERSON_NAME]🦷"
click at [311, 294] on span "Khác" at bounding box center [263, 299] width 138 height 23
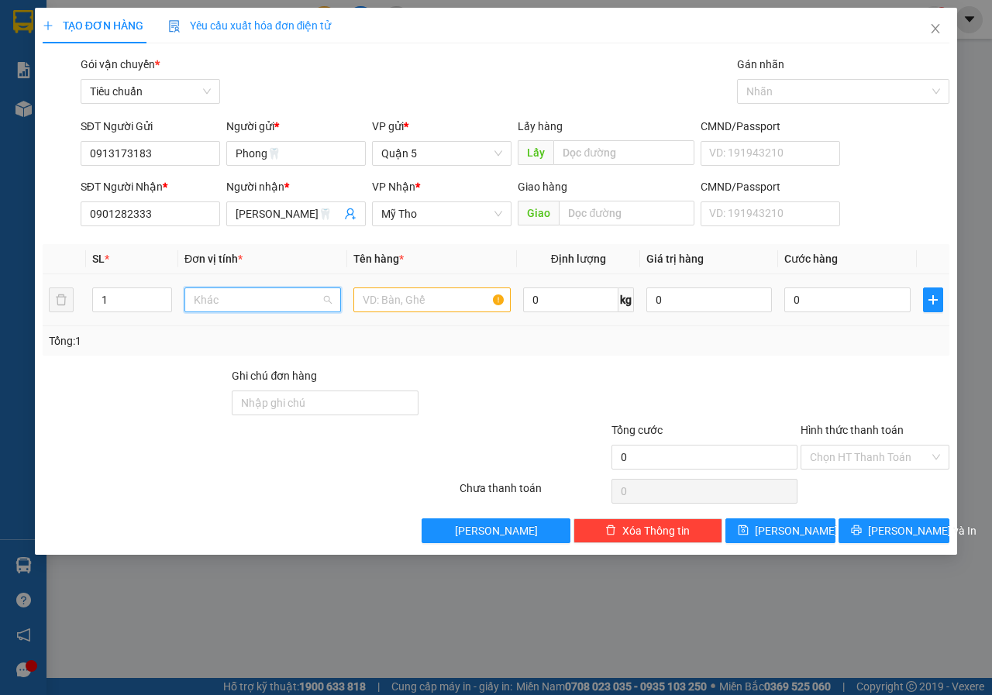
scroll to position [483, 0]
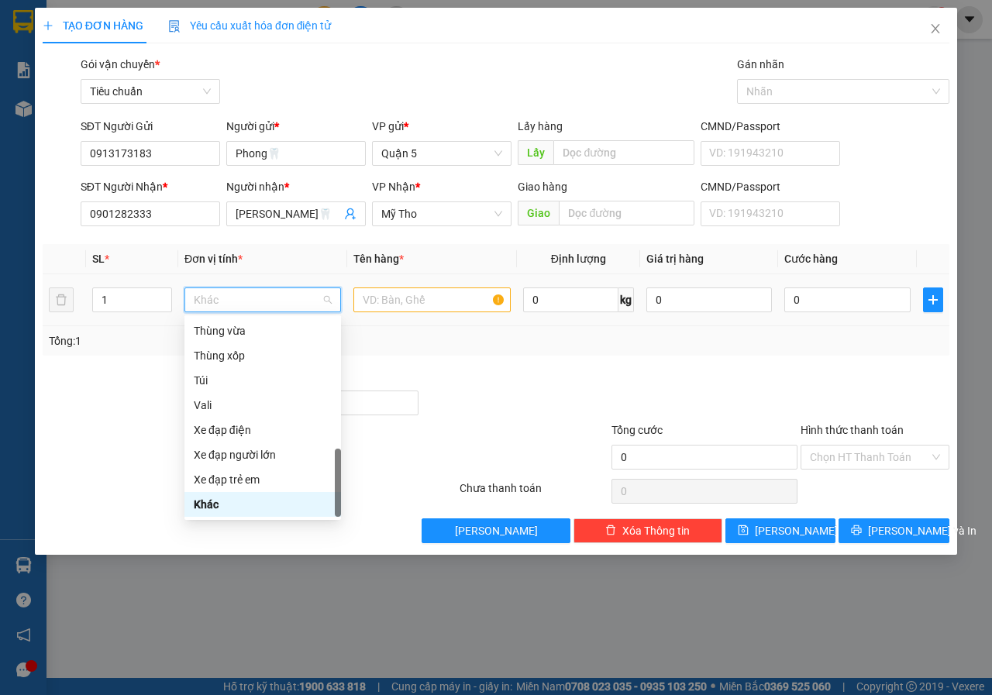
type input "t"
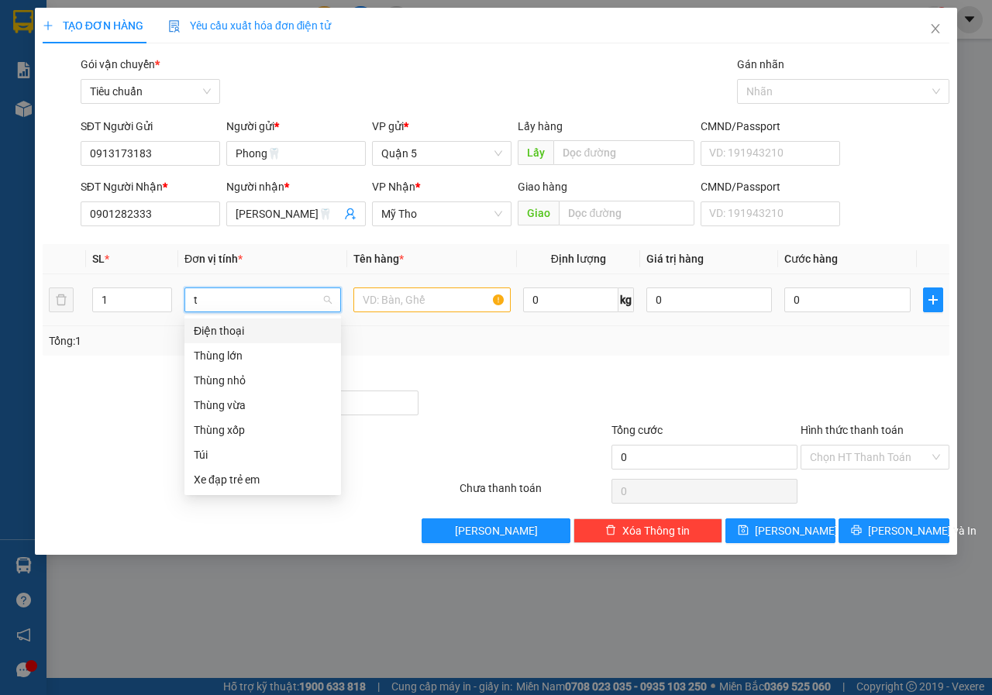
scroll to position [0, 0]
click at [217, 451] on div "Túi" at bounding box center [263, 454] width 138 height 17
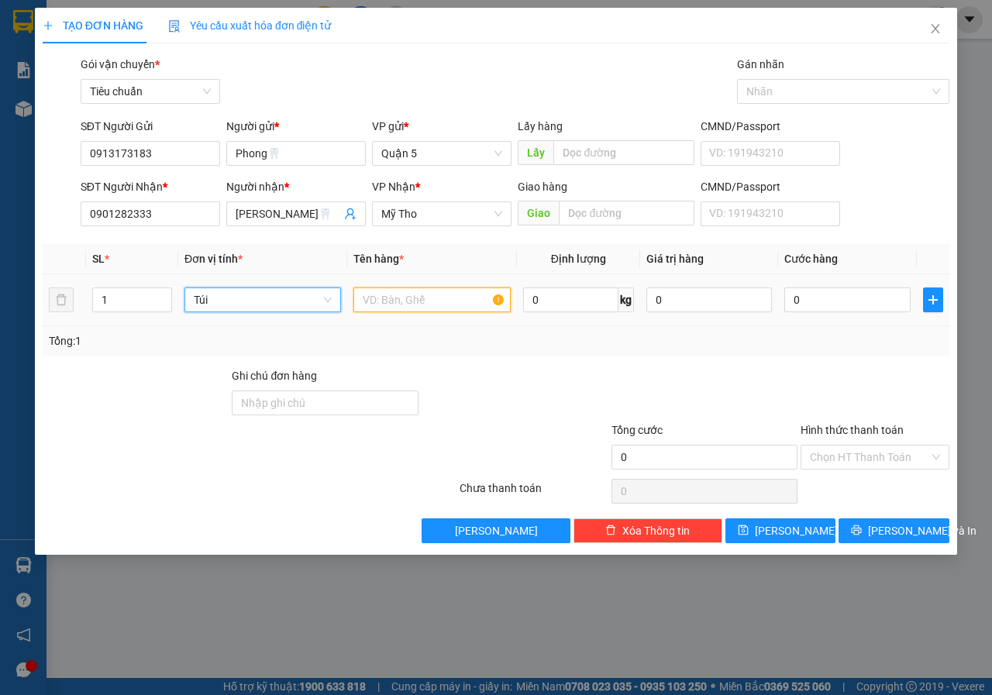
click at [442, 290] on input "text" at bounding box center [431, 299] width 156 height 25
type input "răng"
click at [823, 300] on input "0" at bounding box center [847, 299] width 126 height 25
type input "2"
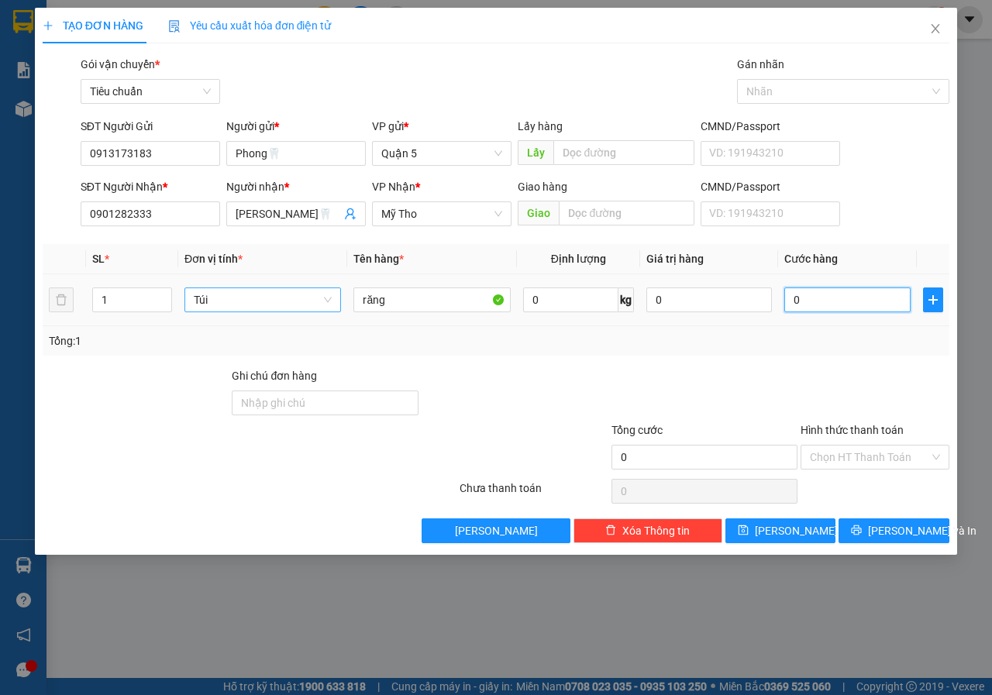
type input "2"
type input "20"
type input "20.000"
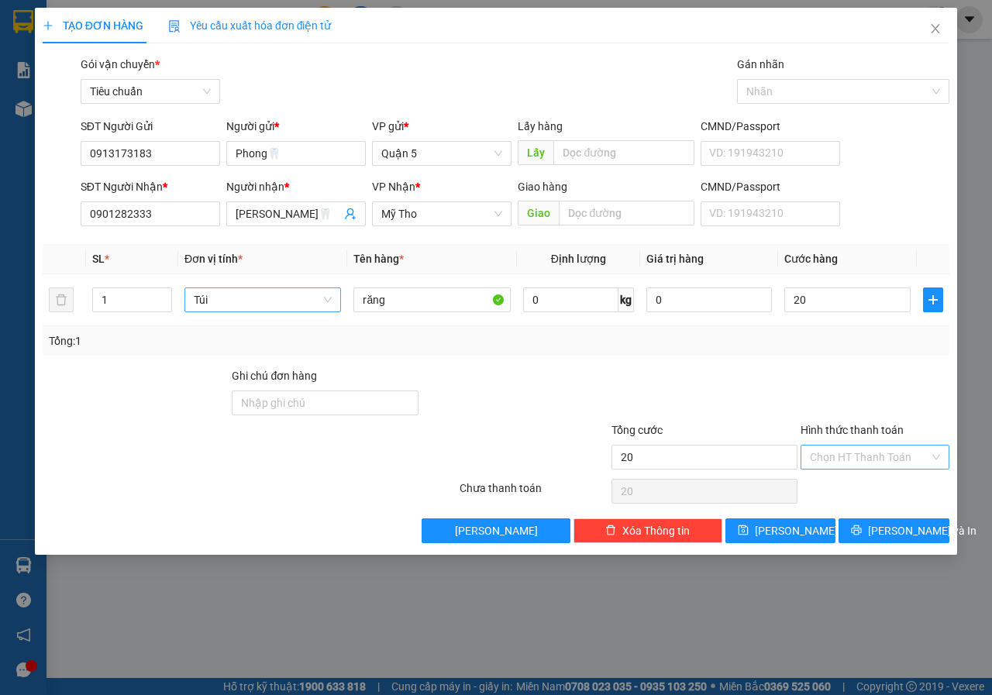
type input "20.000"
click at [848, 466] on input "Hình thức thanh toán" at bounding box center [869, 456] width 119 height 23
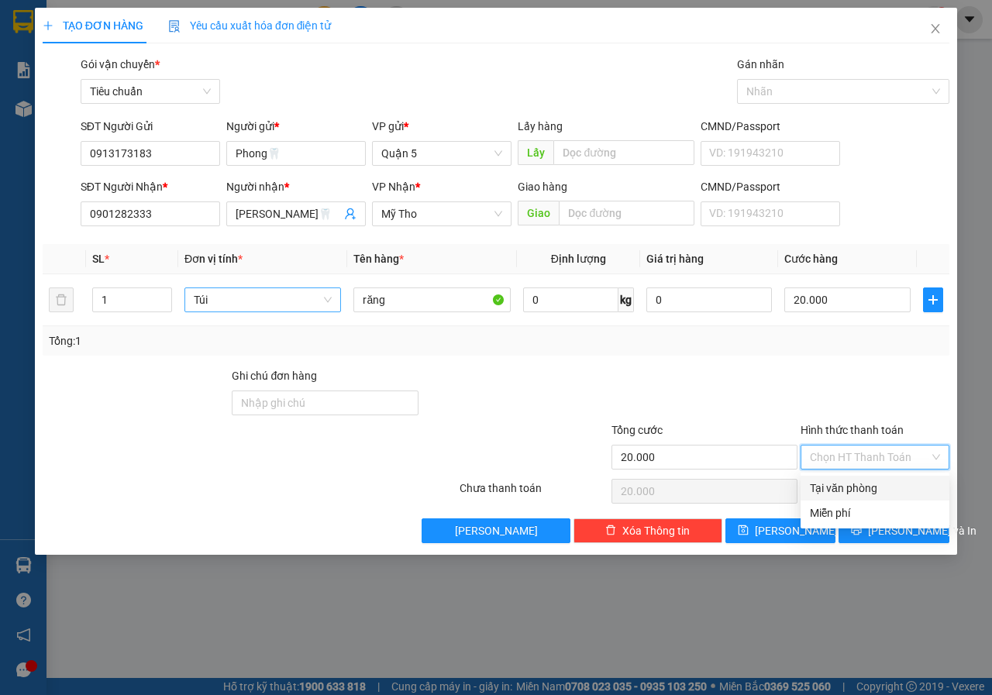
click at [837, 490] on div "Tại văn phòng" at bounding box center [875, 488] width 130 height 17
type input "0"
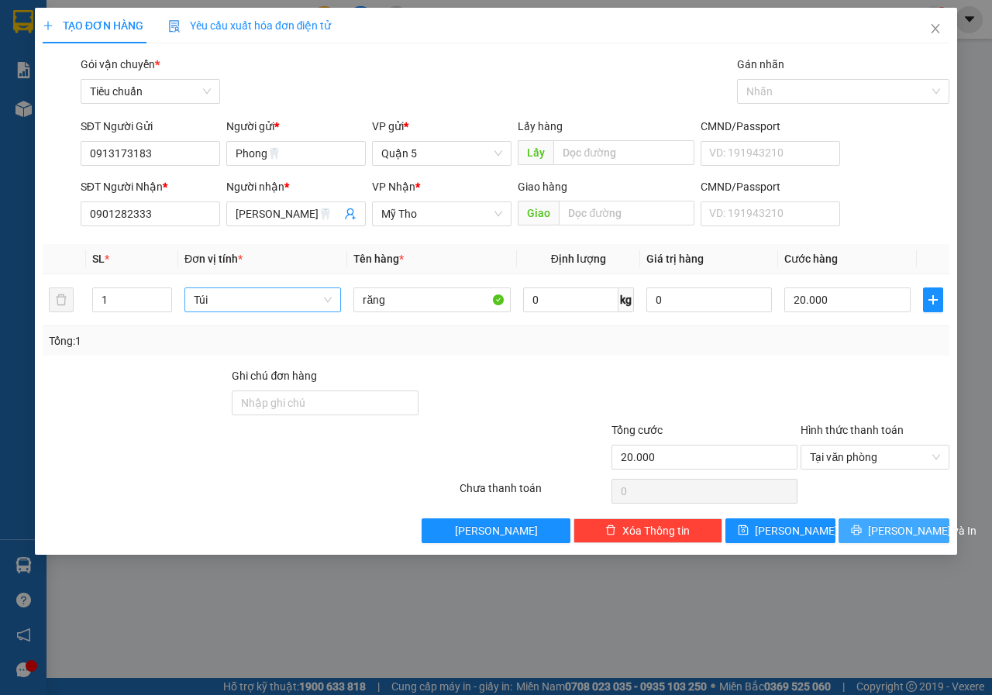
click at [887, 538] on span "[PERSON_NAME] và In" at bounding box center [922, 530] width 108 height 17
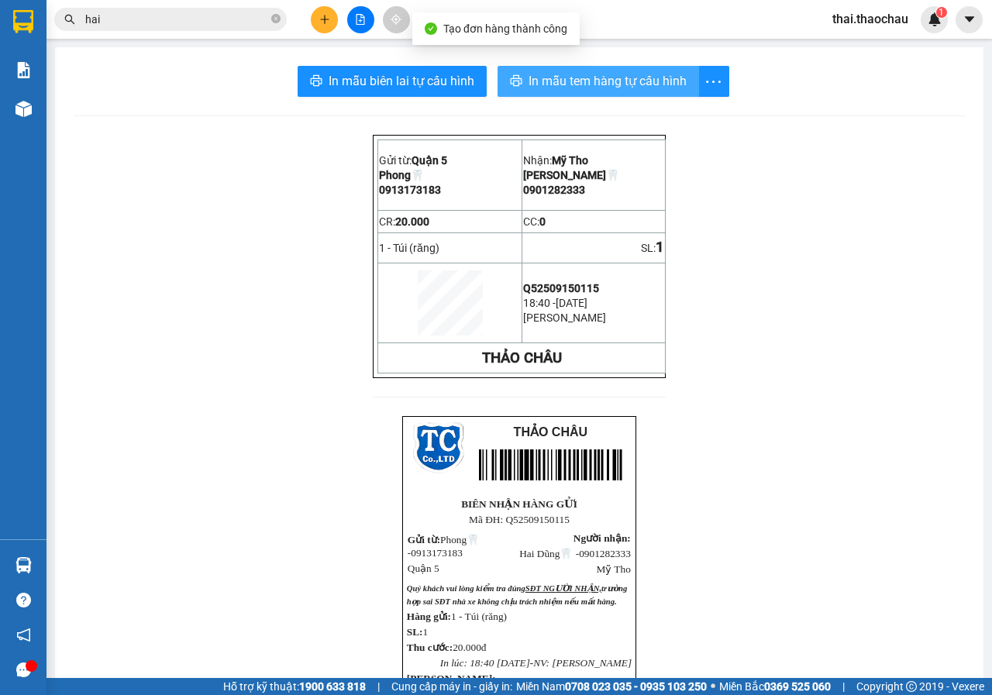
click at [563, 95] on button "In mẫu tem hàng tự cấu hình" at bounding box center [597, 81] width 201 height 31
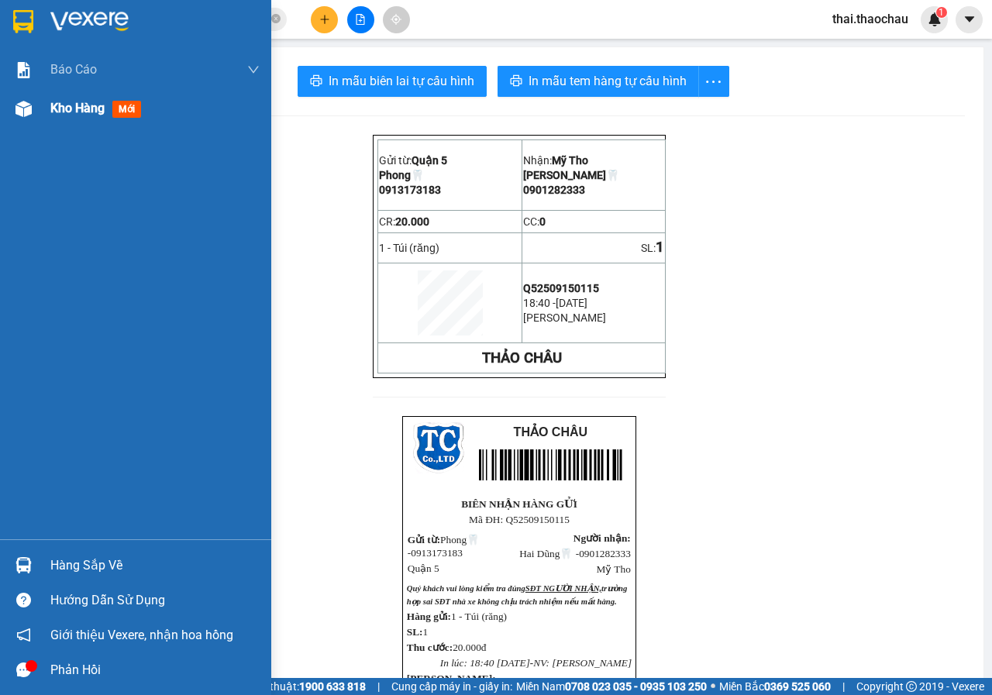
click at [56, 112] on span "Kho hàng" at bounding box center [77, 108] width 54 height 15
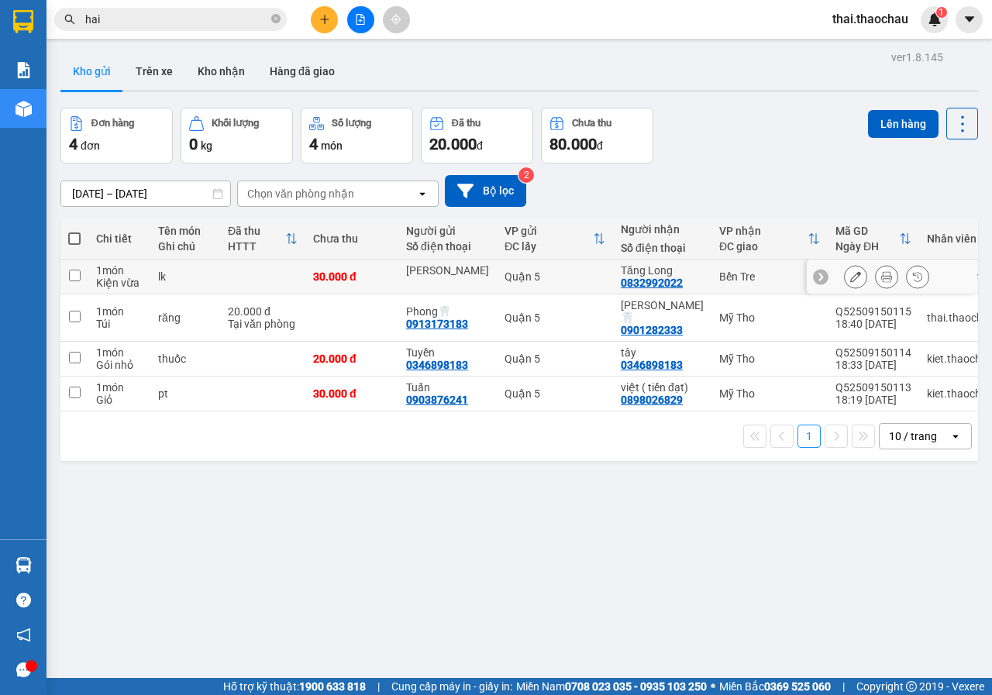
click at [881, 273] on icon at bounding box center [886, 276] width 11 height 11
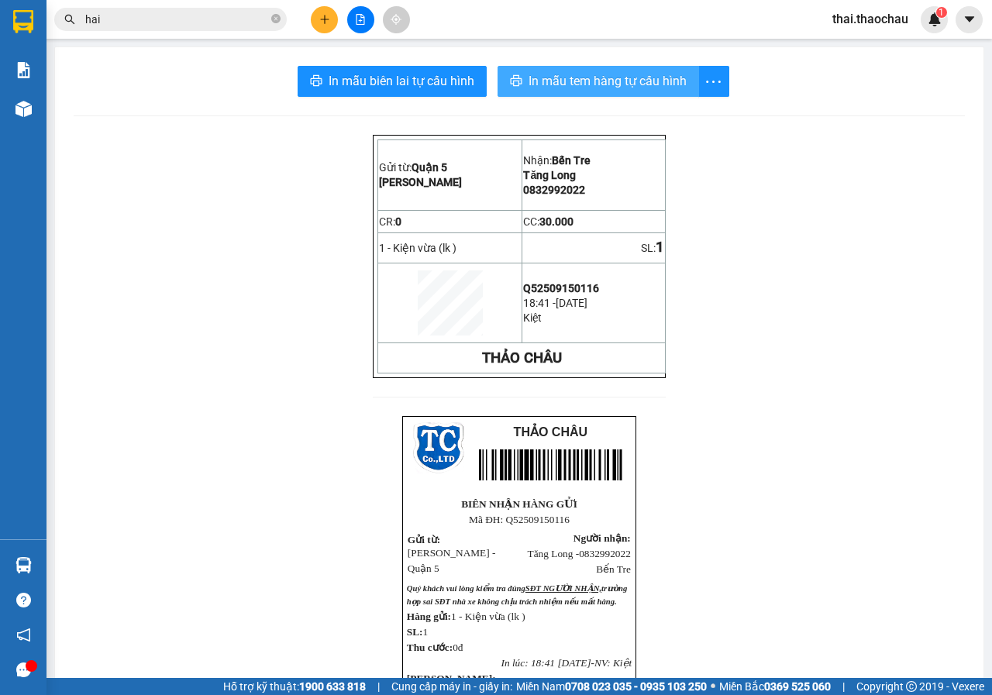
click at [641, 82] on span "In mẫu tem hàng tự cấu hình" at bounding box center [607, 80] width 158 height 19
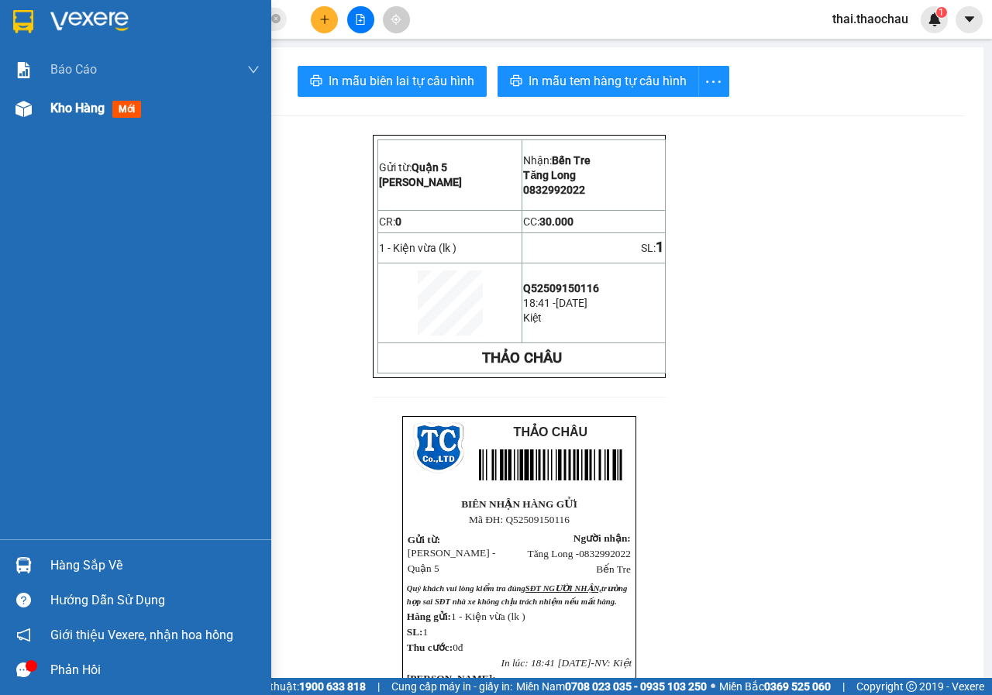
click at [35, 103] on div at bounding box center [23, 108] width 27 height 27
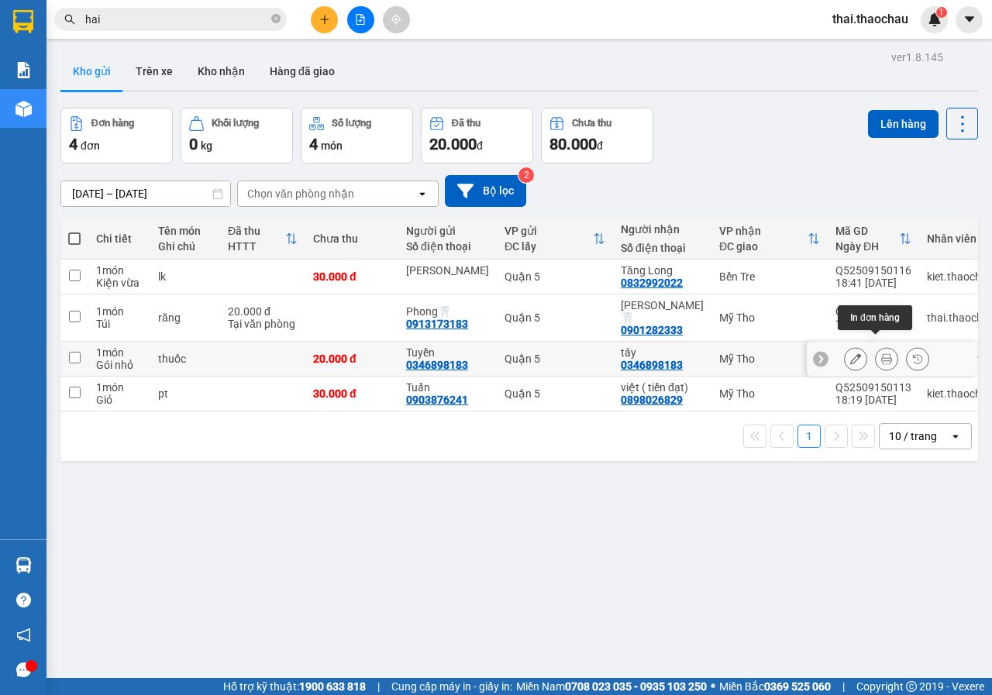
click at [875, 346] on button at bounding box center [886, 359] width 22 height 27
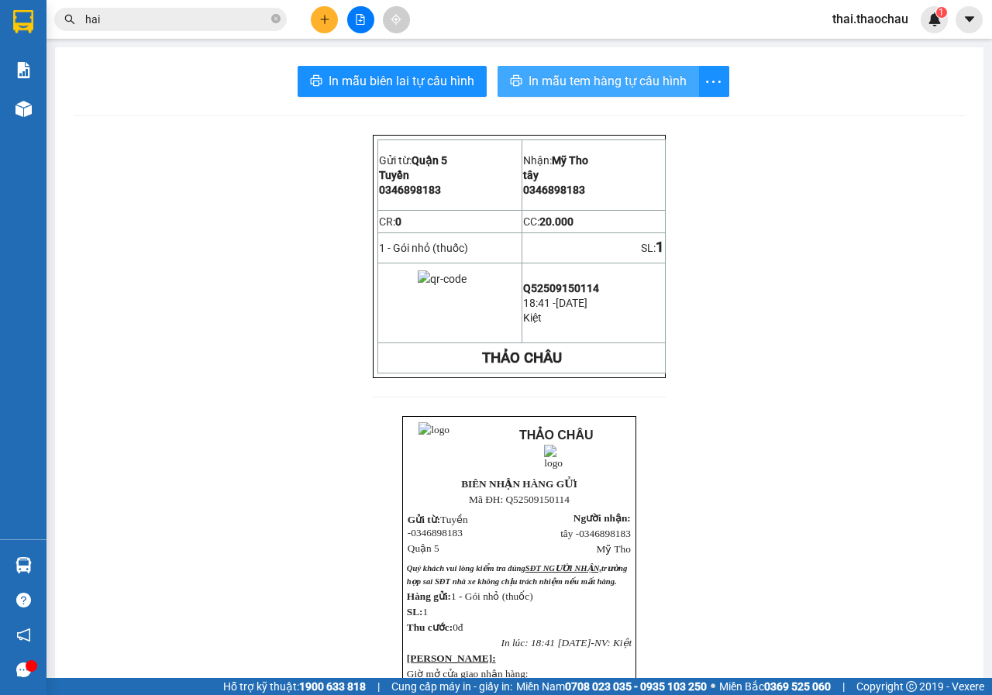
click at [552, 75] on span "In mẫu tem hàng tự cấu hình" at bounding box center [607, 80] width 158 height 19
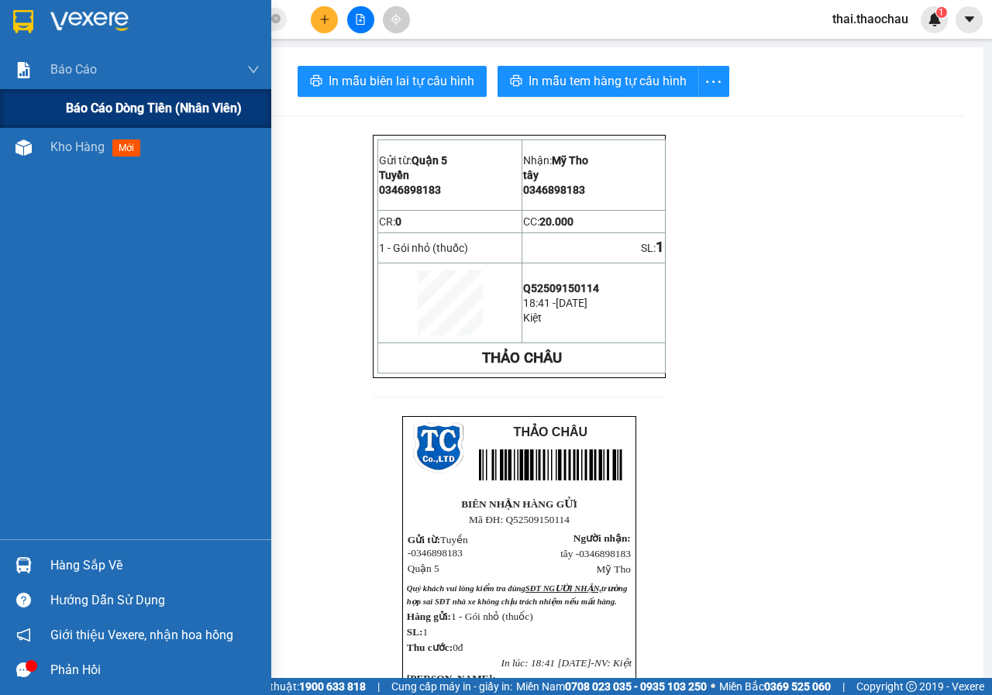
click at [88, 109] on span "Báo cáo dòng tiền (nhân viên)" at bounding box center [154, 107] width 176 height 19
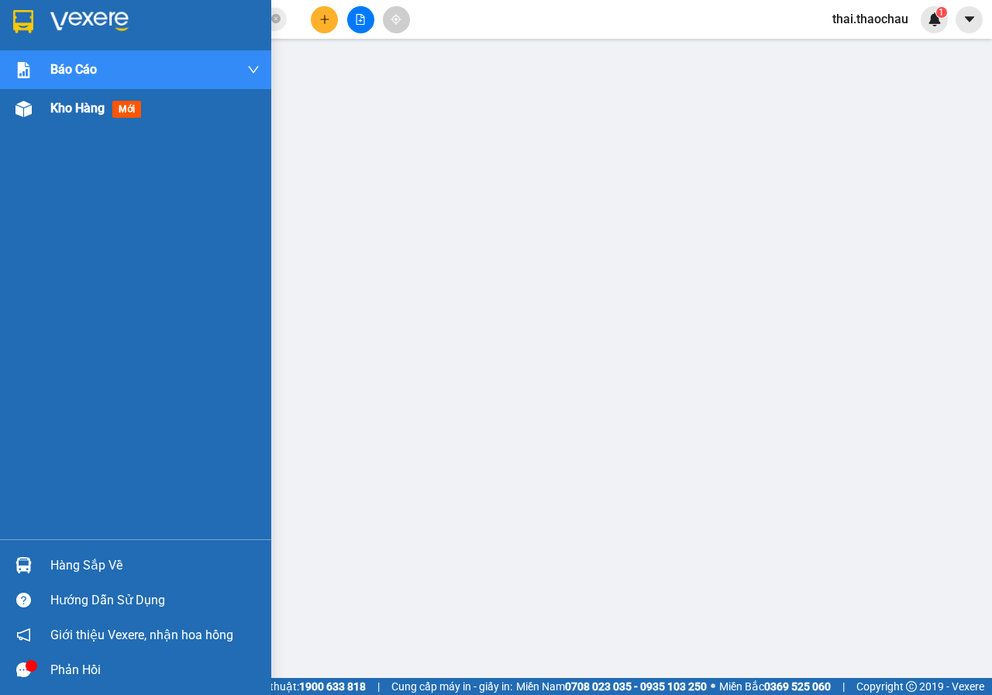
click at [85, 104] on span "Kho hàng" at bounding box center [77, 108] width 54 height 15
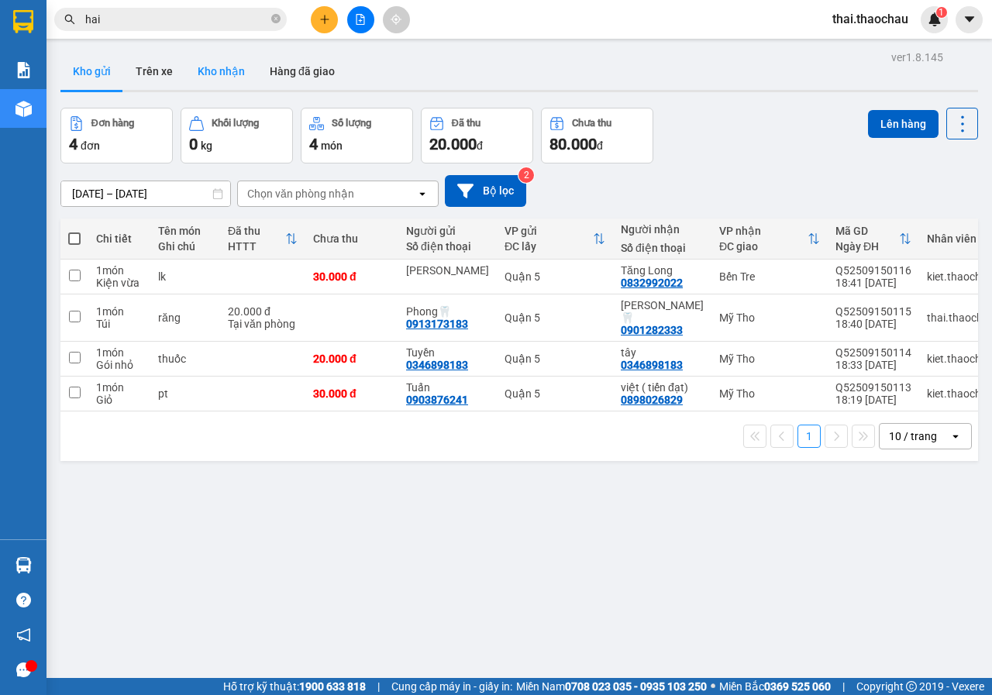
click at [204, 68] on button "Kho nhận" at bounding box center [221, 71] width 72 height 37
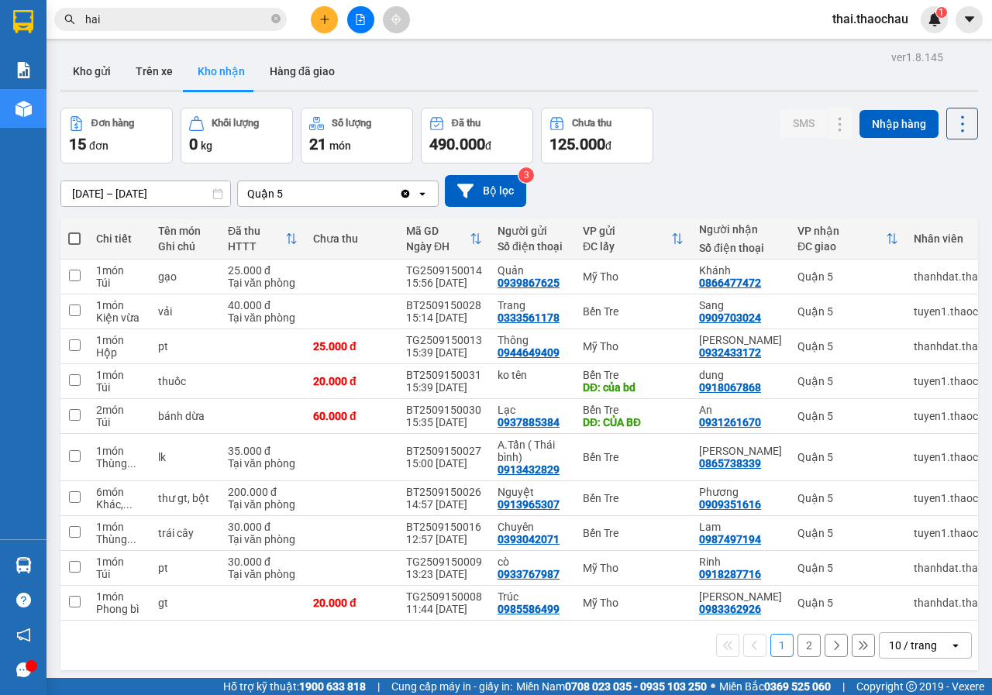
click at [913, 651] on div "10 / trang" at bounding box center [913, 645] width 48 height 15
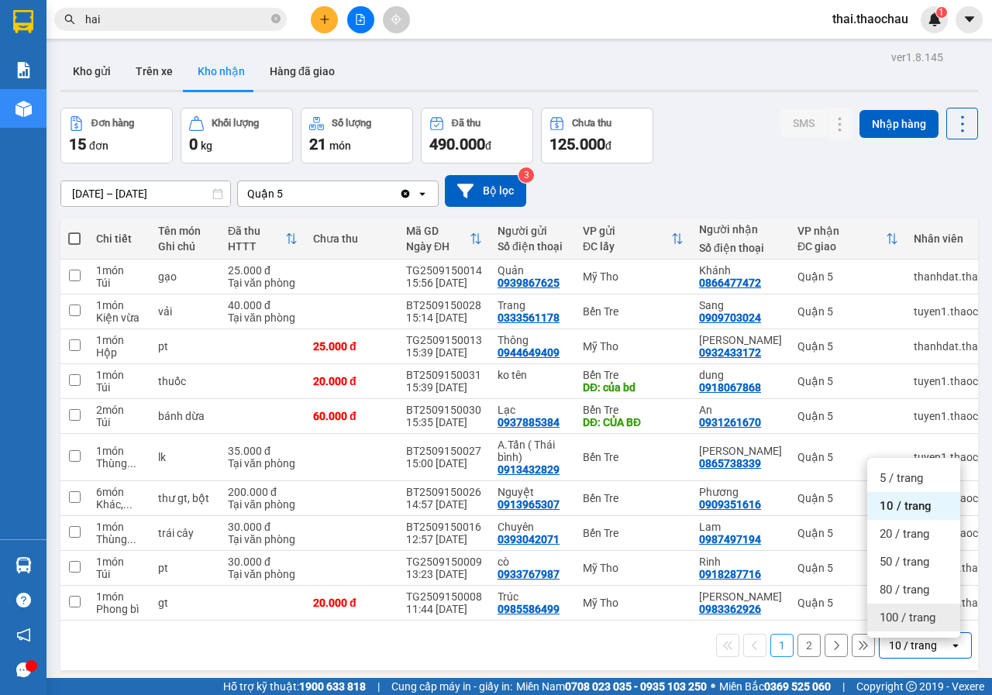
click at [919, 614] on span "100 / trang" at bounding box center [907, 617] width 56 height 15
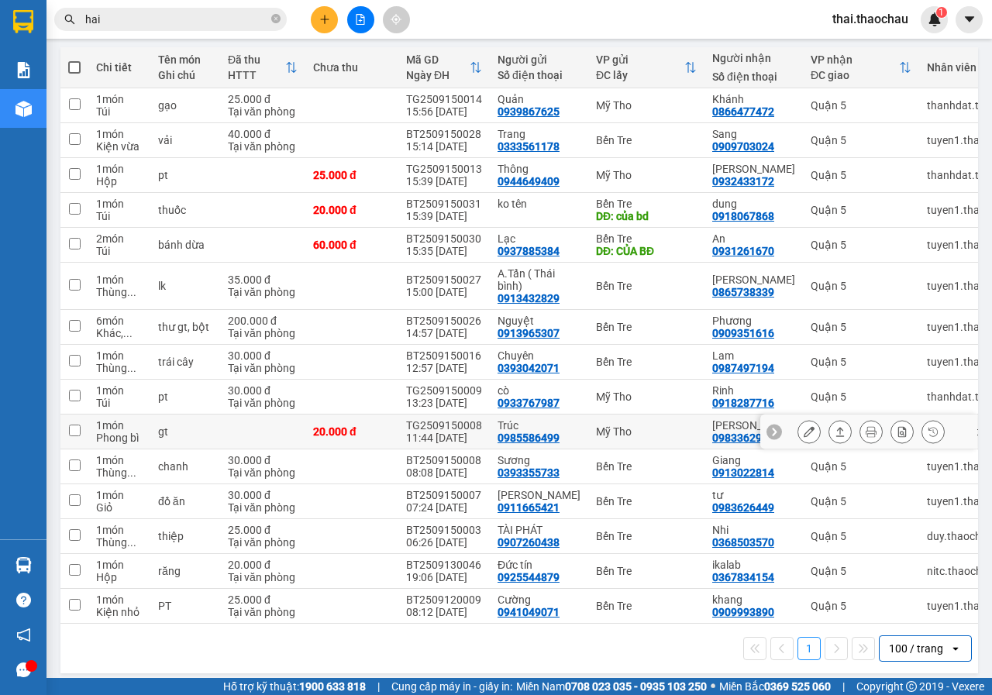
scroll to position [187, 0]
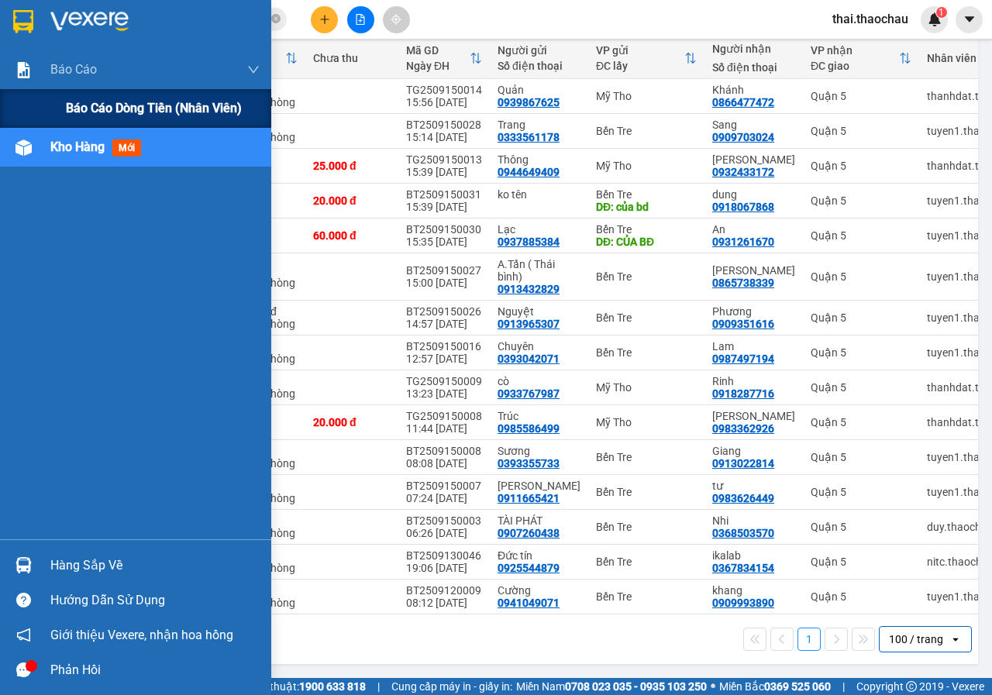
click at [137, 112] on span "Báo cáo dòng tiền (nhân viên)" at bounding box center [154, 107] width 176 height 19
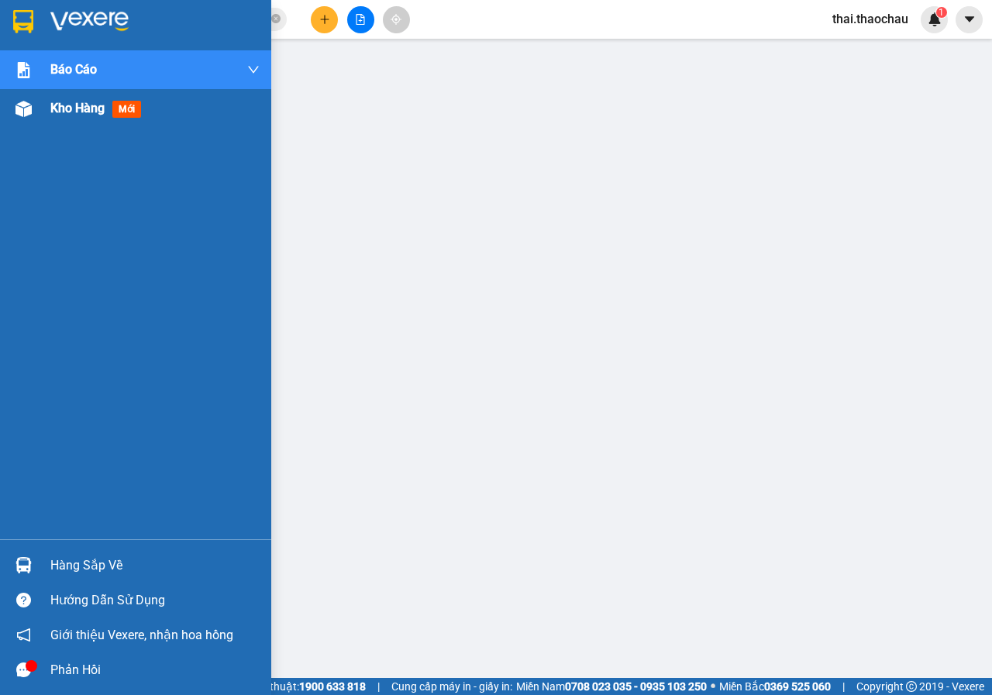
click at [44, 122] on div "Kho hàng mới" at bounding box center [135, 108] width 271 height 39
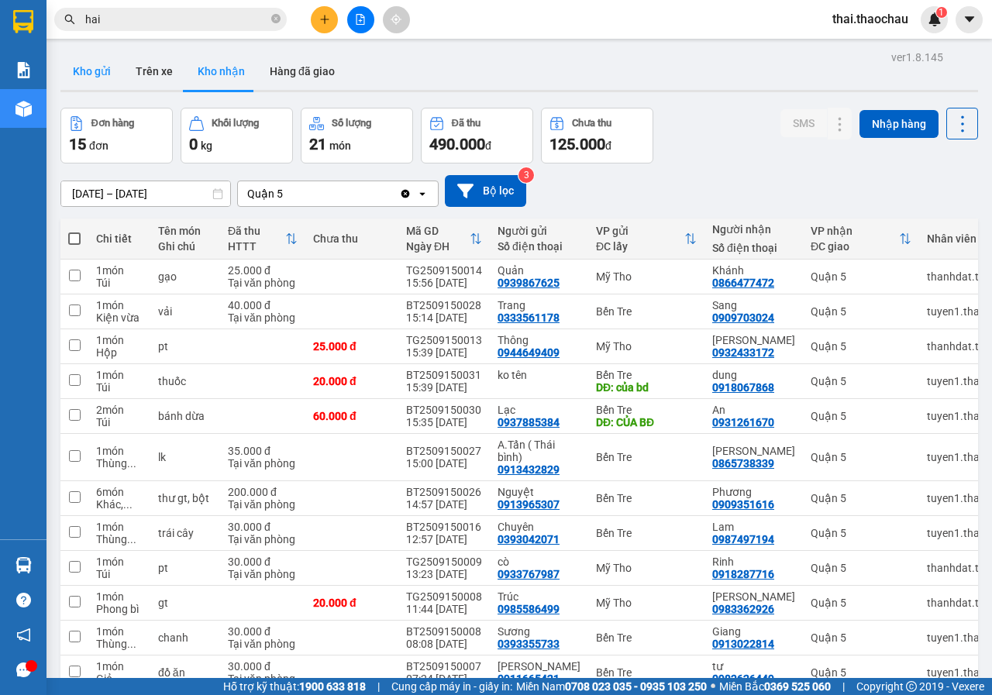
click at [91, 62] on button "Kho gửi" at bounding box center [91, 71] width 63 height 37
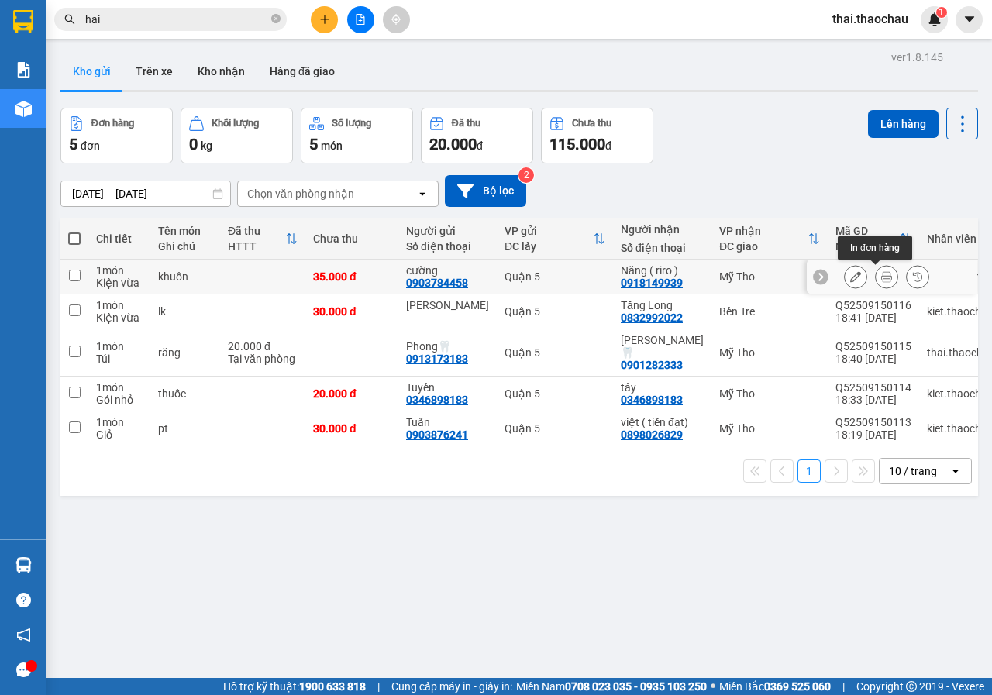
click at [881, 275] on icon at bounding box center [886, 276] width 11 height 11
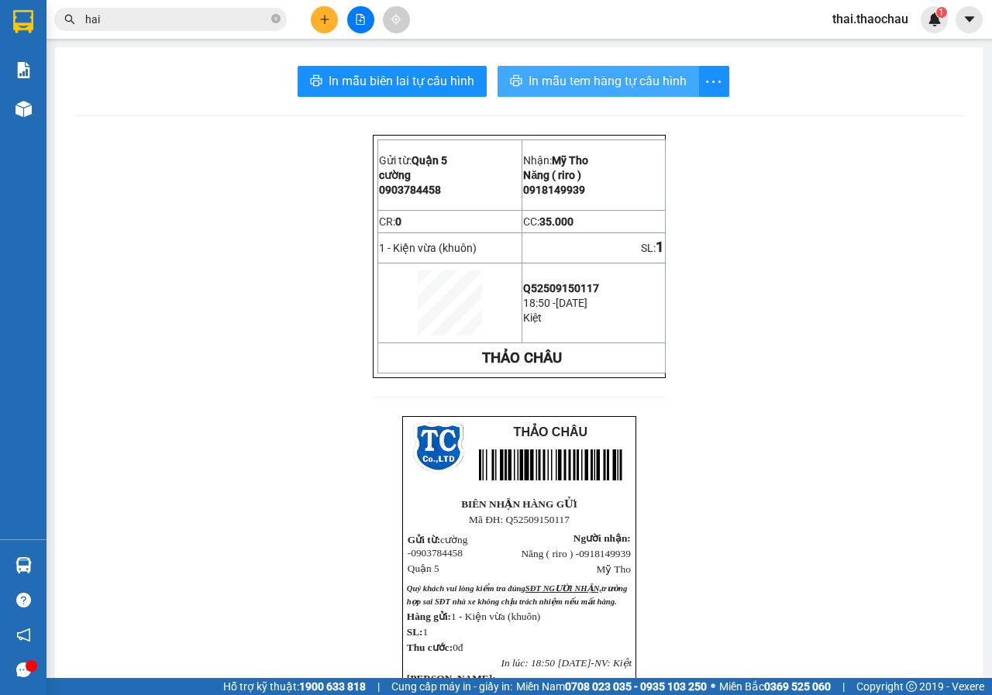
click at [631, 82] on span "In mẫu tem hàng tự cấu hình" at bounding box center [607, 80] width 158 height 19
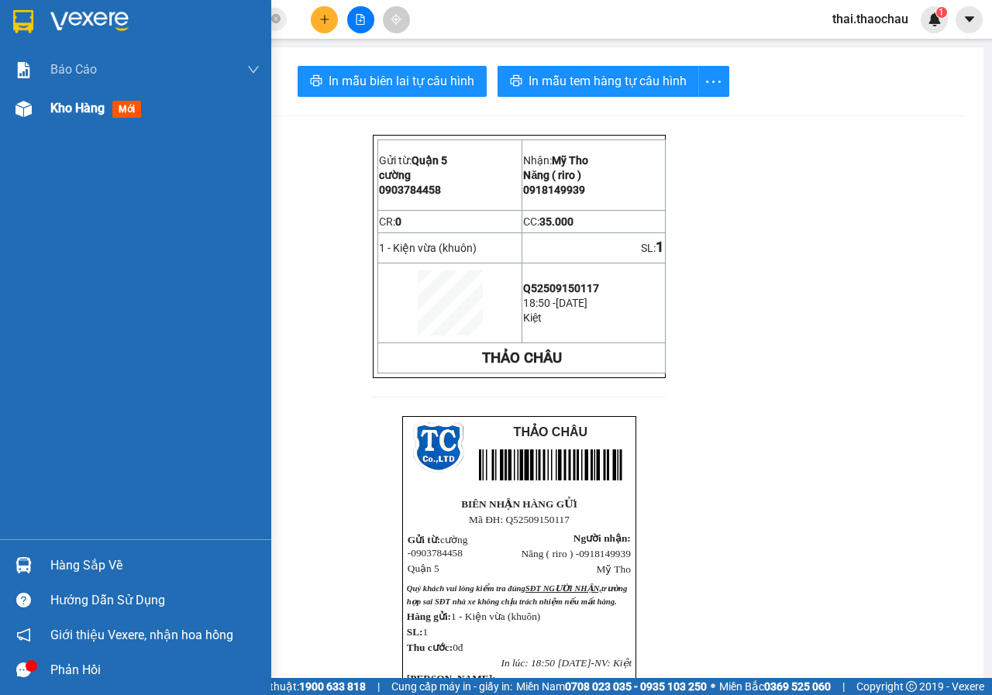
click at [74, 110] on span "Kho hàng" at bounding box center [77, 108] width 54 height 15
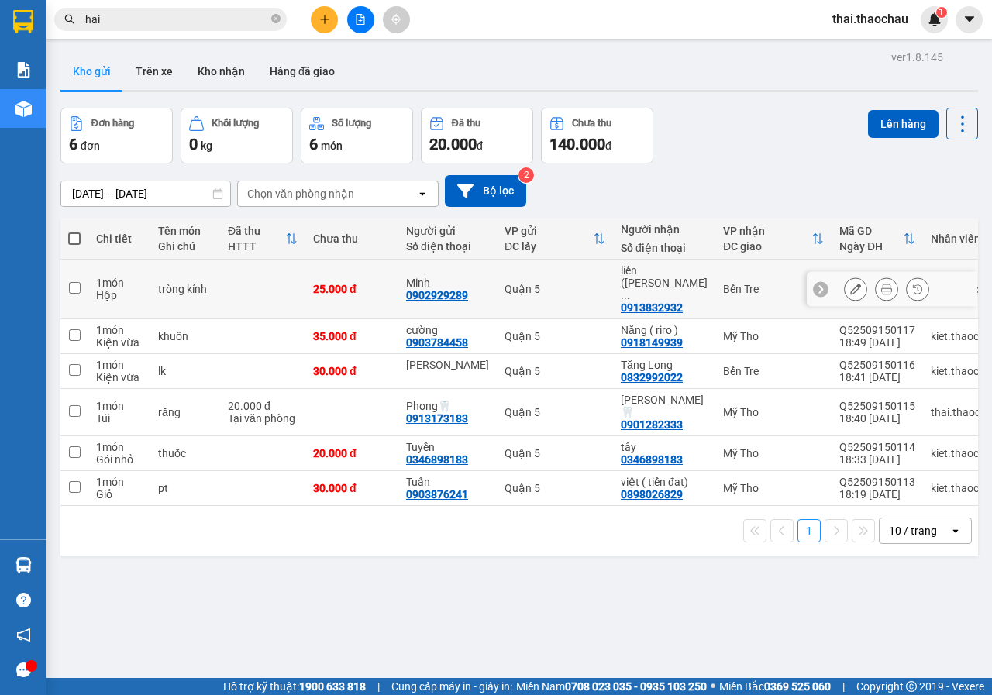
click at [886, 277] on div at bounding box center [886, 288] width 85 height 23
click at [881, 284] on icon at bounding box center [886, 289] width 11 height 11
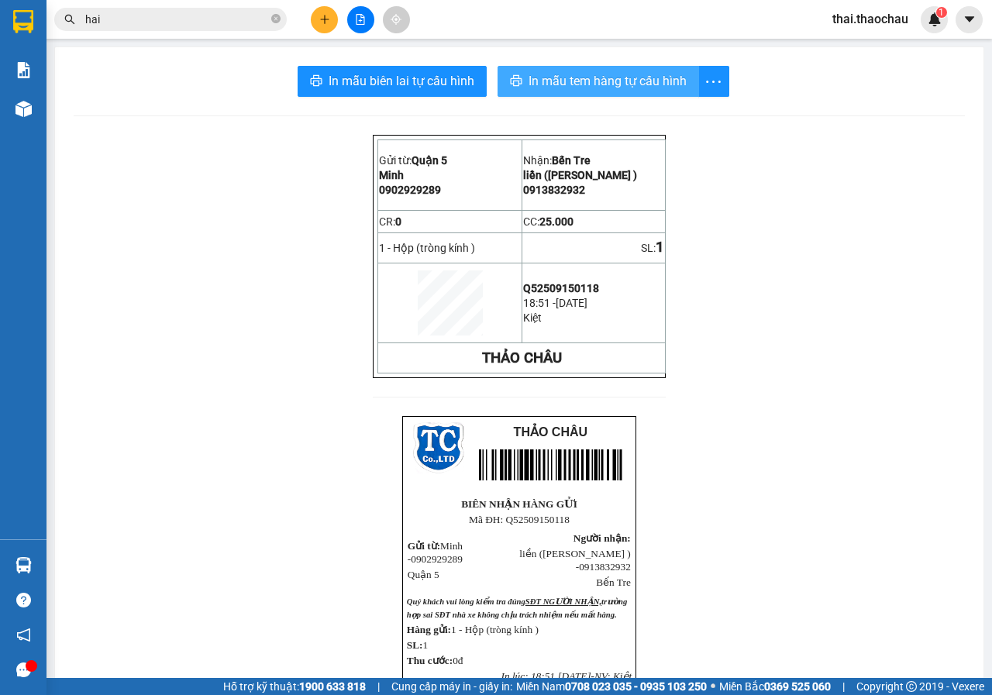
click at [643, 95] on button "In mẫu tem hàng tự cấu hình" at bounding box center [597, 81] width 201 height 31
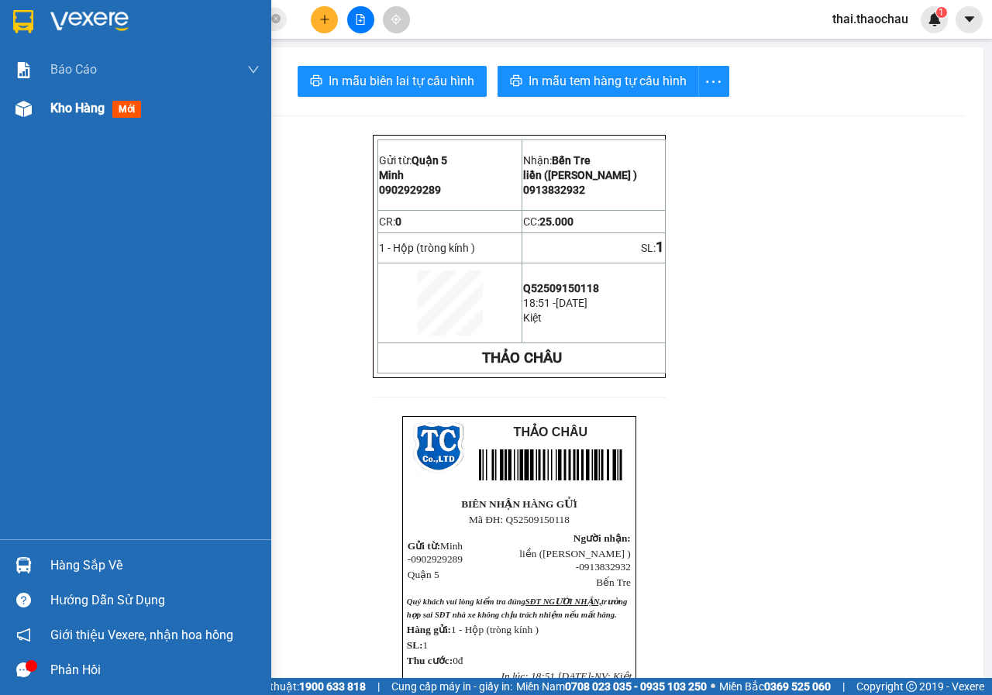
click at [25, 109] on img at bounding box center [23, 109] width 16 height 16
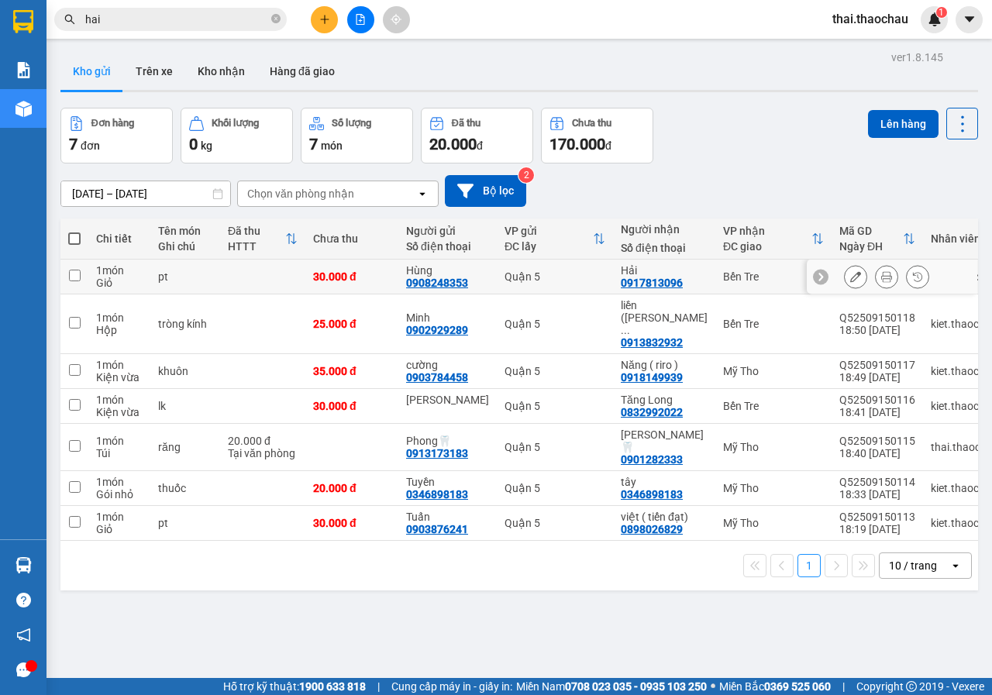
click at [884, 270] on div at bounding box center [886, 276] width 23 height 23
click at [881, 272] on icon at bounding box center [886, 276] width 11 height 11
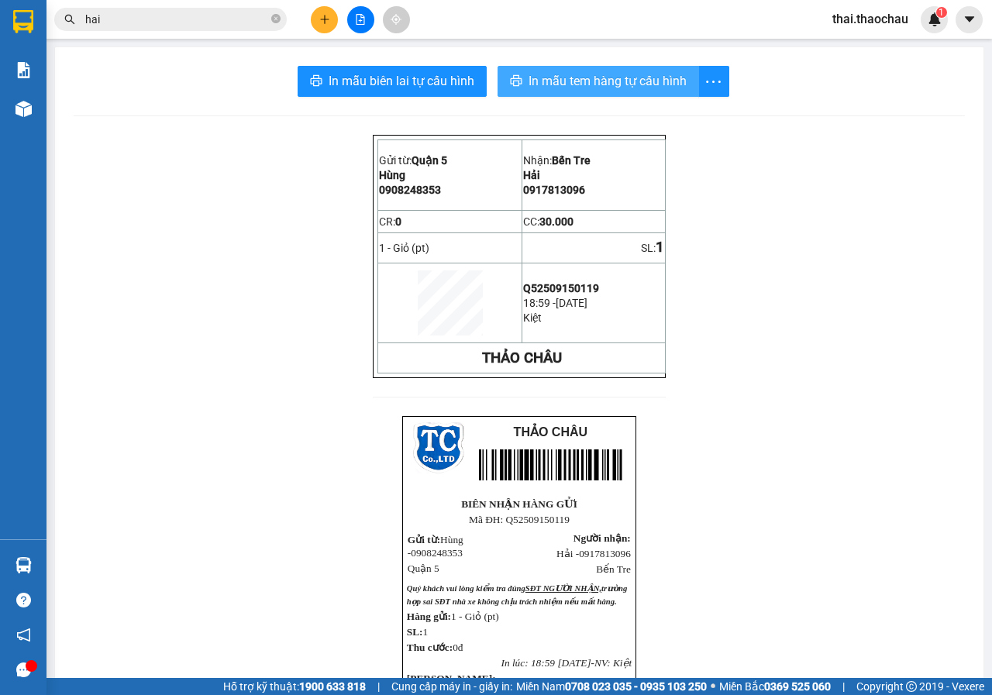
click at [610, 91] on button "In mẫu tem hàng tự cấu hình" at bounding box center [597, 81] width 201 height 31
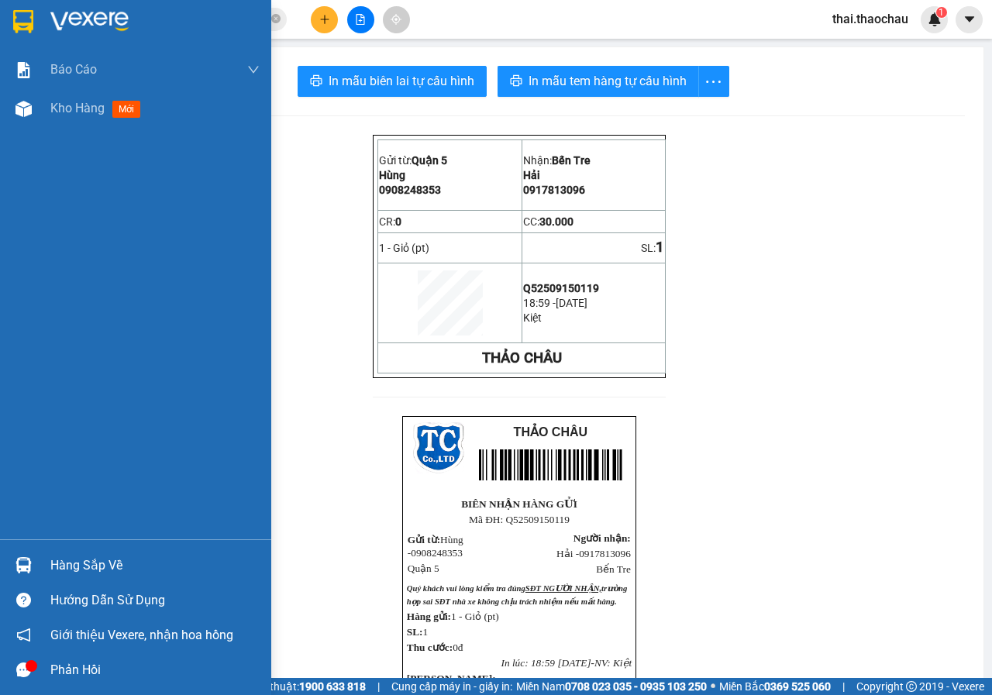
click at [68, 109] on span "Kho hàng" at bounding box center [77, 108] width 54 height 15
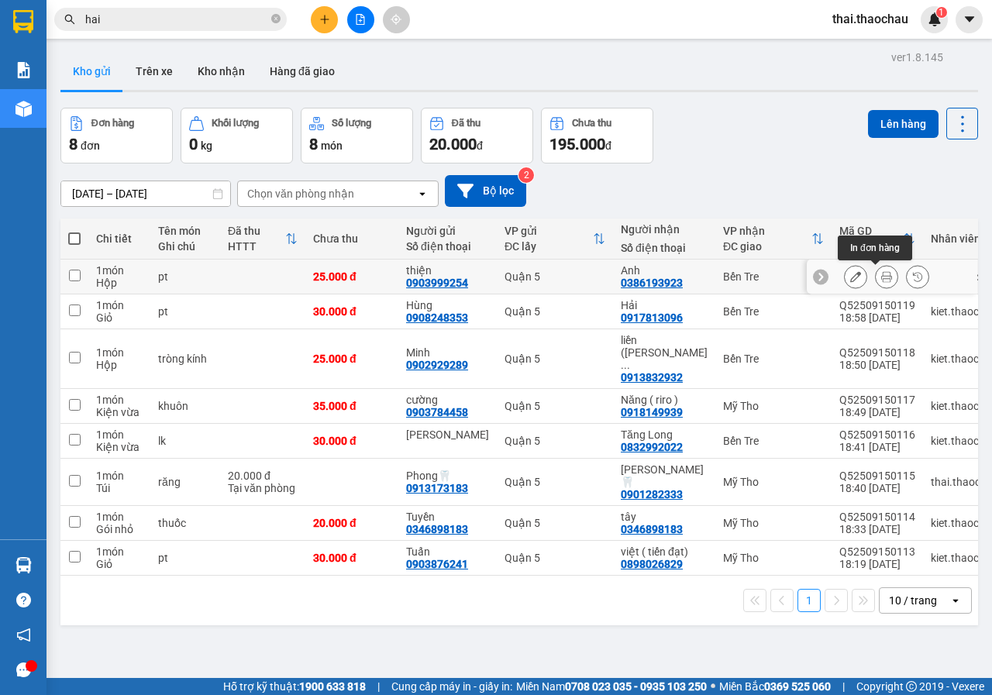
click at [881, 273] on icon at bounding box center [886, 276] width 11 height 11
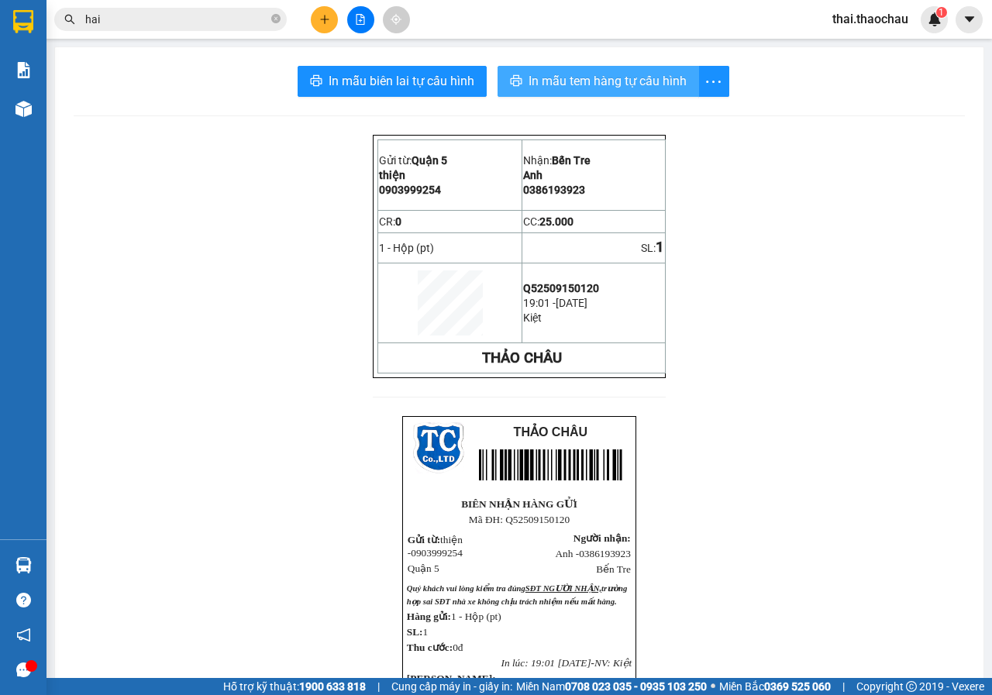
click at [579, 68] on button "In mẫu tem hàng tự cấu hình" at bounding box center [597, 81] width 201 height 31
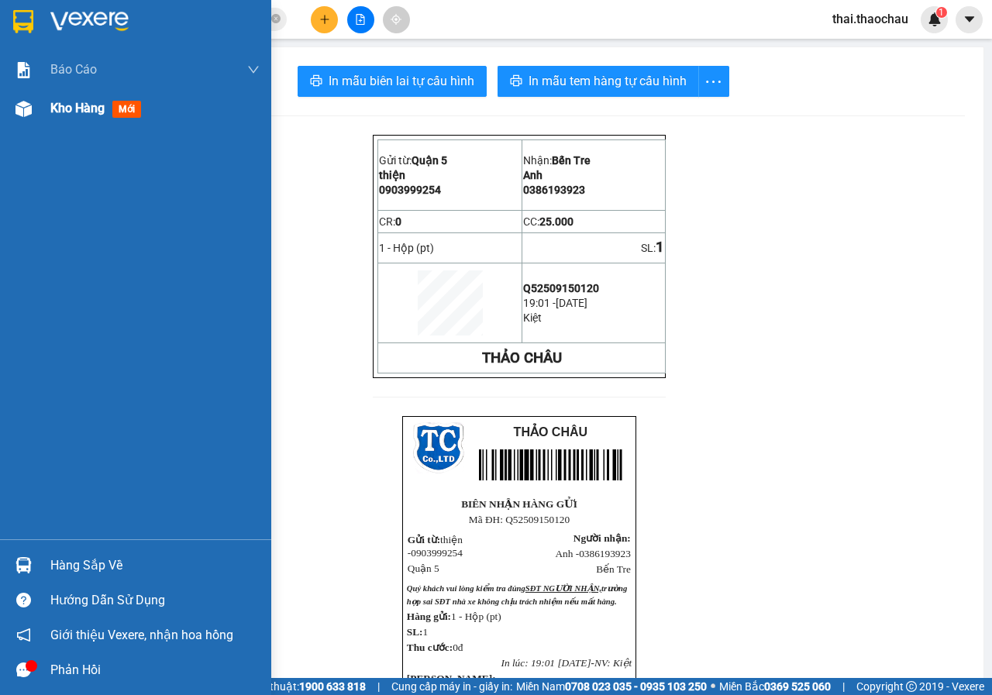
click at [63, 104] on span "Kho hàng" at bounding box center [77, 108] width 54 height 15
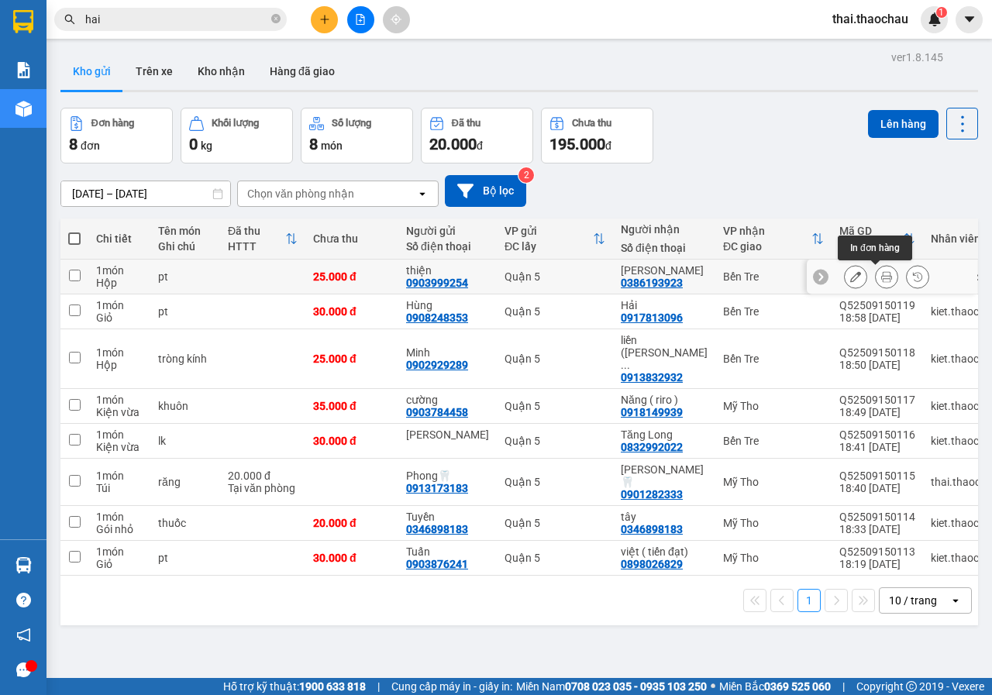
click at [881, 273] on icon at bounding box center [886, 276] width 11 height 11
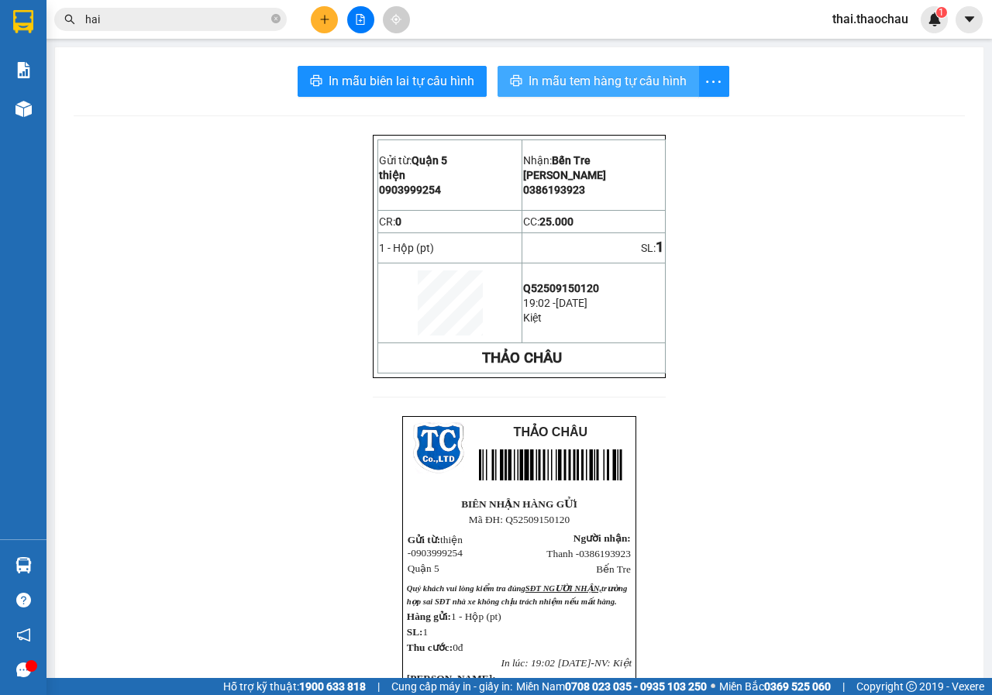
click at [634, 77] on span "In mẫu tem hàng tự cấu hình" at bounding box center [607, 80] width 158 height 19
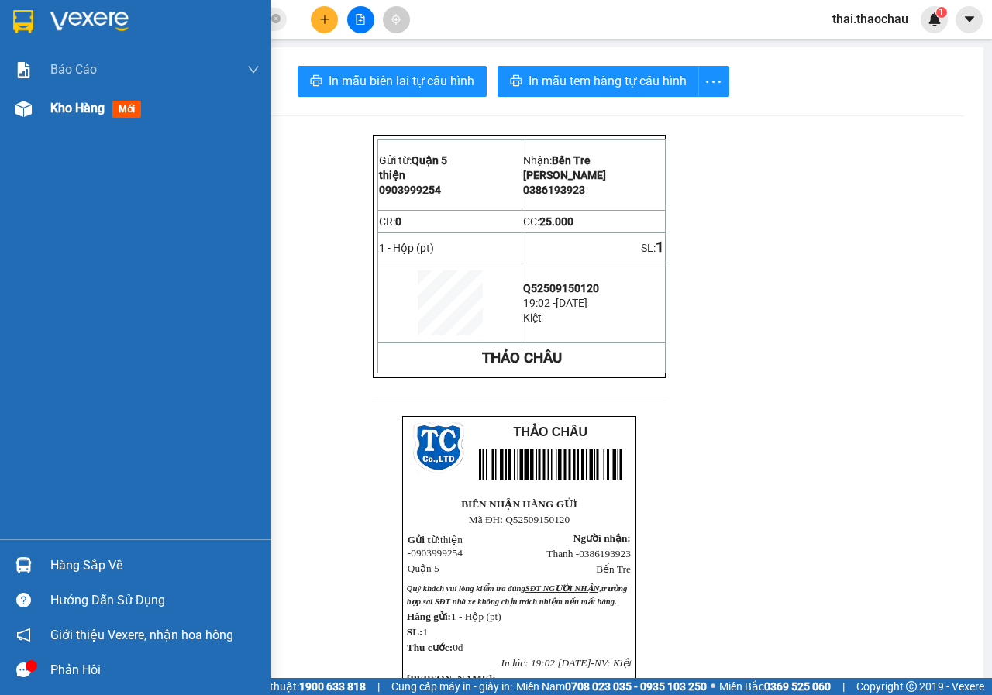
click at [86, 120] on div "Kho hàng mới" at bounding box center [154, 108] width 209 height 39
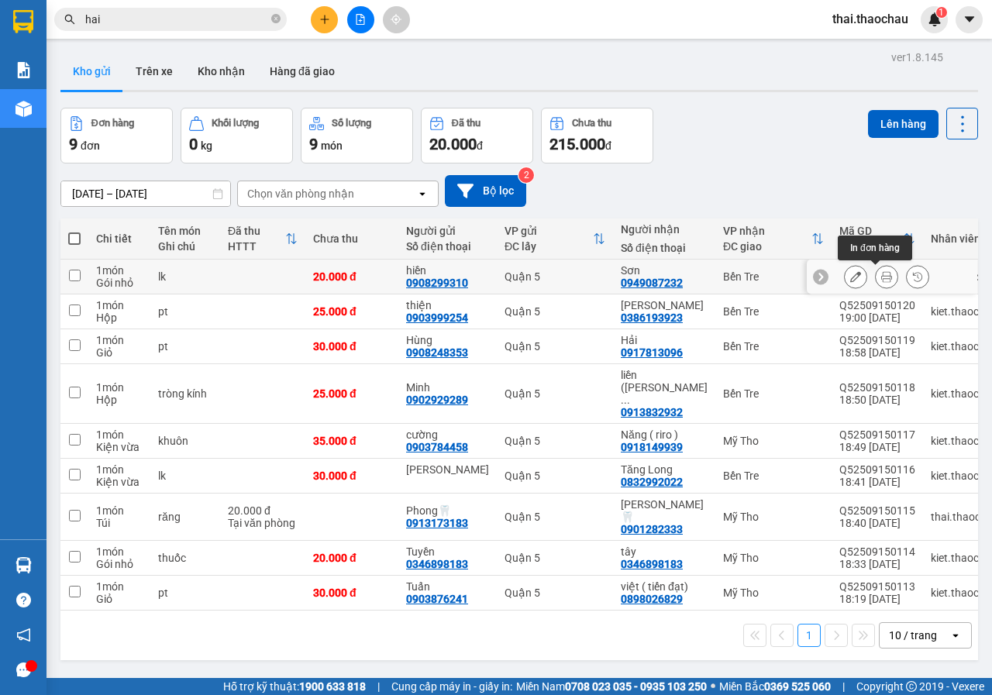
click at [875, 270] on button at bounding box center [886, 276] width 22 height 27
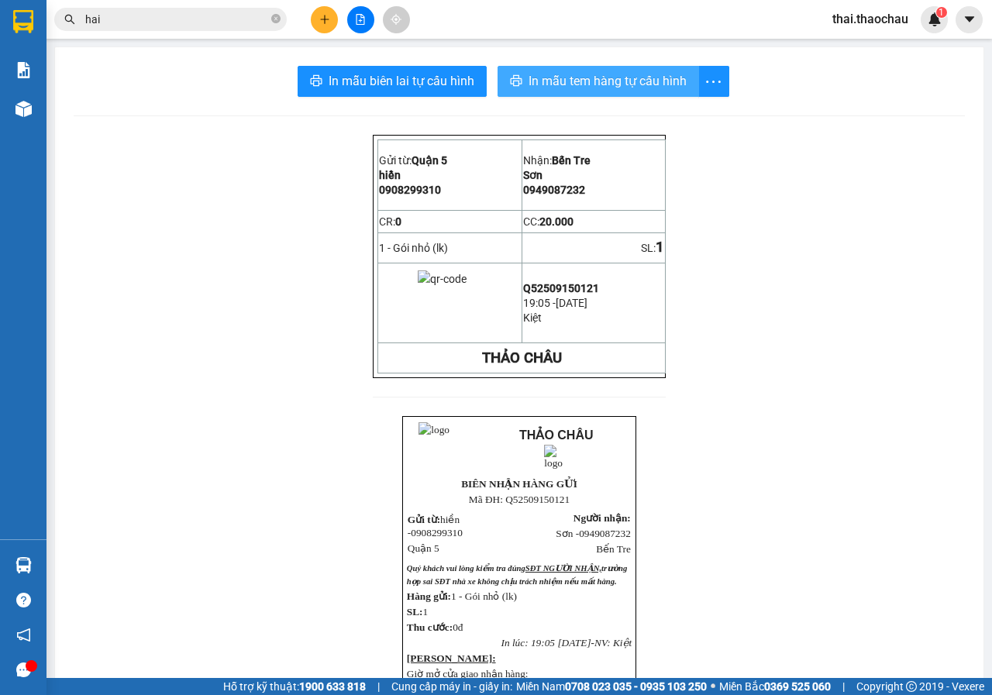
click at [623, 84] on span "In mẫu tem hàng tự cấu hình" at bounding box center [607, 80] width 158 height 19
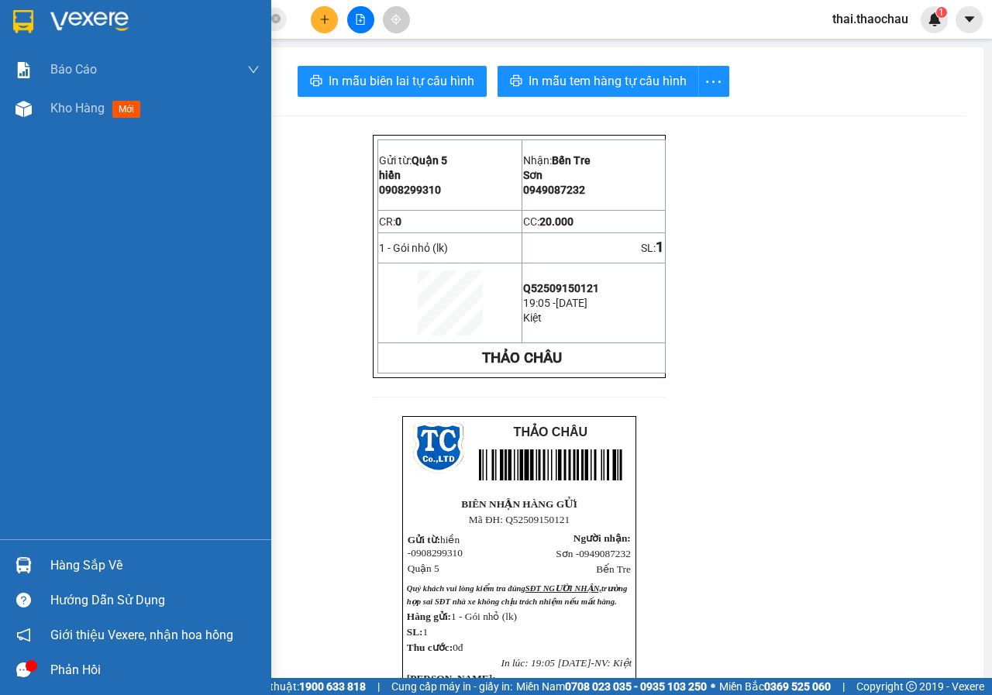
click at [73, 562] on div "Hàng sắp về" at bounding box center [154, 565] width 209 height 23
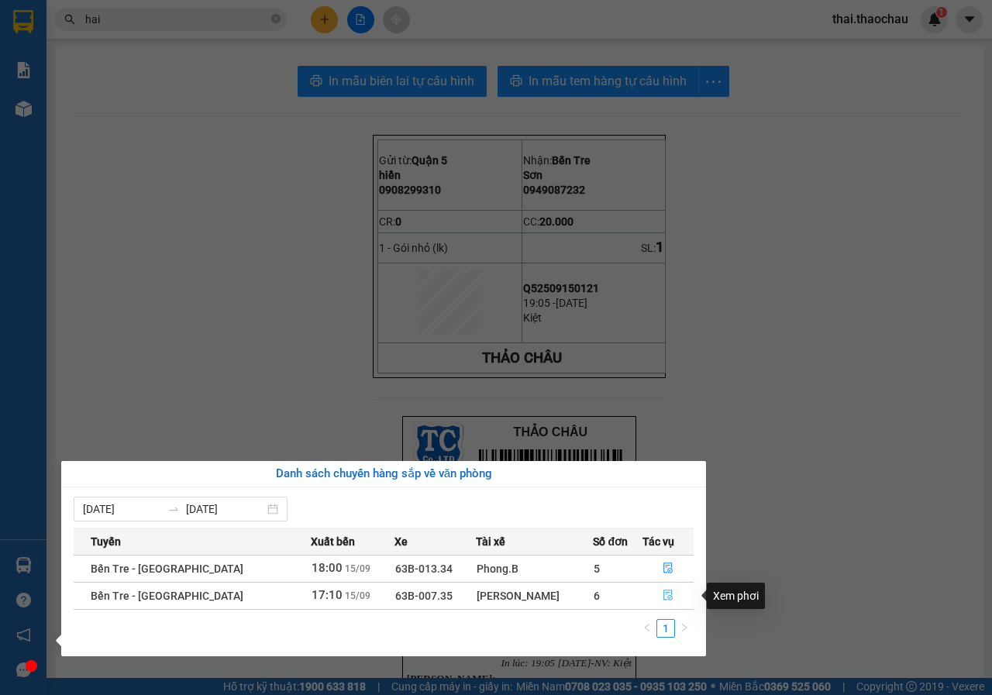
click at [662, 590] on icon "file-done" at bounding box center [667, 595] width 11 height 11
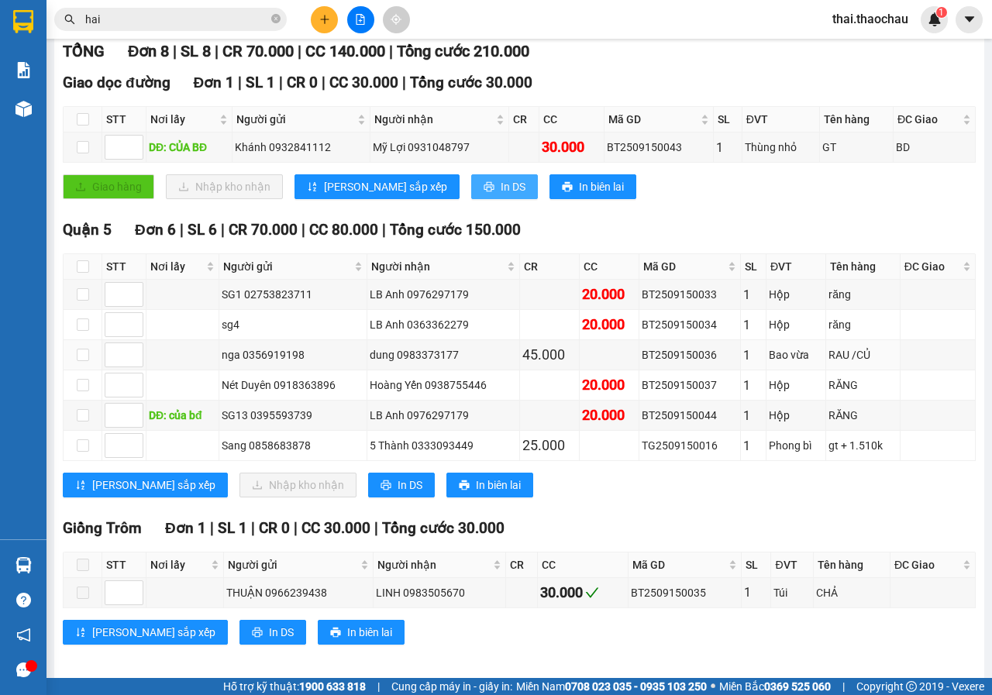
scroll to position [232, 0]
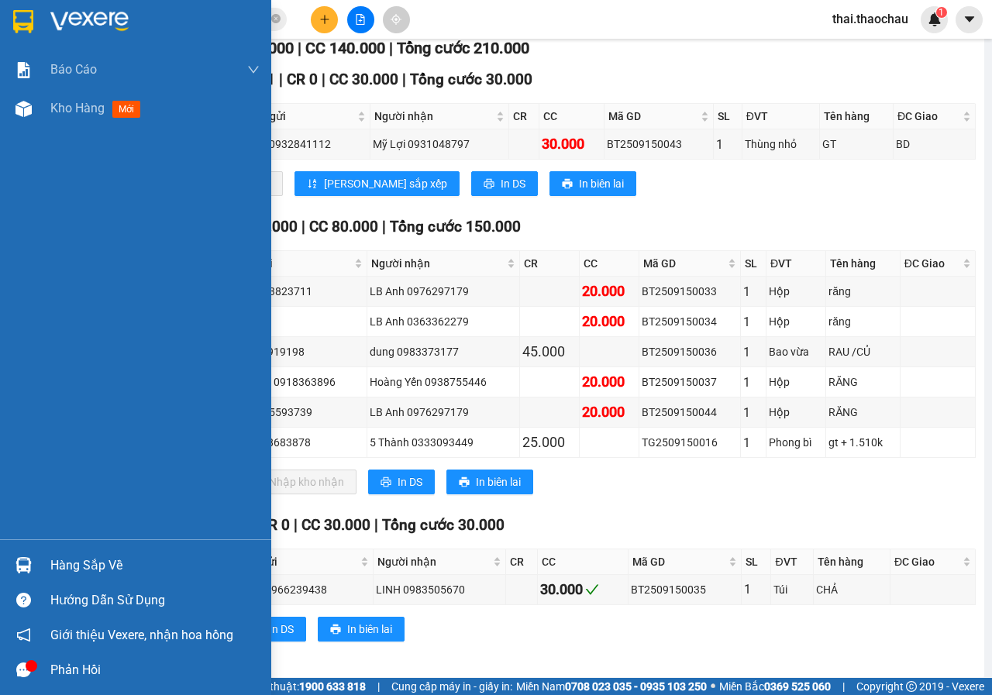
click at [98, 558] on div "Hàng sắp về" at bounding box center [154, 565] width 209 height 23
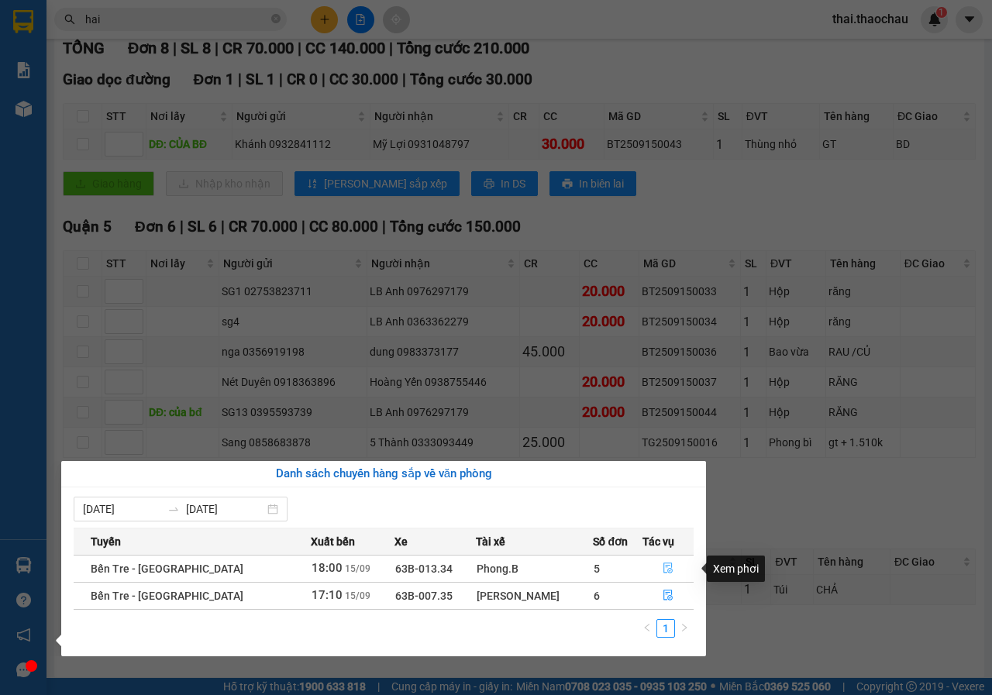
click at [668, 562] on button "button" at bounding box center [668, 568] width 50 height 25
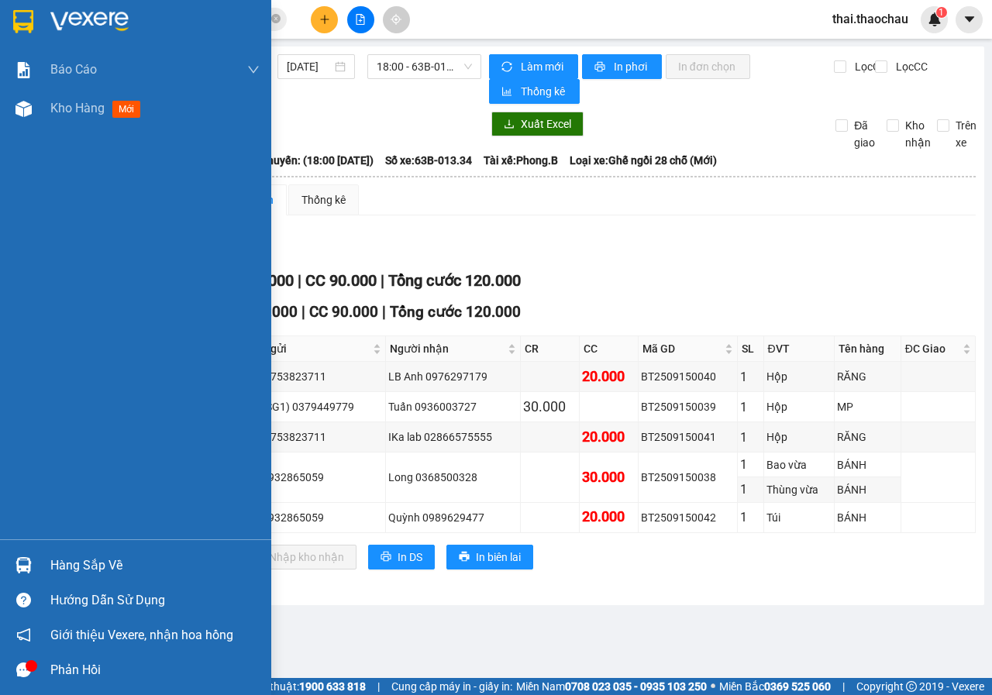
click at [30, 583] on div "Hướng dẫn sử dụng" at bounding box center [135, 600] width 271 height 35
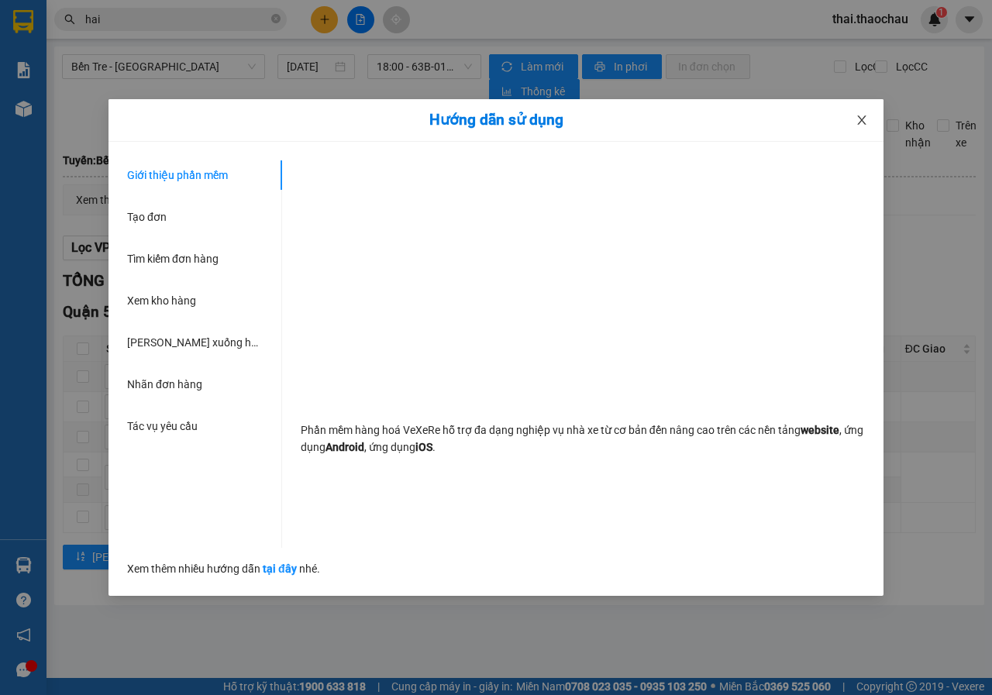
click at [859, 115] on icon "close" at bounding box center [861, 120] width 12 height 12
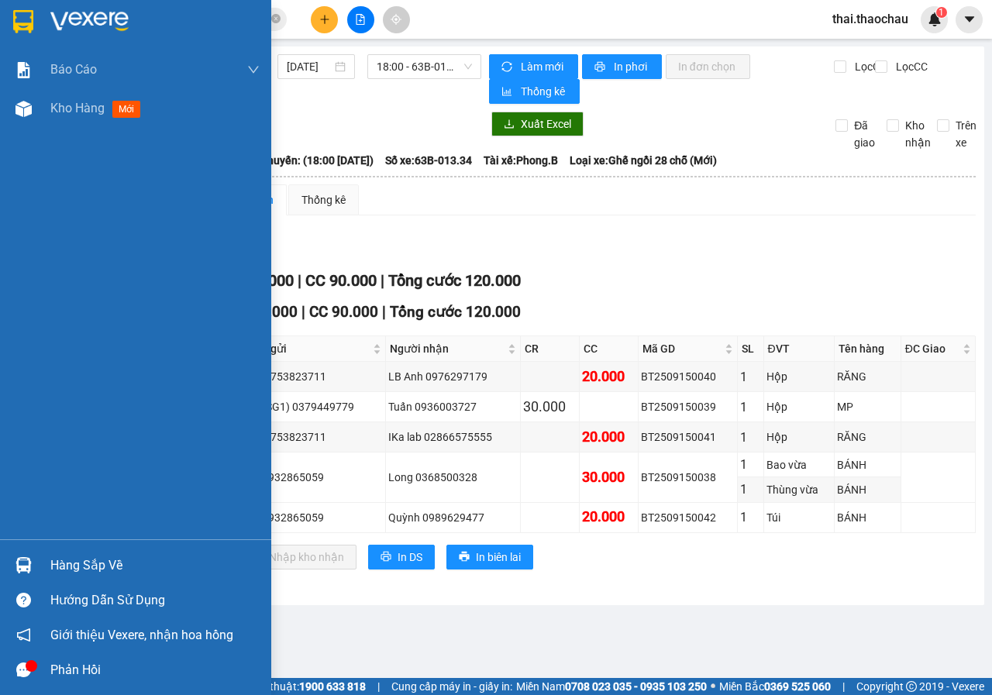
click at [67, 565] on div "Hàng sắp về" at bounding box center [154, 565] width 209 height 23
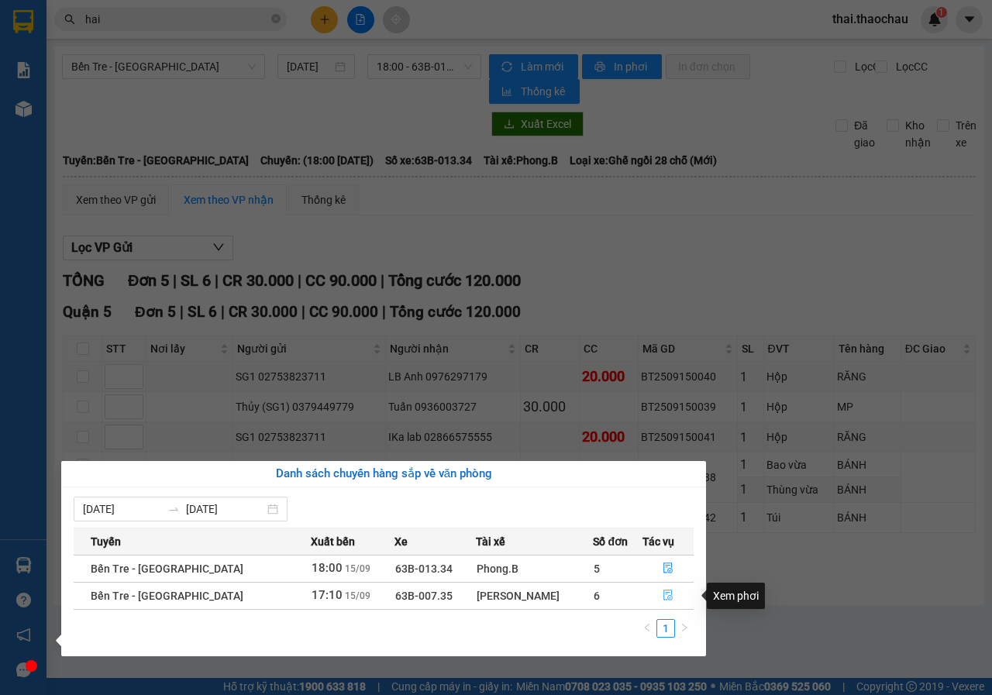
click at [650, 597] on button "button" at bounding box center [668, 595] width 50 height 25
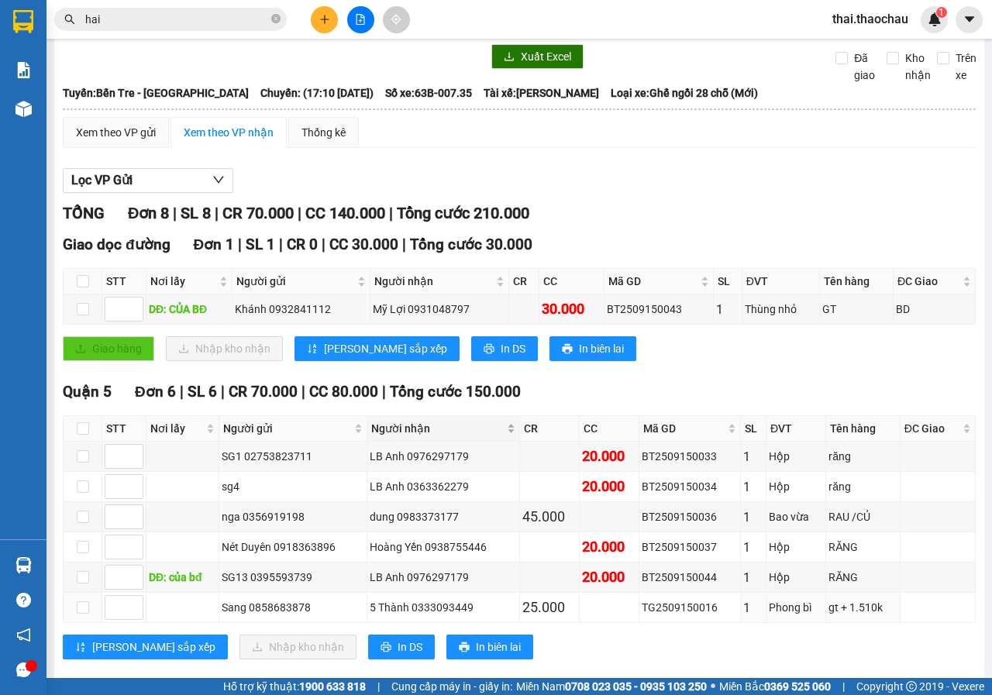
scroll to position [232, 0]
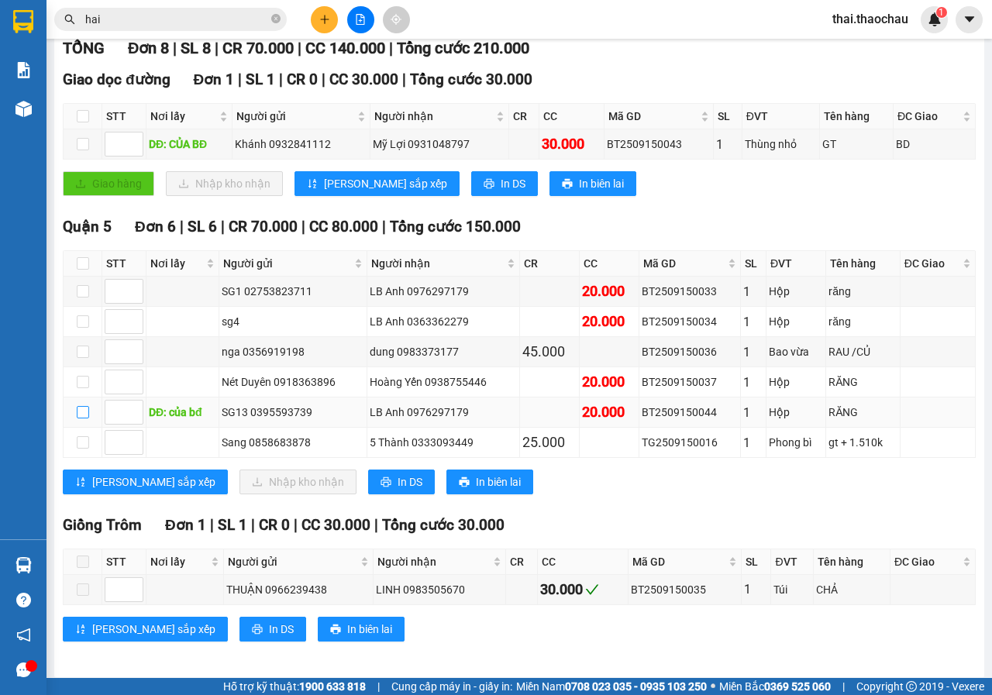
click at [83, 414] on input "checkbox" at bounding box center [83, 412] width 12 height 12
checkbox input "true"
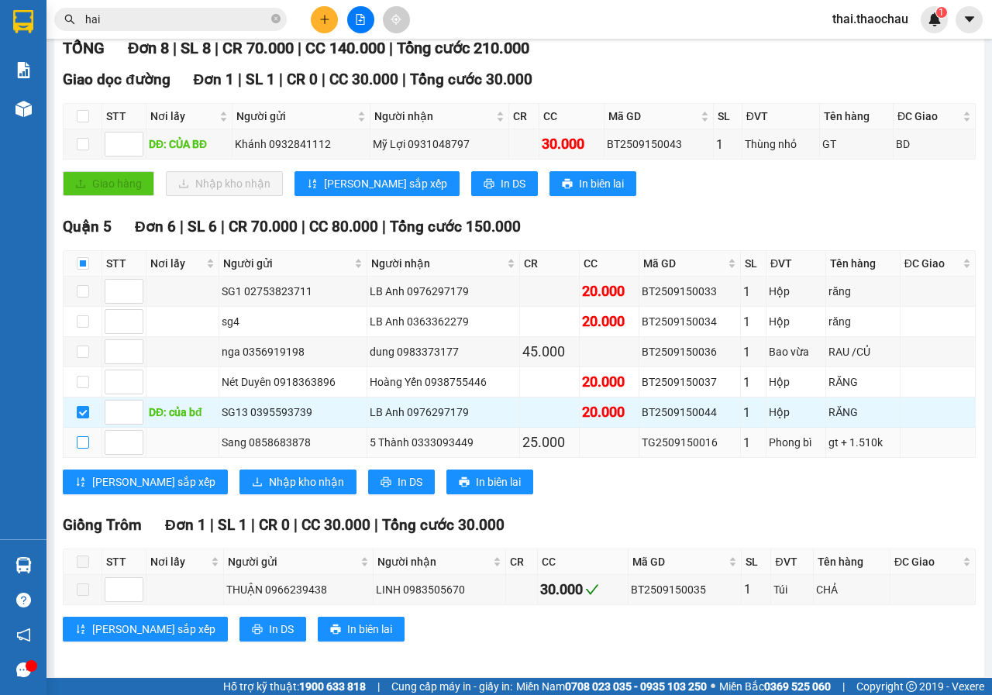
click at [86, 438] on input "checkbox" at bounding box center [83, 442] width 12 height 12
checkbox input "true"
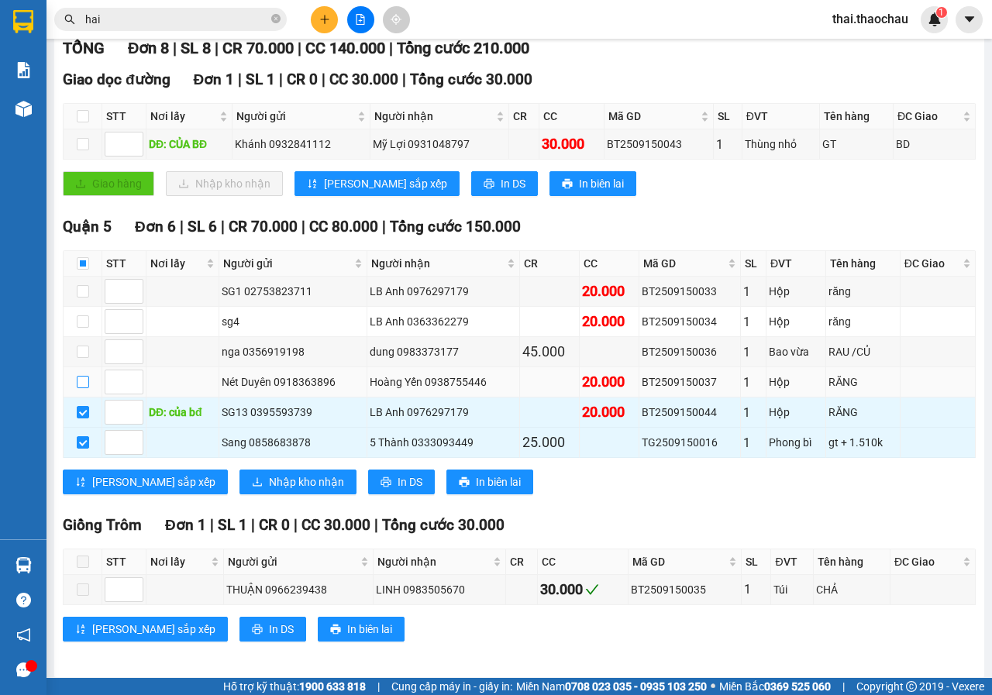
click at [81, 386] on input "checkbox" at bounding box center [83, 382] width 12 height 12
checkbox input "true"
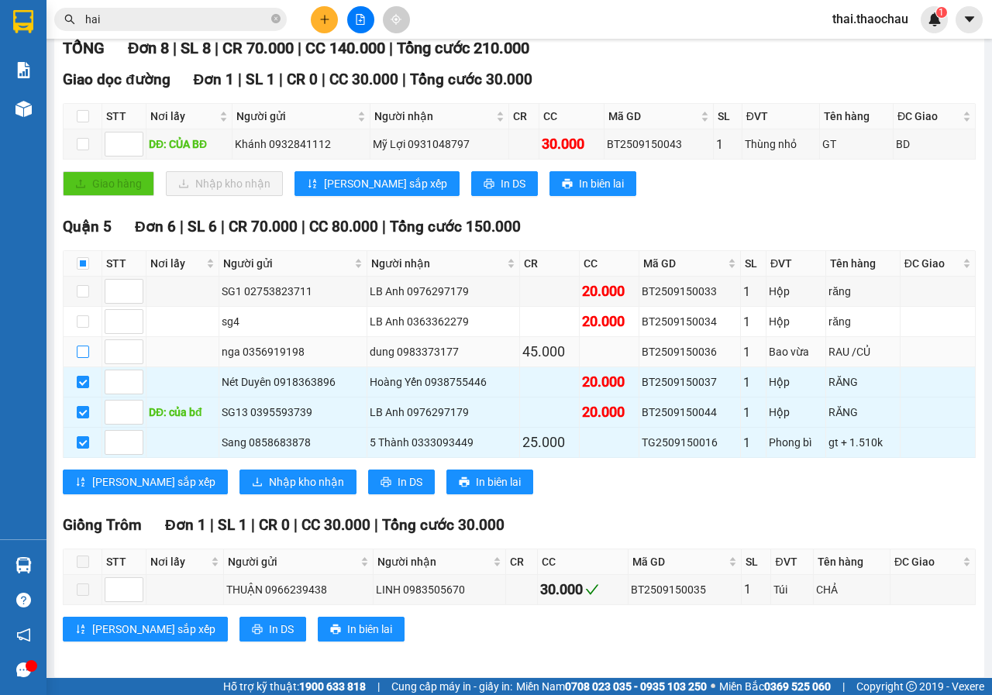
click at [84, 349] on input "checkbox" at bounding box center [83, 352] width 12 height 12
checkbox input "true"
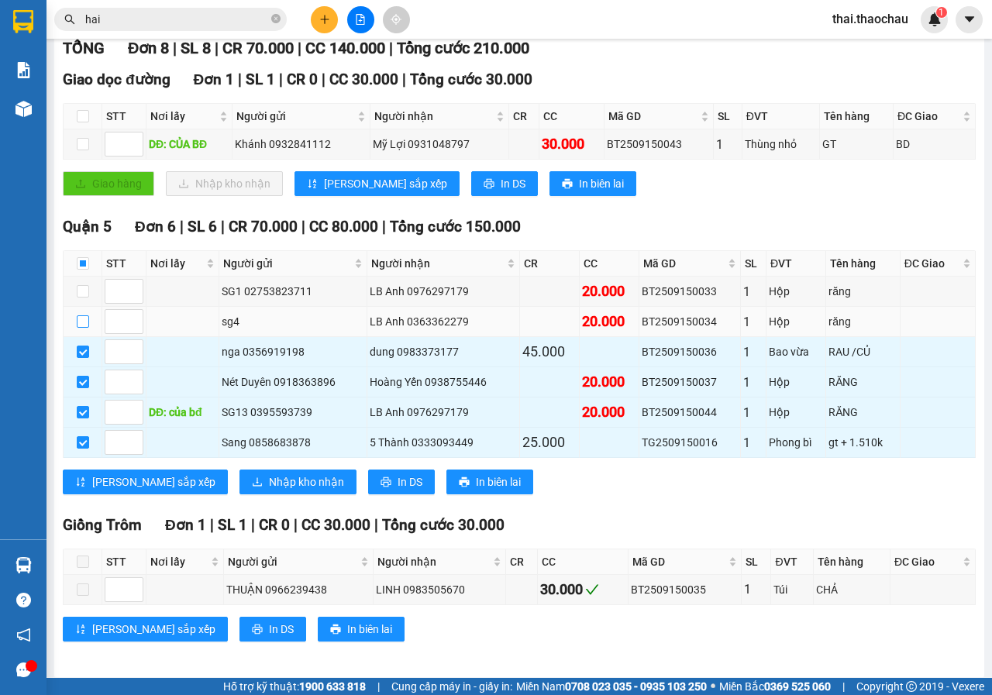
click at [81, 321] on input "checkbox" at bounding box center [83, 321] width 12 height 12
checkbox input "true"
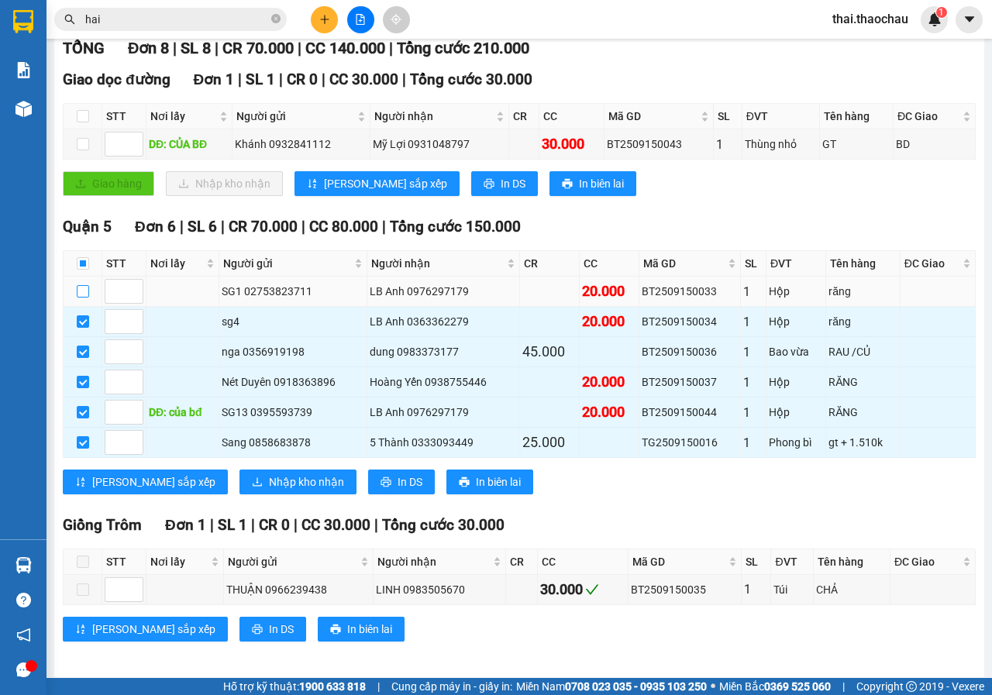
click at [83, 294] on input "checkbox" at bounding box center [83, 291] width 12 height 12
checkbox input "true"
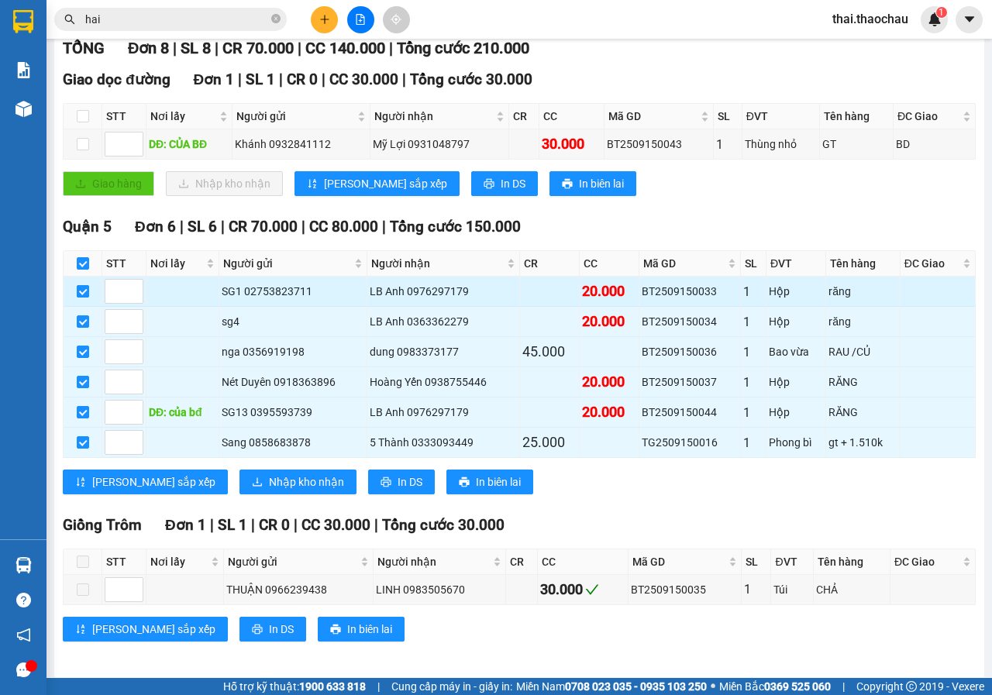
click at [84, 295] on input "checkbox" at bounding box center [83, 291] width 12 height 12
checkbox input "false"
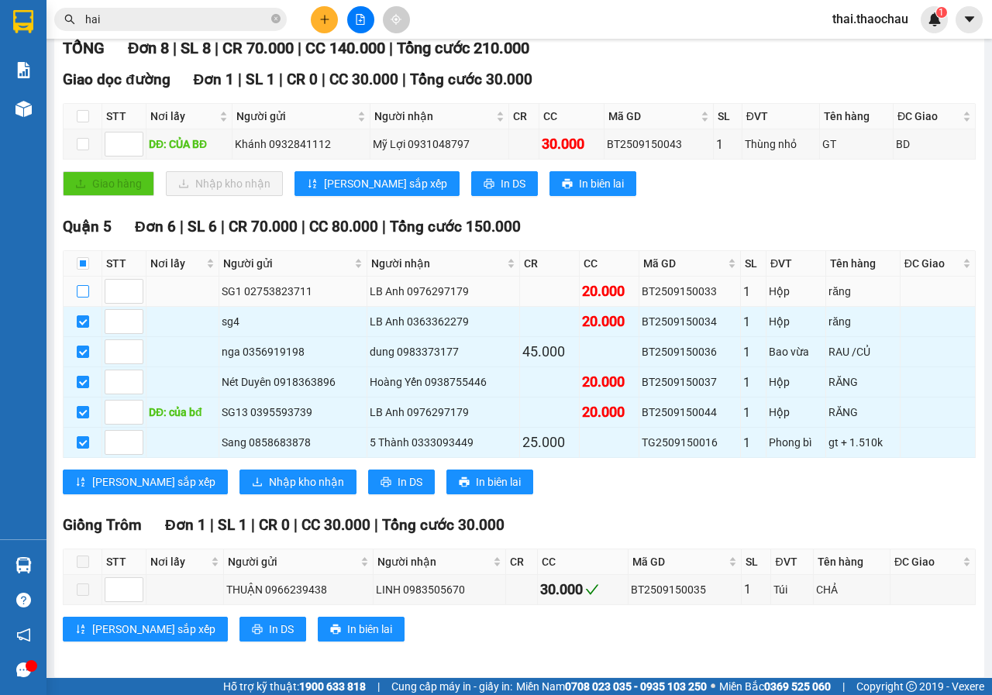
click at [84, 295] on input "checkbox" at bounding box center [83, 291] width 12 height 12
checkbox input "true"
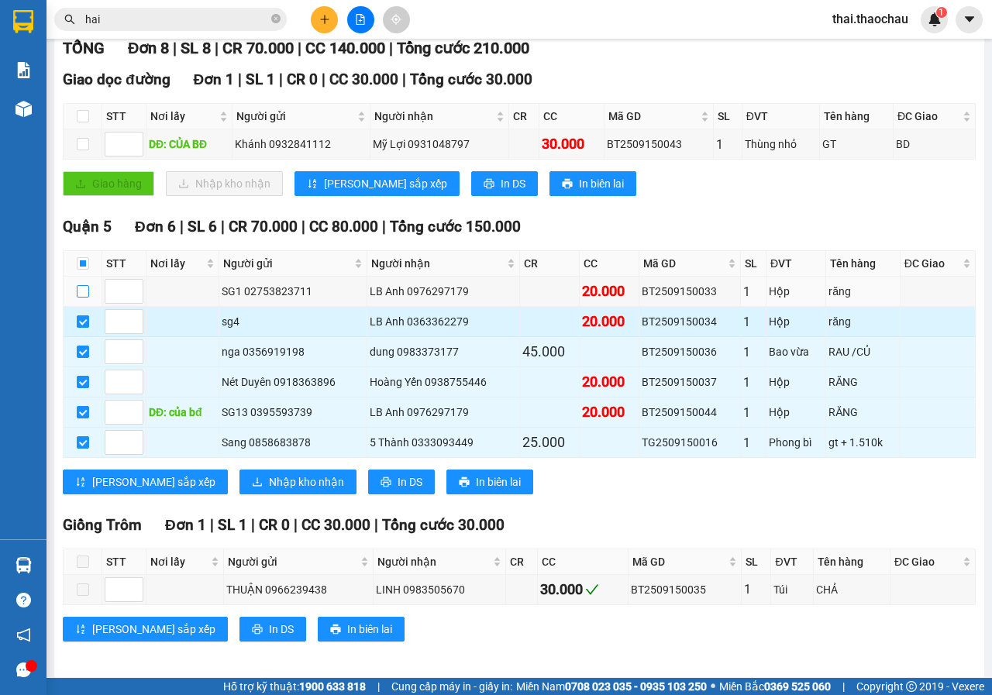
checkbox input "true"
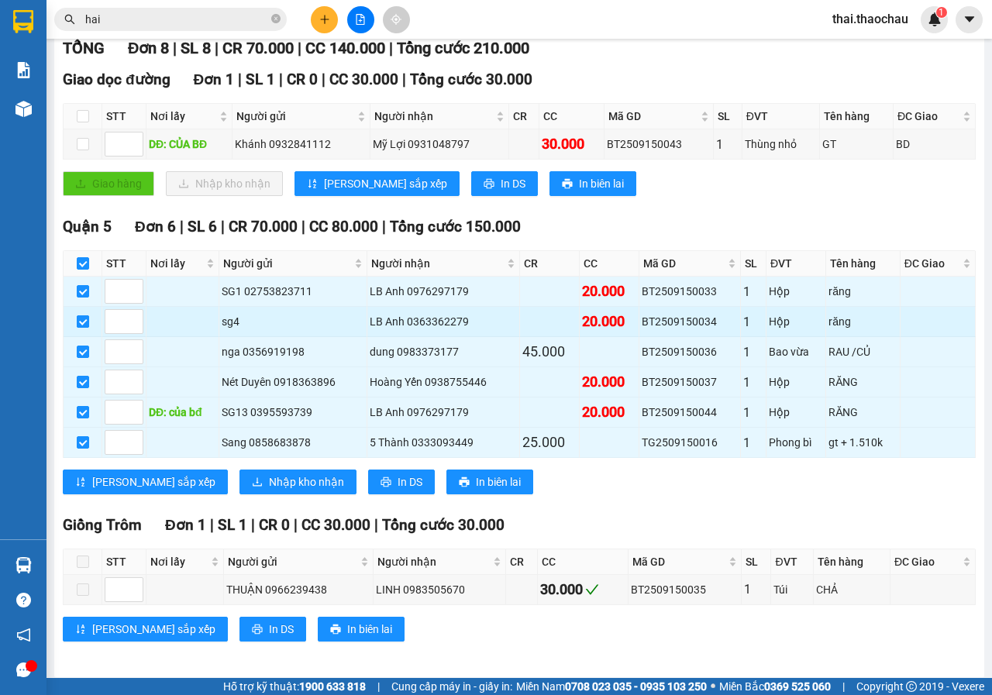
click at [79, 324] on input "checkbox" at bounding box center [83, 321] width 12 height 12
checkbox input "false"
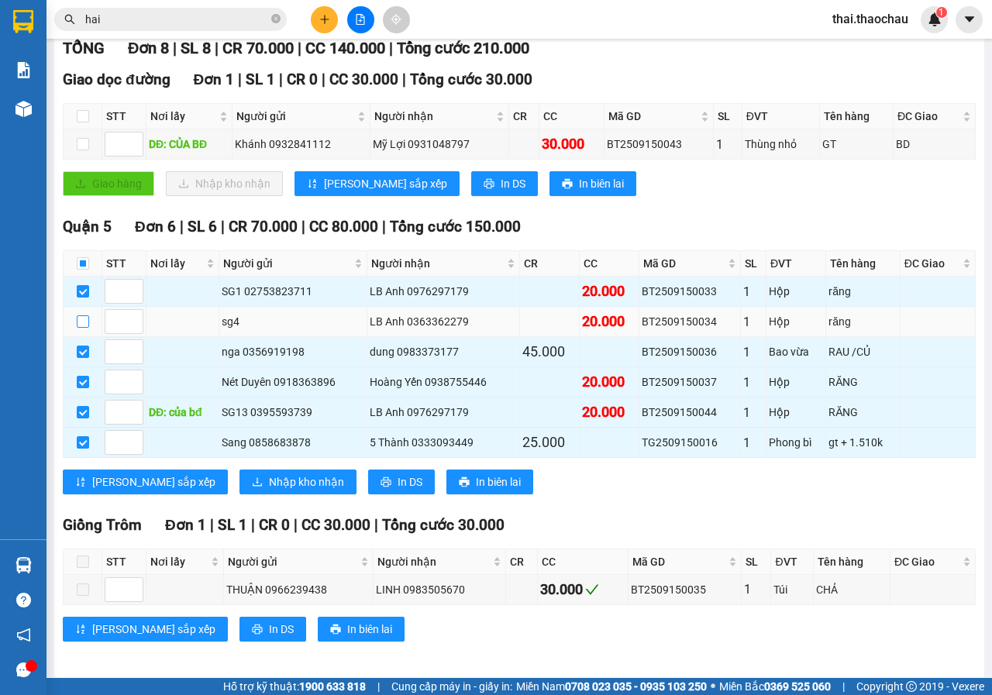
click at [78, 327] on input "checkbox" at bounding box center [83, 321] width 12 height 12
checkbox input "true"
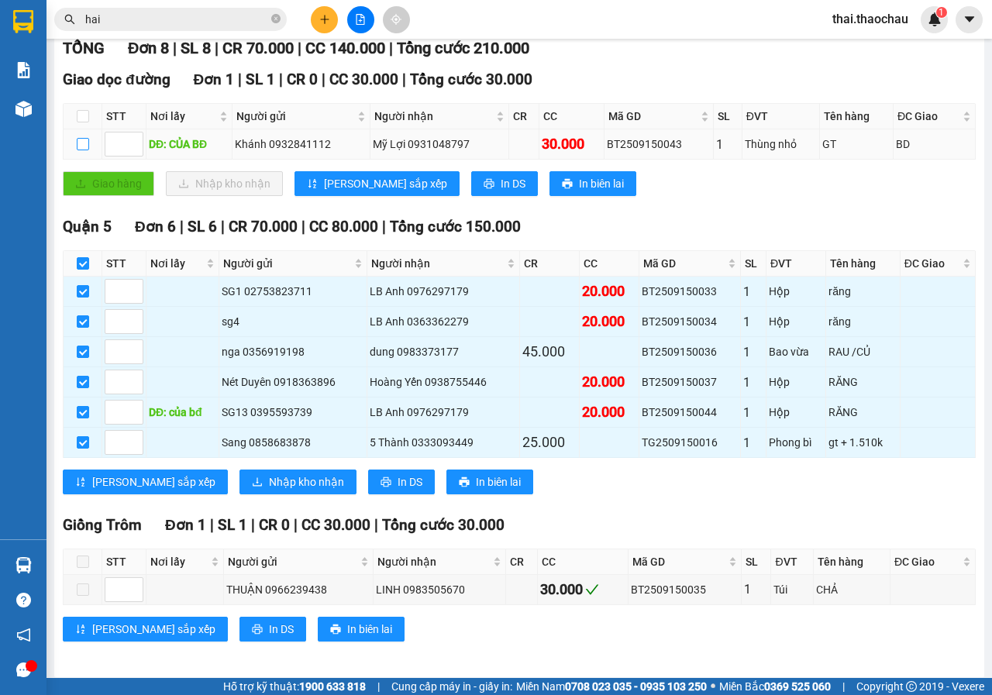
click at [79, 143] on input "checkbox" at bounding box center [83, 144] width 12 height 12
checkbox input "true"
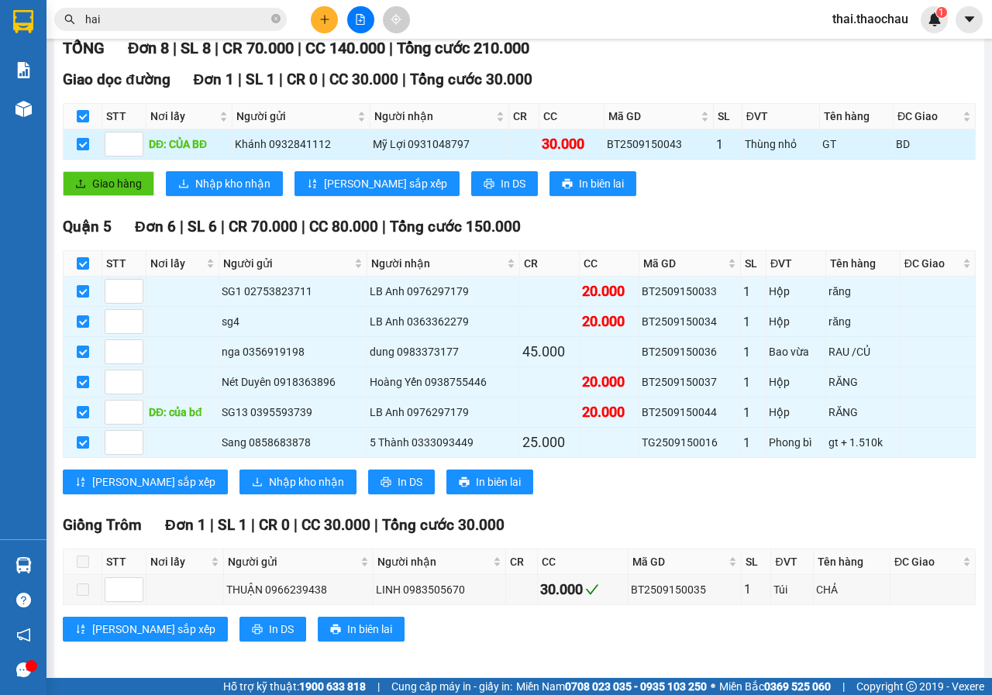
click at [85, 142] on input "checkbox" at bounding box center [83, 144] width 12 height 12
checkbox input "false"
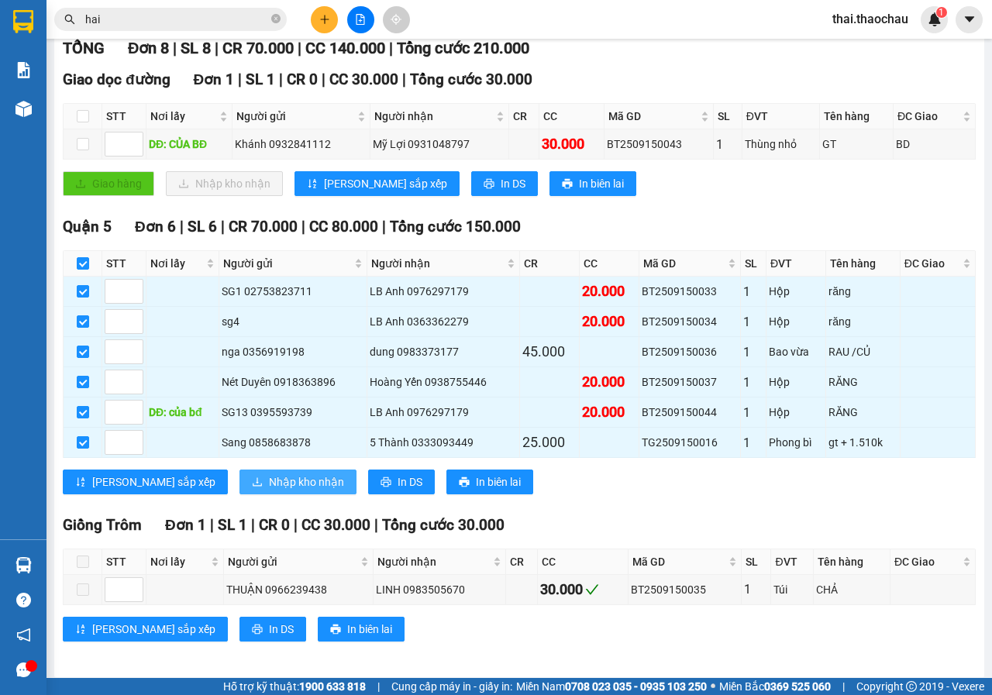
click at [239, 472] on button "Nhập kho nhận" at bounding box center [297, 481] width 117 height 25
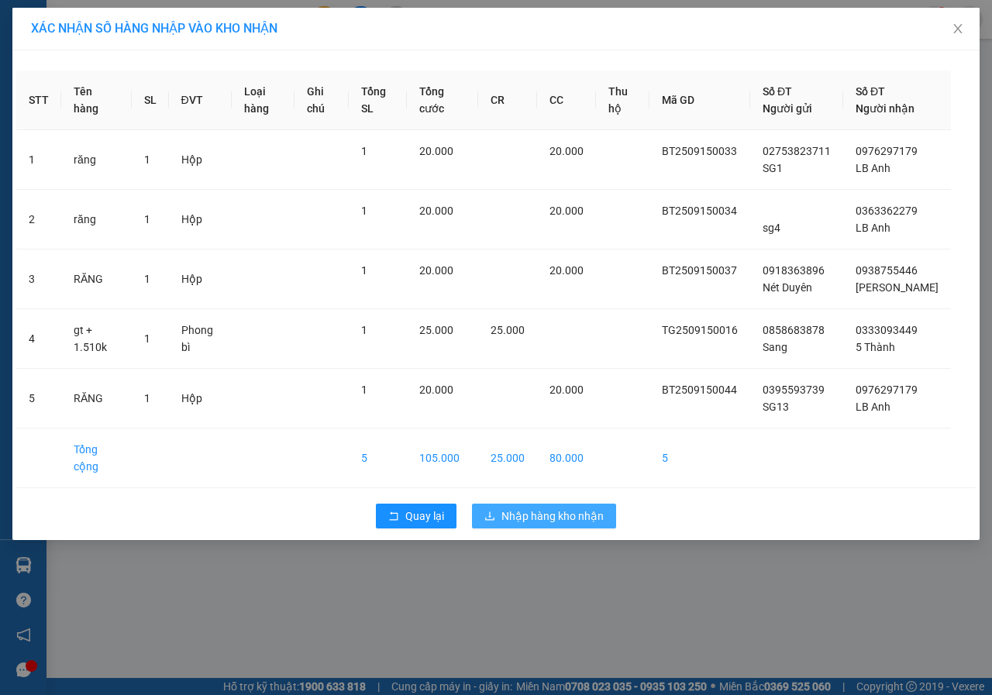
click at [566, 512] on span "Nhập hàng kho nhận" at bounding box center [552, 515] width 102 height 17
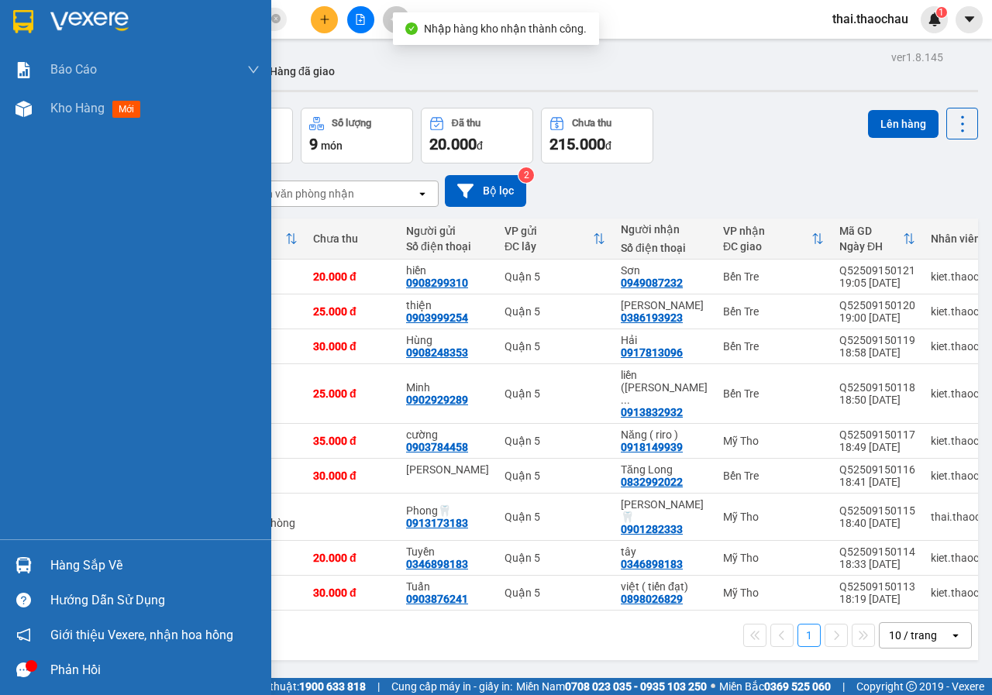
click at [43, 572] on div "Hàng sắp về" at bounding box center [135, 565] width 271 height 35
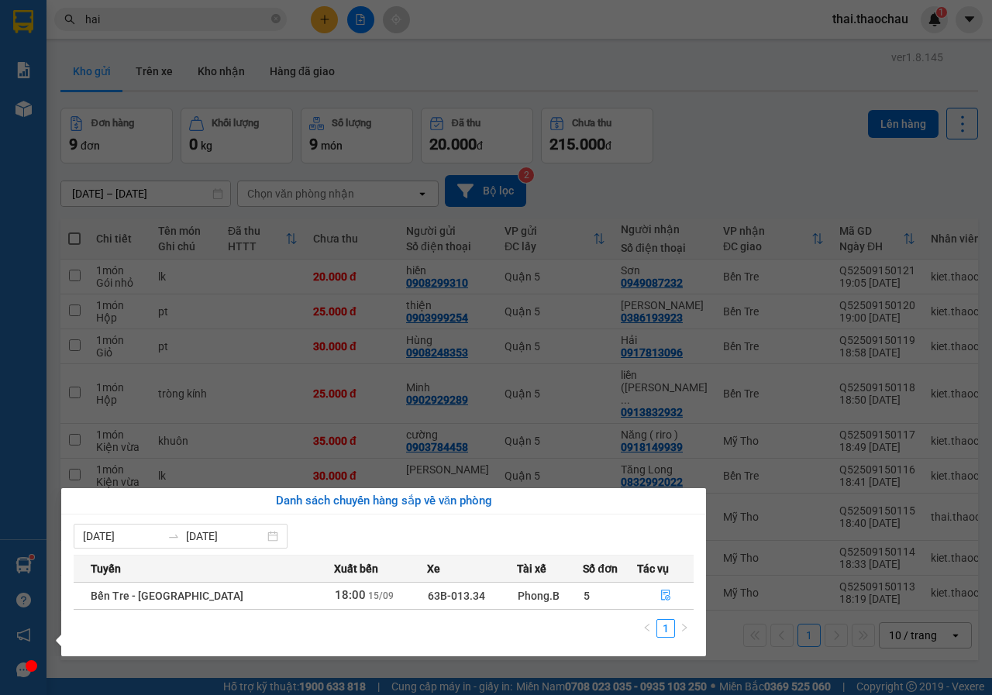
click at [679, 148] on section "Kết quả tìm kiếm ( 6788 ) Bộ lọc Mã ĐH Trạng thái Món hàng Tổng cước Chưa cước …" at bounding box center [496, 347] width 992 height 695
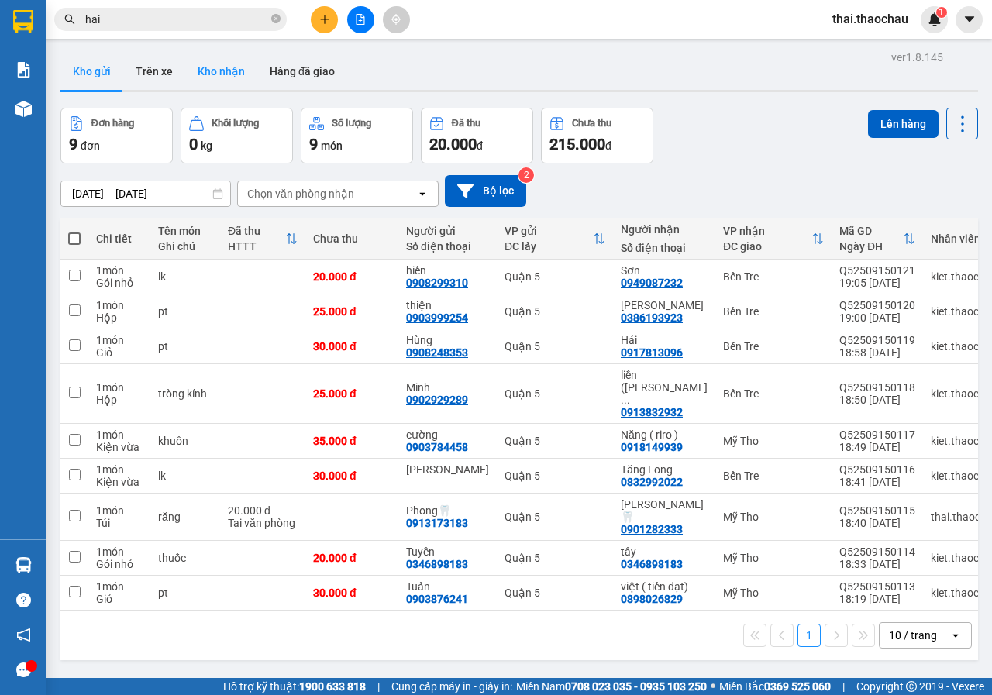
click at [215, 74] on button "Kho nhận" at bounding box center [221, 71] width 72 height 37
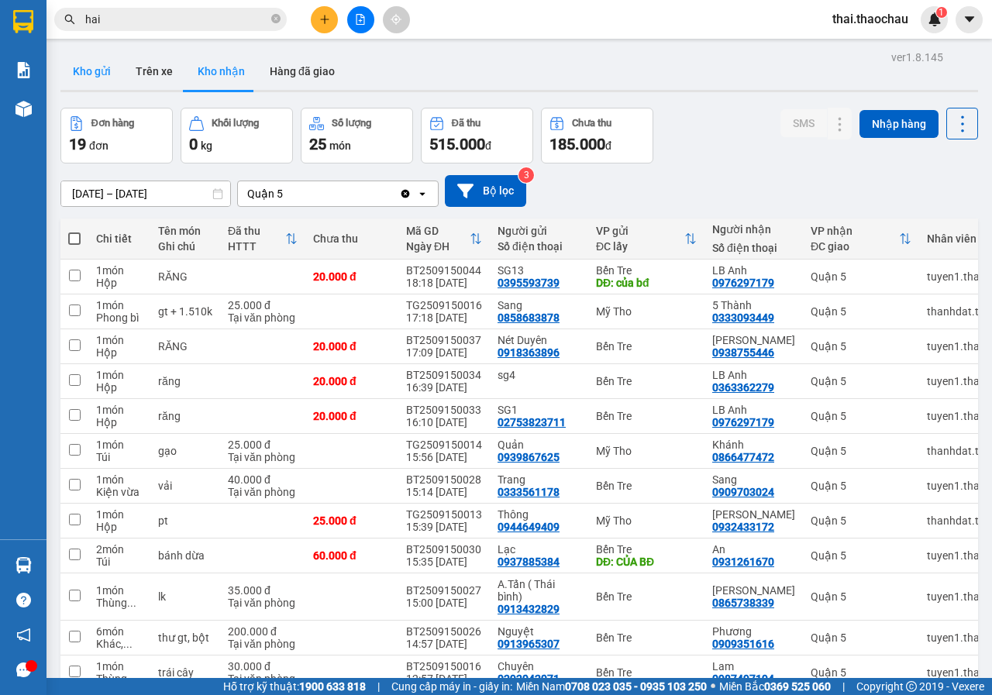
click at [104, 57] on button "Kho gửi" at bounding box center [91, 71] width 63 height 37
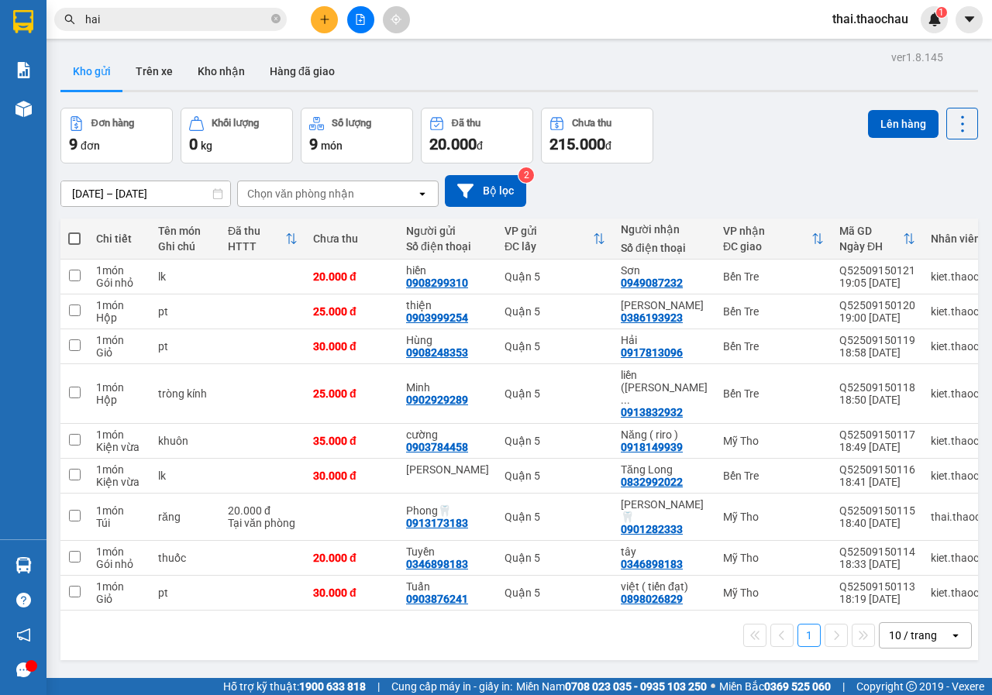
click at [194, 19] on input "hai" at bounding box center [176, 19] width 183 height 17
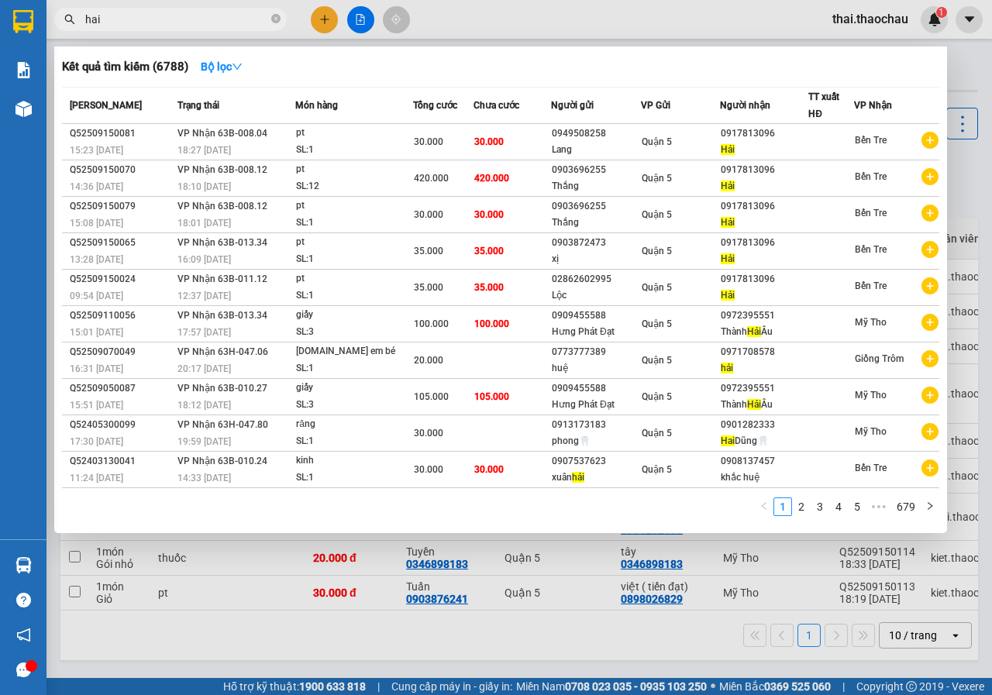
click at [194, 19] on input "hai" at bounding box center [176, 19] width 183 height 17
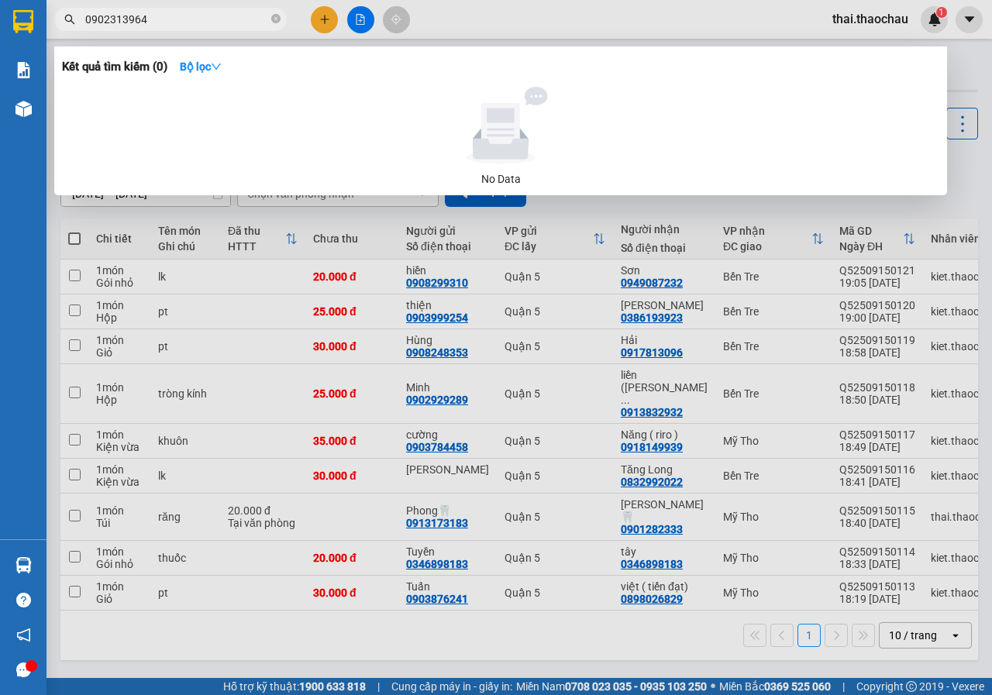
click at [118, 23] on input "0902313964" at bounding box center [176, 19] width 183 height 17
type input "0902313964"
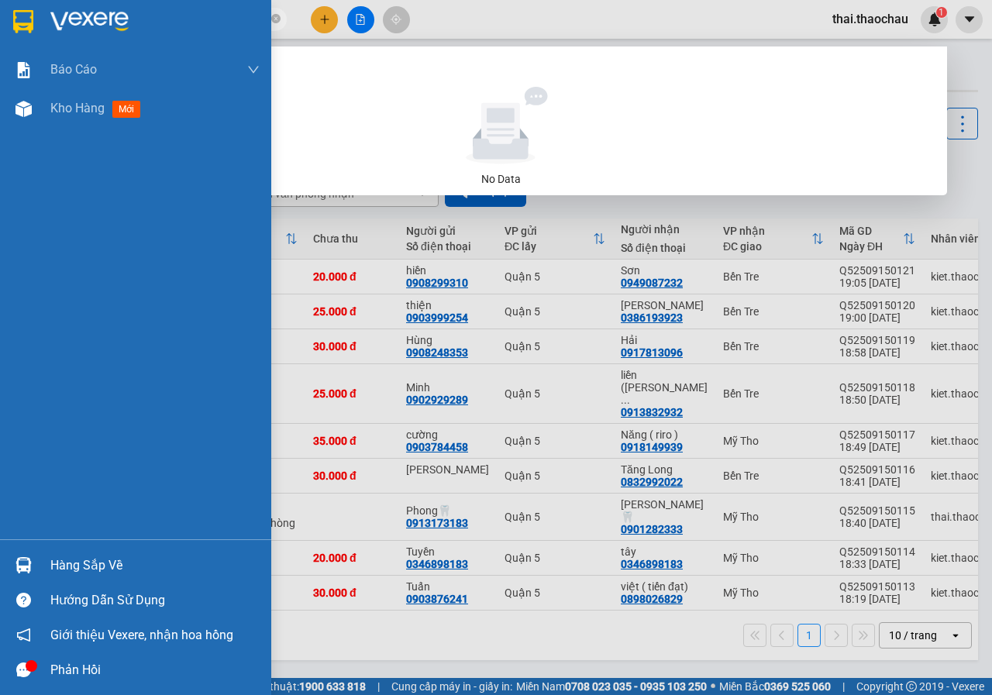
click at [17, 564] on img at bounding box center [23, 565] width 16 height 16
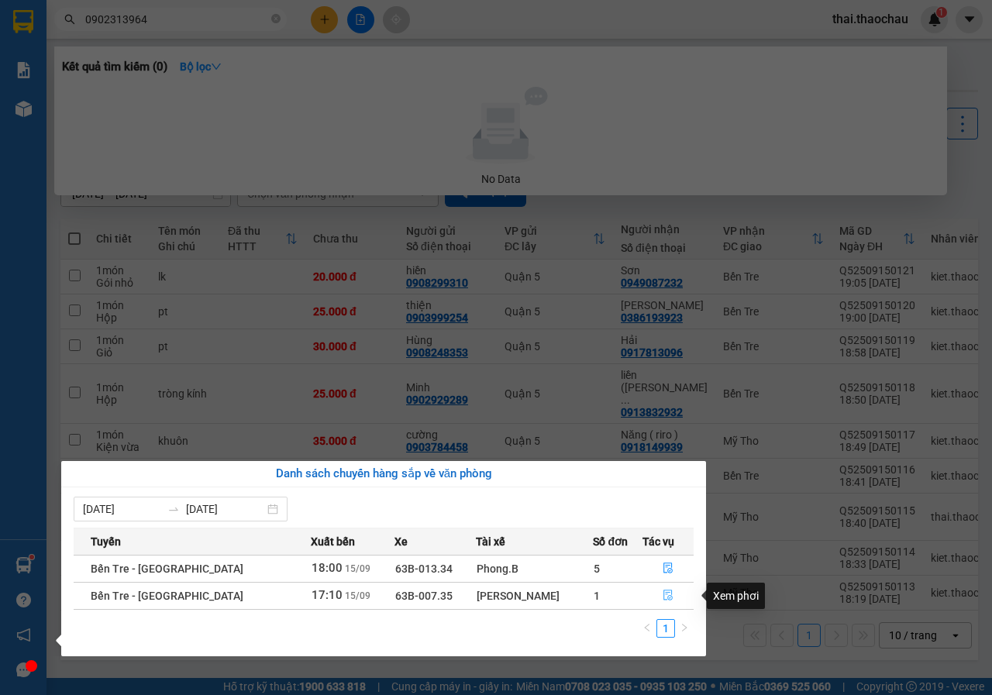
click at [662, 593] on icon "file-done" at bounding box center [667, 595] width 11 height 11
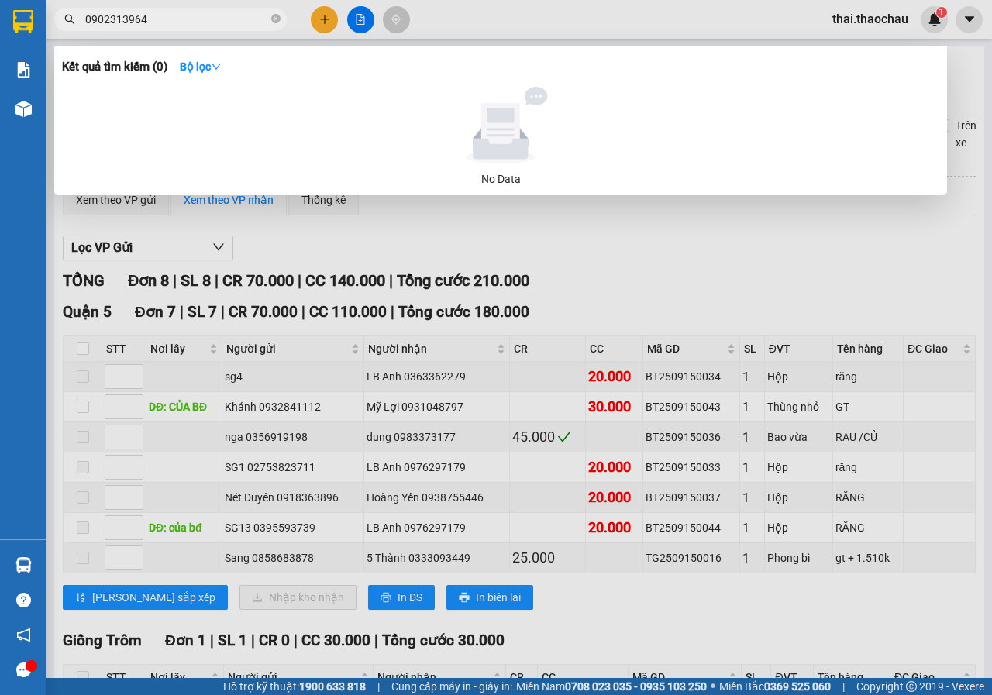
click at [82, 406] on div at bounding box center [496, 347] width 992 height 695
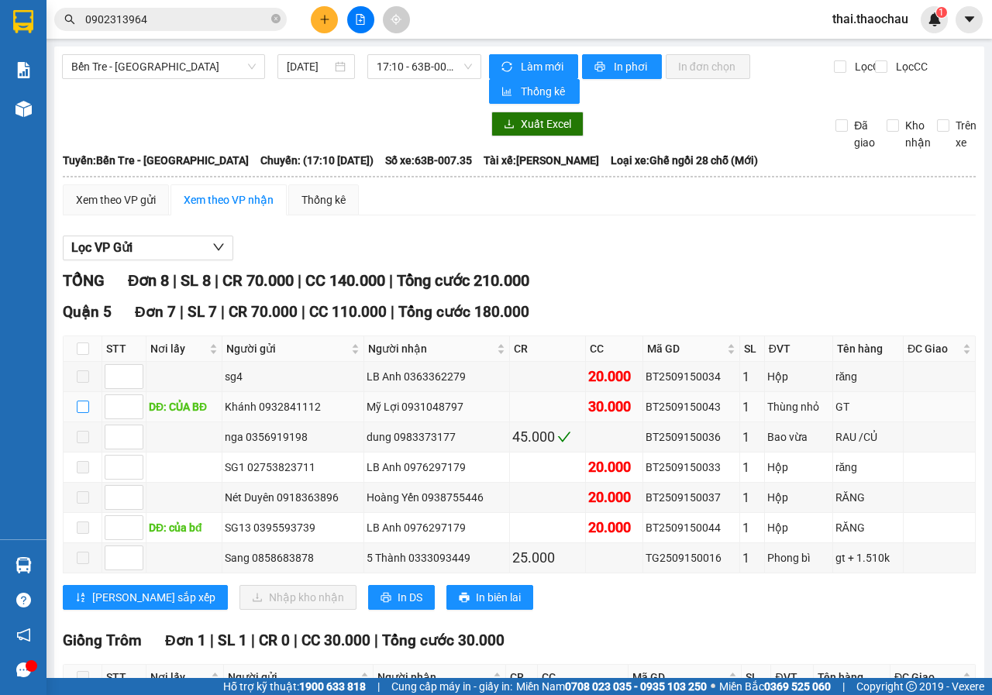
click at [78, 403] on input "checkbox" at bounding box center [83, 407] width 12 height 12
checkbox input "true"
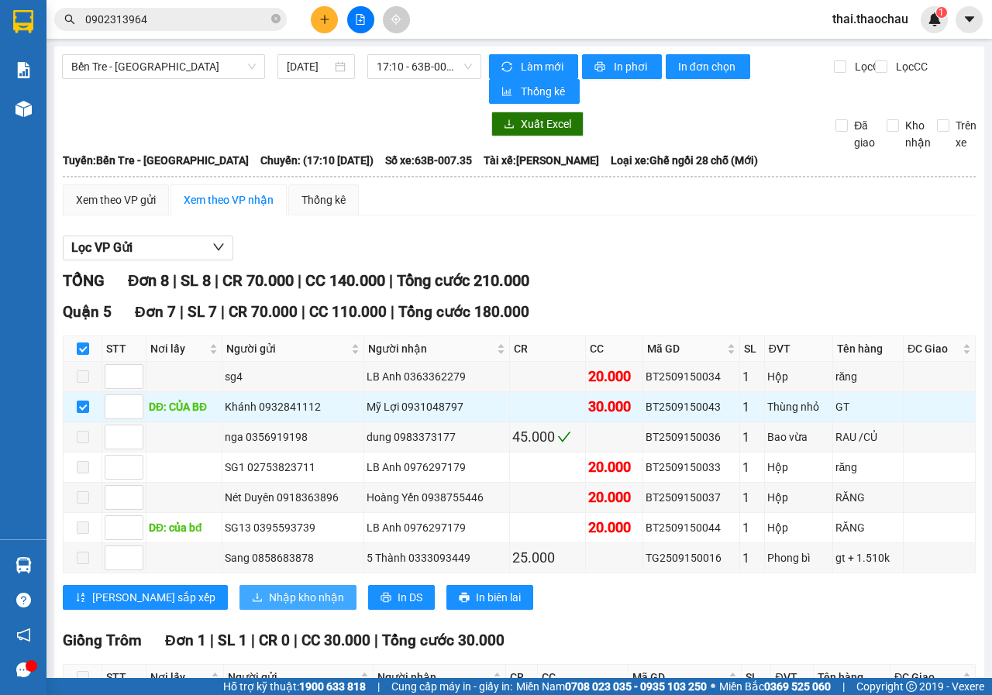
click at [269, 596] on span "Nhập kho nhận" at bounding box center [306, 597] width 75 height 17
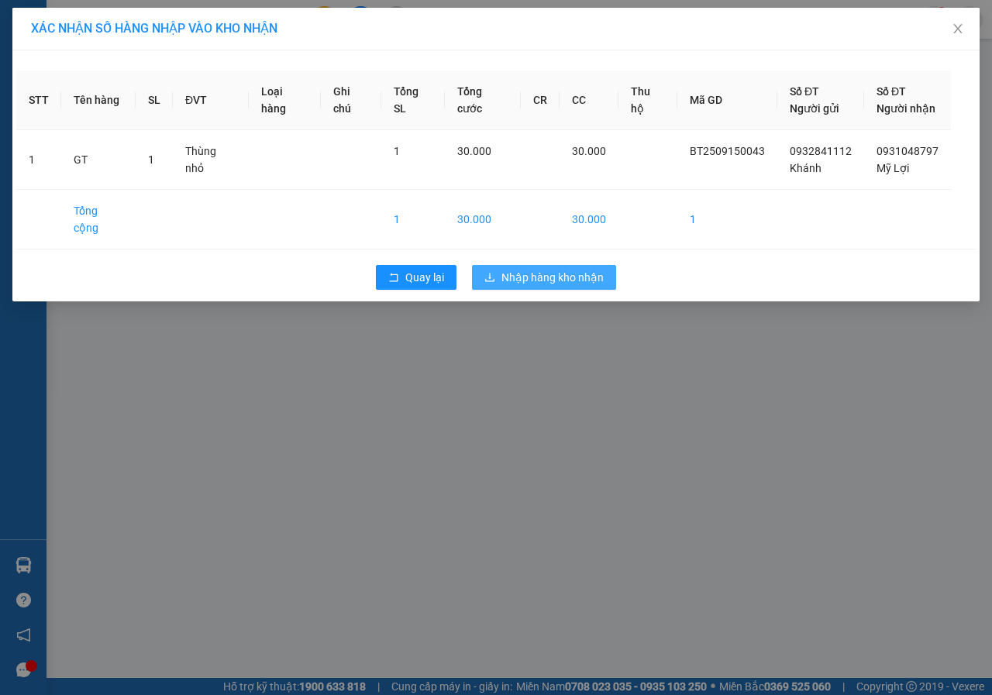
click at [555, 269] on span "Nhập hàng kho nhận" at bounding box center [552, 277] width 102 height 17
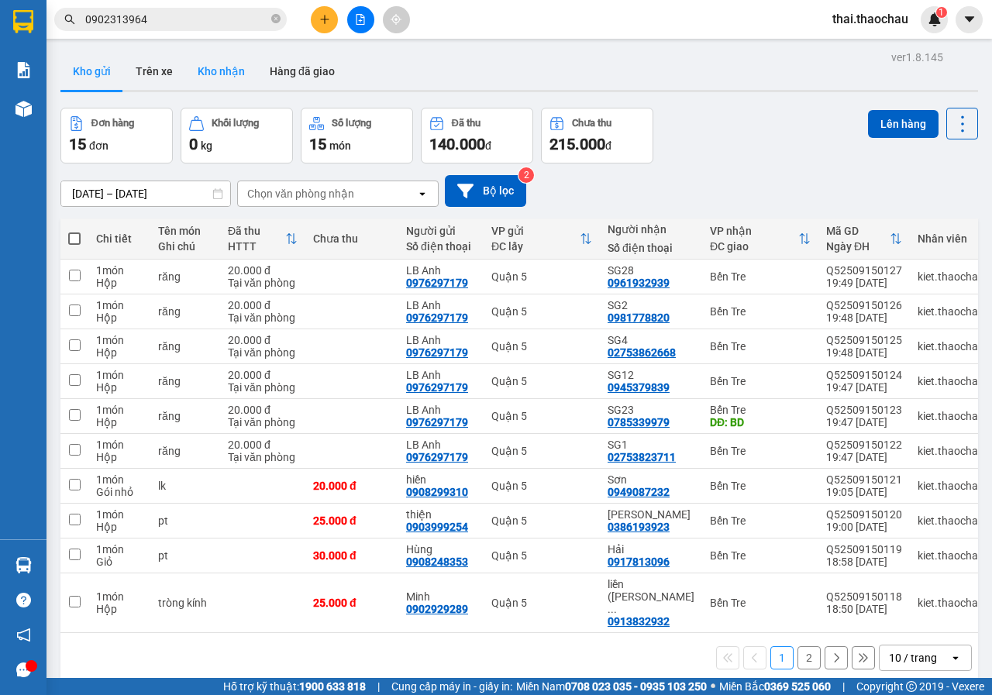
click at [206, 85] on button "Kho nhận" at bounding box center [221, 71] width 72 height 37
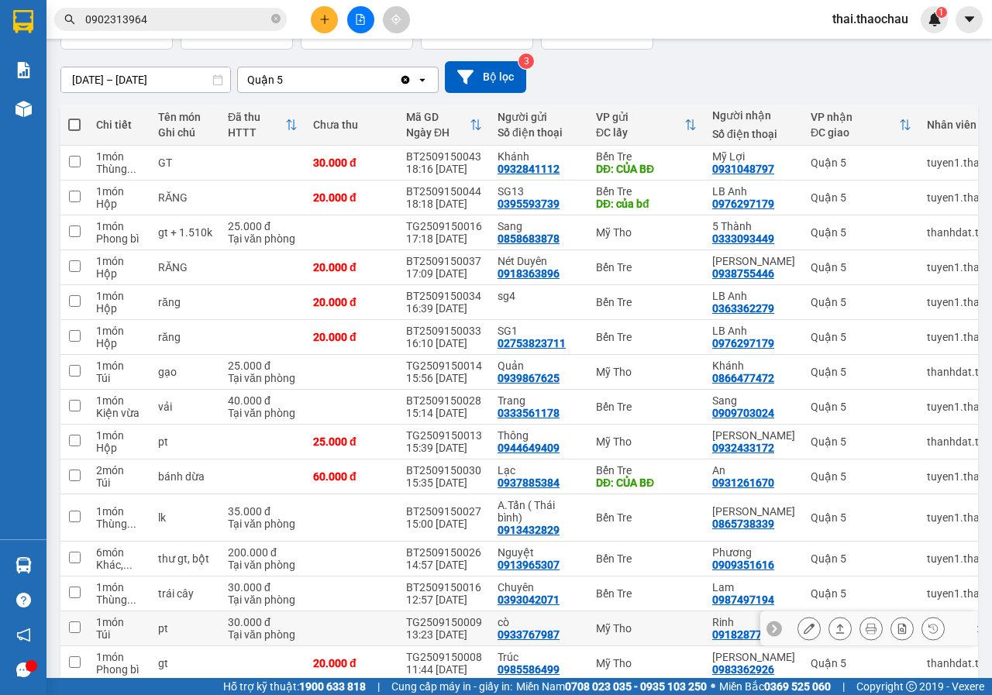
scroll to position [155, 0]
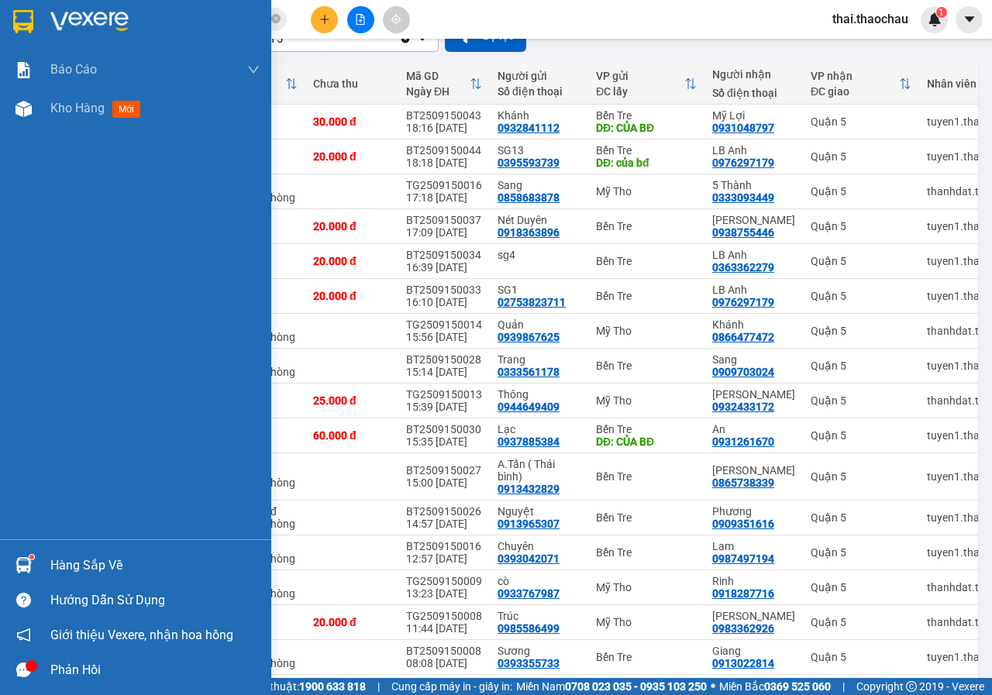
click at [65, 560] on div "Hàng sắp về" at bounding box center [154, 565] width 209 height 23
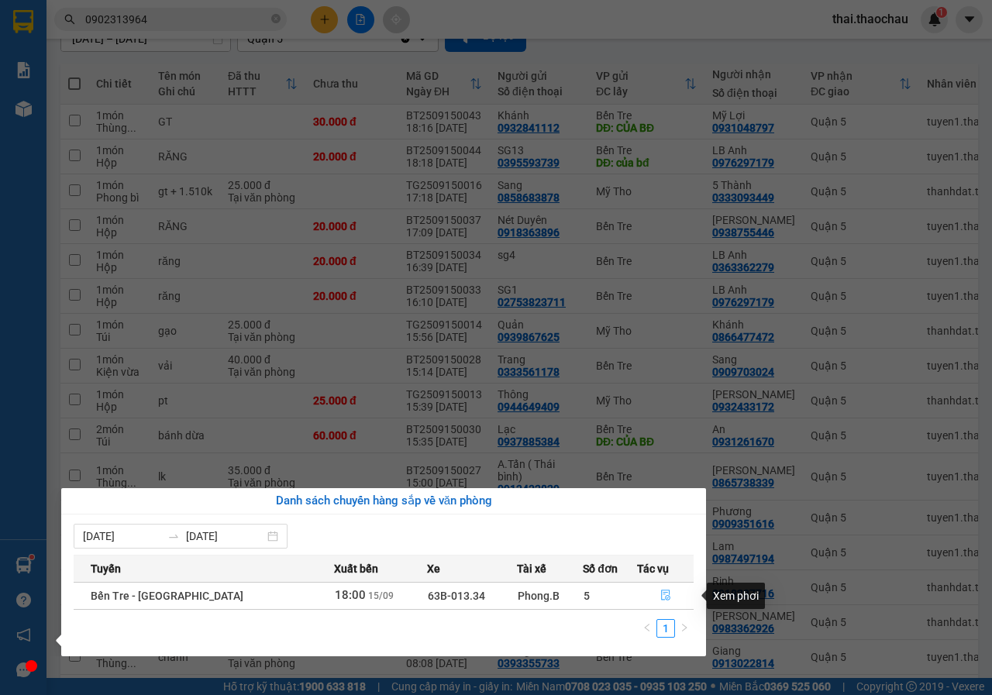
click at [652, 589] on button "button" at bounding box center [665, 595] width 55 height 25
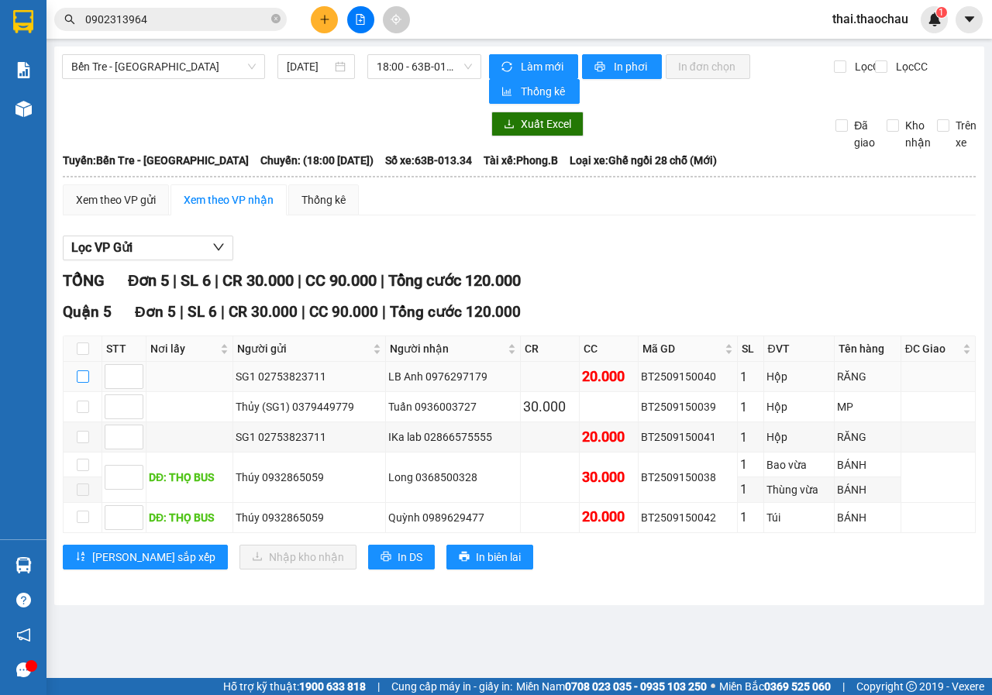
click at [79, 373] on input "checkbox" at bounding box center [83, 376] width 12 height 12
checkbox input "true"
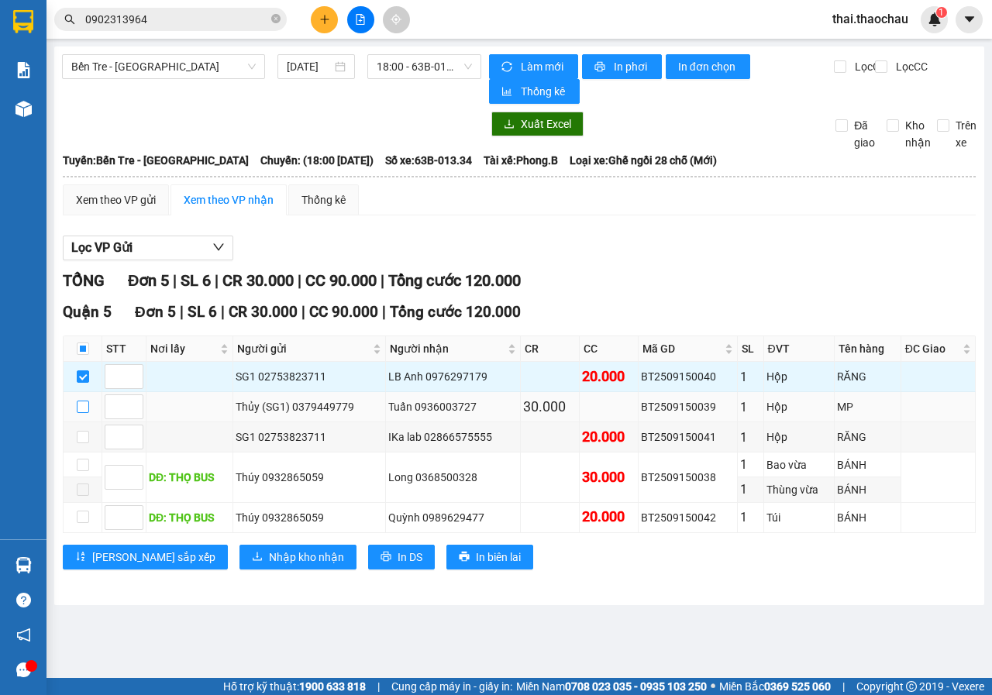
click at [83, 404] on input "checkbox" at bounding box center [83, 407] width 12 height 12
checkbox input "true"
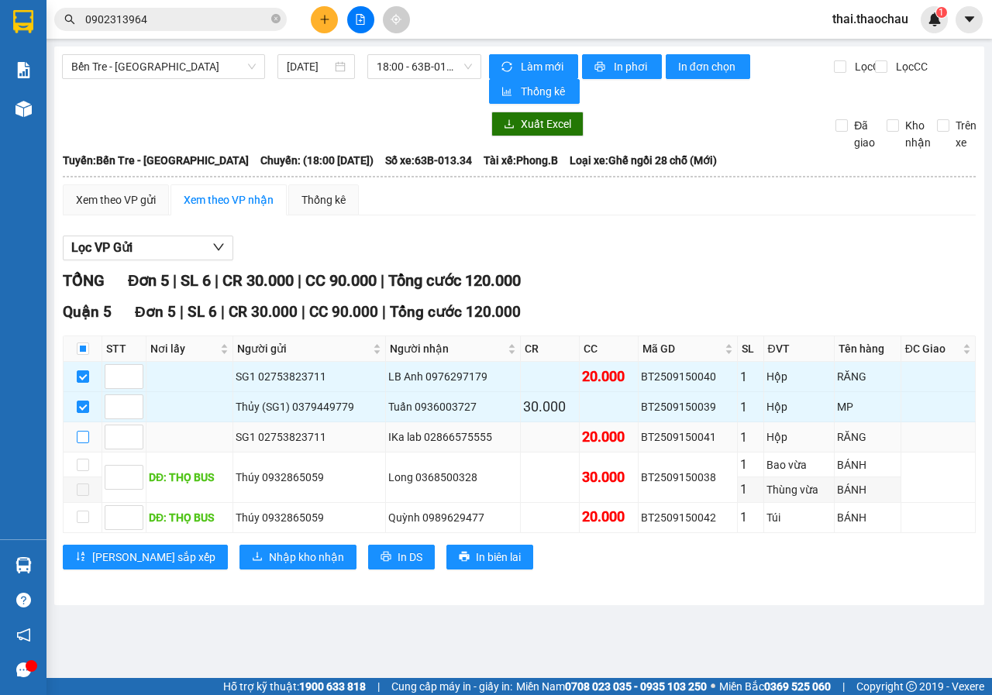
click at [78, 428] on td at bounding box center [83, 437] width 39 height 30
click at [85, 466] on input "checkbox" at bounding box center [83, 465] width 12 height 12
checkbox input "true"
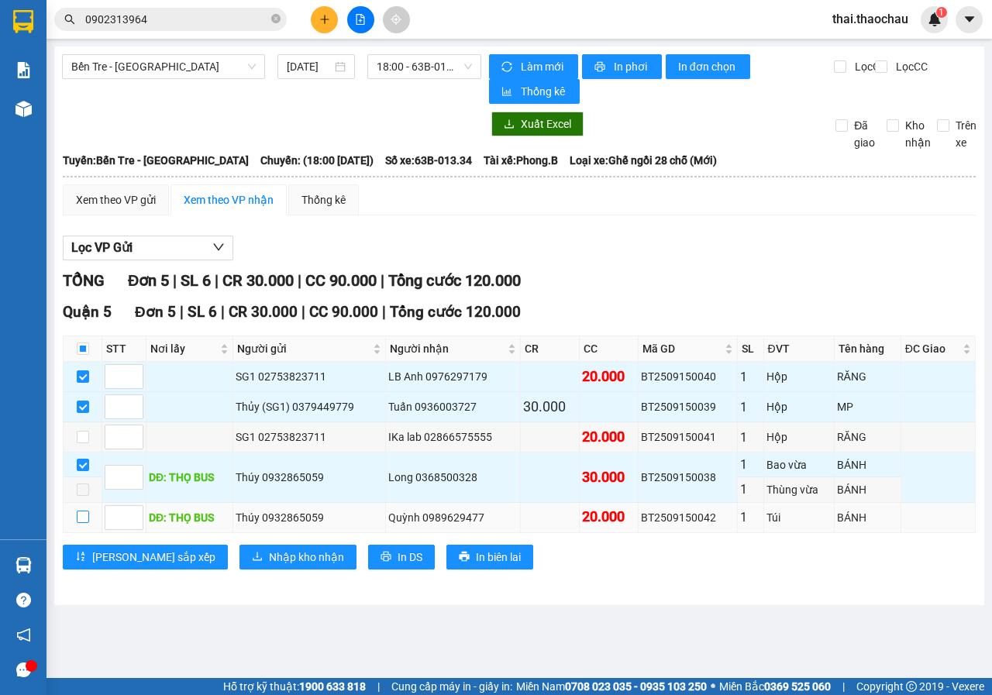
click at [78, 514] on input "checkbox" at bounding box center [83, 517] width 12 height 12
checkbox input "true"
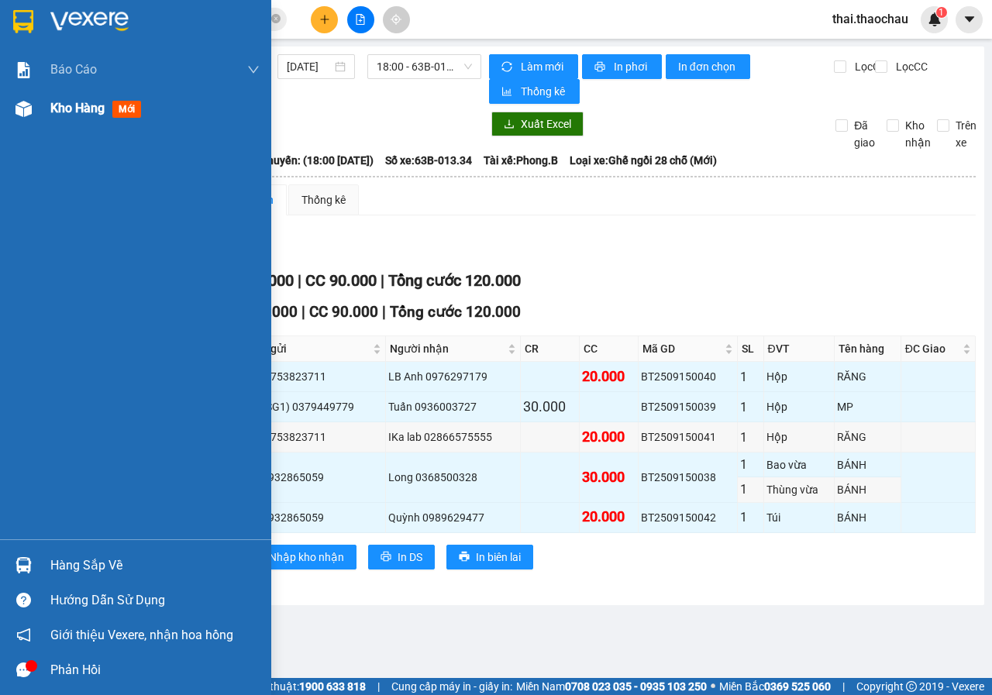
click at [12, 113] on div at bounding box center [23, 108] width 27 height 27
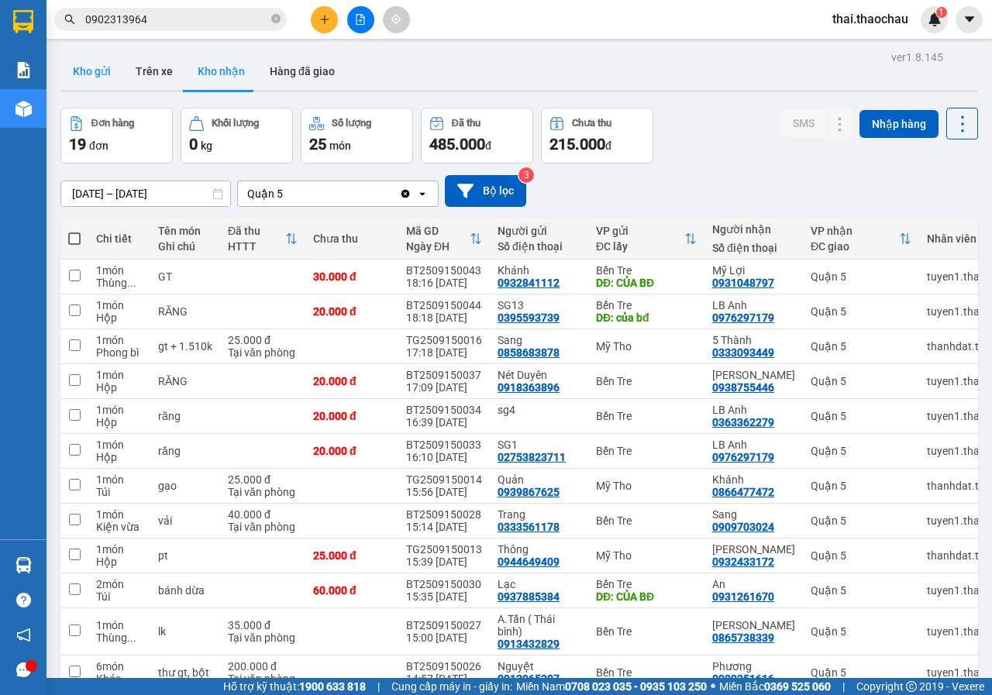
click at [94, 74] on button "Kho gửi" at bounding box center [91, 71] width 63 height 37
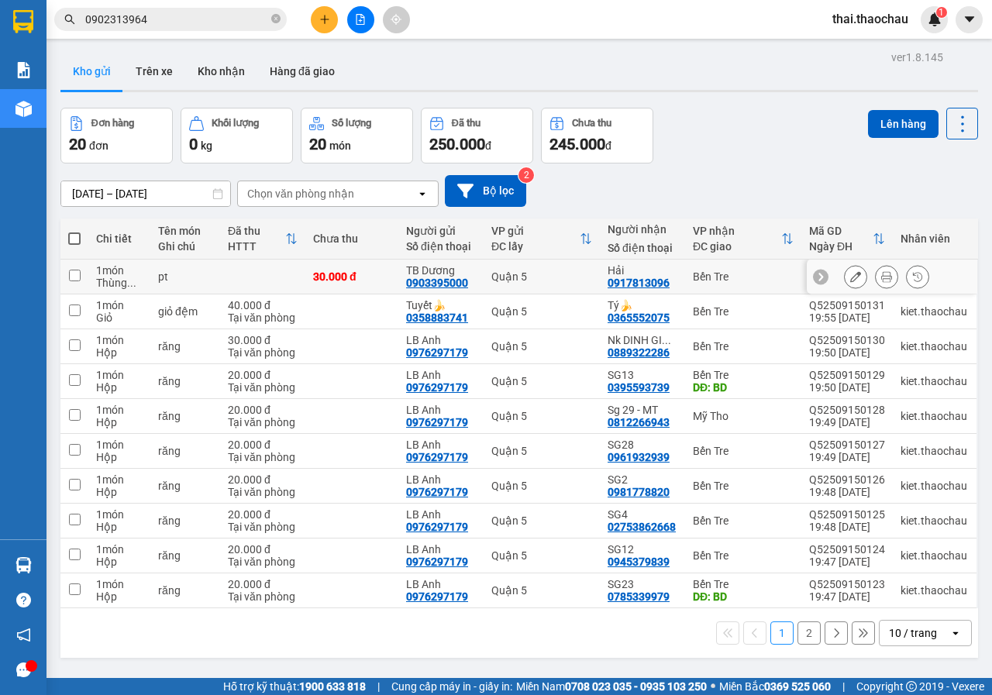
click at [881, 277] on icon at bounding box center [886, 276] width 11 height 11
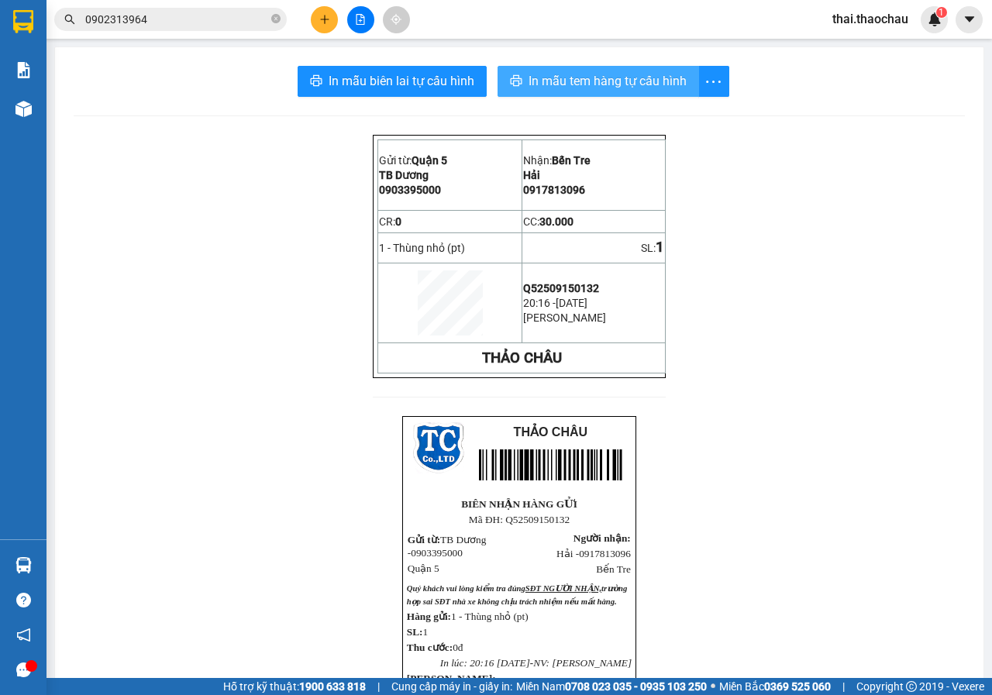
click at [597, 87] on span "In mẫu tem hàng tự cấu hình" at bounding box center [607, 80] width 158 height 19
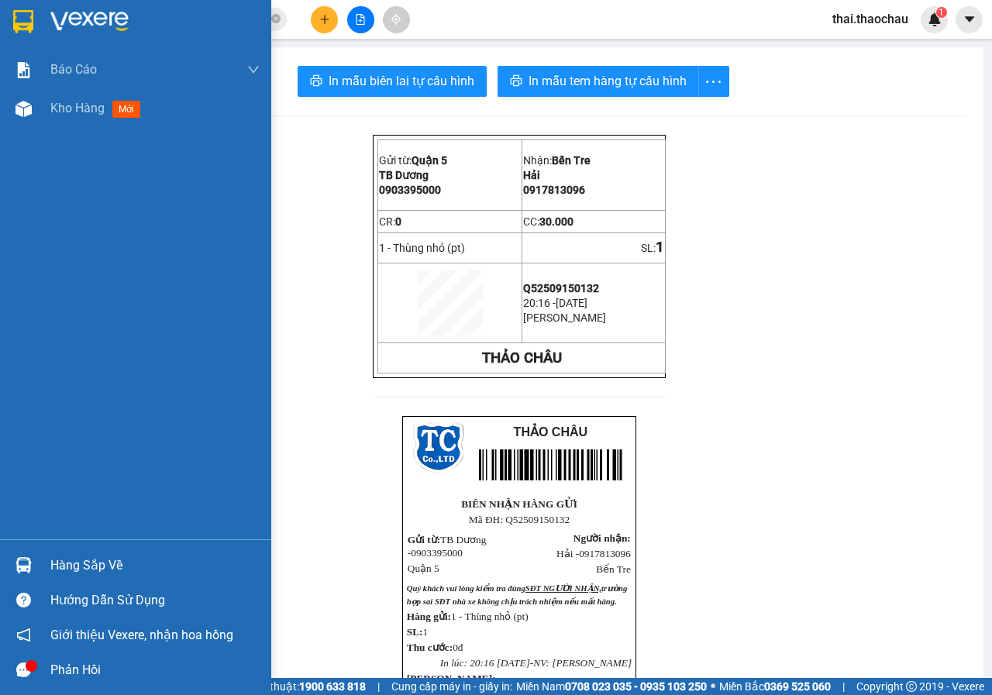
click at [85, 557] on div "Hàng sắp về" at bounding box center [154, 565] width 209 height 23
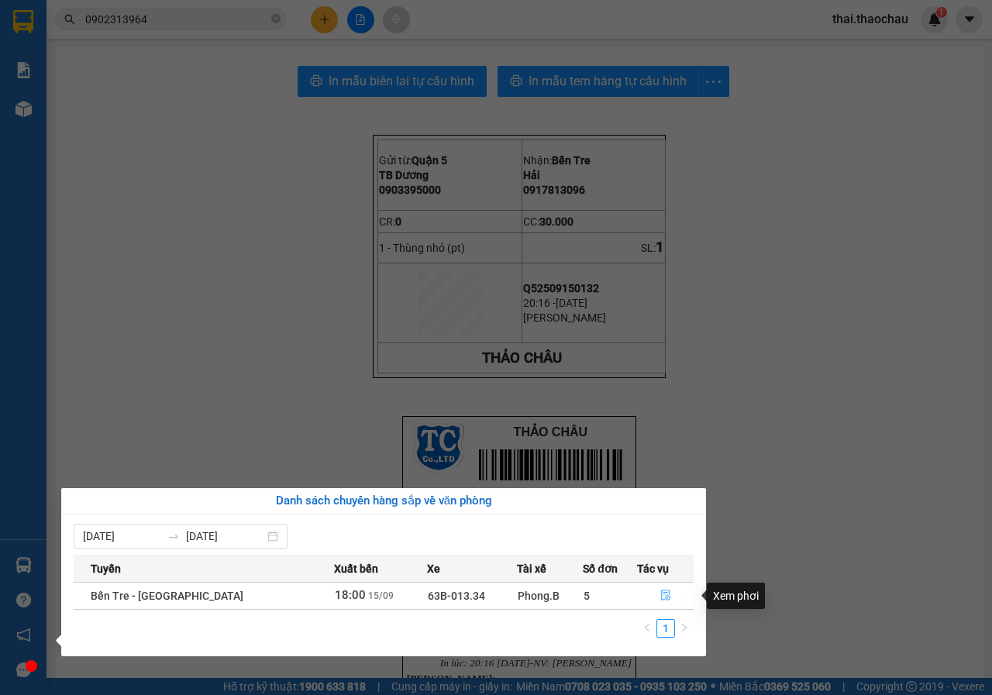
click at [650, 593] on button "button" at bounding box center [665, 595] width 55 height 25
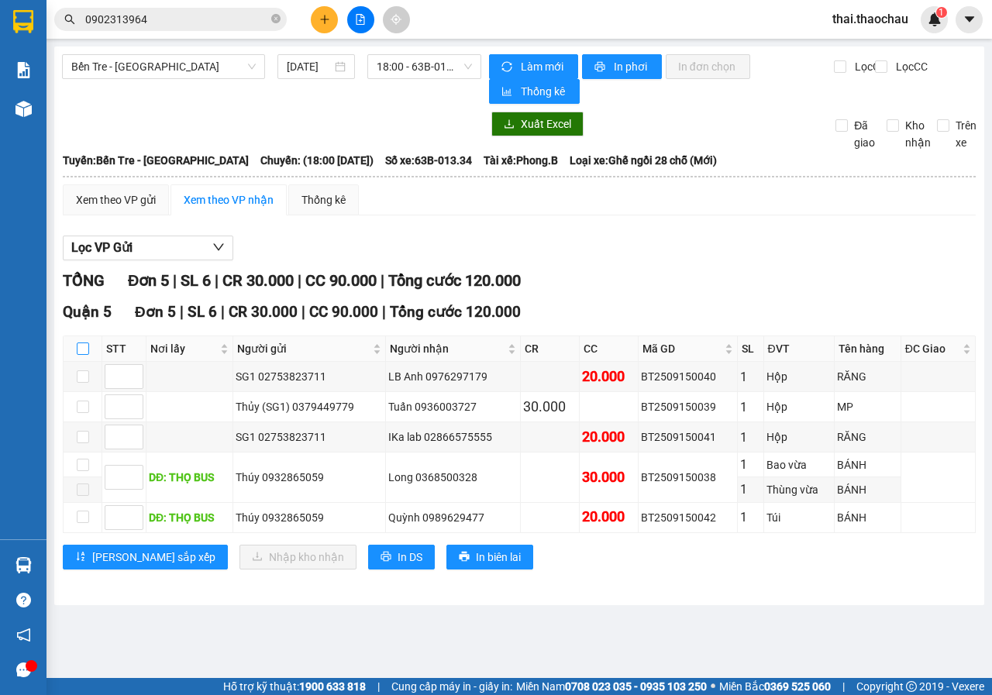
click at [87, 348] on input "checkbox" at bounding box center [83, 348] width 12 height 12
checkbox input "true"
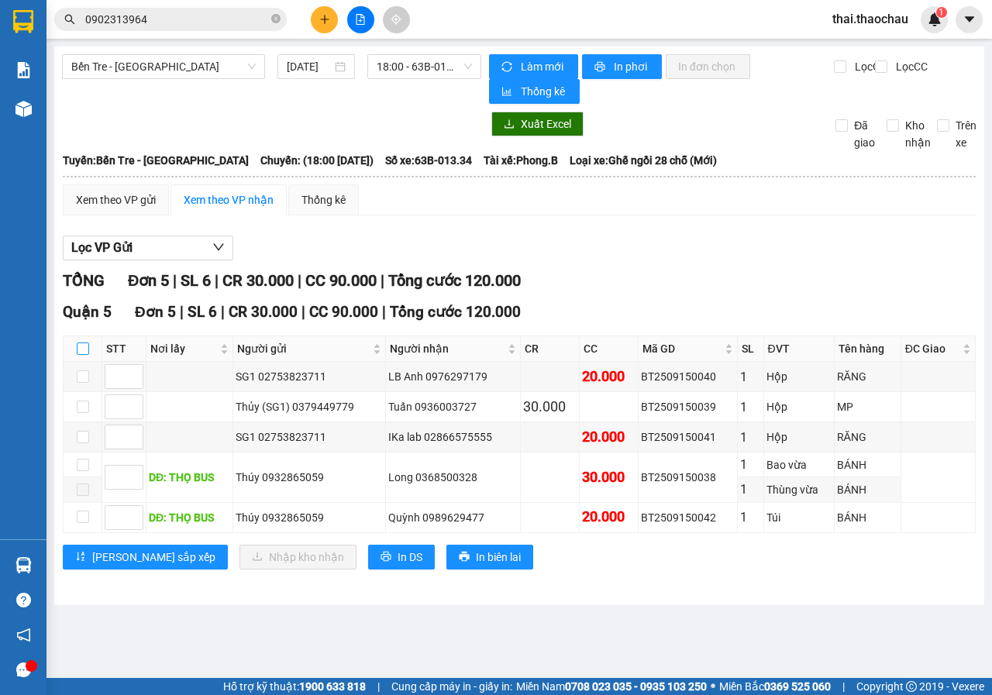
checkbox input "true"
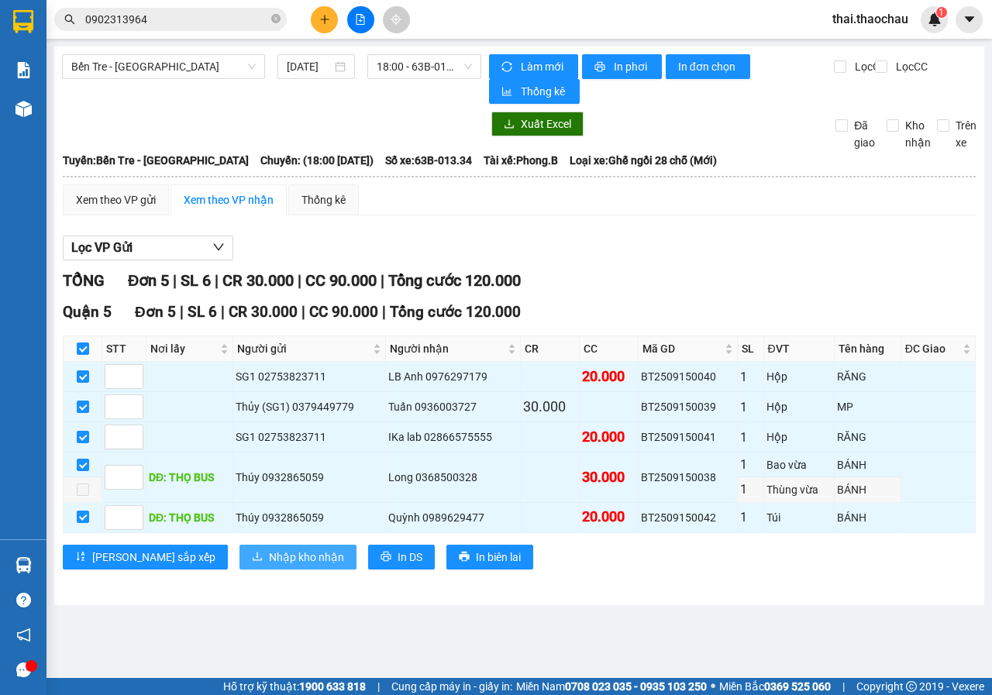
click at [269, 561] on span "Nhập kho nhận" at bounding box center [306, 556] width 75 height 17
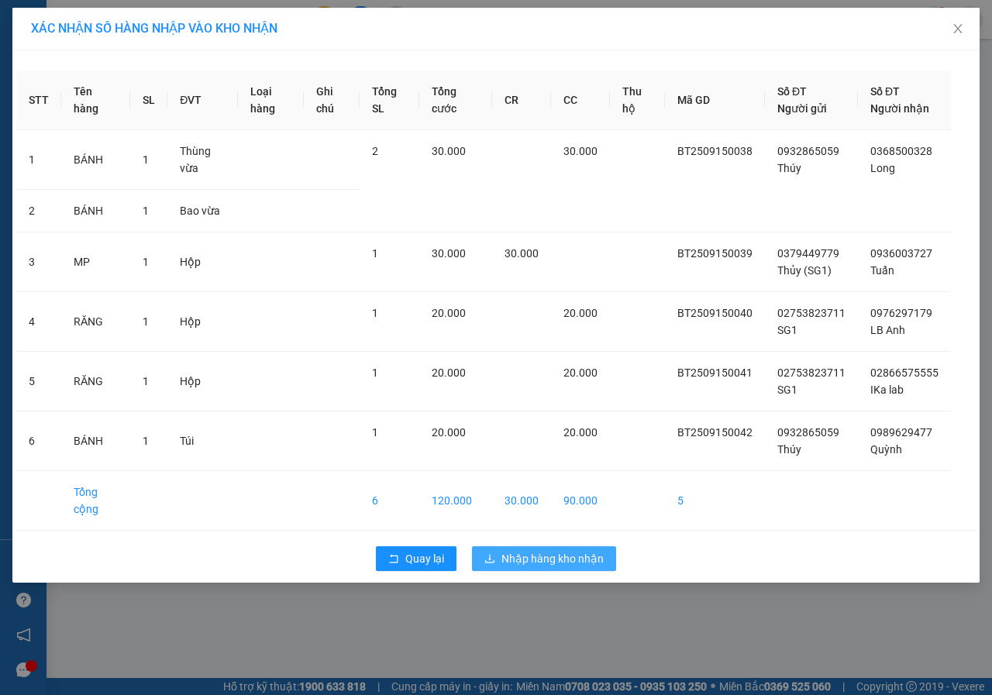
click at [575, 568] on button "Nhập hàng kho nhận" at bounding box center [544, 558] width 144 height 25
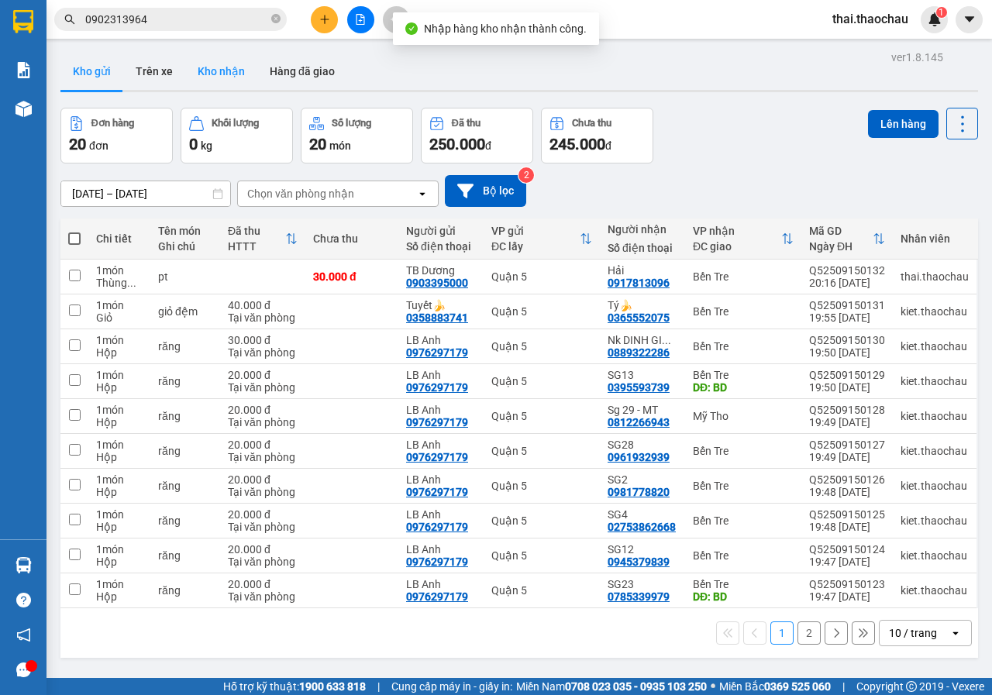
click at [213, 65] on button "Kho nhận" at bounding box center [221, 71] width 72 height 37
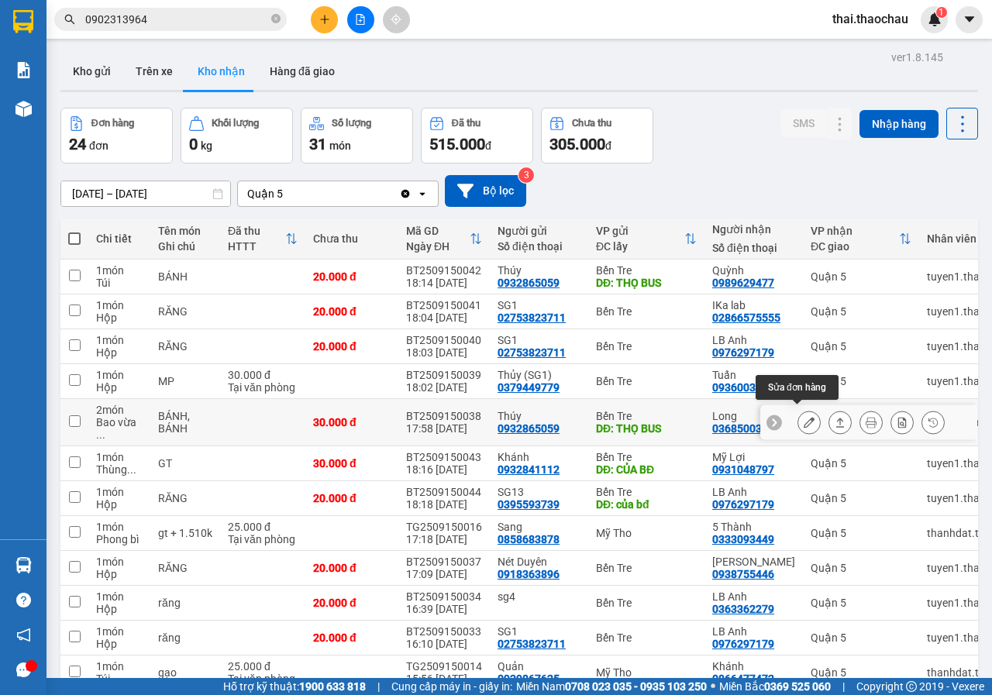
click at [798, 423] on button at bounding box center [809, 422] width 22 height 27
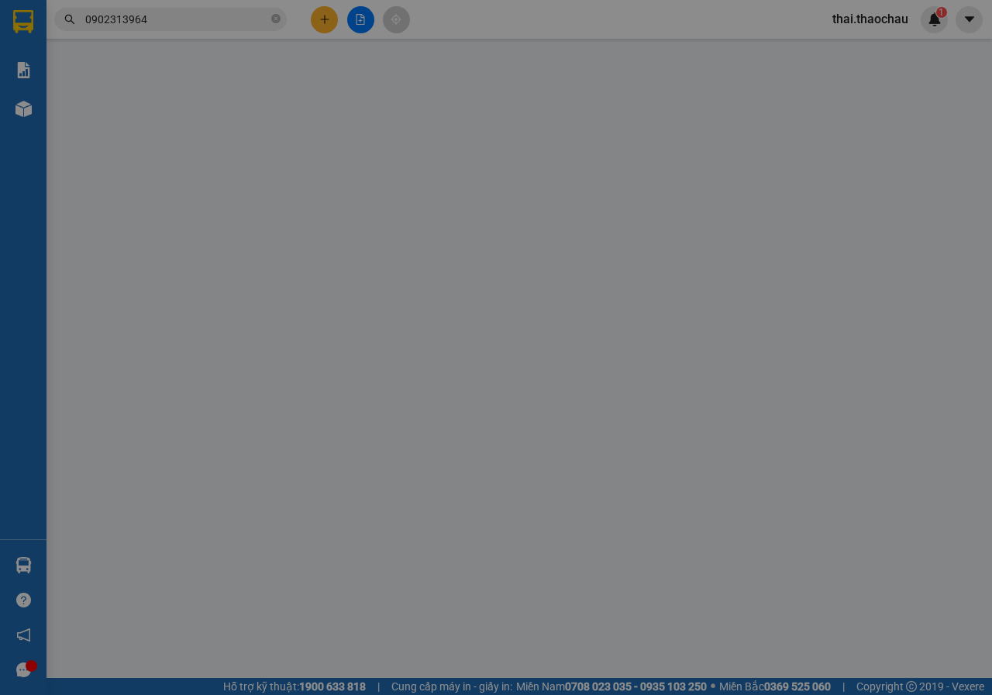
type input "0932865059"
type input "Thúy"
type input "THỌ BUS"
type input "0368500328"
type input "Long"
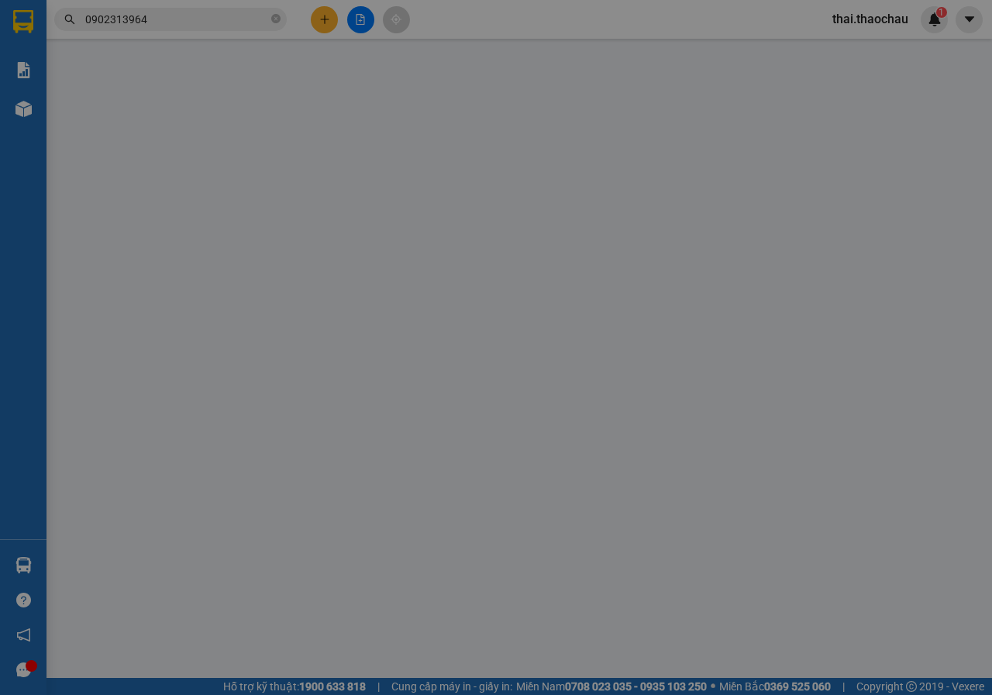
type input "30.000"
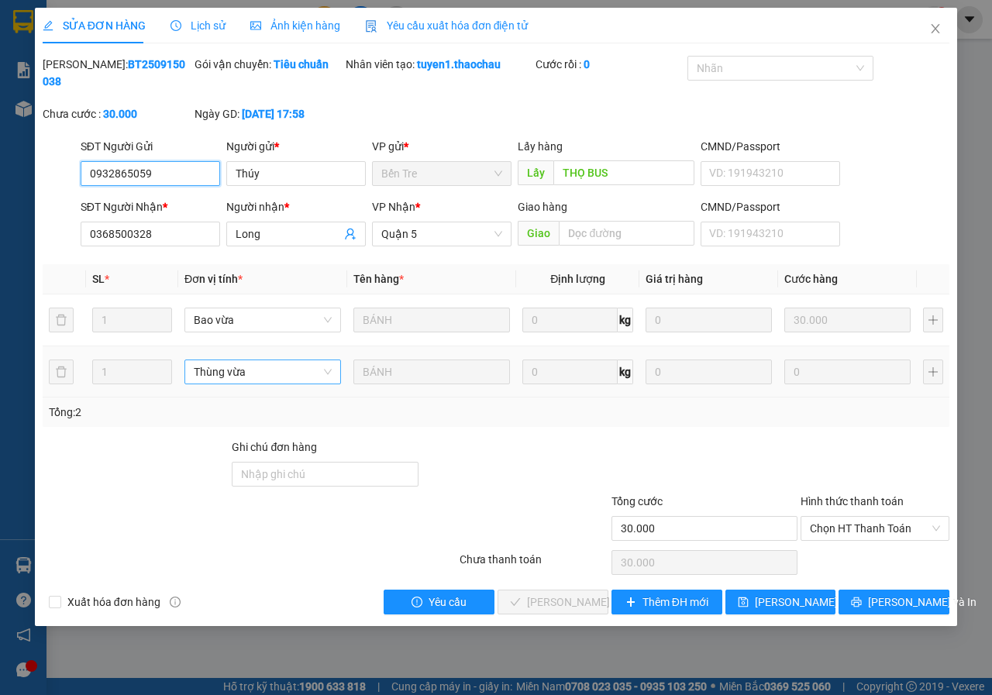
click at [222, 378] on span "Thùng vừa" at bounding box center [263, 371] width 138 height 23
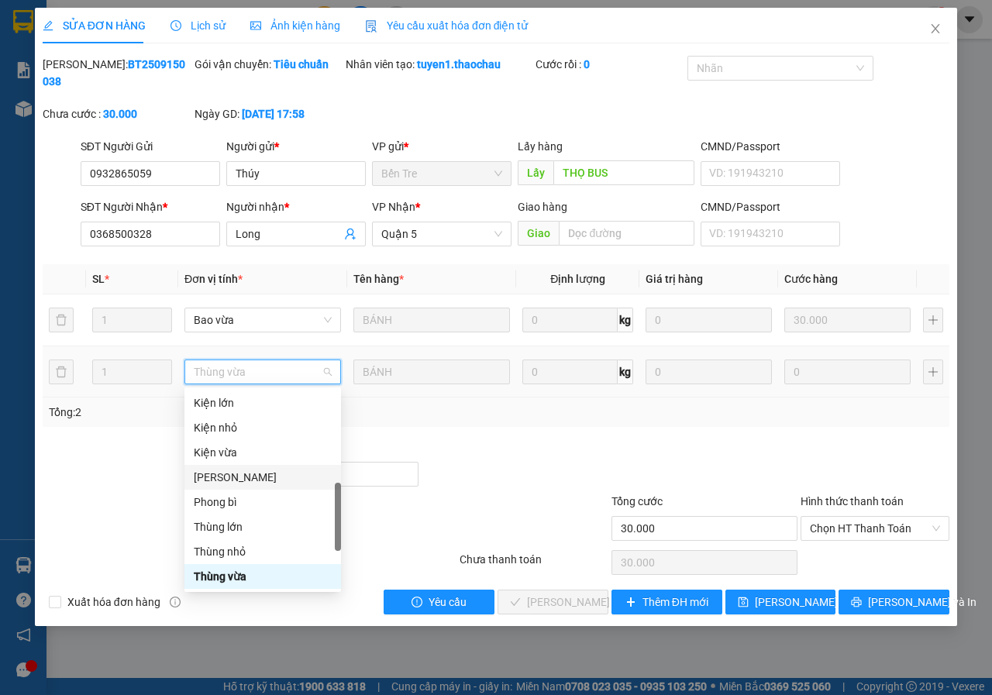
scroll to position [521, 0]
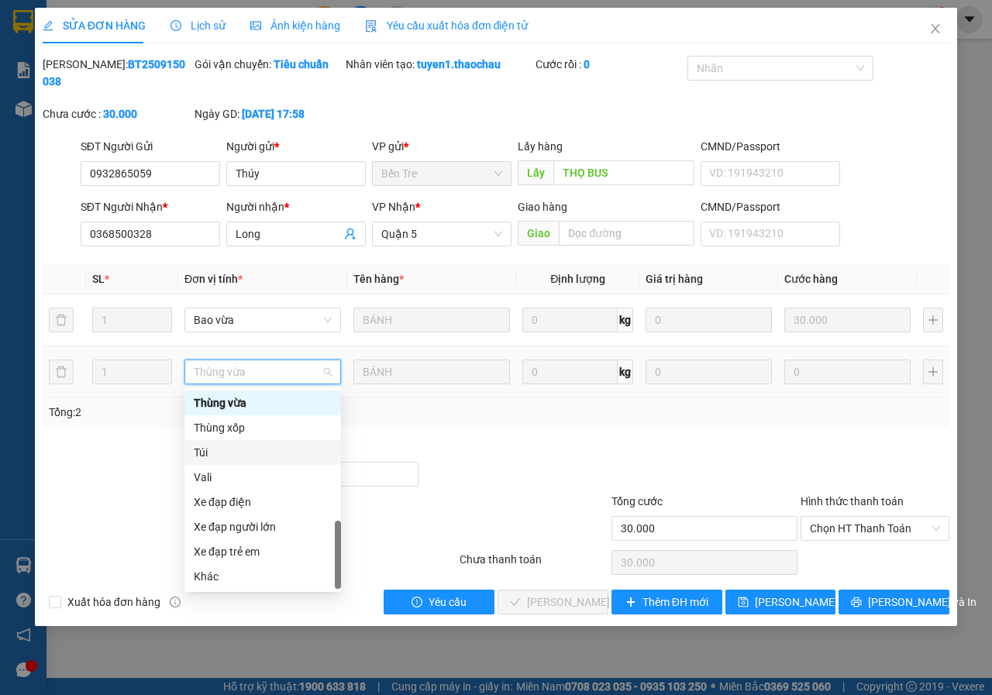
click at [235, 449] on div "Túi" at bounding box center [263, 452] width 138 height 17
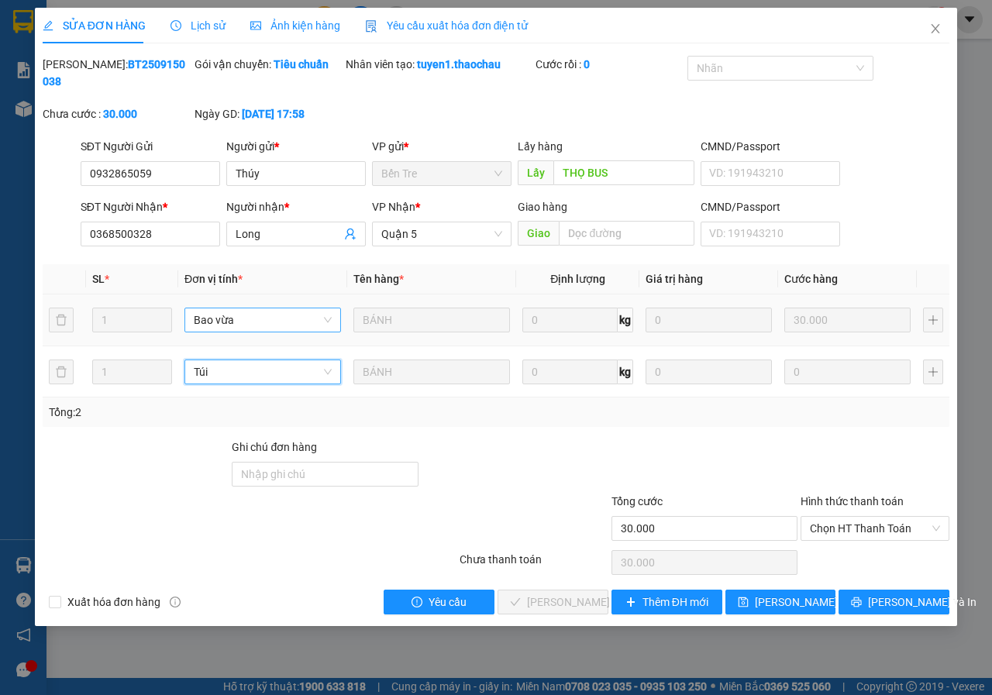
click at [271, 318] on span "Bao vừa" at bounding box center [263, 319] width 138 height 23
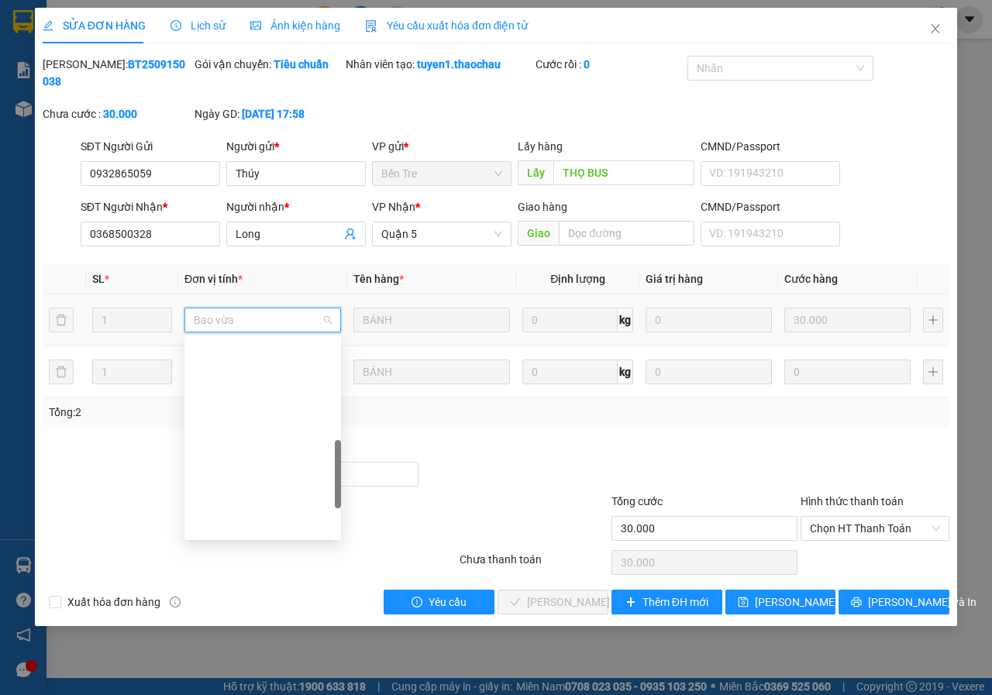
scroll to position [387, 0]
click at [234, 534] on div "Túi" at bounding box center [263, 533] width 138 height 17
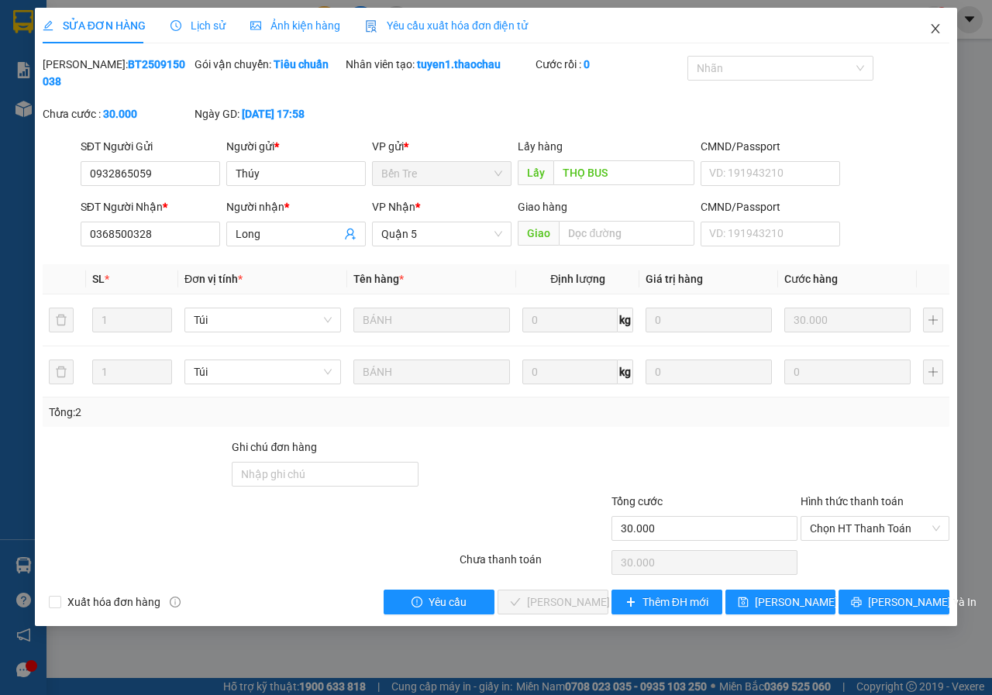
click at [931, 28] on icon "close" at bounding box center [935, 28] width 12 height 12
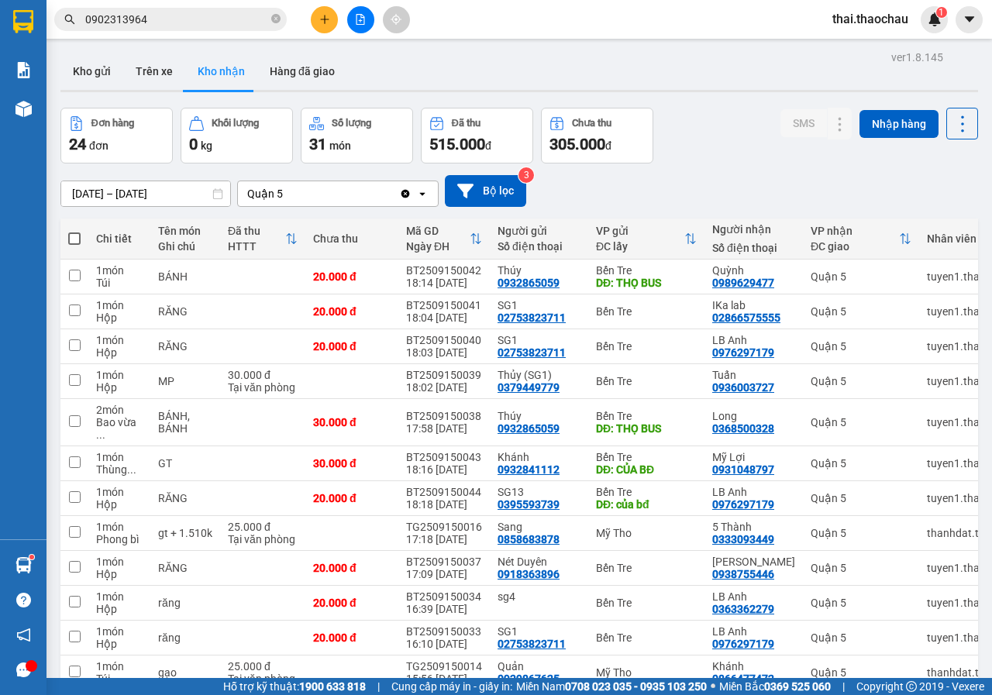
click at [218, 22] on input "0902313964" at bounding box center [176, 19] width 183 height 17
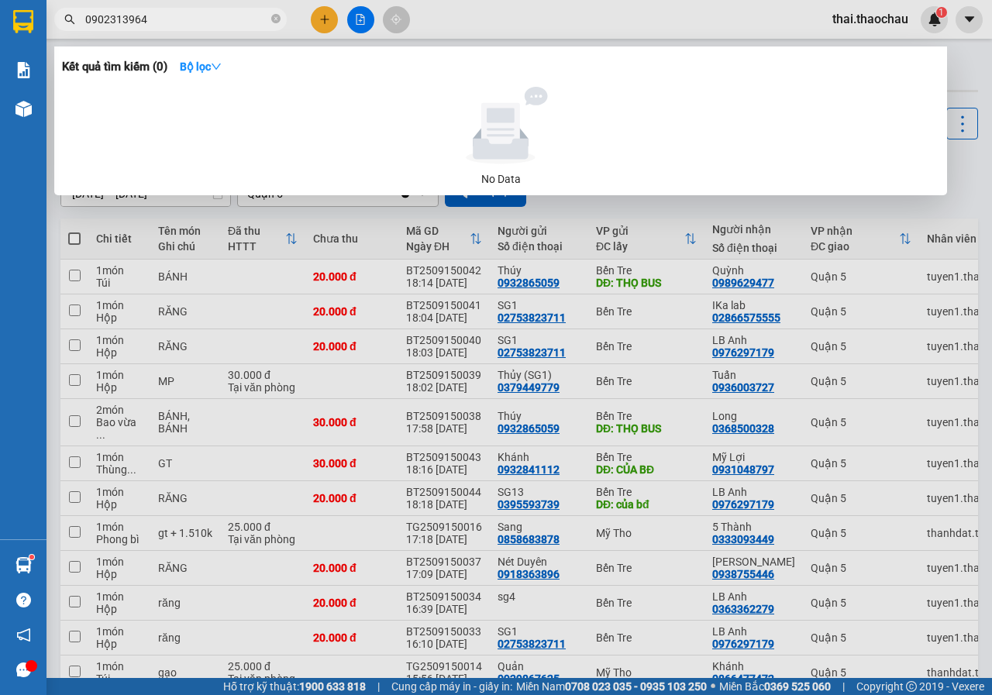
click at [218, 22] on input "0902313964" at bounding box center [176, 19] width 183 height 17
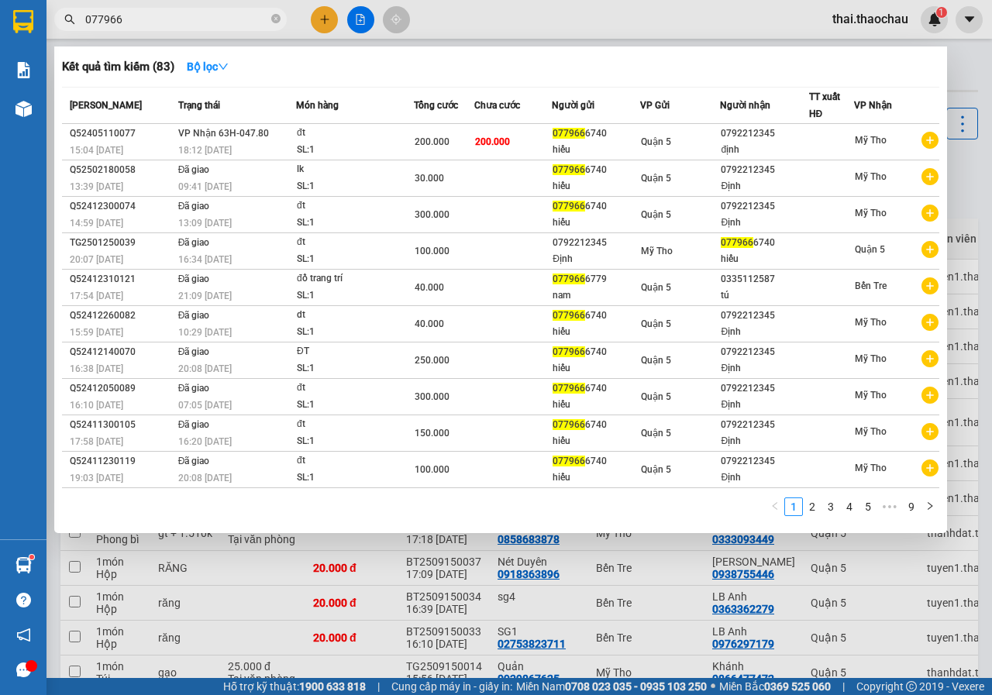
type input "0779664"
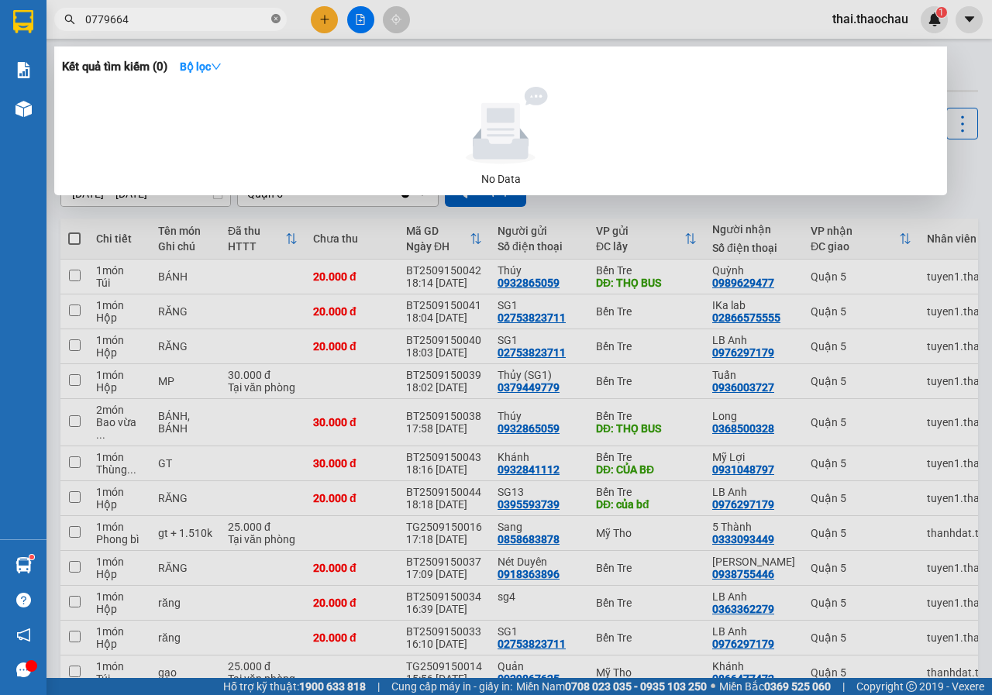
click at [275, 23] on icon "close-circle" at bounding box center [275, 18] width 9 height 9
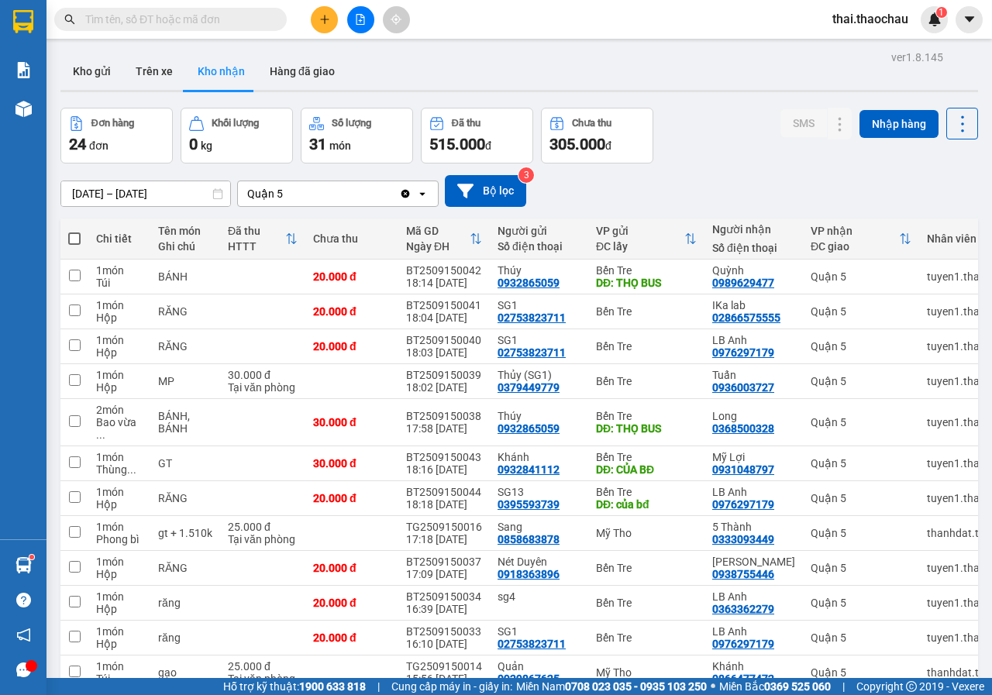
click at [240, 23] on input "text" at bounding box center [176, 19] width 183 height 17
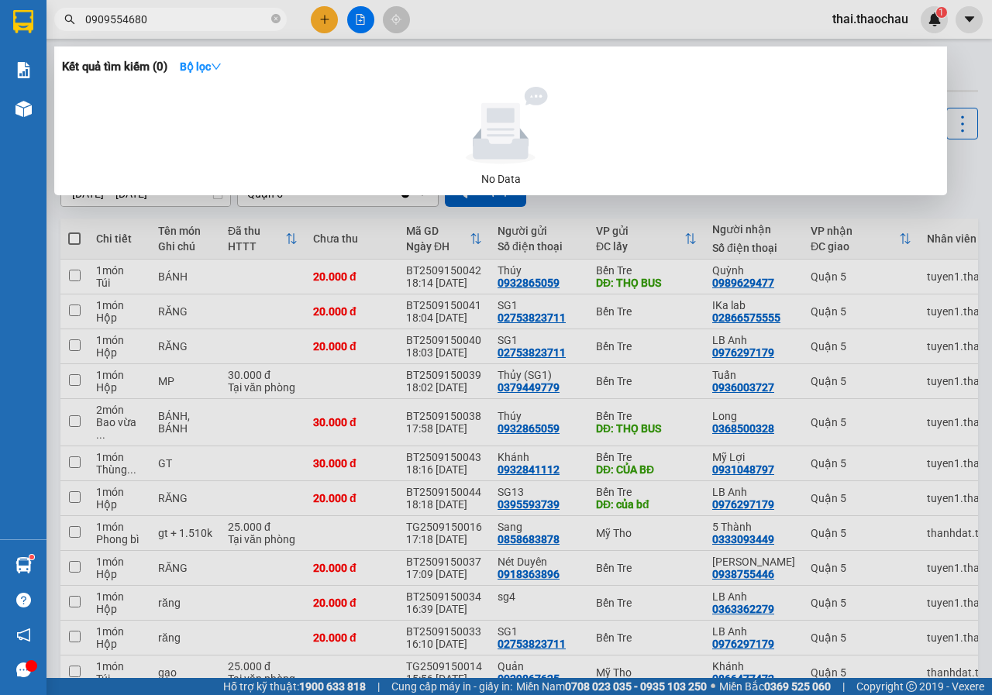
click at [126, 19] on input "0909554680" at bounding box center [176, 19] width 183 height 17
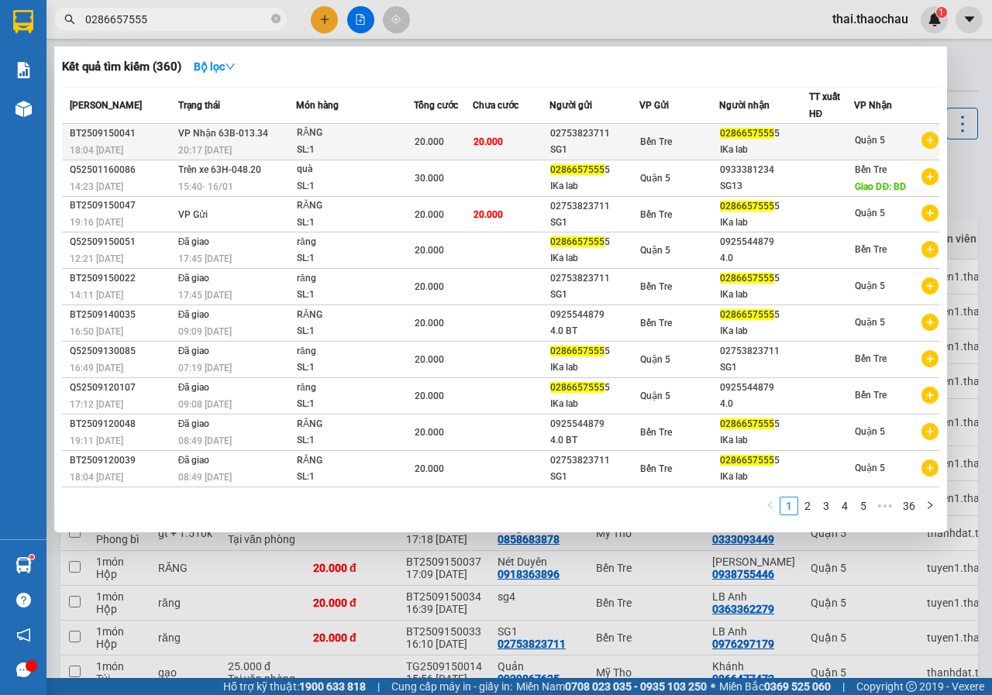
type input "0286657555"
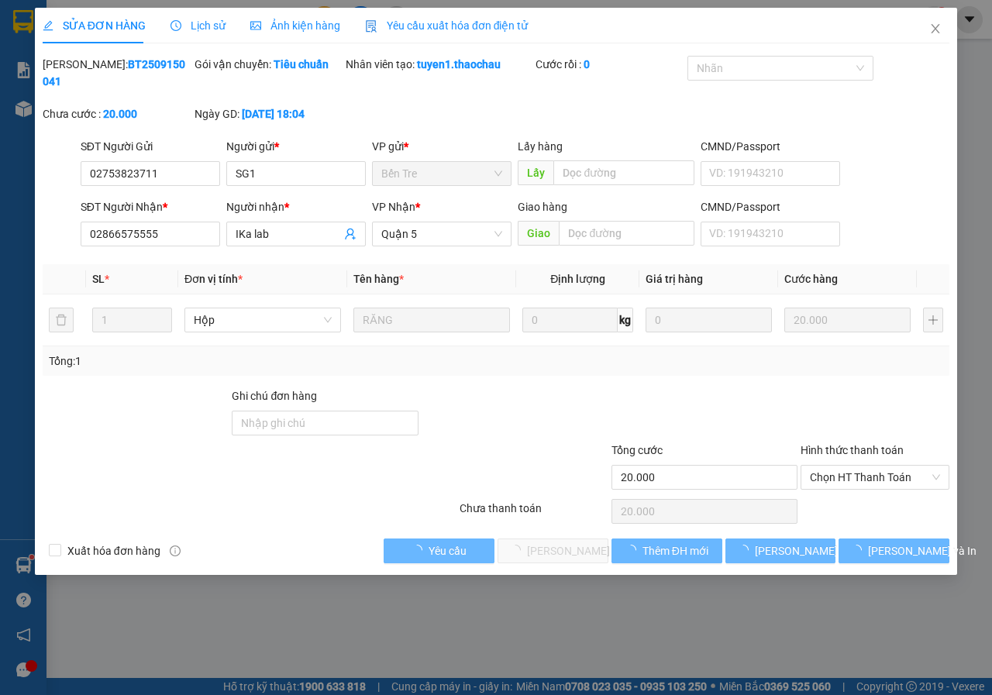
type input "02753823711"
type input "SG1"
type input "02866575555"
type input "IKa lab"
type input "20.000"
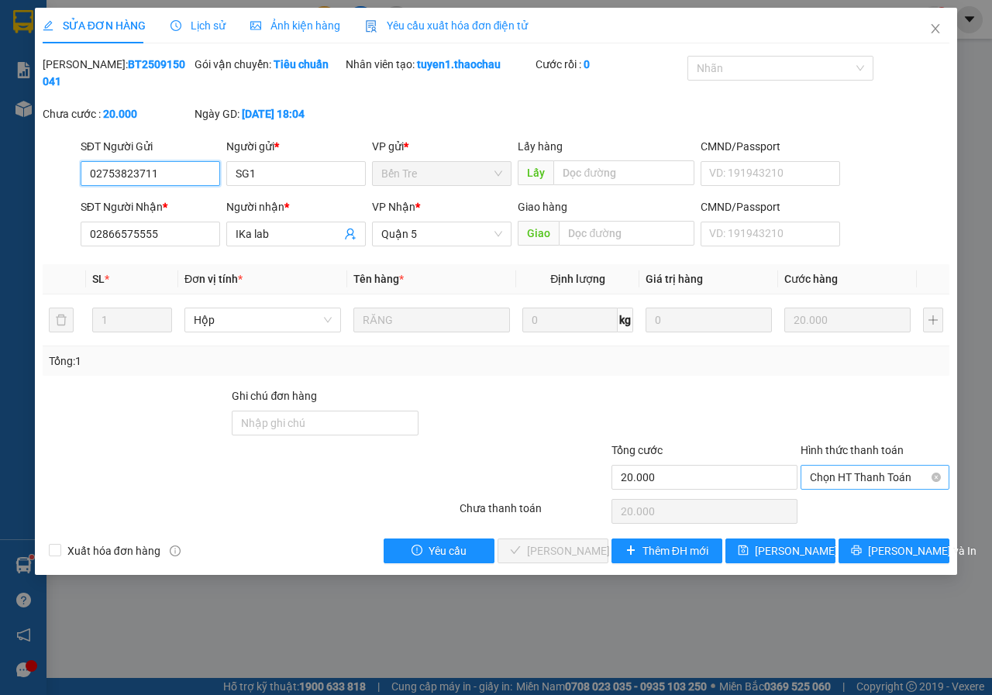
click at [900, 480] on span "Chọn HT Thanh Toán" at bounding box center [875, 477] width 130 height 23
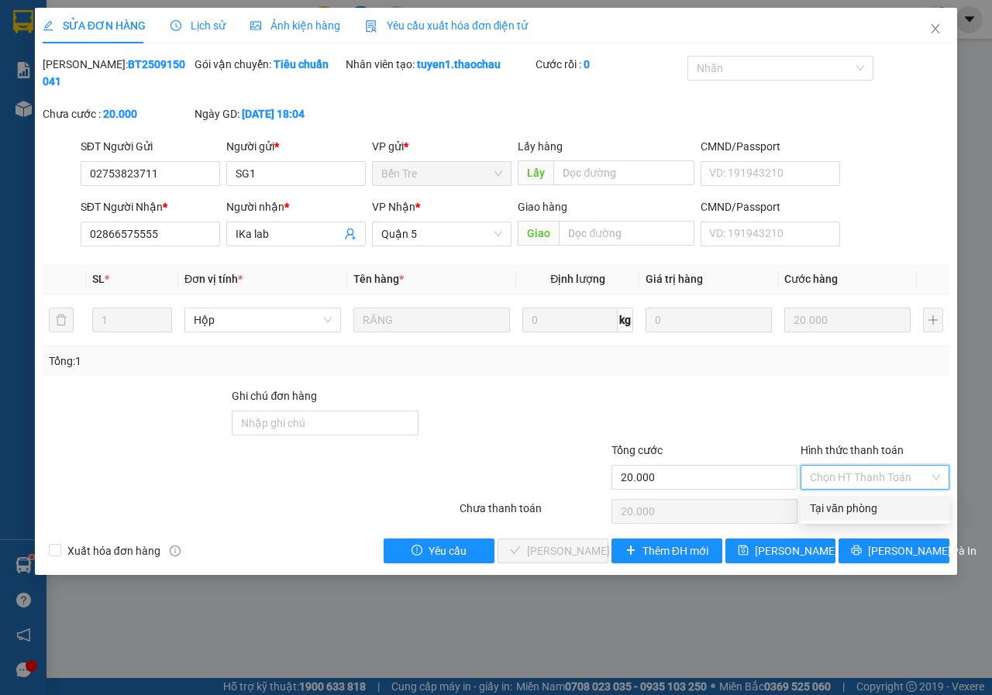
click at [872, 511] on div "Tại văn phòng" at bounding box center [875, 508] width 130 height 17
type input "0"
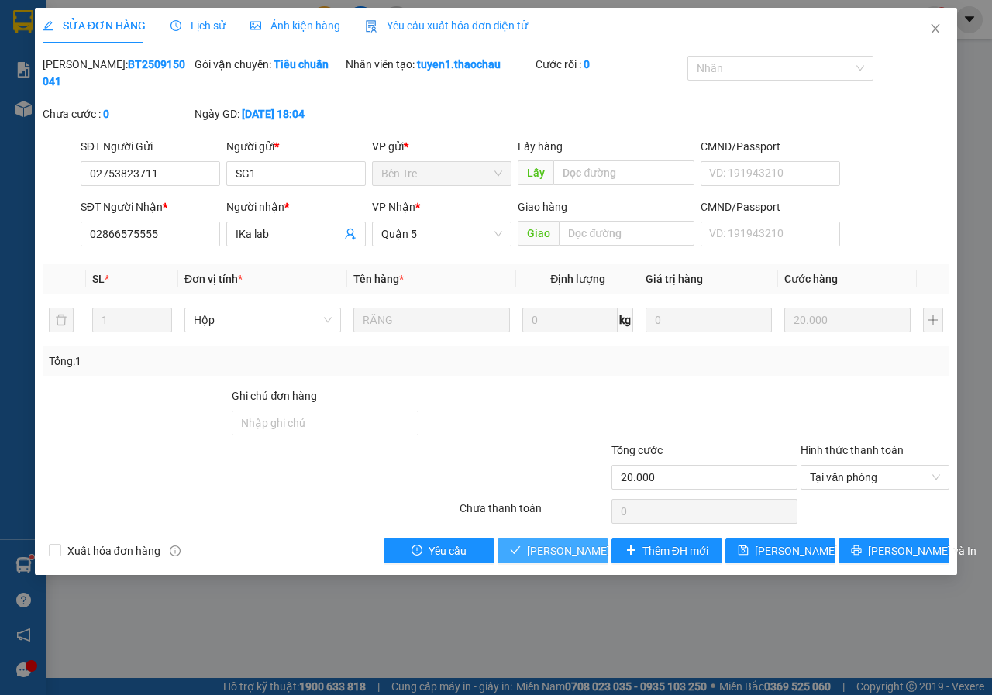
click at [573, 558] on span "[PERSON_NAME] và Giao hàng" at bounding box center [601, 550] width 149 height 17
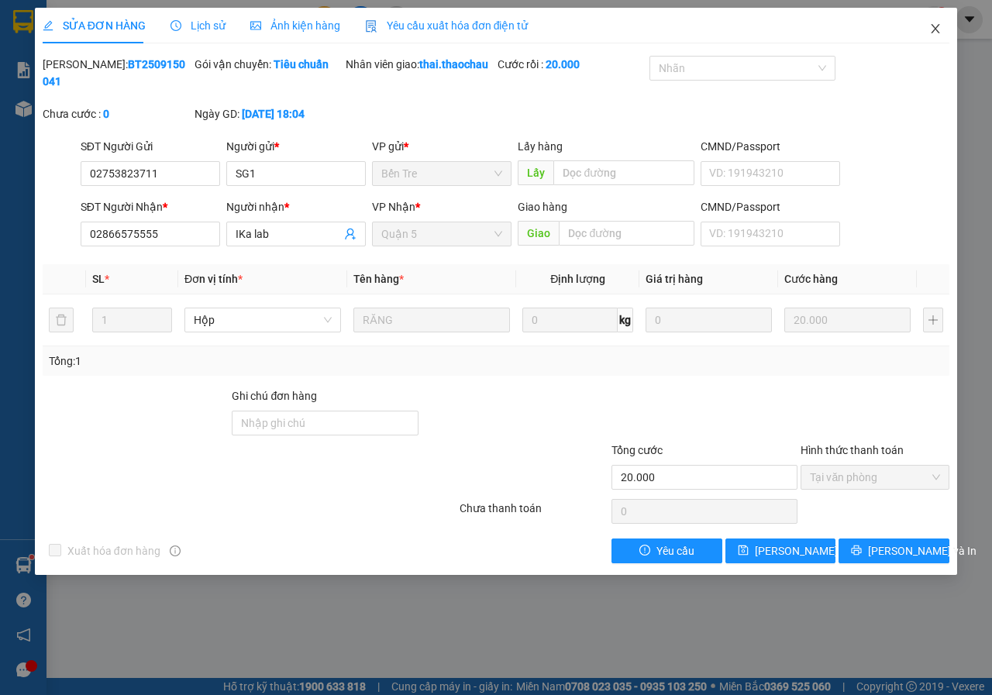
click at [936, 29] on icon "close" at bounding box center [935, 28] width 9 height 9
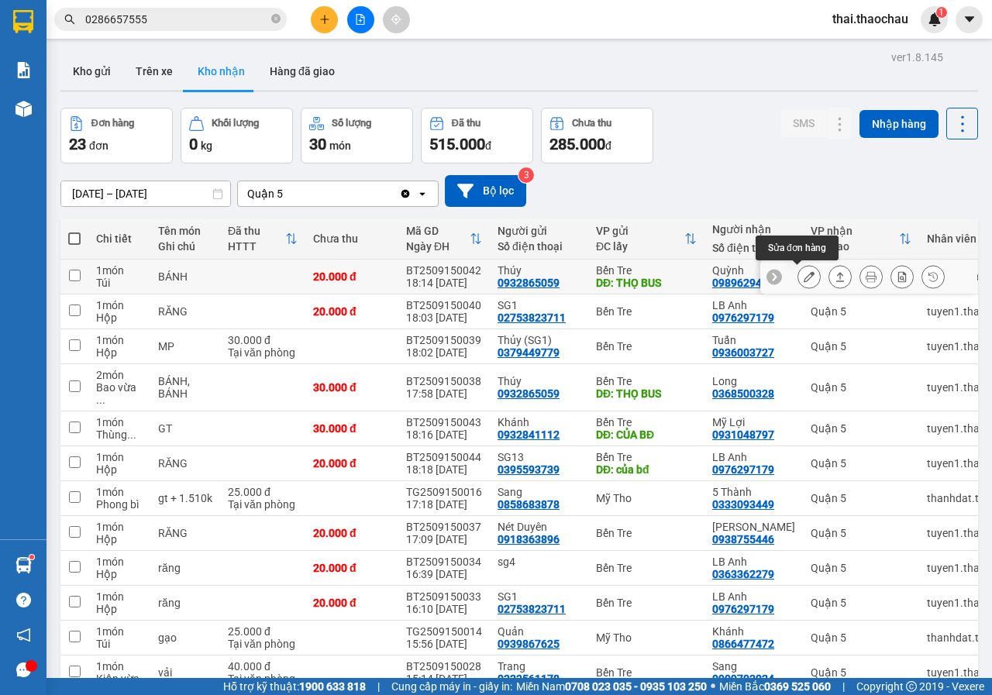
click at [803, 271] on icon at bounding box center [808, 276] width 11 height 11
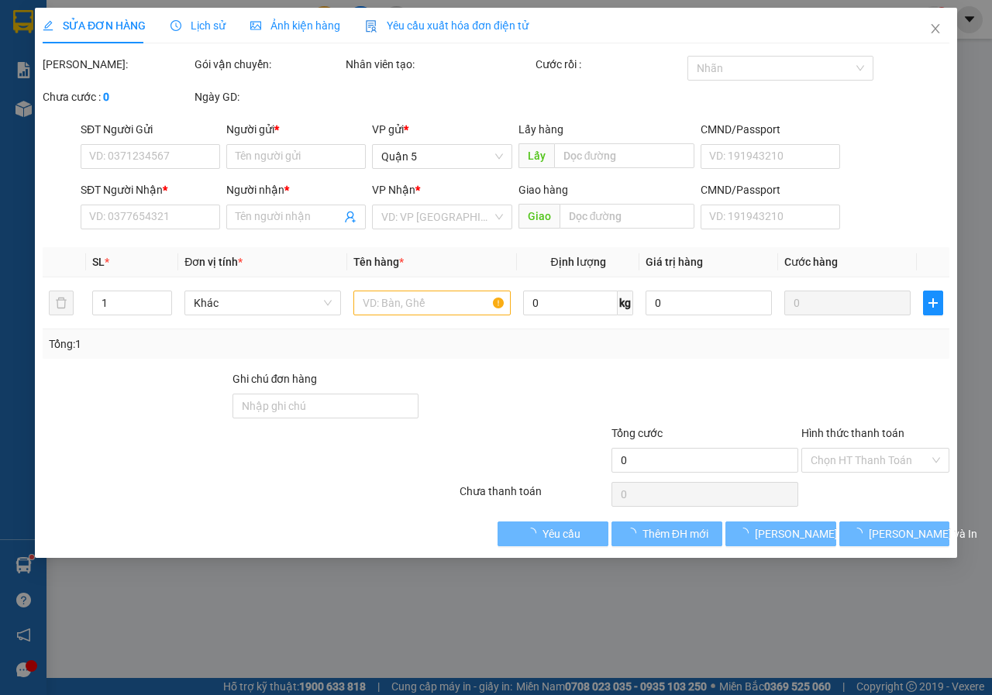
type input "0932865059"
type input "Thúy"
type input "THỌ BUS"
type input "0989629477"
type input "Quỳnh"
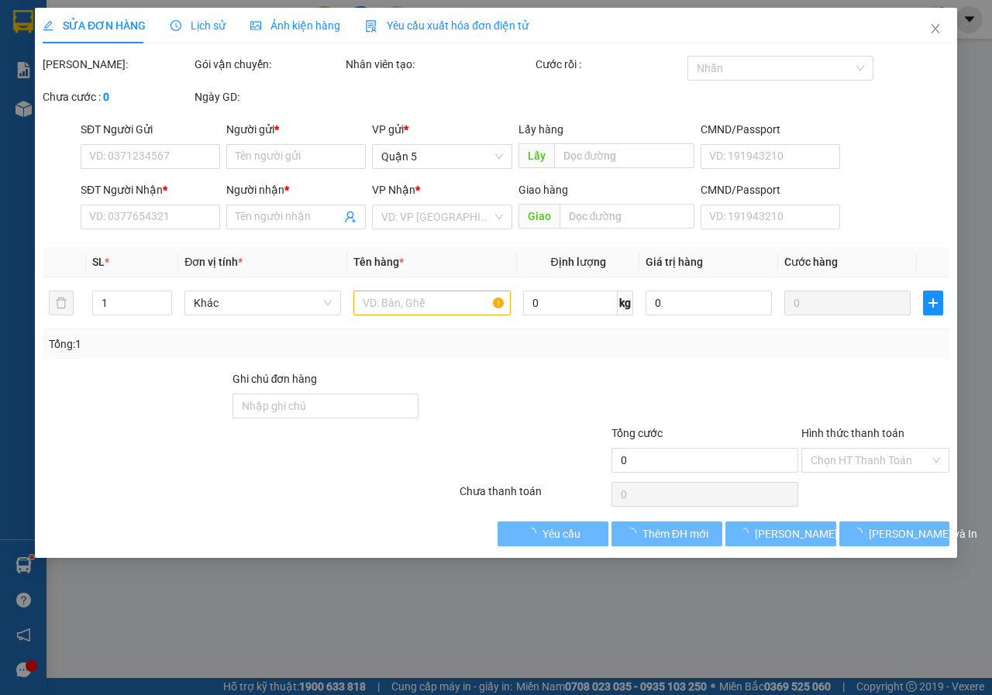
type input "20.000"
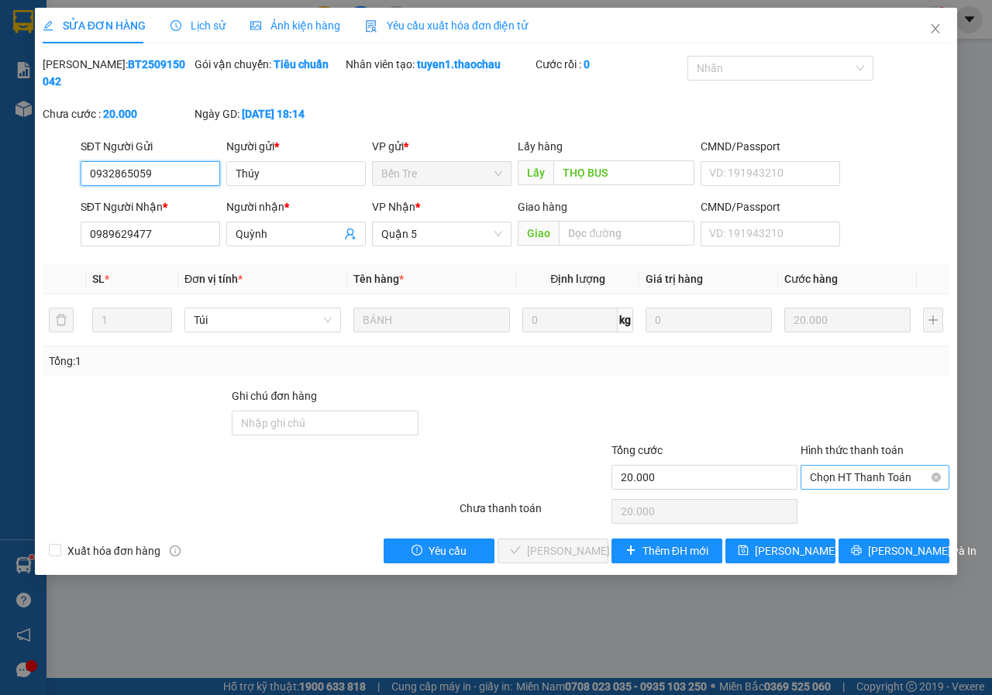
click at [868, 485] on span "Chọn HT Thanh Toán" at bounding box center [875, 477] width 130 height 23
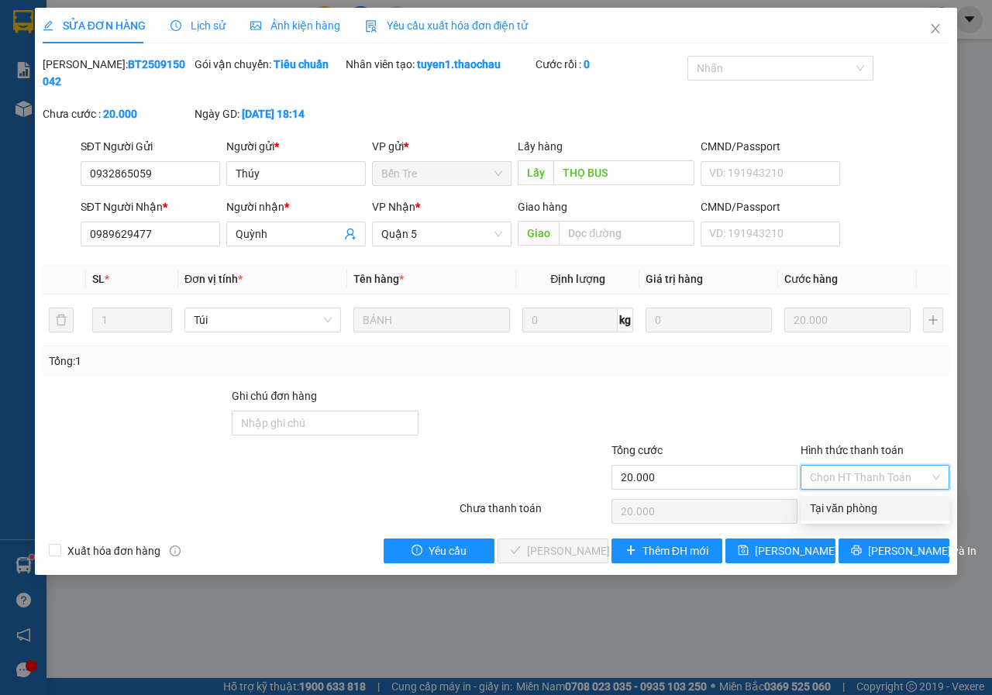
click at [845, 506] on div "Tại văn phòng" at bounding box center [875, 508] width 130 height 17
type input "0"
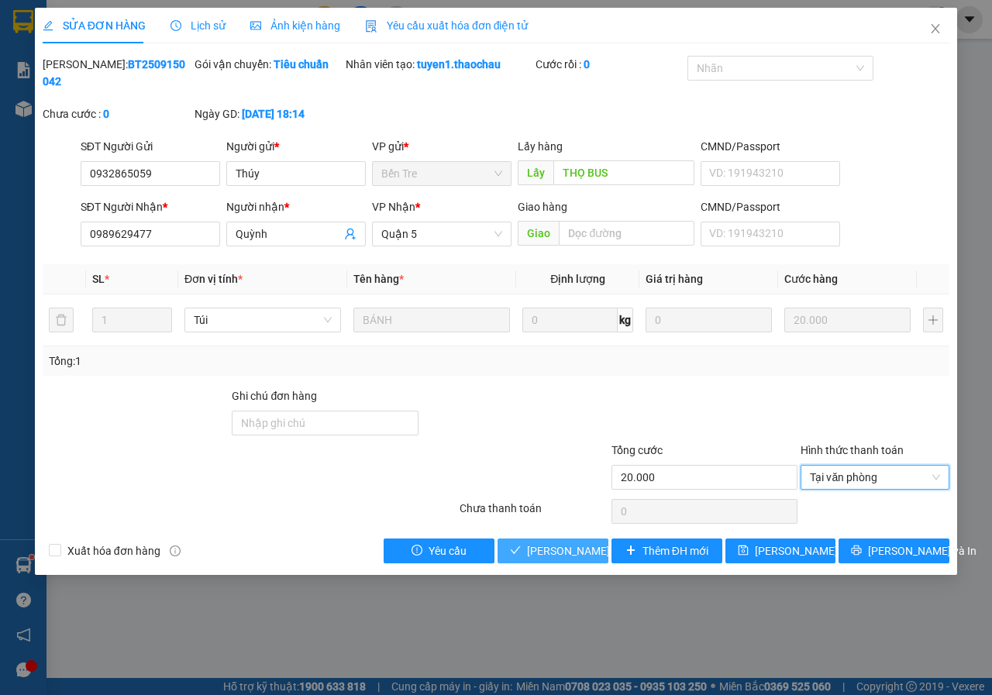
click at [547, 545] on span "[PERSON_NAME] và Giao hàng" at bounding box center [601, 550] width 149 height 17
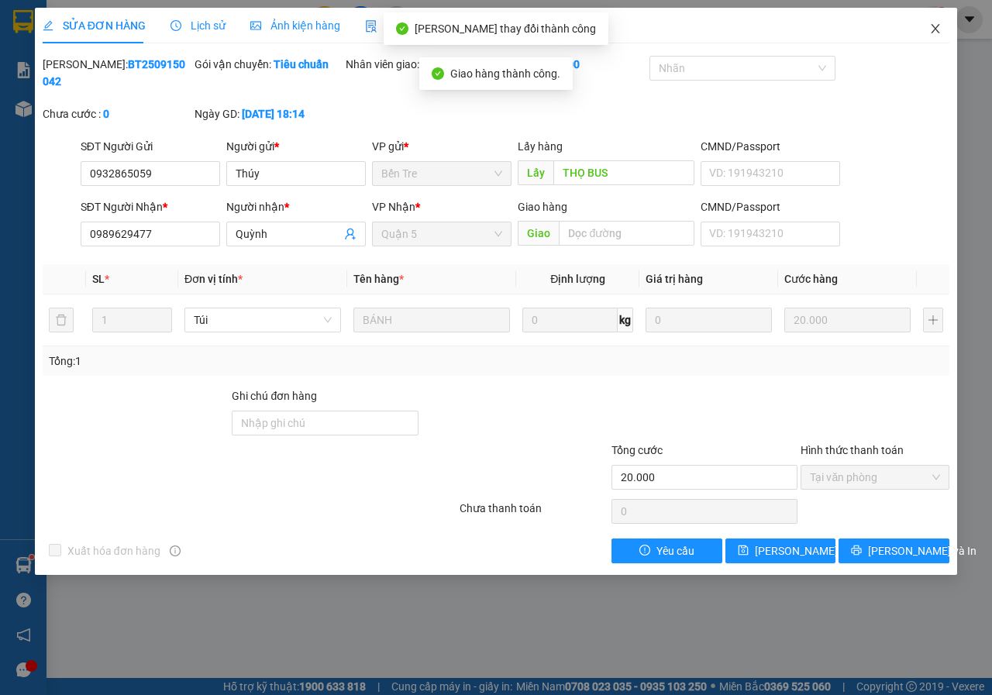
drag, startPoint x: 933, startPoint y: 23, endPoint x: 964, endPoint y: 4, distance: 37.2
click at [932, 23] on icon "close" at bounding box center [935, 28] width 12 height 12
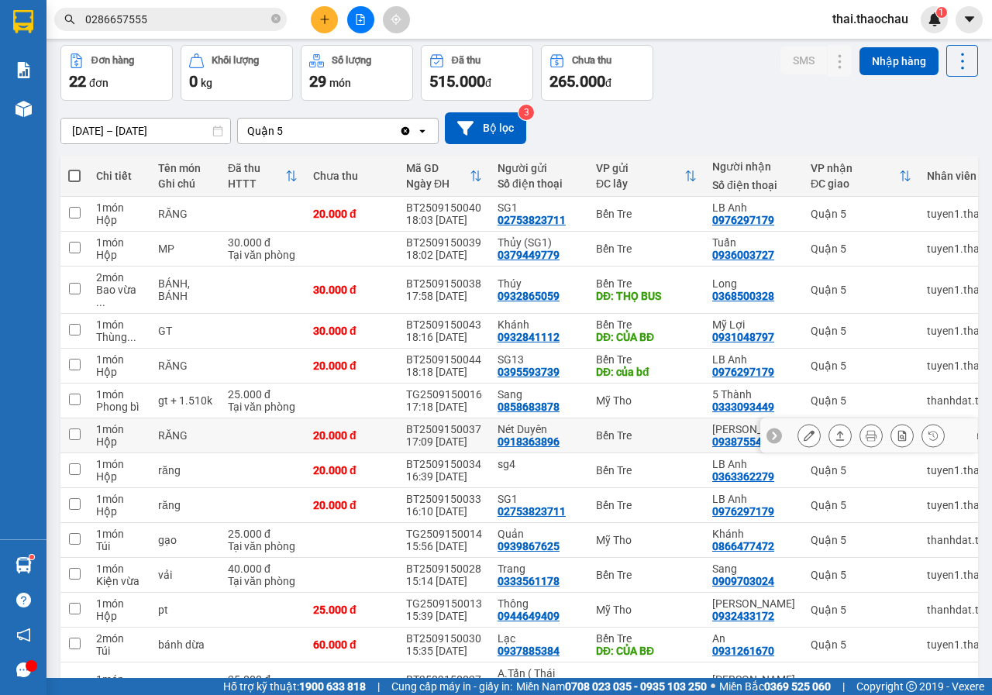
scroll to position [155, 0]
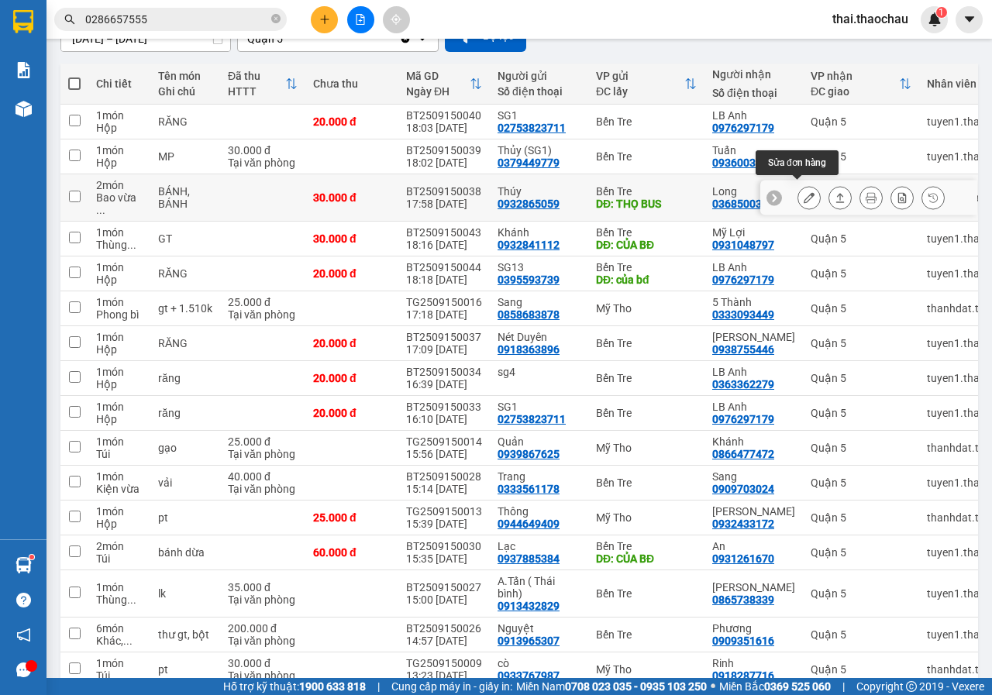
click at [806, 186] on button at bounding box center [809, 197] width 22 height 27
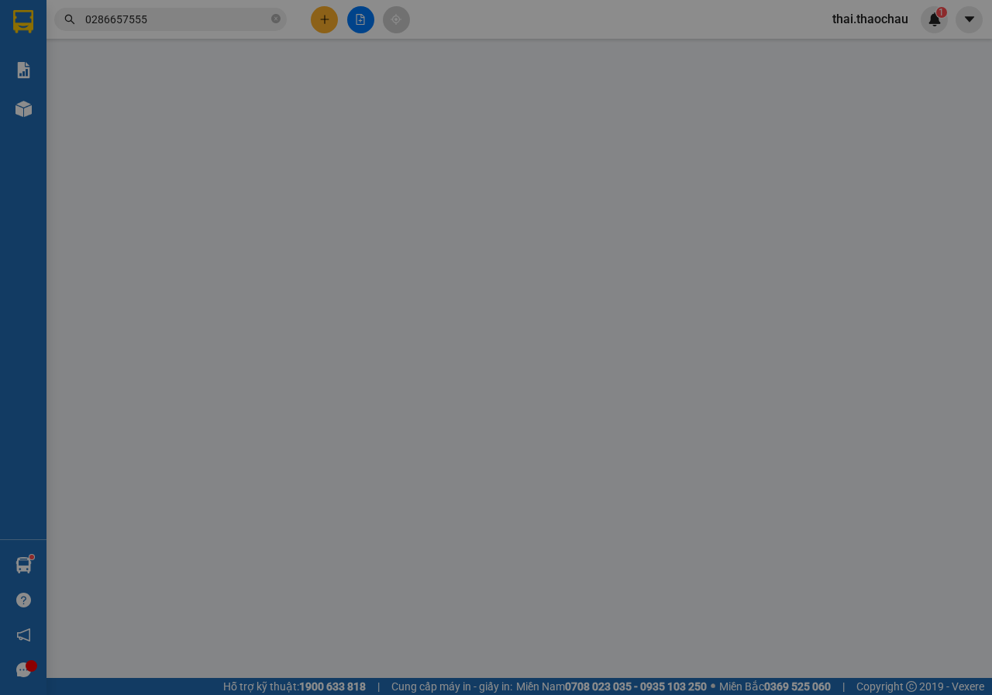
type input "0932865059"
type input "Thúy"
type input "THỌ BUS"
type input "0368500328"
type input "Long"
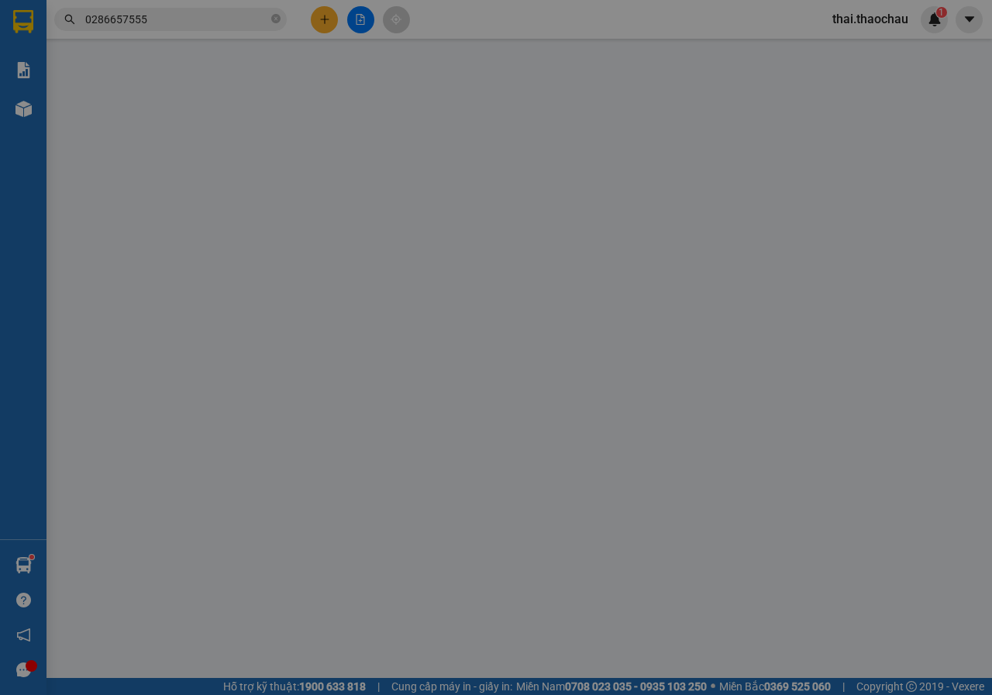
type input "30.000"
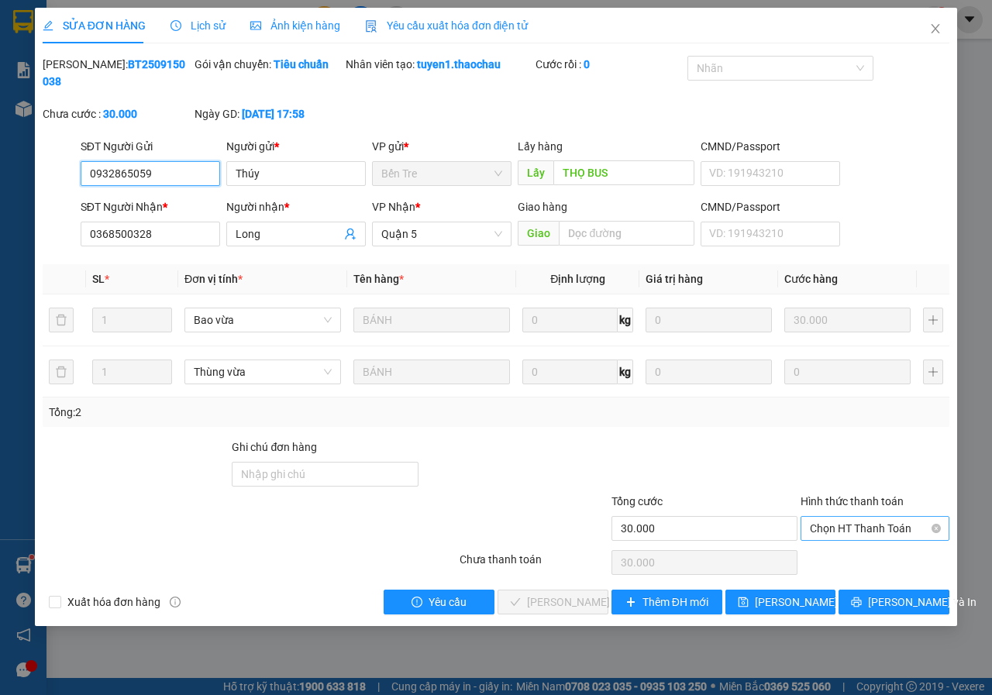
click at [872, 521] on span "Chọn HT Thanh Toán" at bounding box center [875, 528] width 130 height 23
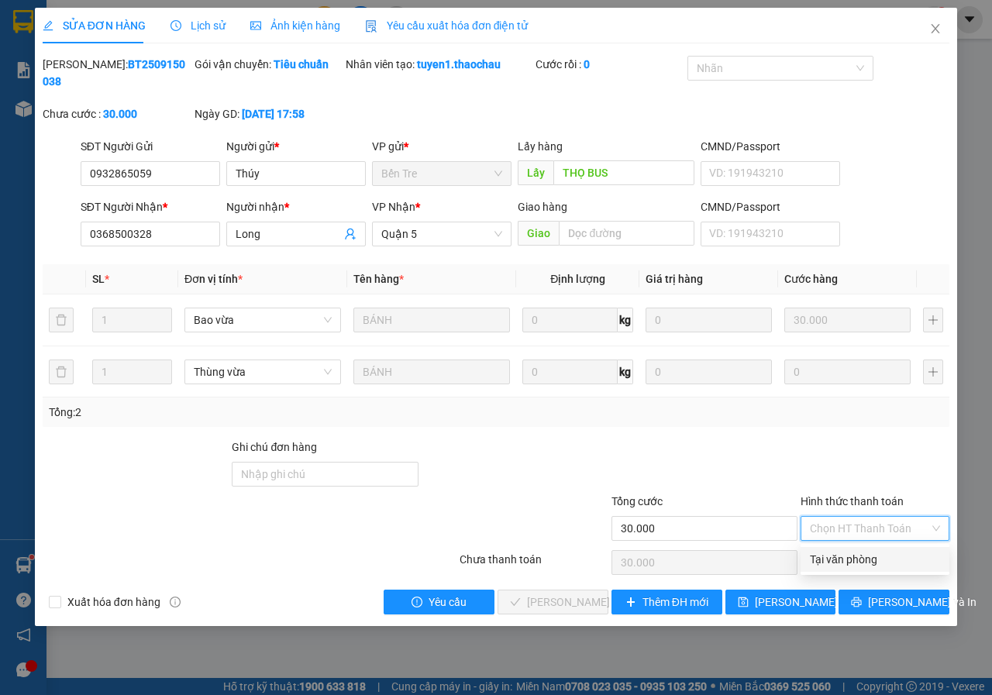
click at [843, 556] on div "Tại văn phòng" at bounding box center [875, 559] width 130 height 17
type input "0"
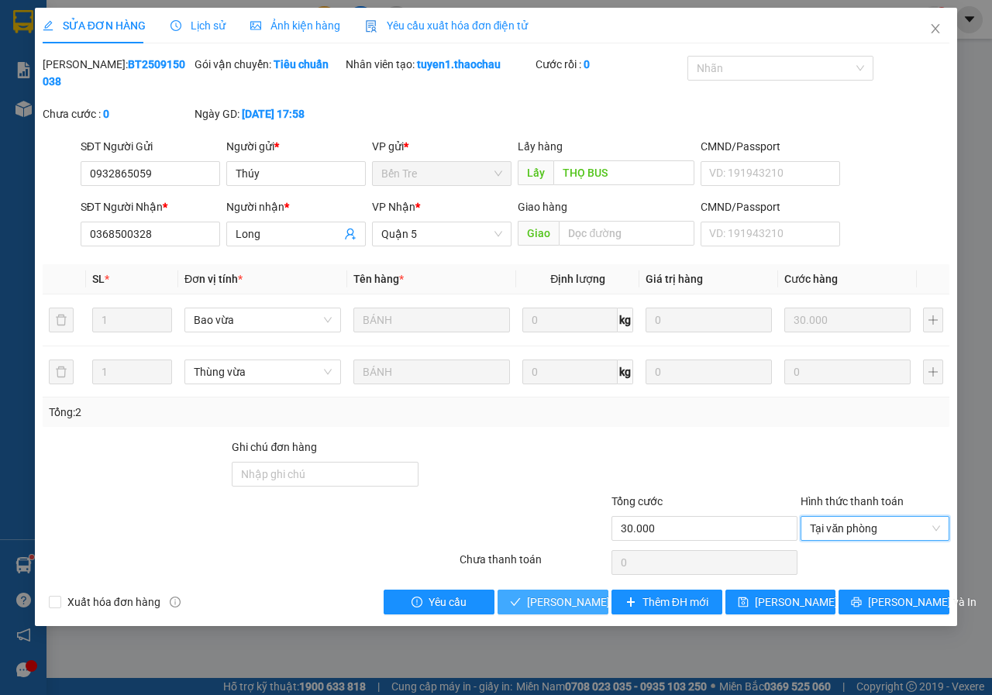
click at [549, 608] on span "[PERSON_NAME] và Giao hàng" at bounding box center [601, 601] width 149 height 17
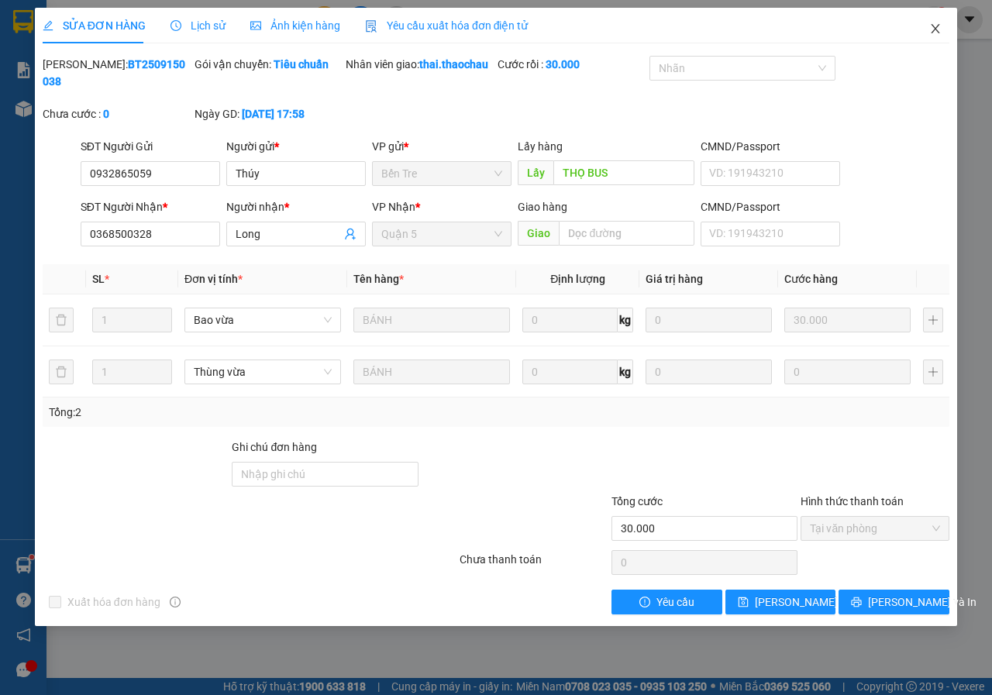
click at [935, 29] on icon "close" at bounding box center [935, 28] width 9 height 9
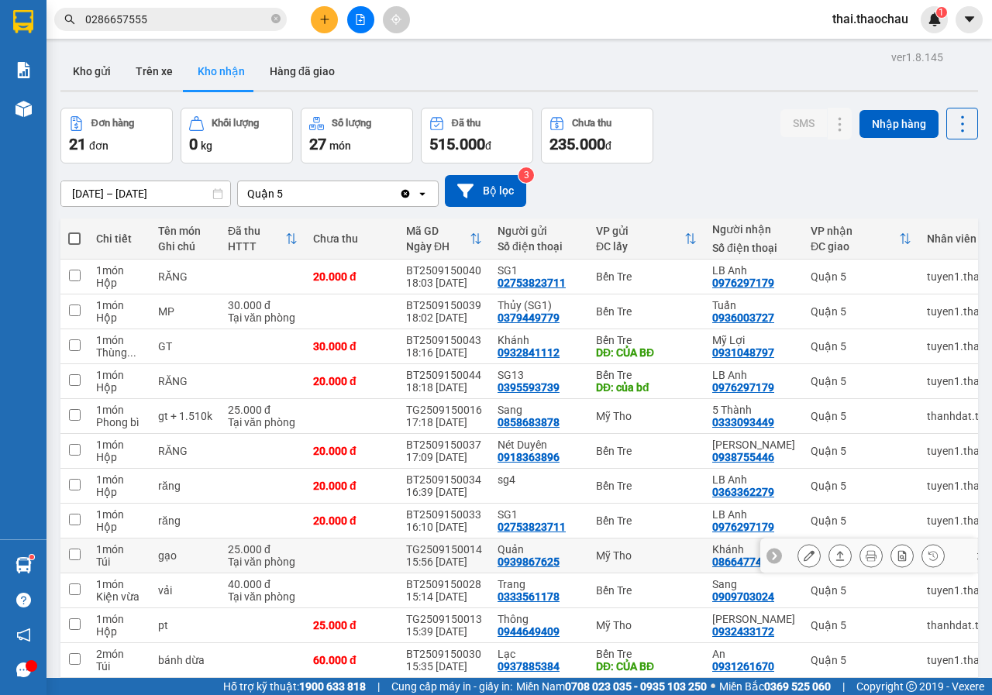
scroll to position [77, 0]
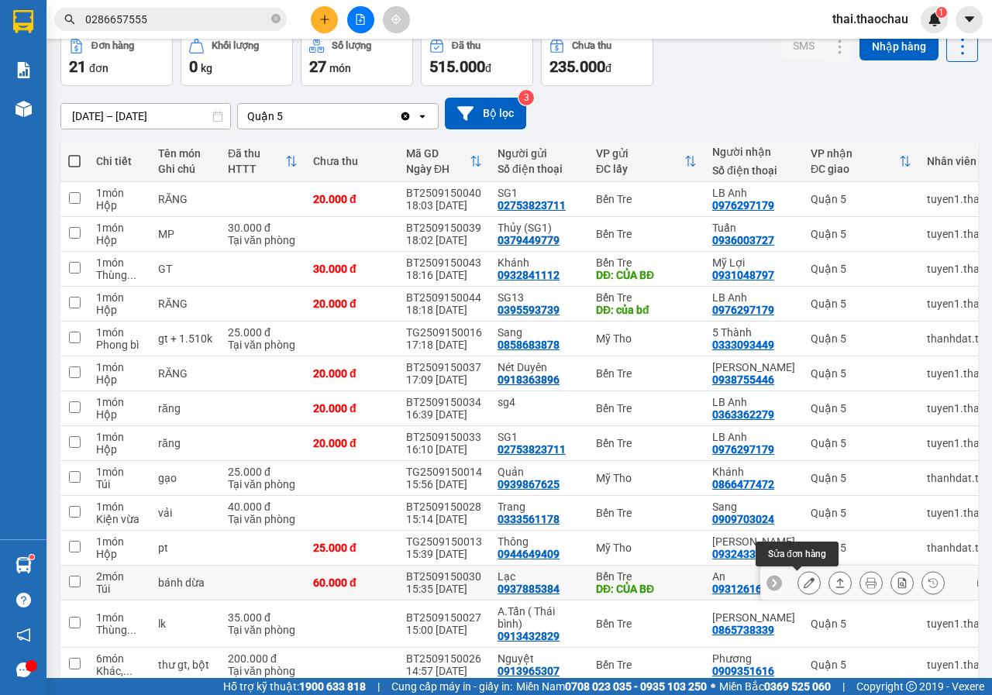
click at [803, 583] on icon at bounding box center [808, 582] width 11 height 11
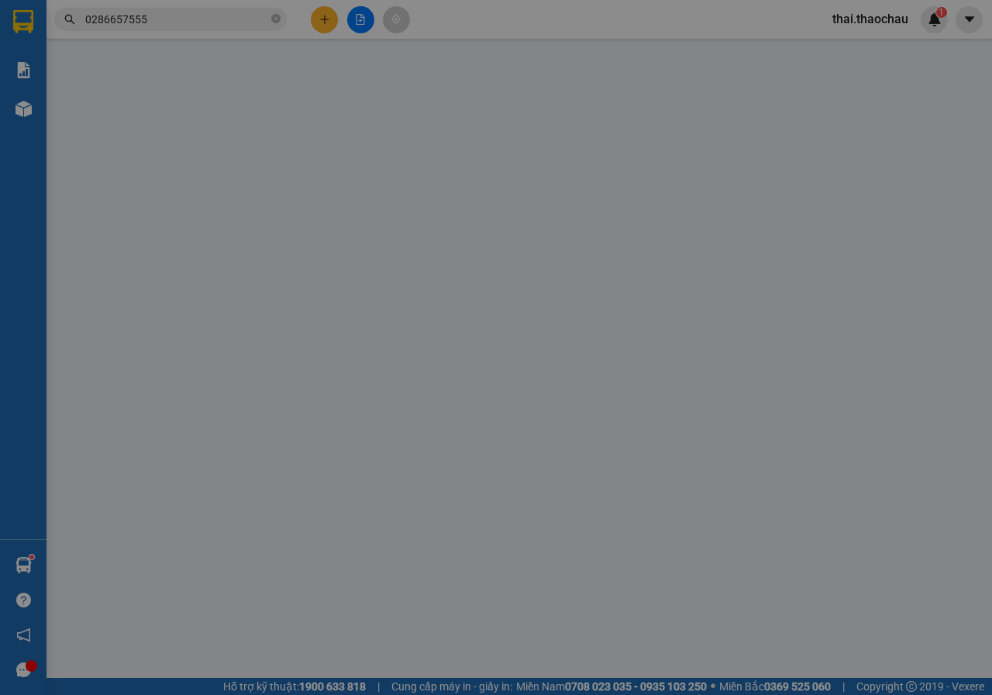
type input "0937885384"
type input "Lạc"
type input "CỦA BĐ"
type input "0931261670"
type input "An"
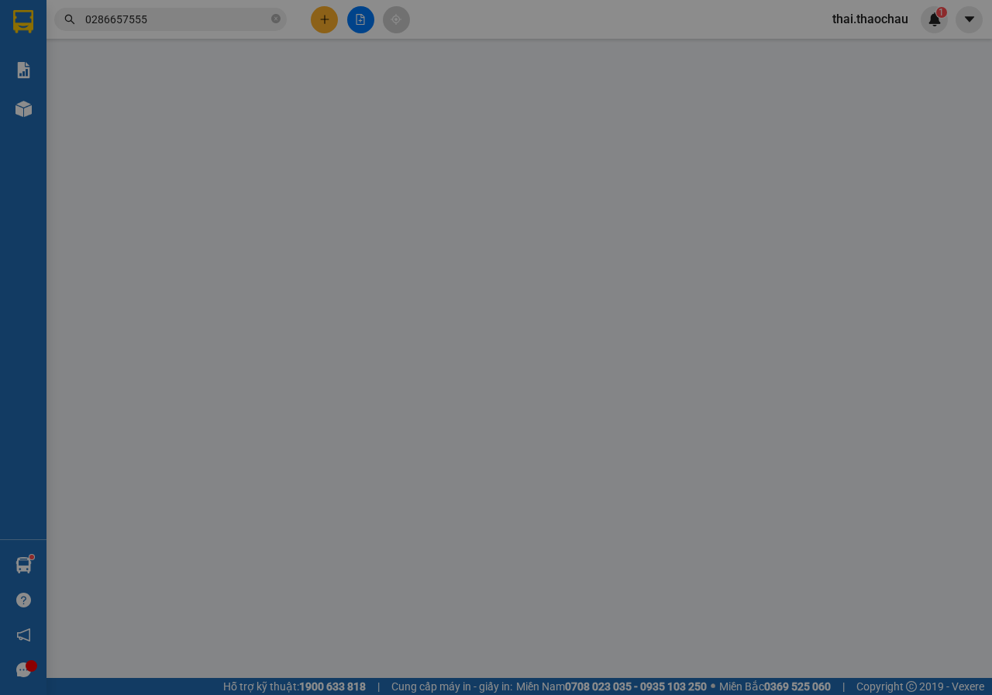
type input "60.000"
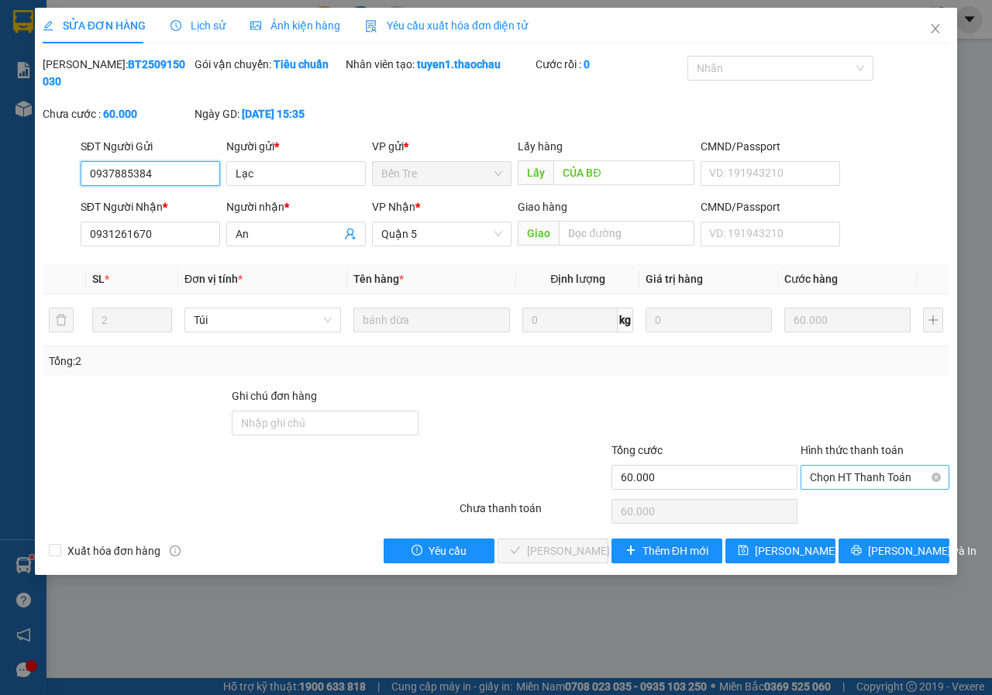
drag, startPoint x: 848, startPoint y: 471, endPoint x: 849, endPoint y: 492, distance: 20.9
click at [849, 473] on span "Chọn HT Thanh Toán" at bounding box center [875, 477] width 130 height 23
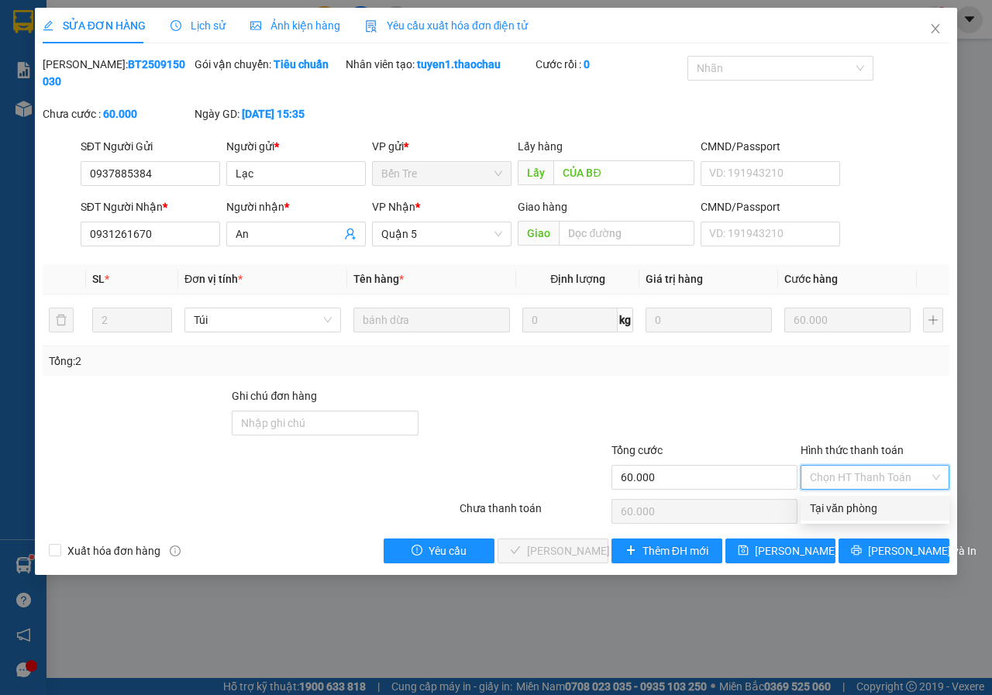
click at [854, 511] on div "Tại văn phòng" at bounding box center [875, 508] width 130 height 17
type input "0"
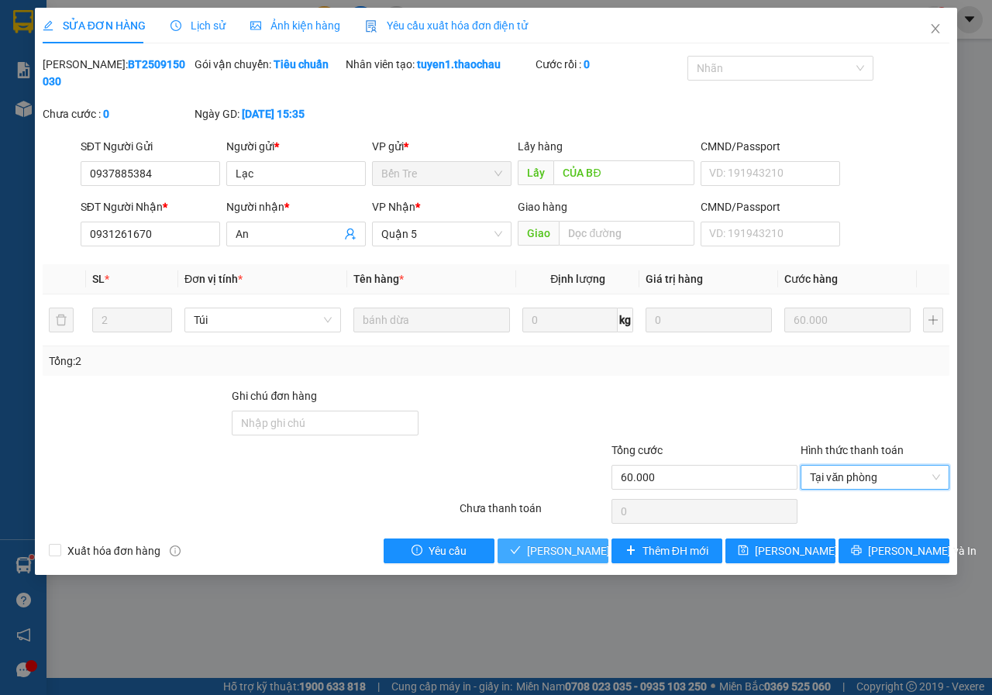
click at [584, 553] on span "[PERSON_NAME] và Giao hàng" at bounding box center [601, 550] width 149 height 17
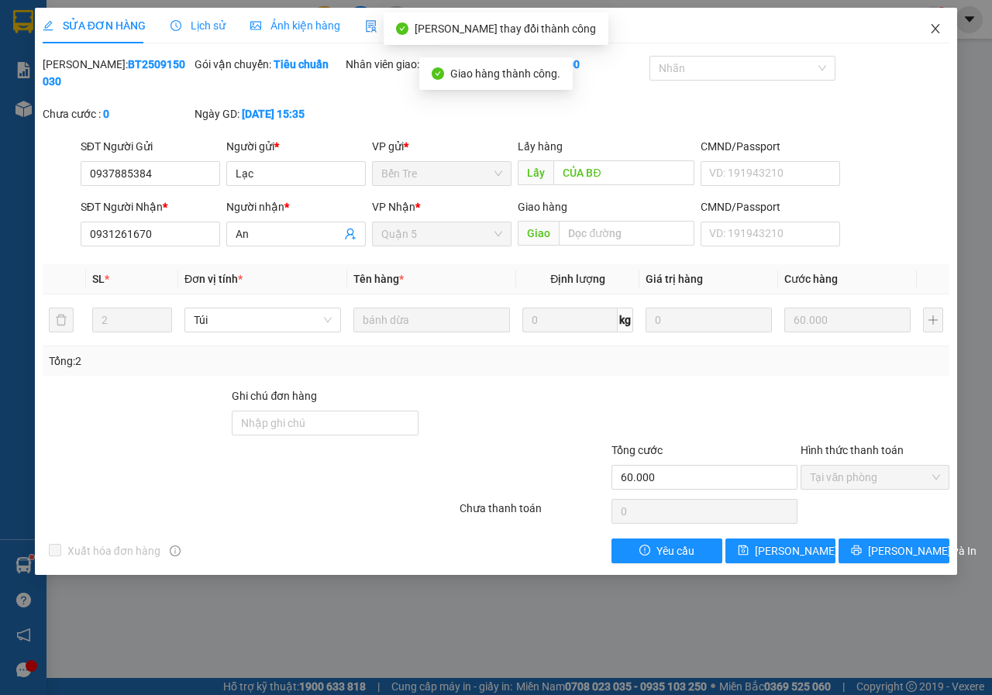
click at [937, 34] on icon "close" at bounding box center [935, 28] width 12 height 12
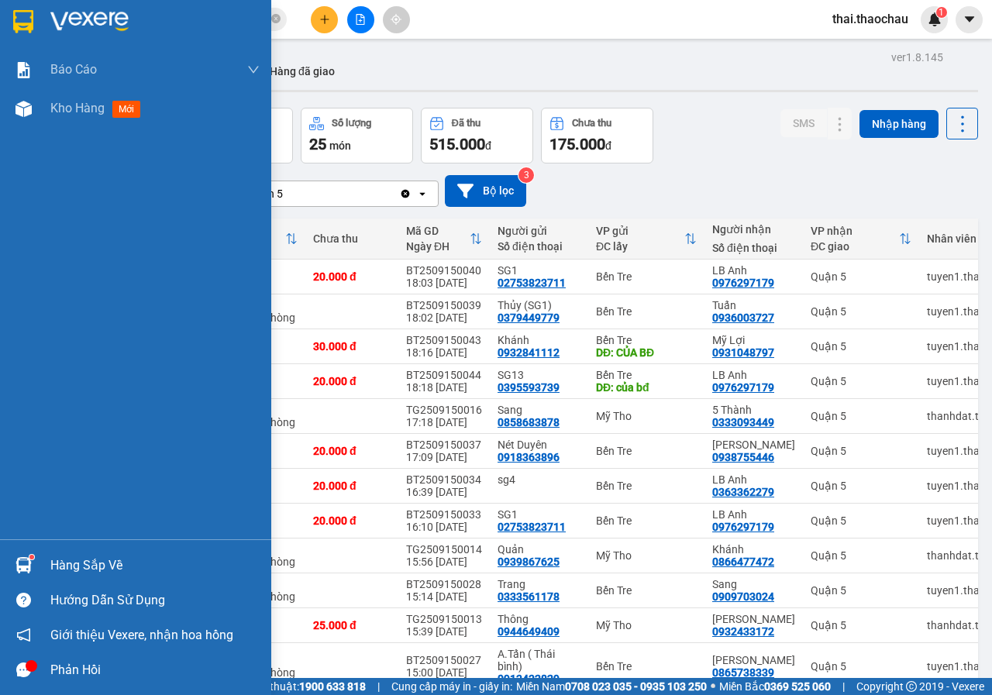
click at [41, 569] on div "Hàng sắp về" at bounding box center [135, 565] width 271 height 35
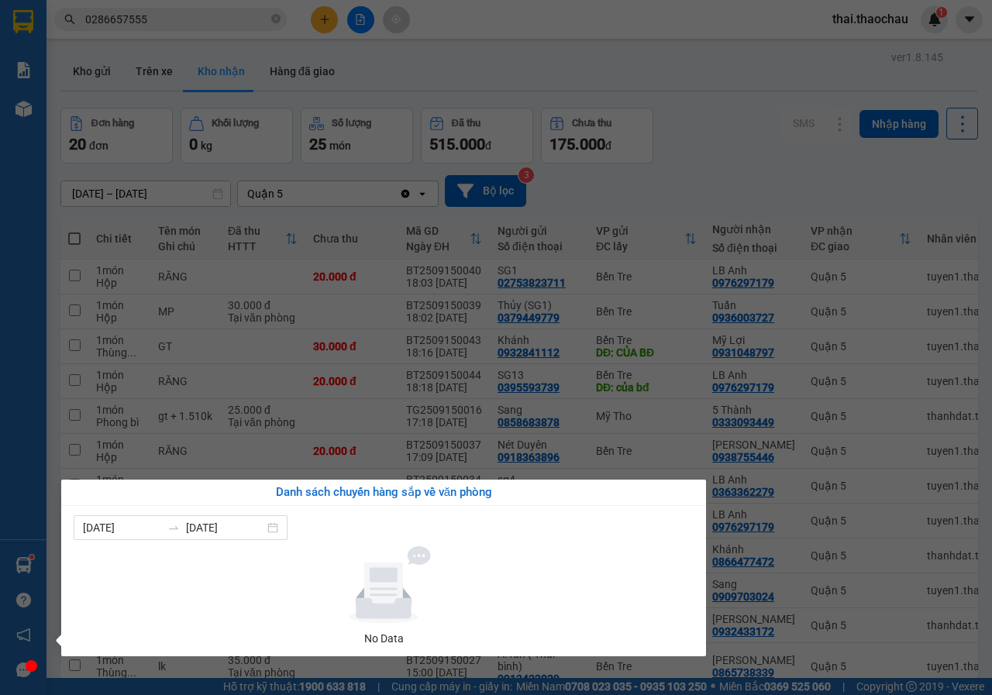
click at [819, 205] on section "Kết quả tìm kiếm ( 360 ) Bộ lọc Mã ĐH Trạng thái Món hàng Tổng cước Chưa cước N…" at bounding box center [496, 347] width 992 height 695
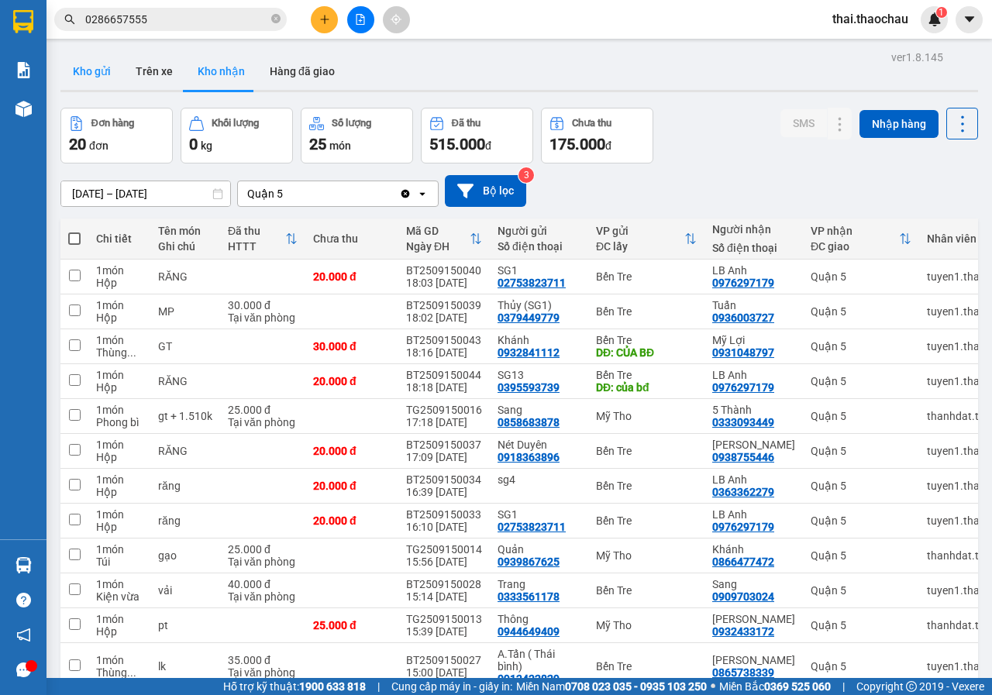
click at [77, 64] on button "Kho gửi" at bounding box center [91, 71] width 63 height 37
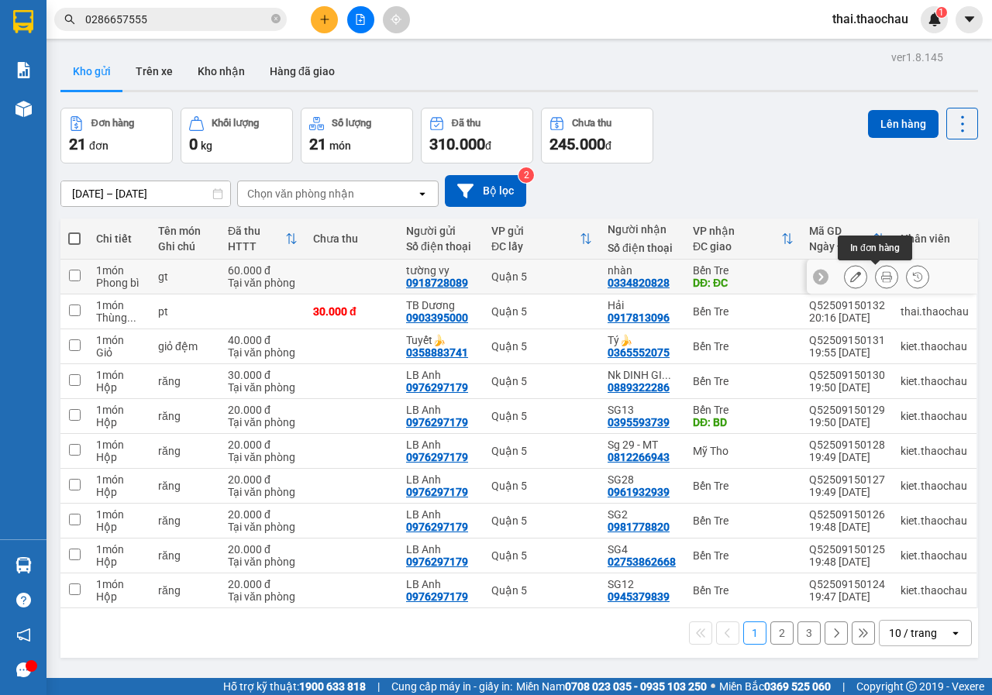
click at [881, 281] on icon at bounding box center [886, 276] width 11 height 11
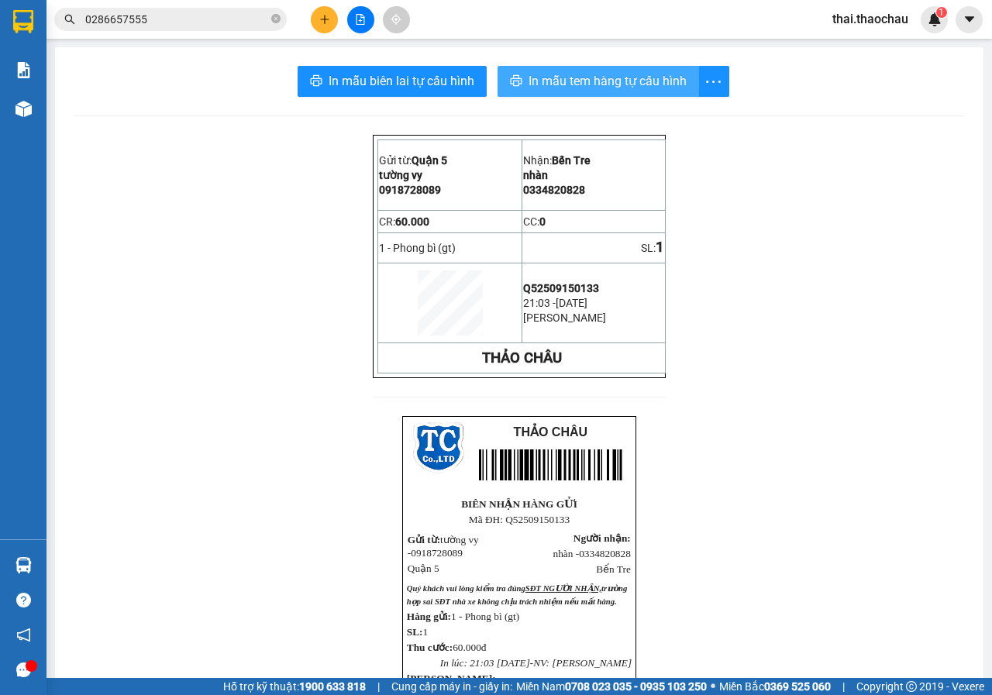
click at [563, 71] on span "In mẫu tem hàng tự cấu hình" at bounding box center [607, 80] width 158 height 19
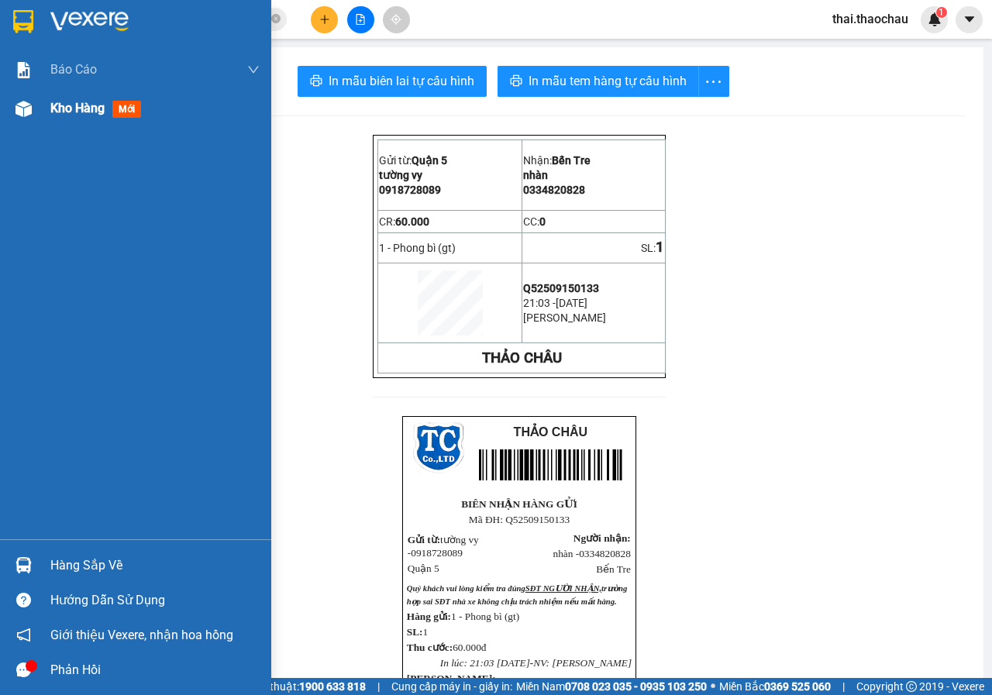
click at [70, 108] on span "Kho hàng" at bounding box center [77, 108] width 54 height 15
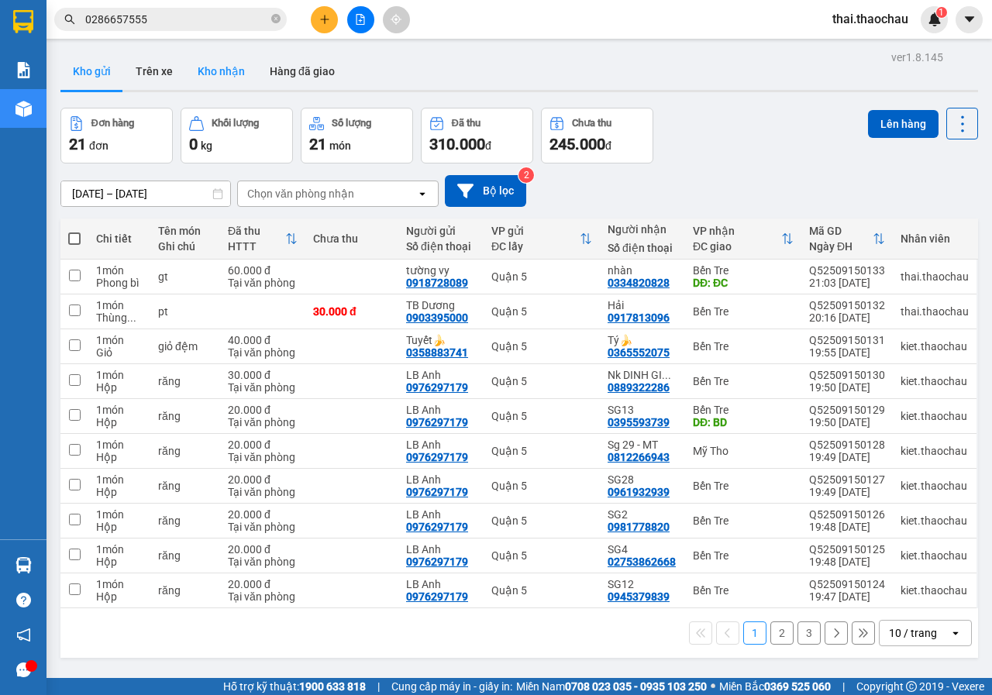
click at [211, 77] on button "Kho nhận" at bounding box center [221, 71] width 72 height 37
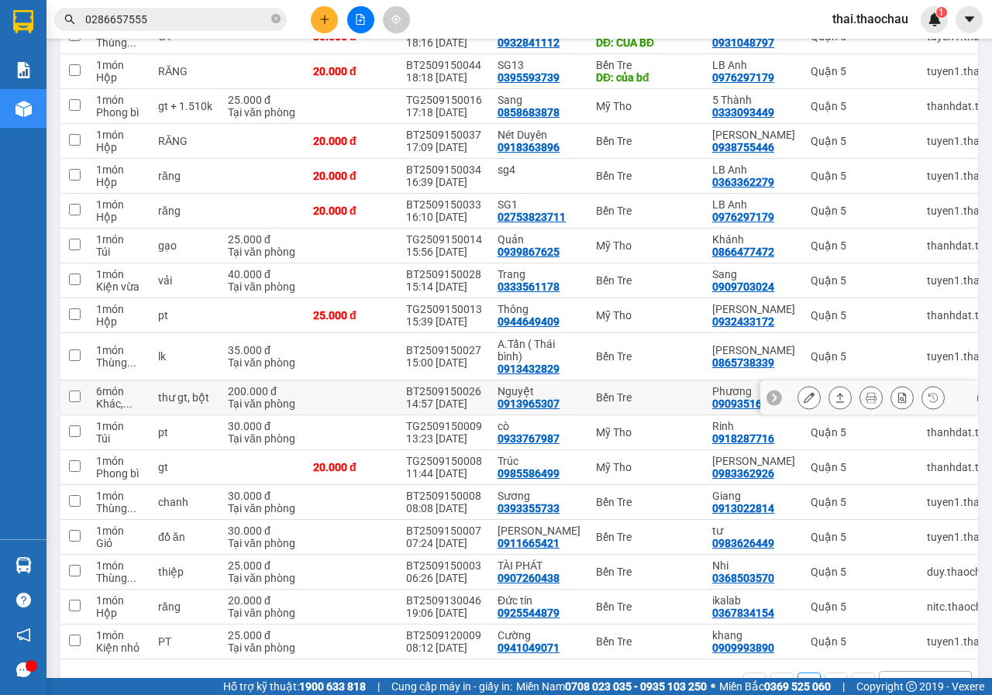
scroll to position [361, 0]
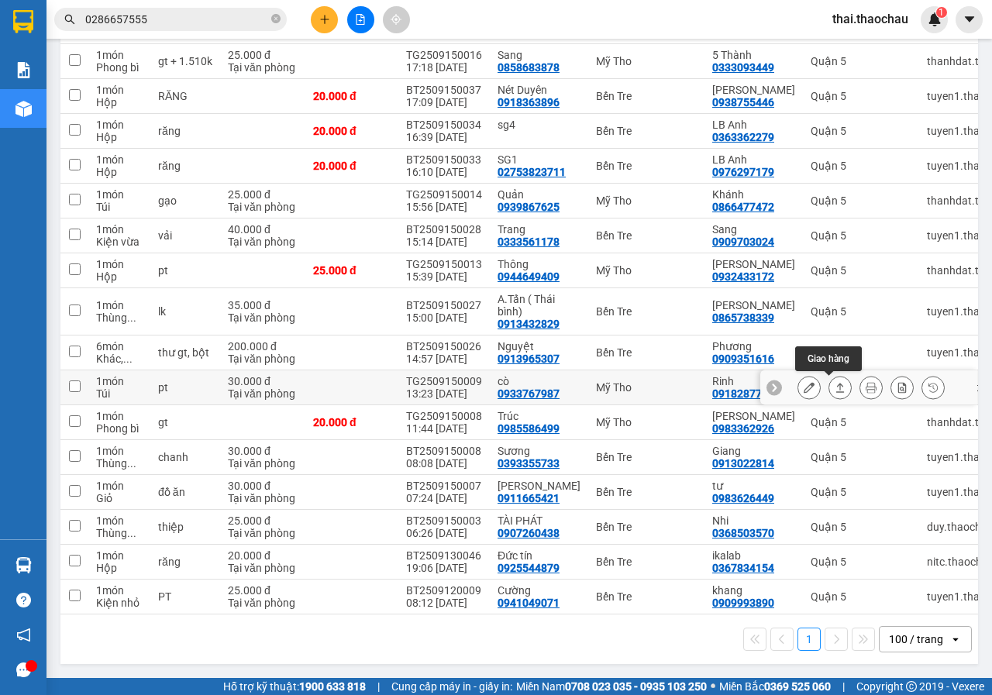
click at [834, 382] on icon at bounding box center [839, 387] width 11 height 11
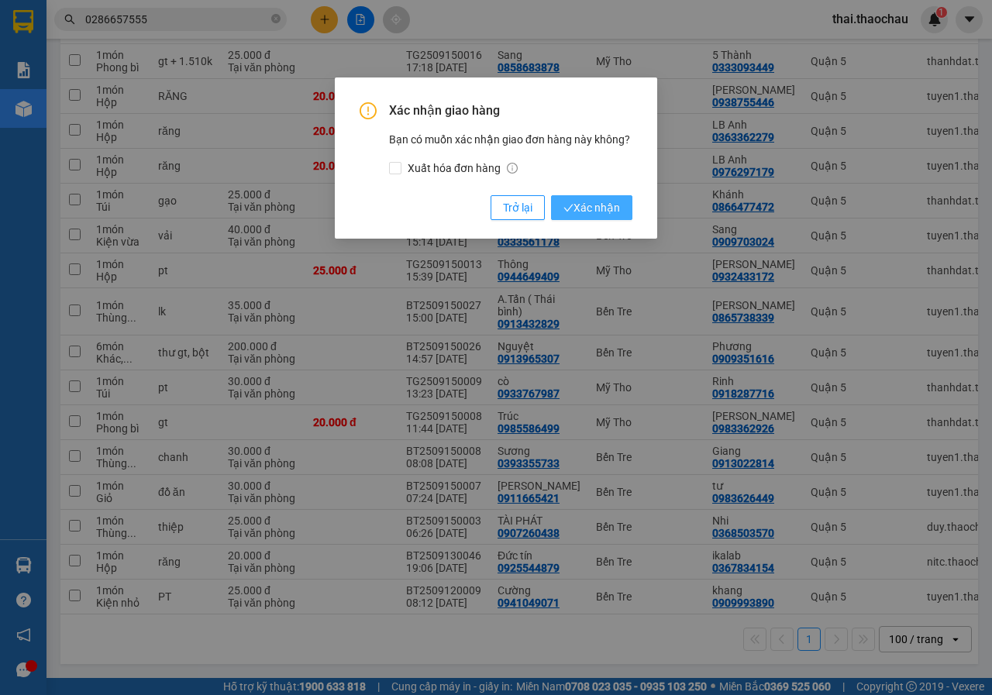
click at [584, 199] on span "Xác nhận" at bounding box center [591, 207] width 57 height 17
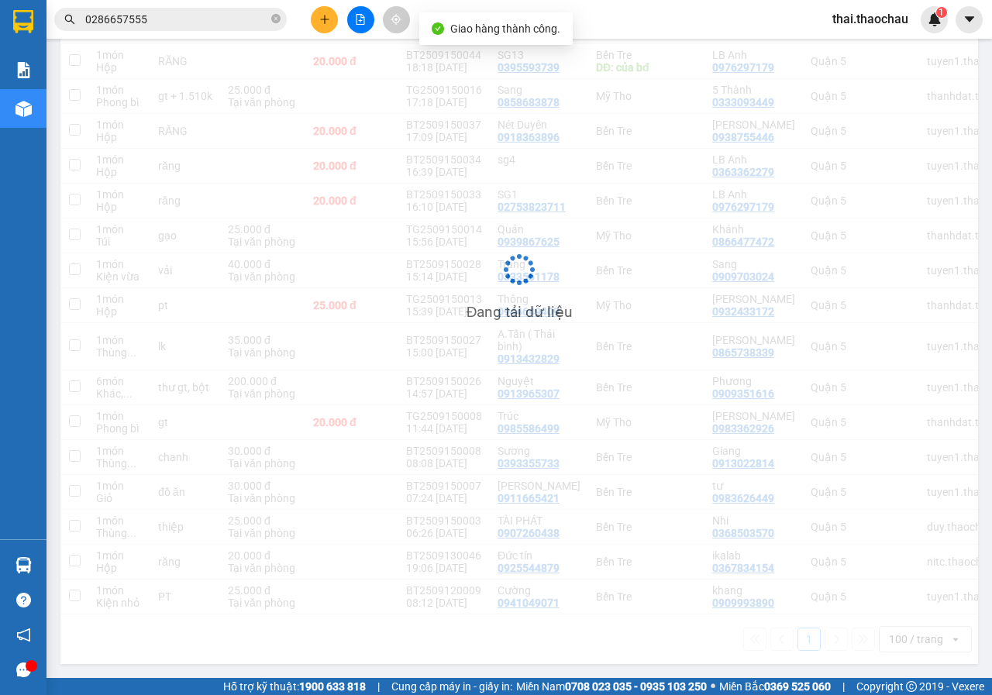
scroll to position [326, 0]
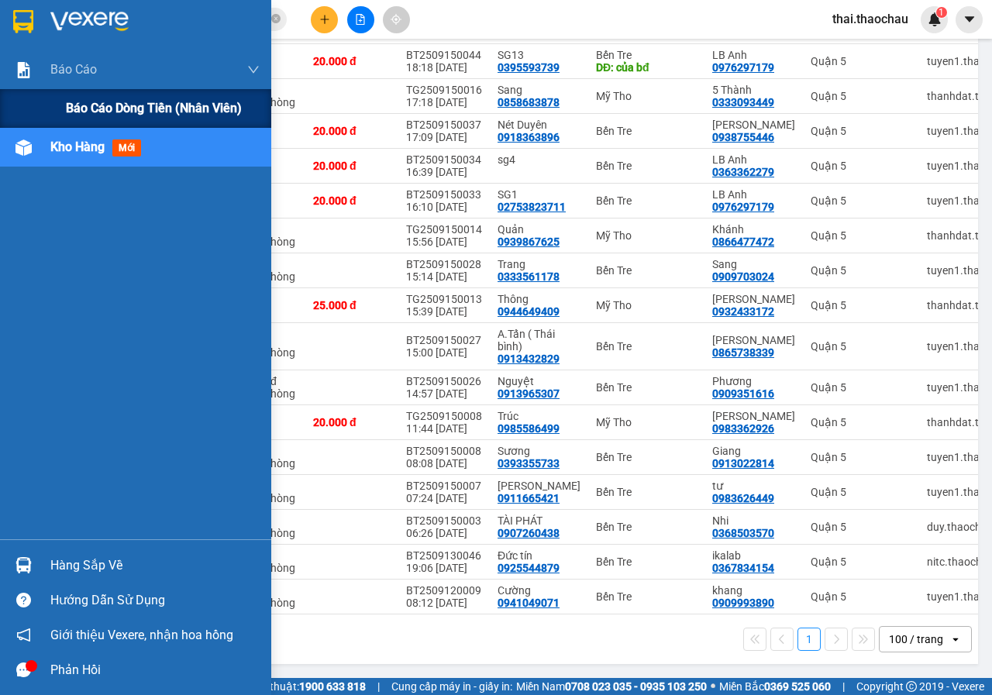
click at [98, 101] on span "Báo cáo dòng tiền (nhân viên)" at bounding box center [154, 107] width 176 height 19
